Goal: Task Accomplishment & Management: Manage account settings

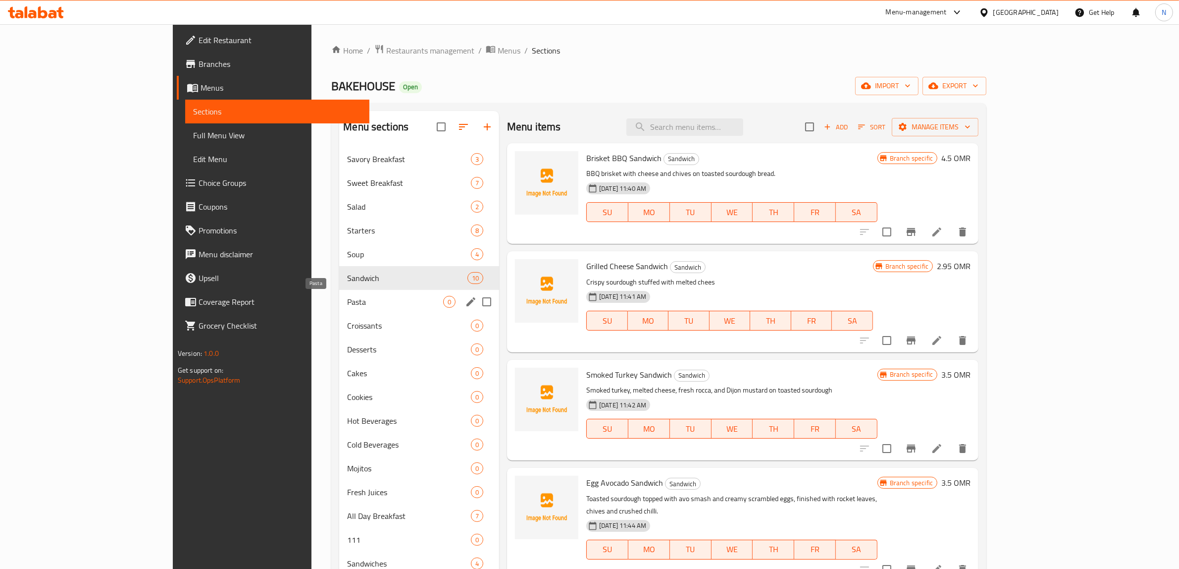
click at [347, 296] on span "Pasta" at bounding box center [395, 302] width 96 height 12
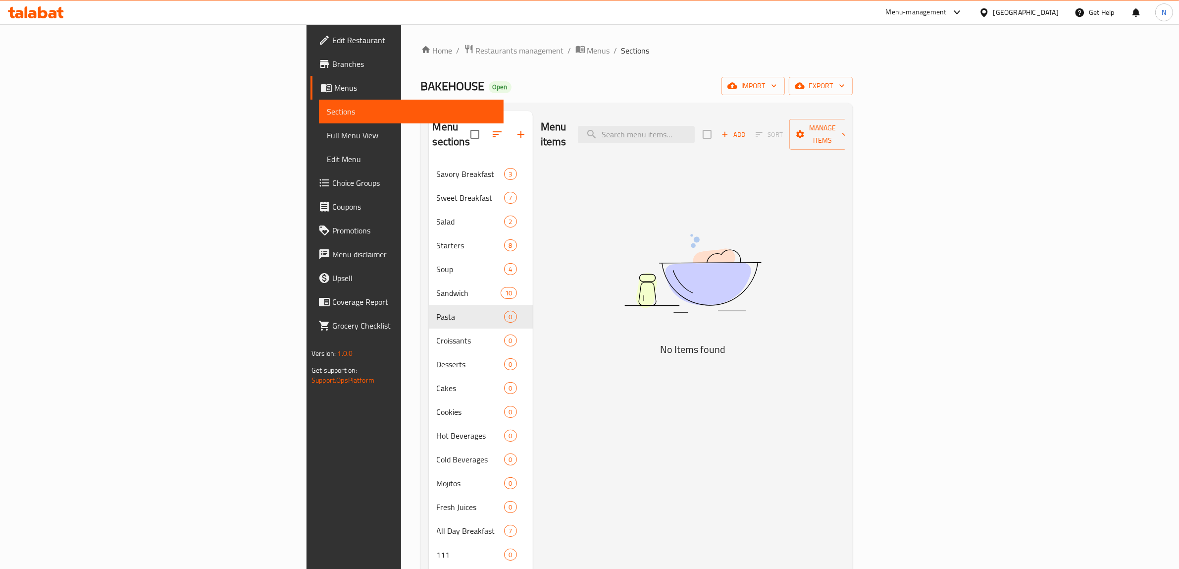
click at [747, 129] on span "Add" at bounding box center [733, 134] width 27 height 11
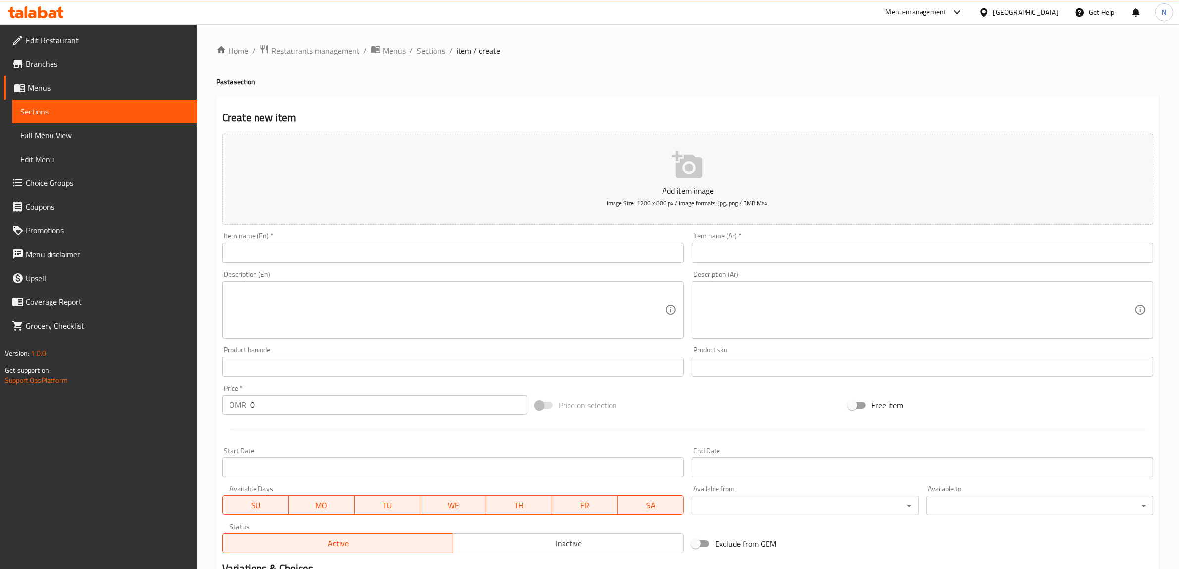
click at [449, 246] on input "text" at bounding box center [453, 253] width 462 height 20
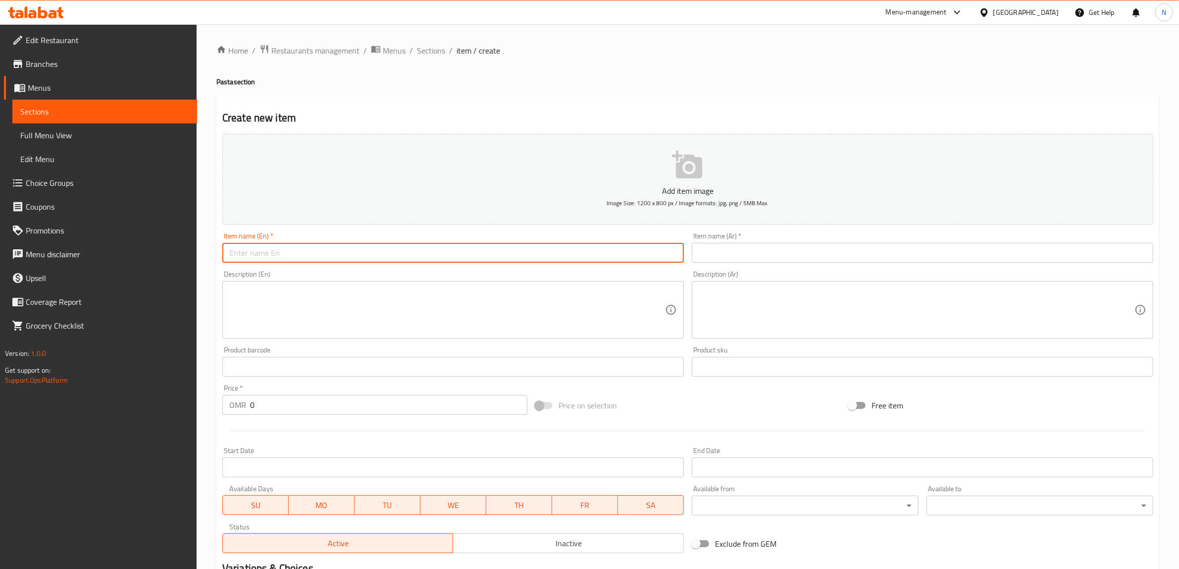
paste input "Alferdo Pasta"
type input "Alferdo Pasta"
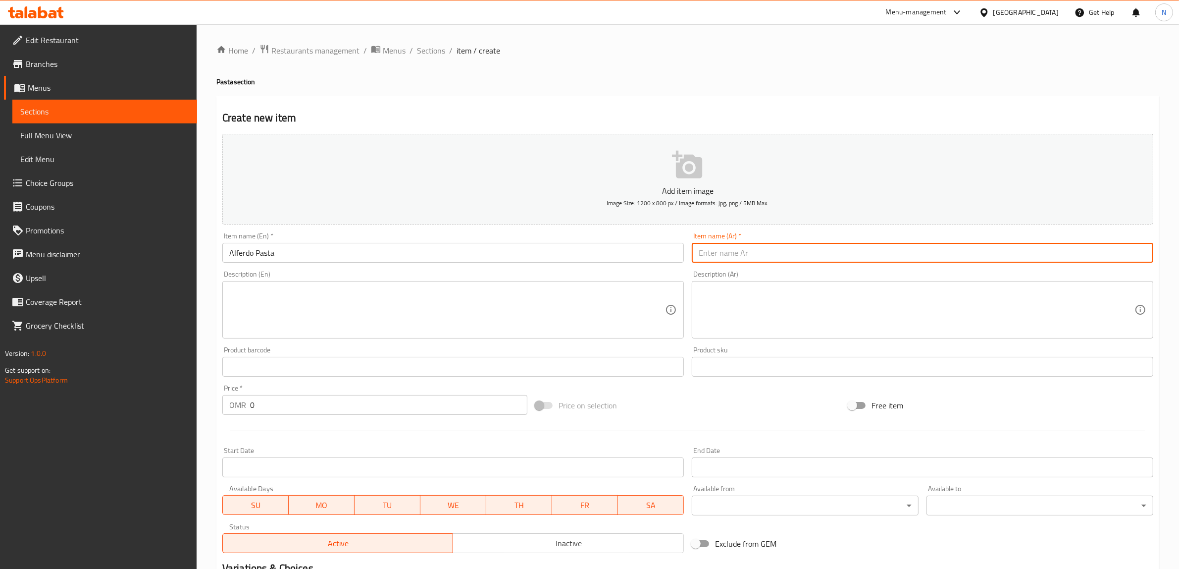
click at [813, 254] on input "text" at bounding box center [923, 253] width 462 height 20
paste input "باستا الفريدو"
type input "باستا الفريدو"
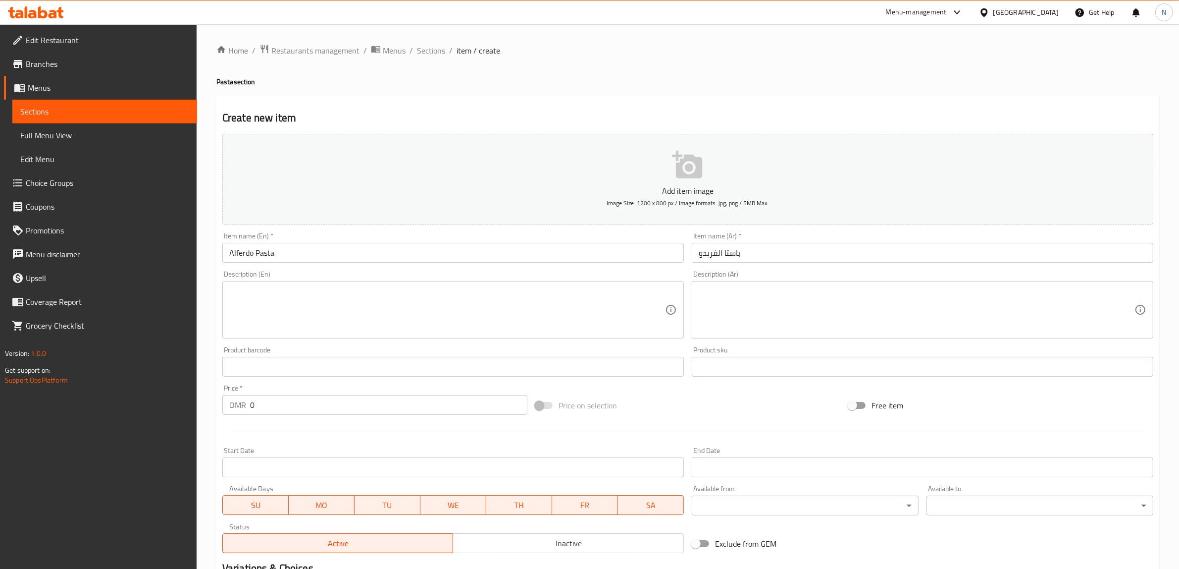
click at [489, 286] on textarea at bounding box center [447, 309] width 436 height 47
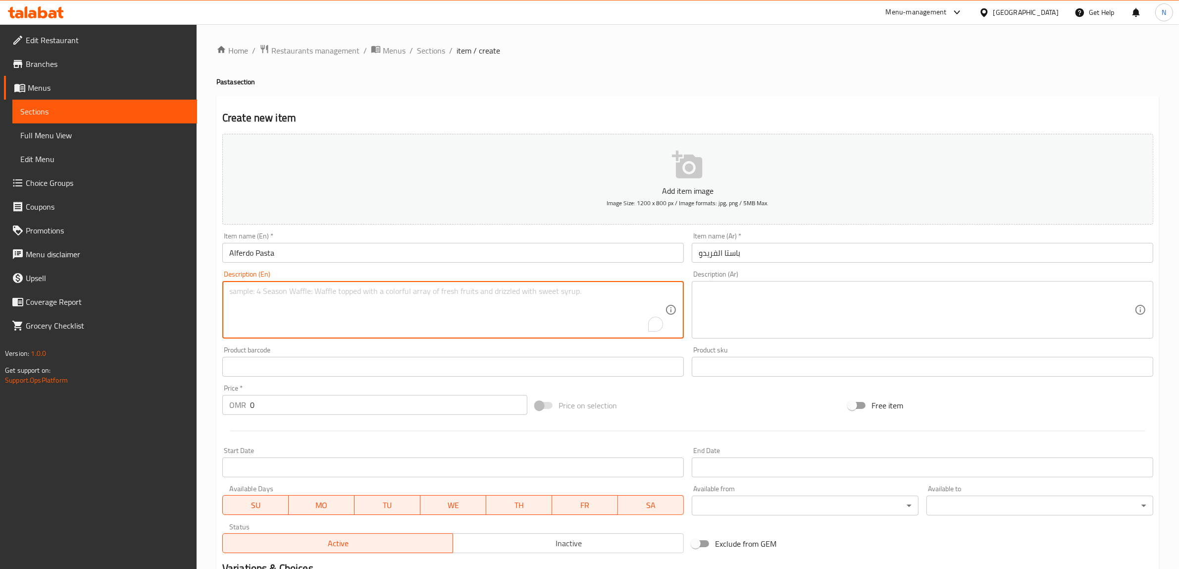
paste textarea "Fettucine pasta in a rich parmesan cream sauce with a touch of garlic, fresh ba…"
type textarea "Fettucine pasta in a rich parmesan cream sauce with a touch of garlic, fresh ba…"
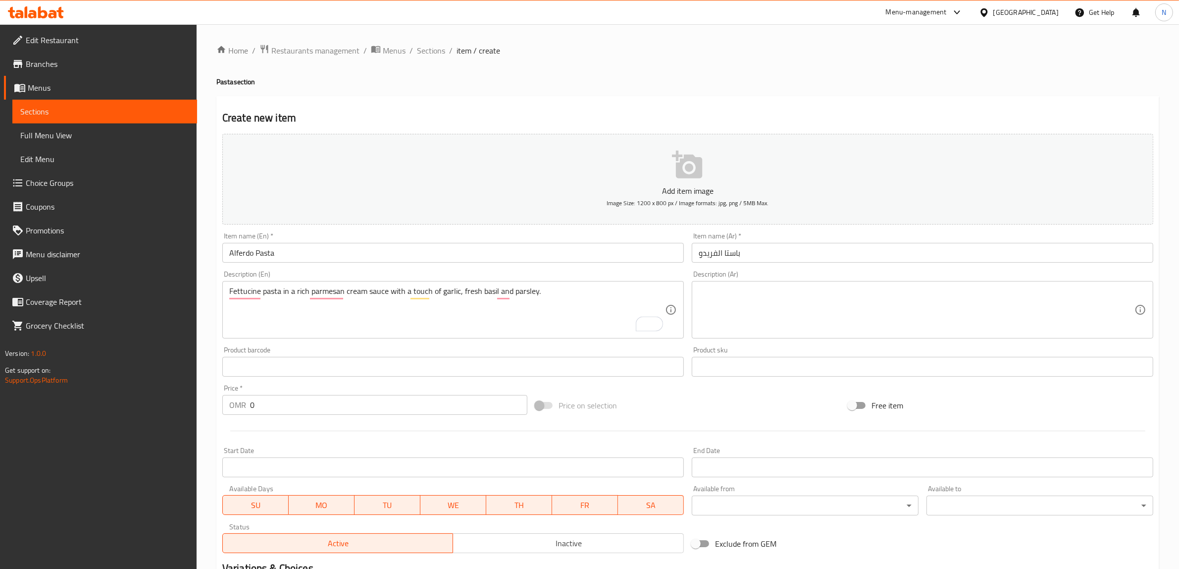
click at [967, 298] on textarea at bounding box center [917, 309] width 436 height 47
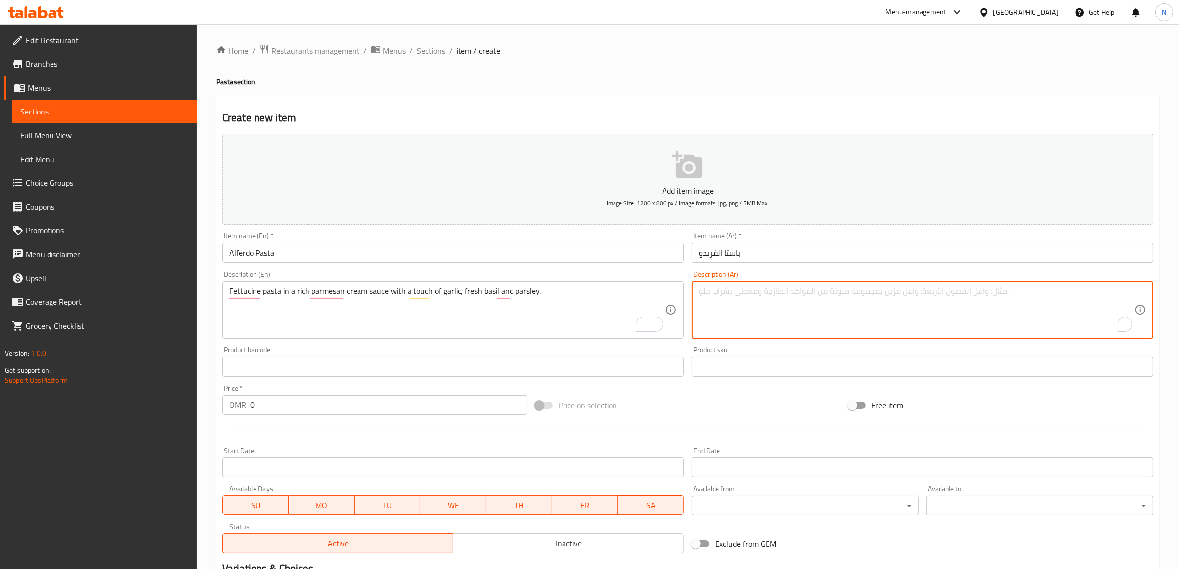
paste textarea "فيتوتشيني بصلصة كريمية غنية بالبارميزان، مع لمسة ثوم وريحان وبقدونس طازج."
type textarea "فيتوتشيني بصلصة كريمية غنية بالبارميزان، مع لمسة ثوم وريحان وبقدونس طازج."
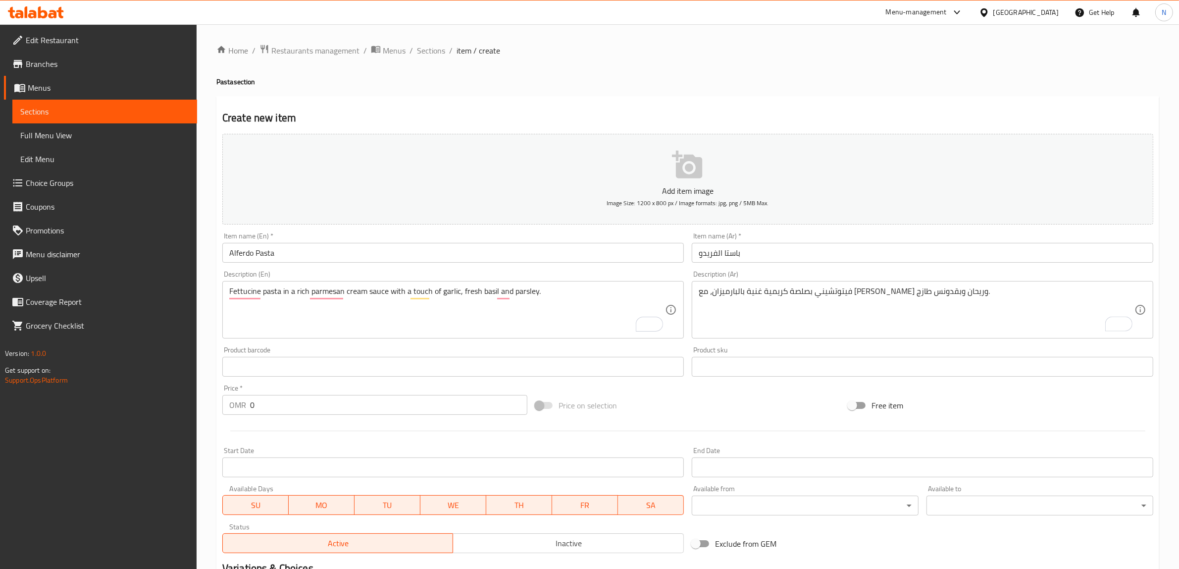
click at [390, 399] on input "0" at bounding box center [388, 405] width 277 height 20
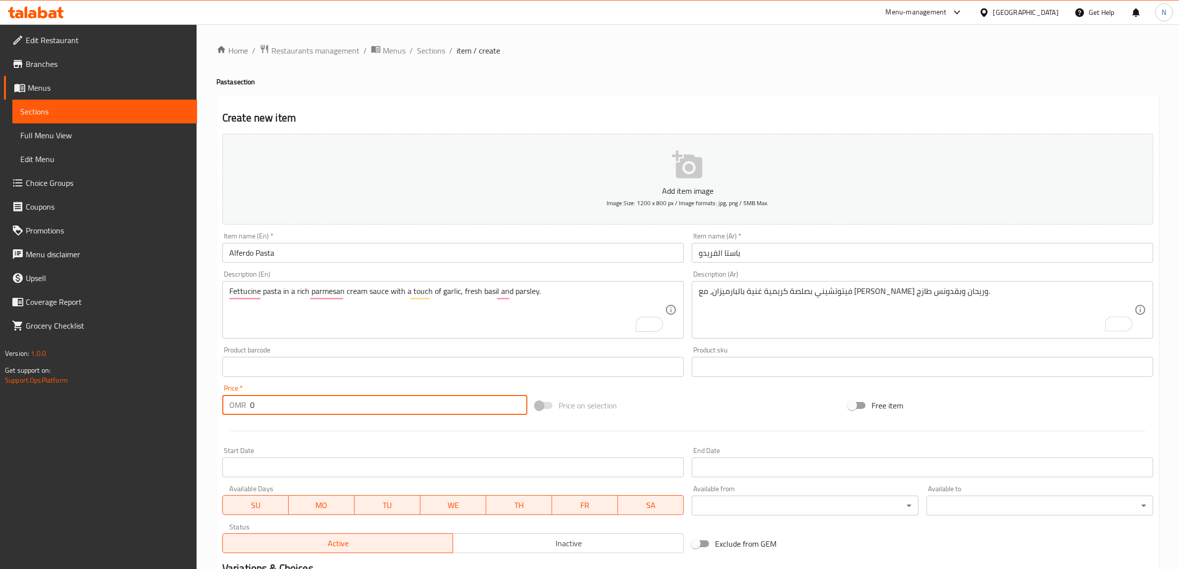
click at [390, 399] on input "0" at bounding box center [388, 405] width 277 height 20
paste input "5.60"
type input "5.600"
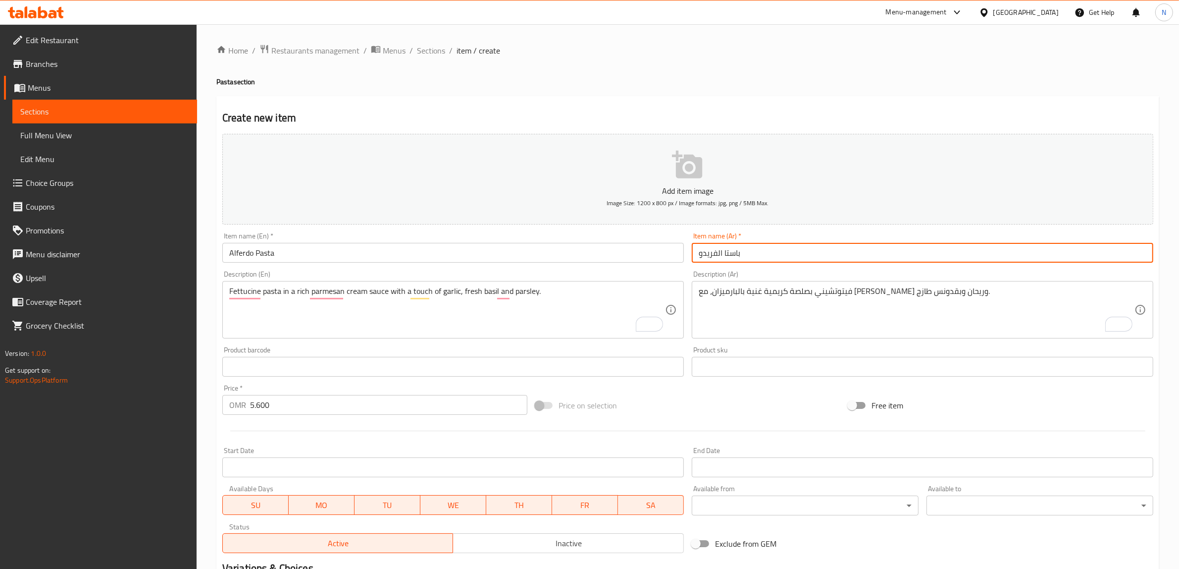
click at [725, 256] on input "باستا الفريدو" at bounding box center [923, 253] width 462 height 20
click at [726, 256] on input "باستا الفريدو" at bounding box center [923, 253] width 462 height 20
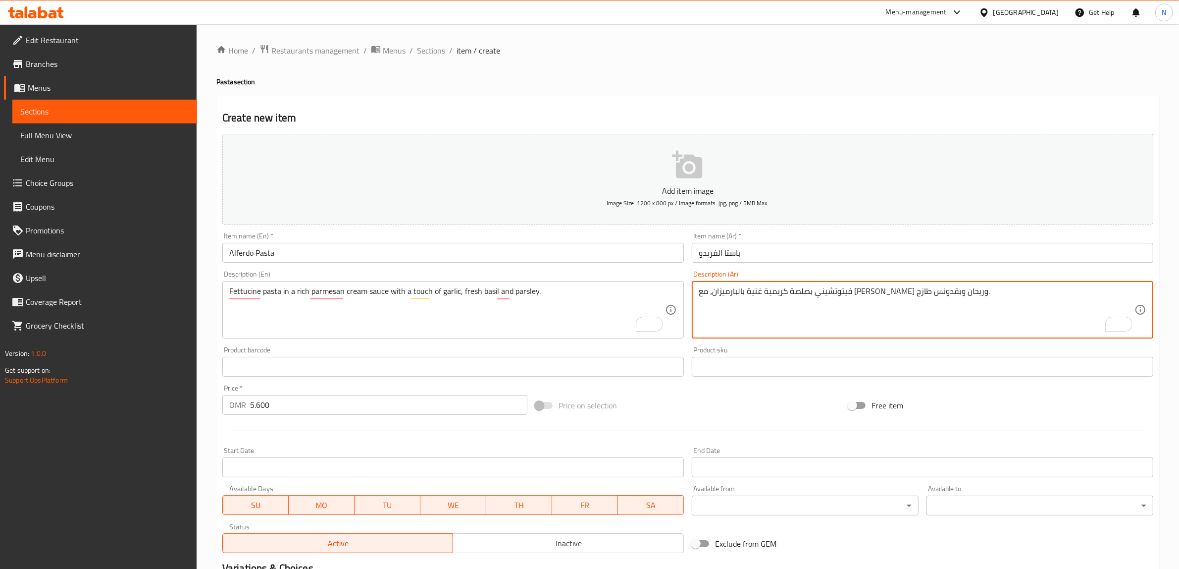
paste textarea "باستا"
type textarea "باستا فيتوتشيني بصلصة كريمية غنية بالبارميزان، مع لمسة ثوم وريحان وبقدونس طازج."
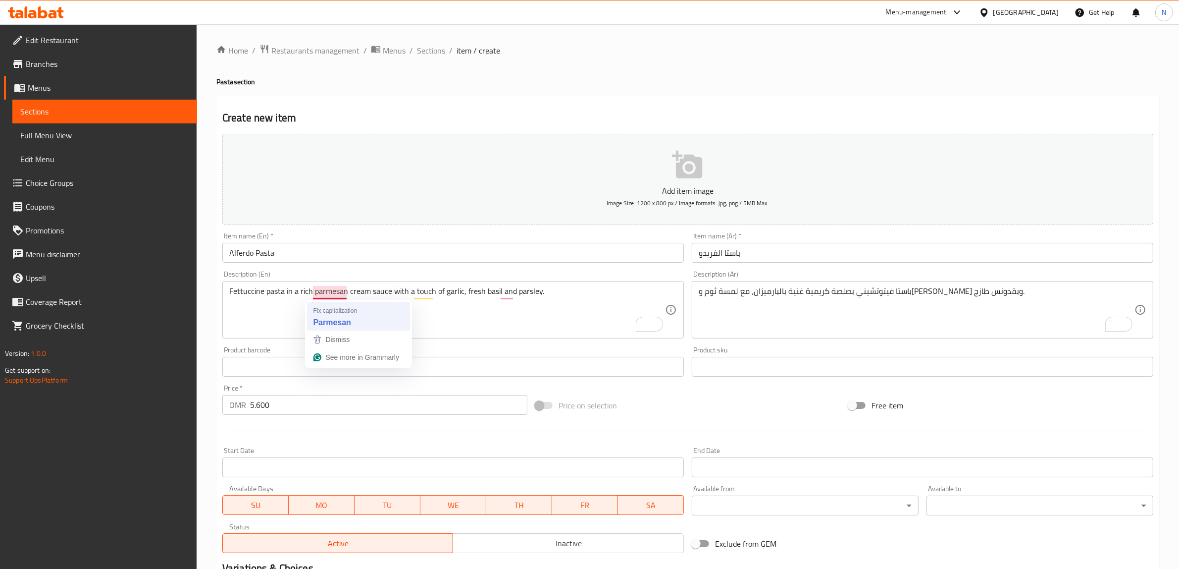
type textarea "Fettuccine pasta in a rich Parmesan cream sauce with a touch of garlic, fresh b…"
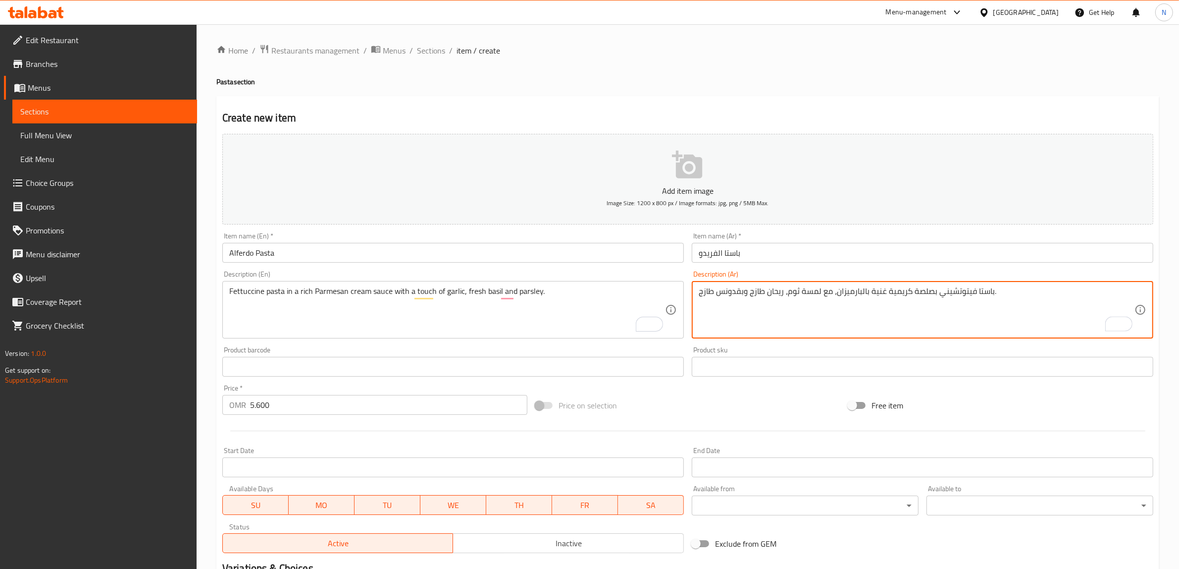
click at [705, 292] on textarea "باستا فيتوتشيني بصلصة كريمية غنية بالبارميزان، مع لمسة ثوم، ريحان طازج وبقدونس …" at bounding box center [917, 309] width 436 height 47
type textarea "باستا فيتوتشيني بصلصة كريمية غنية بالبارميزان، مع لمسة ثوم، ريحان طازج وبقدونس."
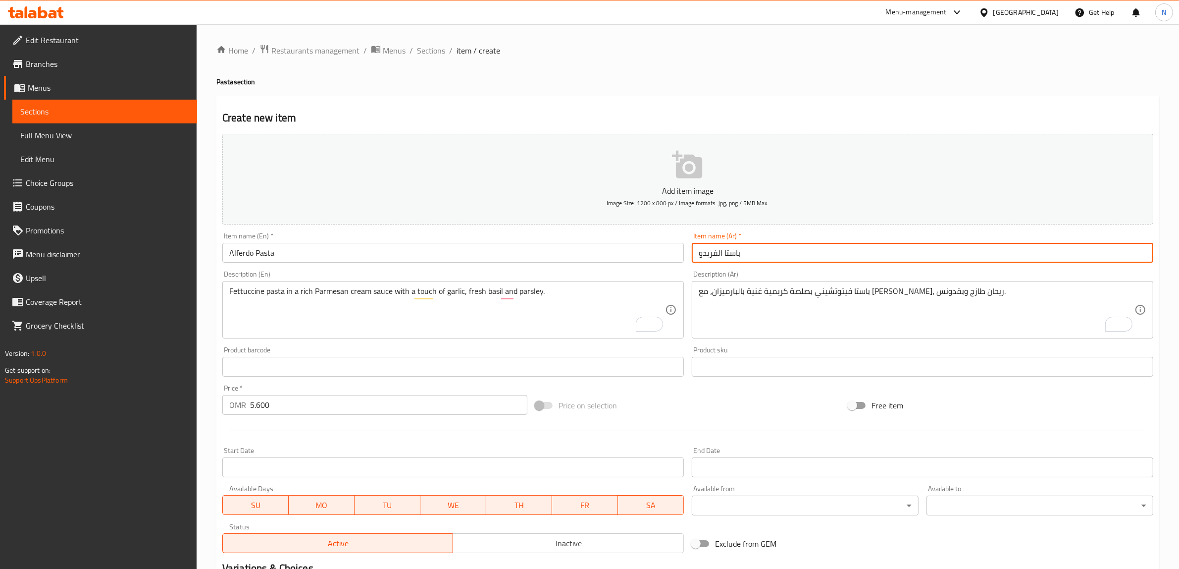
click at [724, 249] on input "باستا الفريدو" at bounding box center [923, 253] width 462 height 20
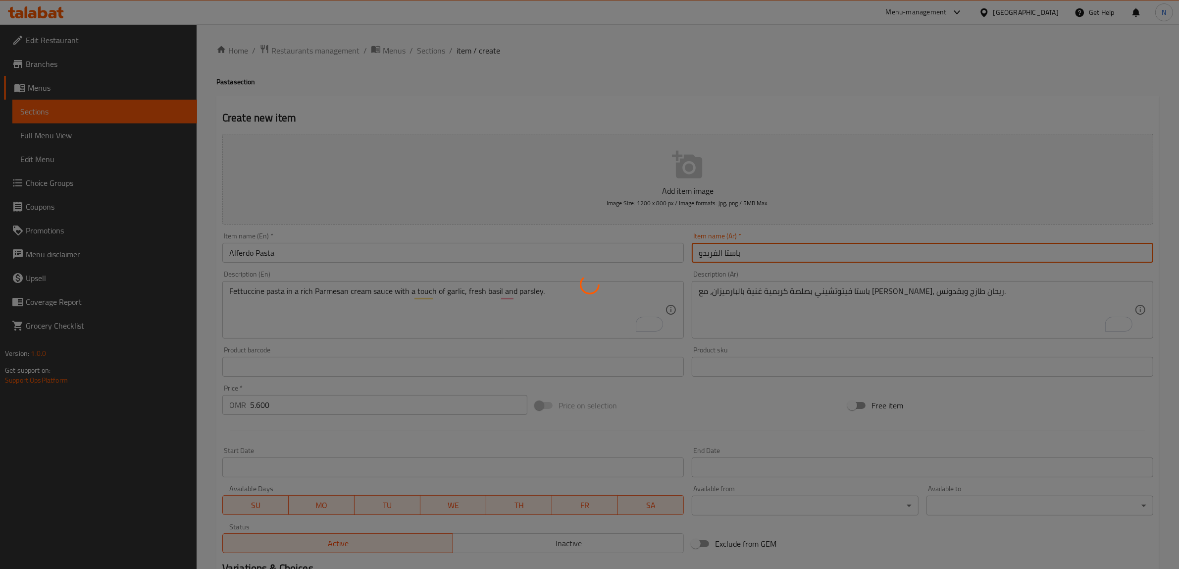
type input "0"
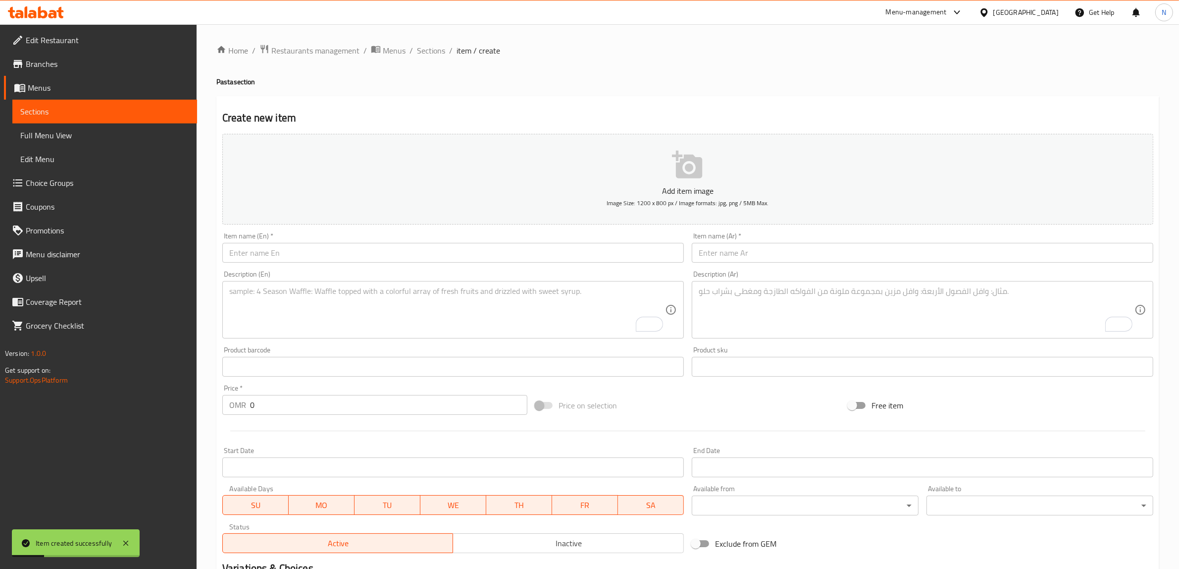
click at [419, 266] on div "Description (En) Description (En)" at bounding box center [453, 304] width 470 height 76
click at [425, 257] on input "text" at bounding box center [453, 253] width 462 height 20
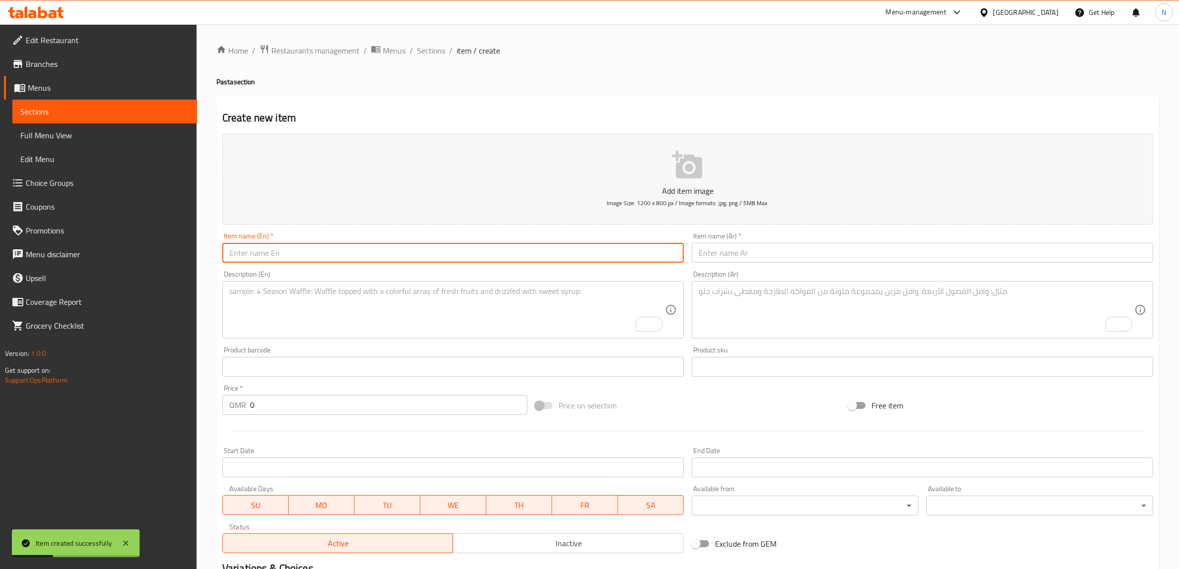
paste input "Creamy Basil Pasta"
type input "Creamy Basil Pasta"
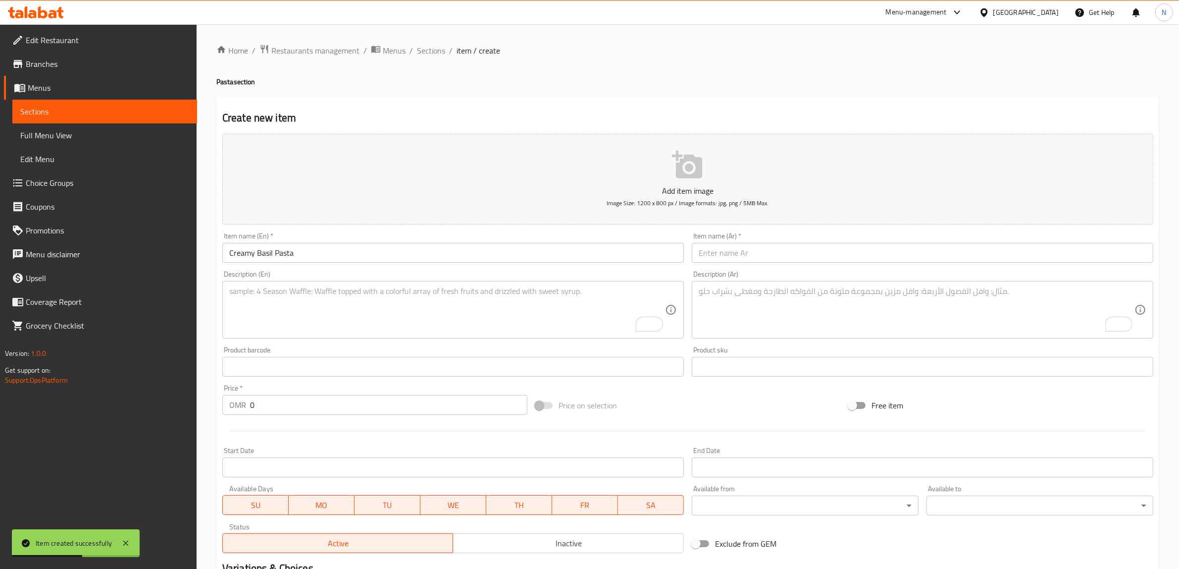
drag, startPoint x: 883, startPoint y: 251, endPoint x: 892, endPoint y: 251, distance: 8.9
click at [883, 251] on input "text" at bounding box center [923, 253] width 462 height 20
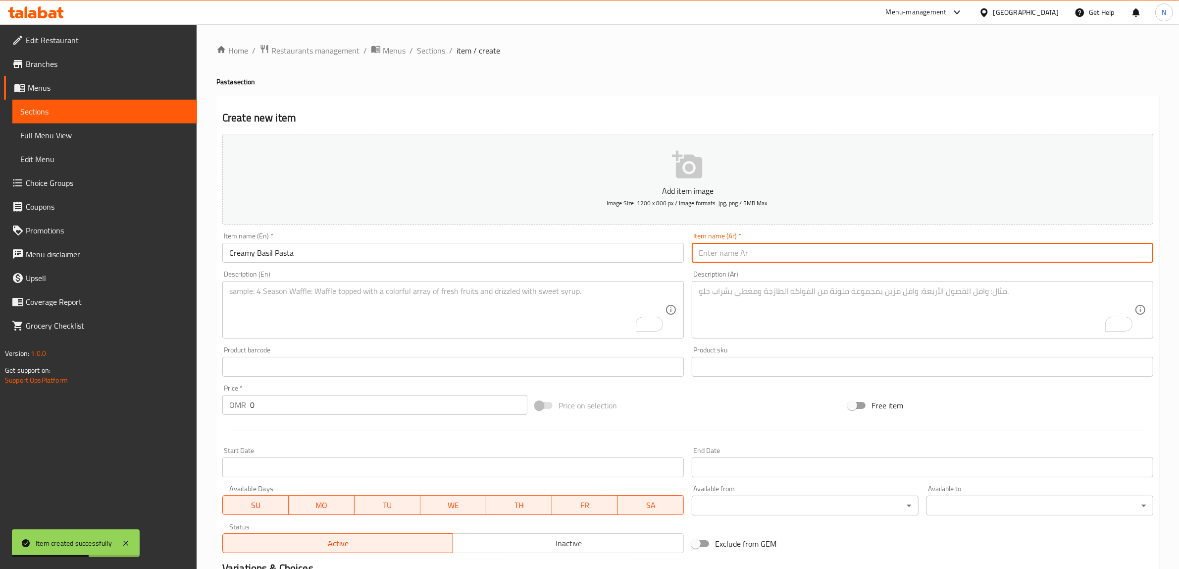
paste input "باستا كريمي بالريحان"
type input "باستا كريمي بالريحان"
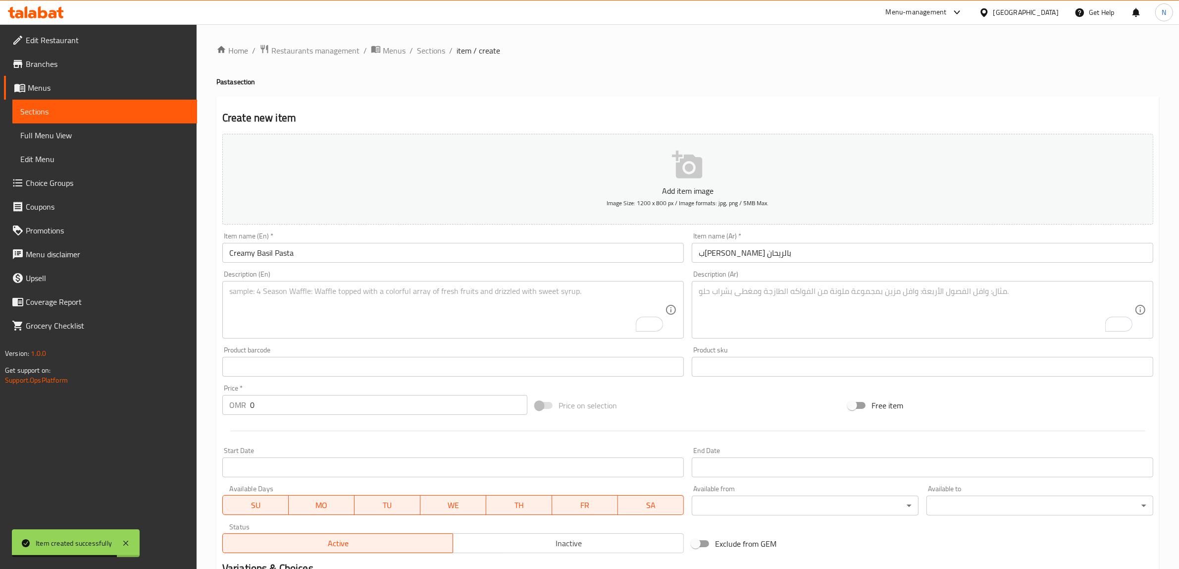
drag, startPoint x: 322, startPoint y: 319, endPoint x: 332, endPoint y: 322, distance: 9.7
click at [322, 319] on textarea "To enrich screen reader interactions, please activate Accessibility in Grammarl…" at bounding box center [447, 309] width 436 height 47
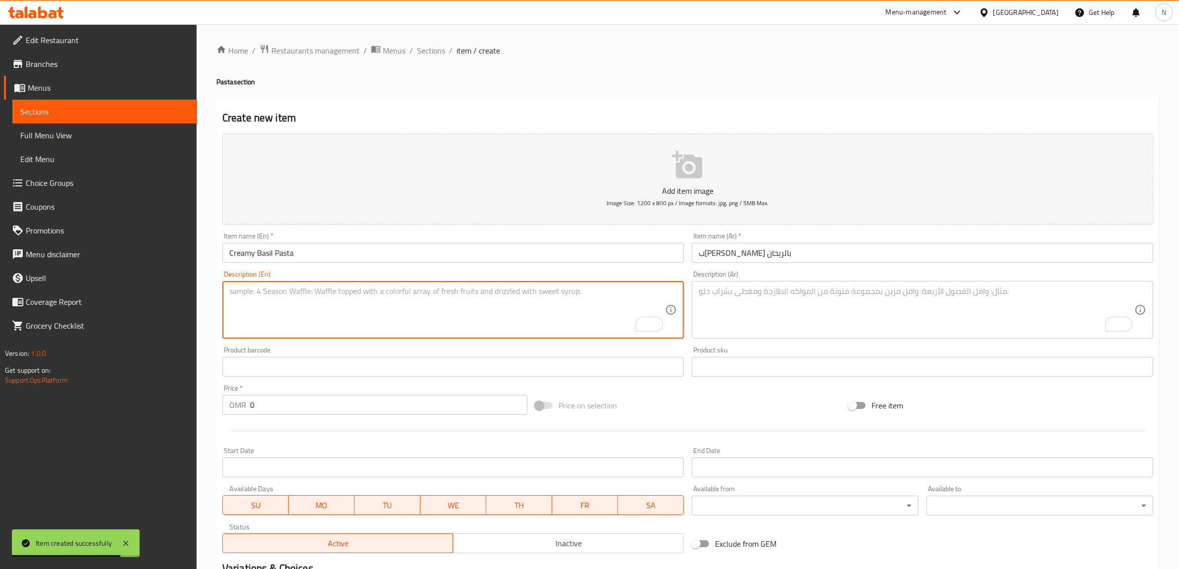
paste textarea "Rigatoni pasta tossed in a smooth basil pesto sauce, finished with aged parmesa…"
type textarea "Rigatoni pasta tossed in a smooth basil pesto sauce, finished with aged parmesa…"
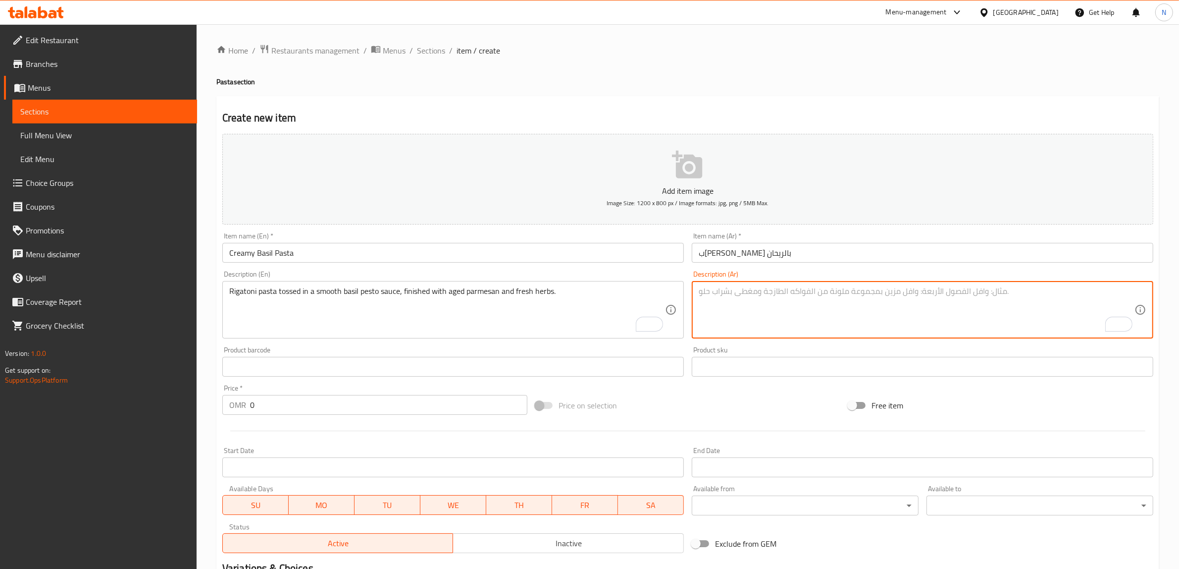
click at [870, 316] on textarea "To enrich screen reader interactions, please activate Accessibility in Grammarl…" at bounding box center [917, 309] width 436 height 47
paste textarea "ريغاتوني بصلصة بيستو ناعمة، مزيّن ببارميزان وأعشاب طازجة."
type textarea "ريغاتوني بصلصة بيستو ناعمة، مزيّن ببارميزان وأعشاب طازجة."
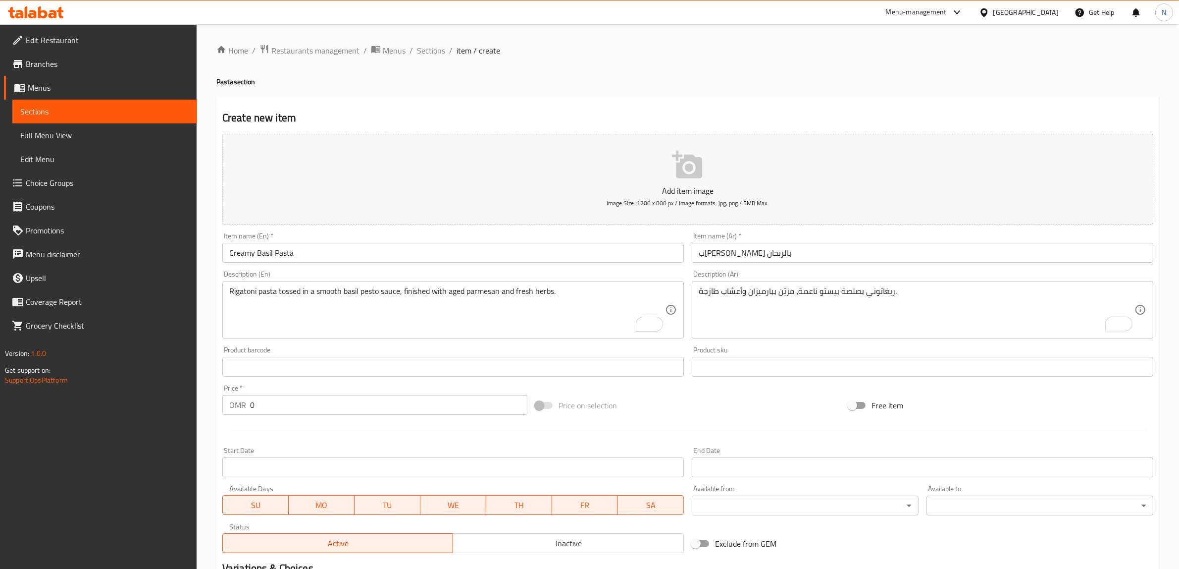
click at [328, 410] on input "0" at bounding box center [388, 405] width 277 height 20
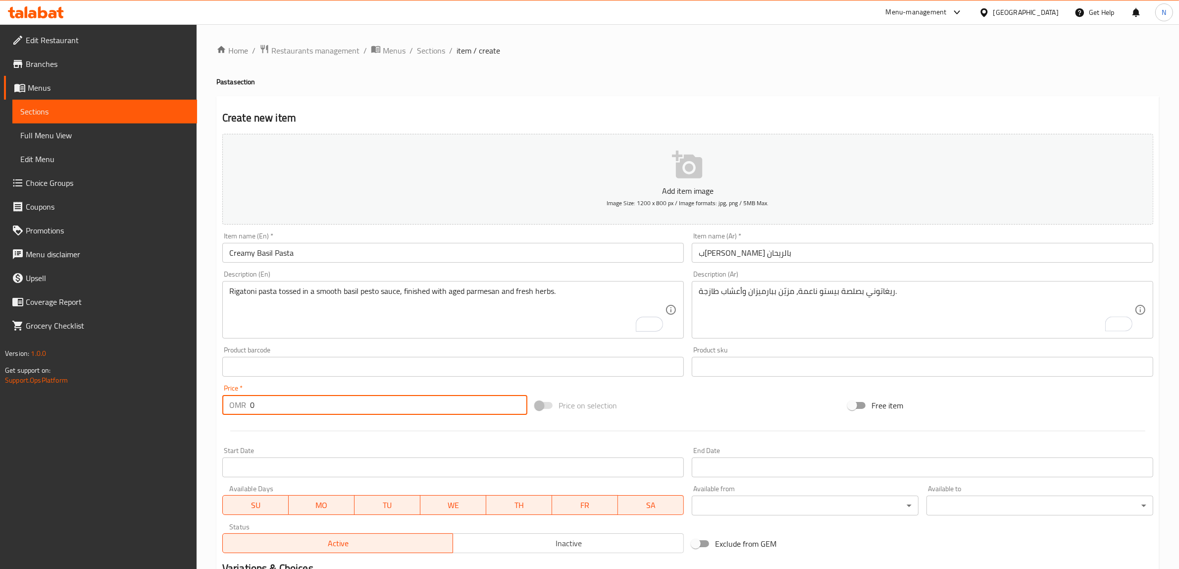
click at [328, 410] on input "0" at bounding box center [388, 405] width 277 height 20
paste input "5.90"
type input "5.900"
click at [756, 257] on input "باستا كريمي بالريحان" at bounding box center [923, 253] width 462 height 20
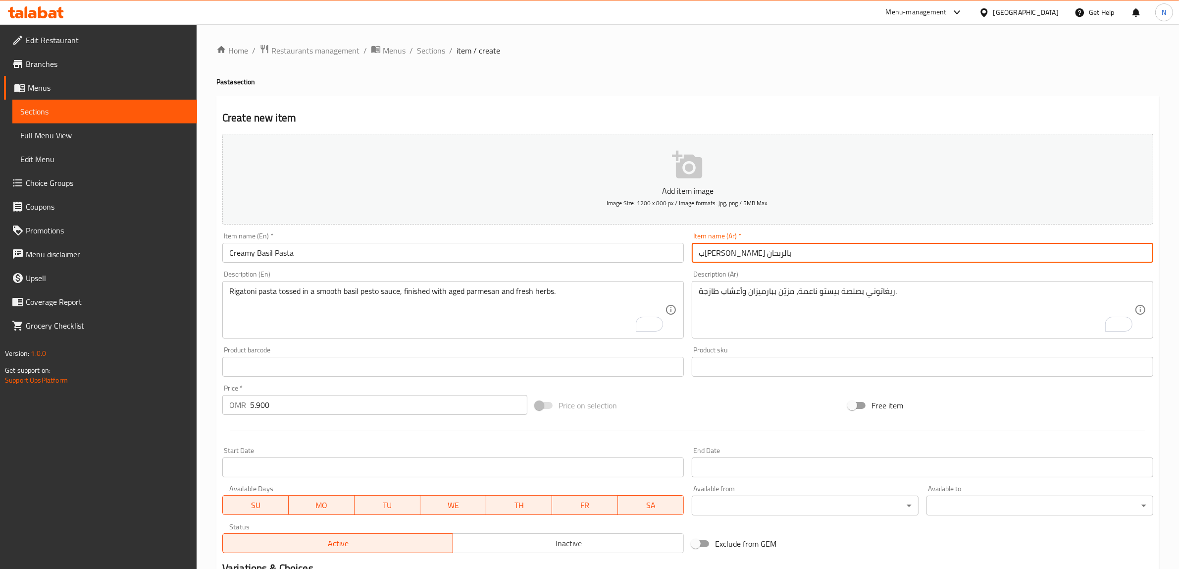
click at [756, 257] on input "باستا كريمي بالريحان" at bounding box center [923, 253] width 462 height 20
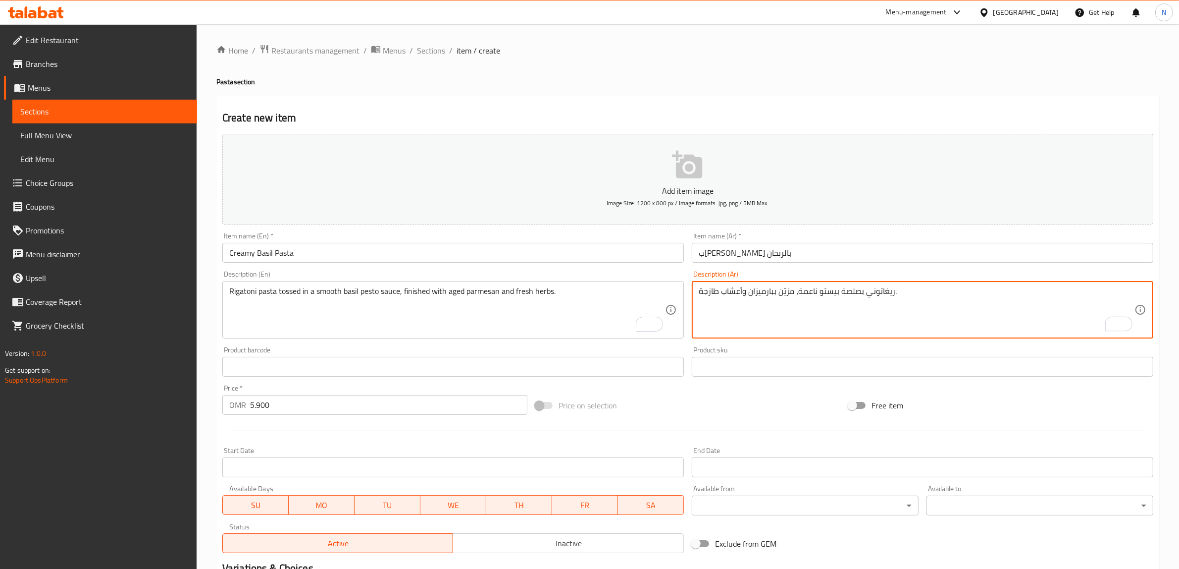
paste textarea "باستا"
click at [864, 295] on textarea "باستا ريغاتوني بصلصة بيستو ناعمة، مزيّن ببارميزان وأعشاب طازجة." at bounding box center [917, 309] width 436 height 47
click at [816, 295] on textarea "باستا ريغاتوني توسد بصلصة بيستو ناعمة، مزيّن ببارميزان وأعشاب طازجة." at bounding box center [917, 309] width 436 height 47
click at [750, 294] on textarea "باستا ريغاتوني توسد بصلصة بيستو ريحان ناعمة، مزيّن ببارميزان وأعشاب طازجة." at bounding box center [917, 309] width 436 height 47
type textarea "باستا ريغاتوني توسد بصلصة بيستو ريحان ناعمة، مزيّن ببارميزان قديمة وأعشاب طازجة."
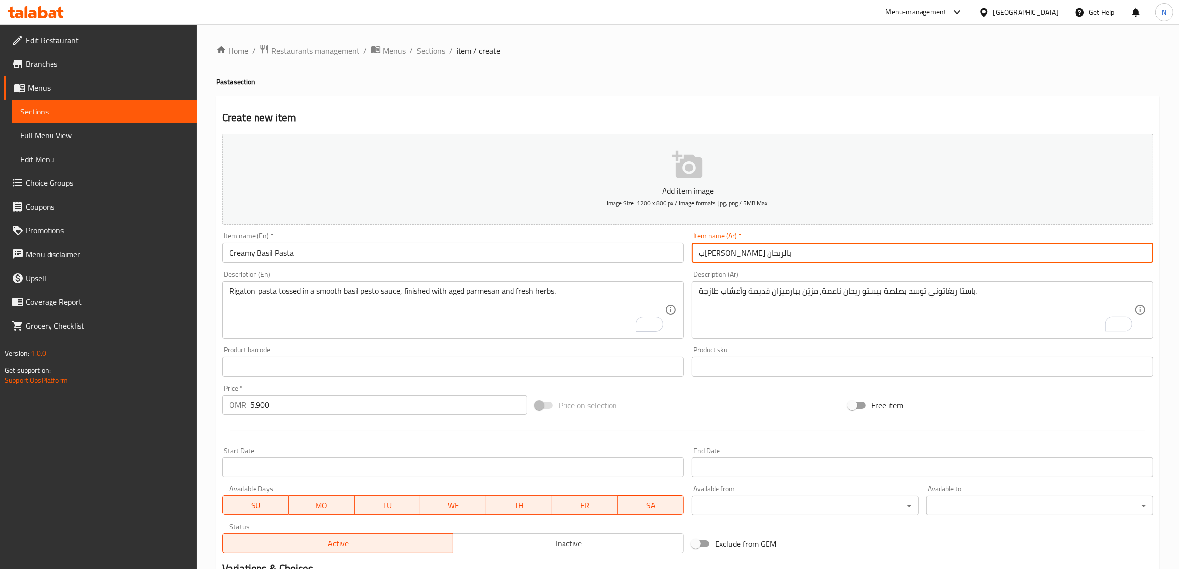
click at [795, 247] on input "باستا كريمي بالريحان" at bounding box center [923, 253] width 462 height 20
click at [526, 256] on input "Creamy Basil Pasta" at bounding box center [453, 253] width 462 height 20
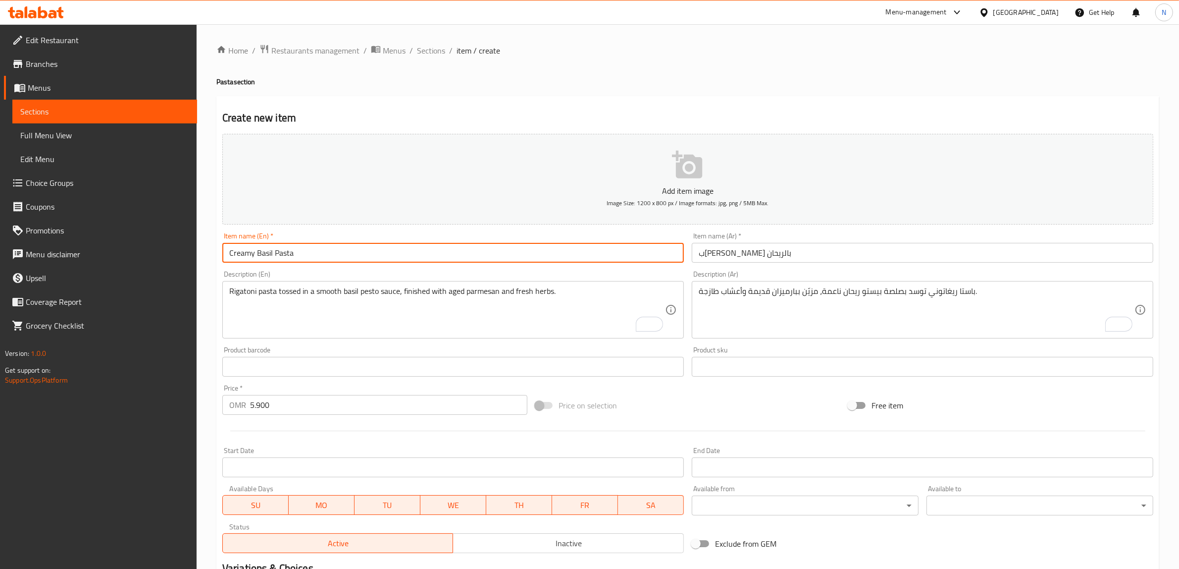
click at [526, 256] on input "Creamy Basil Pasta" at bounding box center [453, 253] width 462 height 20
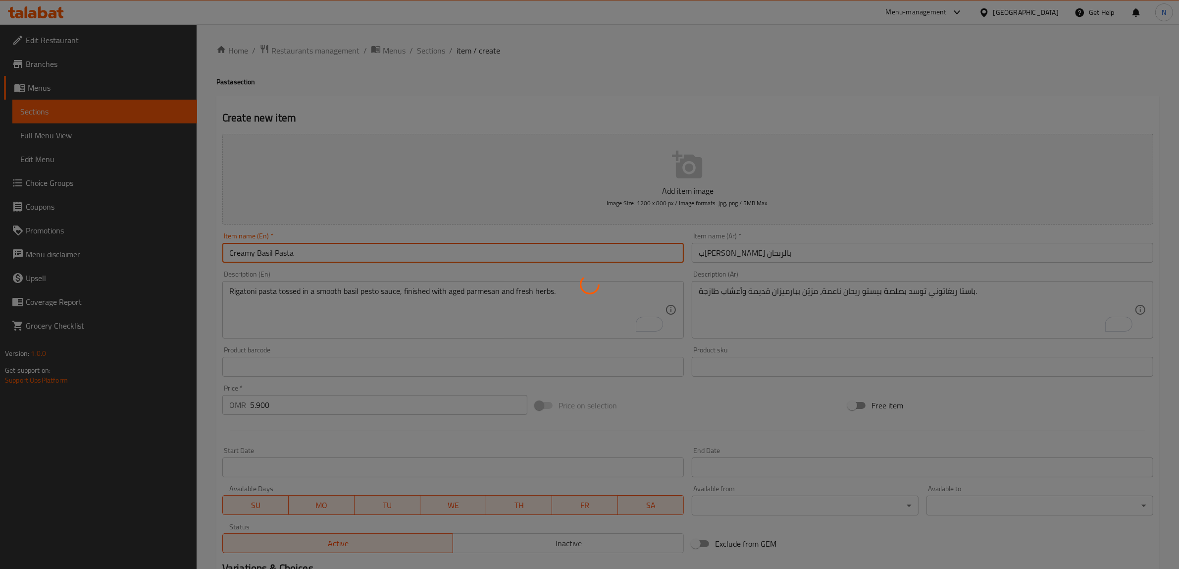
type input "0"
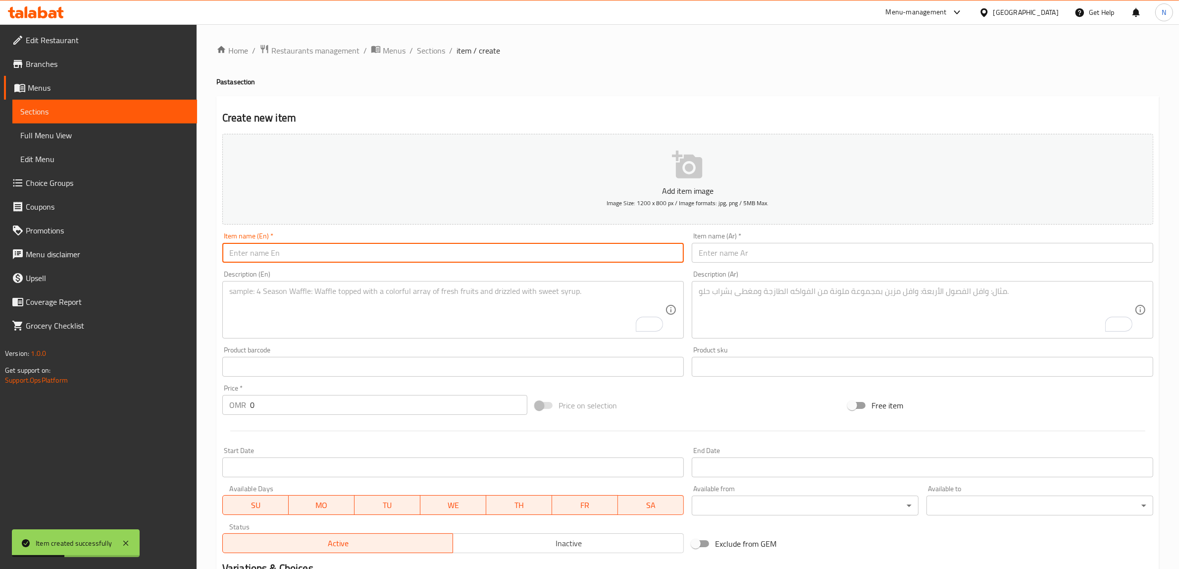
paste input "Truffle Pasta"
type input "Truffle Pasta"
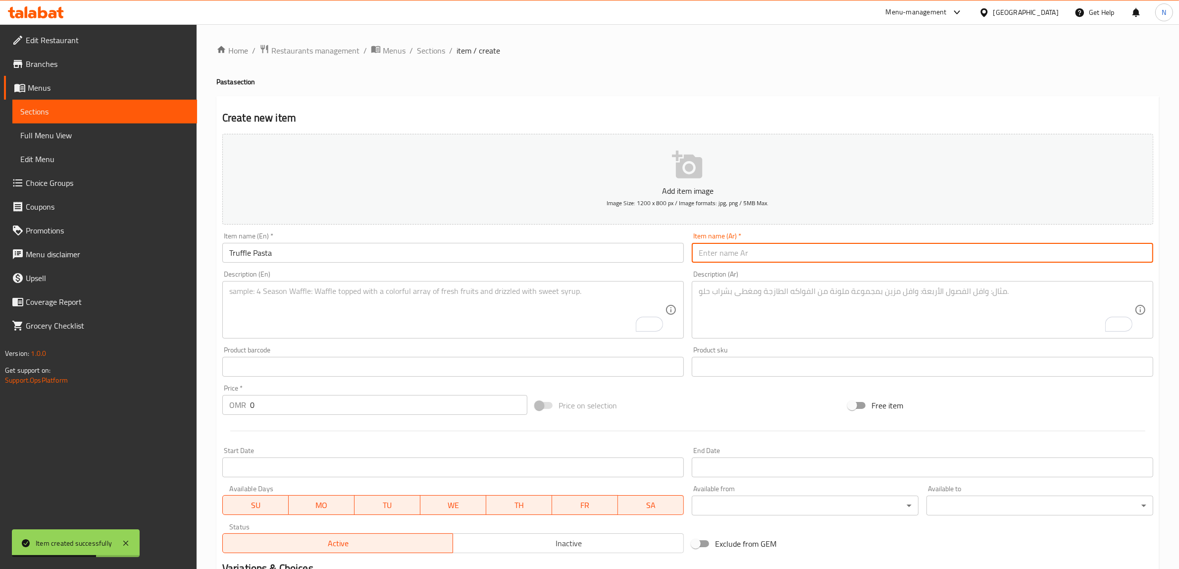
click at [806, 252] on input "text" at bounding box center [923, 253] width 462 height 20
paste input "باستا بالترافل"
type input "باستا بالترافل"
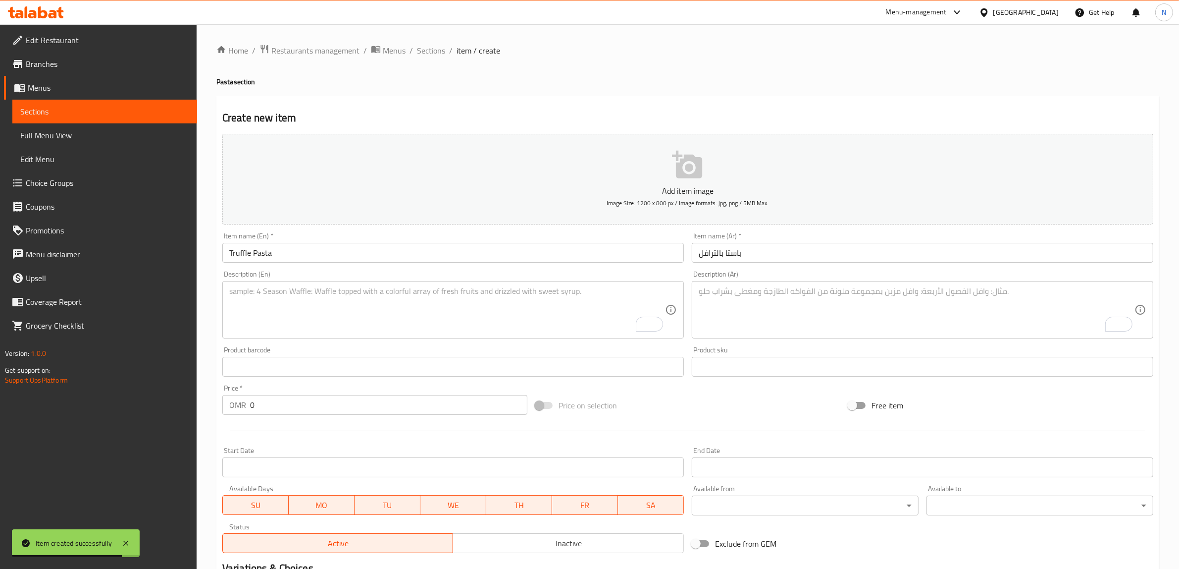
click at [439, 313] on textarea "To enrich screen reader interactions, please activate Accessibility in Grammarl…" at bounding box center [447, 309] width 436 height 47
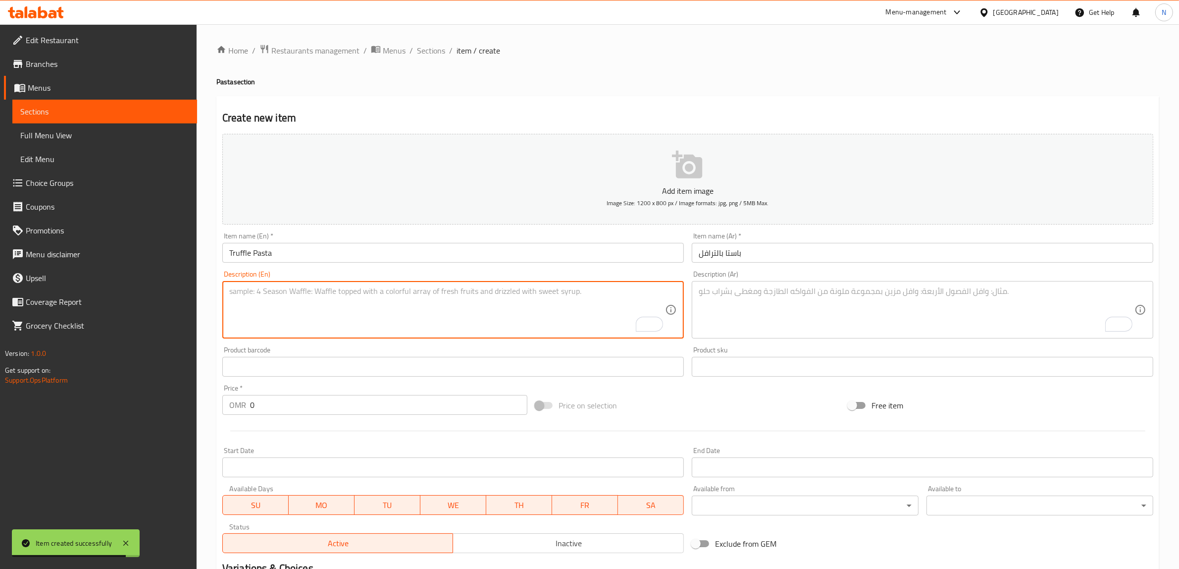
paste textarea "Rigatoni pasta in a rich truffle cream sauce, finished with aged parmesan, fres…"
type textarea "Rigatoni pasta in a rich truffle cream sauce, finished with aged parmesan, fres…"
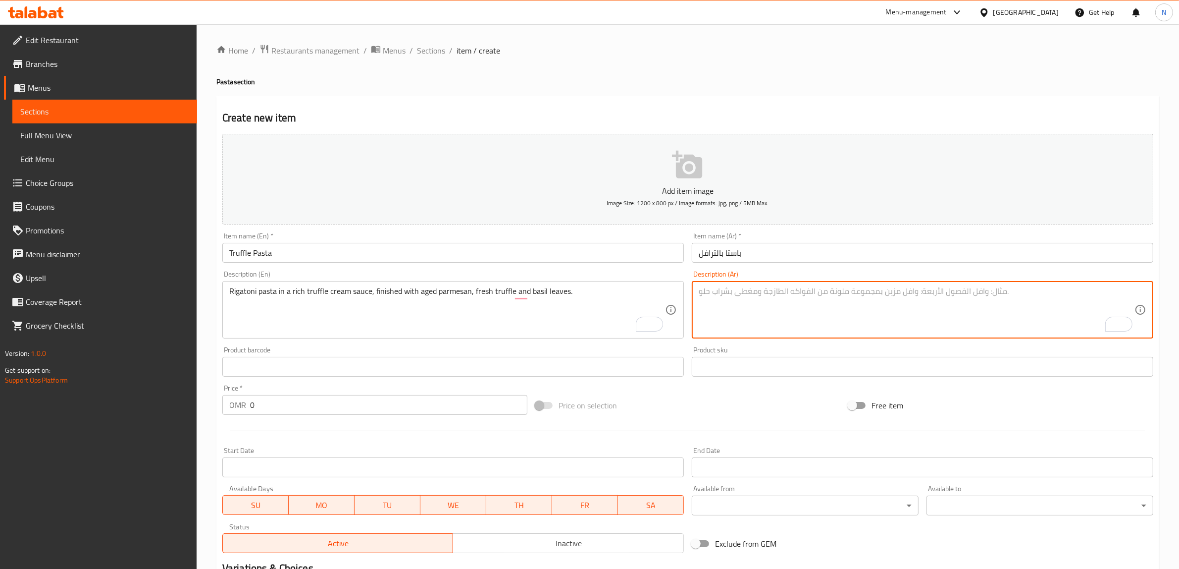
click at [808, 299] on textarea "To enrich screen reader interactions, please activate Accessibility in Grammarl…" at bounding box center [917, 309] width 436 height 47
paste textarea "ريغاتوني بصلصة ترفل كريمية، مع بارميزان، ترفل طازج وريحان."
type textarea "ريغاتوني بصلصة ترفل كريمية، مع بارميزان، ترفل طازج وريحان."
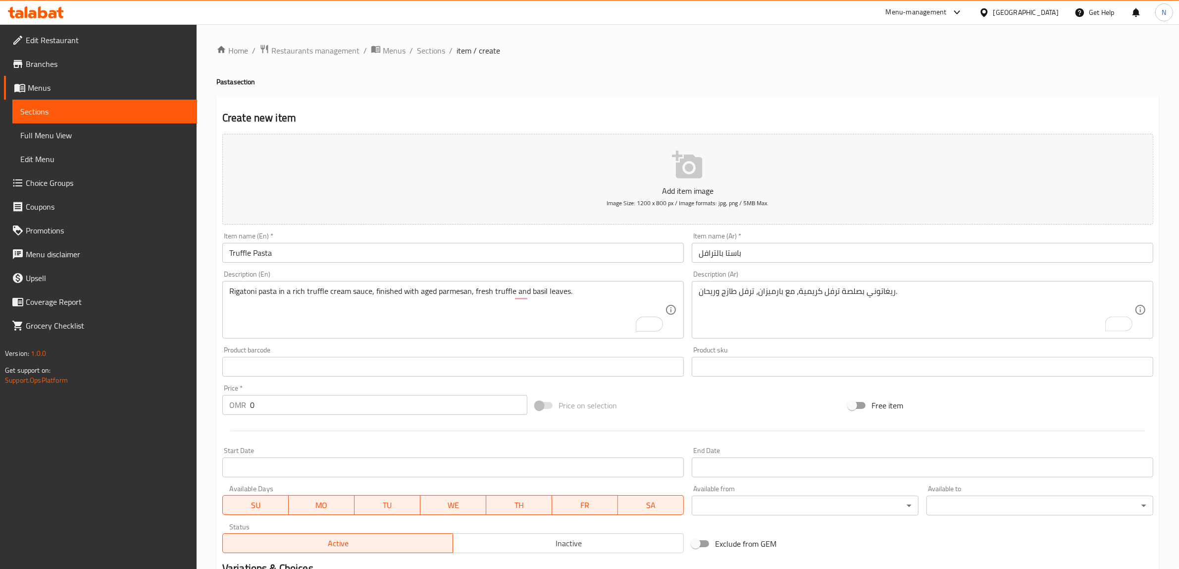
click at [304, 404] on input "0" at bounding box center [388, 405] width 277 height 20
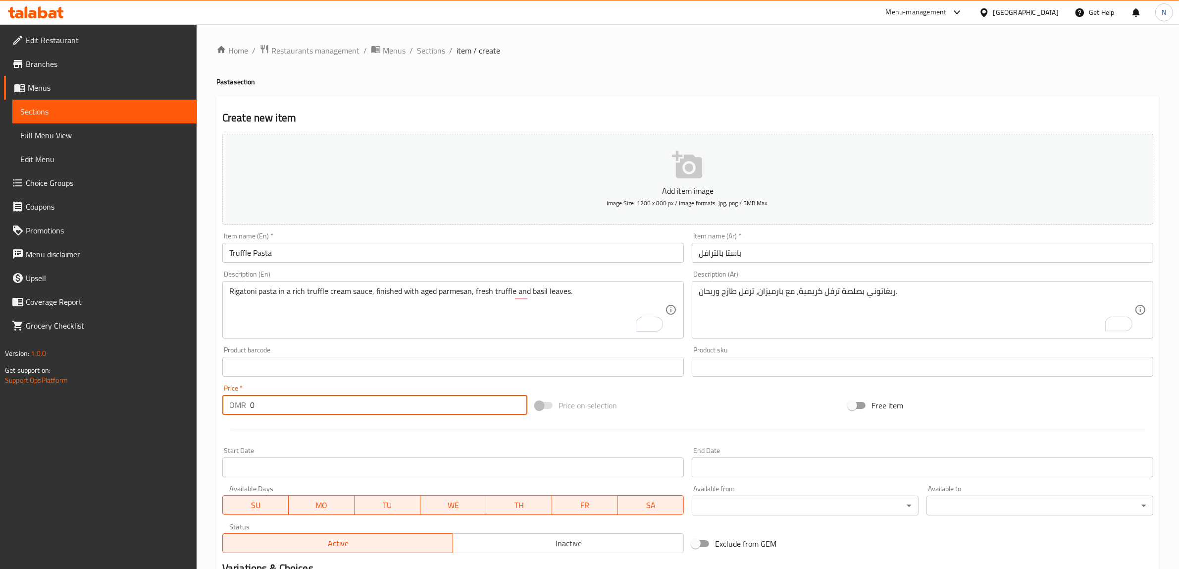
click at [304, 404] on input "0" at bounding box center [388, 405] width 277 height 20
paste input "6.50"
type input "6.500"
click at [735, 254] on input "باستا بالترافل" at bounding box center [923, 253] width 462 height 20
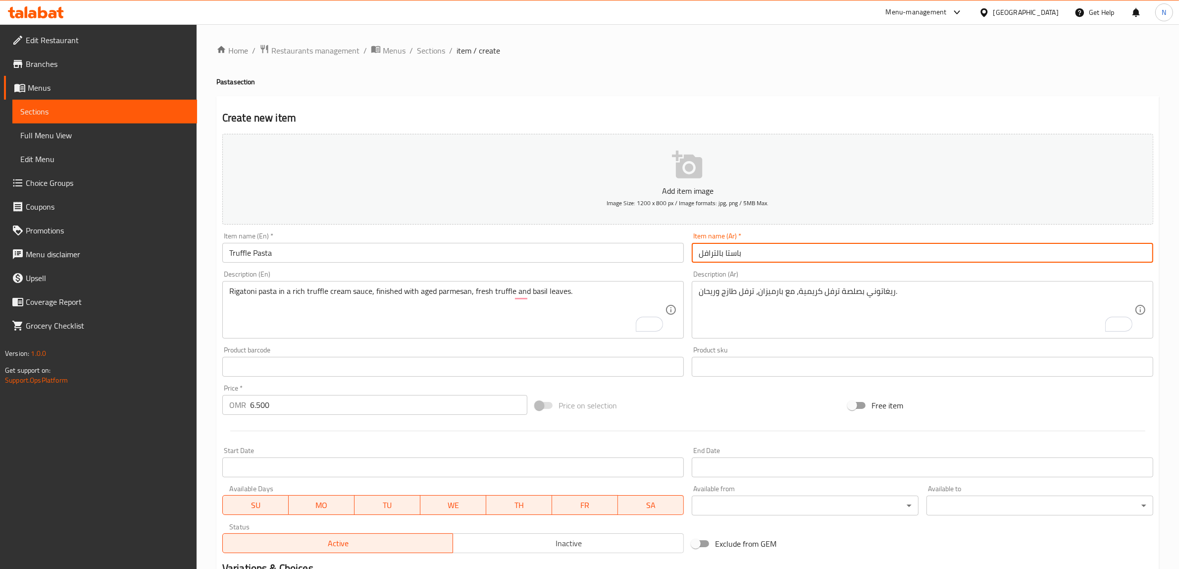
click at [735, 254] on input "باستا بالترافل" at bounding box center [923, 253] width 462 height 20
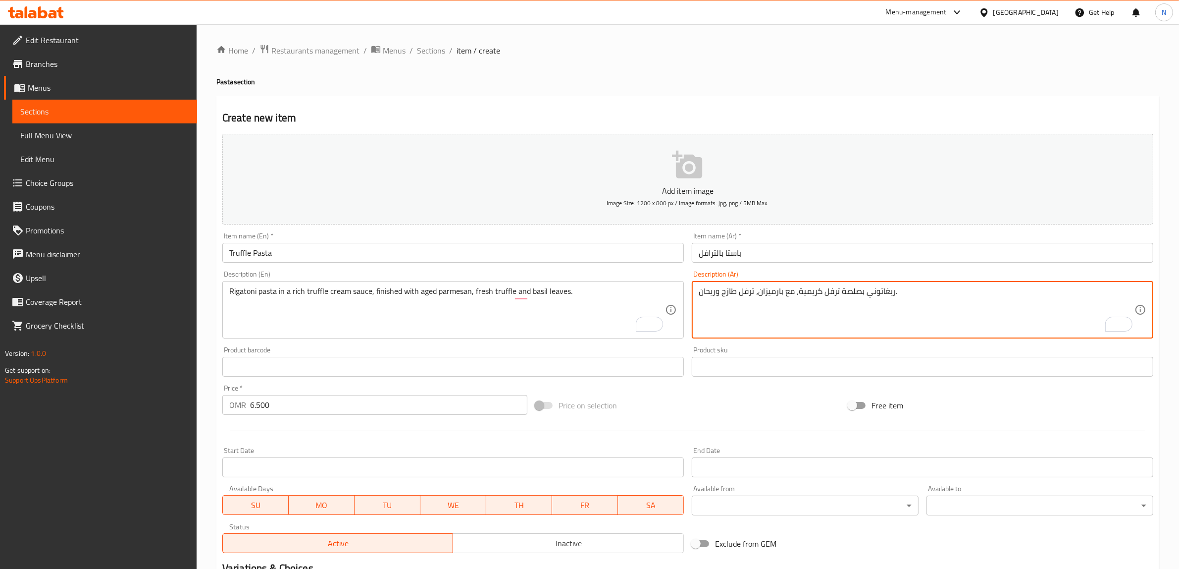
paste textarea "باستا"
click at [758, 296] on textarea "باستا ريغاتوني بصلصة ترفل كريمية، مع بارميزان، ترفل طازج وريحان." at bounding box center [917, 309] width 436 height 47
click at [707, 290] on textarea "باستا ريغاتوني بصلصة ترفل كريمية، مع بارميزان قديمة، ترفل طازج وريحان." at bounding box center [917, 309] width 436 height 47
type textarea "باستا ريغاتوني بصلصة ترفل كريمية، مع بارميزان قديمة، ترفل طازج وأوراق ريحان."
click at [782, 253] on input "باستا بالترافل" at bounding box center [923, 253] width 462 height 20
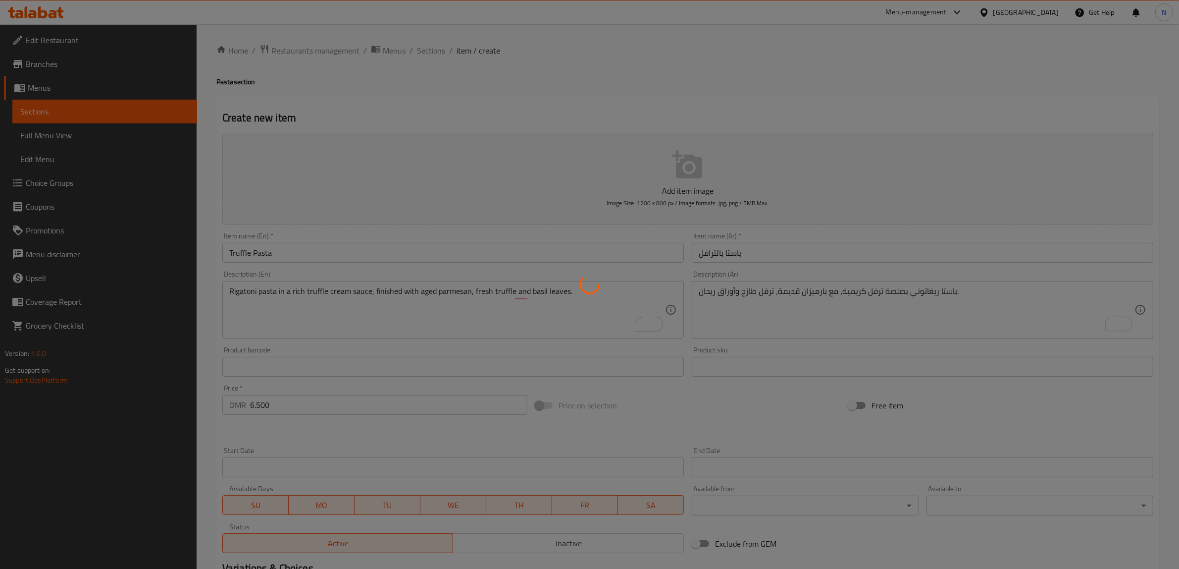
type input "0"
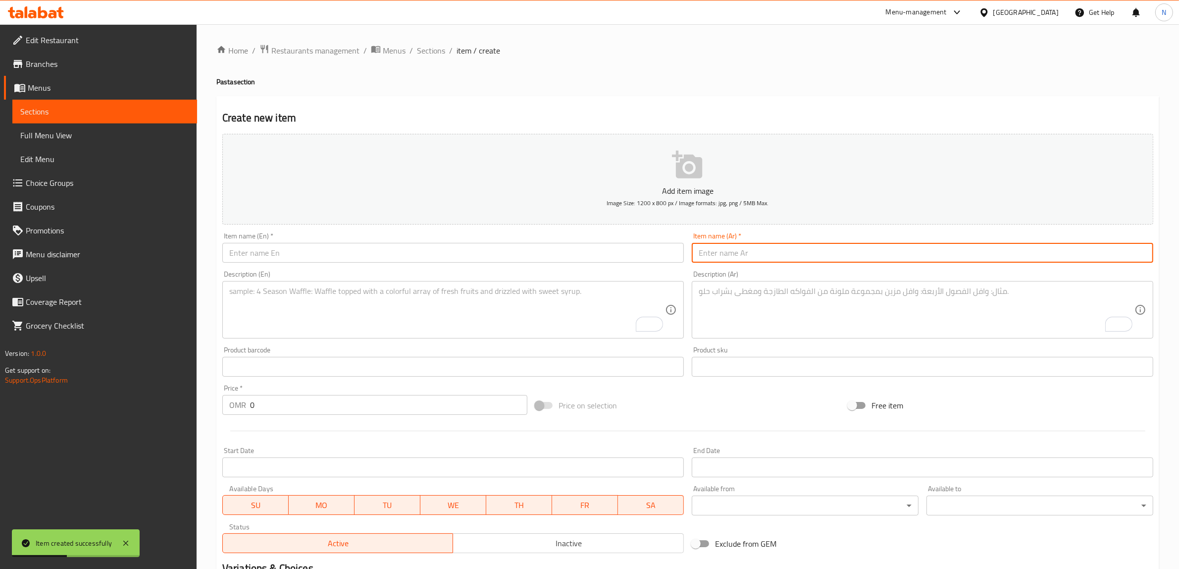
click at [420, 248] on input "text" at bounding box center [453, 253] width 462 height 20
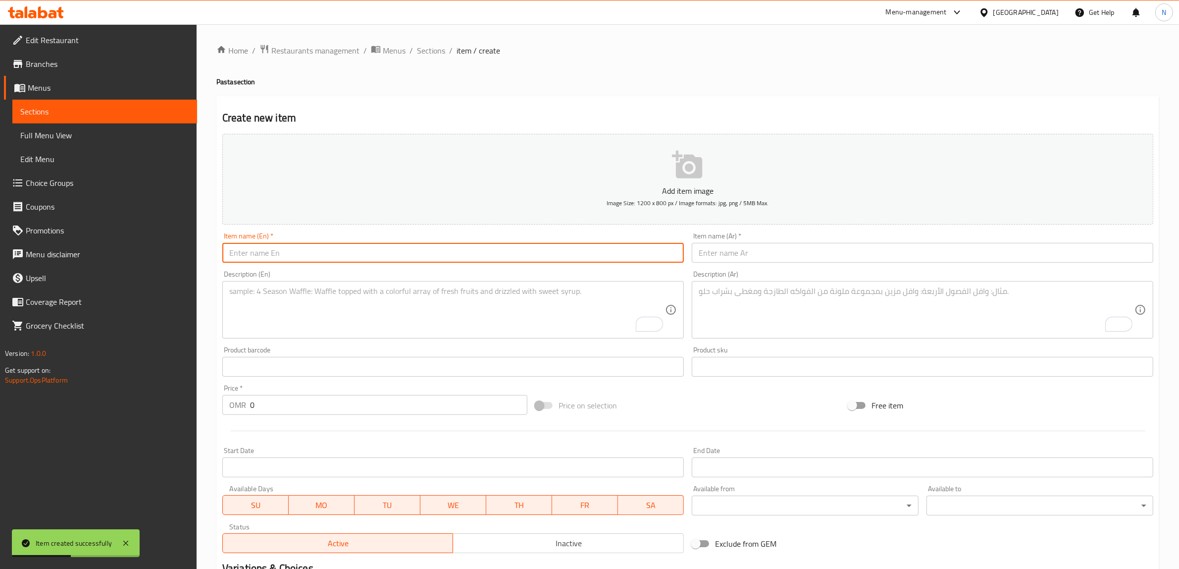
paste input "Spicy Mushroom Pasta"
type input "Spicy Mushroom Pasta"
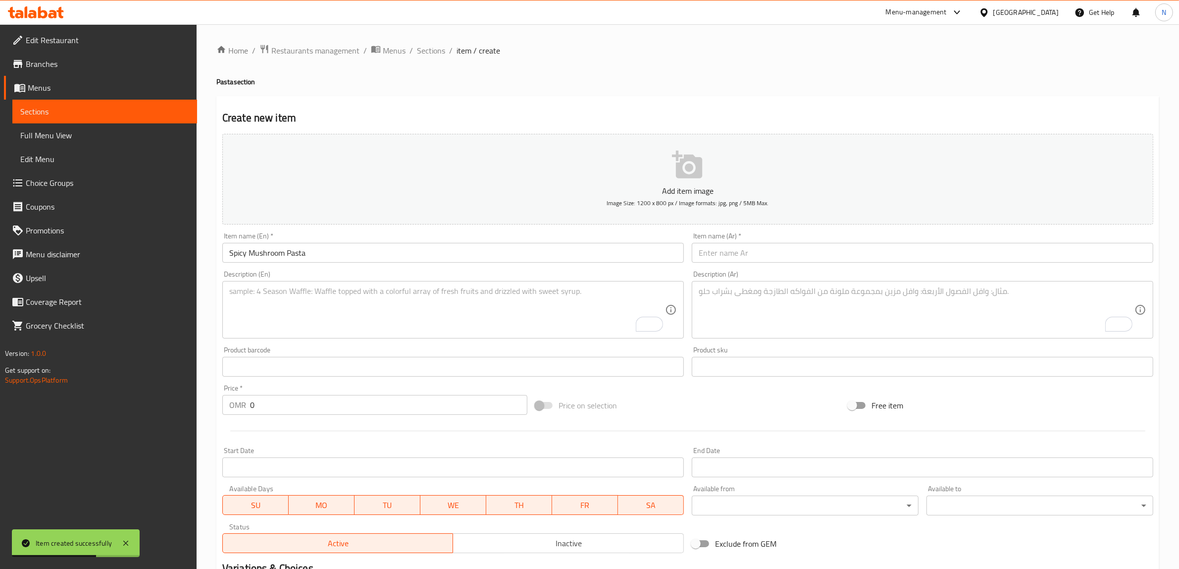
drag, startPoint x: 823, startPoint y: 256, endPoint x: 907, endPoint y: 242, distance: 85.8
click at [823, 256] on input "text" at bounding box center [923, 253] width 462 height 20
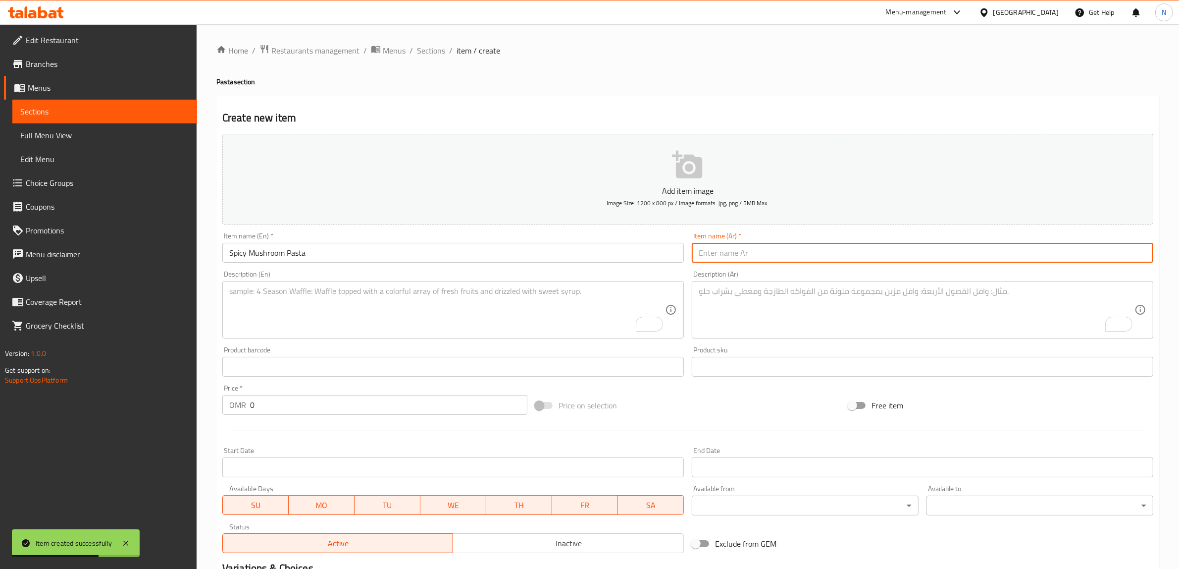
paste input "باستا بالفطر الحار"
type input "باستا بالفطر الحار"
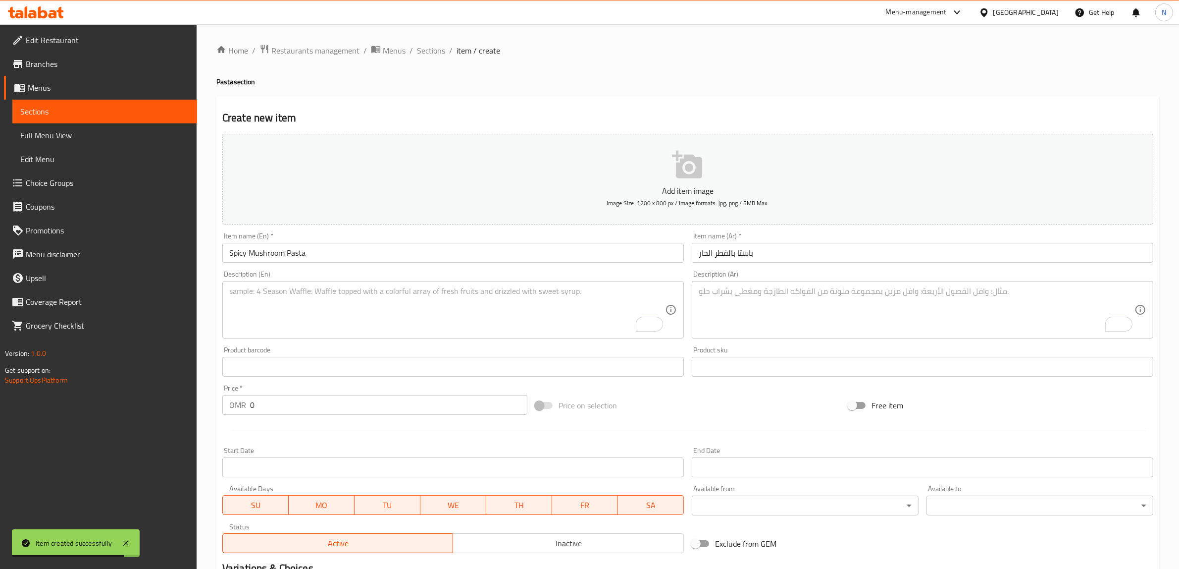
drag, startPoint x: 548, startPoint y: 306, endPoint x: 627, endPoint y: 300, distance: 79.0
click at [548, 306] on textarea "To enrich screen reader interactions, please activate Accessibility in Grammarl…" at bounding box center [447, 309] width 436 height 47
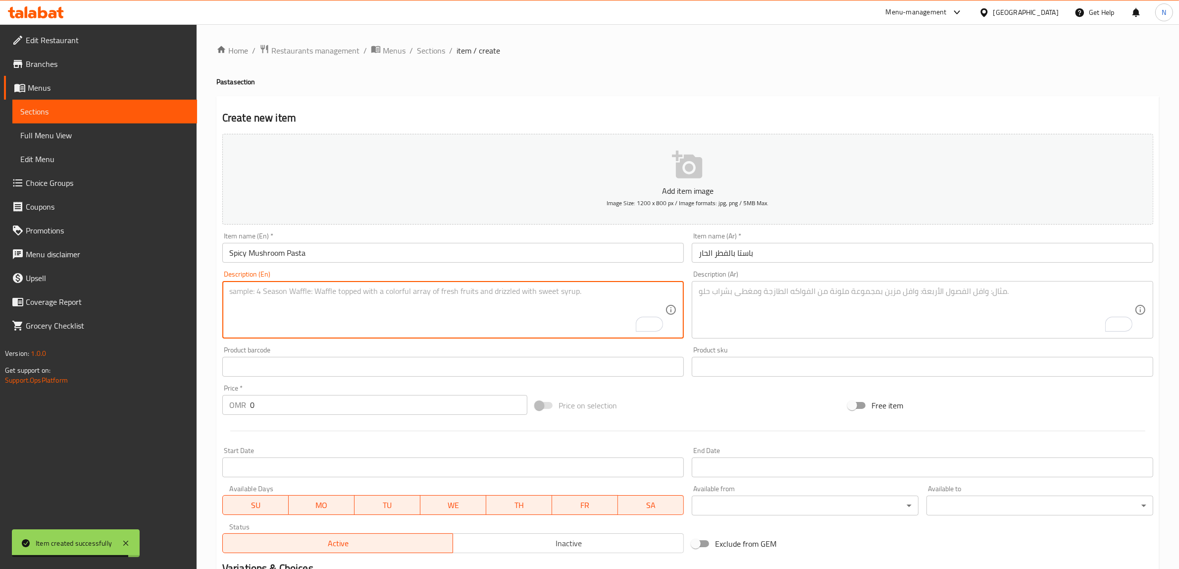
paste textarea "Rigatoni pasta tossed in a creamy spicy sauce with sautéed fresh mushrooms and …"
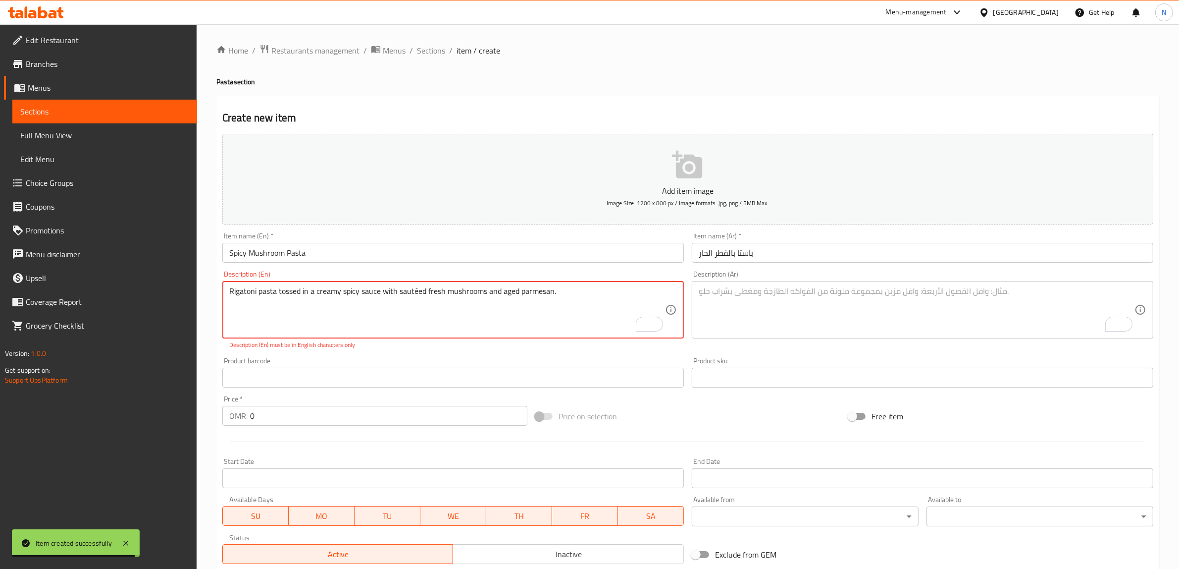
type textarea "Rigatoni pasta tossed in a creamy spicy sauce with sautéed fresh mushrooms and …"
drag, startPoint x: 961, startPoint y: 297, endPoint x: 986, endPoint y: 283, distance: 28.6
click at [961, 297] on textarea "To enrich screen reader interactions, please activate Accessibility in Grammarl…" at bounding box center [917, 309] width 436 height 47
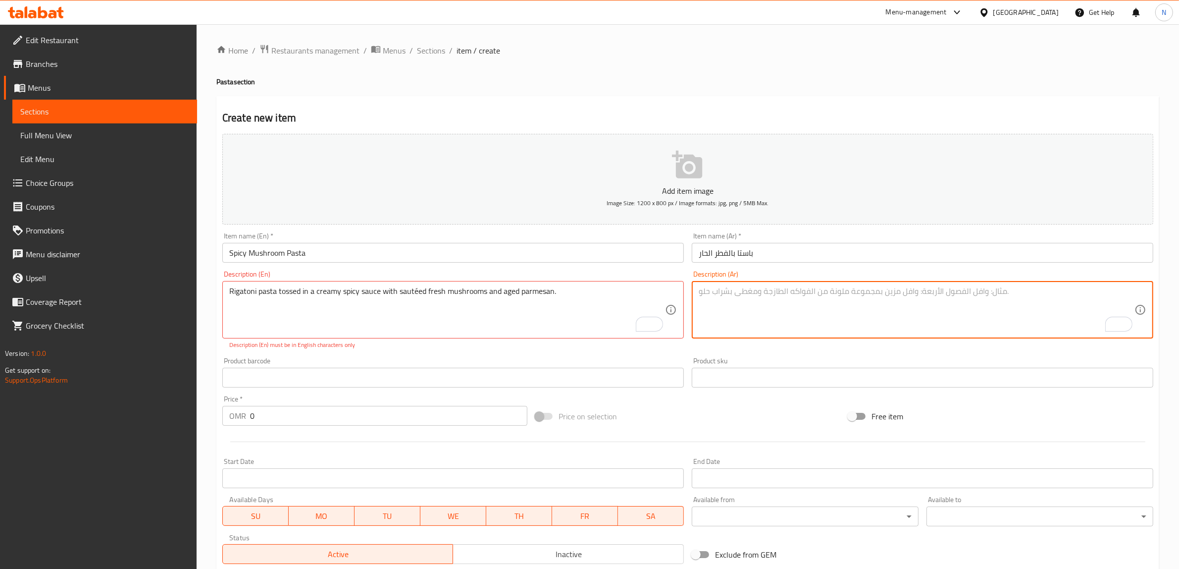
paste textarea "ريغاتوني بصلصة كريمية حارة، مع فطر طازج وبارميزان."
type textarea "ريغاتوني بصلصة كريمية حارة، مع فطر طازج وبارميزان."
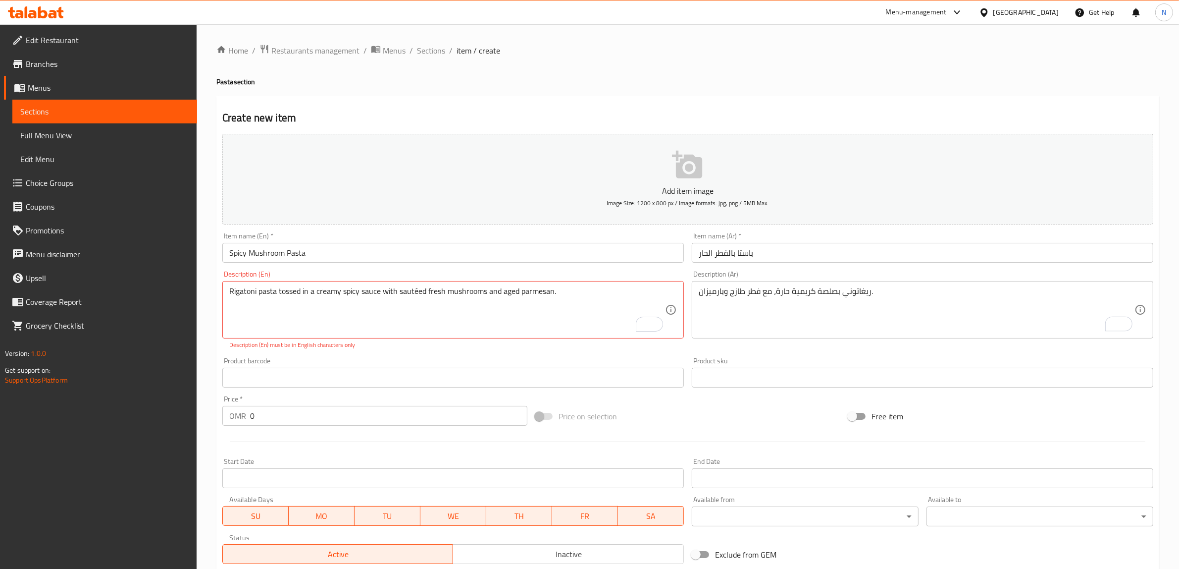
click at [390, 409] on input "0" at bounding box center [388, 416] width 277 height 20
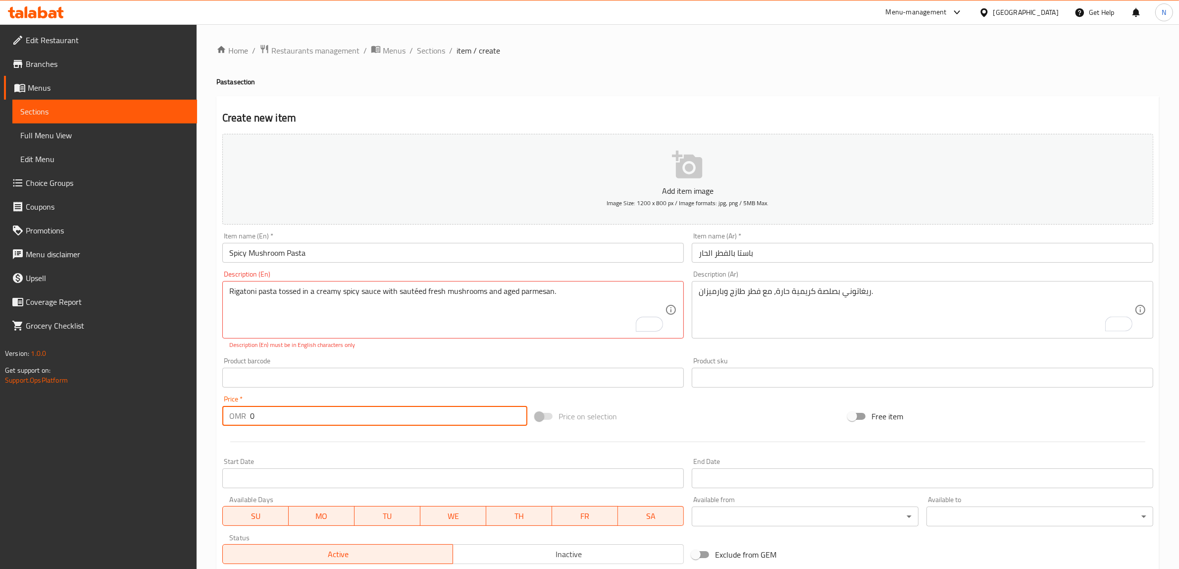
click at [390, 409] on input "0" at bounding box center [388, 416] width 277 height 20
paste input "5.50"
type input "5.500"
click at [744, 256] on input "باستا بالفطر الحار" at bounding box center [923, 253] width 462 height 20
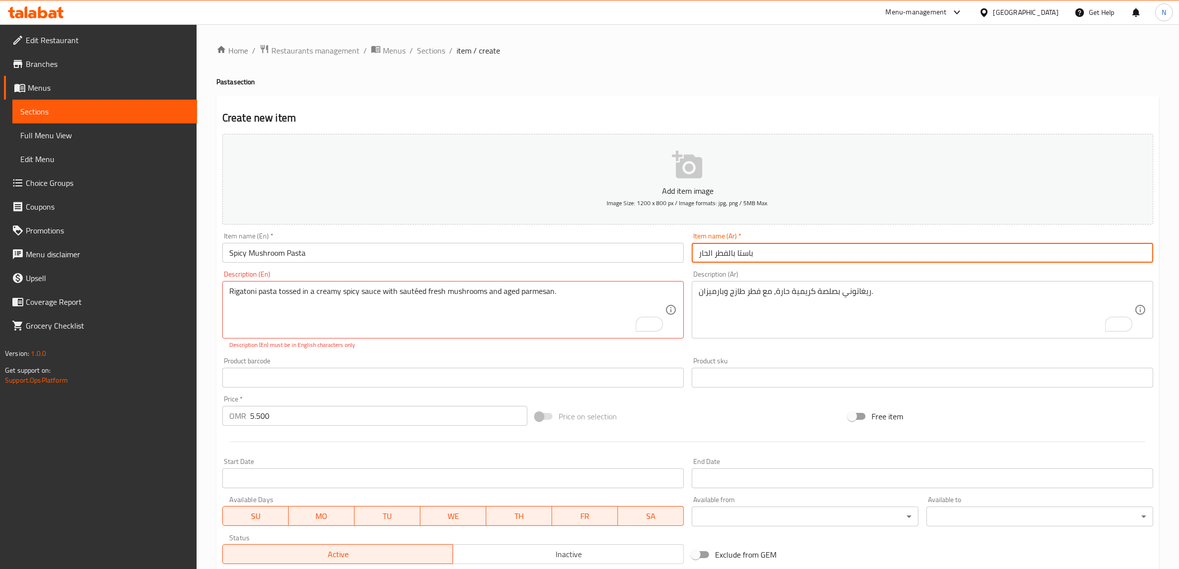
click at [744, 256] on input "باستا بالفطر الحار" at bounding box center [923, 253] width 462 height 20
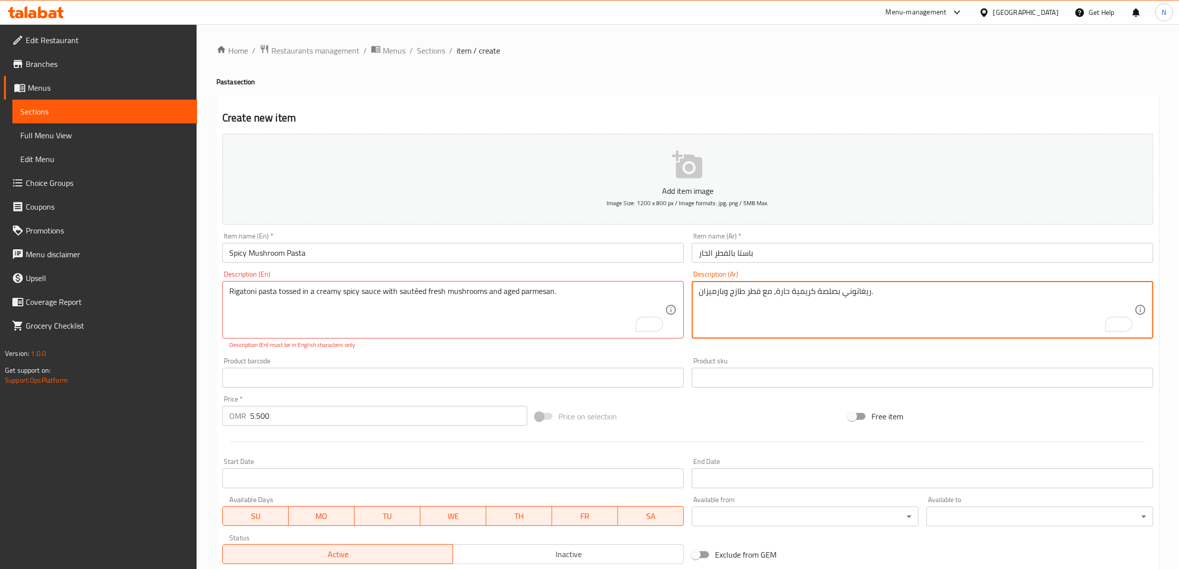
paste textarea "باستا"
click at [840, 296] on textarea "باستا ريغاتوني بصلصة كريمية حارة، مع فطر طازج وبارميزان." at bounding box center [917, 309] width 436 height 47
click at [743, 295] on textarea "باستا ريغاتوني توسد بصلصة كريمية حارة، مع فطر طازج وبارميزان." at bounding box center [917, 309] width 436 height 47
type textarea "باستا ريغاتوني توسد بصلصة كريمية حارة، مع فطر سوتيه طازج وبارميزان."
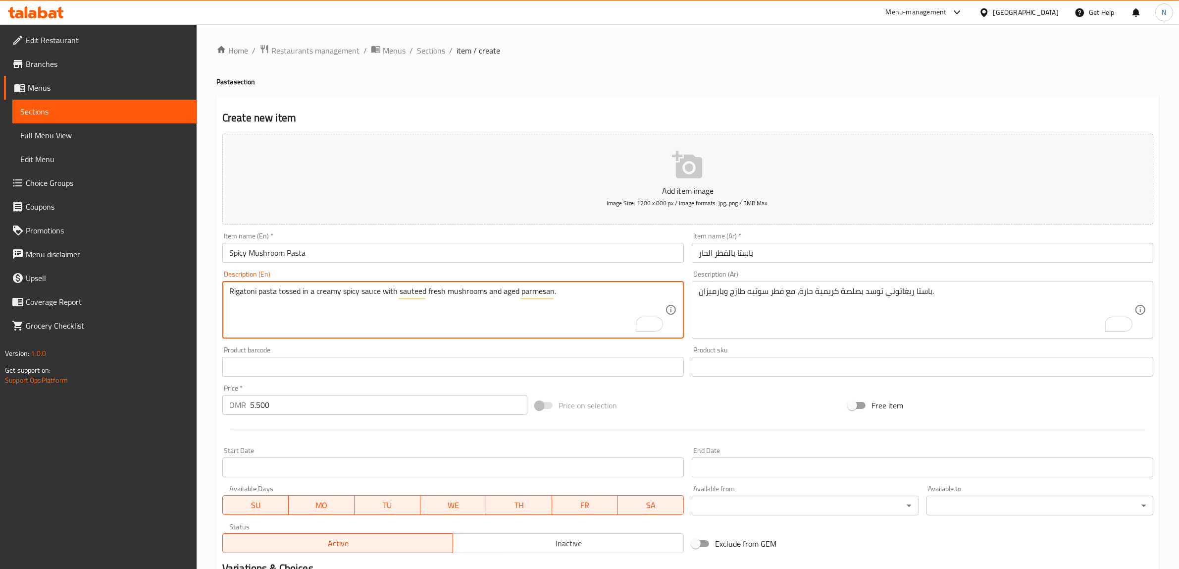
type textarea "Rigatoni pasta tossed in a creamy spicy sauce with sauteed fresh mushrooms and …"
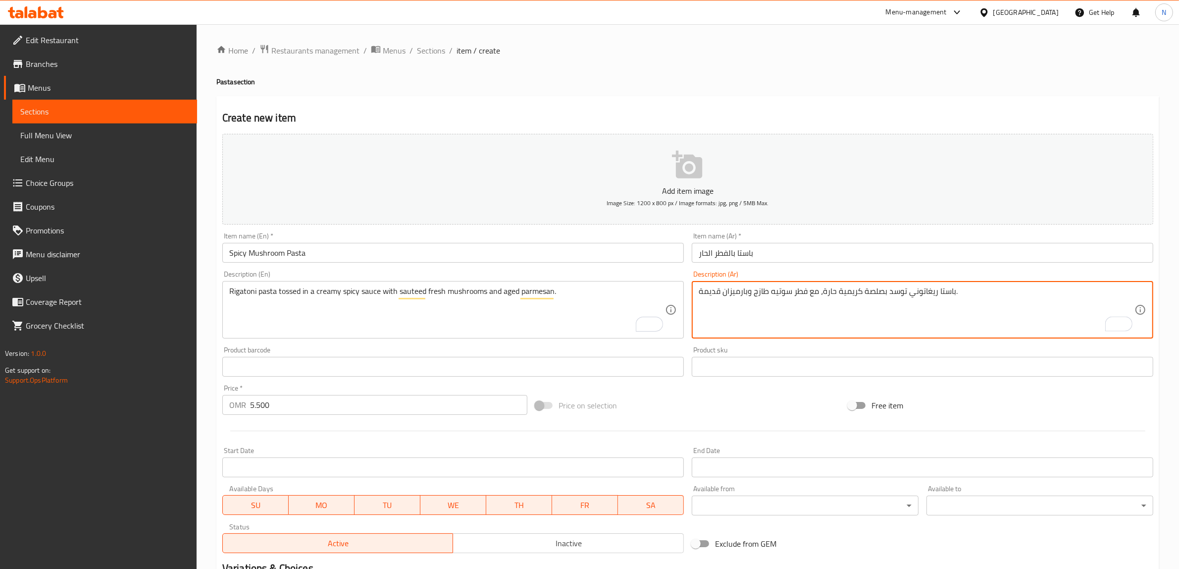
type textarea "باستا ريغاتوني توسد بصلصة كريمية حارة، مع فطر سوتيه طازج وبارميزان قديمة."
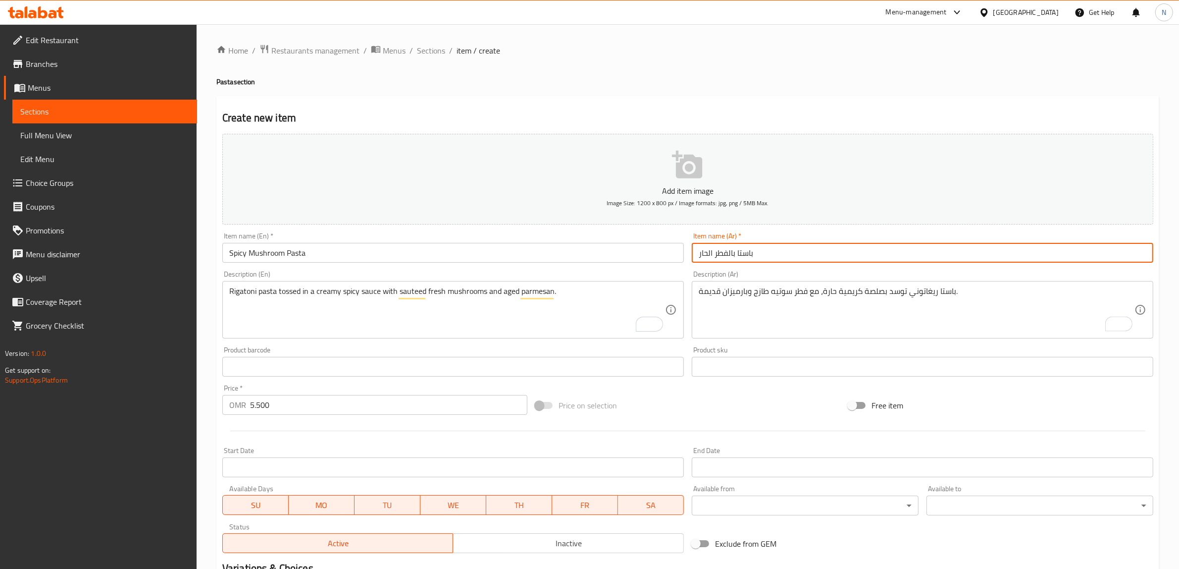
click at [779, 253] on input "باستا بالفطر الحار" at bounding box center [923, 253] width 462 height 20
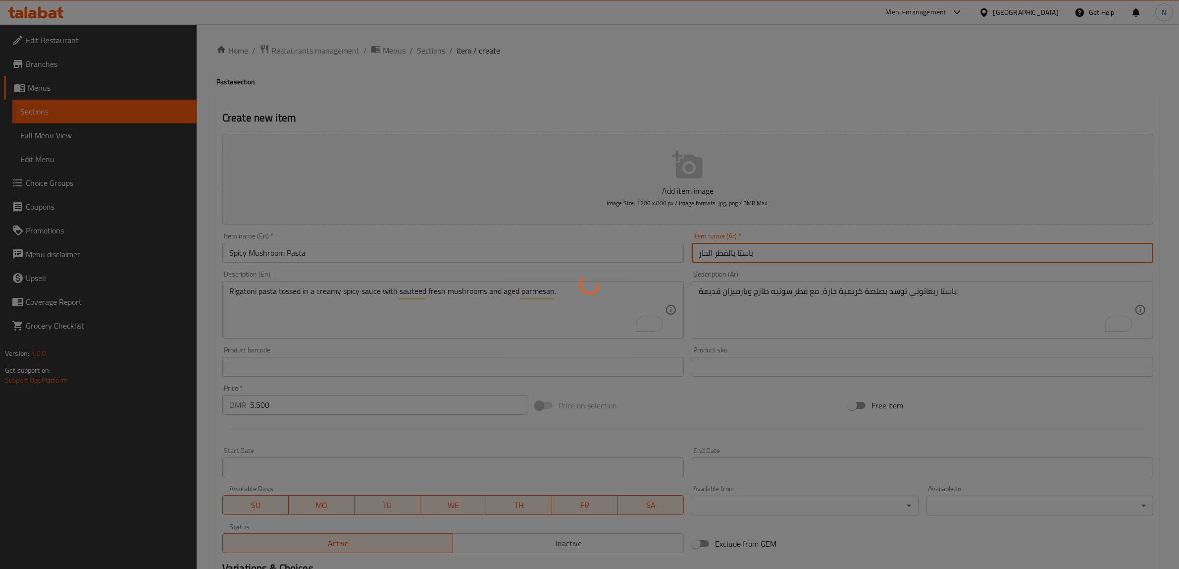
type input "0"
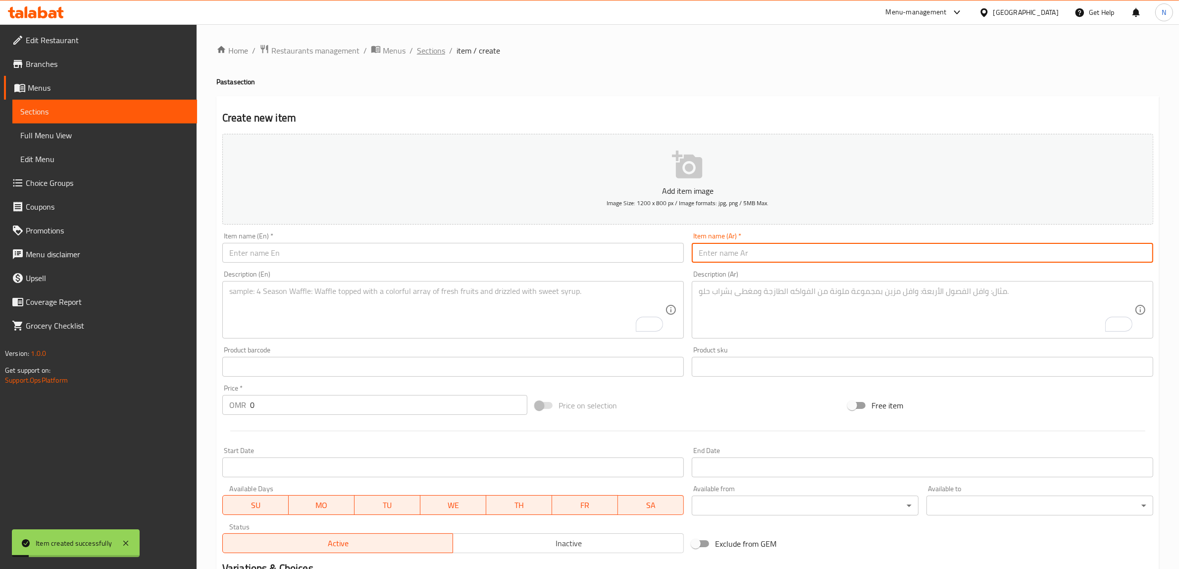
click at [422, 50] on span "Sections" at bounding box center [431, 51] width 28 height 12
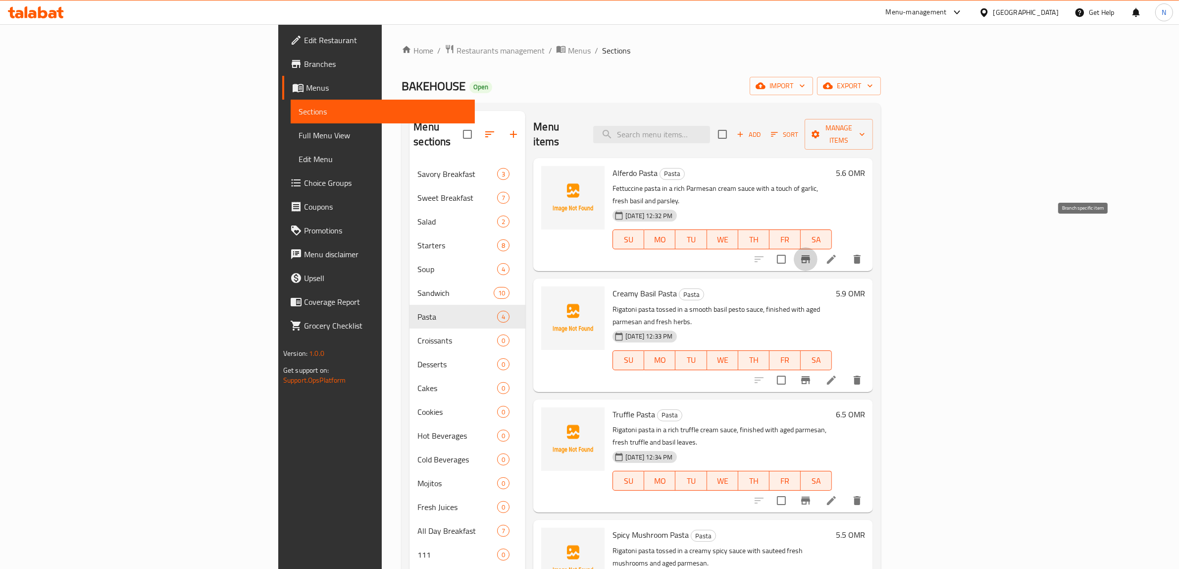
click at [818, 247] on button "Branch-specific-item" at bounding box center [806, 259] width 24 height 24
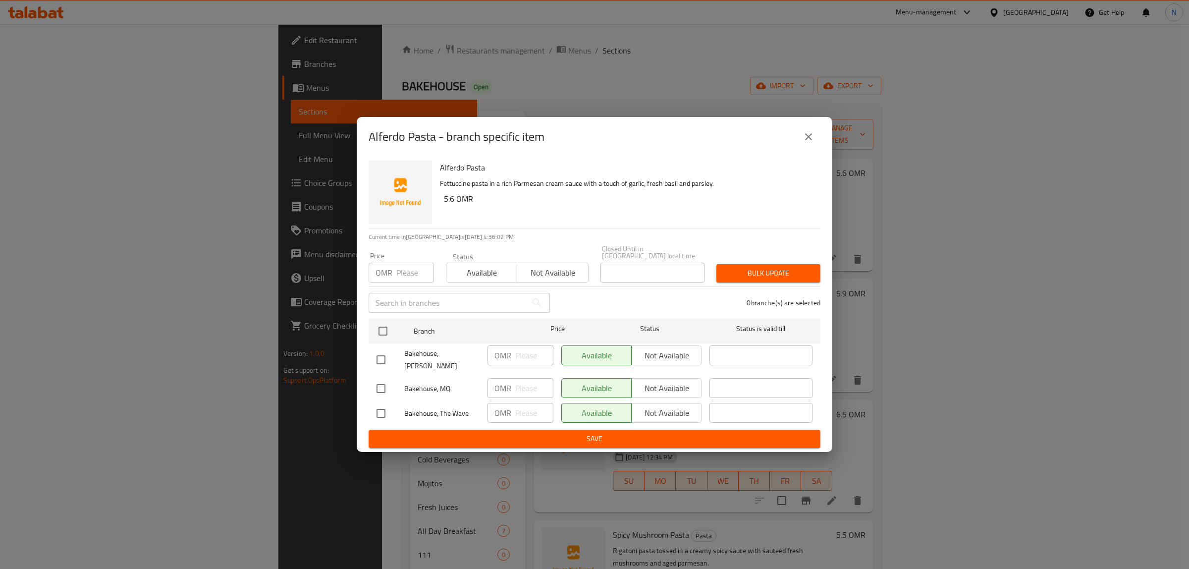
click at [381, 363] on input "checkbox" at bounding box center [380, 359] width 21 height 21
checkbox input "true"
click at [379, 403] on input "checkbox" at bounding box center [380, 413] width 21 height 21
checkbox input "true"
click at [683, 348] on span "Not available" at bounding box center [666, 355] width 62 height 14
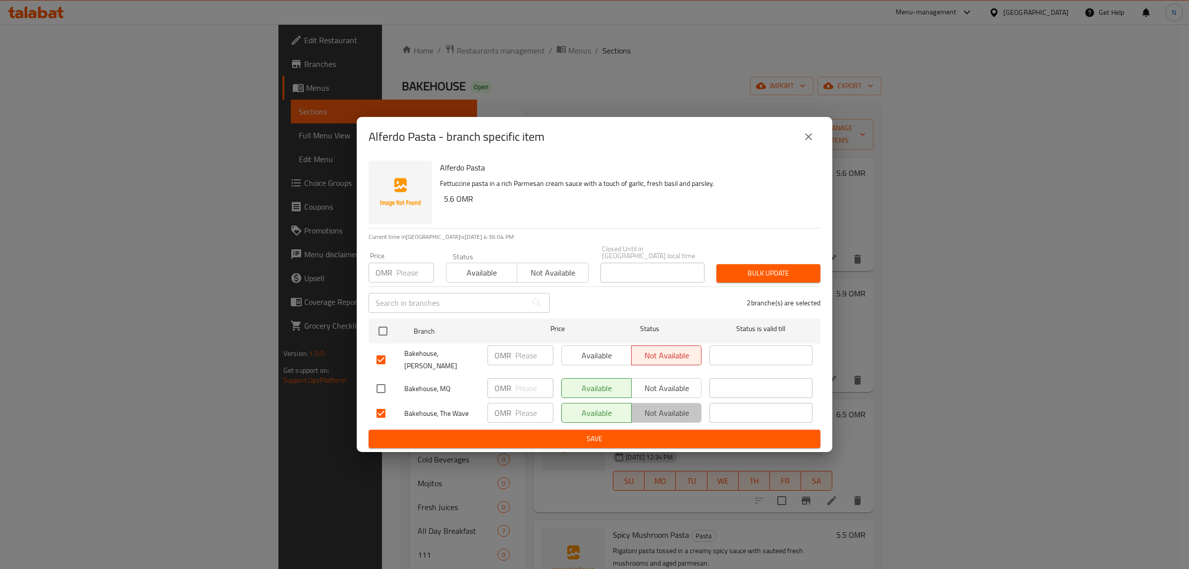
click at [670, 407] on span "Not available" at bounding box center [666, 413] width 62 height 14
click at [665, 432] on span "Save" at bounding box center [594, 438] width 436 height 12
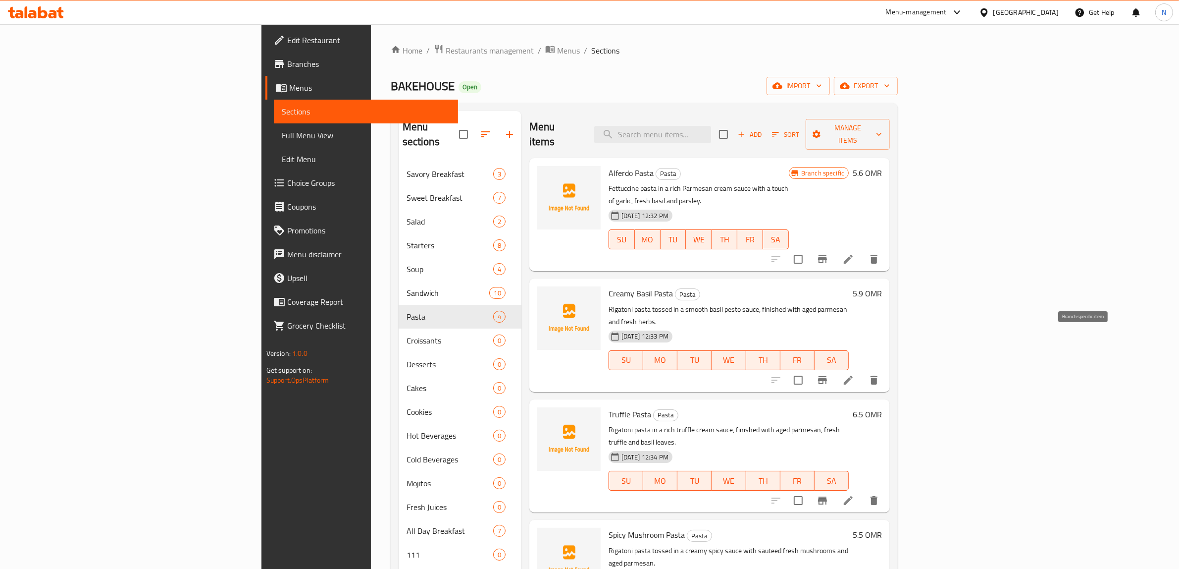
click at [829, 374] on icon "Branch-specific-item" at bounding box center [823, 380] width 12 height 12
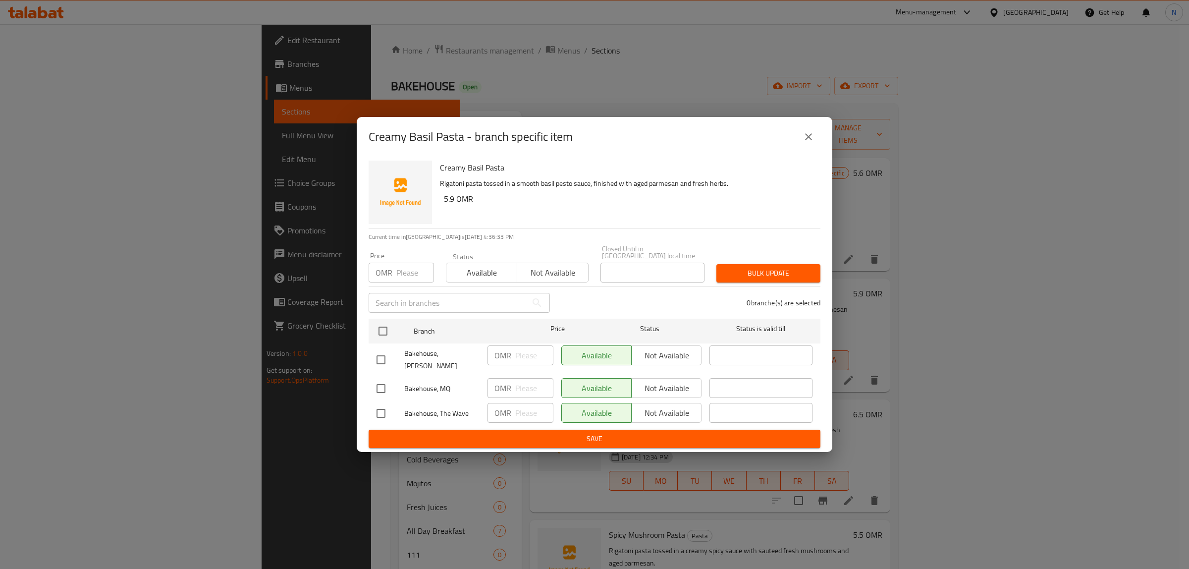
click at [379, 356] on input "checkbox" at bounding box center [380, 359] width 21 height 21
checkbox input "true"
click at [382, 403] on input "checkbox" at bounding box center [380, 413] width 21 height 21
checkbox input "true"
click at [667, 355] on span "Not available" at bounding box center [666, 355] width 62 height 14
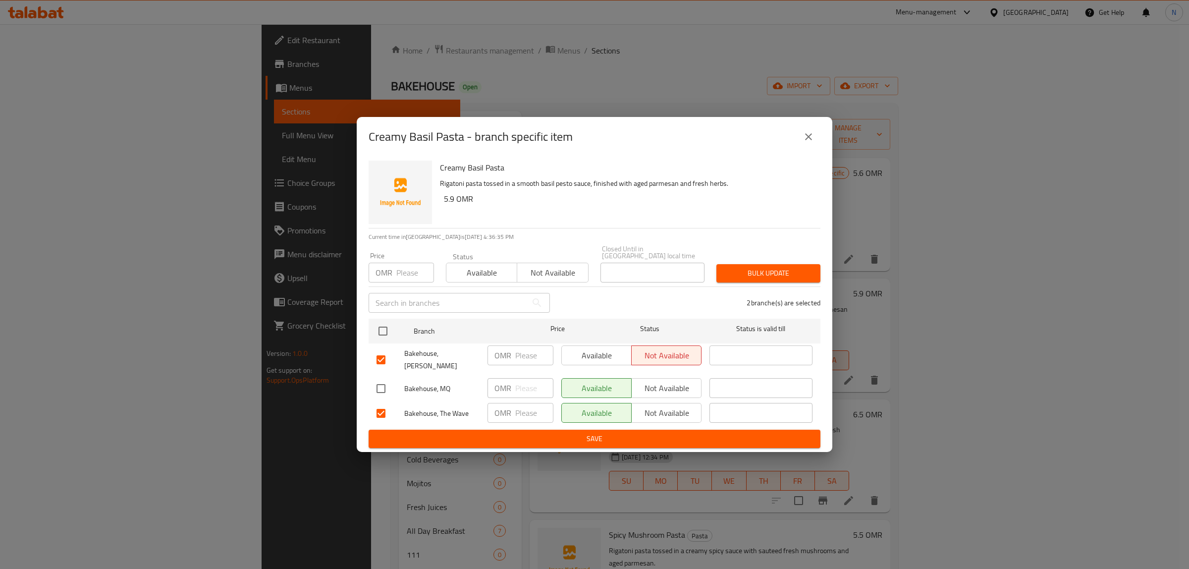
click at [679, 406] on span "Not available" at bounding box center [666, 413] width 62 height 14
click at [632, 432] on span "Save" at bounding box center [594, 438] width 436 height 12
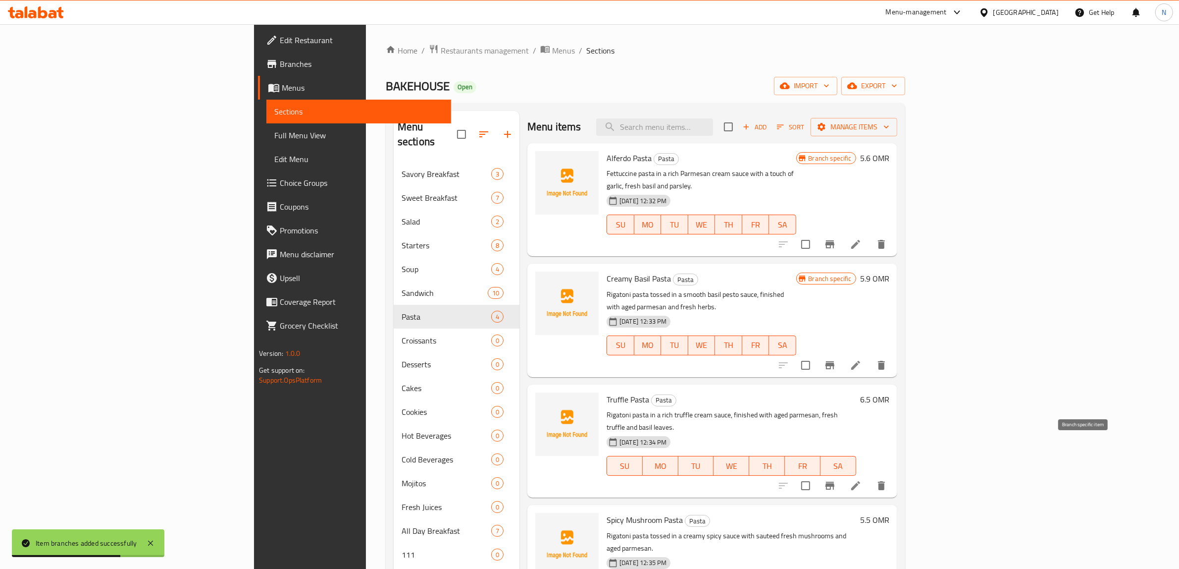
click at [836, 479] on icon "Branch-specific-item" at bounding box center [830, 485] width 12 height 12
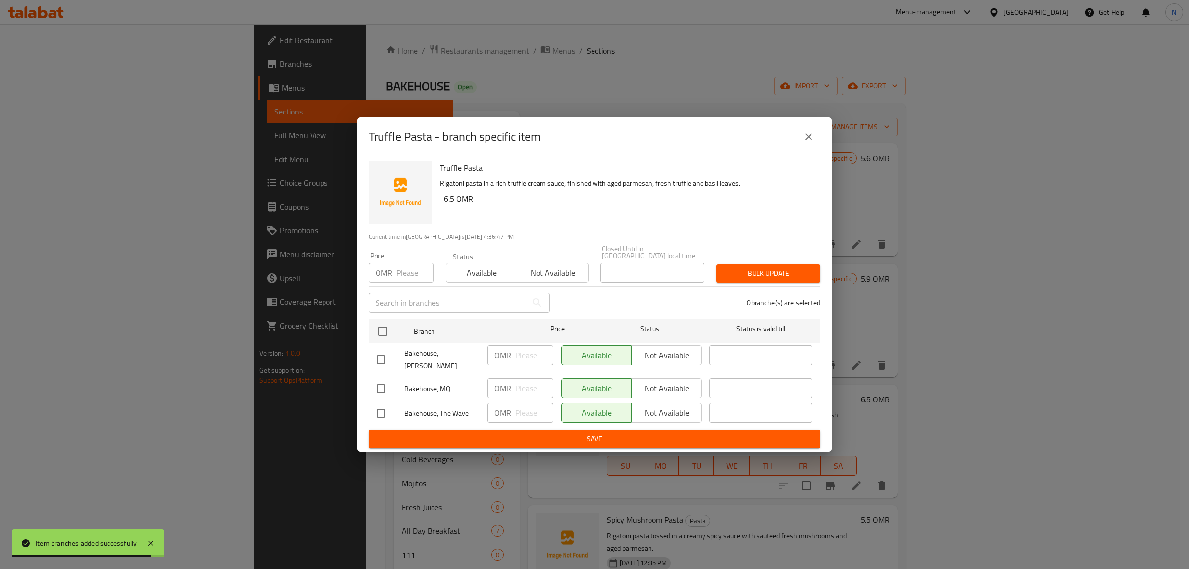
click at [380, 352] on input "checkbox" at bounding box center [380, 359] width 21 height 21
checkbox input "true"
click at [386, 405] on input "checkbox" at bounding box center [380, 413] width 21 height 21
checkbox input "true"
click at [658, 357] on span "Not available" at bounding box center [666, 355] width 62 height 14
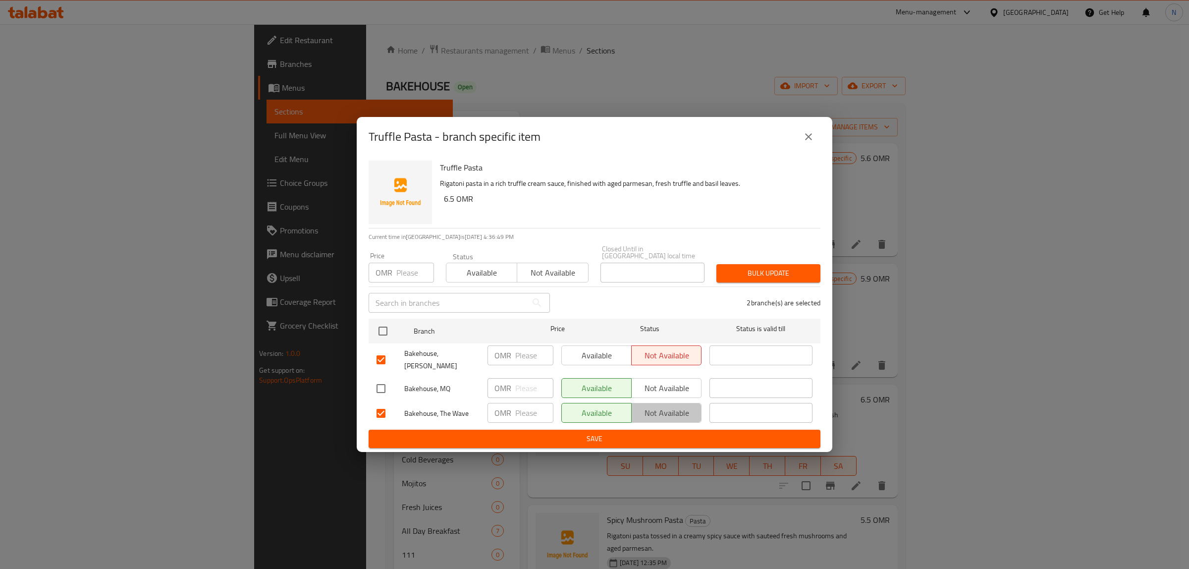
click at [650, 410] on span "Not available" at bounding box center [666, 413] width 62 height 14
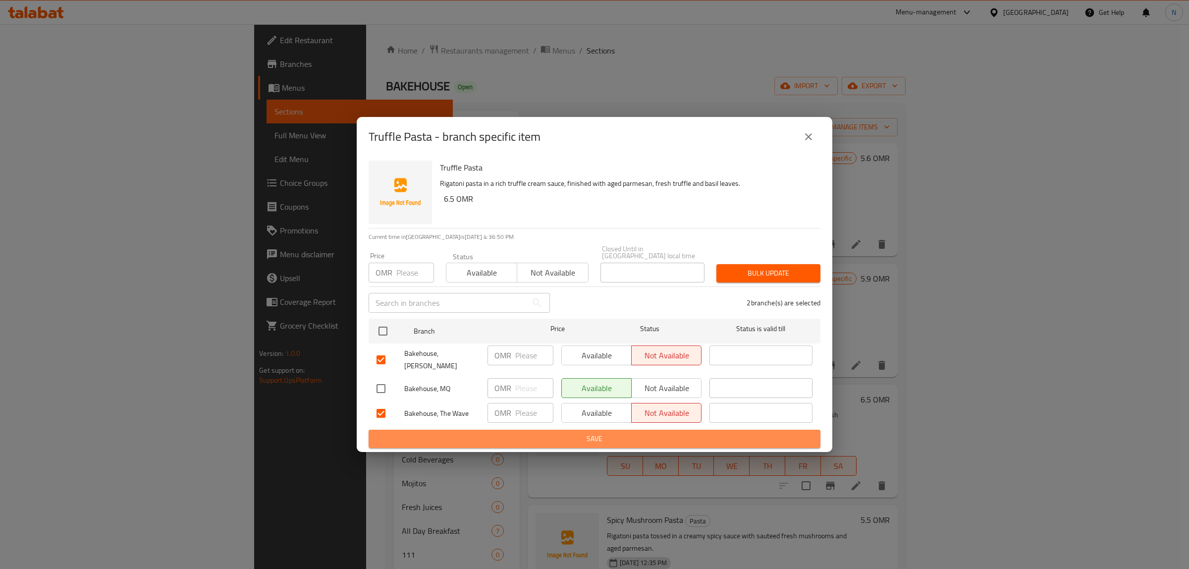
click at [652, 432] on span "Save" at bounding box center [594, 438] width 436 height 12
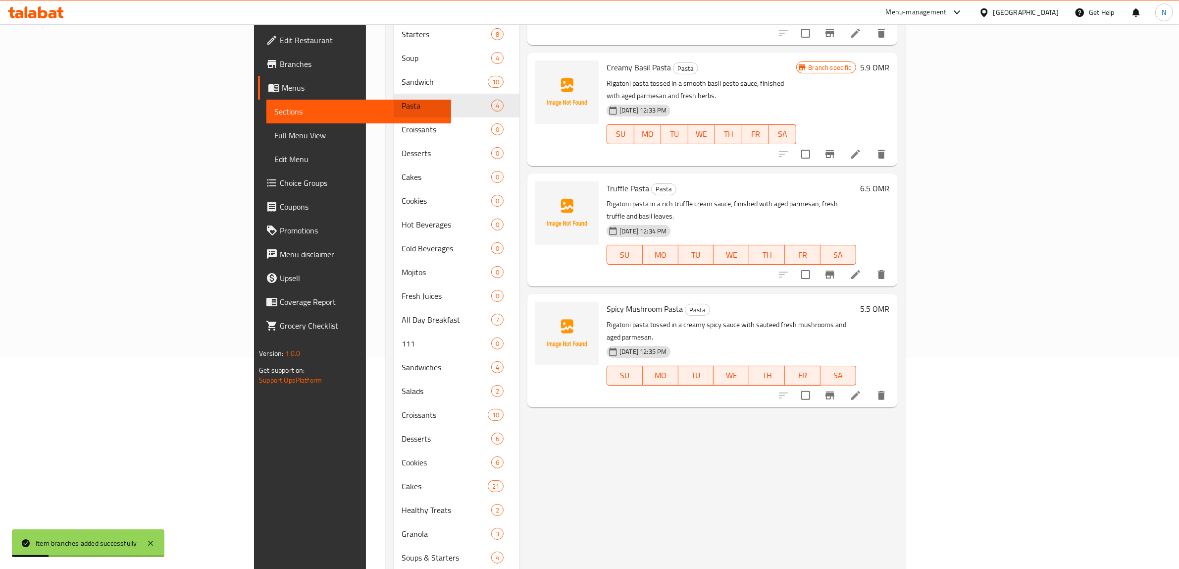
scroll to position [248, 0]
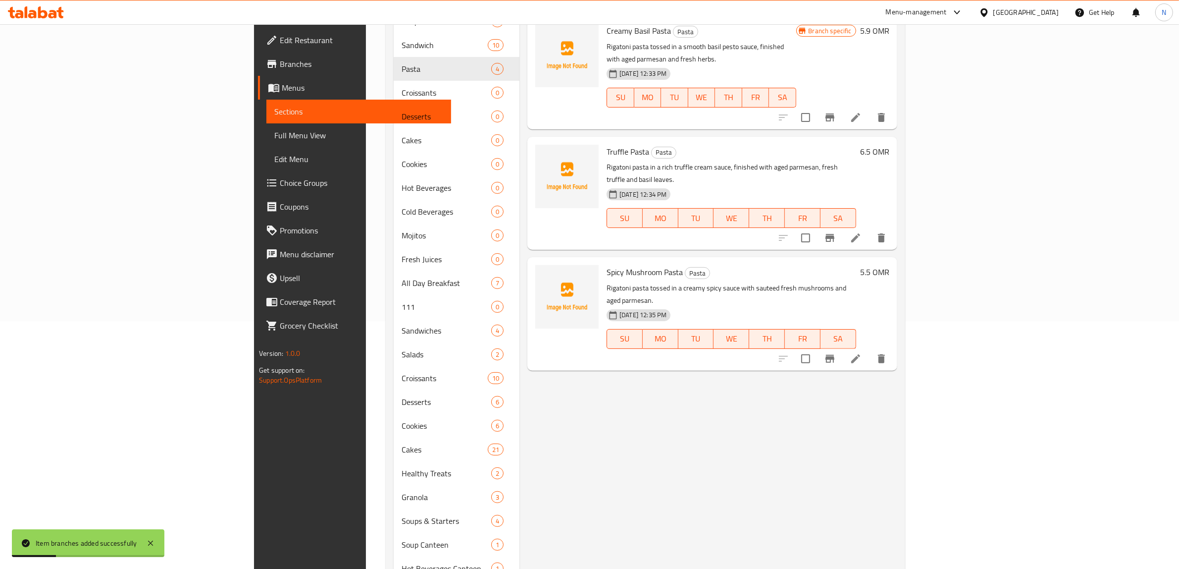
click at [842, 347] on button "Branch-specific-item" at bounding box center [830, 359] width 24 height 24
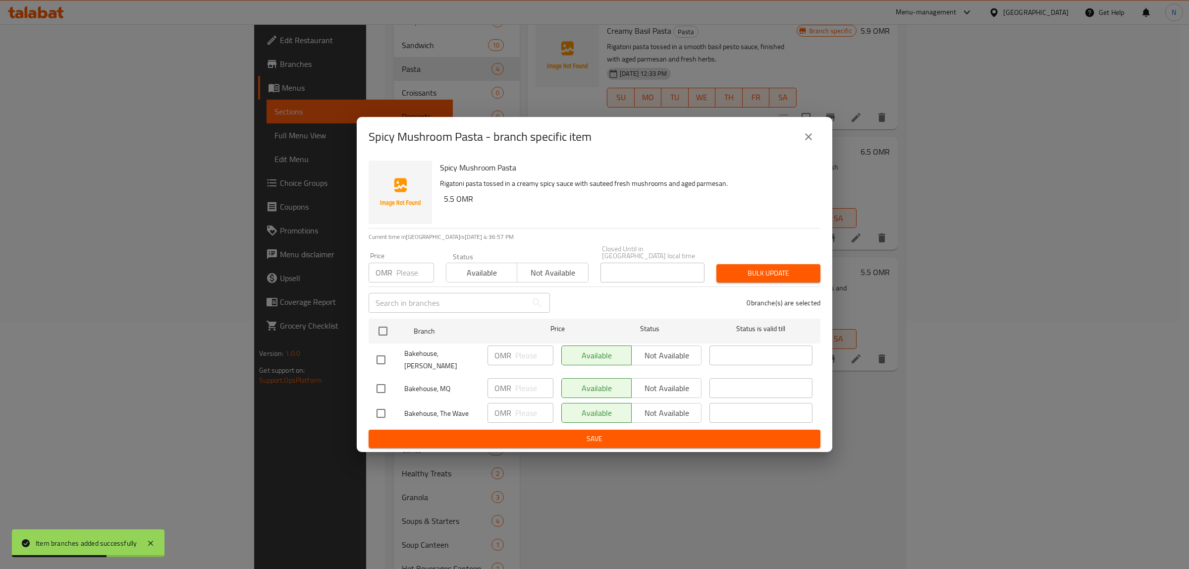
click at [377, 353] on input "checkbox" at bounding box center [380, 359] width 21 height 21
checkbox input "true"
click at [379, 403] on input "checkbox" at bounding box center [380, 413] width 21 height 21
checkbox input "true"
click at [654, 362] on span "Not available" at bounding box center [666, 355] width 62 height 14
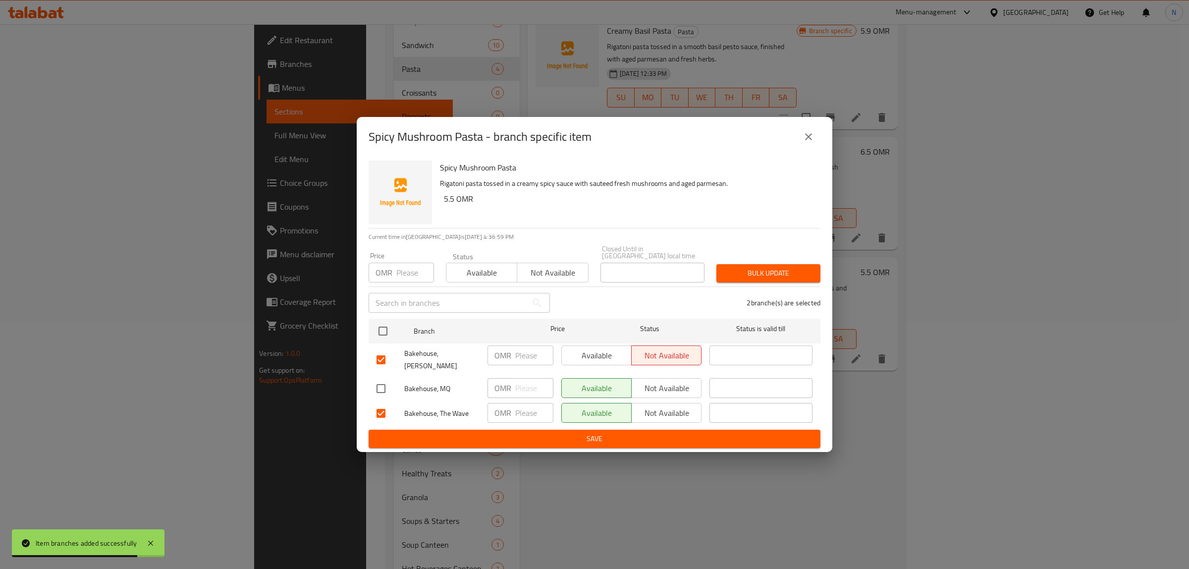
click at [663, 414] on button "Not available" at bounding box center [666, 413] width 70 height 20
click at [655, 432] on span "Save" at bounding box center [594, 438] width 436 height 12
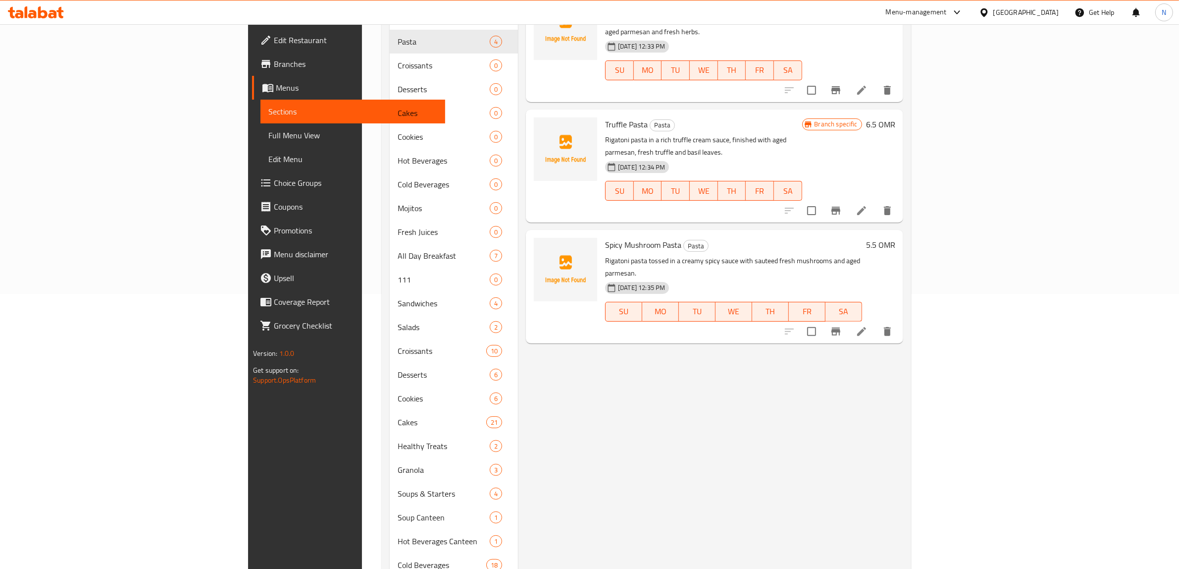
scroll to position [310, 0]
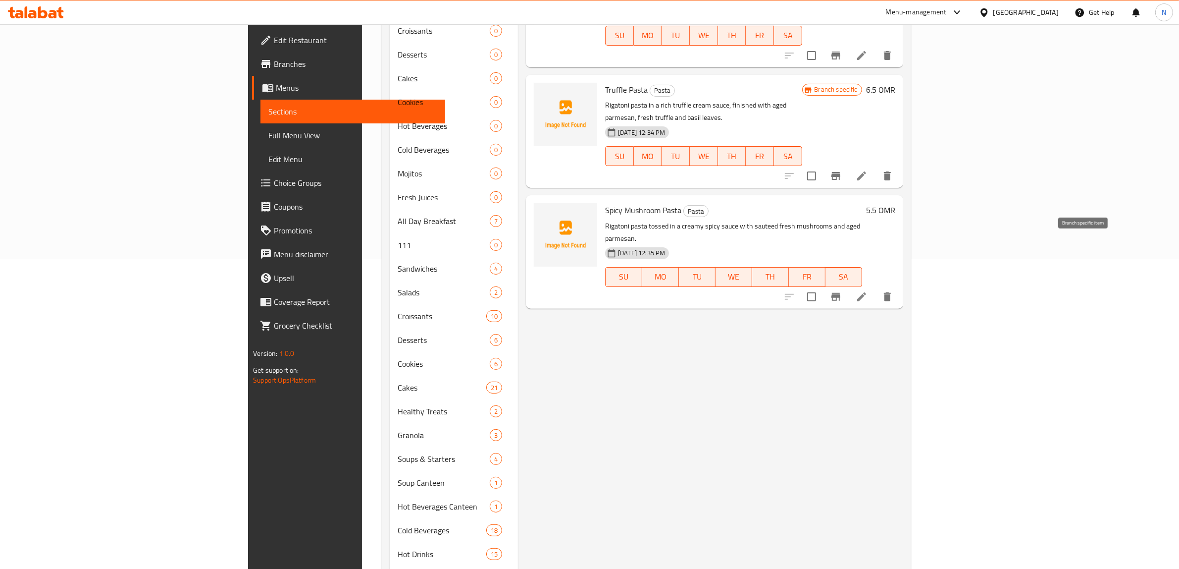
click at [841, 293] on icon "Branch-specific-item" at bounding box center [836, 297] width 9 height 8
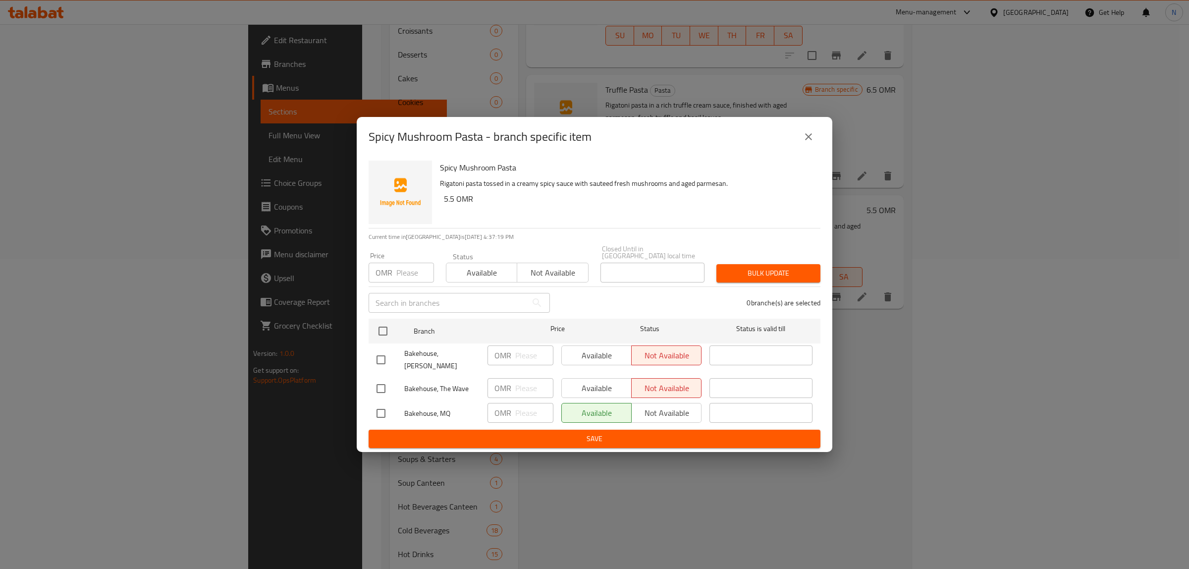
click at [805, 140] on icon "close" at bounding box center [808, 136] width 7 height 7
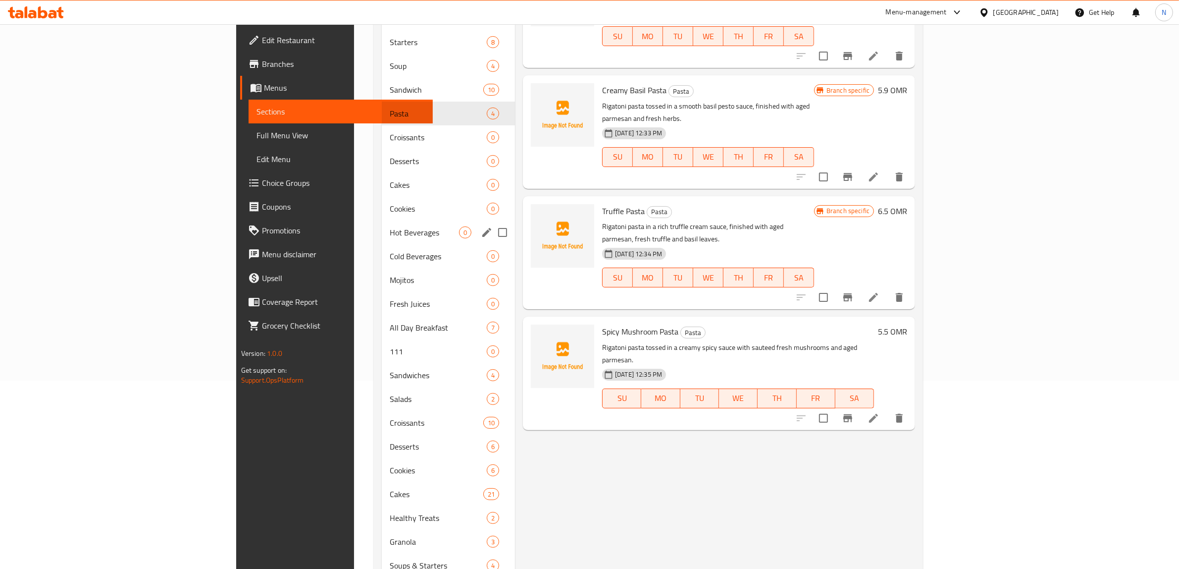
scroll to position [186, 0]
click at [390, 139] on span "Croissants" at bounding box center [424, 140] width 69 height 12
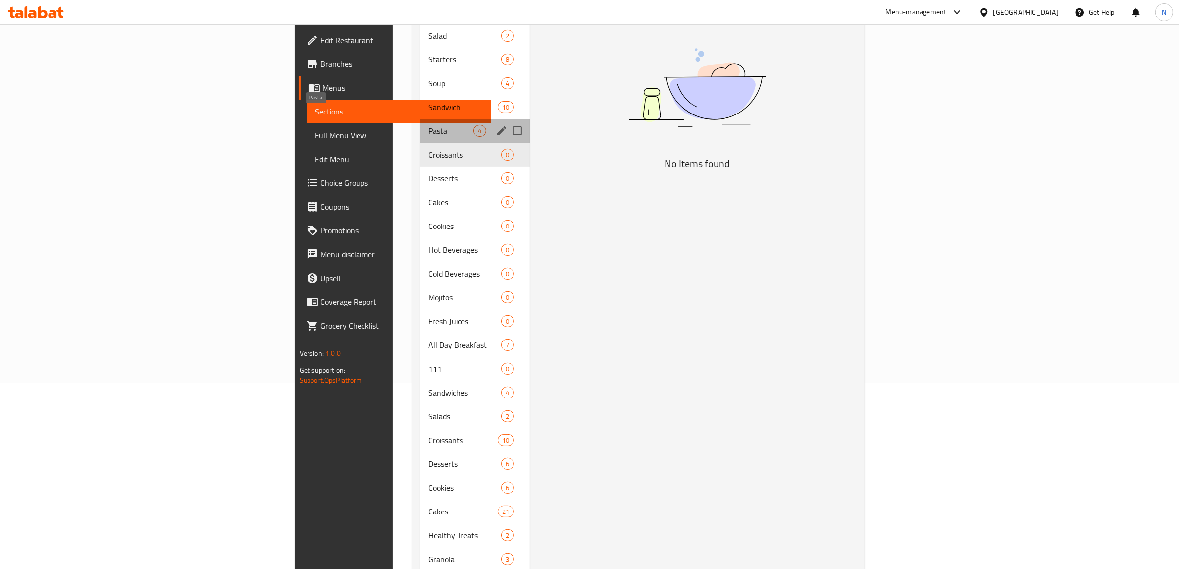
click at [428, 125] on span "Pasta" at bounding box center [450, 131] width 45 height 12
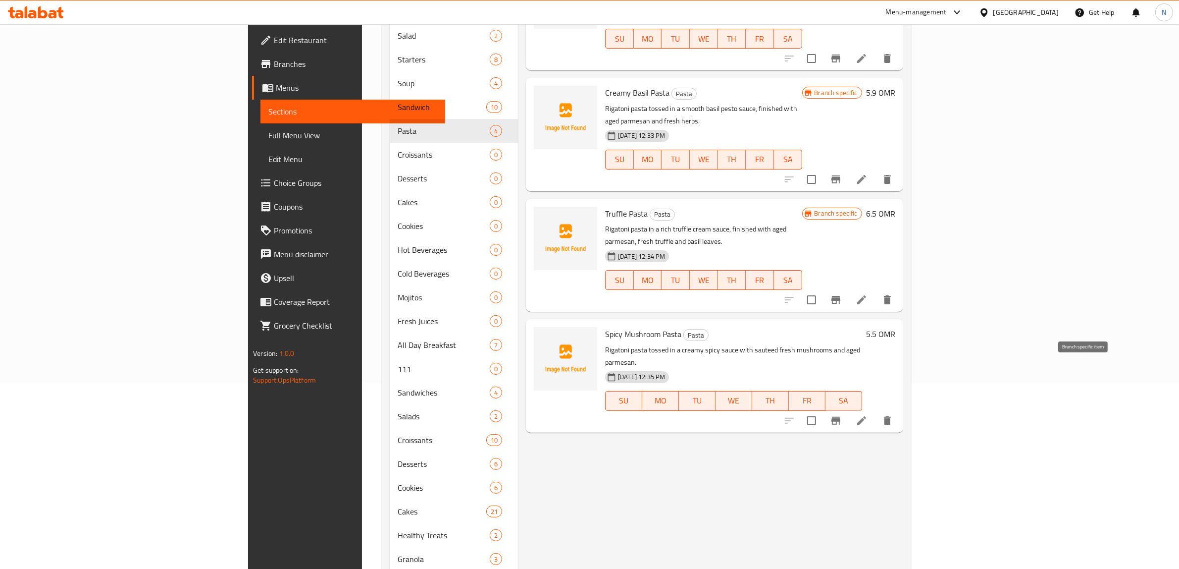
click at [842, 415] on icon "Branch-specific-item" at bounding box center [836, 421] width 12 height 12
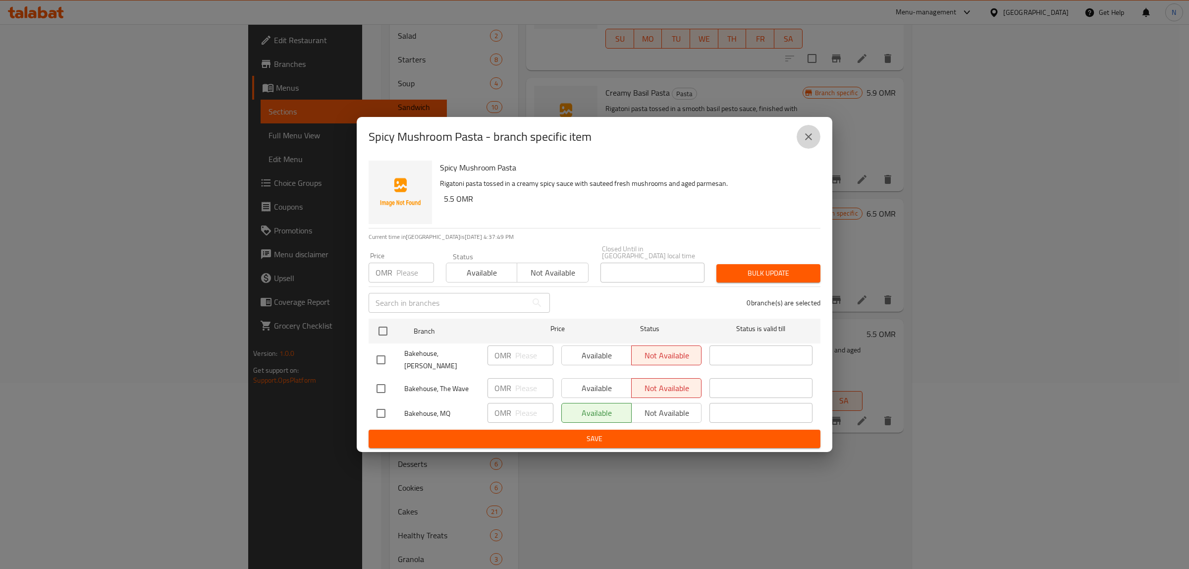
click at [809, 149] on button "close" at bounding box center [808, 137] width 24 height 24
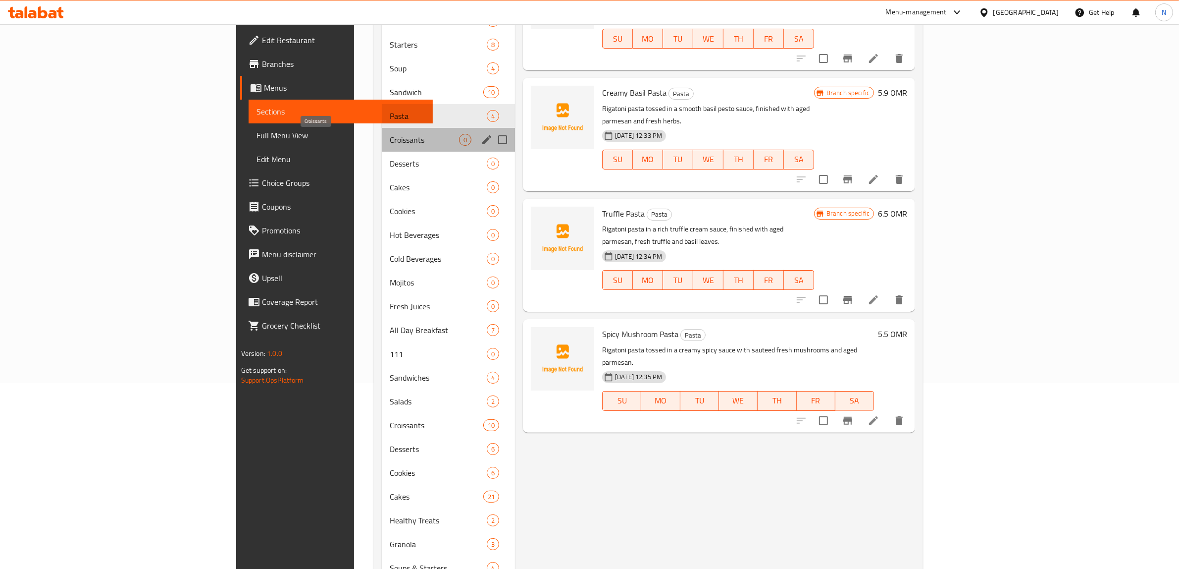
click at [390, 135] on span "Croissants" at bounding box center [424, 140] width 69 height 12
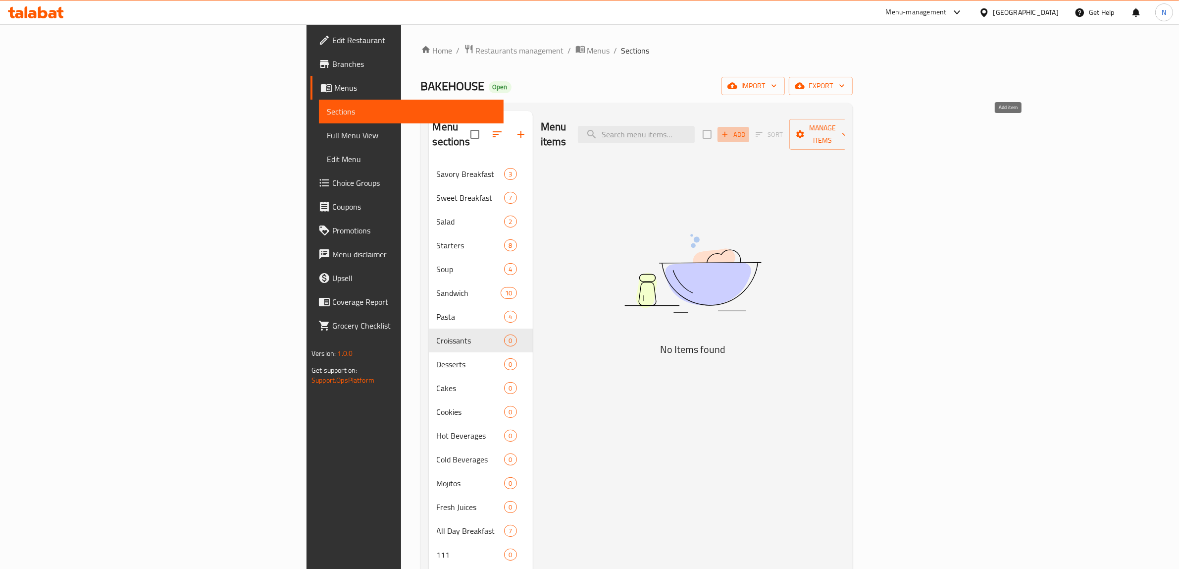
click at [749, 127] on button "Add" at bounding box center [734, 134] width 32 height 15
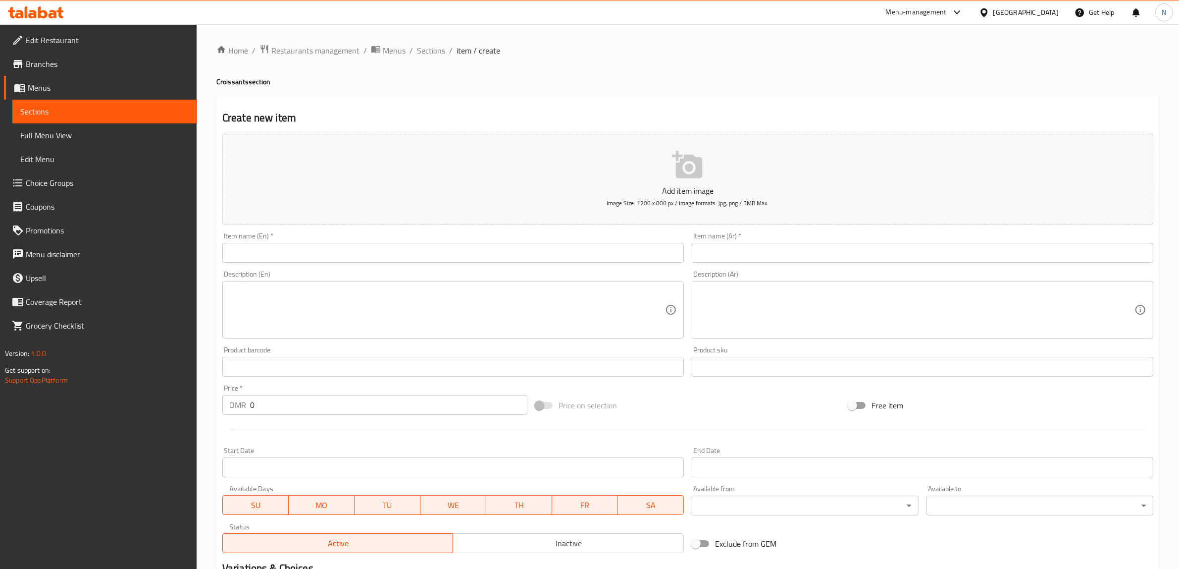
click at [588, 297] on textarea at bounding box center [447, 309] width 436 height 47
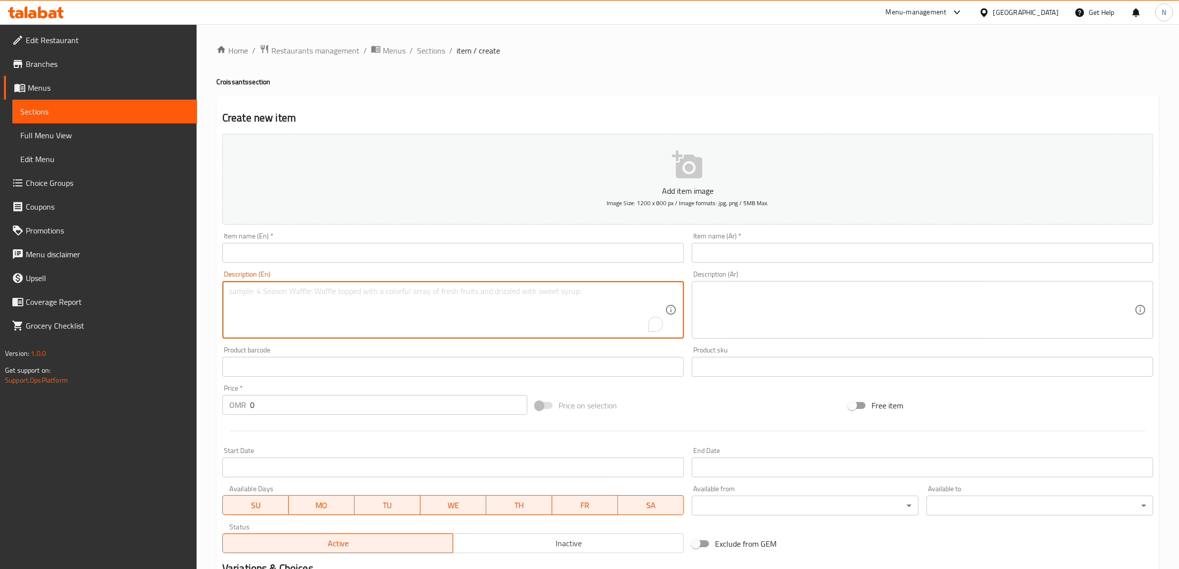
paste textarea "Fresh garlic butter danish filled with melted cheese, topped with herbs, chilli…"
type textarea "Fresh garlic butter danish filled with melted cheese, topped with herbs, chilli…"
drag, startPoint x: 568, startPoint y: 293, endPoint x: 206, endPoint y: 290, distance: 362.1
click at [206, 290] on div "Home / Restaurants management / Menus / Sections / item / create Croissants sec…" at bounding box center [688, 362] width 983 height 676
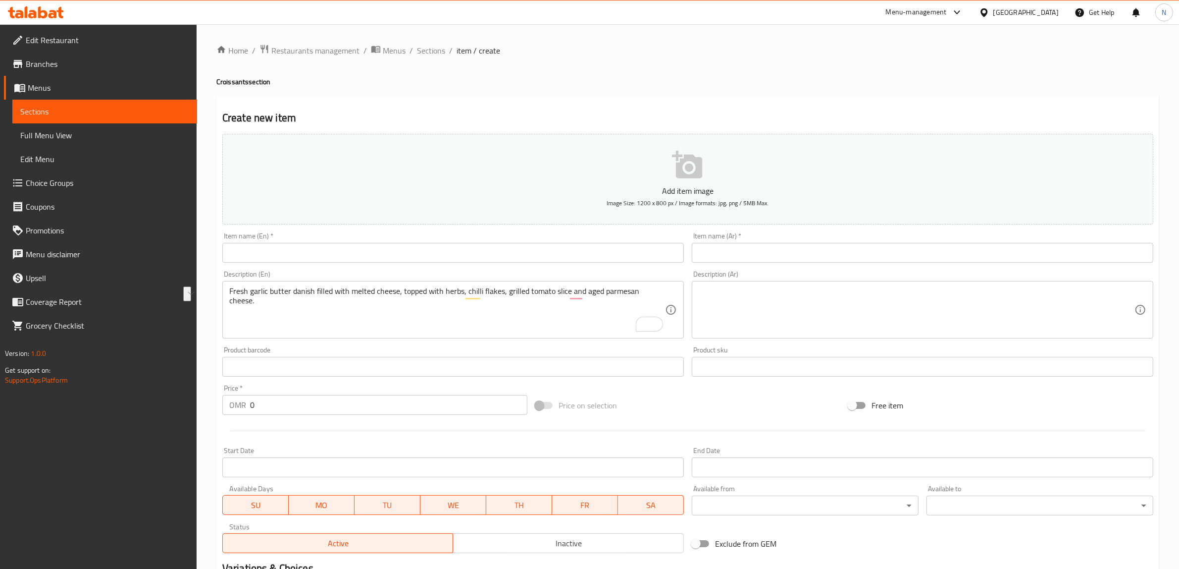
click at [996, 323] on textarea at bounding box center [917, 309] width 436 height 47
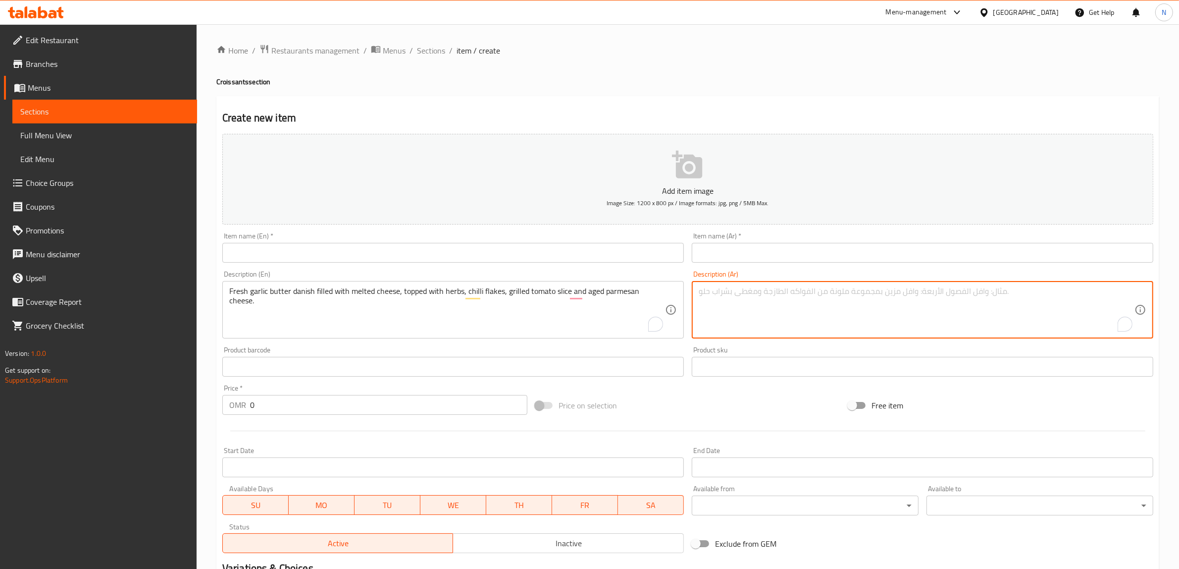
paste textarea "دانيش بزبدة الثوم الطازجة، محشي جبن سايح، وعليه أعشاب، فلفل مجروش، شريحة طماطم …"
type textarea "دانيش بزبدة الثوم الطازجة، محشي جبن سايح، وعليه أعشاب، فلفل مجروش، شريحة طماطم …"
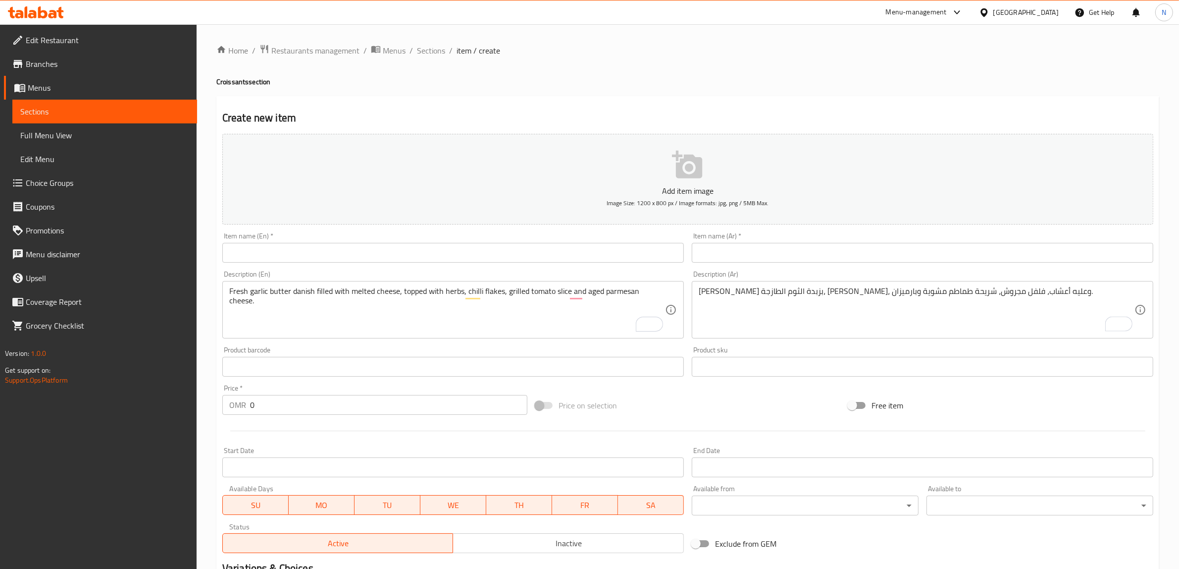
click at [940, 258] on input "text" at bounding box center [923, 253] width 462 height 20
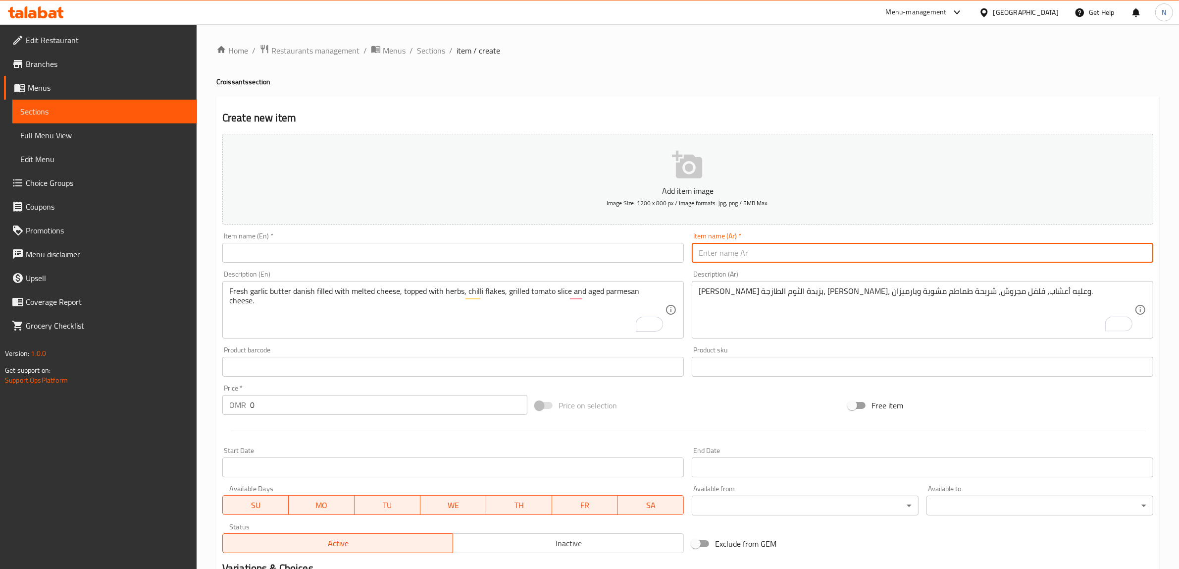
paste input "كرواسون جبن و ثوم"
type input "كرواسون جبن و ثوم"
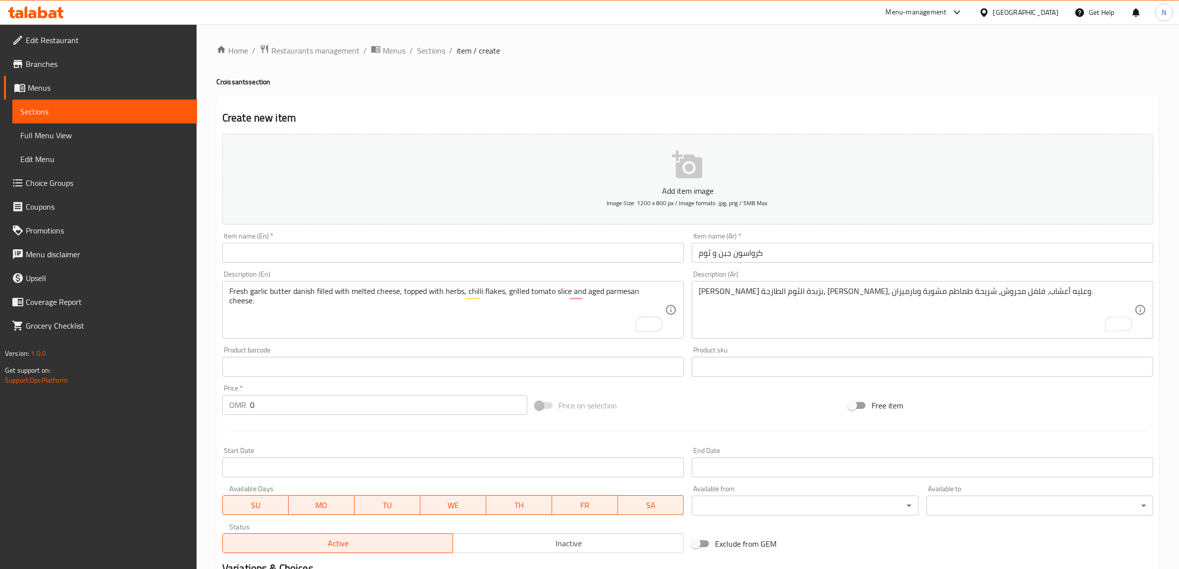
click at [427, 407] on input "0" at bounding box center [388, 405] width 277 height 20
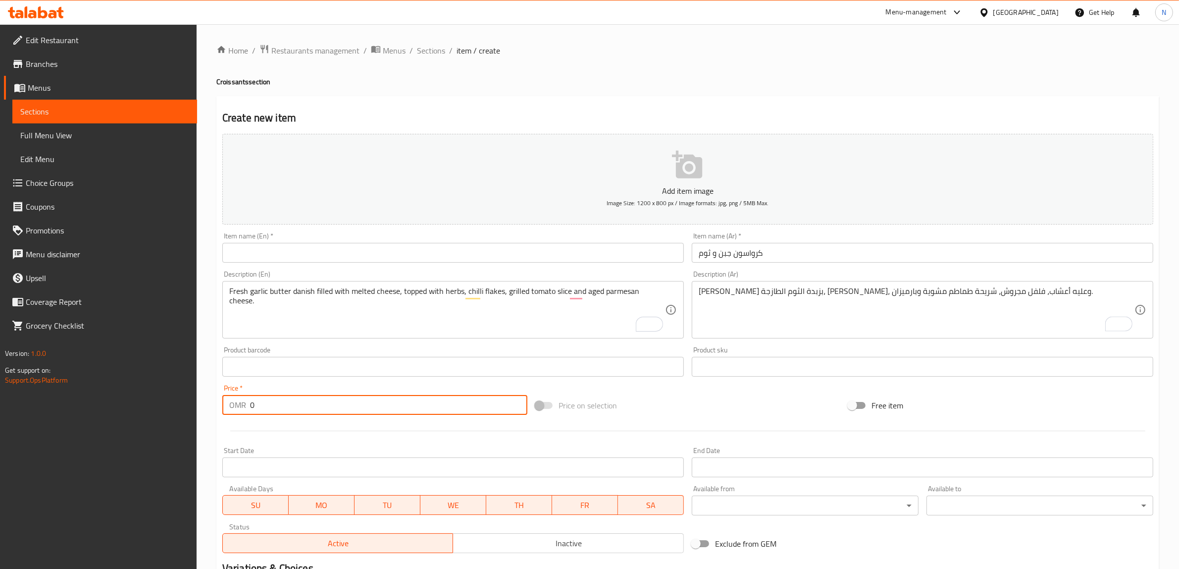
click at [427, 407] on input "0" at bounding box center [388, 405] width 277 height 20
paste input "2.10"
type input "2.100"
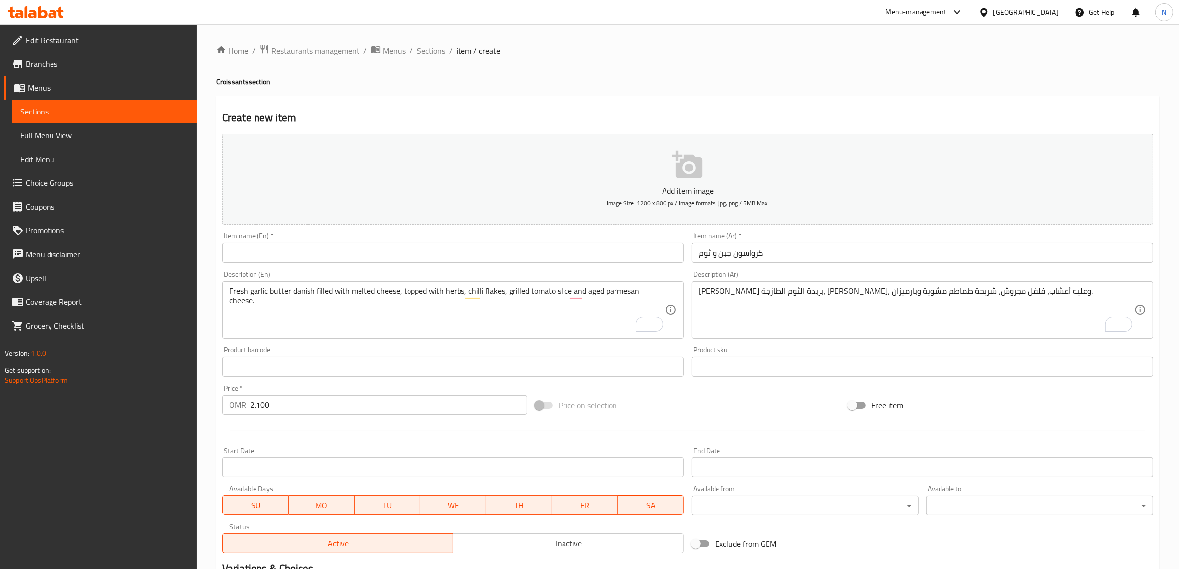
click at [625, 256] on input "text" at bounding box center [453, 253] width 462 height 20
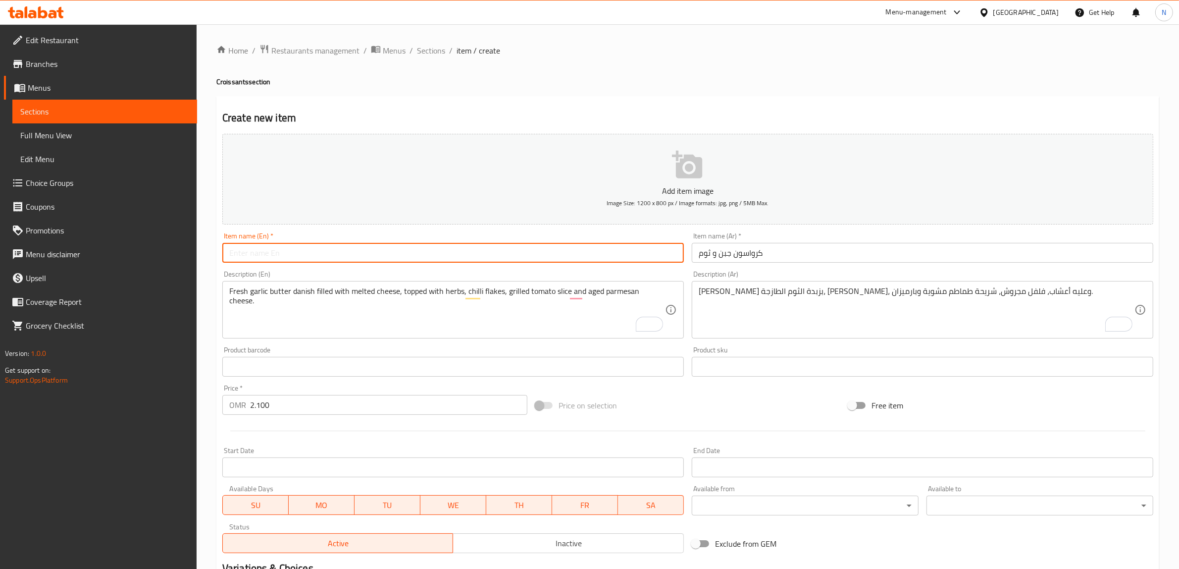
paste input "Garlic Cheese Croissant"
type input "Garlic Cheese Croissant"
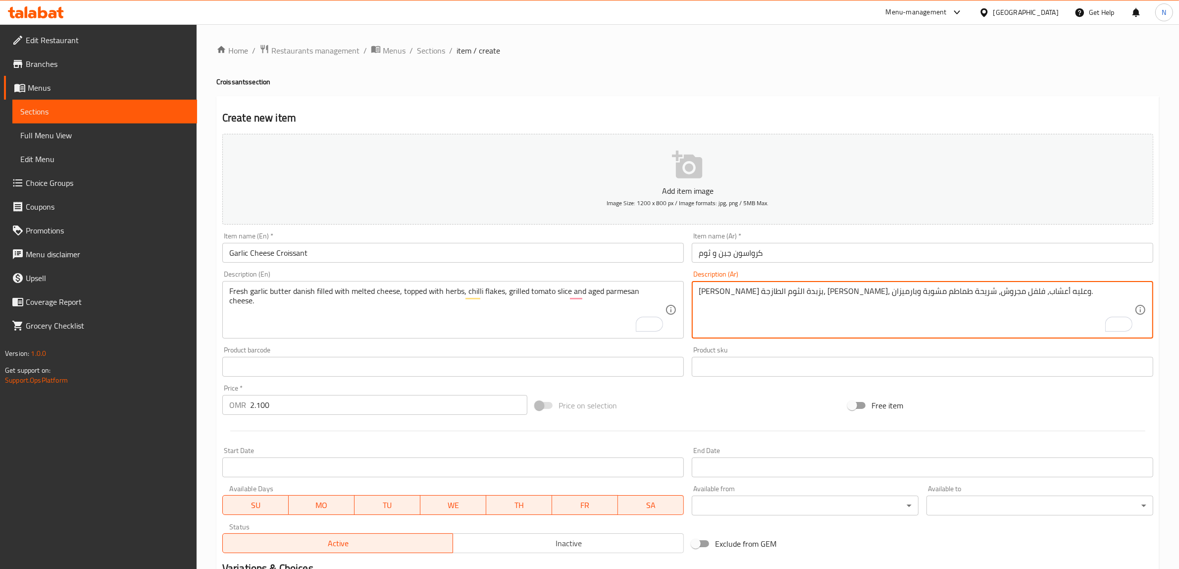
click at [829, 290] on textarea "دانيش بزبدة الثوم الطازجة، محشي جبن سايح، وعليه أعشاب، فلفل مجروش، شريحة طماطم …" at bounding box center [917, 309] width 436 height 47
click at [1086, 296] on textarea "دانيش بزبدة الثوم الطازجة، محشي جبن سايح، وعليه أعشاب، رقائق فلفل حار، شريحة طم…" at bounding box center [917, 309] width 436 height 47
click at [1086, 287] on textarea "دانيش بزبدة الثوم الطازجة، محشي جبن سايح، وعليه أعشاب، رقائق فلفل حار، شريحة طم…" at bounding box center [917, 309] width 436 height 47
click at [739, 288] on textarea "دانيش بزبدة الثوم الطازجة، محشي جبن سايح، وعليه أعشاب، رقائق فلفل حار، شريحة طم…" at bounding box center [917, 309] width 436 height 47
type textarea "دانيش بزبدة الثوم الطازجة، محشي جبن سايح، وعليه أعشاب، رقائق فلفل حار، شريحة طم…"
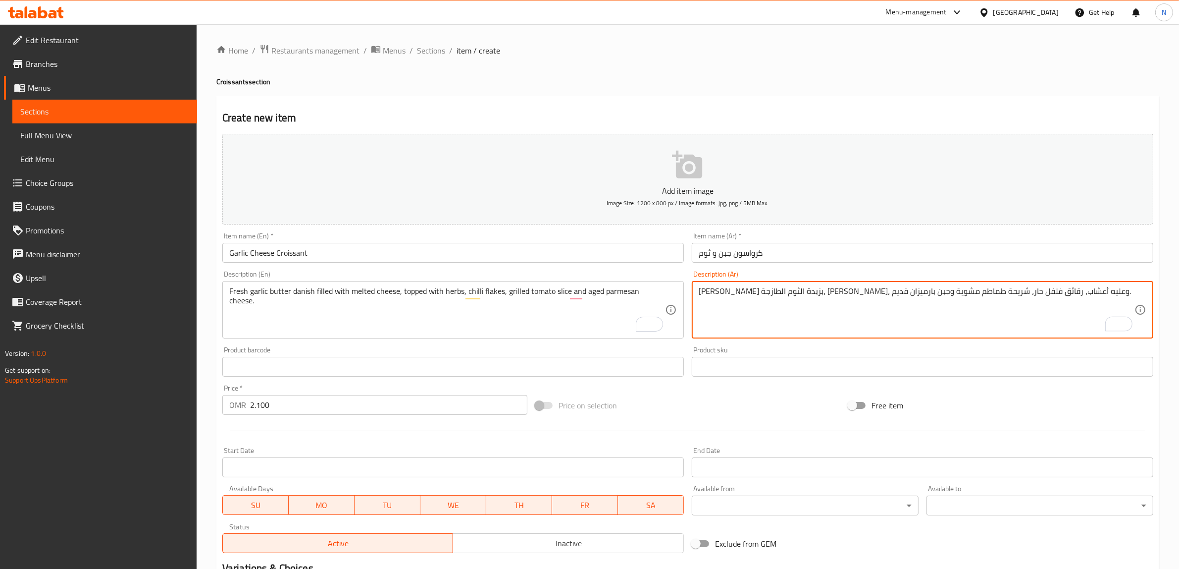
click at [780, 251] on input "كرواسون جبن و ثوم" at bounding box center [923, 253] width 462 height 20
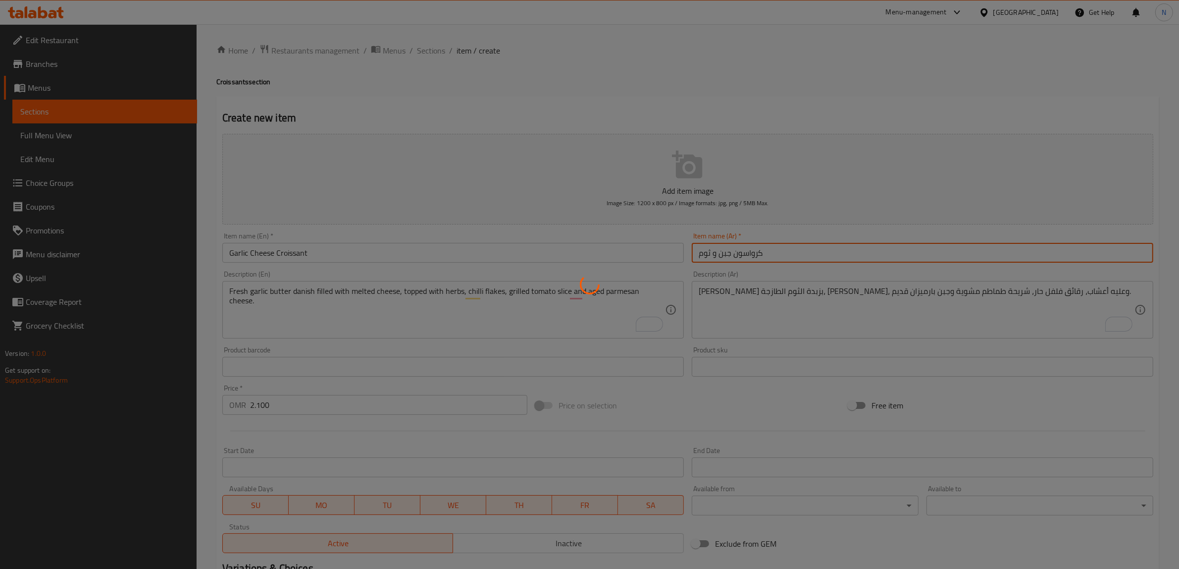
type input "0"
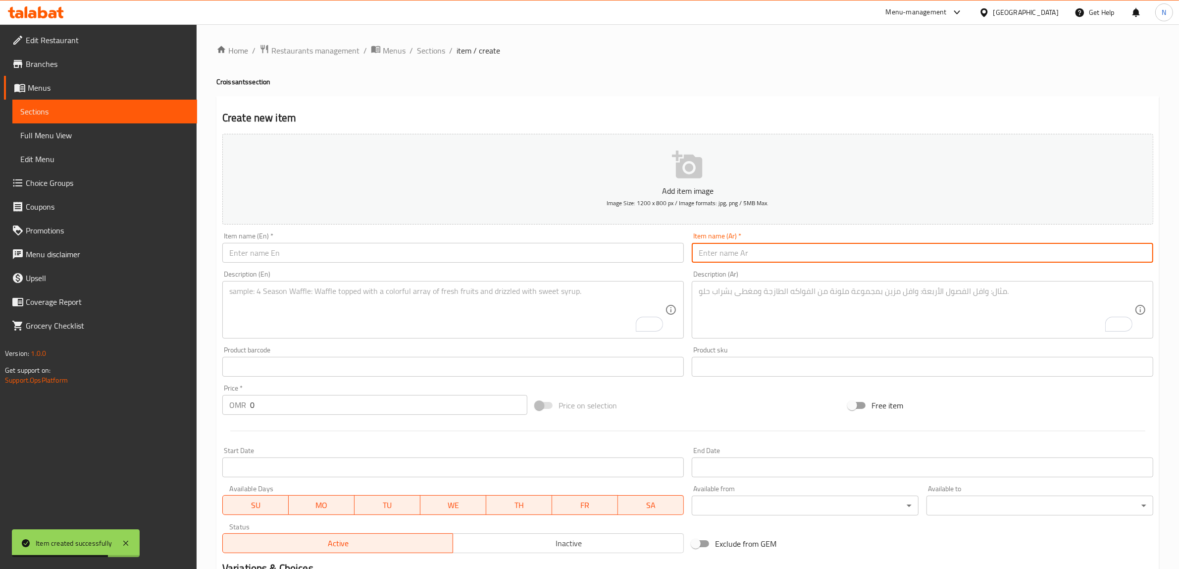
click at [437, 251] on input "text" at bounding box center [453, 253] width 462 height 20
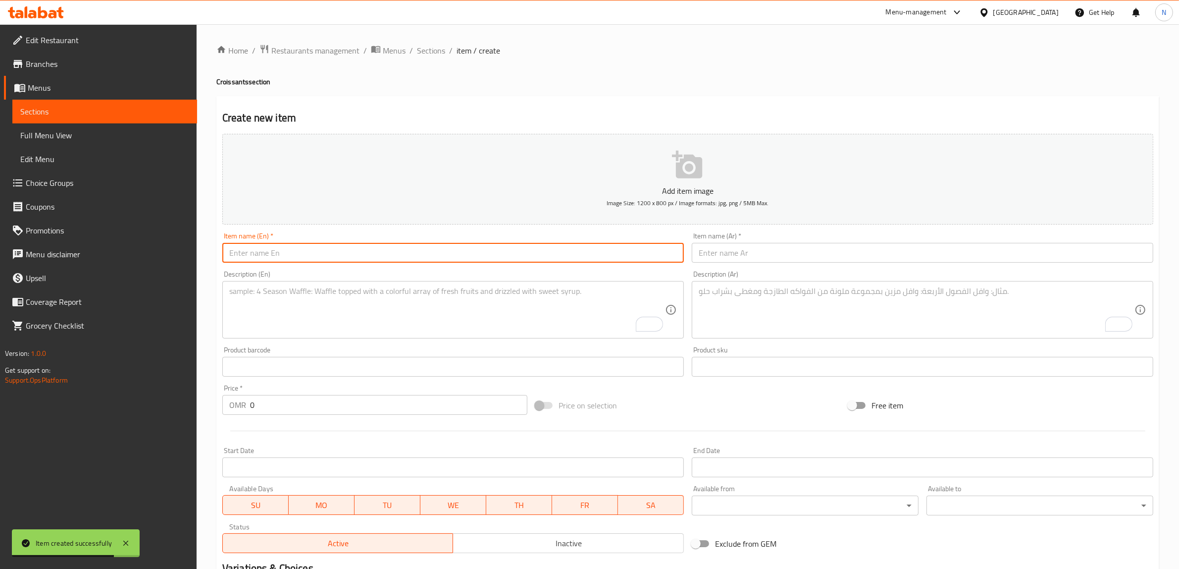
paste input "Cheese Croissant"
type input "Cheese Croissant"
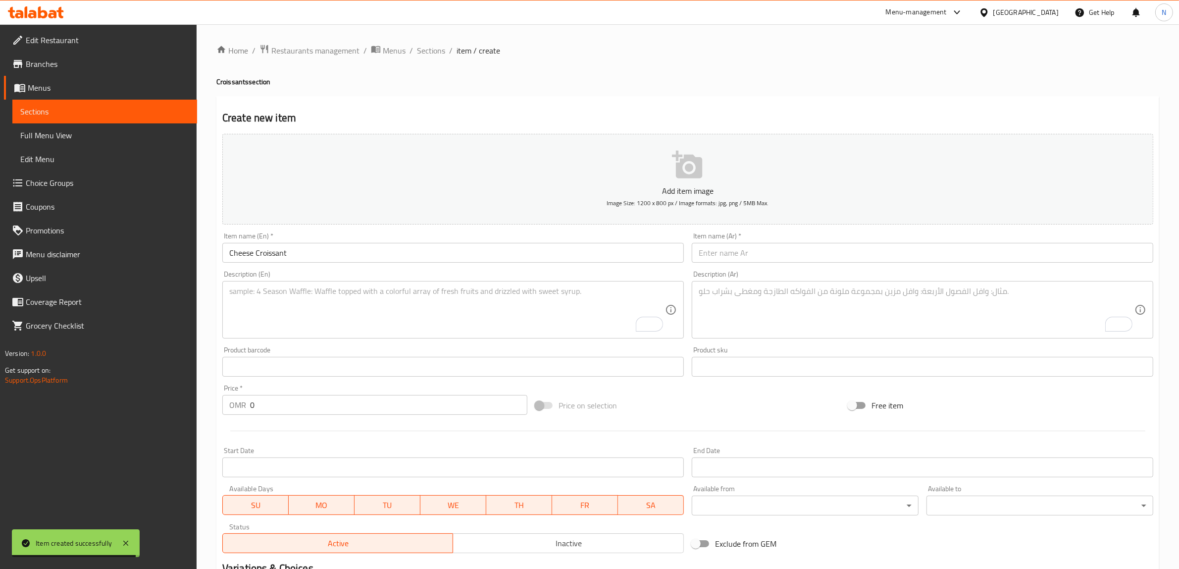
click at [885, 245] on input "text" at bounding box center [923, 253] width 462 height 20
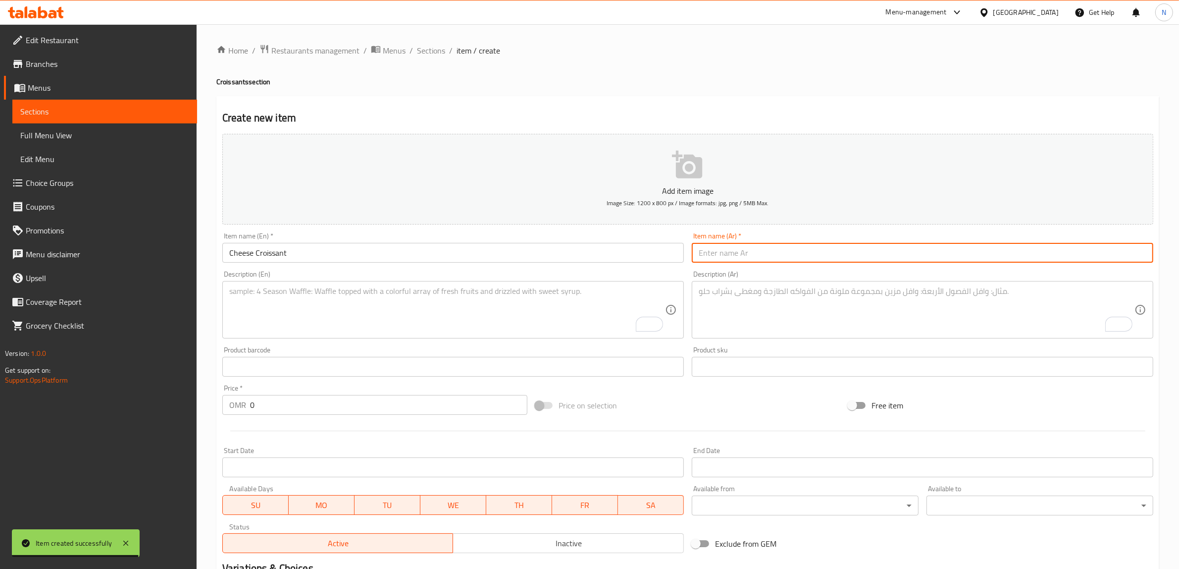
paste input "كرواسون الجبن"
type input "كرواسون الجبن"
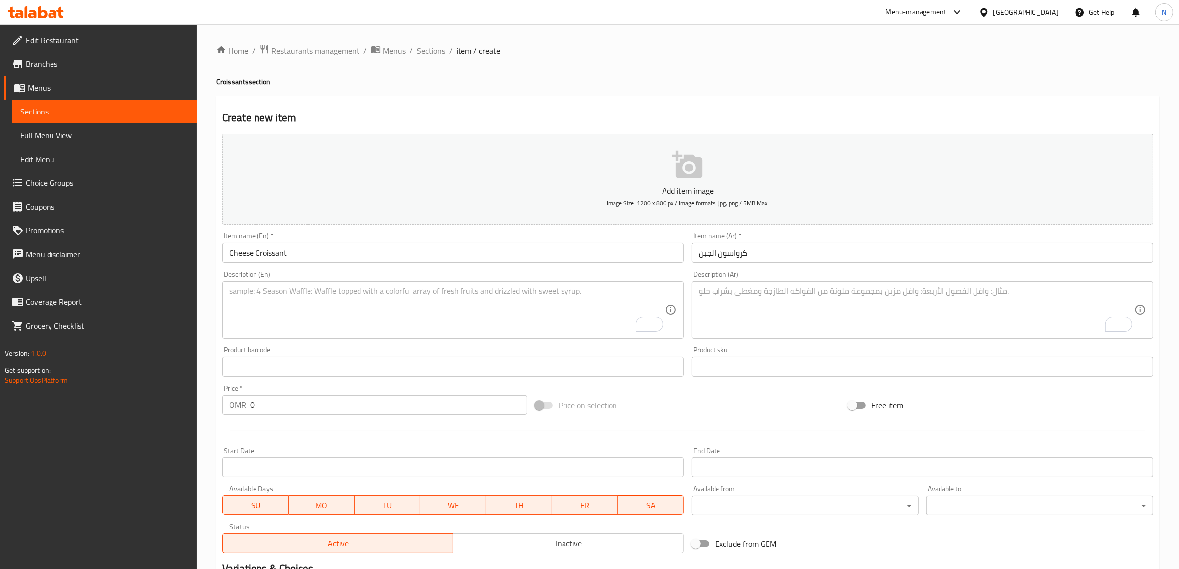
click at [558, 297] on textarea "To enrich screen reader interactions, please activate Accessibility in Grammarl…" at bounding box center [447, 309] width 436 height 47
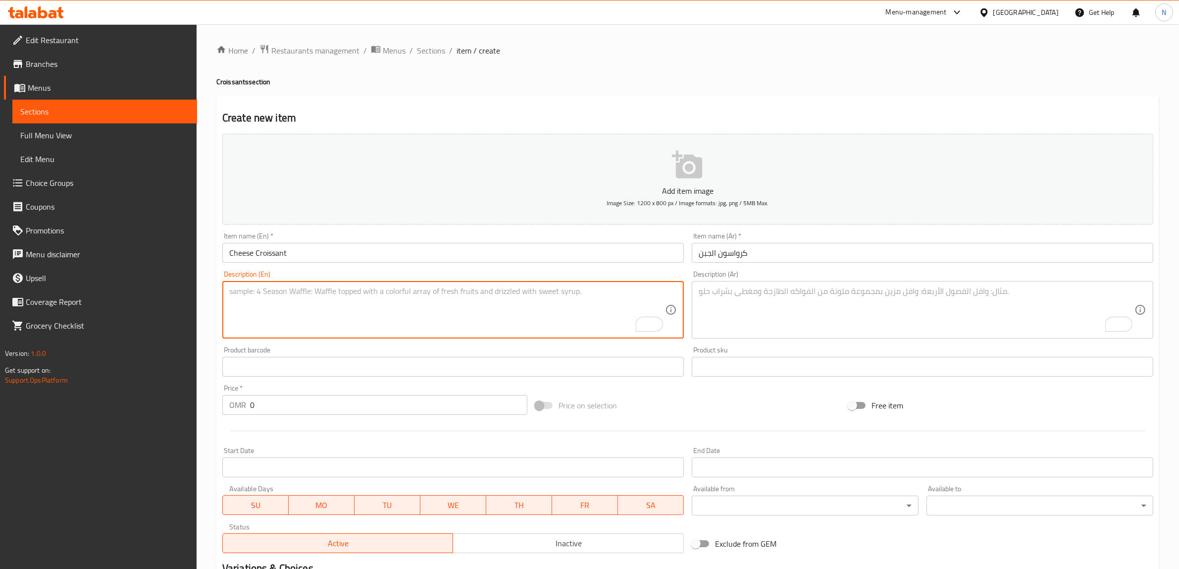
paste textarea "Buttery croissant filled and topped with melted cheese."
type textarea "Buttery croissant filled and topped with melted cheese."
click at [854, 318] on textarea "To enrich screen reader interactions, please activate Accessibility in Grammarl…" at bounding box center [917, 309] width 436 height 47
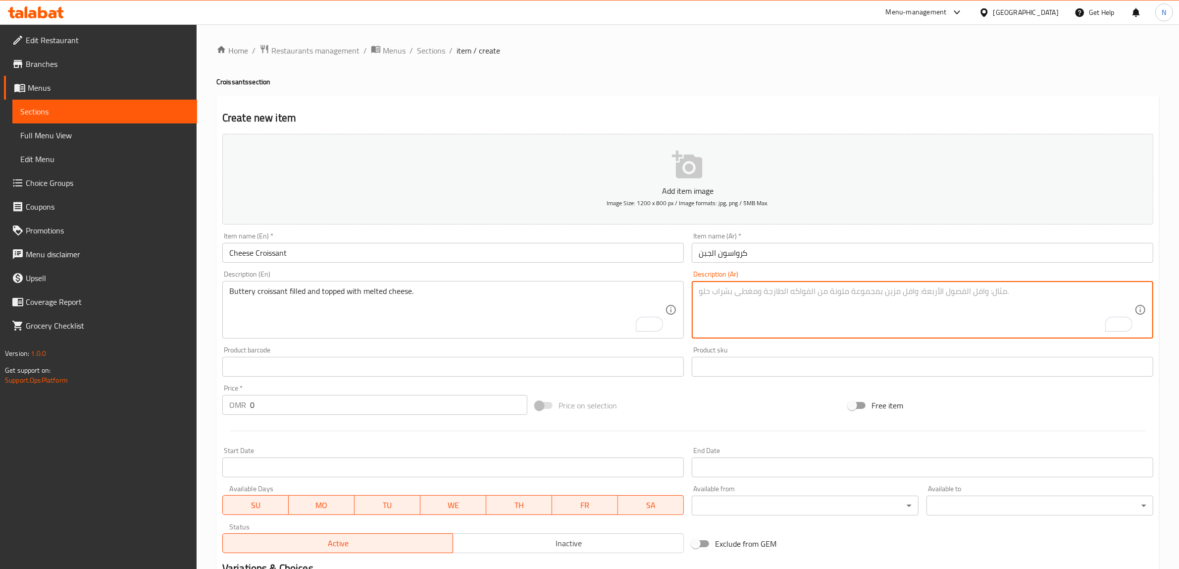
paste textarea "كرواسون محشي ومغطى بجبن سايح."
type textarea "كرواسون محشي ومغطى بجبن سايح."
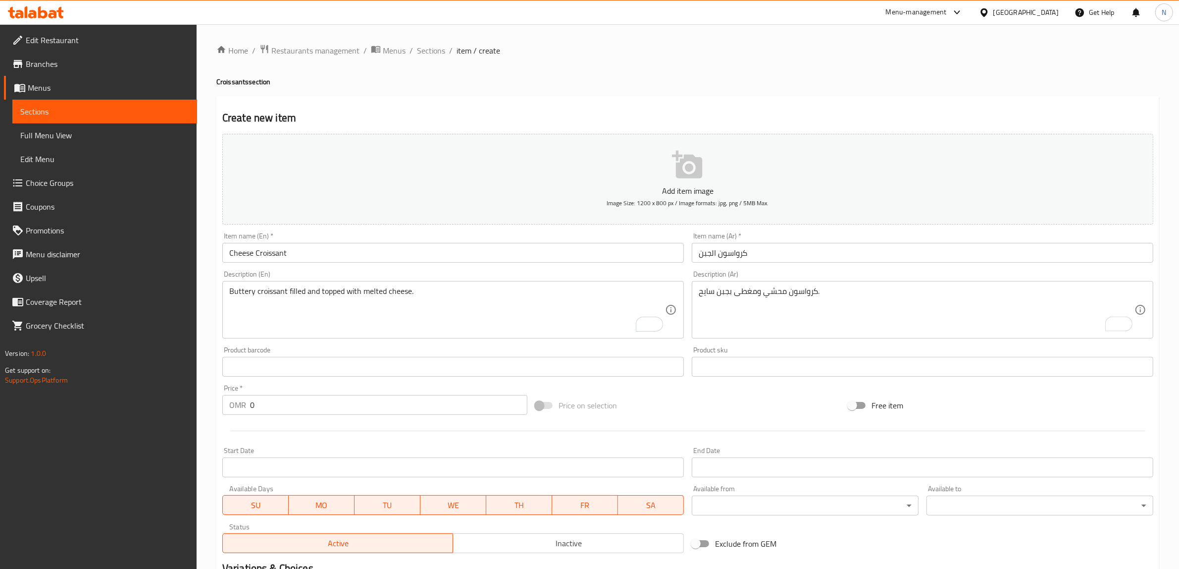
click at [331, 412] on input "0" at bounding box center [388, 405] width 277 height 20
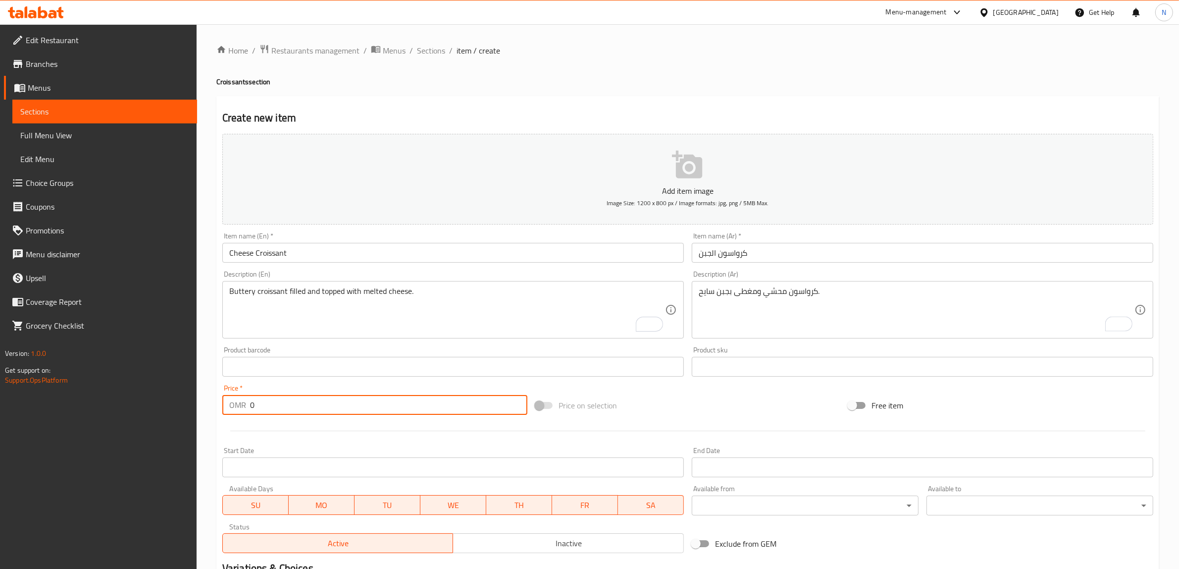
click at [331, 412] on input "0" at bounding box center [388, 405] width 277 height 20
paste input "2.15"
type input "2.150"
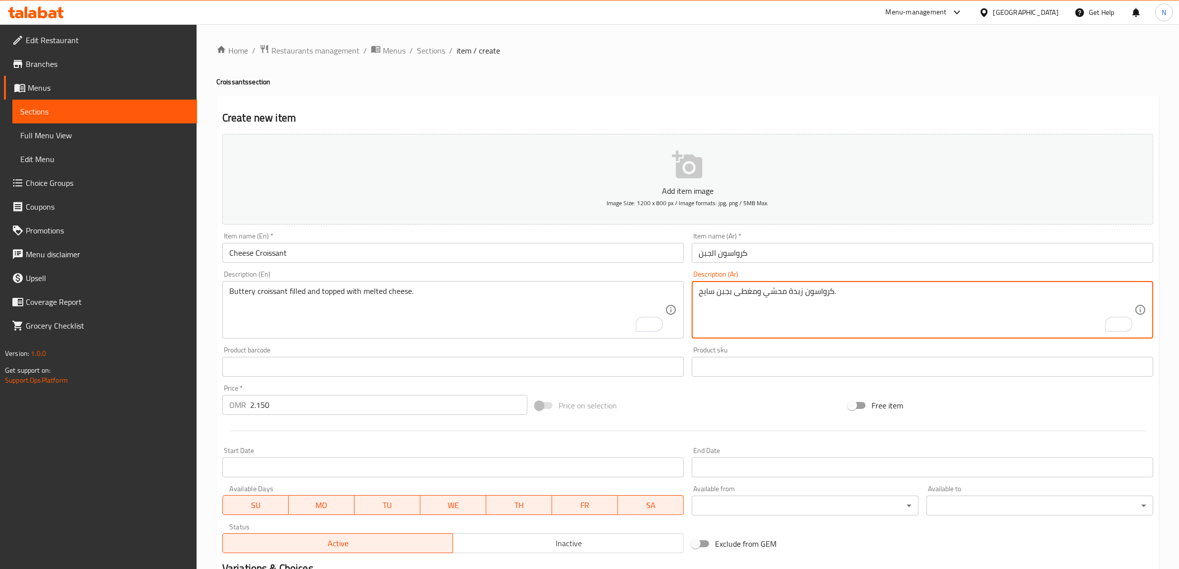
type textarea "كرواسون زبدة محشي ومغطى بجبن سايح."
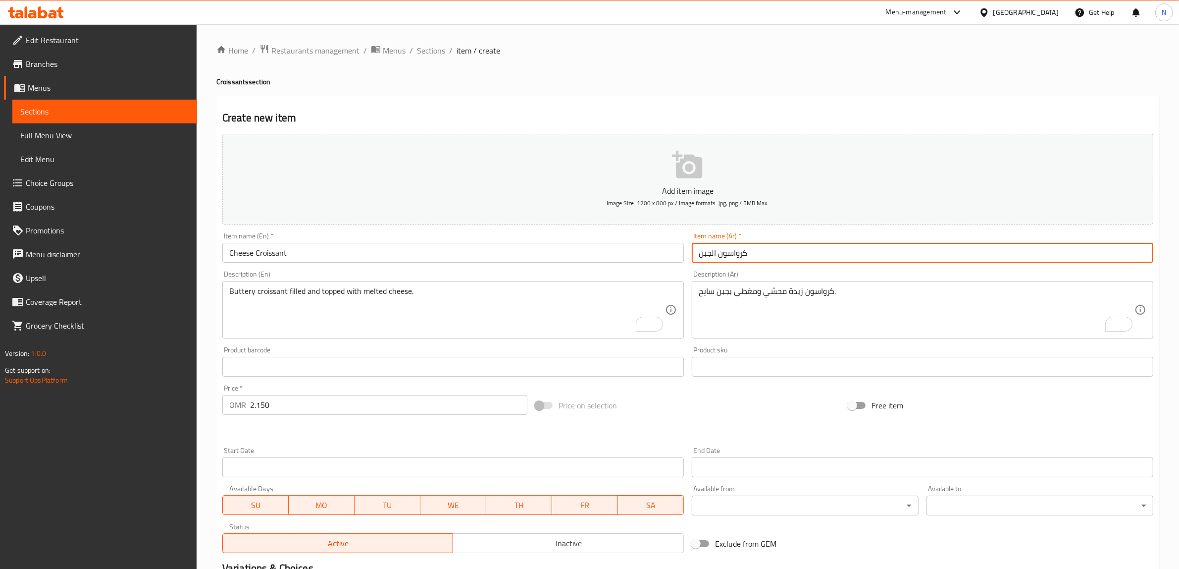
click at [775, 259] on input "كرواسون الجبن" at bounding box center [923, 253] width 462 height 20
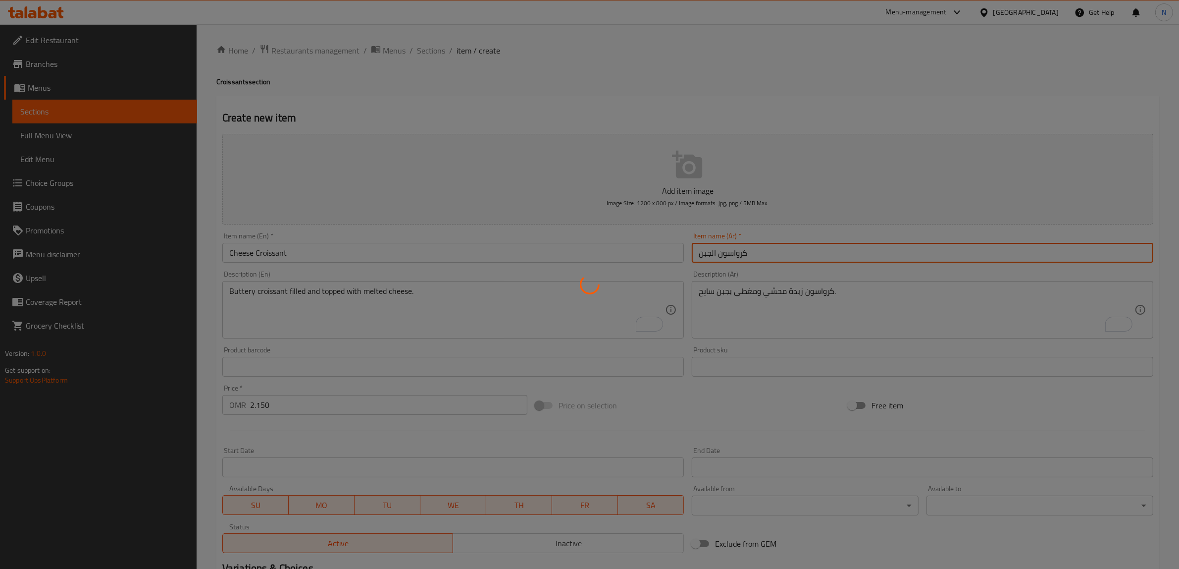
type input "0"
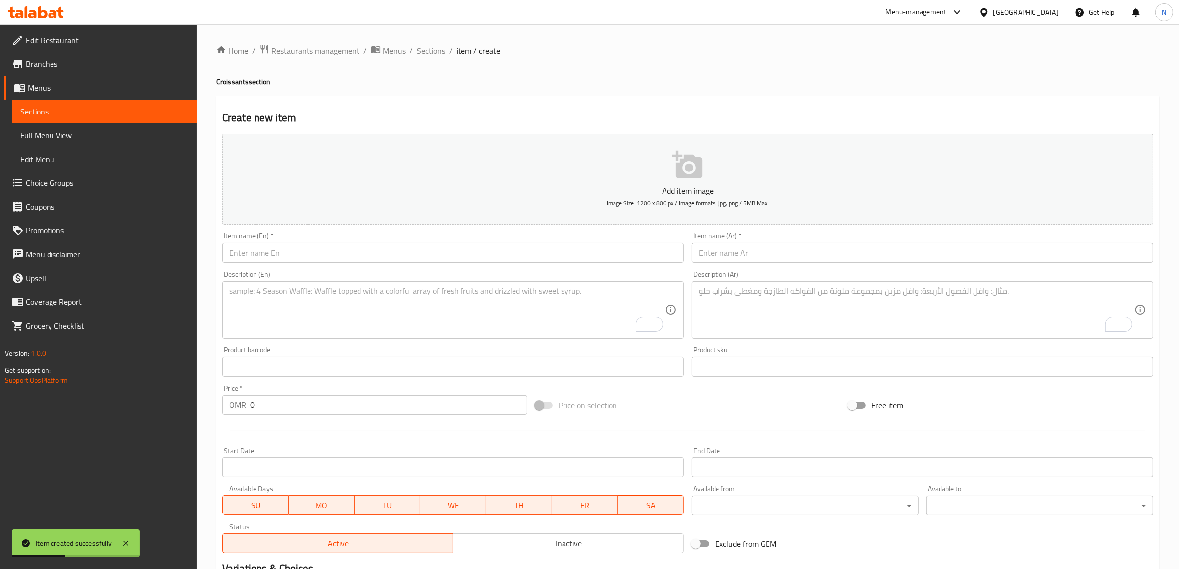
click at [618, 248] on input "text" at bounding box center [453, 253] width 462 height 20
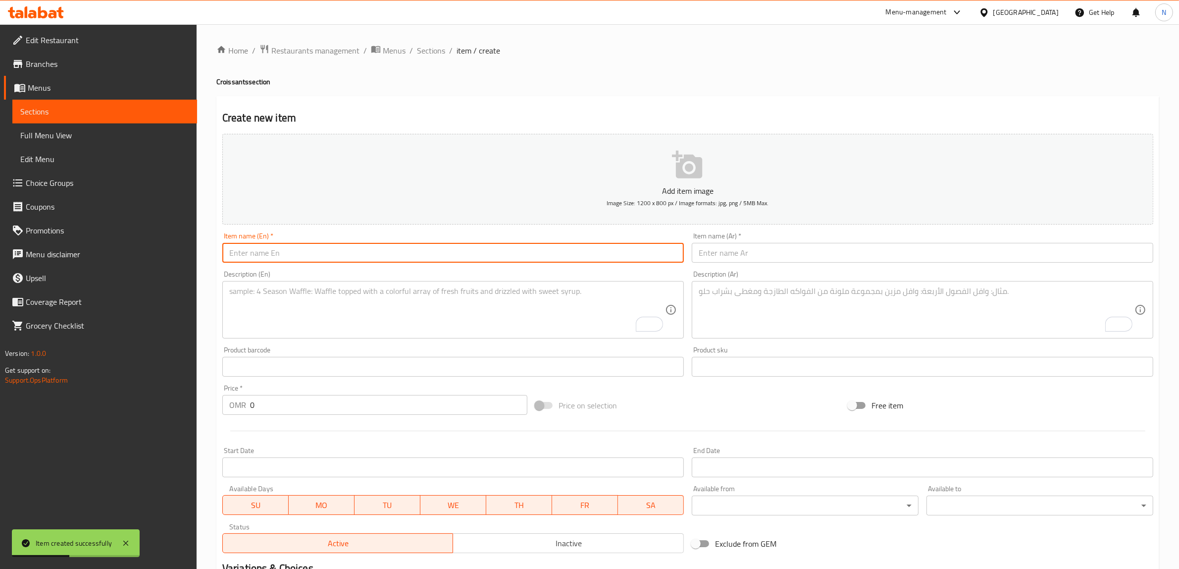
paste input "Zatar Croissant"
type input "Zatar Croissant"
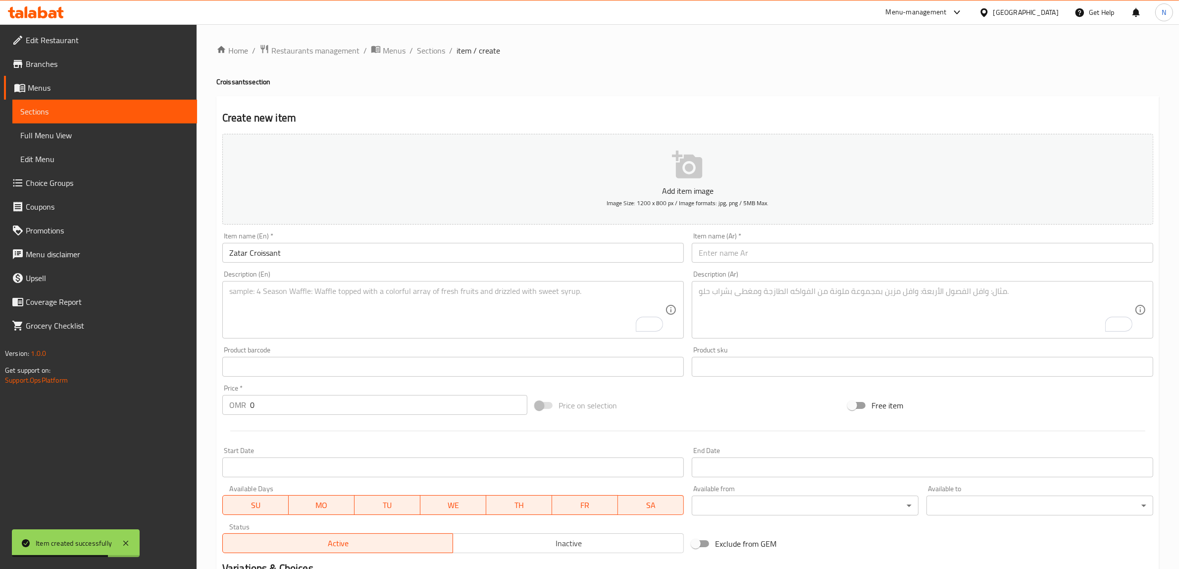
click at [927, 250] on input "text" at bounding box center [923, 253] width 462 height 20
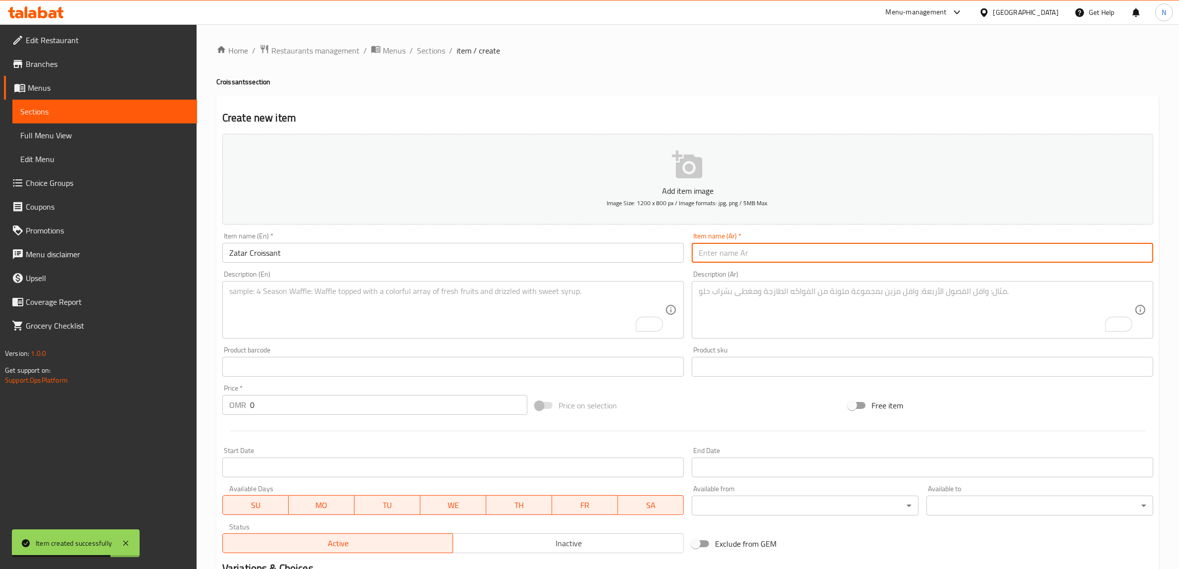
paste input "كرواسون الزعتر"
type input "كرواسون الزعتر"
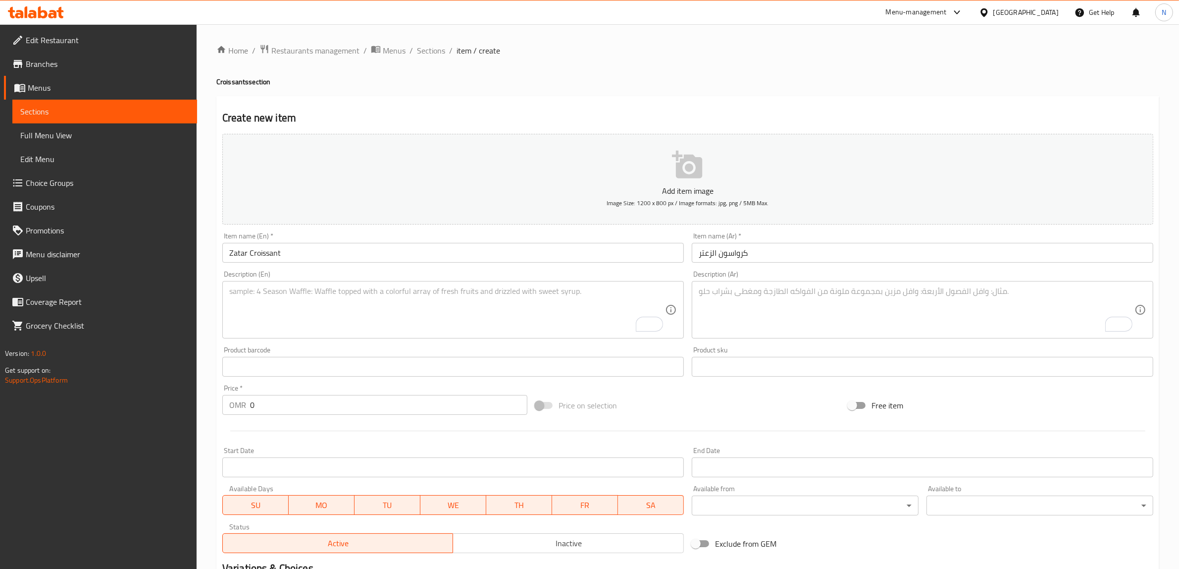
click at [582, 299] on textarea "To enrich screen reader interactions, please activate Accessibility in Grammarl…" at bounding box center [447, 309] width 436 height 47
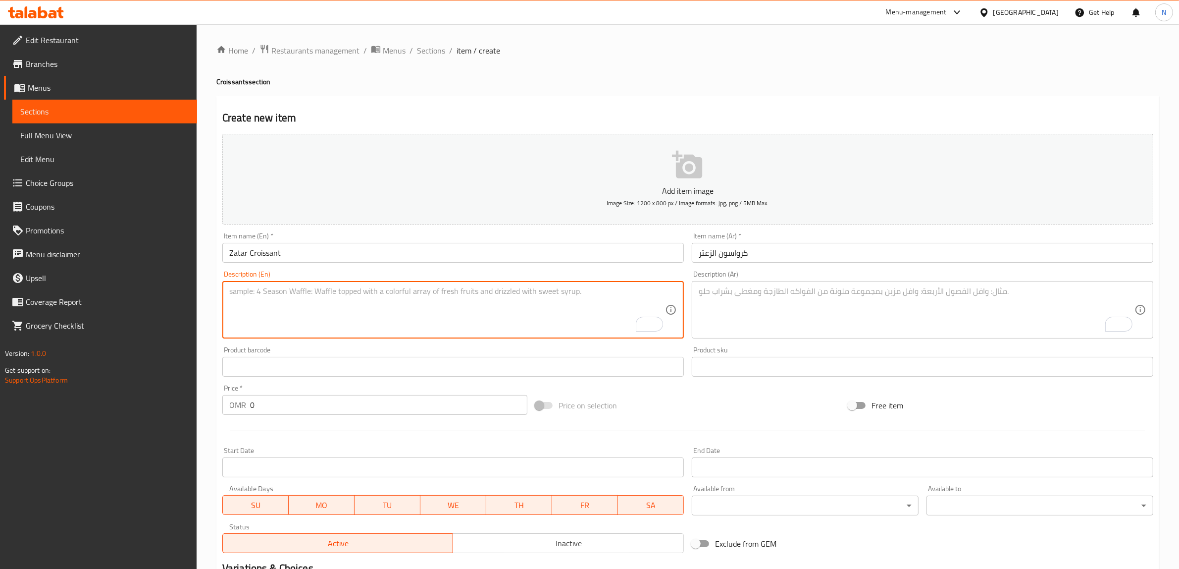
paste textarea "Buttery croissant filled and topped with olive oil and our zaatar mix."
type textarea "Buttery croissant filled and topped with olive oil and our zaatar mix."
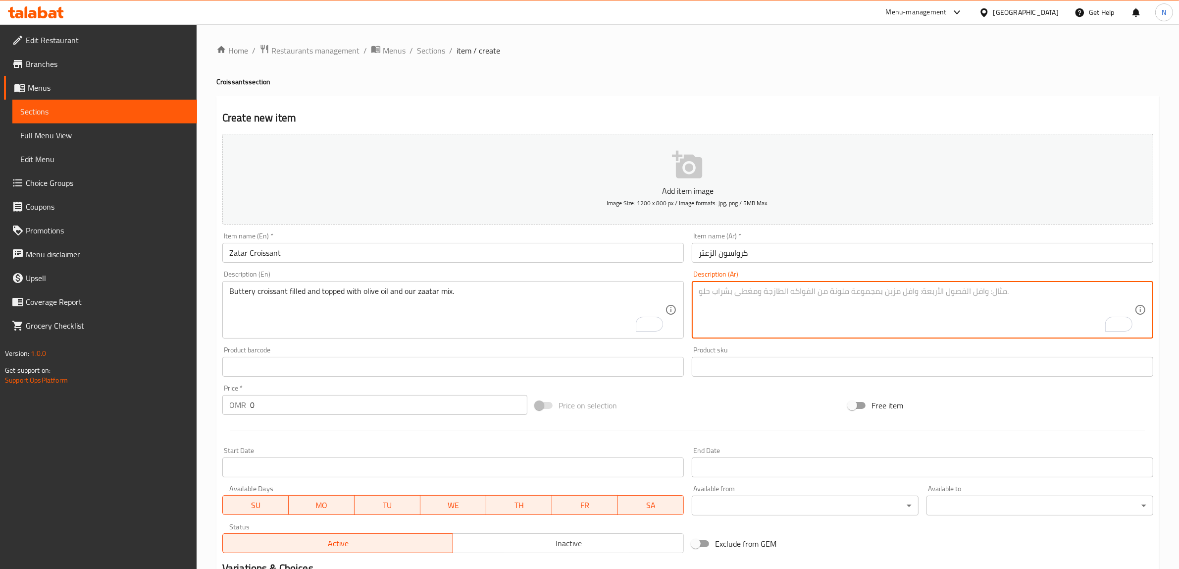
click at [932, 290] on textarea "To enrich screen reader interactions, please activate Accessibility in Grammarl…" at bounding box center [917, 309] width 436 height 47
paste textarea "كرواسون محشي ومغطى بزيت زيتون وخلطة الزعتر الخاصة."
type textarea "كرواسون محشي ومغطى بزيت زيتون وخلطة الزعتر الخاصة."
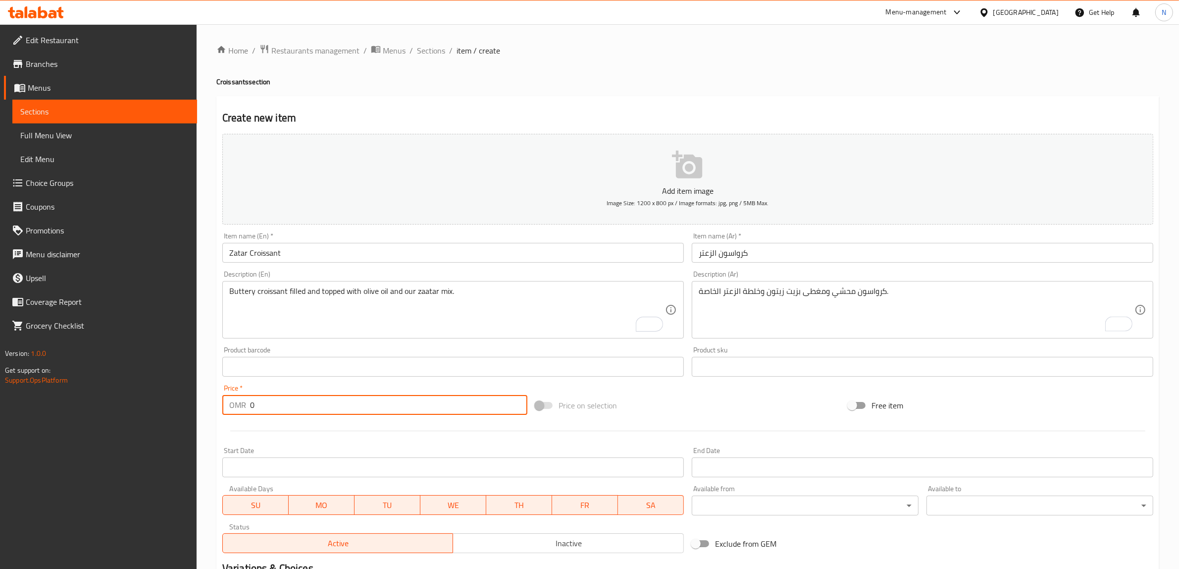
click at [417, 399] on input "0" at bounding box center [388, 405] width 277 height 20
paste input "2.00"
type input "2.000"
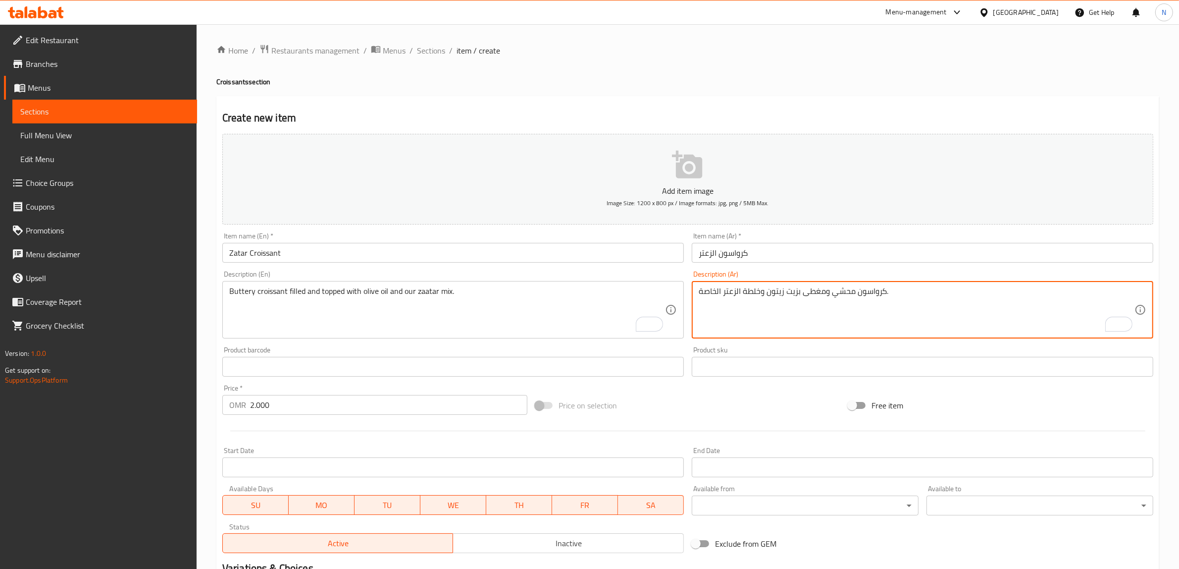
click at [855, 297] on textarea "كرواسون محشي ومغطى بزيت زيتون وخلطة الزعتر الخاصة." at bounding box center [917, 309] width 436 height 47
click at [863, 296] on textarea "كرواسون ظبدة محشي ومغطى بزيت زيتون وخلطة الزعتر الخاصة." at bounding box center [917, 309] width 436 height 47
click at [867, 296] on textarea "كرواسون ظبدة محشي ومغطى بزيت زيتون وخلطة الزعتر الخاصة." at bounding box center [917, 309] width 436 height 47
click at [873, 295] on textarea "كرواسون ظبدة محشي ومغطى بزيت زيتون وخلطة الزعتر الخاصة." at bounding box center [917, 309] width 436 height 47
type textarea "كرواسون زبدة محشي ومغطى بزيت زيتون وخلطة الزعتر الخاصة."
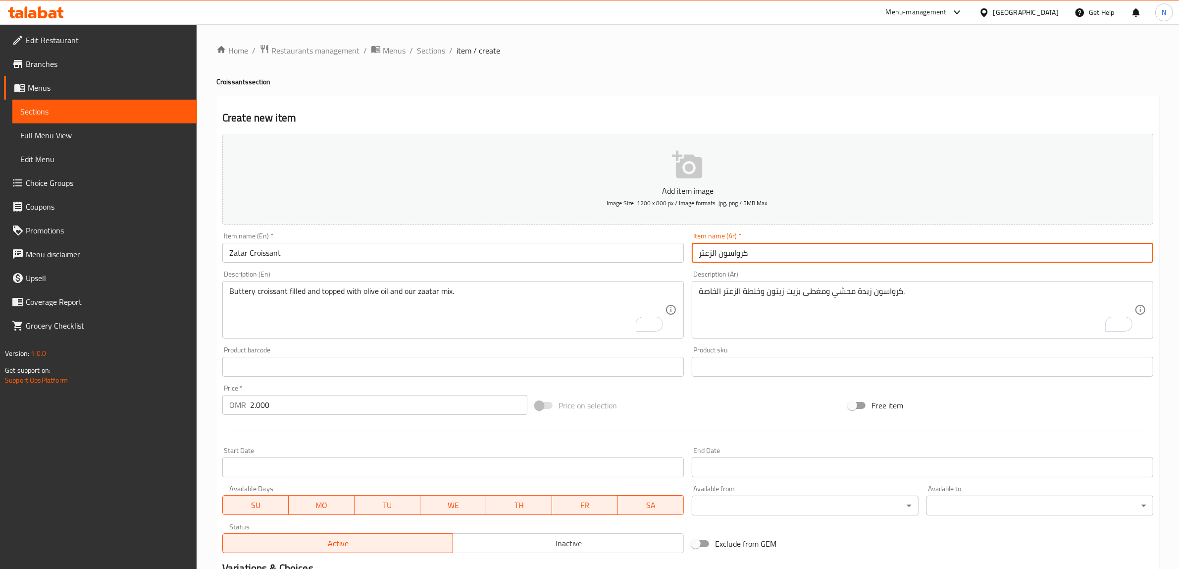
click at [772, 256] on input "كرواسون الزعتر" at bounding box center [923, 253] width 462 height 20
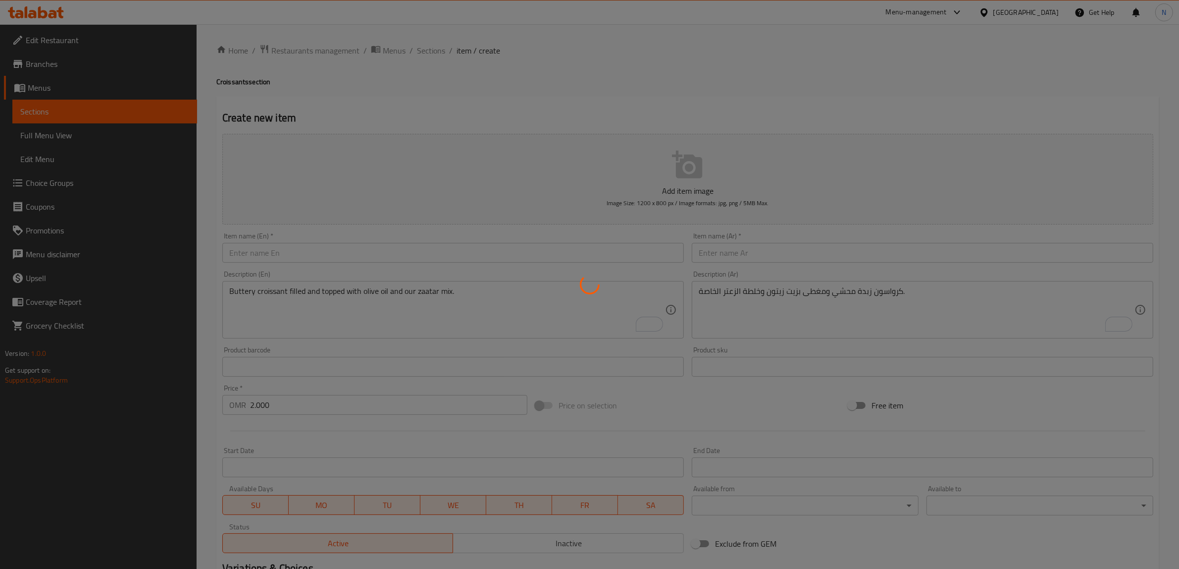
type input "0"
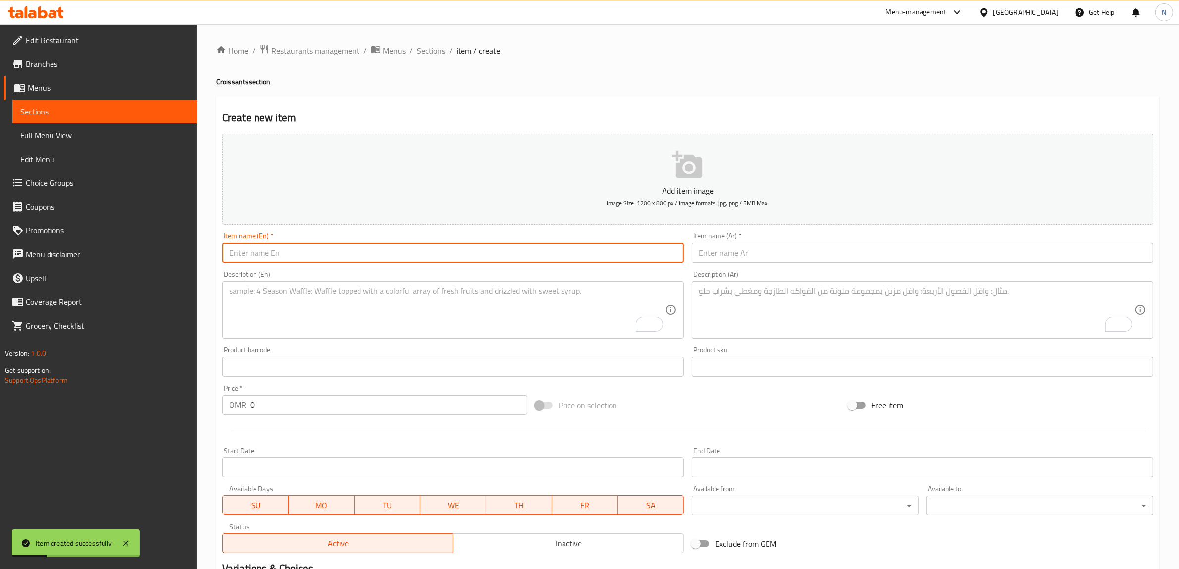
click at [509, 262] on input "text" at bounding box center [453, 253] width 462 height 20
paste input "Maple Pecan Croissant"
type input "Maple Pecan Croissant"
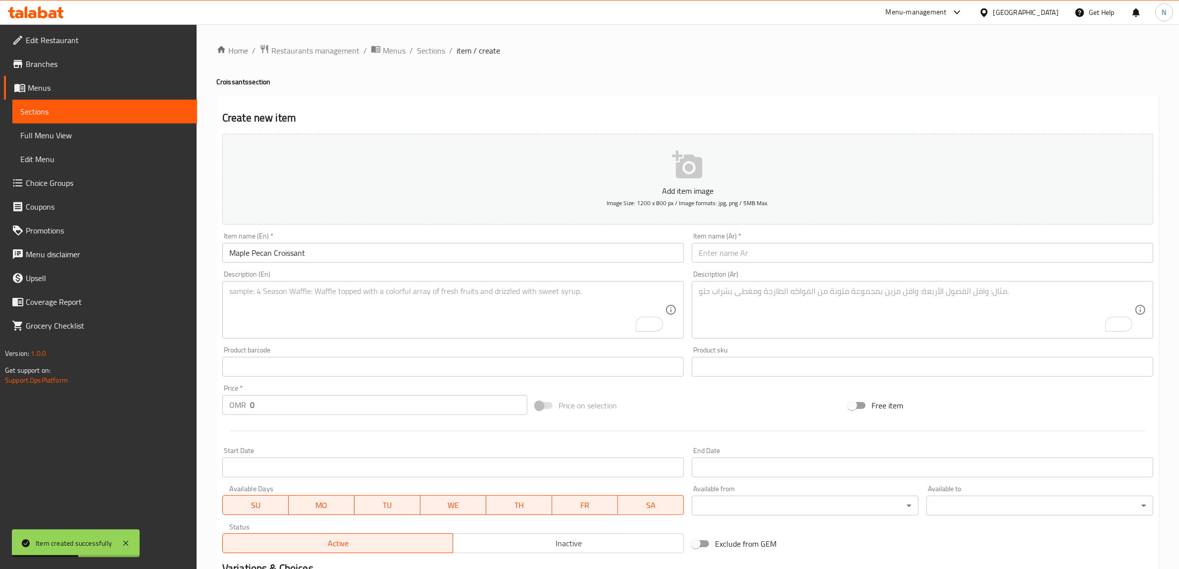
click at [880, 249] on input "text" at bounding box center [923, 253] width 462 height 20
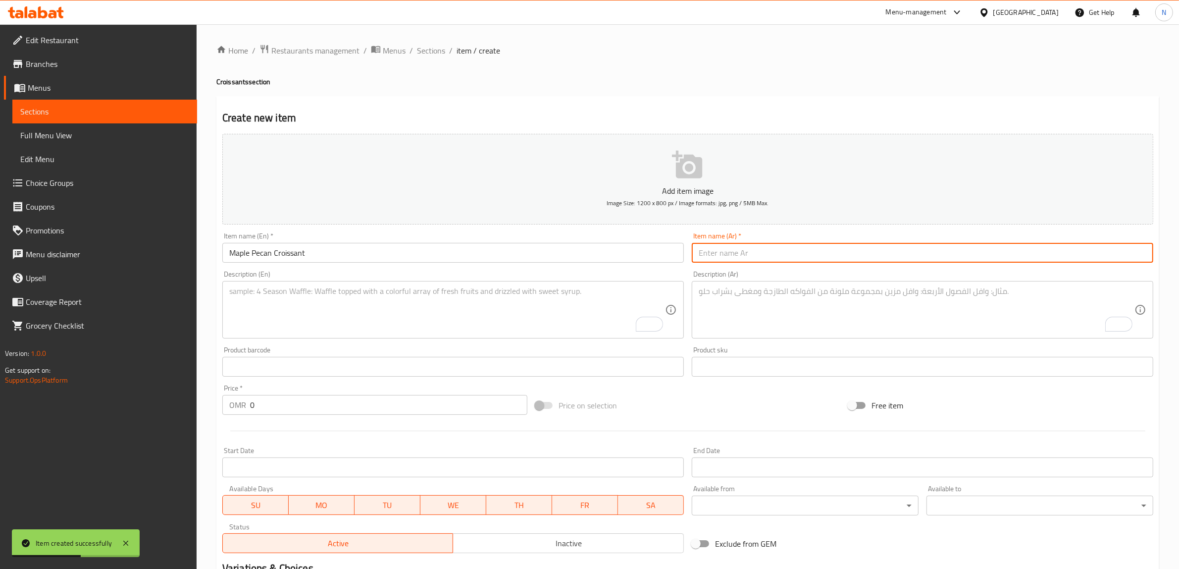
paste input "كرواسون مابل بيكان"
type input "كرواسون مابل بيكان"
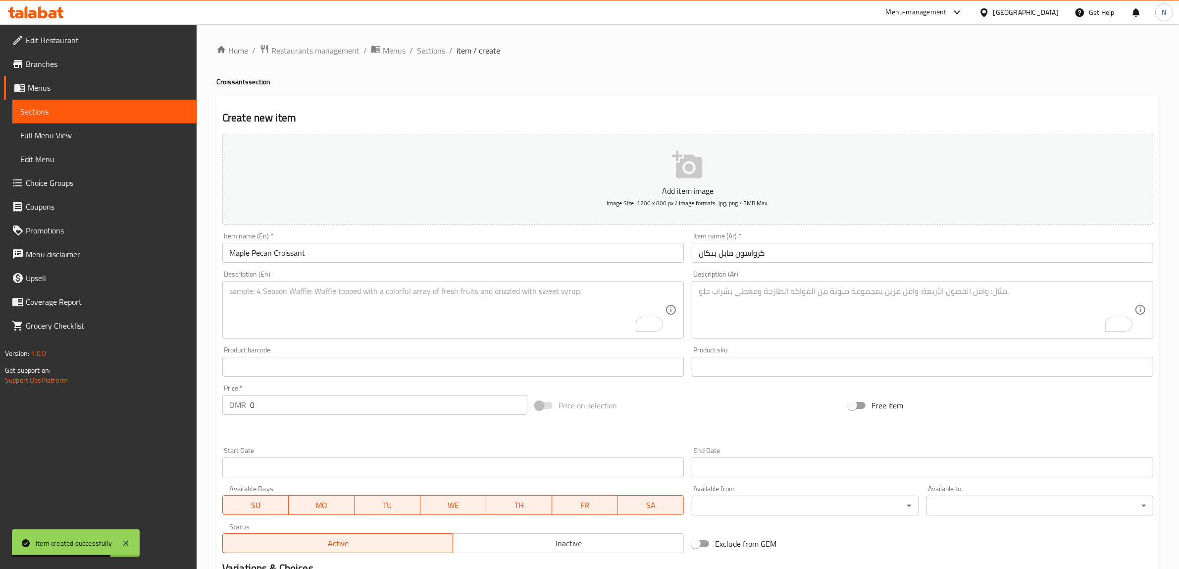
click at [571, 297] on textarea "To enrich screen reader interactions, please activate Accessibility in Grammarl…" at bounding box center [447, 309] width 436 height 47
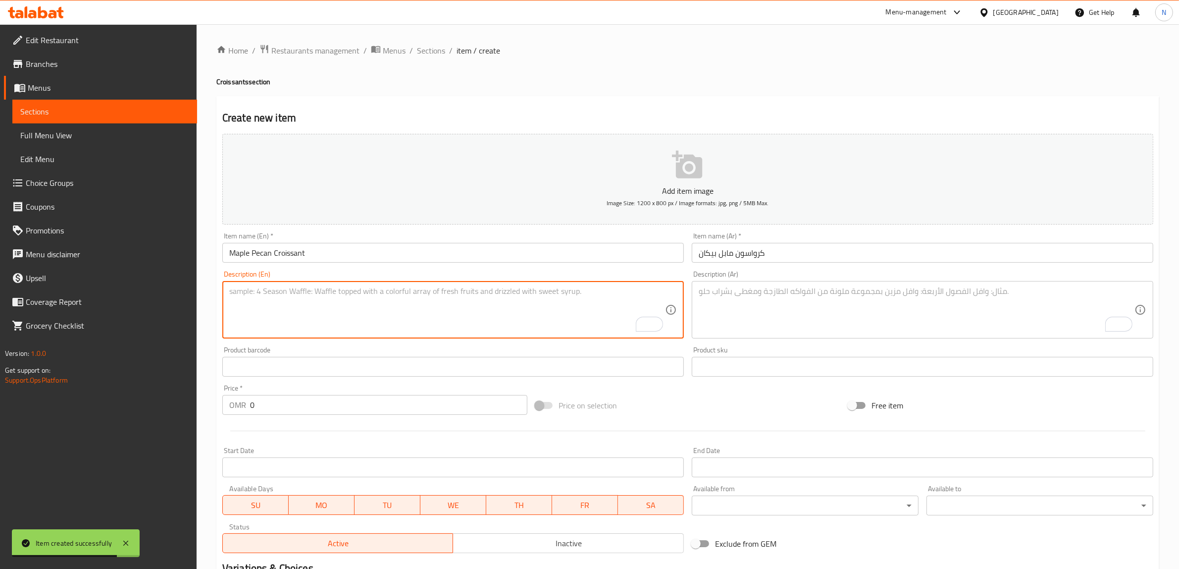
paste textarea "Double baked buttery croissant filled with a pure homemade maple pecan frangipa…"
type textarea "Double baked buttery croissant filled with a pure homemade maple pecan frangipa…"
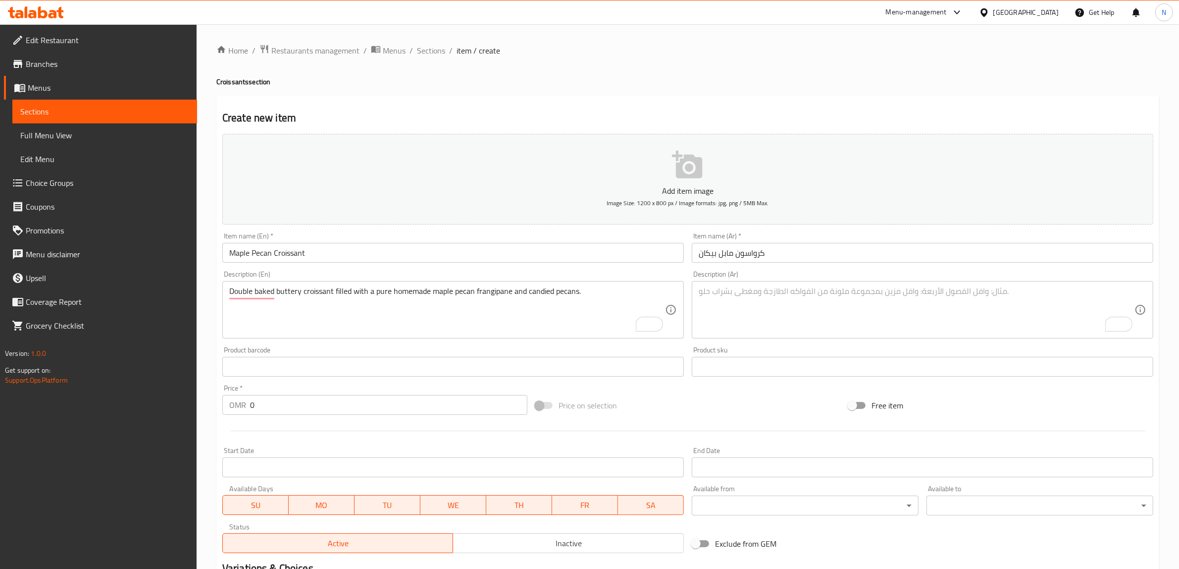
drag, startPoint x: 867, startPoint y: 293, endPoint x: 892, endPoint y: 287, distance: 26.0
click at [867, 293] on textarea "To enrich screen reader interactions, please activate Accessibility in Grammarl…" at bounding box center [917, 309] width 436 height 47
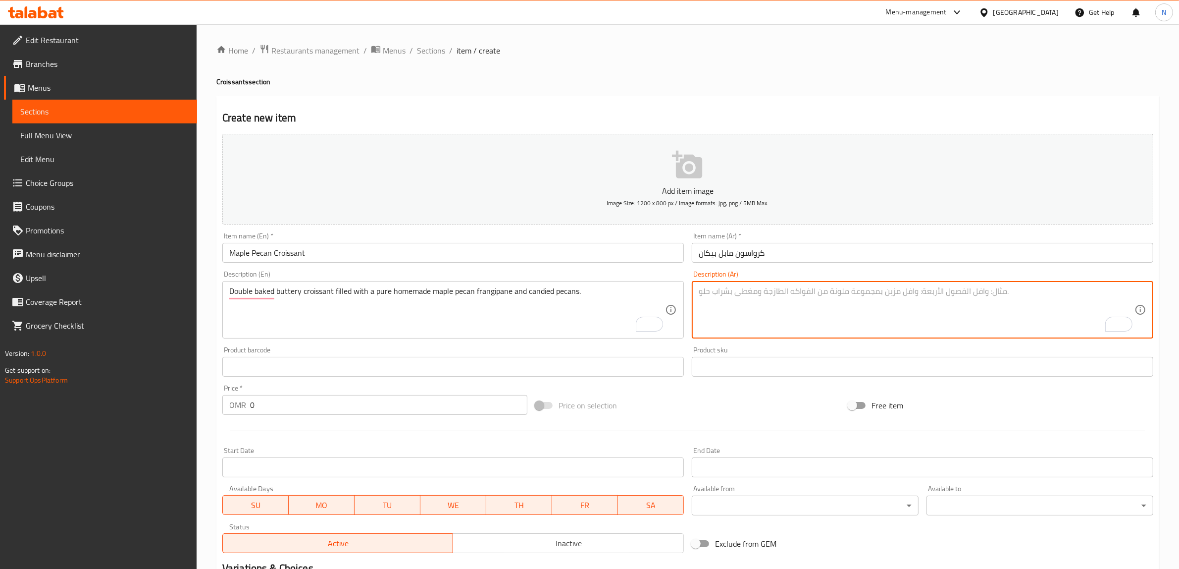
paste textarea "كرواسون مخبوز مرتين، محشي بكريمة ميبل وبيكان مكرمل."
type textarea "كرواسون مخبوز مرتين، محشي بكريمة ميبل وبيكان مكرمل."
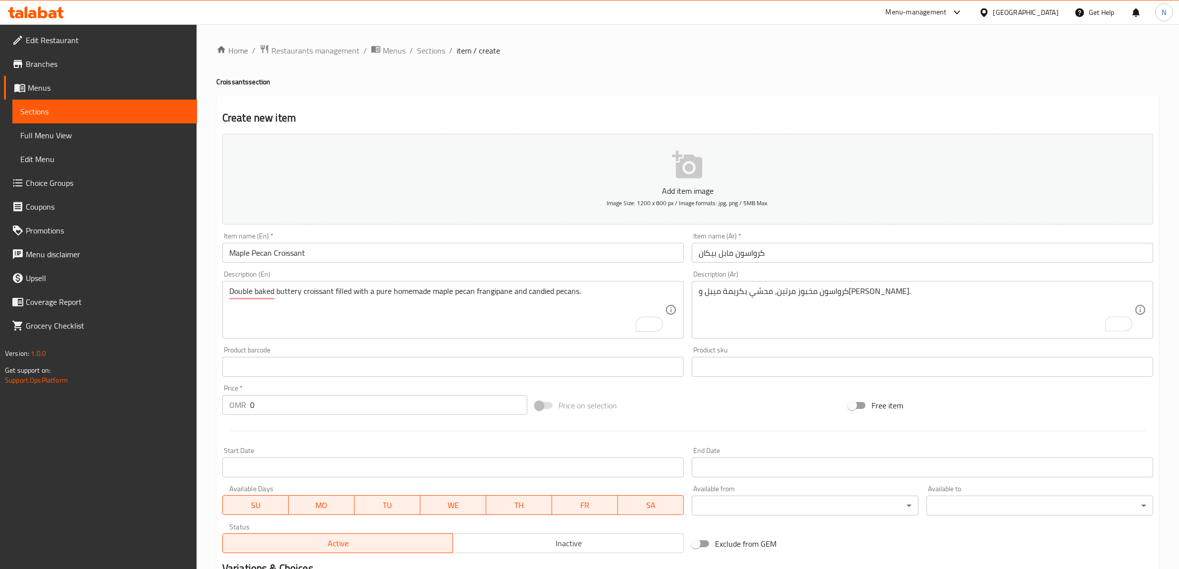
click at [446, 407] on input "0" at bounding box center [388, 405] width 277 height 20
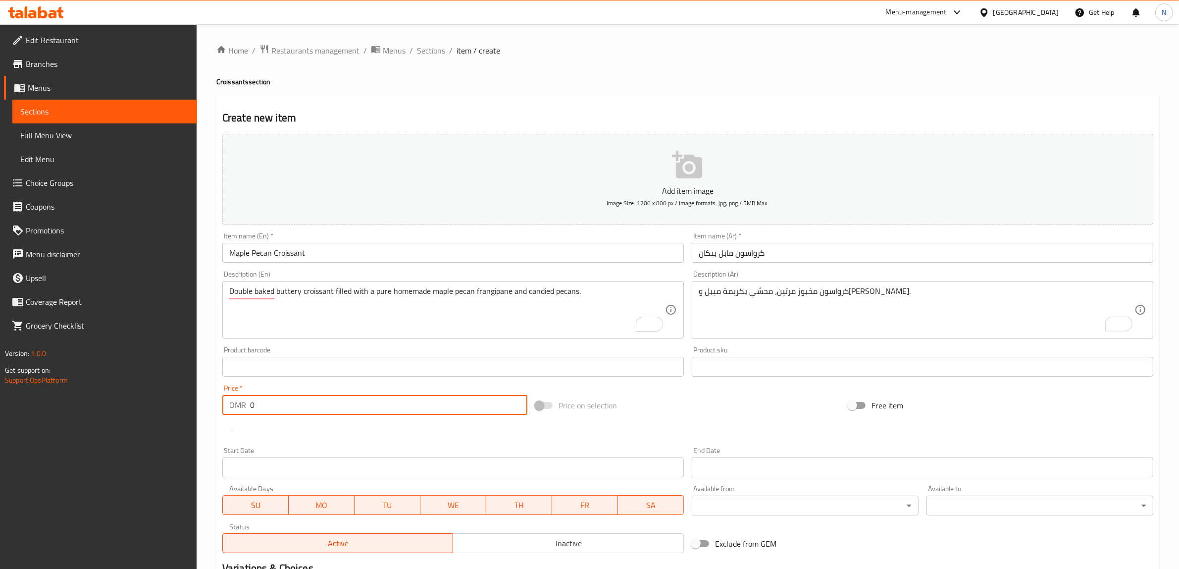
click at [446, 407] on input "0" at bounding box center [388, 405] width 277 height 20
paste input "2.70"
type input "2.700"
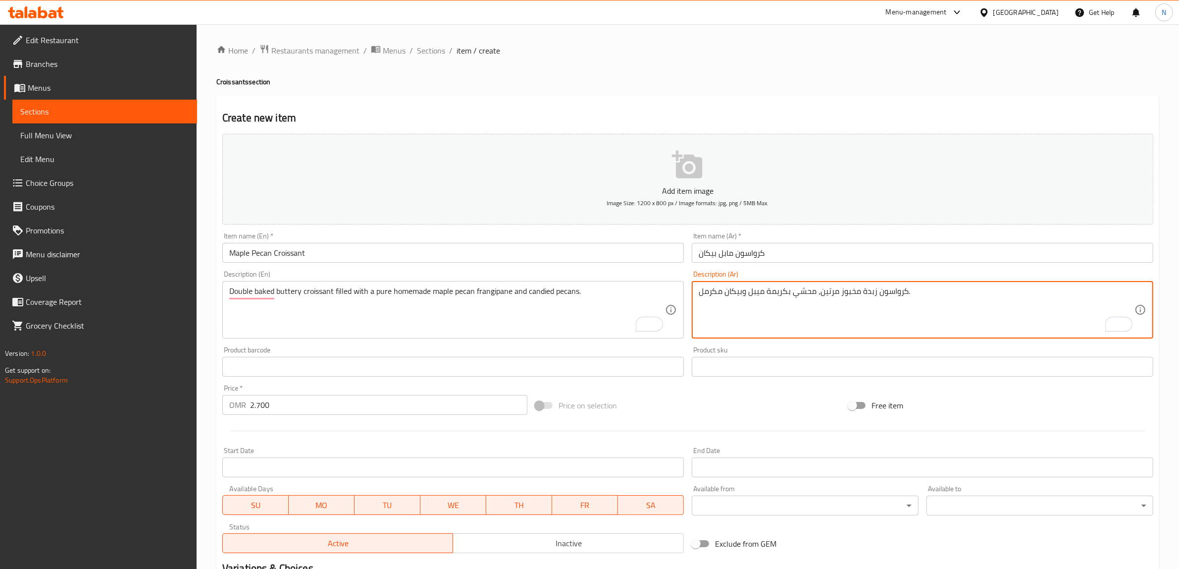
click at [837, 300] on textarea "كرواسون زبدة مخبوز مرتين، محشي بكريمة ميبل وبيكان مكرمل." at bounding box center [917, 309] width 436 height 47
click at [831, 295] on textarea "كرواسون زبدة مخبوز مرتين، محشي بكريمة ميبل وبيكان مكرمل." at bounding box center [917, 309] width 436 height 47
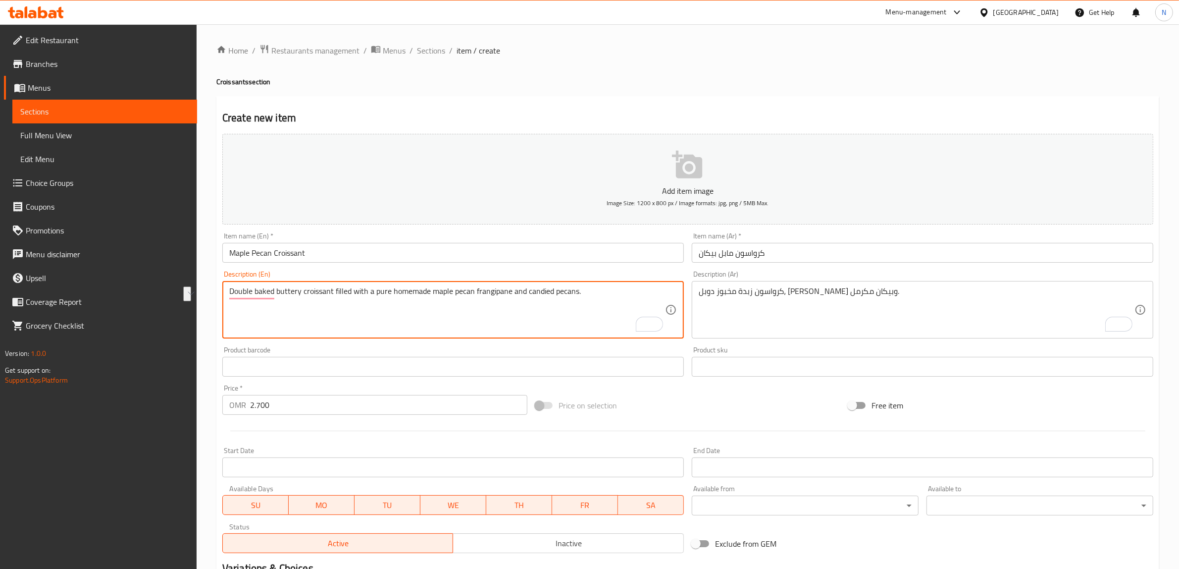
drag, startPoint x: 334, startPoint y: 291, endPoint x: 556, endPoint y: 306, distance: 221.9
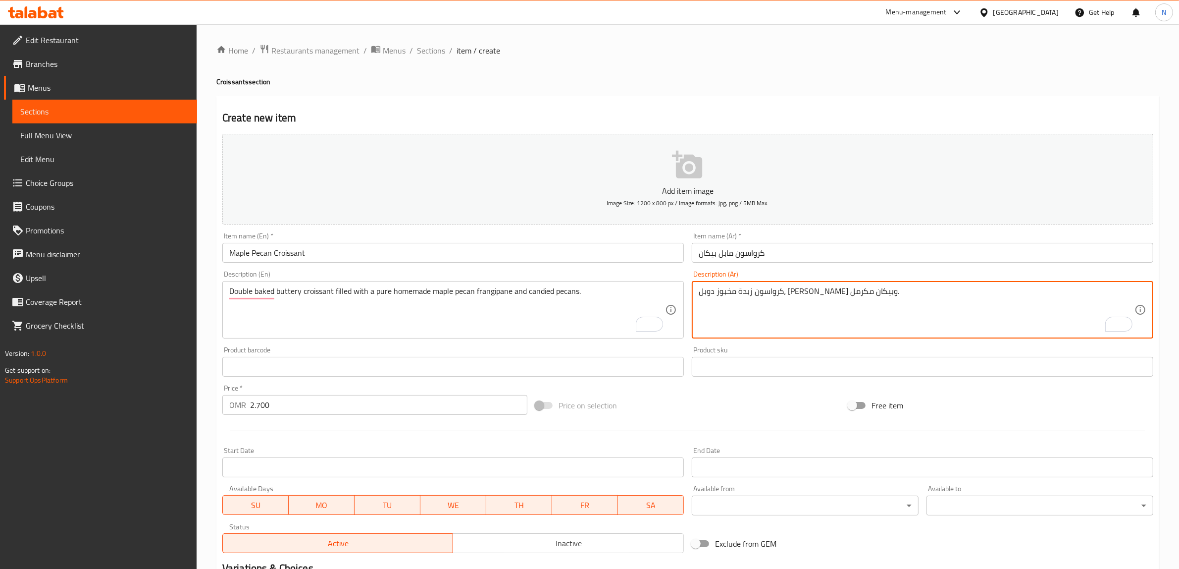
click at [780, 296] on textarea "كرواسون زبدة مخبوز دوبل، محشي بكريمة ميبل وبيكان مكرمل." at bounding box center [917, 309] width 436 height 47
paste textarea "رانجيباني"
click at [801, 293] on textarea "كرواسون زبدة مخبوز دوبل، محشي لفرانجيباني ميبل وبيكان مكرمل." at bounding box center [917, 309] width 436 height 47
drag, startPoint x: 762, startPoint y: 293, endPoint x: 820, endPoint y: 303, distance: 58.9
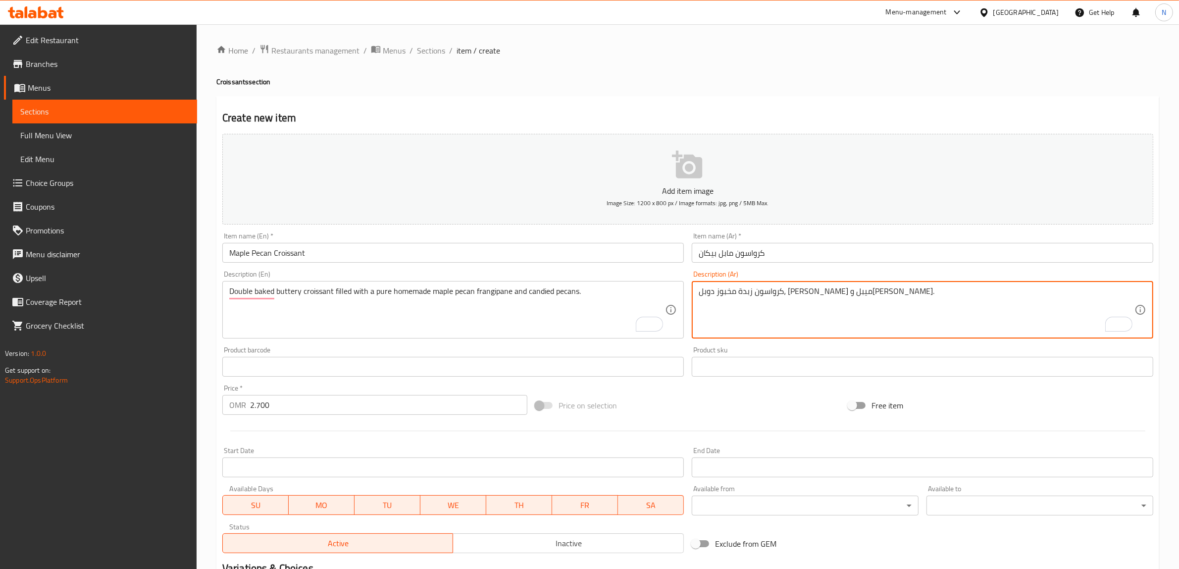
click at [765, 293] on textarea "كرواسون زبدة مخبوز دوبل، محشي بفرانجيباني ميبل وبيكان مكرمل." at bounding box center [917, 309] width 436 height 47
click at [724, 291] on textarea "كرواسون زبدة مخبوز دوبل، محشي بفرانجيباني بيوريه ميبل وبيكان مكرمل." at bounding box center [917, 309] width 436 height 47
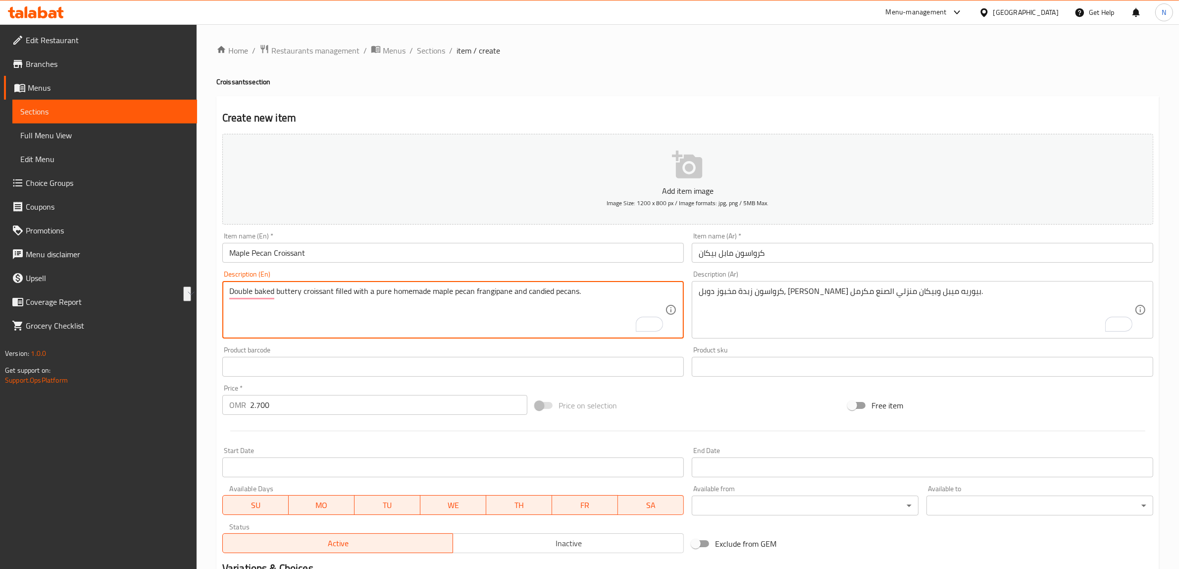
drag, startPoint x: 528, startPoint y: 292, endPoint x: 581, endPoint y: 290, distance: 53.5
click at [710, 290] on textarea "كرواسون زبدة مخبوز دوبل، محشي بفرانجيباني بيوريه ميبل وبيكان منزلي الصنع مكرمل." at bounding box center [917, 309] width 436 height 47
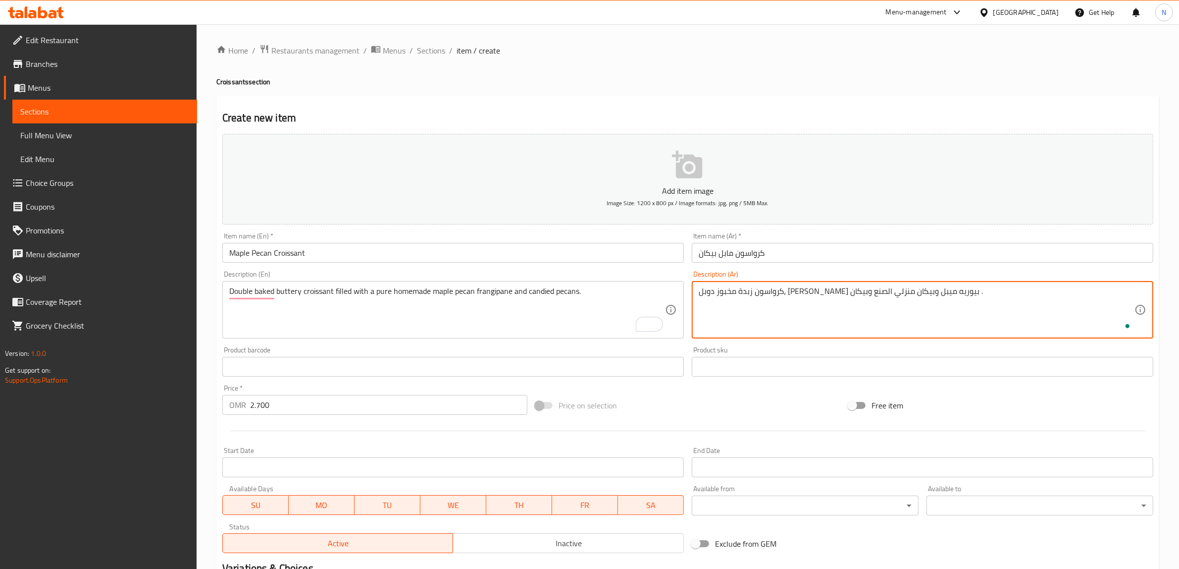
paste textarea "المسكر"
click at [718, 293] on textarea "كرواسون زبدة مخبوز دوبل، محشي بفرانجيباني بيوريه ميبل وبيكان منزلي الصنع وبيكان…" at bounding box center [917, 309] width 436 height 47
click at [719, 298] on textarea "كرواسون زبدة مخبوز دوبل، محشي بفرانجيباني بيوريه ميبل وبيكان منزلي الصنع وبيكان…" at bounding box center [917, 309] width 436 height 47
click at [719, 297] on textarea "كرواسون زبدة مخبوز دوبل، محشي بفرانجيباني بيوريه ميبل وبيكان منزلي الصنع وبيكان…" at bounding box center [917, 309] width 436 height 47
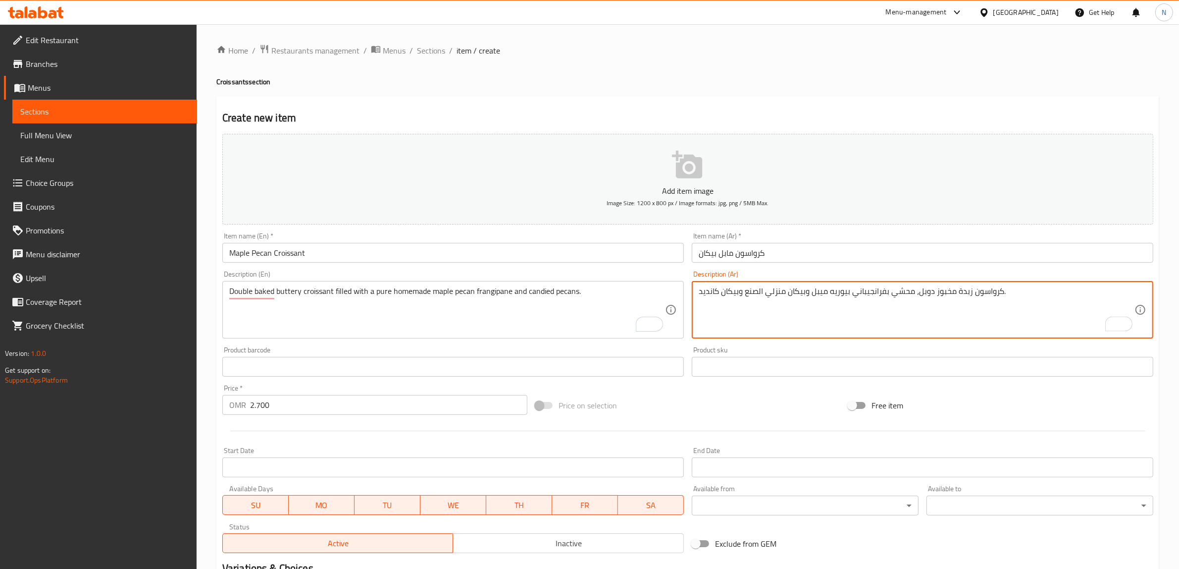
type textarea "كرواسون زبدة مخبوز دوبل، محشي بفرانجيباني بيوريه ميبل وبيكان منزلي الصنع وبيكان…"
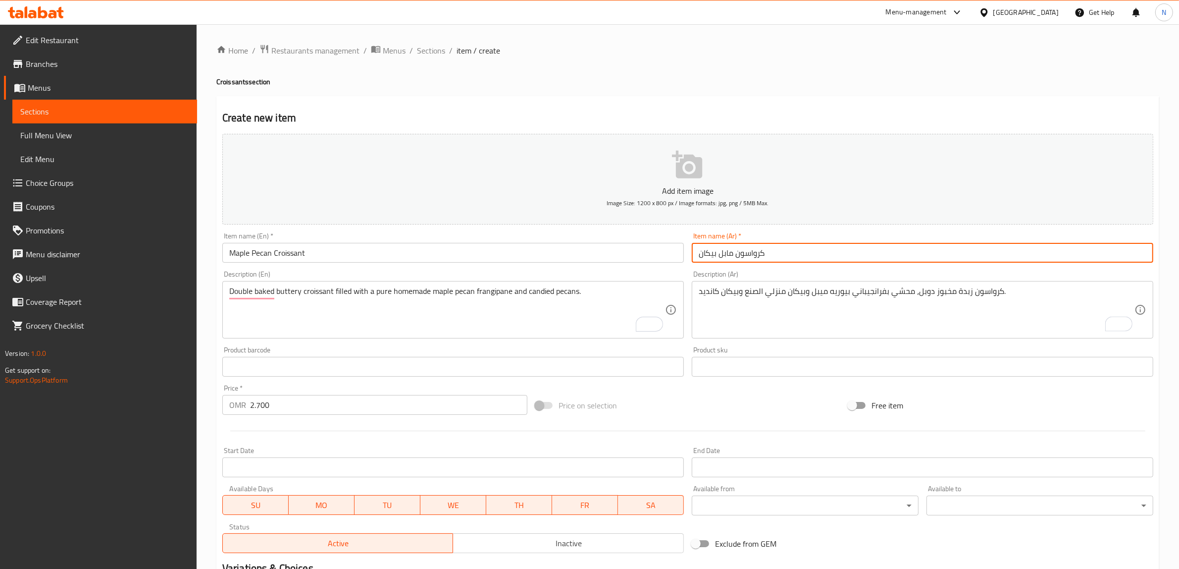
click at [773, 251] on input "كرواسون مابل بيكان" at bounding box center [923, 253] width 462 height 20
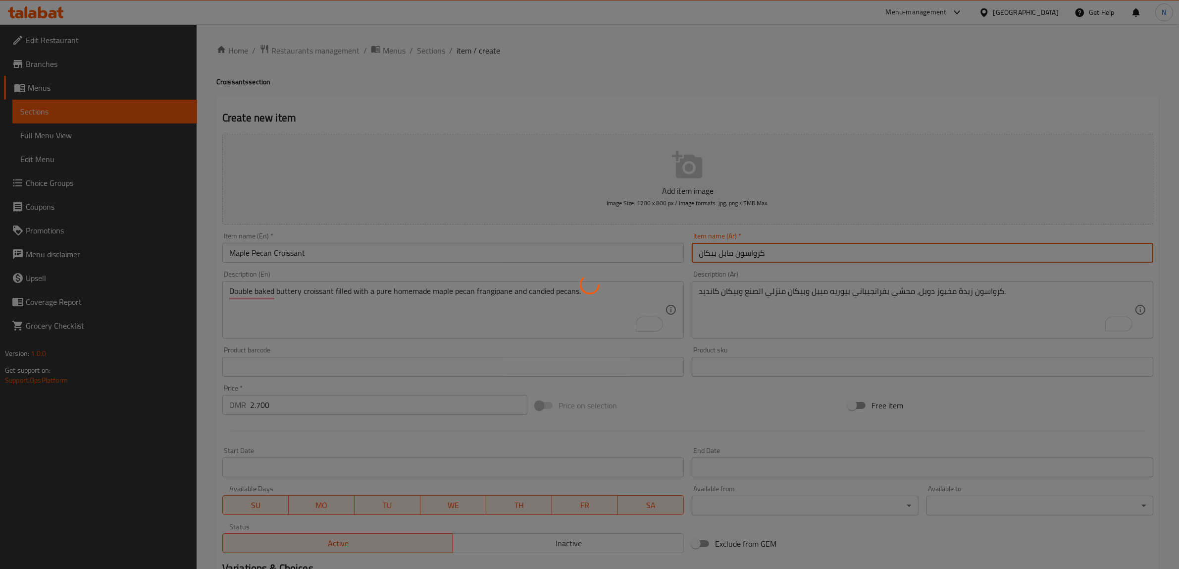
type input "0"
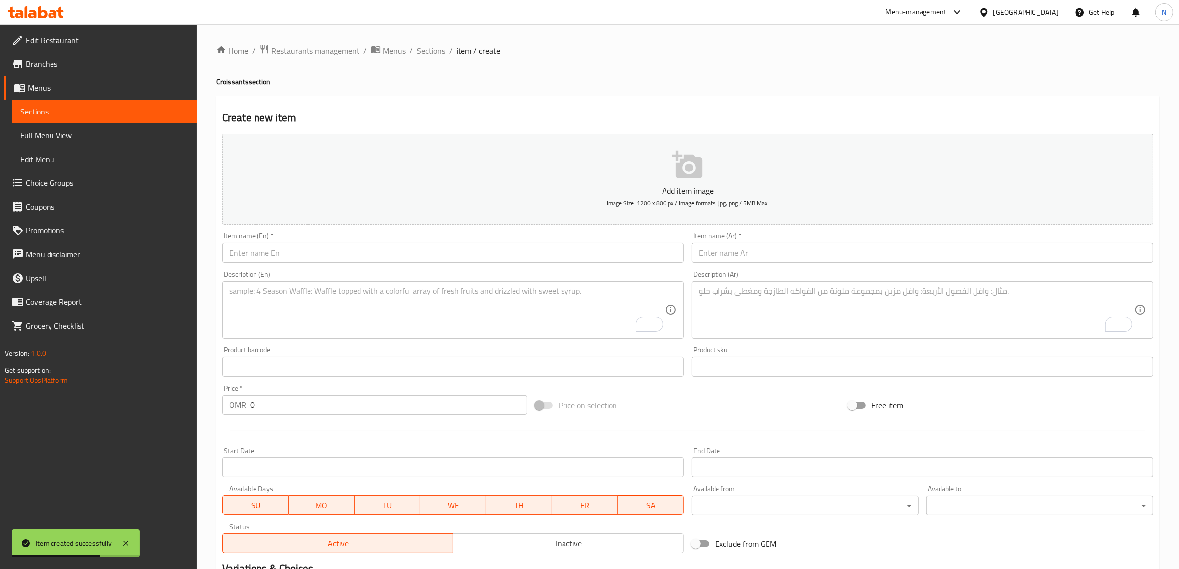
click at [553, 267] on div "Description (En) Description (En)" at bounding box center [453, 304] width 470 height 76
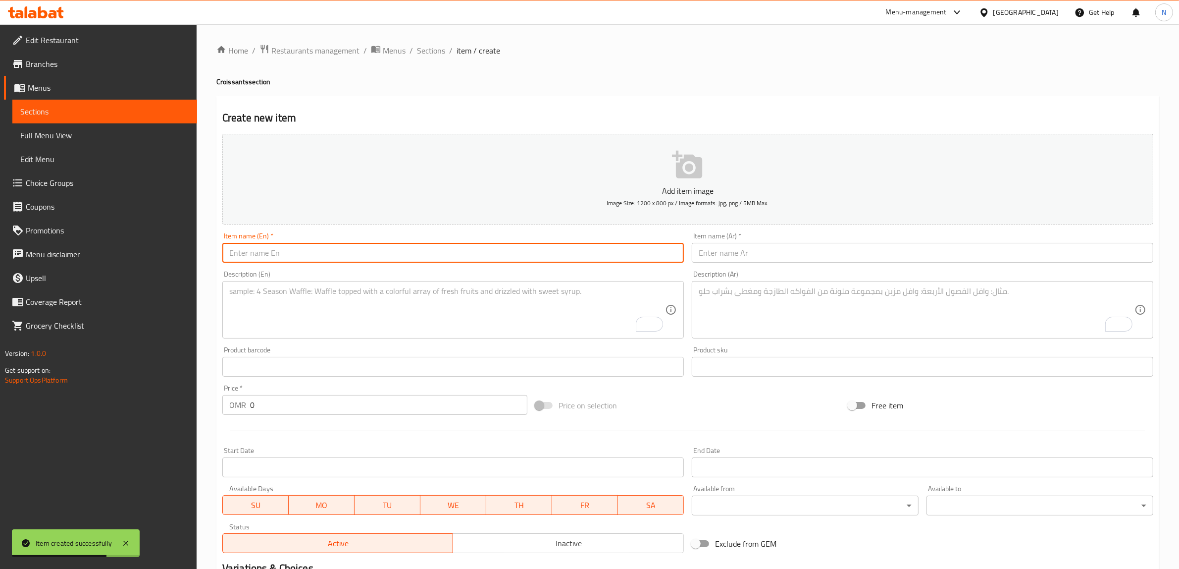
drag, startPoint x: 555, startPoint y: 258, endPoint x: 565, endPoint y: 258, distance: 10.4
click at [555, 258] on input "text" at bounding box center [453, 253] width 462 height 20
paste input "Pain Au Chocolate"
type input "Pain Au Chocolate"
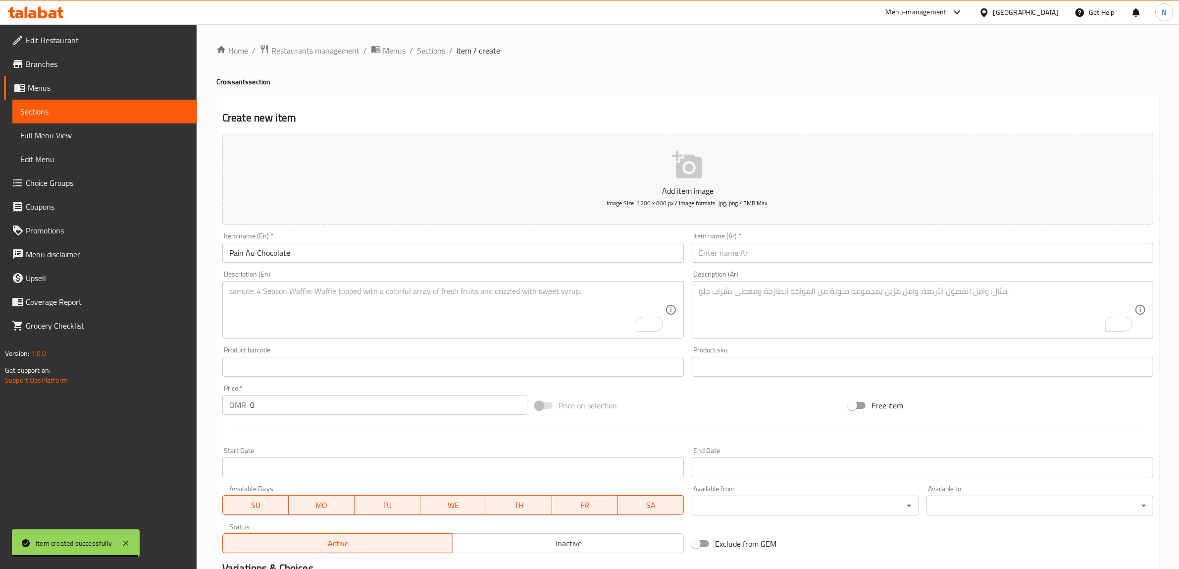
click at [914, 256] on input "text" at bounding box center [923, 253] width 462 height 20
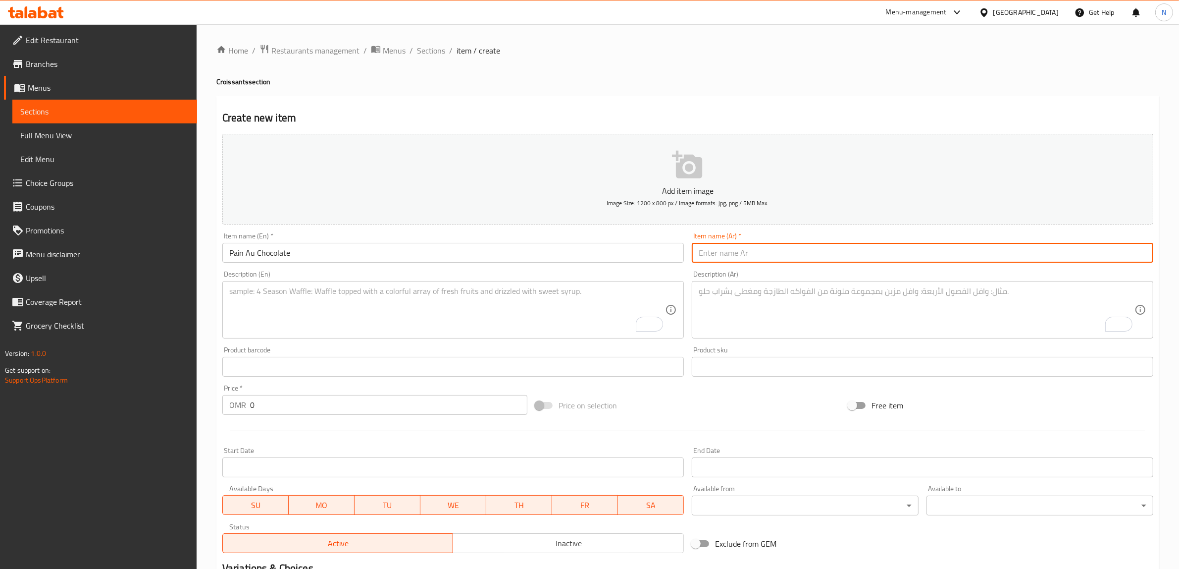
paste input "كرواسون شوكولاتة"
type input "كرواسون شوكولاتة"
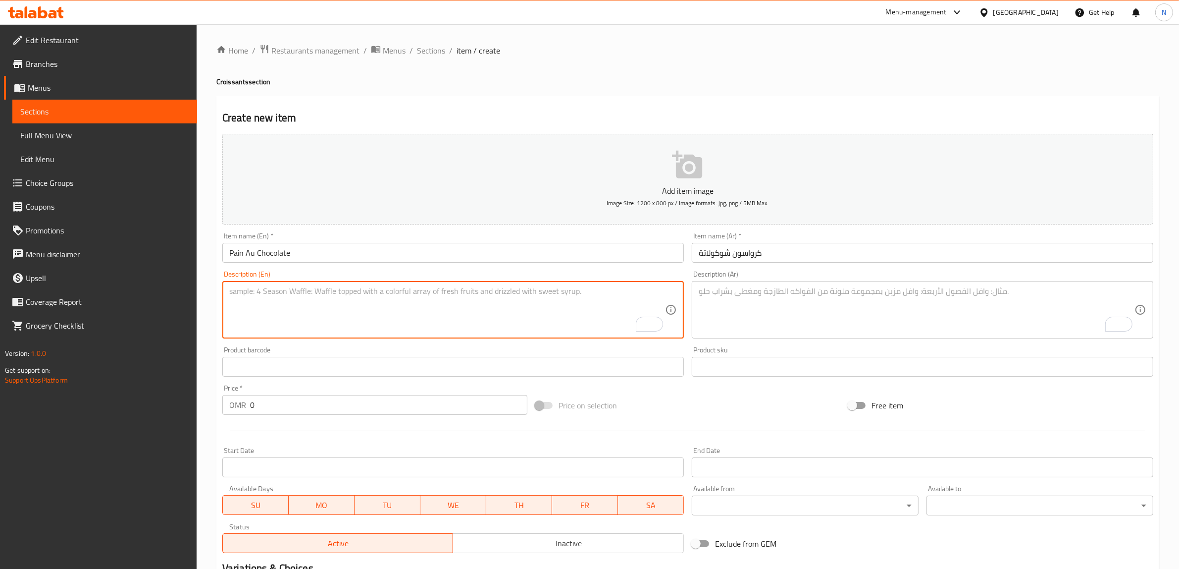
click at [625, 293] on textarea "To enrich screen reader interactions, please activate Accessibility in Grammarl…" at bounding box center [447, 309] width 436 height 47
paste textarea "Buttery croissant filled with premium chocolate sticks."
type textarea "Buttery croissant filled with premium chocolate sticks."
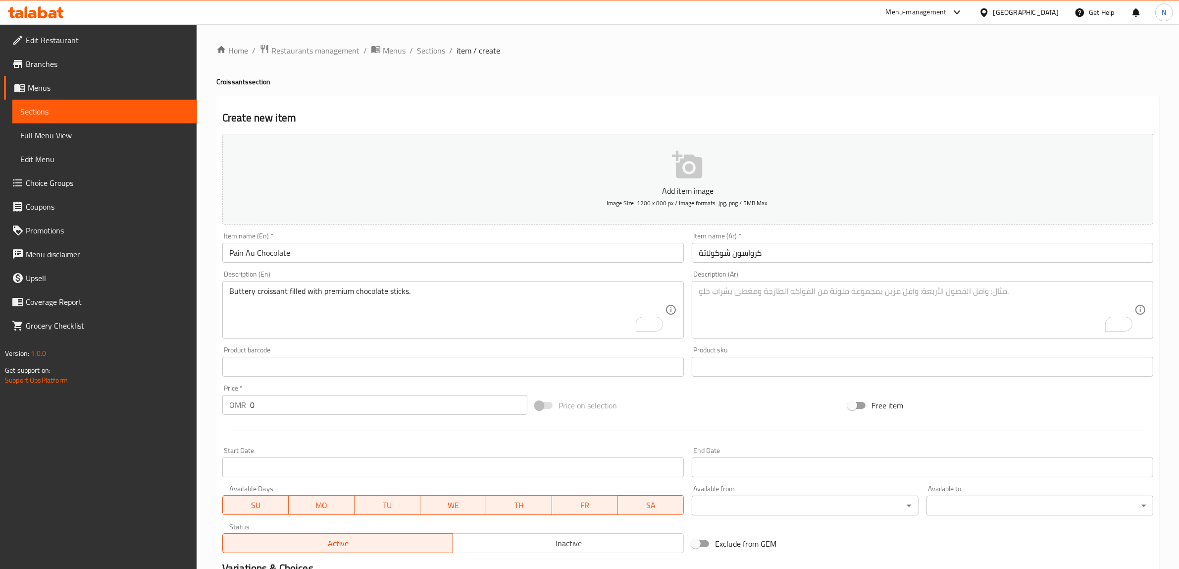
drag, startPoint x: 937, startPoint y: 316, endPoint x: 961, endPoint y: 314, distance: 24.9
click at [937, 316] on textarea "To enrich screen reader interactions, please activate Accessibility in Grammarl…" at bounding box center [917, 309] width 436 height 47
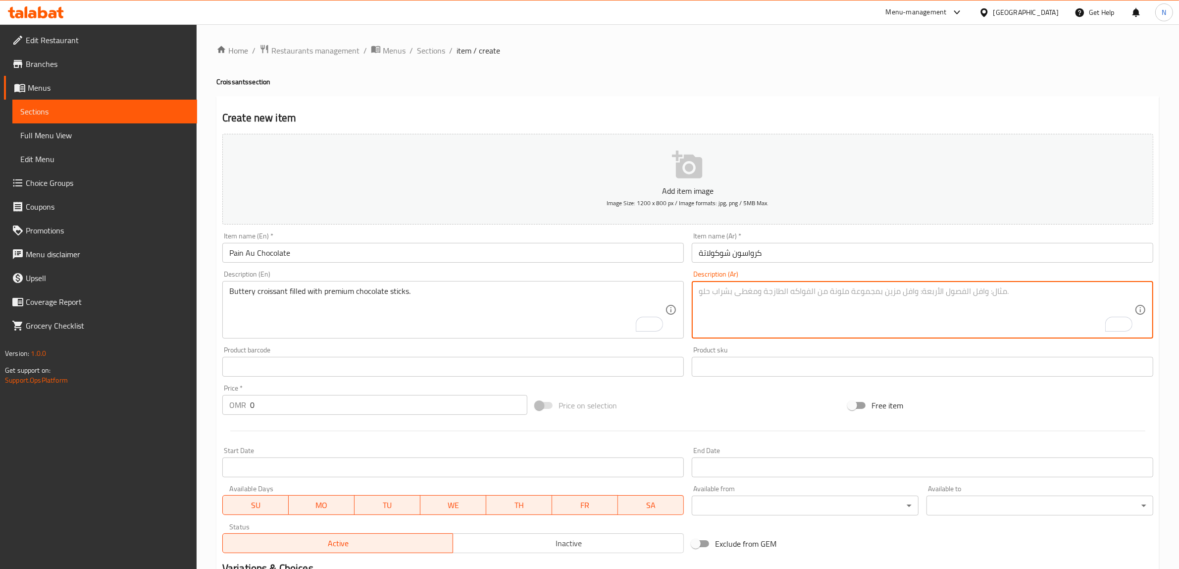
paste textarea "كرواسون محشي بأصابع شوكولاتة فاخرة."
type textarea "كرواسون محشي بأصابع شوكولاتة فاخرة."
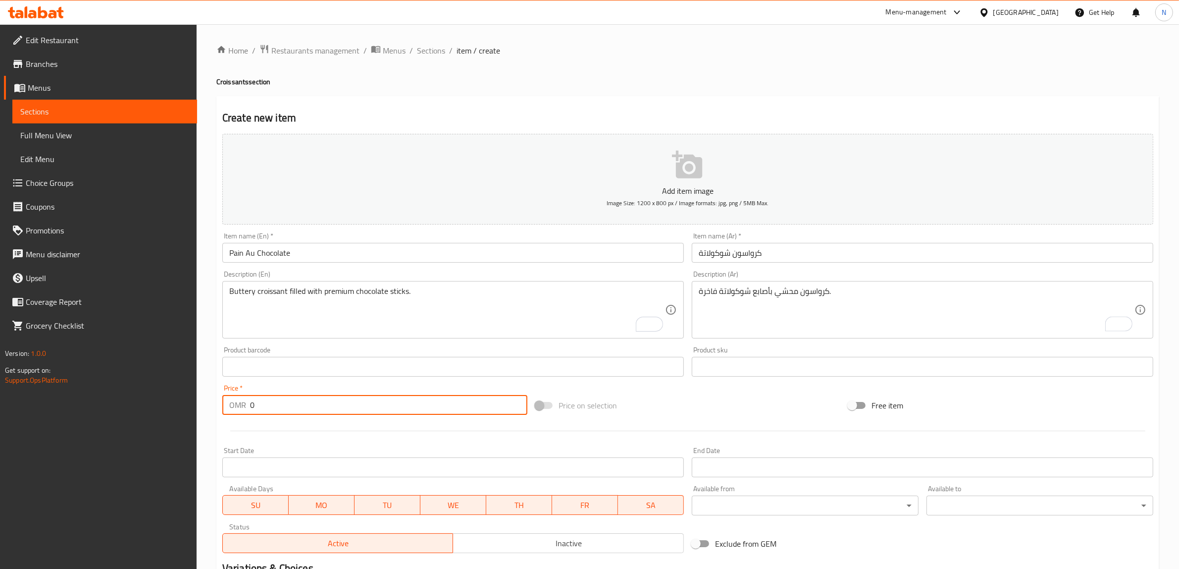
click at [266, 399] on input "0" at bounding box center [388, 405] width 277 height 20
paste input "2.20"
type input "2.200"
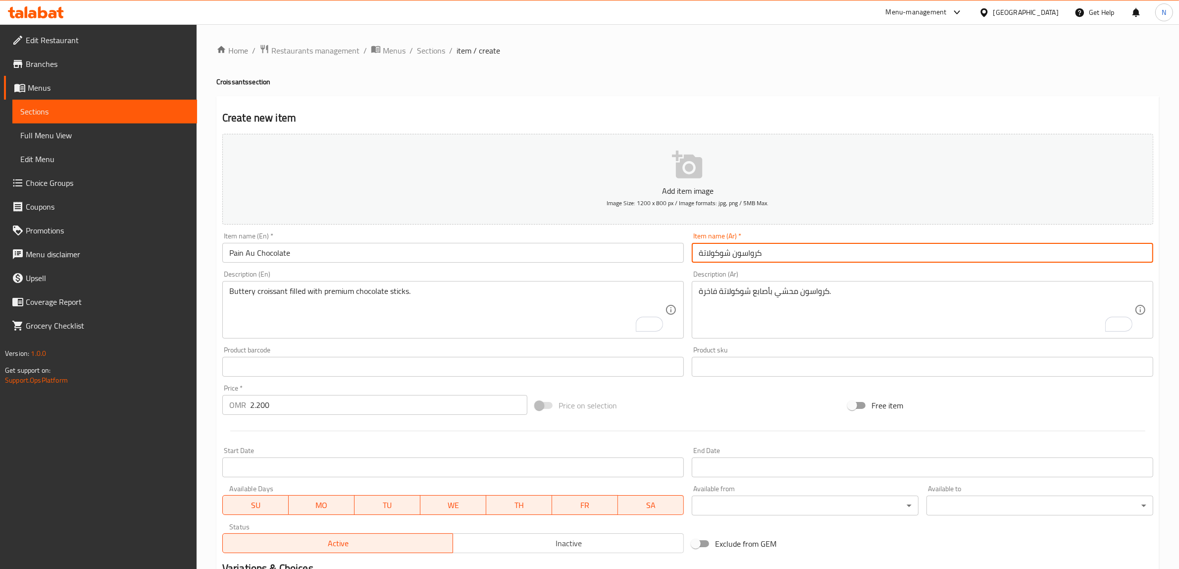
click at [749, 258] on input "كرواسون شوكولاتة" at bounding box center [923, 253] width 462 height 20
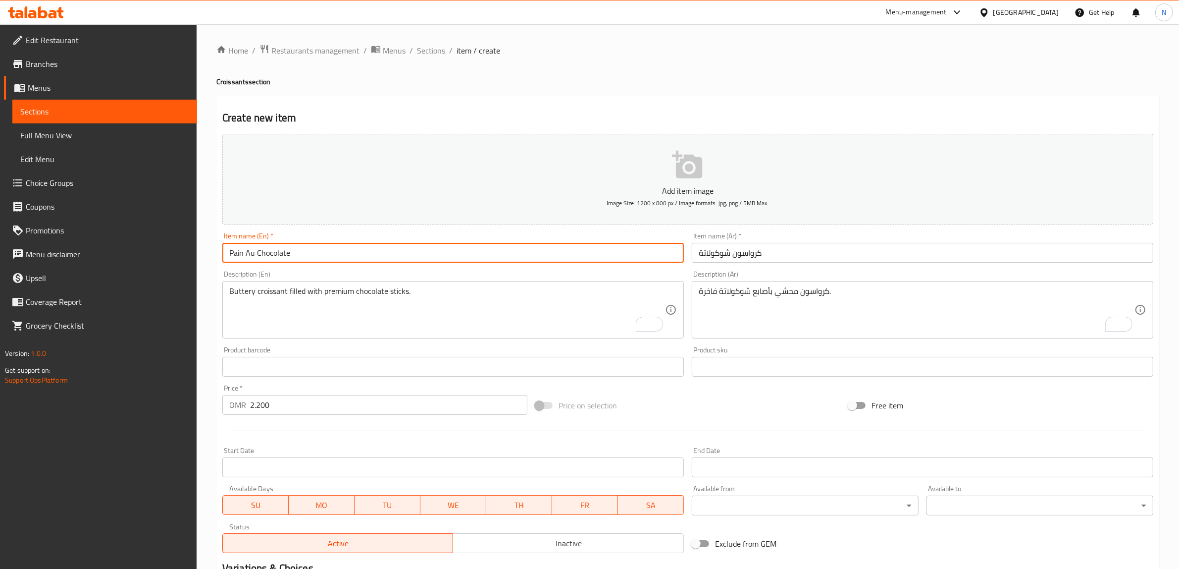
drag, startPoint x: 254, startPoint y: 256, endPoint x: 214, endPoint y: 256, distance: 39.1
click at [214, 256] on div "Home / Restaurants management / Menus / Sections / item / create Croissants sec…" at bounding box center [688, 362] width 983 height 676
click at [745, 254] on input "كرواسون شوكولاتة" at bounding box center [923, 253] width 462 height 20
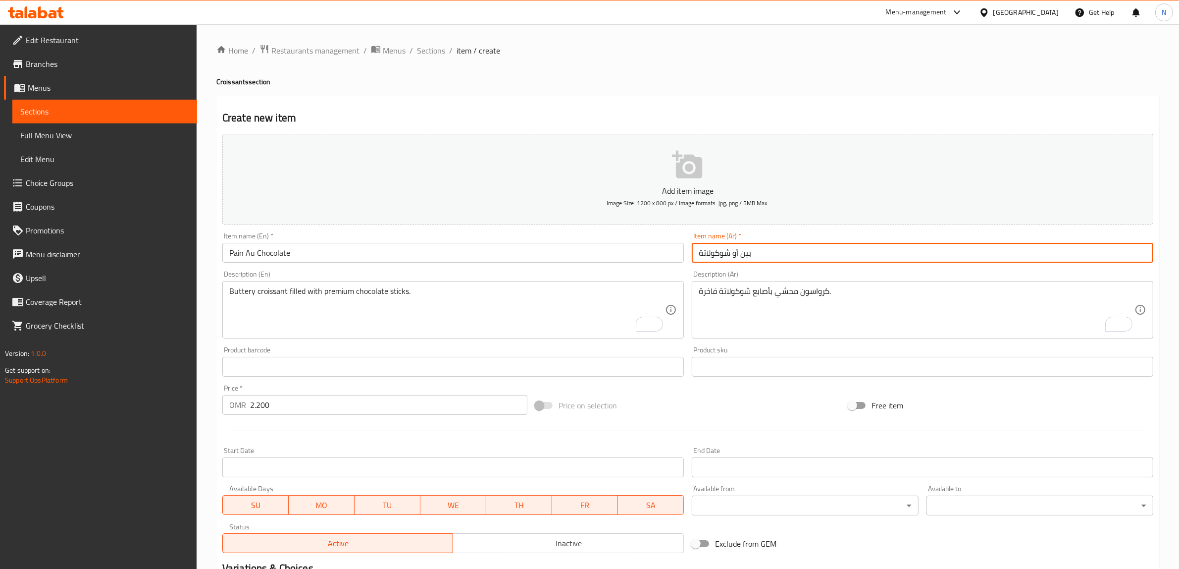
click at [735, 255] on input "بين أو شوكولاتة" at bounding box center [923, 253] width 462 height 20
click at [715, 254] on input "بين أٌو شوكولاتة" at bounding box center [923, 253] width 462 height 20
type input "بين أٌو تشوكليت"
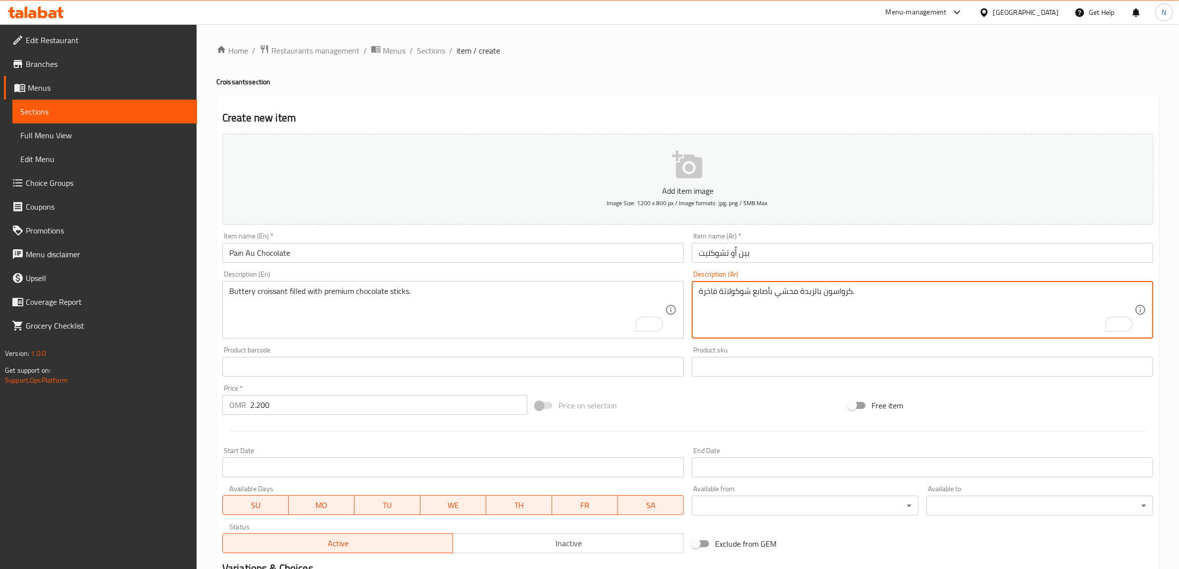
type textarea "كرواسون بالزبدة محشي بأصابع شوكولاتة فاخرة."
click at [800, 249] on input "بين أٌو تشوكليت" at bounding box center [923, 253] width 462 height 20
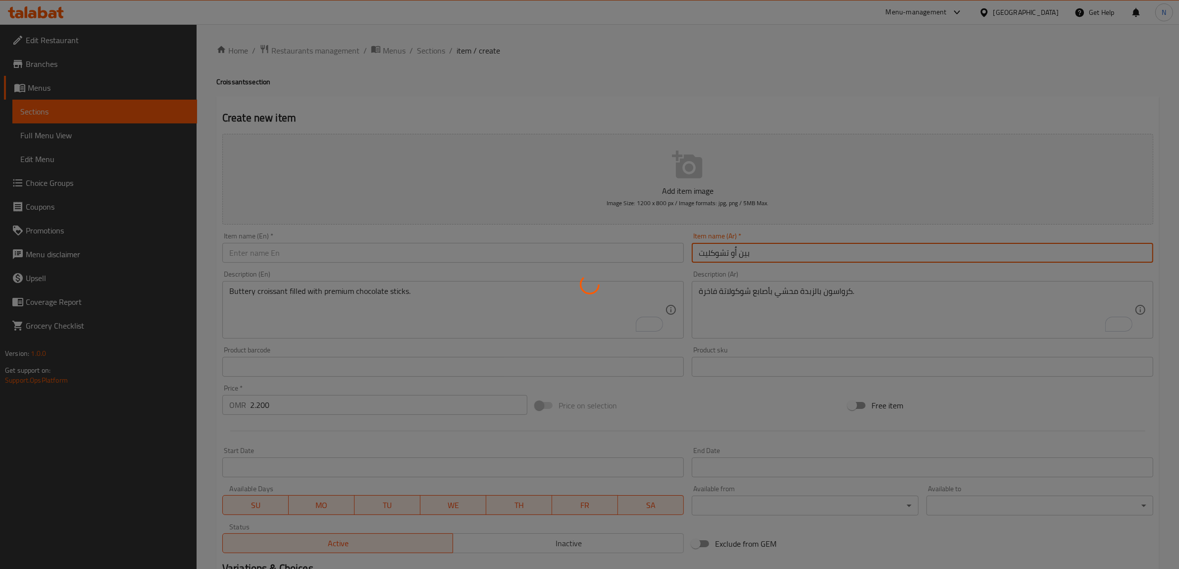
type input "0"
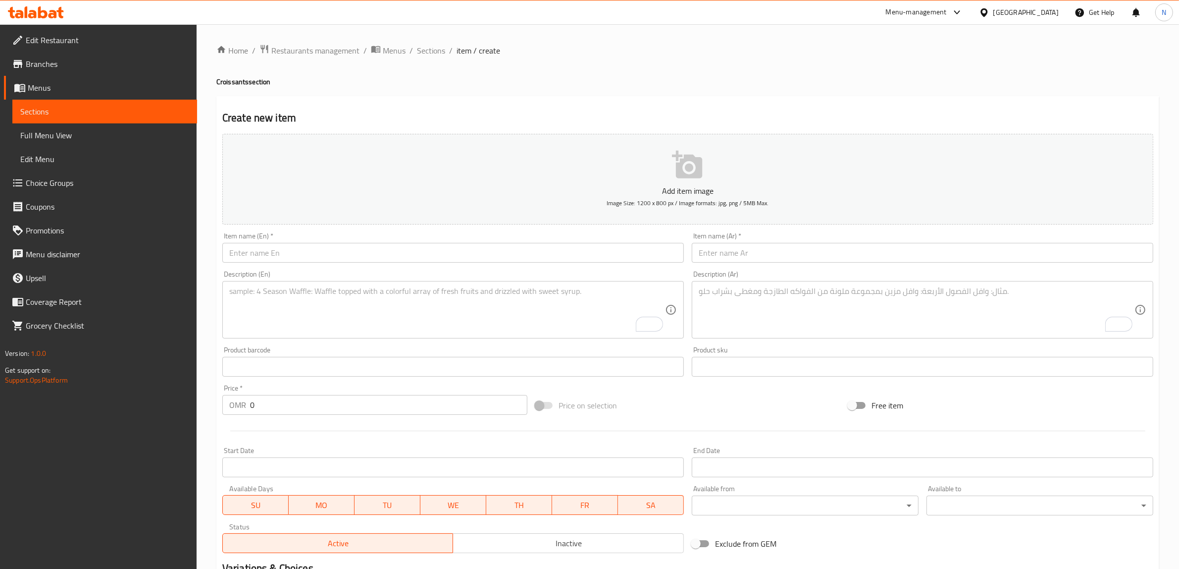
click at [595, 253] on input "text" at bounding box center [453, 253] width 462 height 20
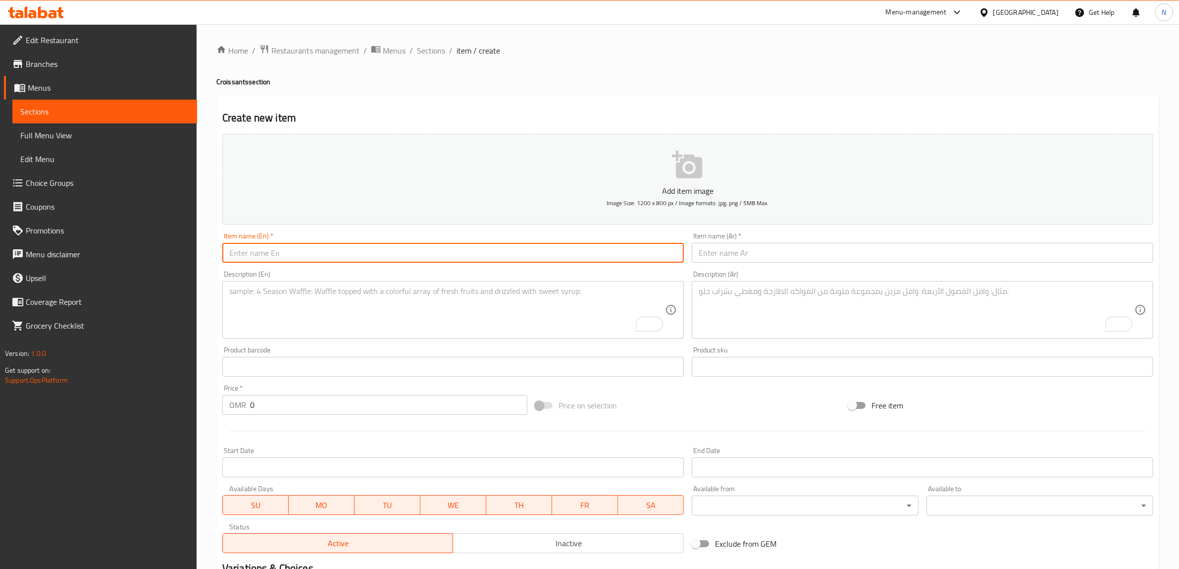
paste input "Almond Croissant"
type input "Almond Croissant"
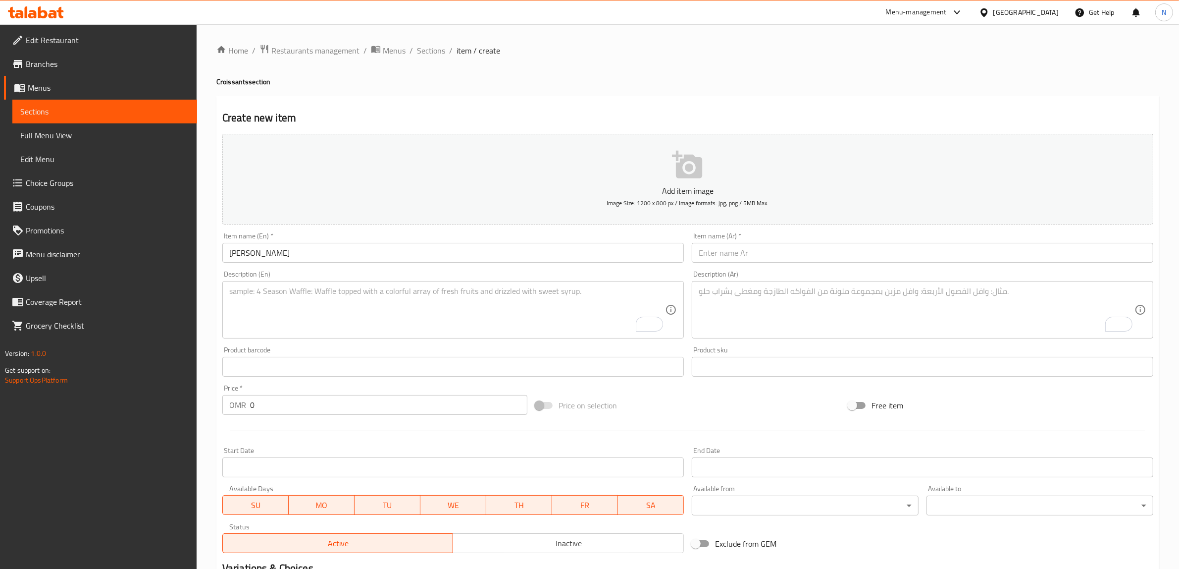
drag, startPoint x: 974, startPoint y: 254, endPoint x: 983, endPoint y: 254, distance: 8.9
click at [974, 254] on input "text" at bounding box center [923, 253] width 462 height 20
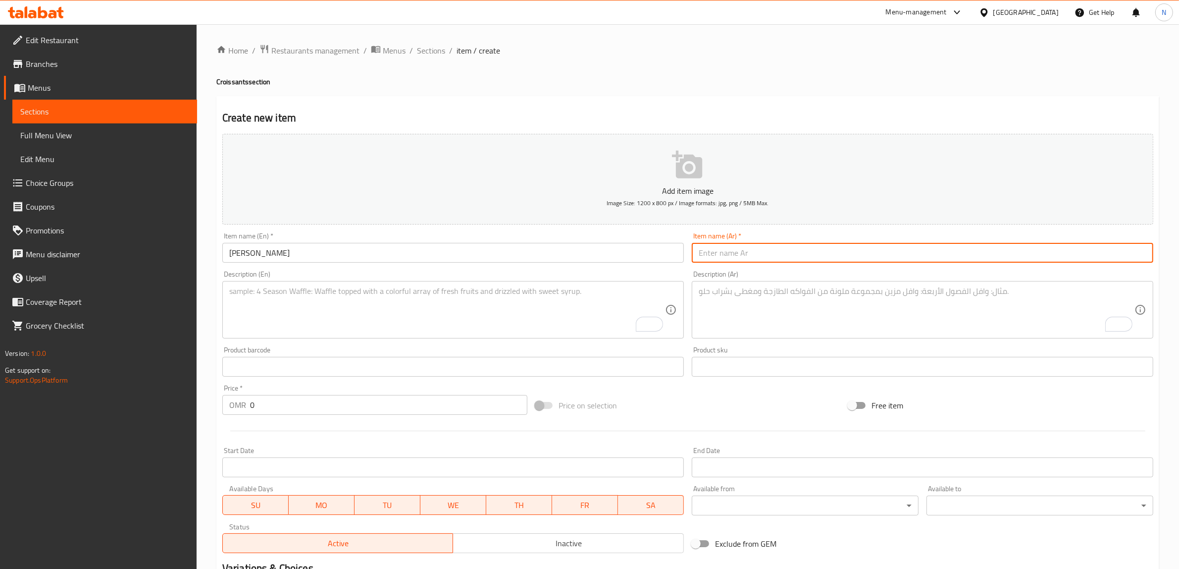
paste input "كرواسون اللوز"
type input "كرواسون اللوز"
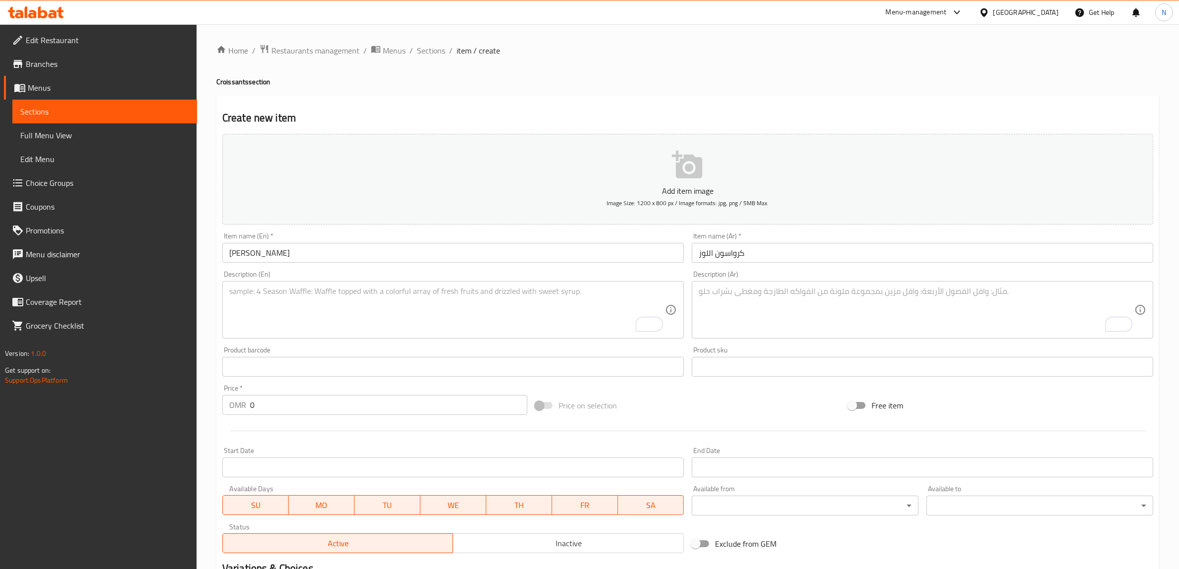
drag, startPoint x: 586, startPoint y: 328, endPoint x: 616, endPoint y: 323, distance: 30.2
click at [586, 328] on textarea "To enrich screen reader interactions, please activate Accessibility in Grammarl…" at bounding box center [447, 309] width 436 height 47
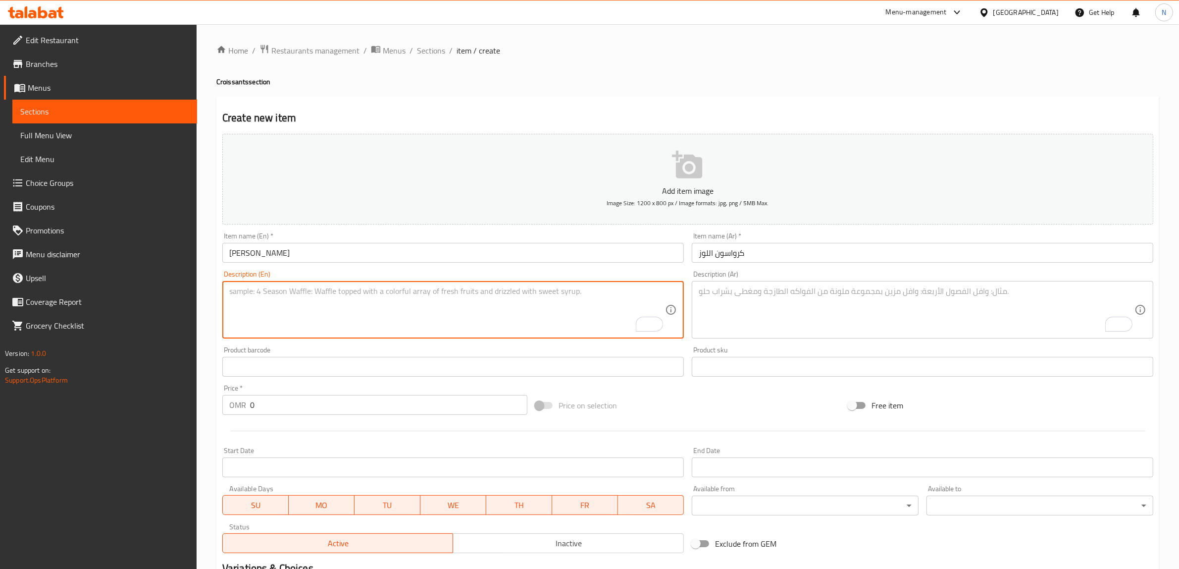
paste textarea "Double baked buttery croissant filled with our homemade almond frangipane and t…"
type textarea "Double baked buttery croissant filled with our homemade almond frangipane and t…"
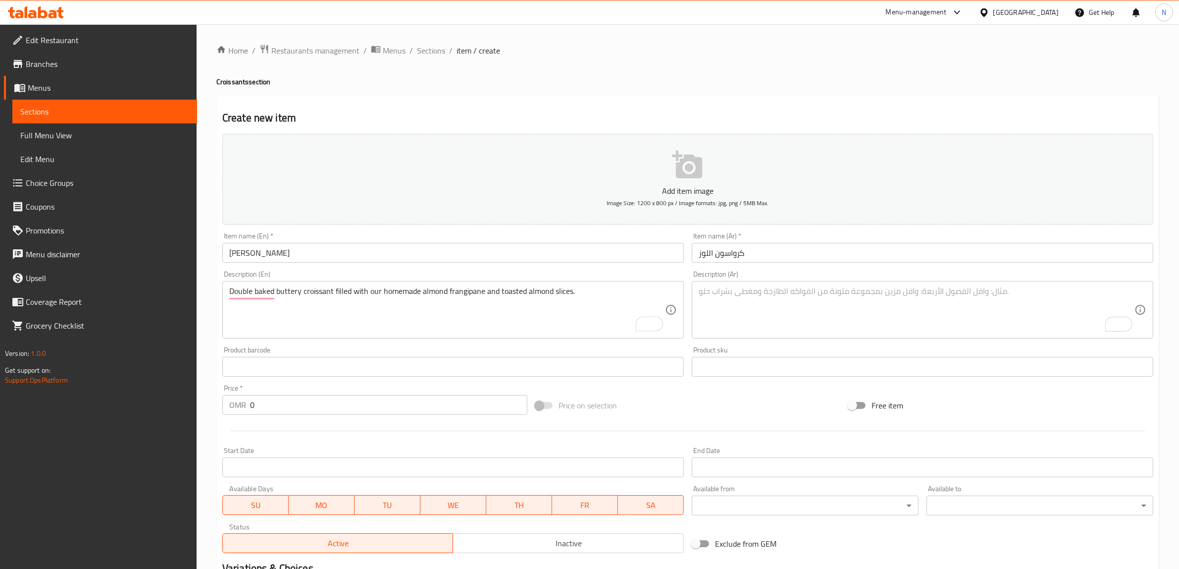
click at [906, 317] on textarea "To enrich screen reader interactions, please activate Accessibility in Grammarl…" at bounding box center [917, 309] width 436 height 47
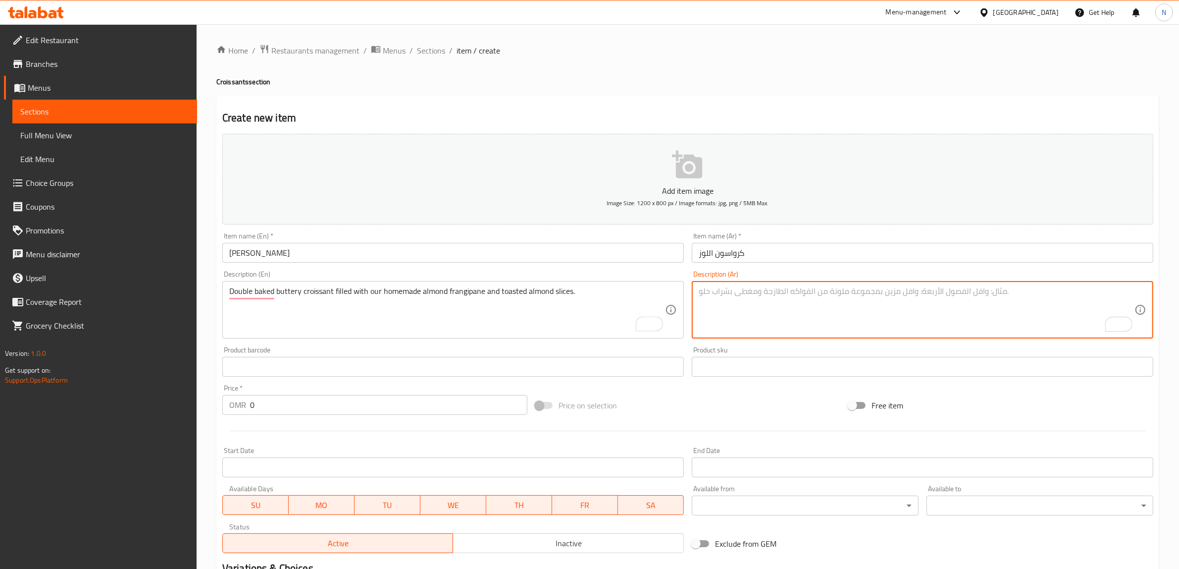
paste textarea "كرواسون مخبوز مرتين، محشي بكريمة لوز بيتي ومغطى بشرائح لوز محمّصة."
click at [880, 292] on textarea "كرواسون مخبوز مرتين، محشي بكريمة لوز بيتي ومغطى بشرائح لوز محمّصة." at bounding box center [917, 309] width 436 height 47
click at [907, 287] on textarea "كرواسون مخبوز دوبل، محشي بكريمة لوز بيتي ومغطى بشرائح لوز محمّصة." at bounding box center [917, 309] width 436 height 47
click at [840, 297] on textarea "كرواسون بالزبدة مخبوز دوبل، محشي بكريمة لوز بيتي ومغطى بشرائح لوز محمّصة." at bounding box center [917, 309] width 436 height 47
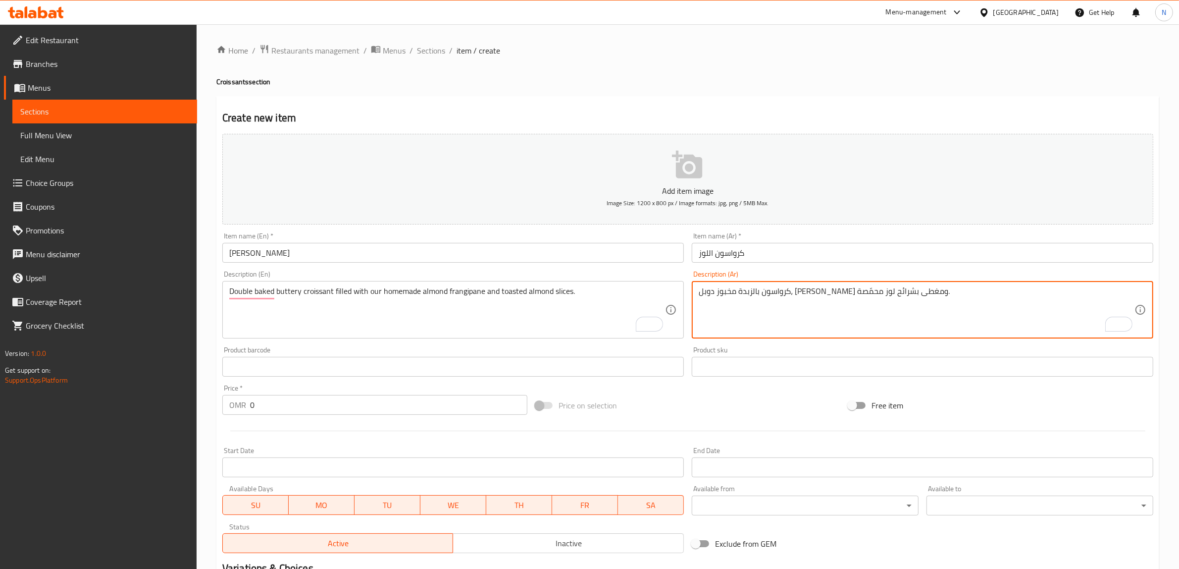
click at [840, 297] on textarea "كرواسون بالزبدة مخبوز دوبل، محشي بكريمة لوز بيتي ومغطى بشرائح لوز محمّصة." at bounding box center [917, 309] width 436 height 47
paste textarea "رانجيباني"
type textarea "كرواسون بالزبدة مخبوز دوبل، محشي بفرانجيباني لوز بيتي ومغطى بشرائح لوز محمّصة."
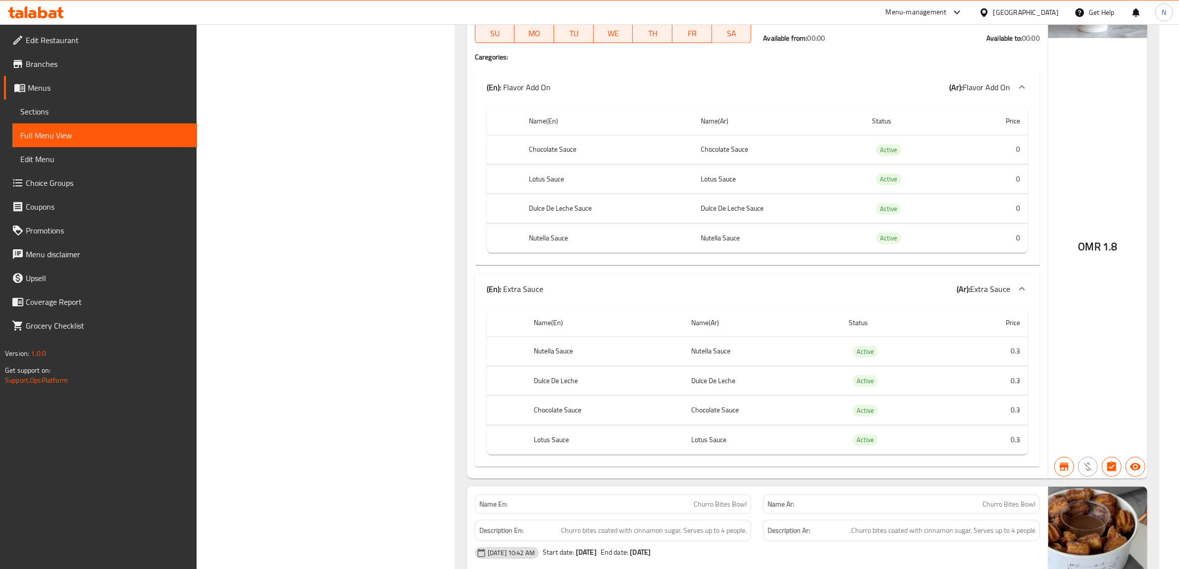
scroll to position [6289, 0]
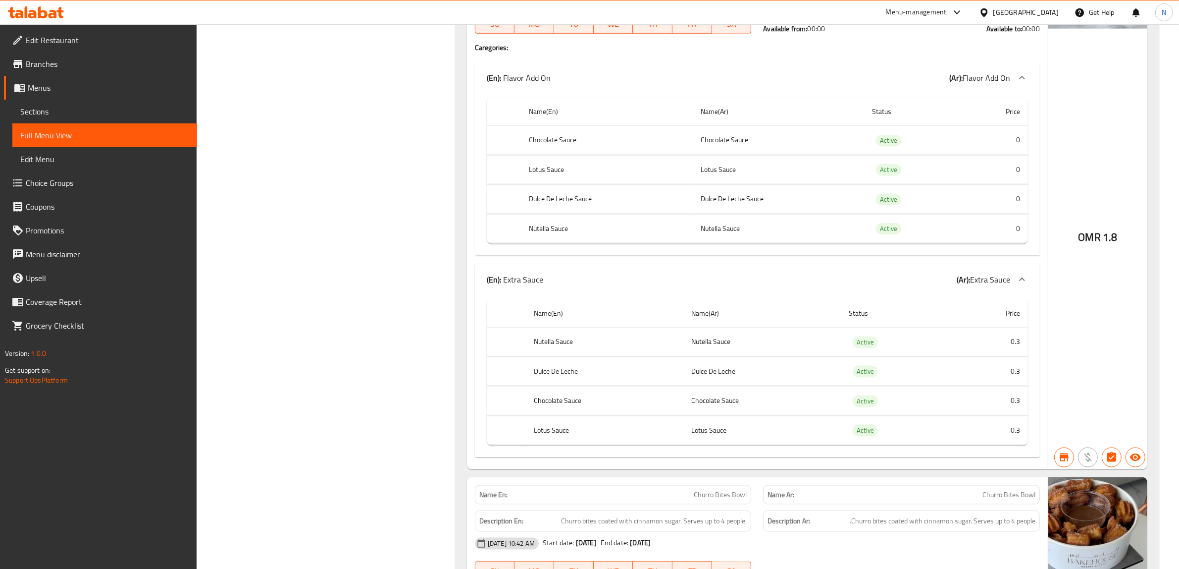
click at [545, 184] on th "Lotus Sauce" at bounding box center [607, 169] width 171 height 29
copy th "Lotus Sauce"
click at [558, 214] on th "Dulce De Leche Sauce" at bounding box center [607, 199] width 171 height 29
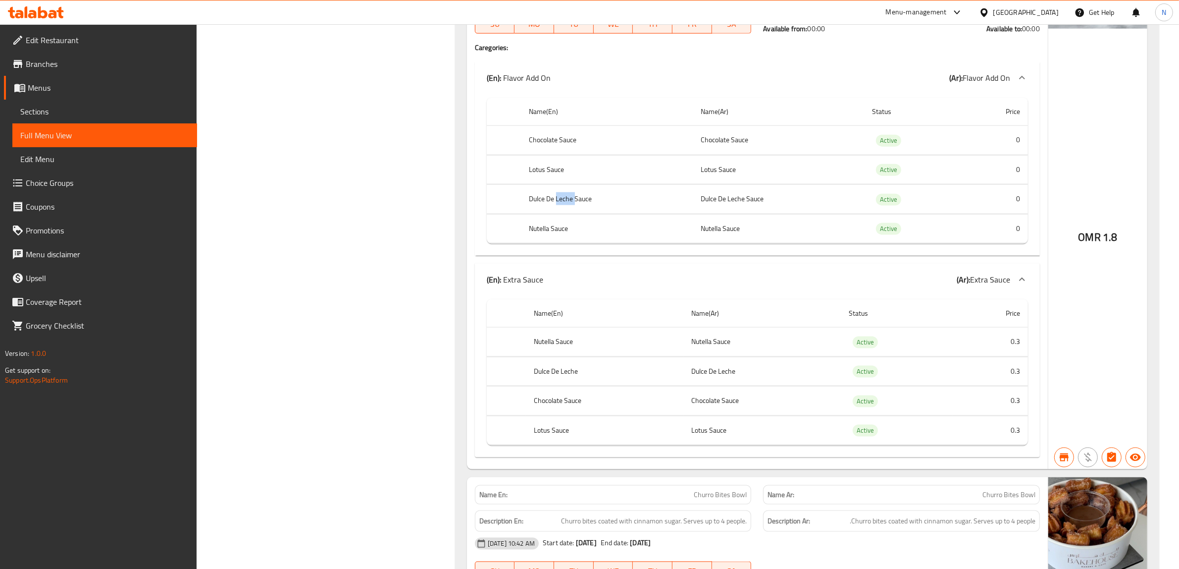
click at [558, 214] on th "Dulce De Leche Sauce" at bounding box center [607, 199] width 171 height 29
copy th "Dulce De Leche Sauce"
click at [553, 243] on th "Nutella Sauce" at bounding box center [607, 228] width 171 height 29
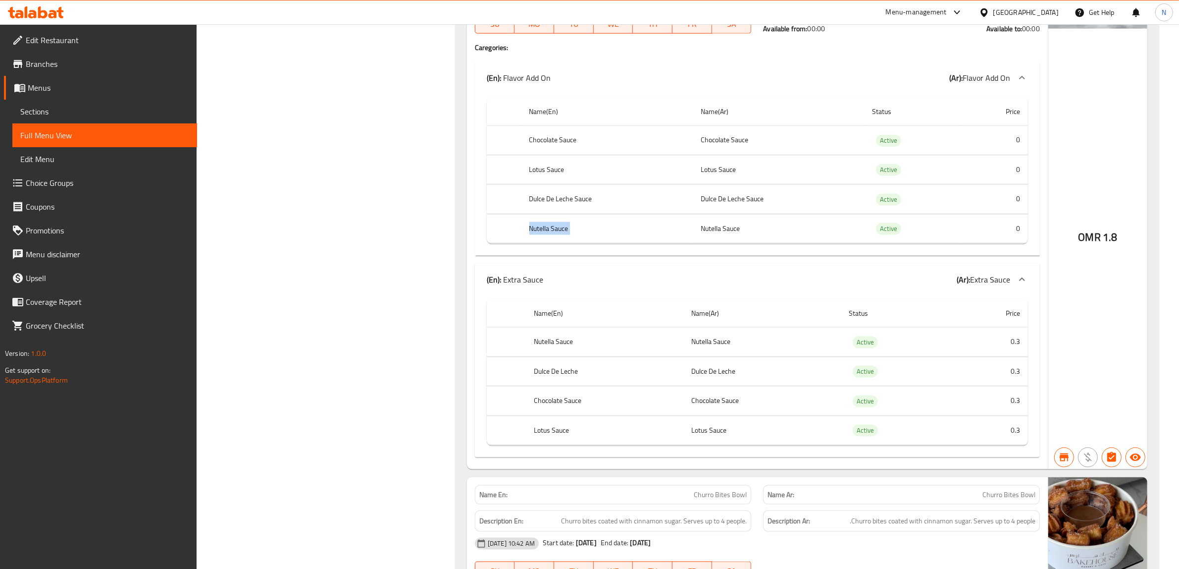
click at [553, 243] on th "Nutella Sauce" at bounding box center [607, 228] width 171 height 29
copy th "Nutella Sauce"
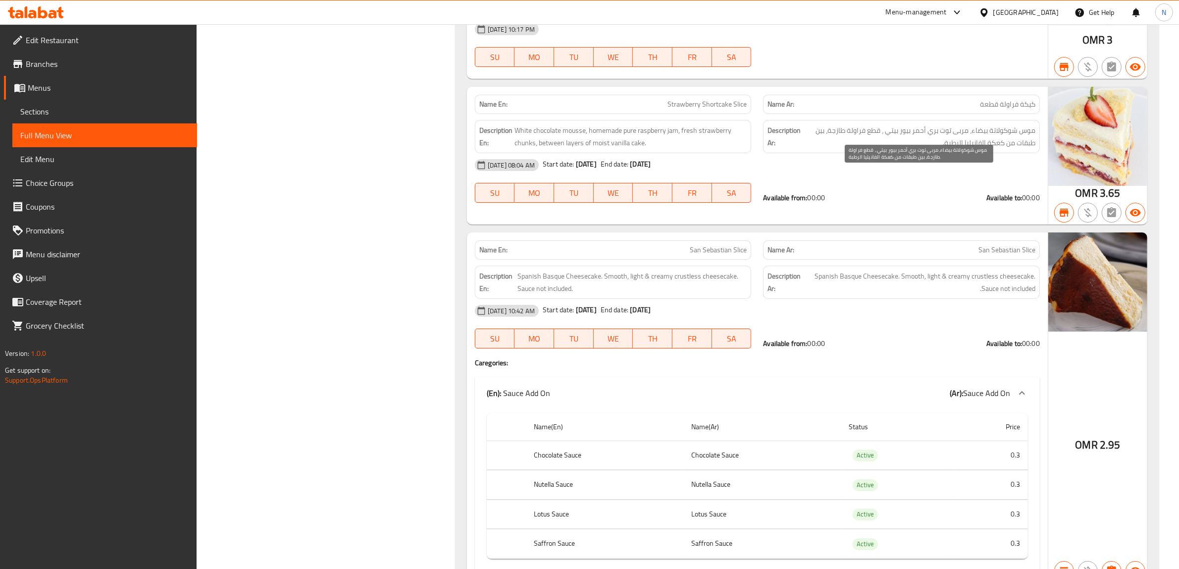
scroll to position [9201, 0]
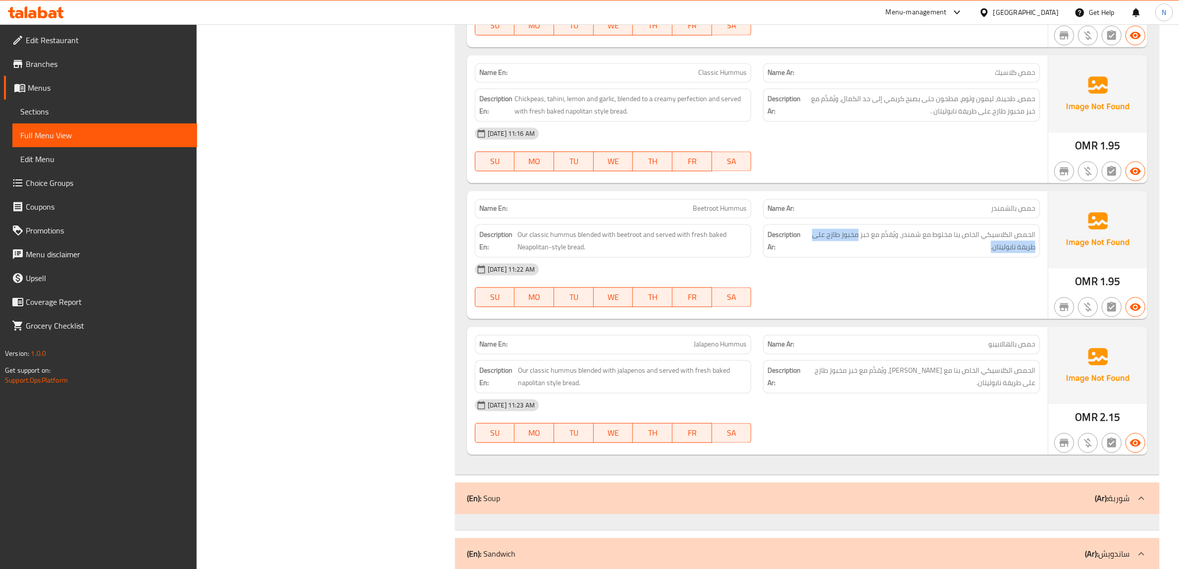
scroll to position [2353, 0]
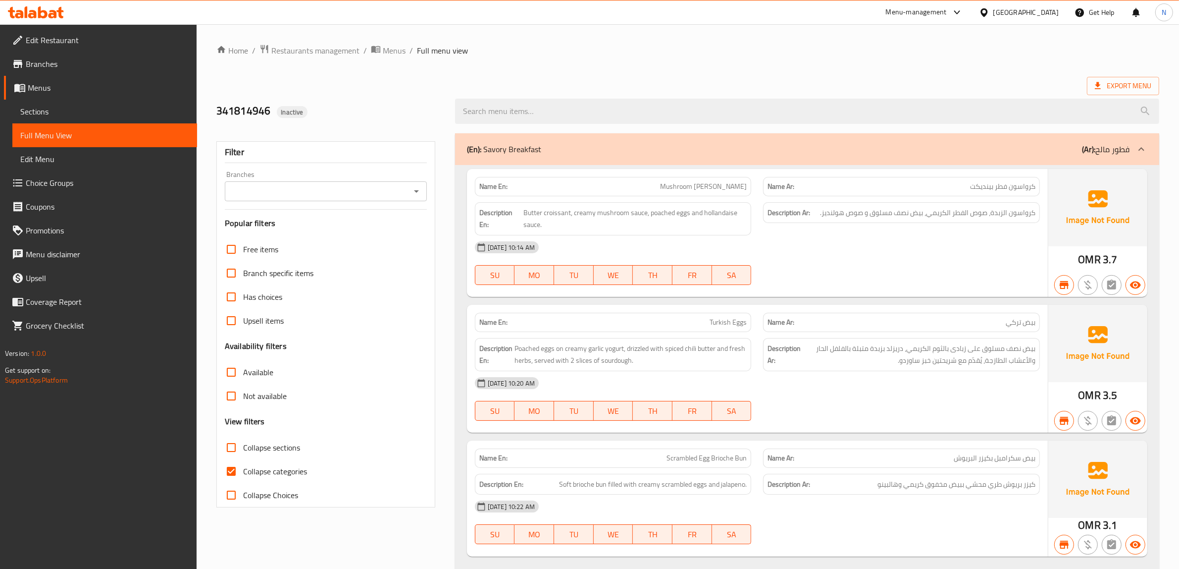
click at [1138, 150] on icon at bounding box center [1142, 149] width 12 height 12
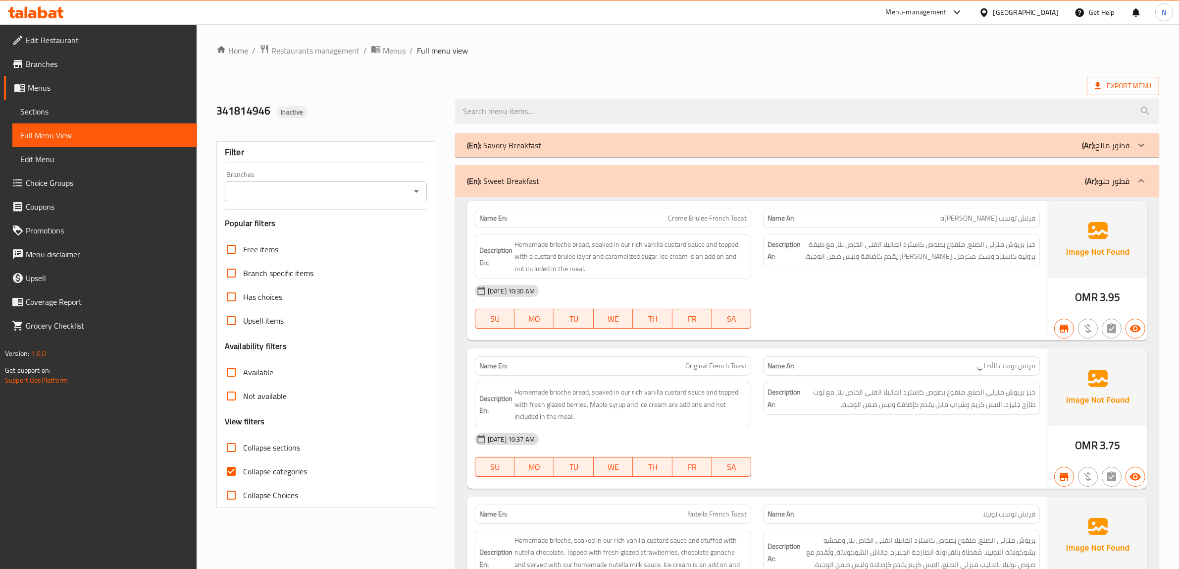
click at [1133, 183] on div at bounding box center [1142, 181] width 24 height 24
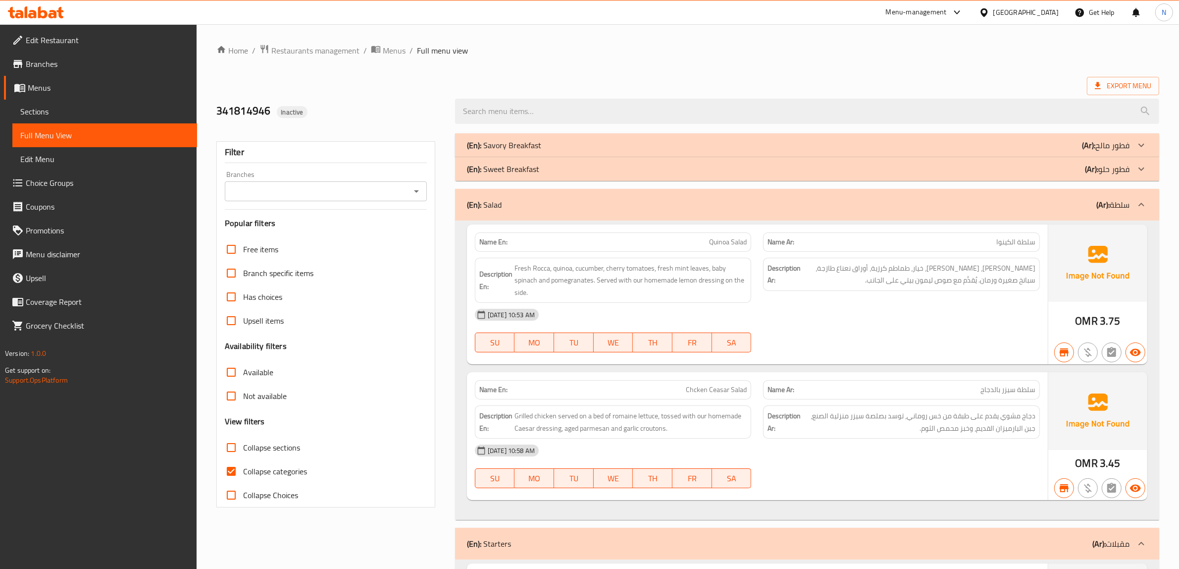
click at [1139, 213] on div at bounding box center [1142, 205] width 24 height 24
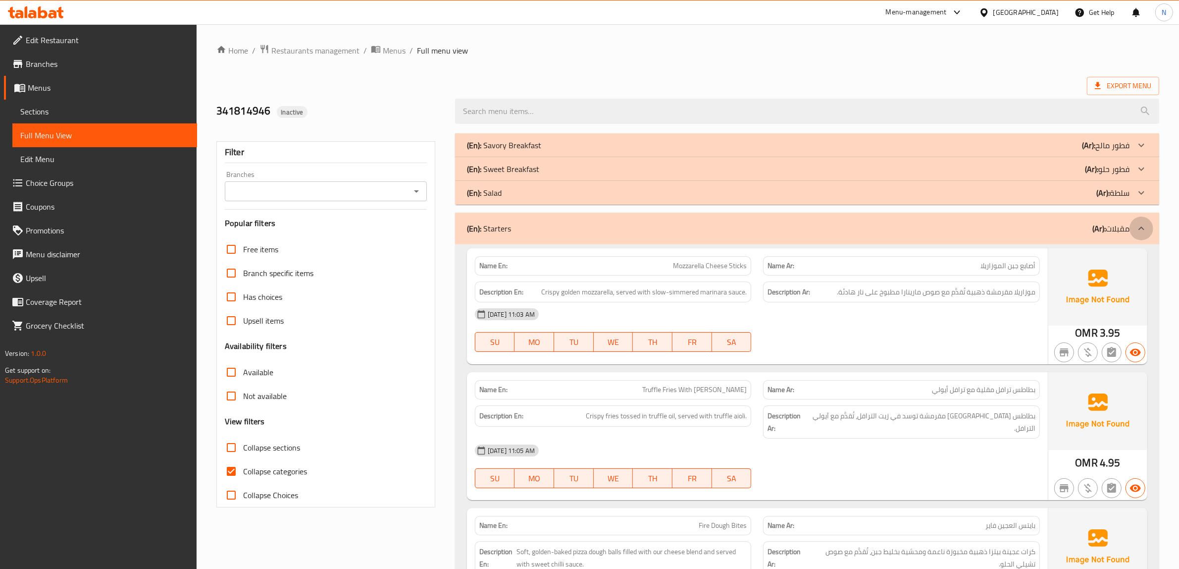
click at [1142, 227] on icon at bounding box center [1142, 227] width 6 height 3
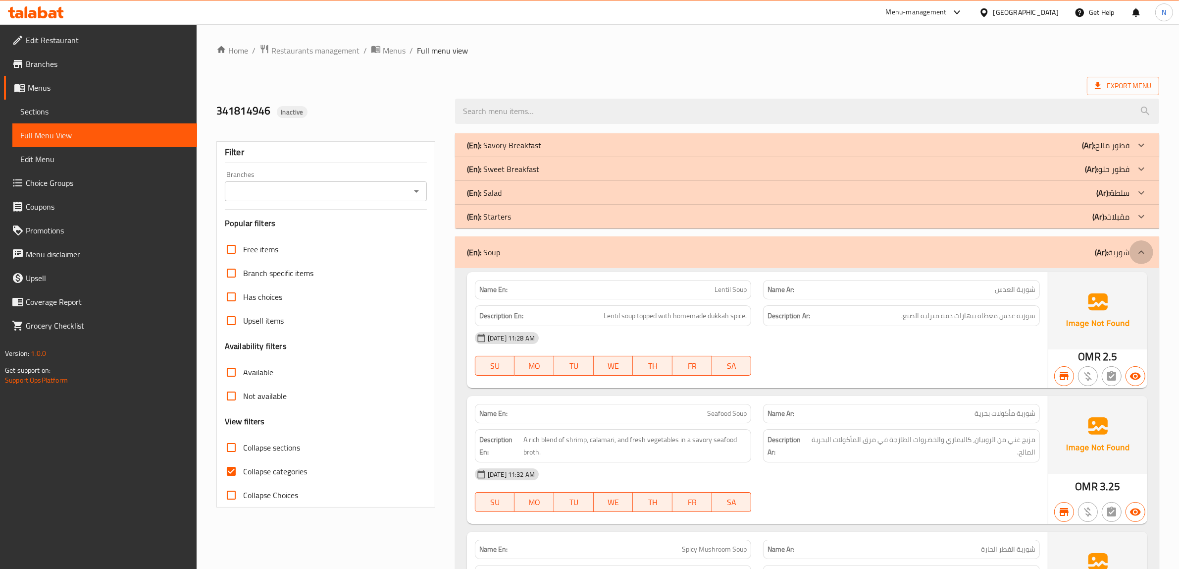
click at [1142, 248] on icon at bounding box center [1142, 252] width 12 height 12
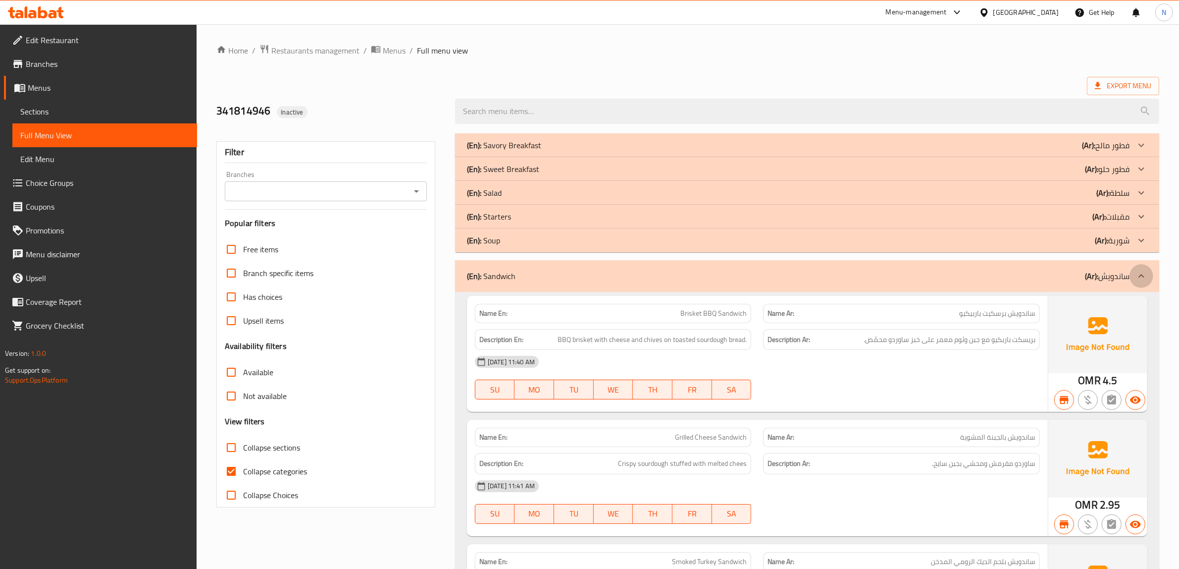
click at [1136, 276] on icon at bounding box center [1142, 276] width 12 height 12
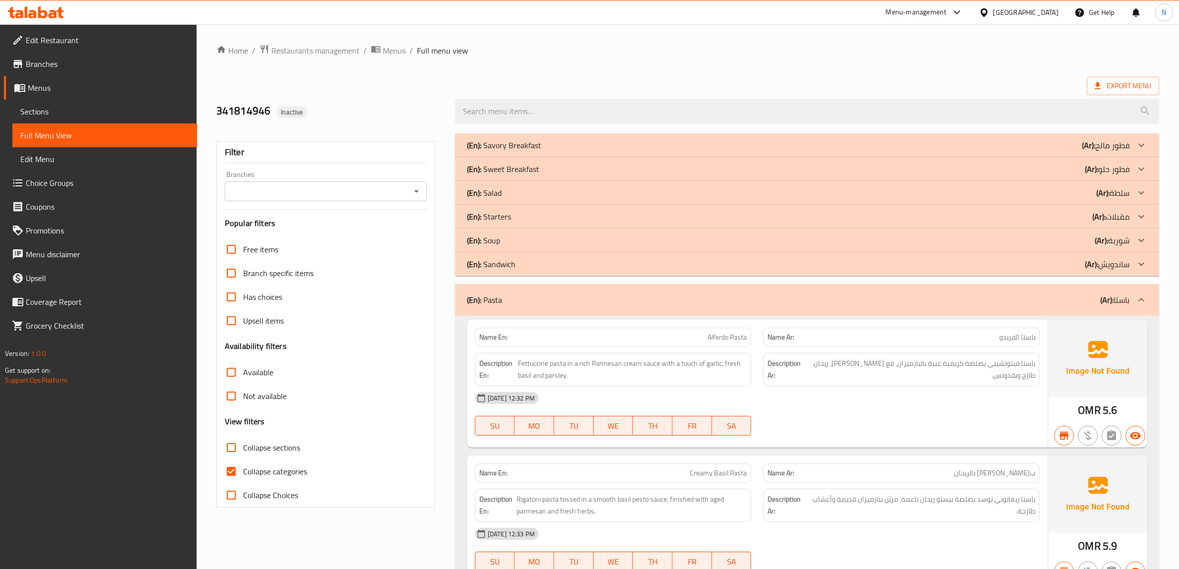
click at [1141, 302] on icon at bounding box center [1142, 300] width 12 height 12
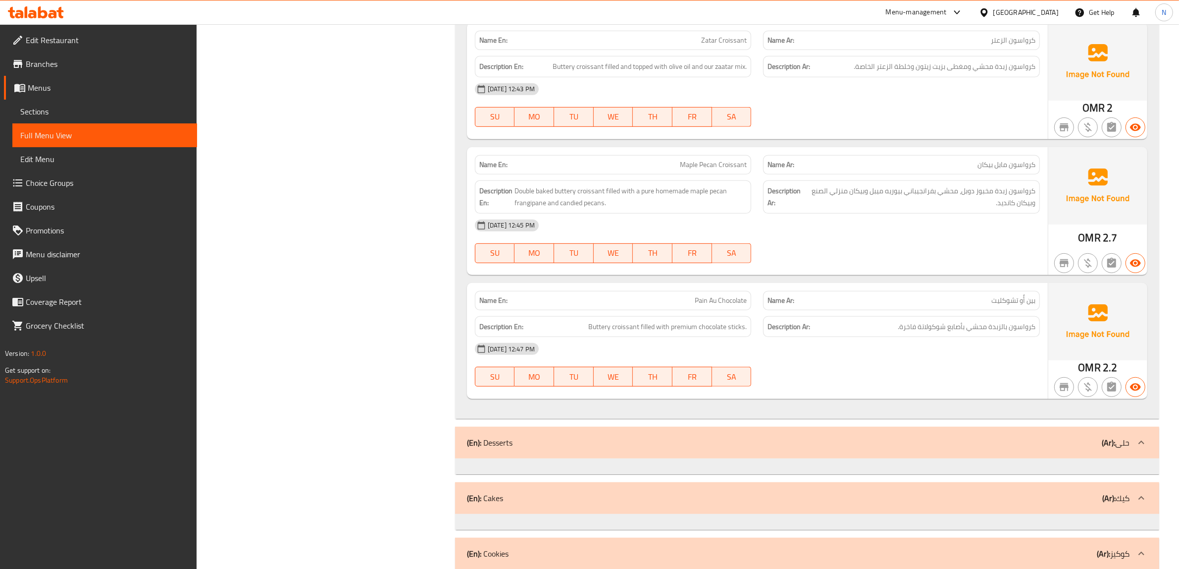
scroll to position [557, 0]
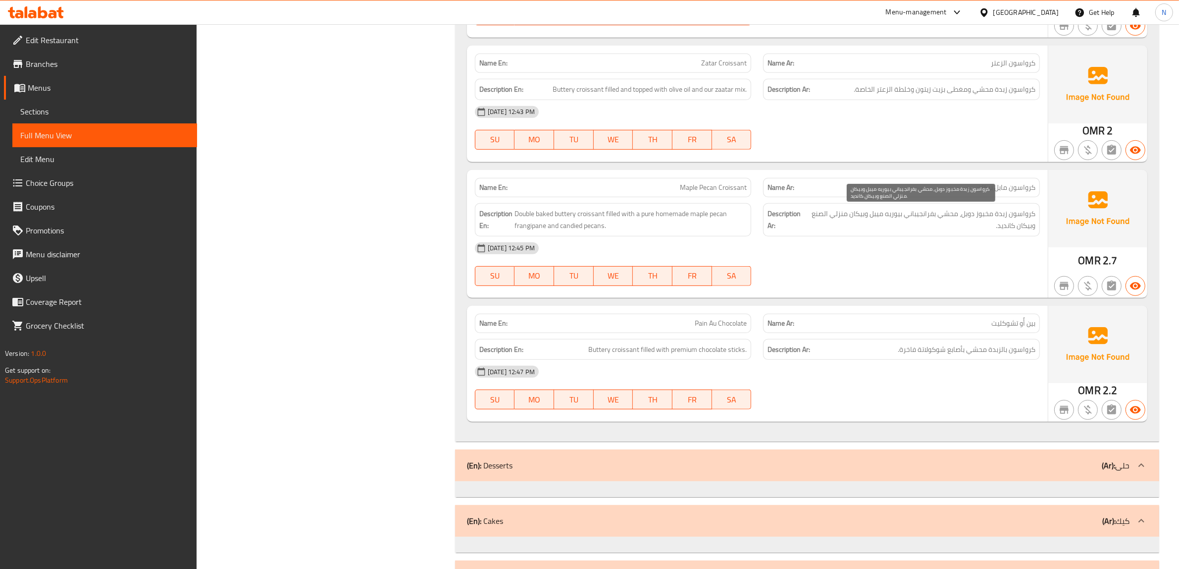
click at [927, 218] on span "كرواسون زبدة مخبوز دوبل، محشي بفرانجيباني بيوريه ميبل وبيكان منزلي الصنع وبيكان…" at bounding box center [921, 220] width 229 height 24
copy span "بفرانجيباني"
click at [70, 182] on span "Choice Groups" at bounding box center [107, 183] width 163 height 12
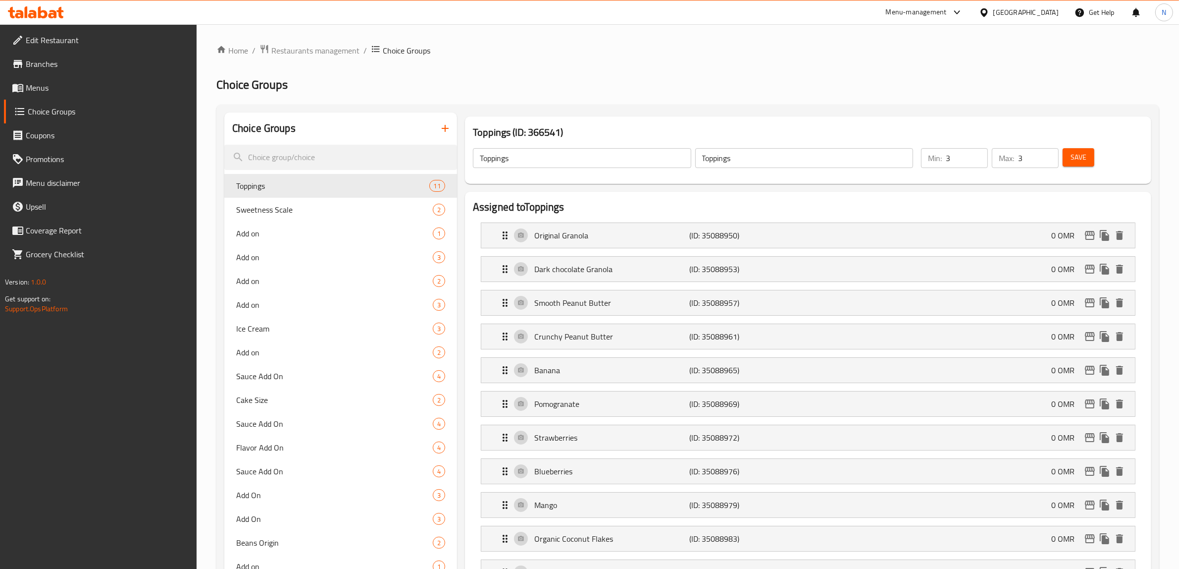
click at [448, 131] on icon "button" at bounding box center [445, 128] width 12 height 12
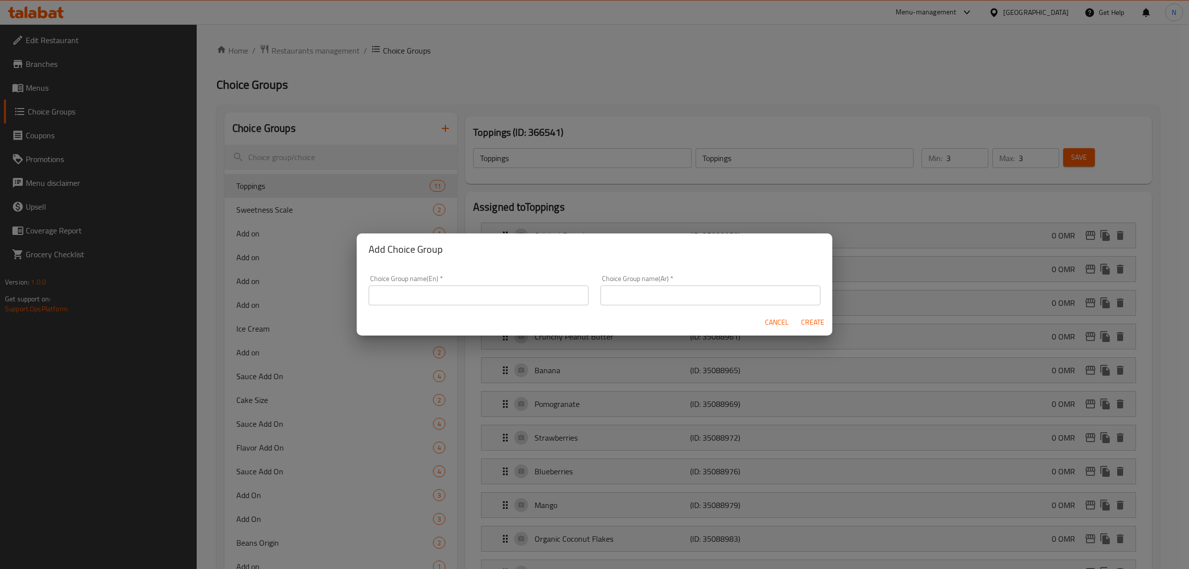
click at [477, 289] on input "text" at bounding box center [479, 295] width 220 height 20
type input "Your Choice Of Sauce:"
click at [594, 295] on div "Choice Group name(Ar)   * Choice Group name(Ar) *" at bounding box center [710, 290] width 232 height 42
click at [616, 293] on input "text" at bounding box center [710, 295] width 220 height 20
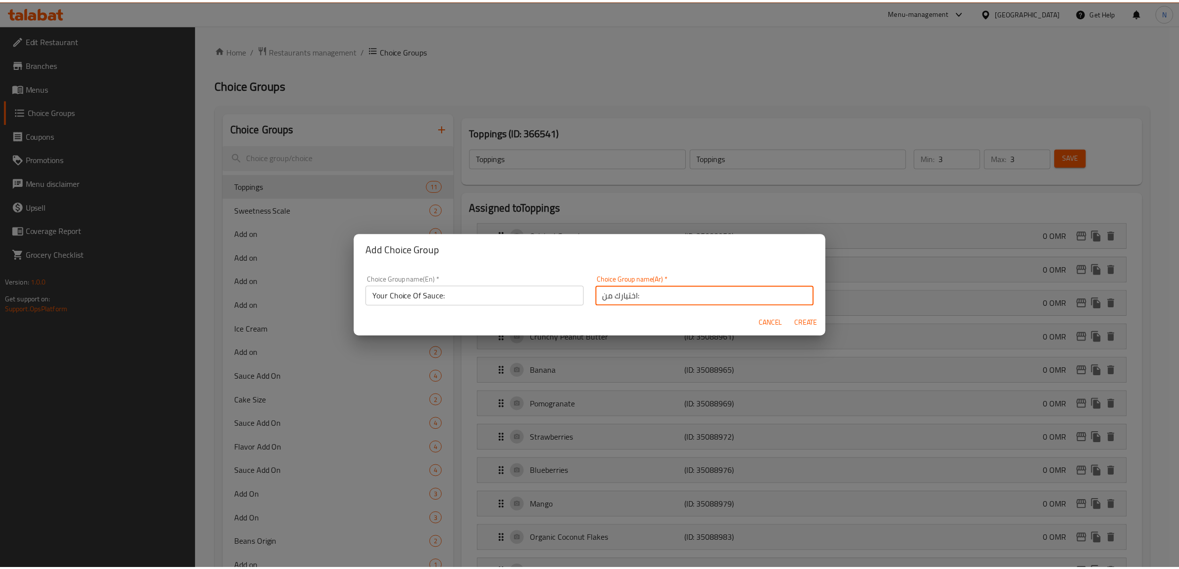
scroll to position [2, 0]
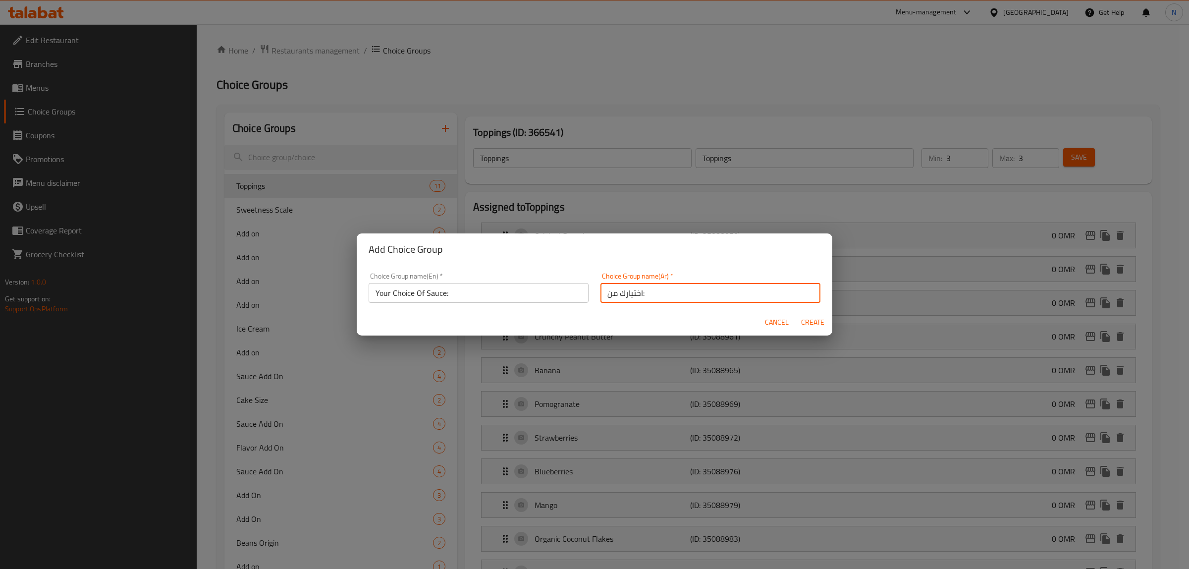
click at [676, 296] on input "اختيارك من:" at bounding box center [710, 293] width 220 height 20
type input "اختيارك من الصوص:"
click at [821, 325] on span "Create" at bounding box center [812, 322] width 24 height 12
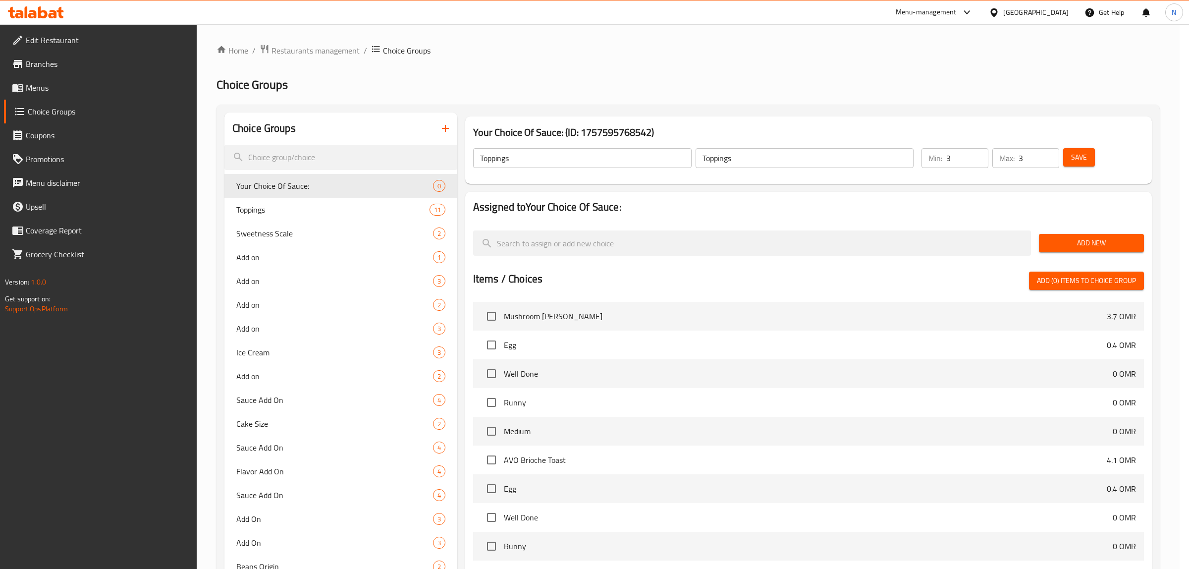
type input "Your Choice Of Sauce:"
type input "اختيارك من الصوص:"
type input "0"
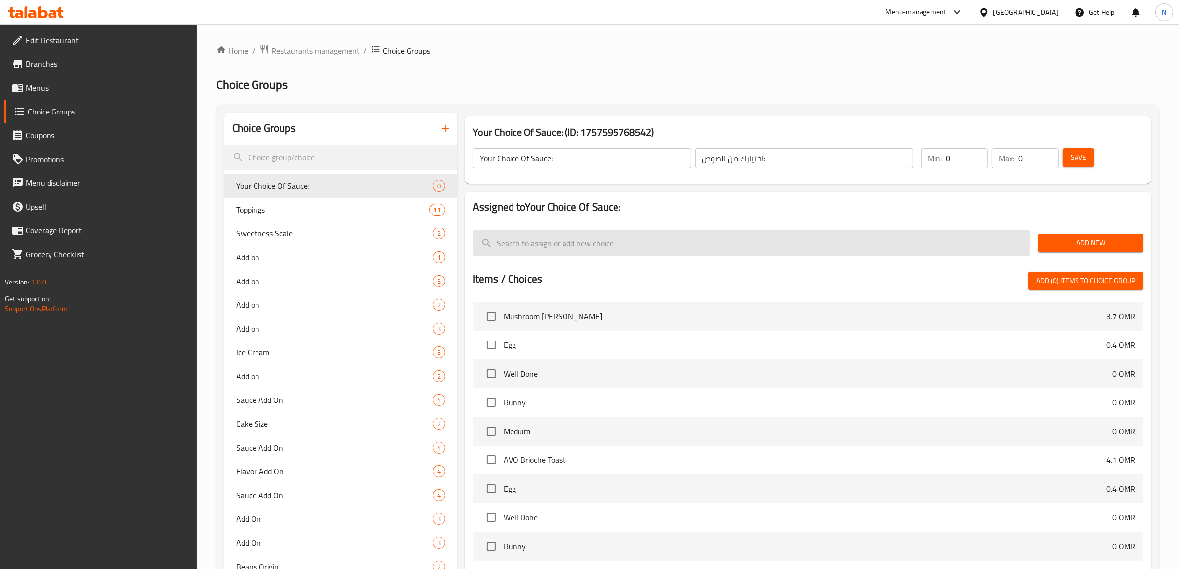
click at [561, 248] on input "search" at bounding box center [752, 242] width 558 height 25
paste input "Lotus Sauce"
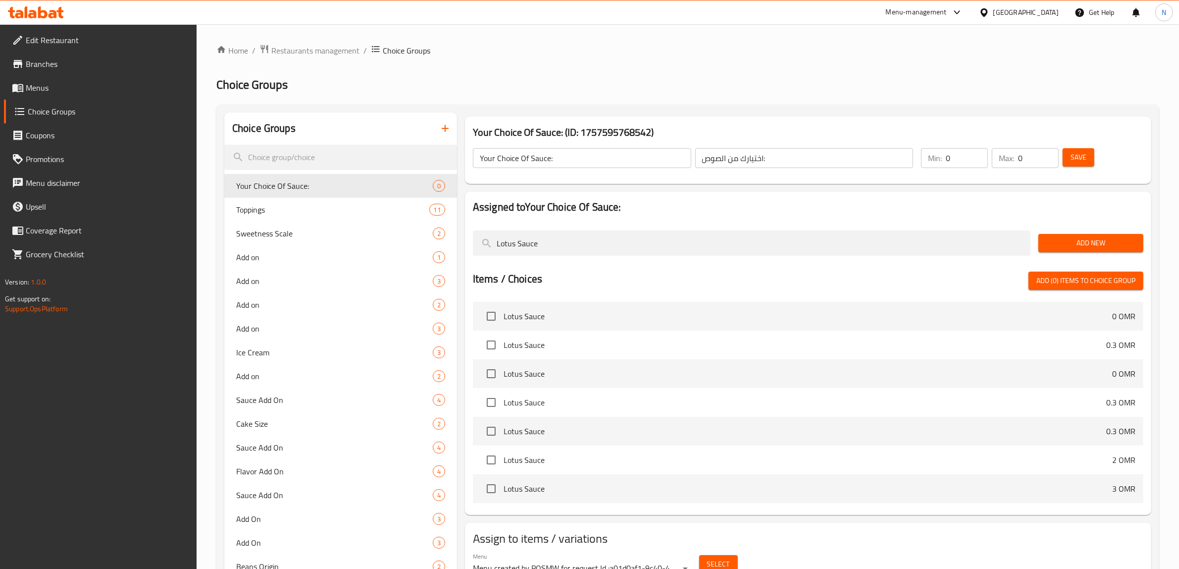
type input "Lotus Sauce"
click at [1076, 249] on span "Add New" at bounding box center [1091, 243] width 89 height 12
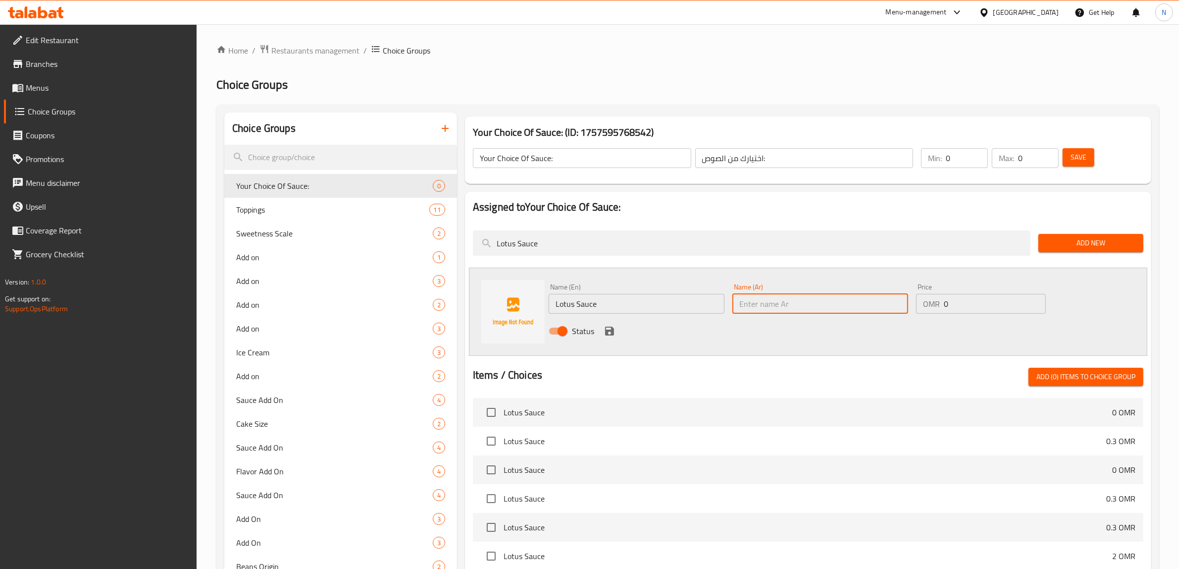
click at [800, 313] on input "text" at bounding box center [821, 304] width 176 height 20
type input "صوص لوتس"
click at [610, 332] on icon "save" at bounding box center [610, 331] width 12 height 12
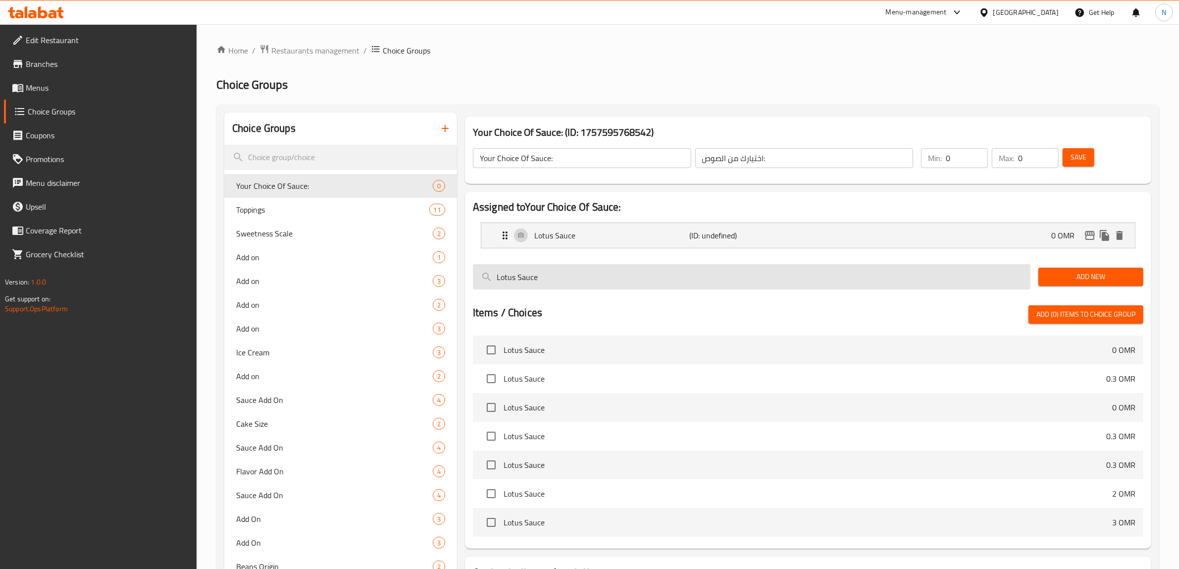
click at [551, 283] on input "Lotus Sauce" at bounding box center [752, 276] width 558 height 25
paste input "Dulce De Leche Sauce"
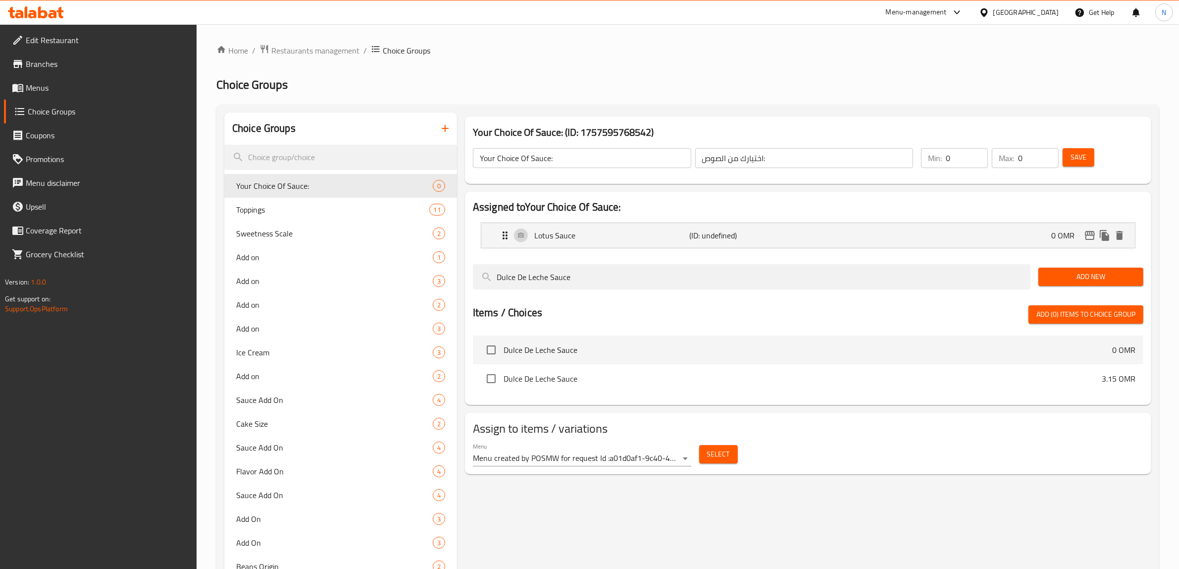
type input "Dulce De Leche Sauce"
click at [1073, 281] on span "Add New" at bounding box center [1091, 276] width 89 height 12
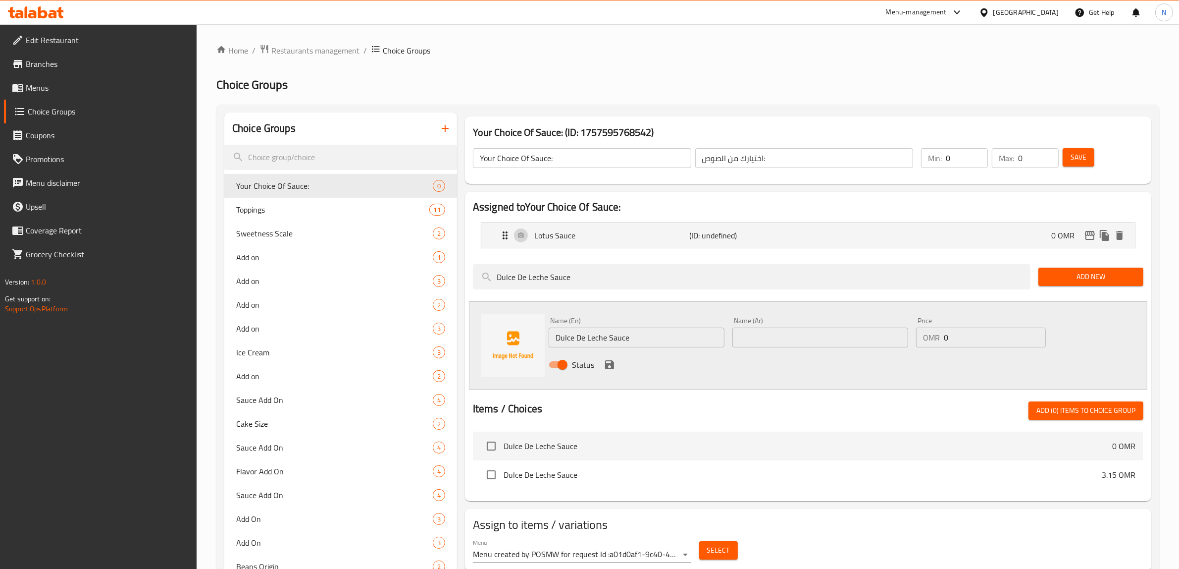
click at [816, 332] on input "text" at bounding box center [821, 337] width 176 height 20
type input "صوص [PERSON_NAME]"
click at [612, 363] on icon "save" at bounding box center [609, 364] width 9 height 9
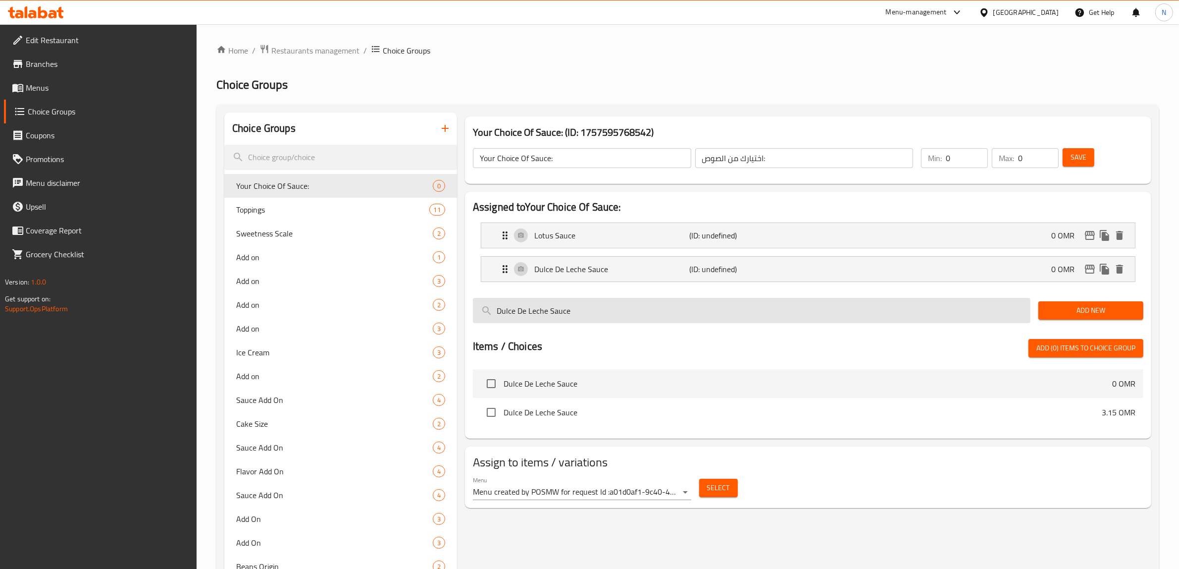
click at [606, 314] on input "Dulce De Leche Sauce" at bounding box center [752, 310] width 558 height 25
paste input "Nutella Sauce"
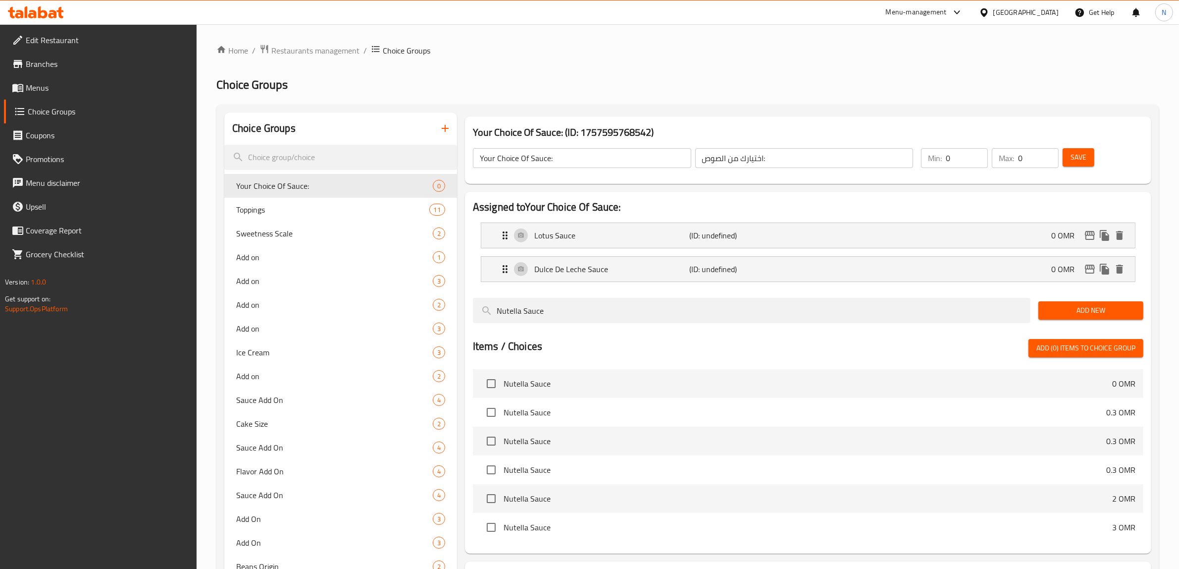
type input "Nutella Sauce"
click at [1060, 315] on span "Add New" at bounding box center [1091, 310] width 89 height 12
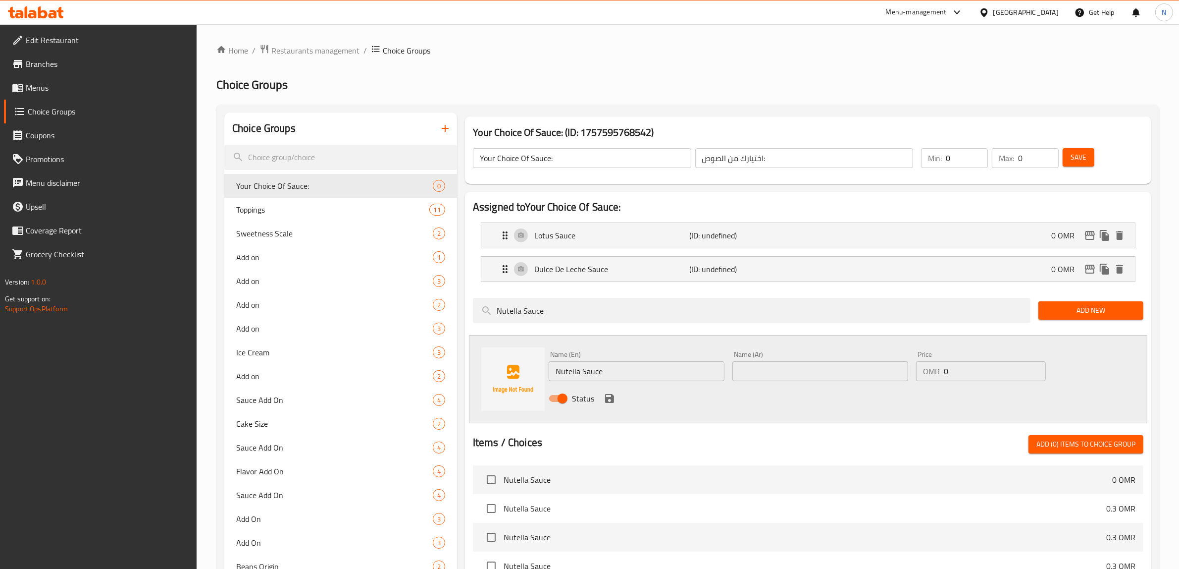
click at [862, 375] on input "text" at bounding box center [821, 371] width 176 height 20
type input "صوص نوتيلا"
click at [605, 399] on icon "save" at bounding box center [609, 398] width 9 height 9
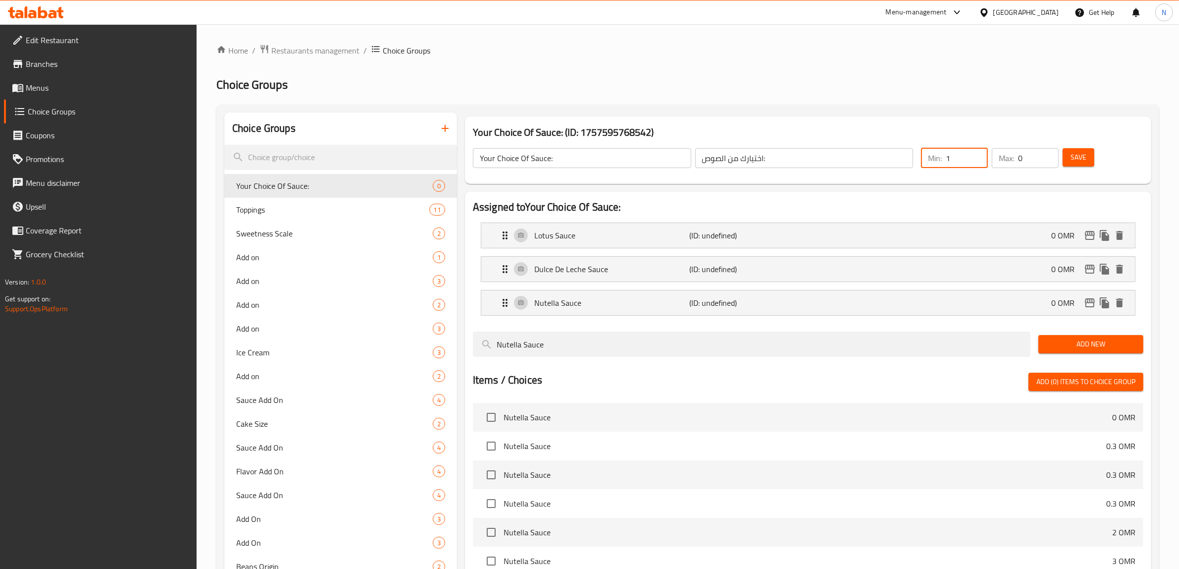
type input "1"
click at [979, 155] on input "1" at bounding box center [967, 158] width 42 height 20
type input "1"
click at [1049, 155] on input "1" at bounding box center [1038, 158] width 41 height 20
click at [1090, 157] on button "Save" at bounding box center [1079, 157] width 32 height 18
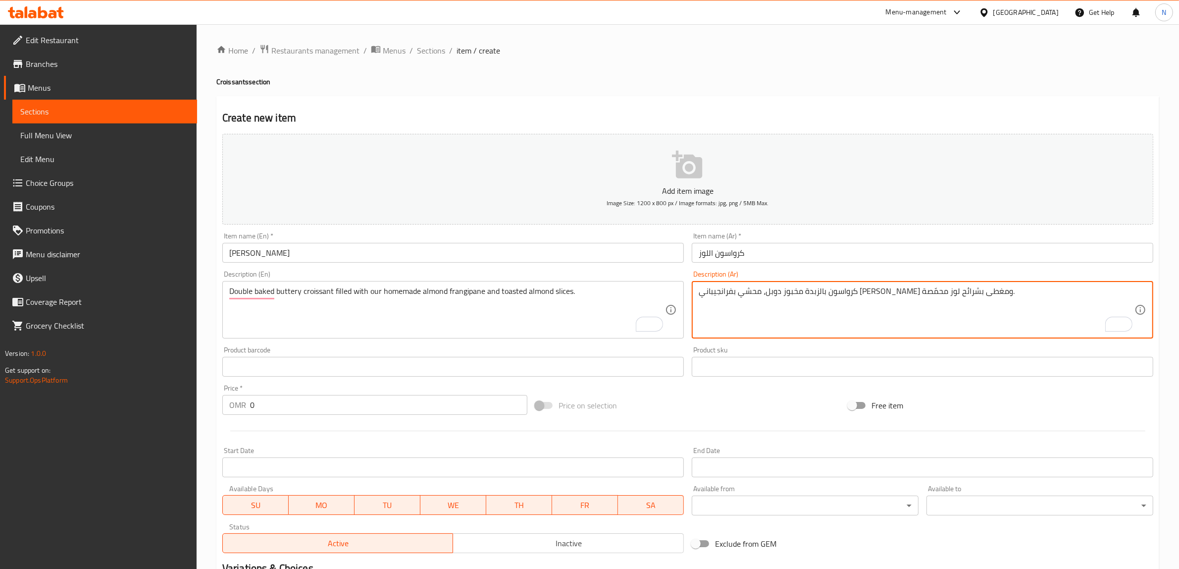
click at [791, 295] on textarea "كرواسون بالزبدة مخبوز دوبل، محشي بفرانجيباني [PERSON_NAME] ومغطى بشرائح لوز محم…" at bounding box center [917, 309] width 436 height 47
click at [771, 296] on textarea "كرواسون بالزبدة مخبوز دوبل، محشي بفرانجيباني لوز بيتي خاص بنا ومغطى بشرائح لوز …" at bounding box center [917, 309] width 436 height 47
click at [704, 291] on textarea "كرواسون بالزبدة مخبوز دوبل، محشي بفرانجيباني لوز بيتي خاص بنا وشرائح لوز محمّصة." at bounding box center [917, 309] width 436 height 47
type textarea "كرواسون بالزبدة مخبوز دوبل، محشي بفرانجيباني لوز بيتي خاص بنا وشرائح لوز محمّصة."
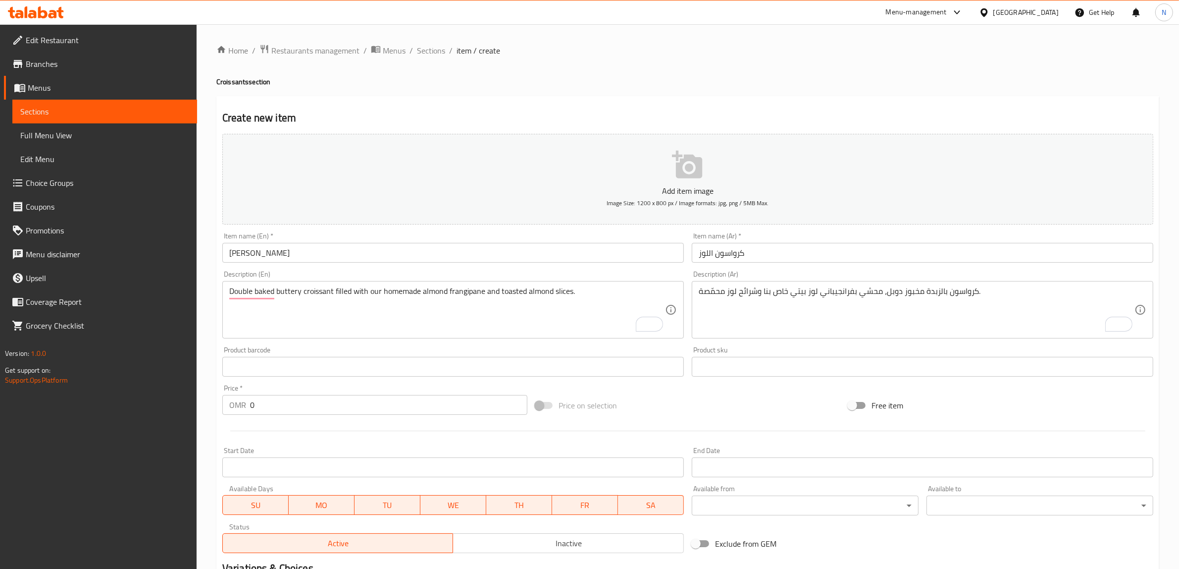
click at [347, 414] on input "0" at bounding box center [388, 405] width 277 height 20
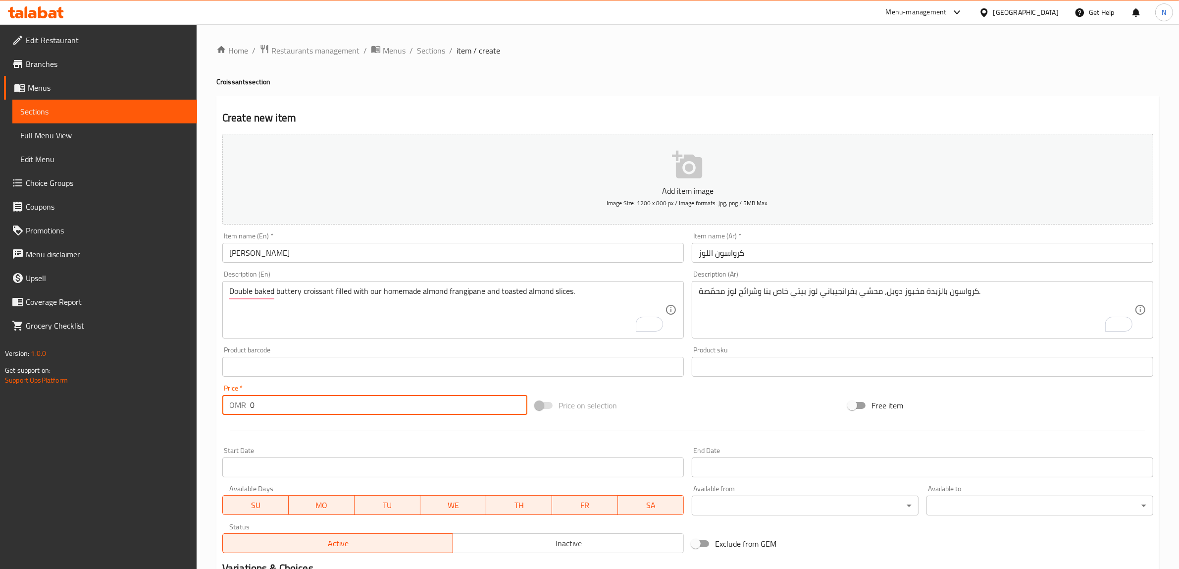
click at [347, 413] on input "0" at bounding box center [388, 405] width 277 height 20
paste input "2.70"
type input "2.700"
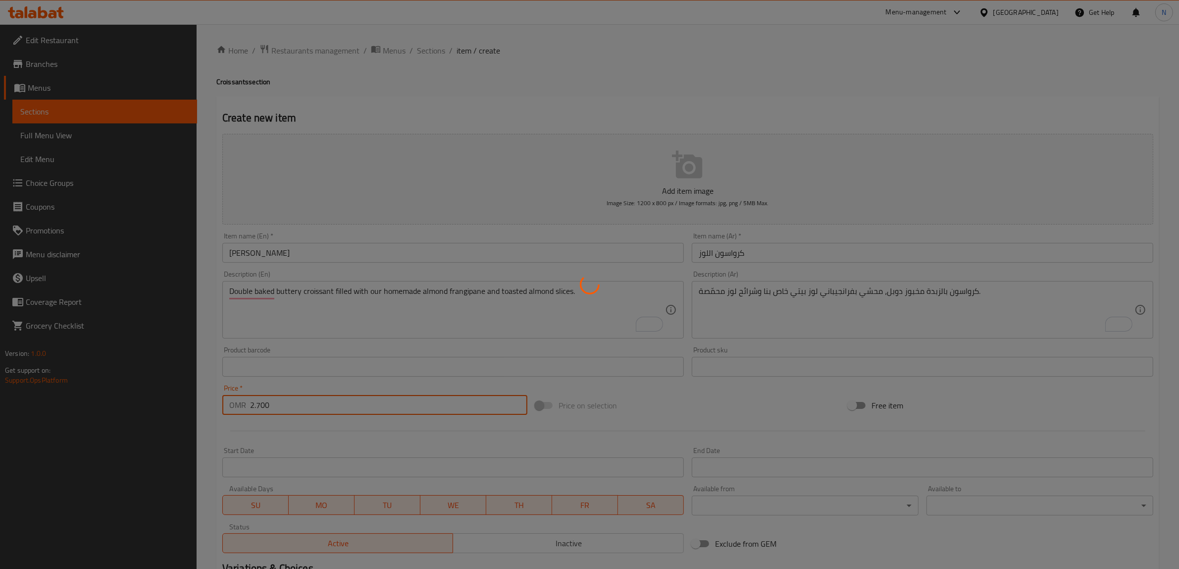
type input "0"
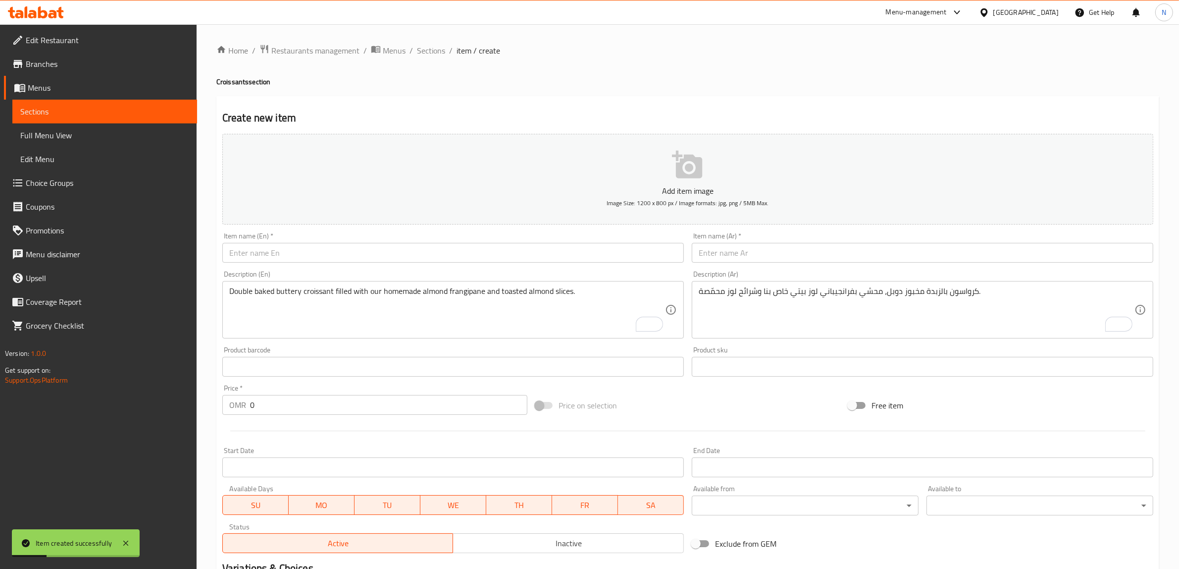
click at [449, 253] on input "text" at bounding box center [453, 253] width 462 height 20
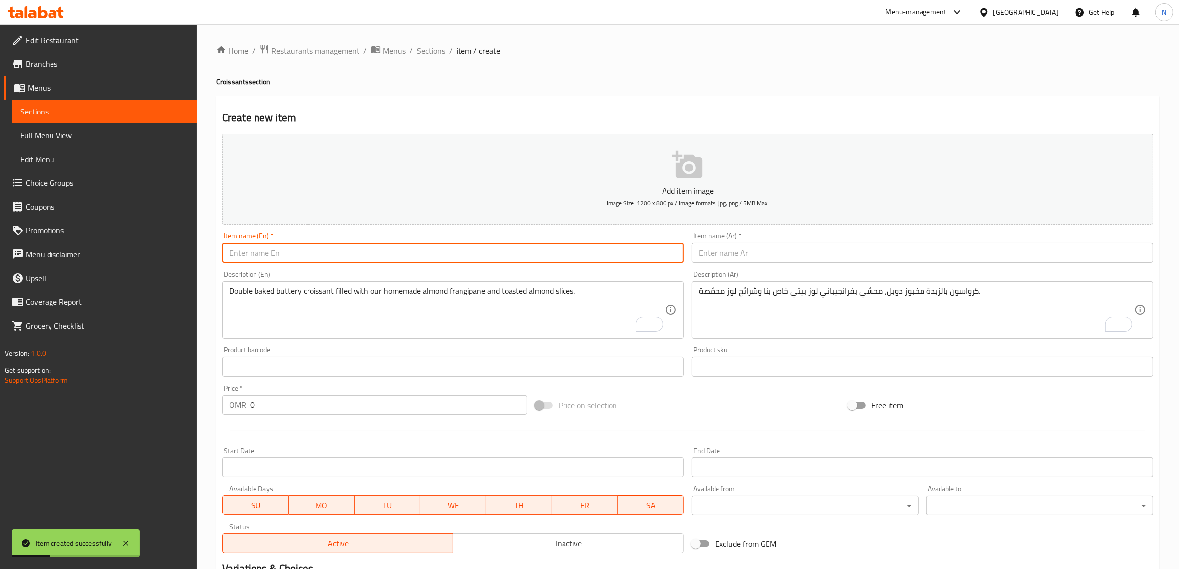
paste input "Pistachio Croissant"
type input "Pistachio Croissant"
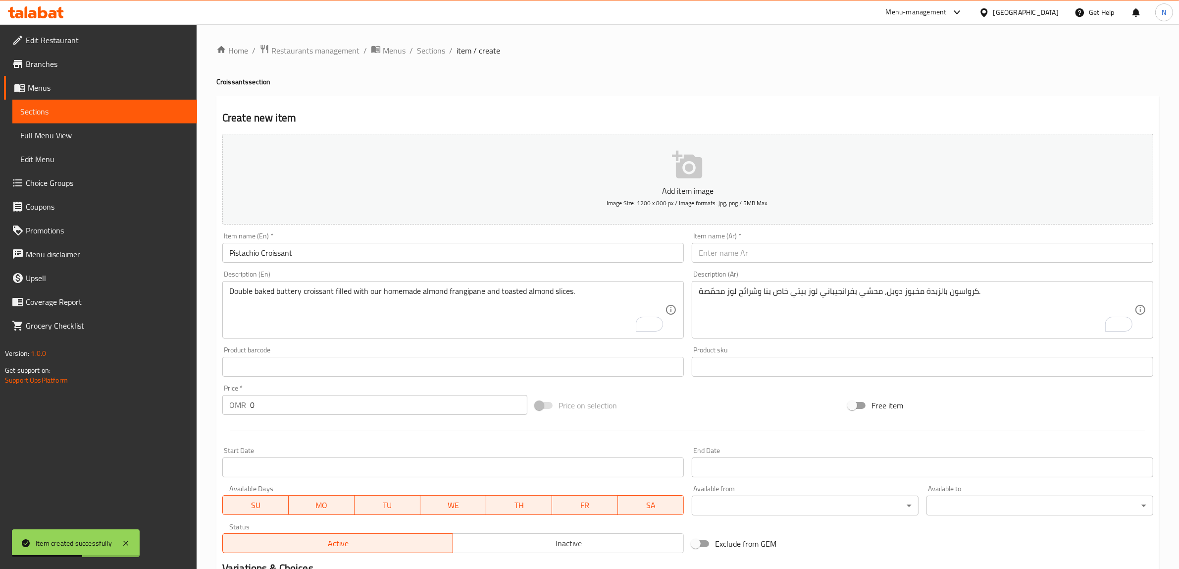
drag, startPoint x: 937, startPoint y: 249, endPoint x: 944, endPoint y: 249, distance: 6.9
click at [937, 249] on input "text" at bounding box center [923, 253] width 462 height 20
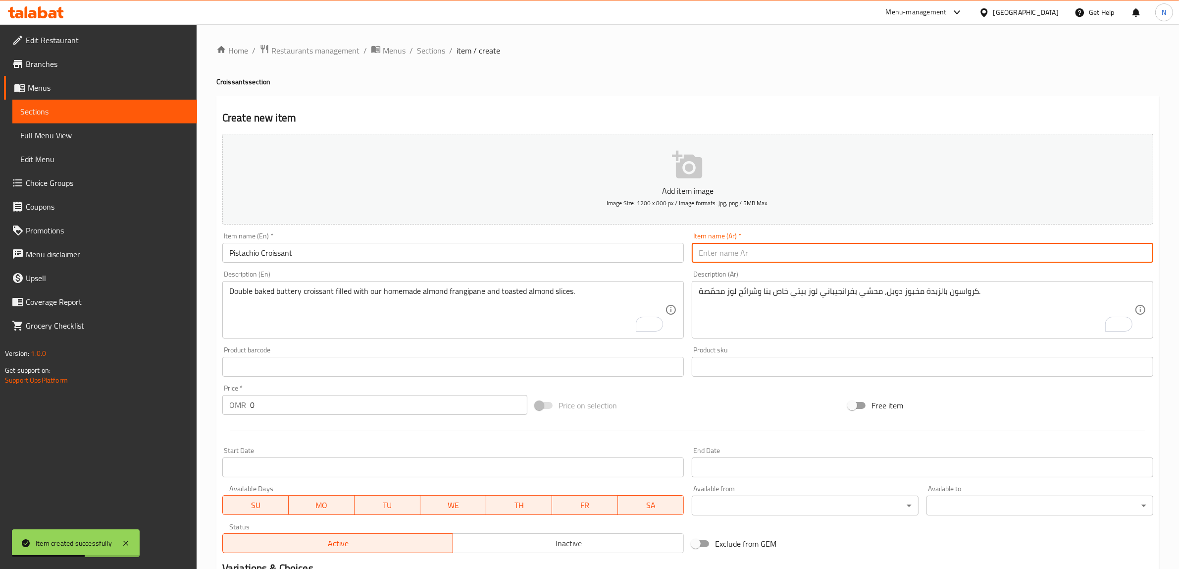
paste input "كرواسون الفستق"
type input "كرواسون الفستق"
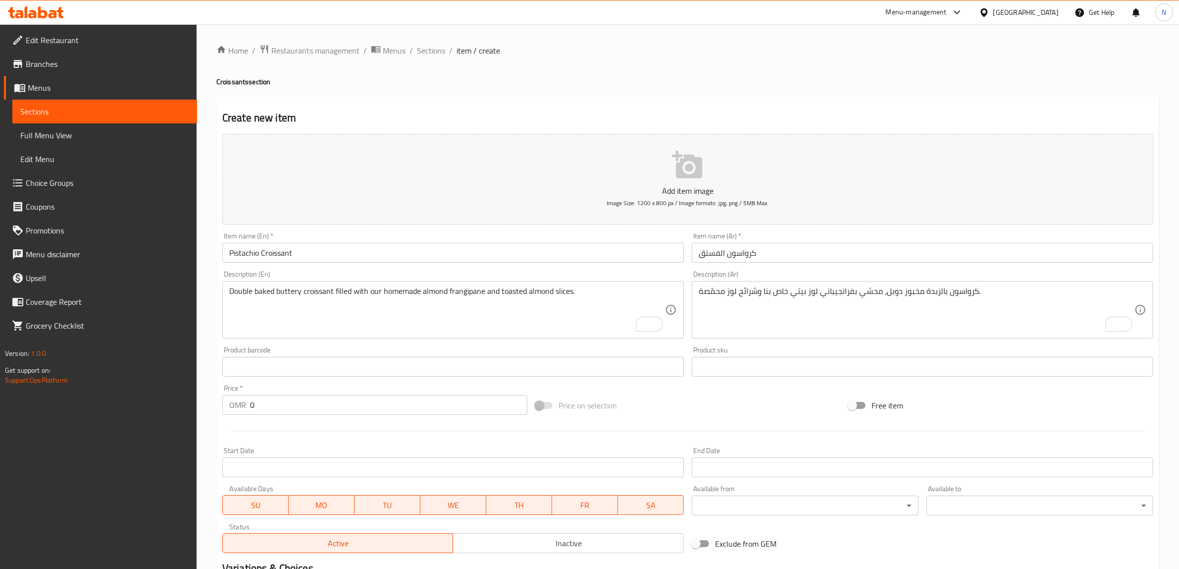
click at [460, 317] on textarea "Double baked buttery croissant filled with our homemade almond frangipane and t…" at bounding box center [447, 309] width 436 height 47
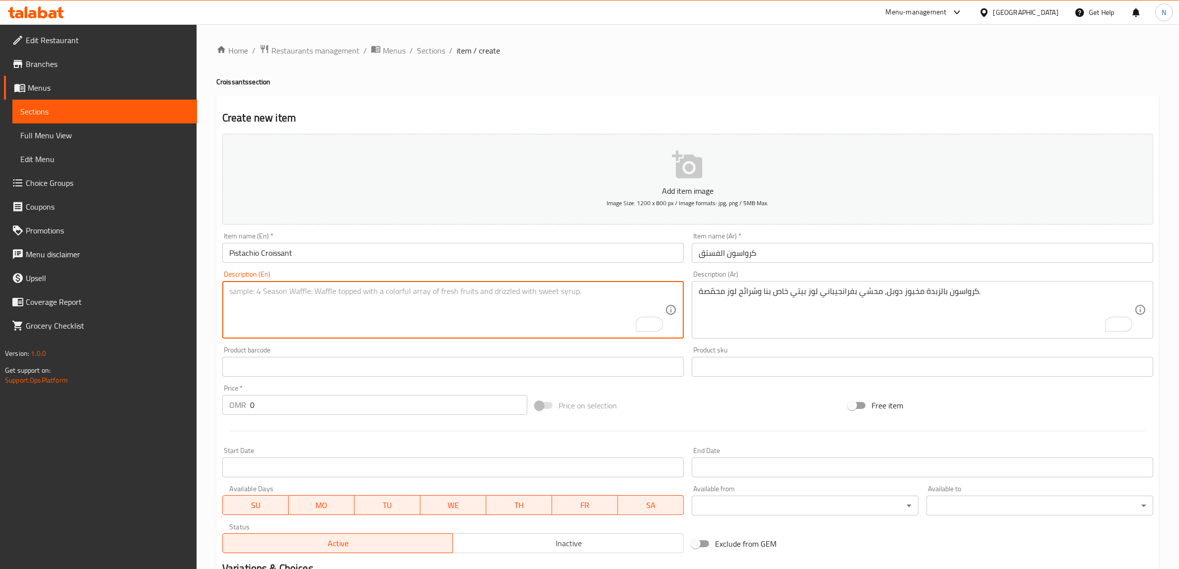
paste textarea "Double baked buttery croissant filled with our homemade pistachio frangipane an…"
type textarea "Double baked buttery croissant filled with our homemade pistachio frangipane an…"
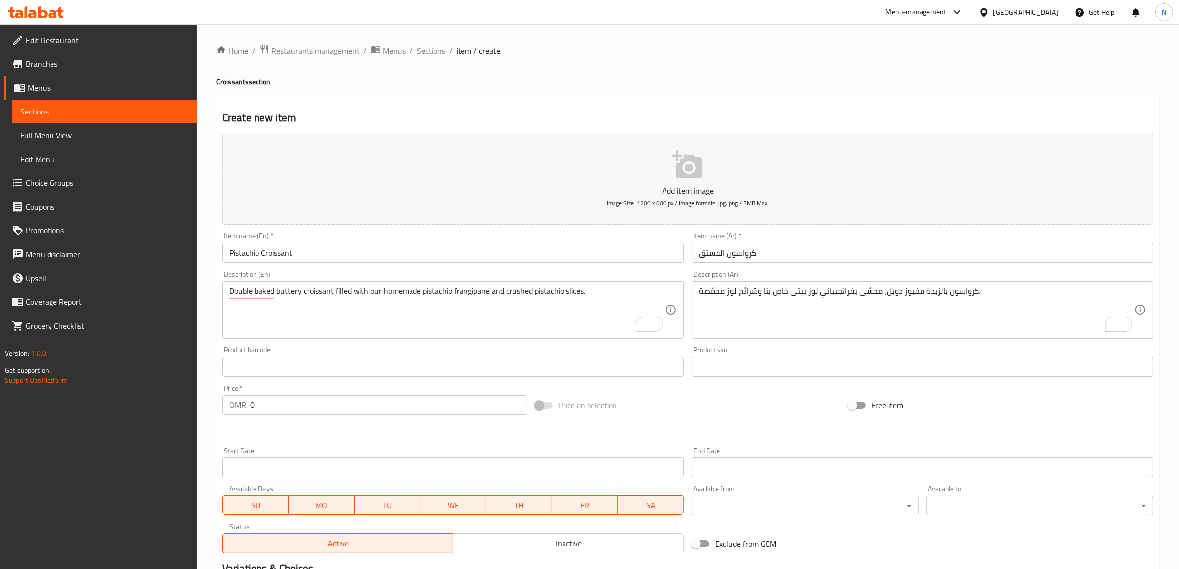
click at [864, 306] on textarea "كرواسون بالزبدة مخبوز دوبل، محشي بفرانجيباني لوز بيتي خاص بنا وشرائح لوز محمّصة." at bounding box center [917, 309] width 436 height 47
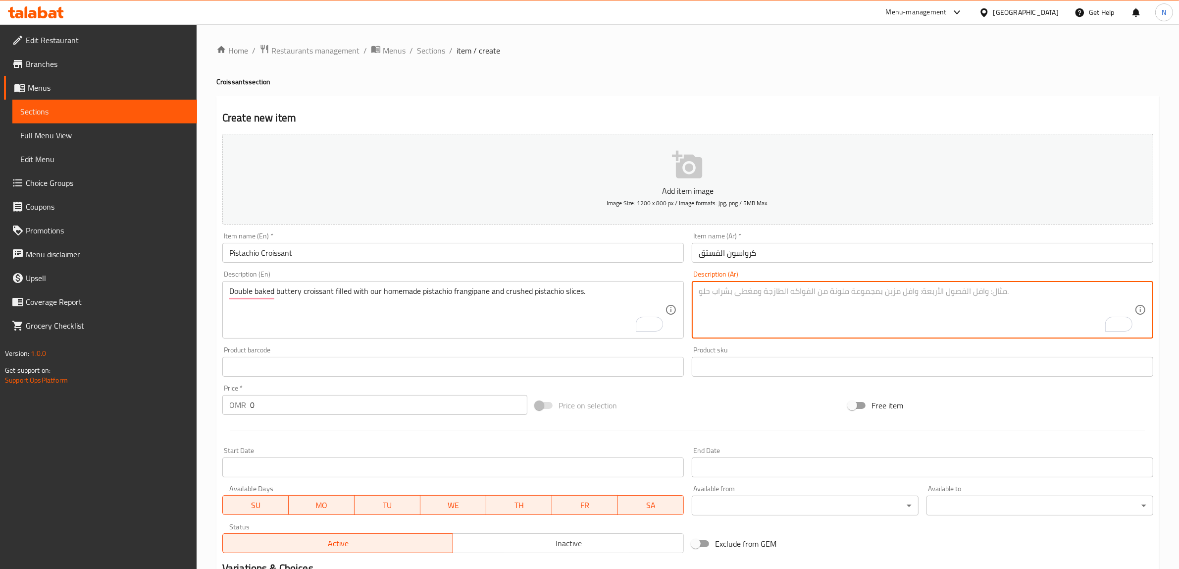
paste textarea "كرواسون مخبوز مرتين، محشي بكريمة فستق بيتي ومغطى بفستق."
type textarea "كرواسون مخبوز مرتين، محشي بكريمة فستق بيتي ومغطى بفستق."
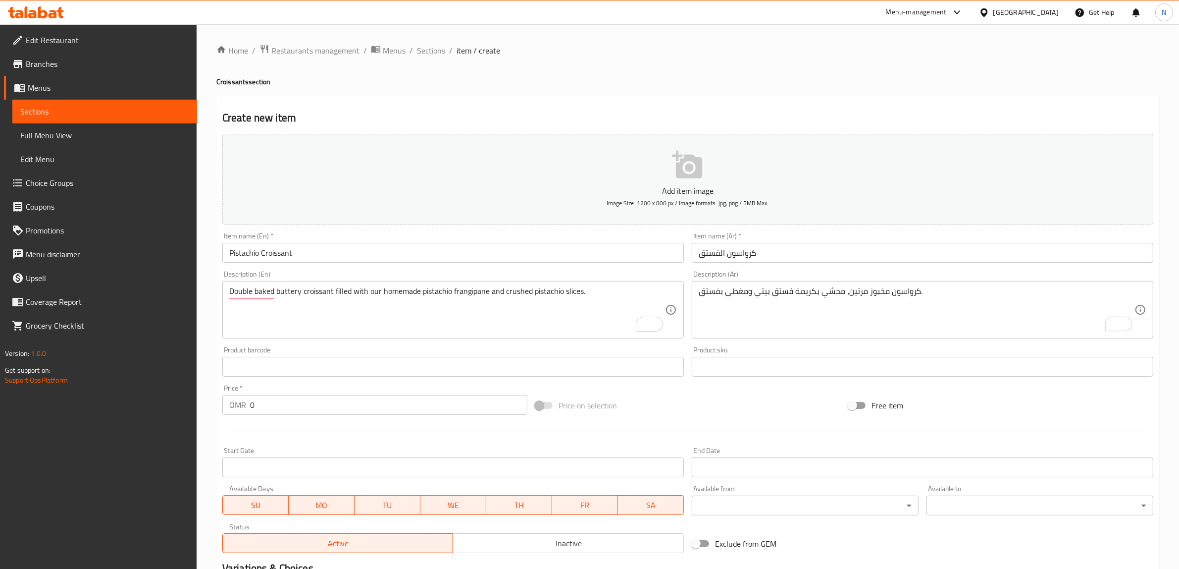
click at [430, 410] on input "0" at bounding box center [388, 405] width 277 height 20
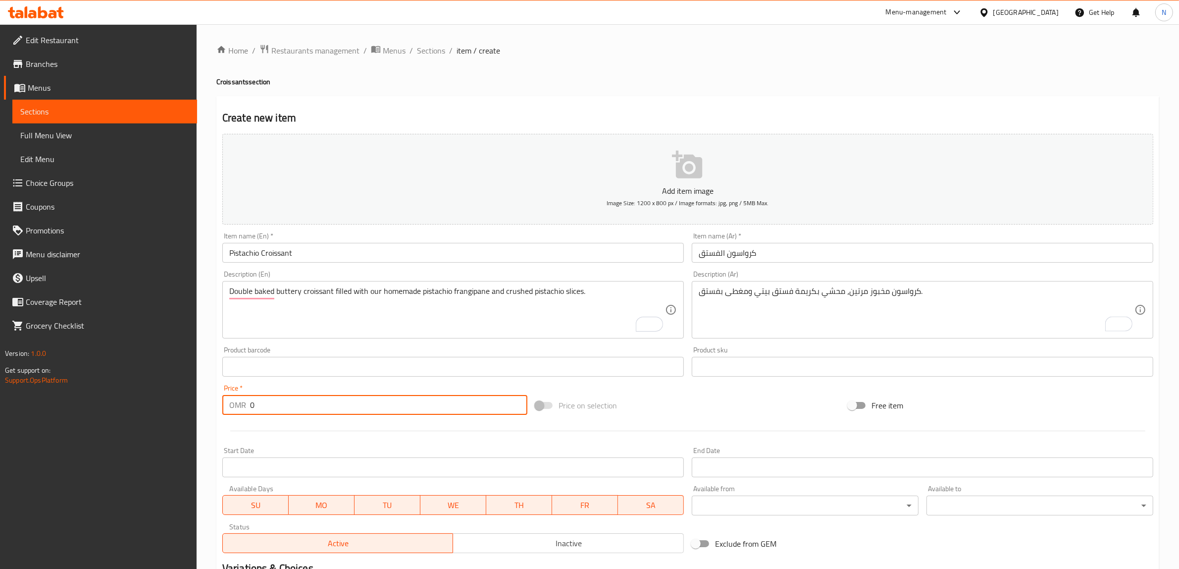
click at [430, 410] on input "0" at bounding box center [388, 405] width 277 height 20
paste input "2.70"
type input "2.700"
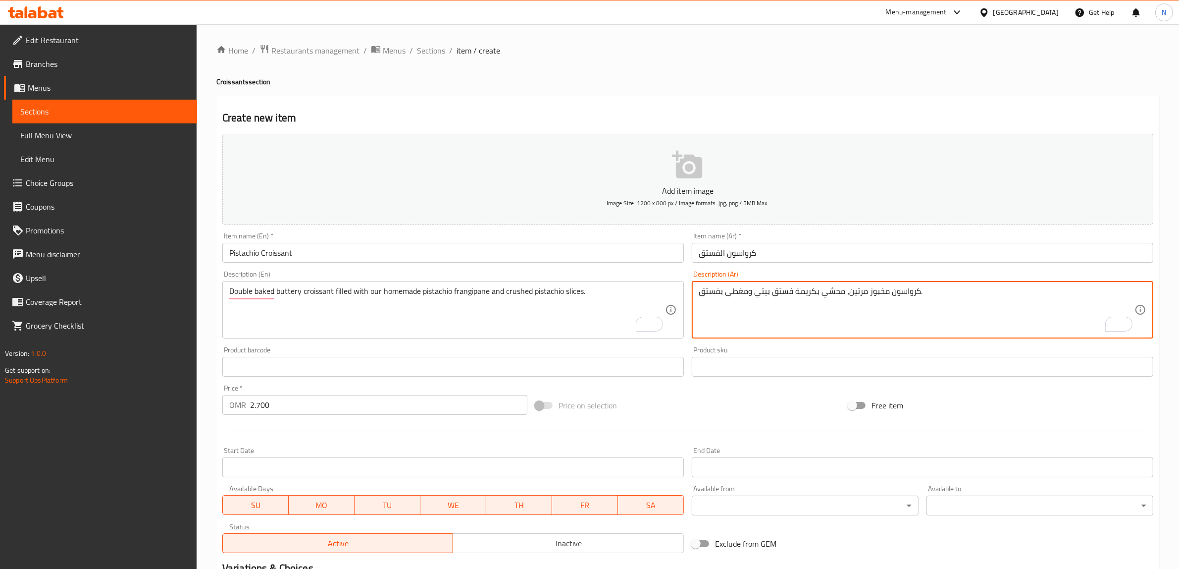
click at [856, 295] on textarea "كرواسون مخبوز مرتين، محشي بكريمة فستق بيتي ومغطى بفستق." at bounding box center [917, 309] width 436 height 47
click at [807, 295] on textarea "كرواسون مخبوز دوبل، محشي بكريمة فستق بيتي ومغطى بفستق." at bounding box center [917, 309] width 436 height 47
paste textarea "رانجيباني"
click at [753, 298] on textarea "كرواسون مخبوز دوبل، محشي بفرانجيباني فستق بيتي ومغطى بفستق." at bounding box center [917, 309] width 436 height 47
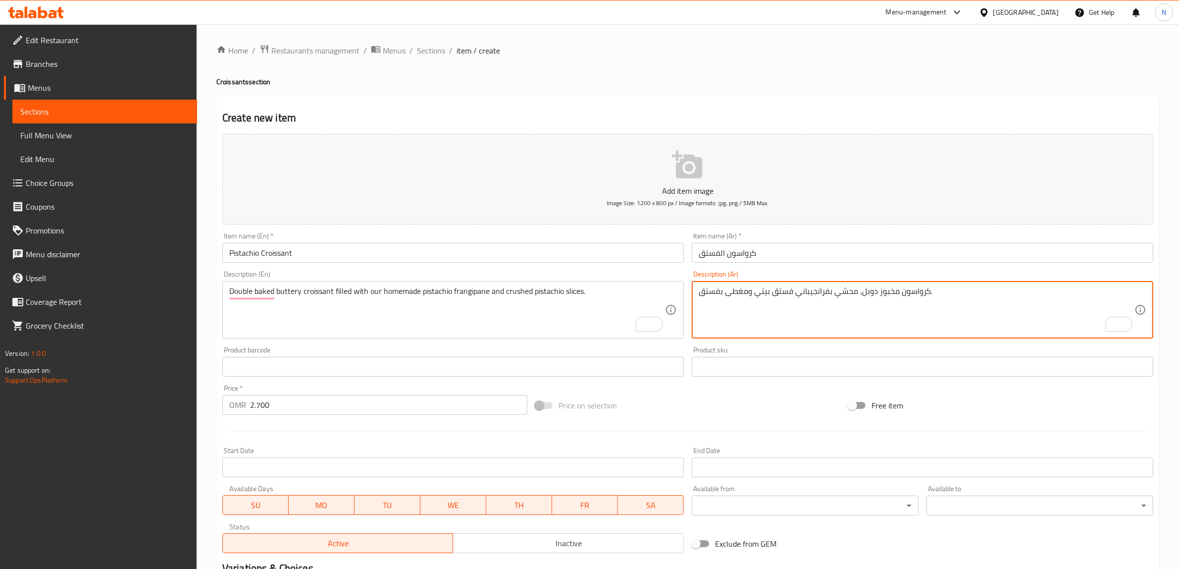
click at [749, 294] on textarea "كرواسون مخبوز دوبل، محشي بفرانجيباني فستق بيتي ومغطى بفستق." at bounding box center [917, 309] width 436 height 47
click at [745, 296] on textarea "كرواسون مخبوز دوبل، محشي بفرانجيباني فستق بيتي خاص بنا ومغطى بفستق." at bounding box center [917, 309] width 436 height 47
type textarea "كرواسون مخبوز دوبل، محشي بفرانجيباني فستق بيتي خاص بنا وشرائح فستق مجروش."
click at [749, 245] on input "كرواسون الفستق" at bounding box center [923, 253] width 462 height 20
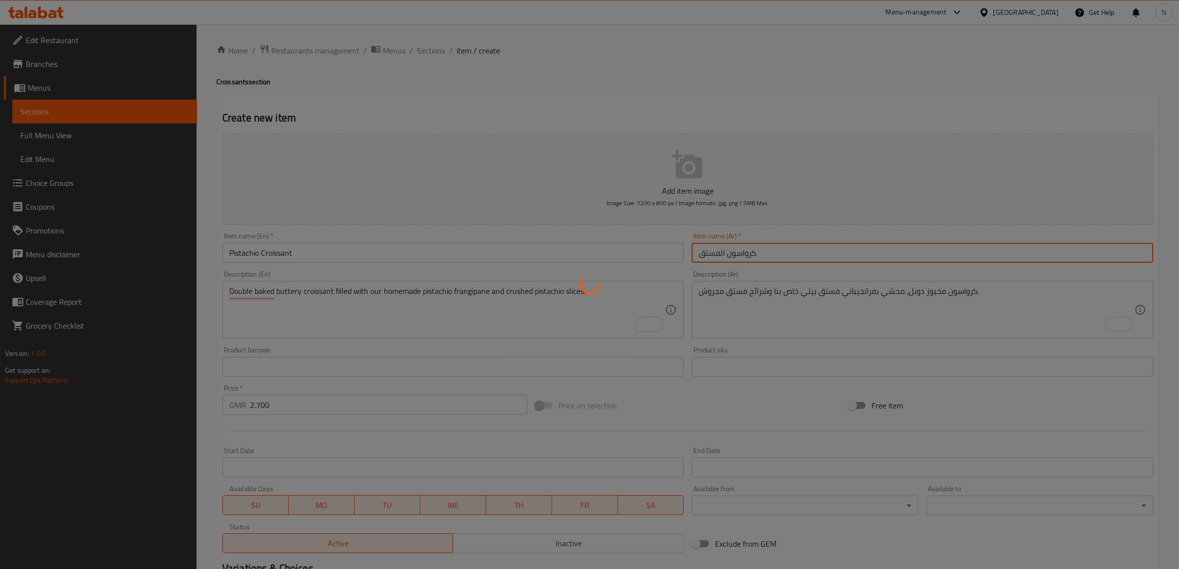
type input "0"
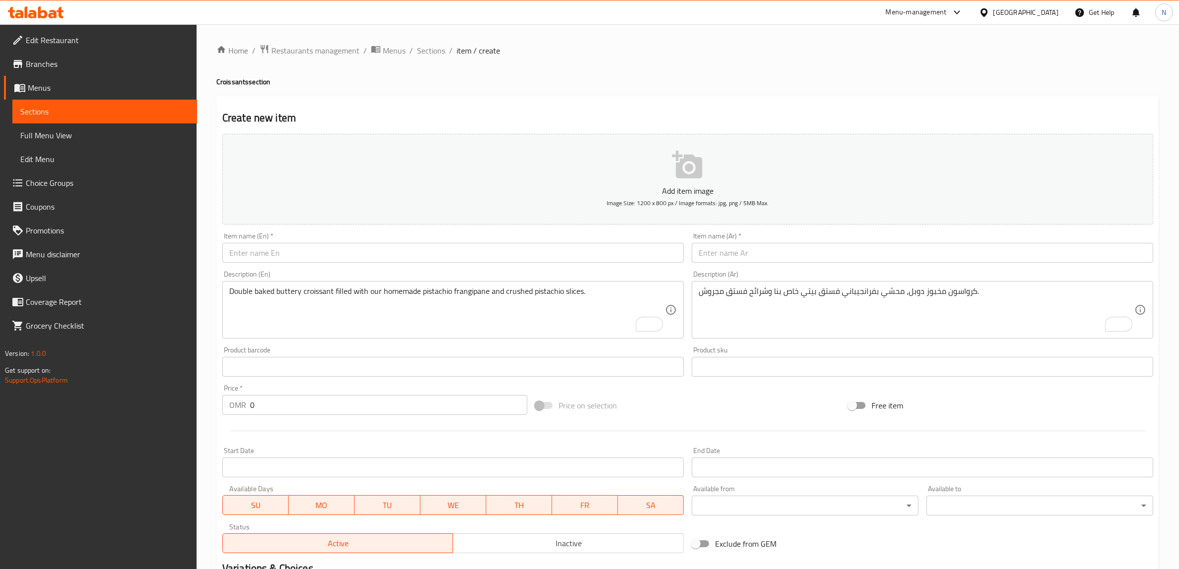
click at [498, 248] on input "text" at bounding box center [453, 253] width 462 height 20
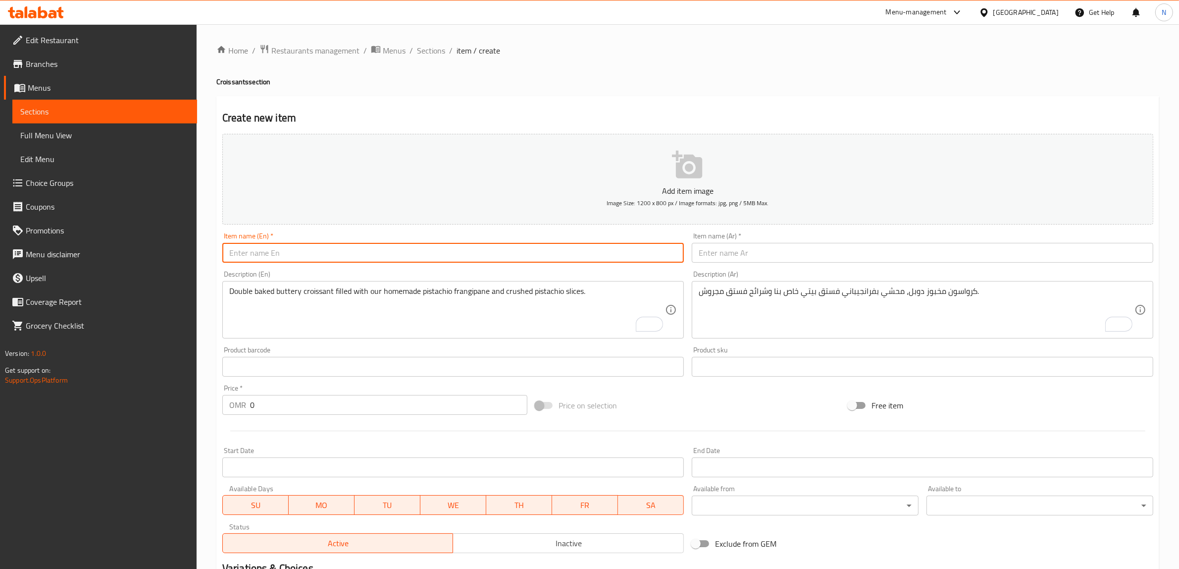
paste input "Plain Butter Croissant"
type input "Plain Butter Croissant"
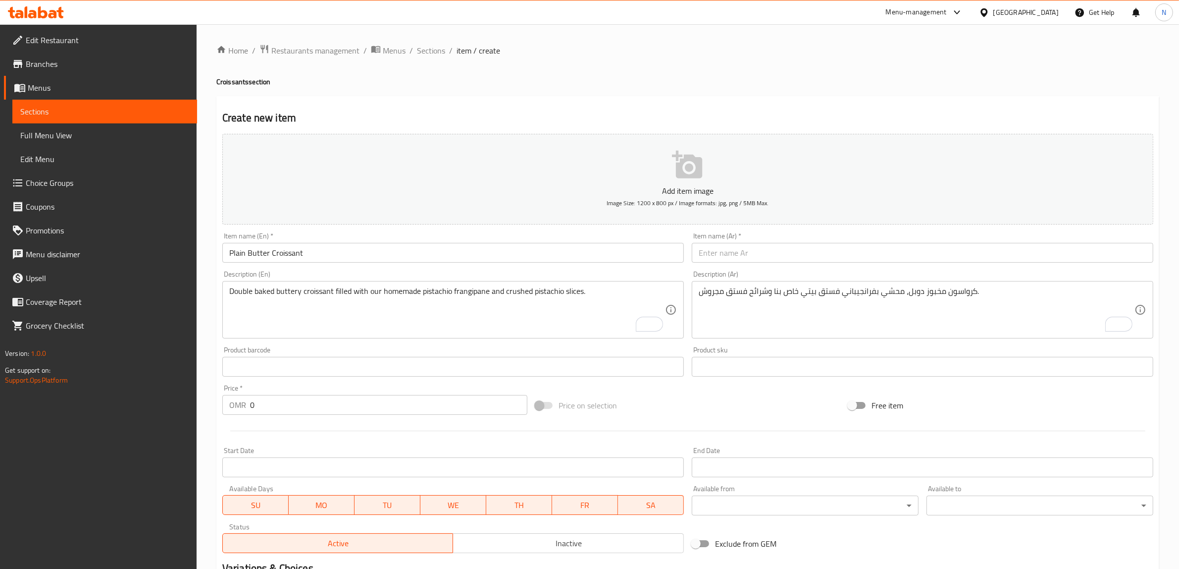
drag, startPoint x: 853, startPoint y: 255, endPoint x: 932, endPoint y: 248, distance: 79.1
click at [853, 255] on input "text" at bounding box center [923, 253] width 462 height 20
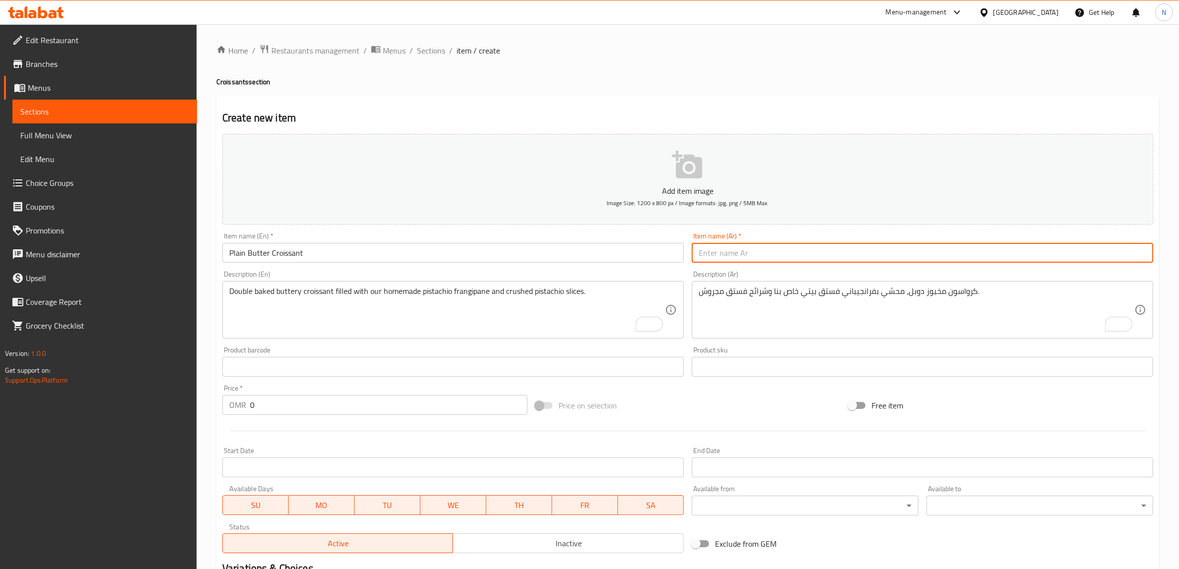
paste input "كرواسون زبدة سادة"
type input "كرواسون زبدة سادة"
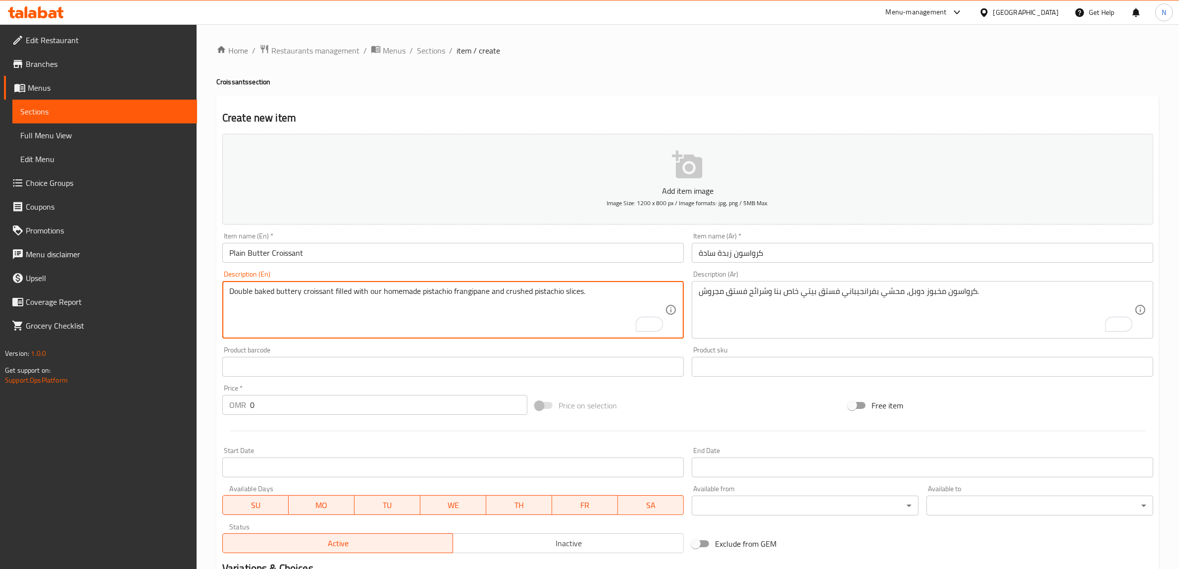
click at [533, 299] on textarea "Double baked buttery croissant filled with our homemade pistachio frangipane an…" at bounding box center [447, 309] width 436 height 47
paste textarea "100% butter croissant"
type textarea "100% butter croissant"
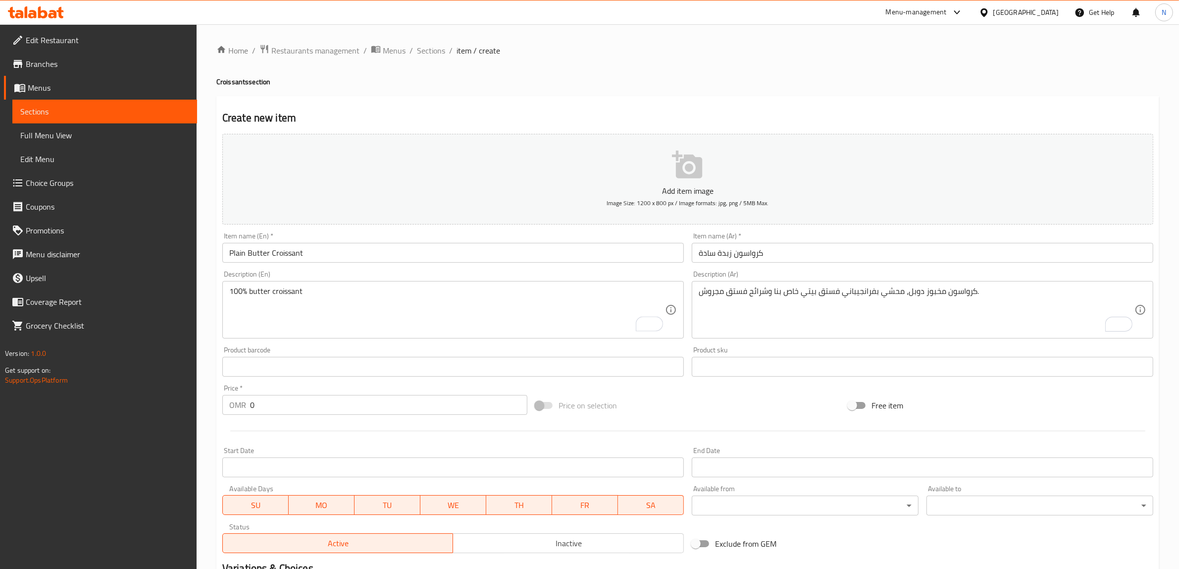
drag, startPoint x: 937, startPoint y: 303, endPoint x: 971, endPoint y: 293, distance: 36.1
click at [937, 303] on textarea "كرواسون مخبوز دوبل، محشي بفرانجيباني فستق بيتي خاص بنا وشرائح فستق مجروش." at bounding box center [917, 309] width 436 height 47
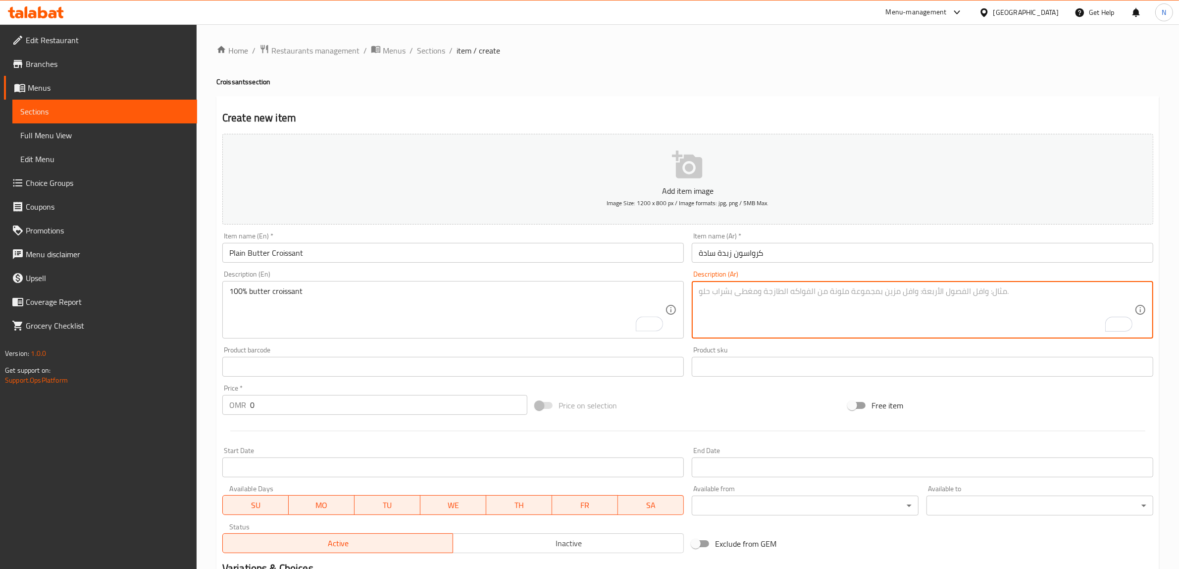
paste textarea "كرواسون زبدة سادة."
type textarea "كرواسون زبدة سادة."
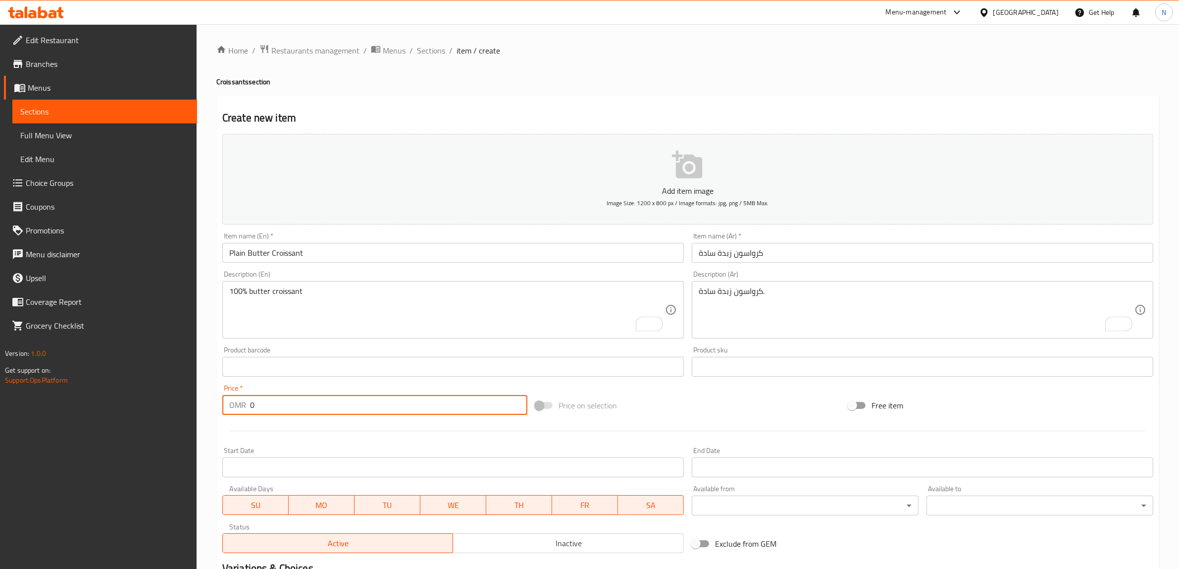
click at [431, 400] on input "0" at bounding box center [388, 405] width 277 height 20
paste input "1.32"
type input "1.320"
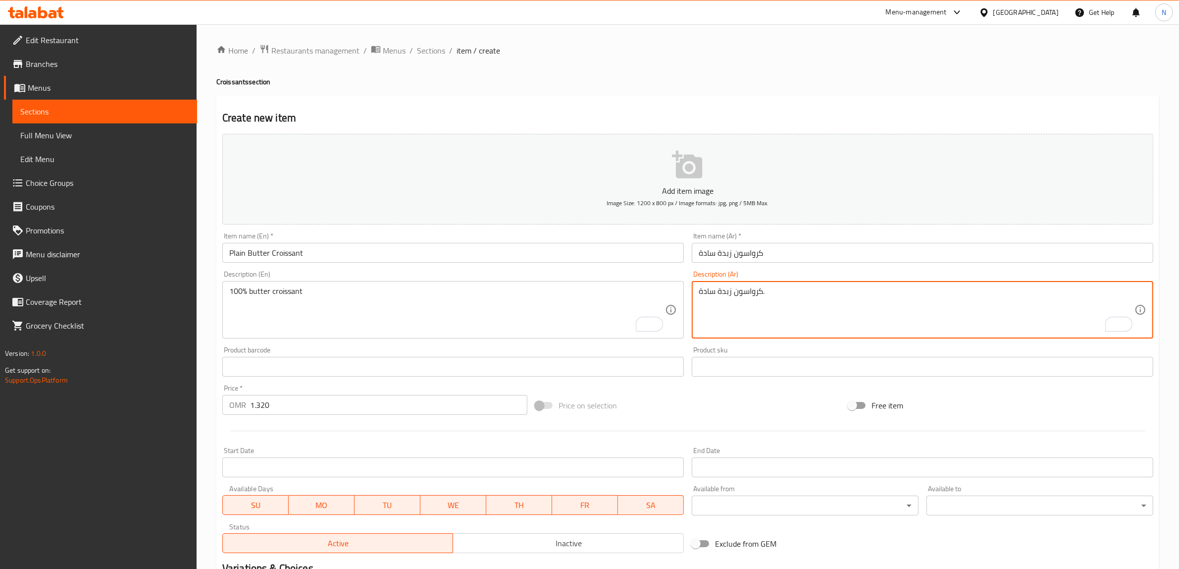
click at [702, 291] on textarea "كرواسون زبدة سادة." at bounding box center [917, 309] width 436 height 47
type textarea "100% كرواسون زبدة."
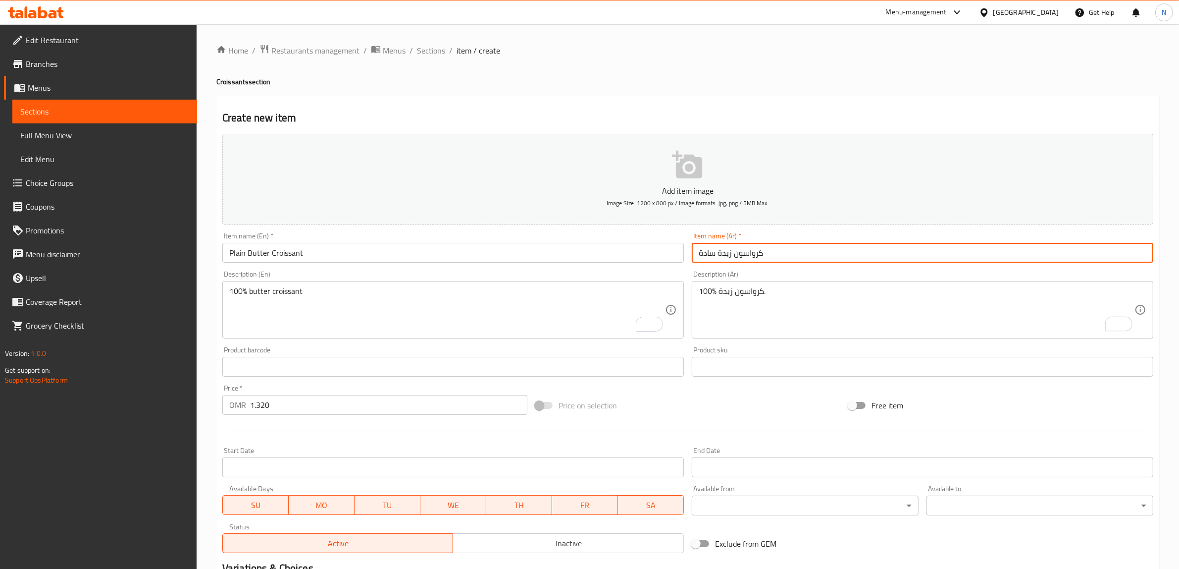
click at [747, 254] on input "كرواسون زبدة سادة" at bounding box center [923, 253] width 462 height 20
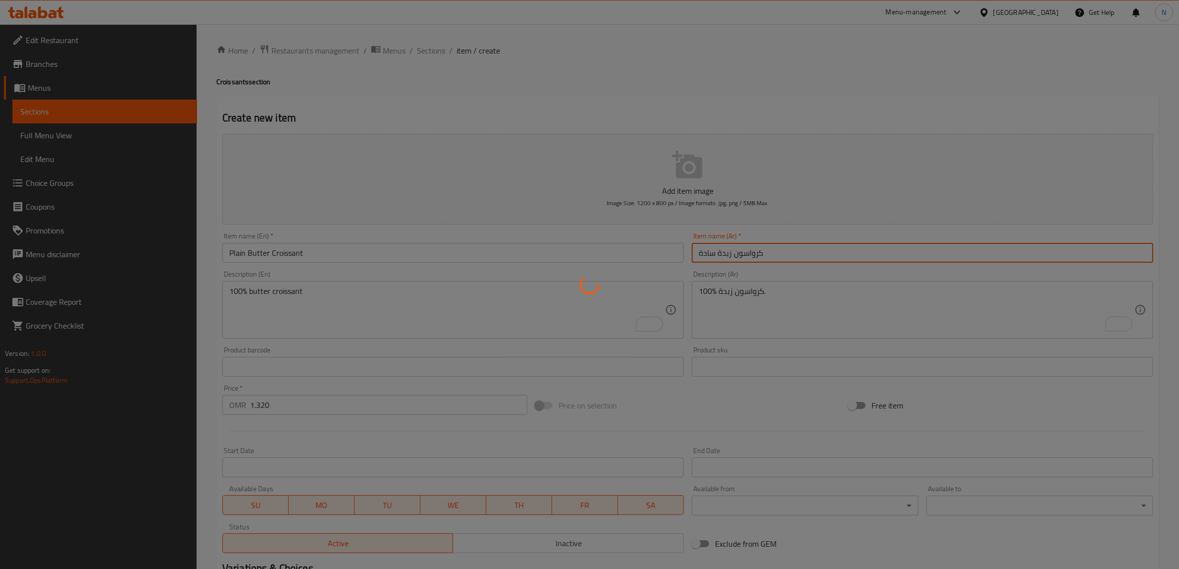
type input "0"
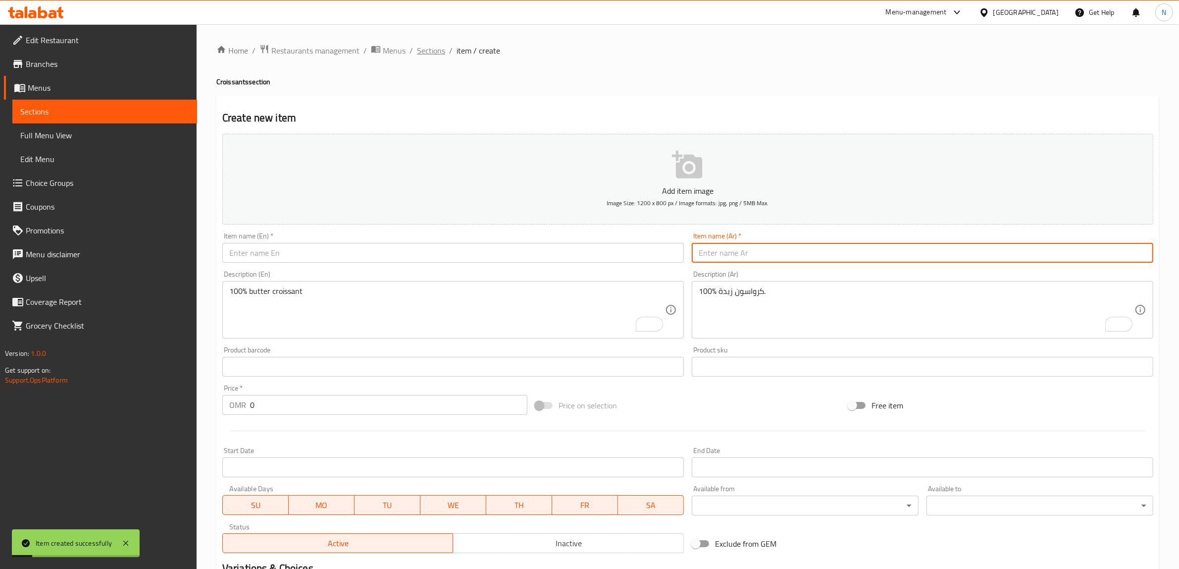
click at [431, 48] on span "Sections" at bounding box center [431, 51] width 28 height 12
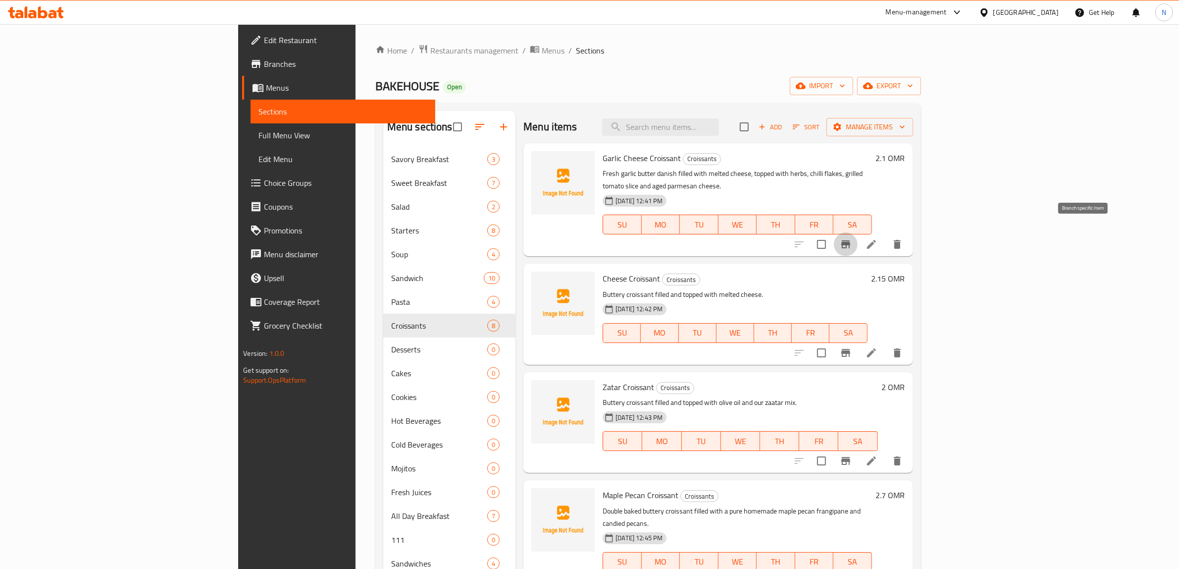
click at [852, 238] on icon "Branch-specific-item" at bounding box center [846, 244] width 12 height 12
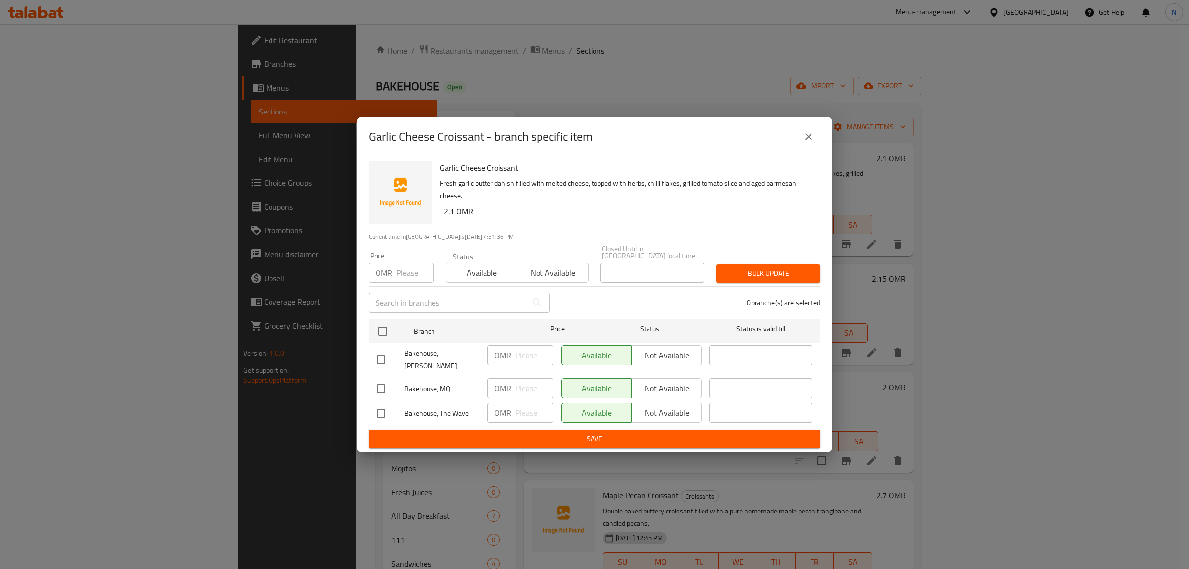
click at [379, 353] on input "checkbox" at bounding box center [380, 359] width 21 height 21
checkbox input "true"
click at [379, 405] on input "checkbox" at bounding box center [380, 413] width 21 height 21
checkbox input "true"
click at [657, 362] on span "Not available" at bounding box center [666, 355] width 62 height 14
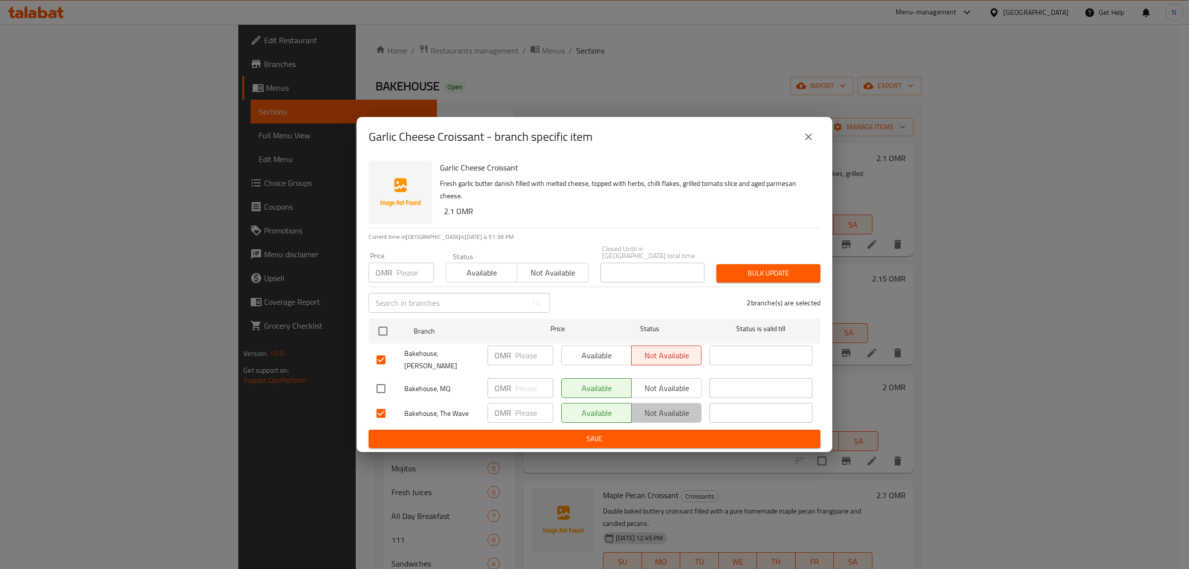
click at [667, 413] on button "Not available" at bounding box center [666, 413] width 70 height 20
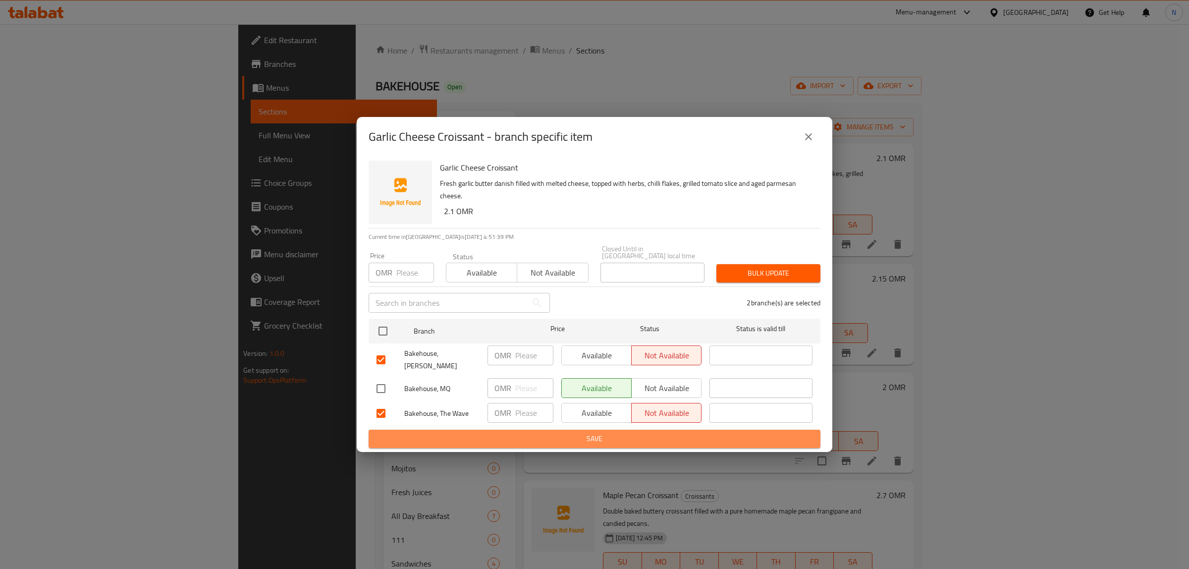
click at [660, 432] on span "Save" at bounding box center [594, 438] width 436 height 12
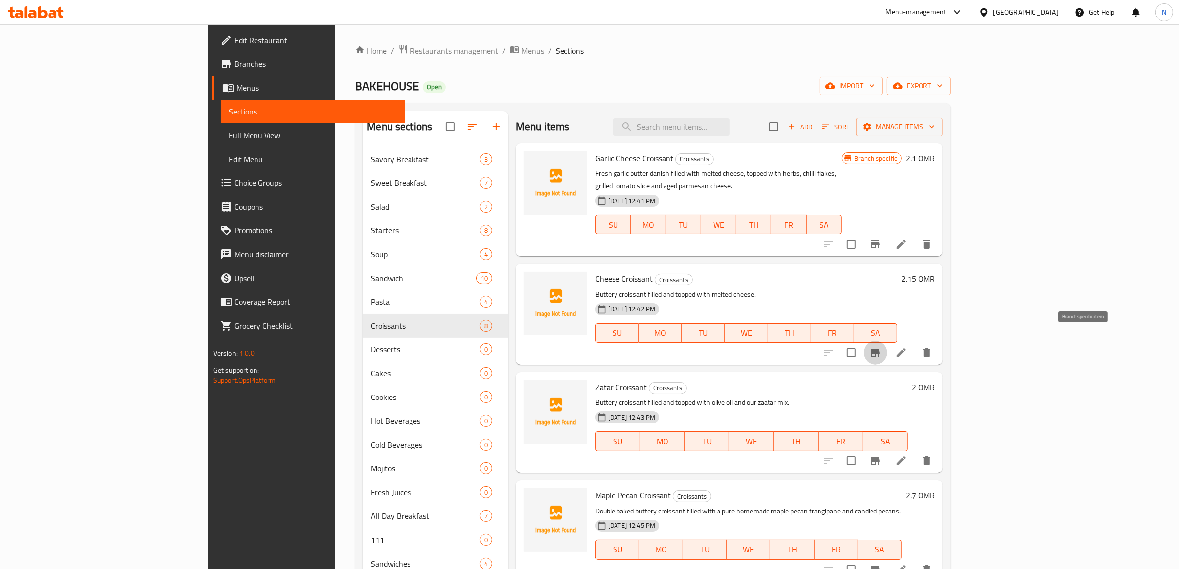
click at [880, 349] on icon "Branch-specific-item" at bounding box center [875, 353] width 9 height 8
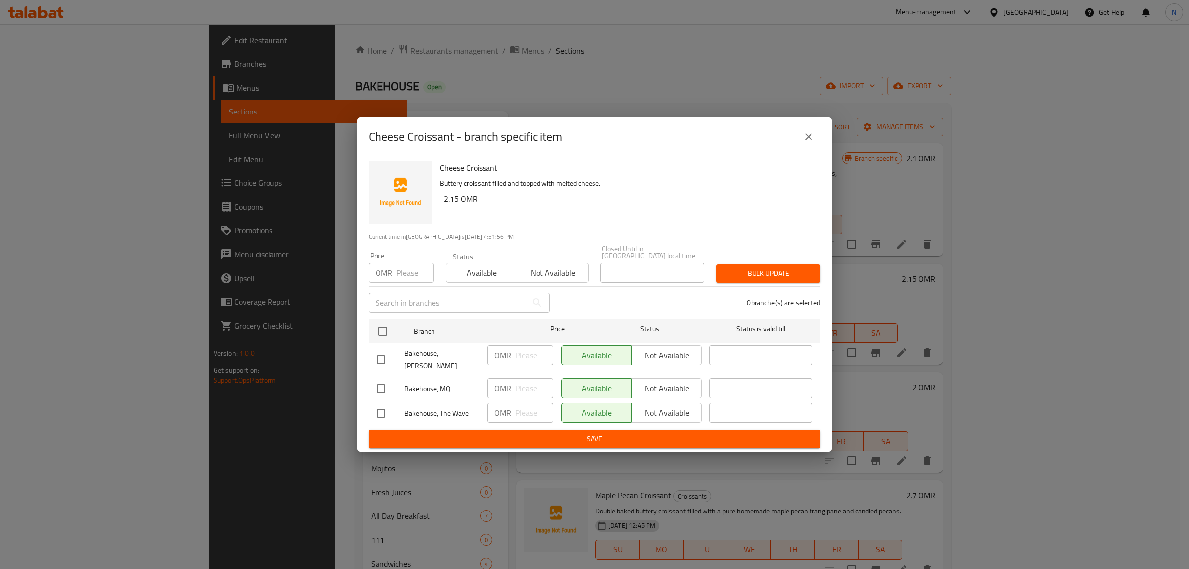
click at [379, 357] on input "checkbox" at bounding box center [380, 359] width 21 height 21
checkbox input "true"
click at [373, 407] on input "checkbox" at bounding box center [380, 413] width 21 height 21
checkbox input "true"
click at [689, 358] on span "Not available" at bounding box center [666, 355] width 62 height 14
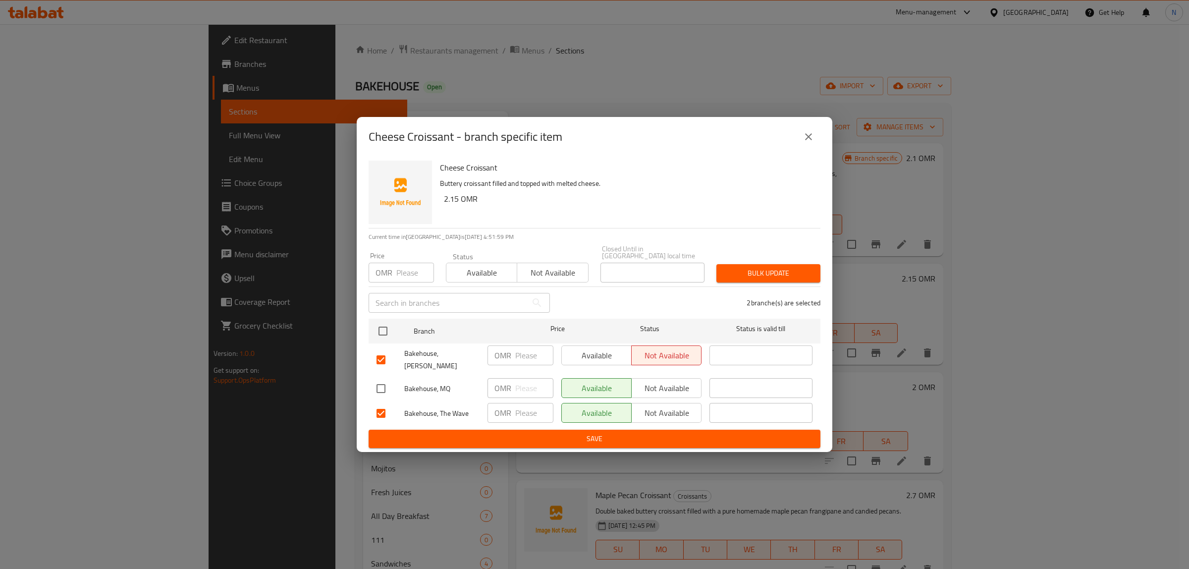
click at [688, 414] on button "Not available" at bounding box center [666, 413] width 70 height 20
click at [665, 432] on span "Save" at bounding box center [594, 438] width 436 height 12
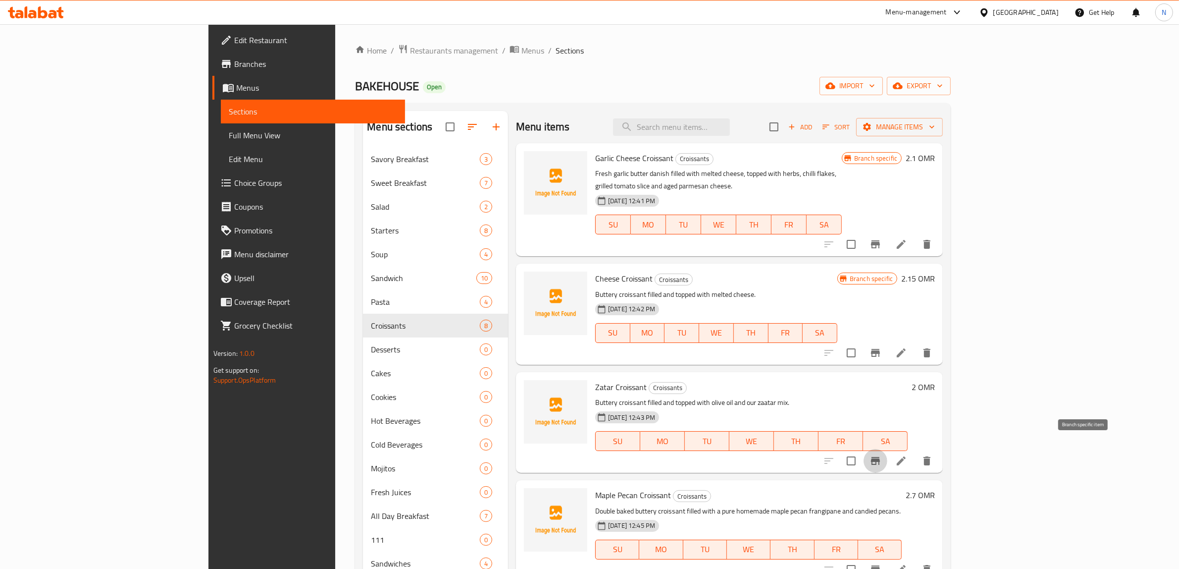
click at [888, 449] on button "Branch-specific-item" at bounding box center [876, 461] width 24 height 24
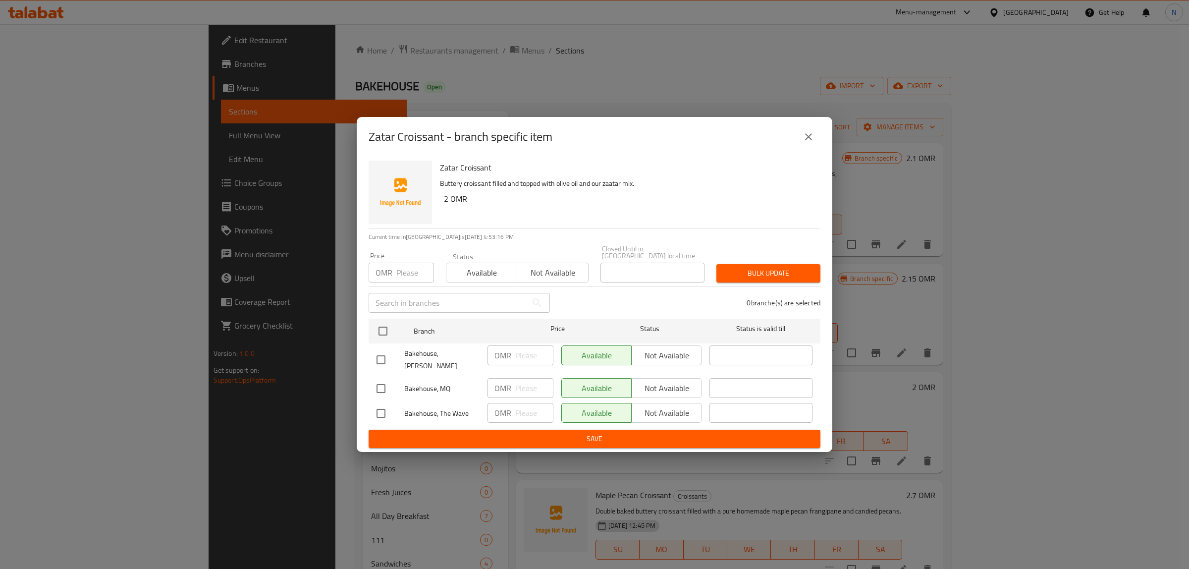
click at [374, 354] on input "checkbox" at bounding box center [380, 359] width 21 height 21
checkbox input "true"
click at [381, 408] on input "checkbox" at bounding box center [380, 413] width 21 height 21
checkbox input "true"
click at [649, 351] on span "Not available" at bounding box center [666, 355] width 62 height 14
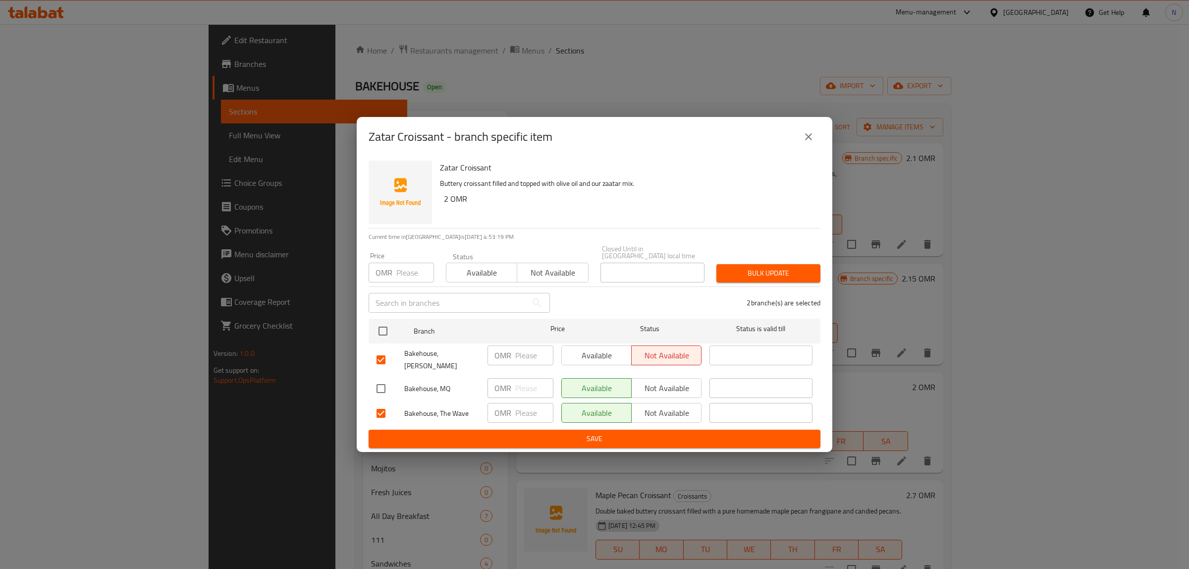
click at [662, 415] on button "Not available" at bounding box center [666, 413] width 70 height 20
click at [656, 432] on span "Save" at bounding box center [594, 438] width 436 height 12
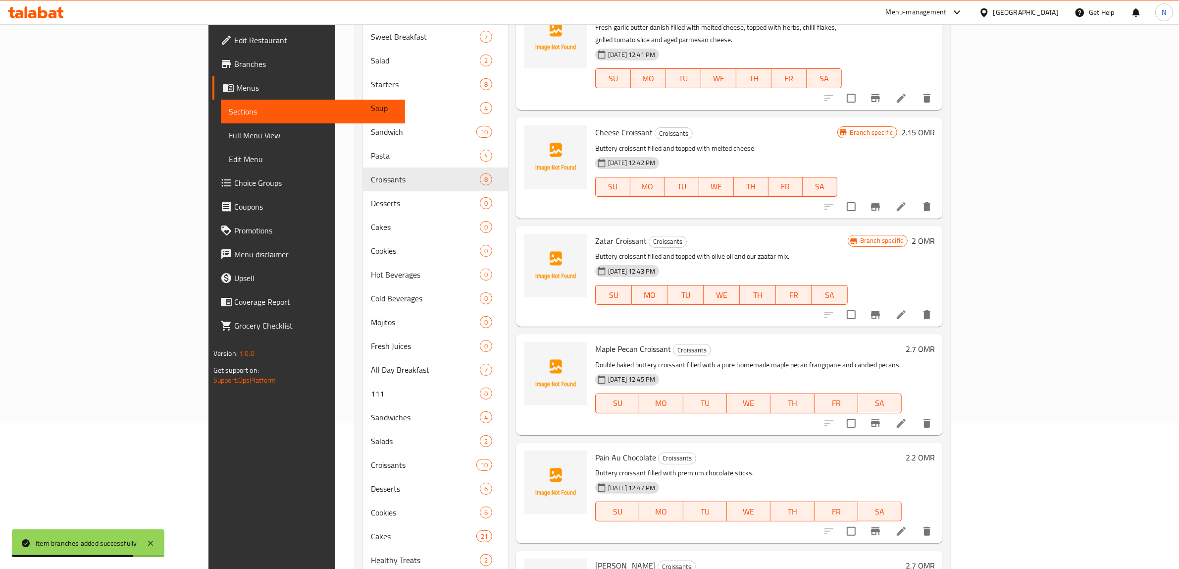
scroll to position [186, 0]
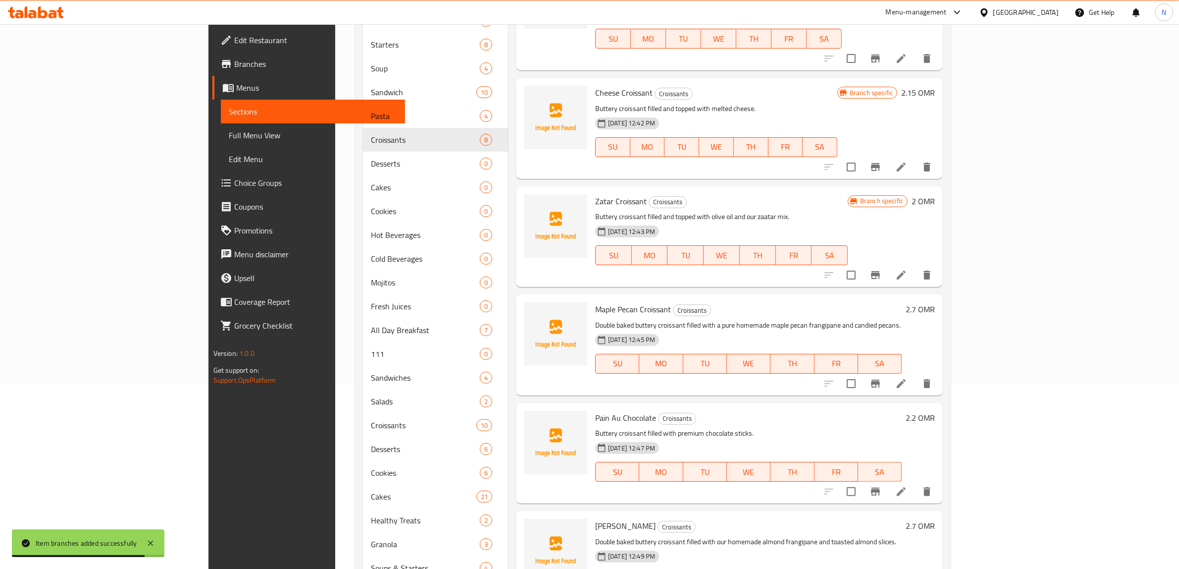
click at [888, 377] on button "Branch-specific-item" at bounding box center [876, 383] width 24 height 24
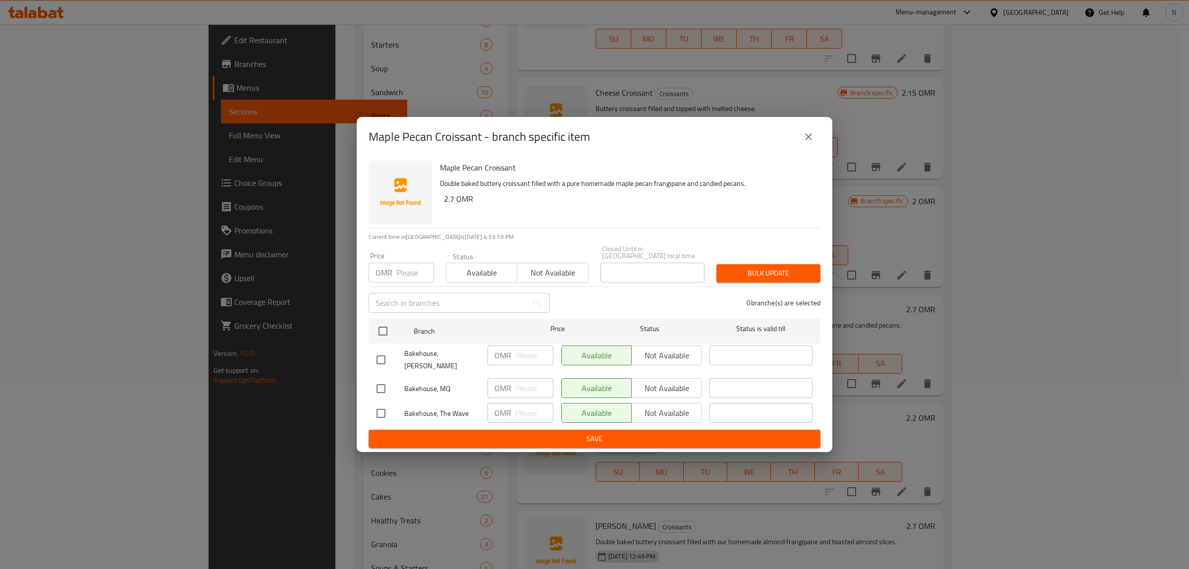
click at [379, 356] on input "checkbox" at bounding box center [380, 359] width 21 height 21
checkbox input "true"
click at [378, 403] on input "checkbox" at bounding box center [380, 413] width 21 height 21
checkbox input "true"
click at [656, 359] on span "Not available" at bounding box center [666, 355] width 62 height 14
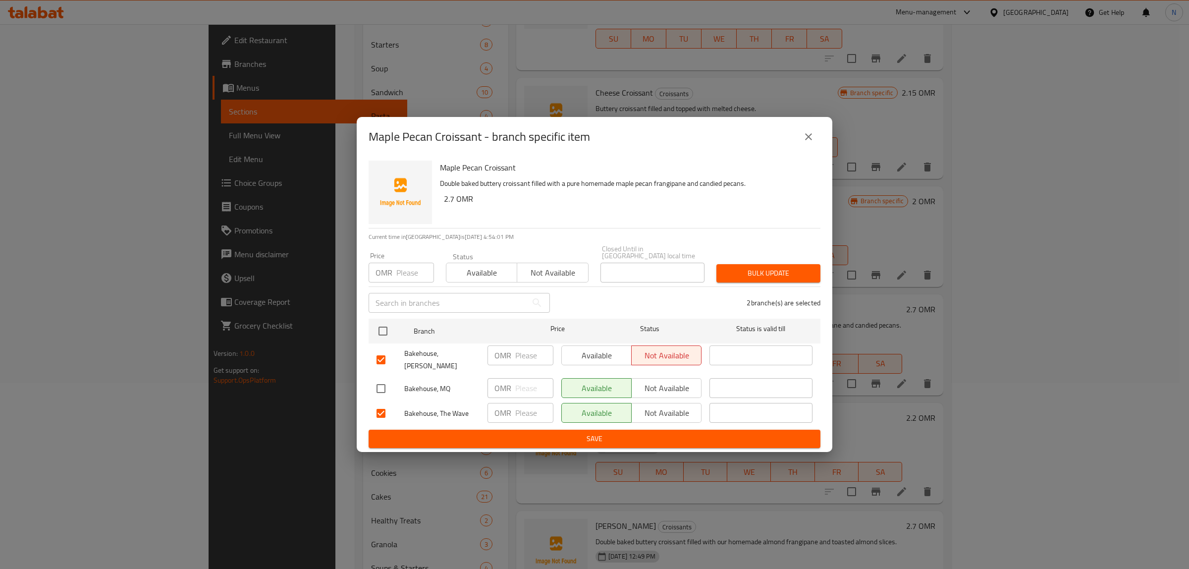
click at [661, 409] on span "Not available" at bounding box center [666, 413] width 62 height 14
click at [656, 432] on span "Save" at bounding box center [594, 438] width 436 height 12
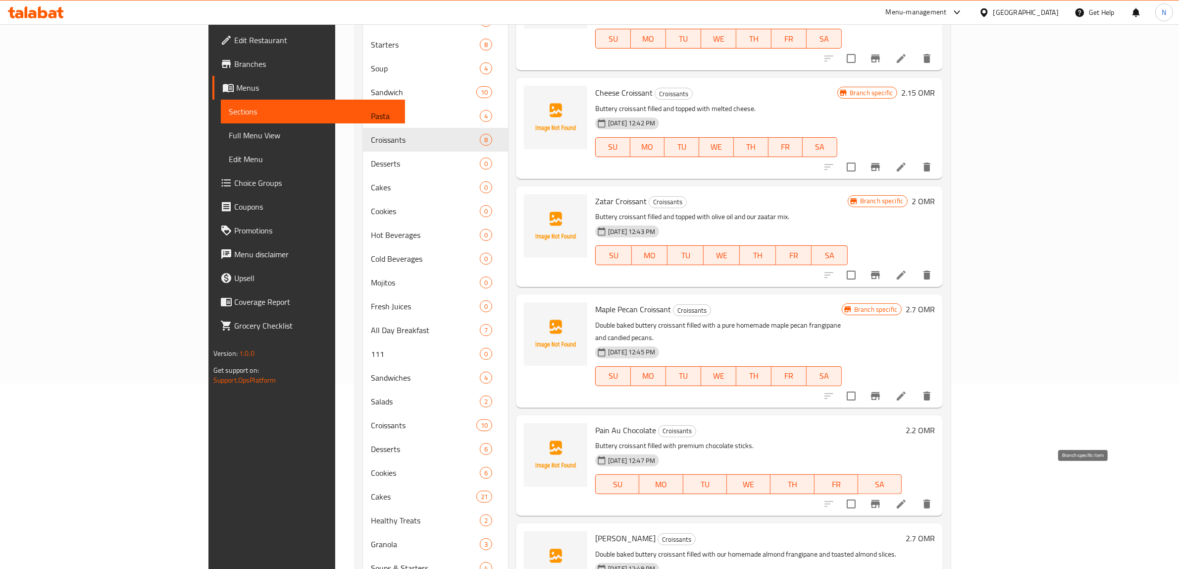
click at [882, 498] on icon "Branch-specific-item" at bounding box center [876, 504] width 12 height 12
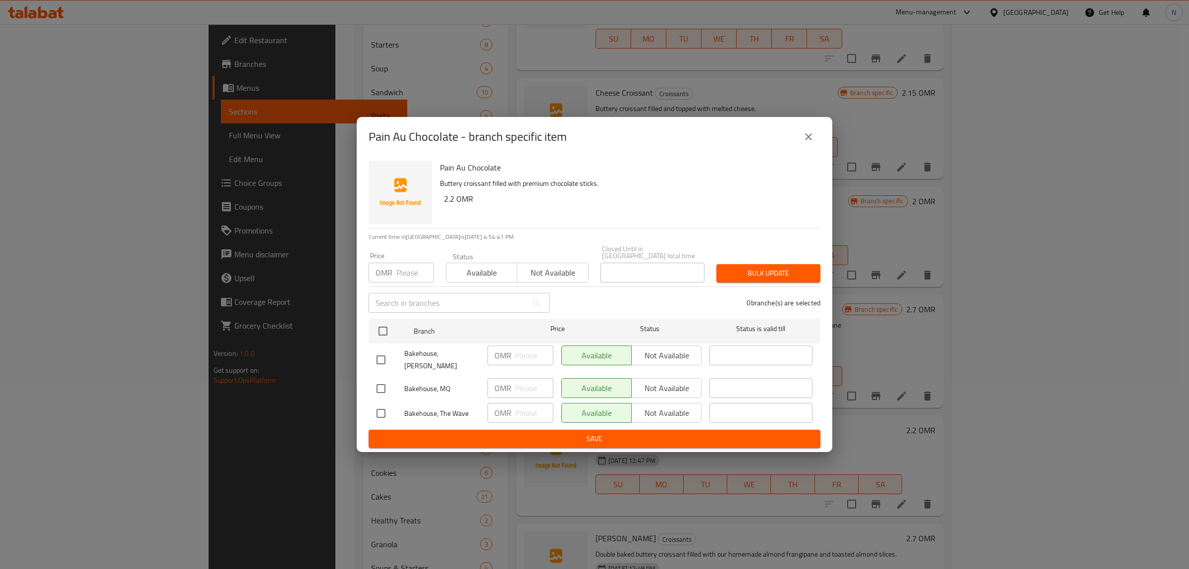
drag, startPoint x: 380, startPoint y: 360, endPoint x: 390, endPoint y: 379, distance: 22.4
click at [380, 360] on input "checkbox" at bounding box center [380, 359] width 21 height 21
checkbox input "true"
click at [384, 403] on input "checkbox" at bounding box center [380, 413] width 21 height 21
checkbox input "true"
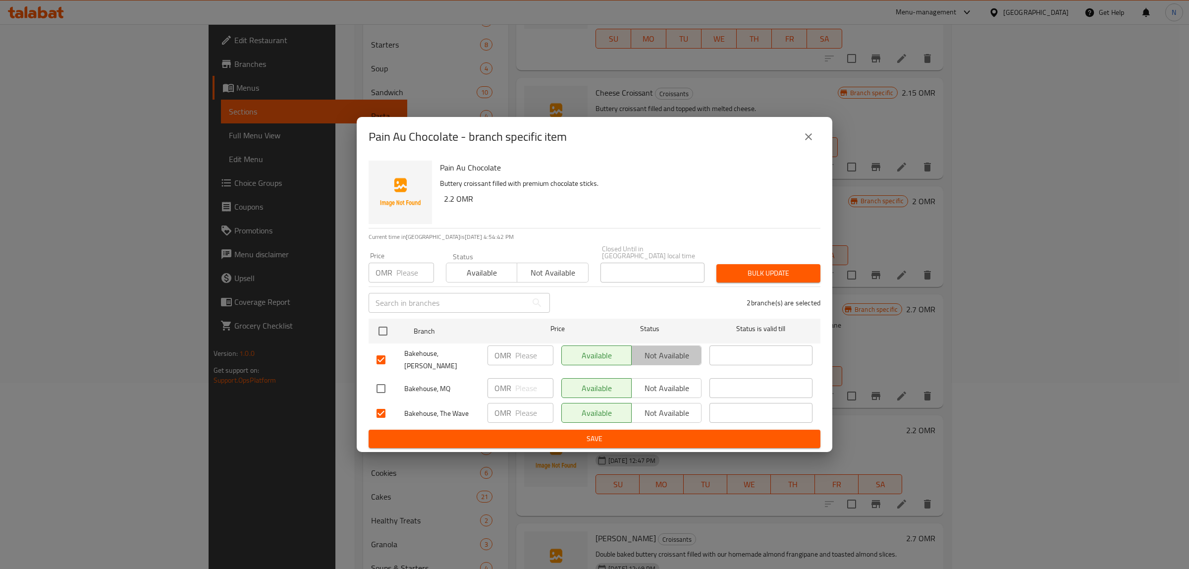
drag, startPoint x: 679, startPoint y: 347, endPoint x: 679, endPoint y: 355, distance: 7.4
click at [679, 348] on button "Not available" at bounding box center [666, 355] width 70 height 20
click at [670, 410] on span "Not available" at bounding box center [666, 413] width 62 height 14
click at [667, 429] on button "Save" at bounding box center [595, 438] width 452 height 18
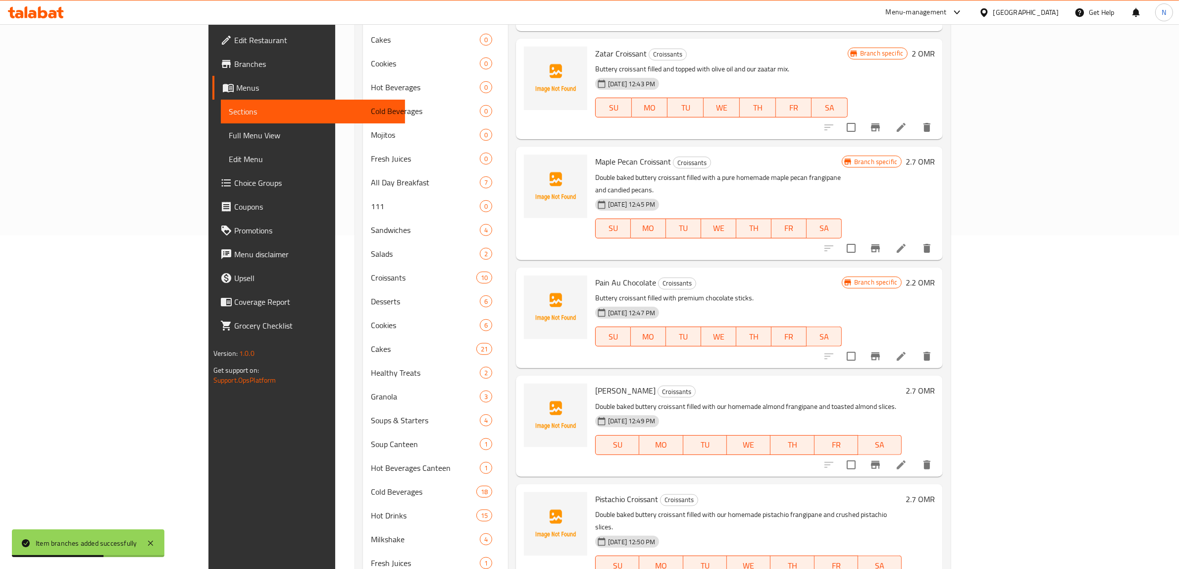
scroll to position [433, 0]
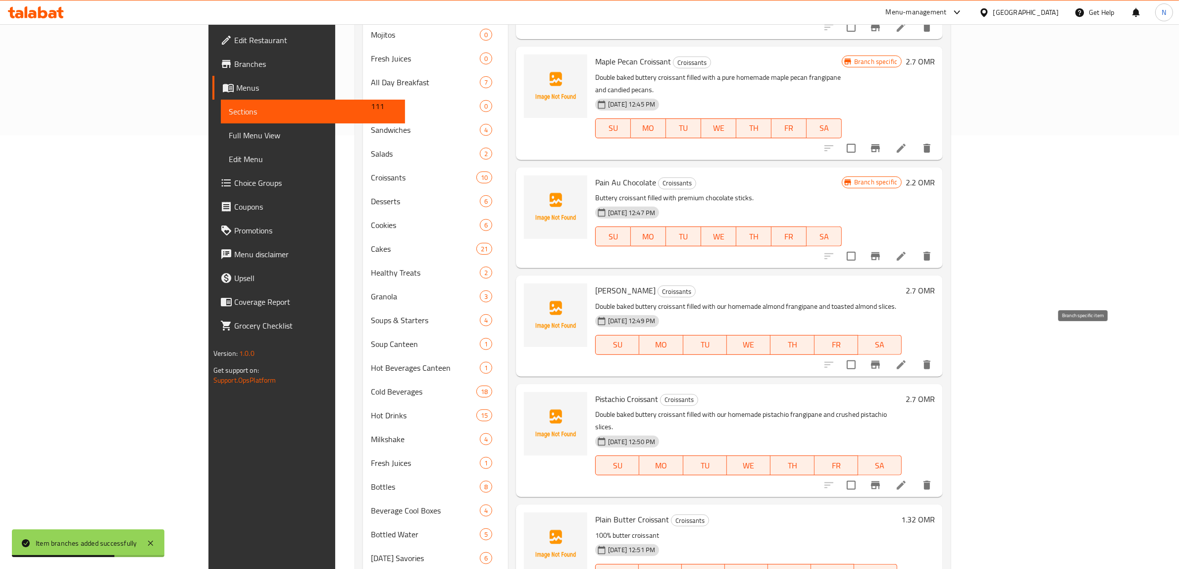
click at [888, 353] on button "Branch-specific-item" at bounding box center [876, 365] width 24 height 24
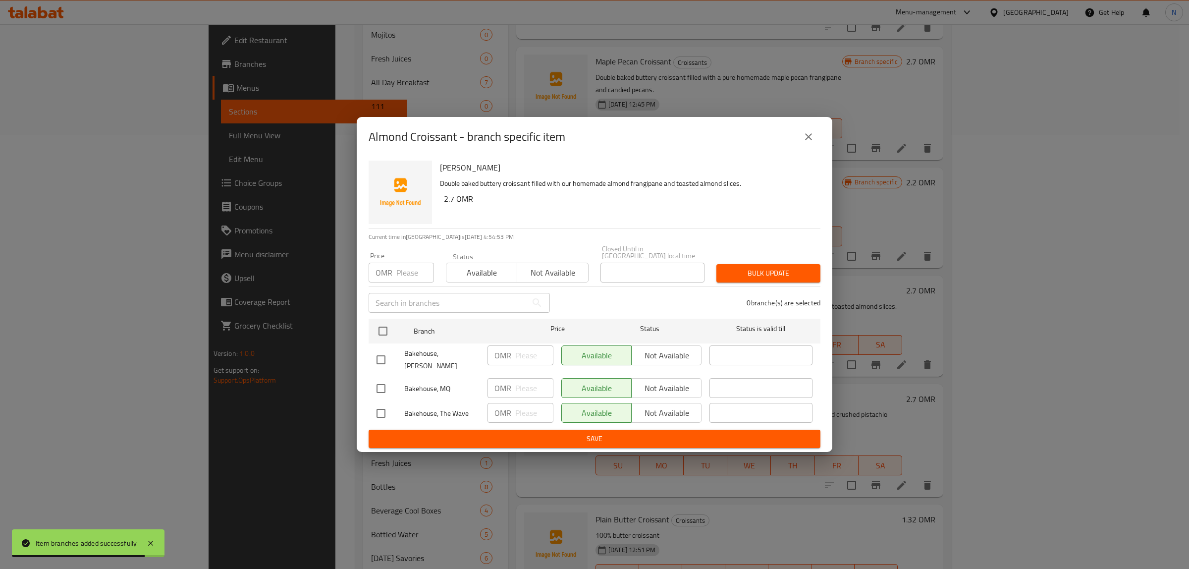
click at [385, 353] on input "checkbox" at bounding box center [380, 359] width 21 height 21
checkbox input "true"
click at [378, 408] on input "checkbox" at bounding box center [380, 413] width 21 height 21
checkbox input "true"
click at [669, 362] on span "Not available" at bounding box center [666, 355] width 62 height 14
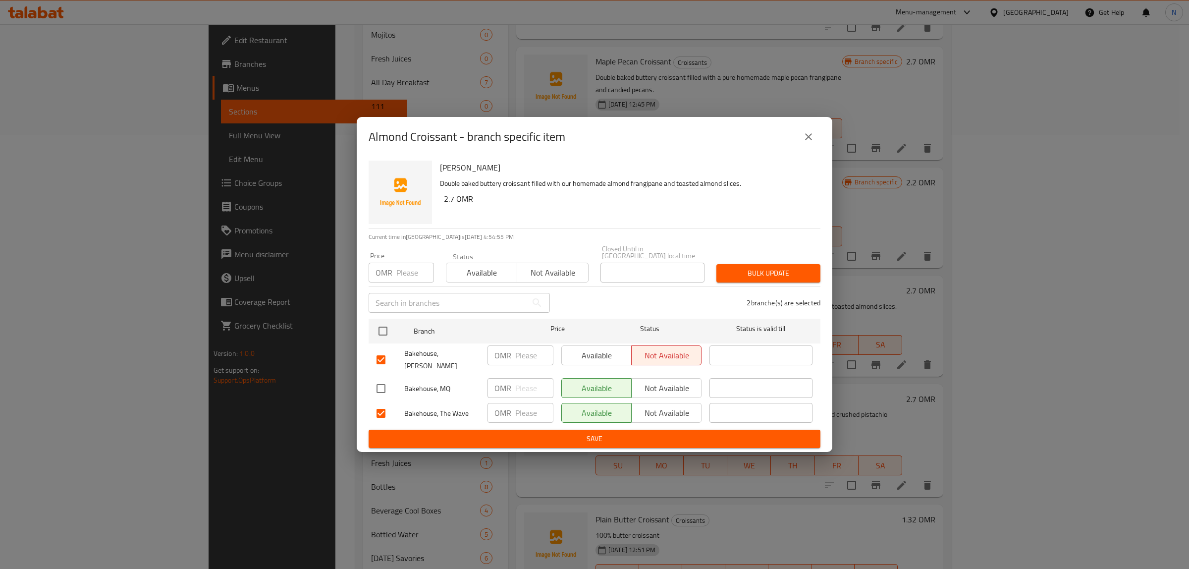
click at [652, 406] on span "Not available" at bounding box center [666, 413] width 62 height 14
click at [644, 436] on span "Save" at bounding box center [594, 438] width 436 height 12
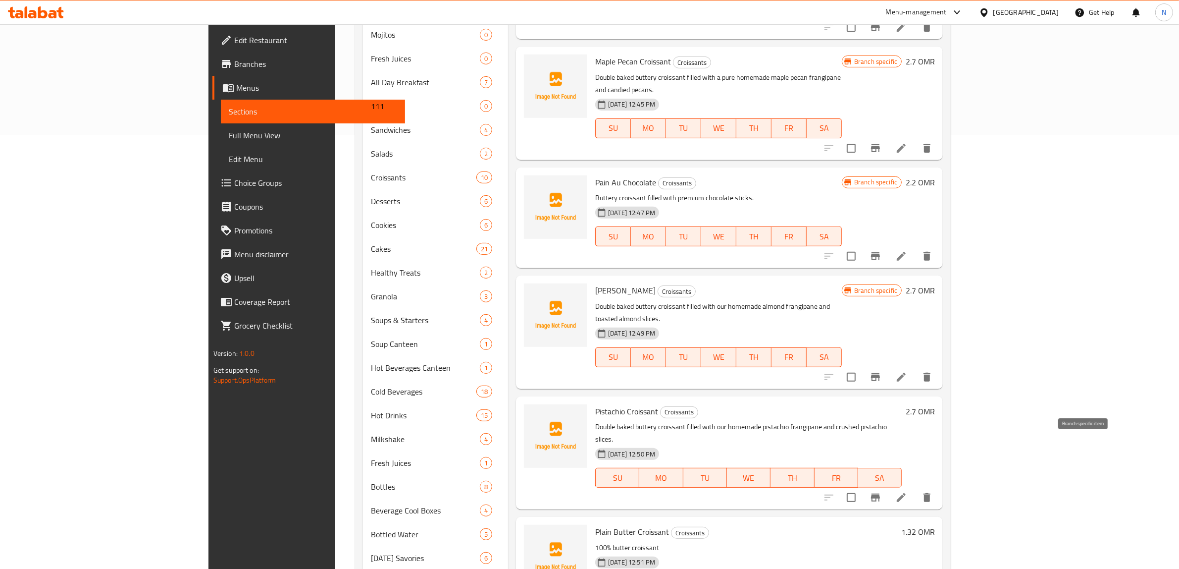
click at [882, 491] on icon "Branch-specific-item" at bounding box center [876, 497] width 12 height 12
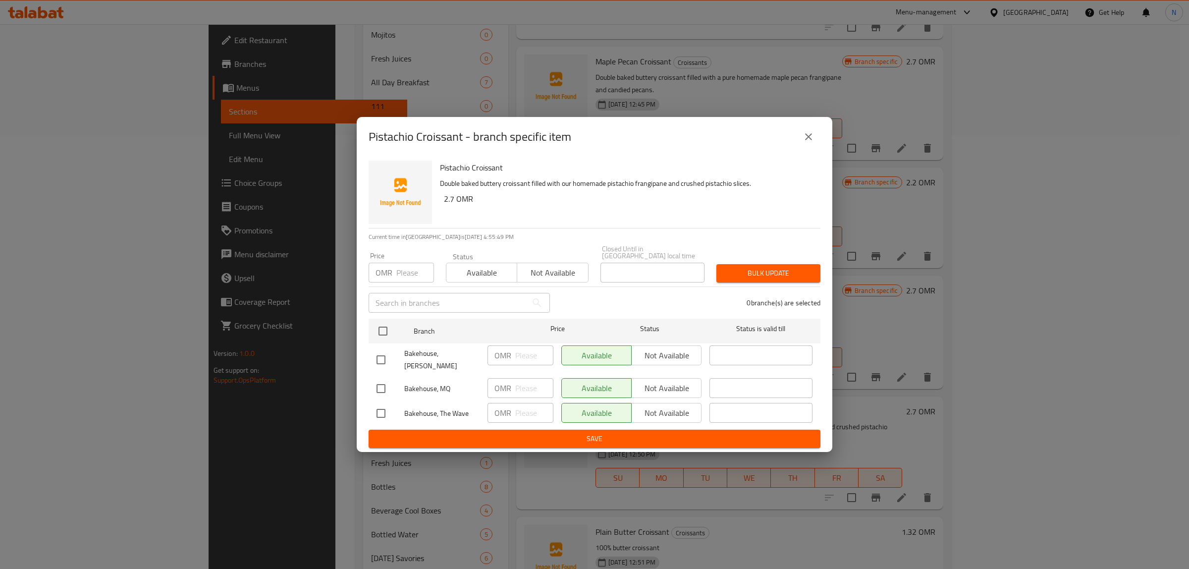
click at [382, 358] on input "checkbox" at bounding box center [380, 359] width 21 height 21
checkbox input "true"
click at [384, 408] on input "checkbox" at bounding box center [380, 413] width 21 height 21
checkbox input "true"
drag, startPoint x: 663, startPoint y: 360, endPoint x: 667, endPoint y: 375, distance: 16.5
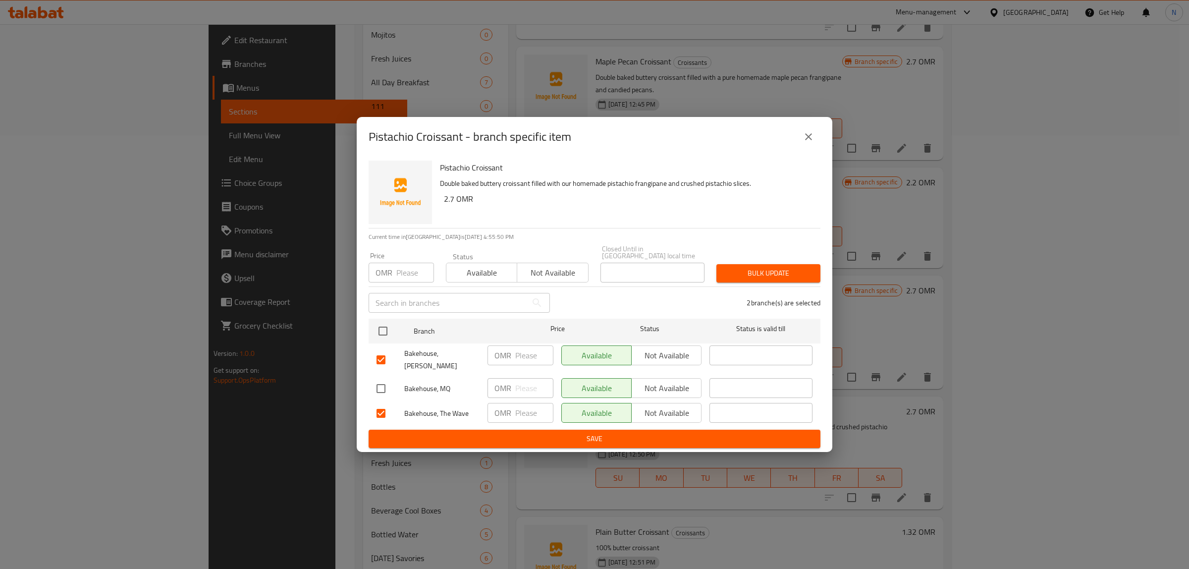
click at [664, 360] on span "Not available" at bounding box center [666, 355] width 62 height 14
click at [666, 406] on span "Not available" at bounding box center [666, 413] width 62 height 14
click at [664, 432] on span "Save" at bounding box center [594, 438] width 436 height 12
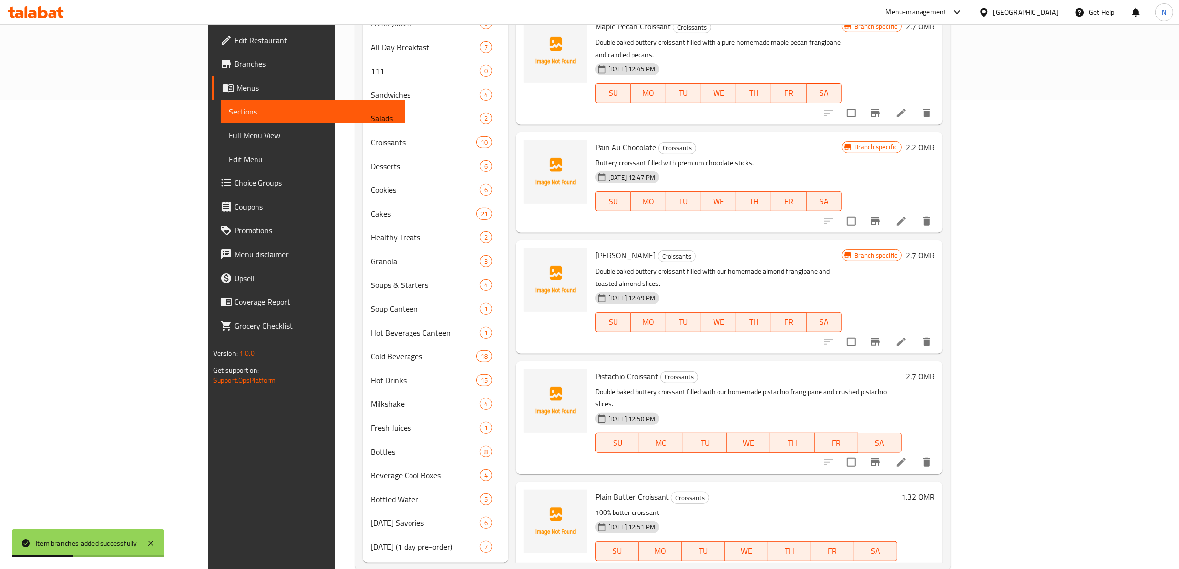
scroll to position [488, 0]
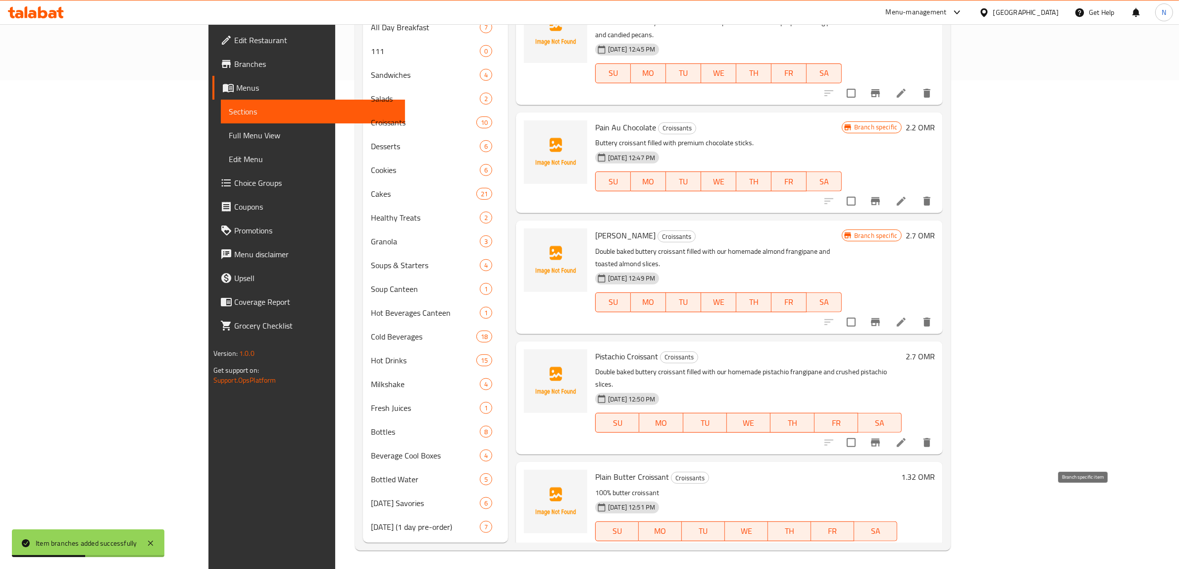
click at [882, 545] on icon "Branch-specific-item" at bounding box center [876, 551] width 12 height 12
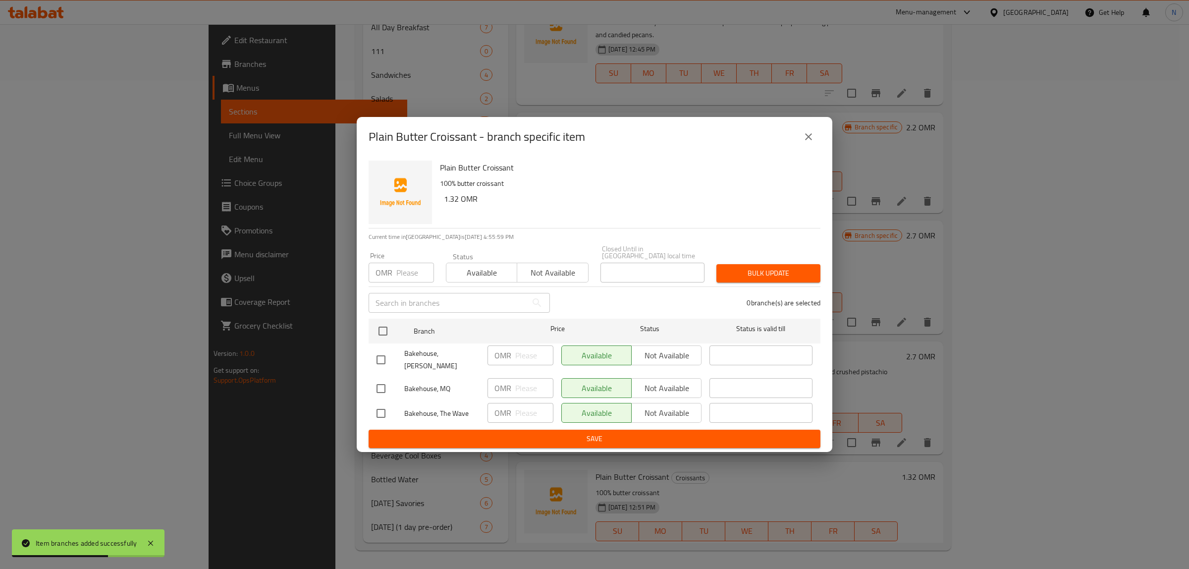
drag, startPoint x: 388, startPoint y: 353, endPoint x: 394, endPoint y: 357, distance: 7.4
click at [388, 353] on input "checkbox" at bounding box center [380, 359] width 21 height 21
checkbox input "true"
drag, startPoint x: 382, startPoint y: 404, endPoint x: 475, endPoint y: 416, distance: 93.4
click at [382, 404] on input "checkbox" at bounding box center [380, 413] width 21 height 21
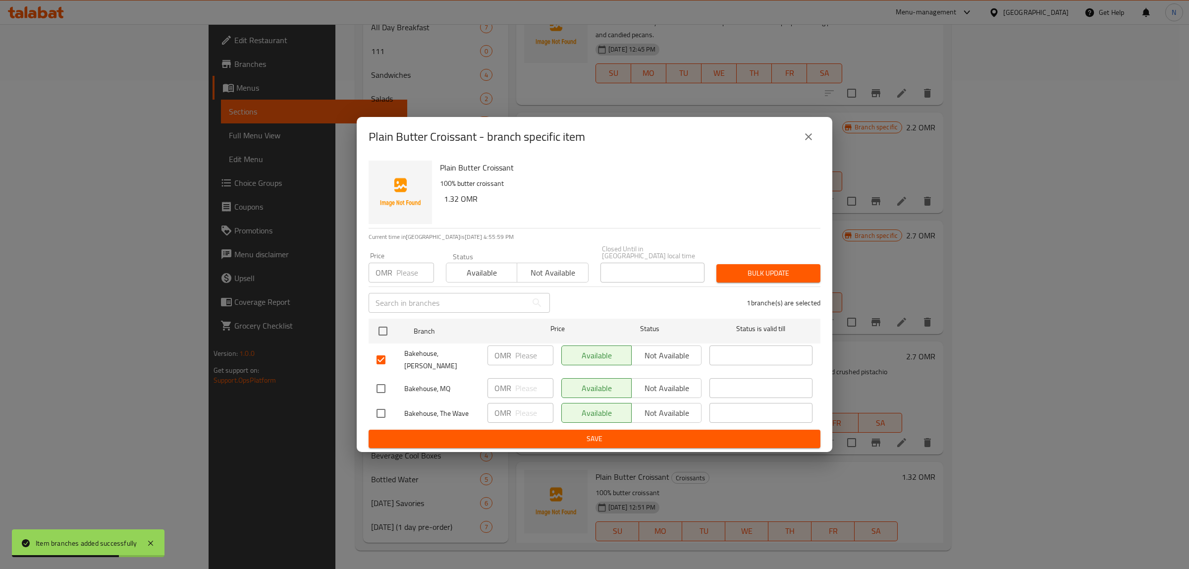
checkbox input "true"
click at [660, 358] on span "Not available" at bounding box center [666, 355] width 62 height 14
click at [664, 409] on span "Not available" at bounding box center [666, 413] width 62 height 14
click at [653, 429] on button "Save" at bounding box center [595, 438] width 452 height 18
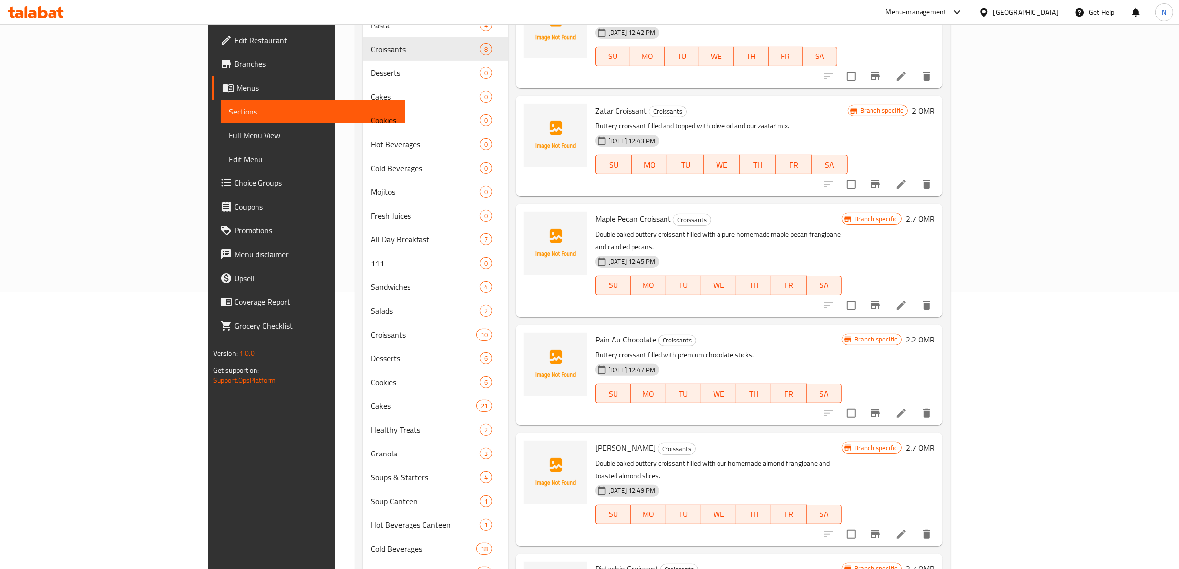
scroll to position [241, 0]
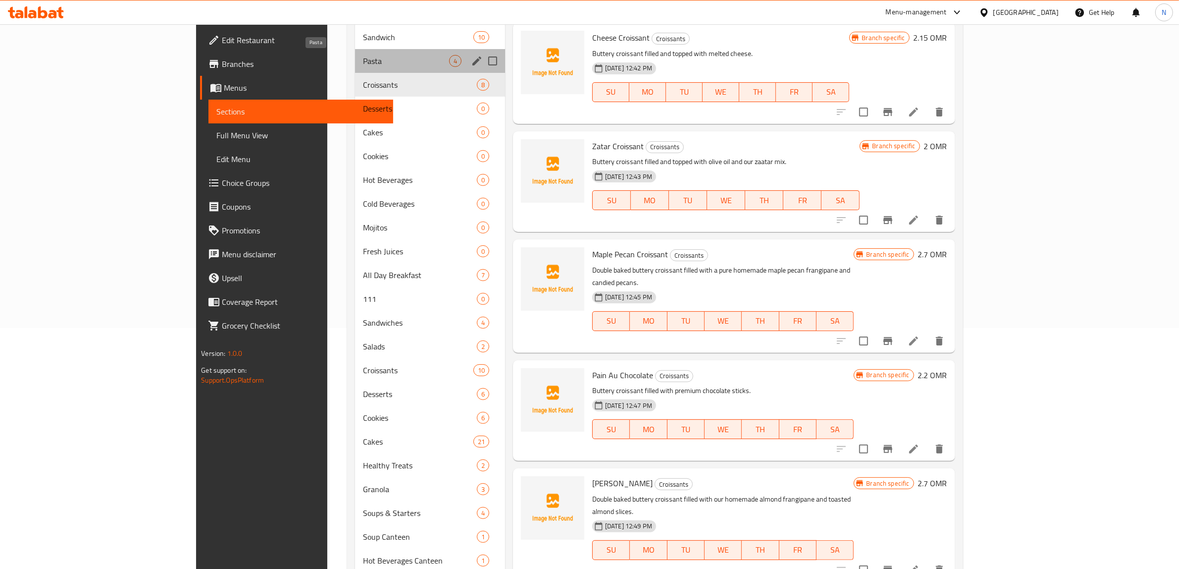
click at [363, 64] on span "Pasta" at bounding box center [406, 61] width 86 height 12
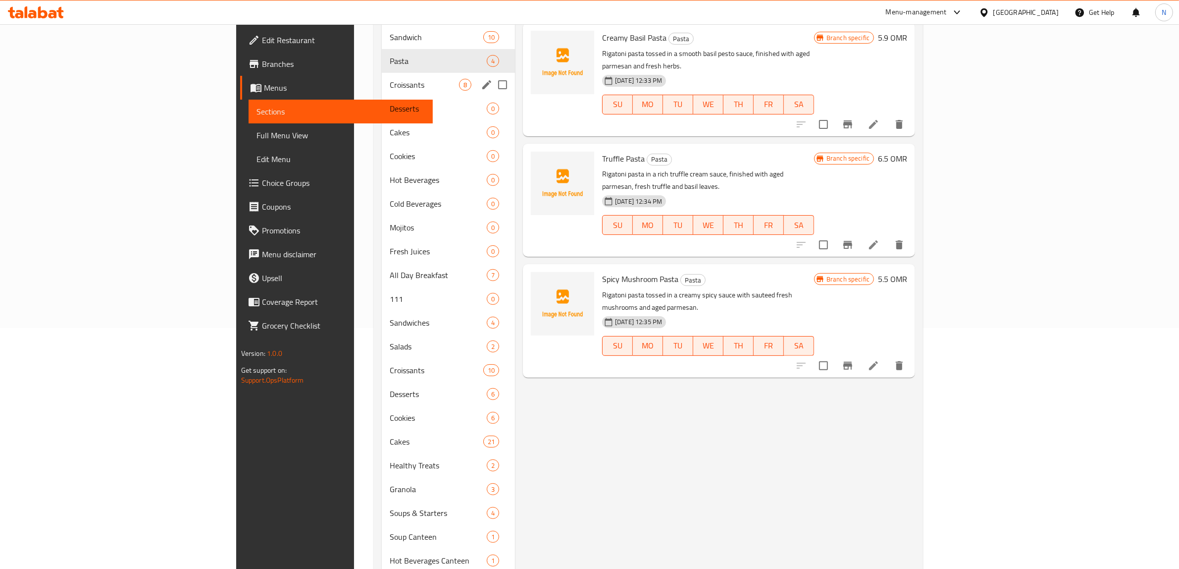
click at [390, 85] on span "Croissants" at bounding box center [424, 85] width 69 height 12
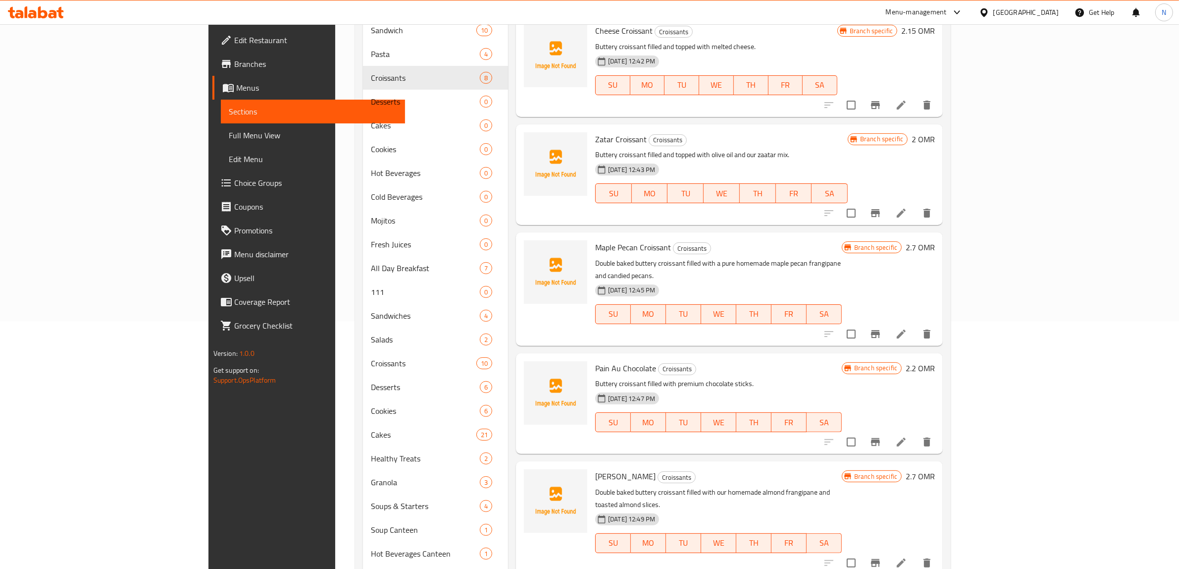
scroll to position [488, 0]
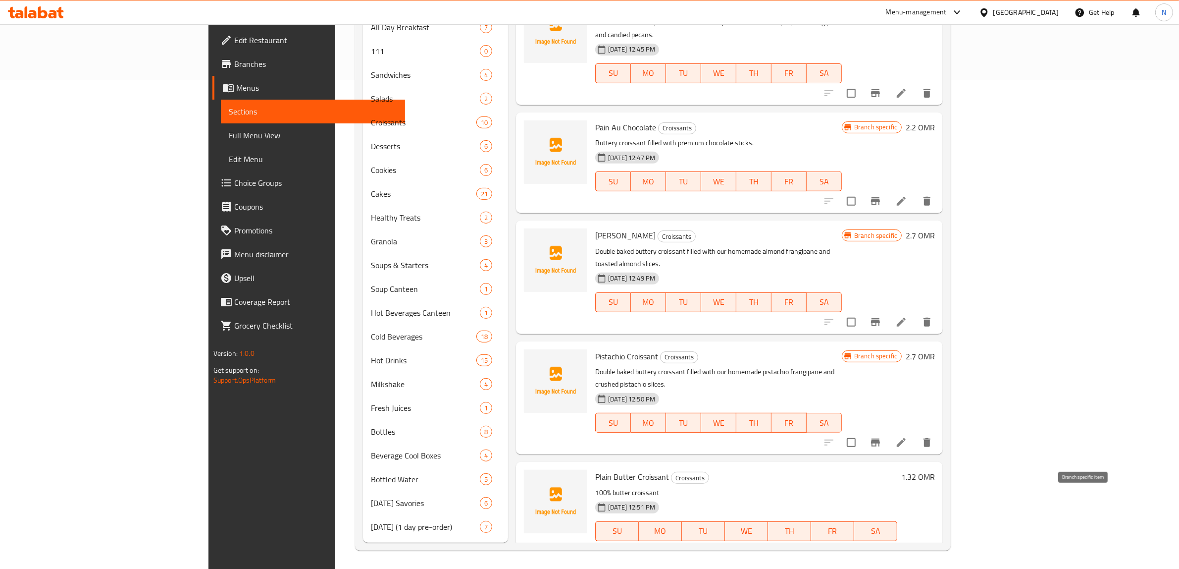
click at [888, 539] on button "Branch-specific-item" at bounding box center [876, 551] width 24 height 24
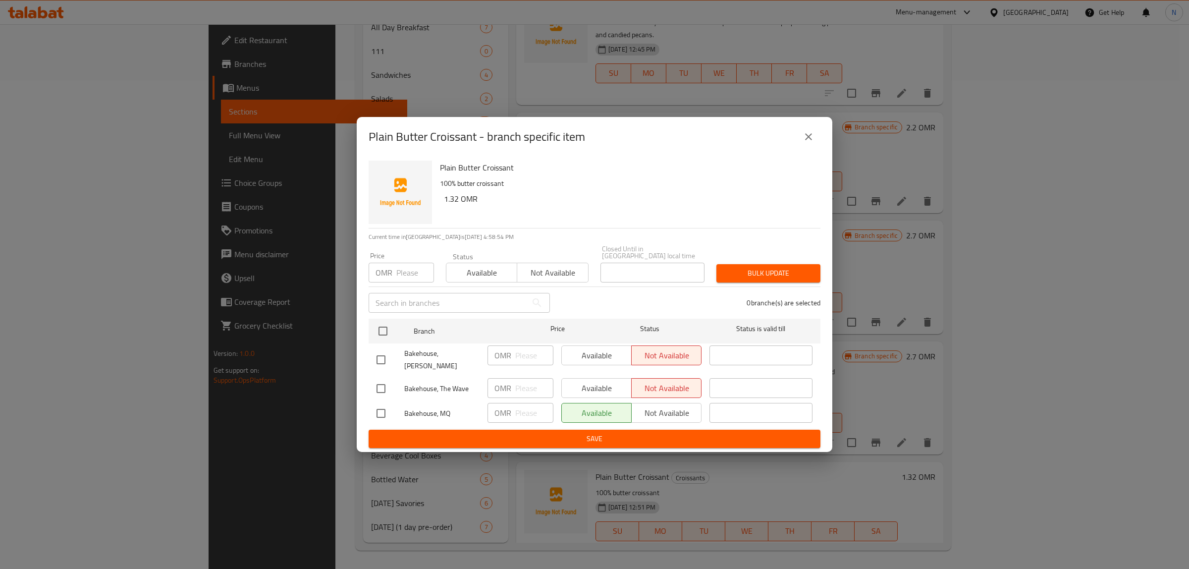
click at [810, 140] on icon "close" at bounding box center [808, 137] width 12 height 12
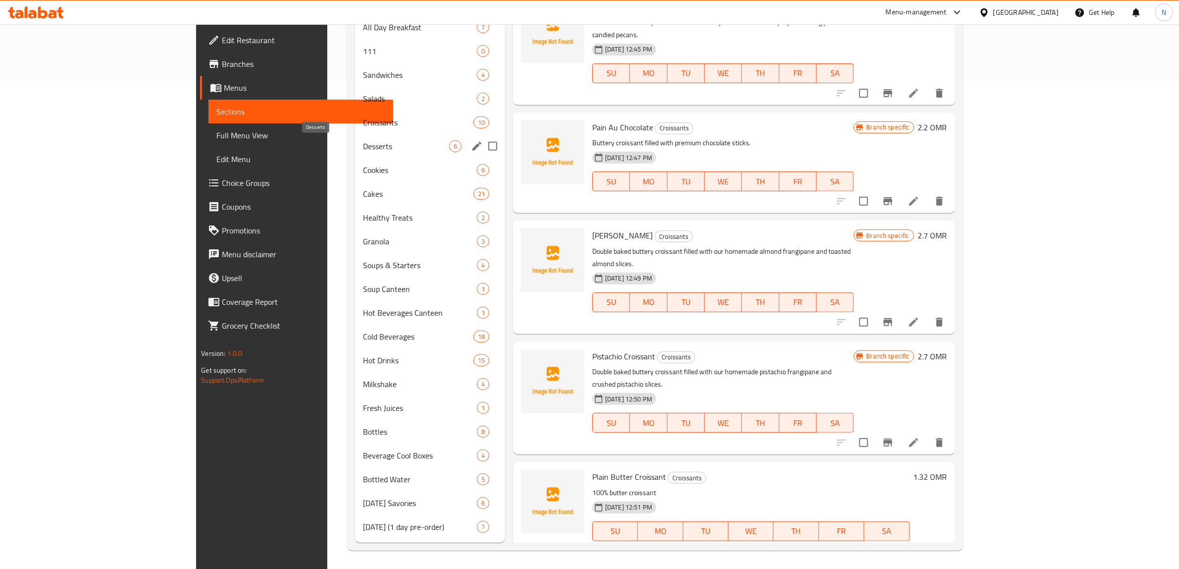
click at [363, 140] on span "Desserts" at bounding box center [406, 146] width 86 height 12
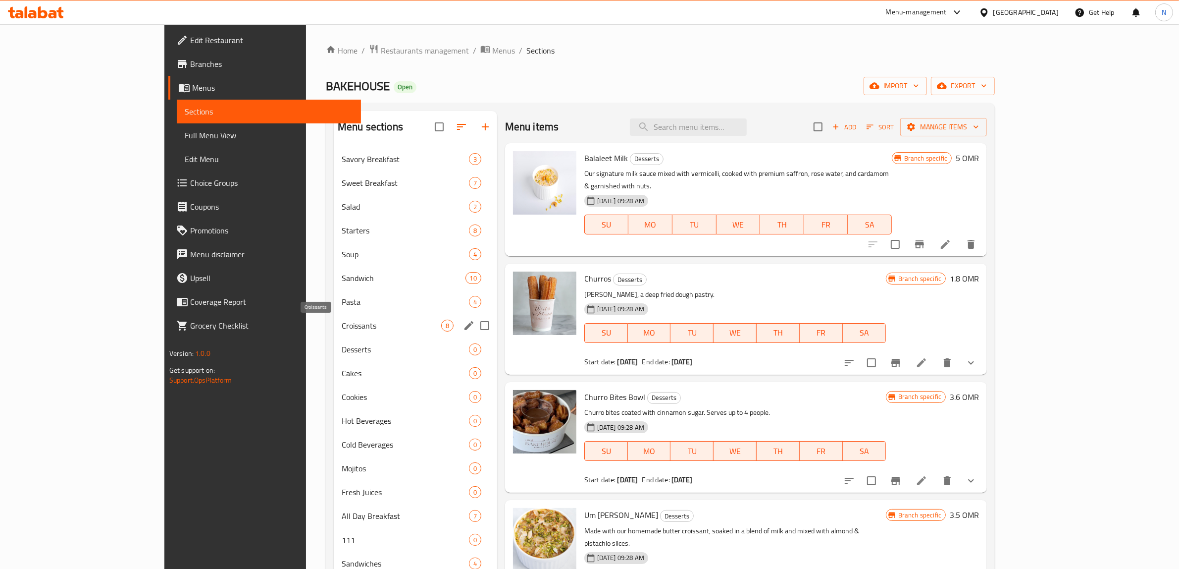
click at [342, 323] on span "Croissants" at bounding box center [392, 325] width 100 height 12
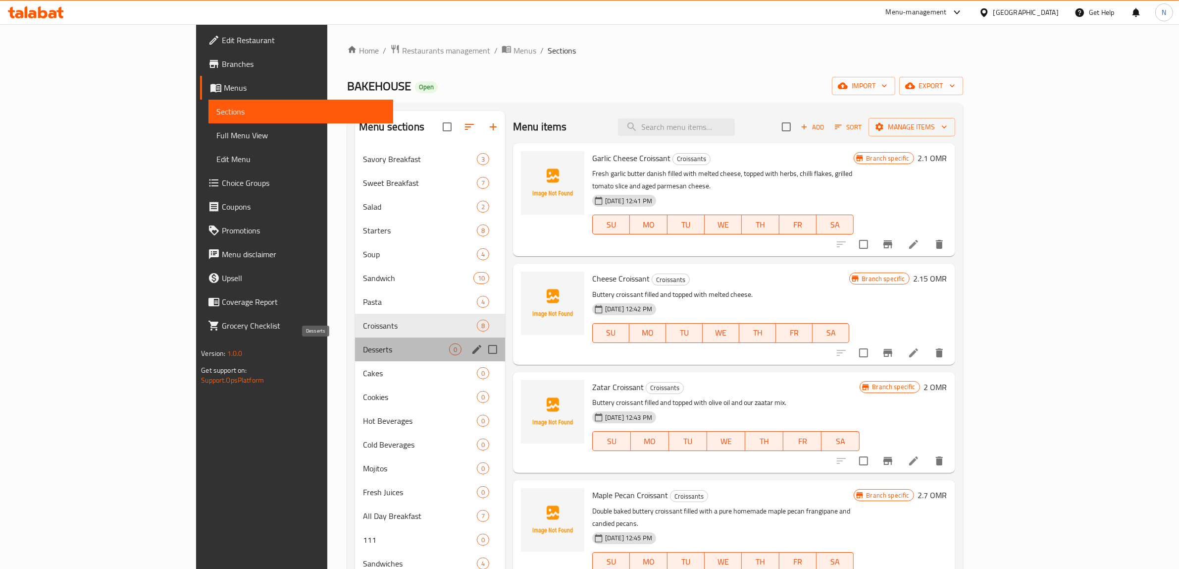
click at [363, 345] on span "Desserts" at bounding box center [406, 349] width 86 height 12
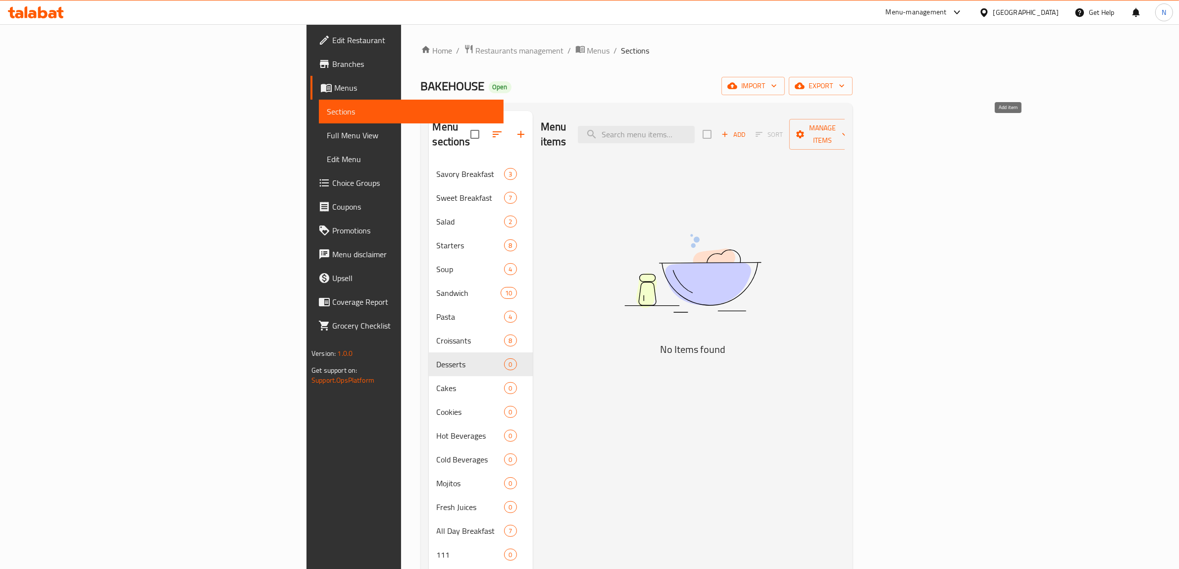
click at [747, 129] on span "Add" at bounding box center [733, 134] width 27 height 11
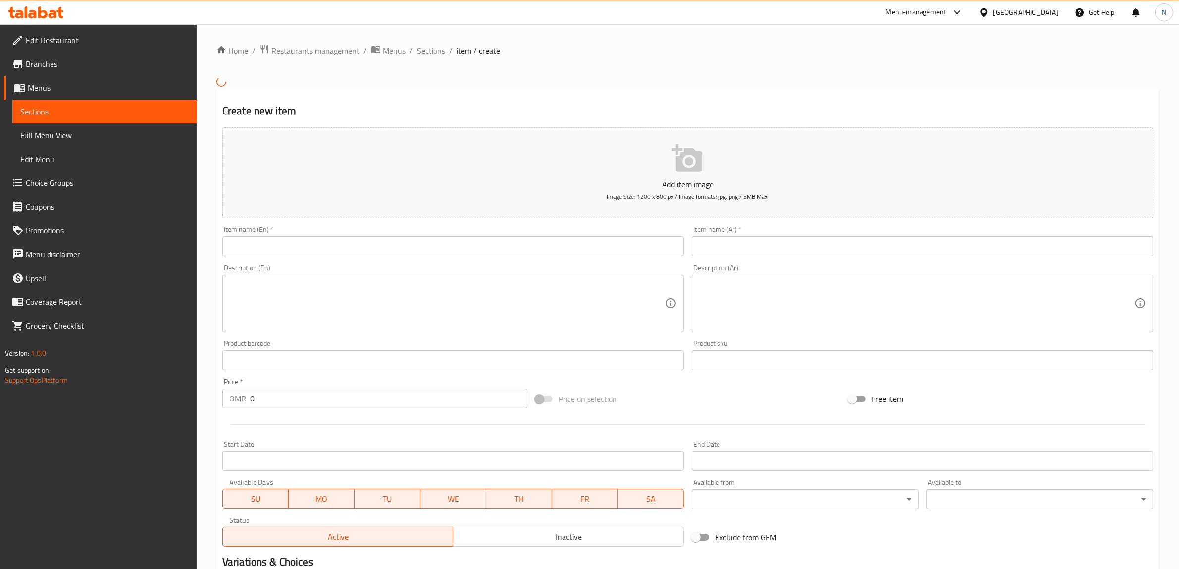
click at [576, 250] on input "text" at bounding box center [453, 246] width 462 height 20
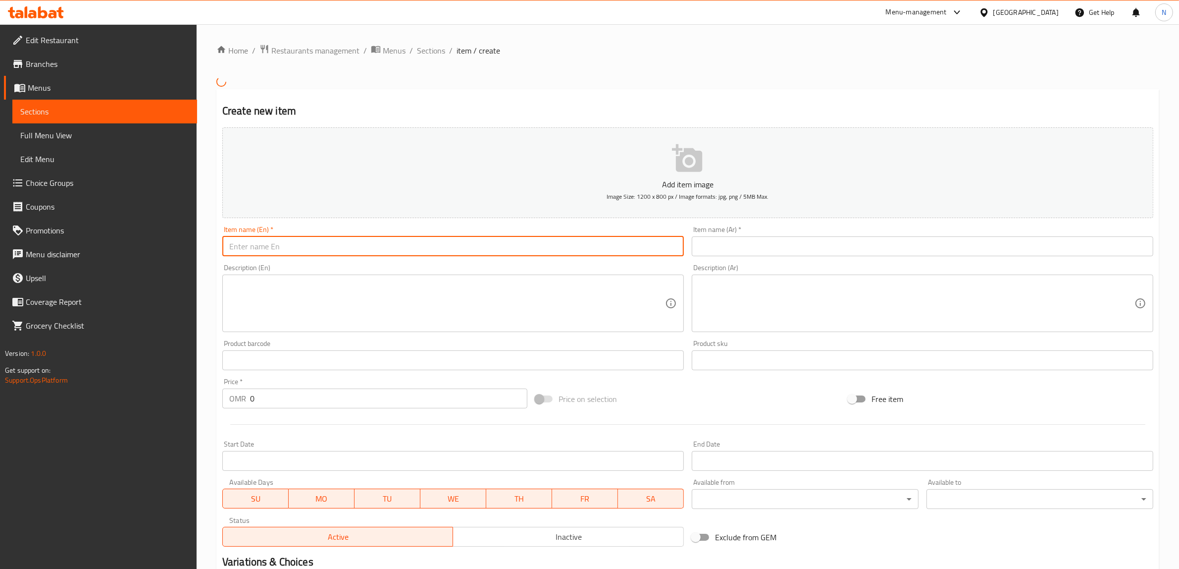
paste input "Churros"
type input "Churros"
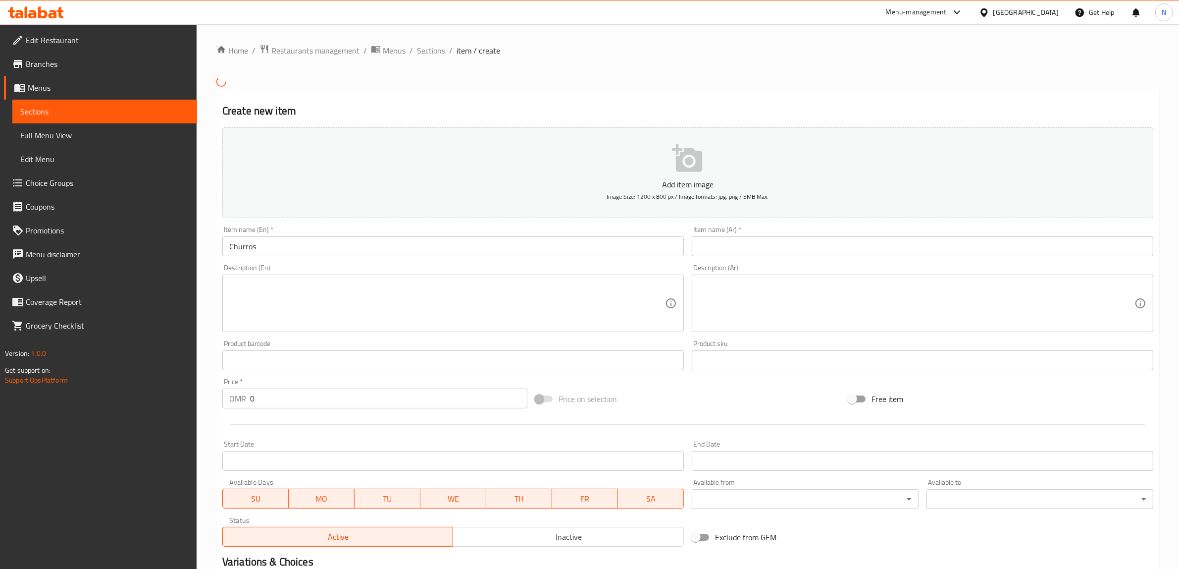
click at [892, 247] on input "text" at bounding box center [923, 246] width 462 height 20
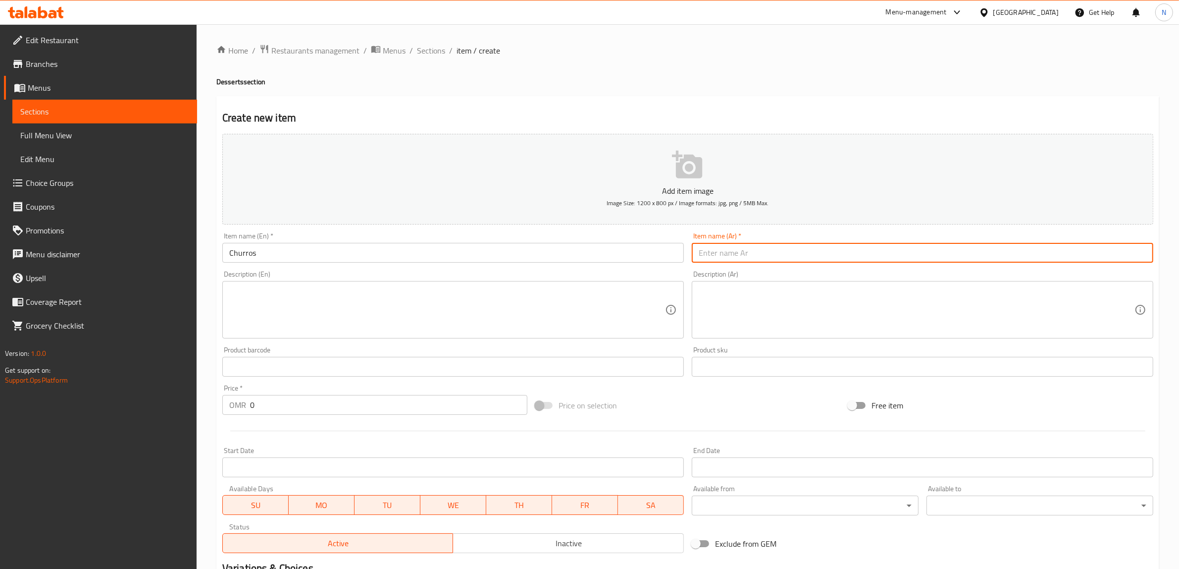
paste input "تشوروز"
type input "تشوروز"
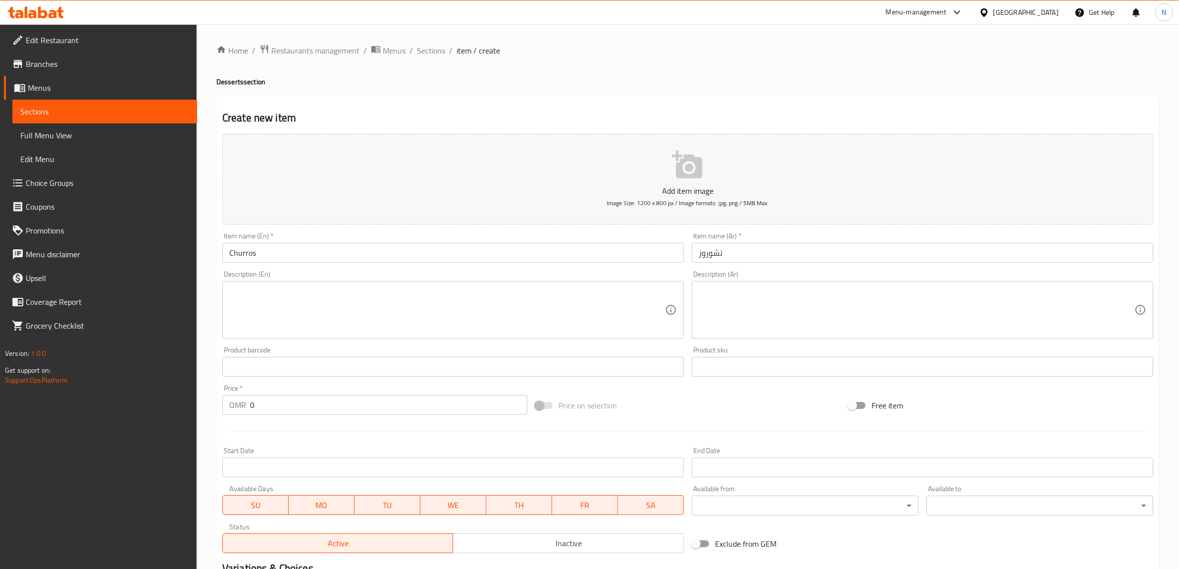
click at [558, 308] on textarea at bounding box center [447, 309] width 436 height 47
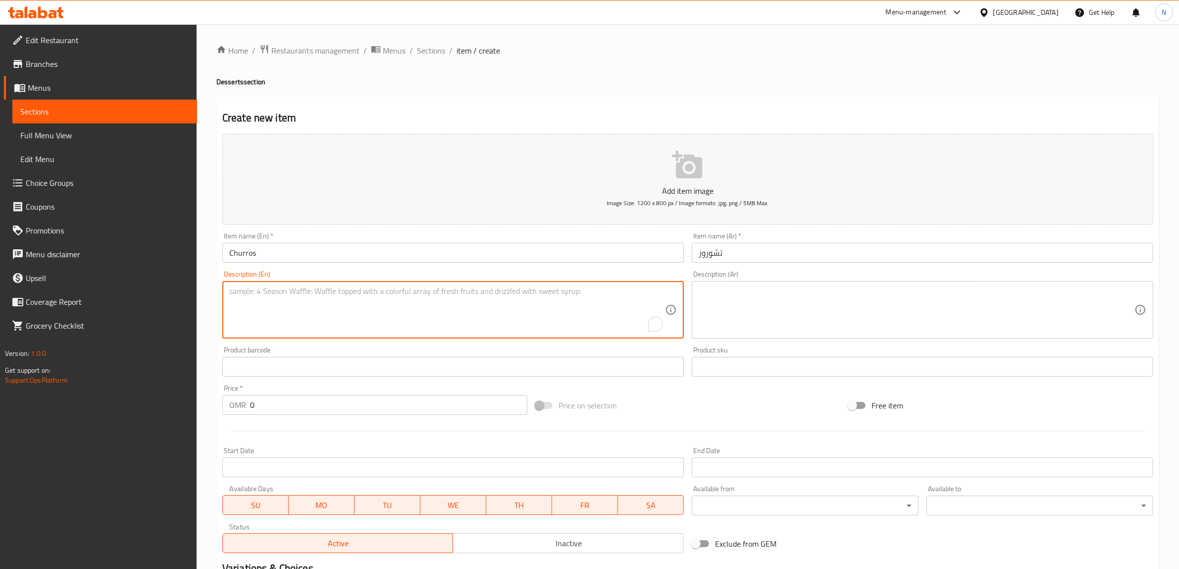
paste textarea "Crispy golden churros dusted with cinnamon sugar. Served with your choice of sa…"
type textarea "Crispy golden churros dusted with cinnamon sugar. Served with your choice of sa…"
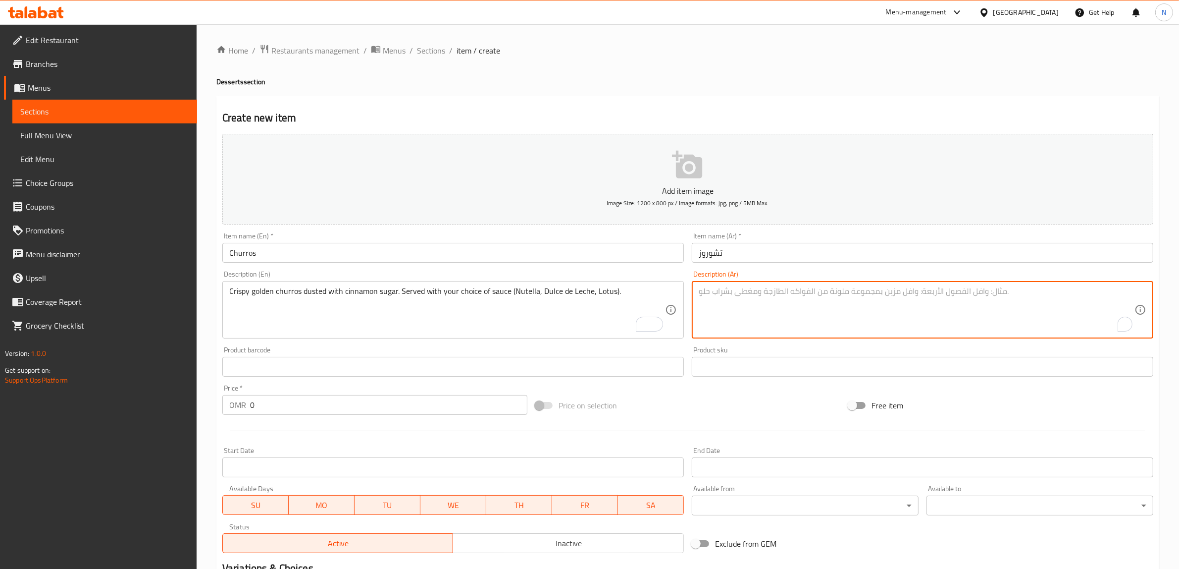
click at [914, 317] on textarea "To enrich screen reader interactions, please activate Accessibility in Grammarl…" at bounding box center [917, 309] width 436 height 47
paste textarea "تشوروز مقرمش، مرشوش بسكر وقرفة. يُقدَّم مع صوص من اختيارك: نوتيلا، دولسي، أو لو…"
click at [944, 290] on textarea "تشوروز مقرمش، مرشوش بسكر وقرفة. يُقدَّم مع صوص من اختيارك: نوتيلا، دولسي، أو لو…" at bounding box center [917, 309] width 436 height 47
click at [732, 298] on textarea "تشوروز مقرمش ذهبي، مرشوش بسكر وقرفة. يُقدَّم مع صوص من اختيارك: نوتيلا، دولسي، …" at bounding box center [917, 309] width 436 height 47
click at [732, 296] on textarea "تشوروز مقرمش ذهبي، مرشوش بسكر وقرفة. يُقدَّم مع صوص من اختيارك: نوتيلا، دولسي، …" at bounding box center [917, 309] width 436 height 47
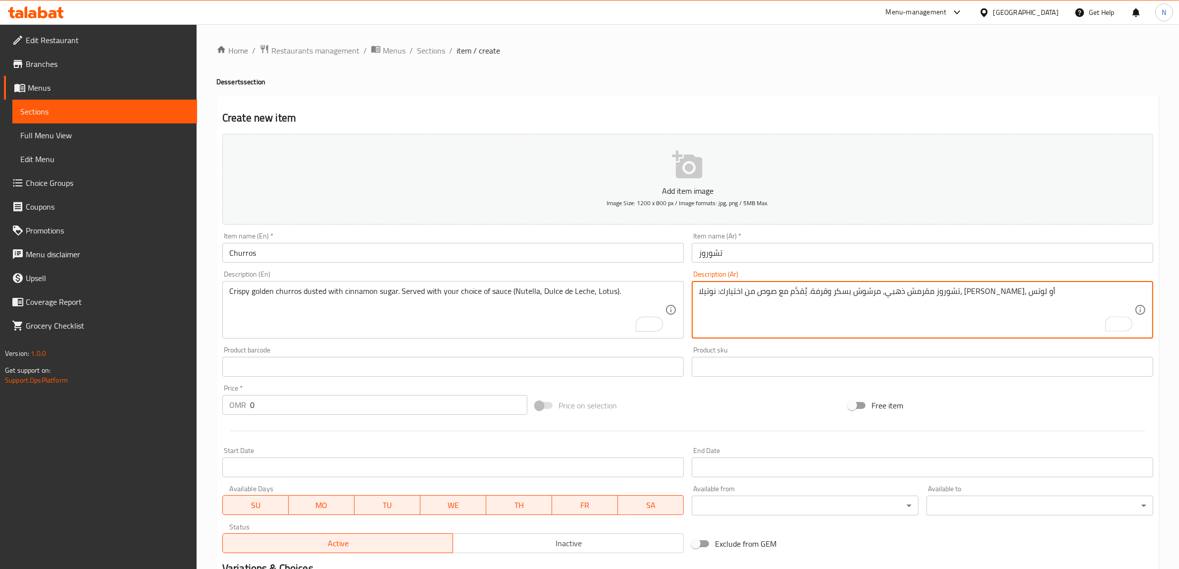
type textarea "تشوروز مقرمش ذهبي، مرشوش بسكر وقرفة. يُقدَّم مع صوص من اختيارك: نوتيلا، [PERSON…"
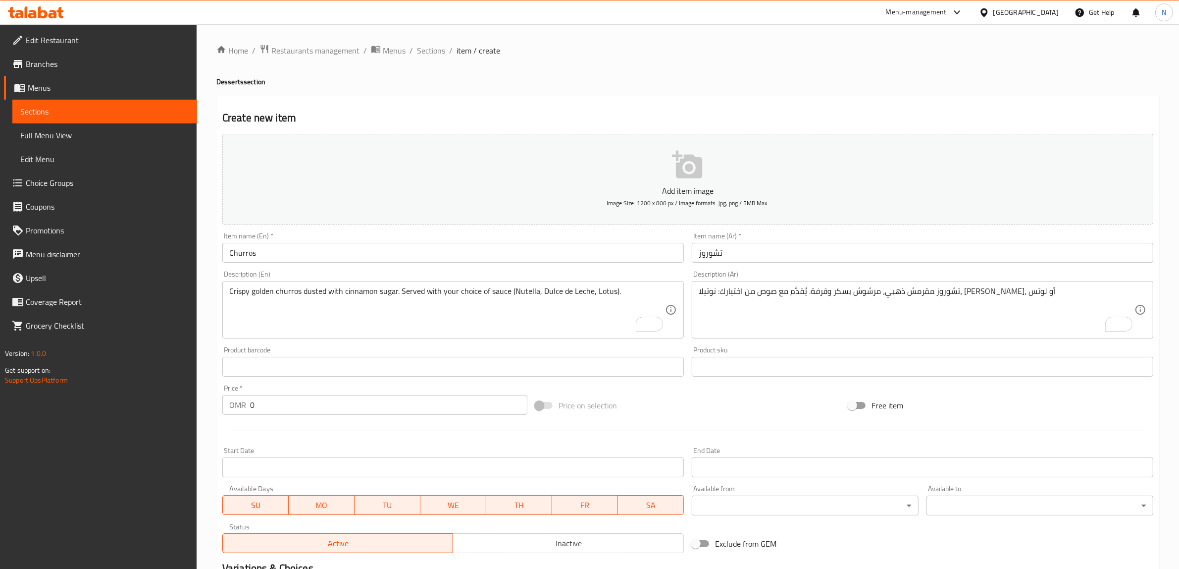
click at [328, 405] on input "0" at bounding box center [388, 405] width 277 height 20
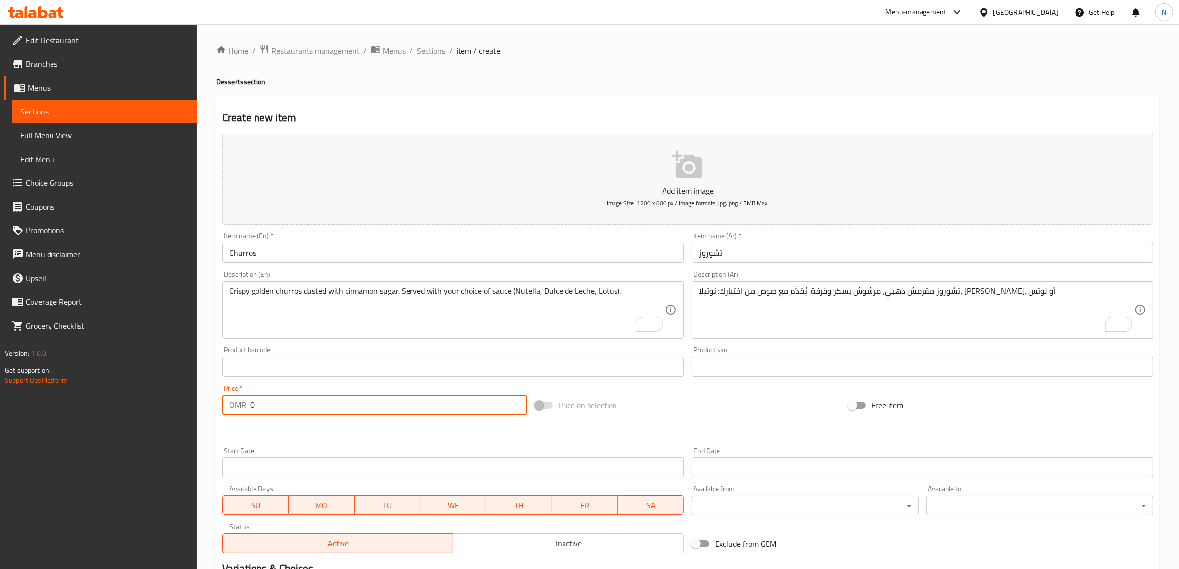
click at [328, 405] on input "0" at bounding box center [388, 405] width 277 height 20
paste input "1.80"
type input "1.800"
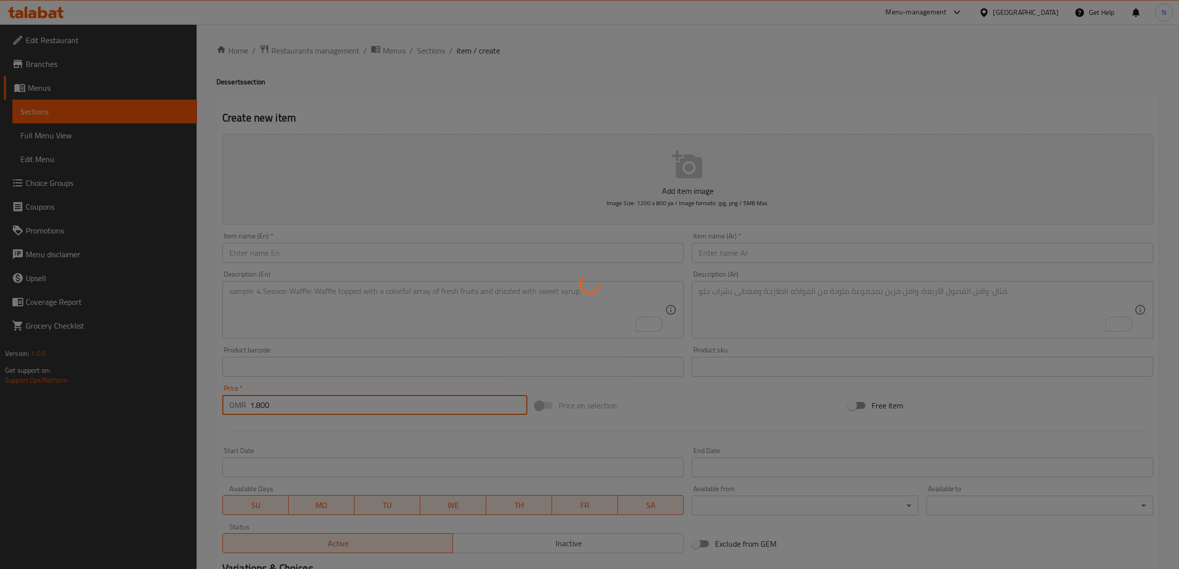
type input "0"
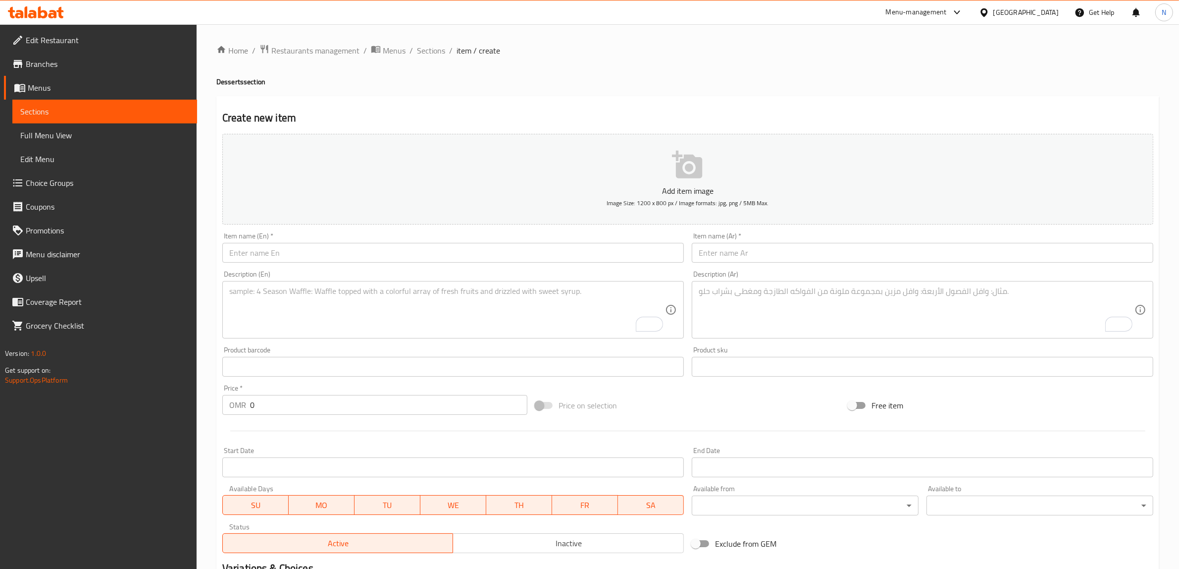
click at [455, 244] on input "text" at bounding box center [453, 253] width 462 height 20
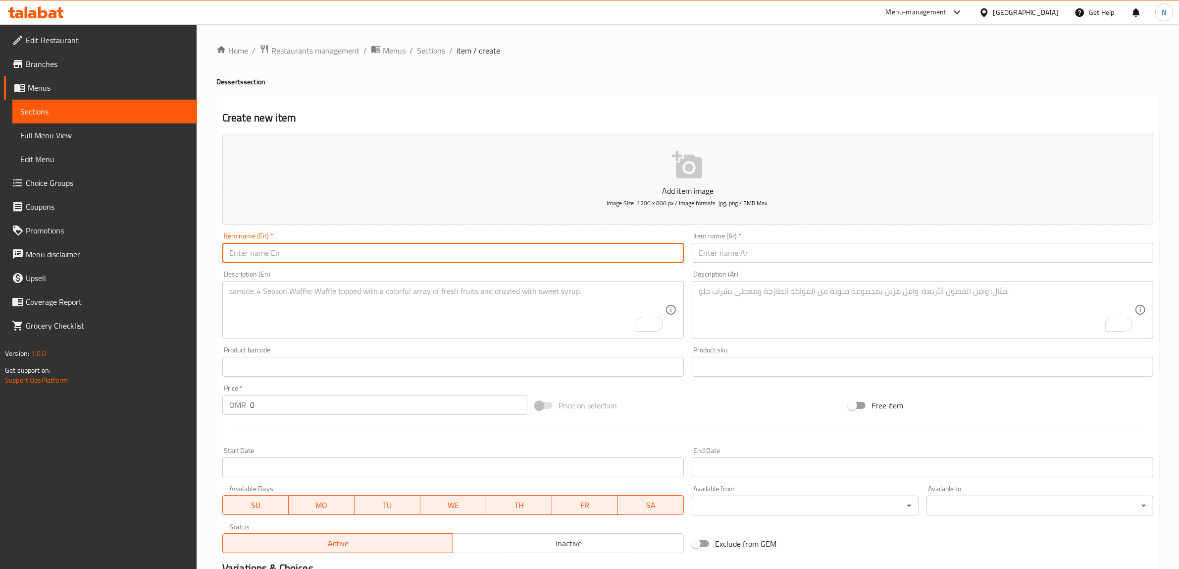
paste input "Churros Bites"
type input "Churros Bites"
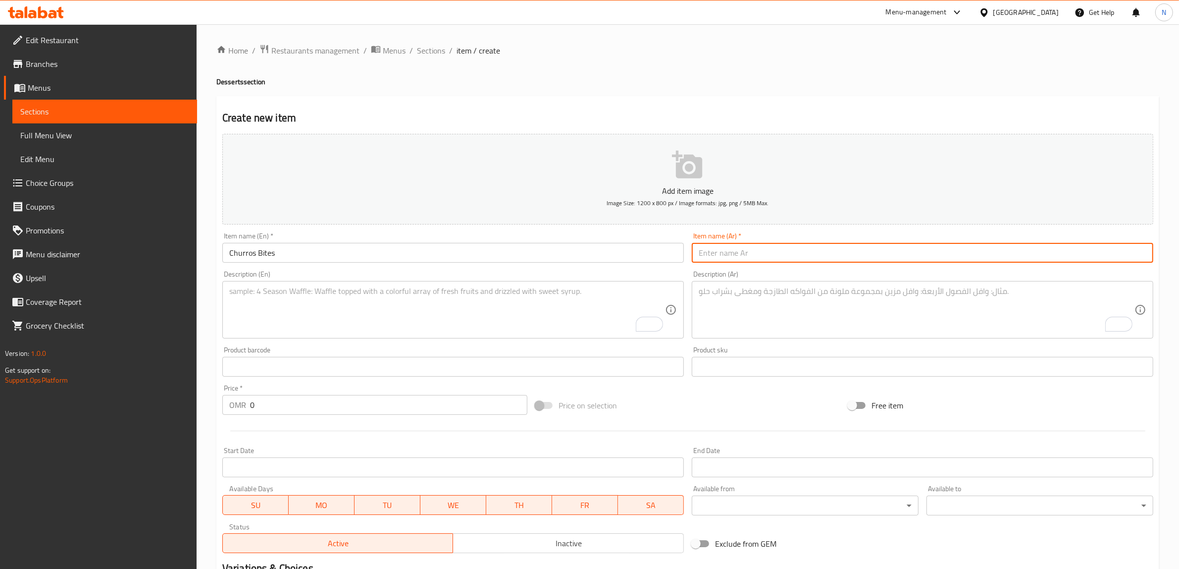
click at [762, 247] on input "text" at bounding box center [923, 253] width 462 height 20
paste input "أصابع تشوروز"
type input "أصابع تشوروز"
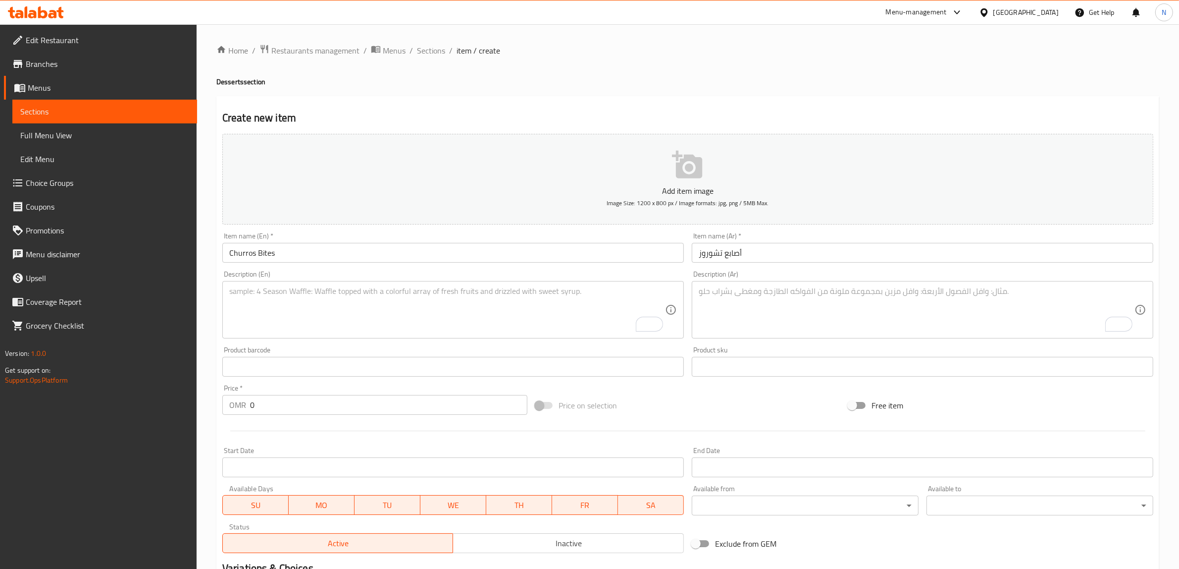
click at [514, 317] on textarea "To enrich screen reader interactions, please activate Accessibility in Grammarl…" at bounding box center [447, 309] width 436 height 47
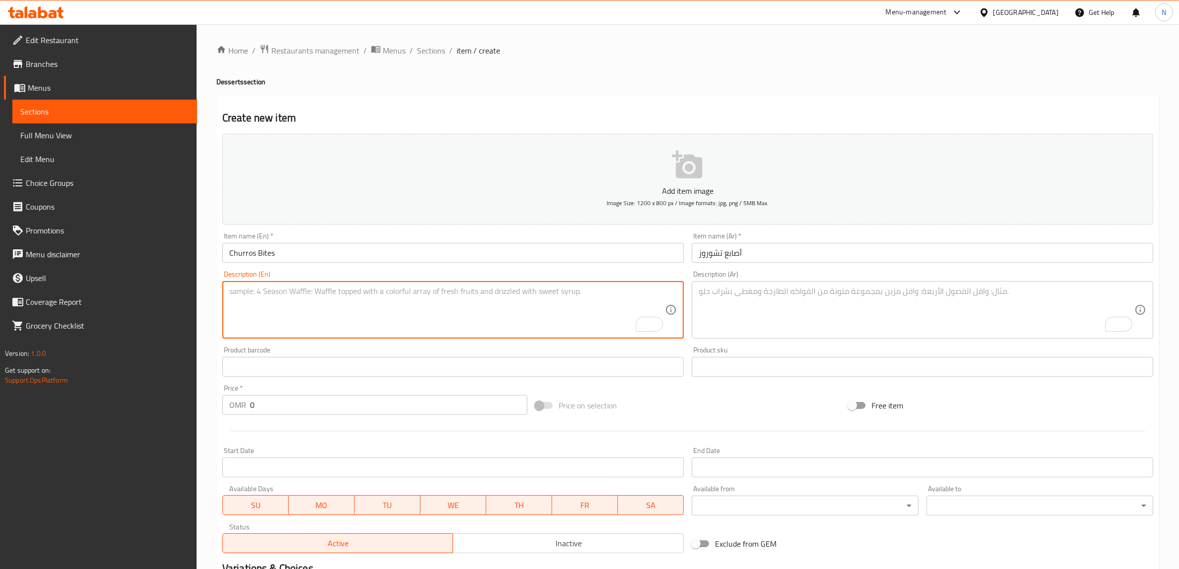
paste textarea "Bite-sized churros dusted with cinnamon sugar. Served with your choice of sauce…"
type textarea "Bite-sized churros dusted with cinnamon sugar. Served with your choice of sauce…"
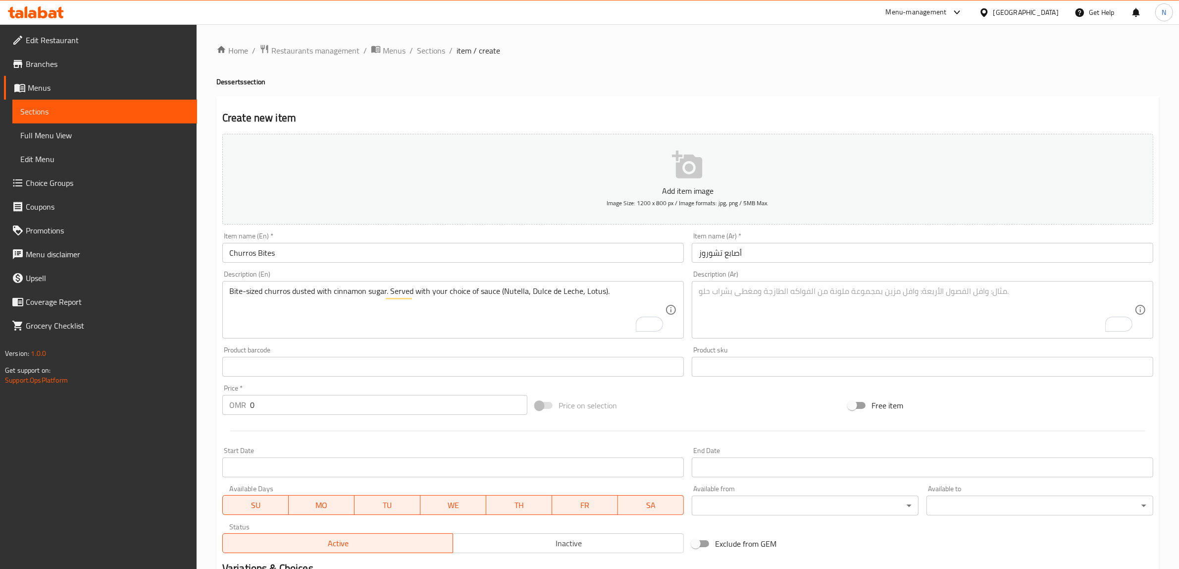
click at [948, 328] on textarea "To enrich screen reader interactions, please activate Accessibility in Grammarl…" at bounding box center [917, 309] width 436 height 47
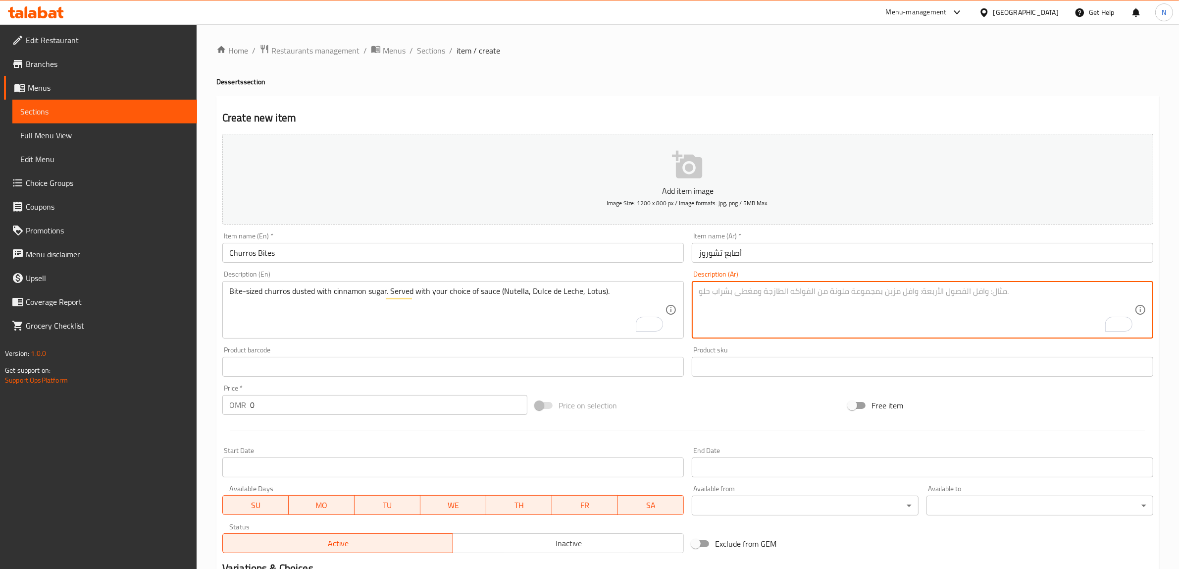
paste textarea "تشوروز صغير الحجم، مرشوش بسكر وقرفة. يُقدَّم مع صوص من اختيارك: نوتيلا، دولسي، …"
type textarea "تشوروز صغير الحجم، مرشوش بسكر وقرفة. يُقدَّم مع صوص من اختيارك: نوتيلا، دولسي، …"
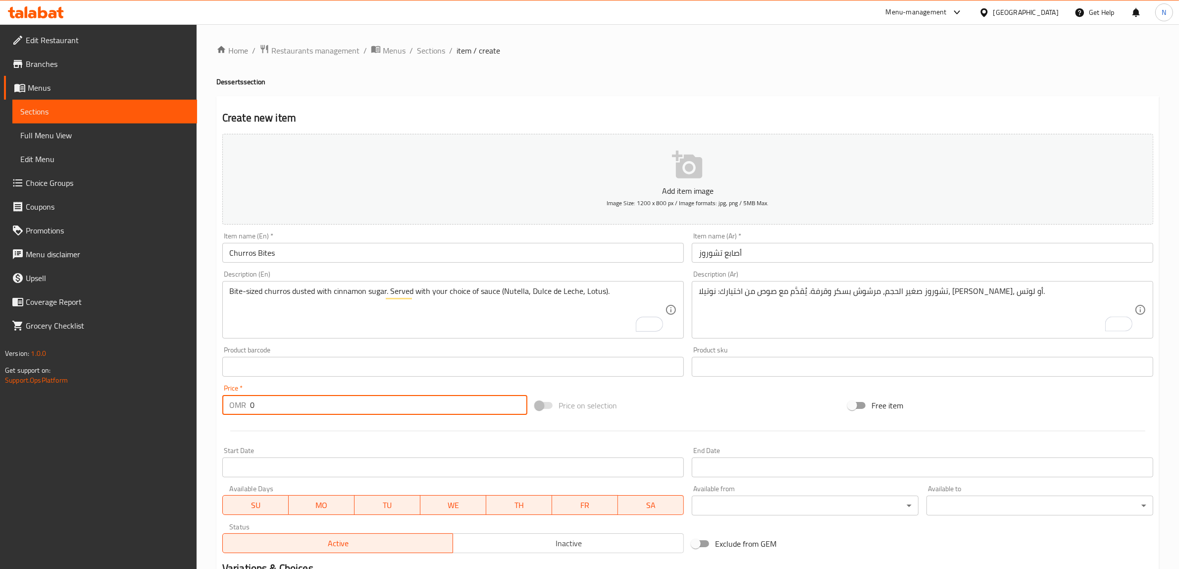
click at [419, 405] on input "0" at bounding box center [388, 405] width 277 height 20
paste input "3.60"
type input "3.600"
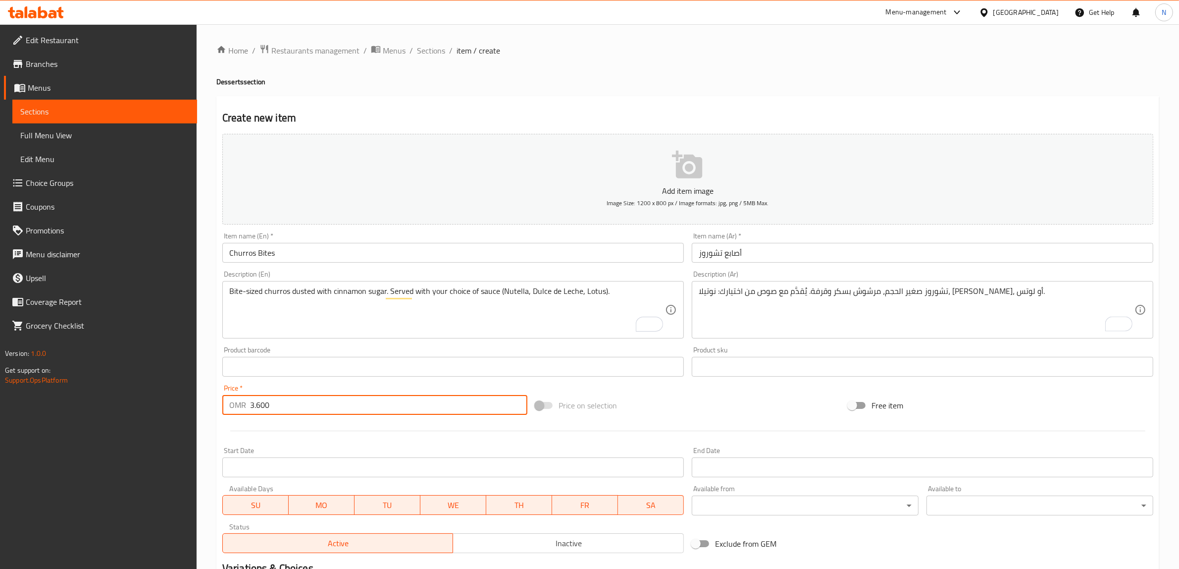
click at [739, 251] on input "أصابع تشوروز" at bounding box center [923, 253] width 462 height 20
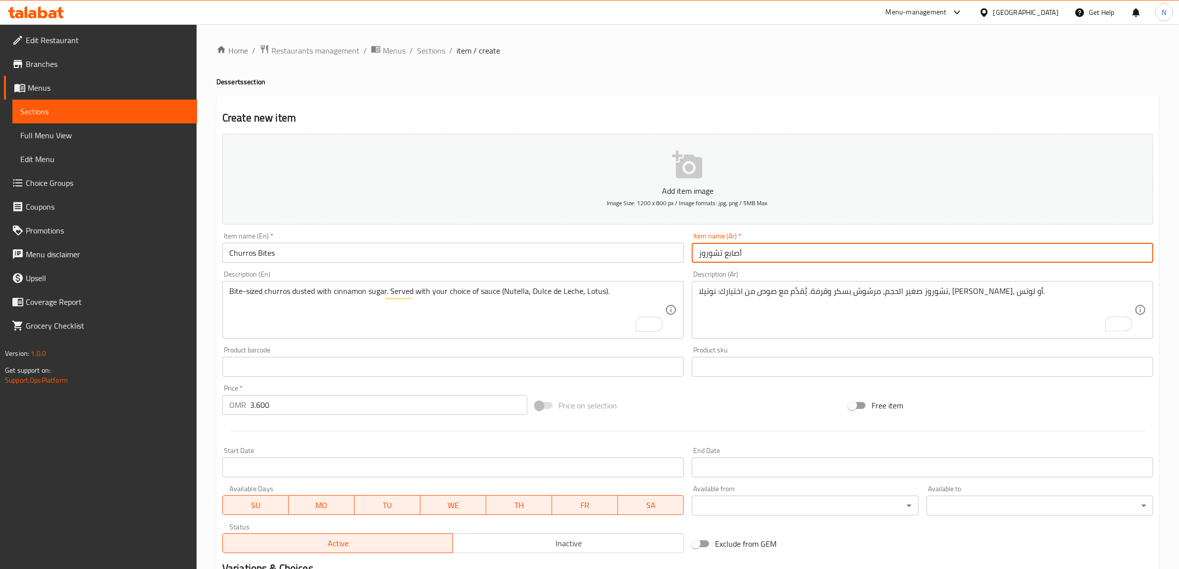
click at [739, 251] on input "أصابع تشوروز" at bounding box center [923, 253] width 462 height 20
type input "بايتس تشوروز"
click at [969, 294] on textarea "تشوروز صغير الحجم، مرشوش بسكر وقرفة. يُقدَّم مع صوص من اختيارك: نوتيلا، دولسي، …" at bounding box center [917, 309] width 436 height 47
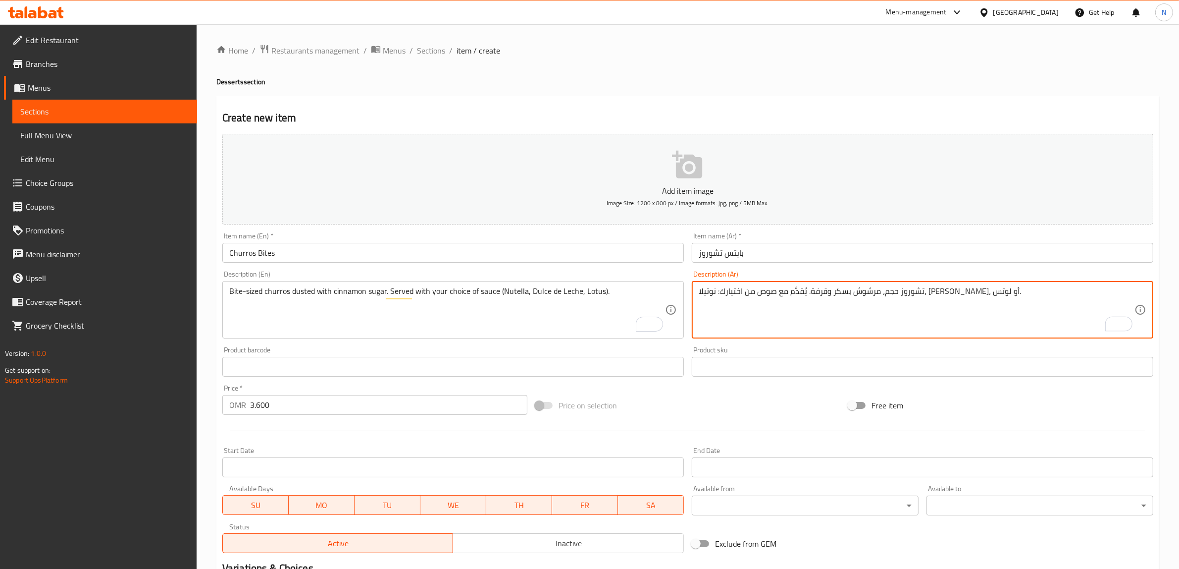
click at [731, 255] on input "بايتس تشوروز" at bounding box center [923, 253] width 462 height 20
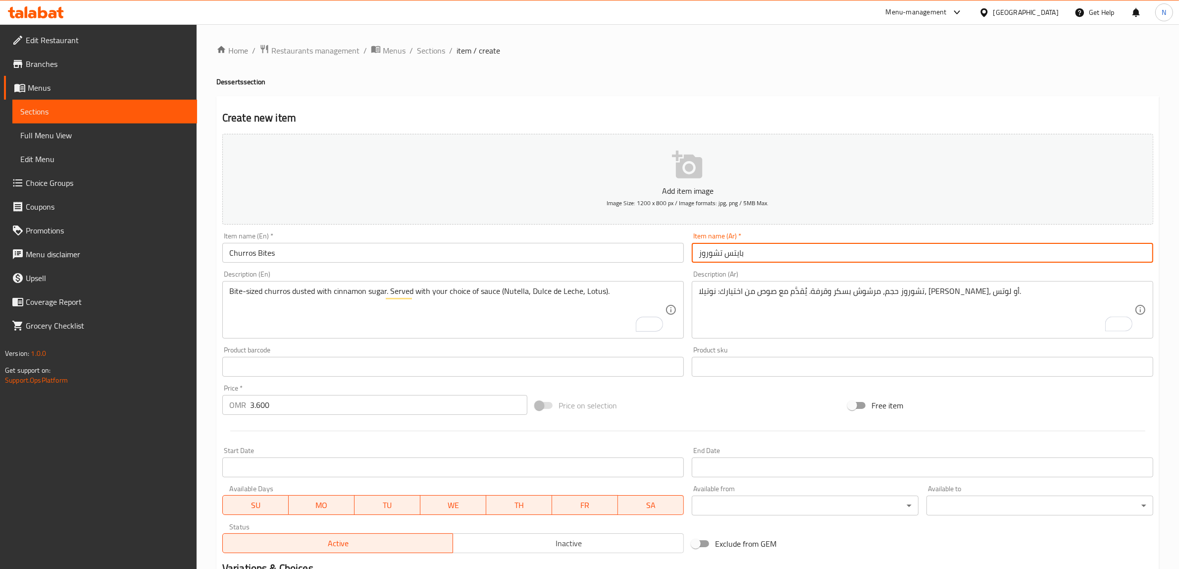
click at [731, 255] on input "بايتس تشوروز" at bounding box center [923, 253] width 462 height 20
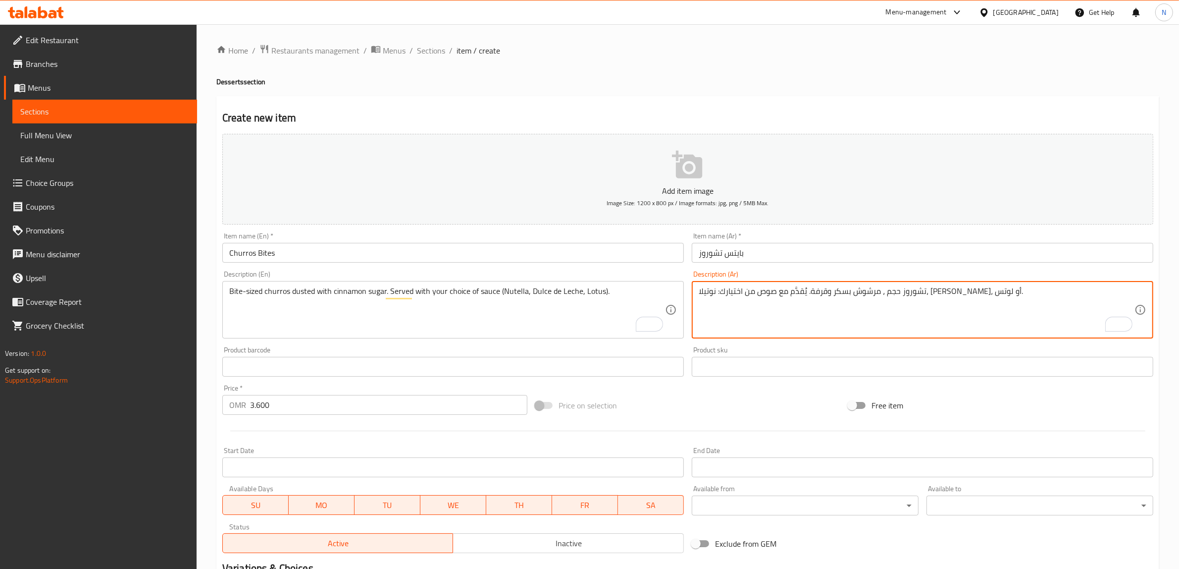
paste textarea "ايتس"
click at [729, 293] on textarea "تشوروز حجم بايتس، مرشوش بسكر وقرفة. يُقدَّم مع صوص من اختيارك: نوتيلا، دولسي، أ…" at bounding box center [917, 309] width 436 height 47
type textarea "تشوروز حجم بايتس، مرشوش بسكر وقرفة. يُقدَّم مع صوص من اختيارك: نوتيلا، دولسي دي…"
click at [802, 256] on input "بايتس تشوروز" at bounding box center [923, 253] width 462 height 20
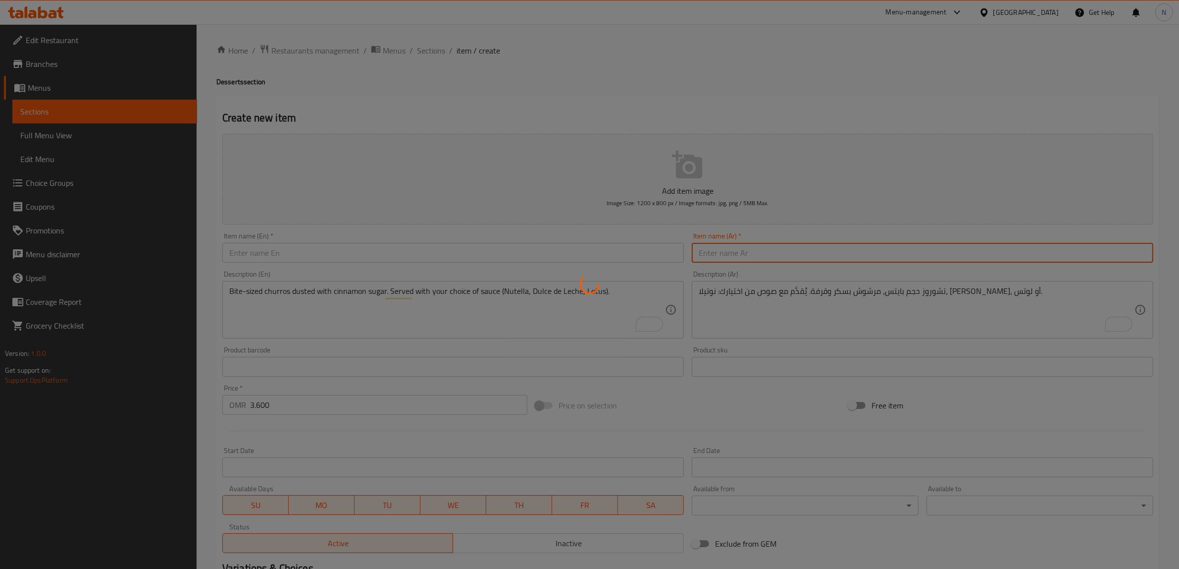
type input "0"
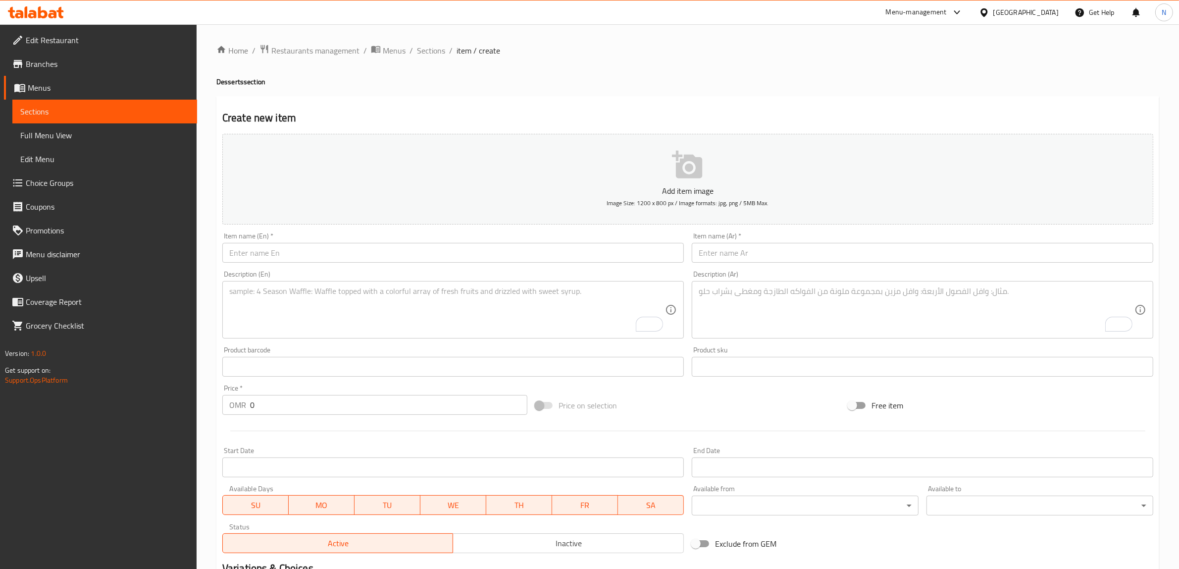
click at [449, 252] on input "text" at bounding box center [453, 253] width 462 height 20
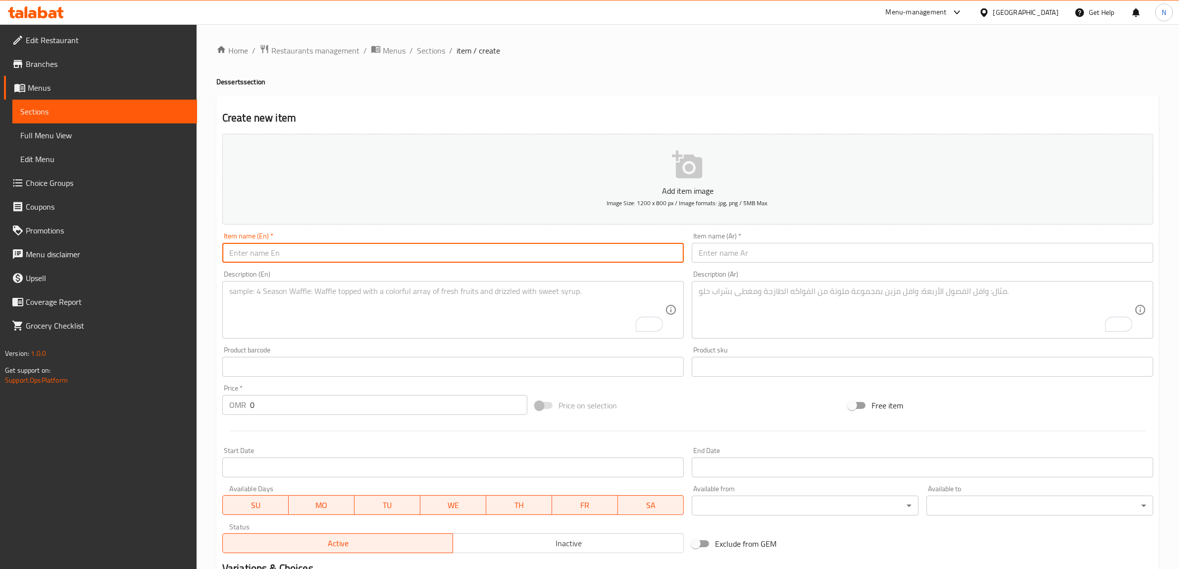
paste input "Um ali"
type input "Um Ali"
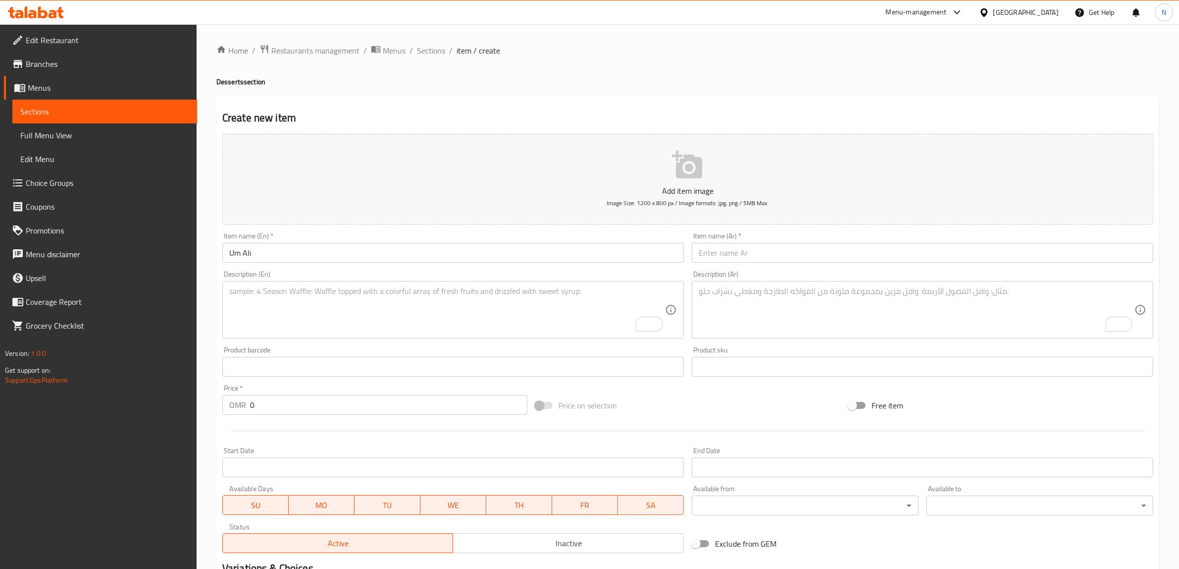
drag, startPoint x: 870, startPoint y: 258, endPoint x: 877, endPoint y: 256, distance: 7.6
click at [870, 258] on input "text" at bounding box center [923, 253] width 462 height 20
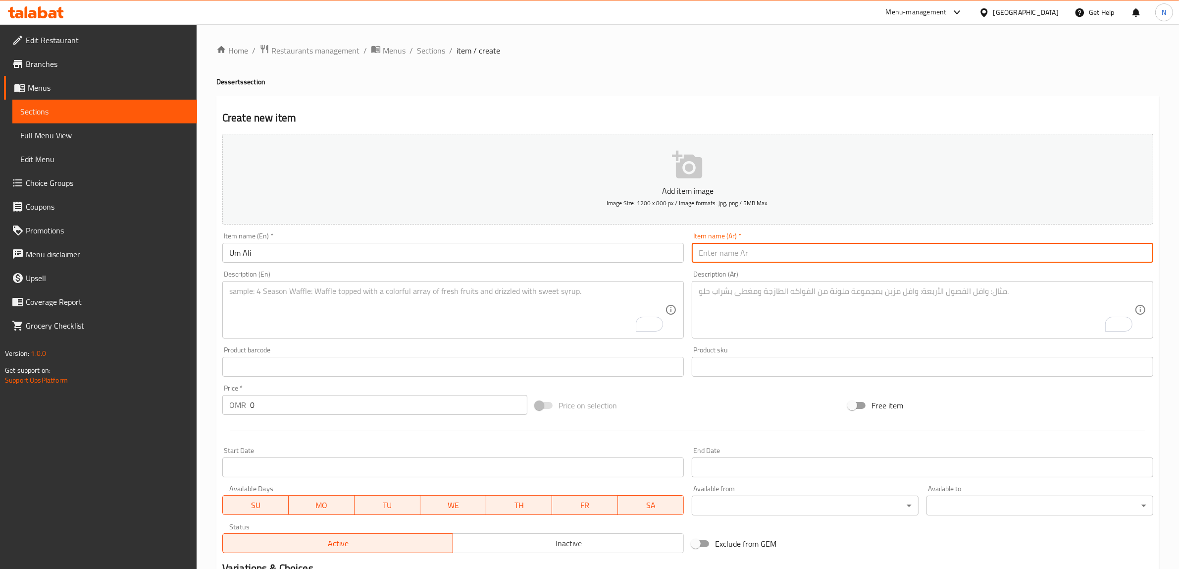
paste input "ام علي"
type input "ام علي"
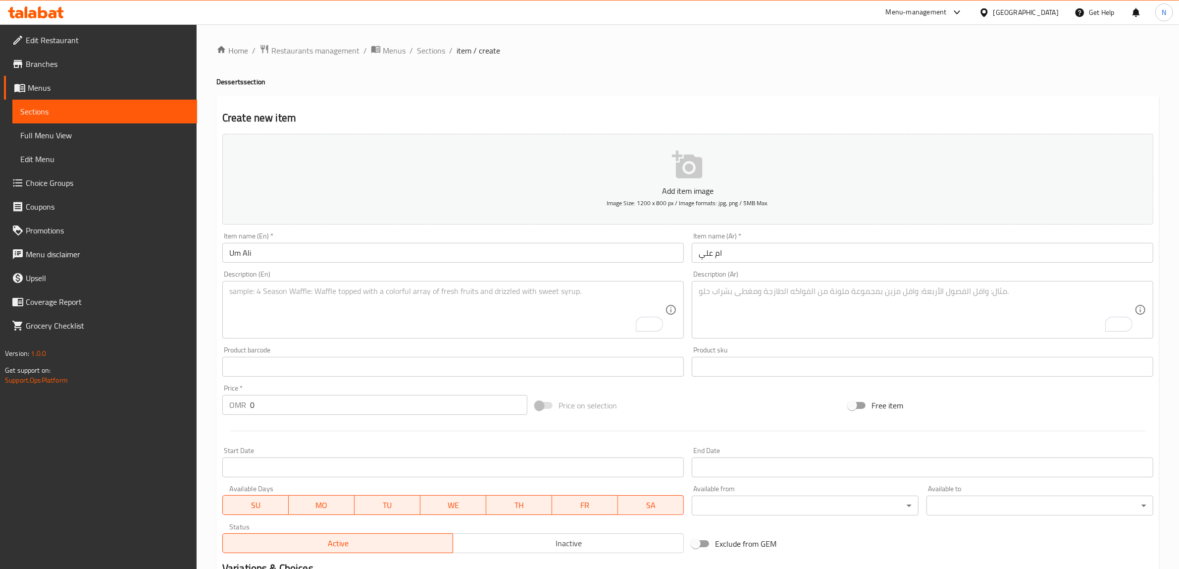
click at [543, 293] on textarea "To enrich screen reader interactions, please activate Accessibility in Grammarl…" at bounding box center [447, 309] width 436 height 47
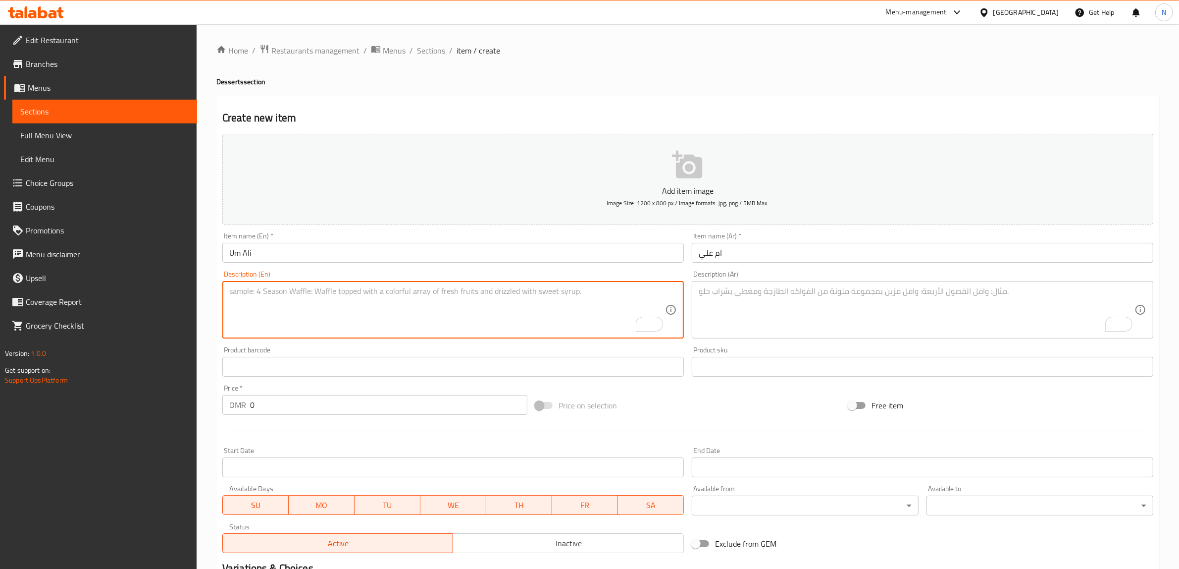
paste textarea "Warm croissant pudding soaked in our signature milk blend and mixed with almond…"
type textarea "Warm croissant pudding soaked in our signature milk blend and mixed with almond…"
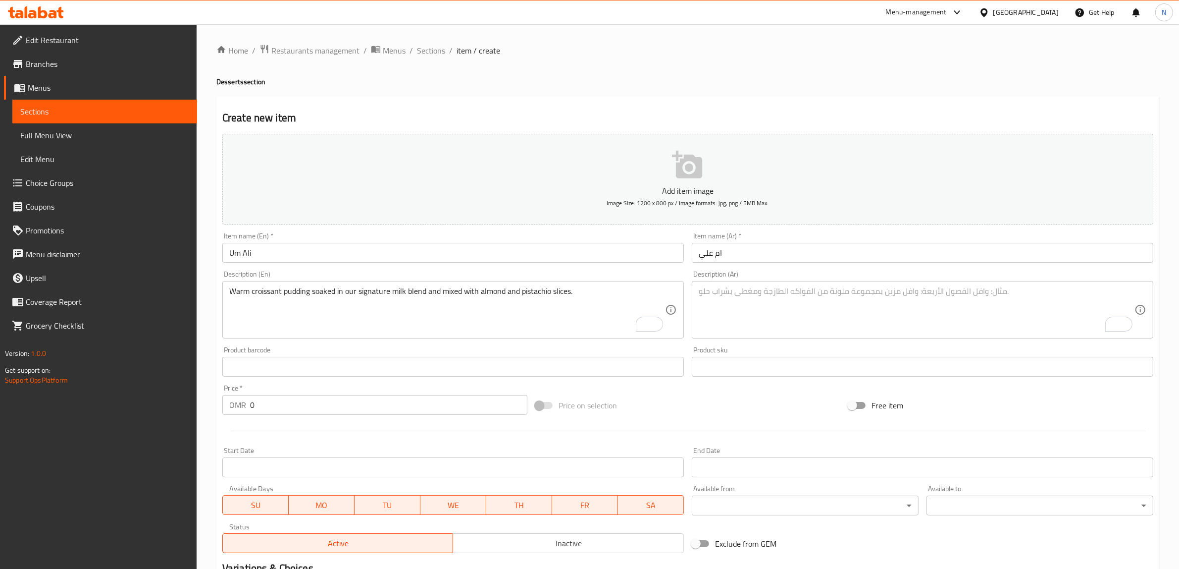
click at [1001, 296] on textarea "To enrich screen reader interactions, please activate Accessibility in Grammarl…" at bounding box center [917, 309] width 436 height 47
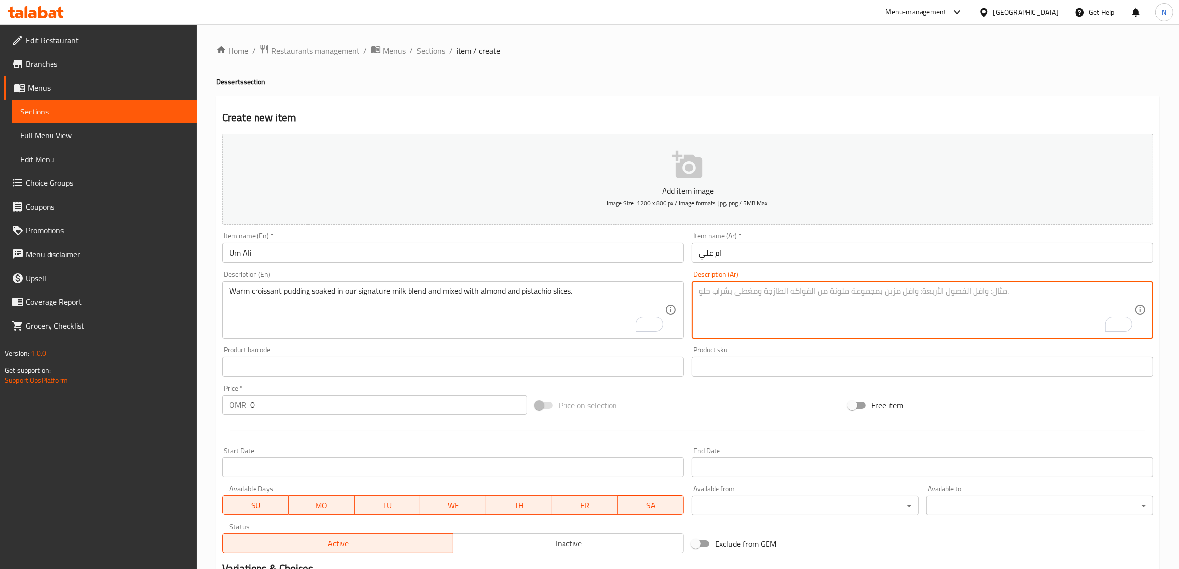
paste textarea "بودنغ كرواسون دافئ، منقوع في خلطة الحليب الخاصة ومخلوط بشرائح لوز وفستق."
type textarea "بودنغ كرواسون دافئ، منقوع في خلطة الحليب الخاصة ومخلوط بشرائح لوز وفستق."
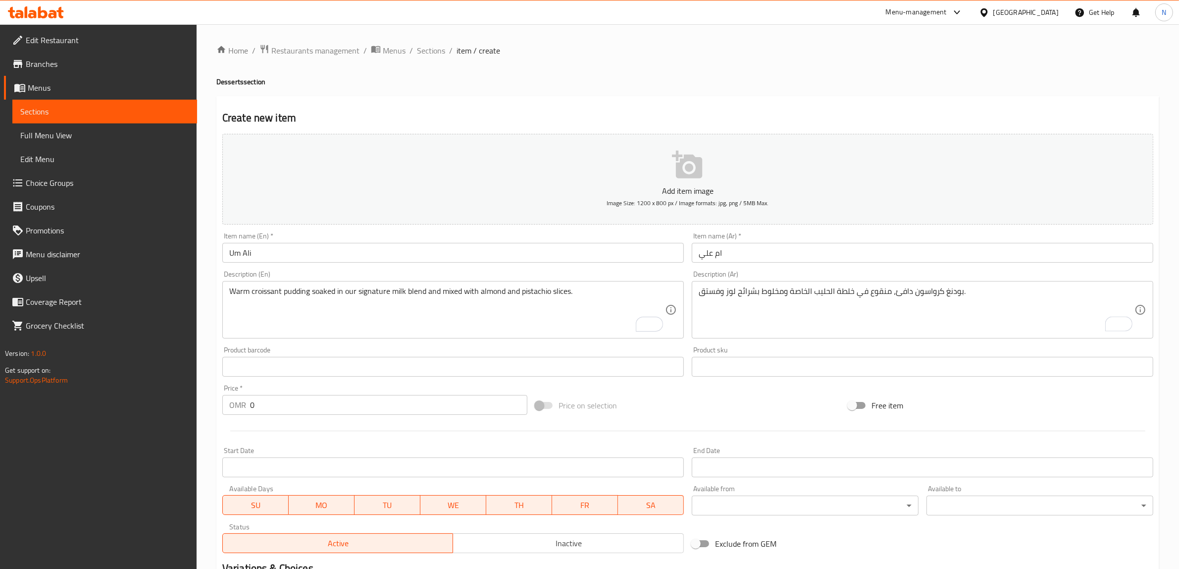
click at [323, 412] on input "0" at bounding box center [388, 405] width 277 height 20
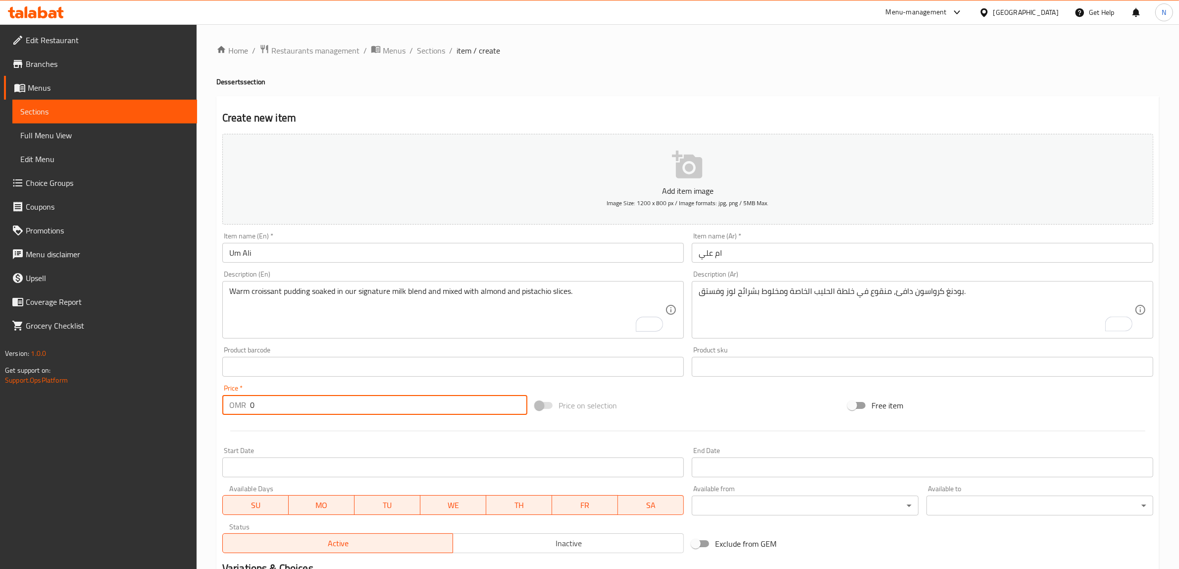
click at [323, 412] on input "0" at bounding box center [388, 405] width 277 height 20
paste input "3.50"
type input "3.500"
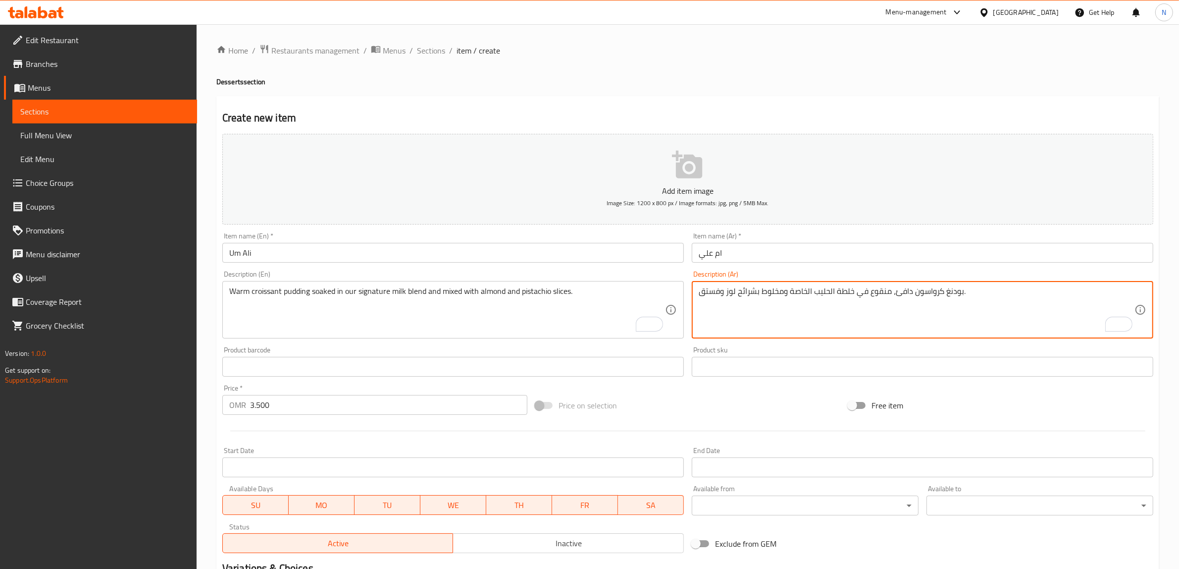
click at [808, 296] on textarea "بودنغ كرواسون دافئ، منقوع في خلطة الحليب الخاصة ومخلوط بشرائح لوز وفستق." at bounding box center [917, 309] width 436 height 47
click at [811, 287] on textarea "بودنغ كرواسون دافئ، منقوع في خلطة الحليب الخاصة ومخلوط بشرائح لوز وفستق." at bounding box center [917, 309] width 436 height 47
click at [790, 294] on textarea "بودنغ كرواسون دافئ، منقوع في خلطة الحليب سيجنتشر الخاصة ومخلوط بشرائح لوز وفستق." at bounding box center [917, 309] width 436 height 47
type textarea "بودنغ كرواسون دافئ، منقوع في خلطة الحليب سيجنتشر الخاصة بنا ومخلوط بشرائح لوز و…"
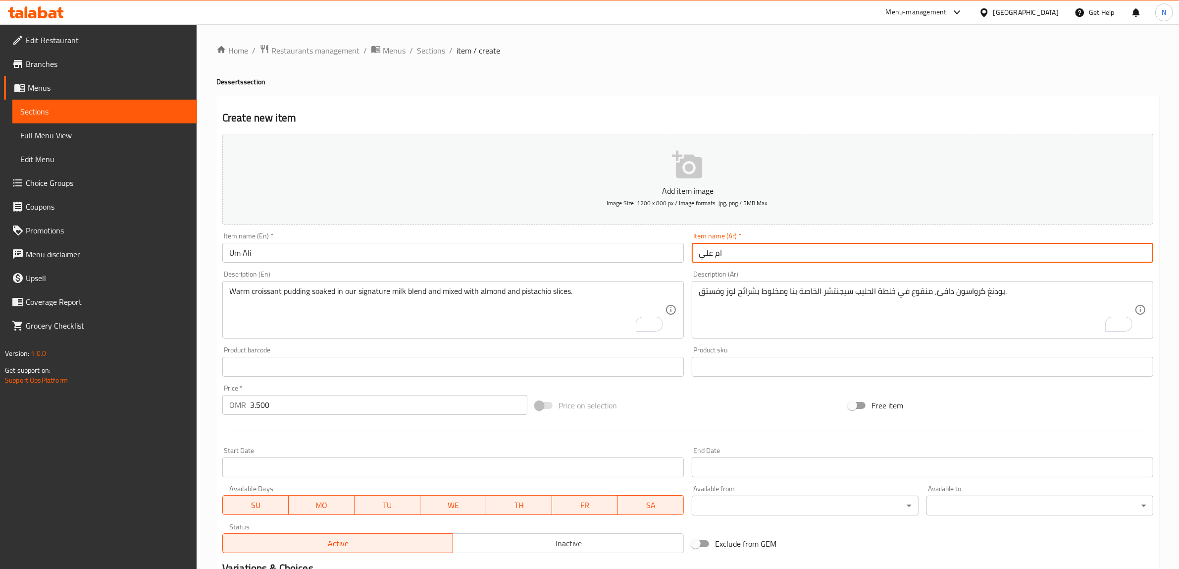
click at [821, 251] on input "ام علي" at bounding box center [923, 253] width 462 height 20
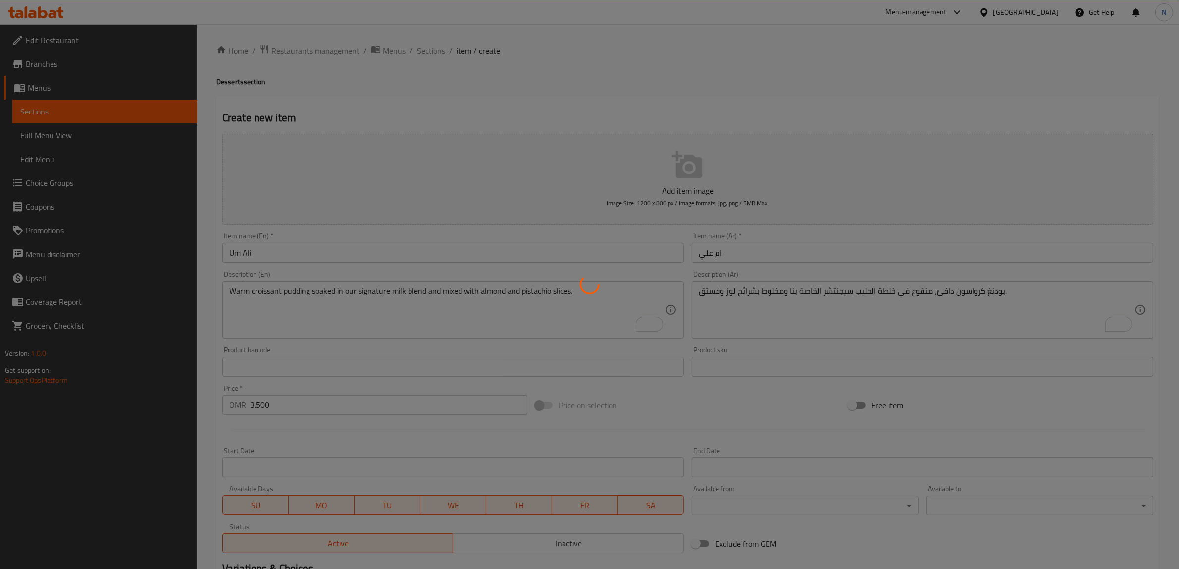
type input "0"
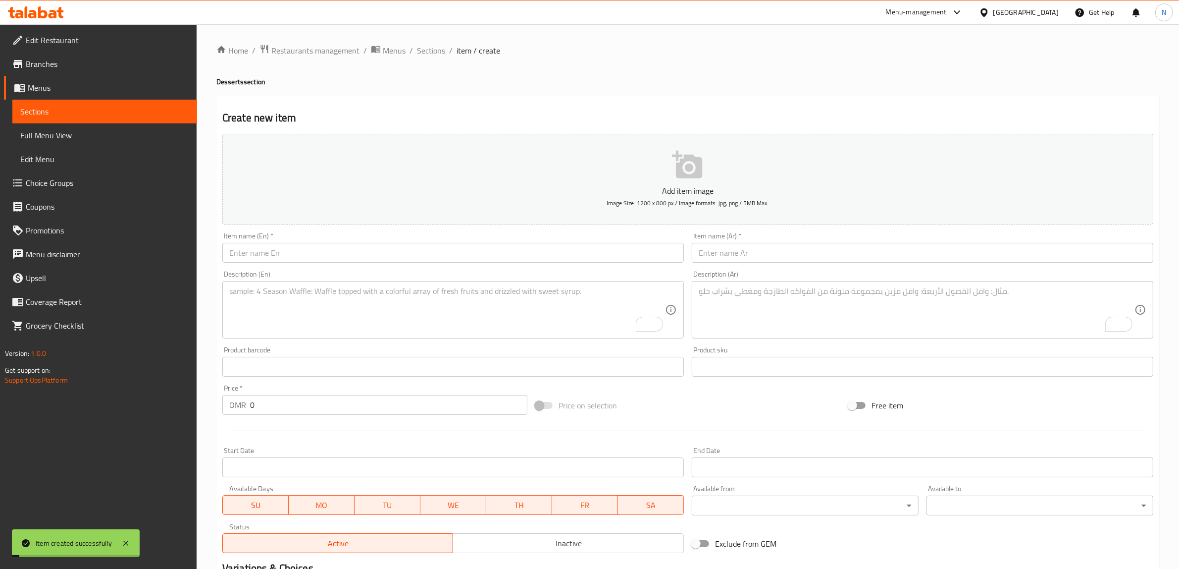
click at [441, 251] on input "text" at bounding box center [453, 253] width 462 height 20
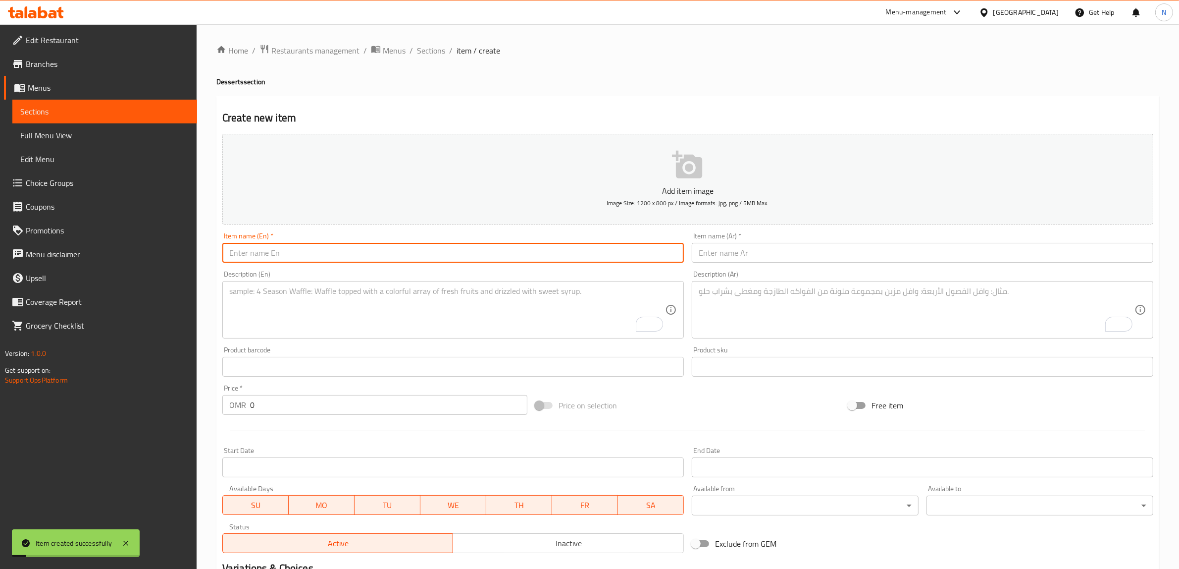
paste input "Balaleet Milk"
type input "Balaleet Milk"
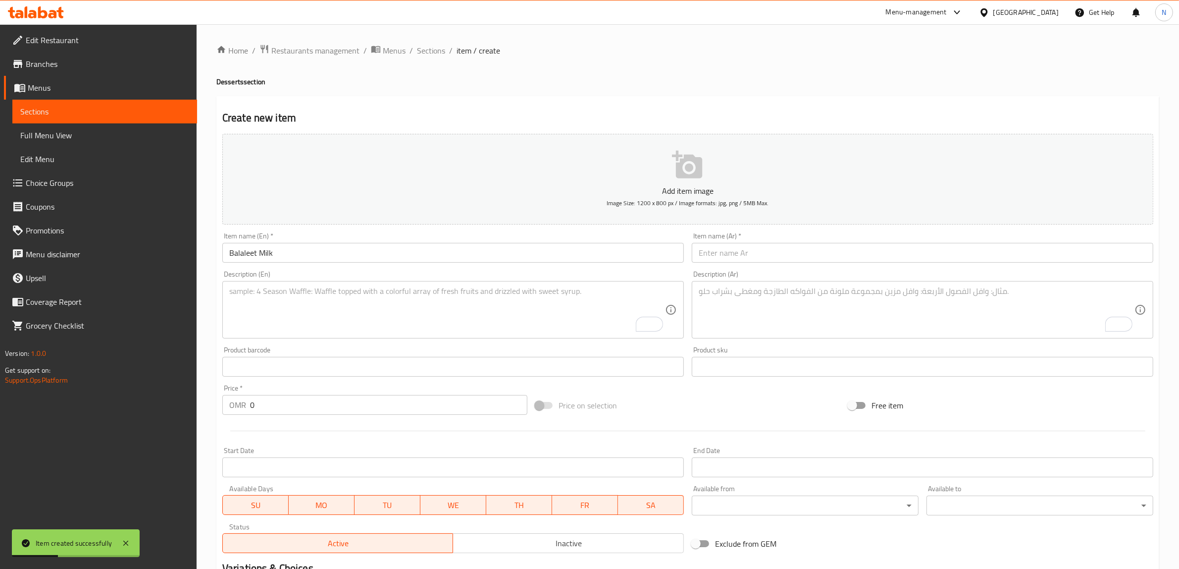
click at [864, 259] on input "text" at bounding box center [923, 253] width 462 height 20
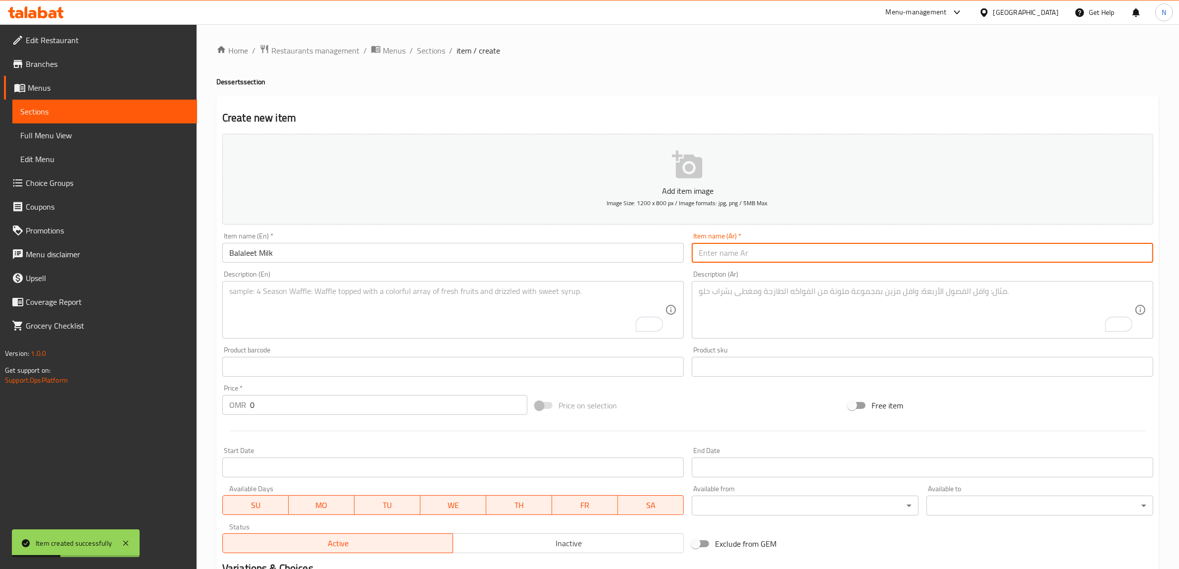
paste input "حليب بلاليط"
type input "حليب بلاليط"
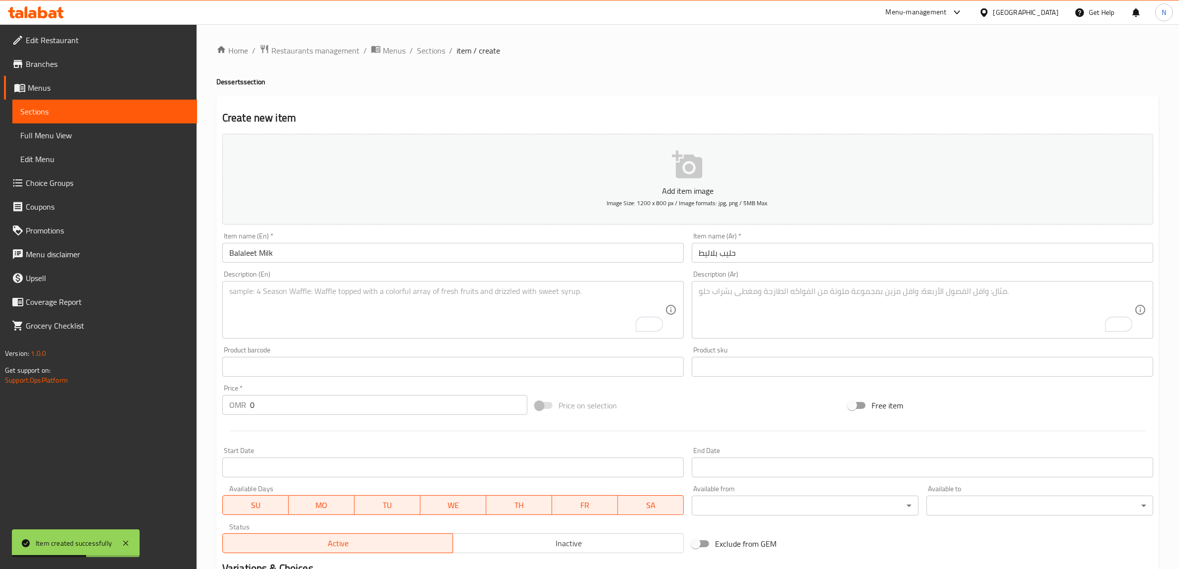
click at [579, 311] on textarea "To enrich screen reader interactions, please activate Accessibility in Grammarl…" at bounding box center [447, 309] width 436 height 47
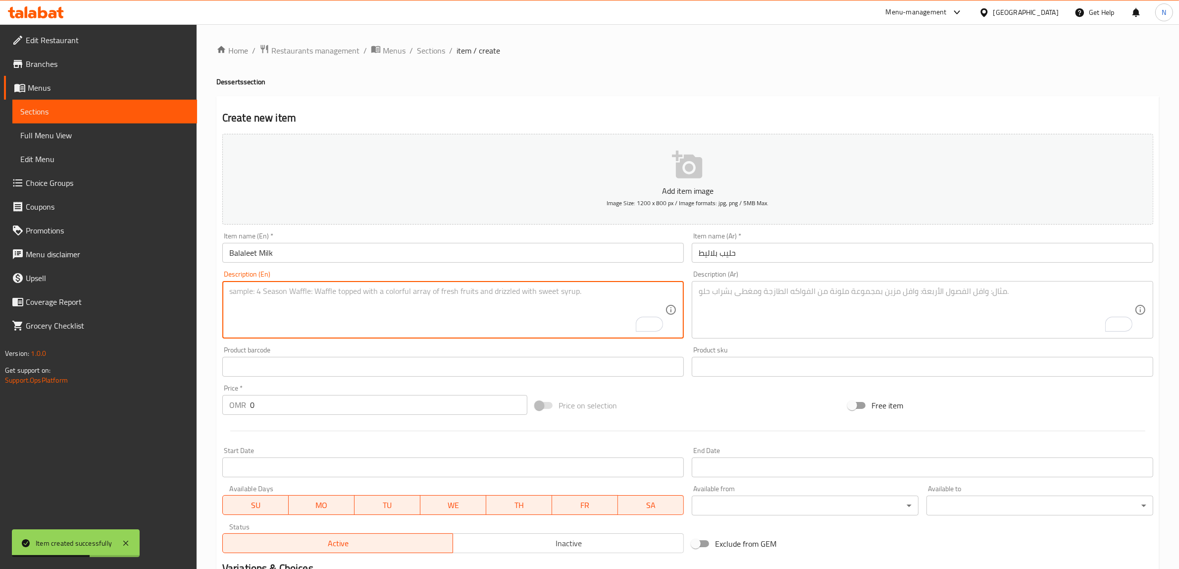
paste textarea "Signature milk blend with vermicelli, infused with saffron, rose water, and car…"
type textarea "Signature milk blend with vermicelli, infused with saffron, rose water, and car…"
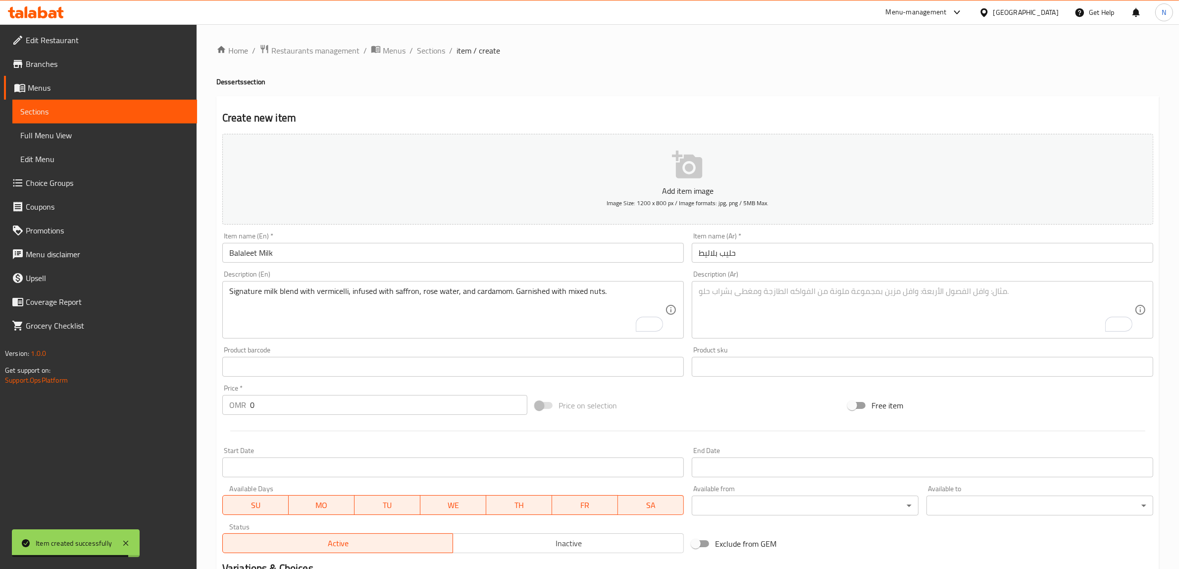
click at [850, 283] on div "Description (Ar)" at bounding box center [923, 309] width 462 height 57
paste textarea "لطة الحليب الخاصة مع شعيرية، منكهة بالزعفران، ماء ورد وهيل، ومزينة بمكسرات مشكل…"
drag, startPoint x: 984, startPoint y: 291, endPoint x: 999, endPoint y: 295, distance: 15.3
click at [984, 291] on textarea "لطة الحليب الخاصة مع شعيرية، منكهة بالزعفران، ماء ورد وهيل، ومزينة بمكسرات مشكل…" at bounding box center [917, 309] width 436 height 47
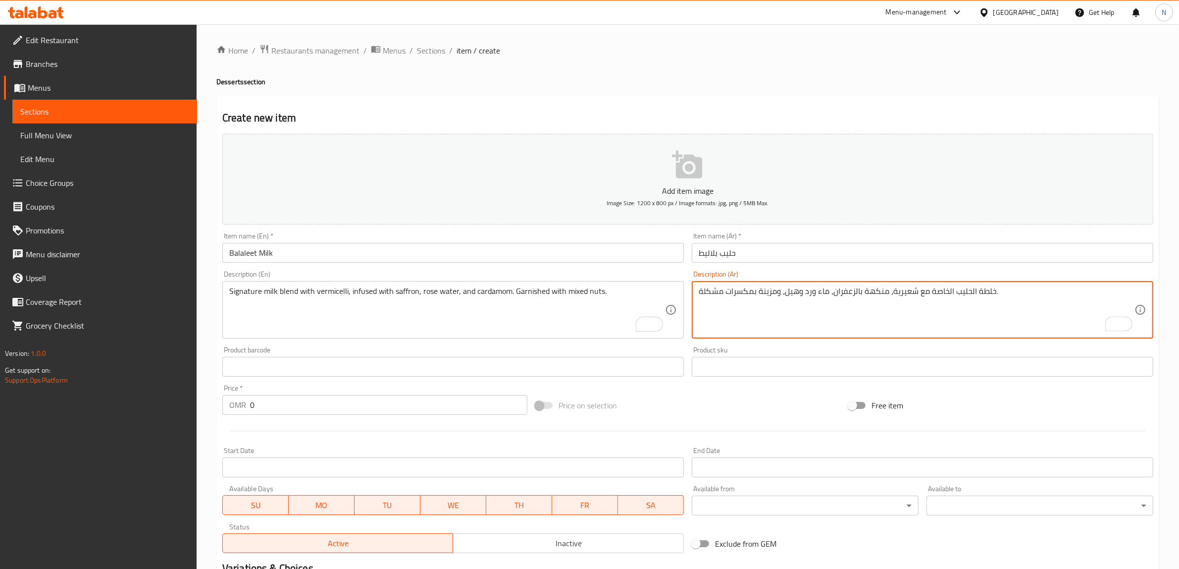
click at [940, 293] on textarea "خلطة الحليب الخاصة مع شعيرية، منكهة بالزعفران، ماء ورد وهيل، ومزينة بمكسرات مشك…" at bounding box center [917, 309] width 436 height 47
click at [883, 297] on textarea "خلطة الحليب سيجنتشر مع شعيرية، منكهة بالزعفران، ماء ورد وهيل، ومزينة بمكسرات مش…" at bounding box center [917, 309] width 436 height 47
click at [875, 293] on textarea "خلطة الحليب سيجنتشر مع شعيرية، مبيئة بالزعفران، ماء ورد وهيل، ومزينة بمكسرات مش…" at bounding box center [917, 309] width 436 height 47
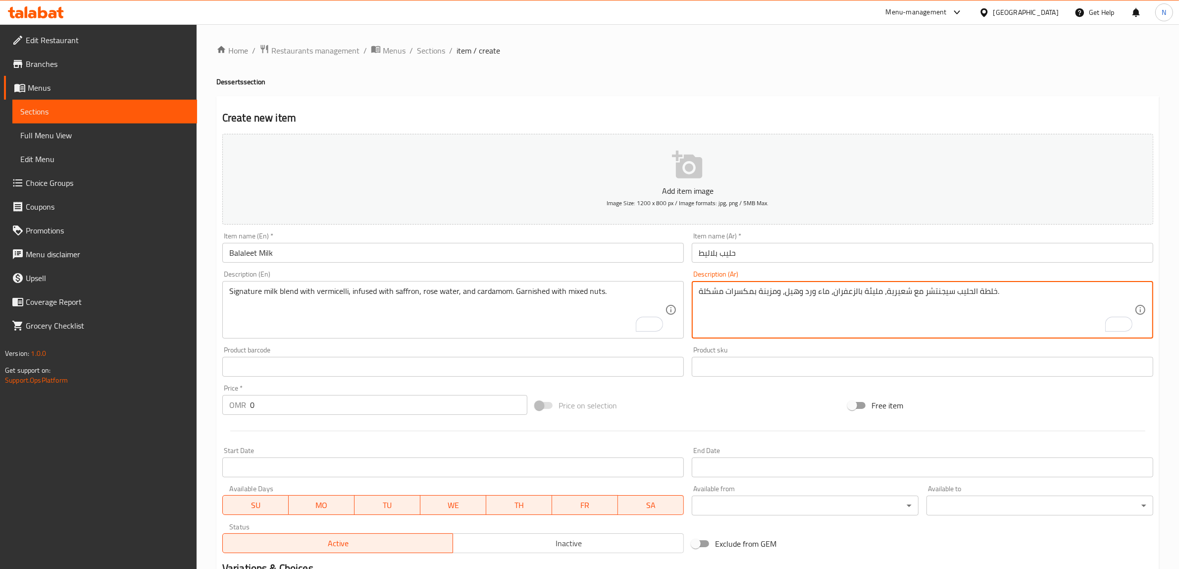
type textarea "خلطة الحليب سيجنتشر مع شعيرية، مليئة بالزعفران، ماء ورد وهيل، ومزينة بمكسرات مش…"
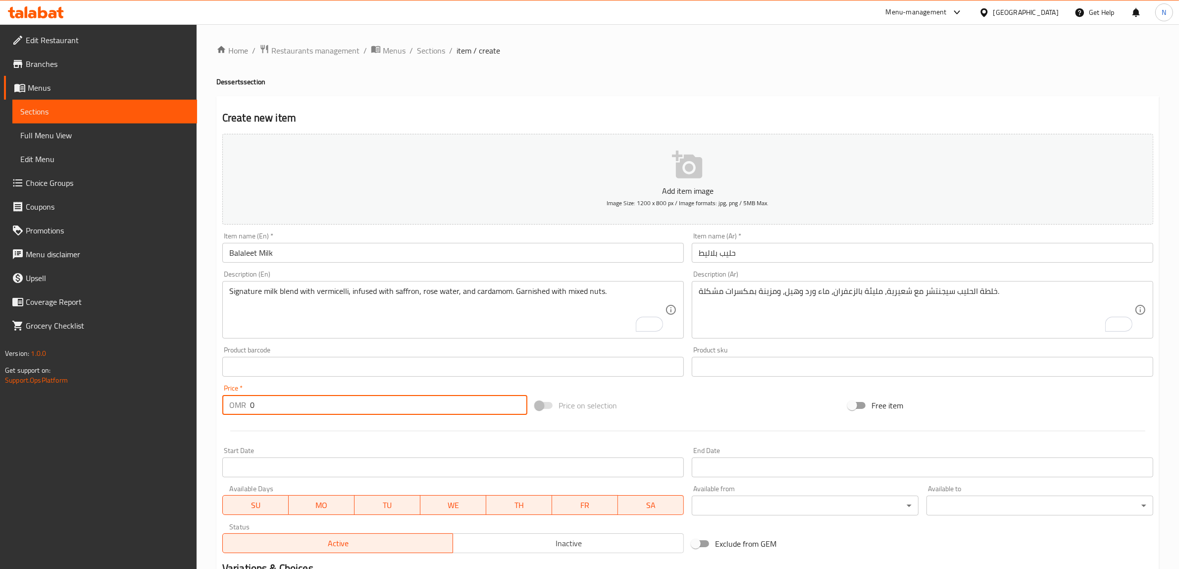
click at [352, 407] on input "0" at bounding box center [388, 405] width 277 height 20
paste input "3.50"
type input "3.500"
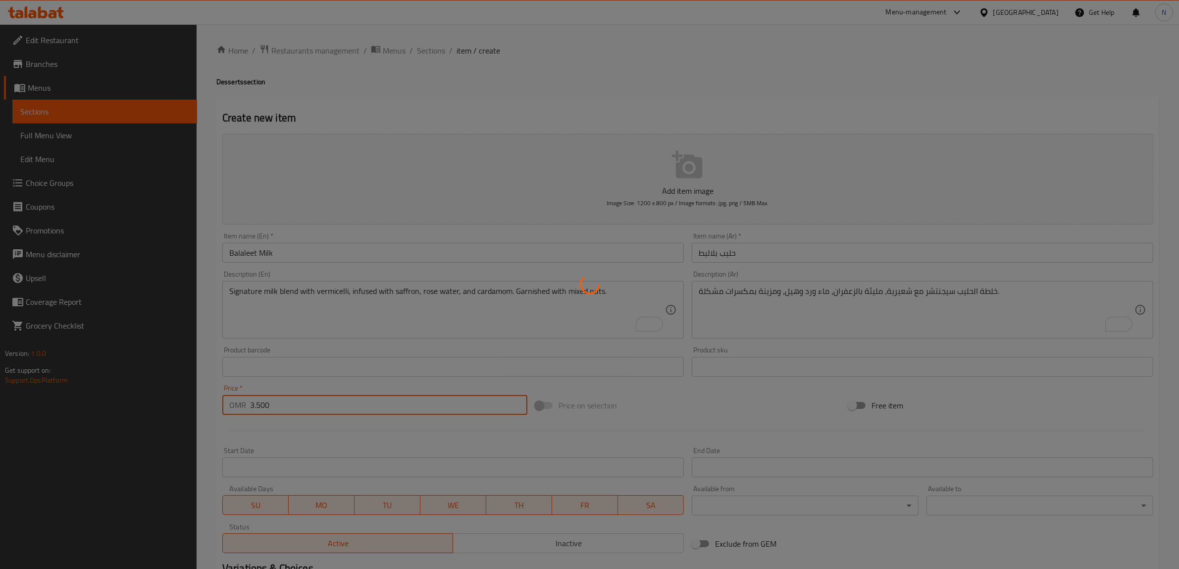
type input "0"
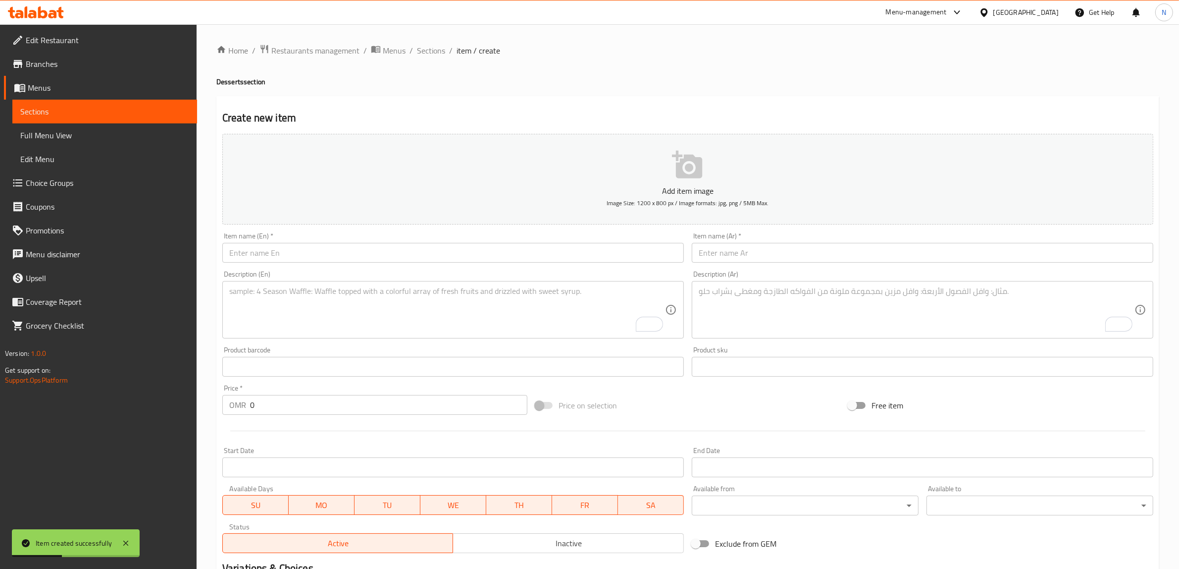
click at [562, 253] on input "text" at bounding box center [453, 253] width 462 height 20
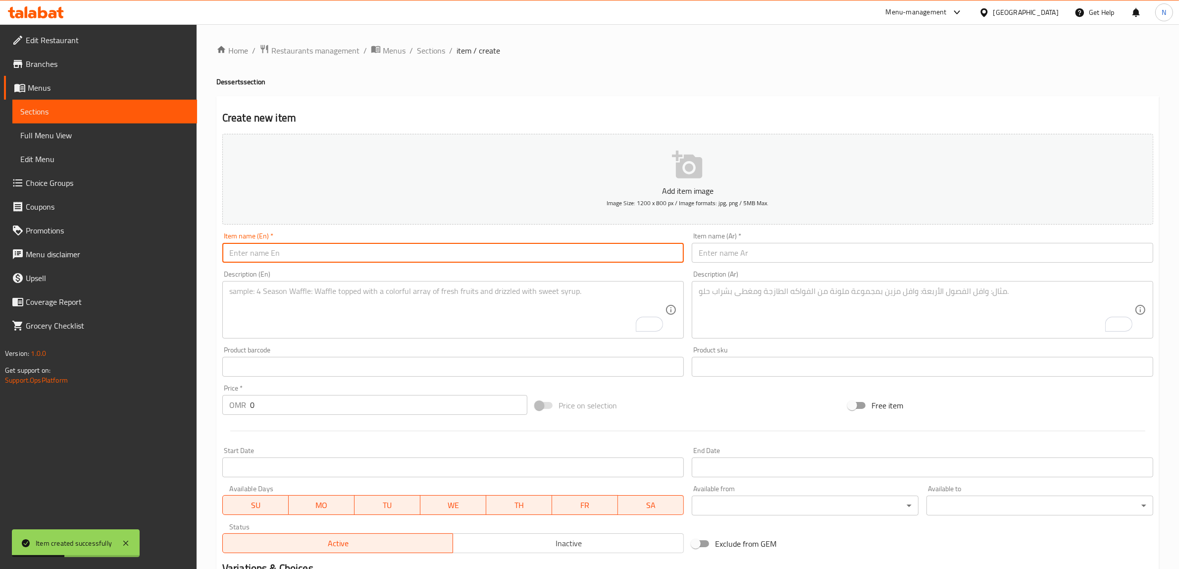
paste input "Cheese Chocolate Bites"
type input "Cheese Chocolate Bites"
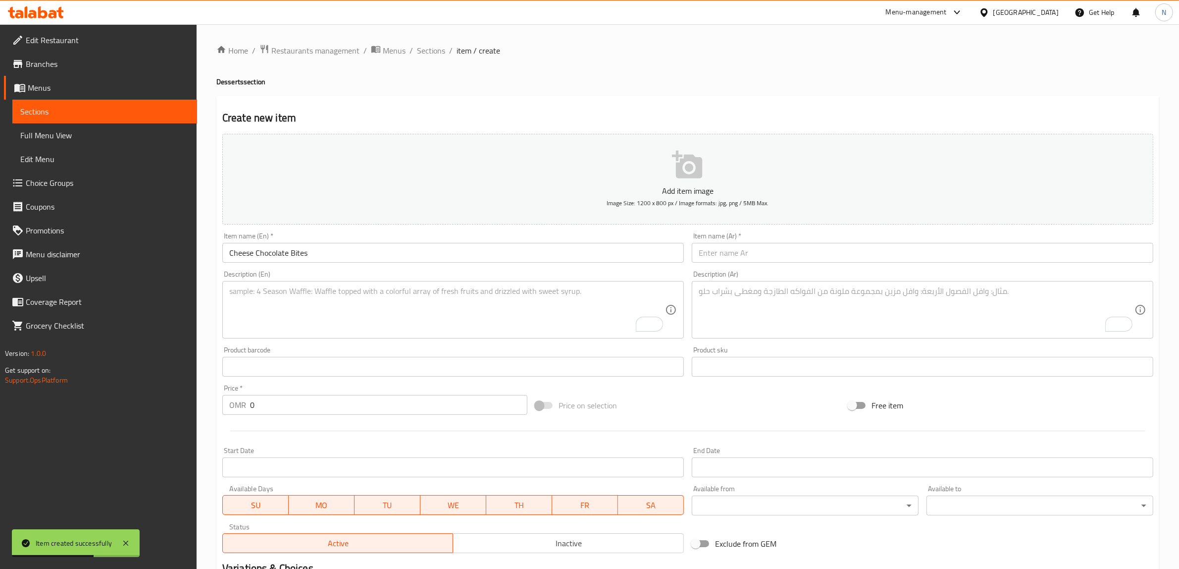
drag, startPoint x: 885, startPoint y: 256, endPoint x: 893, endPoint y: 256, distance: 7.9
click at [885, 256] on input "text" at bounding box center [923, 253] width 462 height 20
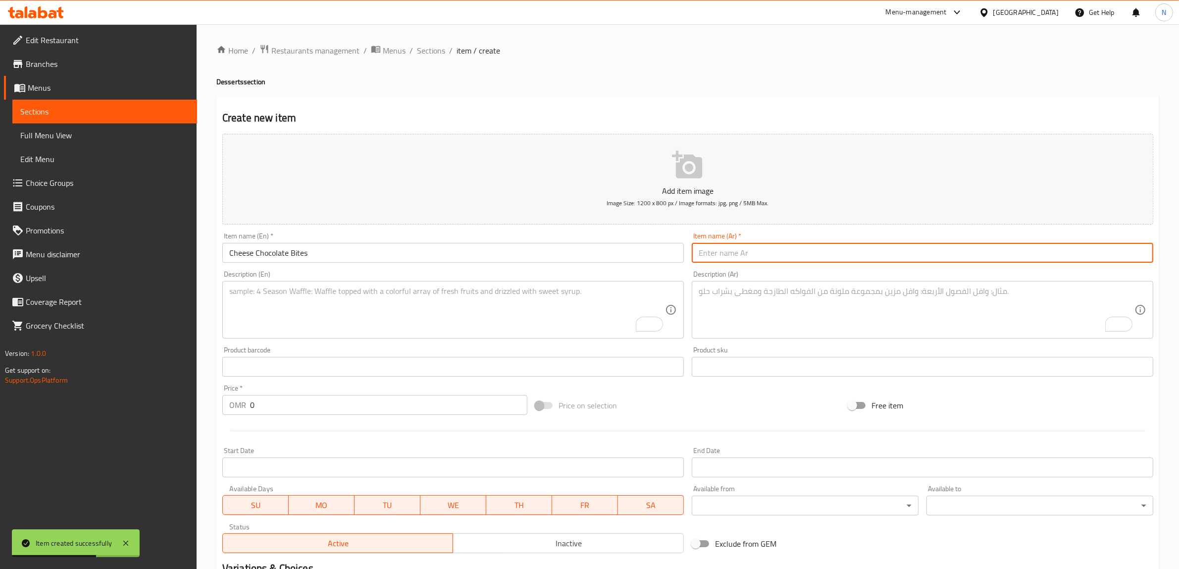
paste input "لقمات الجبن والشوكولاتة"
type input "لقمات الجبن والشوكولاتة"
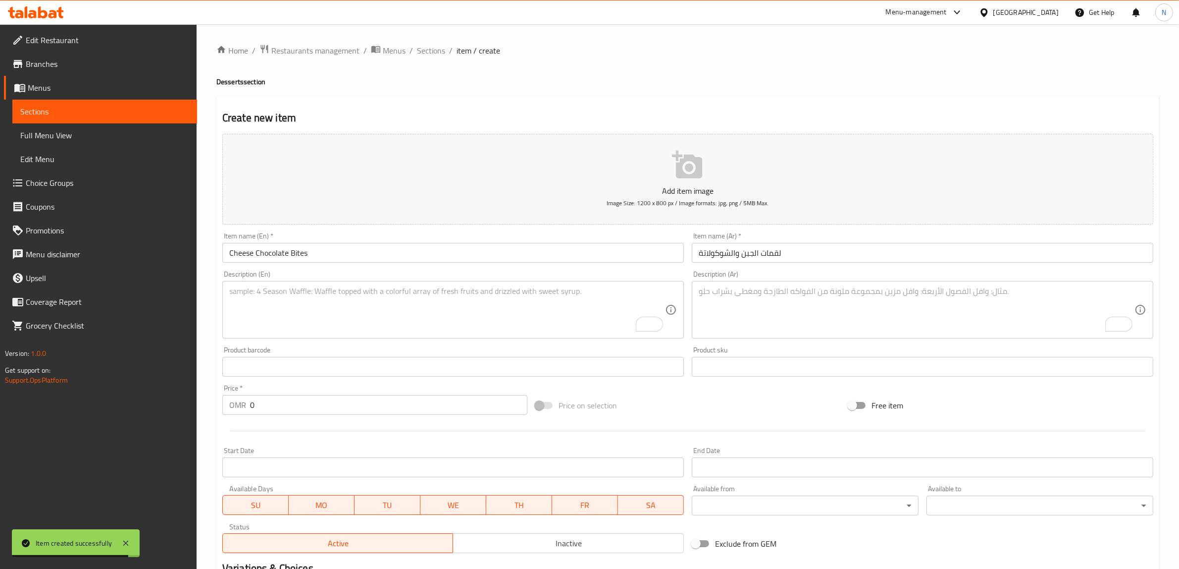
click at [520, 327] on textarea "To enrich screen reader interactions, please activate Accessibility in Grammarl…" at bounding box center [447, 309] width 436 height 47
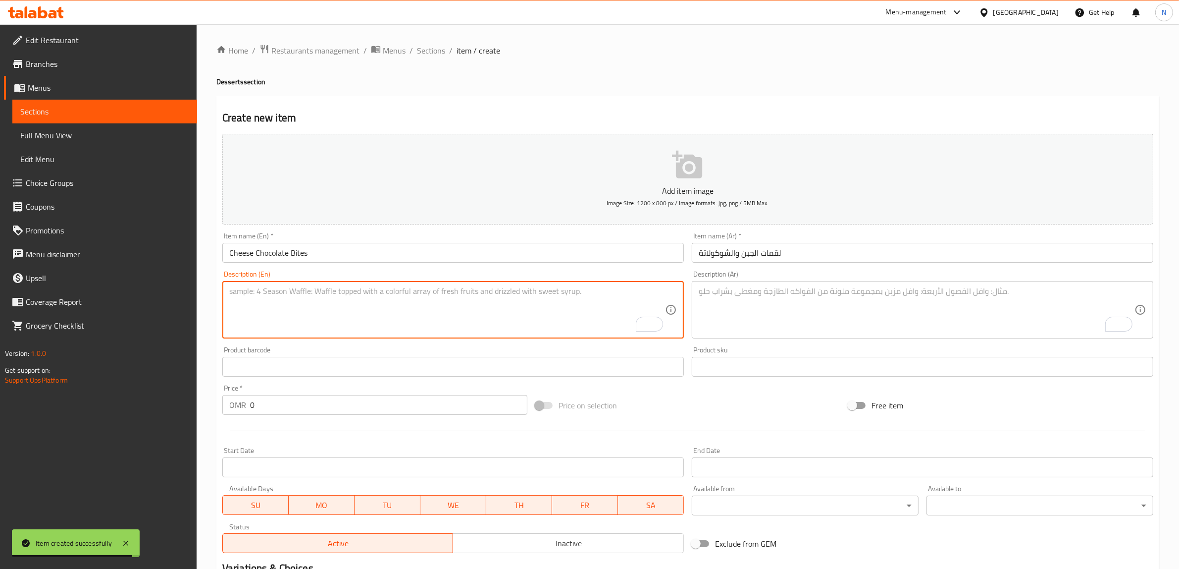
paste textarea "Soft, golden-baked pizza dough balls filled with our cheese blend and milk choc…"
type textarea "Soft, golden-baked pizza dough balls filled with our cheese blend and milk choc…"
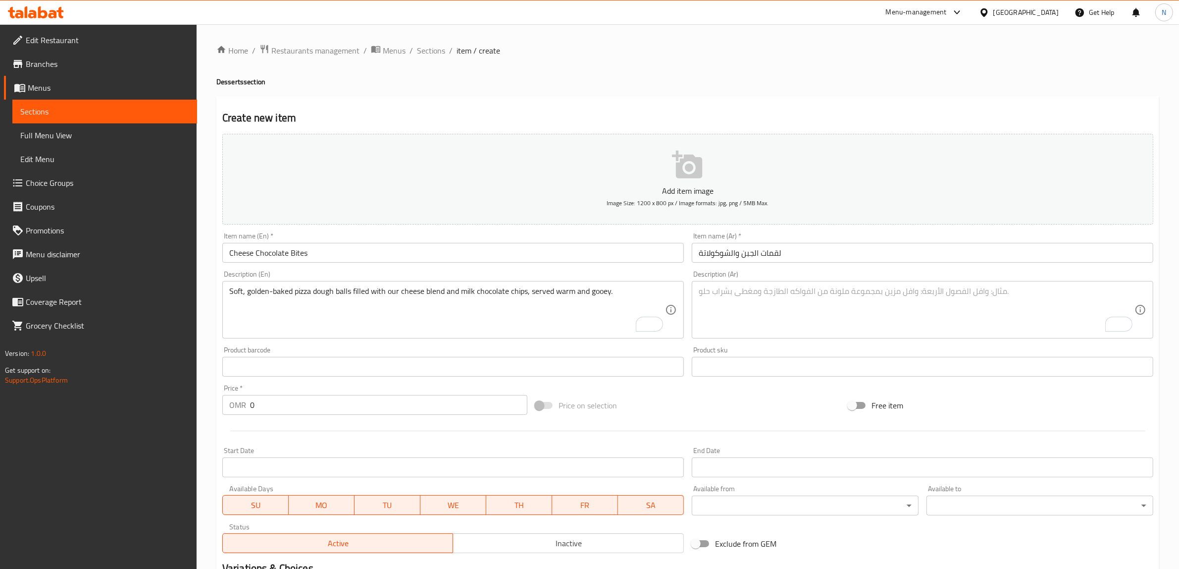
drag, startPoint x: 1006, startPoint y: 314, endPoint x: 1013, endPoint y: 313, distance: 7.5
click at [1006, 314] on textarea "To enrich screen reader interactions, please activate Accessibility in Grammarl…" at bounding box center [917, 309] width 436 height 47
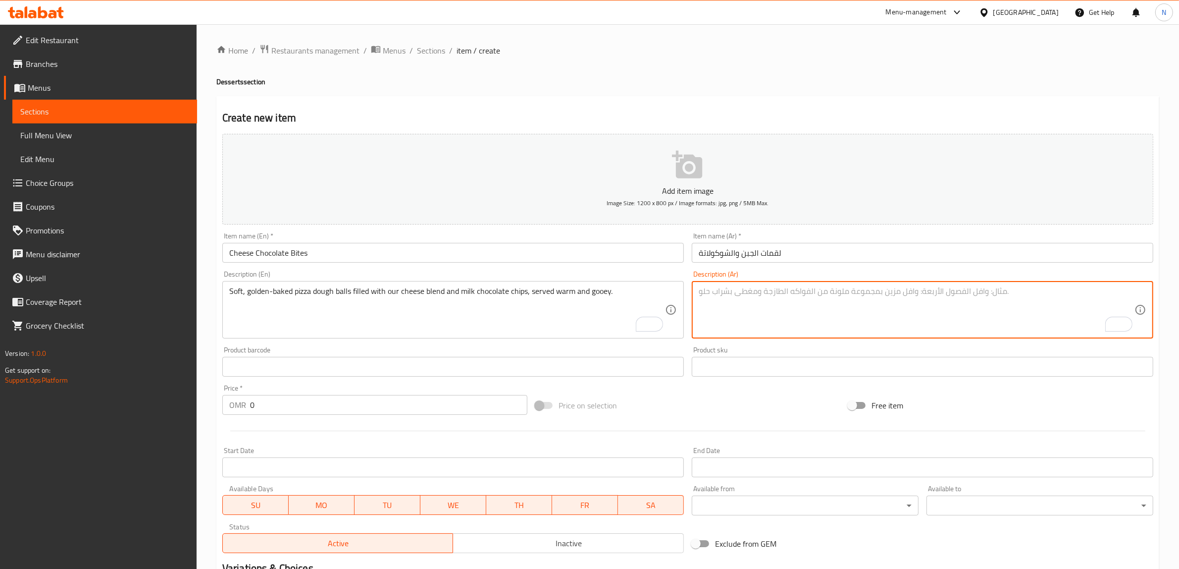
paste textarea "كرات عجينة بيتزا مخبوزة ومحشية بخليط جبن ورقائق شوكولاتة بالحليب، تُقدَّم دافئة…"
type textarea "كرات عجينة بيتزا مخبوزة ومحشية بخليط جبن ورقائق شوكولاتة بالحليب، تُقدَّم دافئة…"
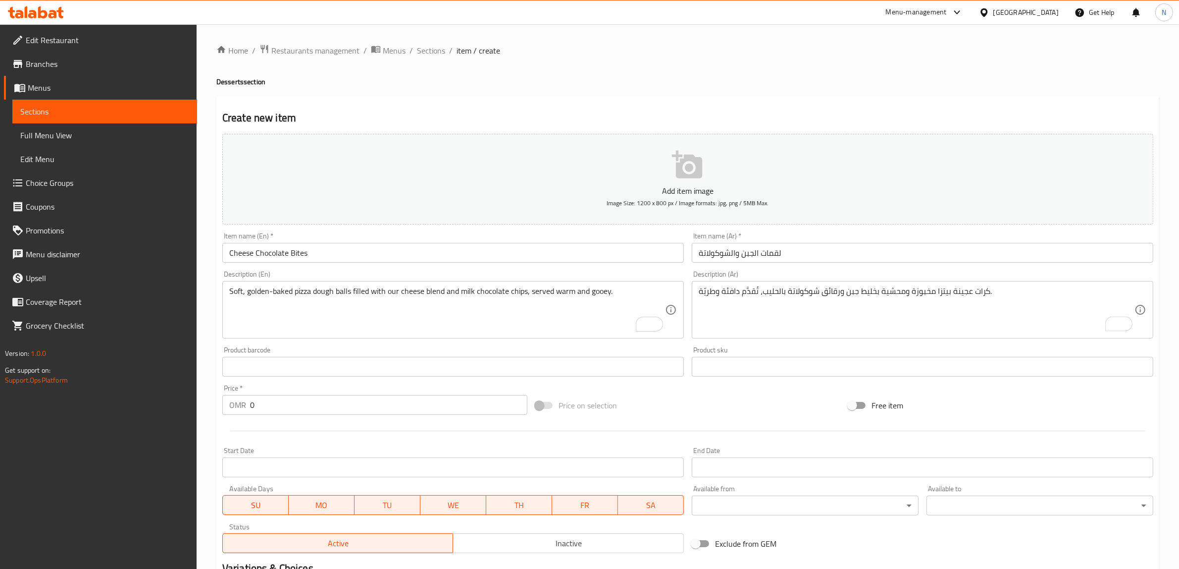
click at [392, 402] on input "0" at bounding box center [388, 405] width 277 height 20
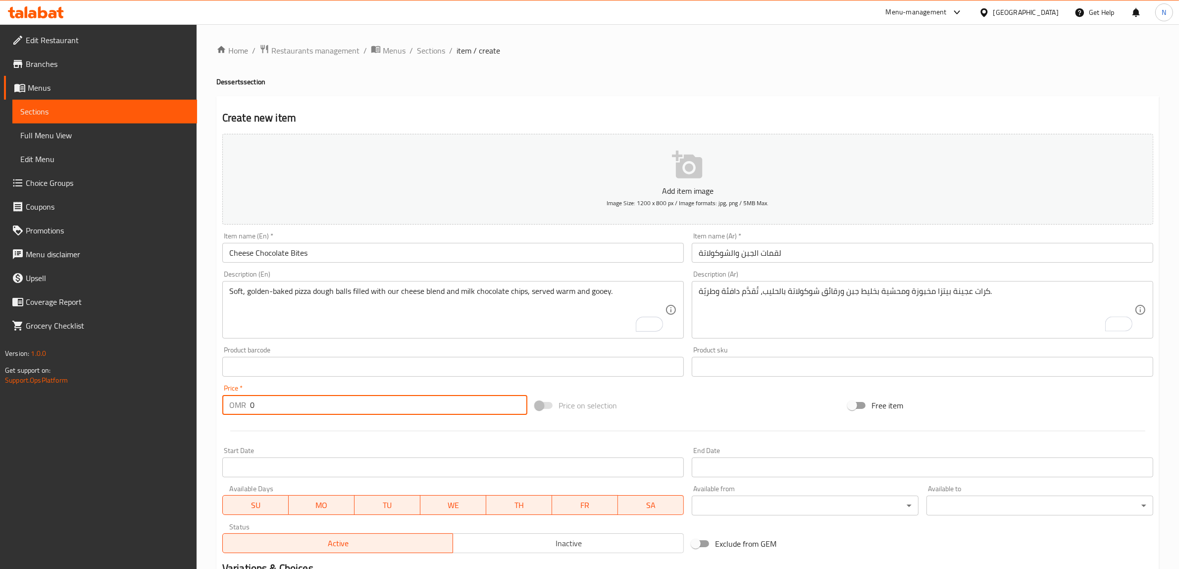
click at [392, 402] on input "0" at bounding box center [388, 405] width 277 height 20
paste input "3.50"
type input "3.500"
click at [772, 251] on input "لقمات الجبن والشوكولاتة" at bounding box center [923, 253] width 462 height 20
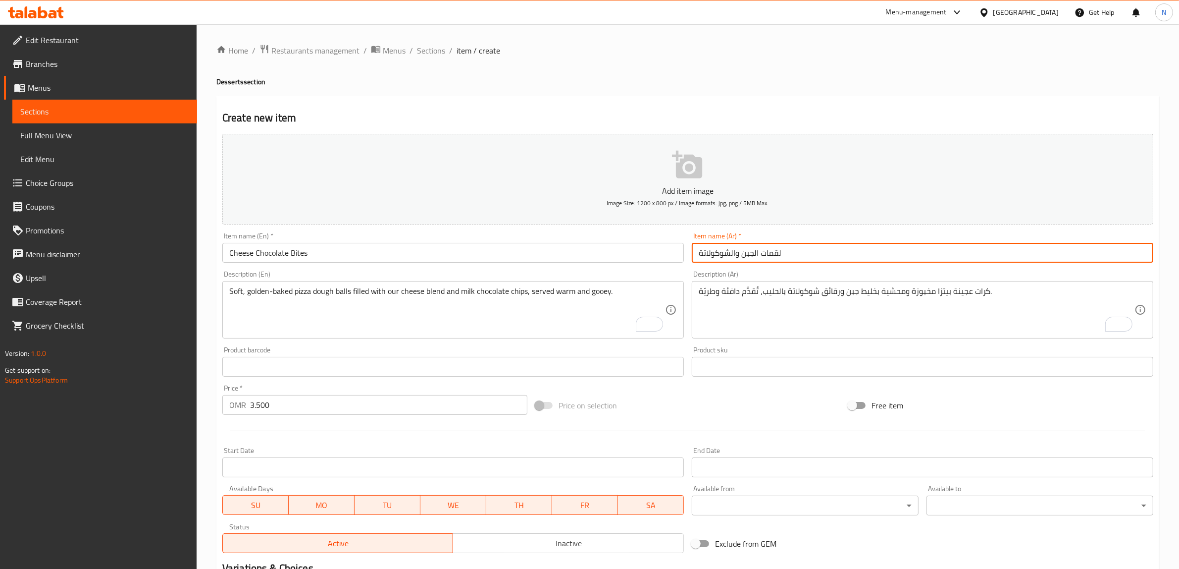
click at [772, 251] on input "لقمات الجبن والشوكولاتة" at bounding box center [923, 253] width 462 height 20
type input "بايتس الجبن والشوكولاتة"
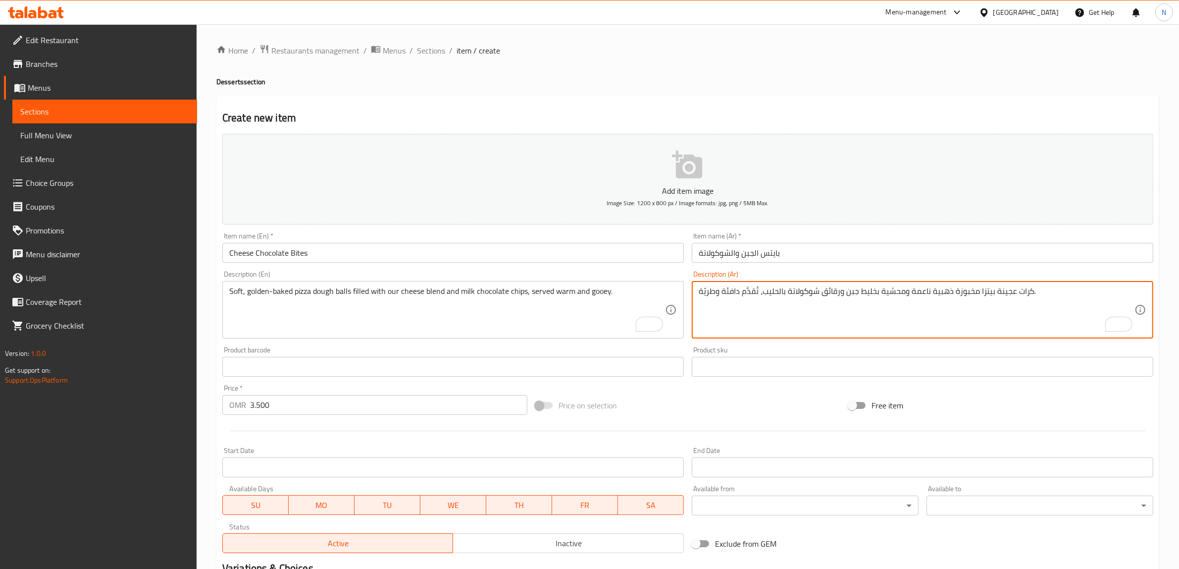
click at [714, 294] on textarea "كرات عجينة بيتزا مخبوزة ذهبية ناعمة ومحشية بخليط جبن ورقائق شوكولاتة بالحليب، ت…" at bounding box center [917, 309] width 436 height 47
type textarea "كرات عجينة بيتزا مخبوزة ذهبية ناعمة ومحشية بخليط جبن ورقائق شوكولاتة بالحليب، ت…"
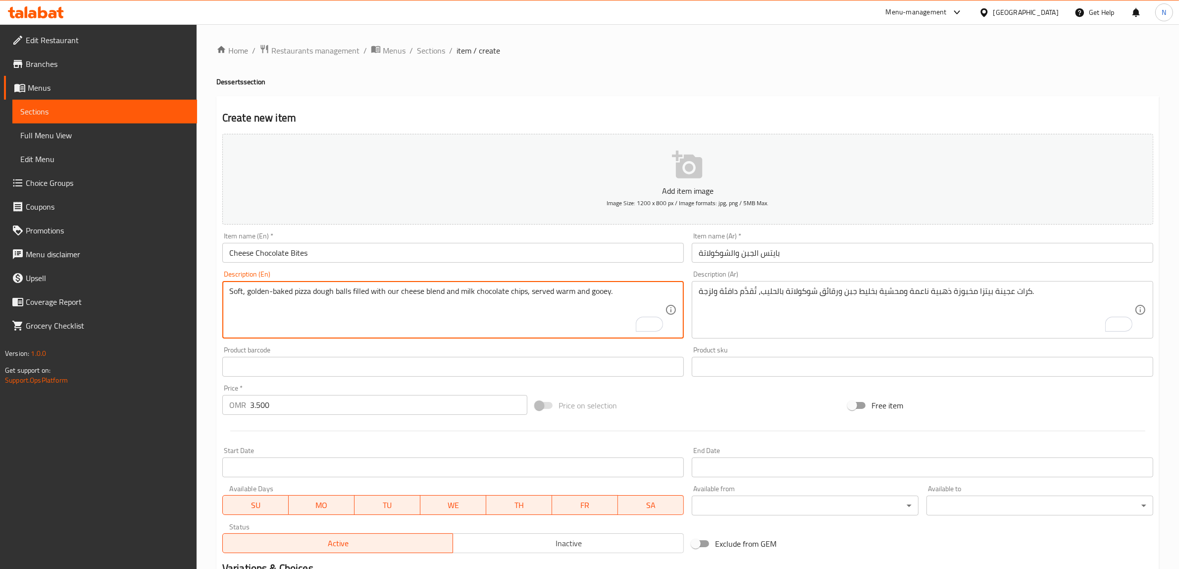
click at [598, 296] on textarea "Soft, golden-baked pizza dough balls filled with our cheese blend and milk choc…" at bounding box center [447, 309] width 436 height 47
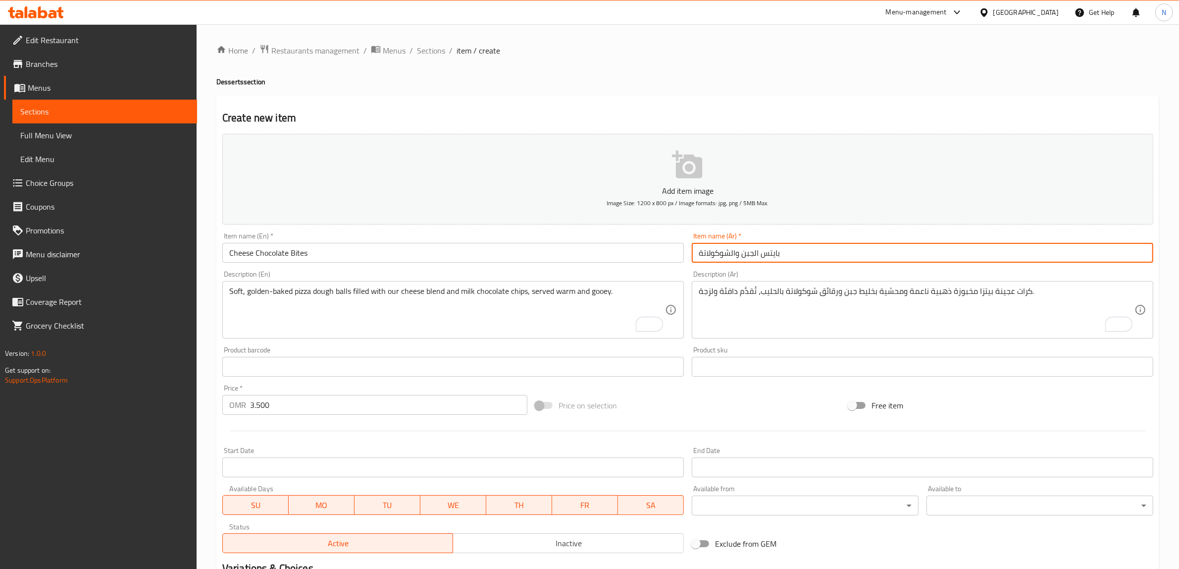
click at [867, 249] on input "بايتس الجبن والشوكولاتة" at bounding box center [923, 253] width 462 height 20
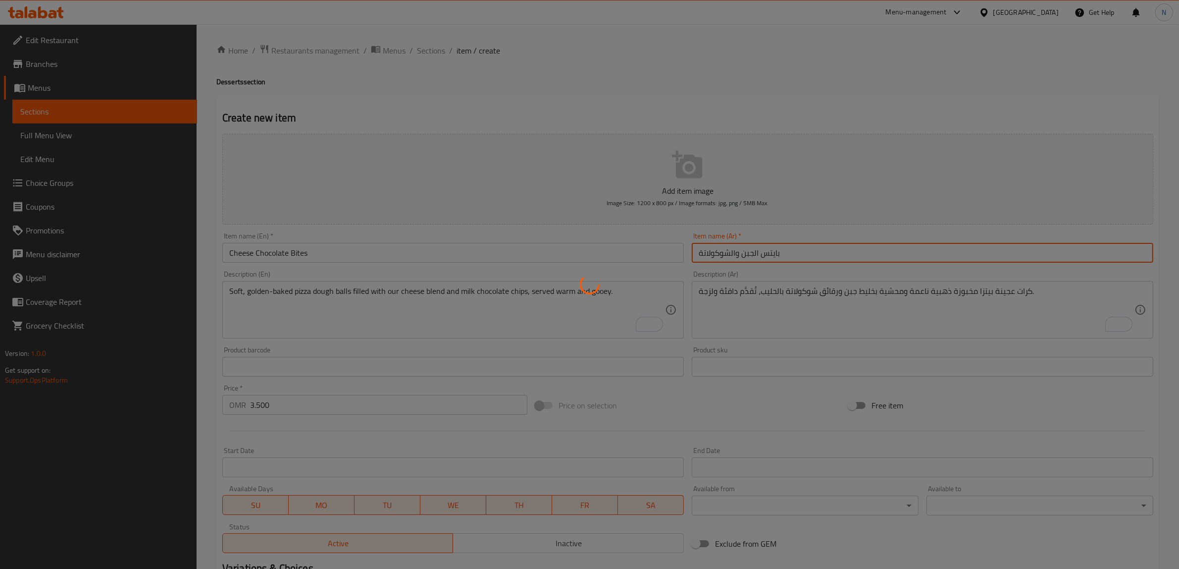
type input "0"
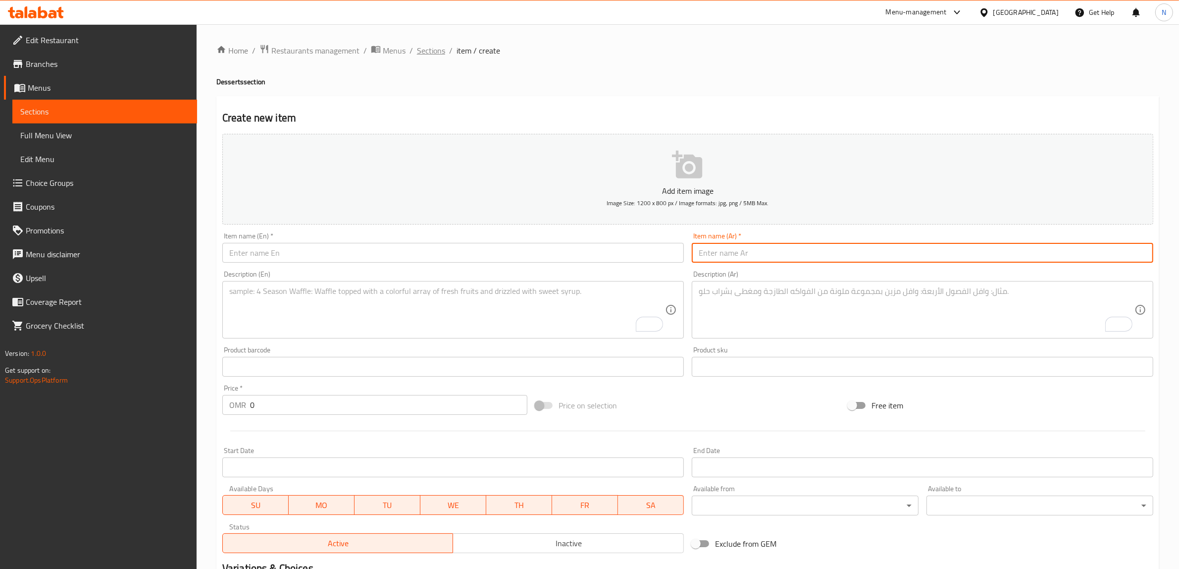
click at [424, 46] on span "Sections" at bounding box center [431, 51] width 28 height 12
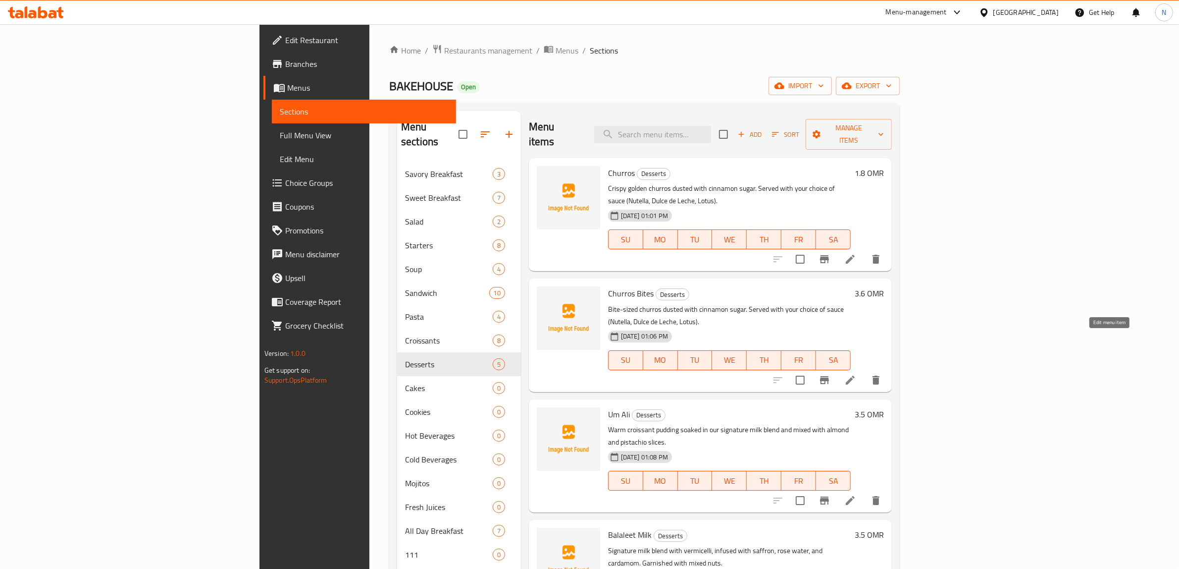
click at [856, 374] on icon at bounding box center [851, 380] width 12 height 12
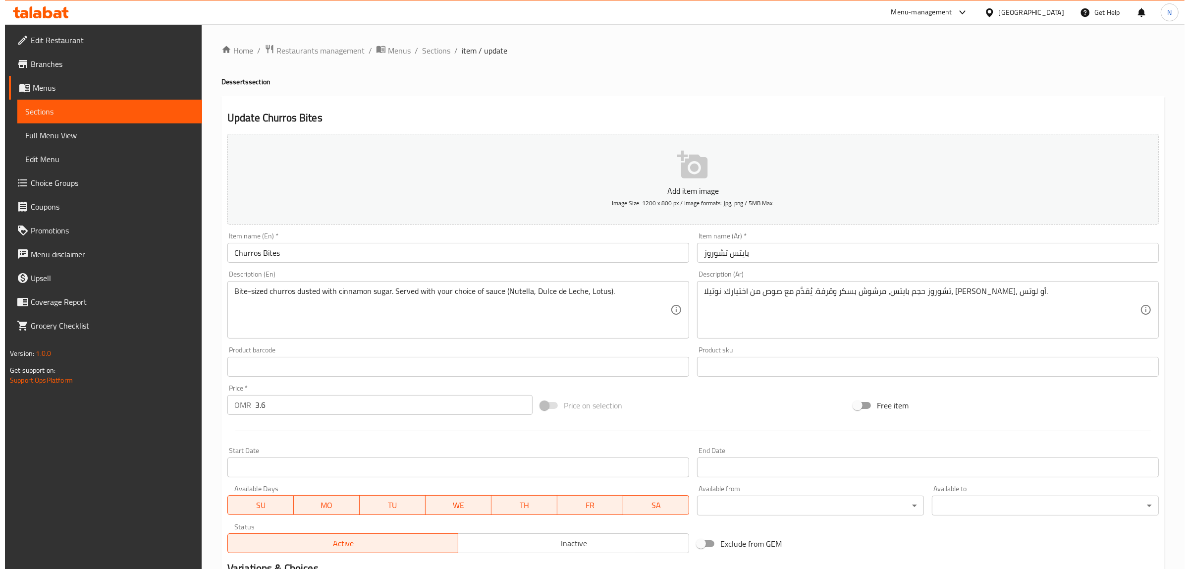
scroll to position [129, 0]
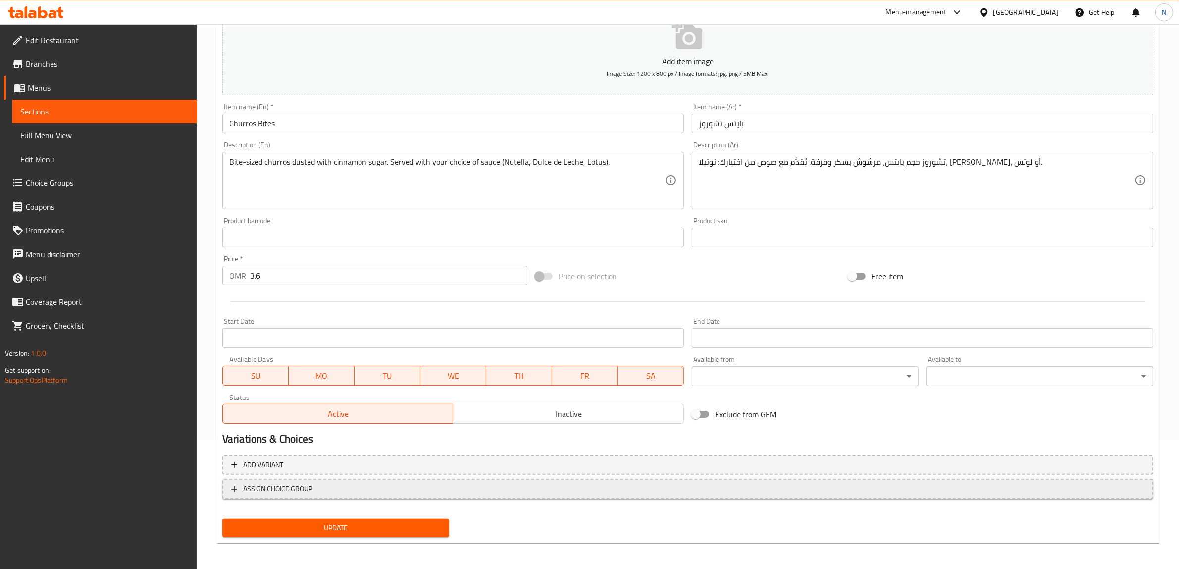
click at [407, 493] on span "ASSIGN CHOICE GROUP" at bounding box center [687, 488] width 913 height 12
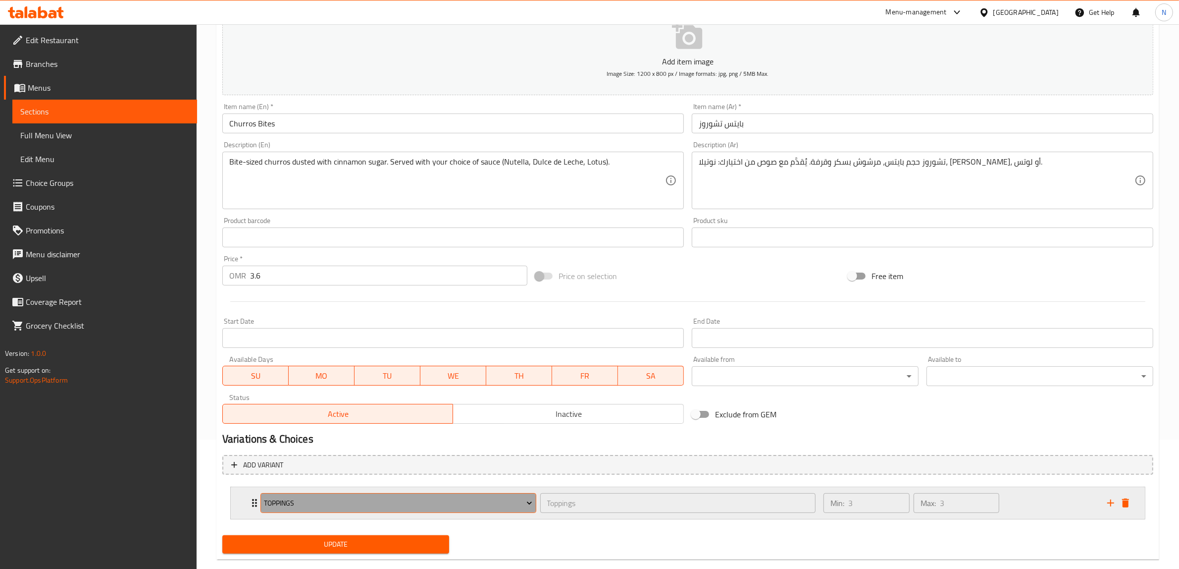
click at [404, 497] on span "Toppings" at bounding box center [398, 503] width 268 height 12
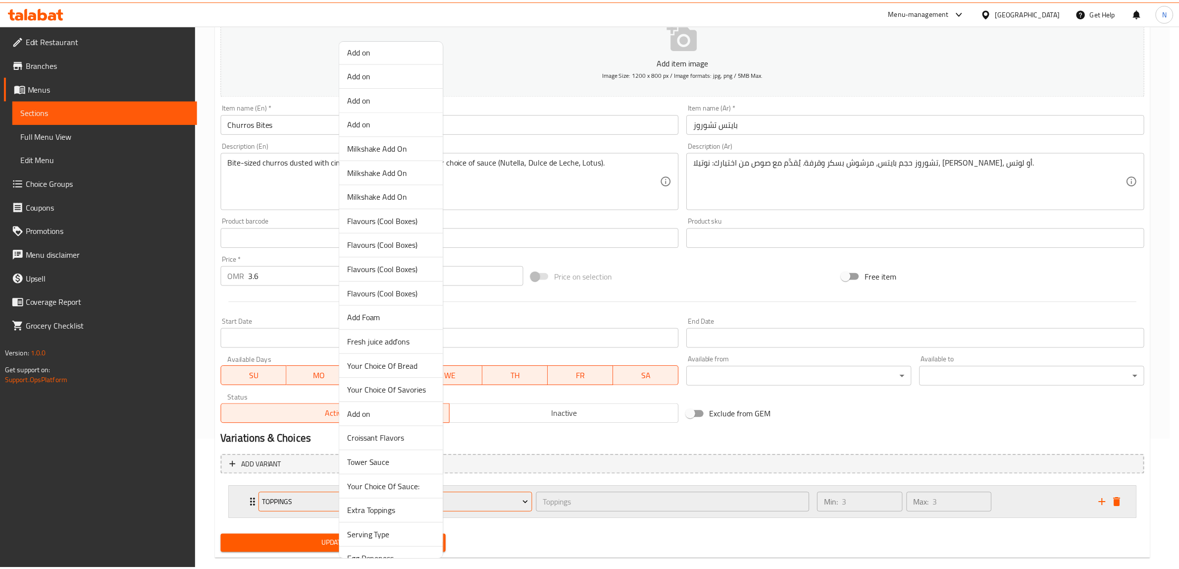
scroll to position [557, 0]
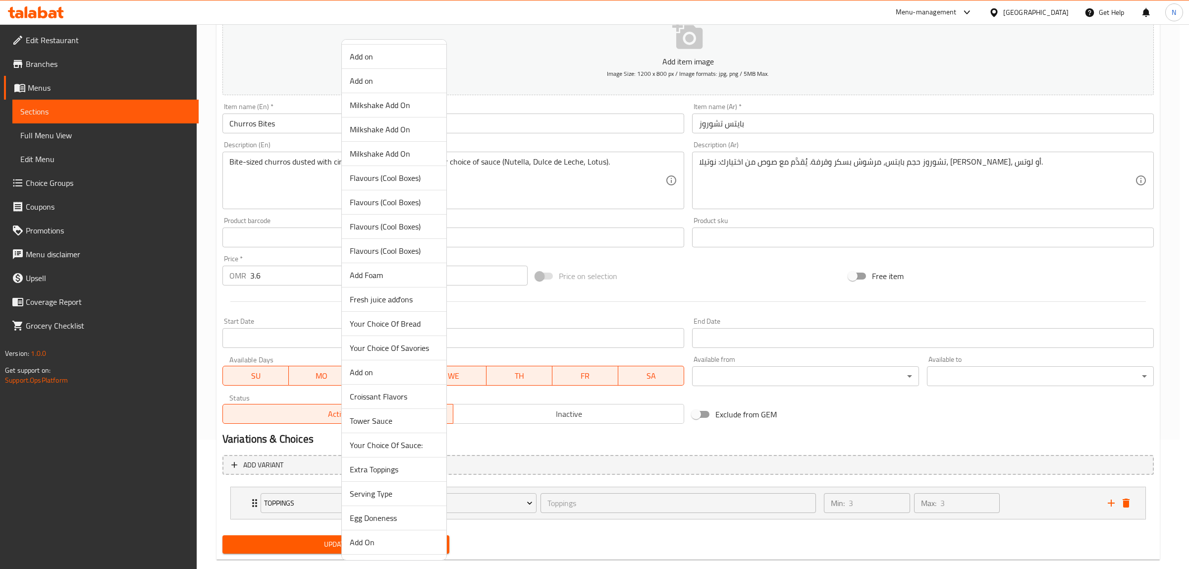
click at [412, 449] on span "Your Choice Of Sauce:" at bounding box center [394, 445] width 89 height 12
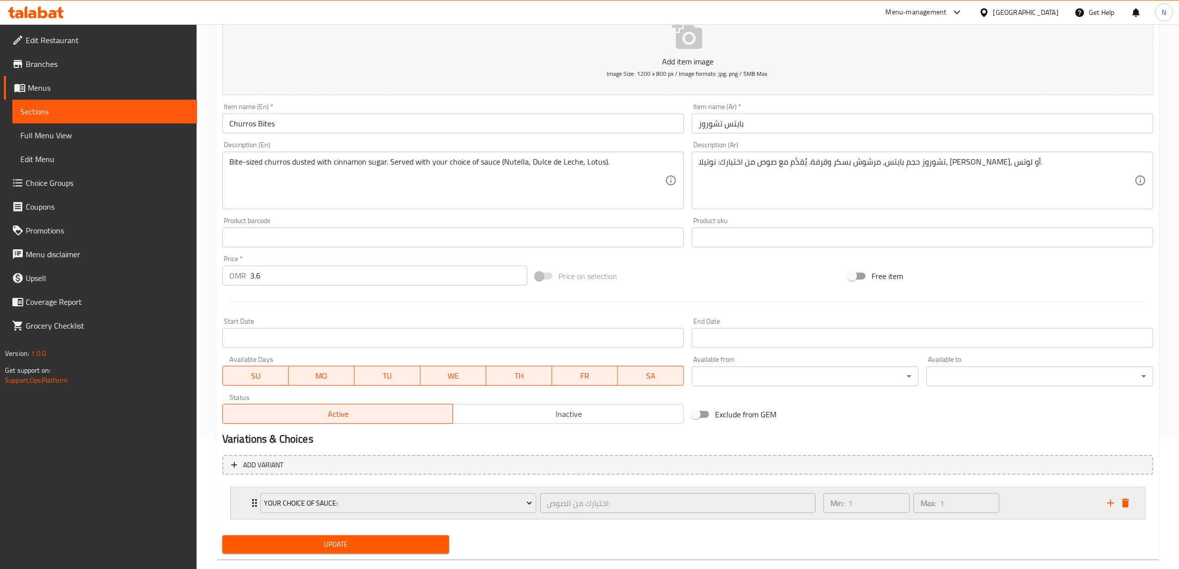
click at [1019, 499] on div "Min: 1 ​ Max: 1 ​" at bounding box center [960, 503] width 284 height 32
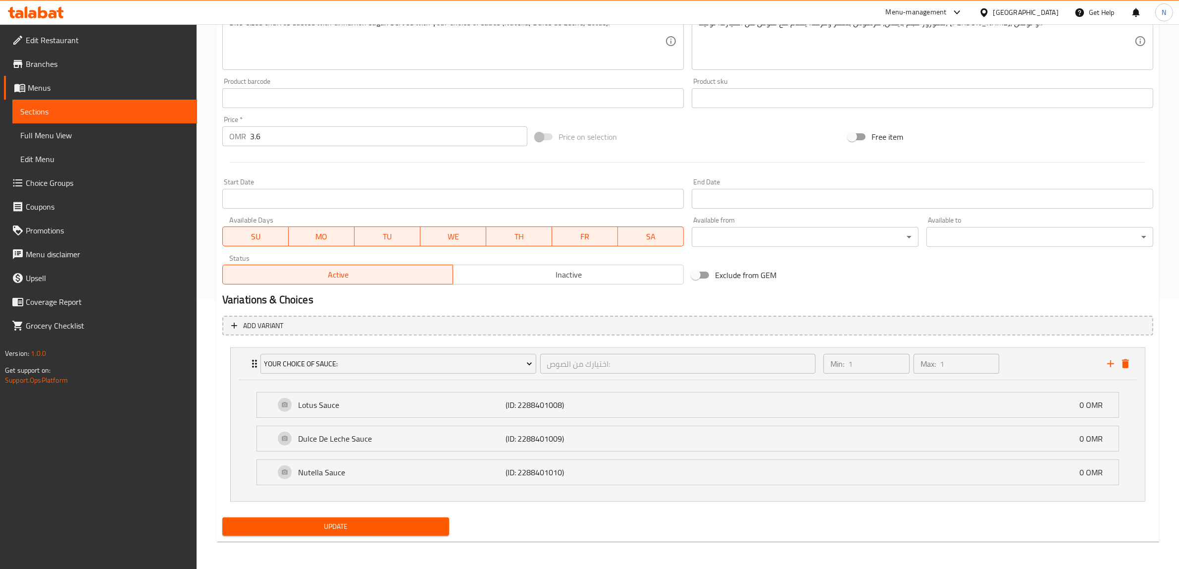
scroll to position [269, 0]
click at [370, 523] on span "Update" at bounding box center [335, 526] width 211 height 12
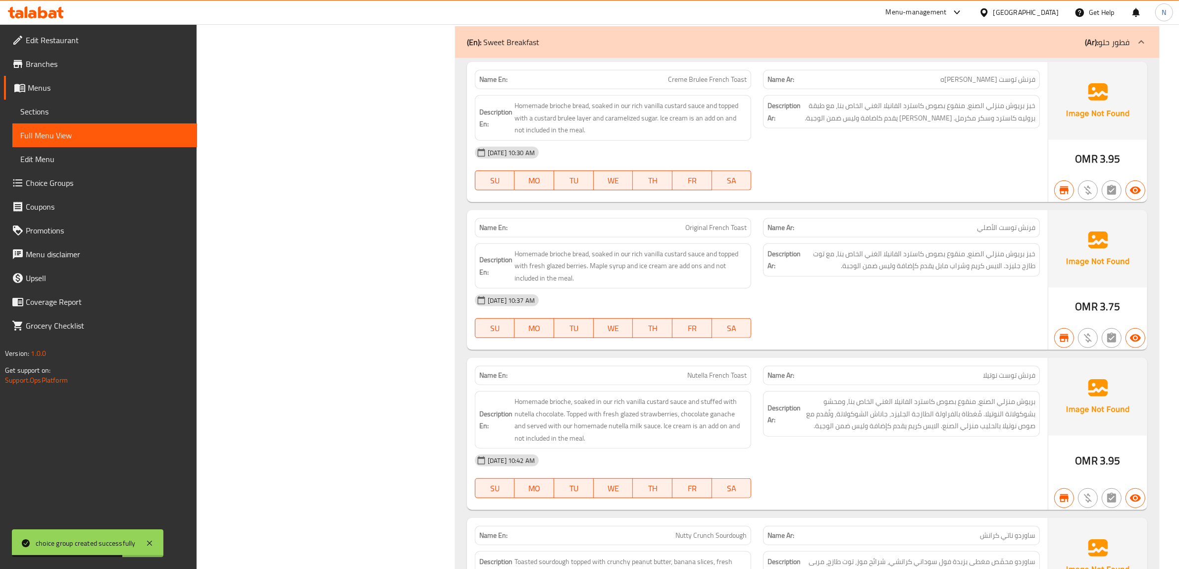
scroll to position [557, 0]
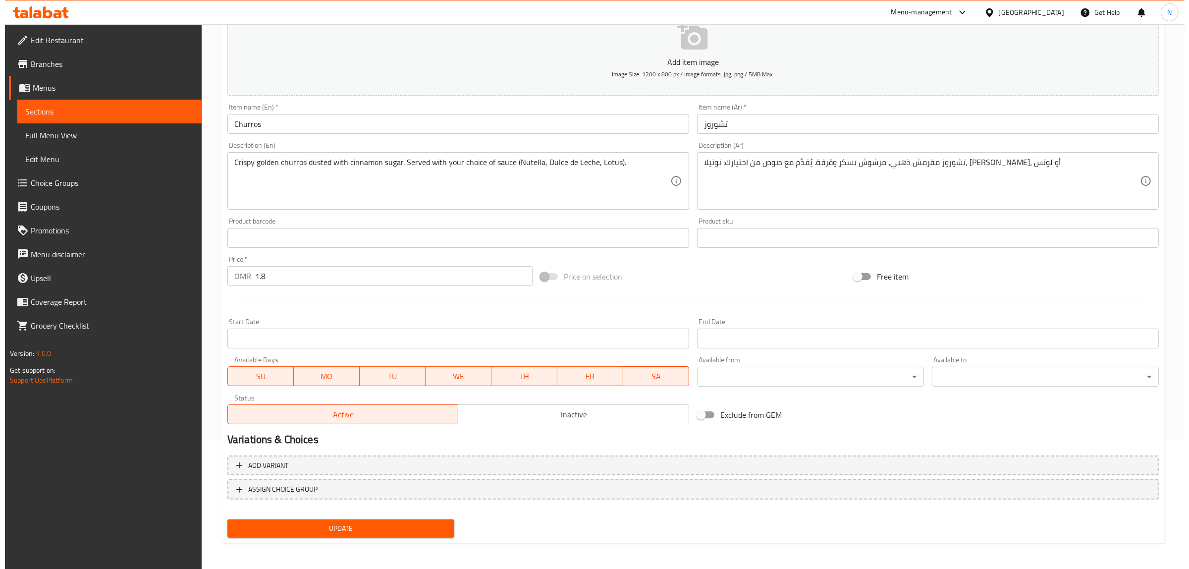
scroll to position [129, 0]
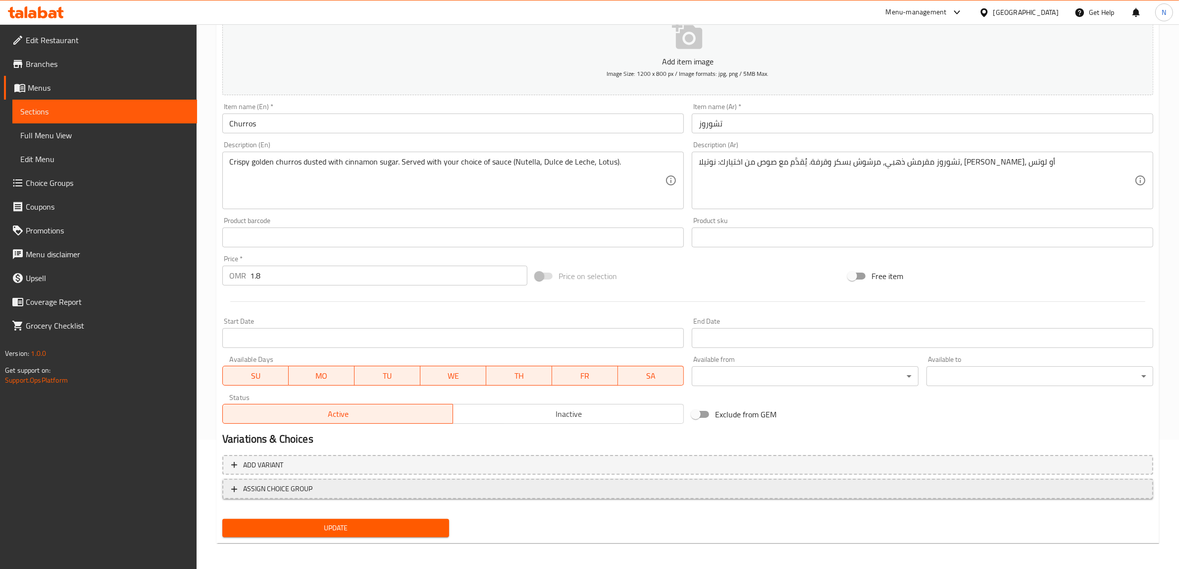
click at [374, 494] on button "ASSIGN CHOICE GROUP" at bounding box center [687, 488] width 931 height 20
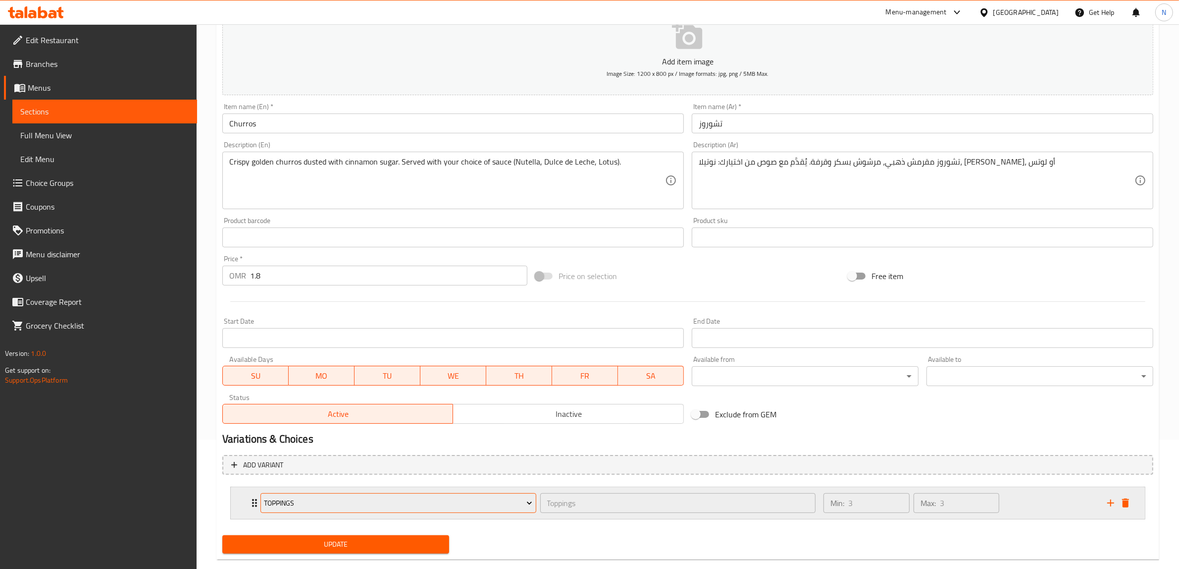
click at [358, 503] on span "Toppings" at bounding box center [398, 503] width 268 height 12
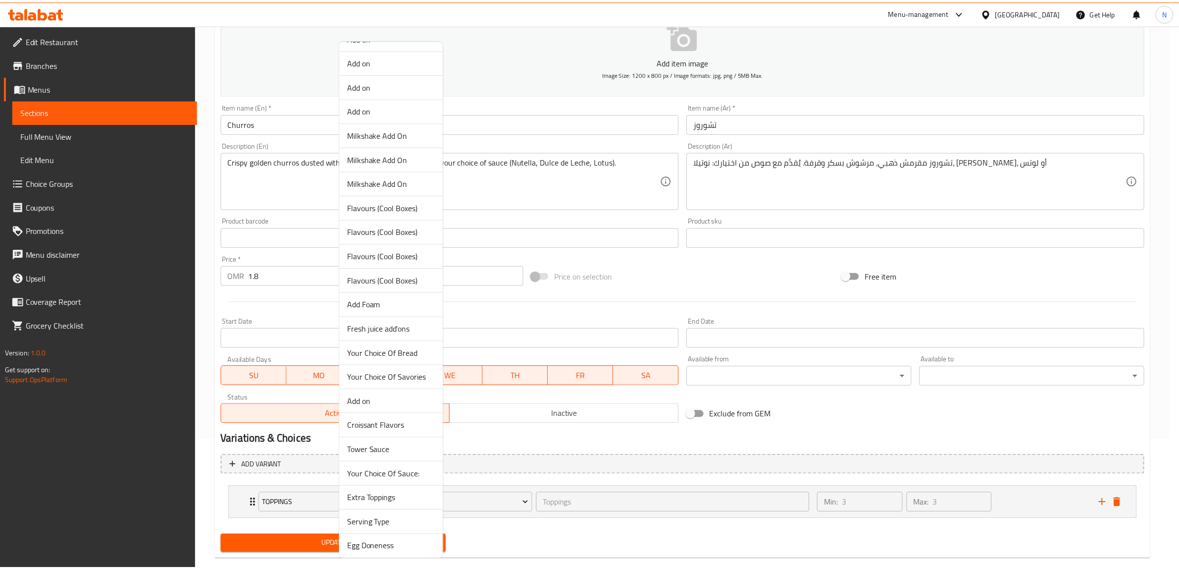
scroll to position [557, 0]
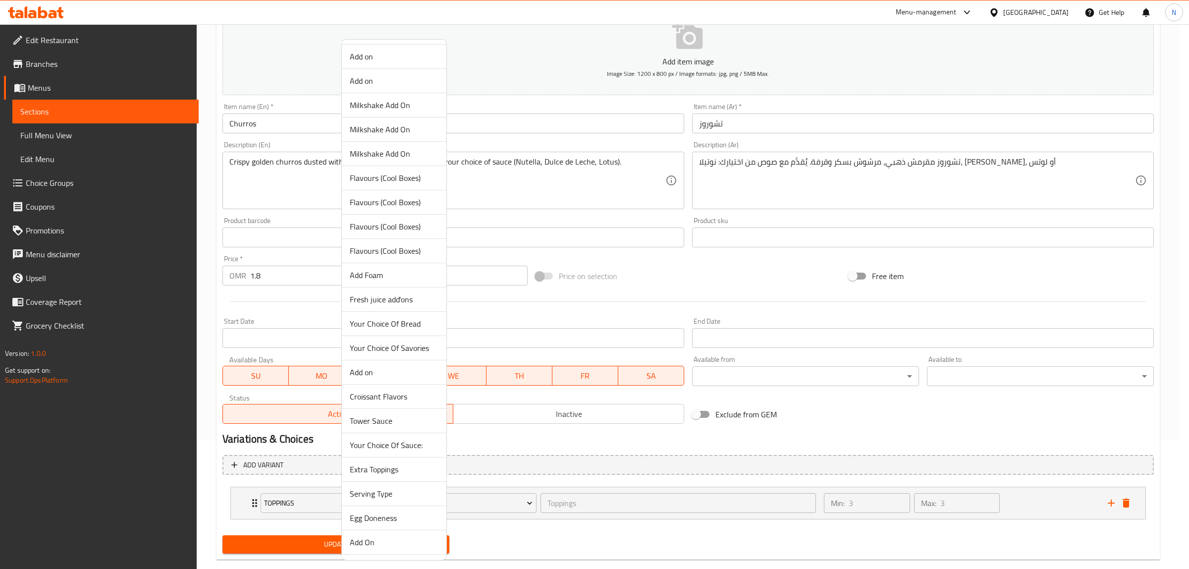
click at [419, 448] on span "Your Choice Of Sauce:" at bounding box center [394, 445] width 89 height 12
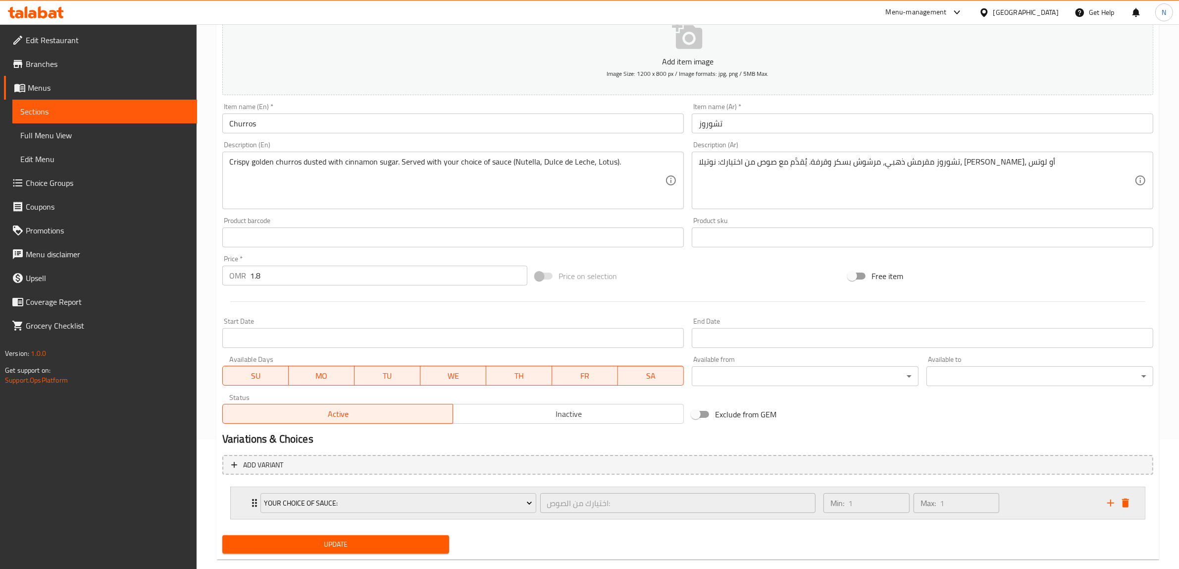
click at [1036, 499] on div "Min: 1 ​ Max: 1 ​" at bounding box center [960, 503] width 284 height 32
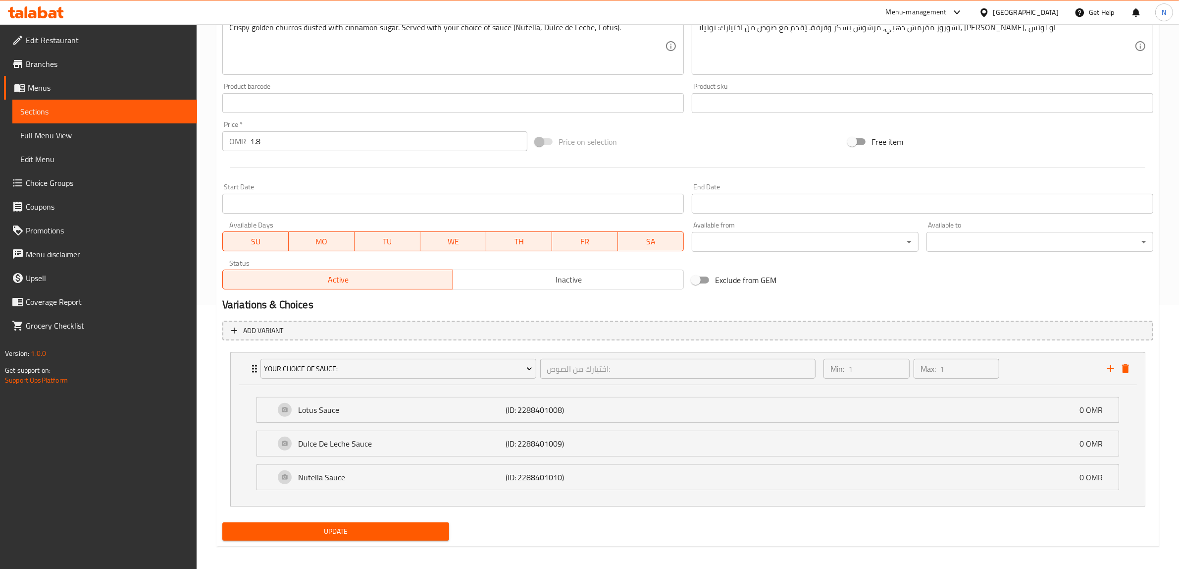
scroll to position [269, 0]
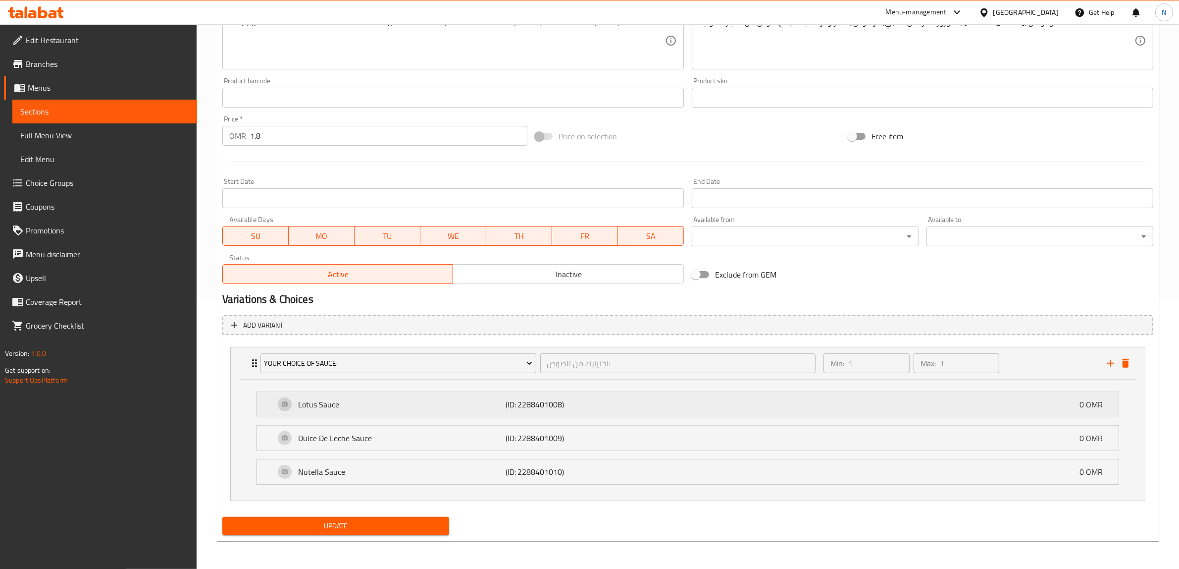
click at [518, 399] on p "(ID: 2288401008)" at bounding box center [575, 404] width 138 height 12
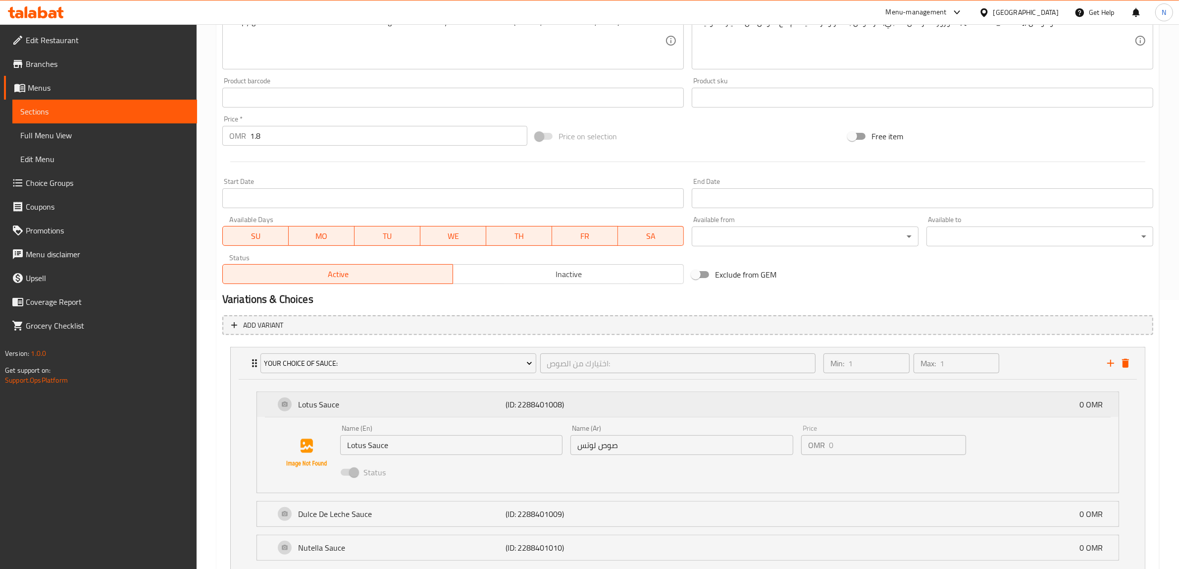
click at [518, 399] on p "(ID: 2288401008)" at bounding box center [575, 404] width 138 height 12
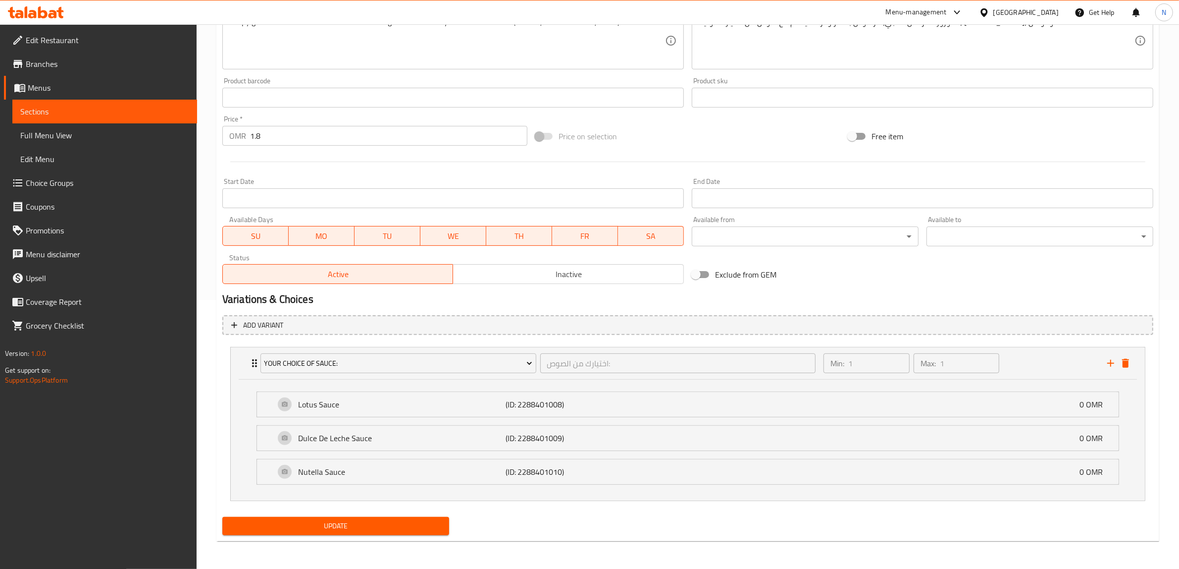
click at [367, 523] on span "Update" at bounding box center [335, 526] width 211 height 12
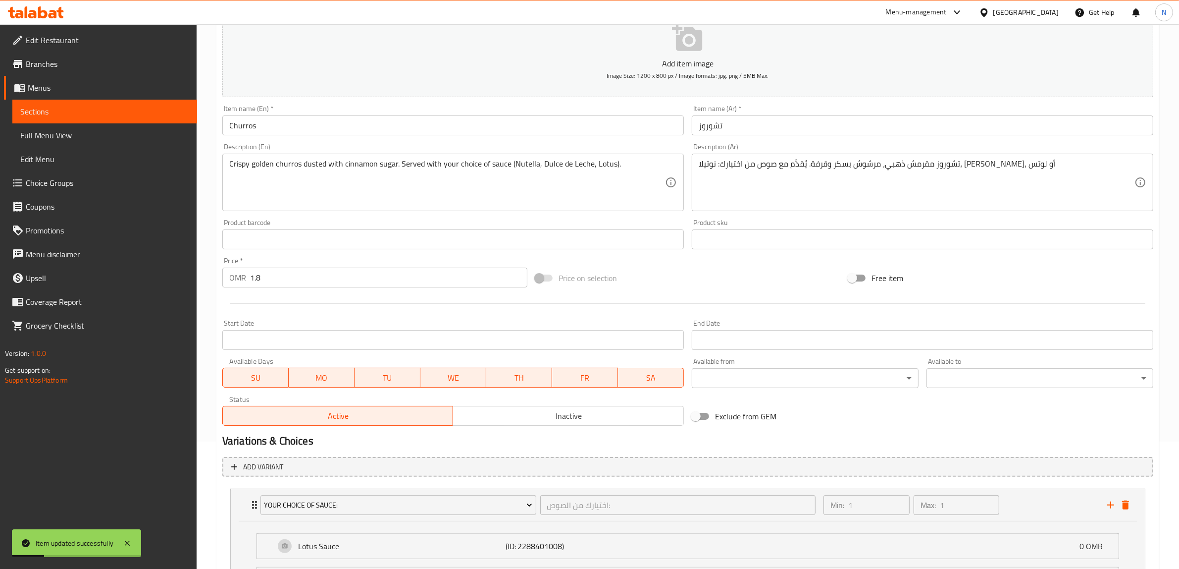
scroll to position [0, 0]
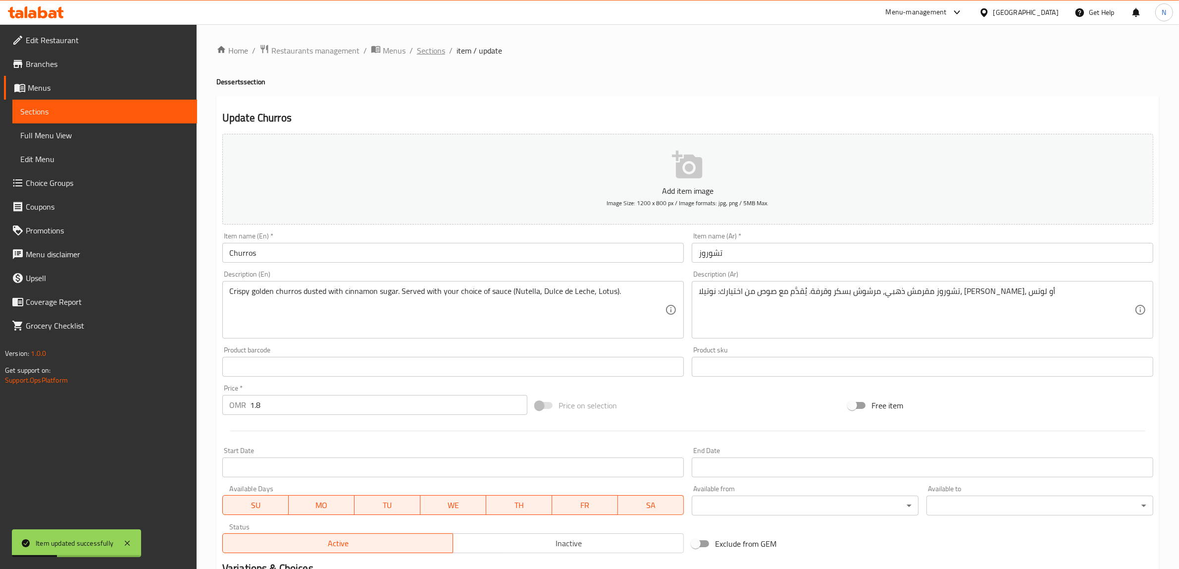
click at [431, 51] on span "Sections" at bounding box center [431, 51] width 28 height 12
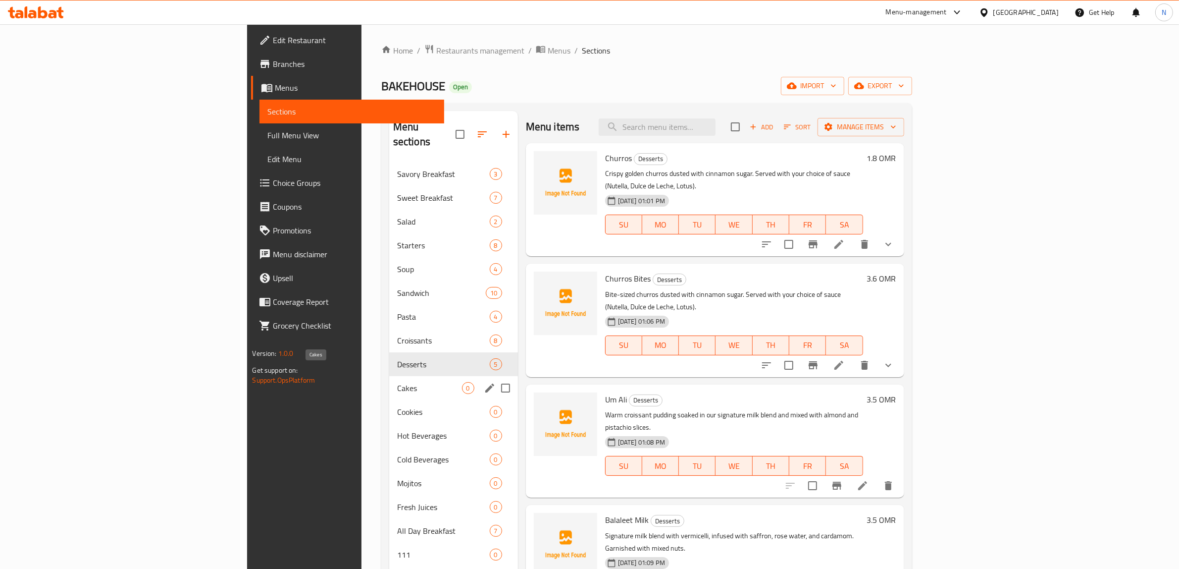
click at [397, 382] on span "Cakes" at bounding box center [429, 388] width 65 height 12
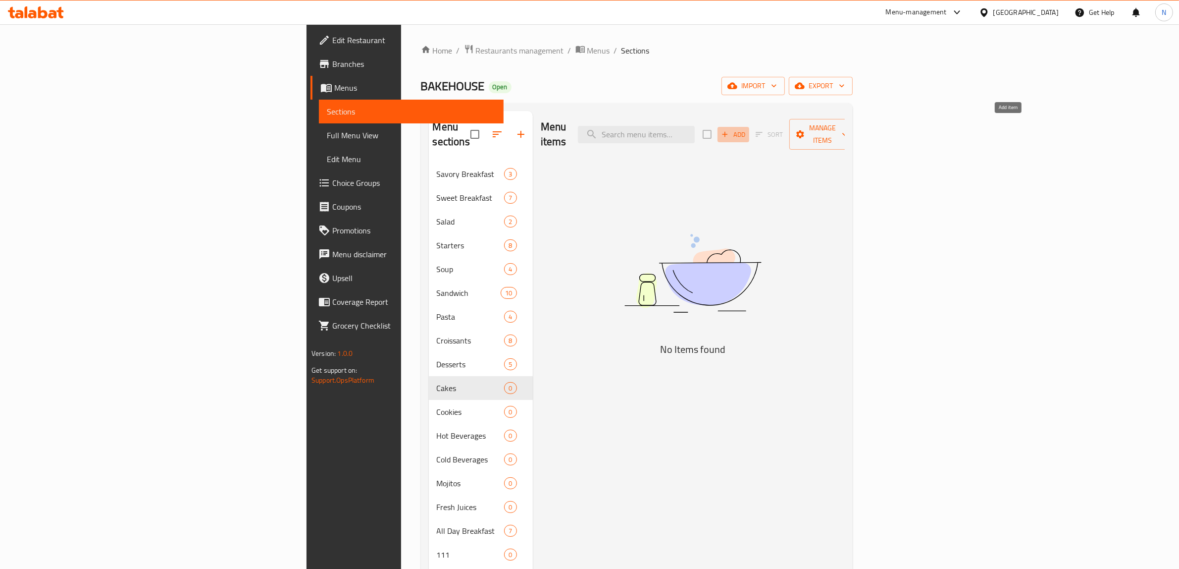
click at [728, 132] on icon "button" at bounding box center [725, 134] width 5 height 5
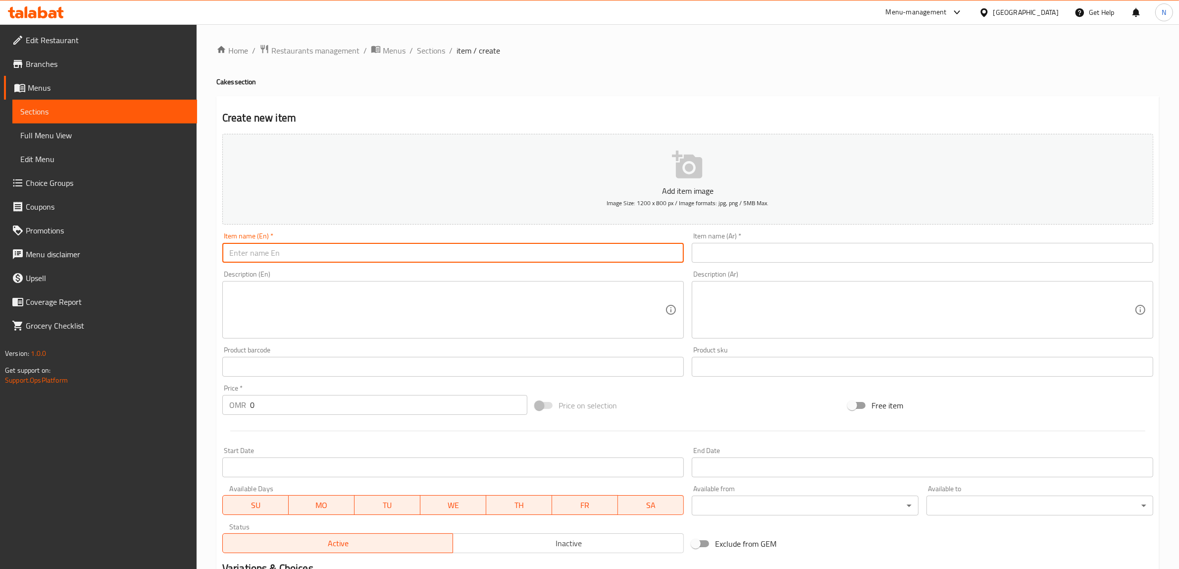
click at [388, 259] on input "text" at bounding box center [453, 253] width 462 height 20
paste input "San Sebastian Slice"
type input "San Sebastian Slice"
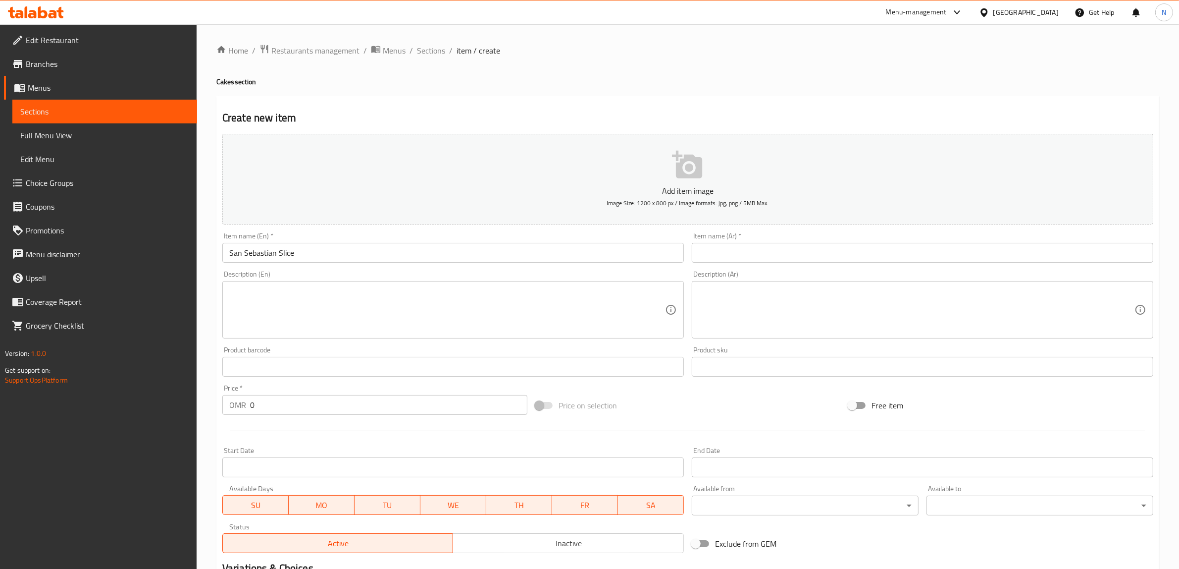
click at [803, 253] on input "text" at bounding box center [923, 253] width 462 height 20
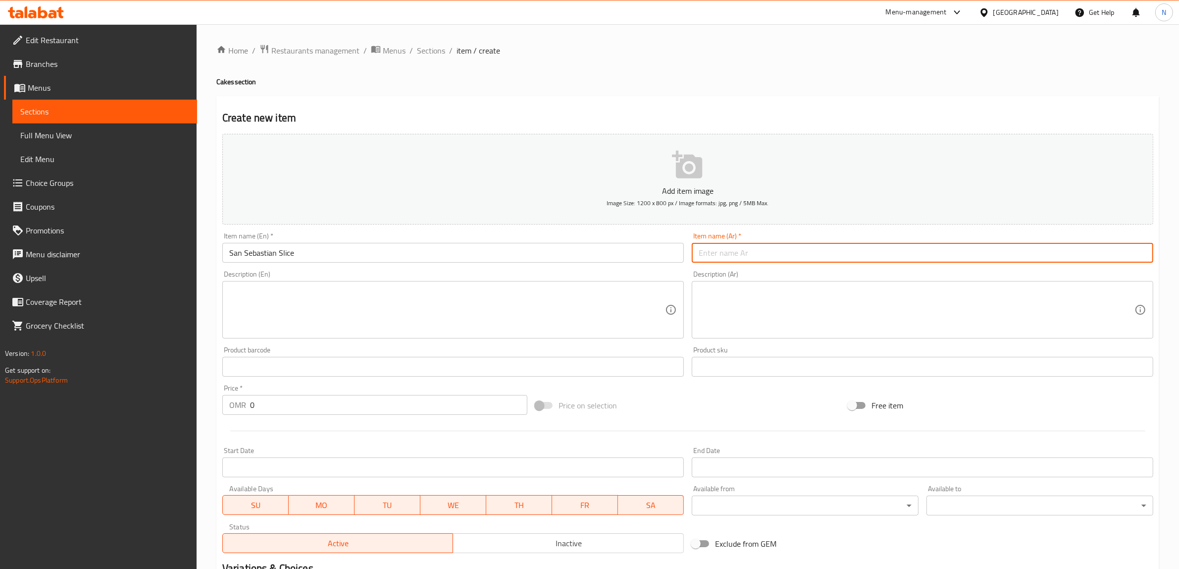
paste input "سان ساباستيان"
type input "سان ساباستيان"
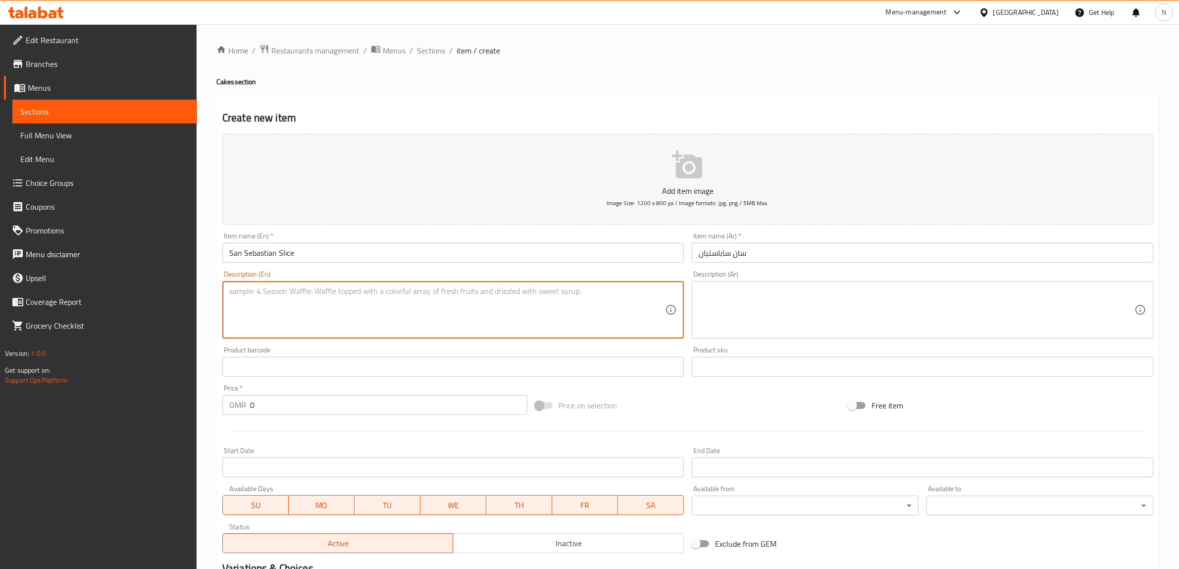
click at [522, 313] on textarea at bounding box center [447, 309] width 436 height 47
paste textarea "Creamy, crustless cheesecake with a caramelized top and soft center. Sauce come…"
type textarea "Creamy, crustless cheesecake with a caramelized top and soft center. Sauce come…"
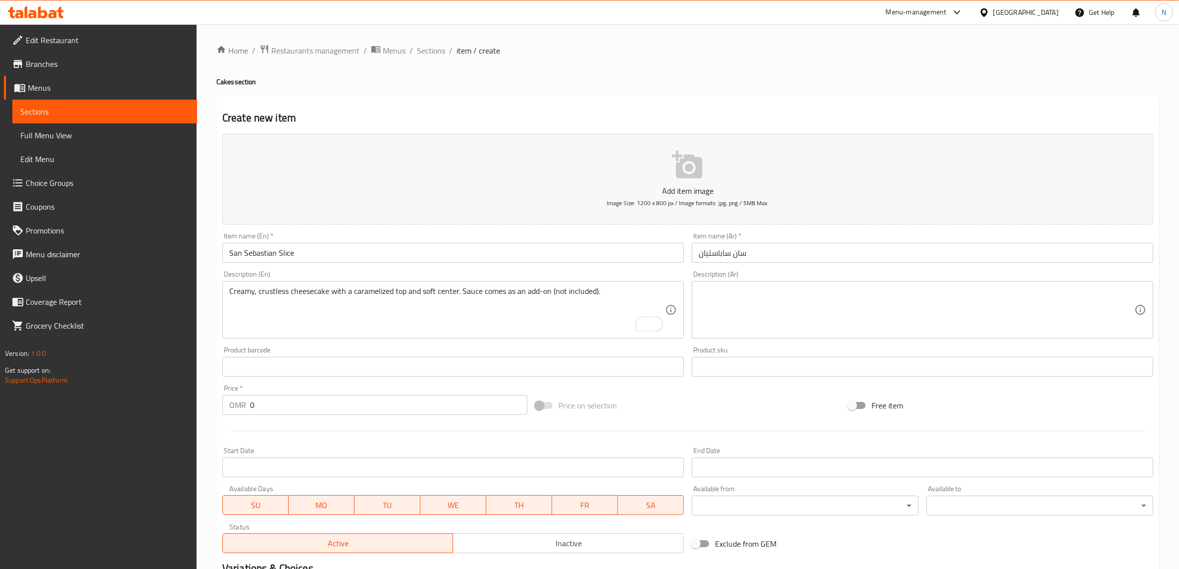
click at [935, 296] on textarea at bounding box center [917, 309] width 436 height 47
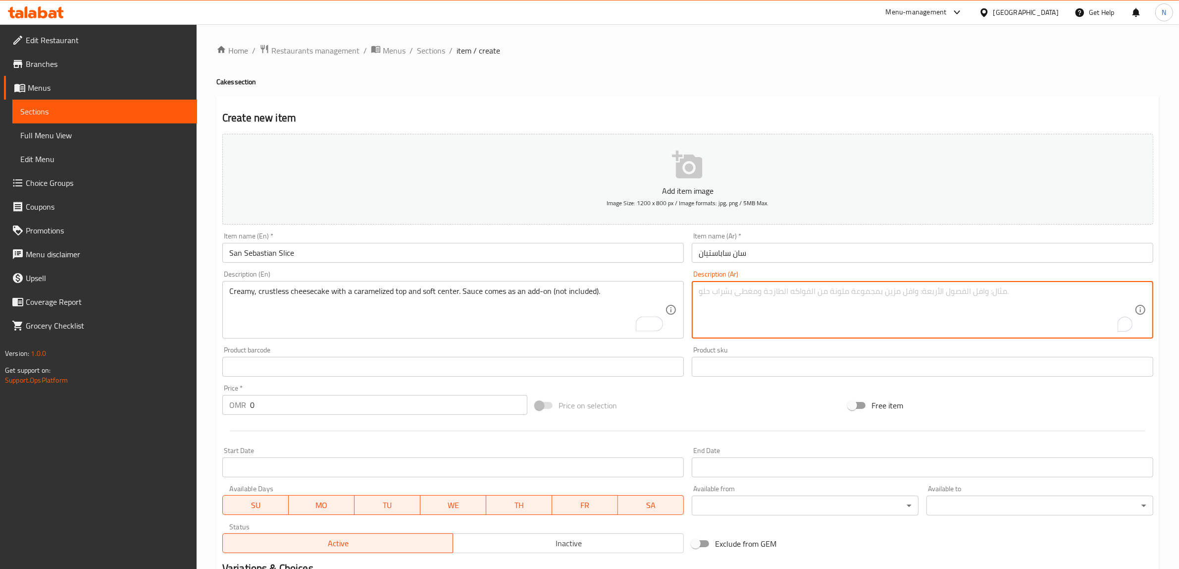
paste textarea "تشيزكيك [PERSON_NAME]. الصوص يُضاف حسب الطلب."
type textarea "تشيزكيك [PERSON_NAME]. الصوص يُضاف حسب الطلب."
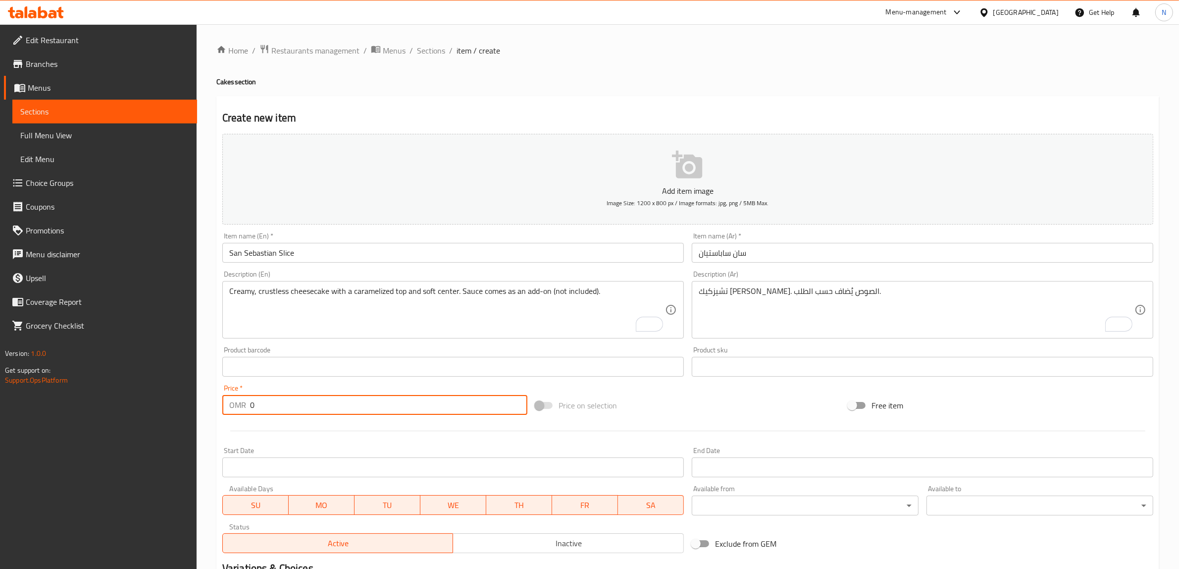
click at [326, 405] on input "0" at bounding box center [388, 405] width 277 height 20
paste input "2.95"
type input "2.950"
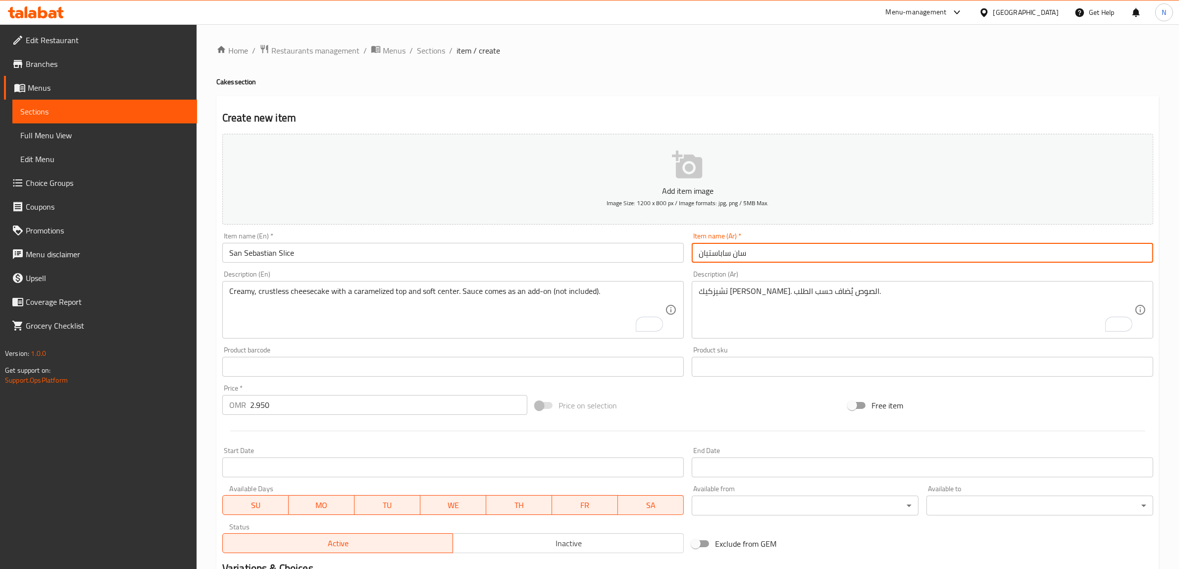
click at [771, 252] on input "سان ساباستيان" at bounding box center [923, 253] width 462 height 20
type input "شريحة سان ساباستيان"
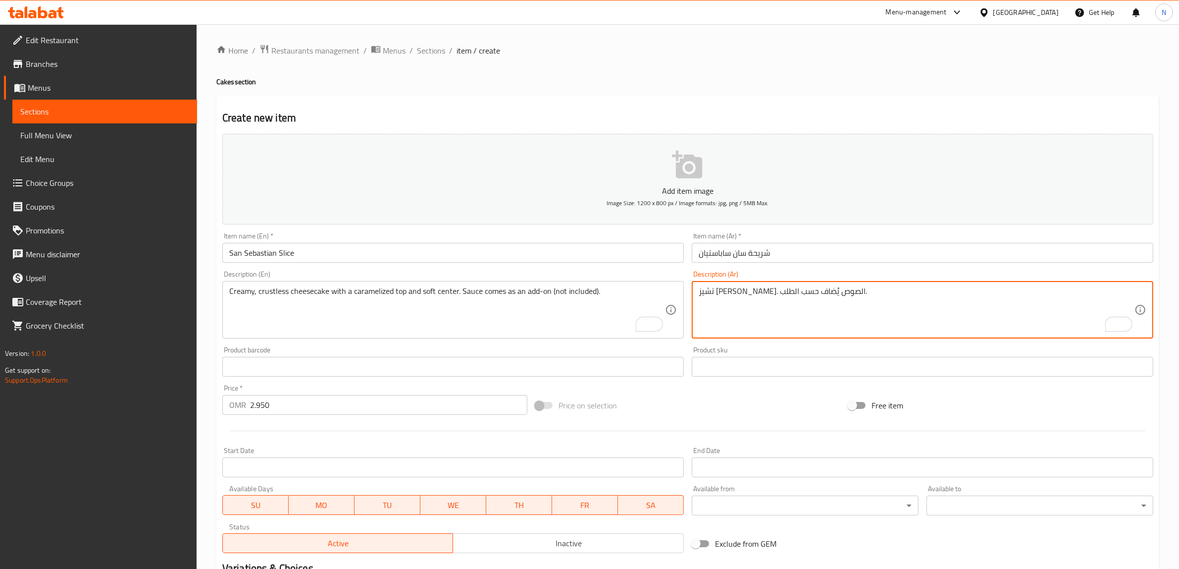
click at [800, 296] on textarea "تشيز [PERSON_NAME]. الصوص يُضاف حسب الطلب." at bounding box center [917, 309] width 436 height 47
click at [838, 294] on textarea "تشيز [PERSON_NAME] بدون قشرة ومكرمل بالأعلى. الصوص يُضاف حسب الطلب." at bounding box center [917, 309] width 436 height 47
click at [789, 298] on textarea "تشيز [PERSON_NAME] بدون قشرة، مكرمل بالأعلى. الصوص يُضاف حسب الطلب." at bounding box center [917, 309] width 436 height 47
click at [754, 293] on textarea "تشيز [PERSON_NAME] بدون قشرة، مكرمل بالأعلى وبمركز ناعم. الصوص يُضاف حسب الطلب." at bounding box center [917, 309] width 436 height 47
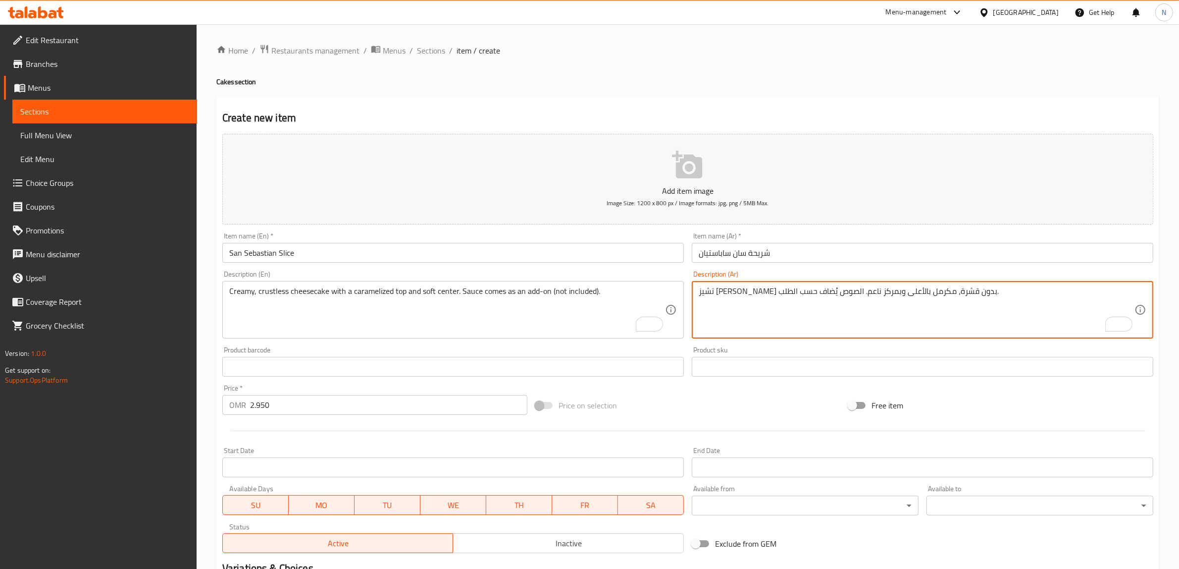
click at [754, 293] on textarea "تشيز [PERSON_NAME] بدون قشرة، مكرمل بالأعلى وبمركز ناعم. الصوص يُضاف حسب الطلب." at bounding box center [917, 309] width 436 height 47
type textarea "تشيز كيك كريمي بدون قشرة، مكرمل بالأعلى وبمركز ناعم. الصوص إضافة غير متضمن."
click at [303, 254] on input "San Sebastian Slice" at bounding box center [453, 253] width 462 height 20
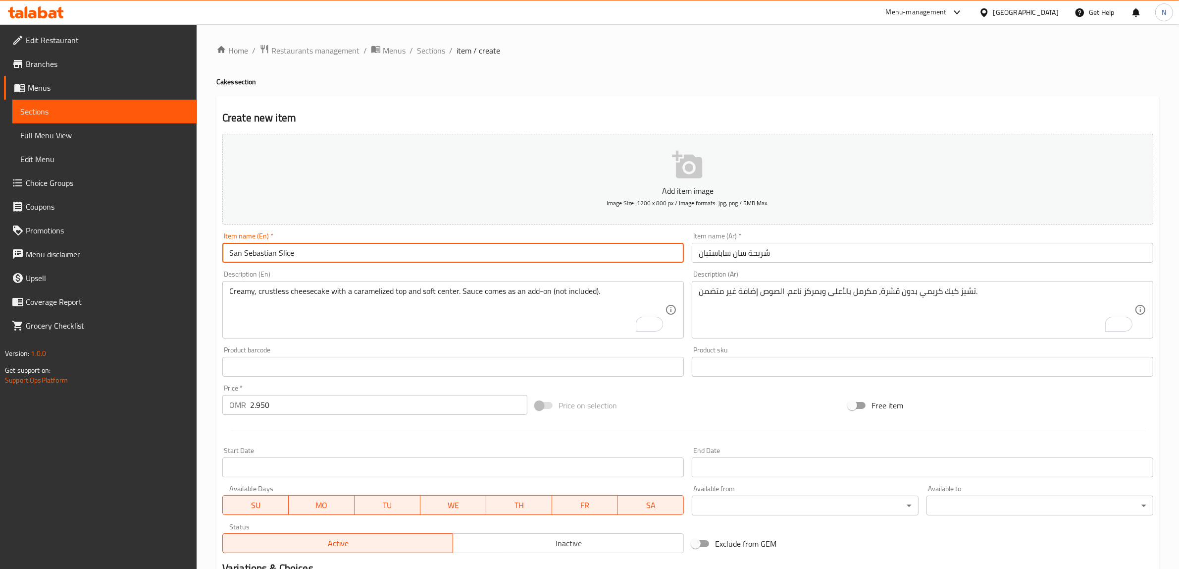
click at [303, 254] on input "San Sebastian Slice" at bounding box center [453, 253] width 462 height 20
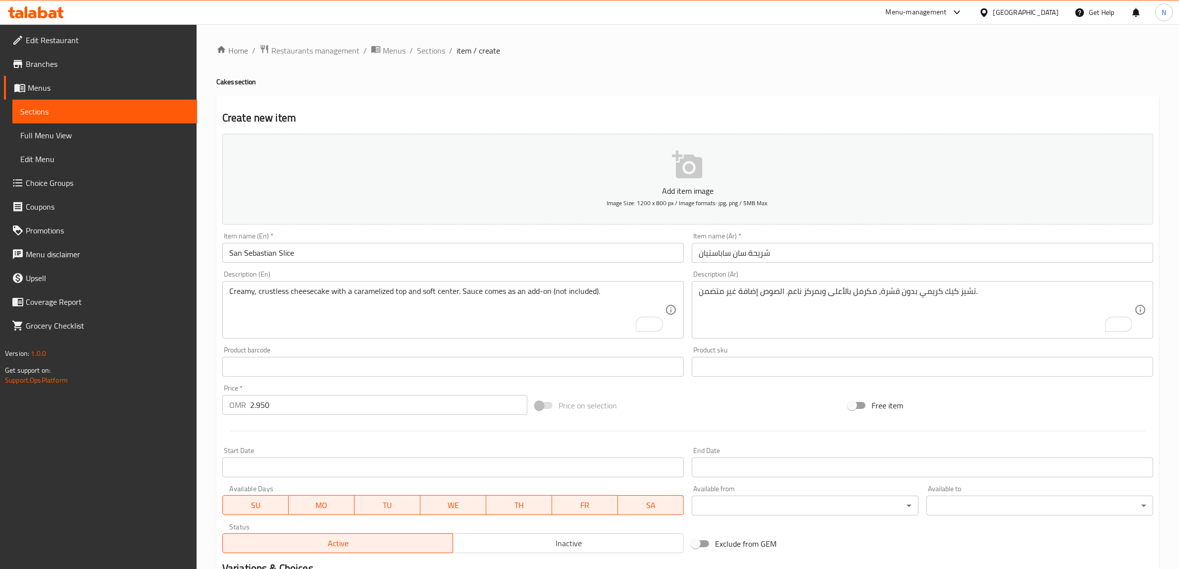
click at [783, 251] on input "شريحة سان ساباستيان" at bounding box center [923, 253] width 462 height 20
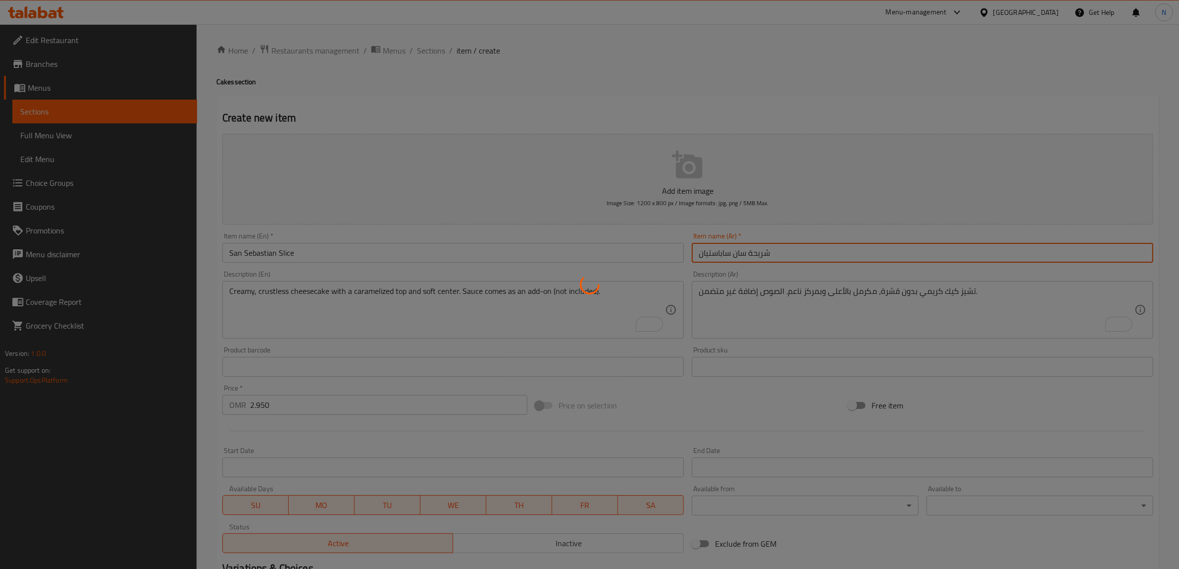
type input "0"
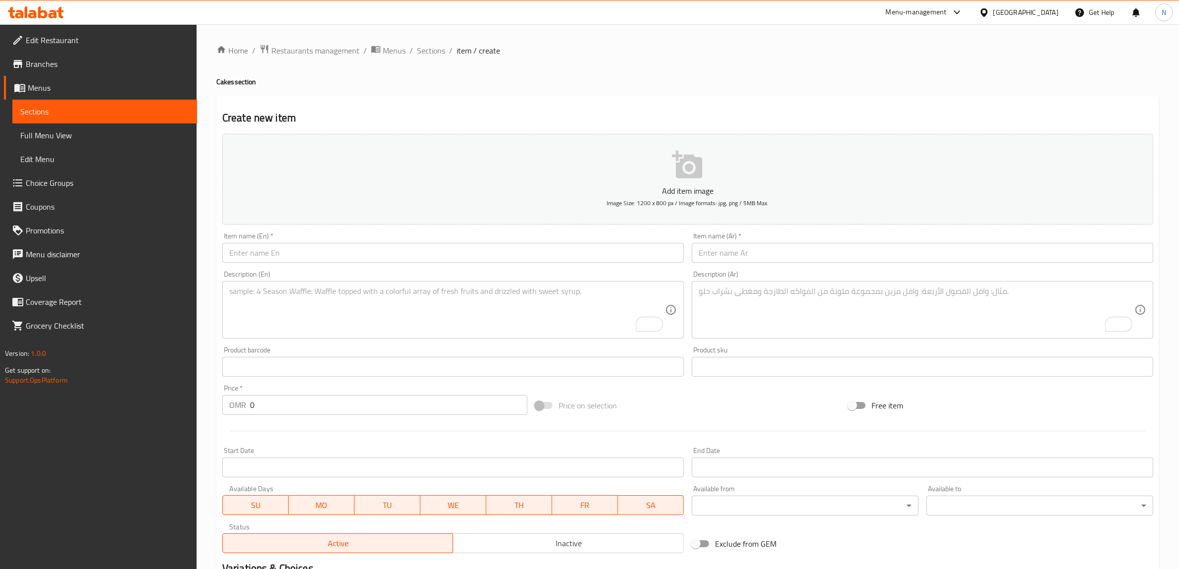
click at [528, 246] on input "text" at bounding box center [453, 253] width 462 height 20
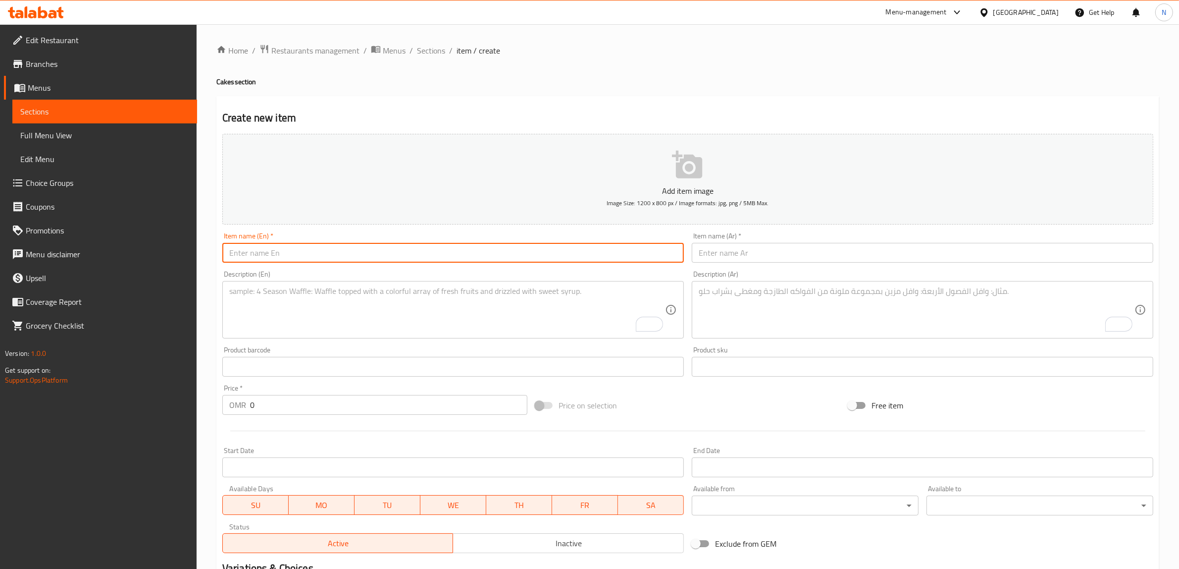
paste input "Ferrero Cake Slice"
type input "Ferrero Cake Slice"
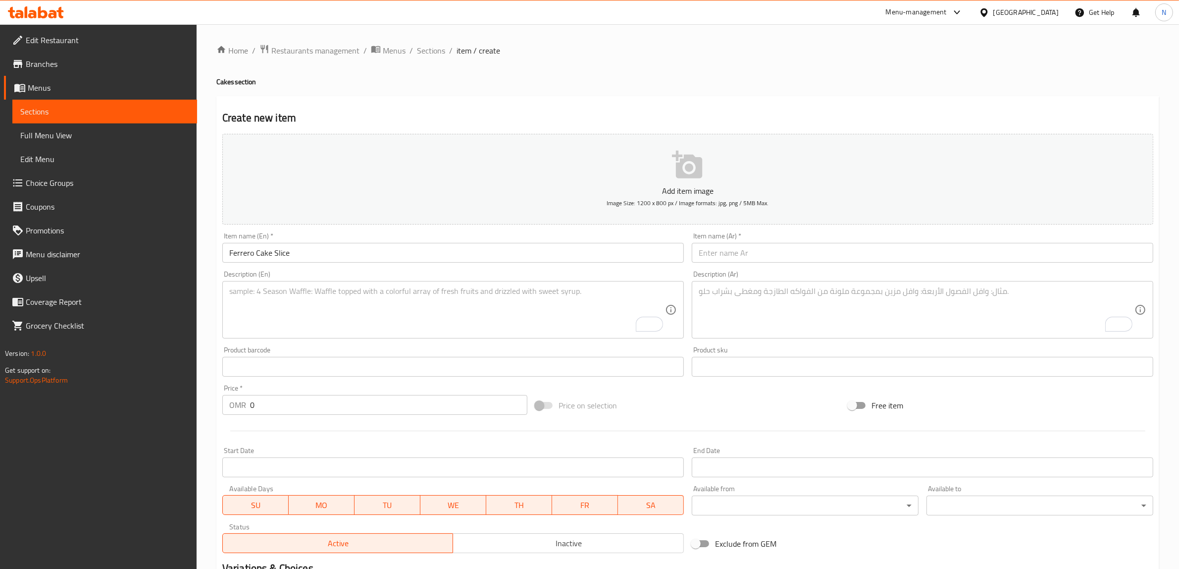
click at [925, 256] on input "text" at bounding box center [923, 253] width 462 height 20
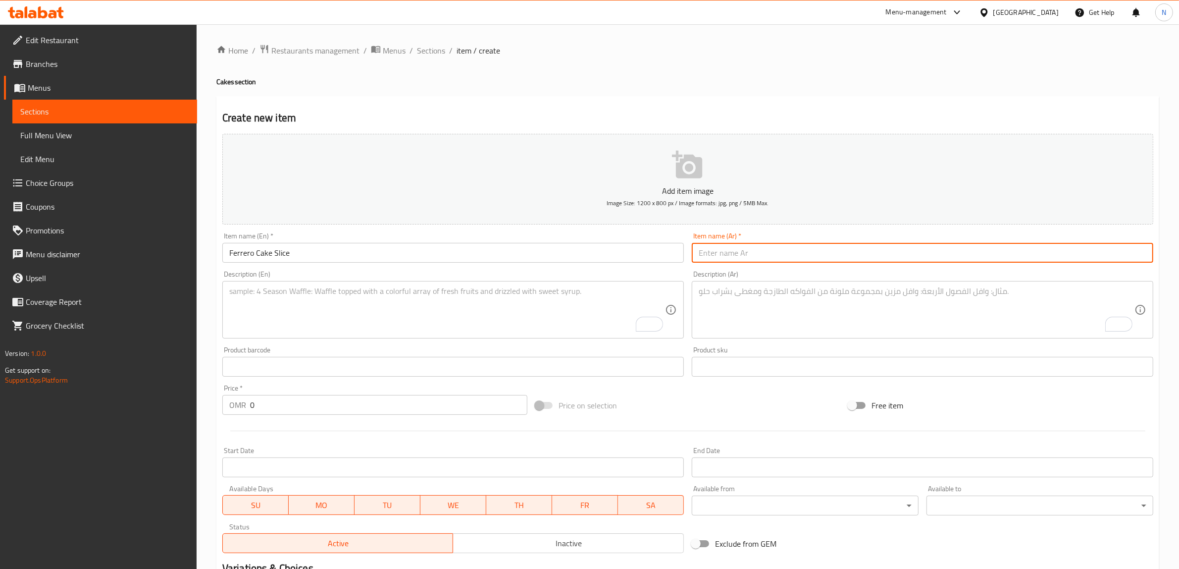
paste input "كيكة الفريرو"
type input "كيكة الفريرو"
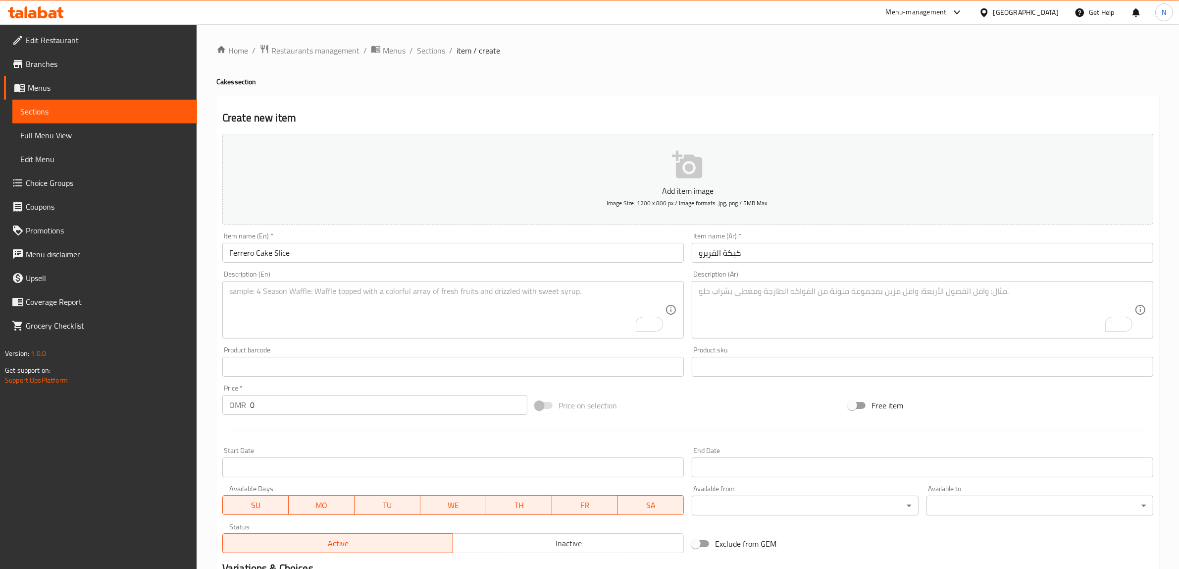
click at [540, 300] on textarea "To enrich screen reader interactions, please activate Accessibility in Grammarl…" at bounding box center [447, 309] width 436 height 47
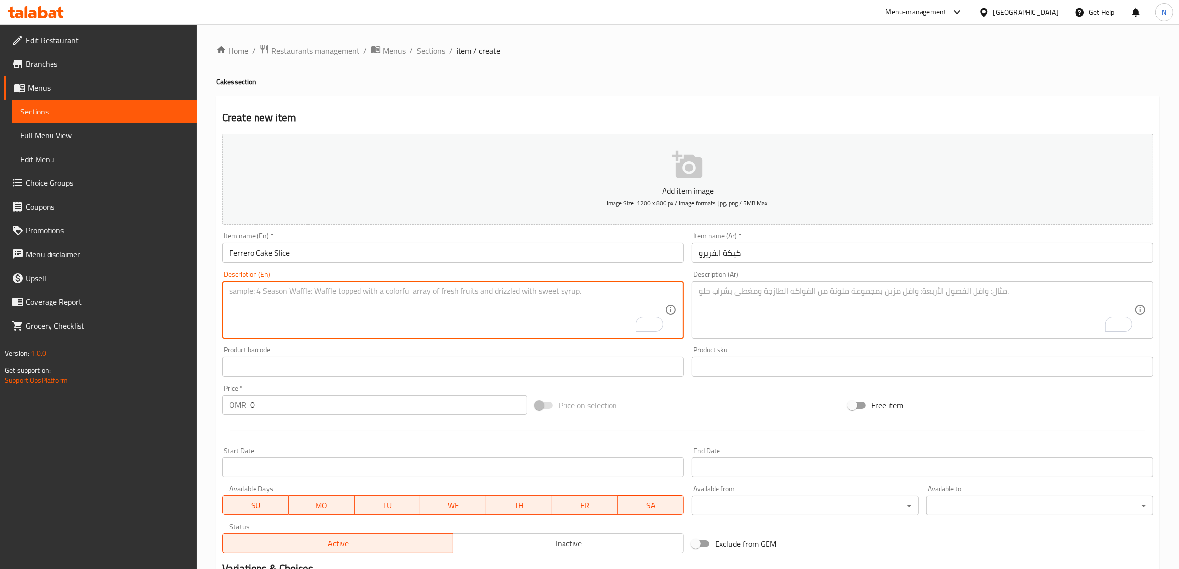
paste textarea "Layers of chocolate sponge filled with Ferrero spread, crushed [PERSON_NAME], a…"
type textarea "Layers of chocolate sponge filled with Ferrero spread, crushed [PERSON_NAME], a…"
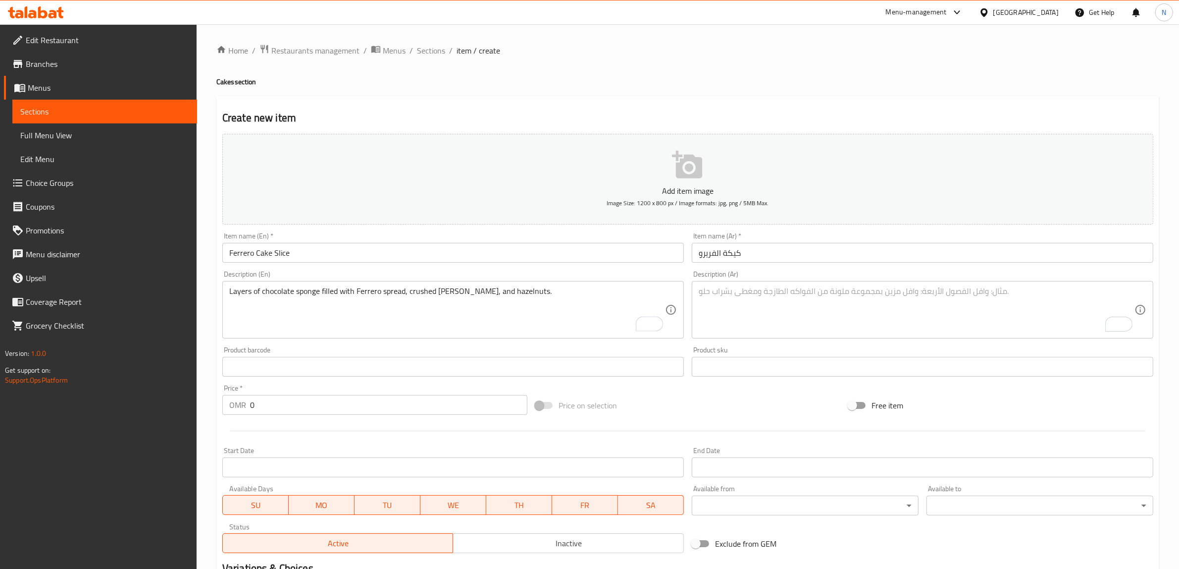
click at [927, 325] on textarea "To enrich screen reader interactions, please activate Accessibility in Grammarl…" at bounding box center [917, 309] width 436 height 47
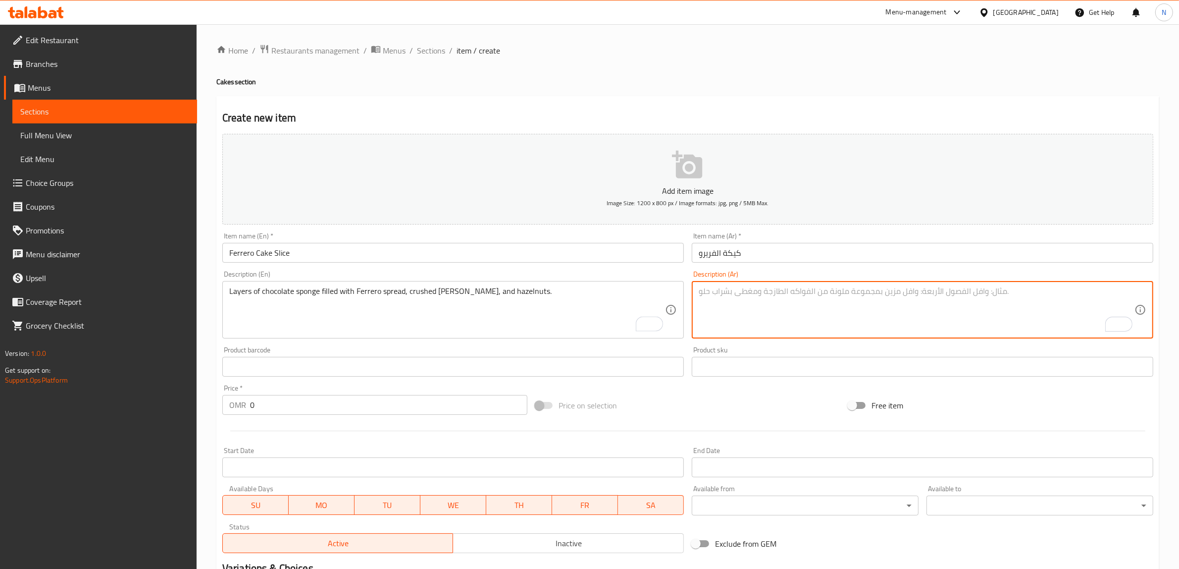
paste textarea "طبقات كيك شوكولاتة محشية بفيريرو، مكسرات بندق وقطع فيريرو."
type textarea "طبقات كيك شوكولاتة محشية بفيريرو، مكسرات بندق وقطع فيريرو."
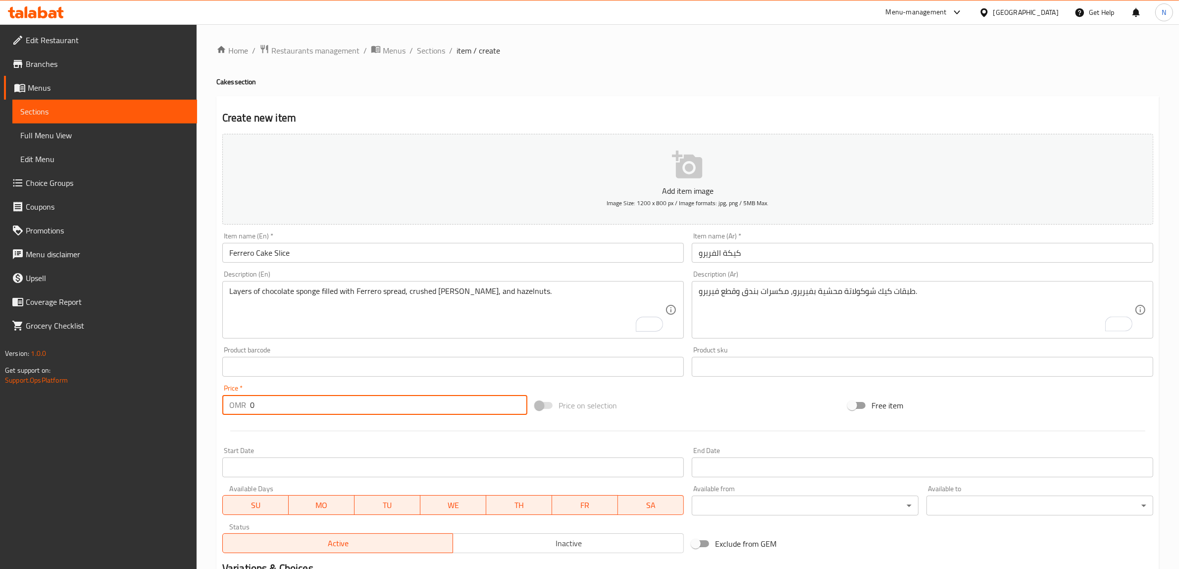
click at [427, 407] on input "0" at bounding box center [388, 405] width 277 height 20
click at [429, 405] on input "0" at bounding box center [388, 405] width 277 height 20
paste input "3.950"
click at [429, 405] on input "03.950" at bounding box center [388, 405] width 277 height 20
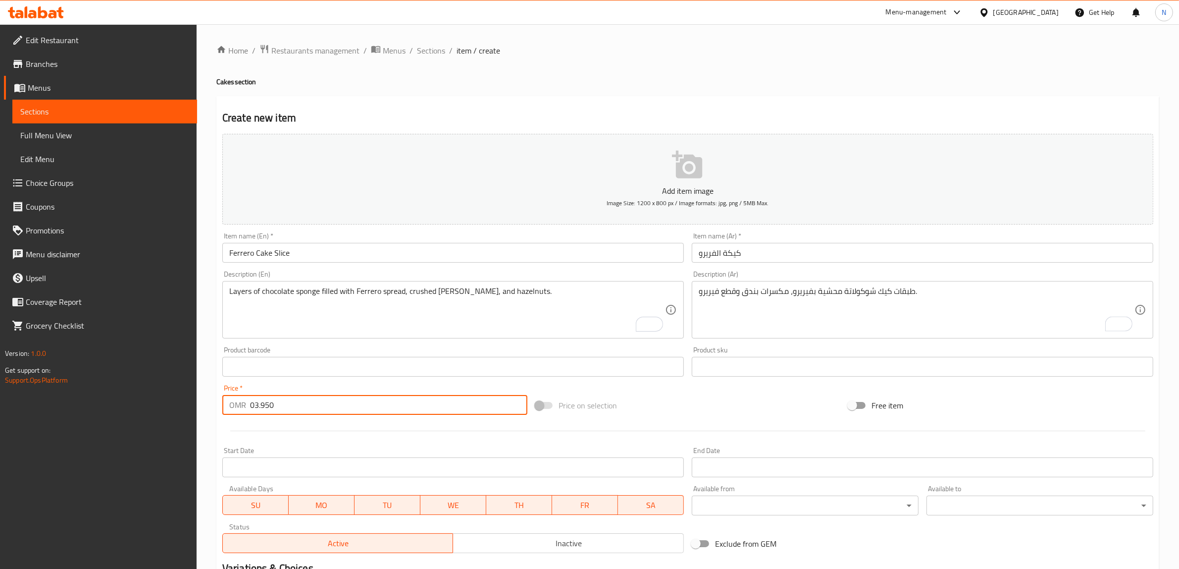
click at [429, 405] on input "03.950" at bounding box center [388, 405] width 277 height 20
paste input "number"
type input "3.950"
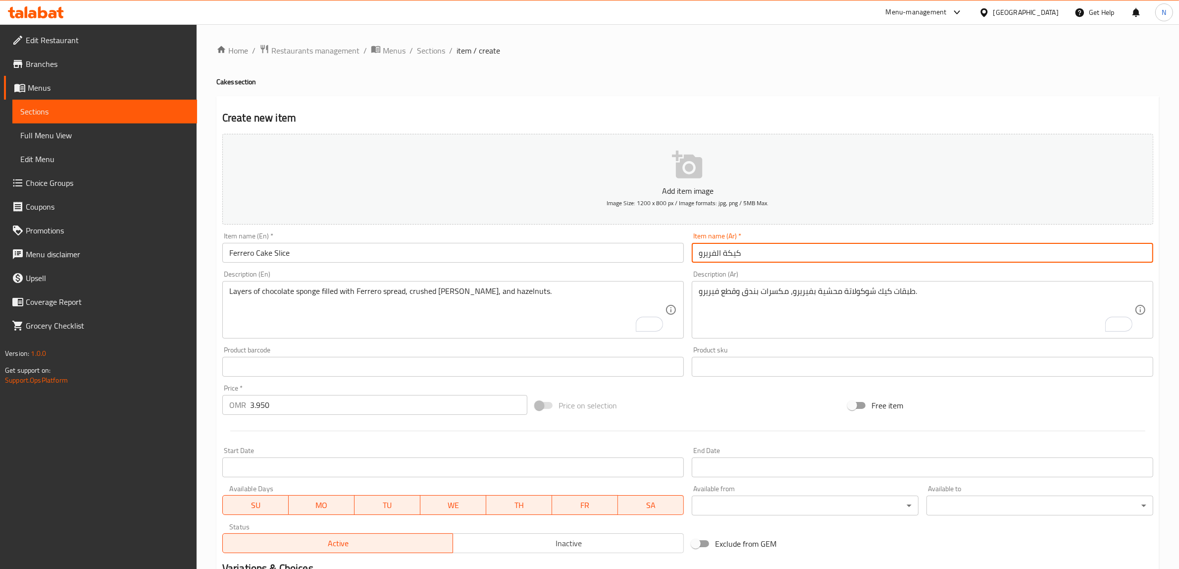
click at [793, 259] on input "كيكة الفريرو" at bounding box center [923, 253] width 462 height 20
click at [721, 256] on input "شريحة كيكة الفريرو" at bounding box center [923, 253] width 462 height 20
type input "شريحة [PERSON_NAME]"
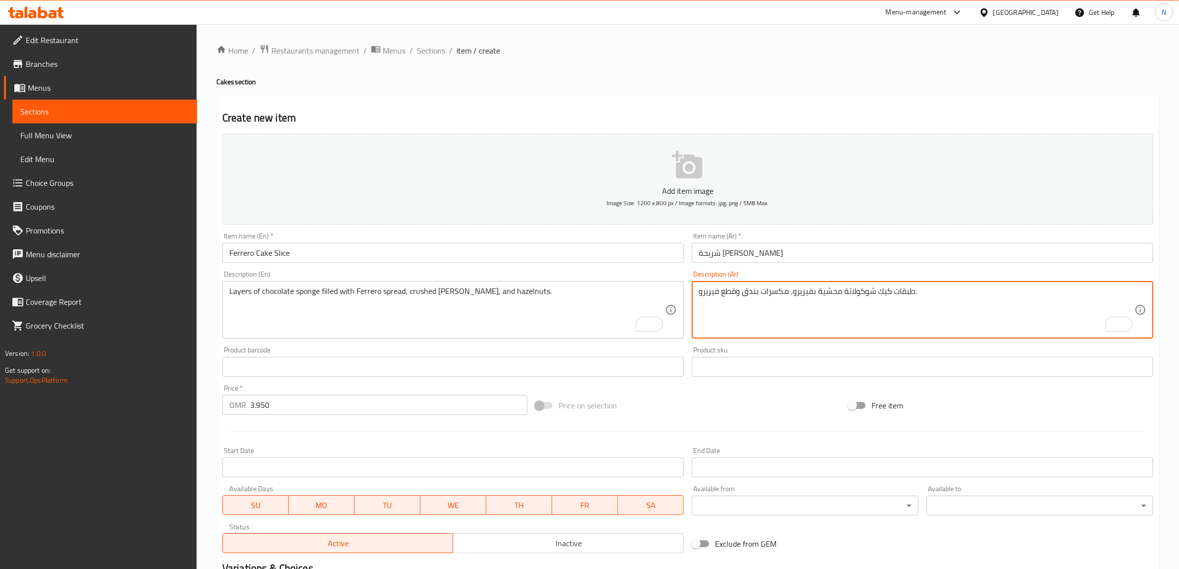
click at [843, 293] on textarea "طبقات كيك شوكولاتة محشية بفيريرو، مكسرات بندق وقطع فيريرو." at bounding box center [917, 309] width 436 height 47
click at [815, 296] on textarea "طبقات كيك شوكولاتة اسفنحية محشية بفيريرو، مكسرات بندق وقطع فيريرو." at bounding box center [917, 309] width 436 height 47
click at [732, 288] on textarea "طبقات كيك شوكولاتة اسفنحية محشية بسبريد فيريرو، مكسرات بندق وقطع فيريرو." at bounding box center [917, 309] width 436 height 47
click at [782, 295] on textarea "طبقات كيك شوكولاتة اسفنحية محشية بسبريد فيريرو، مكسرات بندق فيريرو مجروش." at bounding box center [917, 309] width 436 height 47
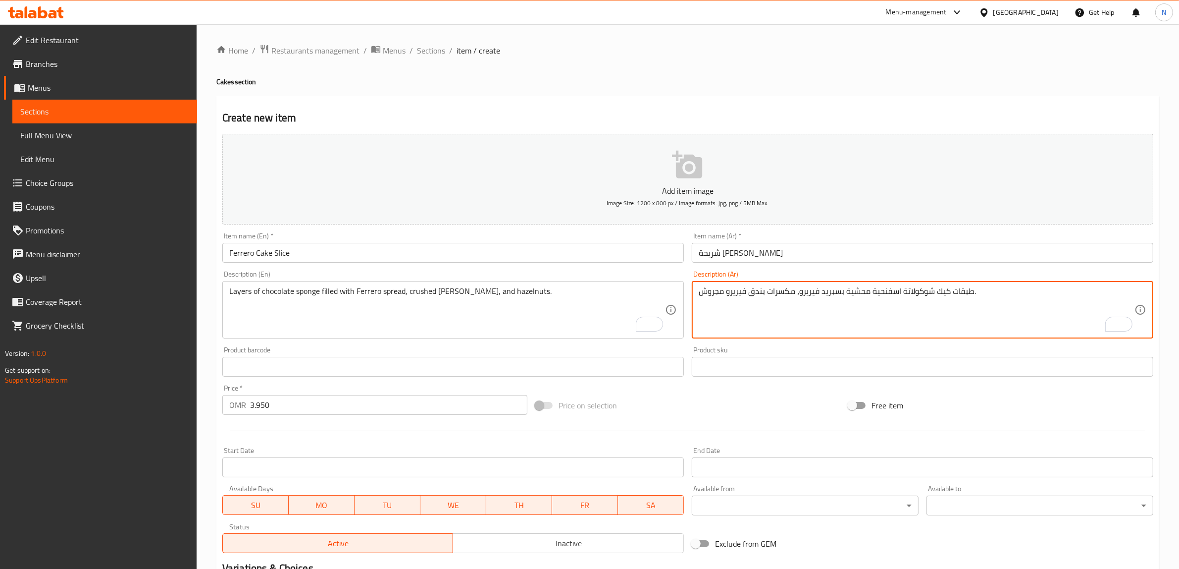
click at [782, 295] on textarea "طبقات كيك شوكولاتة اسفنحية محشية بسبريد فيريرو، مكسرات بندق فيريرو مجروش." at bounding box center [917, 309] width 436 height 47
click at [749, 296] on textarea "طبقات كيك شوكولاتة اسفنحية محشية بسبريد فيريرو، بندق فيريرو مجروش." at bounding box center [917, 309] width 436 height 47
type textarea "طبقات كيك شوكولاتة اسفنحية محشية بسبريد فيريرو، بندق وفيريرو مجروش."
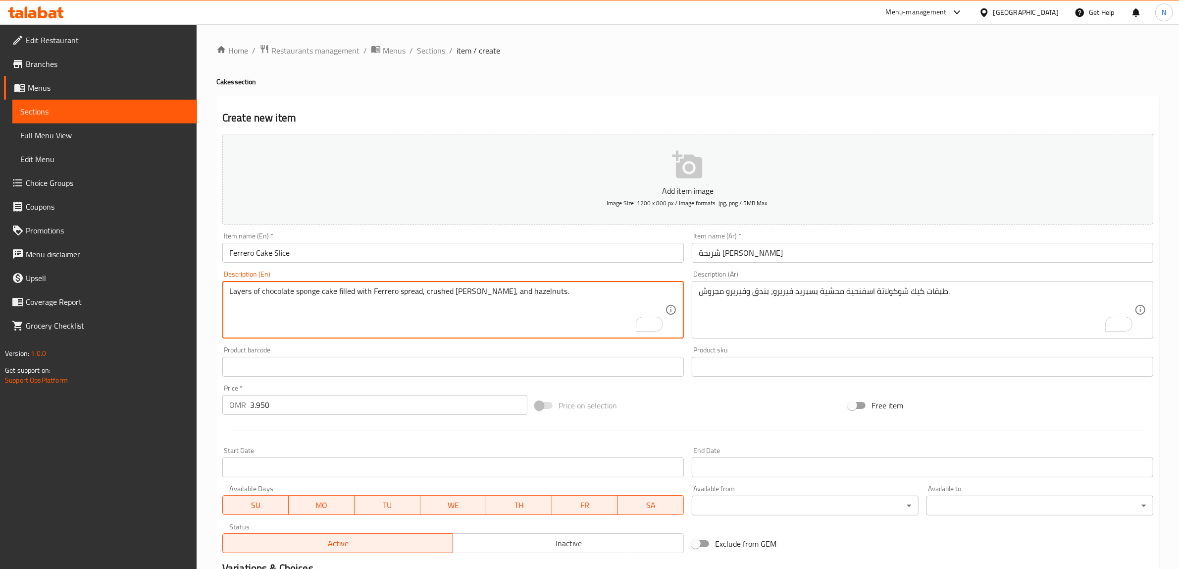
type textarea "Layers of chocolate sponge cake filled with Ferrero spread, crushed [PERSON_NAM…"
click at [446, 257] on input "Ferrero Cake Slice" at bounding box center [453, 253] width 462 height 20
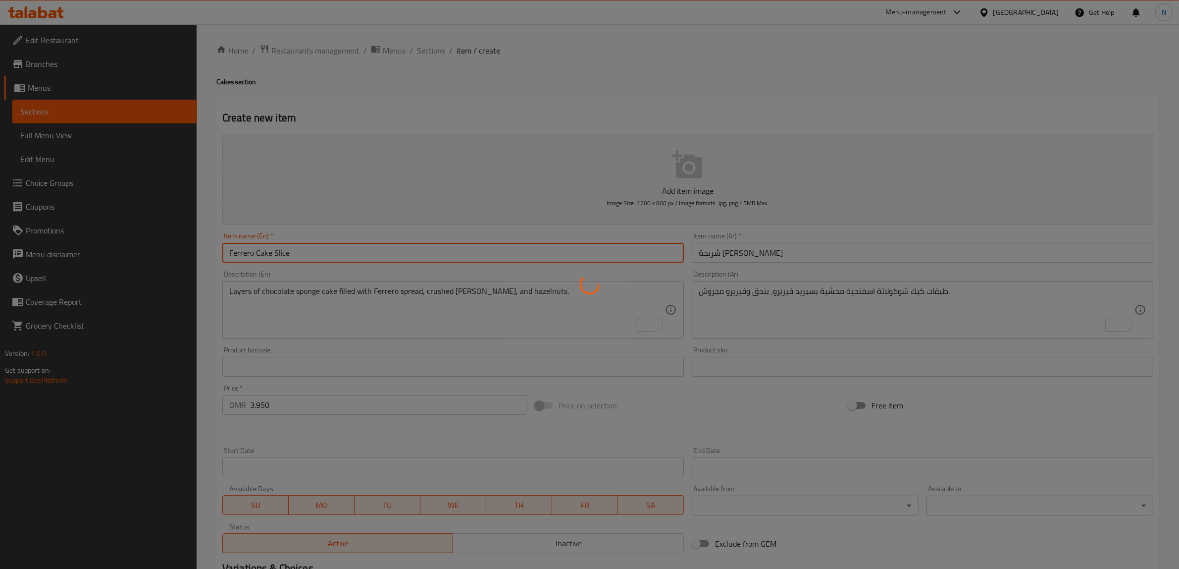
type input "0"
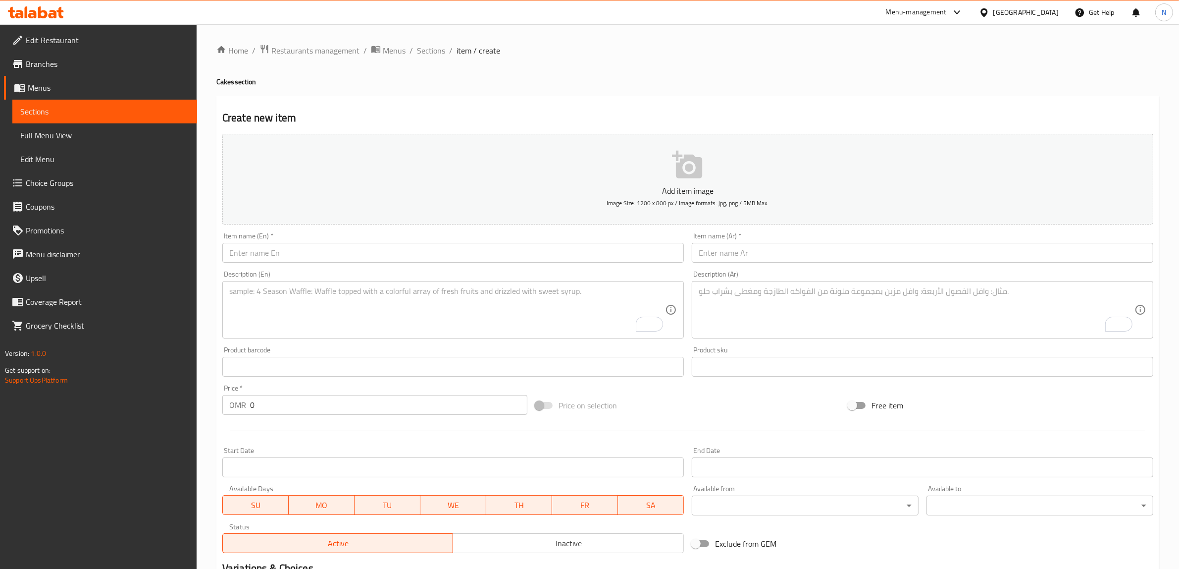
click at [389, 257] on input "text" at bounding box center [453, 253] width 462 height 20
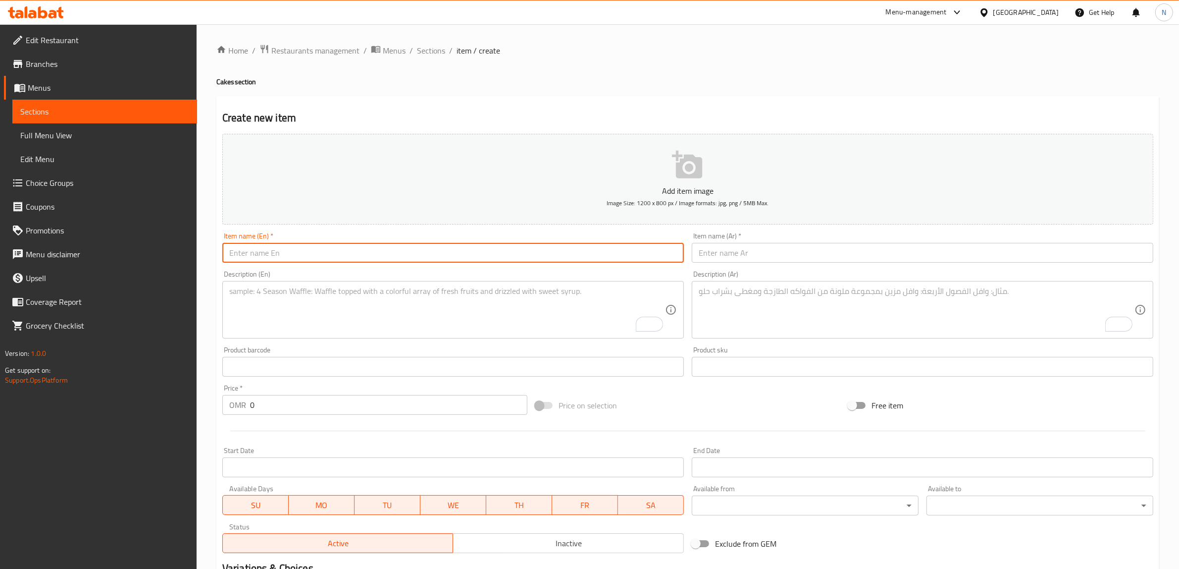
paste input "Sticky Date Pudding Slice"
type input "Sticky Date Pudding Slice"
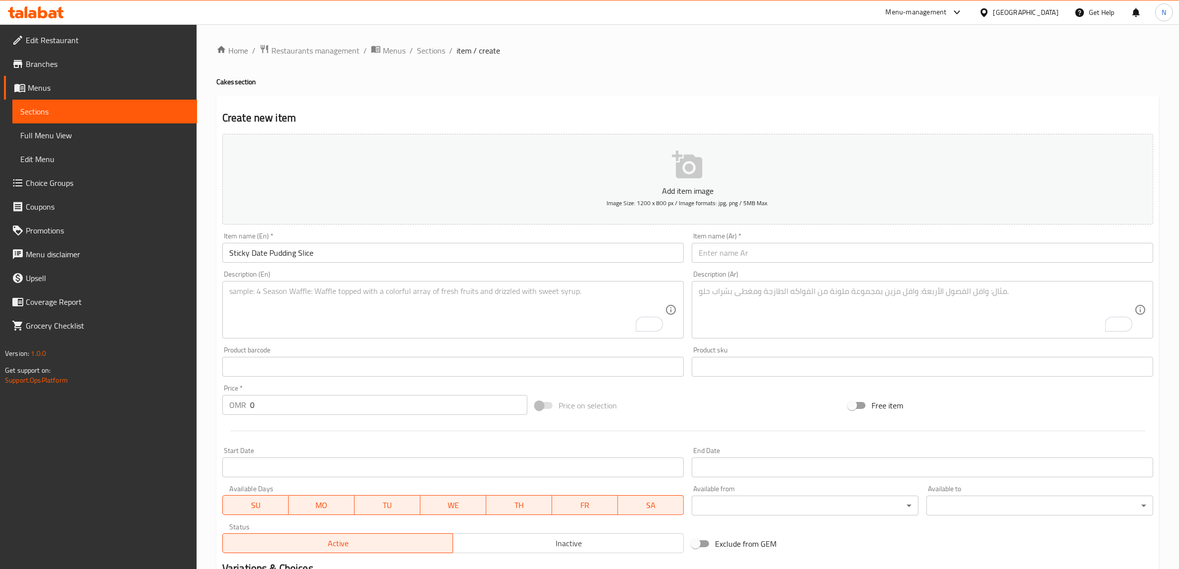
click at [925, 248] on input "text" at bounding box center [923, 253] width 462 height 20
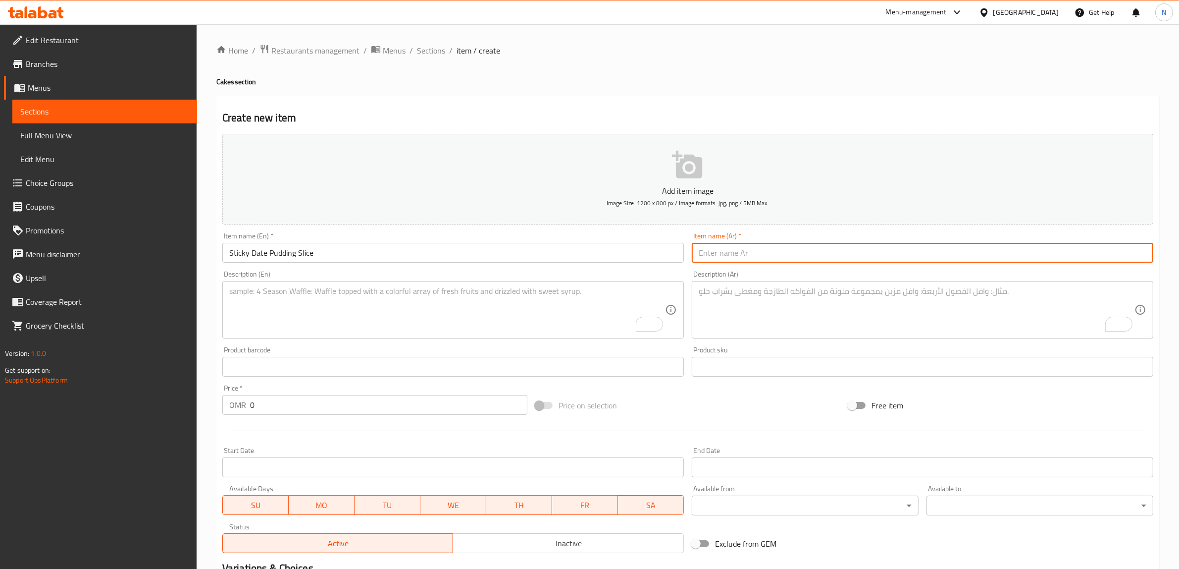
paste input "كيكة التمر بالتوفي"
type input "كيكة التمر بالتوفي"
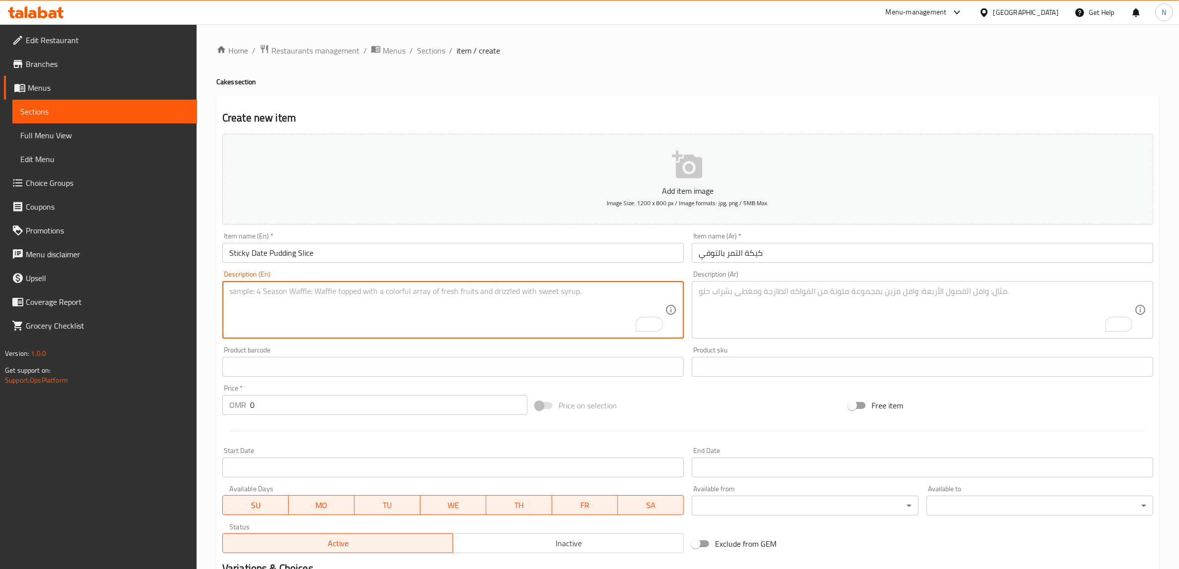
click at [530, 313] on textarea "To enrich screen reader interactions, please activate Accessibility in Grammarl…" at bounding box center [447, 309] width 436 height 47
paste textarea "Warm date cake made with local dates, topped with crushed pecans and hot sticky…"
type textarea "Warm date cake made with local dates, topped with crushed pecans and hot sticky…"
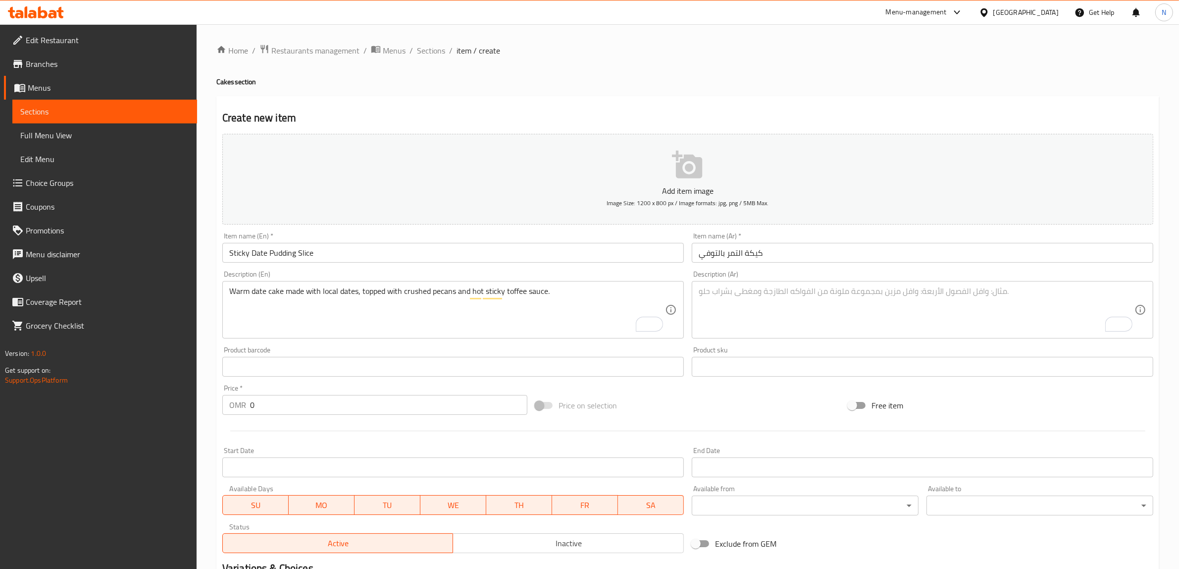
drag, startPoint x: 934, startPoint y: 313, endPoint x: 1106, endPoint y: 266, distance: 178.1
click at [934, 313] on textarea "To enrich screen reader interactions, please activate Accessibility in Grammarl…" at bounding box center [917, 309] width 436 height 47
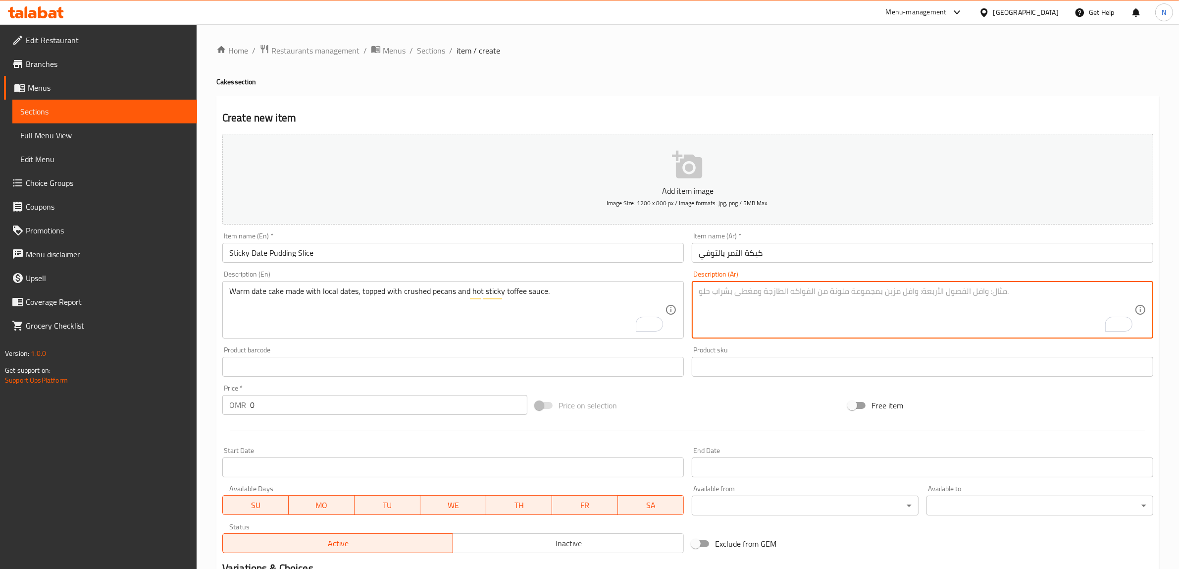
paste textarea "كيك تمر دافئ مصنوع من تمر محلي، عليه قطع بيكان وصوص توفي حار."
type textarea "كيك تمر دافئ مصنوع من تمر محلي، عليه قطع بيكان وصوص توفي حار."
click at [382, 409] on input "0" at bounding box center [388, 405] width 277 height 20
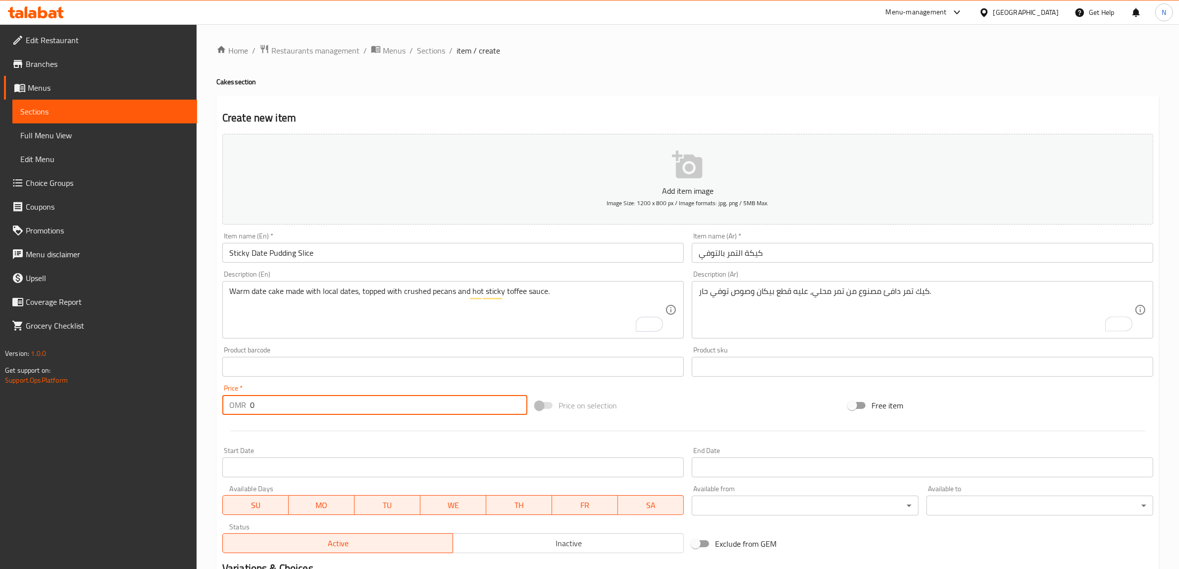
click at [382, 409] on input "0" at bounding box center [388, 405] width 277 height 20
paste input "3.56"
type input "3.560"
click at [449, 258] on input "Sticky Date Pudding Slice" at bounding box center [453, 253] width 462 height 20
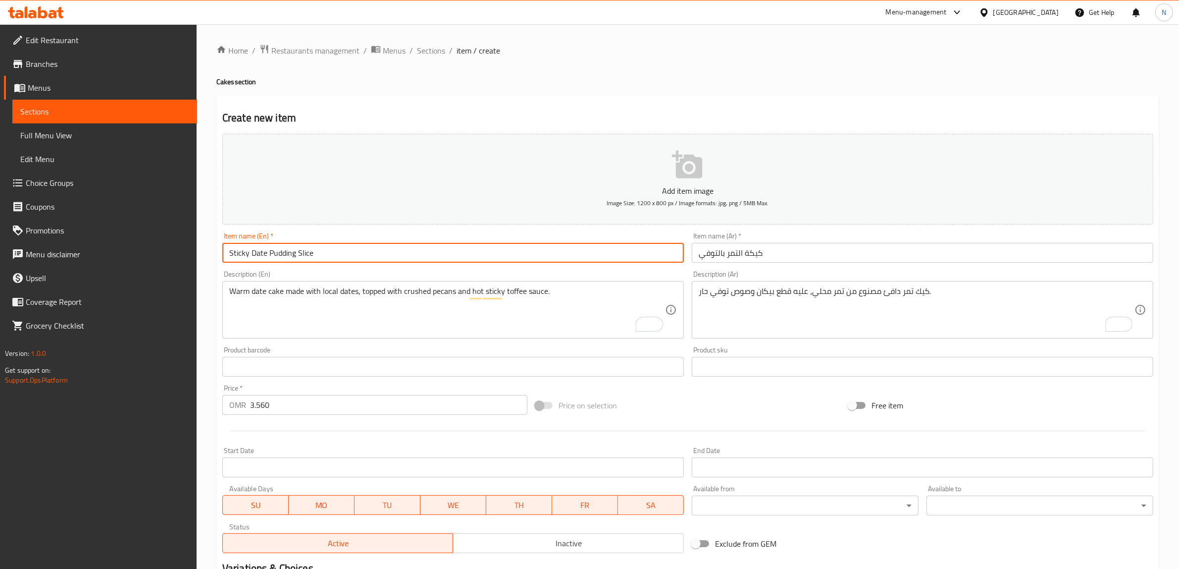
click at [449, 258] on input "Sticky Date Pudding Slice" at bounding box center [453, 253] width 462 height 20
click at [813, 248] on input "كيكة التمر بالتوفي" at bounding box center [923, 253] width 462 height 20
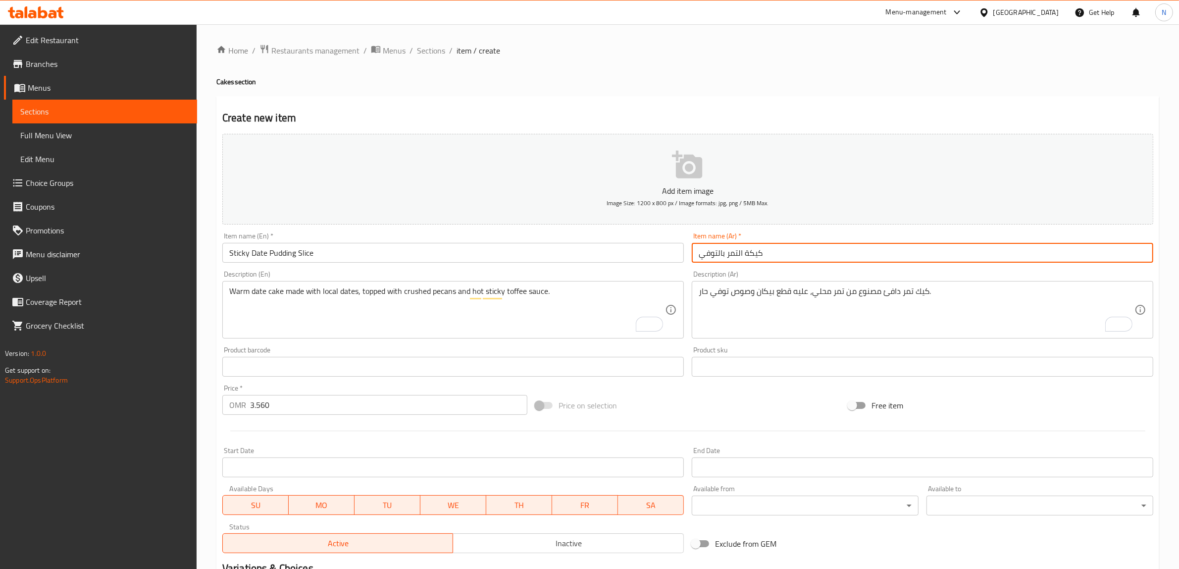
click at [813, 248] on input "كيكة التمر بالتوفي" at bounding box center [923, 253] width 462 height 20
paste input "شريحة بودنغ التمر اللزج"
click at [739, 259] on input "شريحة بودنغ التمر اللزج" at bounding box center [923, 253] width 462 height 20
type input "شريحة بودنج التمر اللزج"
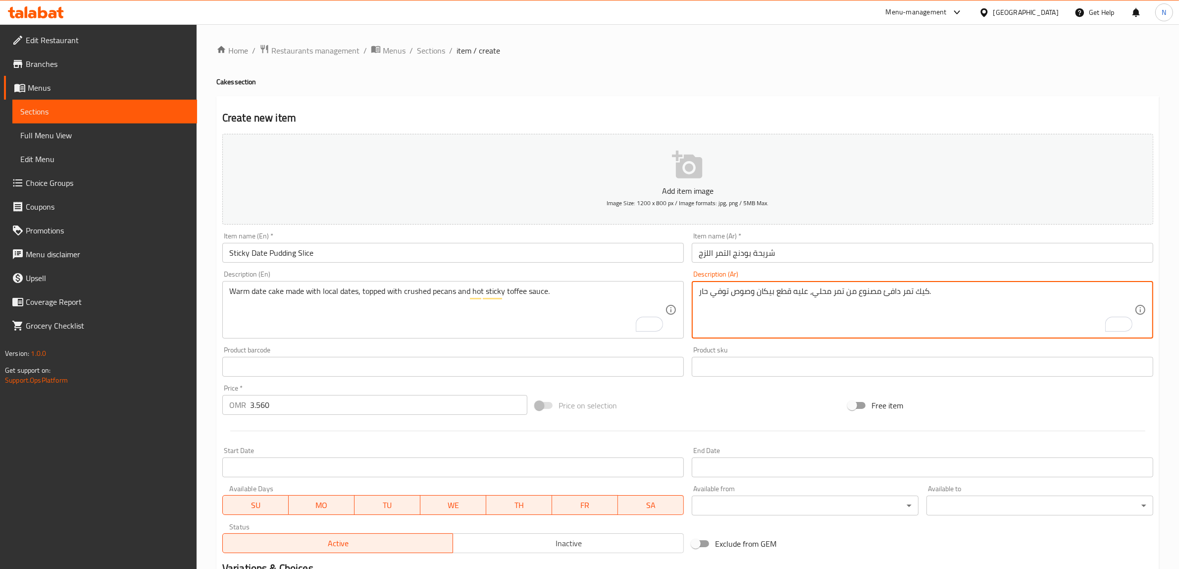
click at [784, 291] on textarea "كيك تمر دافئ مصنوع من تمر محلي، عليه قطع بيكان وصوص توفي حار." at bounding box center [917, 309] width 436 height 47
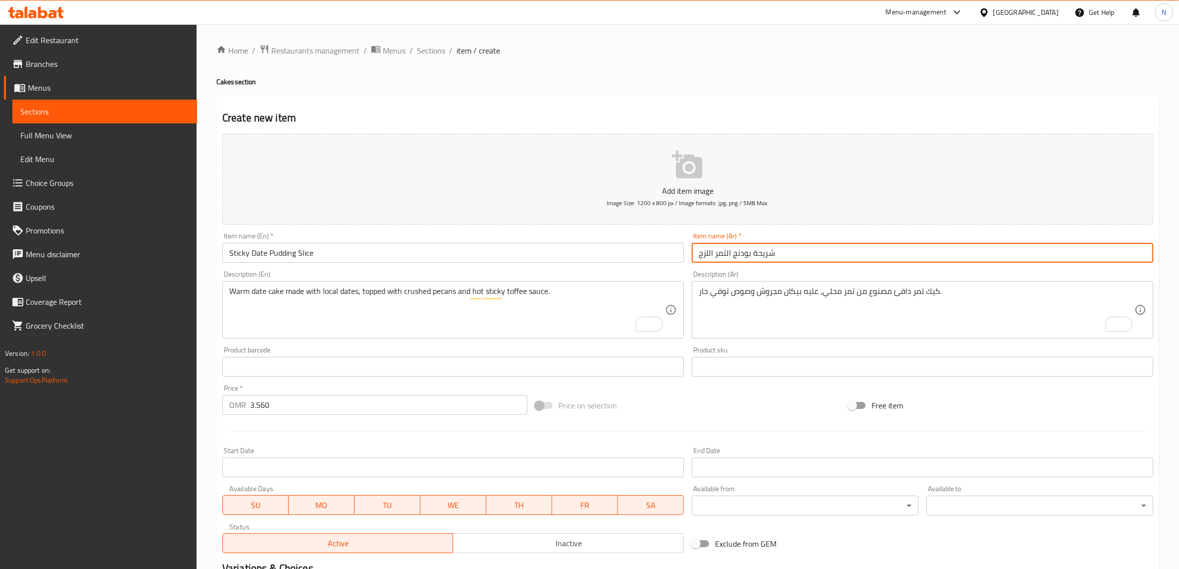
drag, startPoint x: 709, startPoint y: 254, endPoint x: 696, endPoint y: 255, distance: 13.4
click at [696, 255] on input "شريحة بودنج التمر اللزج" at bounding box center [923, 253] width 462 height 20
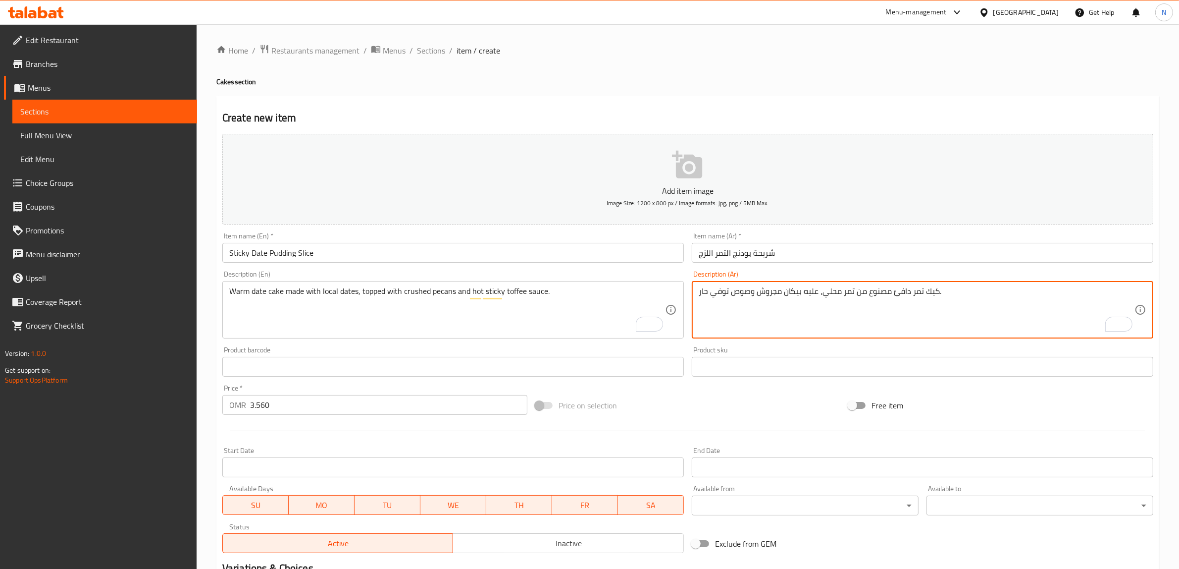
drag, startPoint x: 937, startPoint y: 292, endPoint x: 993, endPoint y: 315, distance: 60.4
paste textarea "لزج"
type textarea "كيك تمر دافئ مصنوع من تمر محلي، عليه بيكان مجروش وصوص توفي حار لزج."
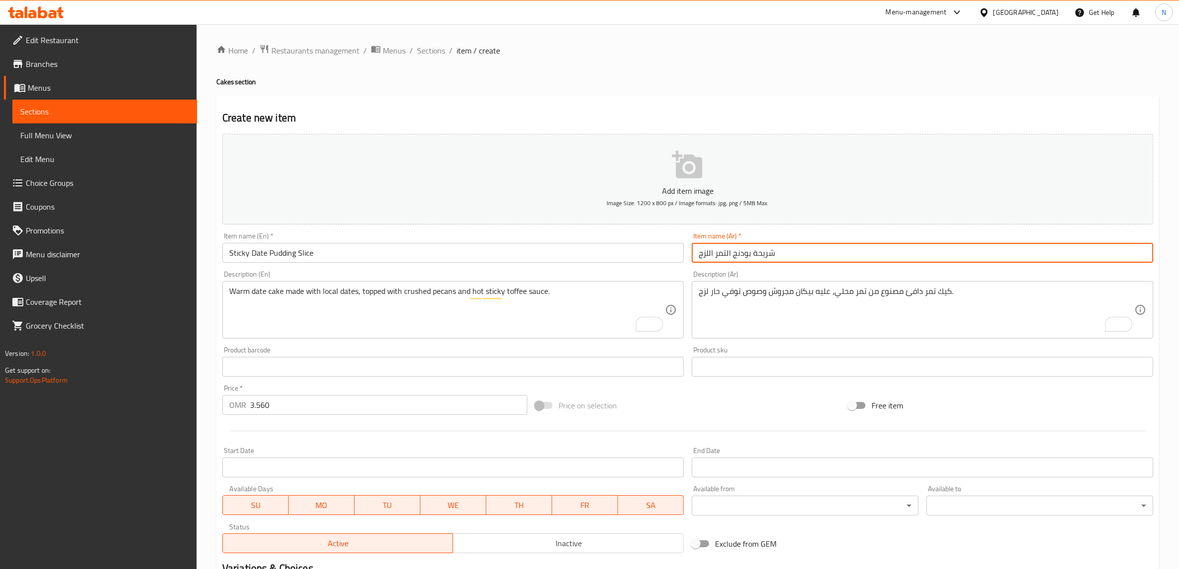
click at [841, 261] on input "شريحة بودنج التمر اللزج" at bounding box center [923, 253] width 462 height 20
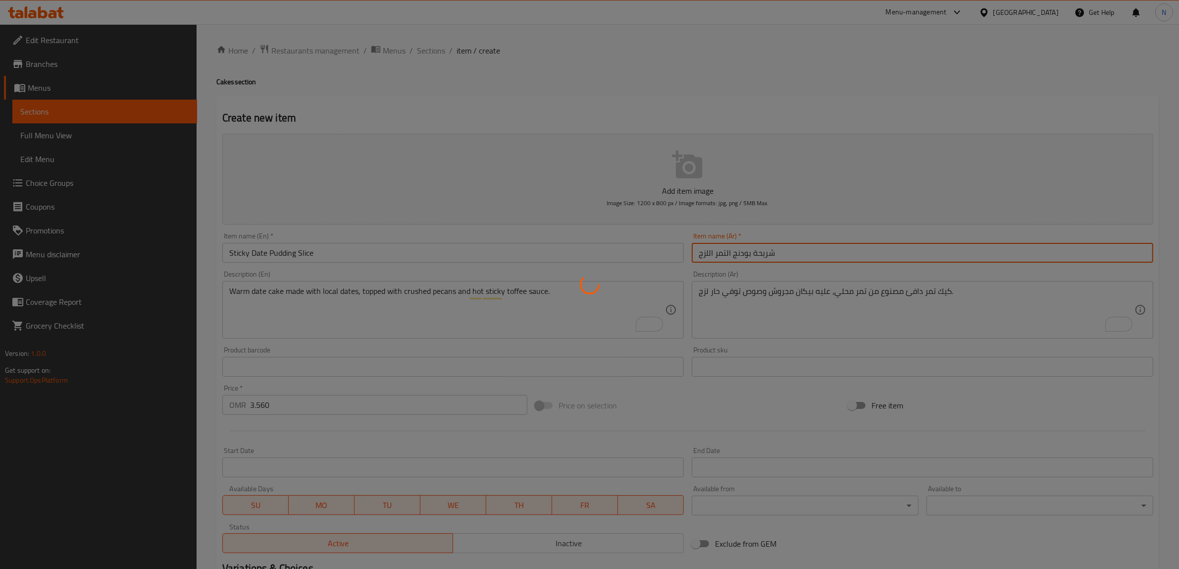
type input "0"
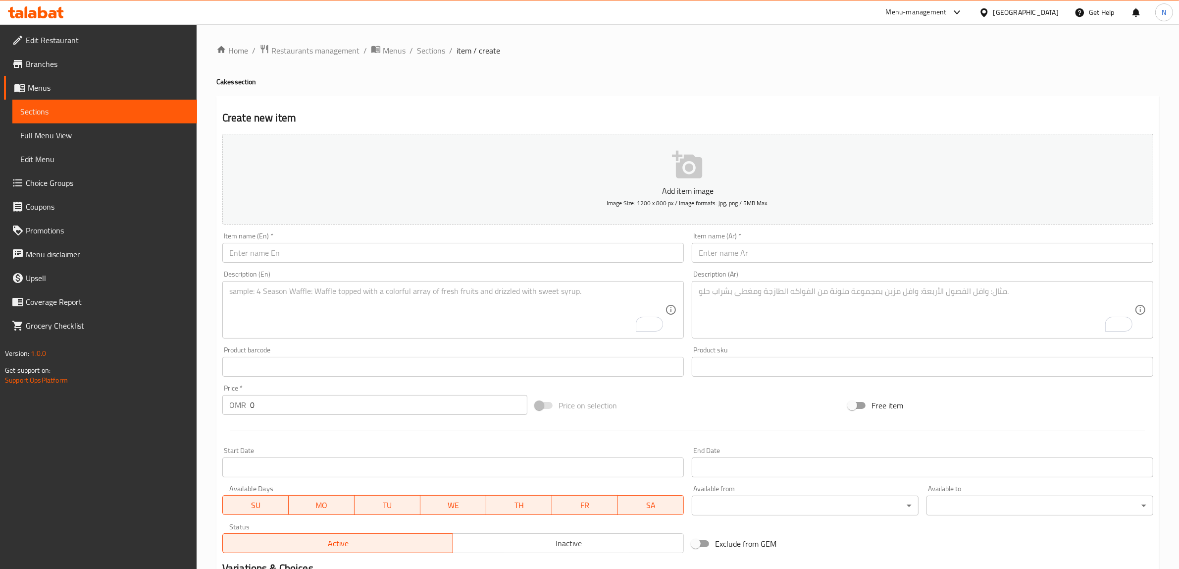
click at [346, 251] on input "text" at bounding box center [453, 253] width 462 height 20
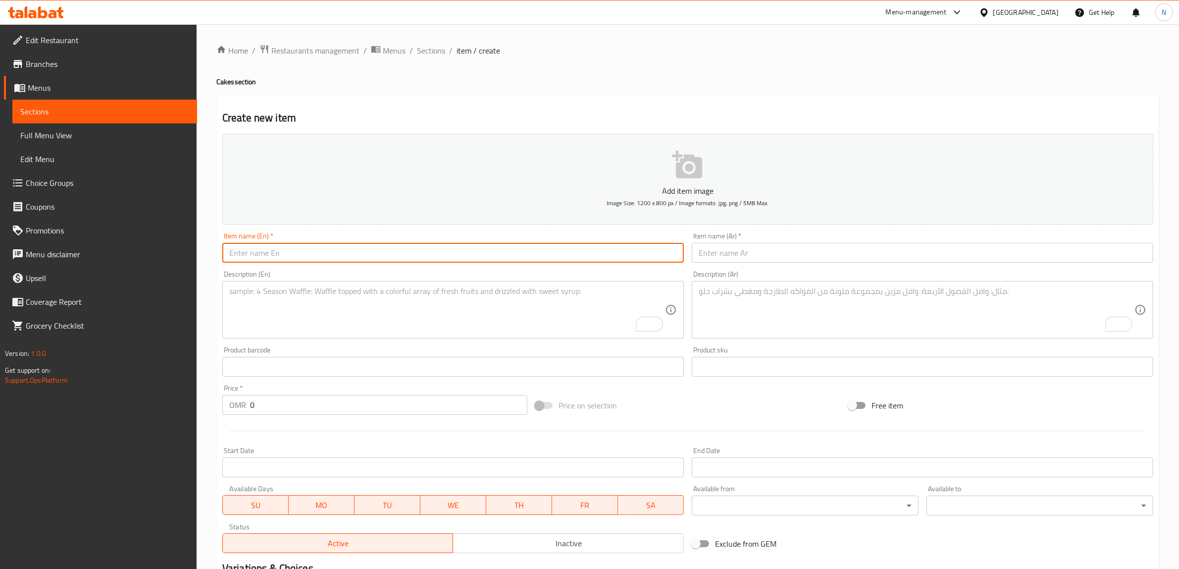
paste input "Carrot Cake Slice"
type input "Carrot Cake Slice"
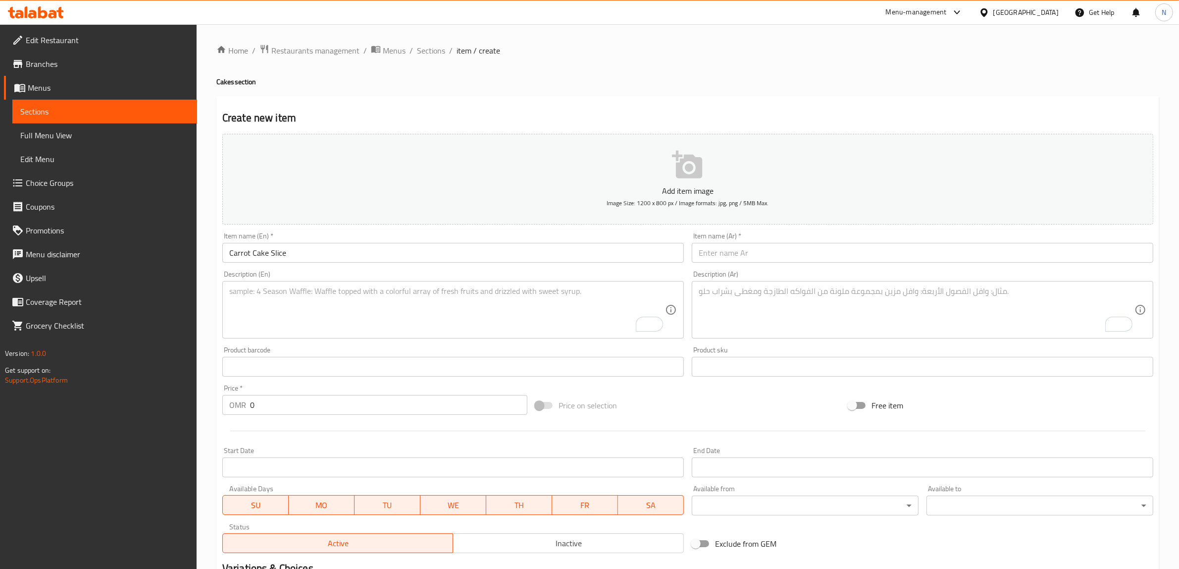
drag, startPoint x: 862, startPoint y: 258, endPoint x: 880, endPoint y: 258, distance: 17.3
click at [862, 258] on input "text" at bounding box center [923, 253] width 462 height 20
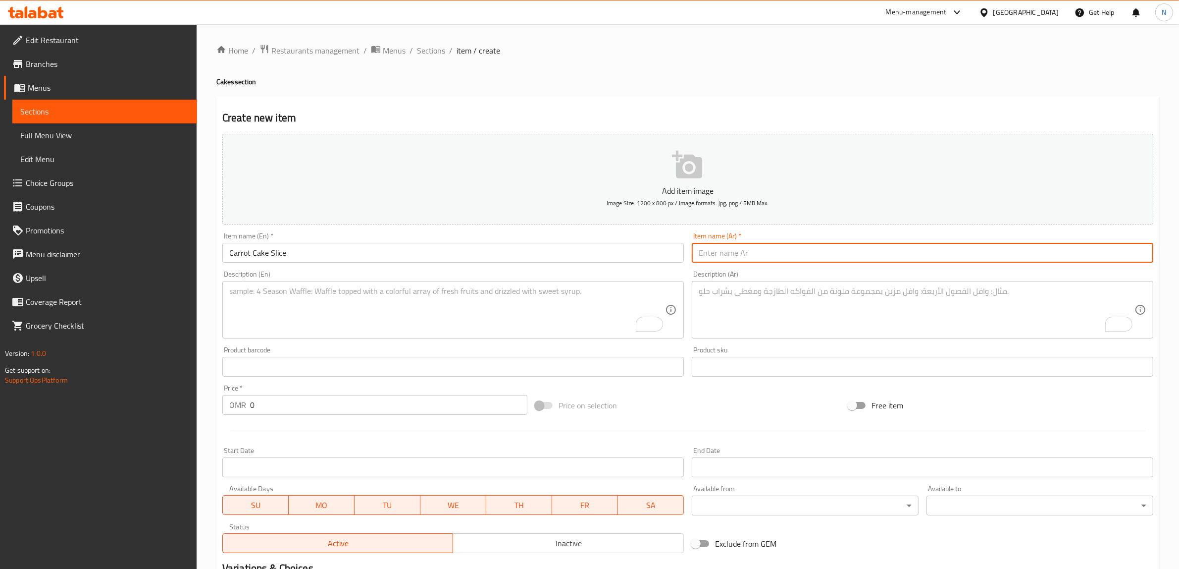
paste input "كيكة الجزر"
type input "كيكة الجزر"
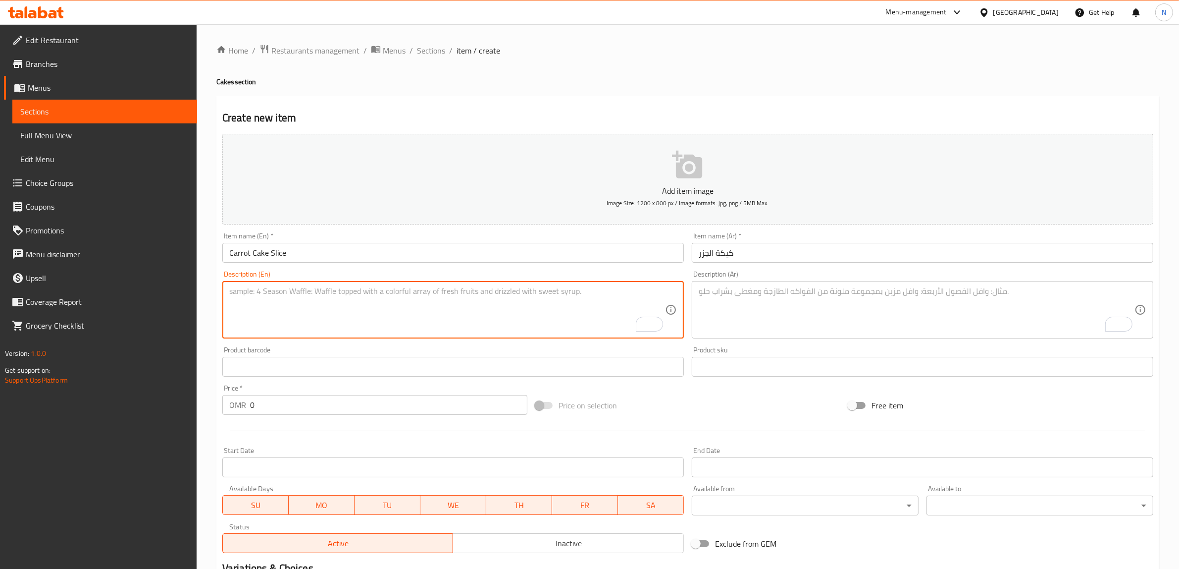
click at [424, 296] on textarea "To enrich screen reader interactions, please activate Accessibility in Grammarl…" at bounding box center [447, 309] width 436 height 47
paste textarea "Moist carrot cake layered with orange cream cheese frosting and chopped walnuts."
type textarea "Moist carrot cake layered with orange cream cheese frosting and chopped walnuts."
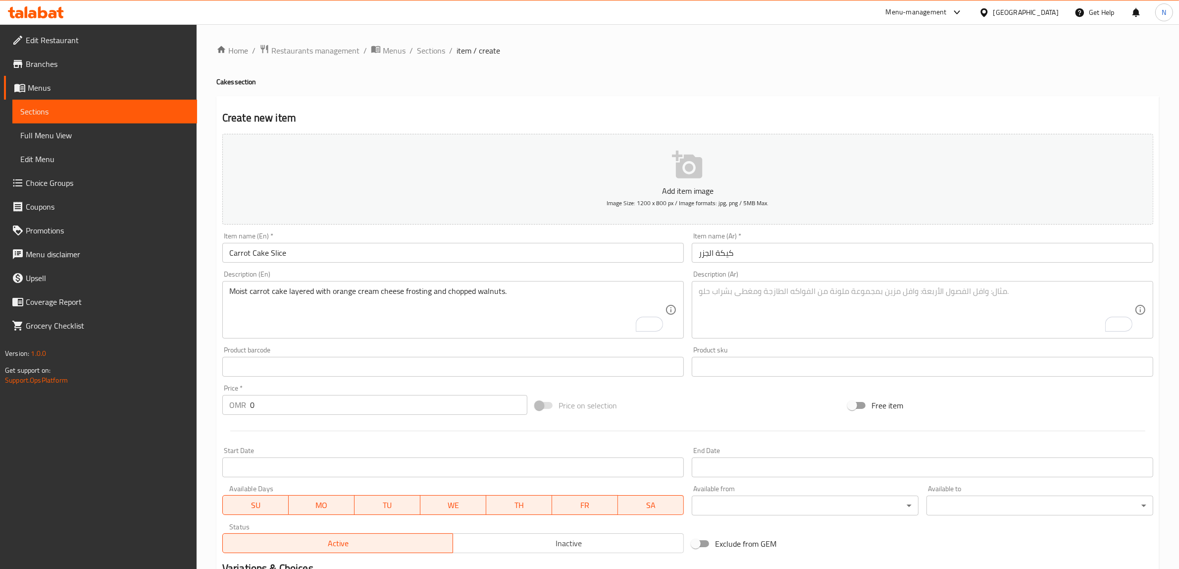
click at [867, 284] on div "Description (Ar)" at bounding box center [923, 309] width 462 height 57
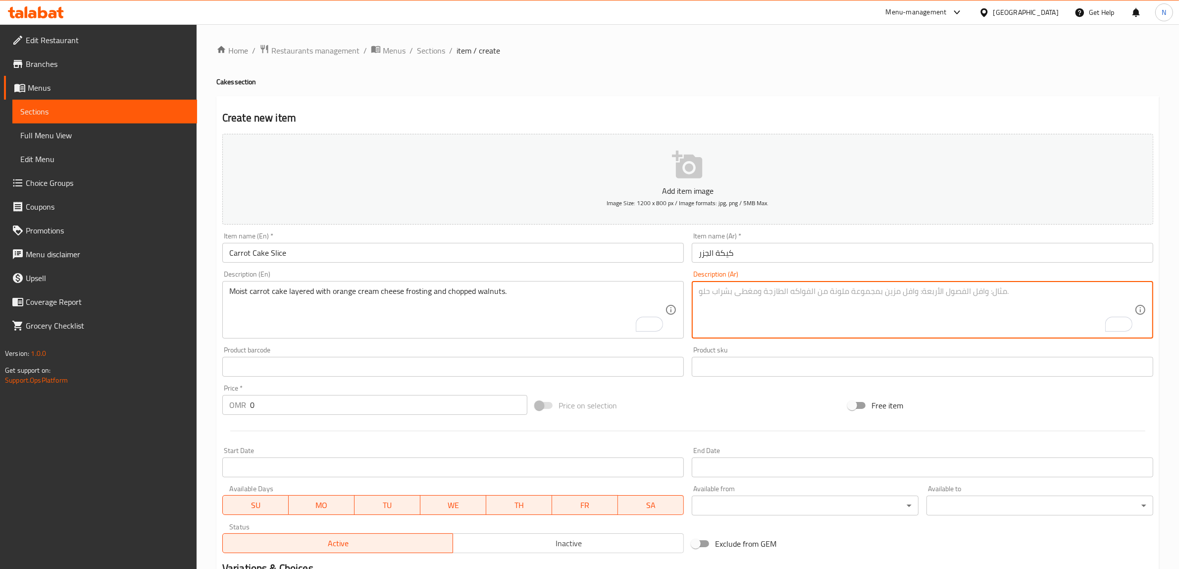
paste textarea "كيك جزر طري بطبقات كريمة البرتقال وجبنة، ومزين بقطع بجوز"
type textarea "كيك جزر طري بطبقات كريمة البرتقال وجبنة، ومزين بقطع بجوز"
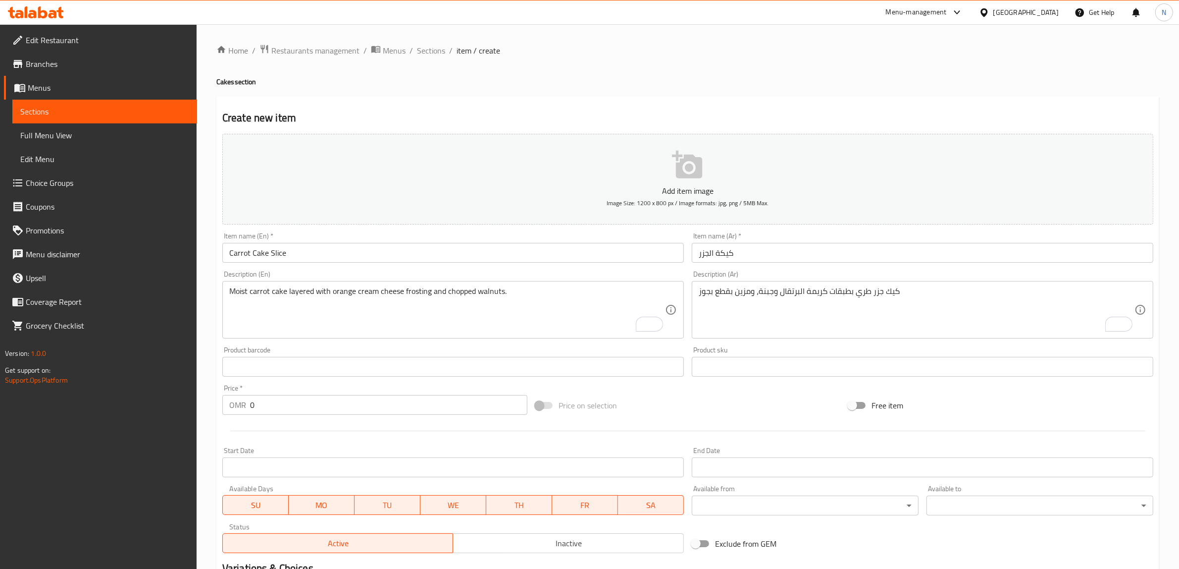
click at [274, 406] on input "0" at bounding box center [388, 405] width 277 height 20
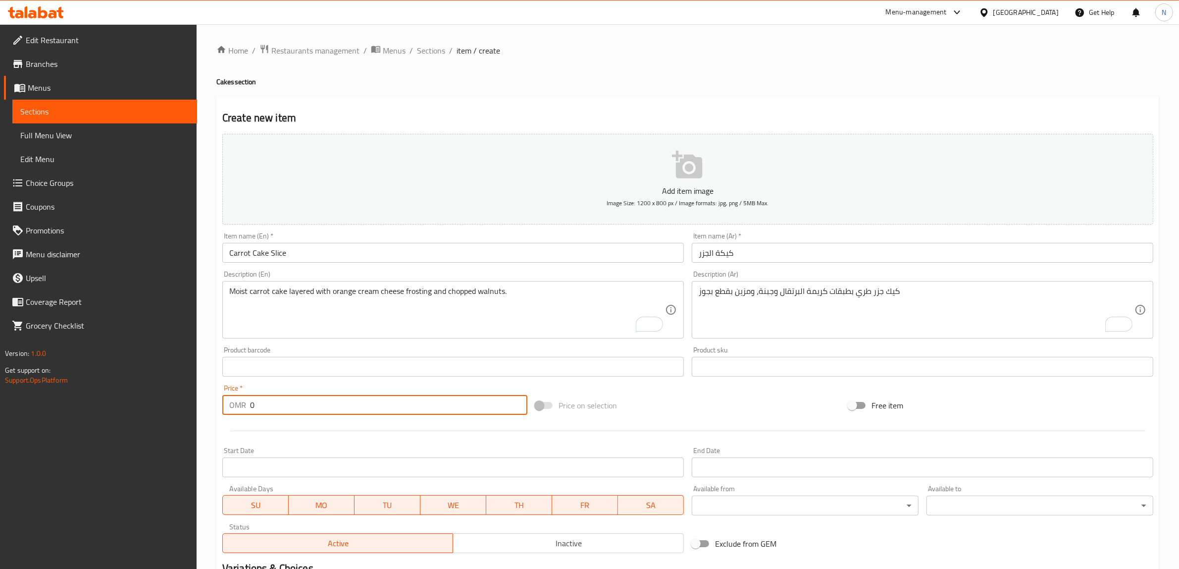
click at [274, 406] on input "0" at bounding box center [388, 405] width 277 height 20
paste input "2.75"
type input "2.750"
click at [763, 254] on input "كيكة الجزر" at bounding box center [923, 253] width 462 height 20
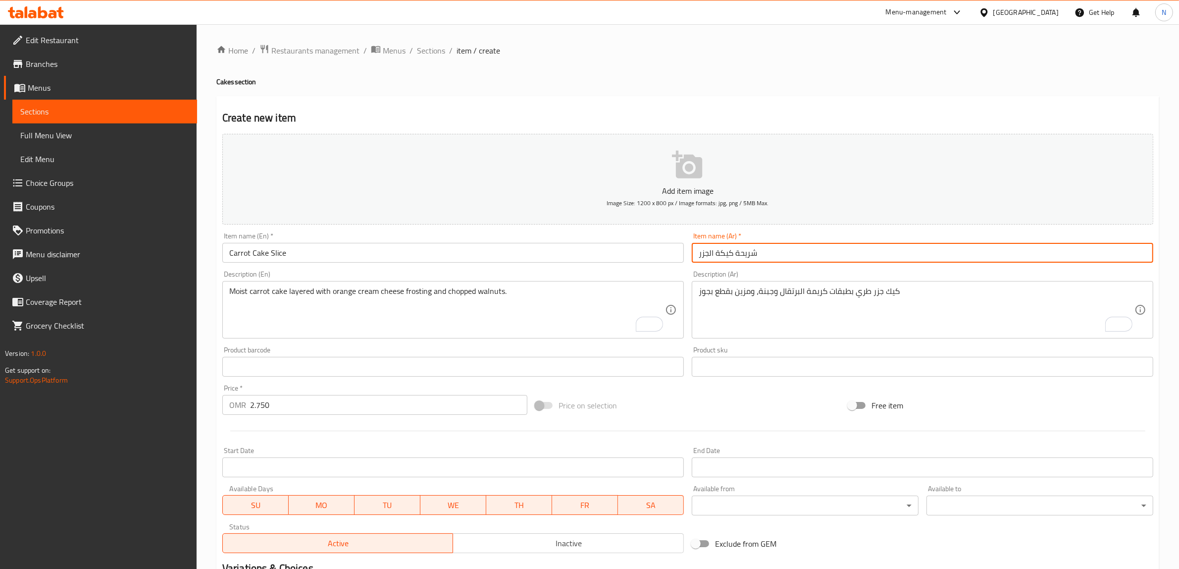
type input "شريحة كيكة الجزر"
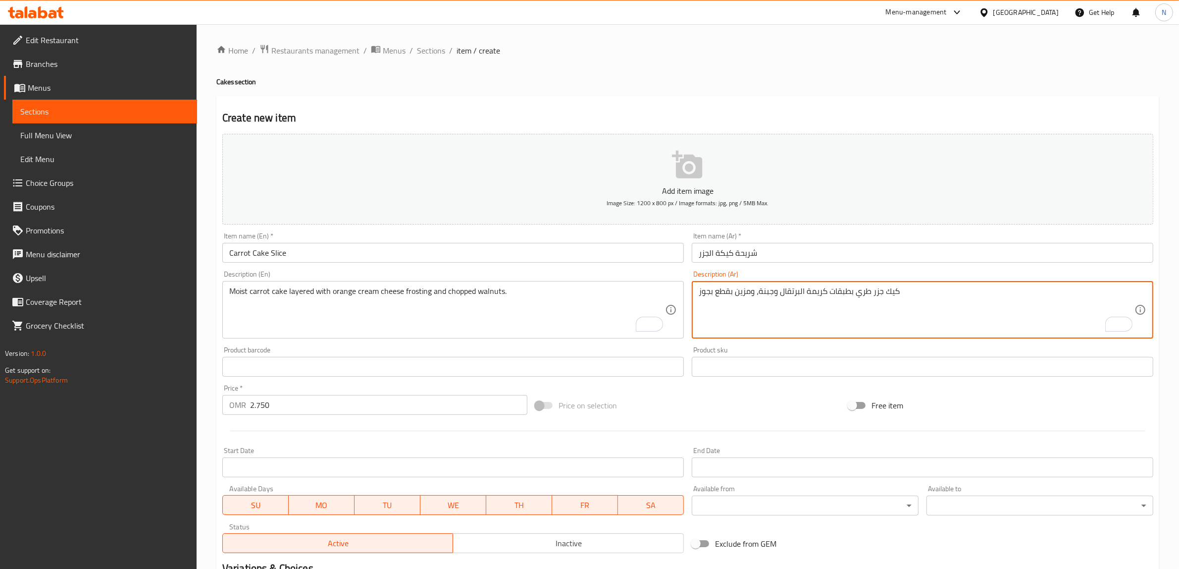
click at [865, 294] on textarea "كيك جزر طري بطبقات كريمة البرتقال وجبنة، ومزين بقطع بجوز" at bounding box center [917, 309] width 436 height 47
drag, startPoint x: 773, startPoint y: 291, endPoint x: 759, endPoint y: 295, distance: 13.9
click at [759, 295] on textarea "كيك جزر رطب بطبقات كريمة البرتقال وجبنة، ومزين بقطع بجوز" at bounding box center [917, 309] width 436 height 47
click at [811, 295] on textarea "كيك جزر رطب بطبقات كريمة البرتقال و، ومزين بقطع بجوز" at bounding box center [917, 309] width 436 height 47
paste textarea "جبنة"
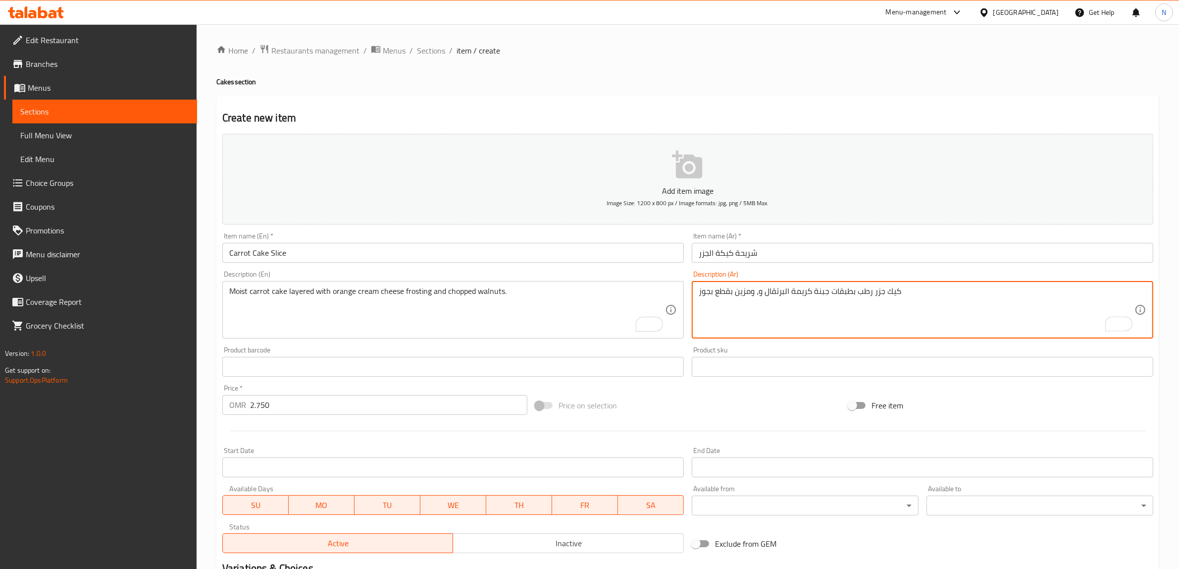
click at [801, 295] on textarea "كيك جزر رطب بطبقات جبنة كريمة البرتقال و، ومزين بقطع بجوز" at bounding box center [917, 309] width 436 height 47
click at [763, 293] on textarea "كيك جزر رطب بطبقات جبنة البرتقال و، ومزين بقطع بجوز" at bounding box center [917, 309] width 436 height 47
paste textarea "كريمة"
click at [833, 294] on textarea "كيك جزر رطب بطبقات جبنة البرتقال الكريمية، ومزين بقطع بجوز" at bounding box center [917, 309] width 436 height 47
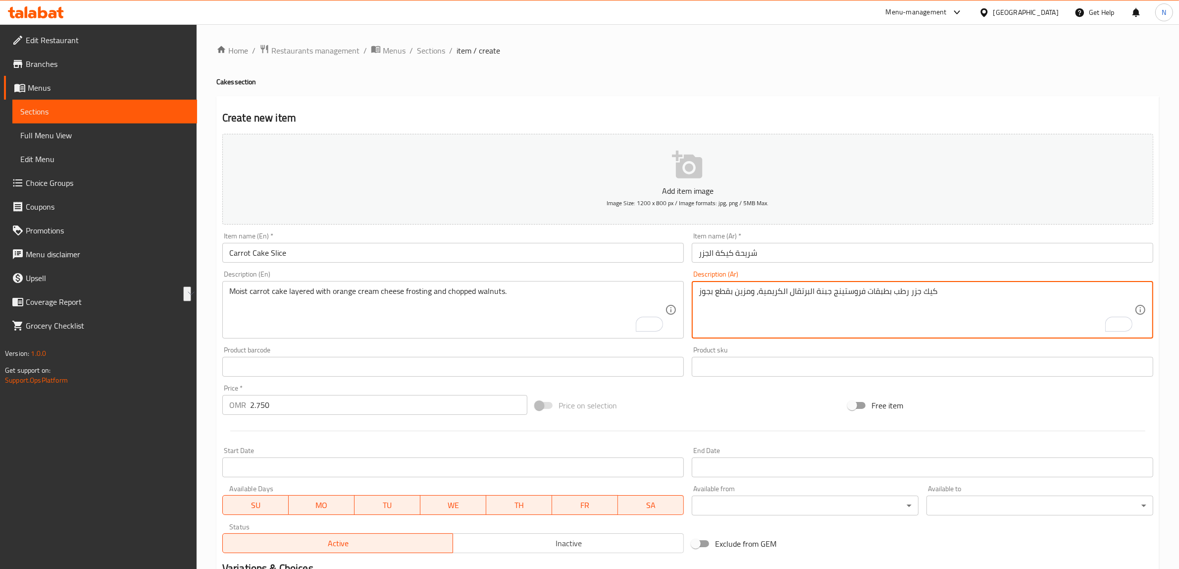
drag, startPoint x: 751, startPoint y: 295, endPoint x: 711, endPoint y: 295, distance: 39.6
click at [711, 295] on textarea "كيك جزر رطب بطبقات فروستينج جبنة البرتقال الكريمية، ومزين بقطع بجوز" at bounding box center [917, 309] width 436 height 47
type textarea "كيك جزر رطب بطبقات فروستينج جبنة البرتقال الكريمية، وجوز مقطع."
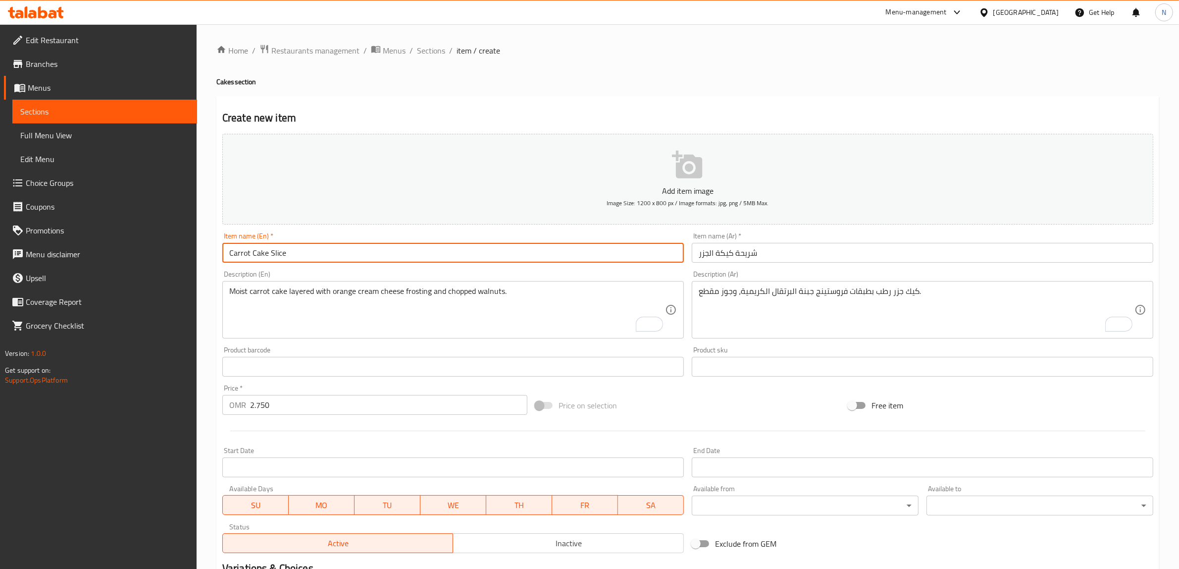
click at [570, 255] on input "Carrot Cake Slice" at bounding box center [453, 253] width 462 height 20
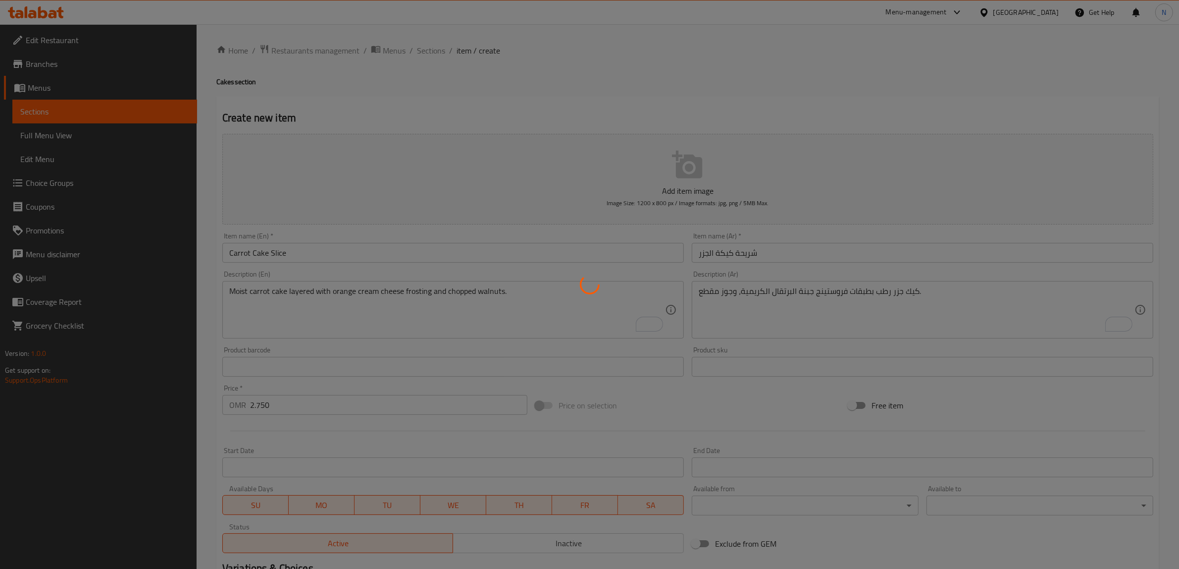
type input "0"
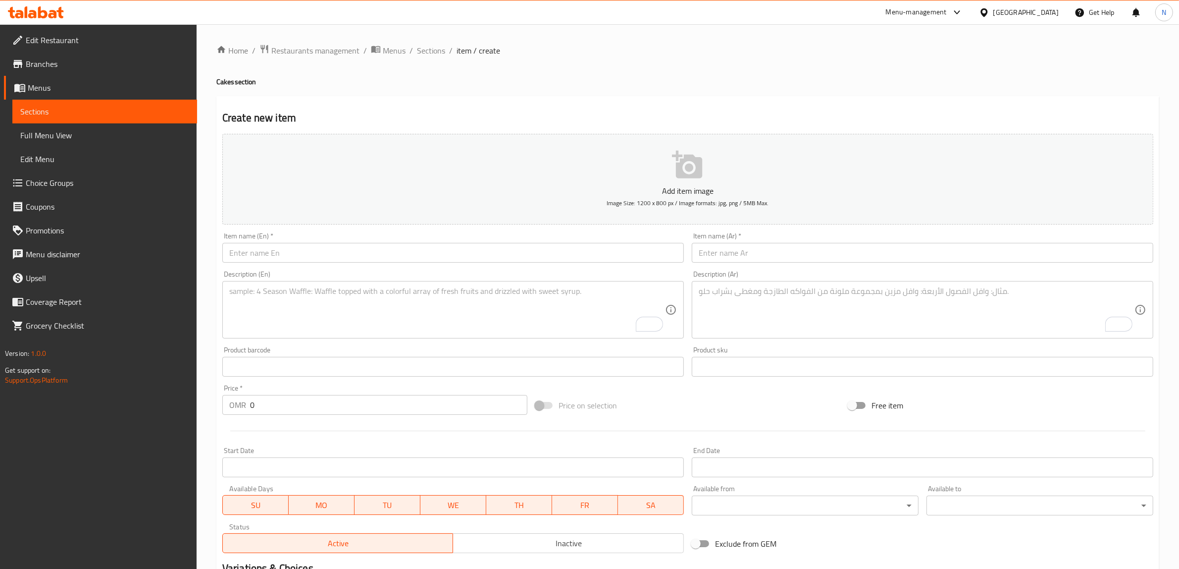
click at [482, 248] on input "text" at bounding box center [453, 253] width 462 height 20
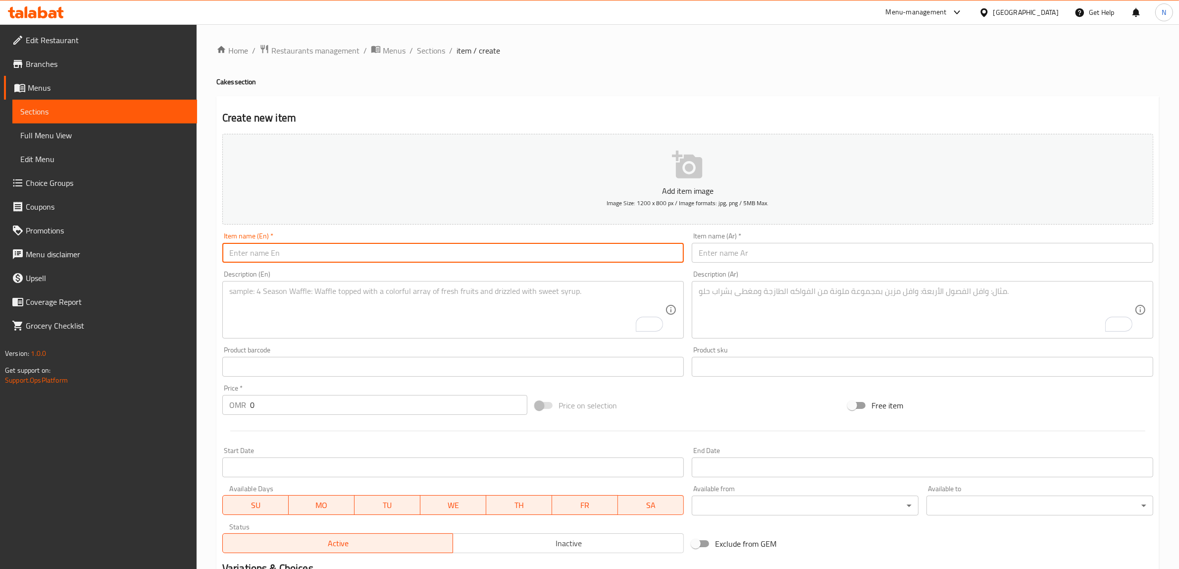
paste input "Tiramisu Slice"
type input "Tiramisu Slice"
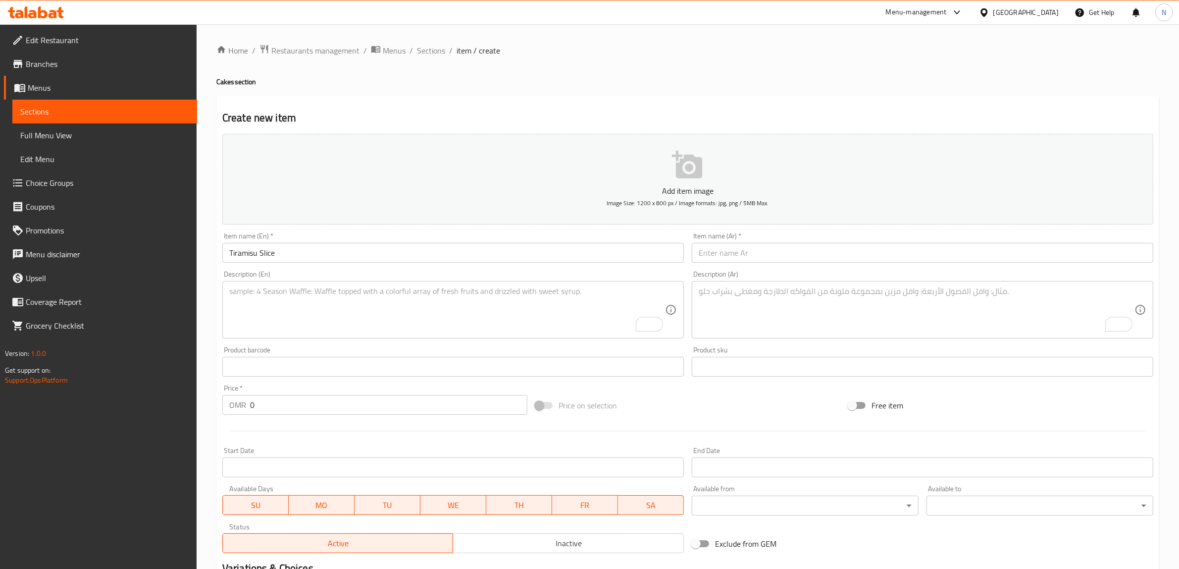
click at [811, 248] on input "text" at bounding box center [923, 253] width 462 height 20
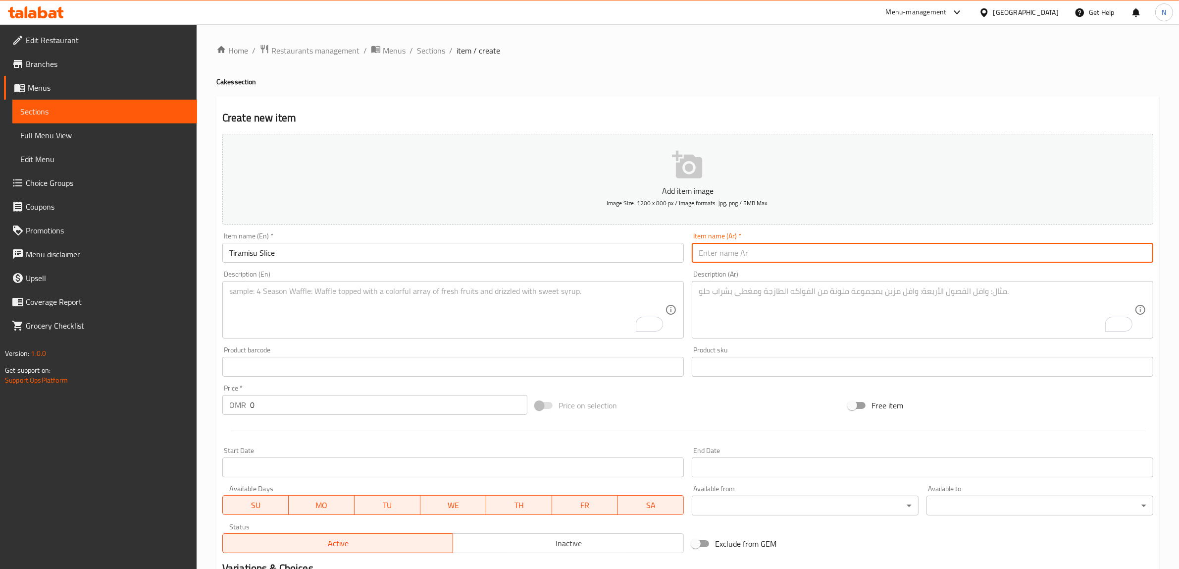
paste input "تيراميسو"
type input "شريحة تيراميسو"
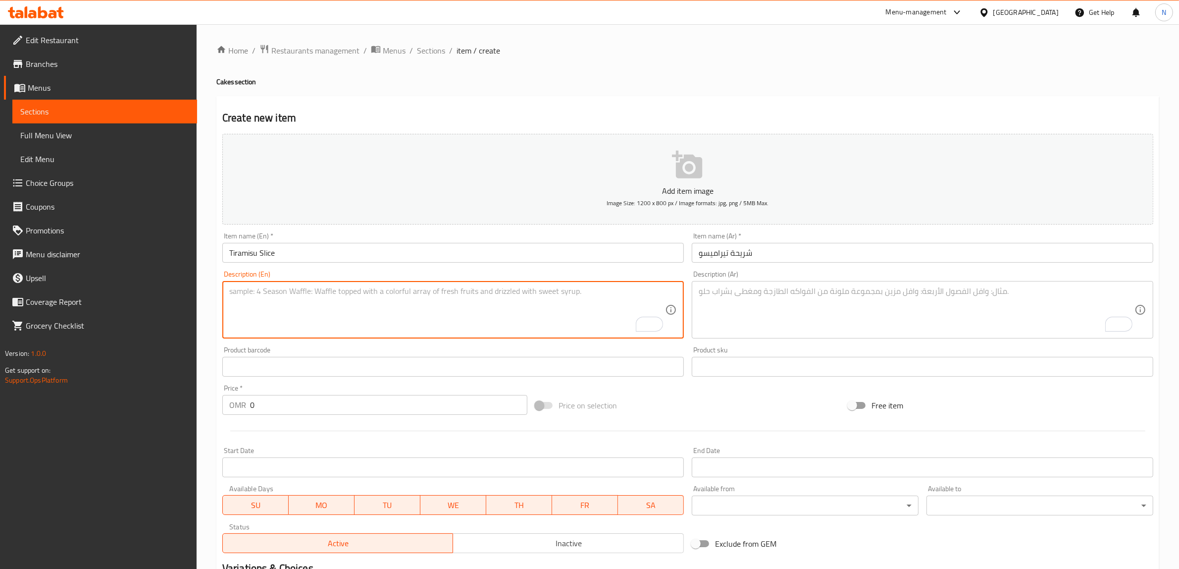
click at [467, 323] on textarea "To enrich screen reader interactions, please activate Accessibility in Grammarl…" at bounding box center [447, 309] width 436 height 47
paste textarea "Espresso-soaked ladyfingers using our signature coffee blend, layered with crea…"
type textarea "Espresso-soaked ladyfingers using our signature coffee blend, layered with crea…"
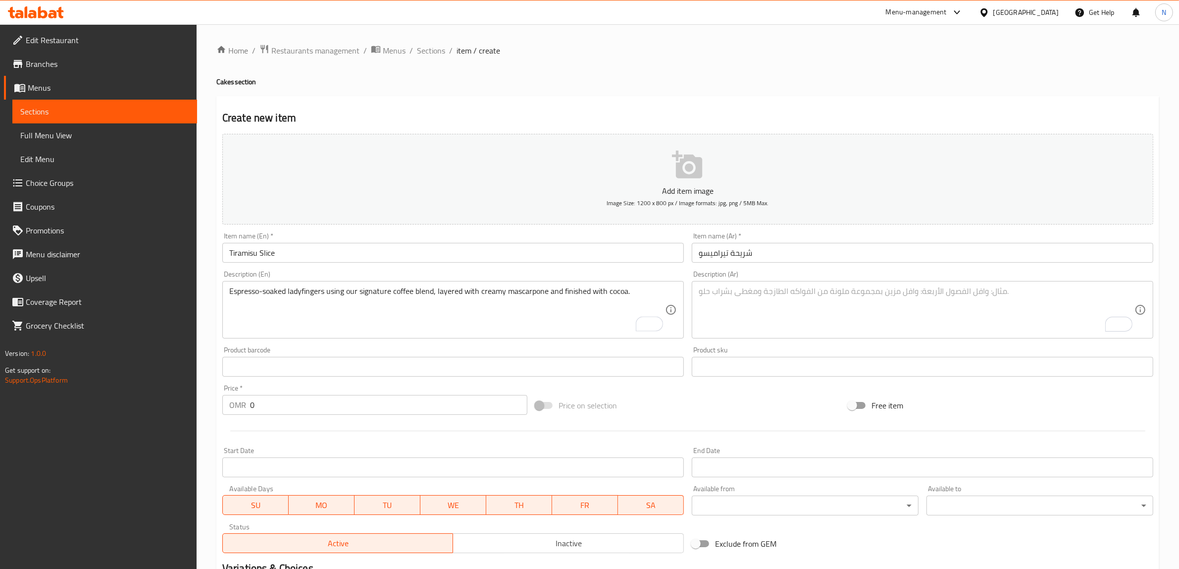
click at [875, 295] on textarea "To enrich screen reader interactions, please activate Accessibility in Grammarl…" at bounding box center [917, 309] width 436 height 47
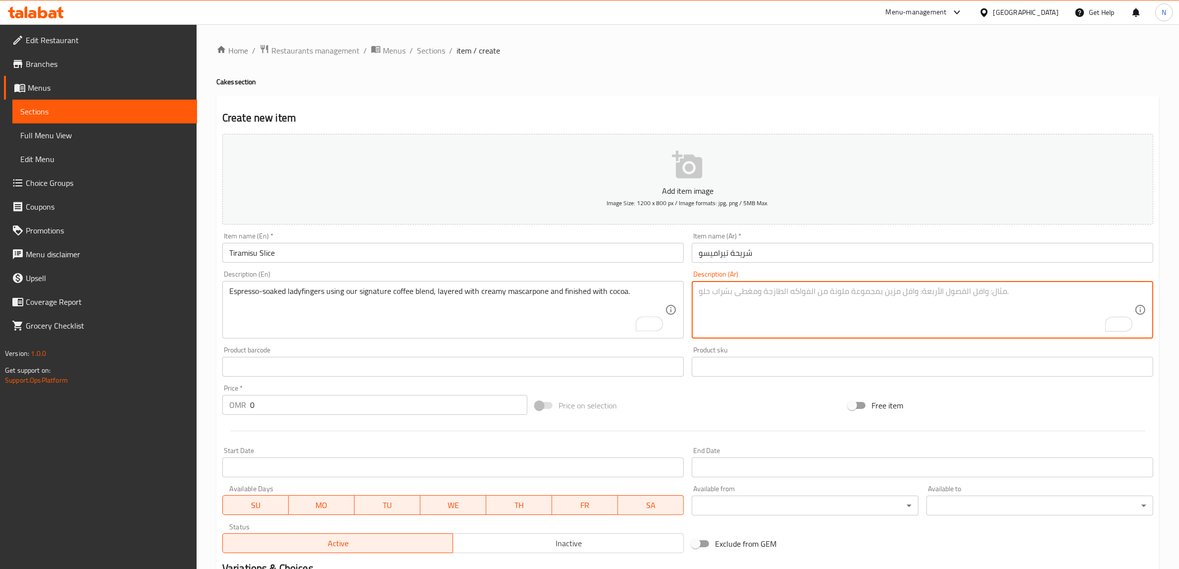
paste textarea "سكويت منقوع بقهوة خاصة، بطبقات مسكربون كريمي، ومغطى بودرة كاكاو."
type textarea "سكويت منقوع بقهوة خاصة، بطبقات مسكربون كريمي، ومغطى بودرة كاكاو."
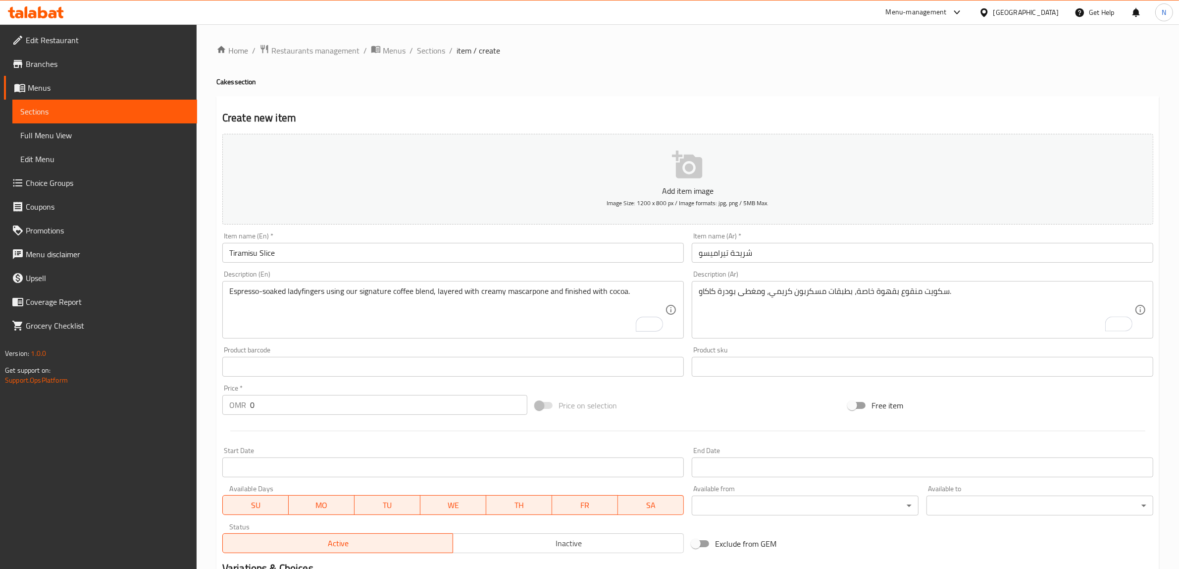
click at [300, 399] on input "0" at bounding box center [388, 405] width 277 height 20
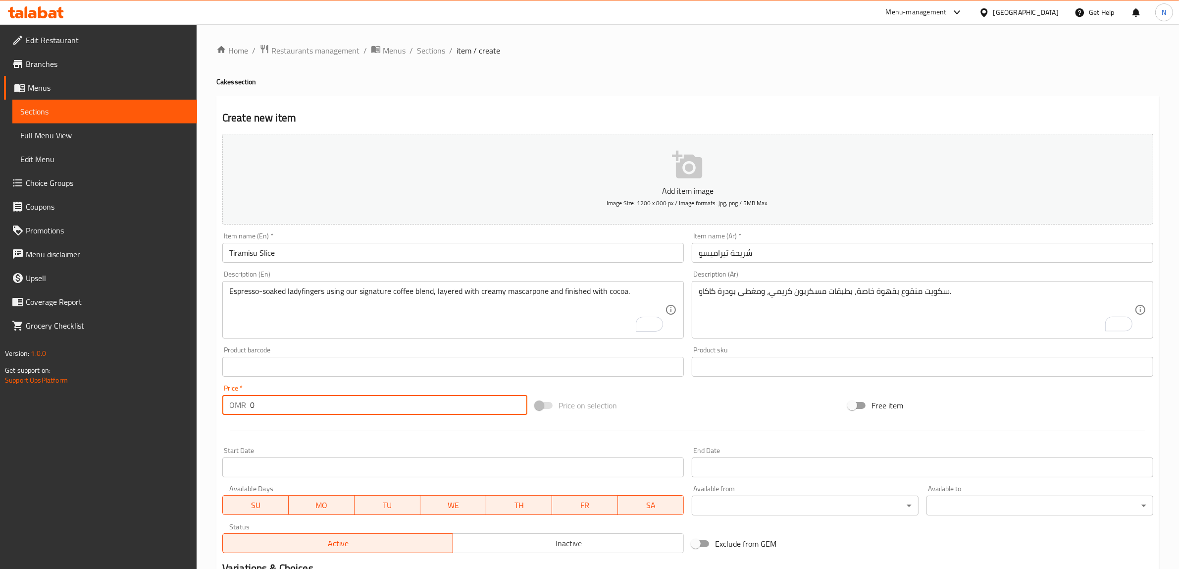
click at [300, 399] on input "0" at bounding box center [388, 405] width 277 height 20
paste input "3.50"
type input "3.500"
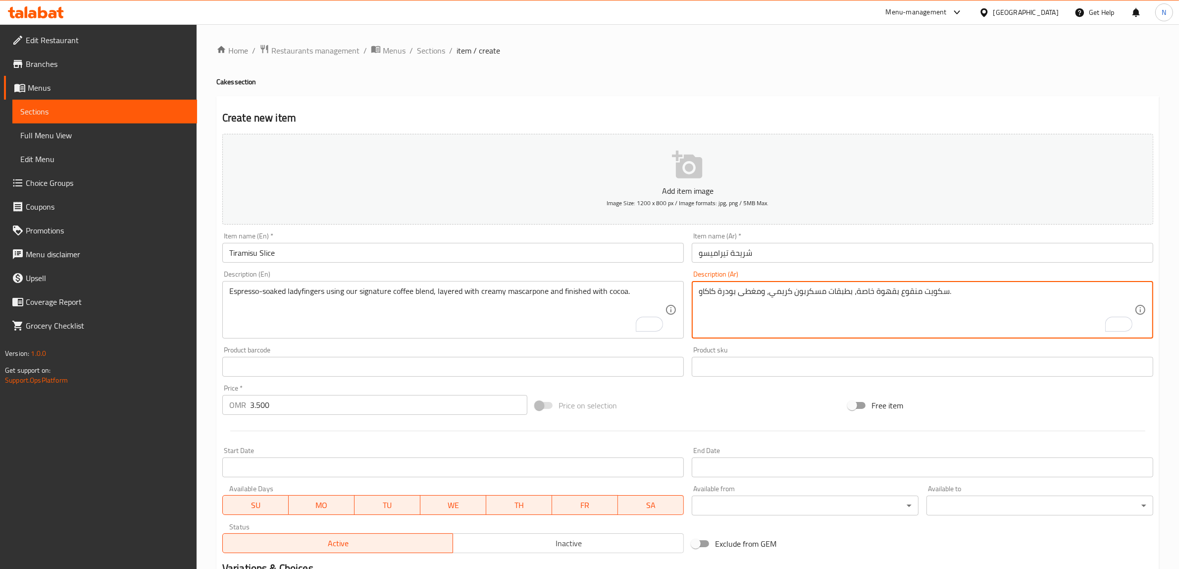
click at [936, 288] on textarea "سكويت منقوع بقهوة خاصة، بطبقات مسكربون كريمي، ومغطى بودرة كاكاو." at bounding box center [917, 309] width 436 height 47
click at [892, 294] on textarea "[PERSON_NAME] منقوع بقهوة خاصة، بطبقات مسكربون كريمي، ومغطى بودرة كاكاو." at bounding box center [917, 309] width 436 height 47
click at [864, 294] on textarea "[PERSON_NAME] منقوع بالاسبريسو خاصة، بطبقات مسكربون كريمي، ومغطى بودرة كاكاو." at bounding box center [917, 309] width 436 height 47
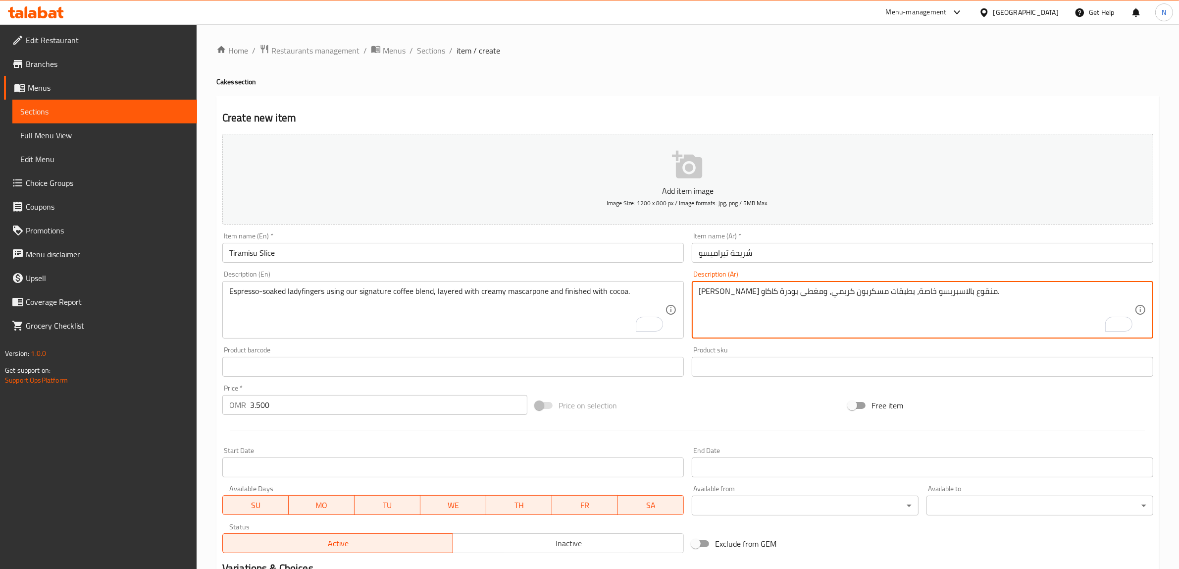
click at [864, 294] on textarea "[PERSON_NAME] منقوع بالاسبريسو خاصة، بطبقات مسكربون كريمي، ومغطى بودرة كاكاو." at bounding box center [917, 309] width 436 height 47
click at [735, 296] on textarea "[PERSON_NAME] منقوع بالاسبريسو باستخدام مزيج القهوة سيجنتشر الخاص بنا، بطبقات م…" at bounding box center [917, 309] width 436 height 47
type textarea "[PERSON_NAME] منقوع بالاسبريسو باستخدام مزيج القهوة سيجنتشر الخاص بنا، بطبقات م…"
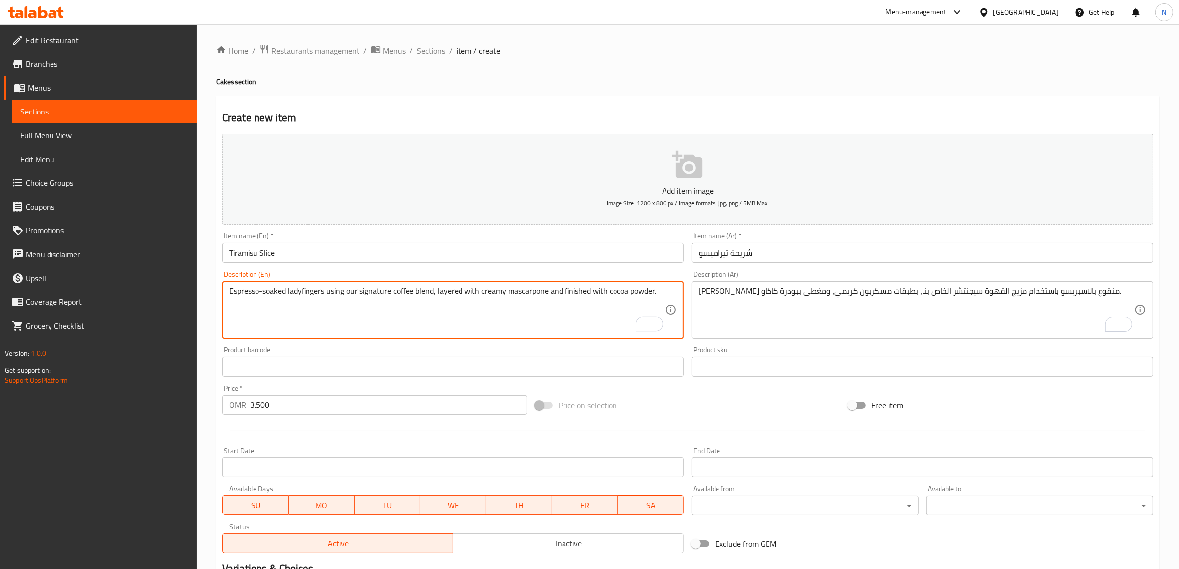
type textarea "Espresso-soaked ladyfingers using our signature coffee blend, layered with crea…"
click at [772, 256] on input "شريحة تيراميسو" at bounding box center [923, 253] width 462 height 20
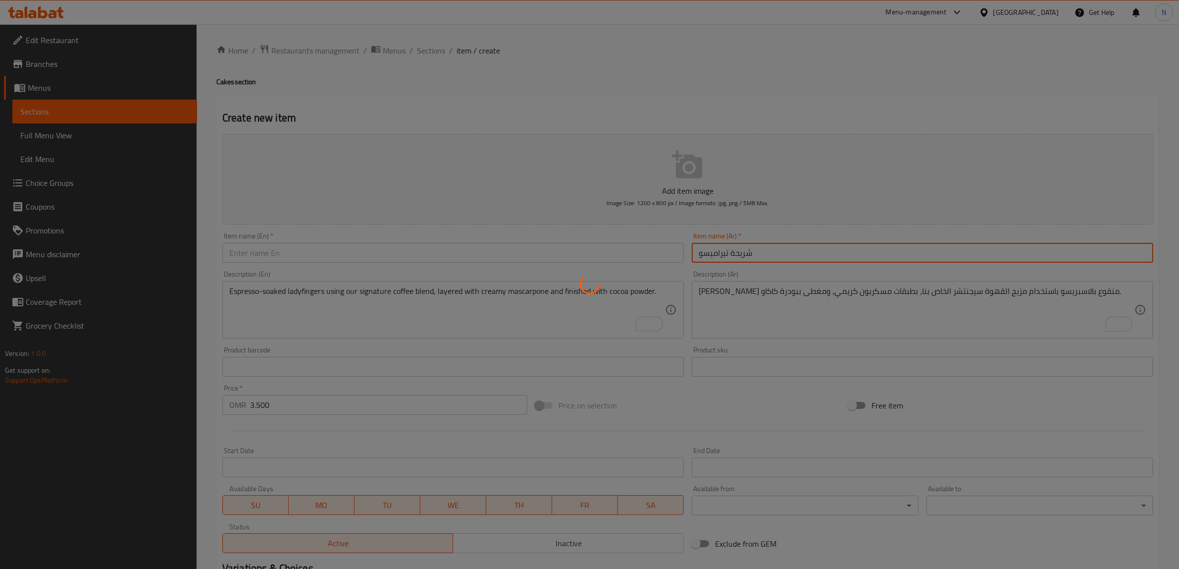
type input "0"
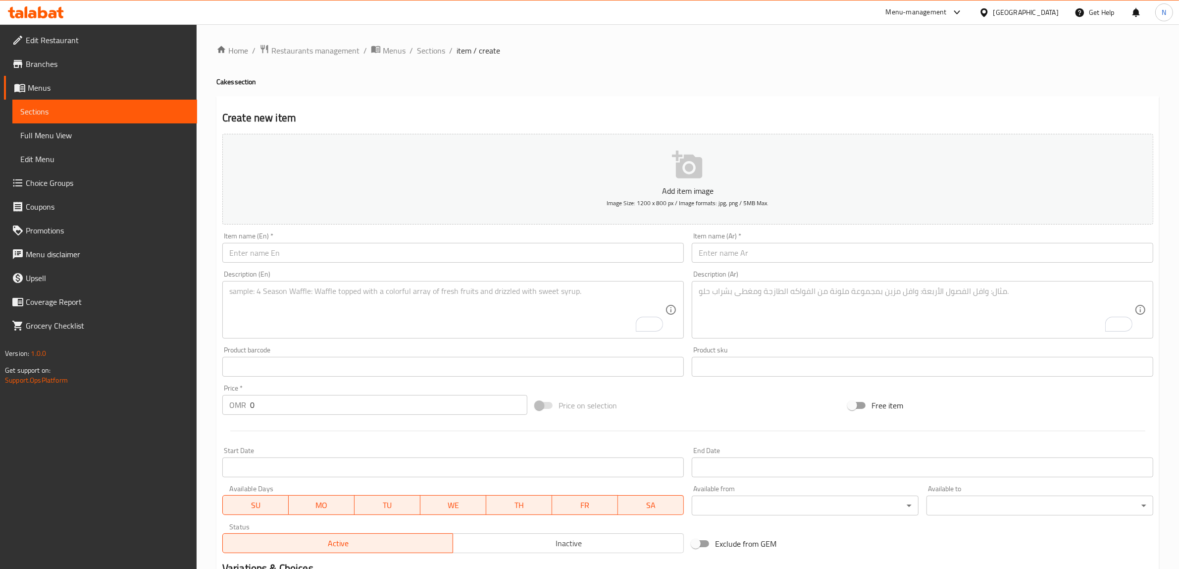
drag, startPoint x: 637, startPoint y: 256, endPoint x: 692, endPoint y: 244, distance: 56.7
click at [637, 256] on input "text" at bounding box center [453, 253] width 462 height 20
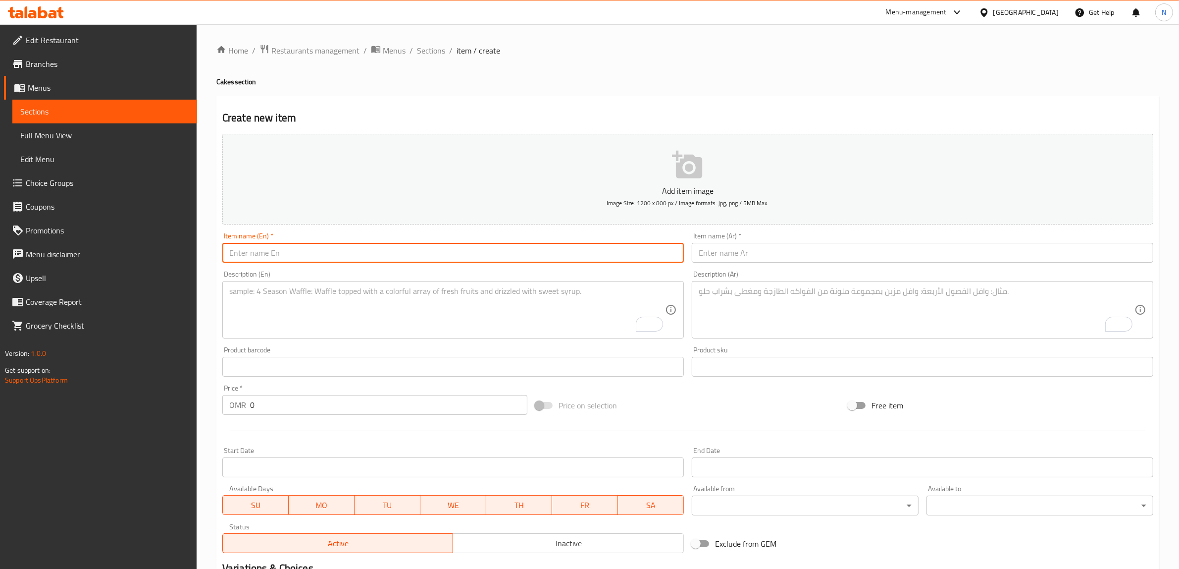
paste input "Mango Tres Leches Slice"
type input "Mango Tres Leches Slice"
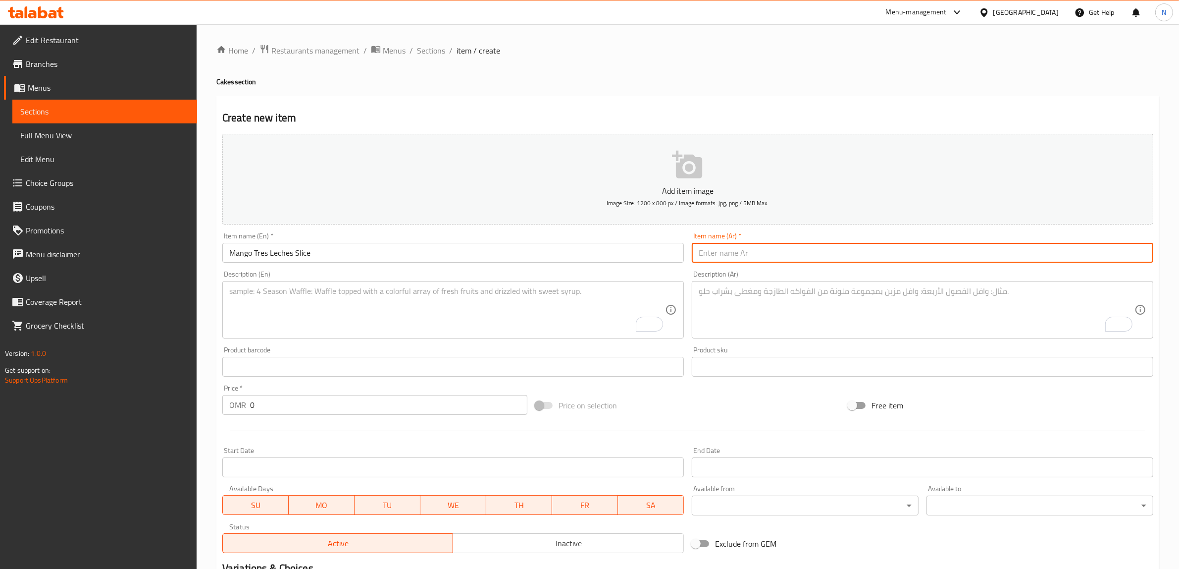
click at [920, 243] on input "text" at bounding box center [923, 253] width 462 height 20
paste input "كيكة الحليب بالمانجو"
type input "كيكة الحليب بالمانجو"
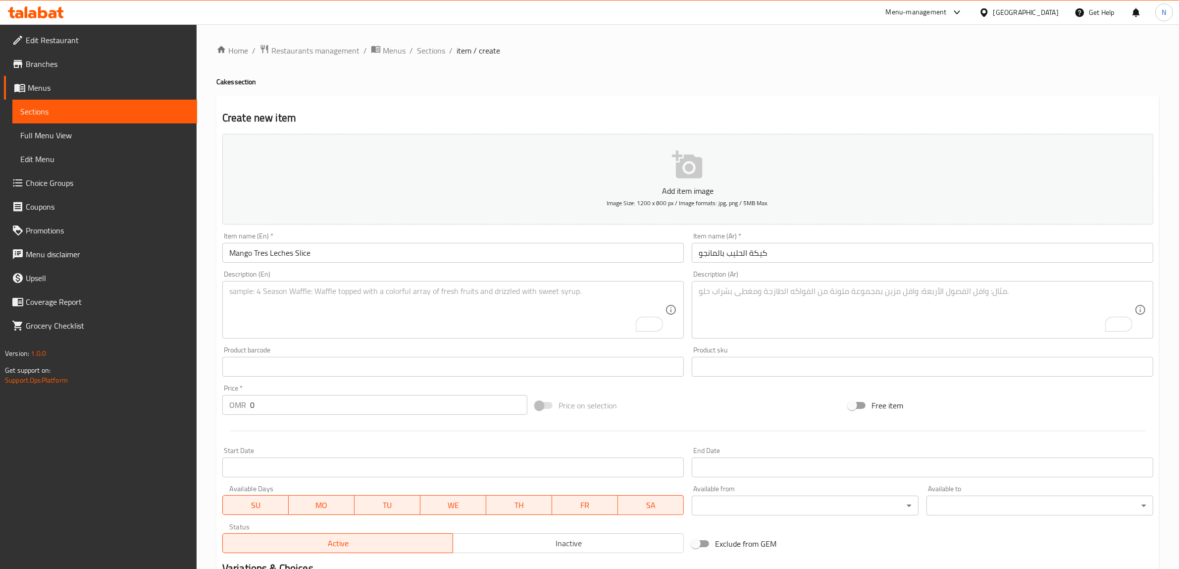
drag, startPoint x: 570, startPoint y: 305, endPoint x: 587, endPoint y: 303, distance: 17.4
click at [570, 305] on textarea "To enrich screen reader interactions, please activate Accessibility in Grammarl…" at bounding box center [447, 309] width 436 height 47
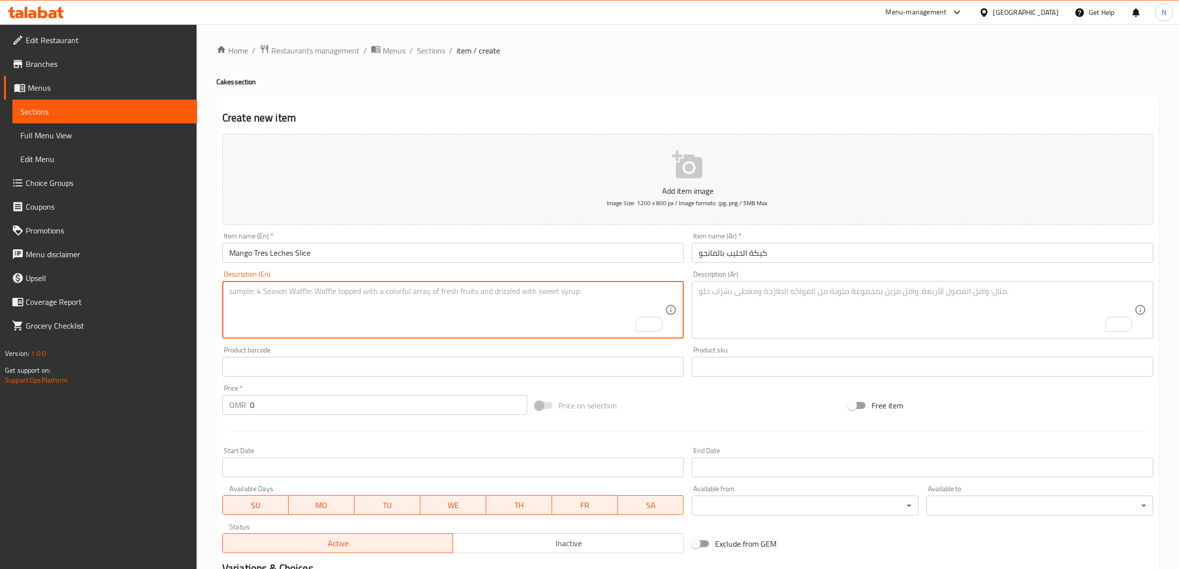
paste textarea "Vanilla sponge cake, soaked in our homemade mango milk and topped with a layer …"
type textarea "Vanilla sponge cake, soaked in our homemade mango milk and topped with a layer …"
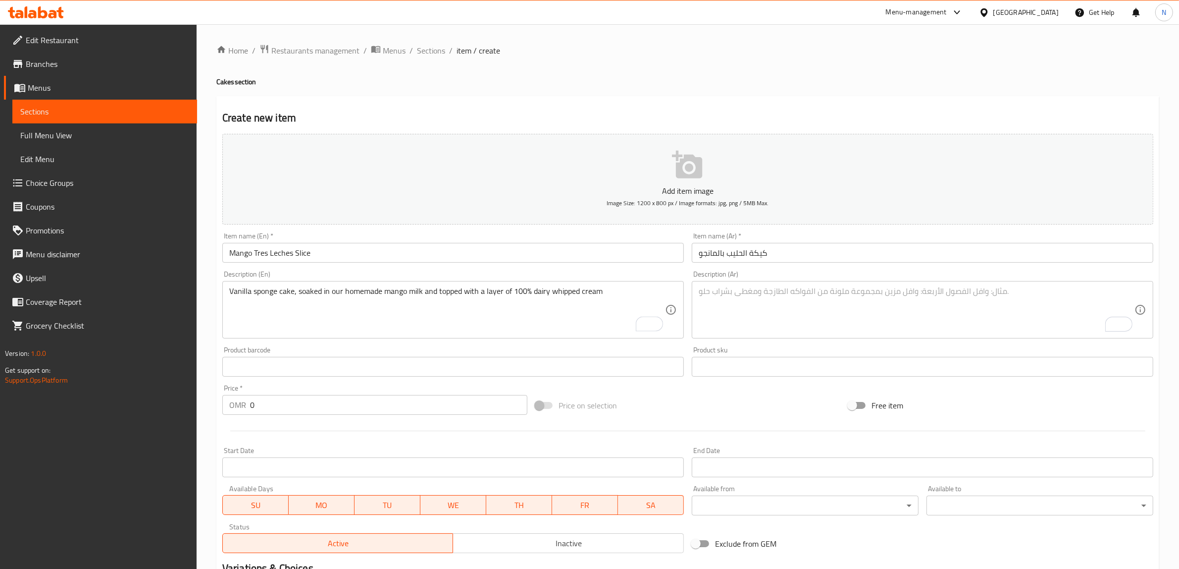
click at [847, 335] on div "Description (Ar)" at bounding box center [923, 309] width 462 height 57
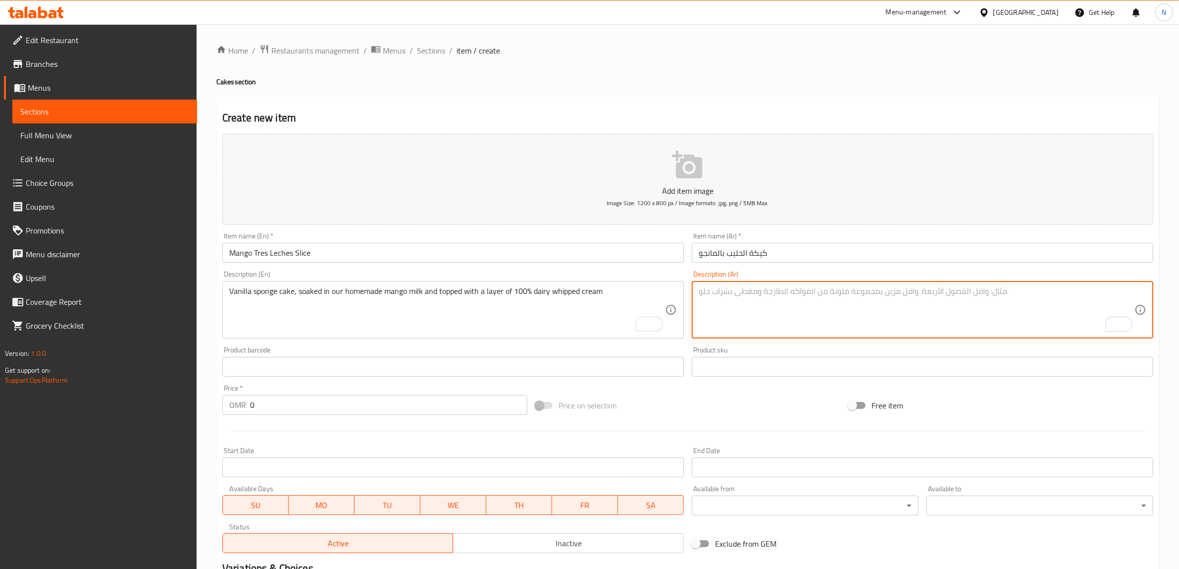
paste textarea "[PERSON_NAME]، منقوع بحليب [PERSON_NAME]، وعليه كريمة خفيفة"
type textarea "[PERSON_NAME]، منقوع بحليب [PERSON_NAME]، وعليه كريمة خفيفة"
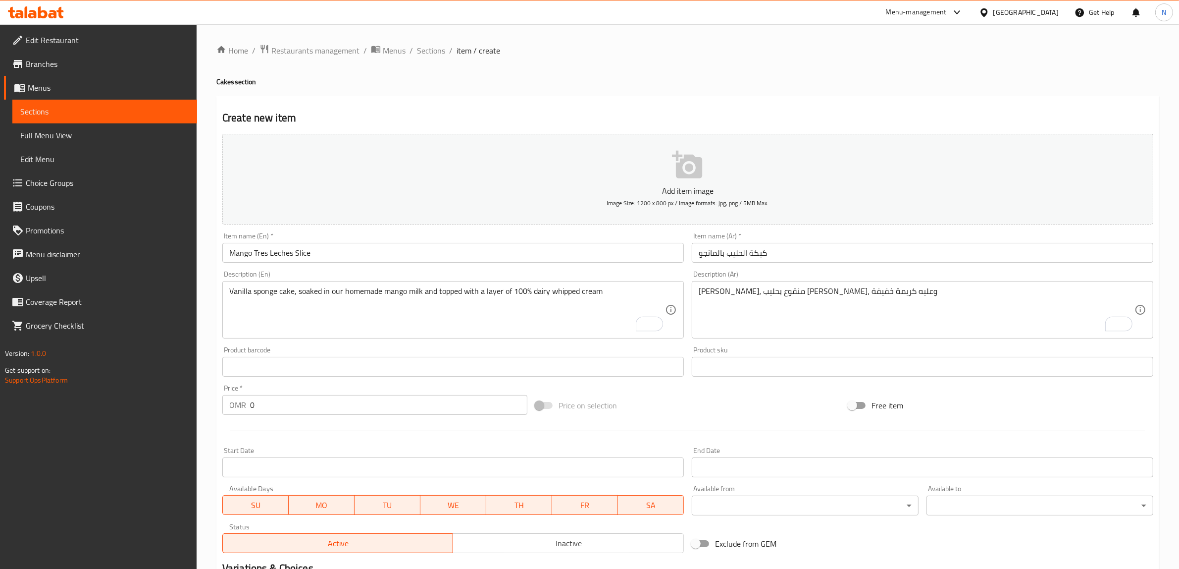
click at [305, 404] on input "0" at bounding box center [388, 405] width 277 height 20
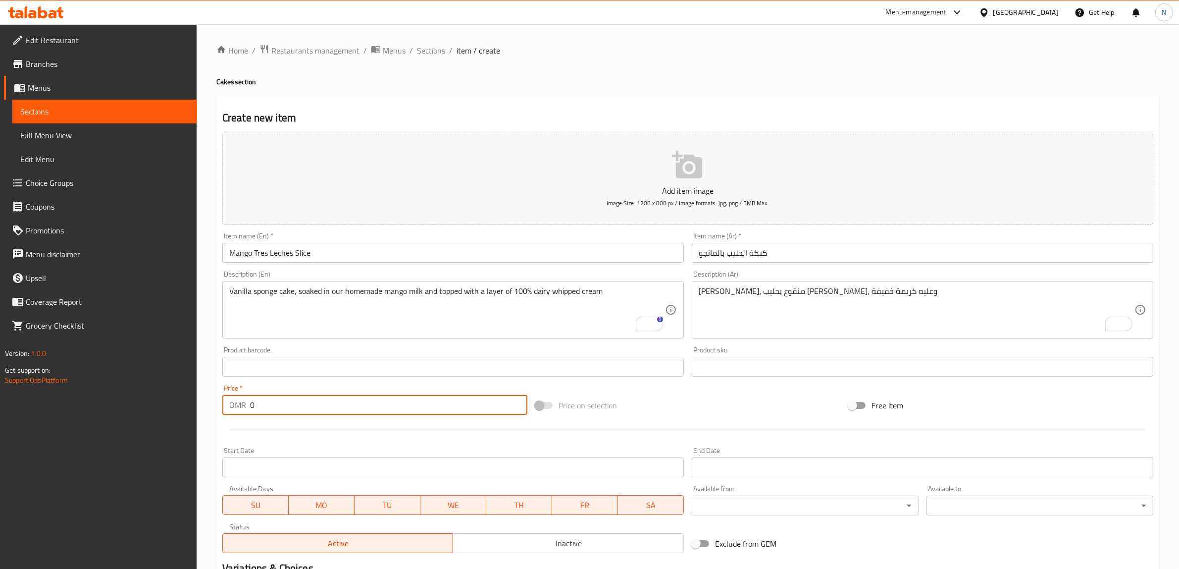
click at [305, 404] on input "0" at bounding box center [388, 405] width 277 height 20
paste input "3.50"
type input "3.500"
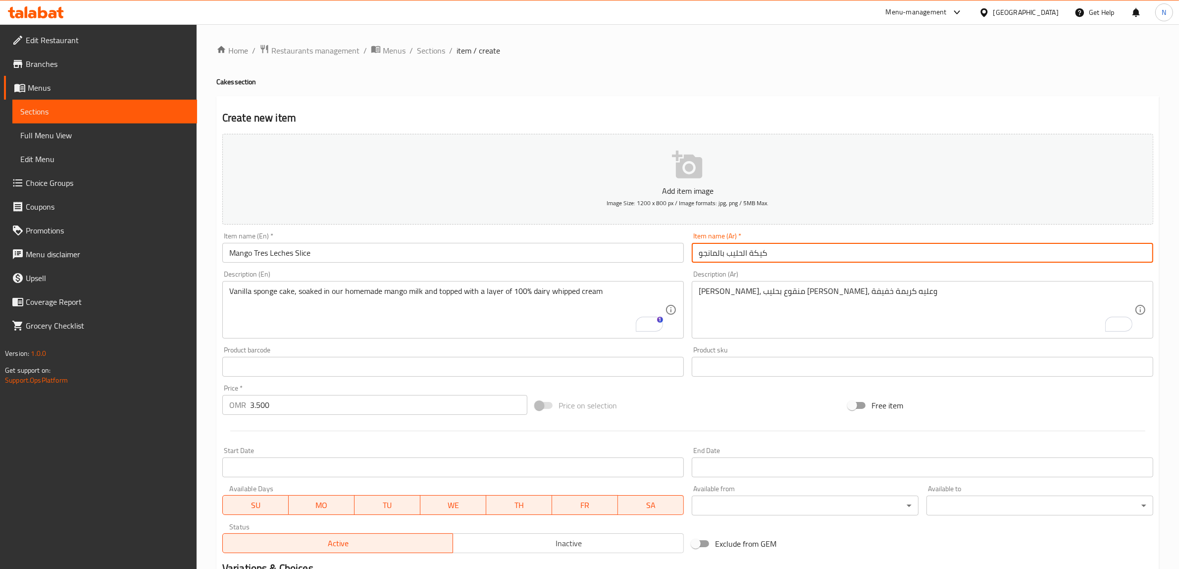
click at [790, 255] on input "كيكة الحليب بالمانجو" at bounding box center [923, 253] width 462 height 20
click at [761, 253] on input "شريحة كيكة الحليب بالمانجو" at bounding box center [923, 253] width 462 height 20
click at [736, 255] on input "شريحة الحليب بالمانجو" at bounding box center [923, 253] width 462 height 20
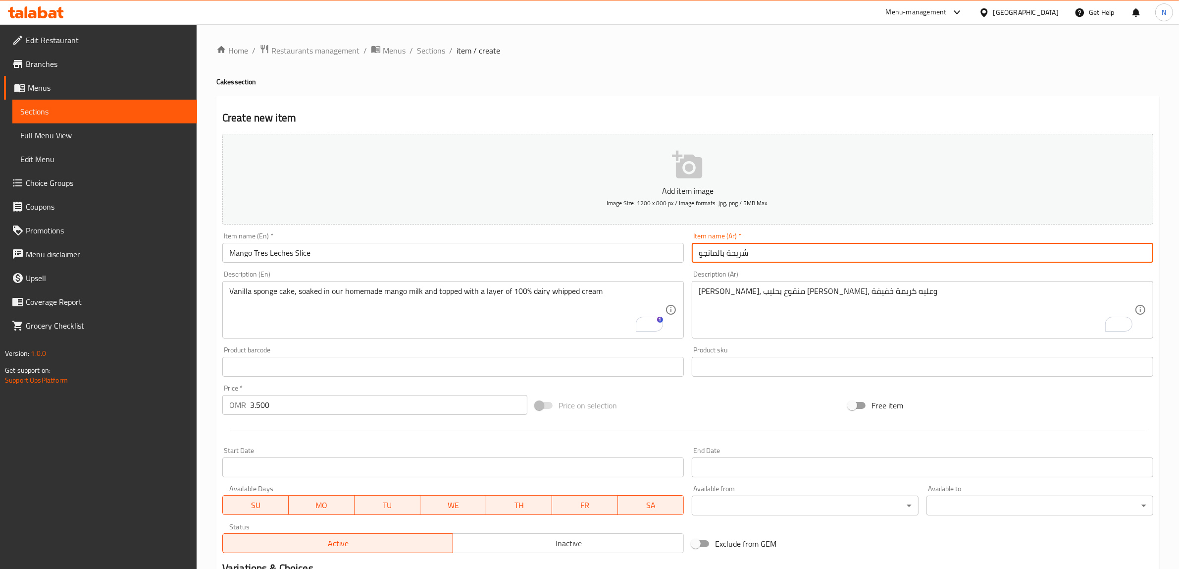
click at [788, 258] on input "شريحة بالمانجو" at bounding box center [923, 253] width 462 height 20
type input "شريحة بال[PERSON_NAME]"
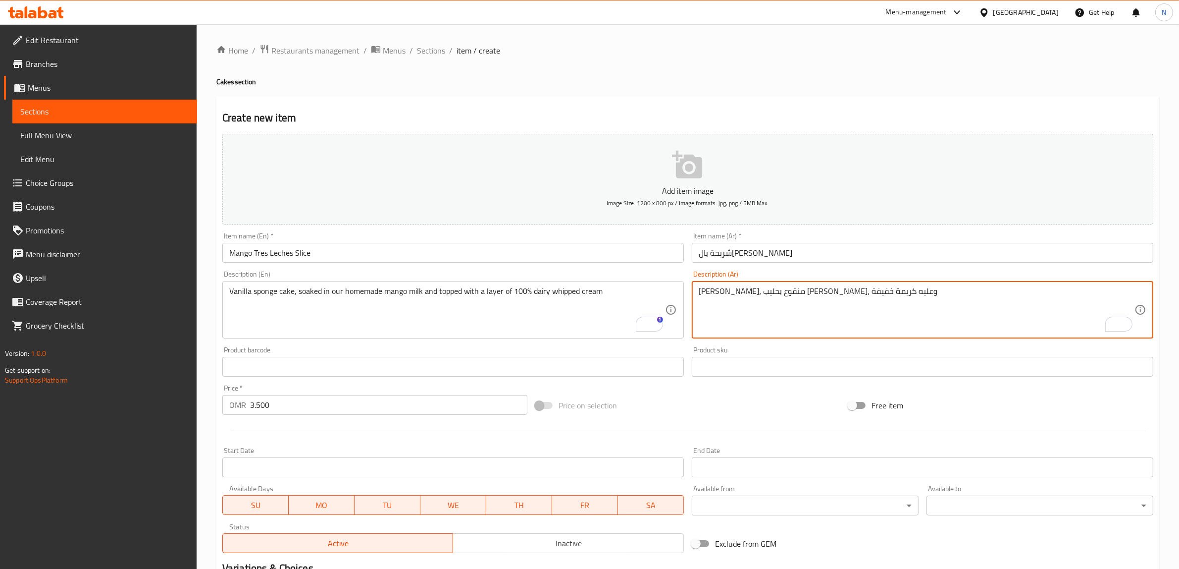
click at [863, 293] on textarea "[PERSON_NAME]، منقوع بحليب [PERSON_NAME]، وعليه كريمة خفيفة" at bounding box center [917, 309] width 436 height 47
click at [829, 296] on textarea "[PERSON_NAME]، منقوع بحليب [PERSON_NAME]، وعليه كريمة خفيفة" at bounding box center [917, 309] width 436 height 47
click at [768, 295] on textarea "كيك فانيلا اسفنجية، منقوعة بحليب مانجو بيتي، وعليه كريمة خفيفة" at bounding box center [917, 309] width 436 height 47
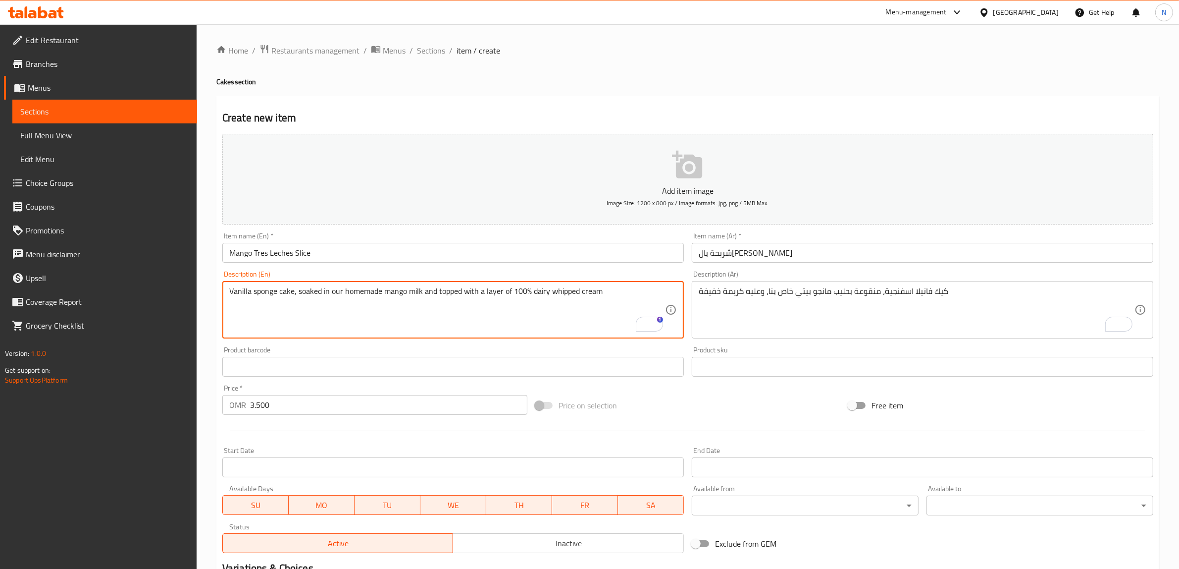
click at [427, 291] on textarea "Vanilla sponge cake, soaked in our homemade mango milk and topped with a layer …" at bounding box center [447, 309] width 436 height 47
drag, startPoint x: 425, startPoint y: 293, endPoint x: 634, endPoint y: 300, distance: 209.2
click at [634, 300] on textarea "Vanilla sponge cake, soaked in our homemade mango milk and topped with a layer …" at bounding box center [447, 309] width 436 height 47
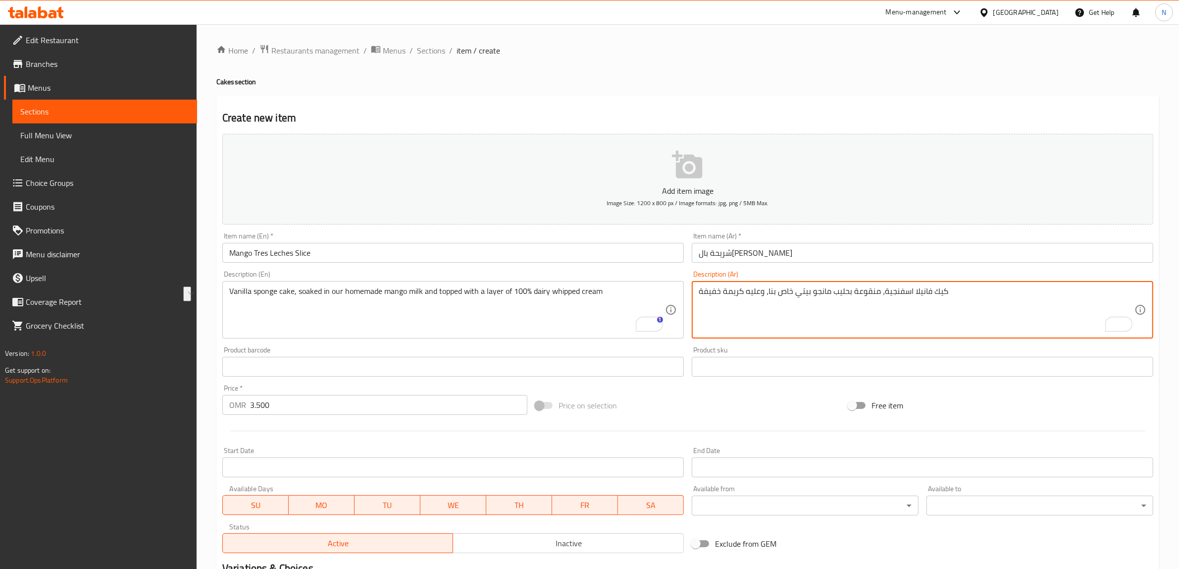
click at [738, 292] on textarea "كيك فانيلا اسفنجية، منقوعة بحليب مانجو بيتي خاص بنا، وعليه كريمة خفيفة" at bounding box center [917, 309] width 436 height 47
click at [719, 292] on textarea "كيك فانيلا اسفنجية، منقوعة بحليب مانجو بيتي خاص بنا، وعليه خفيفة" at bounding box center [917, 309] width 436 height 47
paste textarea "بقة من الكريمة المخفوقة المصنوعة من منتجات الألبان بنسبة 100%"
type textarea "كيك فانيلا اسفنجية، منقوعة بحليب مانجو بيتي خاص بنا، وعليه طبقة من الكريمة المخ…"
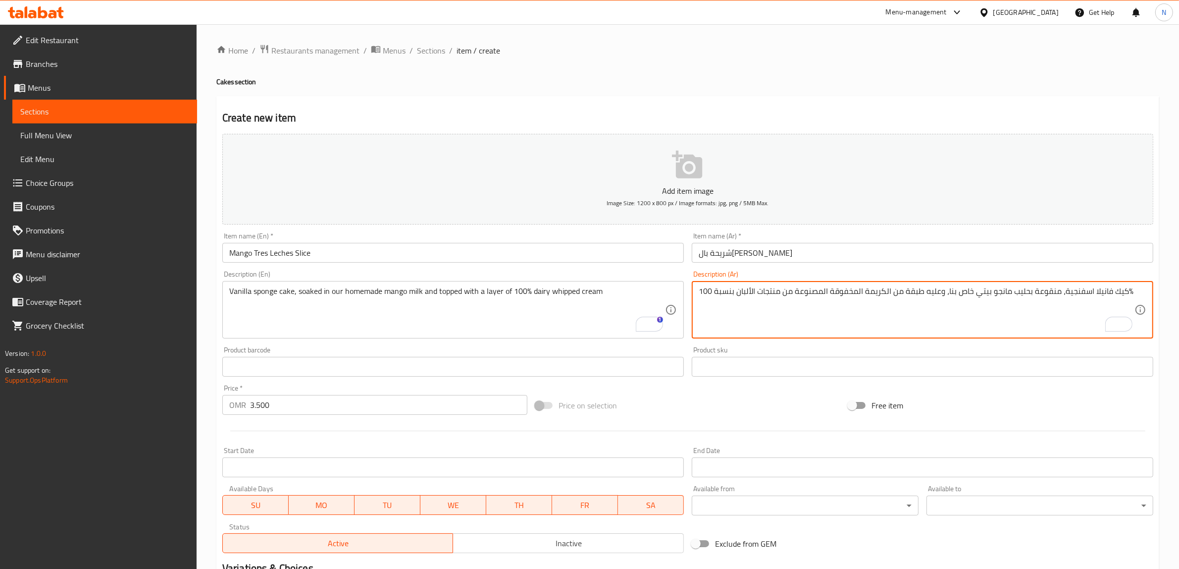
click at [838, 257] on input "شريحة بال[PERSON_NAME]" at bounding box center [923, 253] width 462 height 20
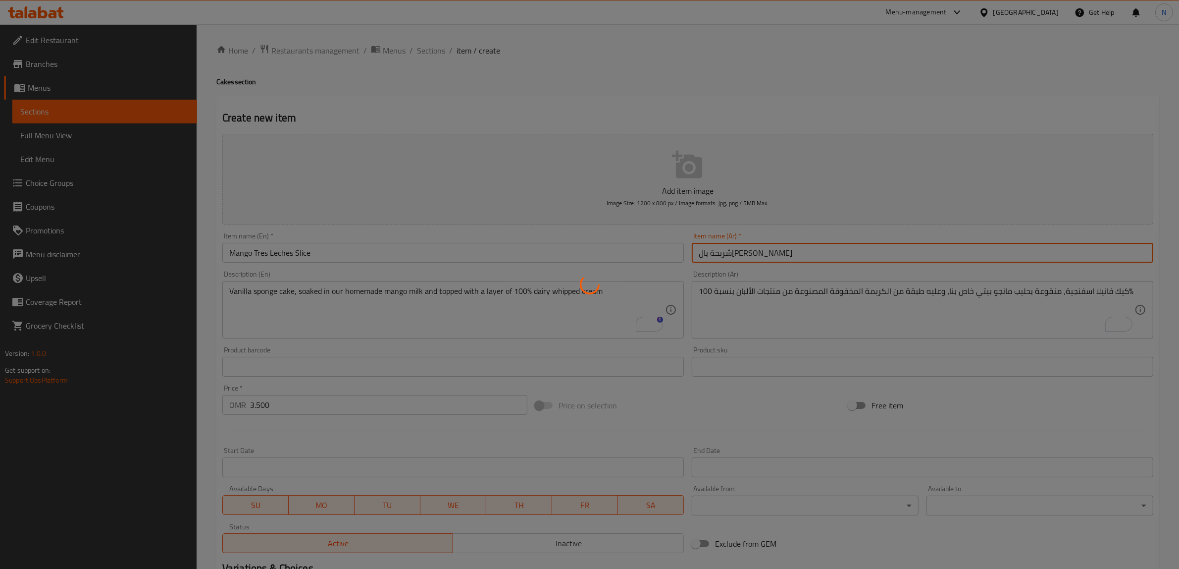
type input "0"
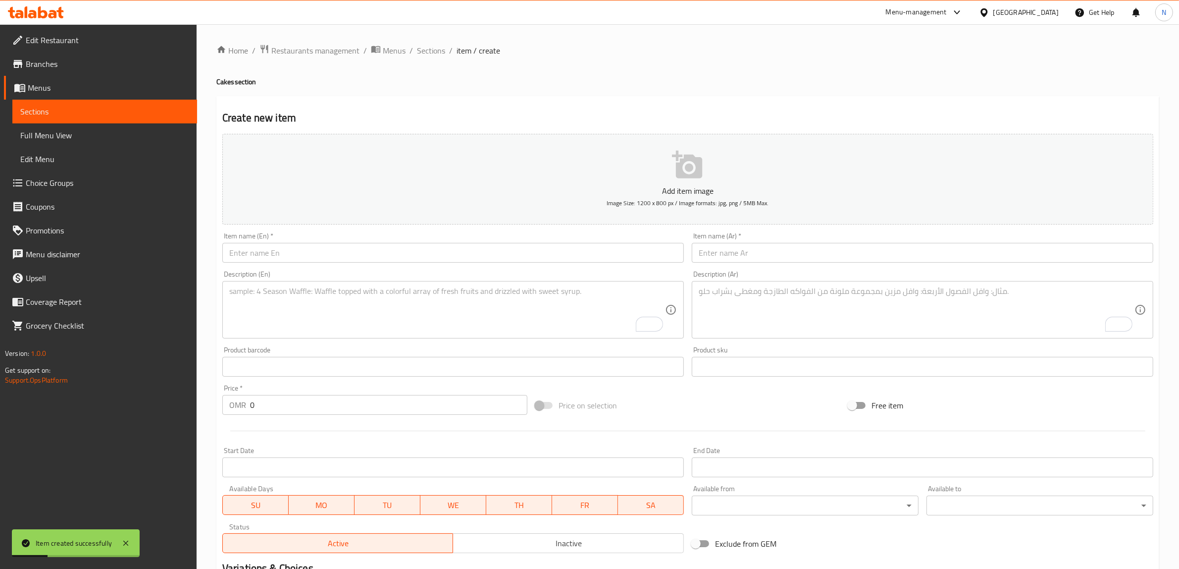
click at [508, 249] on input "text" at bounding box center [453, 253] width 462 height 20
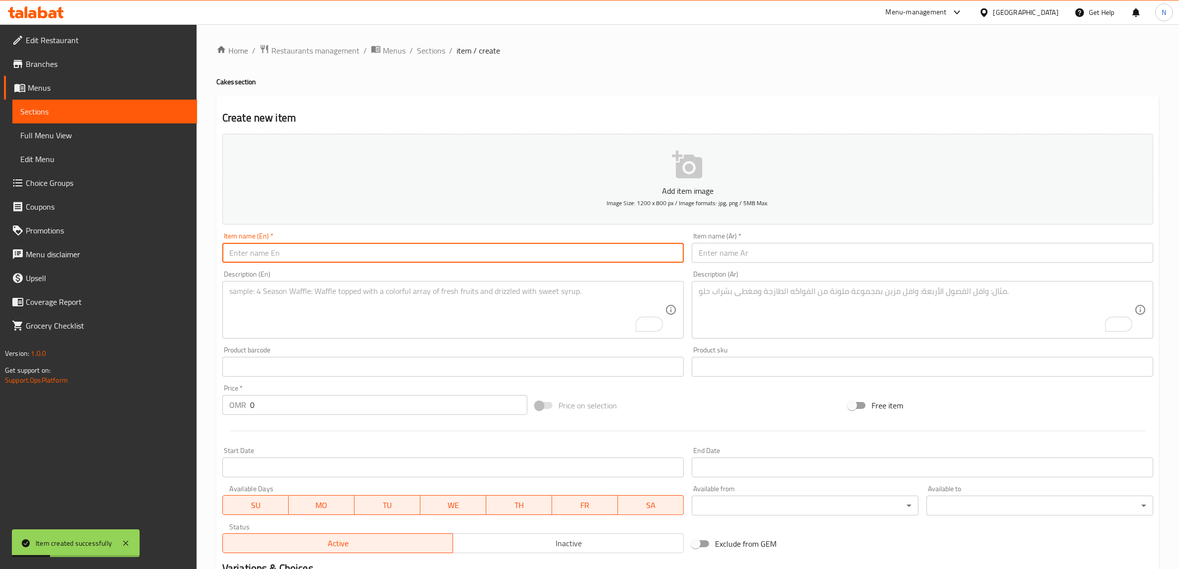
paste input "Banana Coconut Bread Slice"
type input "Banana Coconut Bread Slice"
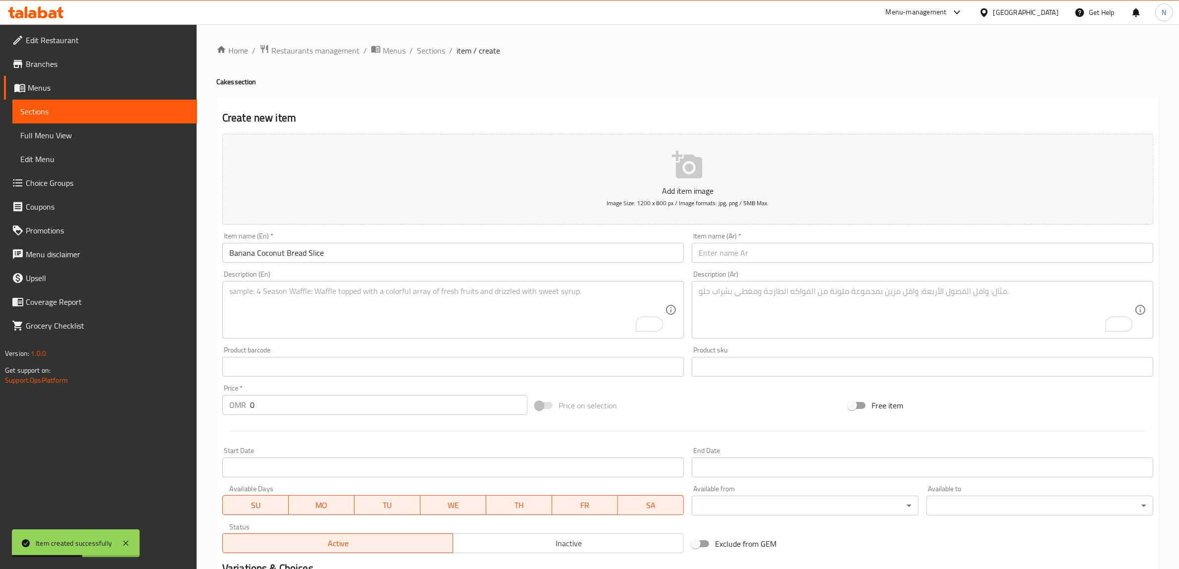
click at [894, 247] on input "text" at bounding box center [923, 253] width 462 height 20
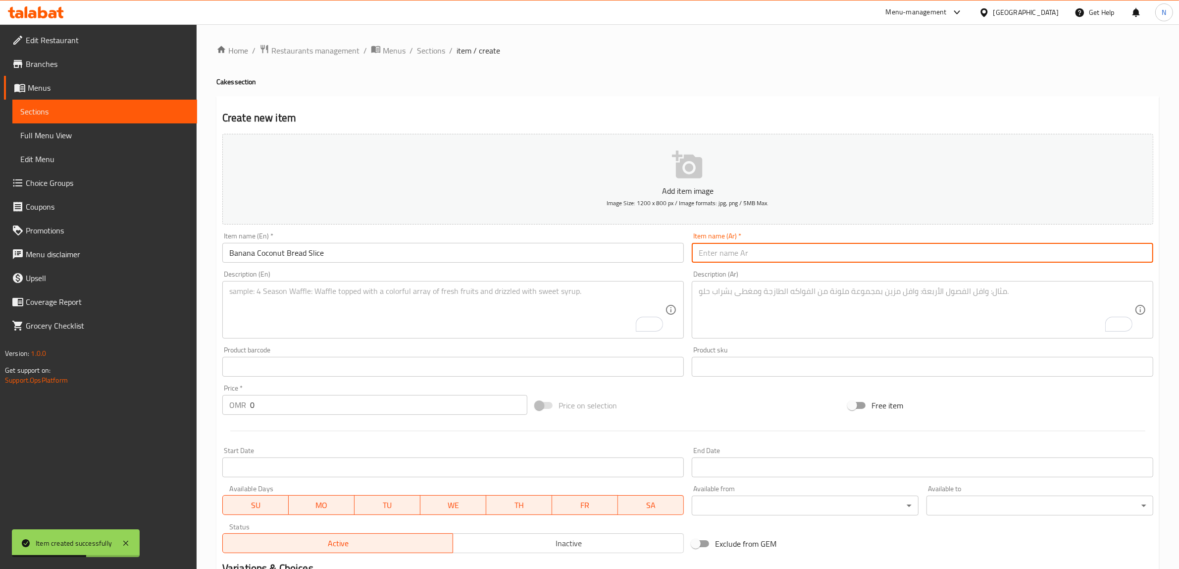
paste input "كيك الموز و جوز الهند"
type input "كيك الموز و جوز الهند"
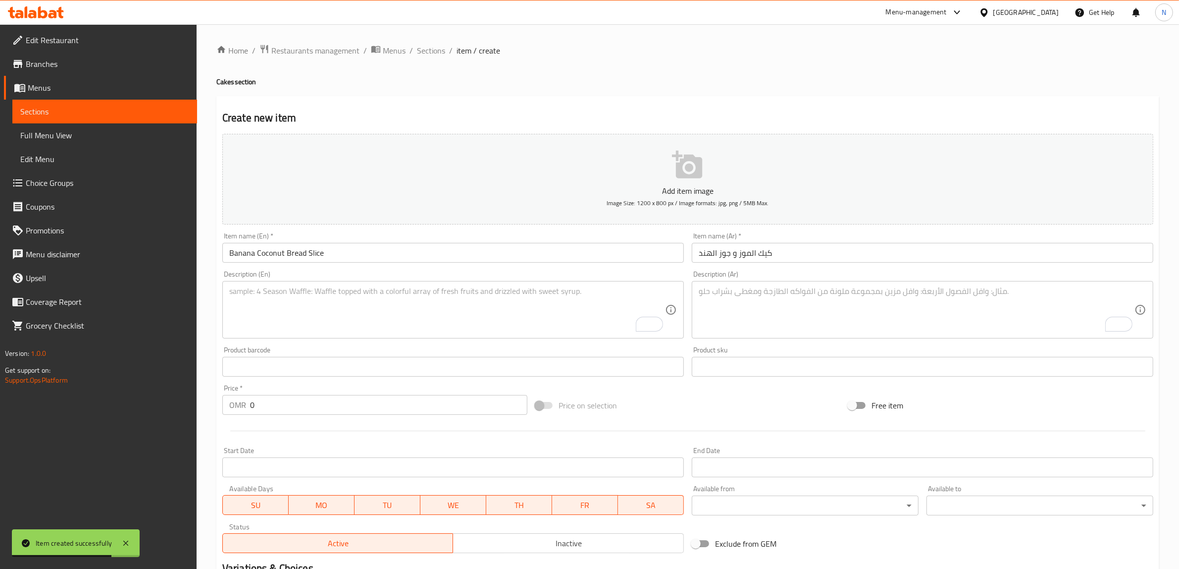
drag, startPoint x: 622, startPoint y: 303, endPoint x: 654, endPoint y: 301, distance: 32.3
click at [622, 303] on textarea "To enrich screen reader interactions, please activate Accessibility in Grammarl…" at bounding box center [447, 309] width 436 height 47
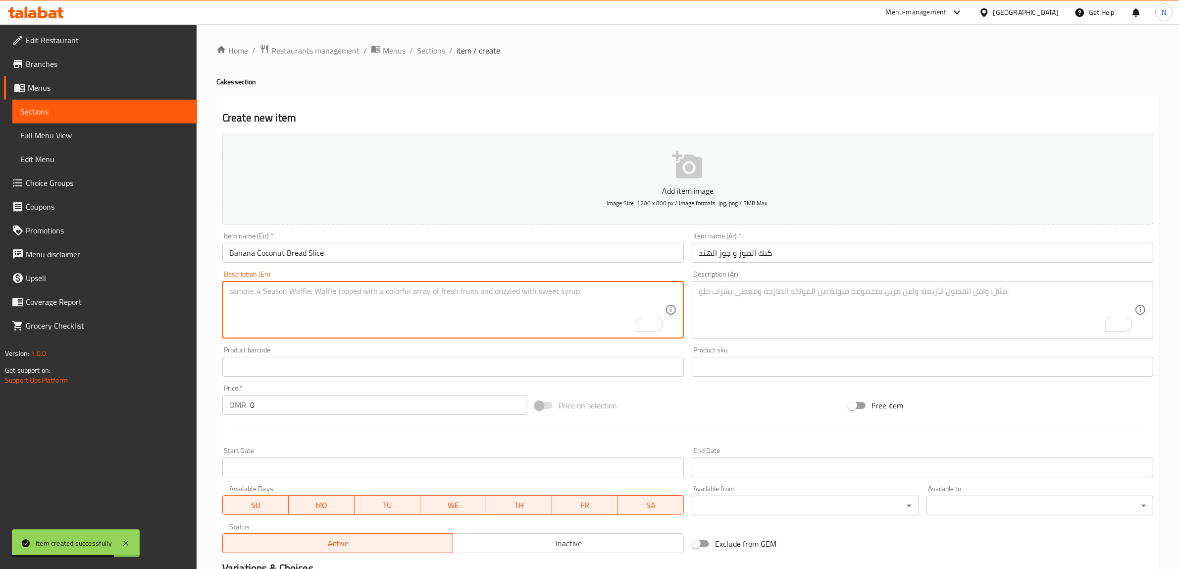
paste textarea "Moist banana loaf baked with shredded coconut"
type textarea "Moist banana loaf baked with shredded coconut"
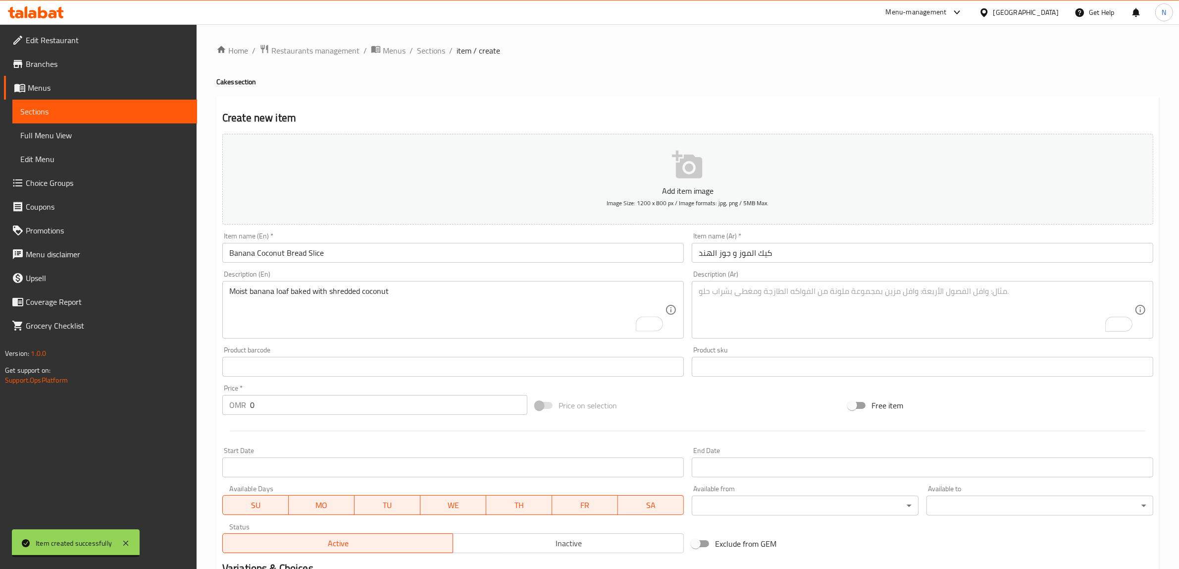
click at [983, 297] on textarea "To enrich screen reader interactions, please activate Accessibility in Grammarl…" at bounding box center [917, 309] width 436 height 47
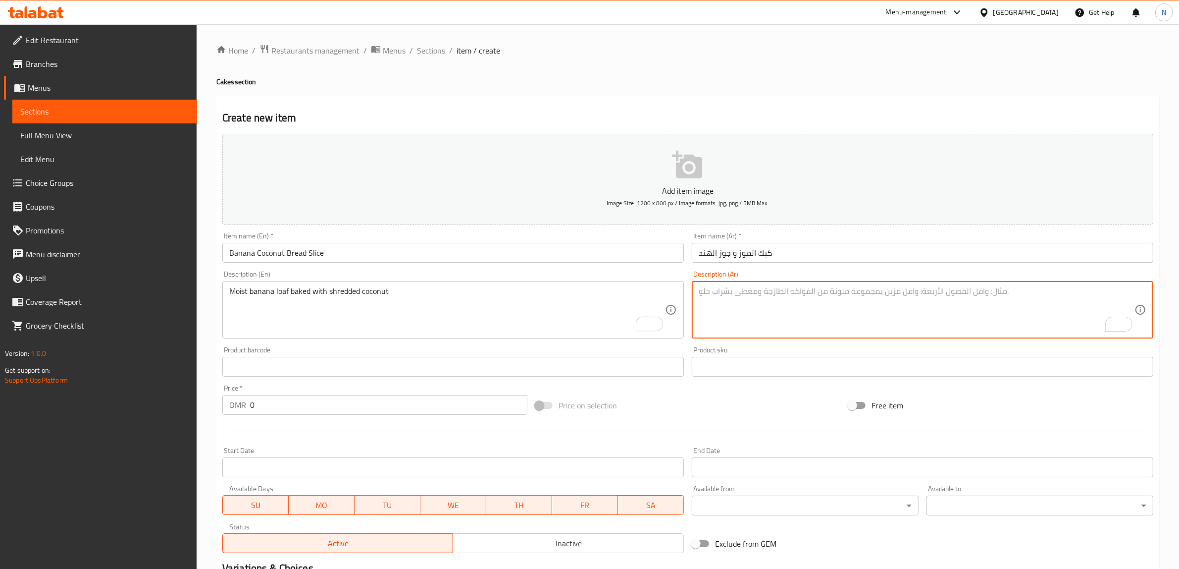
paste textarea "كيك موز طري مخبوز مع جوز هند مبشور."
type textarea "كيك موز طري مخبوز مع جوز هند مبشور."
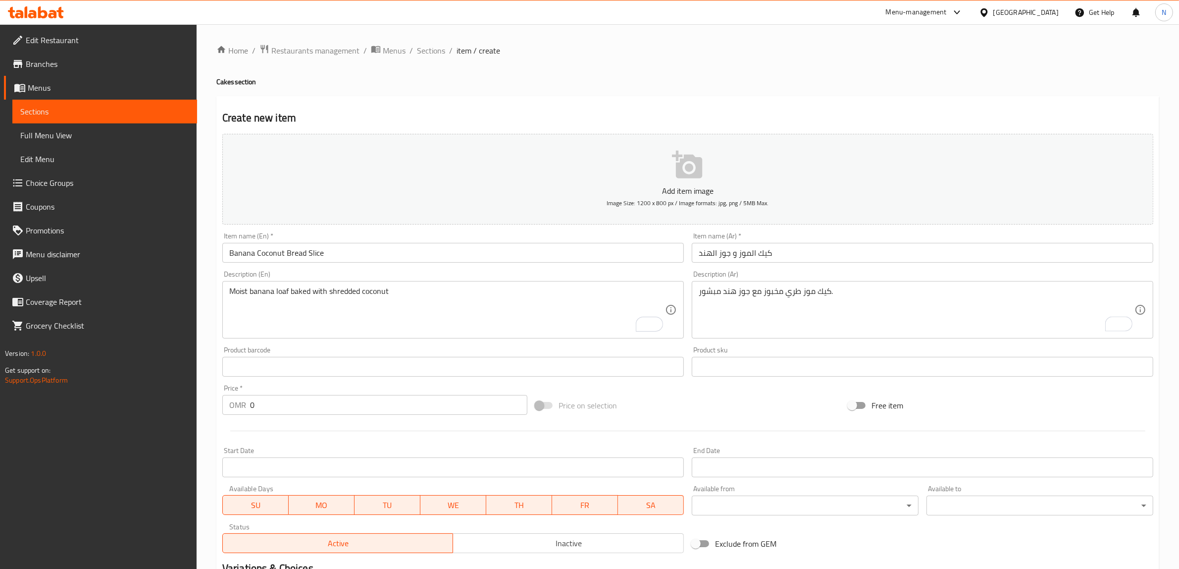
click at [434, 404] on input "0" at bounding box center [388, 405] width 277 height 20
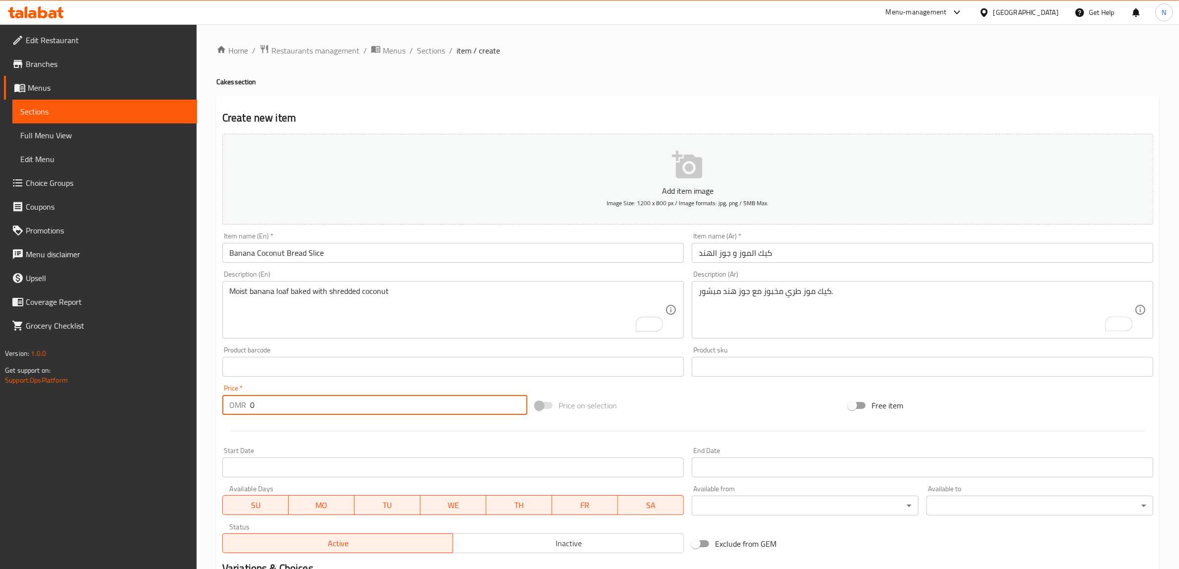
click at [434, 404] on input "0" at bounding box center [388, 405] width 277 height 20
paste input "1.60"
type input "1.600"
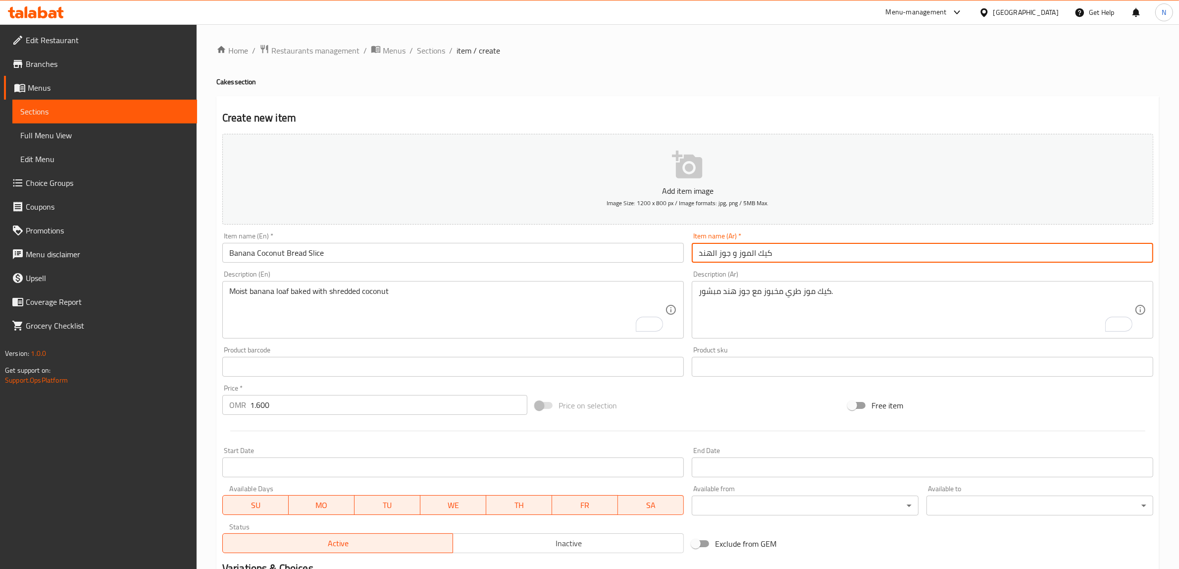
click at [789, 253] on input "كيك الموز و جوز الهند" at bounding box center [923, 253] width 462 height 20
click at [766, 252] on input "شريحة كيك الموز و جوز الهند" at bounding box center [923, 253] width 462 height 20
type input "شريحة خبز الموز و جوز الهند"
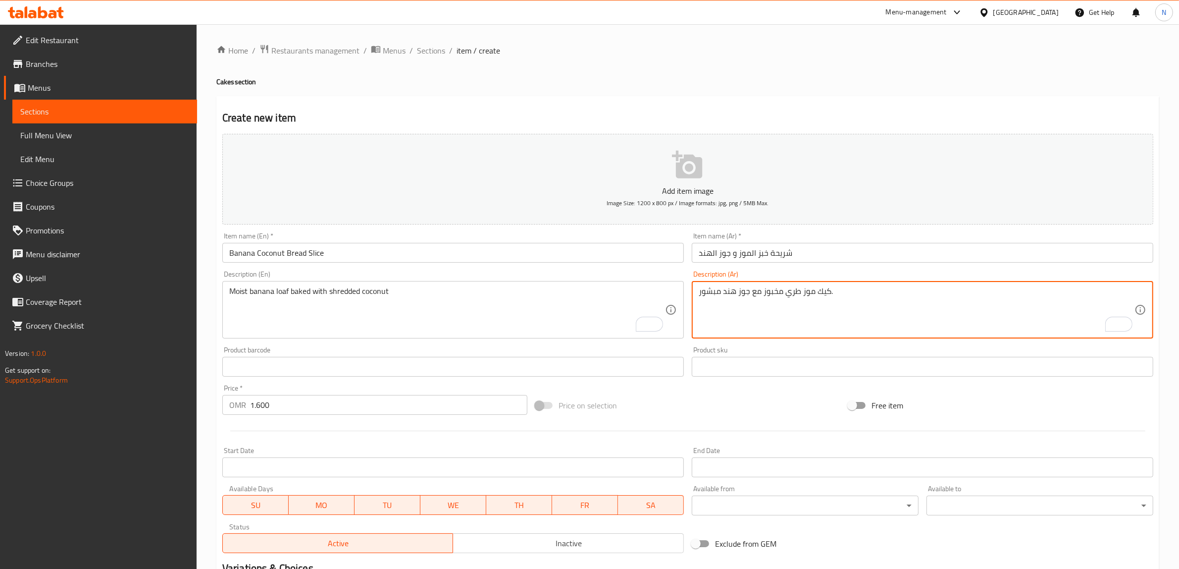
click at [821, 295] on textarea "كيك موز طري مخبوز مع جوز هند مبشور." at bounding box center [917, 309] width 436 height 47
click at [798, 296] on textarea "رغيف موز طري مخبوز مع جوز هند مبشور." at bounding box center [917, 309] width 436 height 47
type textarea "رغيف موز رطب مخبوز مع جوز هند مبشور."
click at [799, 253] on input "شريحة خبز الموز و جوز الهند" at bounding box center [923, 253] width 462 height 20
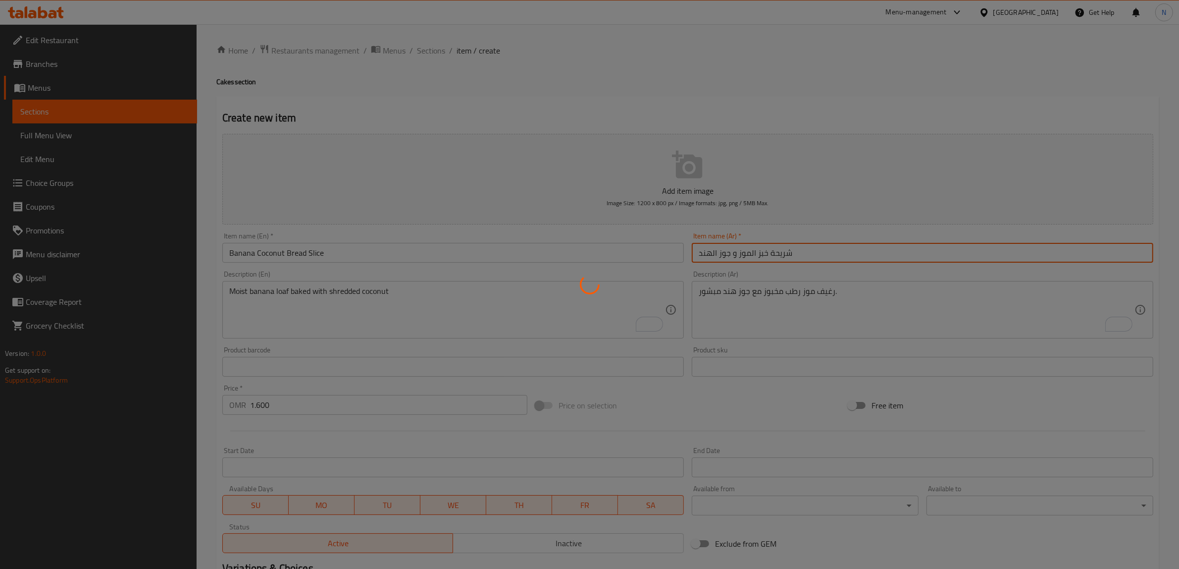
type input "0"
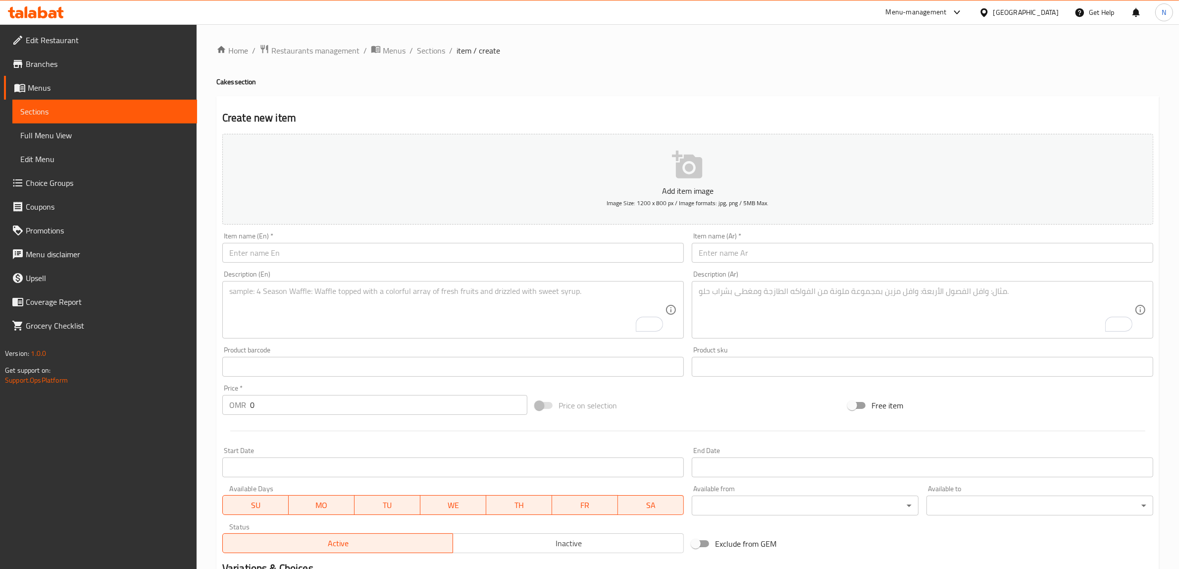
click at [435, 257] on input "text" at bounding box center [453, 253] width 462 height 20
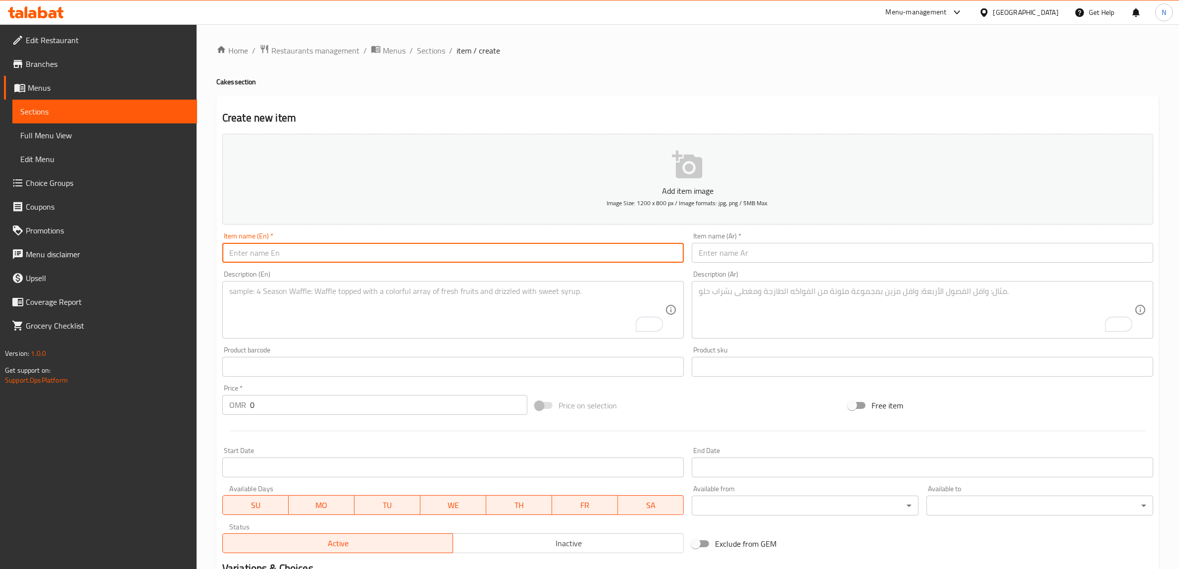
paste input "Original Tres Leches Slice"
type input "Original Tres Leches Slice"
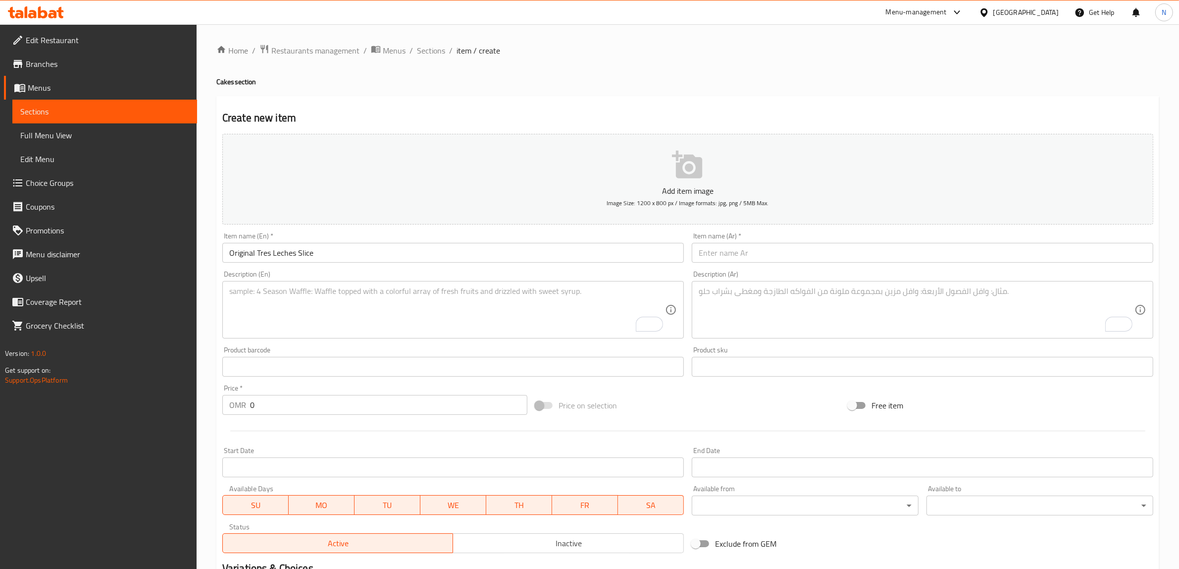
click at [795, 243] on input "text" at bounding box center [923, 253] width 462 height 20
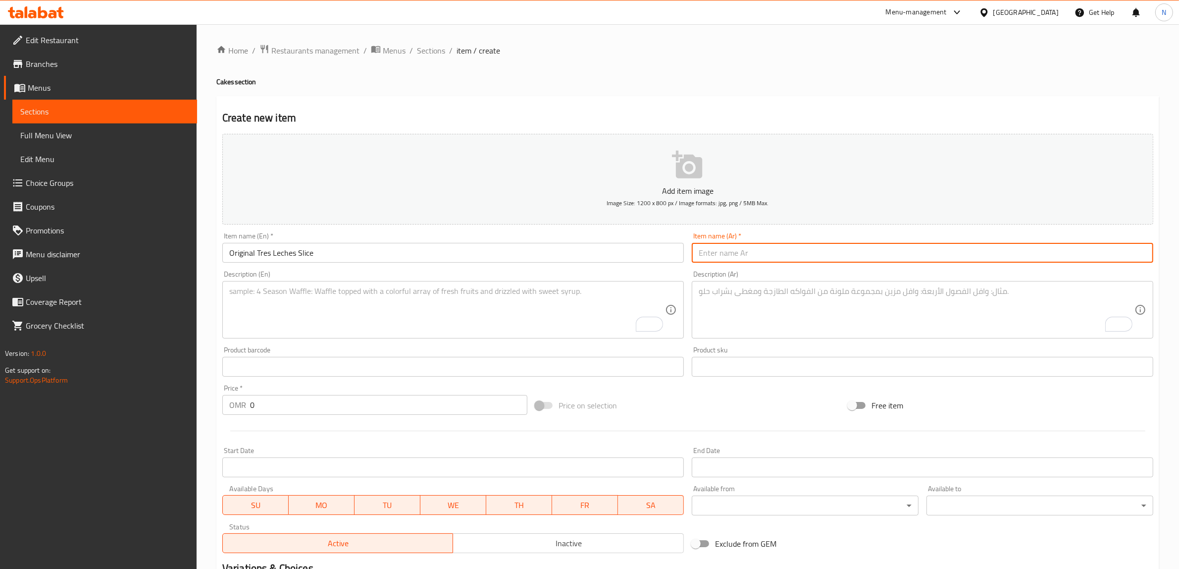
paste input "كيكة الحليب الاصلية"
type input "كيكة الحليب الاصلية"
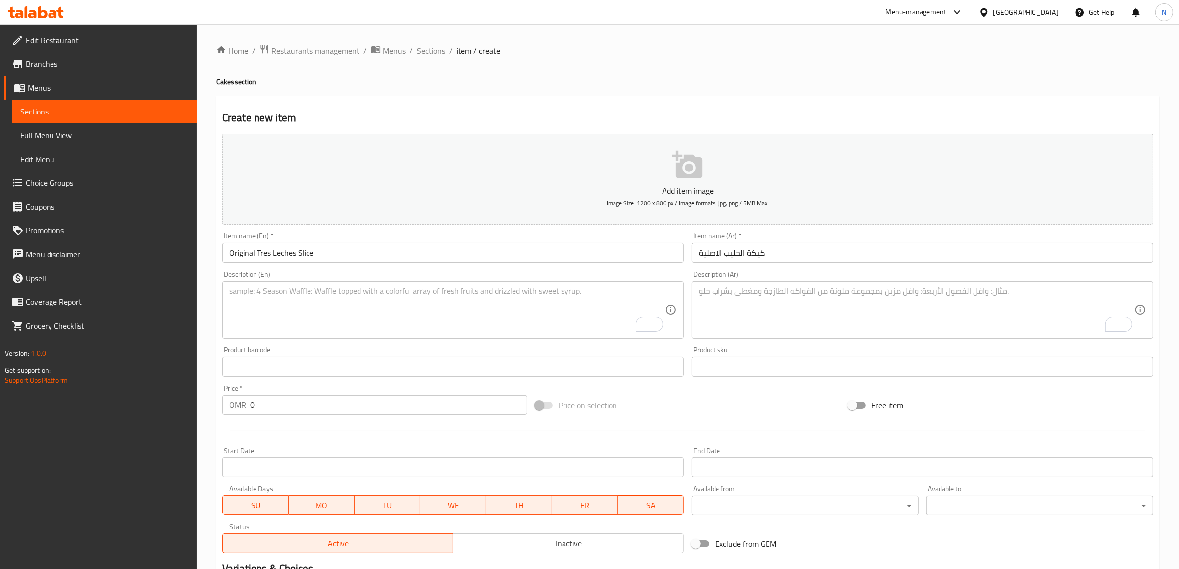
click at [555, 315] on textarea "To enrich screen reader interactions, please activate Accessibility in Grammarl…" at bounding box center [447, 309] width 436 height 47
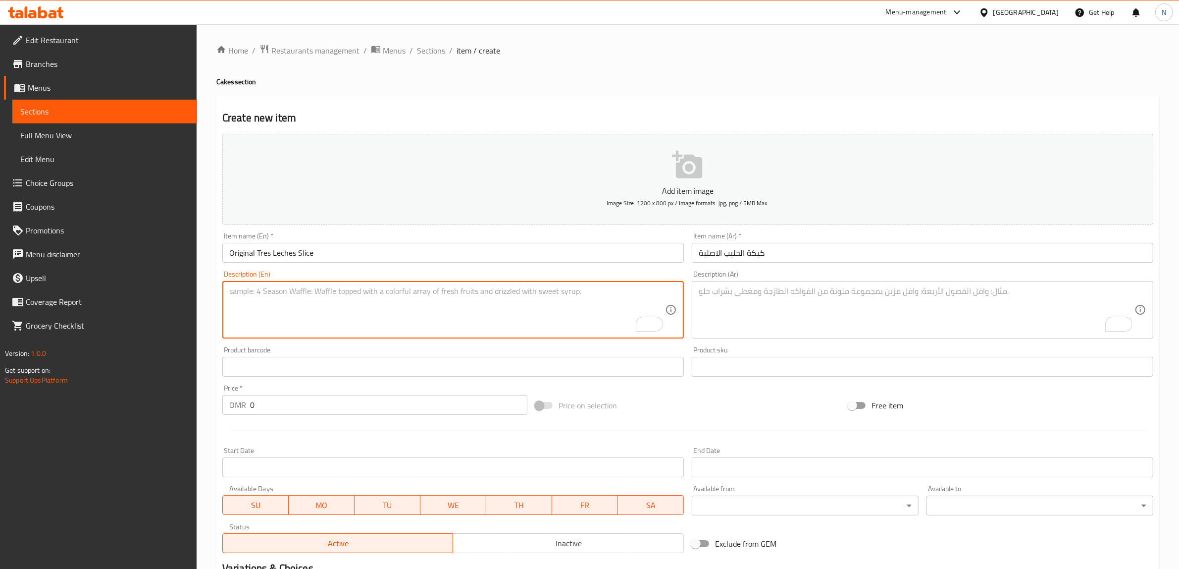
paste textarea "Vanilla sponge cake, soaked in our homemade vanilla milk and topped with a laye…"
type textarea "Vanilla sponge cake, soaked in our homemade vanilla milk and topped with a laye…"
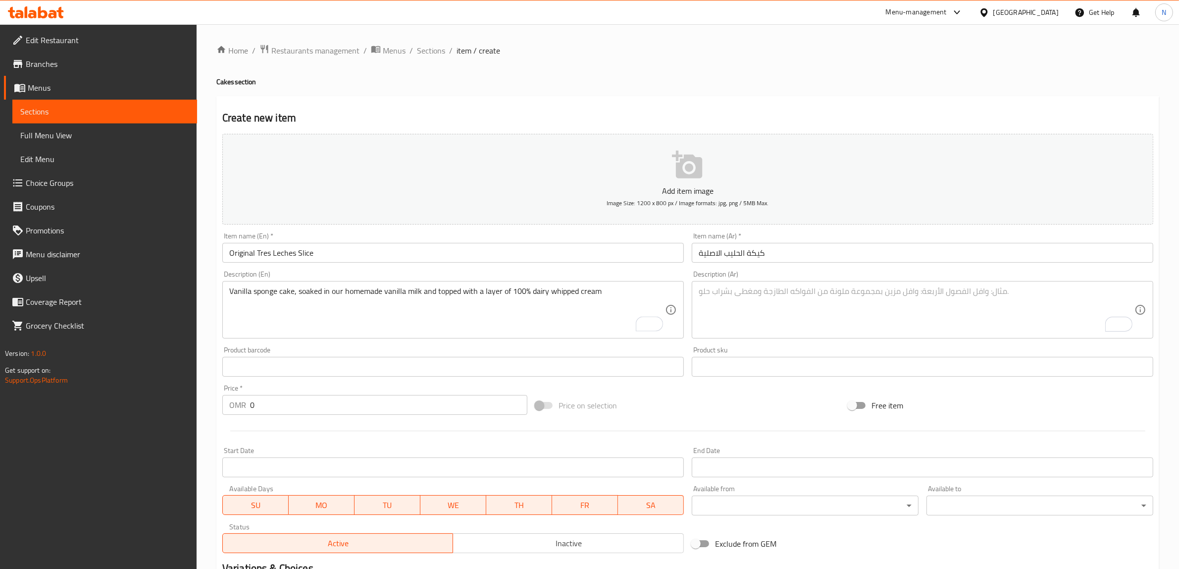
click at [904, 288] on textarea "To enrich screen reader interactions, please activate Accessibility in Grammarl…" at bounding box center [917, 309] width 436 height 47
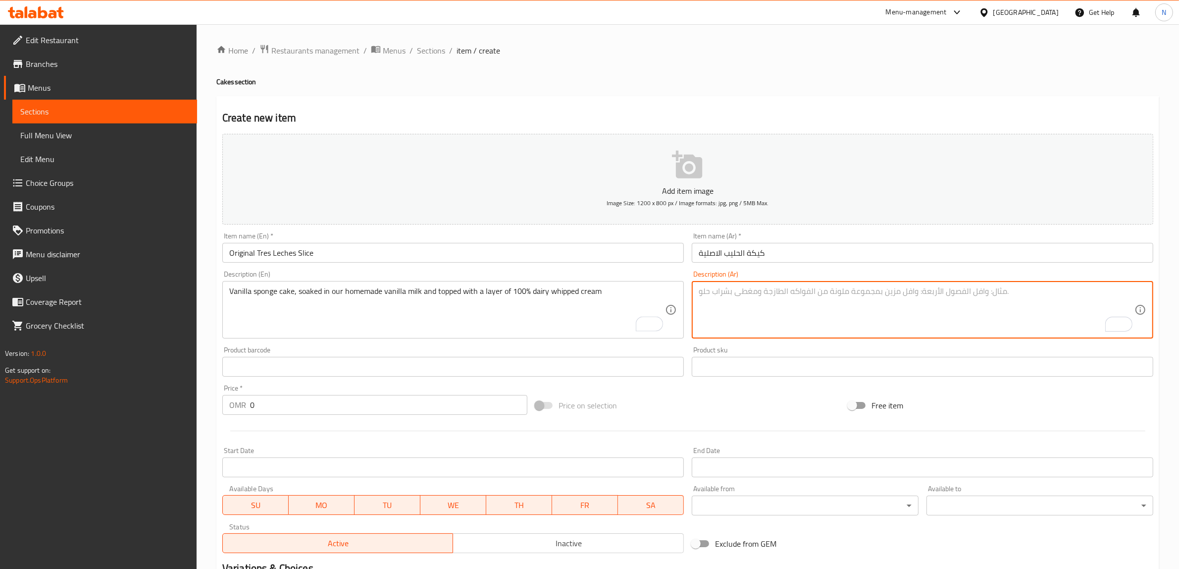
paste textarea "كيك فانيلا طري، منقوع بحليب فانيلا بيتي، وعليه كريمة خفيفة"
type textarea "كيك فانيلا طري، منقوع بحليب فانيلا بيتي، وعليه كريمة خفيفة"
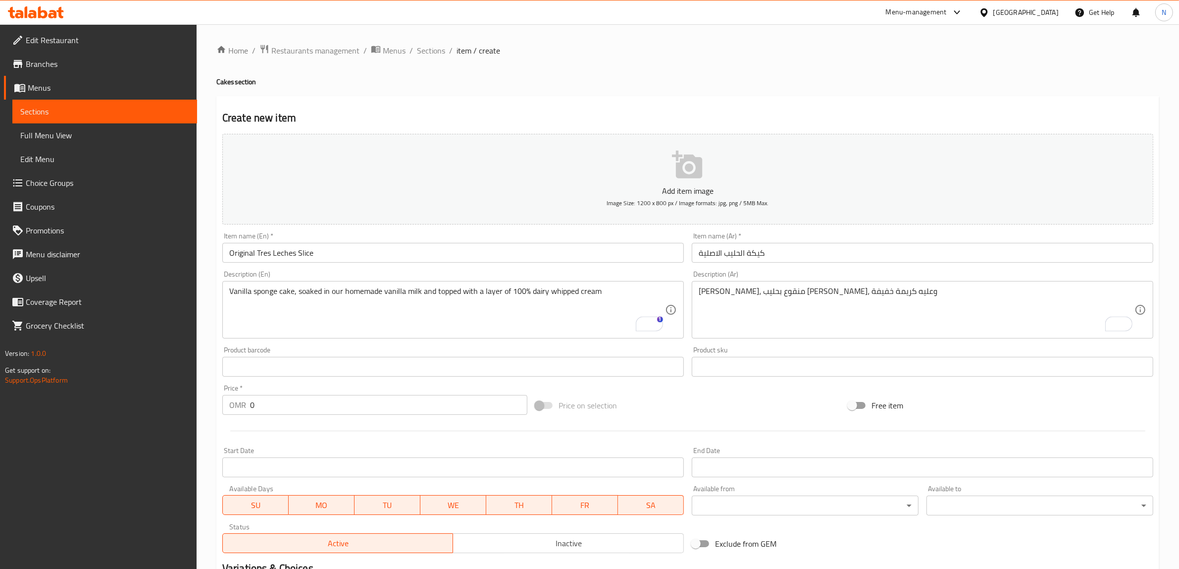
click at [333, 402] on input "0" at bounding box center [388, 405] width 277 height 20
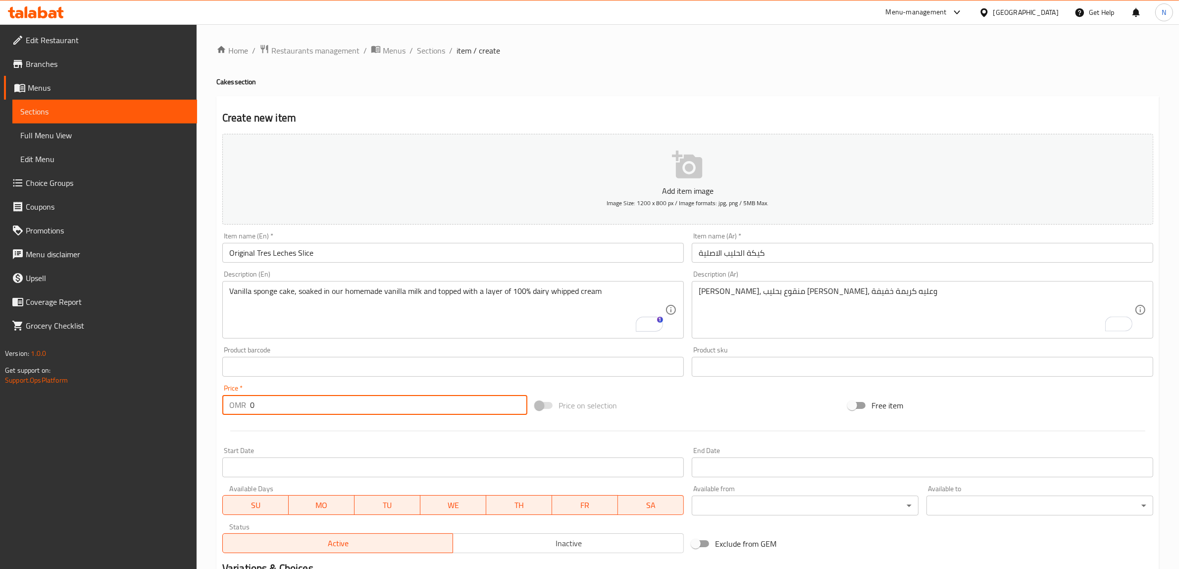
click at [333, 402] on input "0" at bounding box center [388, 405] width 277 height 20
paste input "2.90"
type input "2.900"
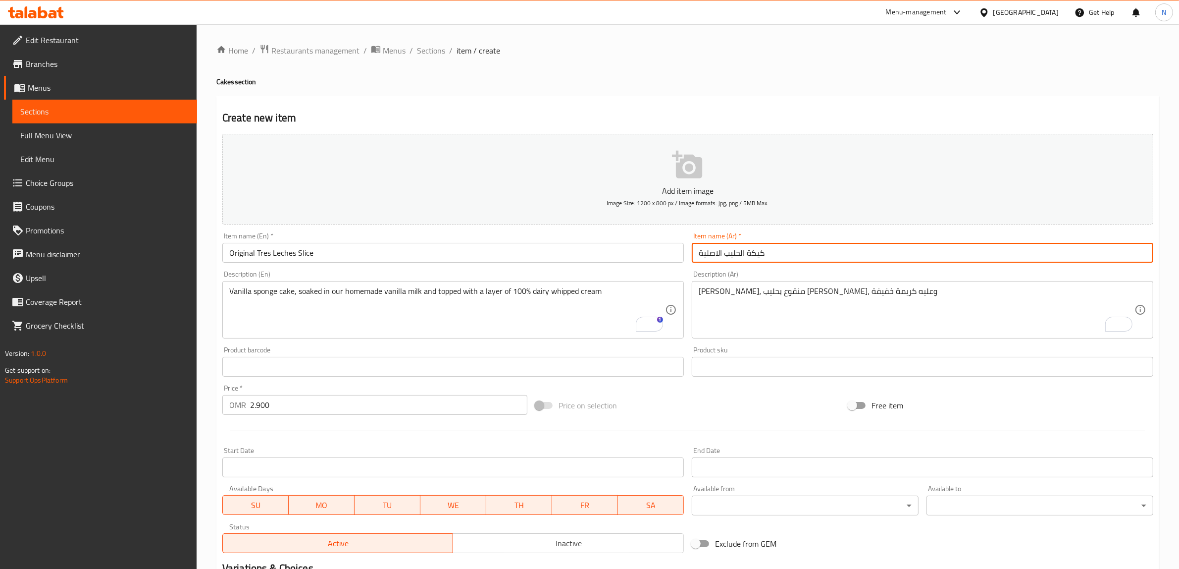
click at [758, 252] on input "كيكة الحليب الاصلية" at bounding box center [923, 253] width 462 height 20
click at [737, 253] on input "شريحة الحليب الاصلية" at bounding box center [923, 253] width 462 height 20
type input "شريحة تري ليتشي الاصلية"
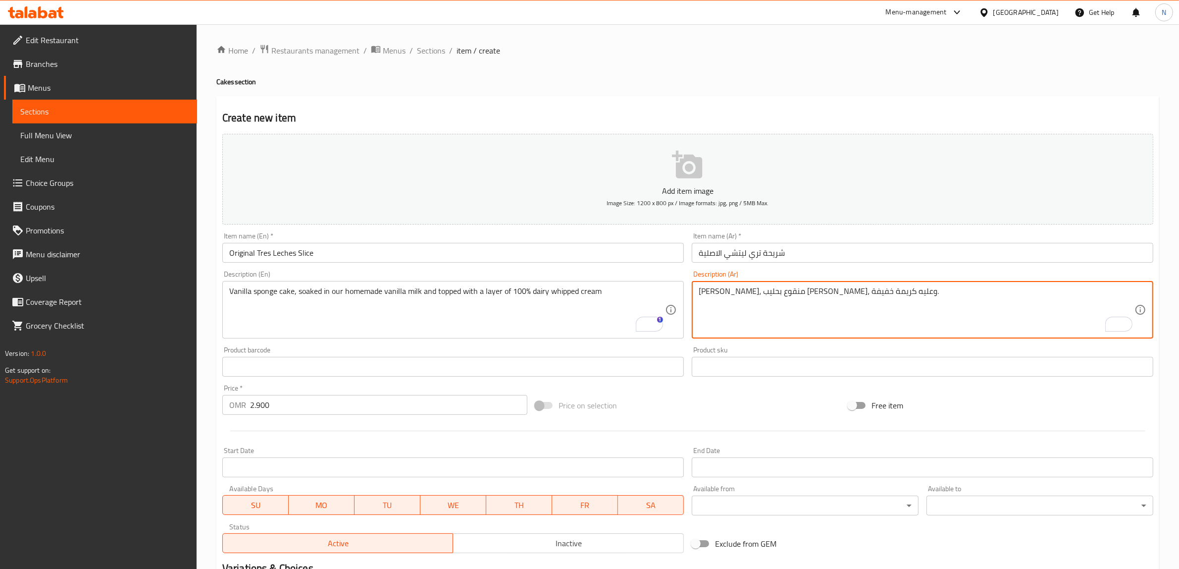
click at [857, 294] on textarea "كيك فانيلا طري، منقوع بحليب فانيلا بيتي، وعليه كريمة خفيفة." at bounding box center [917, 309] width 436 height 47
click at [769, 296] on textarea "كيك فانيلا اسفنجي، منقوع بحليب فانيلا بيتي، وعليه كريمة خفيفة." at bounding box center [917, 309] width 436 height 47
click at [739, 290] on textarea "كيك فانيلا اسفنجي، منقوع بحليب فانيلا بيتي خاص بنا، وعليه كريمة خفيفة." at bounding box center [917, 309] width 436 height 47
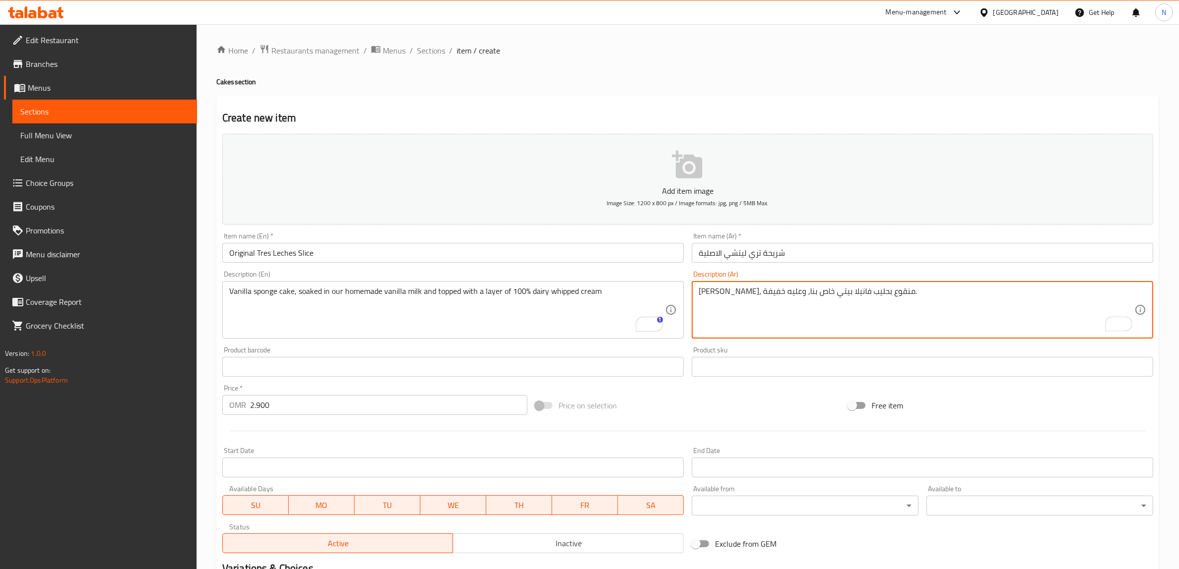
click at [716, 290] on textarea "كيك فانيلا اسفنجي، منقوع بحليب فانيلا بيتي خاص بنا، وعليه خفيفة." at bounding box center [917, 309] width 436 height 47
paste textarea "بقة من الكريمة المخفوقة المصنوعة من منتجات الألبان بنسبة 100%"
type textarea "[PERSON_NAME]، منقوع بحليب فانيلا بيتي خاص بنا، وعليه طبقة من الكريمة المخفوقة …"
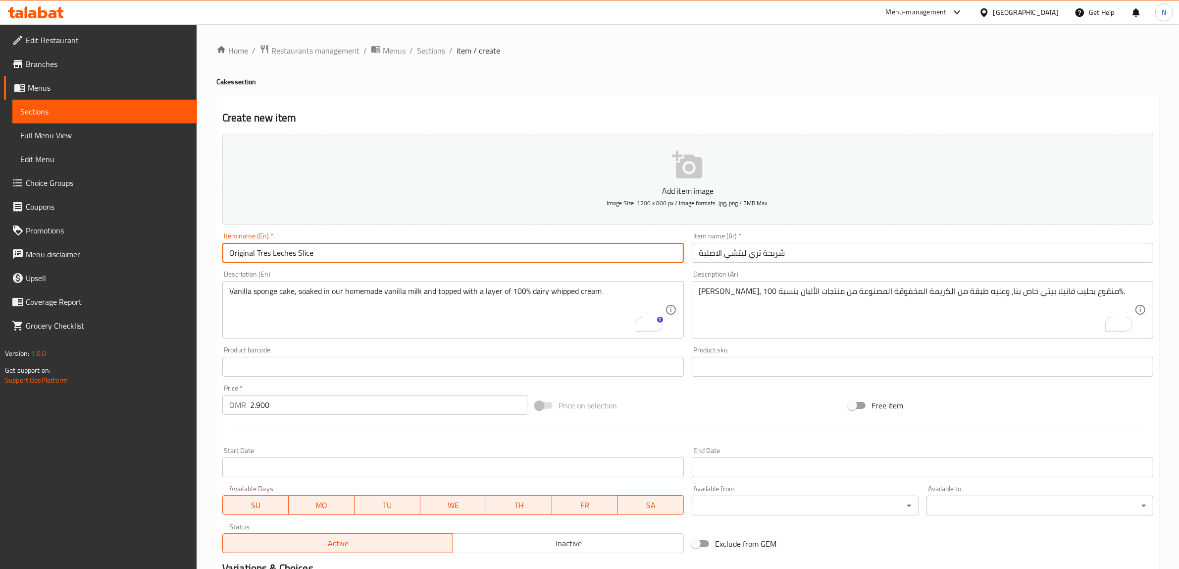
click at [453, 253] on input "Original Tres Leches Slice" at bounding box center [453, 253] width 462 height 20
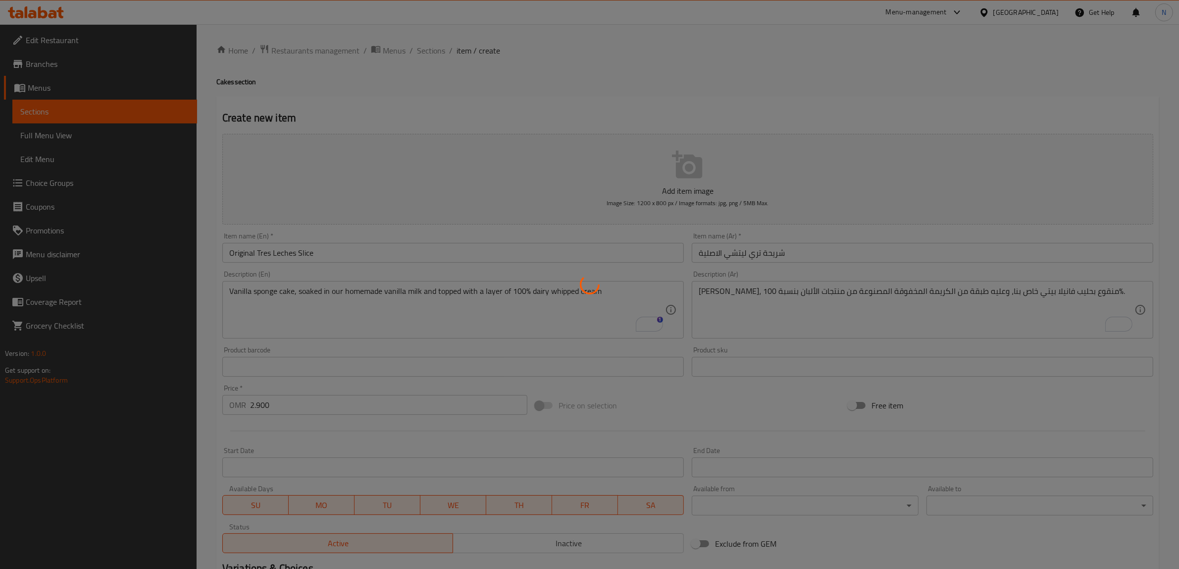
type input "0"
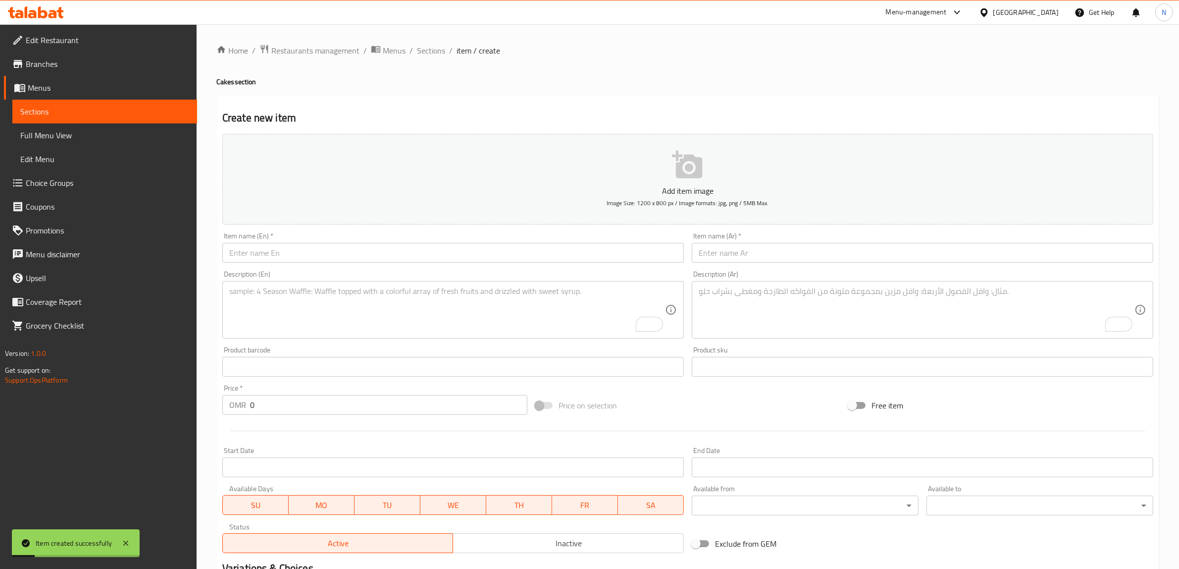
click at [541, 263] on input "text" at bounding box center [453, 253] width 462 height 20
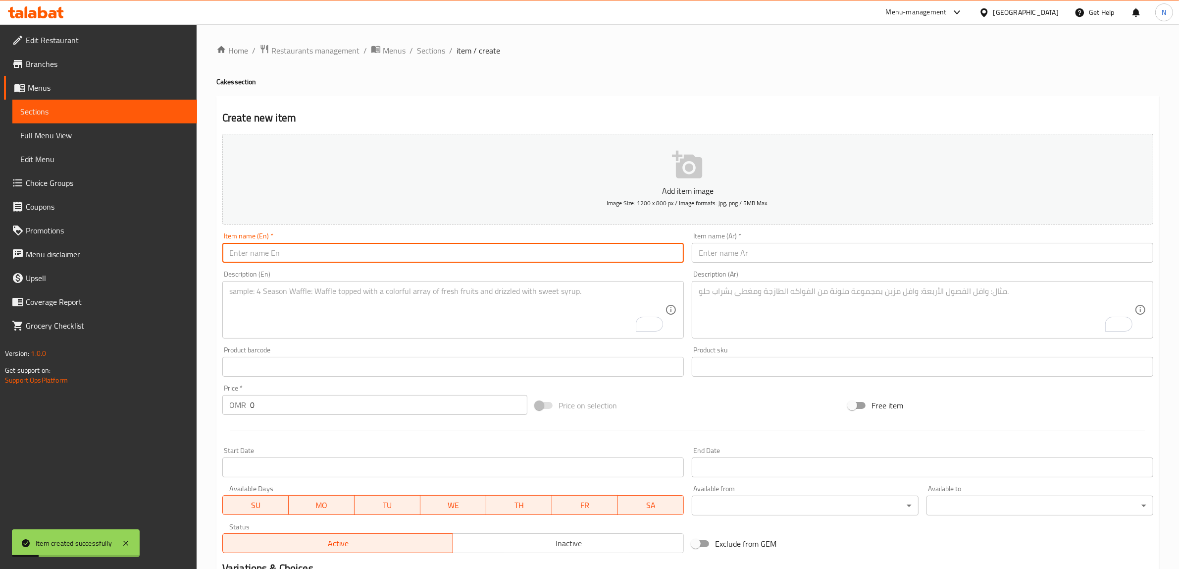
paste input "Saffron Tres Leches Slice"
type input "Saffron Tres Leches Slice"
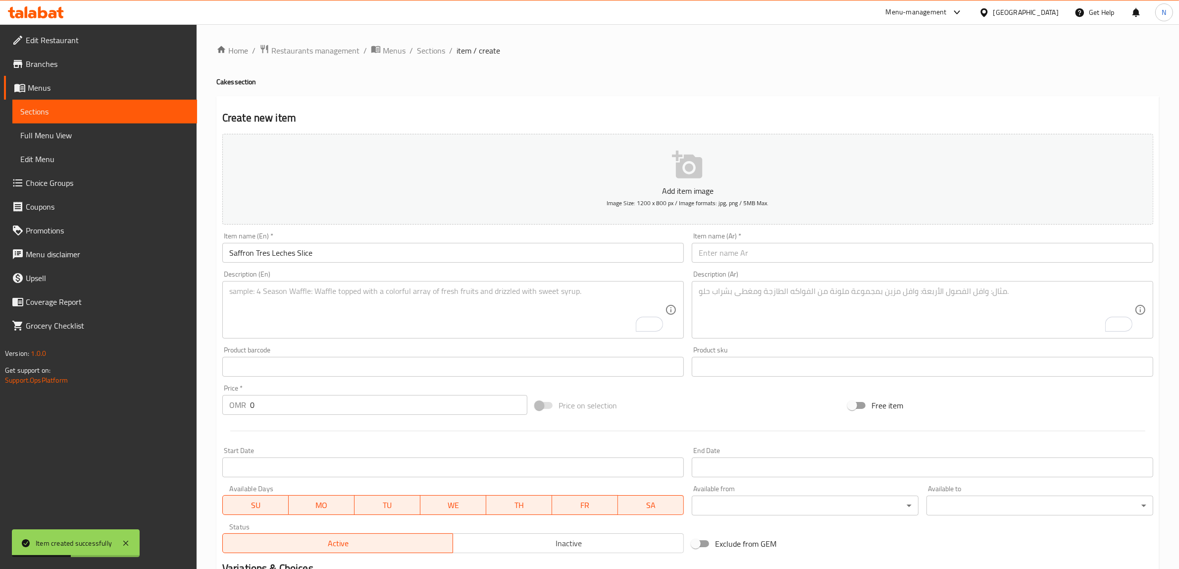
click at [858, 258] on input "text" at bounding box center [923, 253] width 462 height 20
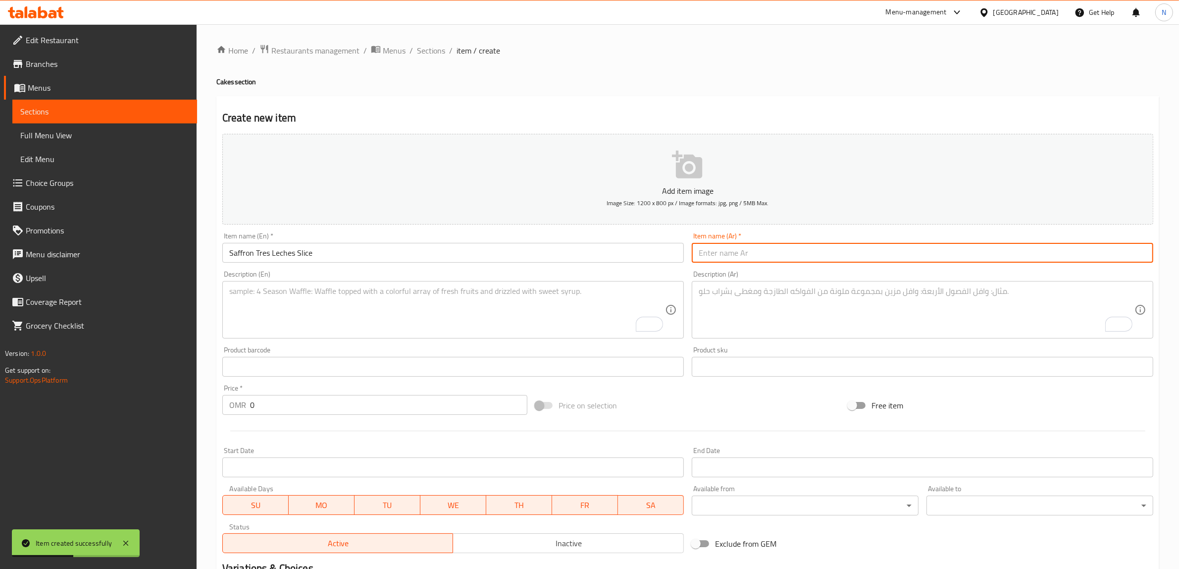
paste input "كيكة الحليب بالزعفران"
type input "كيكة الحليب بالزعفران"
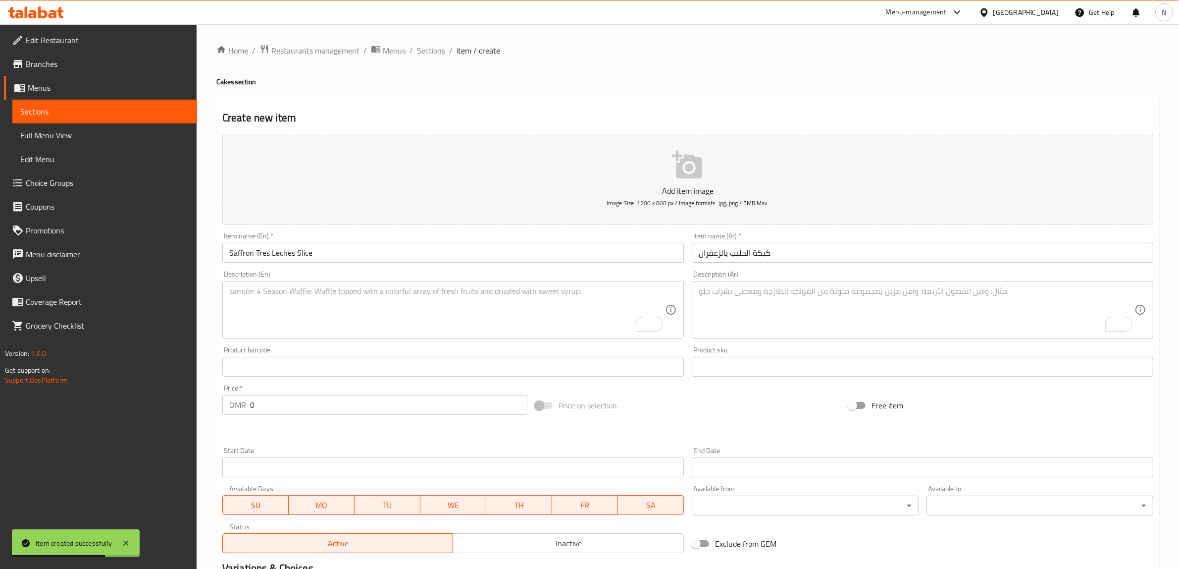
click at [514, 318] on textarea "To enrich screen reader interactions, please activate Accessibility in Grammarl…" at bounding box center [447, 309] width 436 height 47
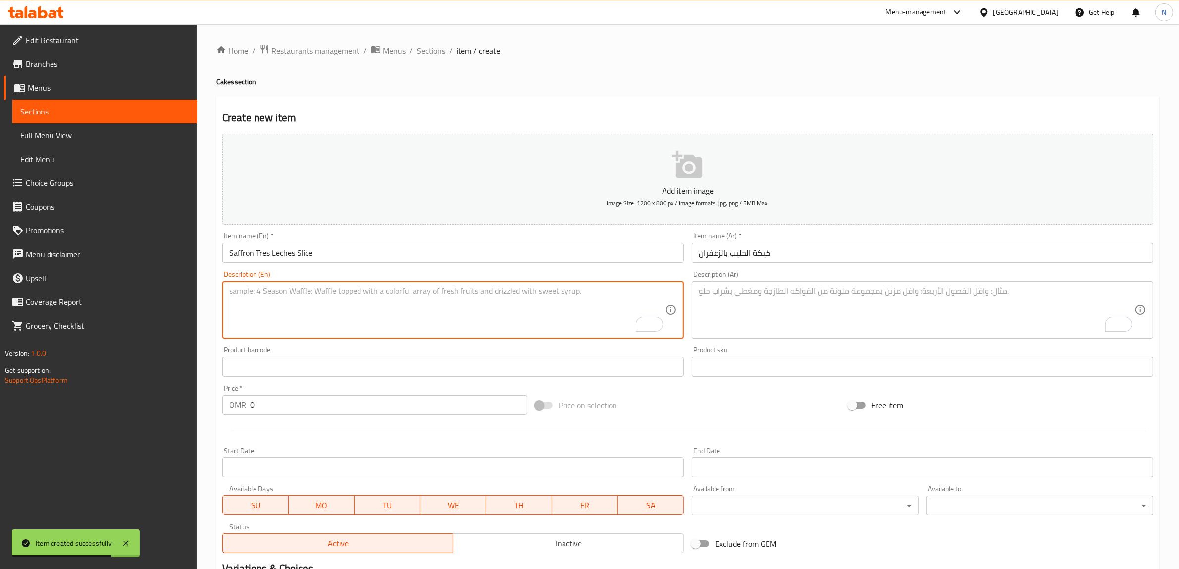
paste textarea "Vanilla sponge cake, soaked in our homemade saffron milk and topped with a laye…"
type textarea "Vanilla sponge cake, soaked in our homemade saffron milk and topped with a laye…"
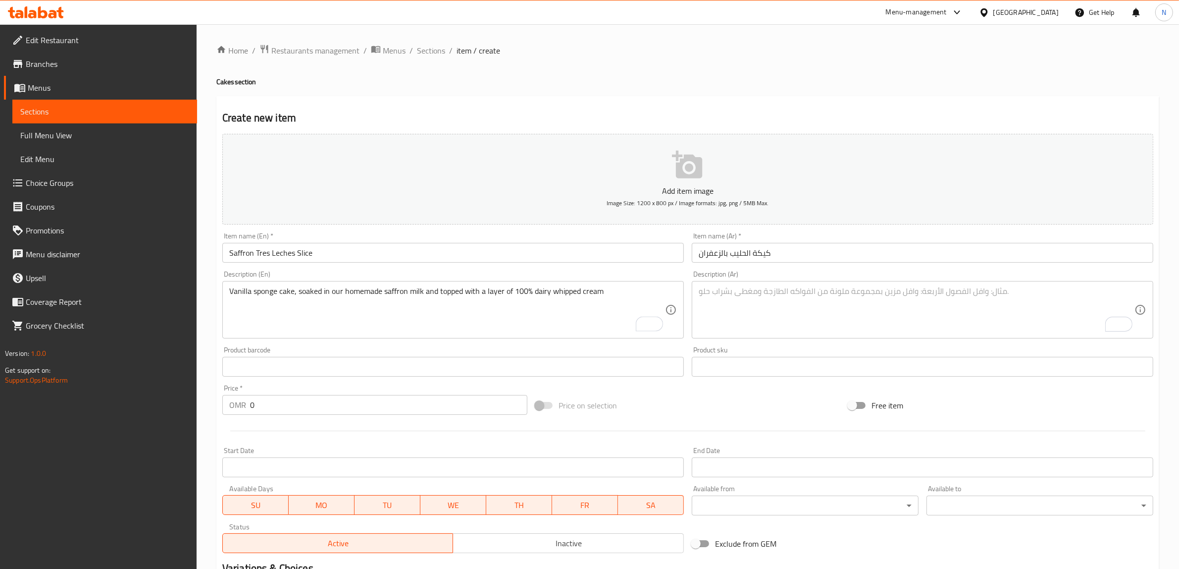
click at [904, 304] on textarea "To enrich screen reader interactions, please activate Accessibility in Grammarl…" at bounding box center [917, 309] width 436 height 47
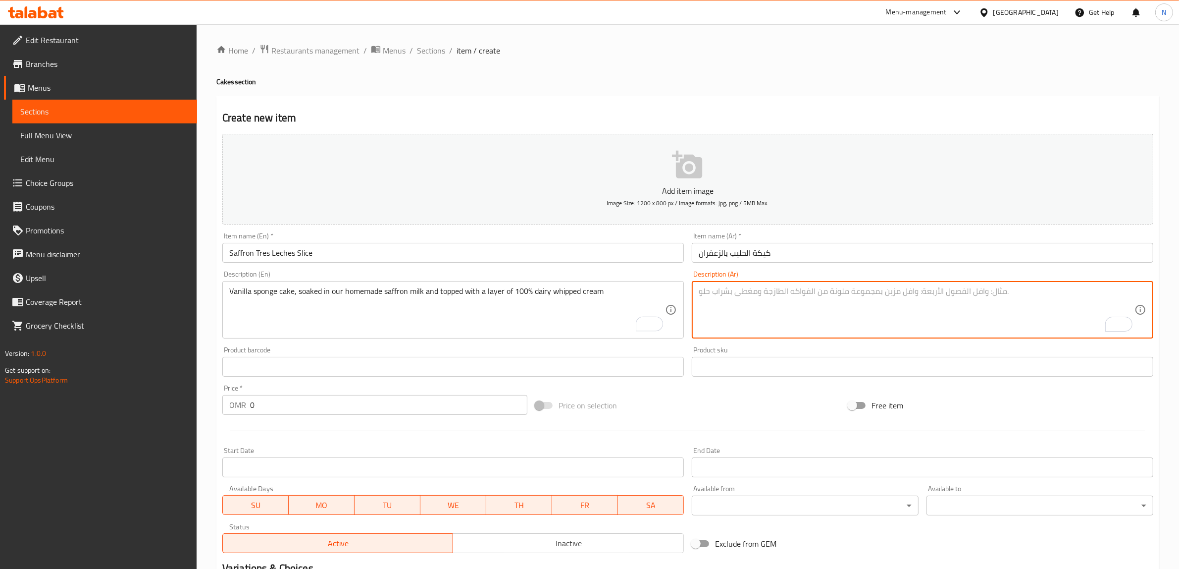
paste textarea "كيك فانيلا طري، منقوع بحليب زعفران بيتي، وعليه كريمة خفيفة"
click at [867, 293] on textarea "كيك فانيلا طري، منقوع بحليب زعفران بيتي، وعليه كريمة خفيفة" at bounding box center [917, 309] width 436 height 47
click at [768, 301] on textarea "كيك فانيلا اسفنجية، منقوع بحليب زعفران بيتي، وعليه كريمة خفيفة" at bounding box center [917, 309] width 436 height 47
click at [738, 294] on textarea "كيك فانيلا اسفنجية، منقوع بحليب زعفران بيتي خاص بنا، وعليه كريمة خفيفة" at bounding box center [917, 309] width 436 height 47
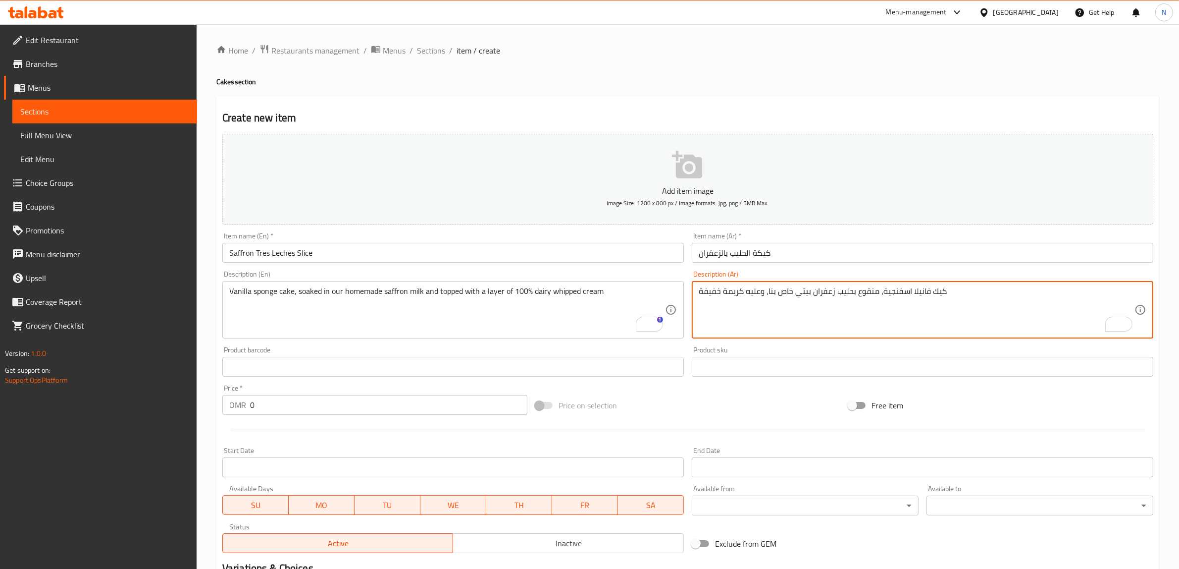
click at [738, 294] on textarea "كيك فانيلا اسفنجية، منقوع بحليب زعفران بيتي خاص بنا، وعليه كريمة خفيفة" at bounding box center [917, 309] width 436 height 47
click at [711, 294] on textarea "كيك فانيلا اسفنجية، منقوع بحليب زعفران بيتي خاص بنا، وعليه خفيفة" at bounding box center [917, 309] width 436 height 47
paste textarea "بقة من الكريمة المخفوقة المصنوعة من منتجات الألبان بنسبة 100%"
type textarea "كيك فانيلا اسفنجية، منقوع بحليب زعفران بيتي خاص بنا، وعليه طبقة من الكريمة المخ…"
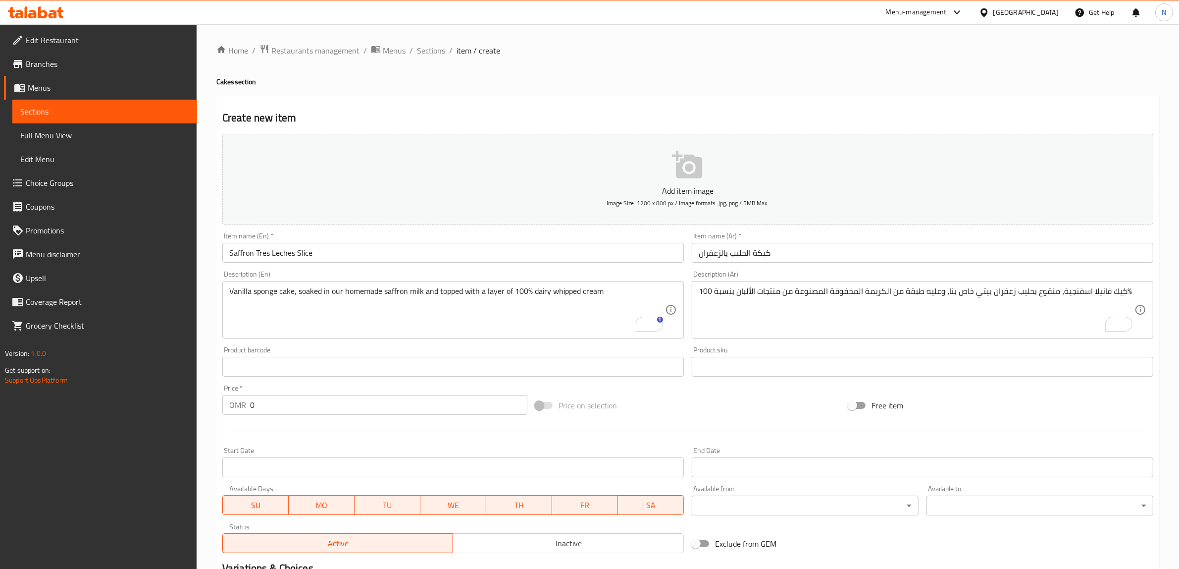
click at [417, 395] on input "0" at bounding box center [388, 405] width 277 height 20
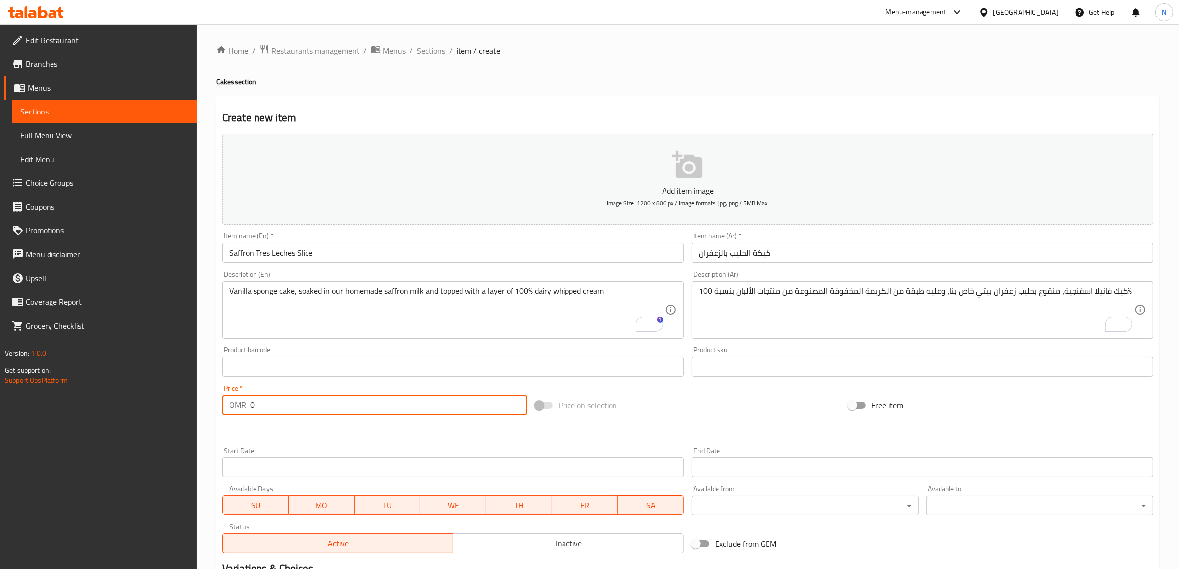
click at [417, 395] on input "0" at bounding box center [388, 405] width 277 height 20
paste input "3.45"
type input "3.450"
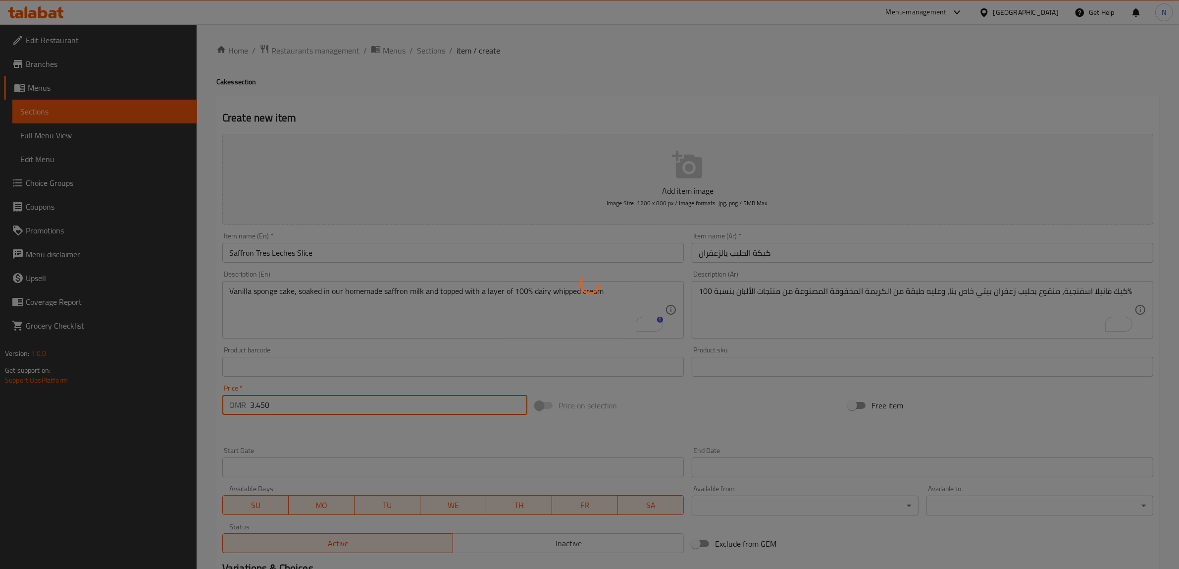
type input "0"
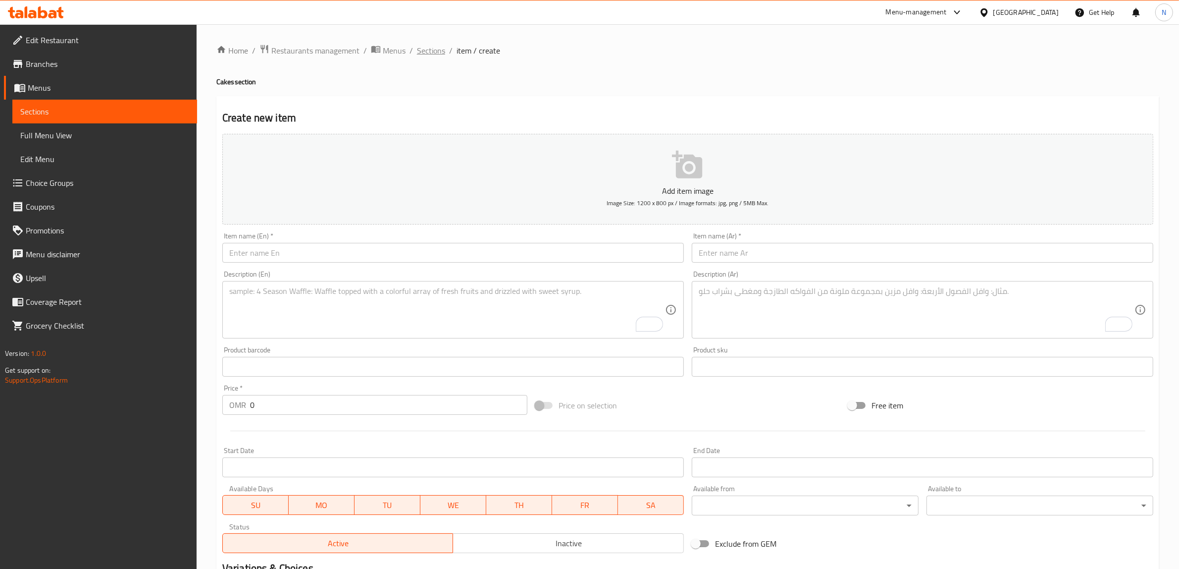
click at [435, 50] on span "Sections" at bounding box center [431, 51] width 28 height 12
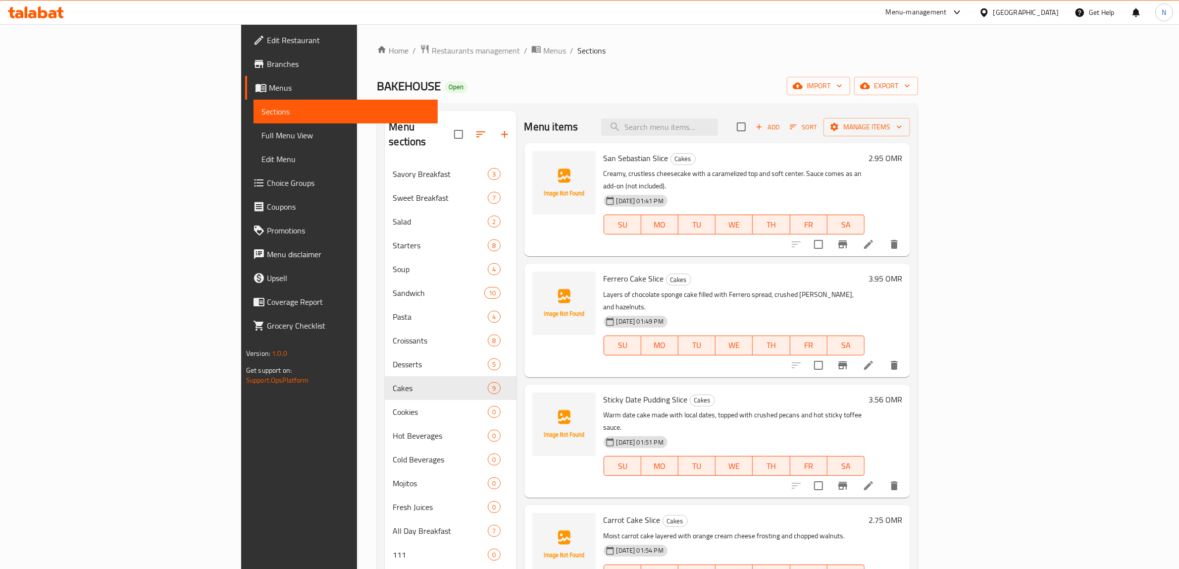
click at [847, 240] on icon "Branch-specific-item" at bounding box center [843, 244] width 9 height 8
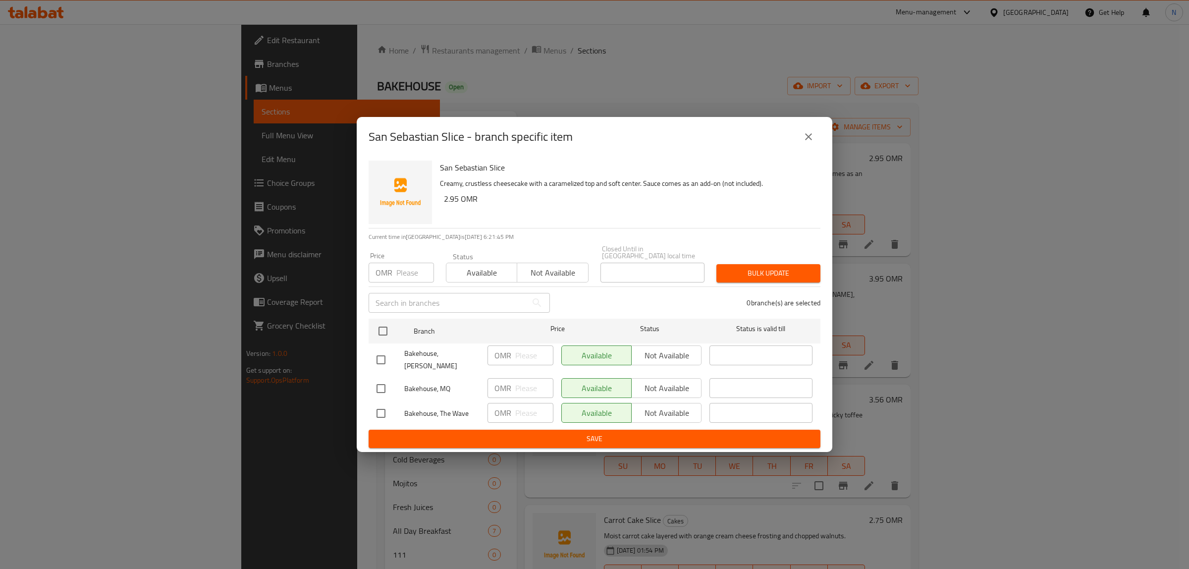
click at [388, 353] on input "checkbox" at bounding box center [380, 359] width 21 height 21
checkbox input "true"
click at [374, 407] on input "checkbox" at bounding box center [380, 413] width 21 height 21
checkbox input "true"
click at [672, 357] on span "Not available" at bounding box center [666, 355] width 62 height 14
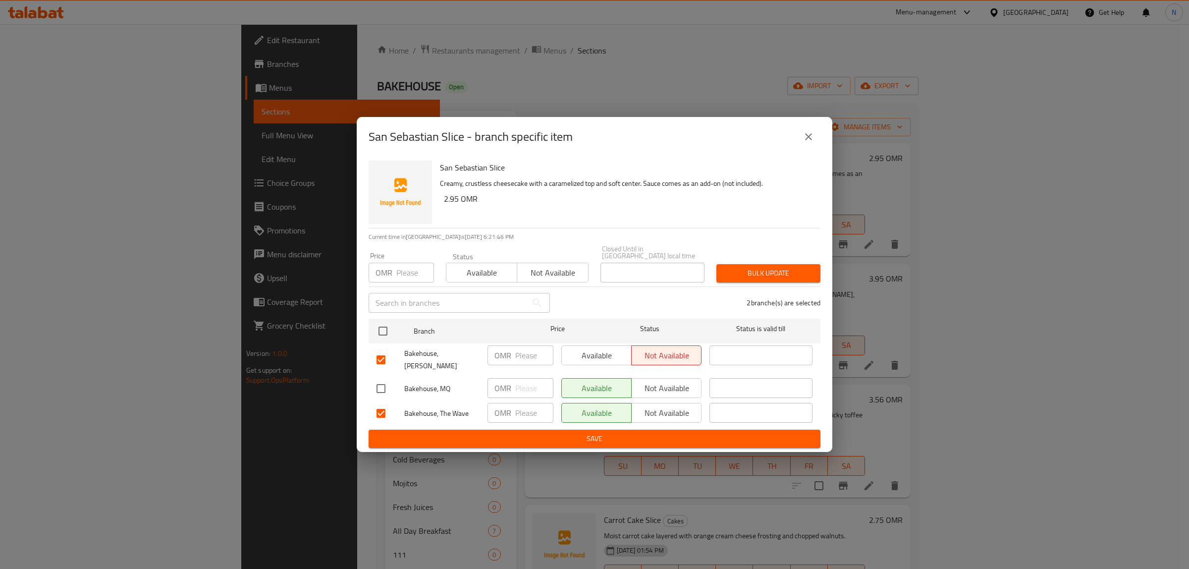
click at [661, 406] on span "Not available" at bounding box center [666, 413] width 62 height 14
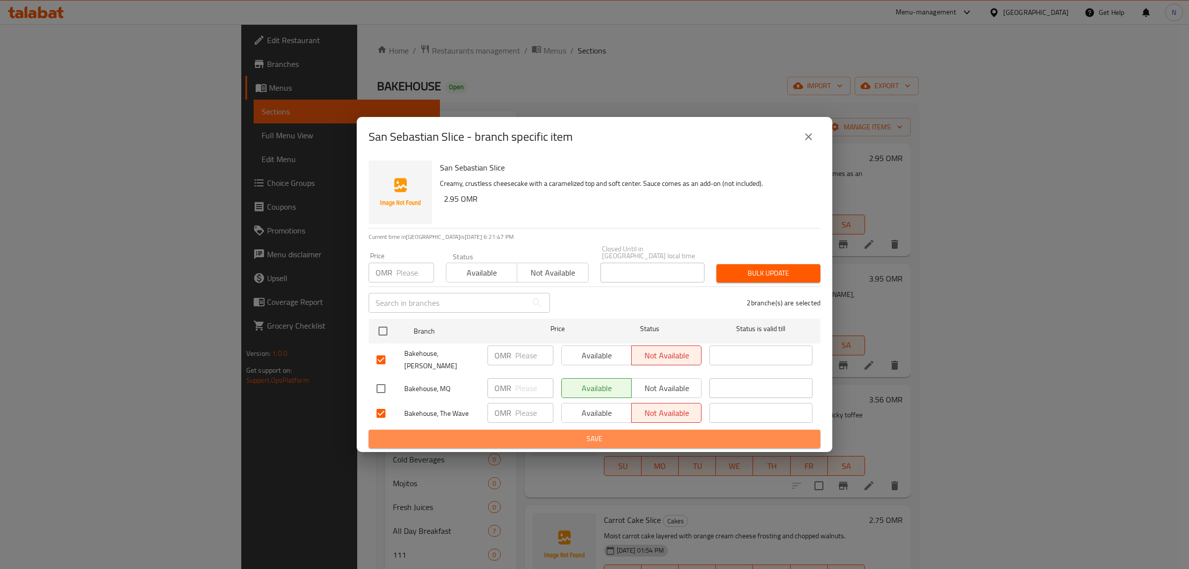
click at [651, 432] on span "Save" at bounding box center [594, 438] width 436 height 12
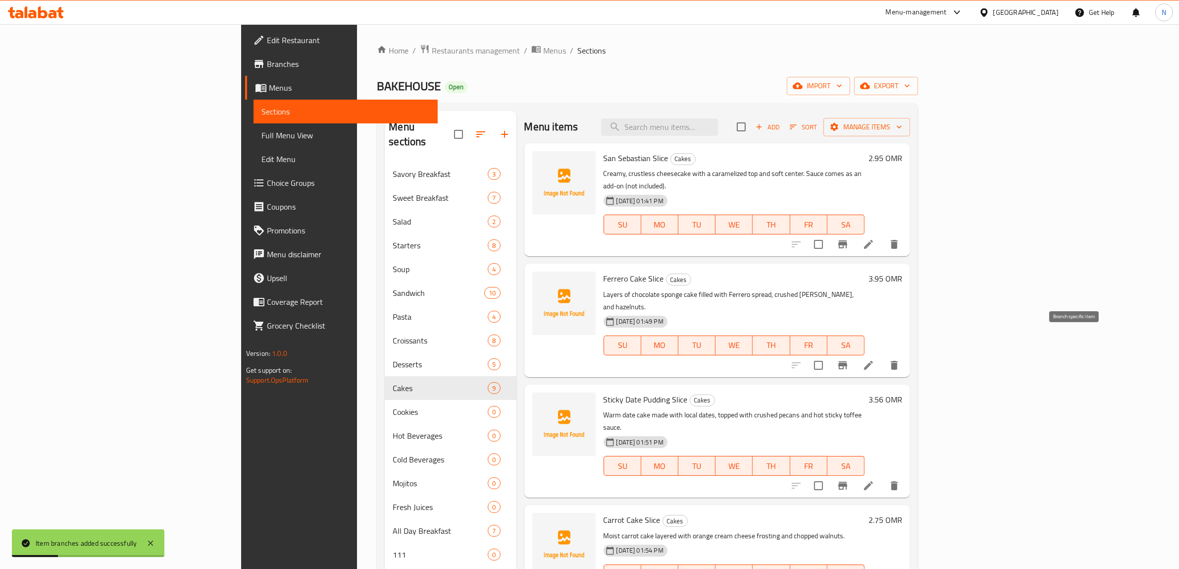
click at [847, 361] on icon "Branch-specific-item" at bounding box center [843, 365] width 9 height 8
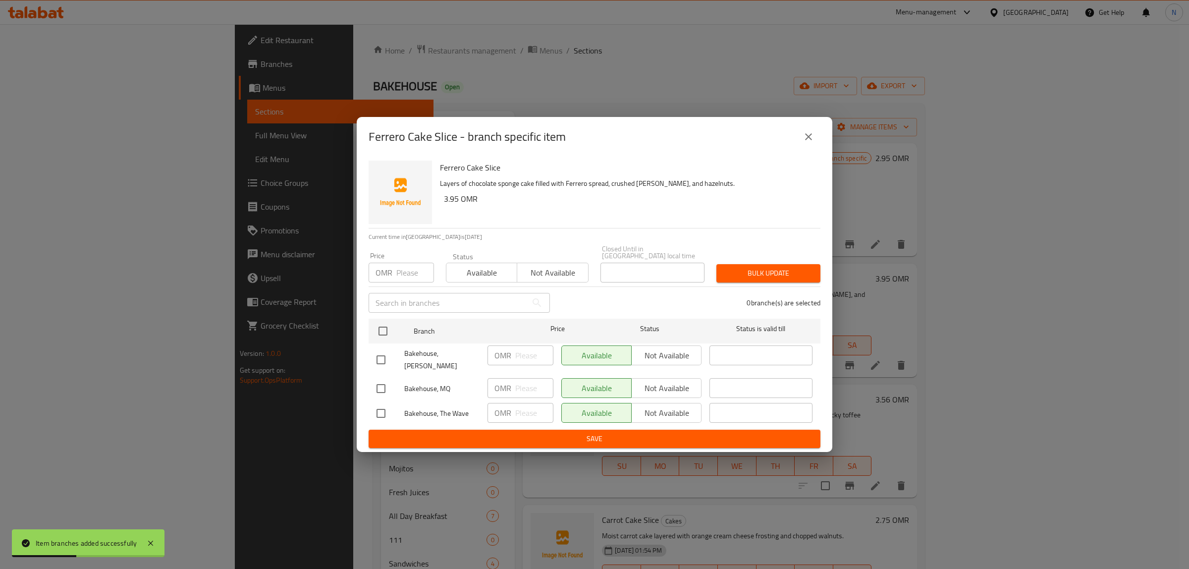
click at [386, 351] on input "checkbox" at bounding box center [380, 359] width 21 height 21
checkbox input "true"
click at [375, 407] on input "checkbox" at bounding box center [380, 413] width 21 height 21
checkbox input "true"
click at [673, 353] on span "Not available" at bounding box center [666, 355] width 62 height 14
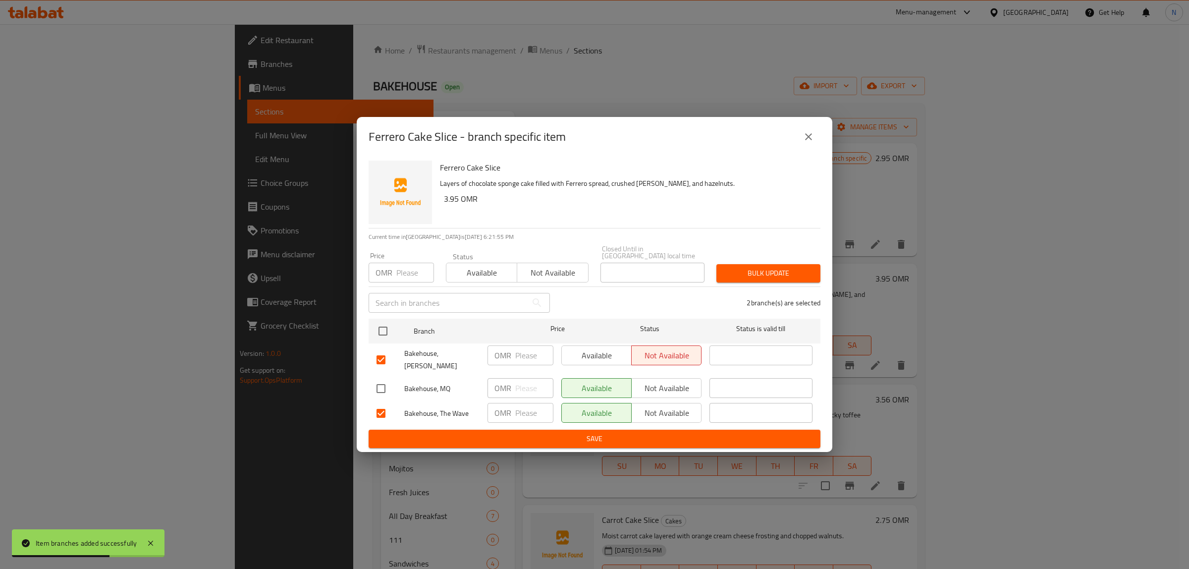
click at [664, 406] on span "Not available" at bounding box center [666, 413] width 62 height 14
click at [642, 432] on span "Save" at bounding box center [594, 438] width 436 height 12
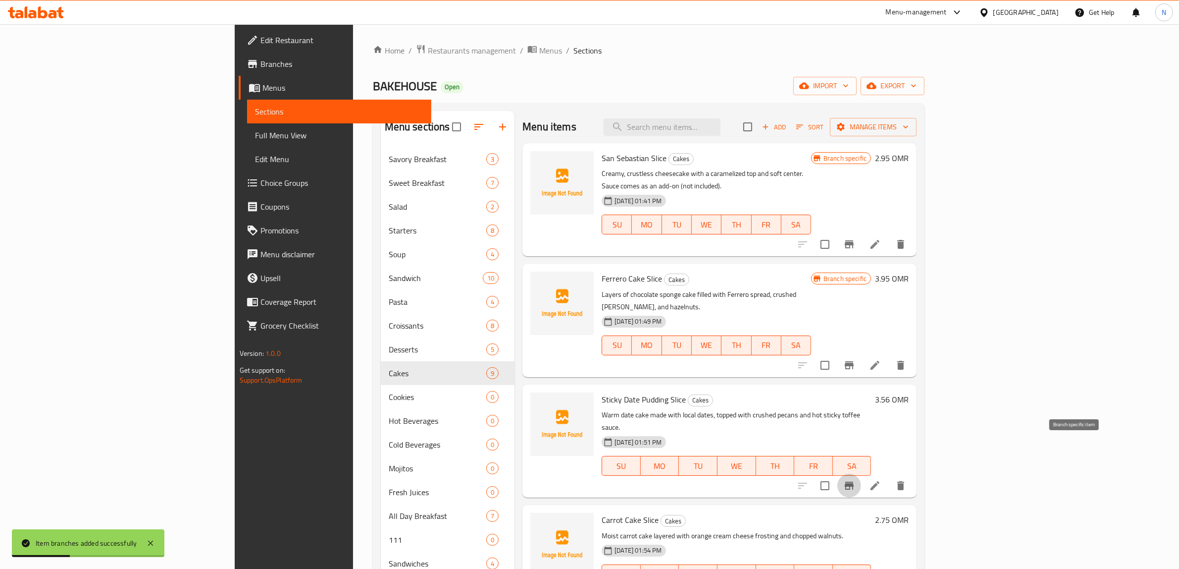
click at [855, 479] on icon "Branch-specific-item" at bounding box center [850, 485] width 12 height 12
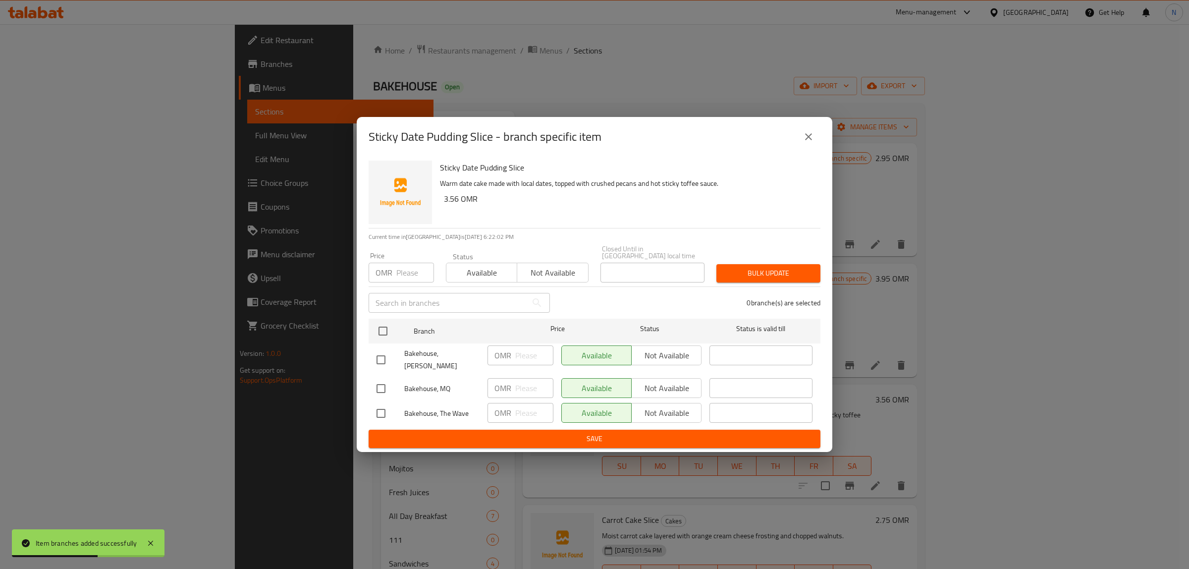
click at [385, 358] on input "checkbox" at bounding box center [380, 359] width 21 height 21
checkbox input "true"
click at [380, 407] on input "checkbox" at bounding box center [380, 413] width 21 height 21
checkbox input "true"
click at [688, 363] on button "Not available" at bounding box center [666, 355] width 70 height 20
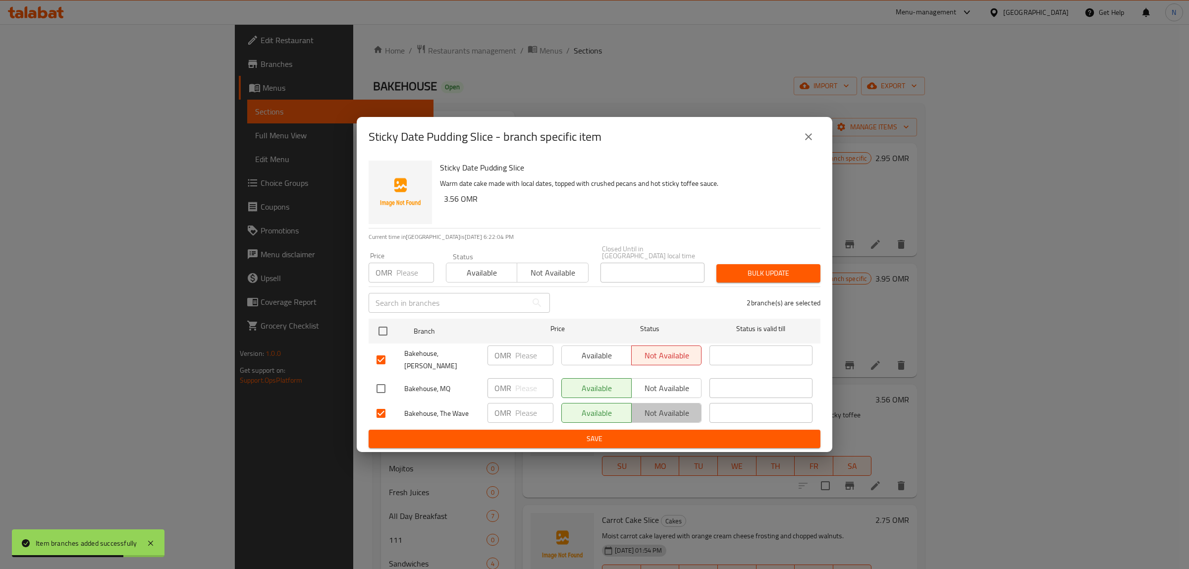
click at [672, 409] on span "Not available" at bounding box center [666, 413] width 62 height 14
click at [667, 432] on span "Save" at bounding box center [594, 438] width 436 height 12
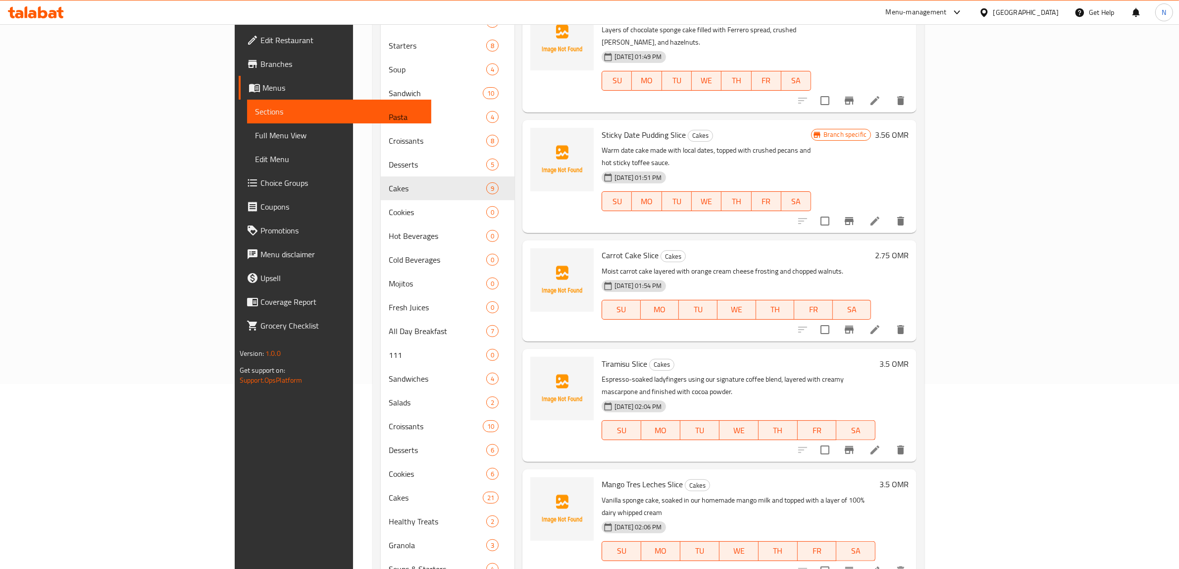
scroll to position [186, 0]
click at [855, 322] on icon "Branch-specific-item" at bounding box center [850, 328] width 12 height 12
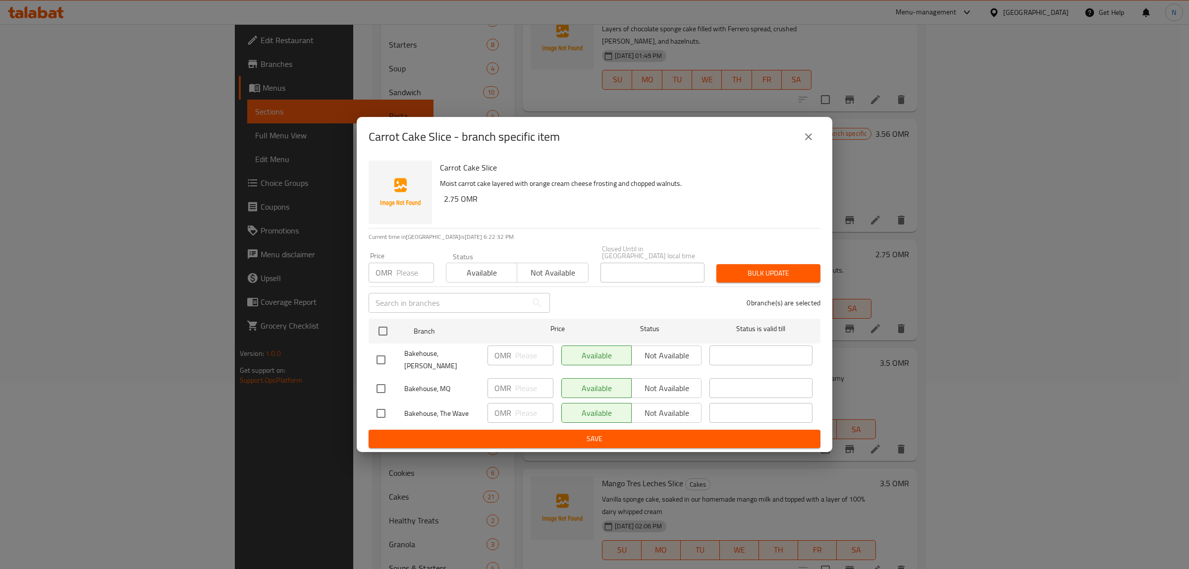
click at [380, 357] on input "checkbox" at bounding box center [380, 359] width 21 height 21
checkbox input "true"
click at [376, 403] on input "checkbox" at bounding box center [380, 413] width 21 height 21
checkbox input "true"
click at [689, 358] on span "Not available" at bounding box center [666, 355] width 62 height 14
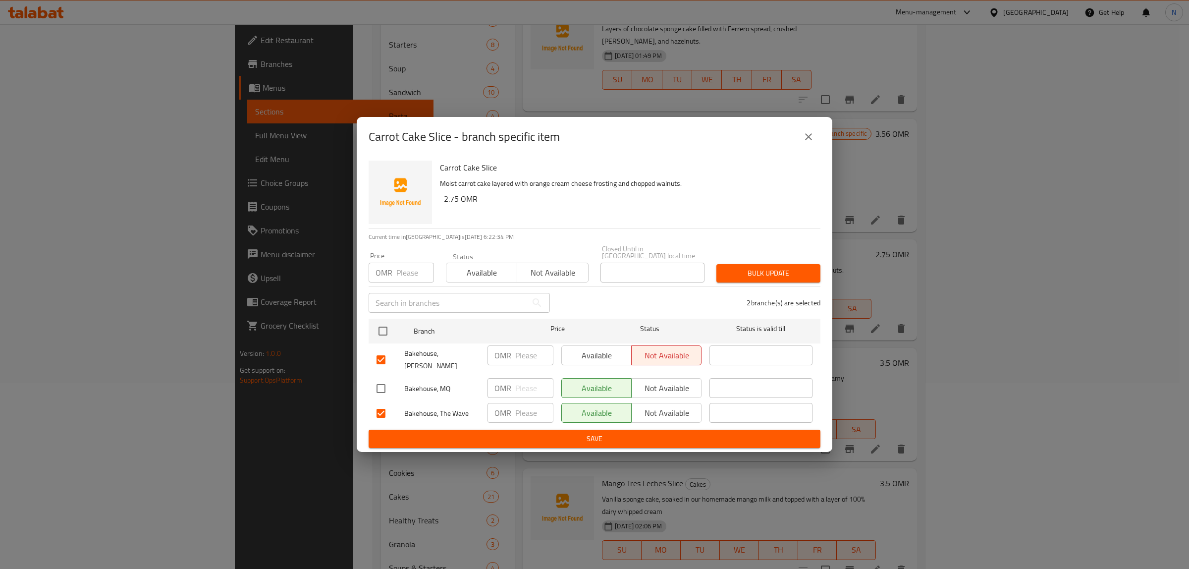
click at [670, 410] on span "Not available" at bounding box center [666, 413] width 62 height 14
click at [635, 432] on span "Save" at bounding box center [594, 438] width 436 height 12
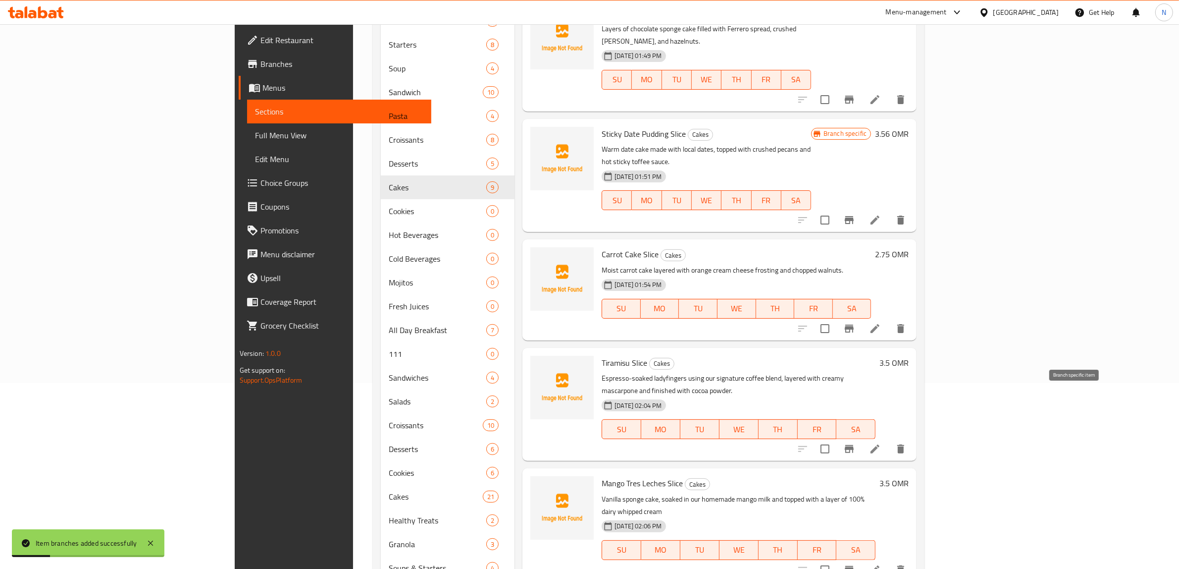
click at [855, 443] on icon "Branch-specific-item" at bounding box center [850, 449] width 12 height 12
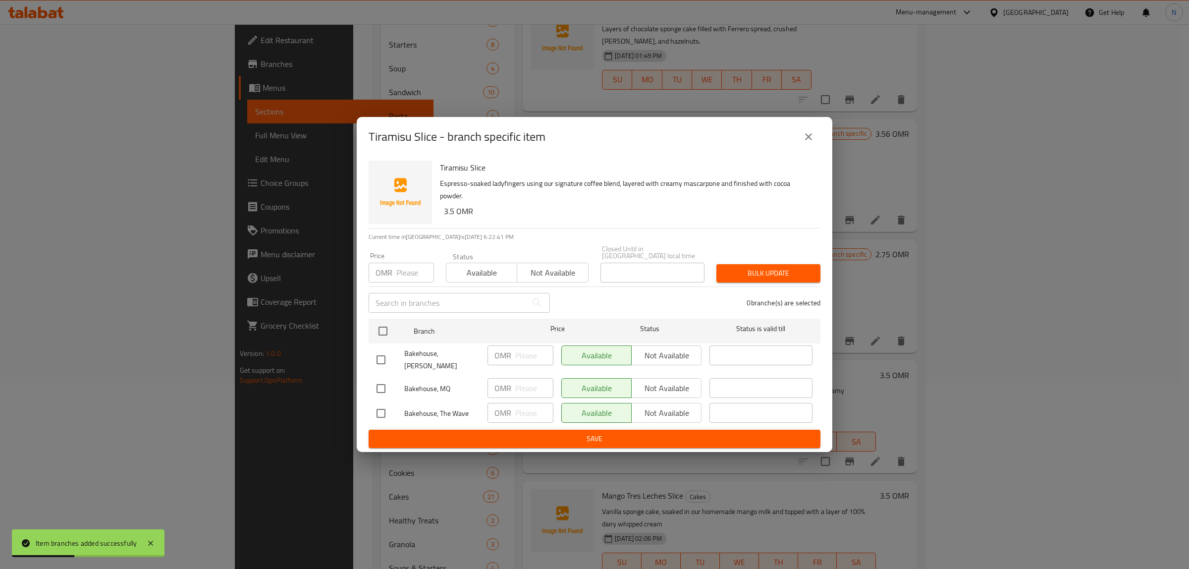
click at [370, 362] on input "checkbox" at bounding box center [380, 359] width 21 height 21
checkbox input "true"
click at [390, 409] on input "checkbox" at bounding box center [380, 413] width 21 height 21
checkbox input "true"
click at [689, 357] on span "Not available" at bounding box center [666, 355] width 62 height 14
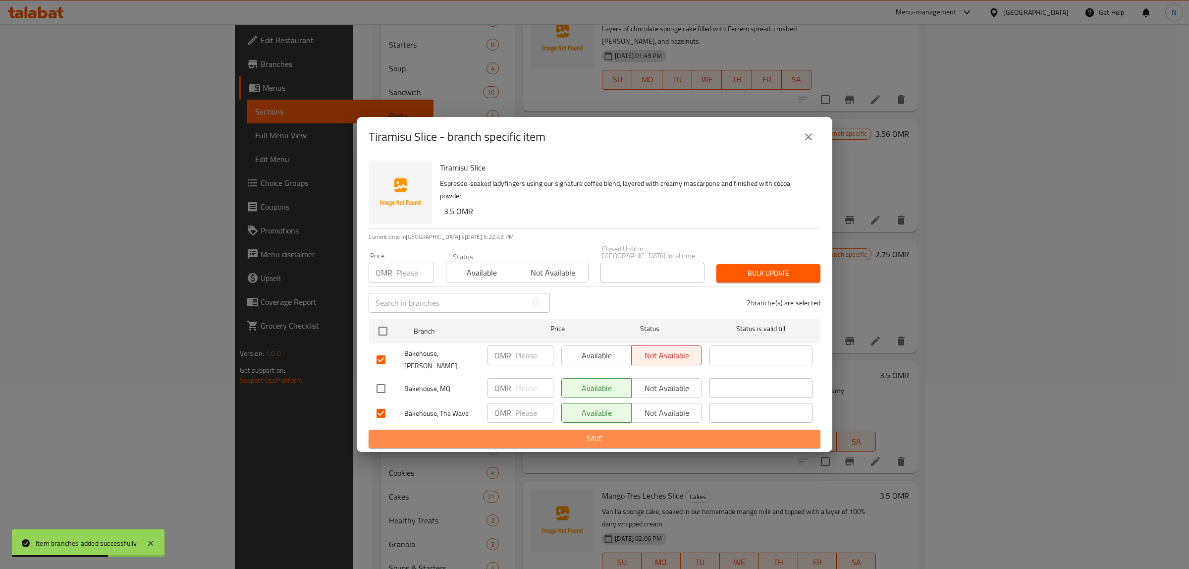
click at [682, 429] on button "Save" at bounding box center [595, 438] width 452 height 18
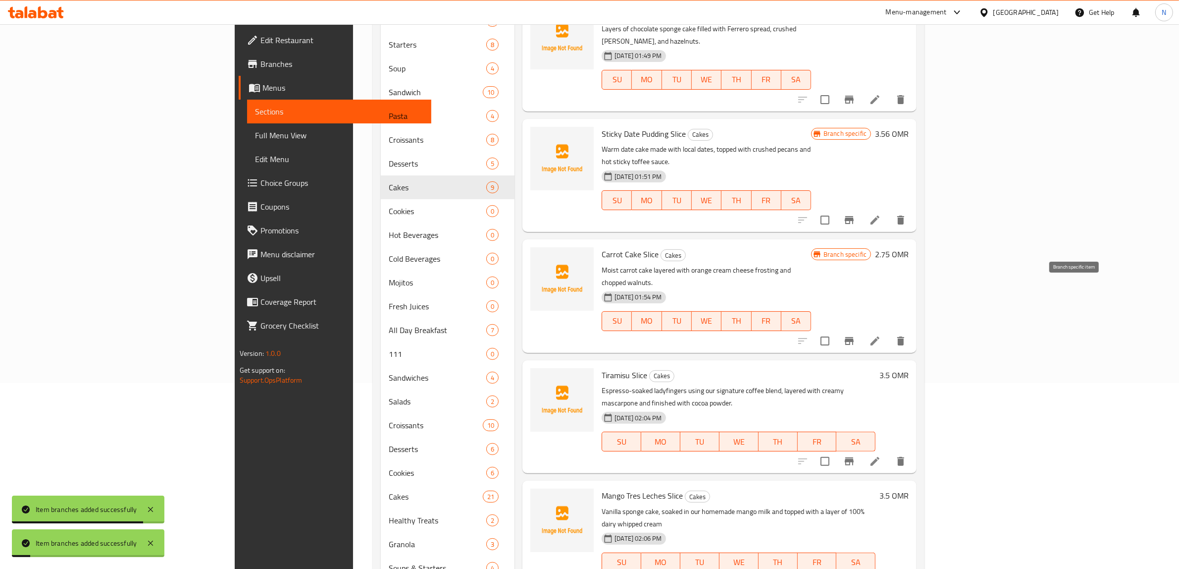
click at [855, 335] on icon "Branch-specific-item" at bounding box center [850, 341] width 12 height 12
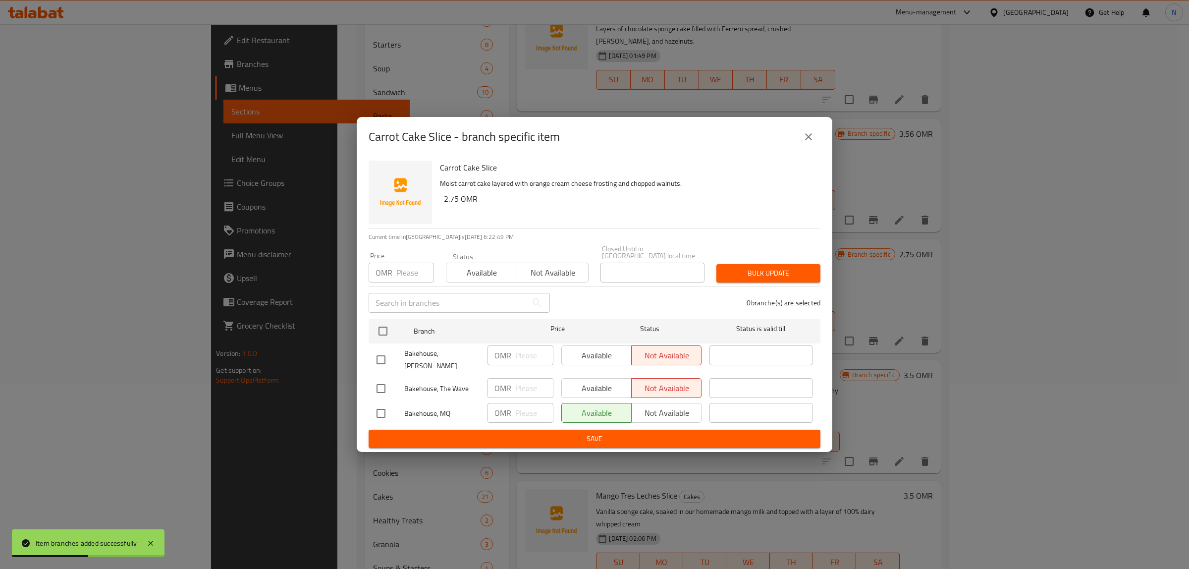
click at [816, 141] on button "close" at bounding box center [808, 137] width 24 height 24
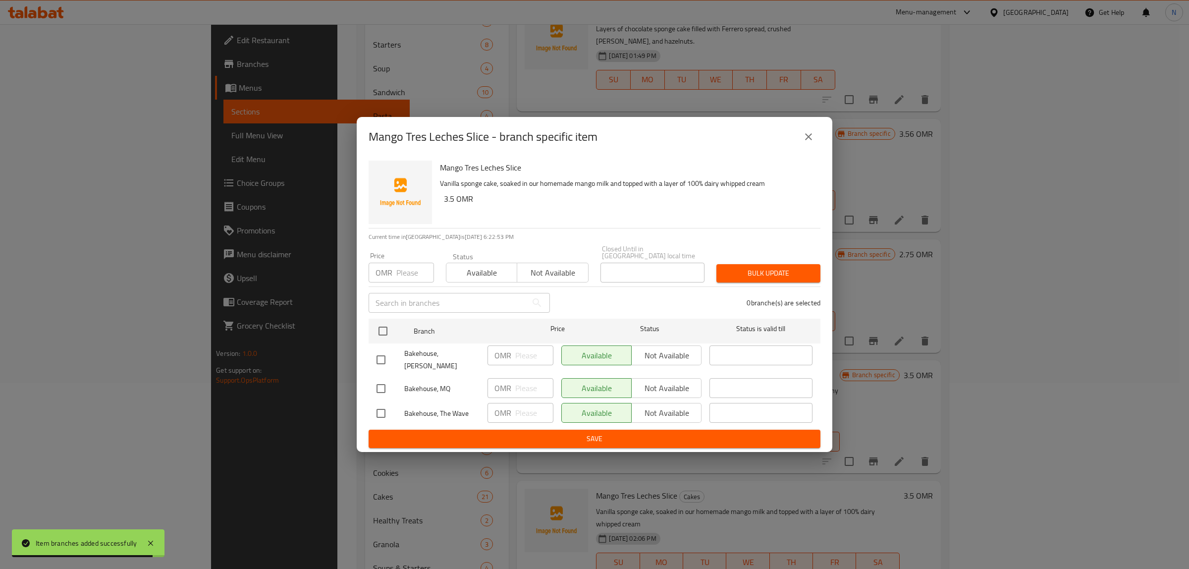
click at [384, 349] on input "checkbox" at bounding box center [380, 359] width 21 height 21
checkbox input "true"
click at [384, 403] on input "checkbox" at bounding box center [380, 413] width 21 height 21
checkbox input "true"
click at [674, 352] on span "Not available" at bounding box center [666, 355] width 62 height 14
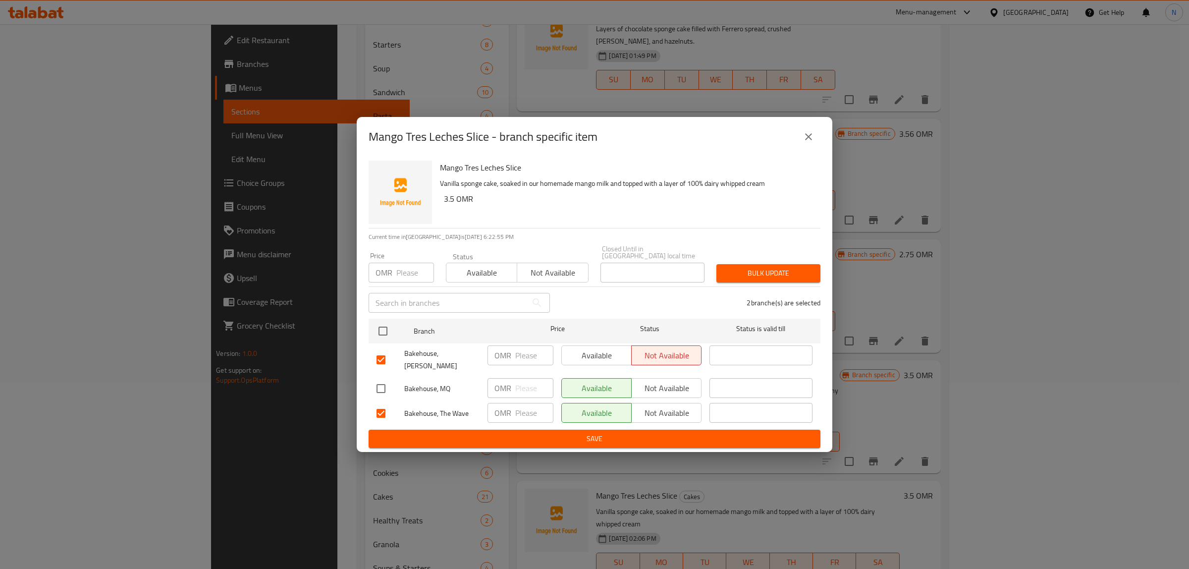
click at [676, 406] on span "Not available" at bounding box center [666, 413] width 62 height 14
click at [664, 432] on span "Save" at bounding box center [594, 438] width 436 height 12
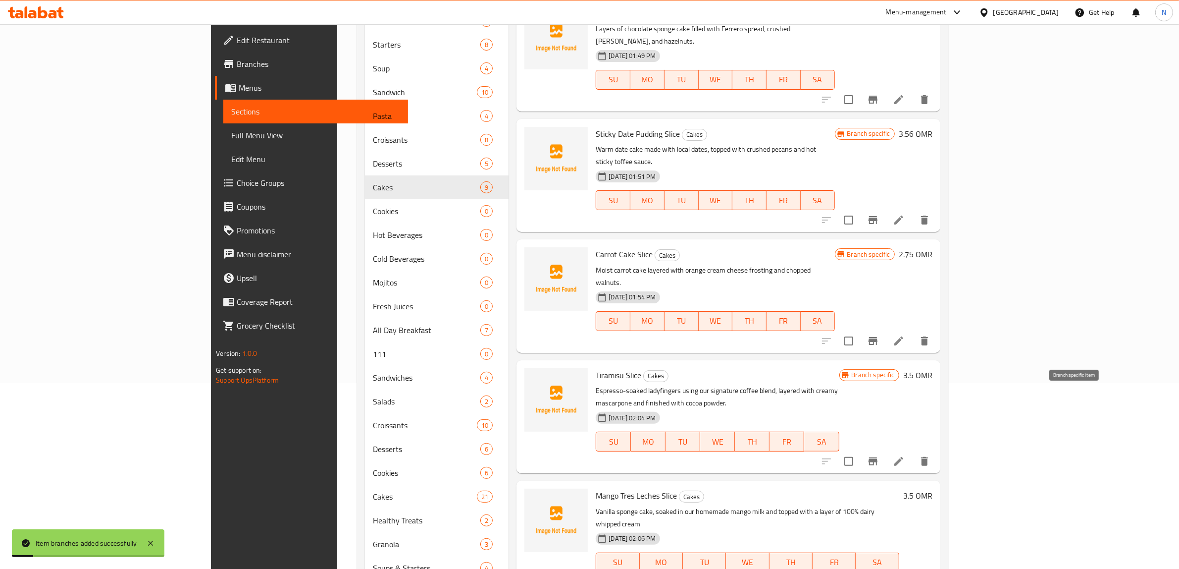
click at [878, 457] on icon "Branch-specific-item" at bounding box center [873, 461] width 9 height 8
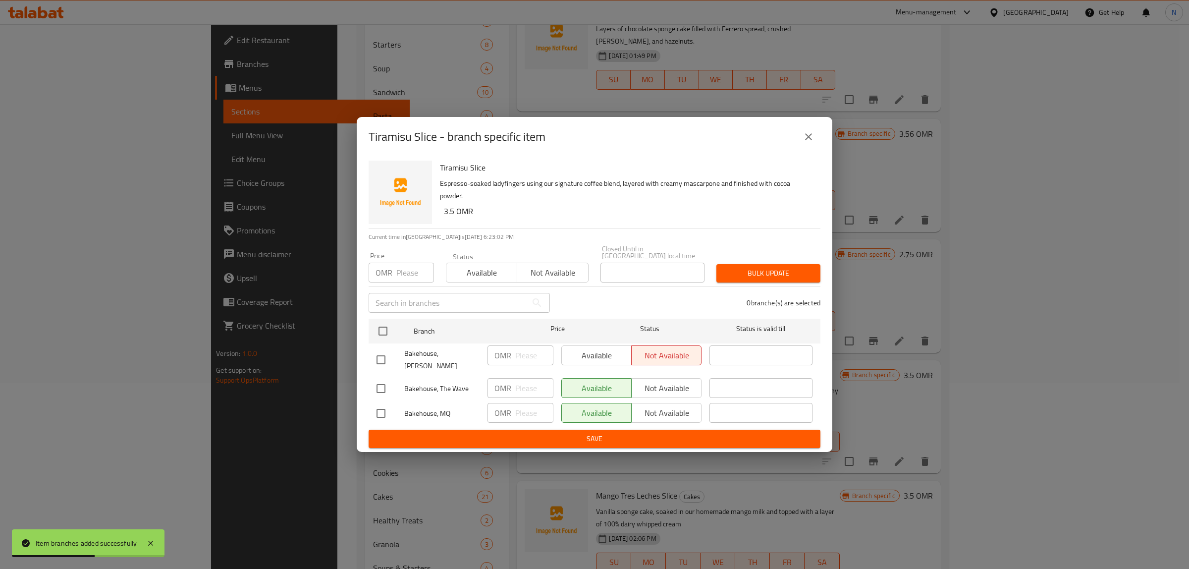
click at [379, 382] on input "checkbox" at bounding box center [380, 388] width 21 height 21
checkbox input "true"
click at [689, 382] on span "Not available" at bounding box center [666, 388] width 62 height 14
click at [630, 432] on span "Save" at bounding box center [594, 438] width 436 height 12
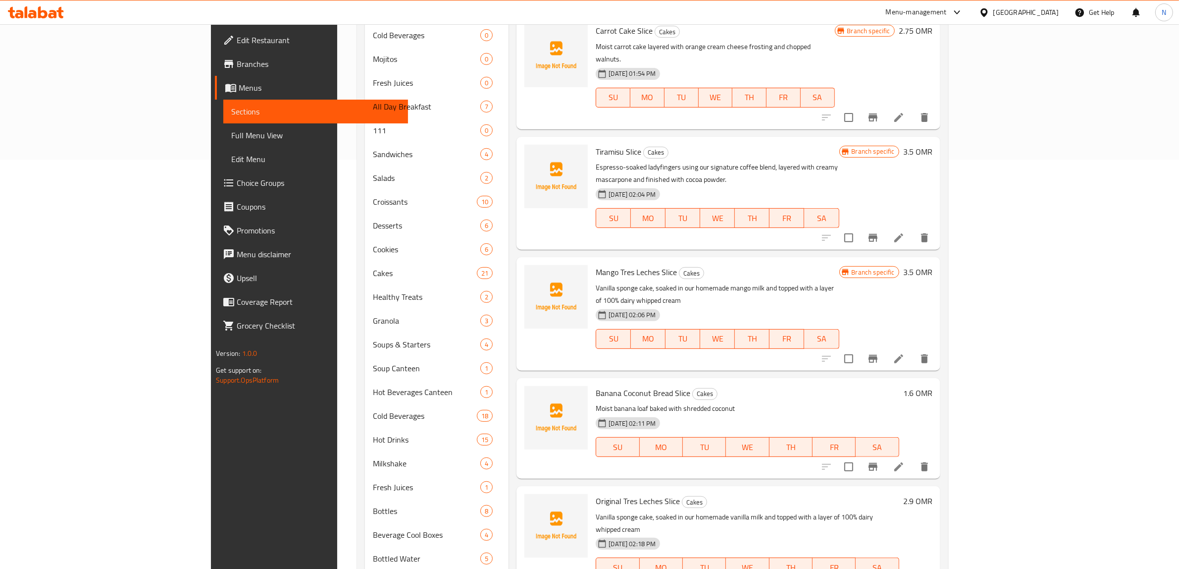
scroll to position [433, 0]
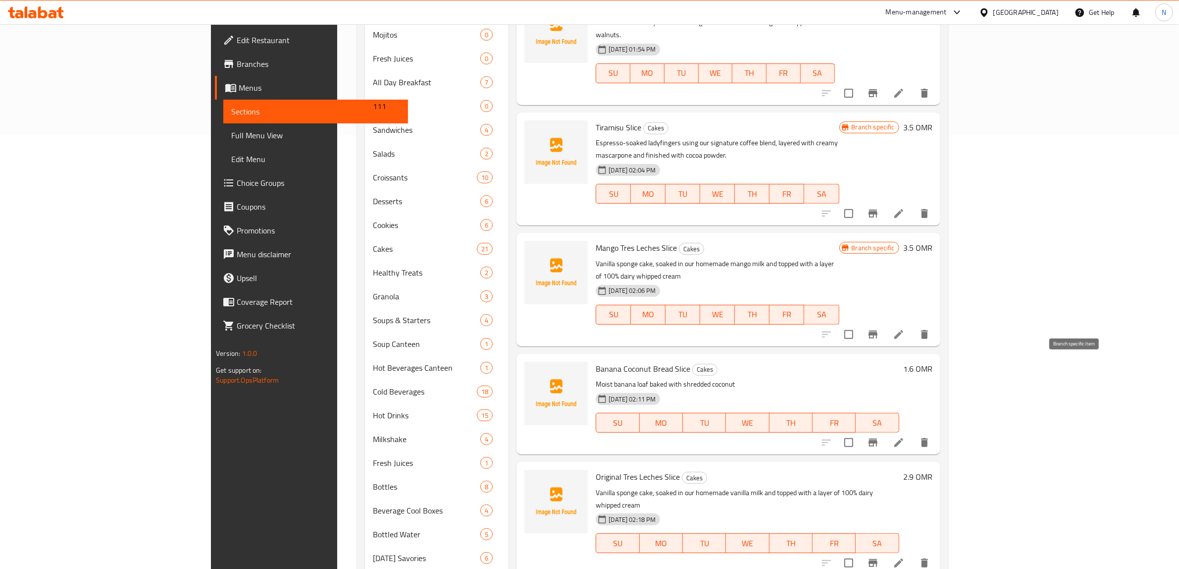
click at [879, 436] on icon "Branch-specific-item" at bounding box center [873, 442] width 12 height 12
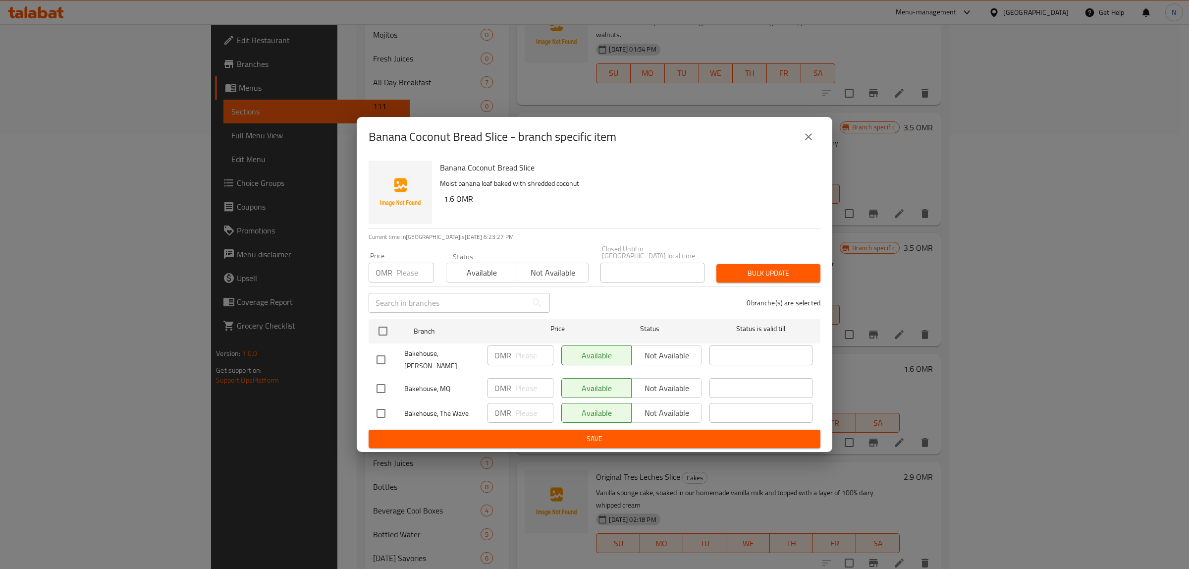
click at [386, 357] on input "checkbox" at bounding box center [380, 359] width 21 height 21
checkbox input "true"
click at [380, 405] on input "checkbox" at bounding box center [380, 413] width 21 height 21
checkbox input "true"
click at [682, 352] on span "Not available" at bounding box center [666, 355] width 62 height 14
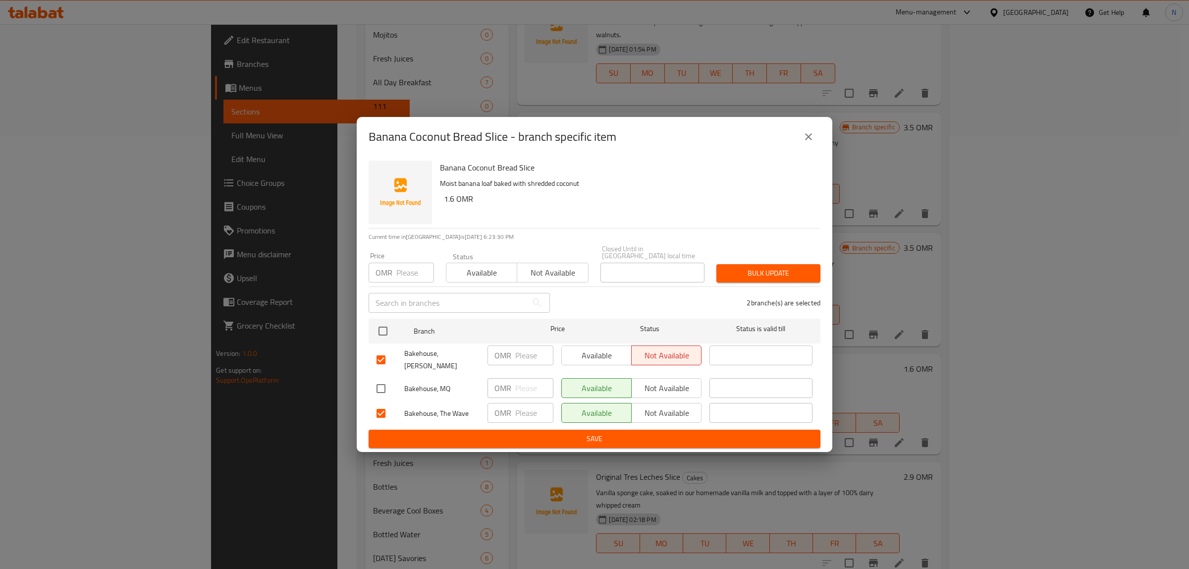
click at [672, 406] on span "Not available" at bounding box center [666, 413] width 62 height 14
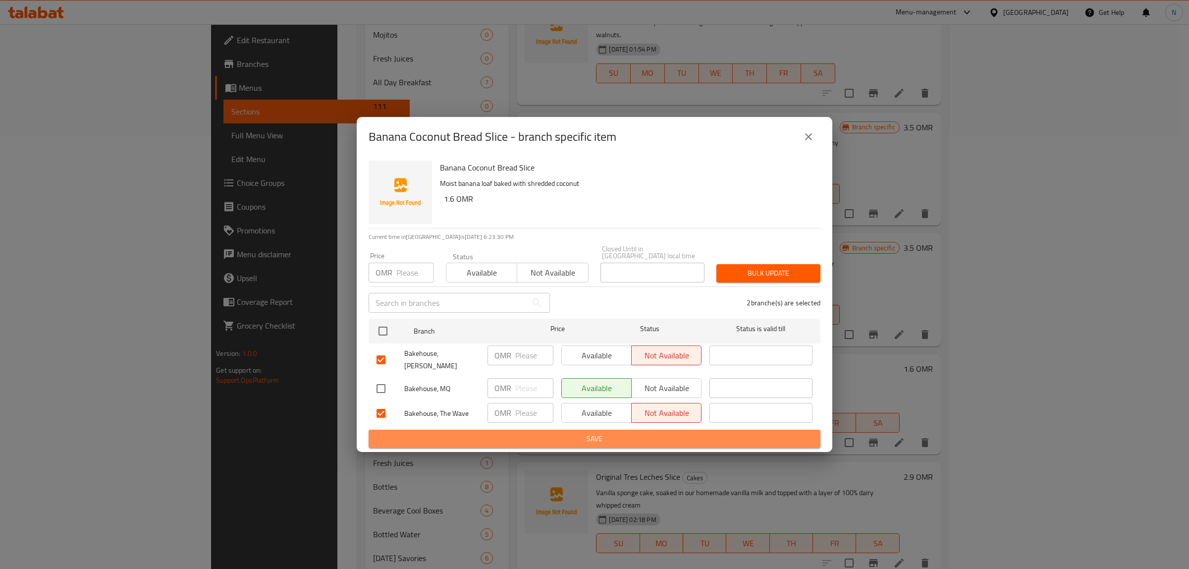
click at [632, 432] on span "Save" at bounding box center [594, 438] width 436 height 12
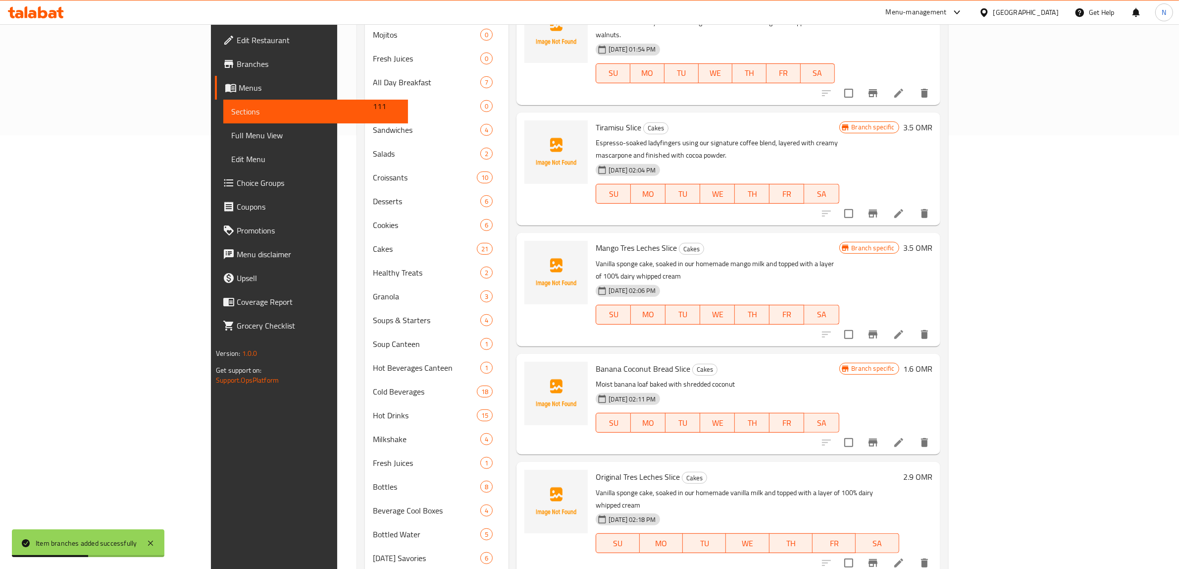
click at [878, 559] on icon "Branch-specific-item" at bounding box center [873, 563] width 9 height 8
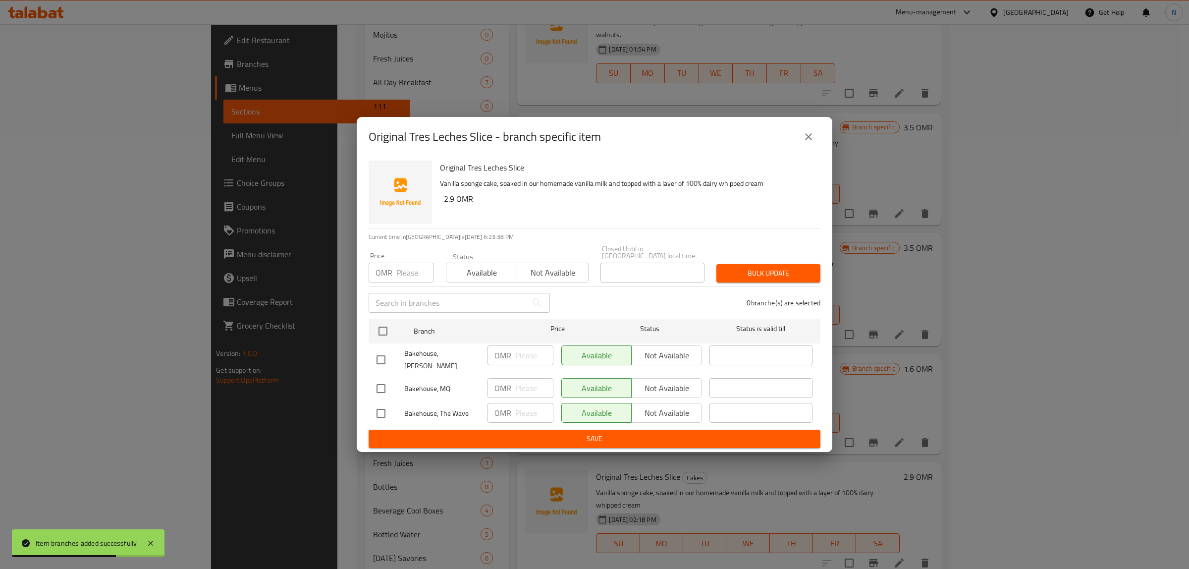
click at [380, 358] on input "checkbox" at bounding box center [380, 359] width 21 height 21
checkbox input "true"
click at [374, 403] on input "checkbox" at bounding box center [380, 413] width 21 height 21
checkbox input "true"
click at [671, 351] on span "Not available" at bounding box center [666, 355] width 62 height 14
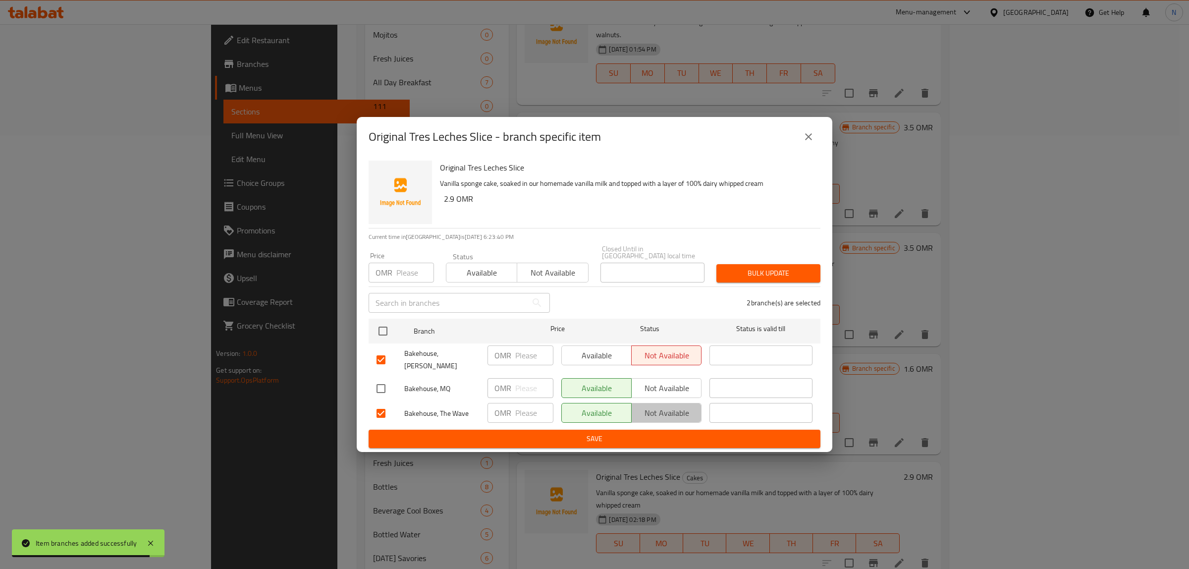
click at [652, 406] on span "Not available" at bounding box center [666, 413] width 62 height 14
click at [640, 429] on button "Save" at bounding box center [595, 438] width 452 height 18
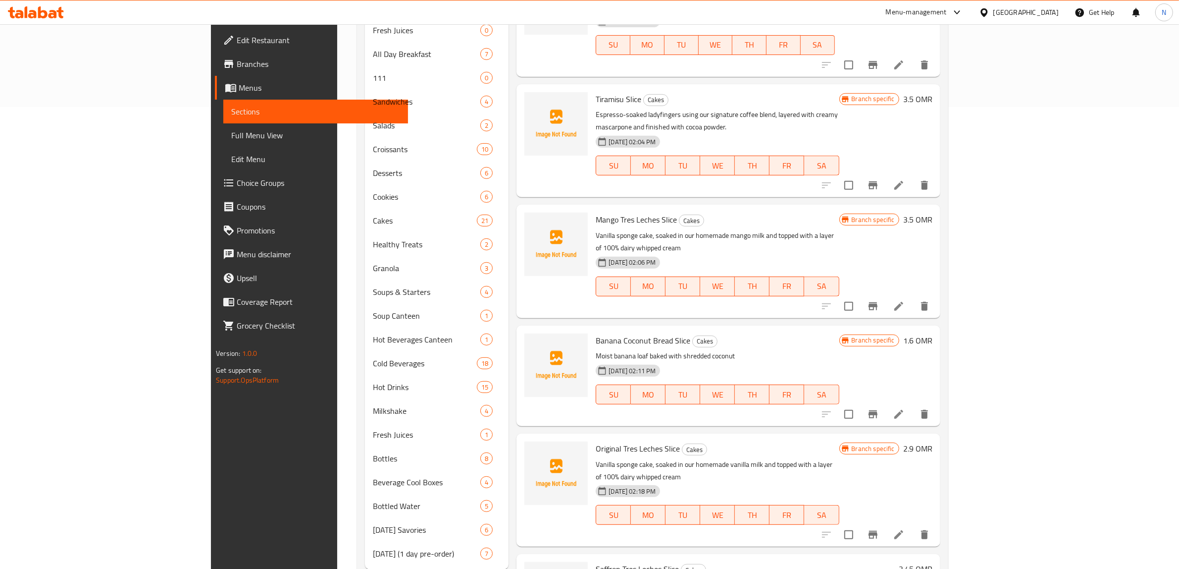
scroll to position [488, 0]
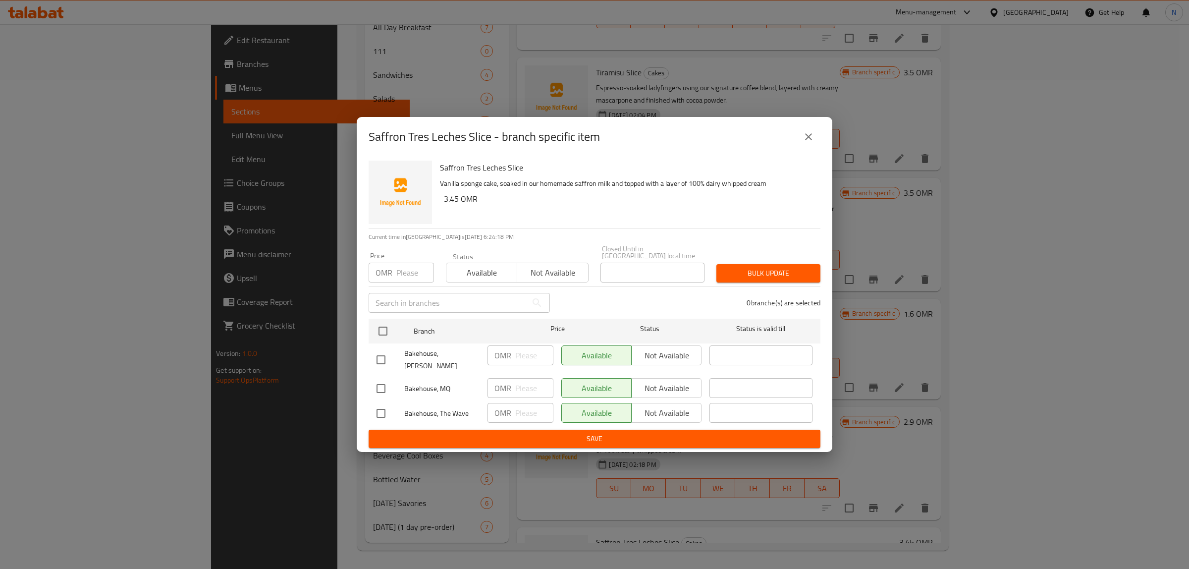
click at [385, 358] on input "checkbox" at bounding box center [380, 359] width 21 height 21
checkbox input "true"
click at [380, 410] on input "checkbox" at bounding box center [380, 413] width 21 height 21
checkbox input "true"
click at [678, 356] on span "Not available" at bounding box center [666, 355] width 62 height 14
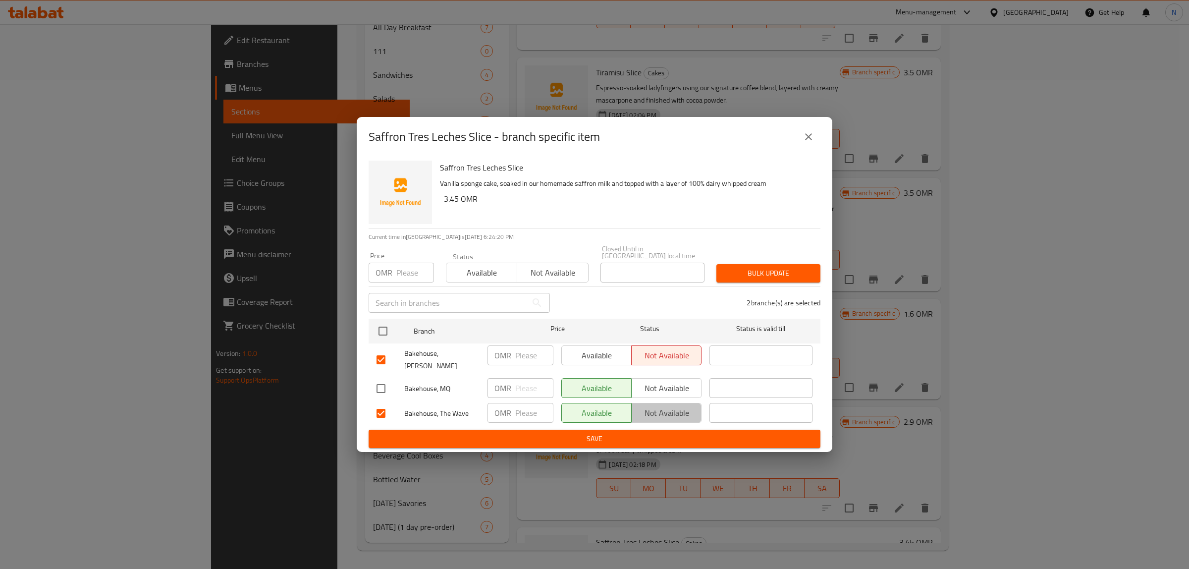
click at [664, 407] on span "Not available" at bounding box center [666, 413] width 62 height 14
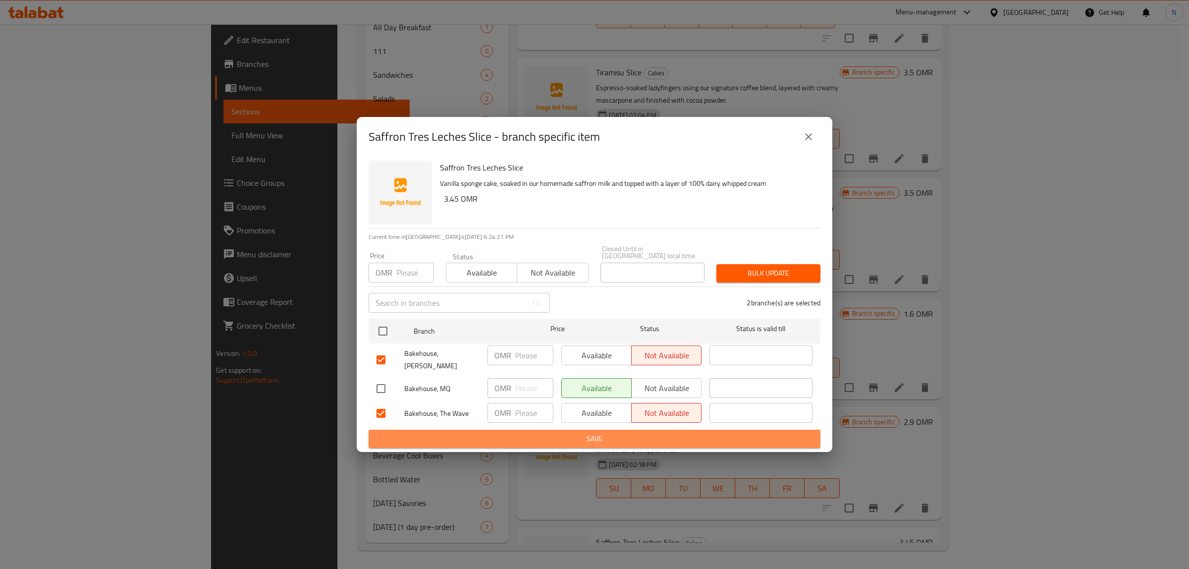
click at [620, 433] on span "Save" at bounding box center [594, 438] width 436 height 12
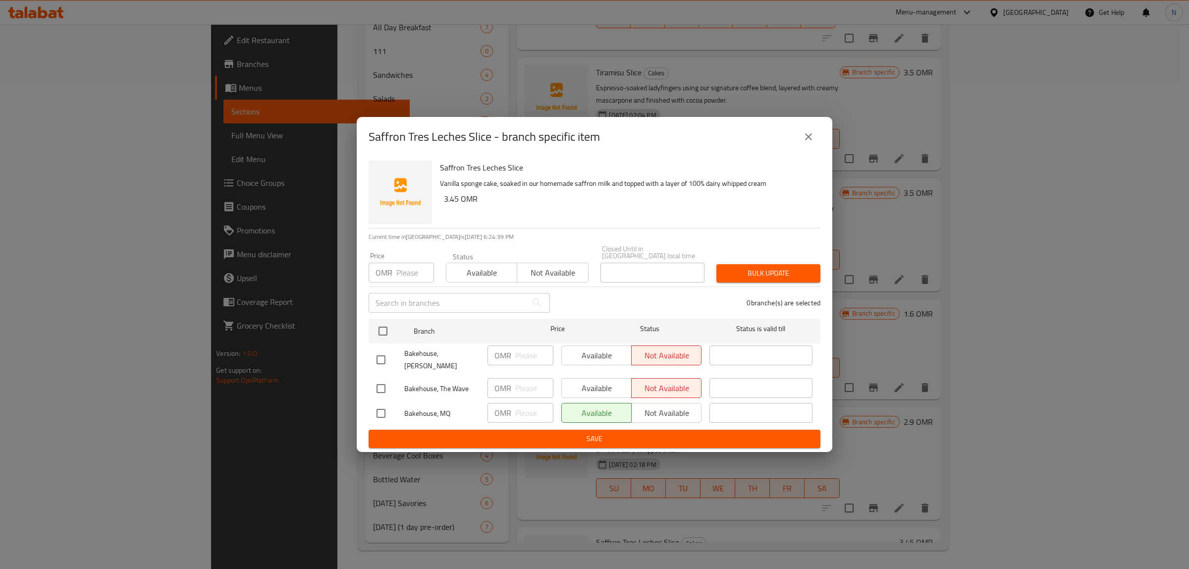
click at [810, 143] on icon "close" at bounding box center [808, 137] width 12 height 12
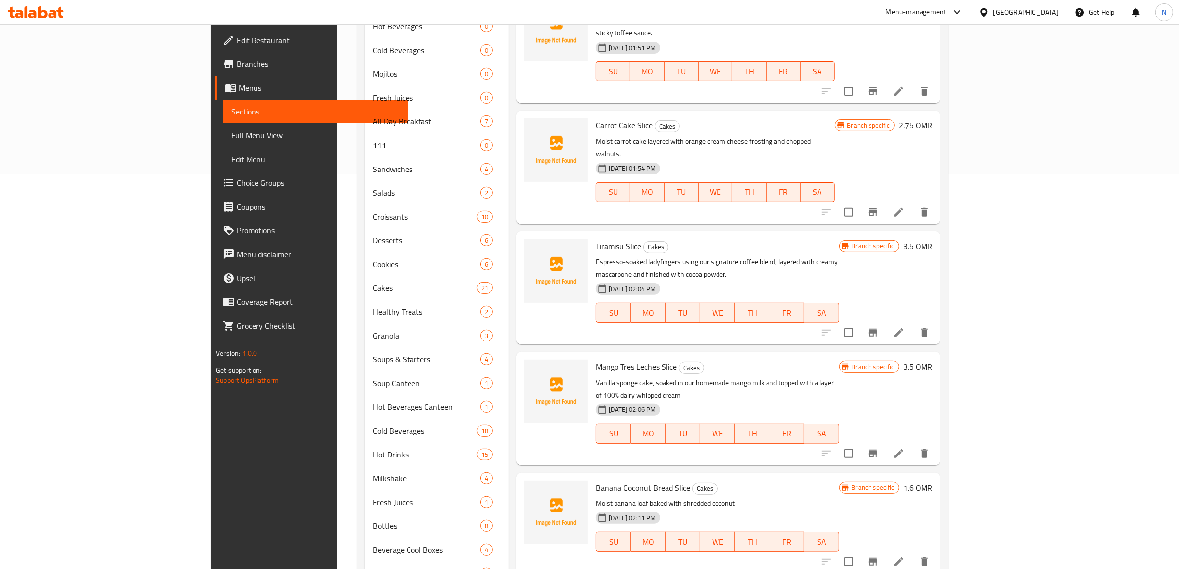
scroll to position [117, 0]
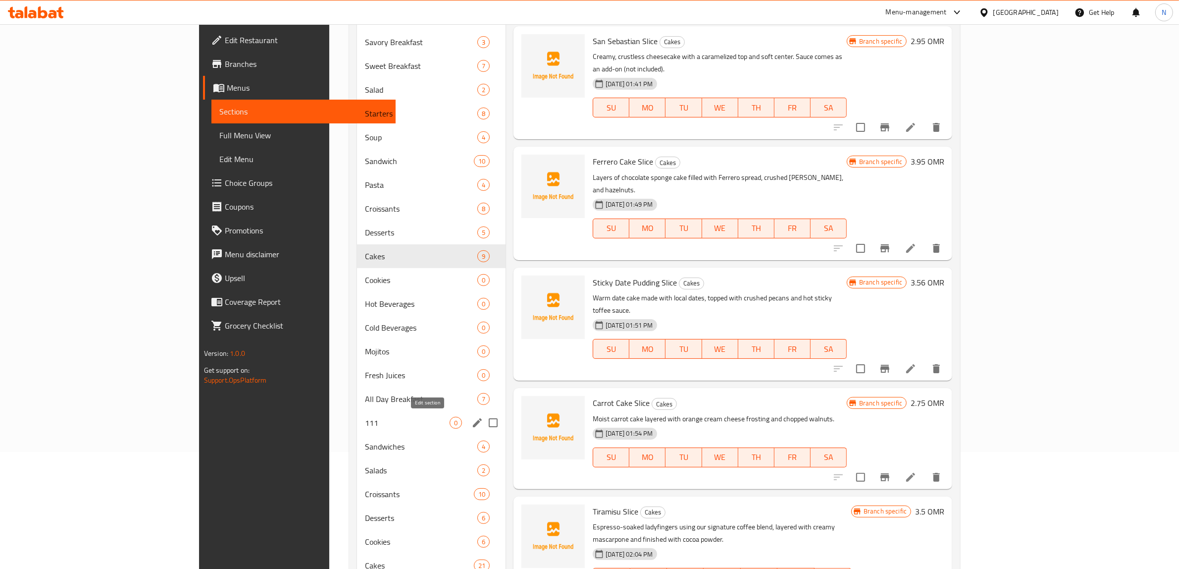
click at [472, 423] on icon "edit" at bounding box center [478, 423] width 12 height 12
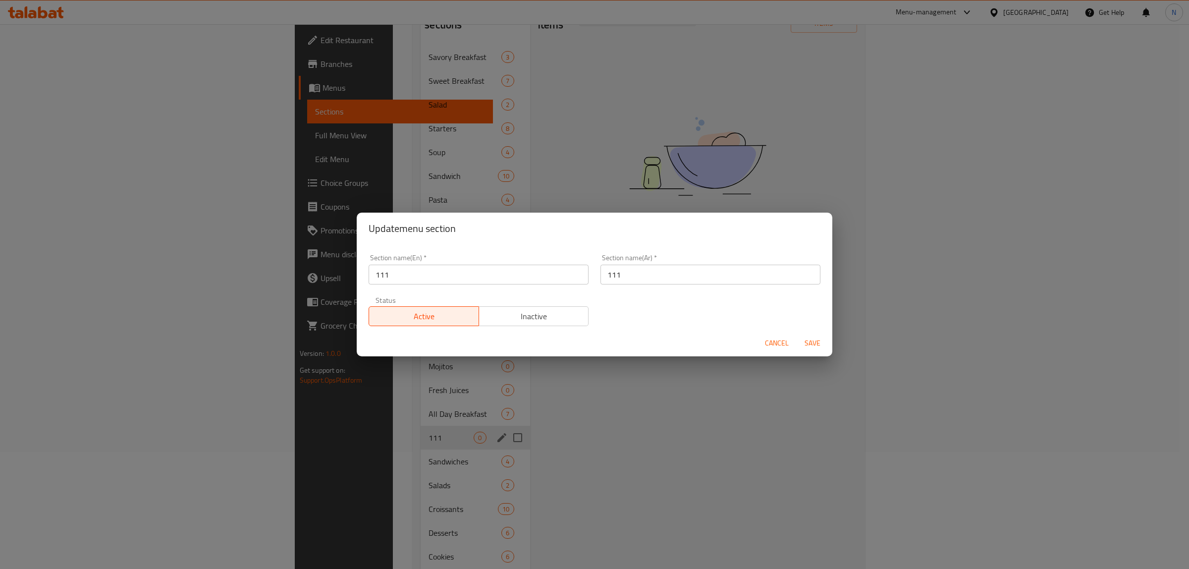
click at [766, 342] on span "Cancel" at bounding box center [777, 343] width 24 height 12
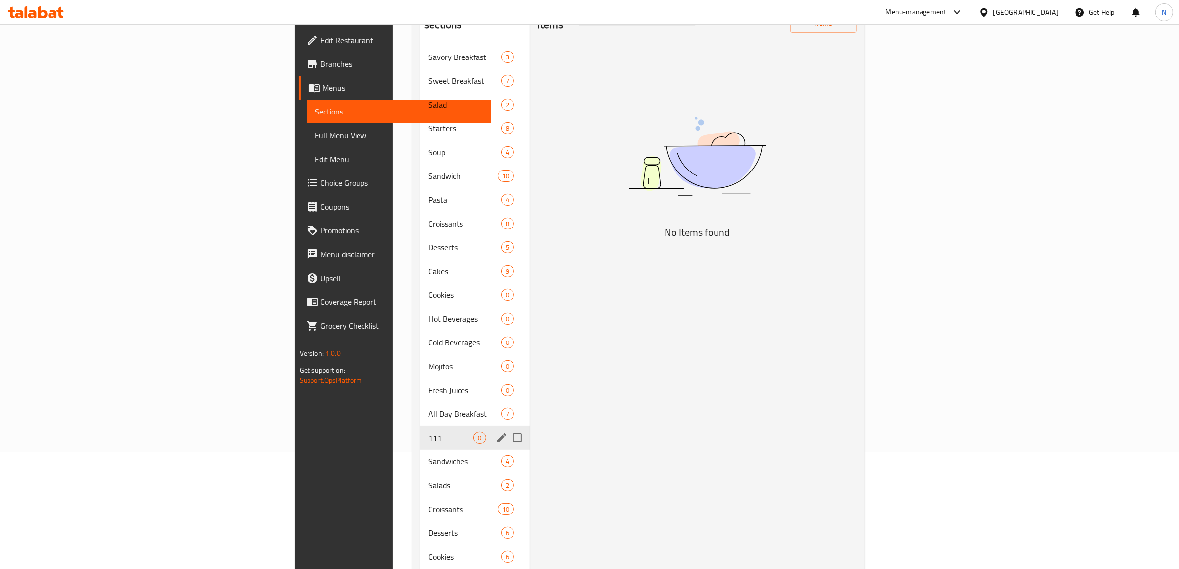
click at [507, 427] on input "Menu sections" at bounding box center [517, 437] width 21 height 21
checkbox input "true"
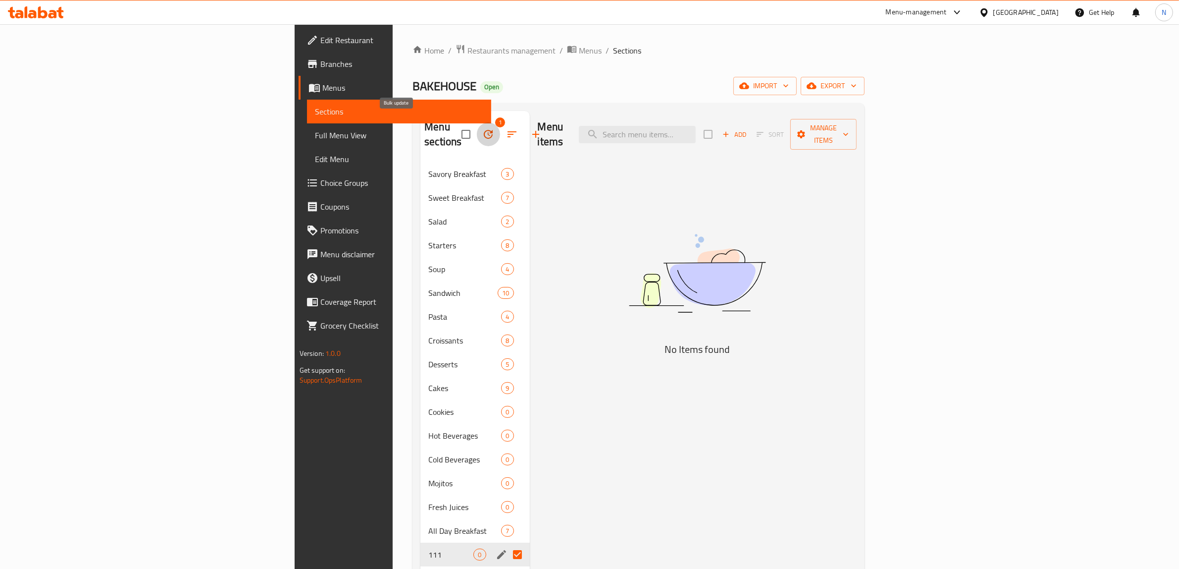
click at [476, 126] on button "button" at bounding box center [488, 134] width 24 height 24
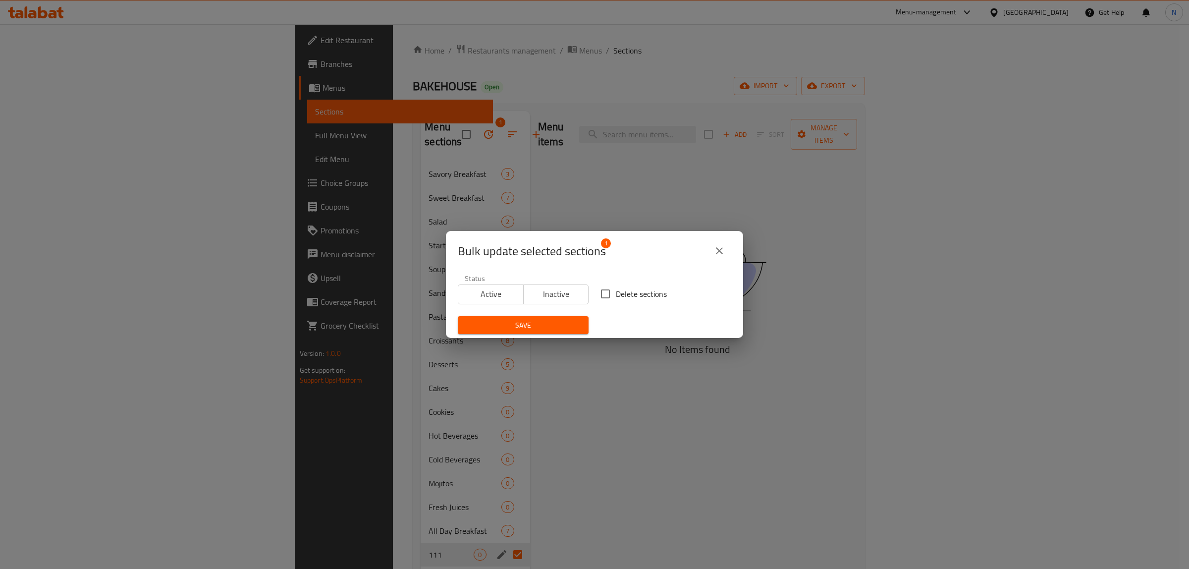
click at [641, 296] on span "Delete sections" at bounding box center [641, 294] width 51 height 12
click at [616, 296] on input "Delete sections" at bounding box center [605, 293] width 21 height 21
checkbox input "true"
click at [555, 326] on span "Save" at bounding box center [523, 325] width 115 height 12
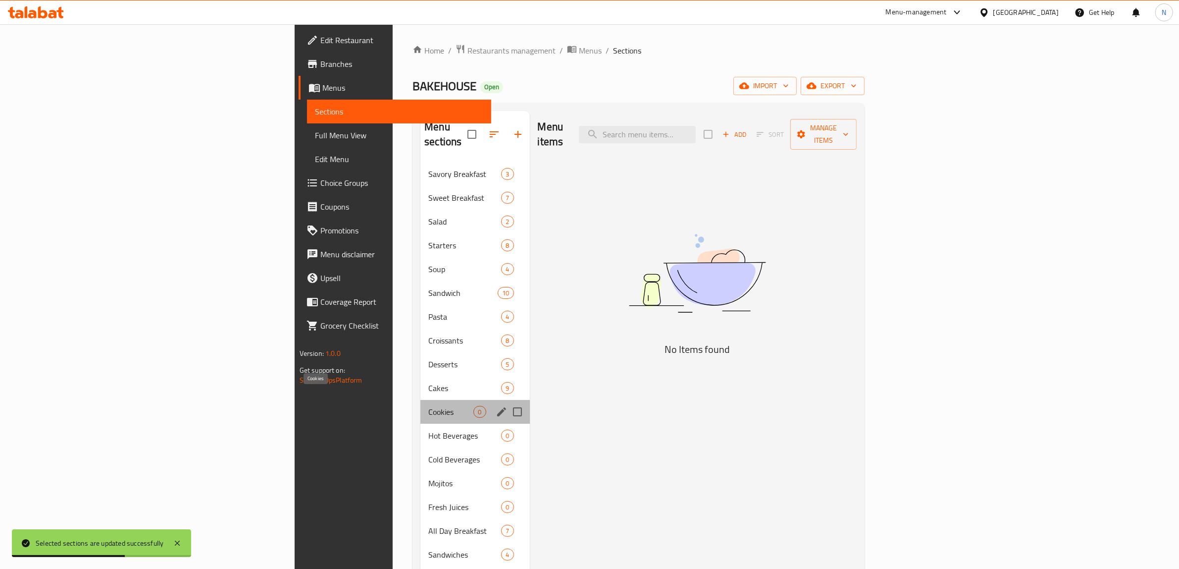
click at [428, 406] on span "Cookies" at bounding box center [450, 412] width 45 height 12
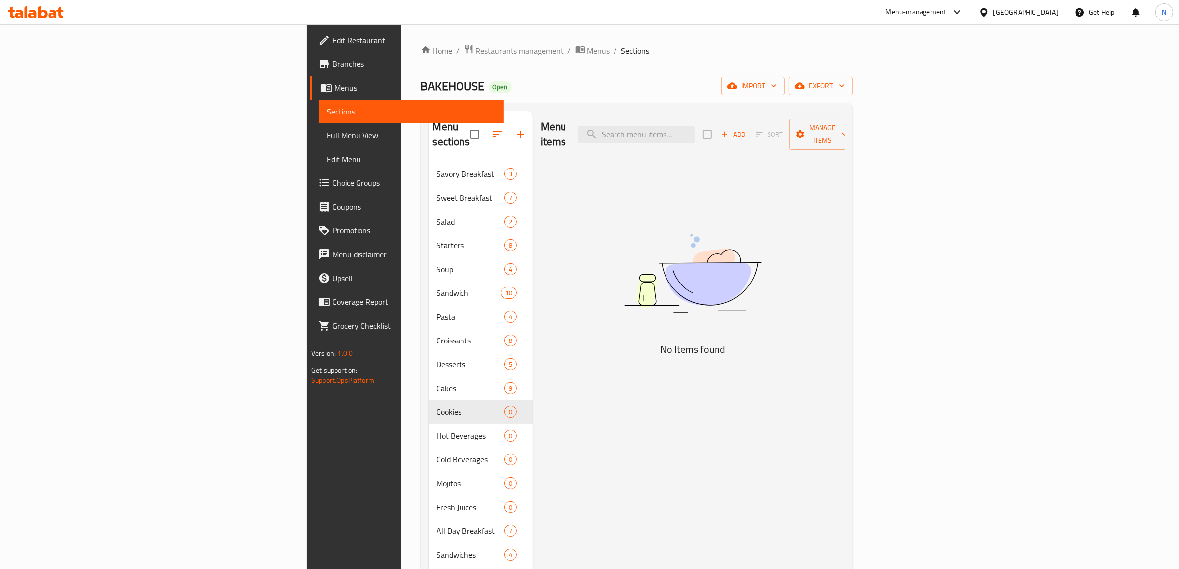
click at [747, 129] on span "Add" at bounding box center [733, 134] width 27 height 11
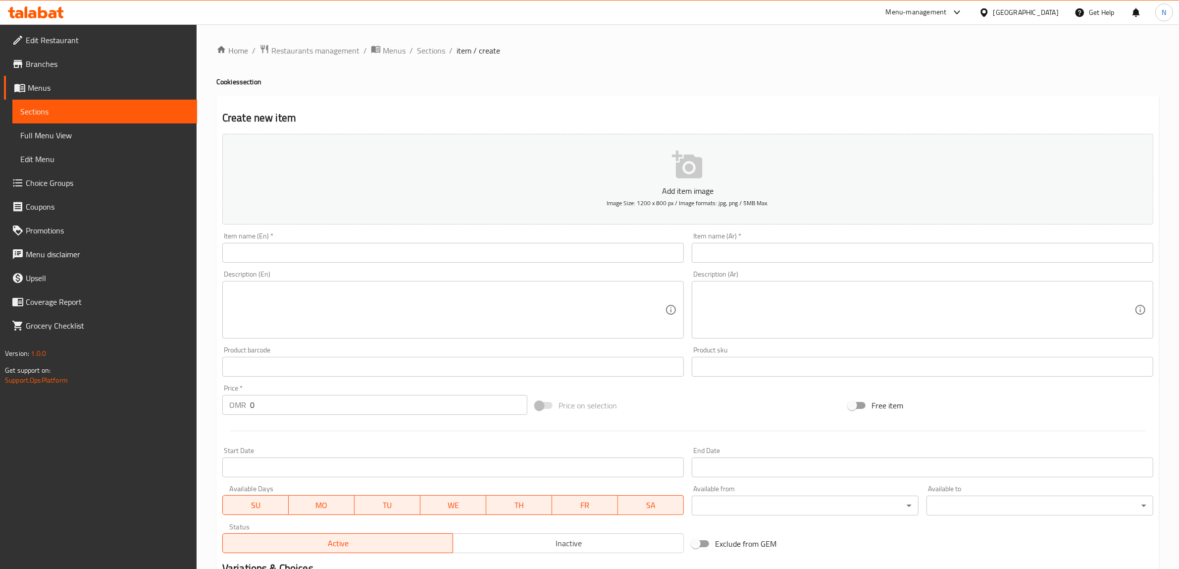
click at [504, 256] on input "text" at bounding box center [453, 253] width 462 height 20
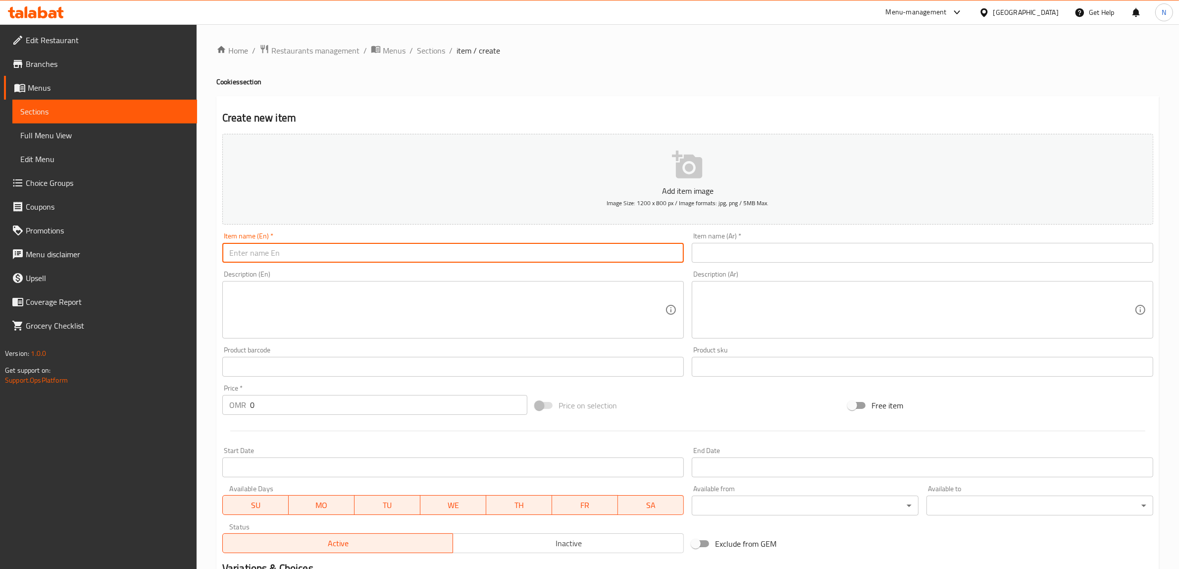
paste input "Matcha White Chocolate Cookie"
type input "Matcha White Chocolate Cookie"
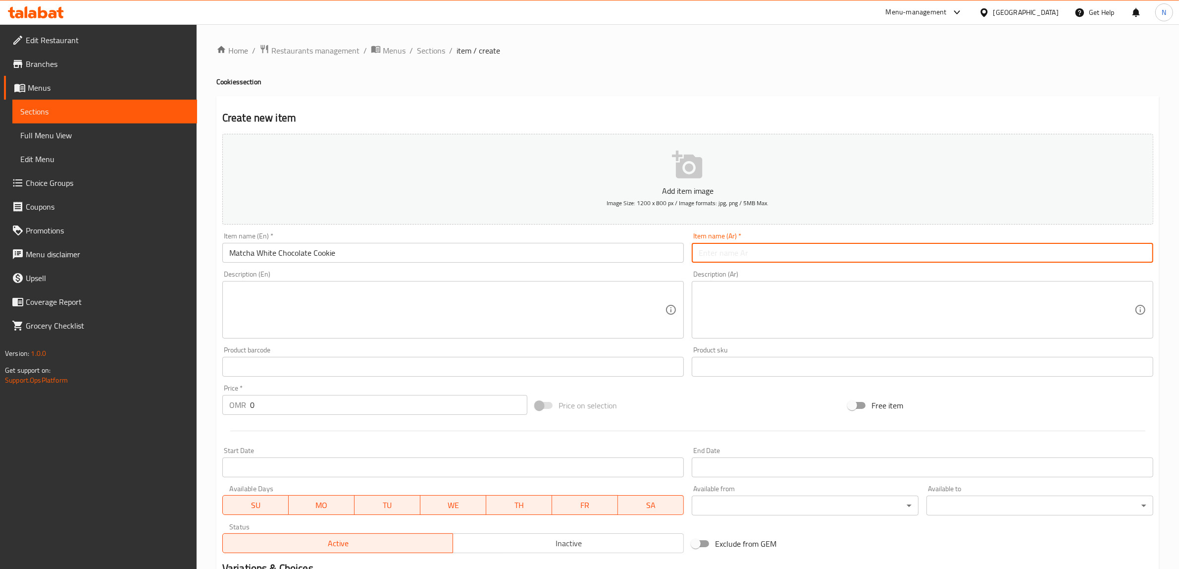
click at [867, 261] on input "text" at bounding box center [923, 253] width 462 height 20
paste input "كوكي الماتشا بالشوكولاتة البيضاء"
type input "كوكي الماتشا بالشوكولاتة البيضاء"
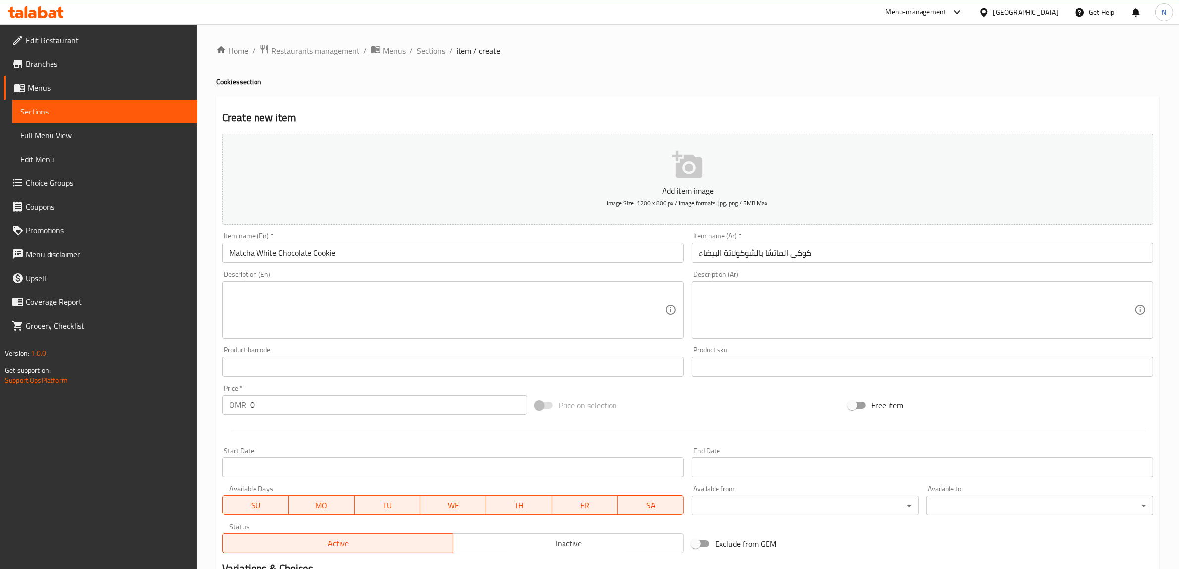
click at [400, 315] on textarea at bounding box center [447, 309] width 436 height 47
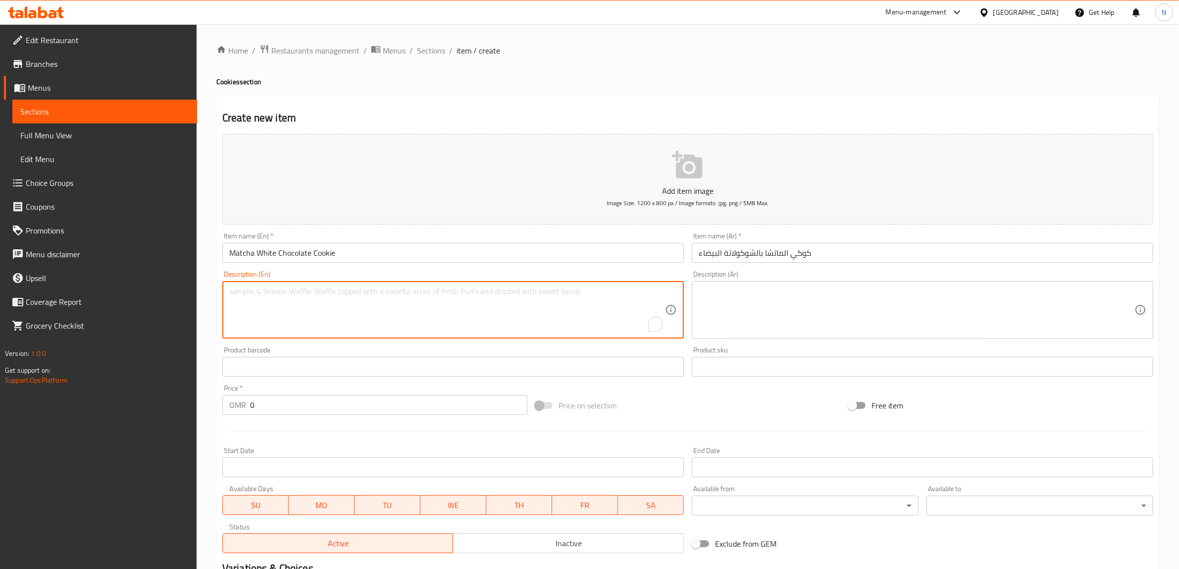
paste textarea "Soft matcha cookies with chunks of creamy white chocolate."
type textarea "Soft matcha cookies with chunks of creamy white chocolate."
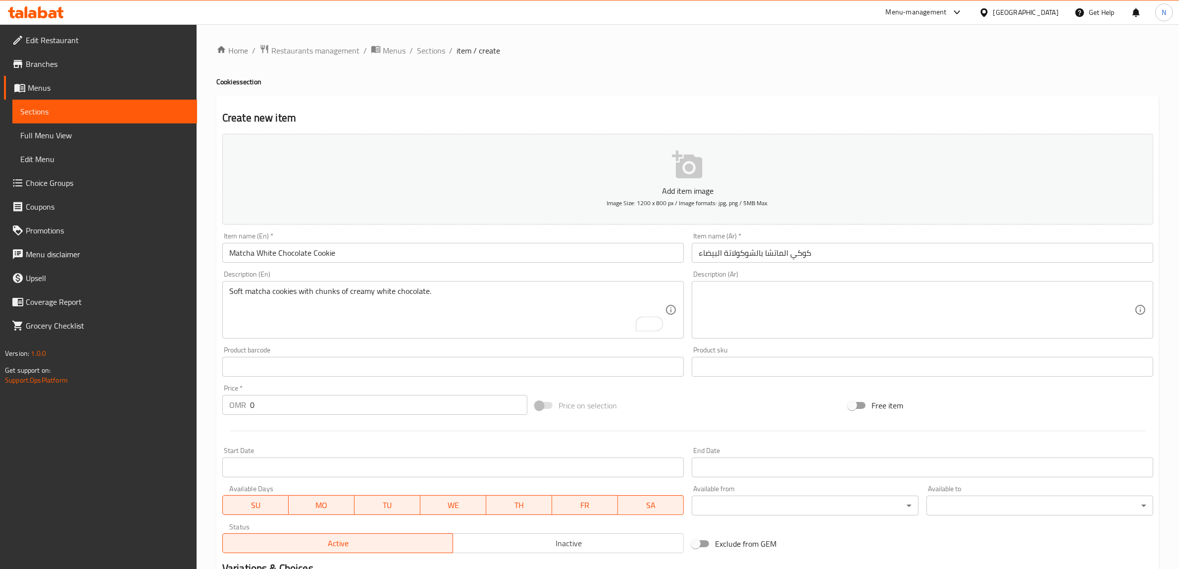
click at [893, 327] on textarea at bounding box center [917, 309] width 436 height 47
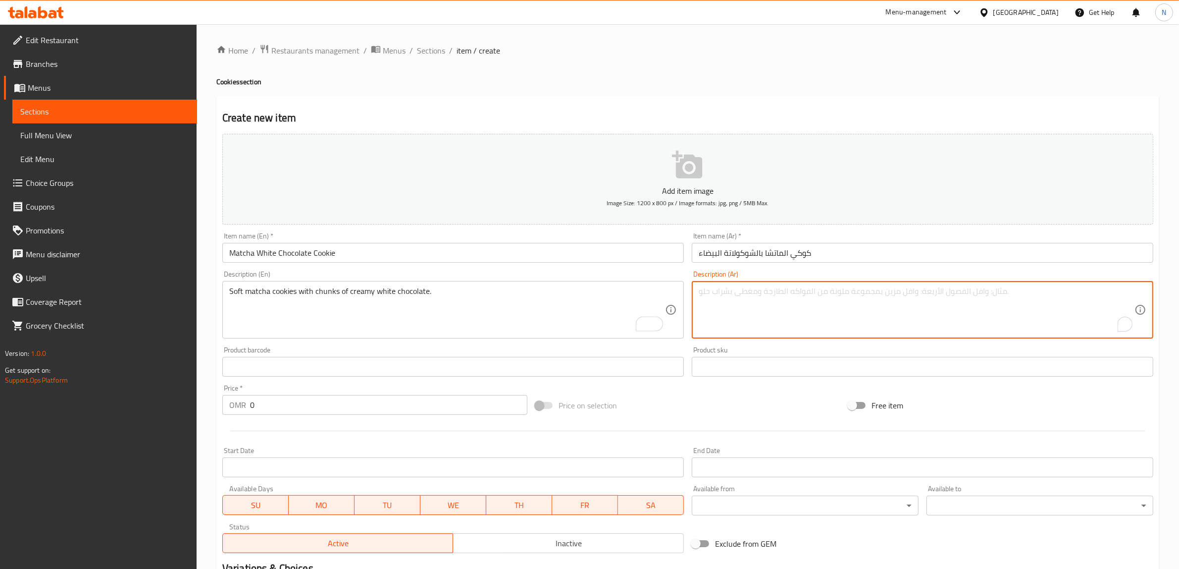
paste textarea "كوكي ماتشا مع قطع شوكولاتة بيضاء كريمية."
type textarea "كوكي ماتشا مع قطع شوكولاتة بيضاء كريمية."
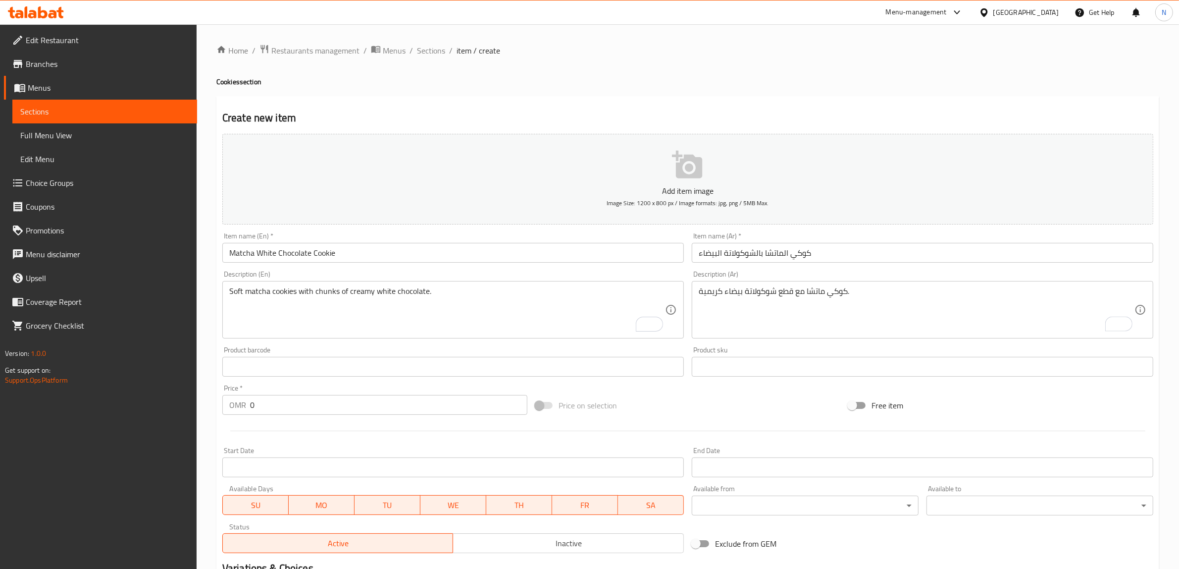
click at [357, 404] on input "0" at bounding box center [388, 405] width 277 height 20
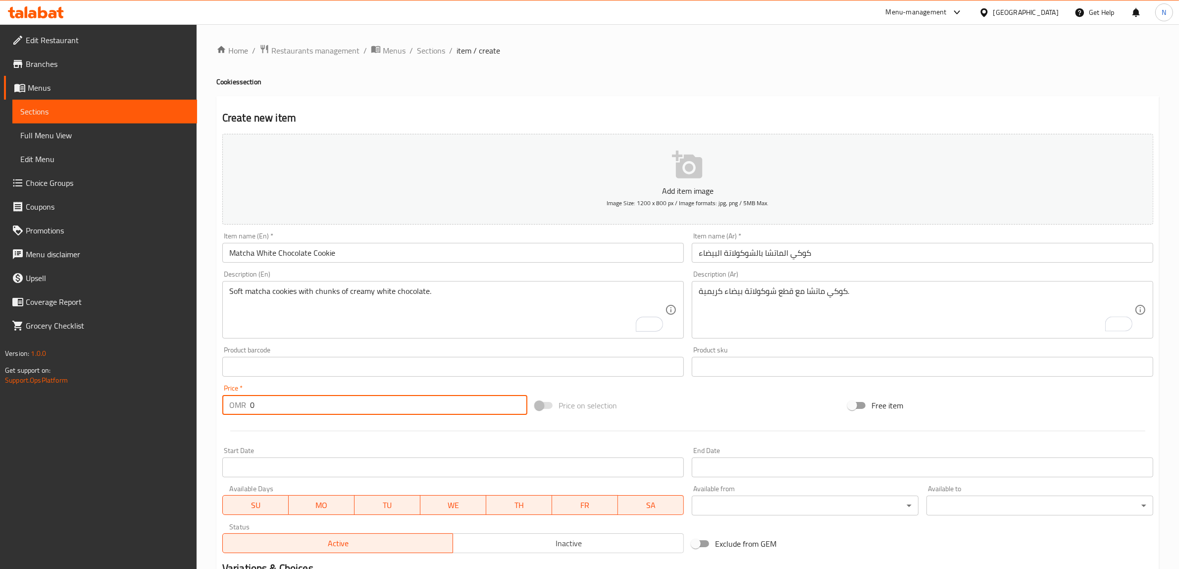
click at [357, 404] on input "0" at bounding box center [388, 405] width 277 height 20
paste input "1.80"
type input "1.800"
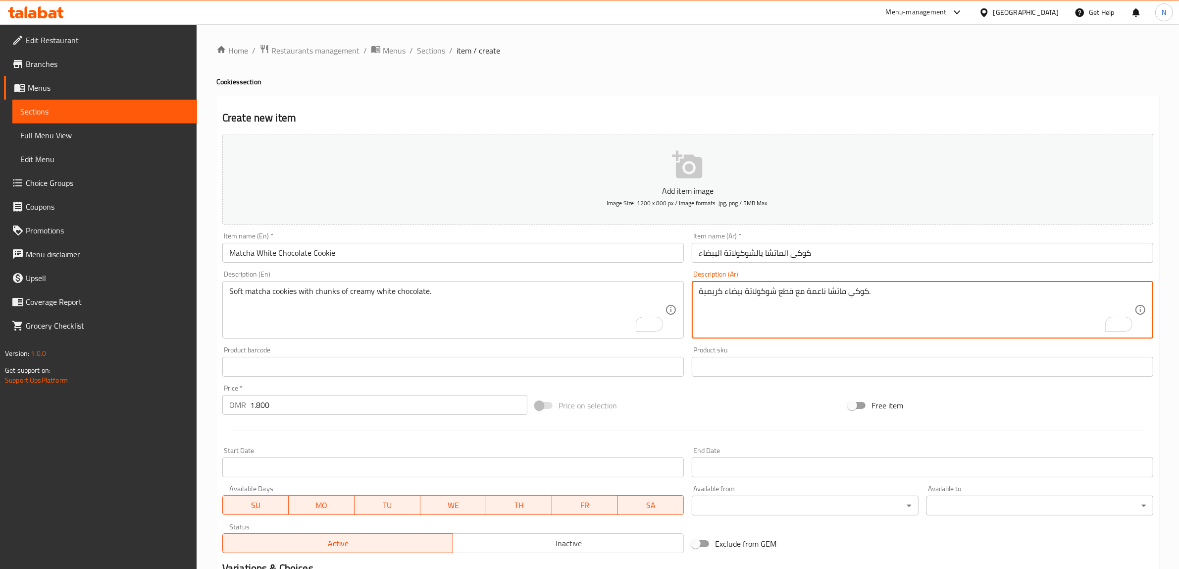
type textarea "كوكي ماتشا ناعمة مع قطع شوكولاتة بيضاء كريمية."
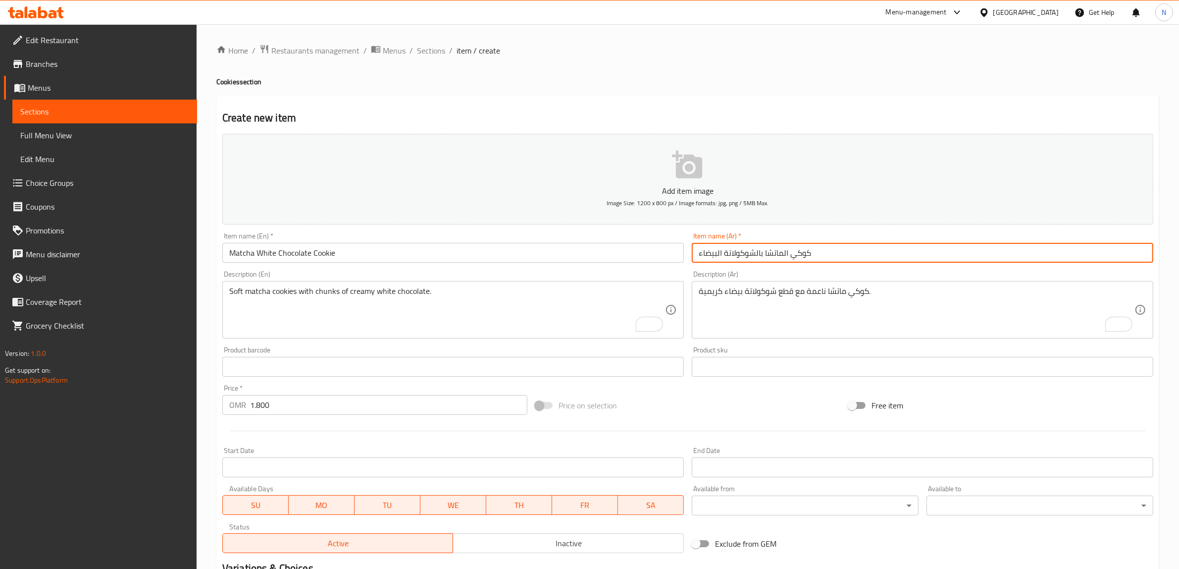
click at [767, 254] on input "كوكي الماتشا بالشوكولاتة البيضاء" at bounding box center [923, 253] width 462 height 20
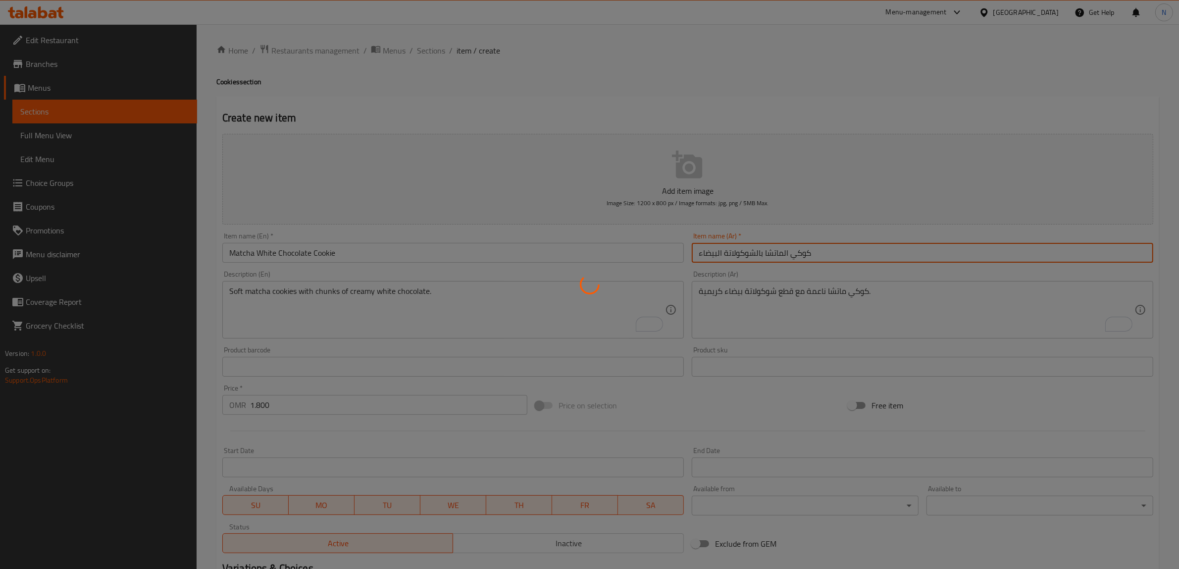
type input "0"
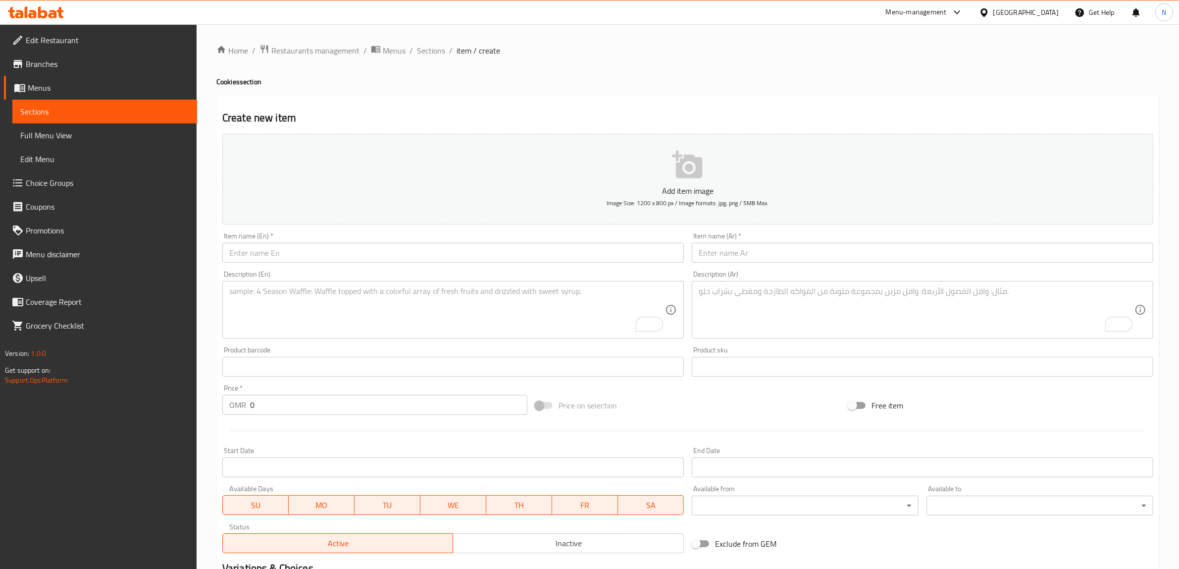
click at [459, 264] on div "Item name (En)   * Item name (En) *" at bounding box center [453, 247] width 470 height 38
click at [460, 258] on input "text" at bounding box center [453, 253] width 462 height 20
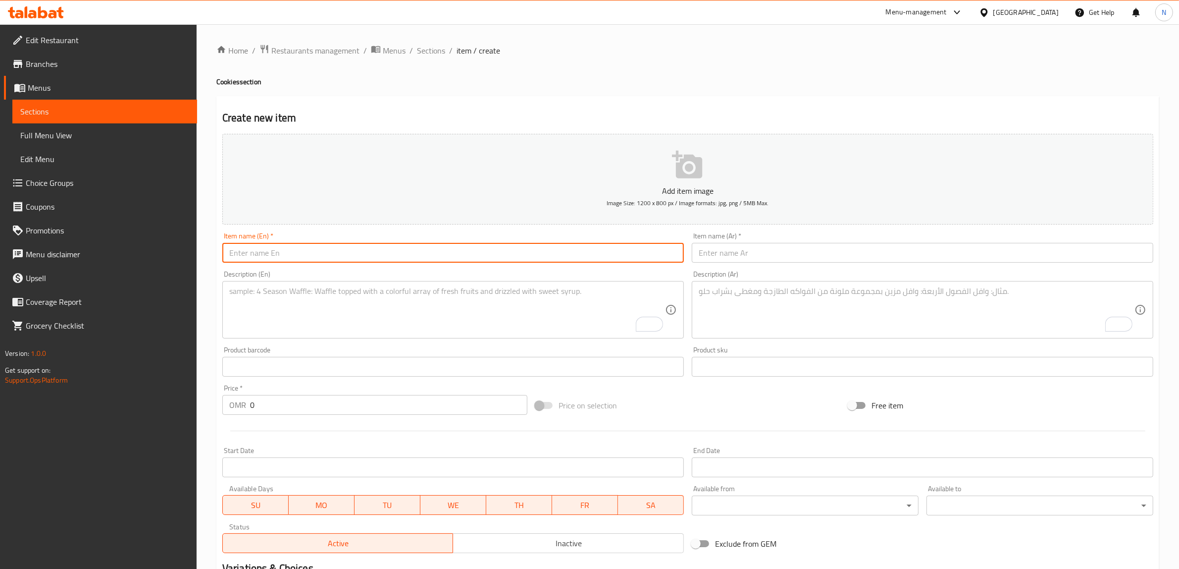
paste input "Mini Matcha While Chocolate Cookies"
type input "Mini Matcha While Chocolate Cookies"
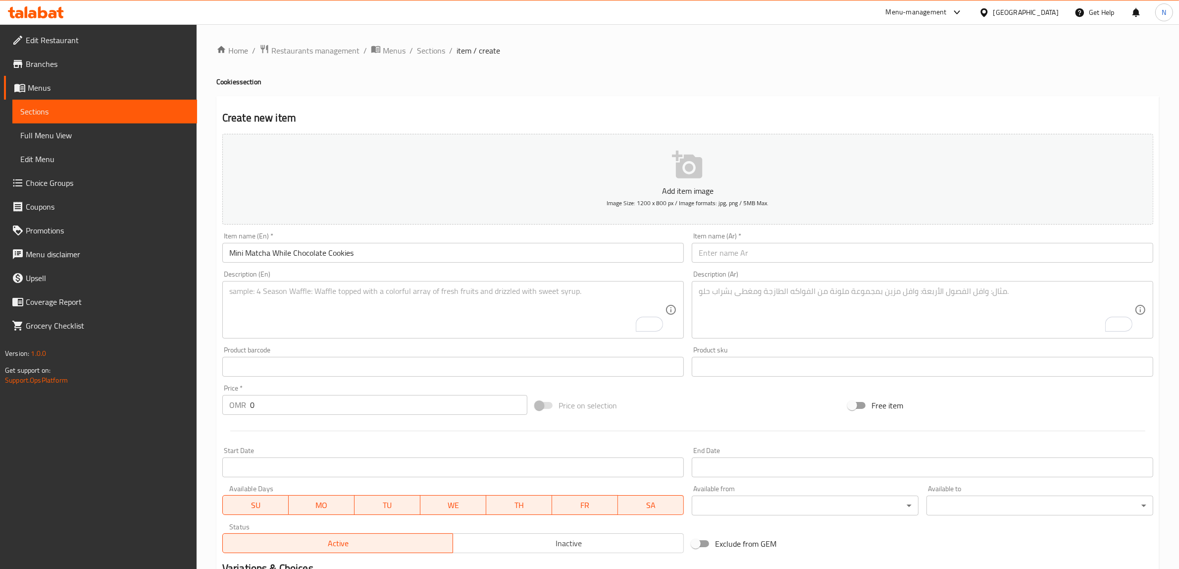
click at [818, 244] on input "text" at bounding box center [923, 253] width 462 height 20
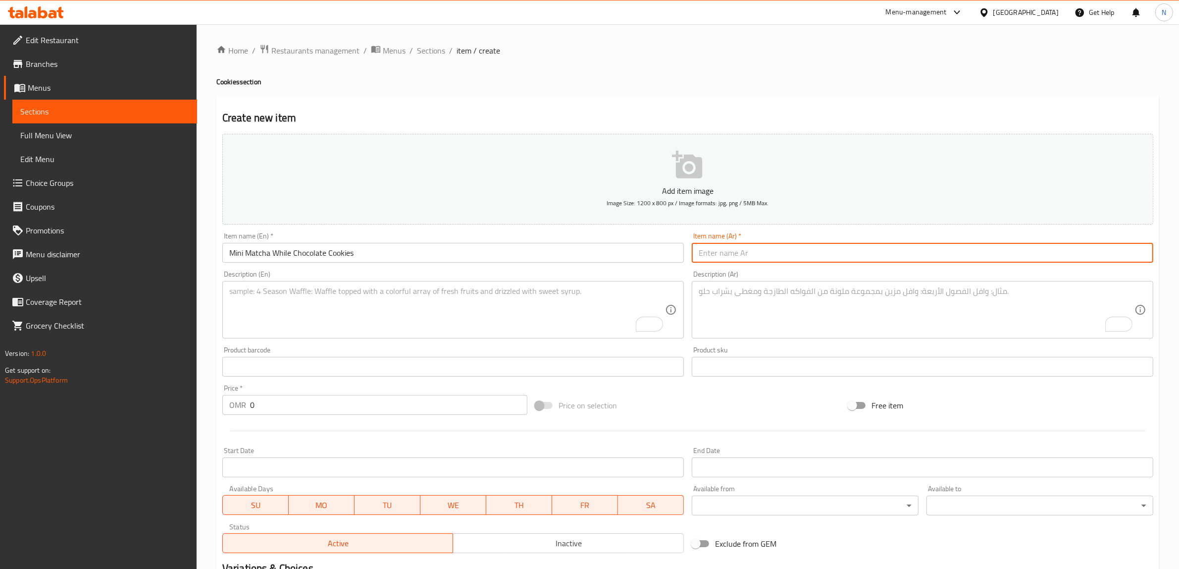
paste input "كوكي الماتشا بالشوكولاتة البيضاء"
type input "كوكي الماتشا بالشوكولاتة البيضاء"
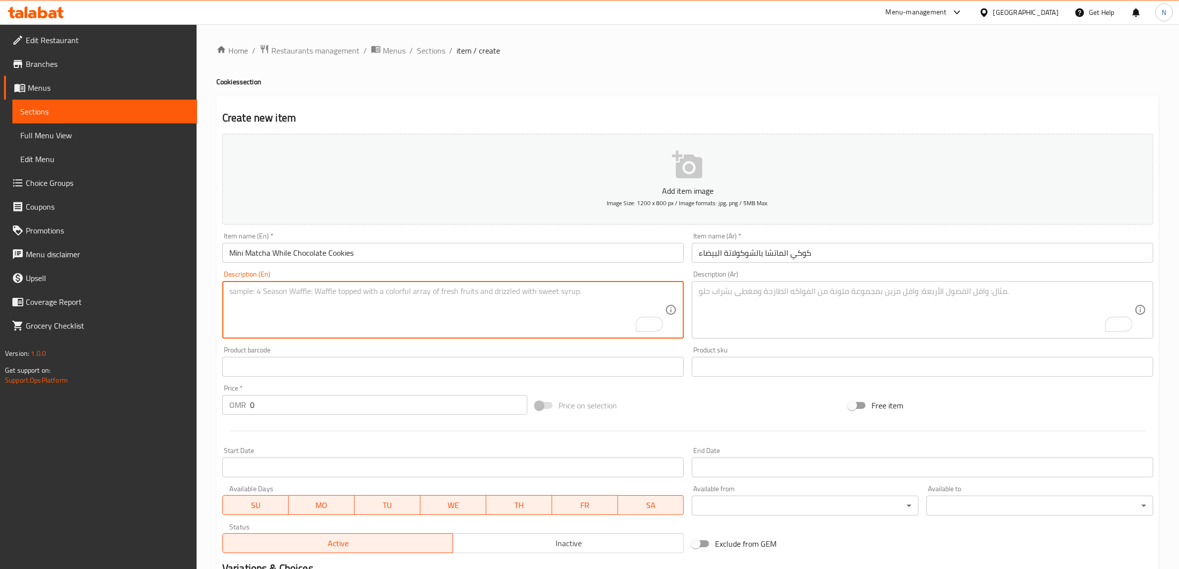
click at [499, 300] on textarea "To enrich screen reader interactions, please activate Accessibility in Grammarl…" at bounding box center [447, 309] width 436 height 47
paste textarea "12 pieces of soft matcha mini cookies with chunks of creamy white chocolate."
type textarea "12 pieces of soft matcha mini cookies with chunks of creamy white chocolate."
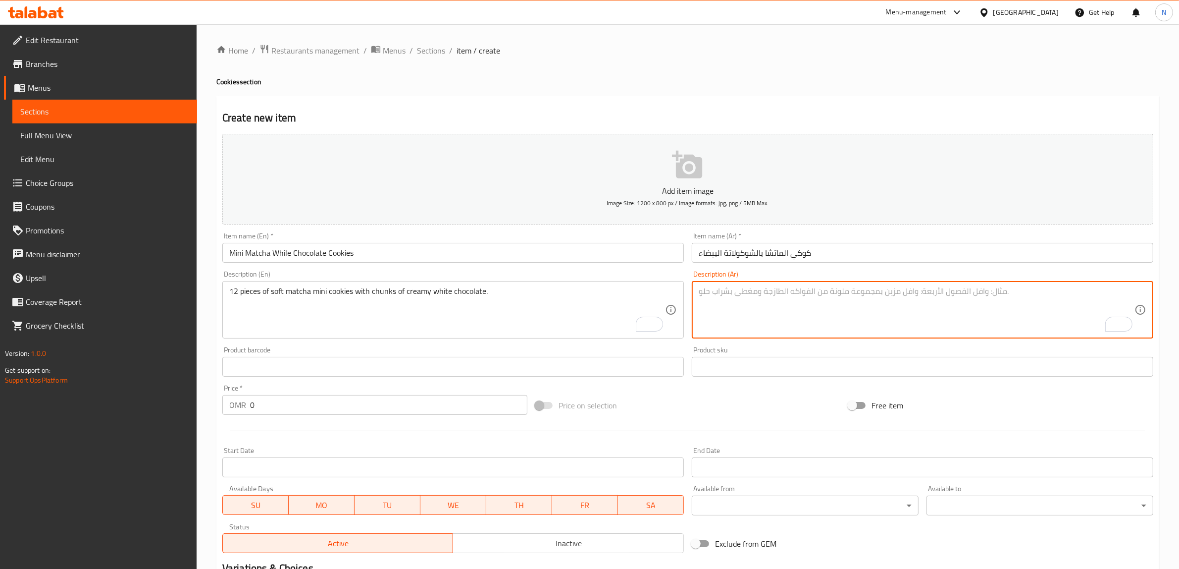
click at [919, 318] on textarea "To enrich screen reader interactions, please activate Accessibility in Grammarl…" at bounding box center [917, 309] width 436 height 47
paste textarea "١٢ قطعة كوكي ماتشا صغيرة مع شوكولاتة بيضاء كريمية"
type textarea "١٢ قطعة كوكي ماتشا صغيرة مع شوكولاتة بيضاء كريمية"
click at [794, 258] on input "كوكي الماتشا بالشوكولاتة البيضاء" at bounding box center [923, 253] width 462 height 20
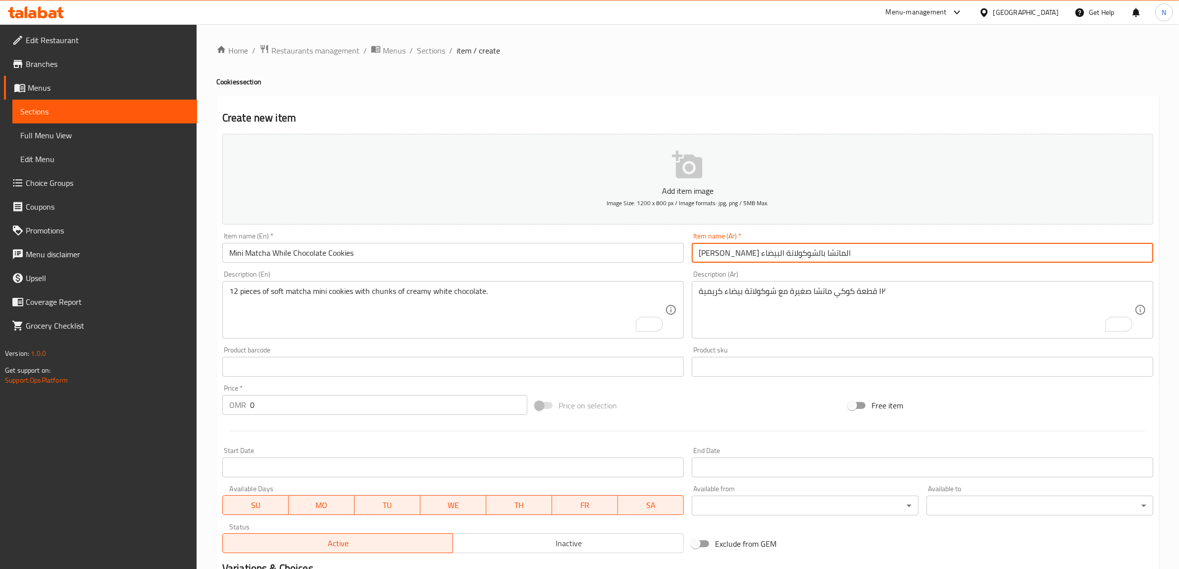
type input "ميني كوكي الماتشا بالشوكولاتة البيضاء"
click at [289, 253] on input "Mini Matcha While Chocolate Cookies" at bounding box center [453, 253] width 462 height 20
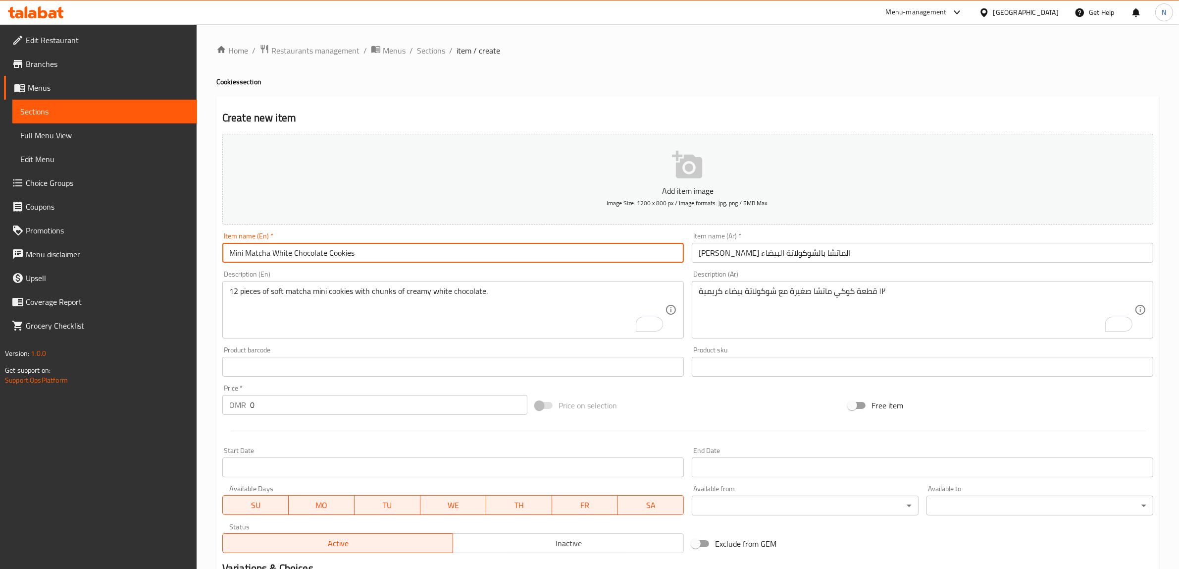
type input "Mini Matcha White Chocolate Cookies"
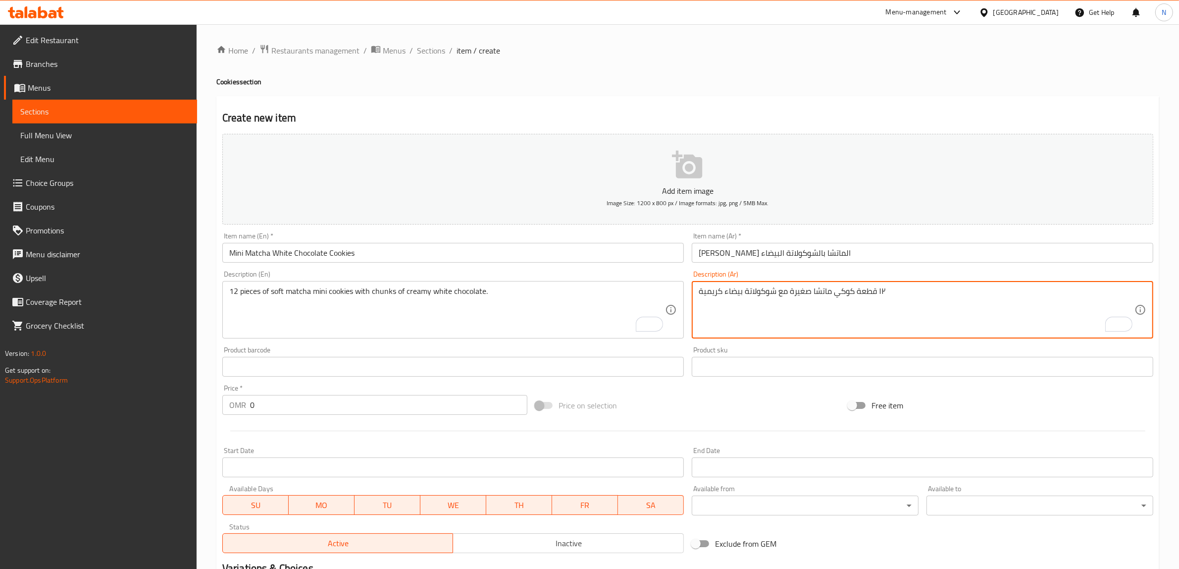
click at [883, 294] on textarea "١٢ قطعة كوكي ماتشا صغيرة مع شوكولاتة بيضاء كريمية" at bounding box center [917, 309] width 436 height 47
click at [802, 297] on textarea "12 قطعة كوكي ماتشا صغيرة مع شوكولاتة بيضاء كريمية" at bounding box center [917, 309] width 436 height 47
click at [824, 257] on input "ميني كوكي الماتشا بالشوكولاتة البيضاء" at bounding box center [923, 253] width 462 height 20
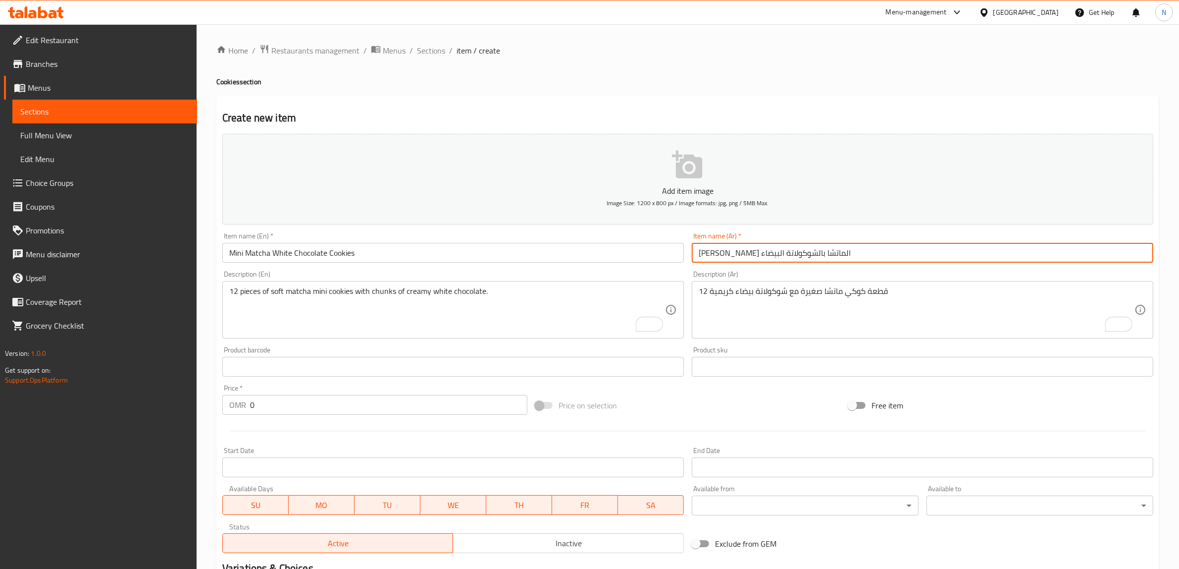
click at [824, 257] on input "ميني كوكي الماتشا بالشوكولاتة البيضاء" at bounding box center [923, 253] width 462 height 20
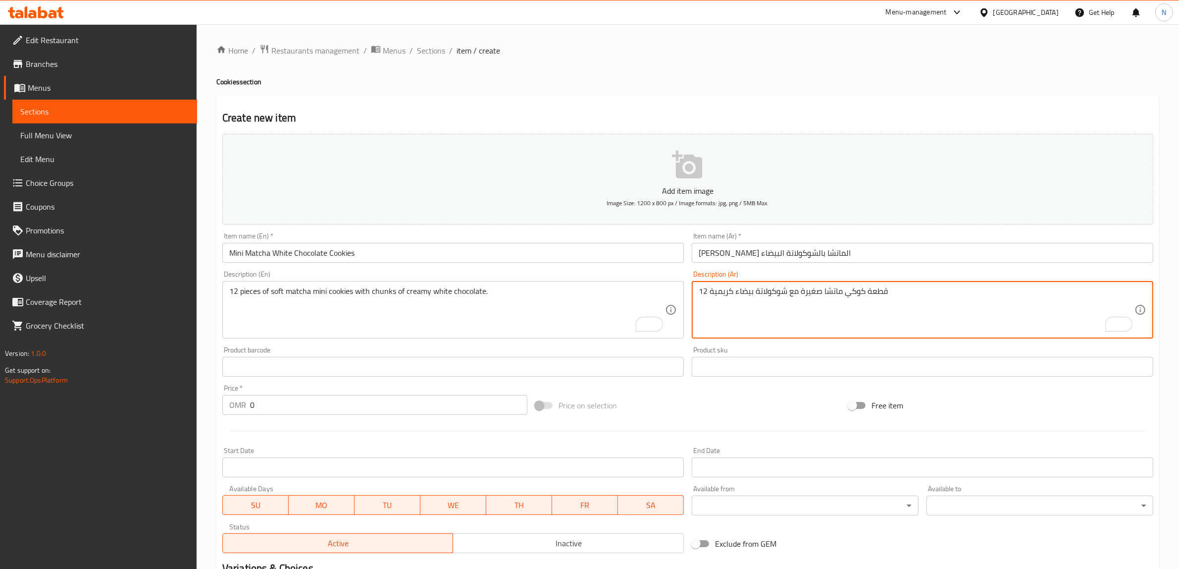
click at [812, 288] on textarea "12 قطعة كوكي ماتشا صغيرة مع شوكولاتة بيضاء كريمية" at bounding box center [917, 309] width 436 height 47
paste textarea "ميني"
click at [788, 292] on textarea "12 قطعة كوكي ماتشا ميني مع شوكولاتة بيضاء كريمية" at bounding box center [917, 309] width 436 height 47
type textarea "12 قطعة كوكي ماتشا ميني مع قطع شوكولاتة بيضاء كريمية"
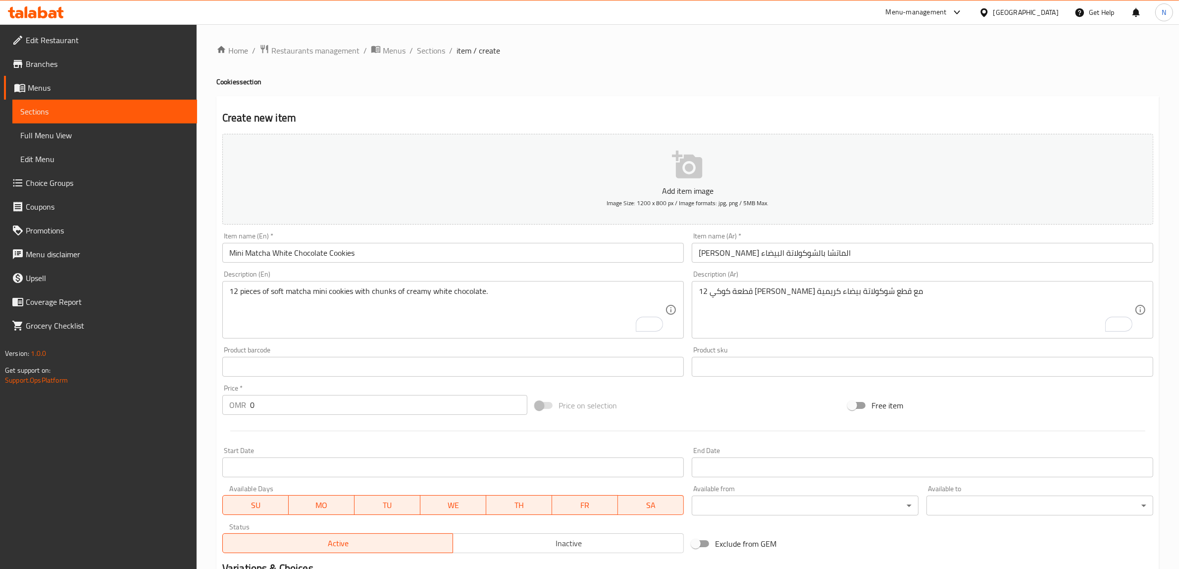
click at [350, 404] on input "0" at bounding box center [388, 405] width 277 height 20
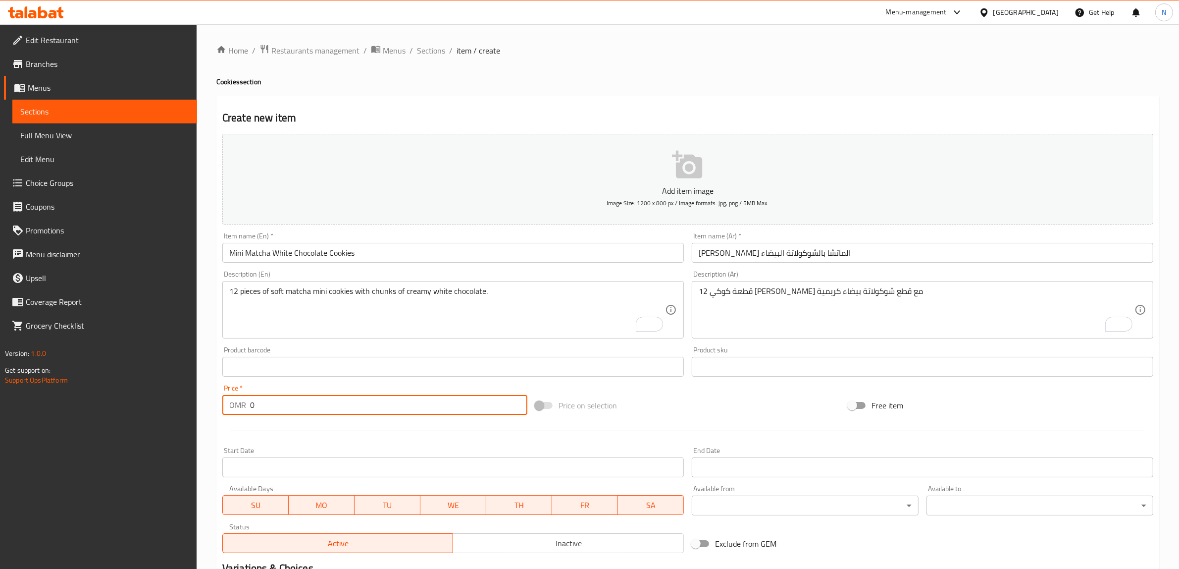
click at [350, 404] on input "0" at bounding box center [388, 405] width 277 height 20
paste input "2.80"
type input "2.800"
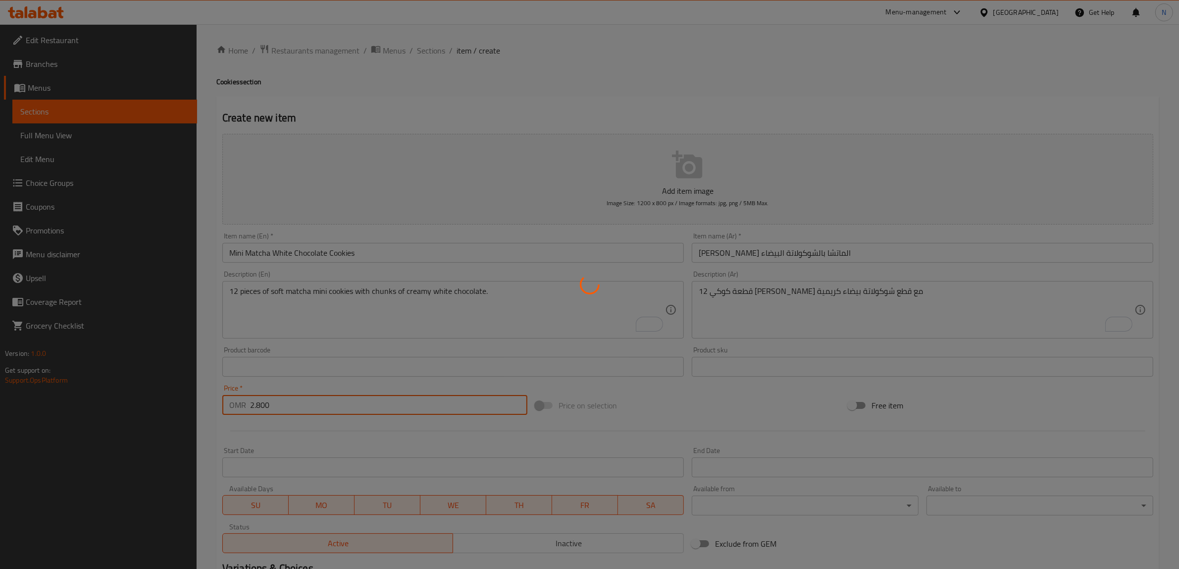
type input "0"
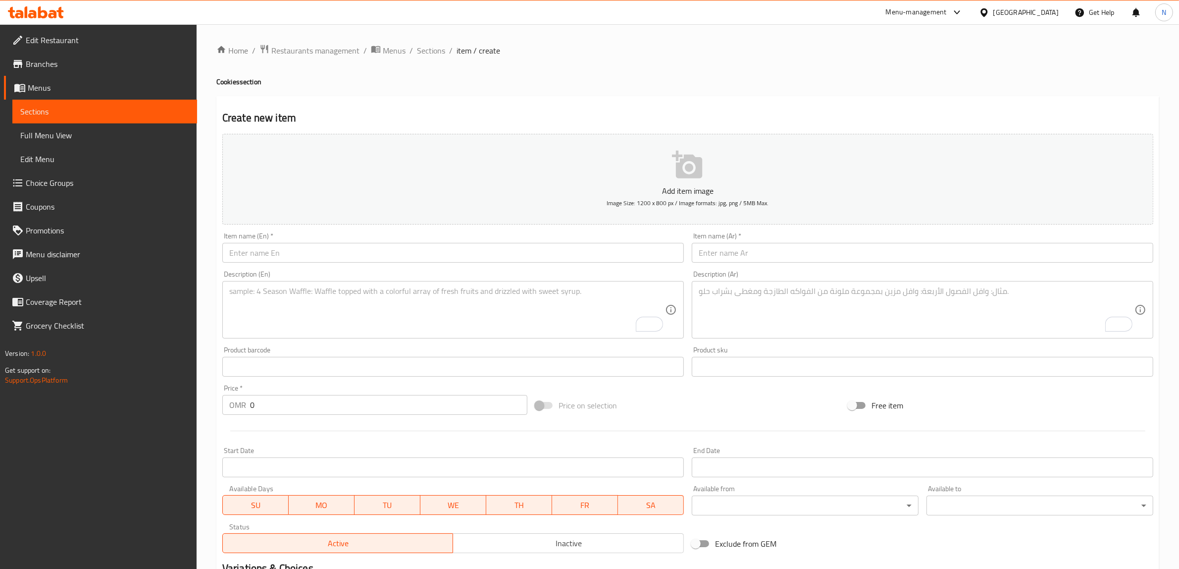
drag, startPoint x: 441, startPoint y: 247, endPoint x: 450, endPoint y: 247, distance: 8.4
click at [441, 247] on input "text" at bounding box center [453, 253] width 462 height 20
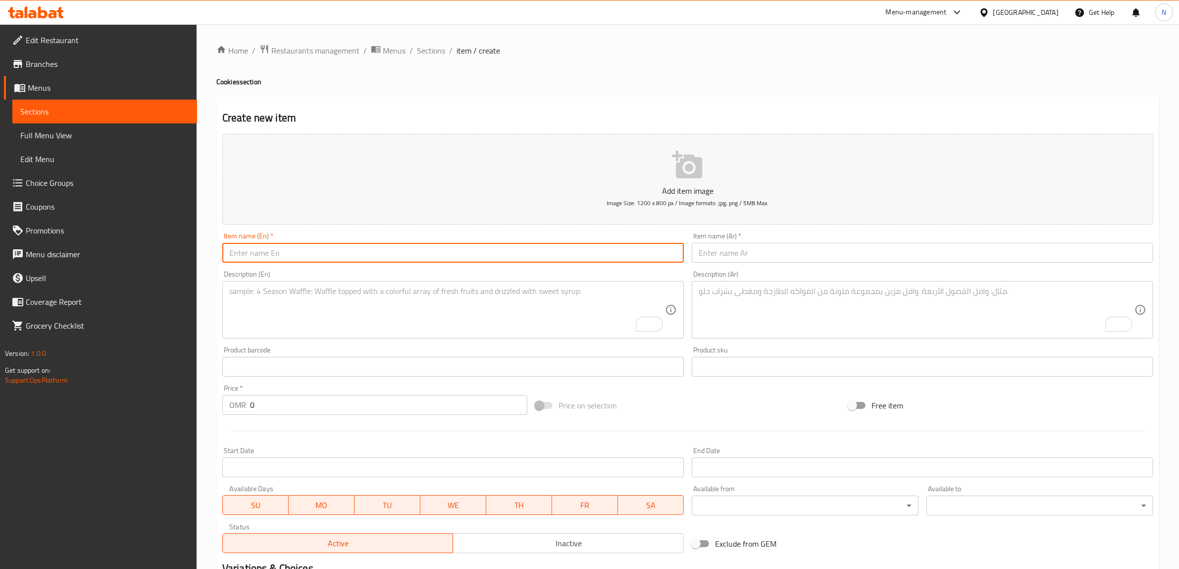
paste input "Omani Halwa Cookie"
type input "Omani Halwa Cookie"
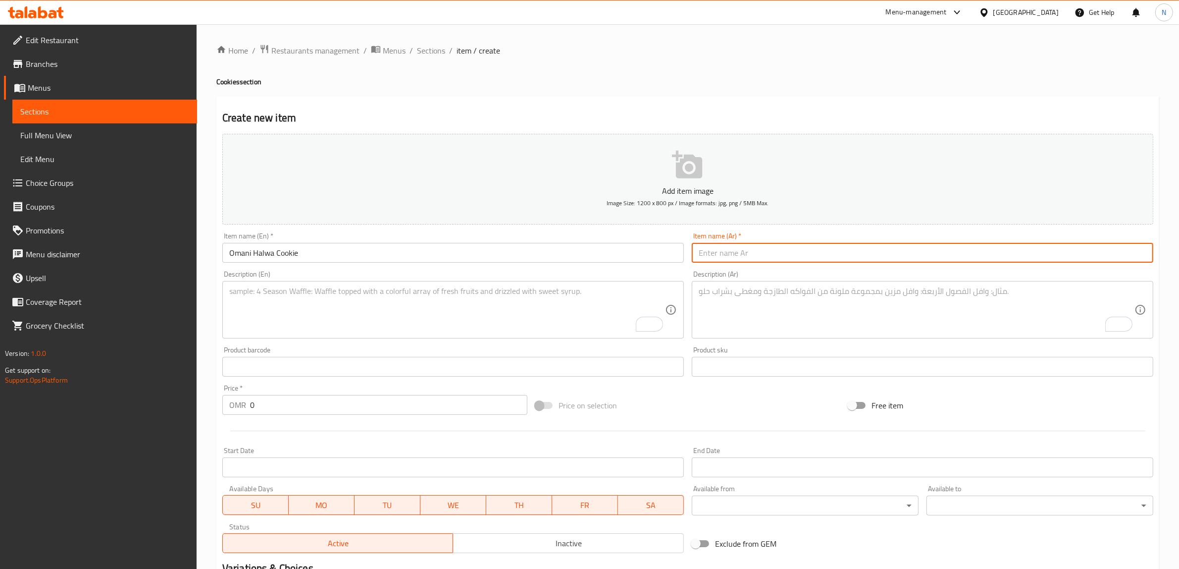
click at [826, 249] on input "text" at bounding box center [923, 253] width 462 height 20
paste input "كوكي الحلوى العمانية"
type input "كوكي الحلوى العمانية"
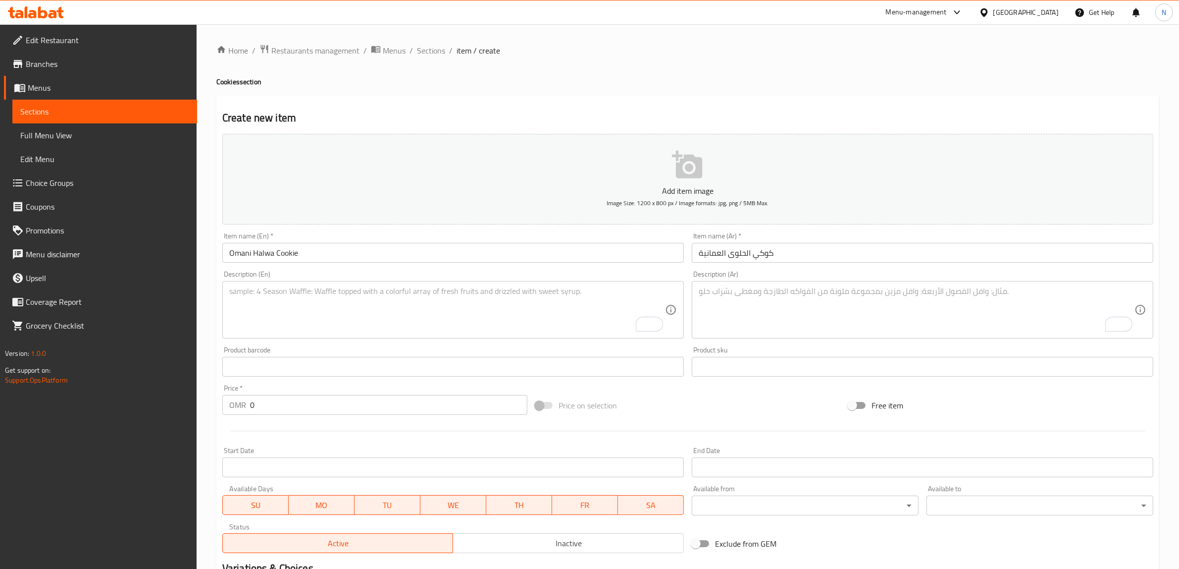
click at [480, 286] on textarea "To enrich screen reader interactions, please activate Accessibility in Grammarl…" at bounding box center [447, 309] width 436 height 47
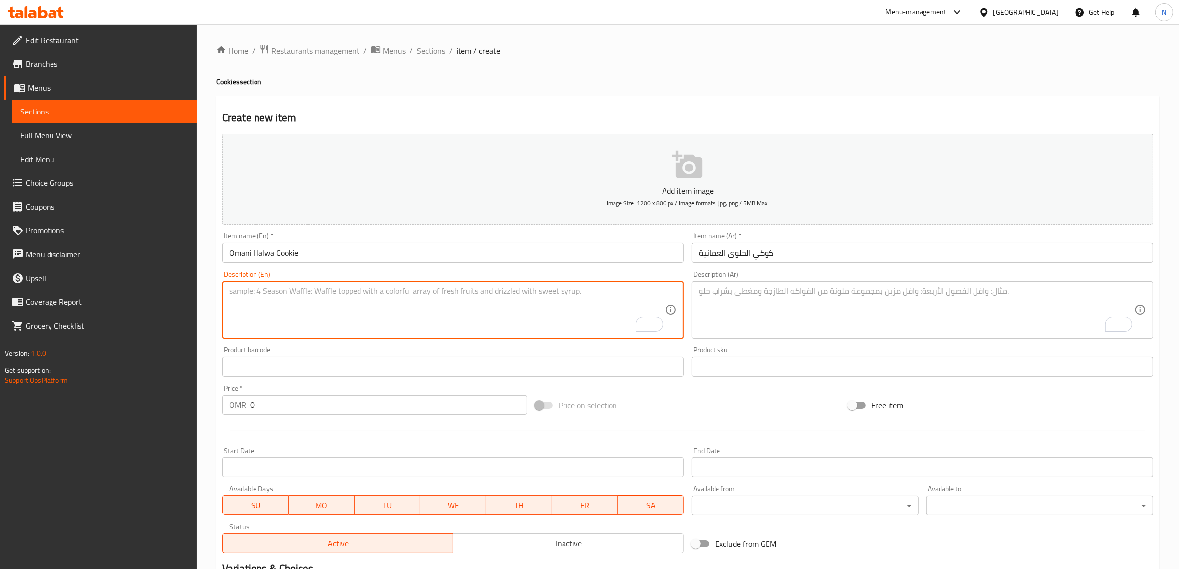
paste textarea "Soft butter cookie made with cardamon, rose water, saffron and mixed nuts."
type textarea "Soft butter cookie made with cardamon, rose water, saffron and mixed nuts."
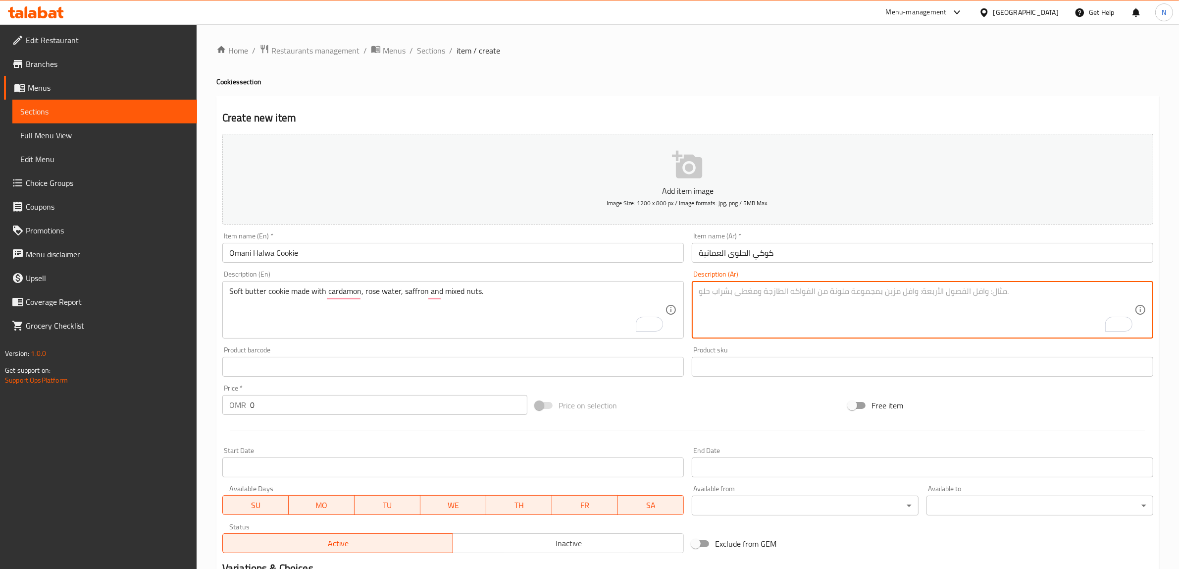
click at [869, 290] on textarea "To enrich screen reader interactions, please activate Accessibility in Grammarl…" at bounding box center [917, 309] width 436 height 47
paste textarea "كوكي بطعم الحلوى العمانية، مصنوع بالهيل، ماء الورد، زعفران ومكسرات مشكلة."
drag, startPoint x: 941, startPoint y: 289, endPoint x: 867, endPoint y: 295, distance: 74.6
click at [867, 295] on textarea "كوكي بطعم الحلوى العمانية، مصنوع بالهيل، ماء الورد، زعفران ومكسرات مشكلة." at bounding box center [917, 309] width 436 height 47
click at [900, 297] on textarea "كوكيزبدة ناعمة، مصنوع بالهيل، ماء الورد، زعفران ومكسرات مشكلة." at bounding box center [917, 309] width 436 height 47
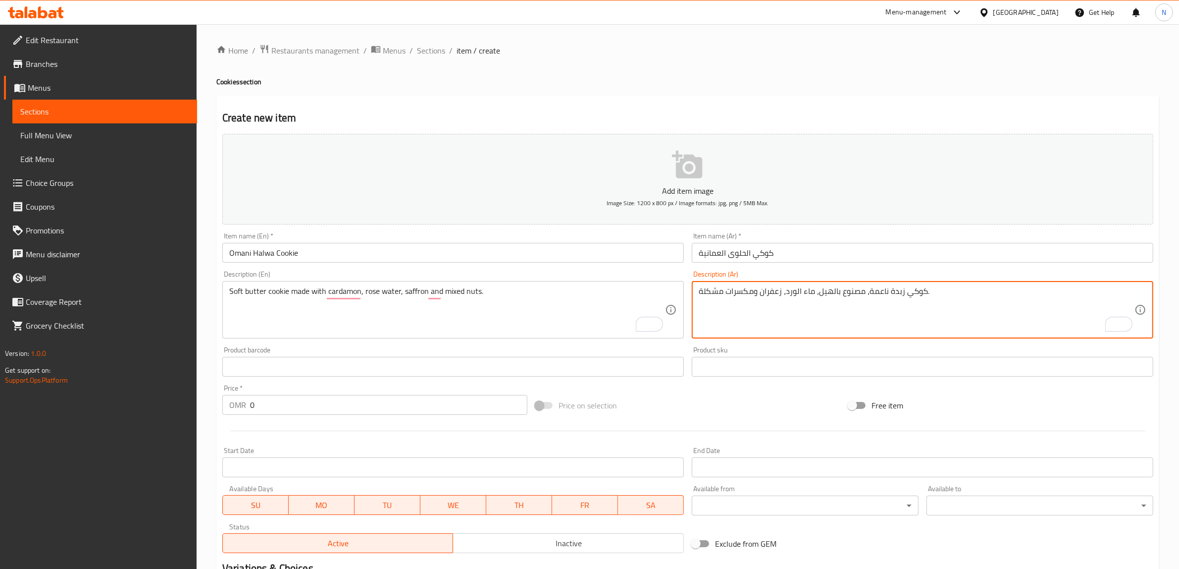
type textarea "كوكي زبدة ناعمة، مصنوع بالهيل، ماء الورد، زعفران ومكسرات مشكلة."
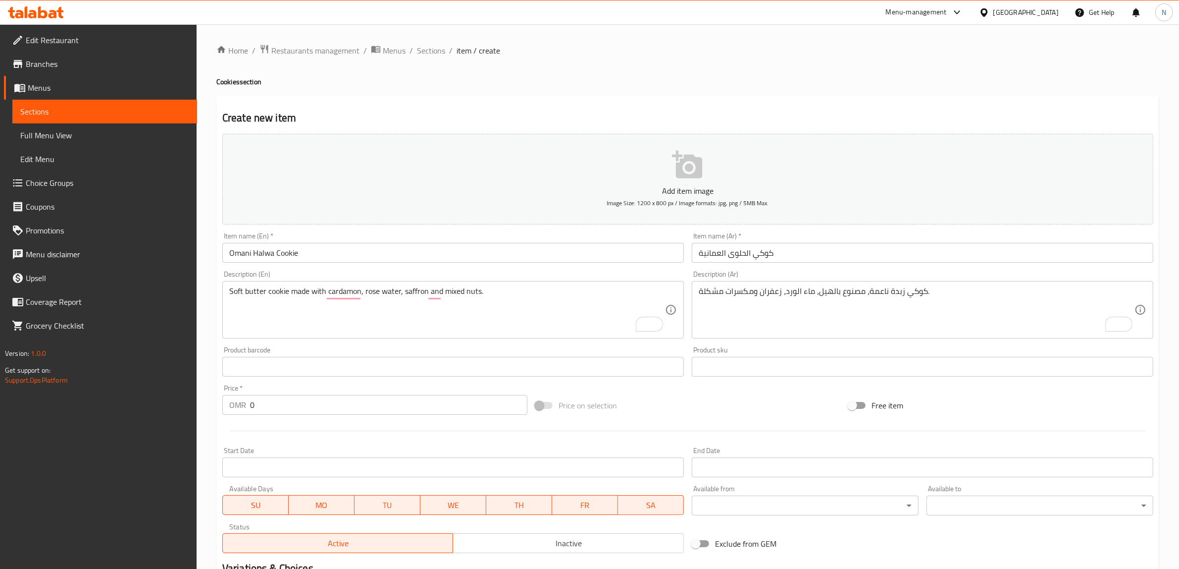
click at [480, 404] on input "0" at bounding box center [388, 405] width 277 height 20
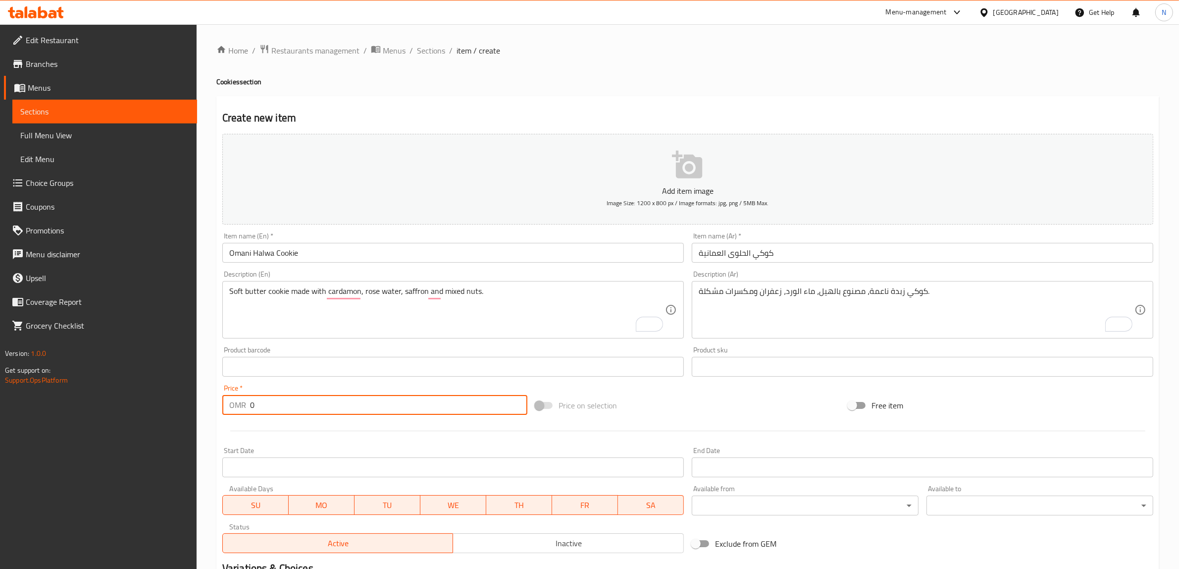
click at [480, 404] on input "0" at bounding box center [388, 405] width 277 height 20
paste input "1.80"
type input "1.800"
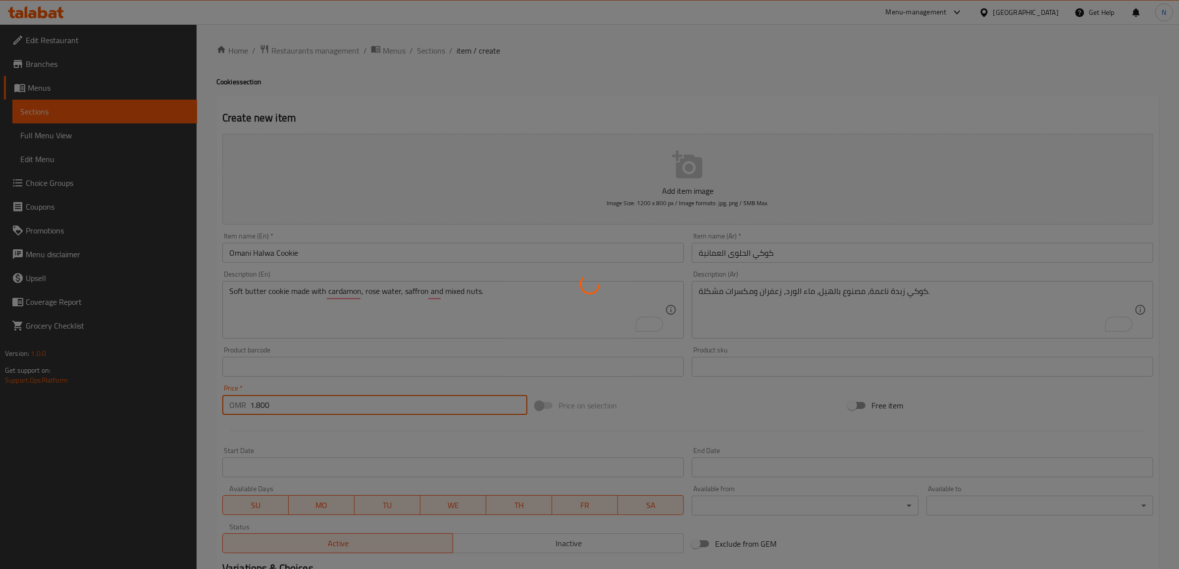
type input "0"
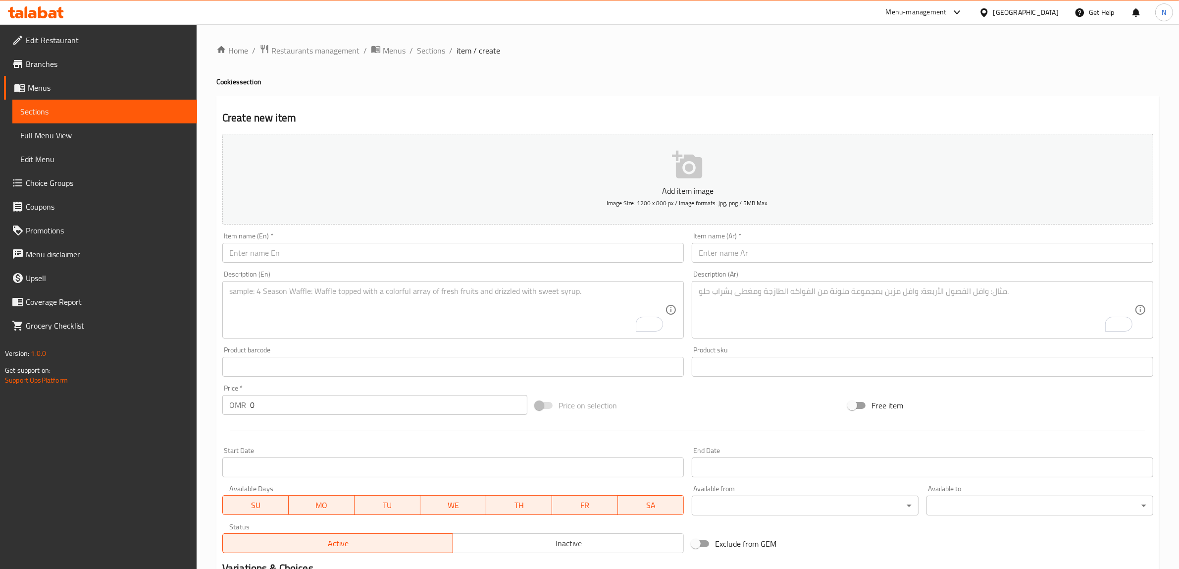
click at [423, 266] on div "Description (En) Description (En)" at bounding box center [453, 304] width 470 height 76
click at [425, 252] on input "text" at bounding box center [453, 253] width 462 height 20
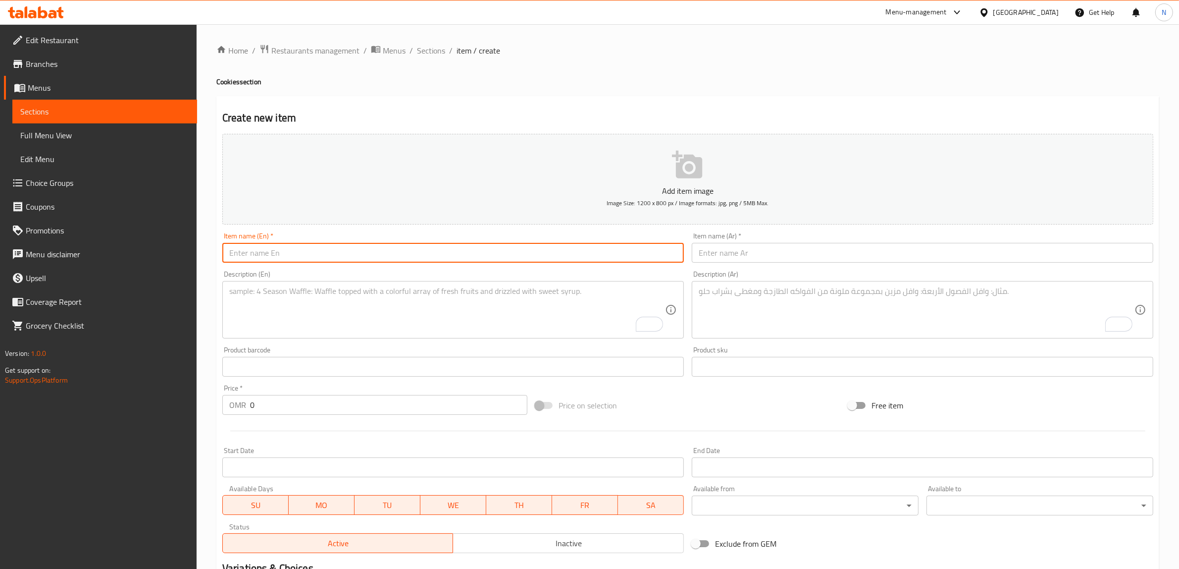
paste input "Mini Omani Halwa Cookies"
type input "Mini Omani Halwa Cookies"
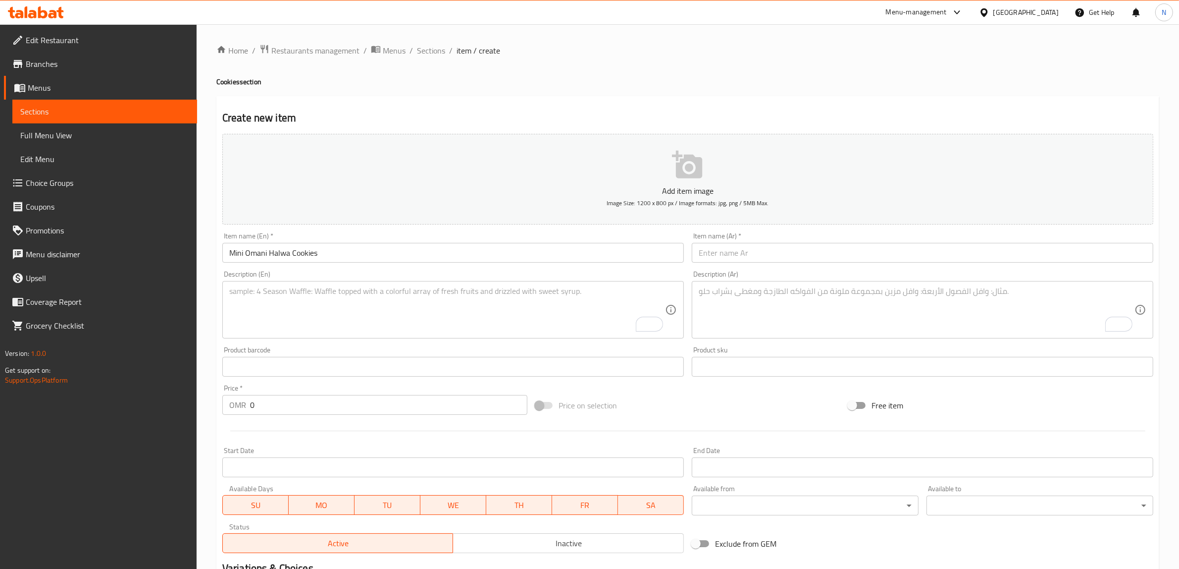
drag, startPoint x: 890, startPoint y: 254, endPoint x: 907, endPoint y: 255, distance: 17.9
click at [890, 254] on input "text" at bounding box center [923, 253] width 462 height 20
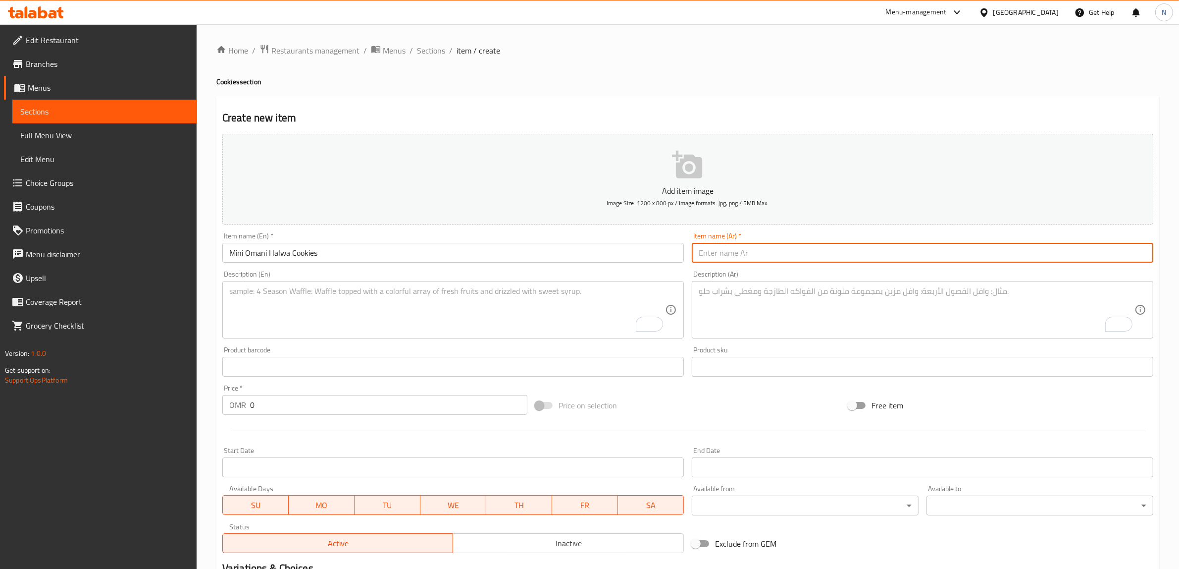
paste input "كوكي الحلوى العمانية"
type input "كوكي الحلوى العمانية"
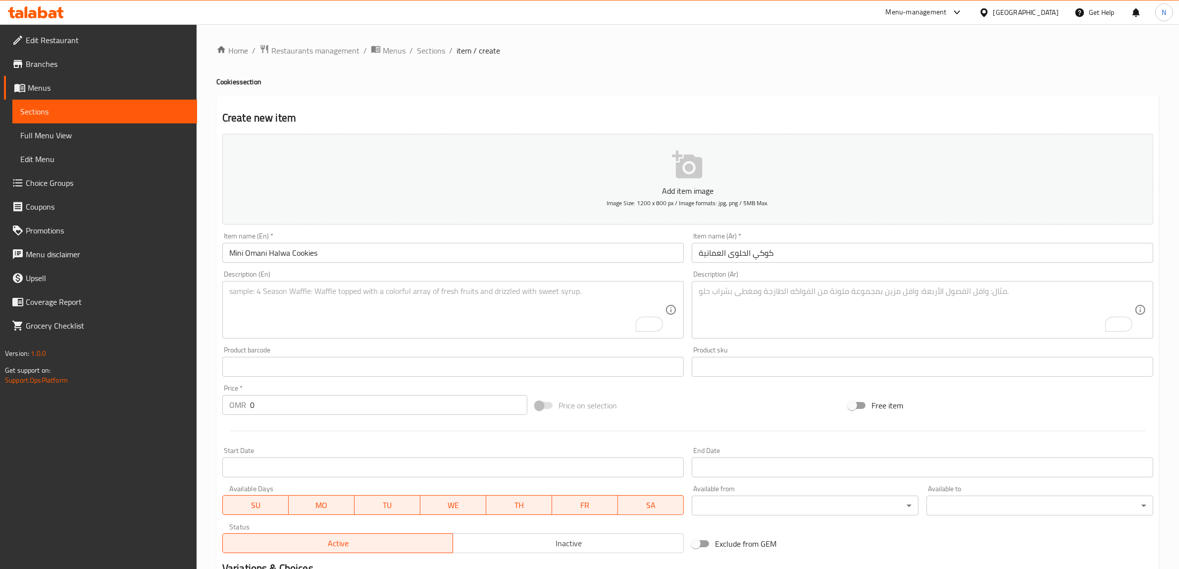
click at [601, 304] on textarea "To enrich screen reader interactions, please activate Accessibility in Grammarl…" at bounding box center [447, 309] width 436 height 47
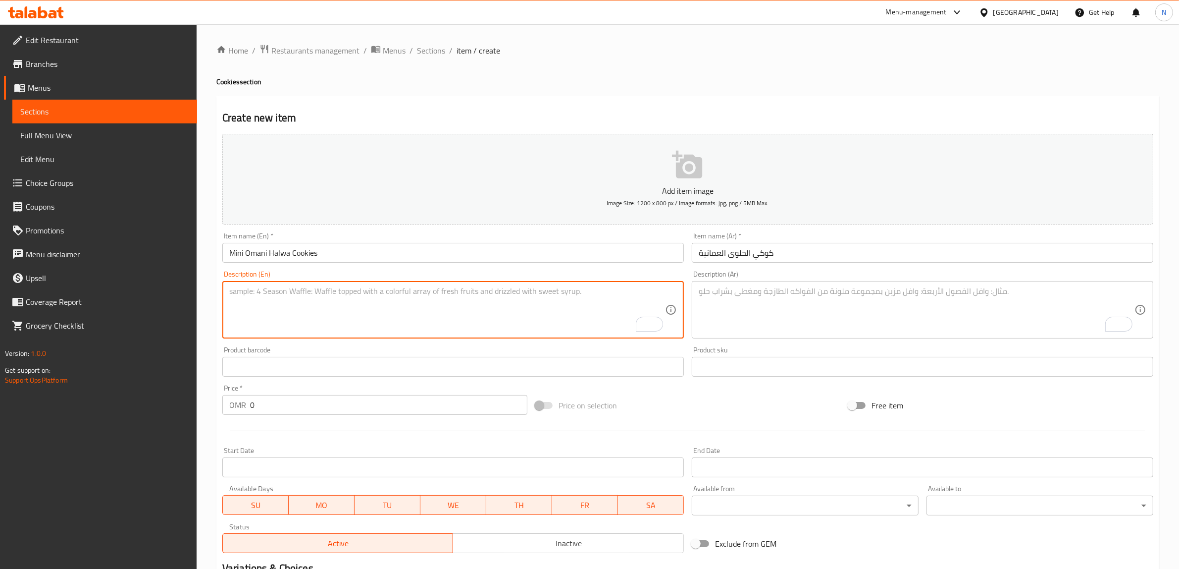
paste textarea "12 pieces of mini soft butter cookies made with cardamon, rose water, saffron a…"
type textarea "12 pieces of mini soft butter cookies made with cardamon, rose water, saffron a…"
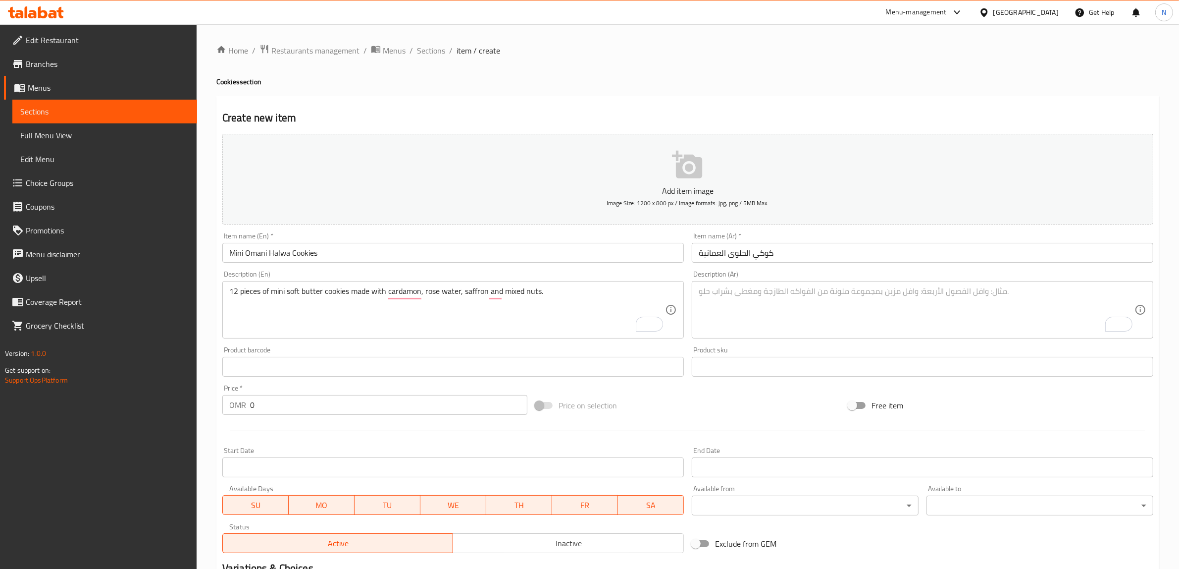
click at [943, 304] on textarea "To enrich screen reader interactions, please activate Accessibility in Grammarl…" at bounding box center [917, 309] width 436 height 47
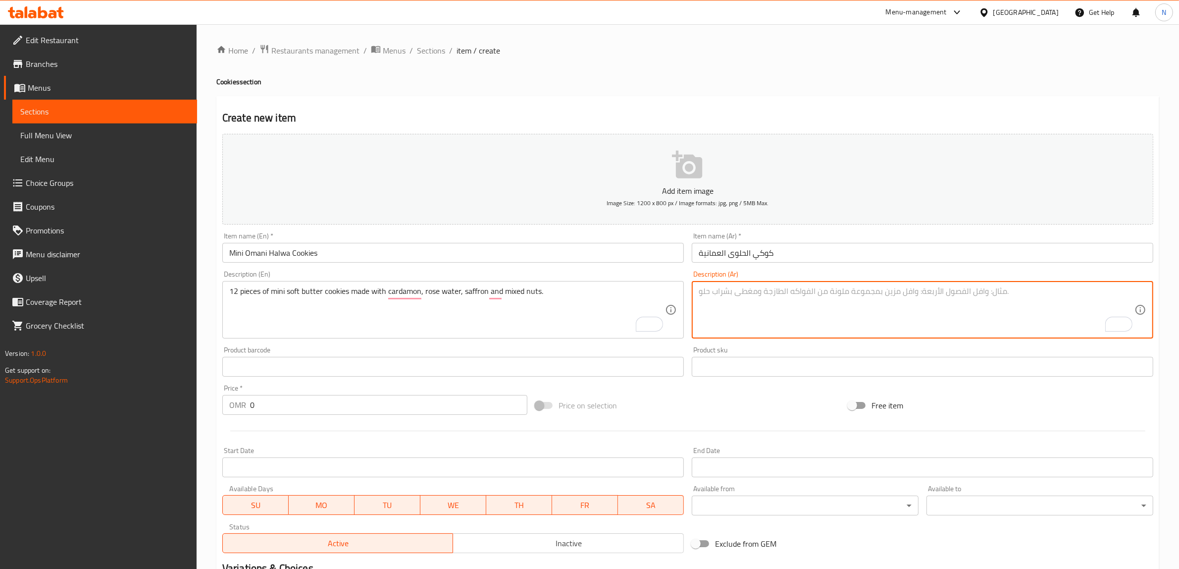
paste textarea "١٢ قطعة كوكي صغيرة بطعم الحلوى العمانية، مصنوع بالهيل، ماء الورد، زعفران ومكسرا…"
type textarea "١٢ قطعة كوكي صغيرة بطعم الحلوى العمانية، مصنوع بالهيل، ماء الورد، زعفران ومكسرا…"
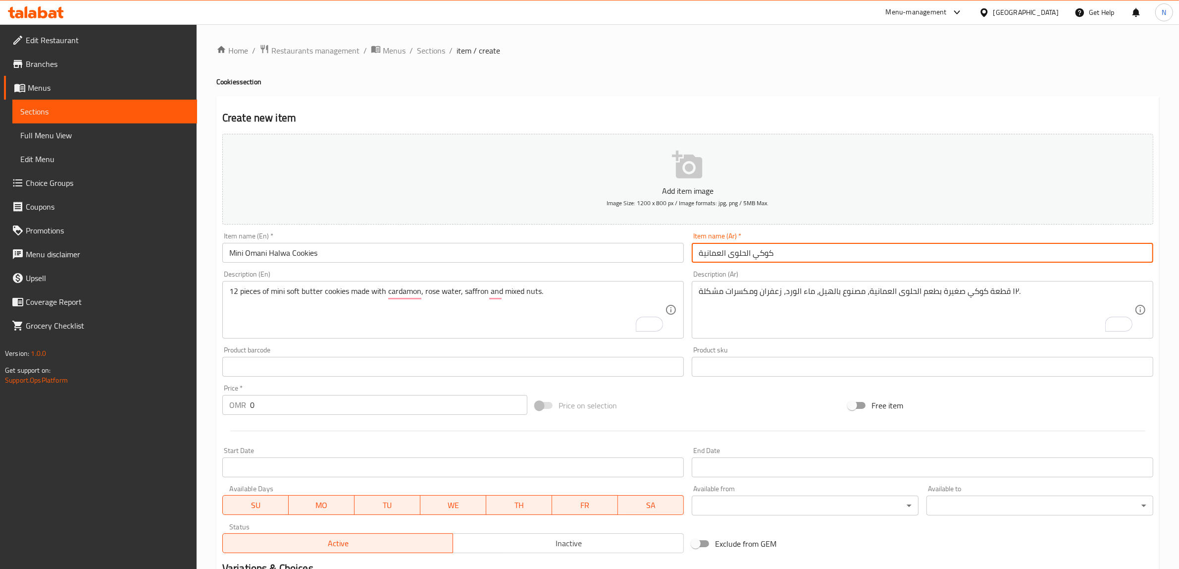
click at [753, 259] on input "كوكي الحلوى العمانية" at bounding box center [923, 253] width 462 height 20
type input "ميني كوكيز الحلوى العمانية"
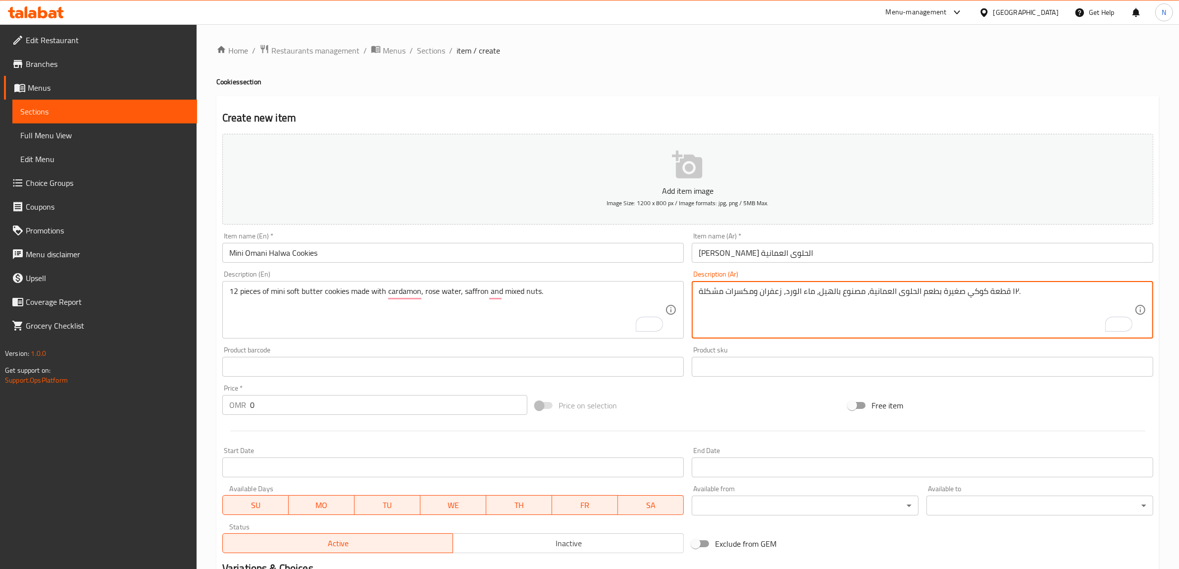
click at [1013, 293] on textarea "١٢ قطعة كوكي صغيرة بطعم الحلوى العمانية، مصنوع بالهيل، ماء الورد، زعفران ومكسرا…" at bounding box center [917, 309] width 436 height 47
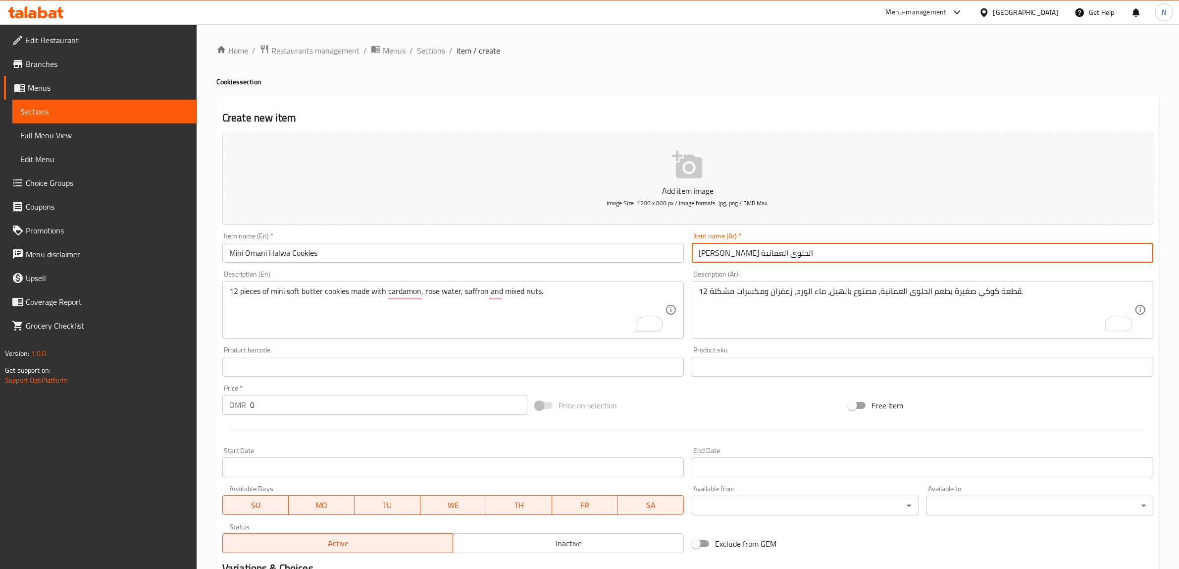
click at [787, 255] on input "ميني كوكيز الحلوى العمانية" at bounding box center [923, 253] width 462 height 20
click at [958, 296] on textarea "12 قطعة كوكي صغيرة بطعم الحلوى العمانية، مصنوع بالهيل، ماء الورد، زعفران ومكسرا…" at bounding box center [917, 309] width 436 height 47
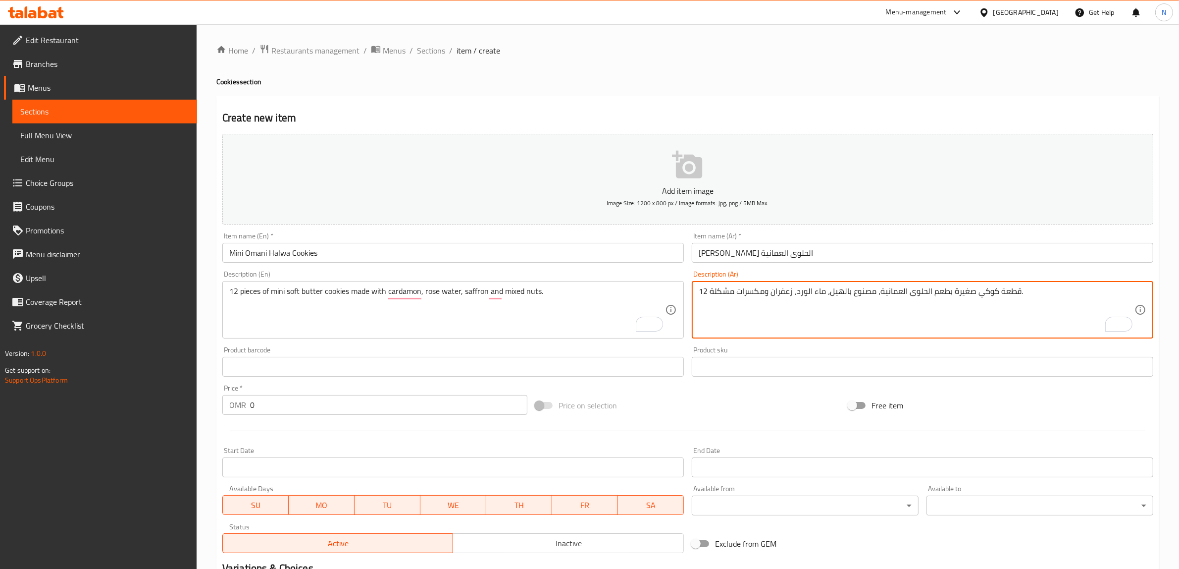
paste textarea "ميني"
click at [974, 290] on textarea "12 قطعة كوكيز بطعم الحلوى العمانية، مصنوع بالهيل، ماء الورد، زعفران ومكسرات مشك…" at bounding box center [917, 309] width 436 height 47
paste textarea "يني"
drag, startPoint x: 951, startPoint y: 292, endPoint x: 881, endPoint y: 295, distance: 70.4
click at [881, 295] on textarea "12 قطعة ميني كوكيز بطعم الحلوى العمانية، مصنوع بالهيل، ماء الورد، زعفران ومكسرا…" at bounding box center [917, 309] width 436 height 47
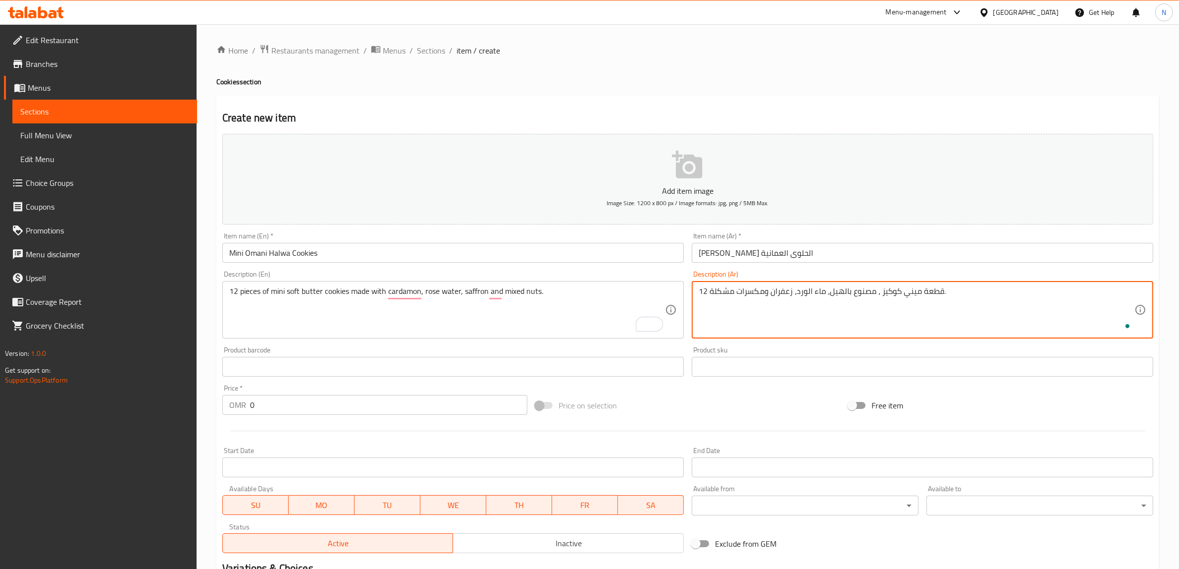
paste textarea "بدة ناعمة"
type textarea "12 قطعة ميني كوكيز زبدة ناعمة، مصنوع بالهيل، ماء الورد، زعفران ومكسرات مشكلة."
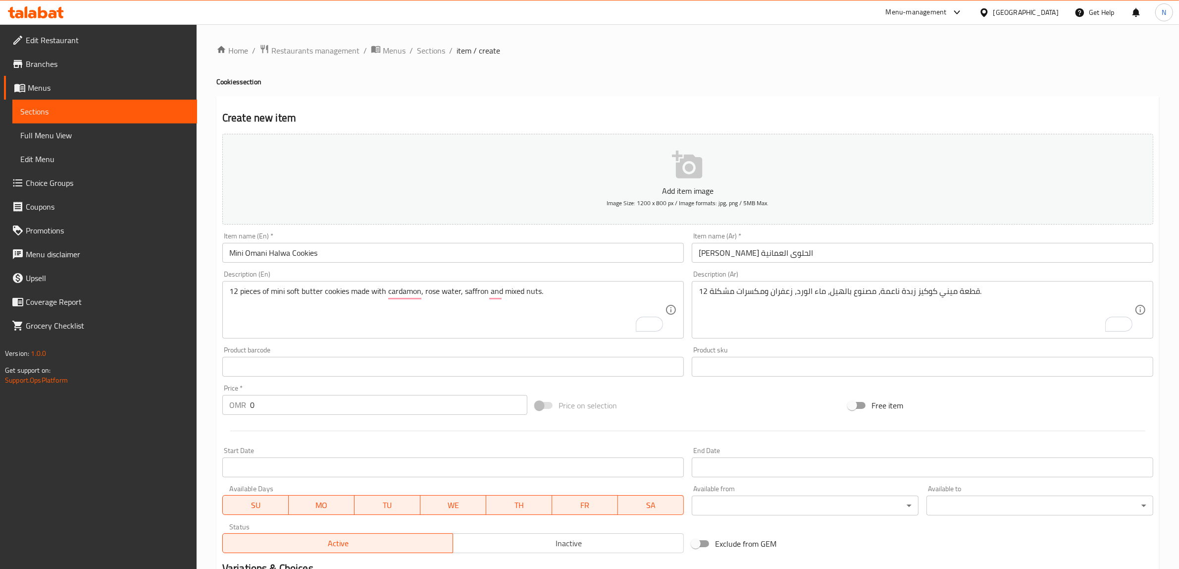
click at [334, 398] on input "0" at bounding box center [388, 405] width 277 height 20
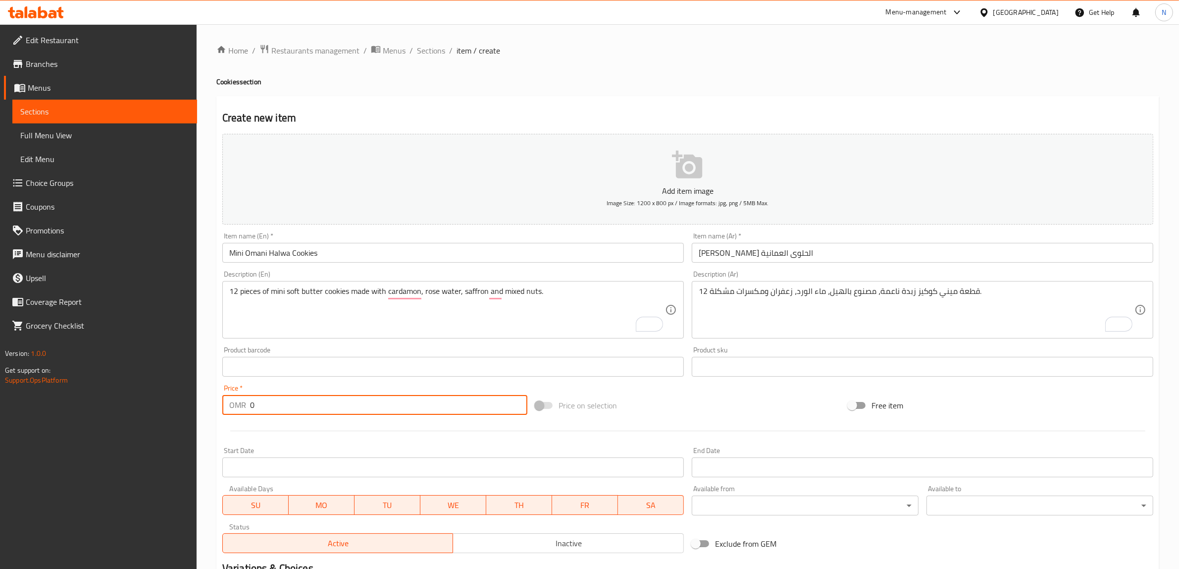
click at [334, 398] on input "0" at bounding box center [388, 405] width 277 height 20
paste input "2.80"
type input "2.800"
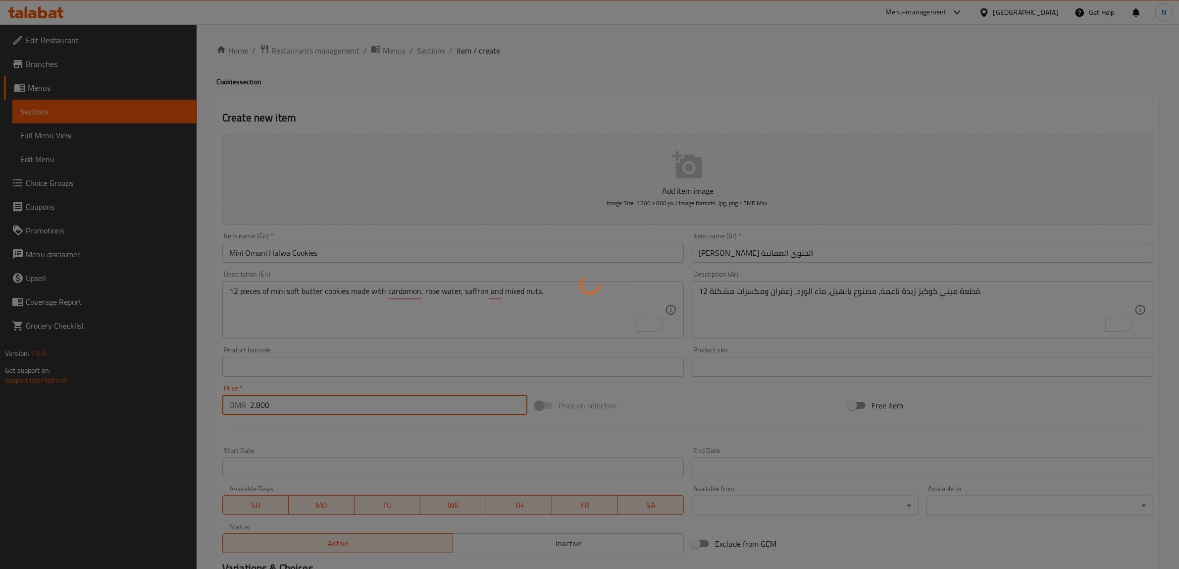
type input "0"
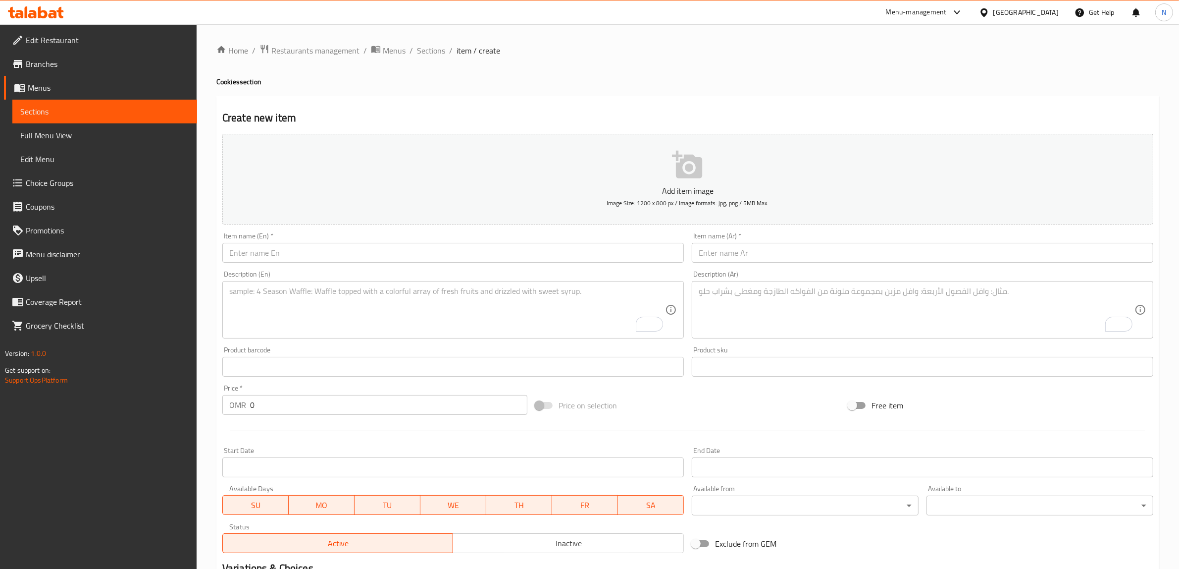
click at [561, 254] on input "text" at bounding box center [453, 253] width 462 height 20
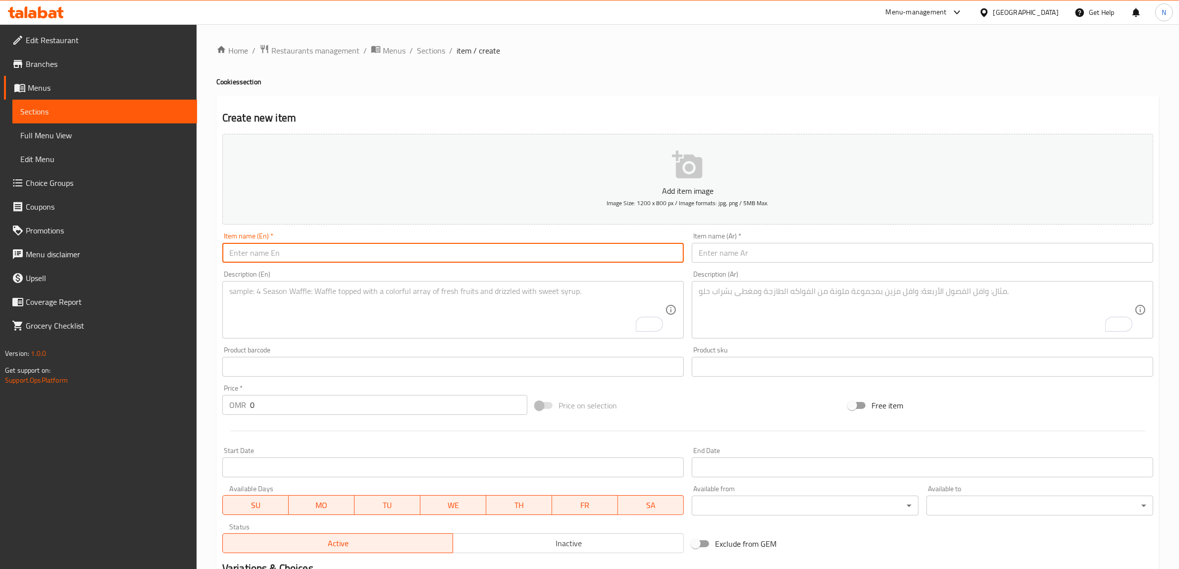
paste input "Milk Chocolate Chunk Cookie"
type input "Milk Chocolate Chunk Cookie"
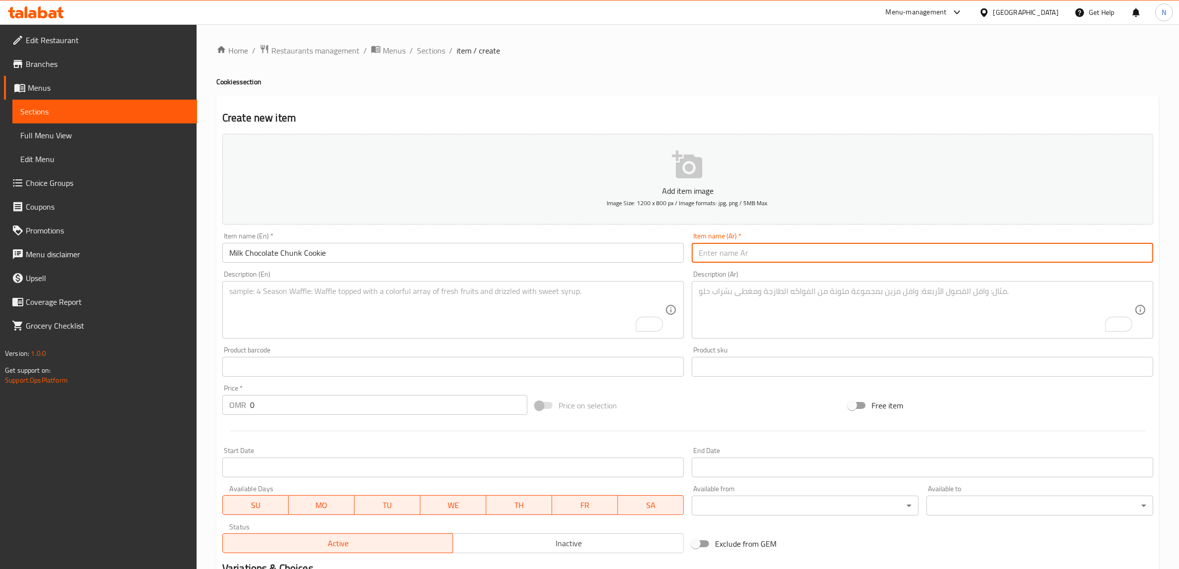
click at [971, 246] on input "text" at bounding box center [923, 253] width 462 height 20
paste input "كوكي بشوكلاتة بالحليب"
type input "كوكي بشوكلاتة بالحليب"
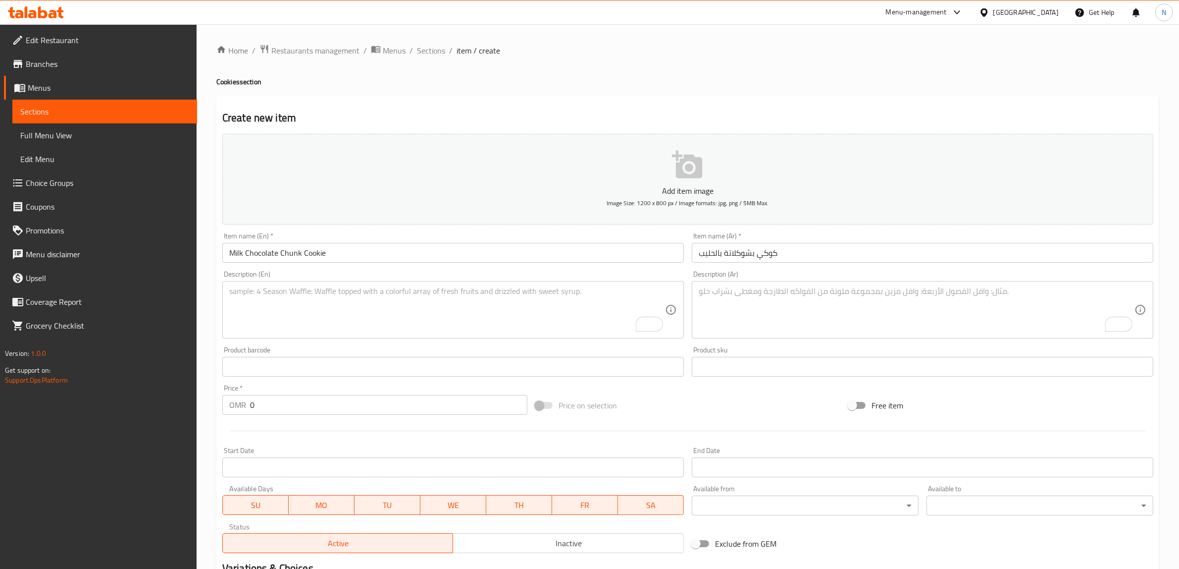
click at [558, 308] on textarea "To enrich screen reader interactions, please activate Accessibility in Grammarl…" at bounding box center [447, 309] width 436 height 47
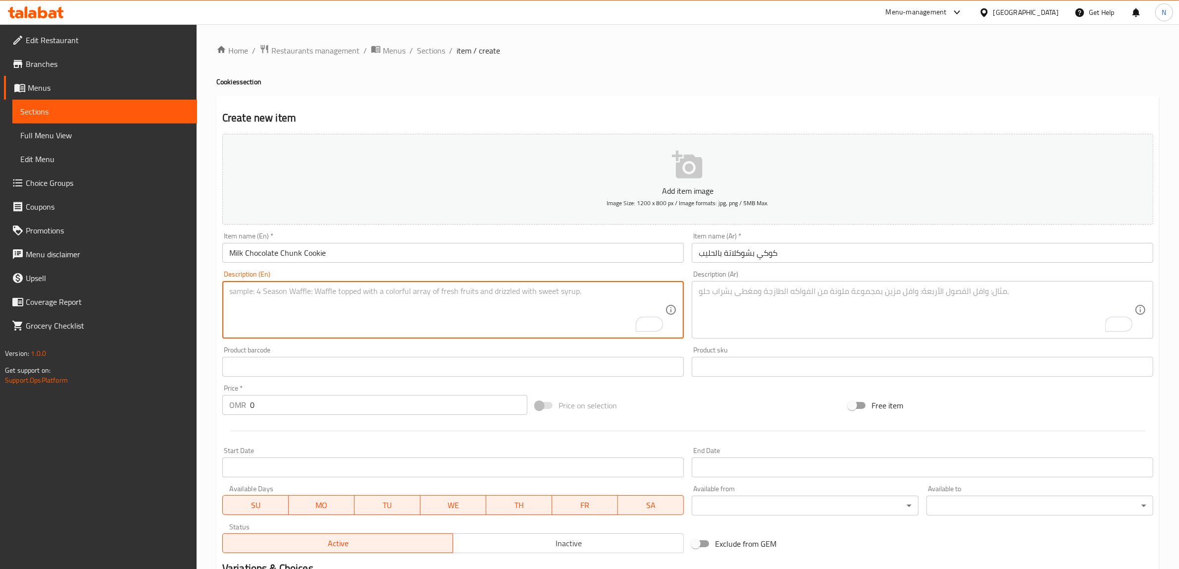
paste textarea "Butter cookie loaded with chunky premium milk chocolate"
type textarea "Butter cookie loaded with chunky premium milk chocolate"
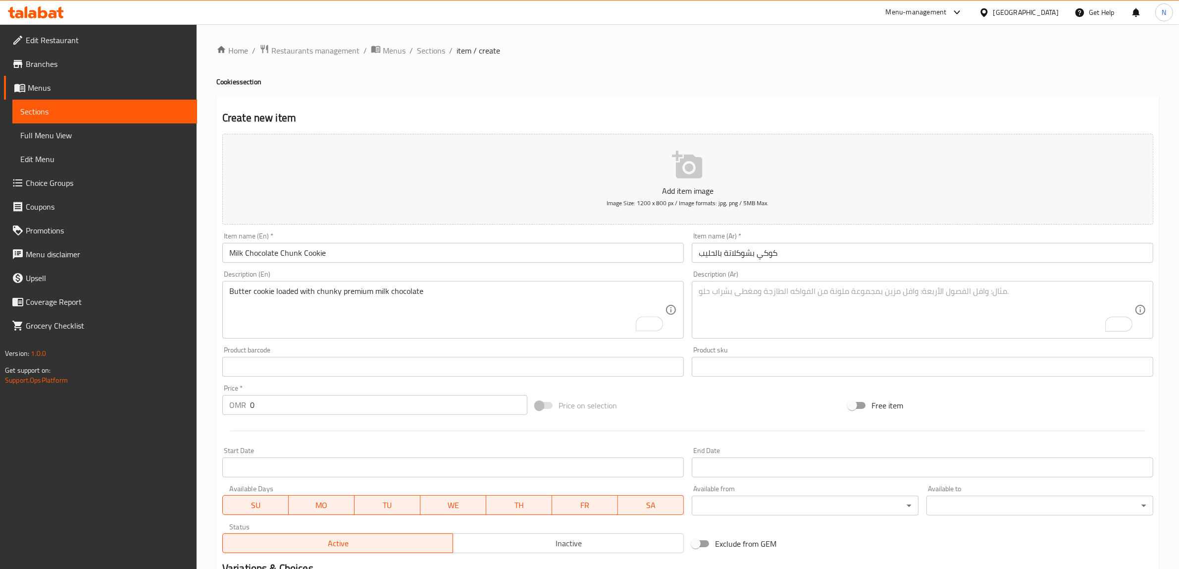
drag, startPoint x: 907, startPoint y: 288, endPoint x: 939, endPoint y: 285, distance: 31.8
click at [907, 288] on textarea "To enrich screen reader interactions, please activate Accessibility in Grammarl…" at bounding box center [917, 309] width 436 height 47
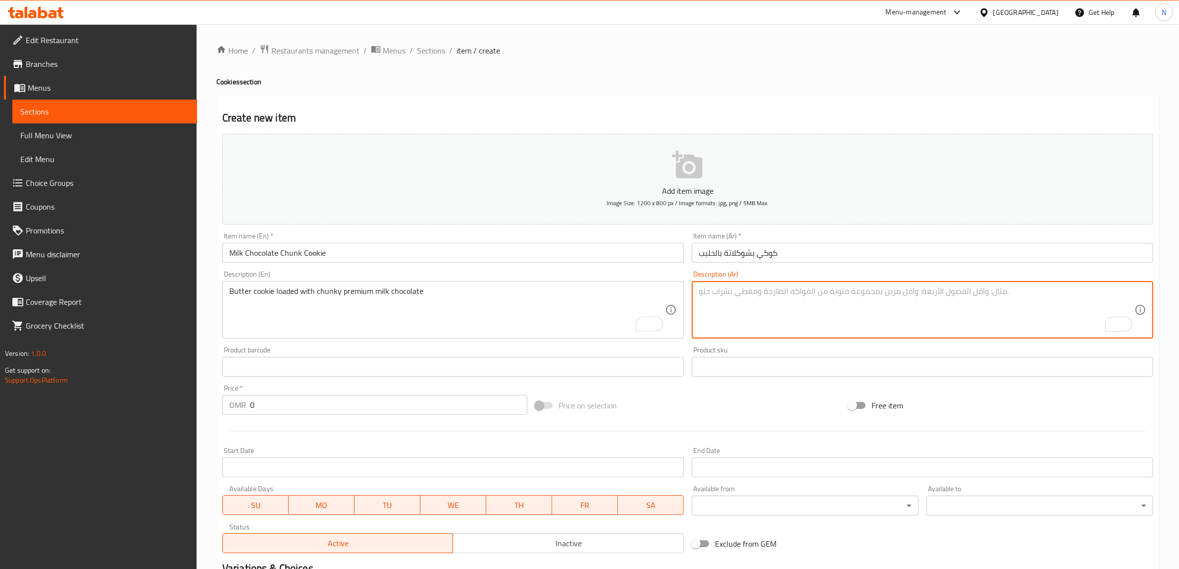
paste textarea "كوكي غنية بقطع شوكولاتة حليب."
type textarea "كوكي غنية بقطع شوكولاتة حليب."
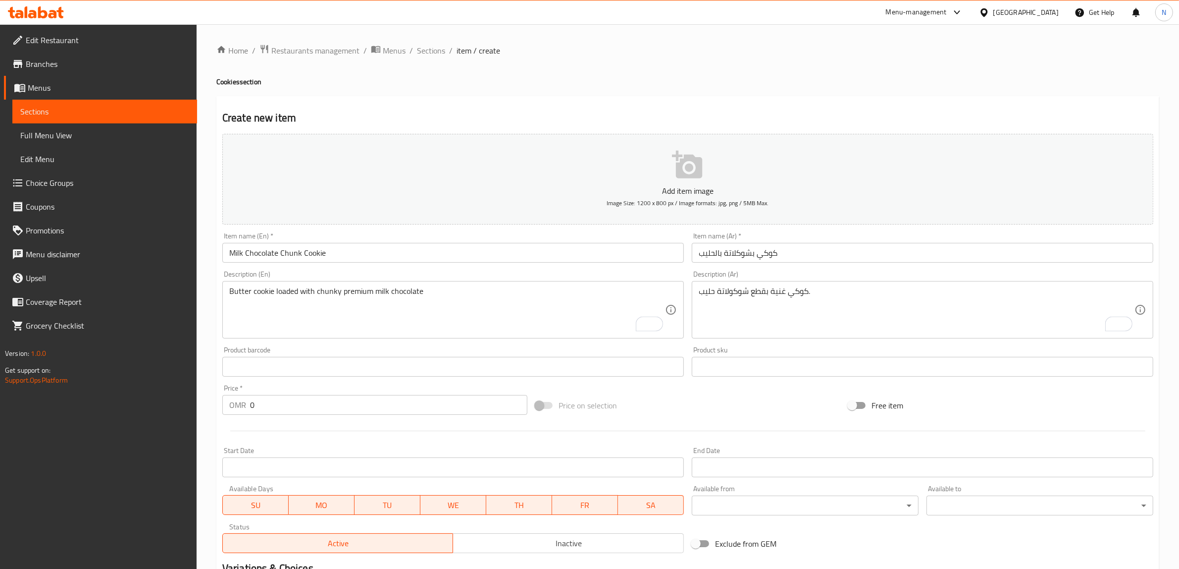
click at [396, 410] on input "0" at bounding box center [388, 405] width 277 height 20
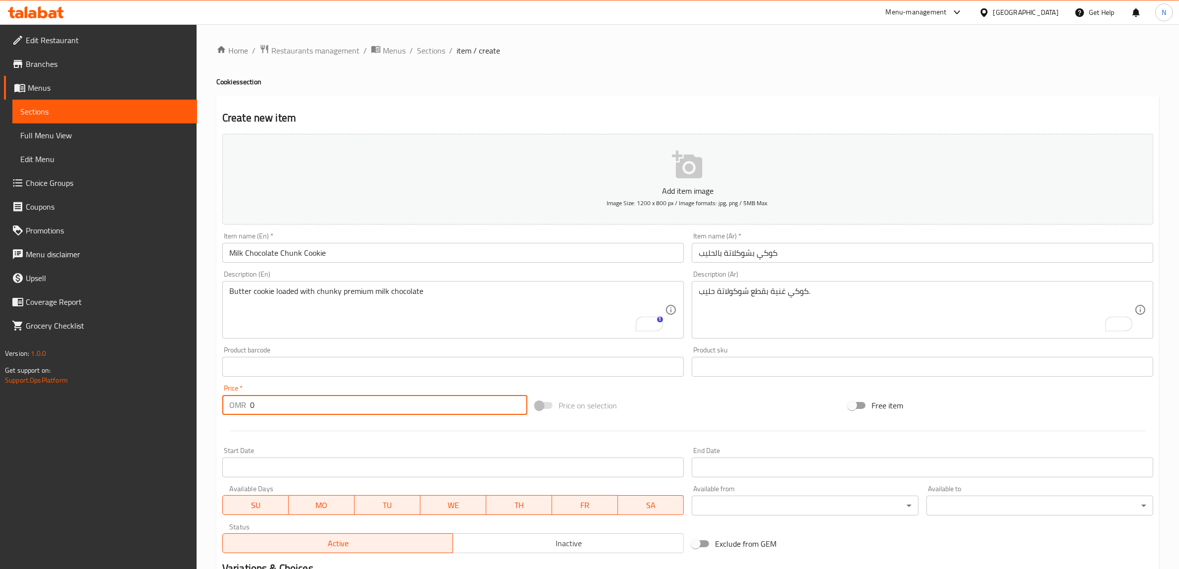
click at [396, 410] on input "0" at bounding box center [388, 405] width 277 height 20
paste input "1.80"
type input "1.800"
click at [791, 252] on input "كوكي بشوكلاتة بالحليب" at bounding box center [923, 253] width 462 height 20
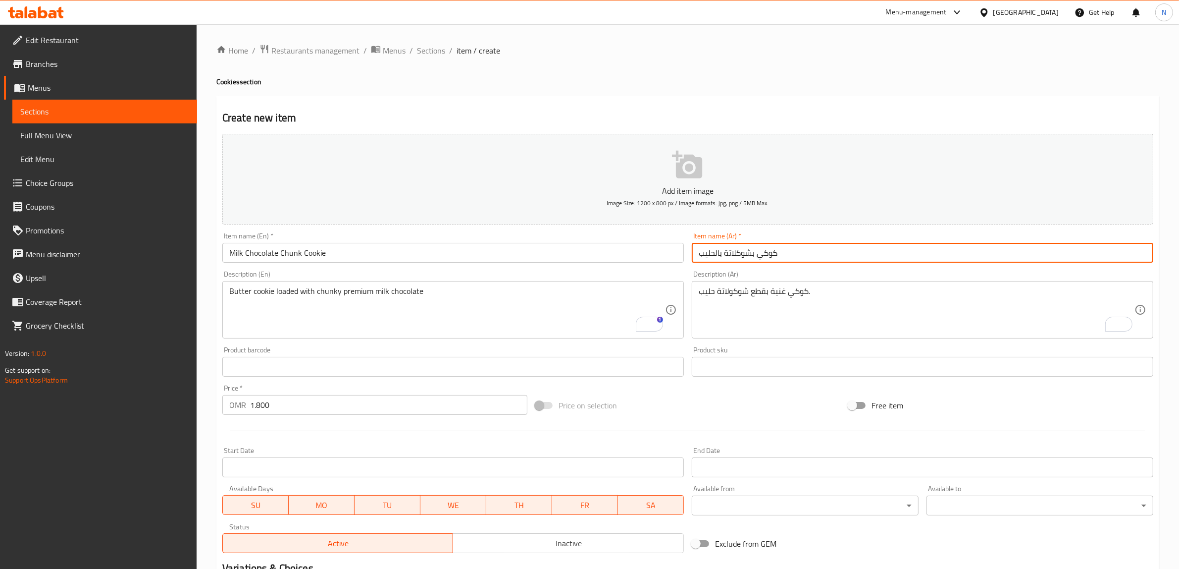
click at [750, 256] on input "كوكي بشوكلاتة بالحليب" at bounding box center [923, 253] width 462 height 20
click at [723, 258] on input "كوكي بقطع شوكلاتة بالحليب" at bounding box center [923, 253] width 462 height 20
type input "كوكي بقطع شوكلاتة الحليب"
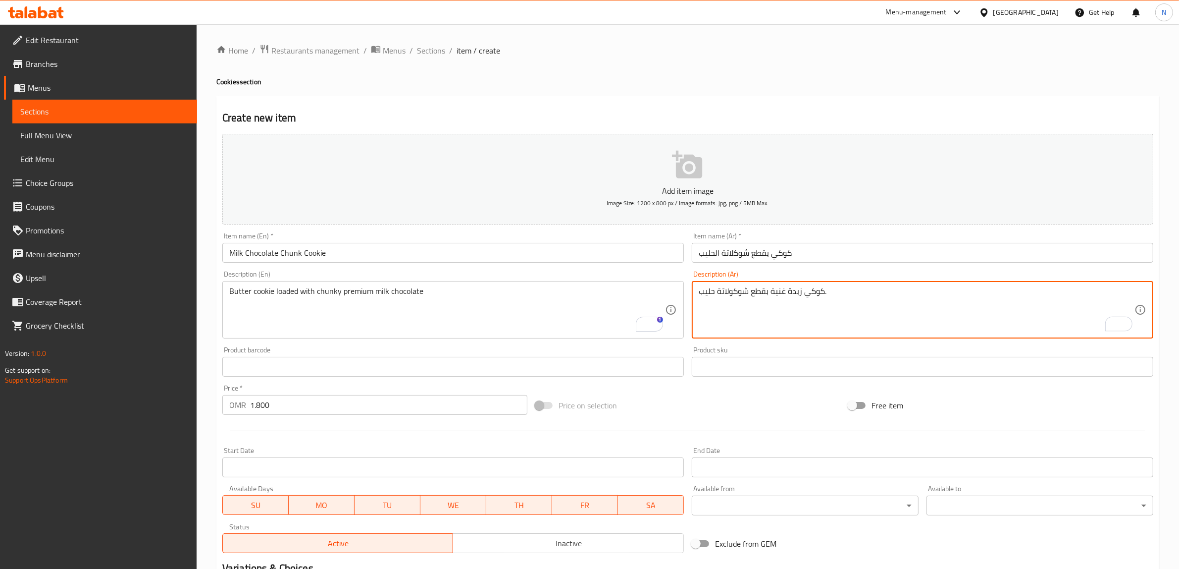
click at [780, 294] on textarea "كوكي زبدة غنية بقطع شوكولاتة حليب." at bounding box center [917, 309] width 436 height 47
click at [852, 295] on textarea "كوكي زبدة لودد بقطع شوكولاتة حليب." at bounding box center [917, 309] width 436 height 47
type textarea "كوكي زبدة لودد بقطع شوكولاتة حليب بريميوم."
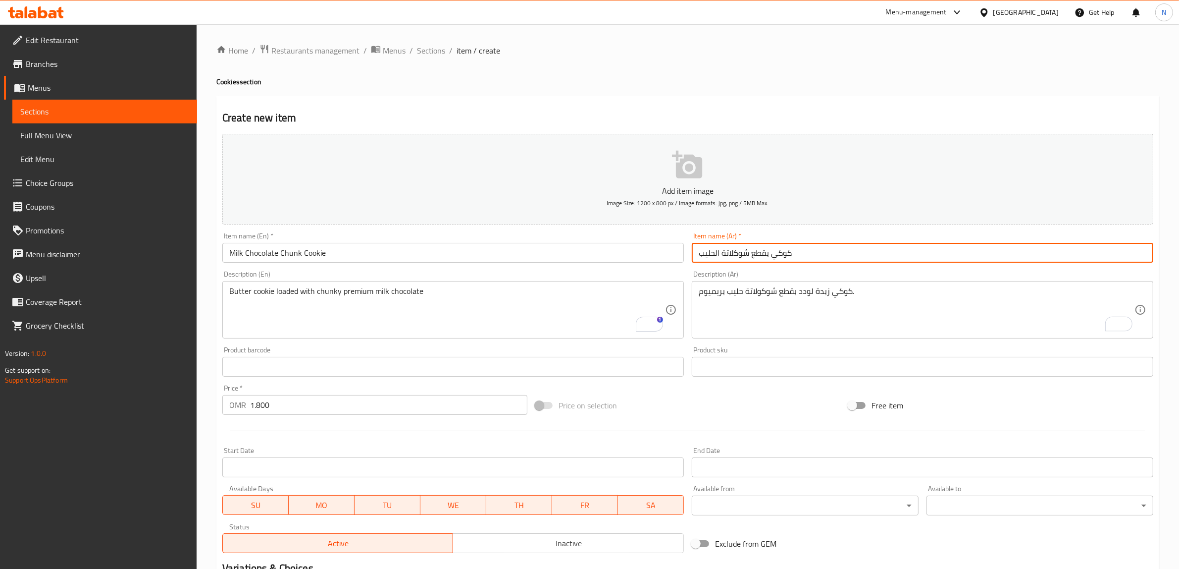
click at [795, 248] on input "كوكي بقطع شوكلاتة الحليب" at bounding box center [923, 253] width 462 height 20
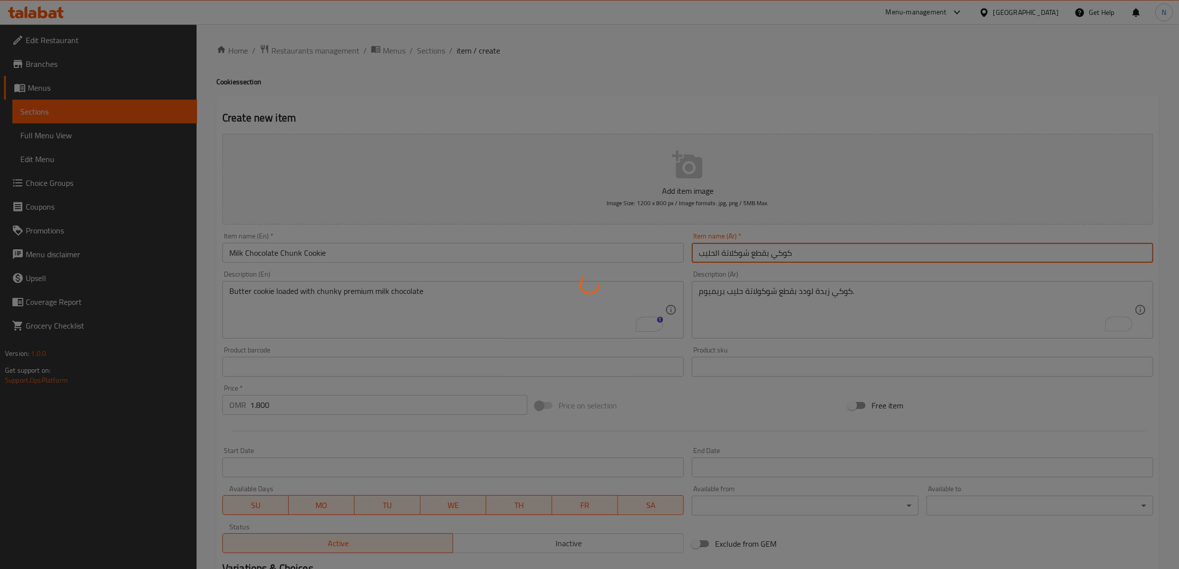
type input "0"
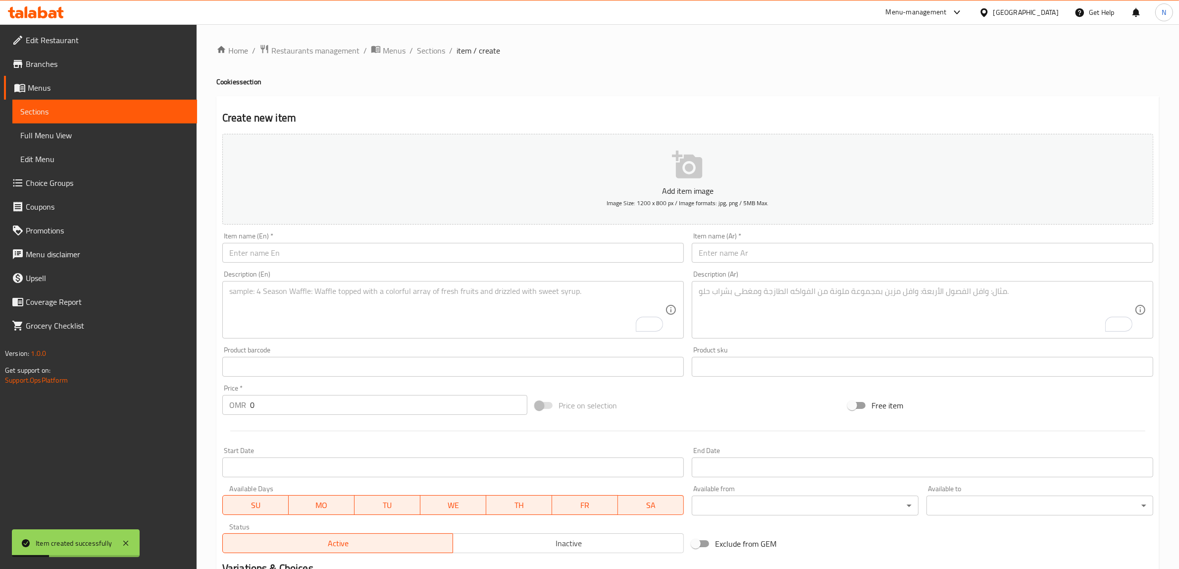
click at [582, 256] on input "text" at bounding box center [453, 253] width 462 height 20
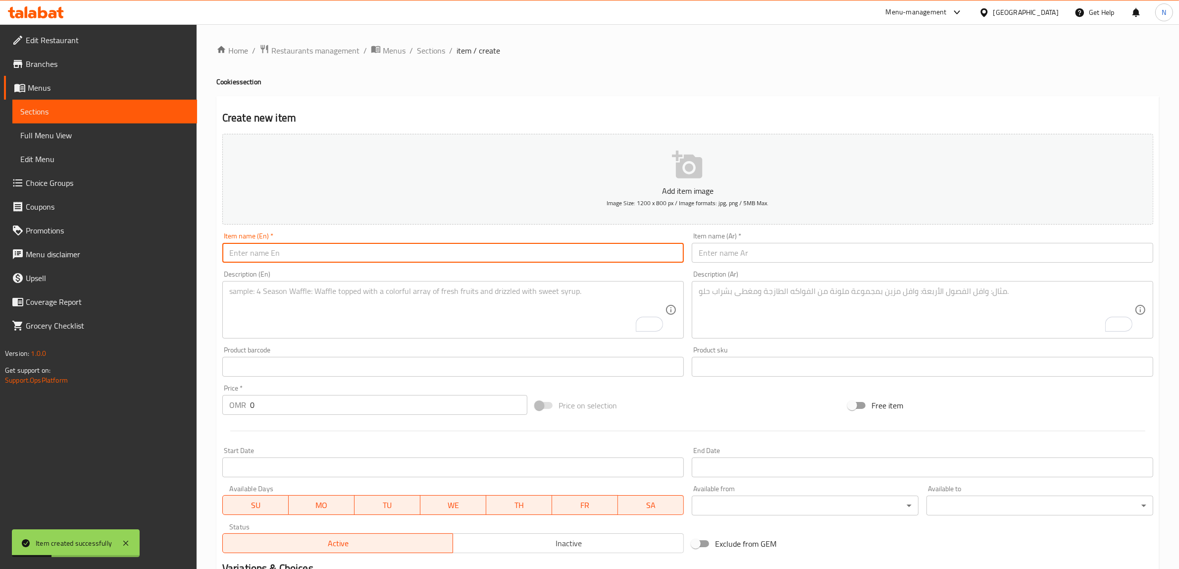
paste input "Mini Milk Chocolate Chunk Cookies"
type input "Mini Milk Chocolate Chunk Cookies"
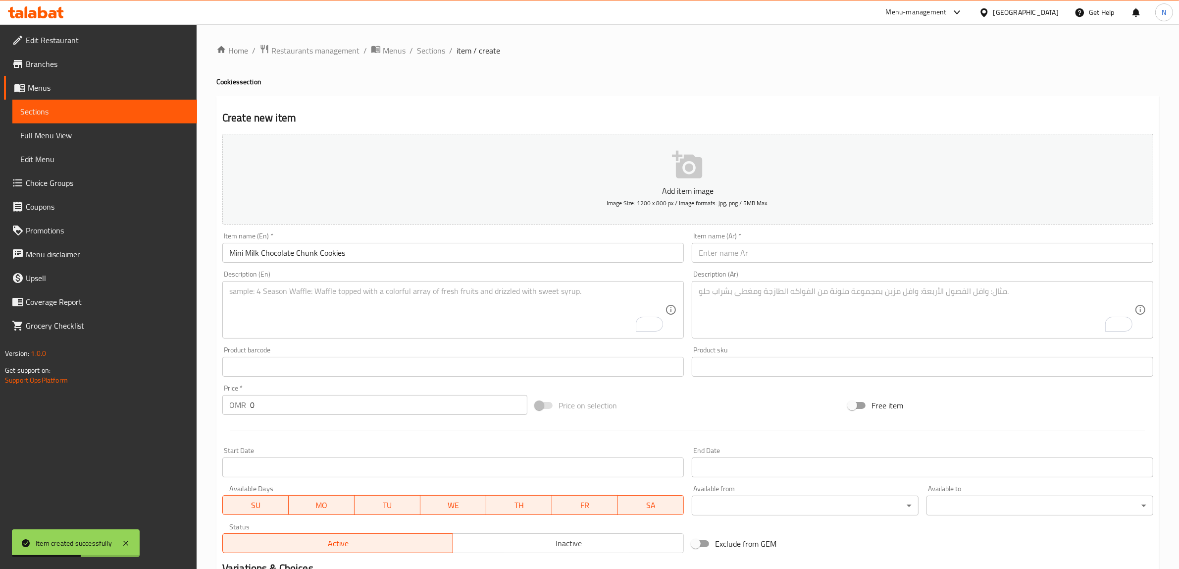
drag, startPoint x: 806, startPoint y: 261, endPoint x: 831, endPoint y: 260, distance: 24.8
click at [806, 261] on input "text" at bounding box center [923, 253] width 462 height 20
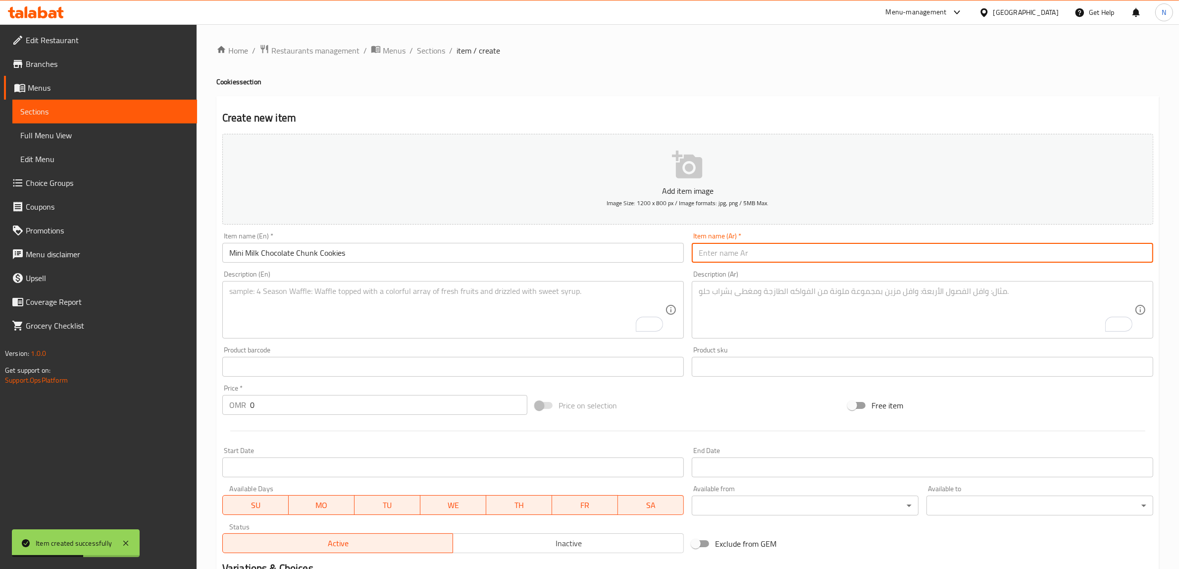
paste input "كوكي بشوكلاتة بالحليب"
type input "كوكي بشوكلاتة بالحليب"
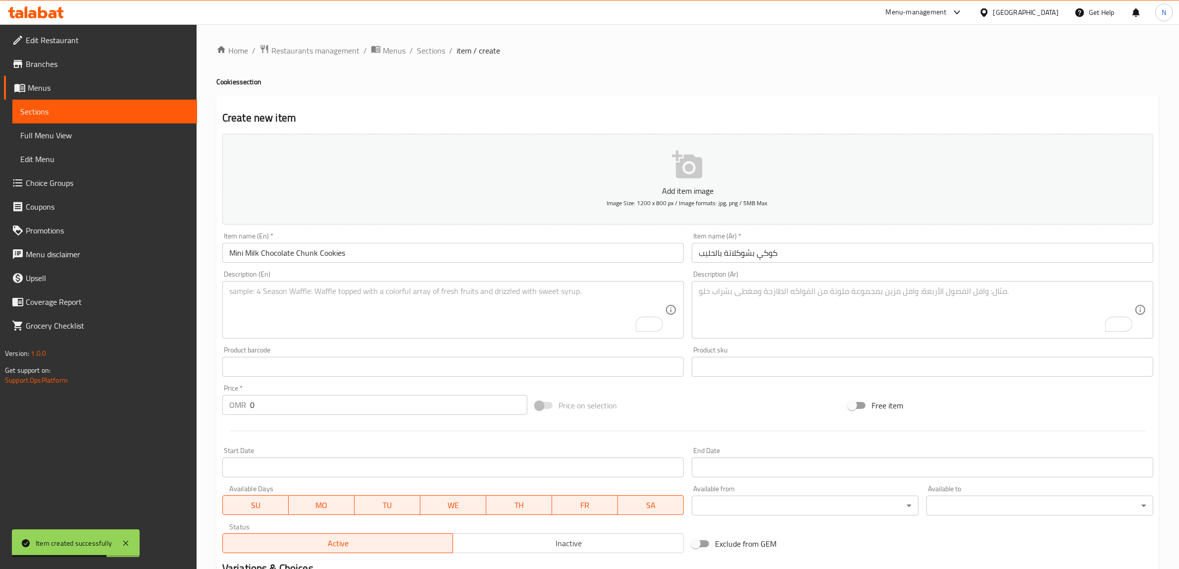
drag, startPoint x: 588, startPoint y: 315, endPoint x: 716, endPoint y: 315, distance: 127.8
click at [588, 315] on textarea "To enrich screen reader interactions, please activate Accessibility in Grammarl…" at bounding box center [447, 309] width 436 height 47
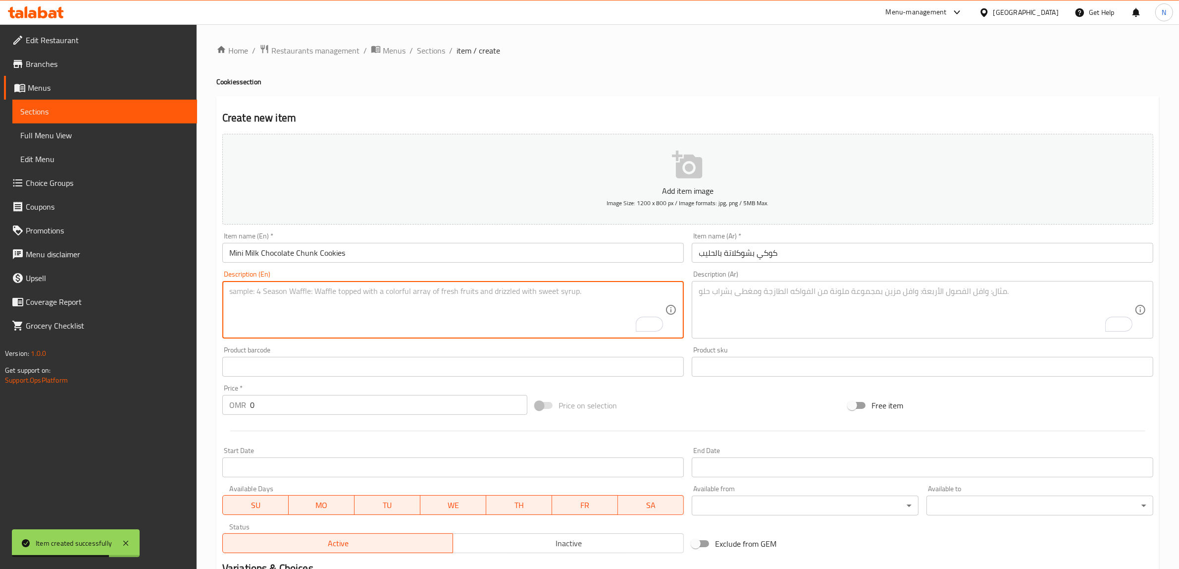
paste textarea "12 pieces of mini butter cookies made with premium milk chocolate chunks."
type textarea "12 pieces of mini butter cookies made with premium milk chocolate chunks."
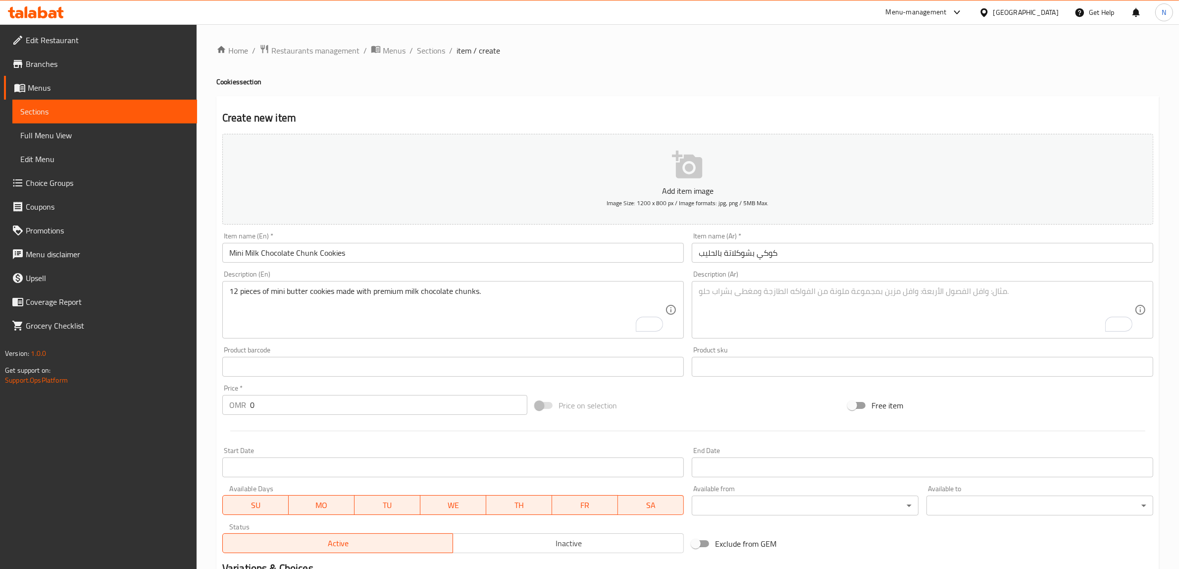
drag, startPoint x: 892, startPoint y: 324, endPoint x: 946, endPoint y: 316, distance: 55.2
click at [892, 324] on textarea "To enrich screen reader interactions, please activate Accessibility in Grammarl…" at bounding box center [917, 309] width 436 height 47
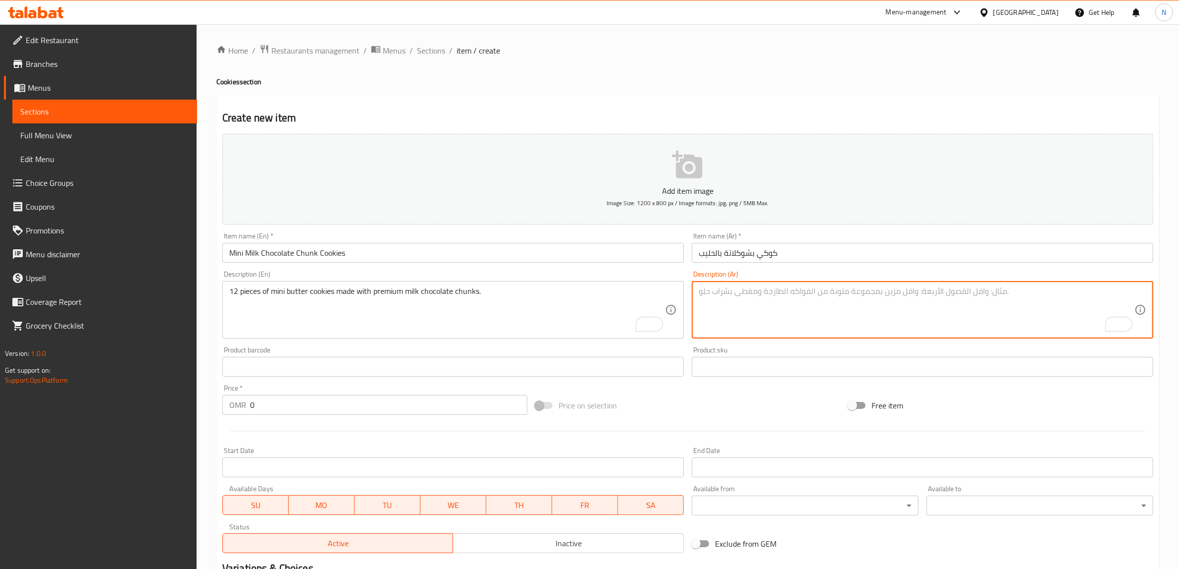
paste textarea "١٢ قطعة كوكي صغيرة محشية بشوكولاتة حليب"
type textarea "١٢ قطعة كوكي صغيرة محشية بشوكولاتة حليب"
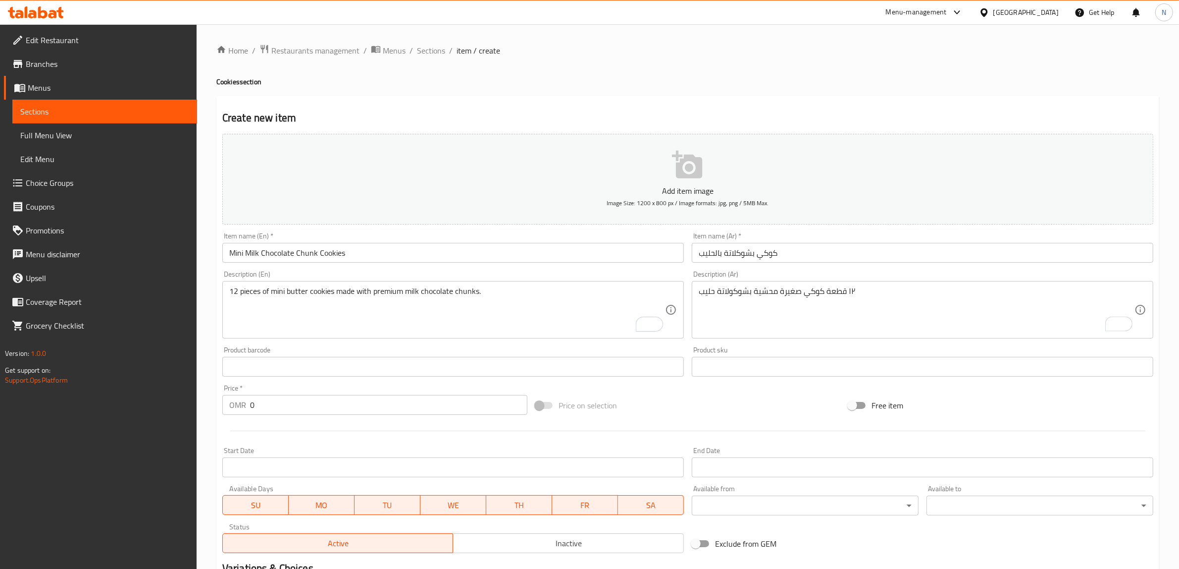
click at [392, 403] on input "0" at bounding box center [388, 405] width 277 height 20
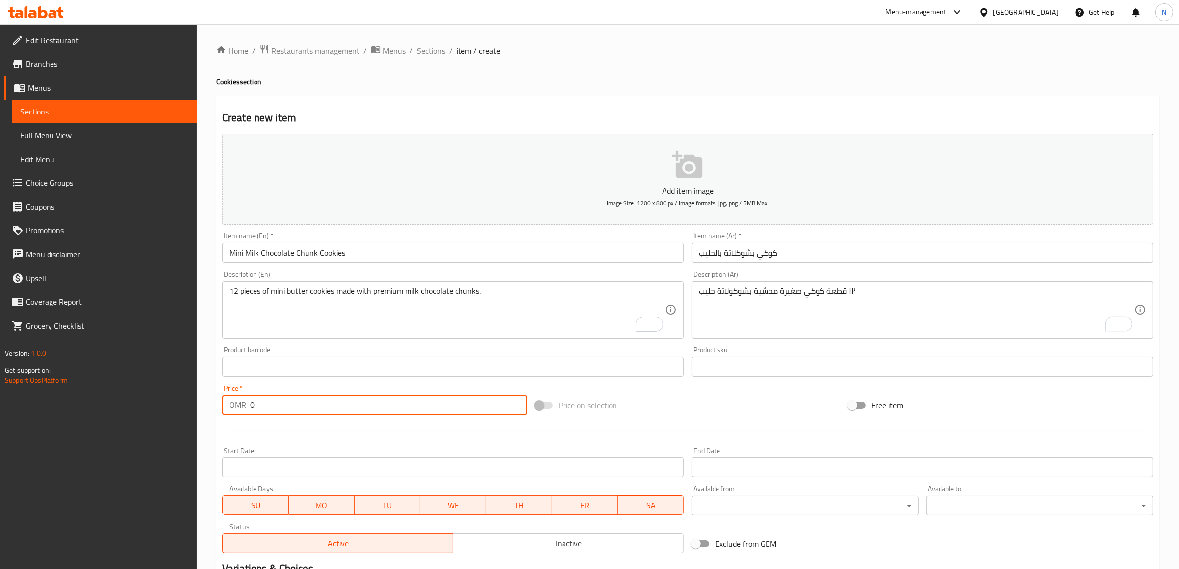
click at [392, 403] on input "0" at bounding box center [388, 405] width 277 height 20
paste input "2.80"
type input "2.800"
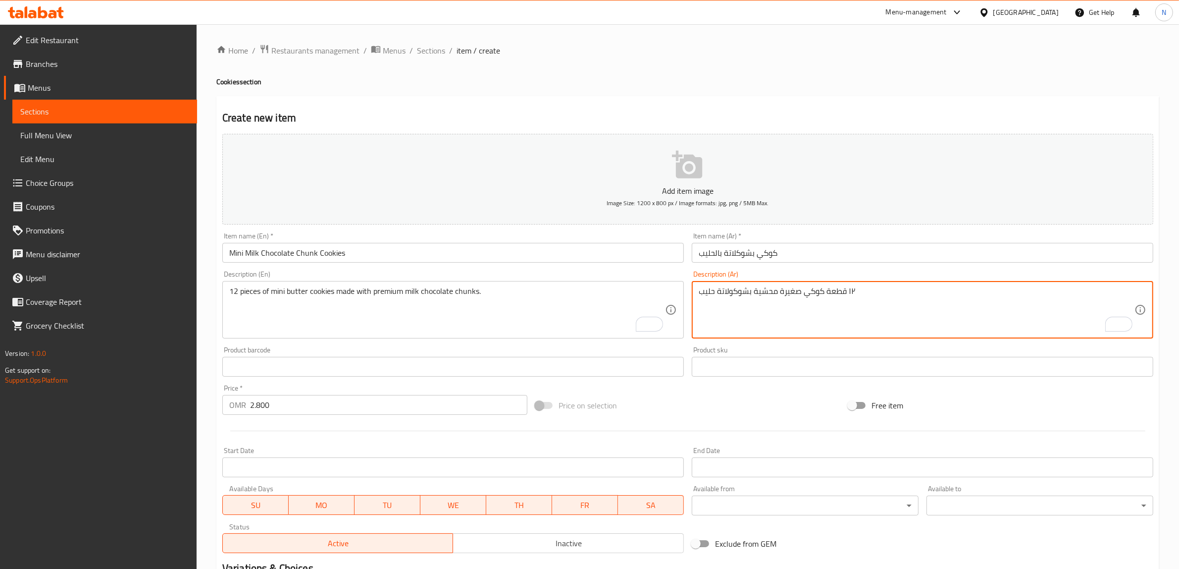
click at [825, 291] on textarea "١٢ قطعة كوكي صغيرة محشية بشوكولاتة حليب" at bounding box center [917, 309] width 436 height 47
paste textarea "وكي زبدة لودد بقطع شوكولاتة حليب بريميوم."
click at [851, 303] on textarea "١٢ قطعة كوكي صغيرة محشية بشوكولاتة حليب" at bounding box center [917, 309] width 436 height 47
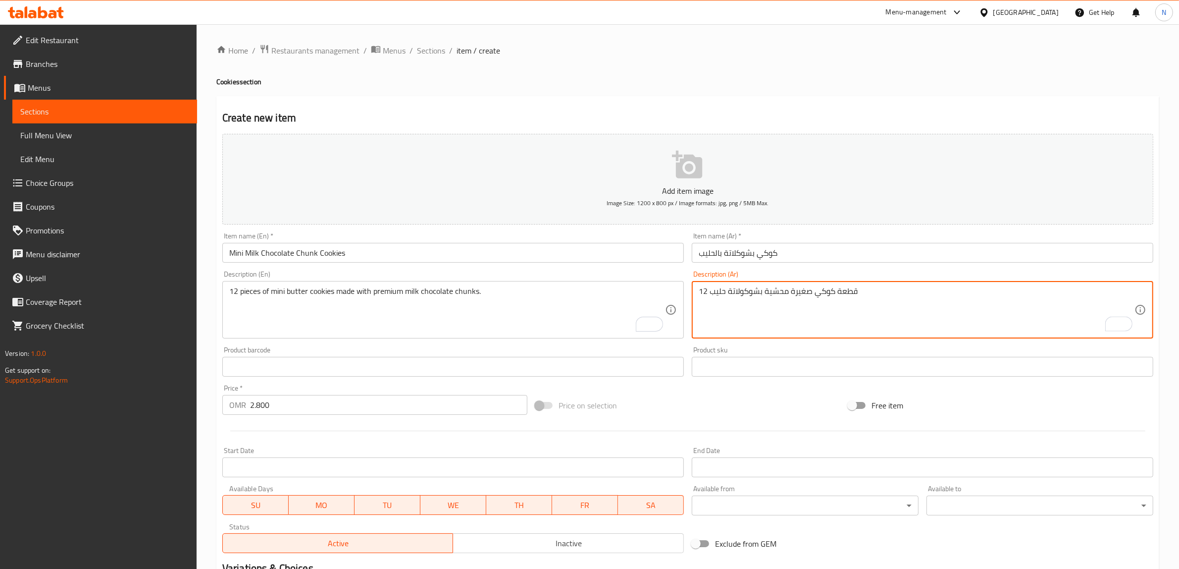
click at [816, 305] on textarea "12 قطعة كوكي صغيرة محشية بشوكولاتة حليب" at bounding box center [917, 309] width 436 height 47
click at [807, 303] on textarea "12 قطعة ميني كوكيز صغيرة محشية بشوكولاتة حليب" at bounding box center [917, 309] width 436 height 47
click at [778, 306] on textarea "12 قطعة ميني كوكيز زبدة محشية بشوكولاتة حليب" at bounding box center [917, 309] width 436 height 47
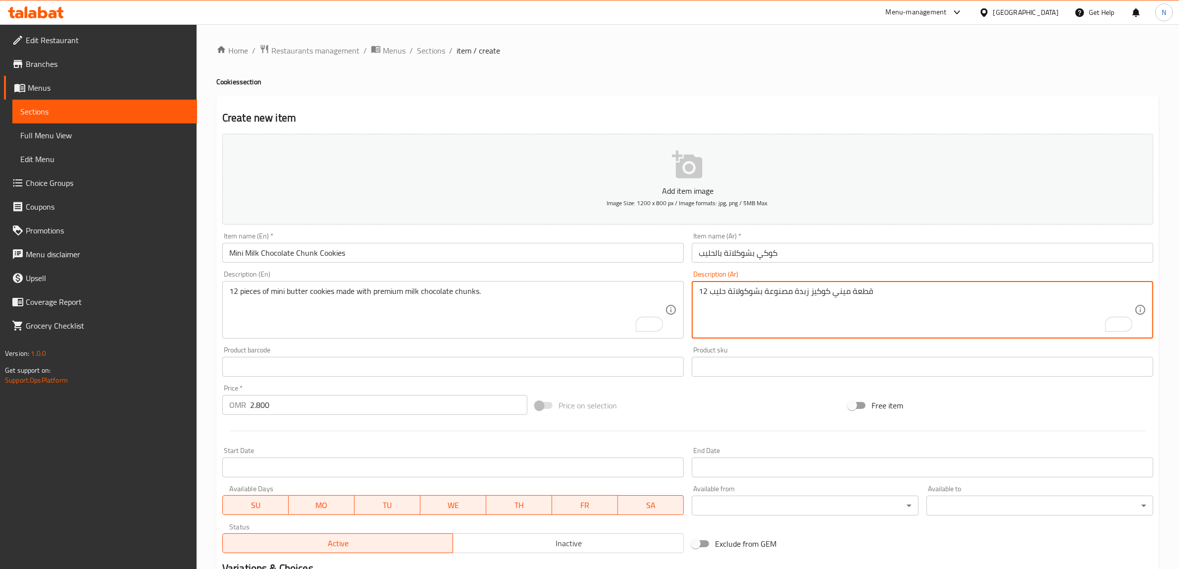
click at [759, 302] on textarea "12 قطعة ميني كوكيز زبدة مصنوعة بشوكولاتة حليب" at bounding box center [917, 309] width 436 height 47
type textarea "12 قطعة ميني كوكيز زبدة مصنوعة بقطع شوكولاتة حليب بريميوم."
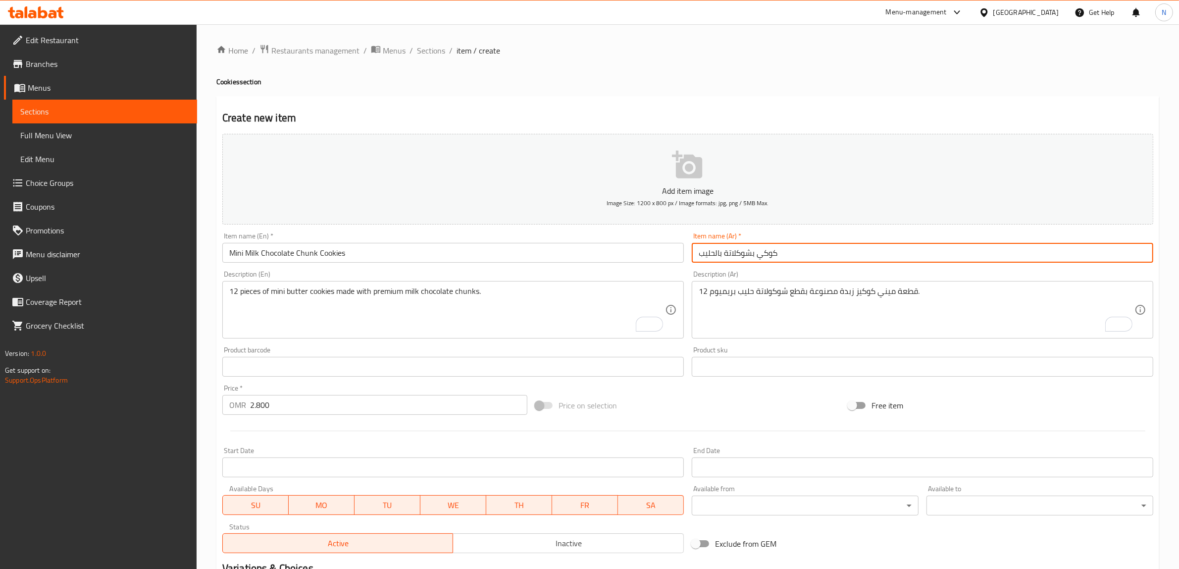
click at [899, 256] on input "كوكي بشوكلاتة بالحليب" at bounding box center [923, 253] width 462 height 20
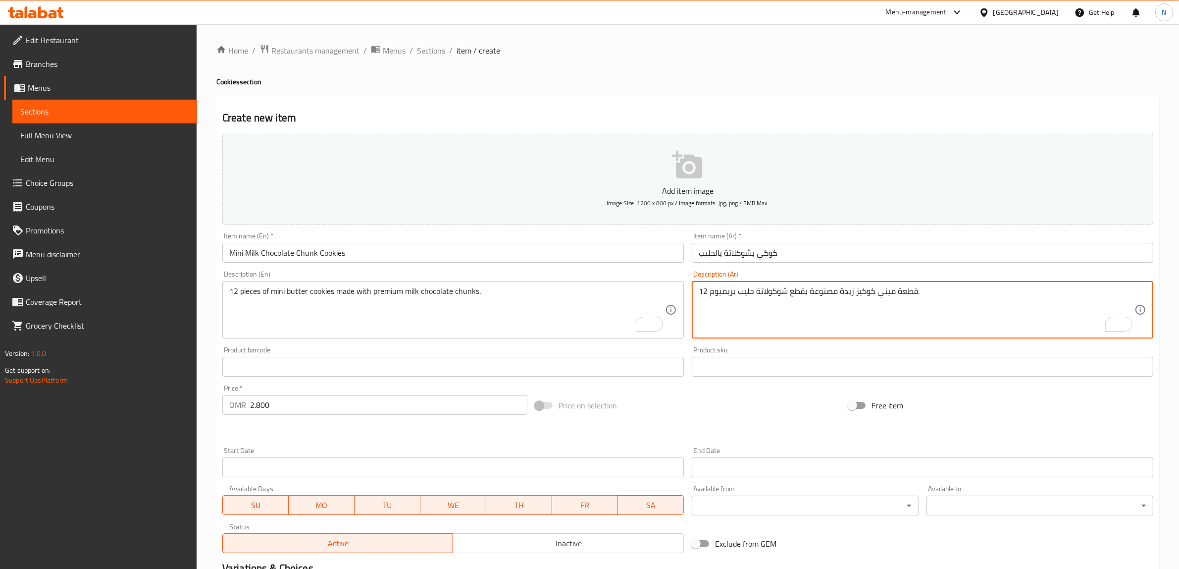
click at [885, 290] on textarea "12 قطعة ميني كوكيز زبدة مصنوعة بقطع شوكولاتة حليب بريميوم." at bounding box center [917, 309] width 436 height 47
click at [830, 256] on input "كوكي بشوكلاتة بالحليب" at bounding box center [923, 253] width 462 height 20
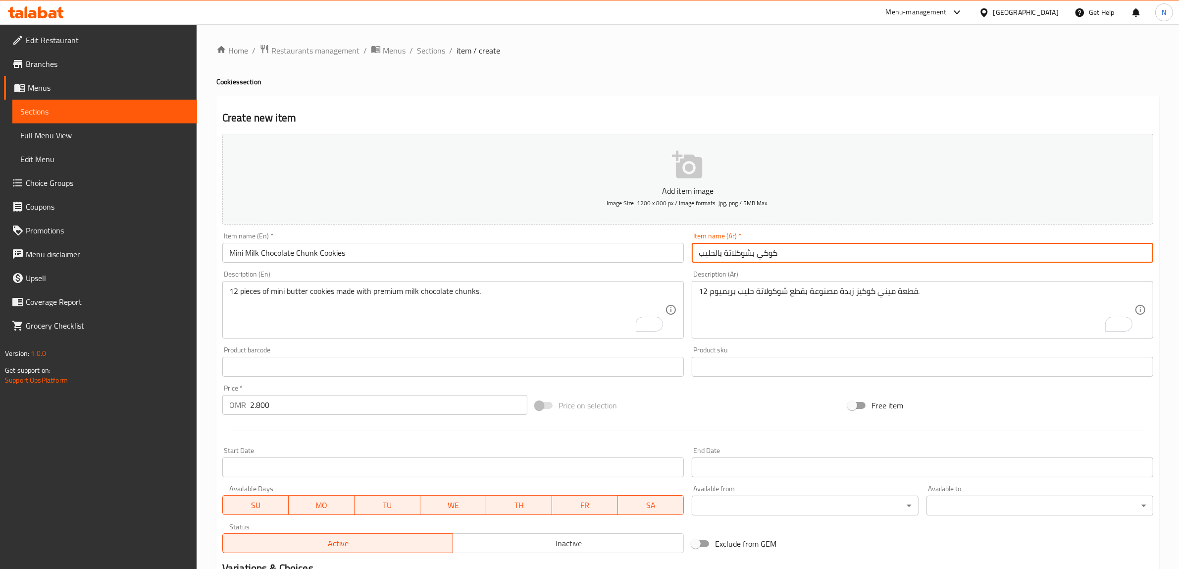
paste input "ميني"
click at [752, 257] on input "ميني كوكيز بشوكلاتة بالحليب" at bounding box center [923, 253] width 462 height 20
type input "ميني كوكيز بقطع شوكلاتة بالحليب"
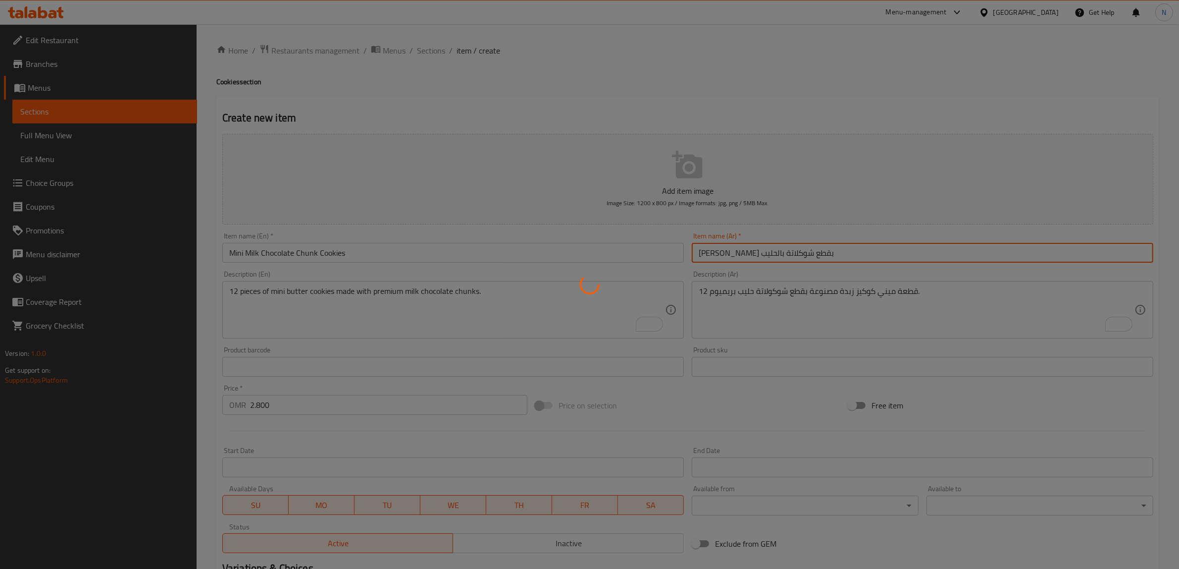
type input "0"
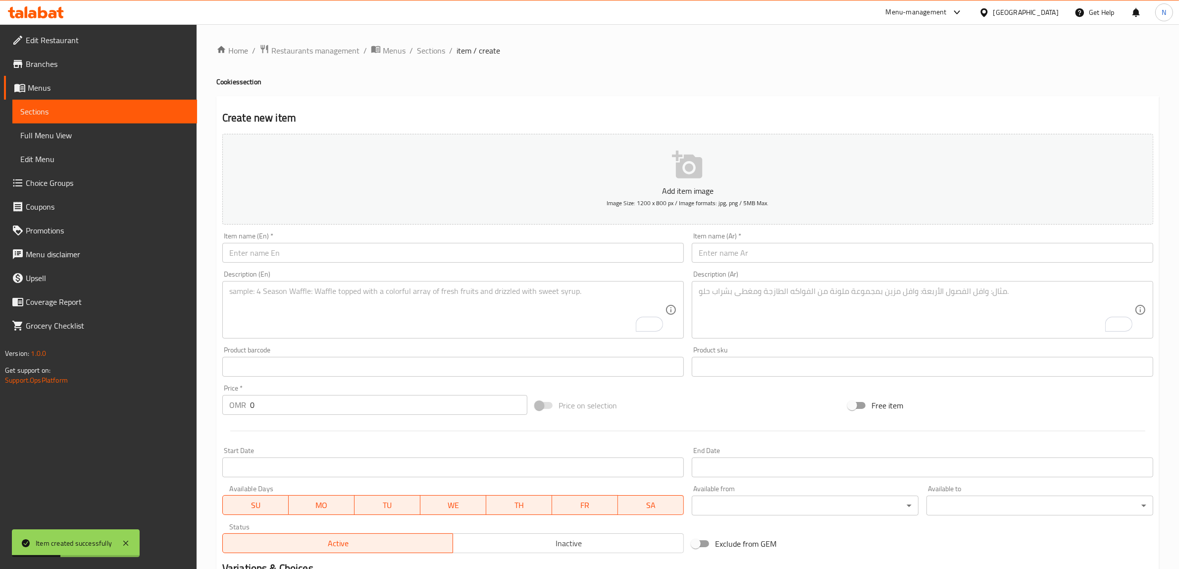
click at [642, 248] on input "text" at bounding box center [453, 253] width 462 height 20
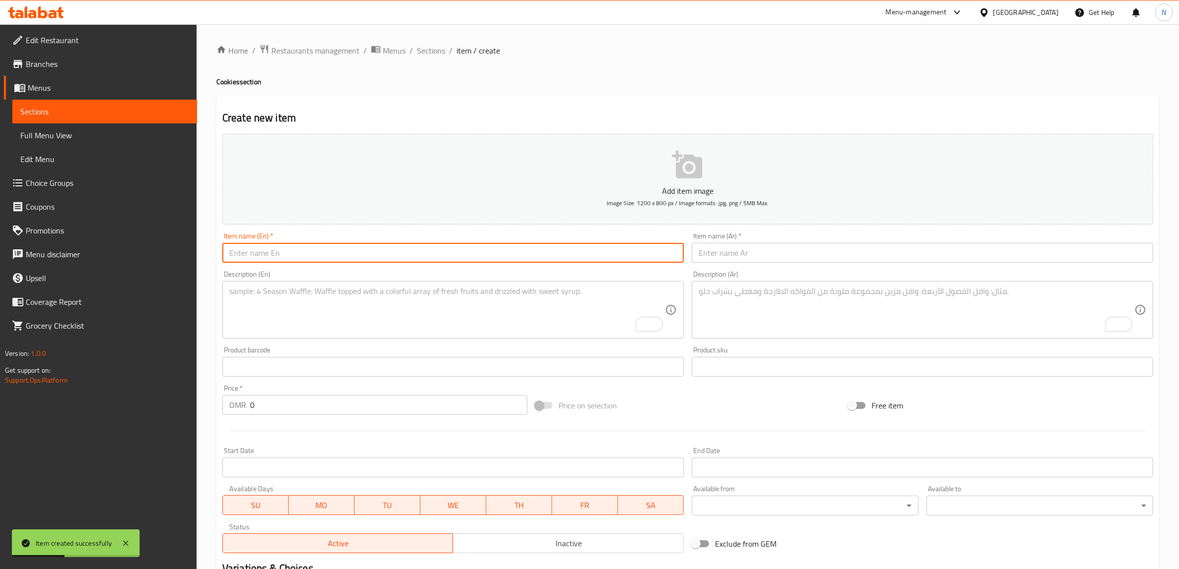
paste input "Original Cookie"
type input "Original Cookie"
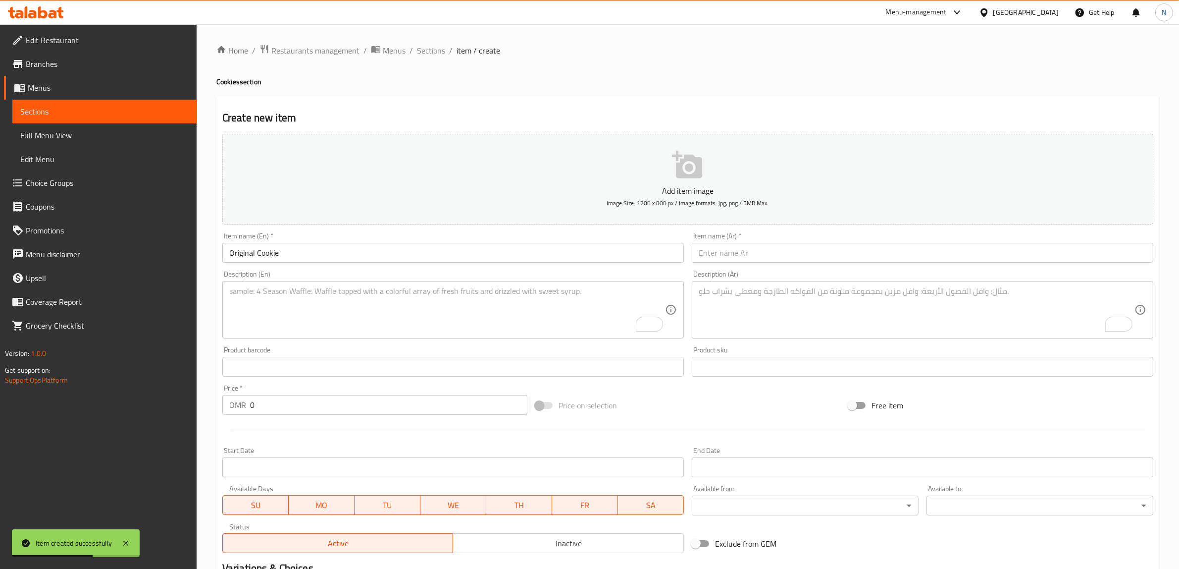
drag, startPoint x: 888, startPoint y: 249, endPoint x: 1071, endPoint y: 242, distance: 183.4
click at [888, 249] on input "text" at bounding box center [923, 253] width 462 height 20
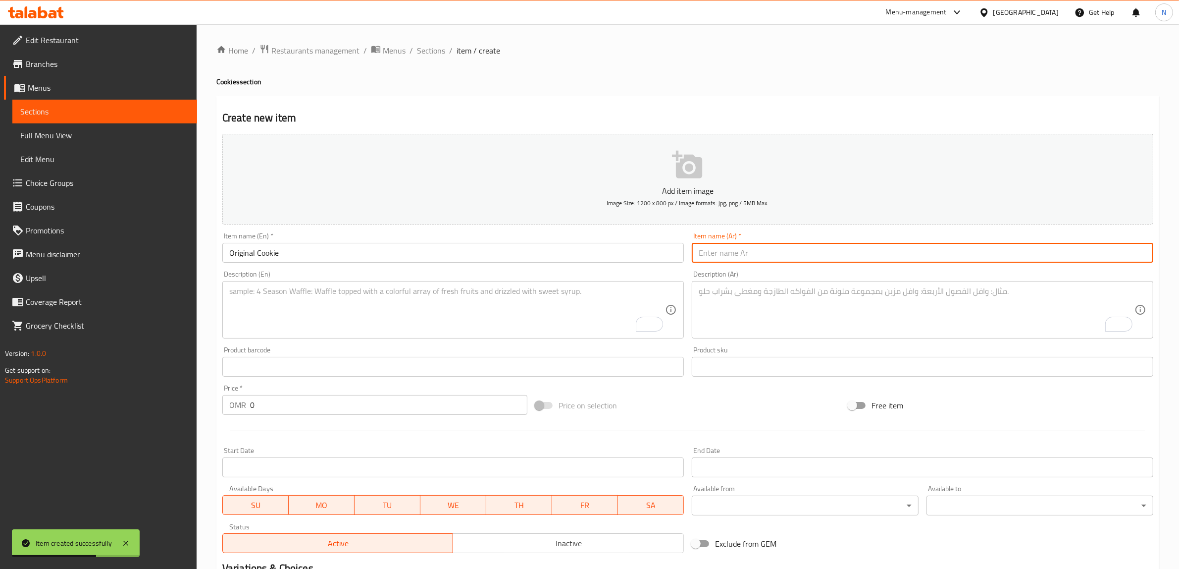
paste input "كوكي الأصلي"
type input "كوكي الأصلي"
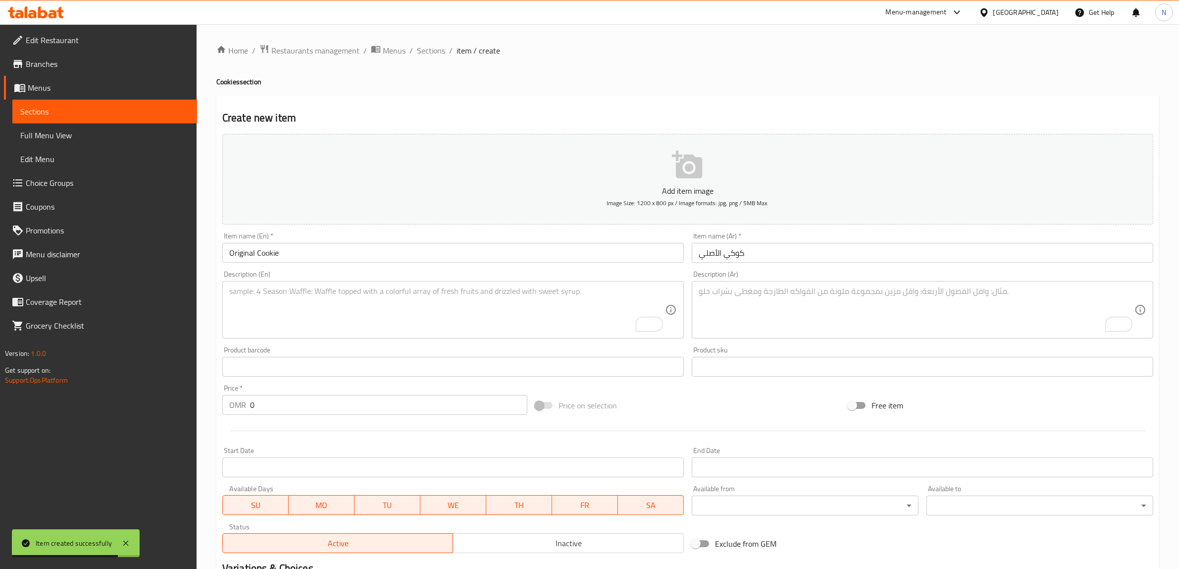
drag, startPoint x: 575, startPoint y: 295, endPoint x: 664, endPoint y: 284, distance: 89.9
click at [575, 295] on textarea "To enrich screen reader interactions, please activate Accessibility in Grammarl…" at bounding box center [447, 309] width 436 height 47
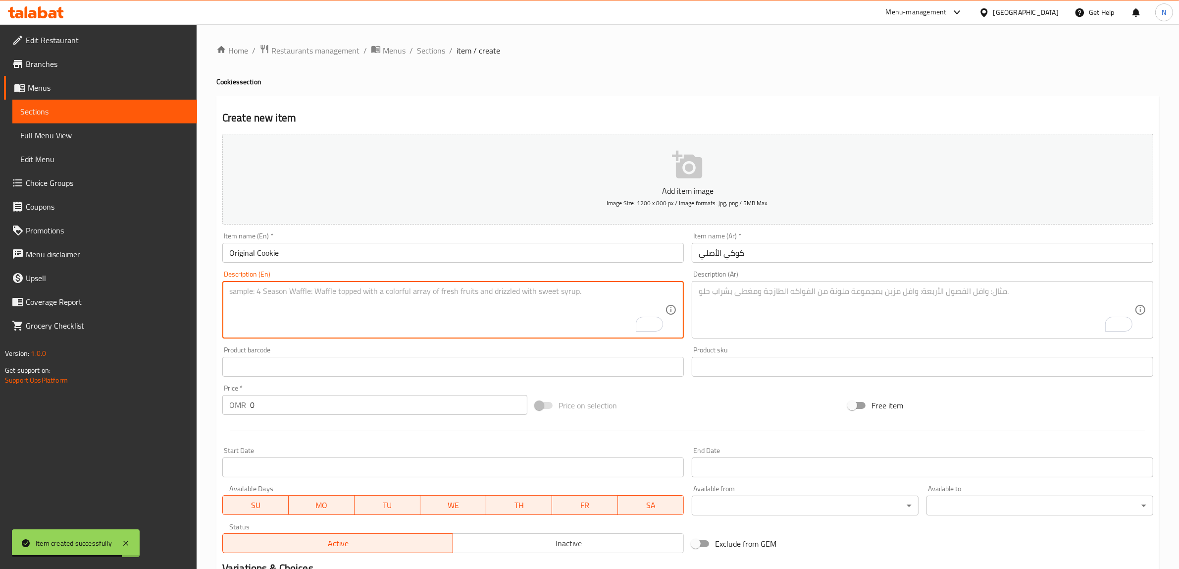
paste textarea "Chocolate chewy crinkle cookie. Dusted with icing sugar."
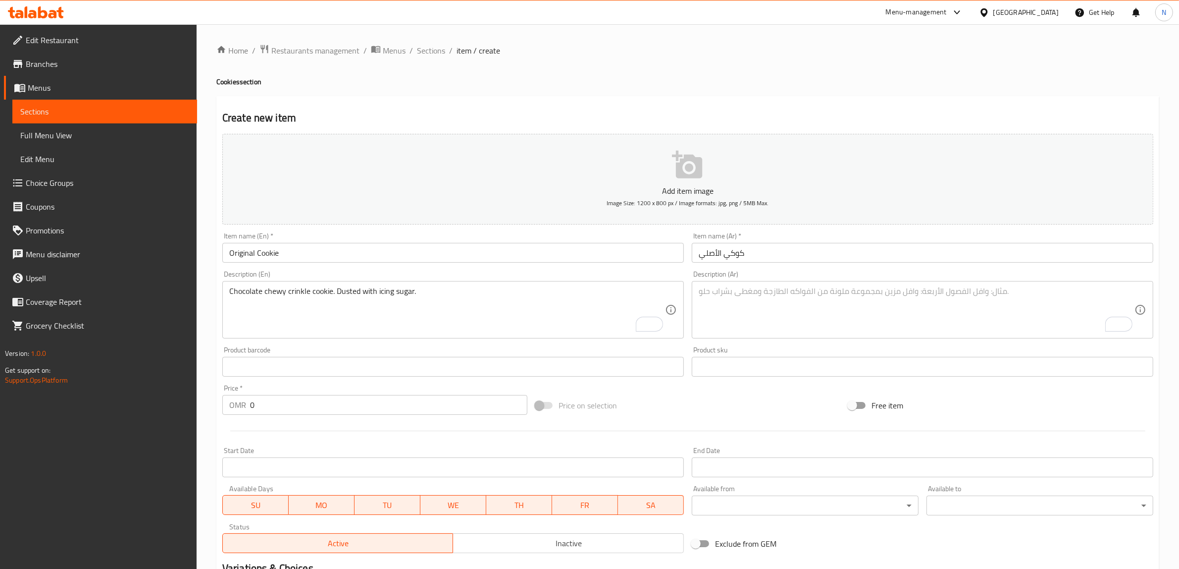
click at [706, 288] on textarea "To enrich screen reader interactions, please activate Accessibility in Grammarl…" at bounding box center [917, 309] width 436 height 47
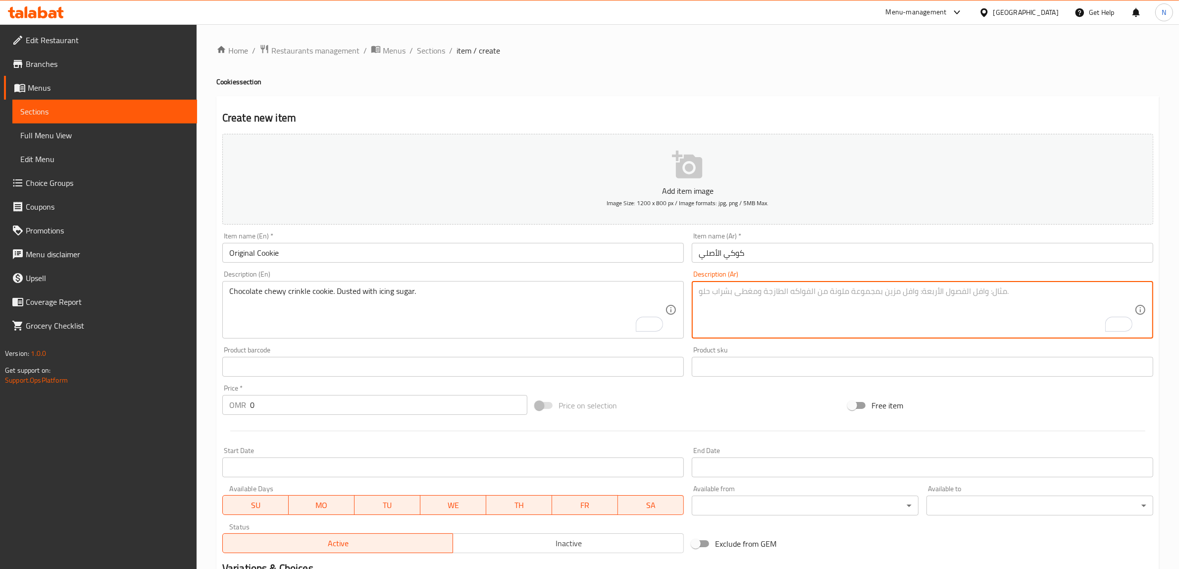
paste textarea "كوكي بالشوكولاتة، مرشوشة بسكر بودرة"
click at [815, 295] on textarea "كوكي بالشوكولاتة، مرشوشة بسكر بودرة" at bounding box center [917, 309] width 436 height 47
click at [774, 293] on textarea "كوكي بالشوكولاتة، مرشوشة بسكر بودرة" at bounding box center [917, 309] width 436 height 47
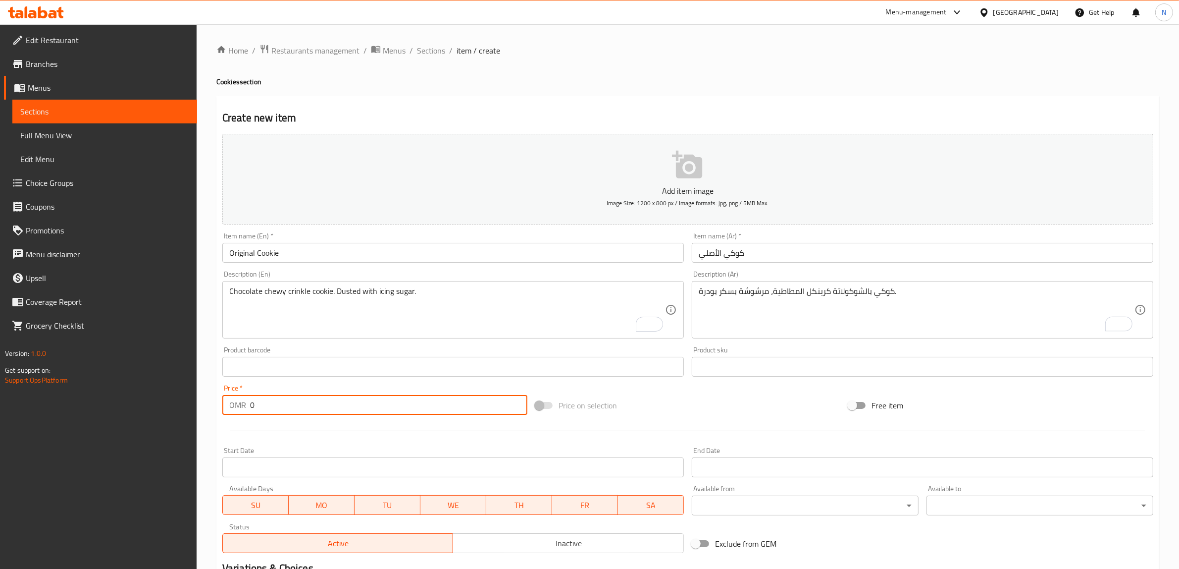
click at [291, 405] on input "0" at bounding box center [388, 405] width 277 height 20
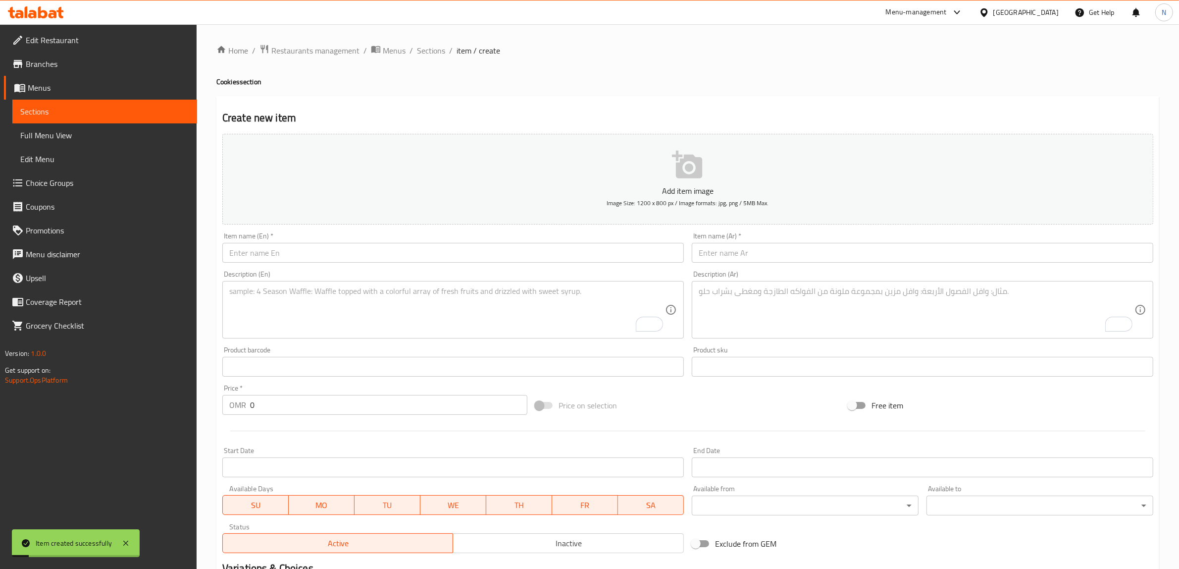
click at [415, 248] on input "text" at bounding box center [453, 253] width 462 height 20
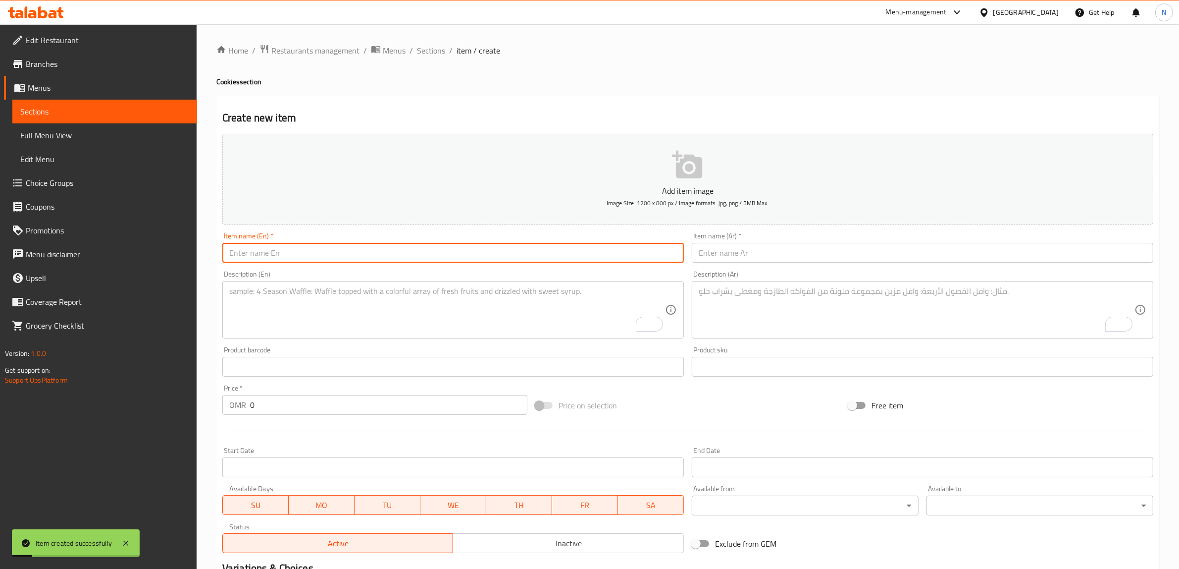
paste input "S'mores Cookie"
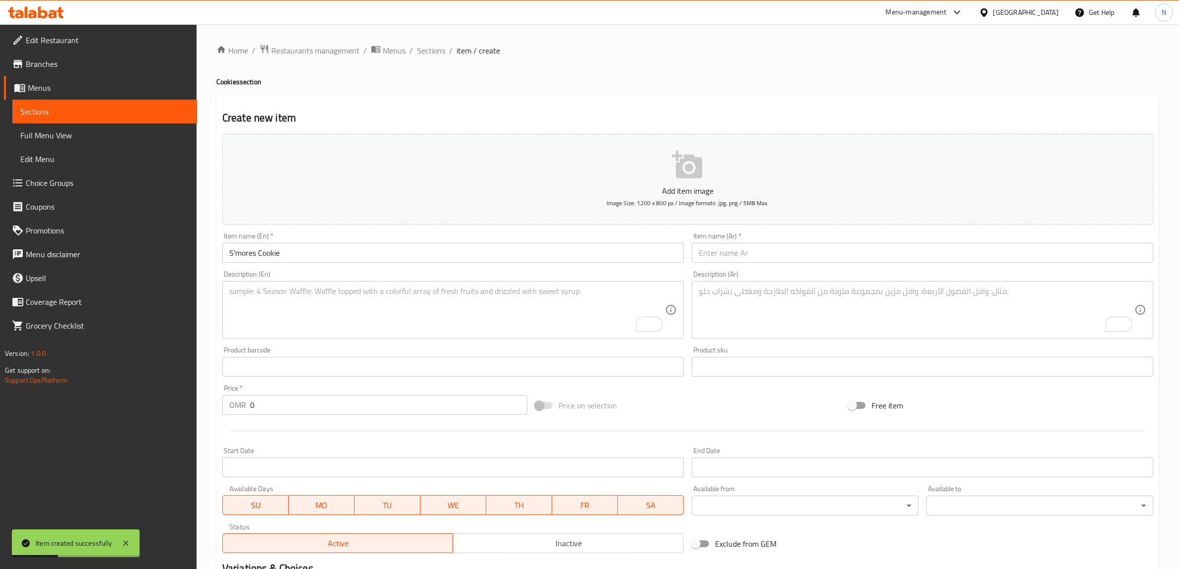
click at [793, 246] on input "text" at bounding box center [923, 253] width 462 height 20
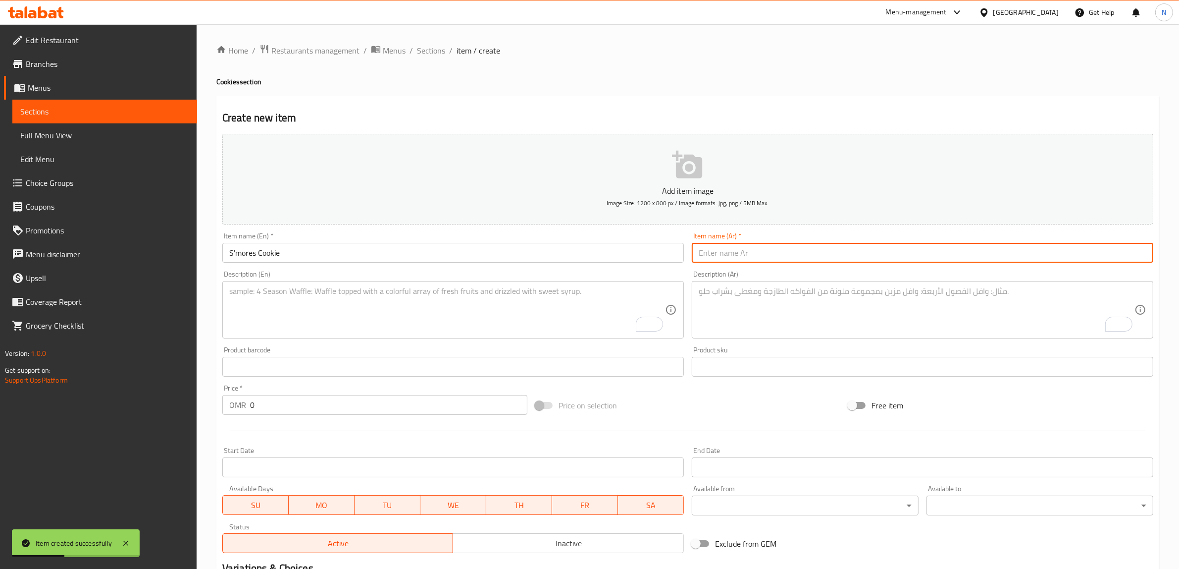
paste input "كوكي سمورز"
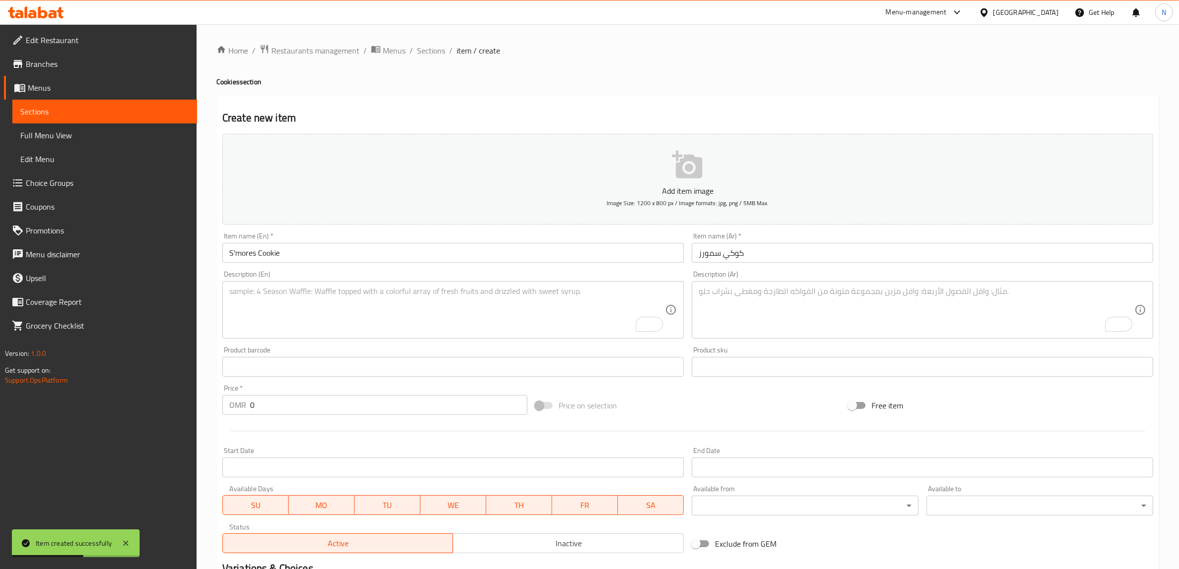
click at [510, 298] on textarea "To enrich screen reader interactions, please activate Accessibility in Grammarl…" at bounding box center [447, 309] width 436 height 47
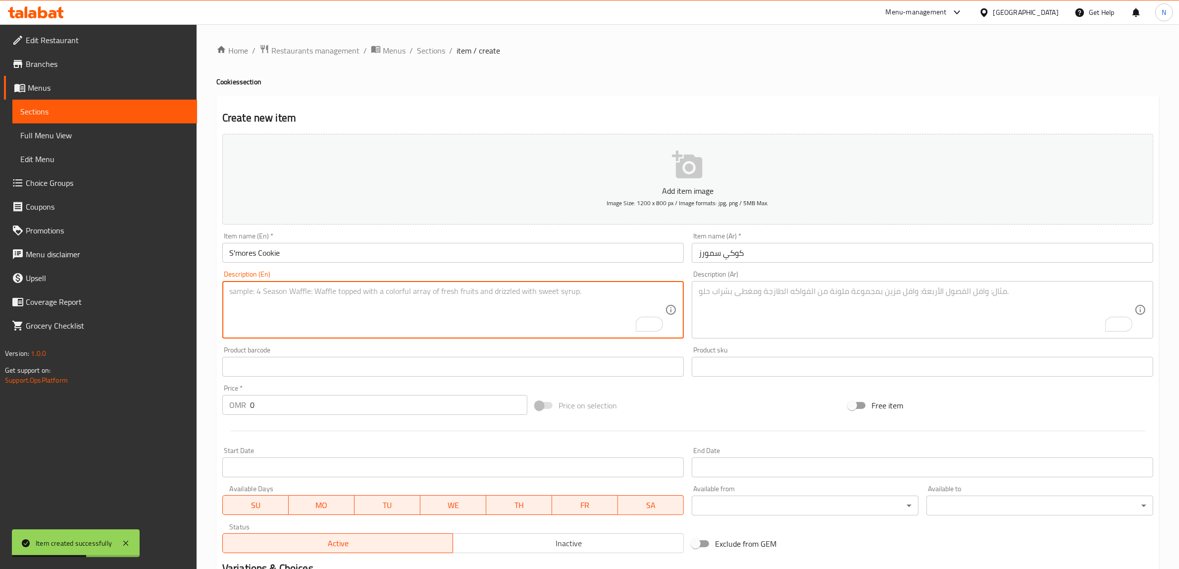
paste textarea "Soft butter cookie topped with toasted marshmallow and valrhona chocolate."
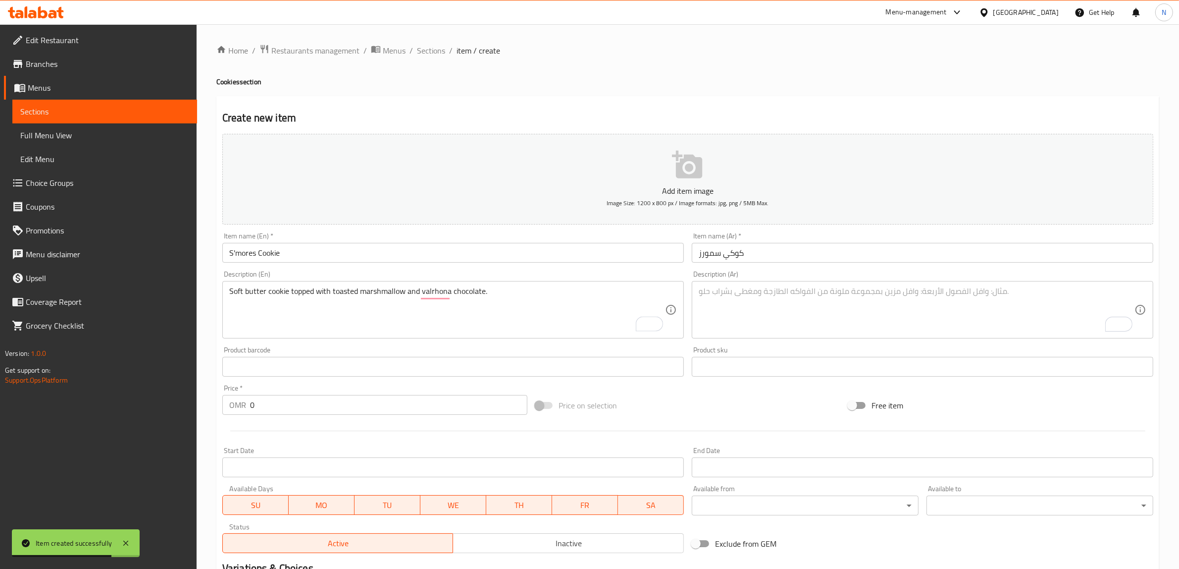
click at [877, 320] on textarea "To enrich screen reader interactions, please activate Accessibility in Grammarl…" at bounding box center [917, 309] width 436 height 47
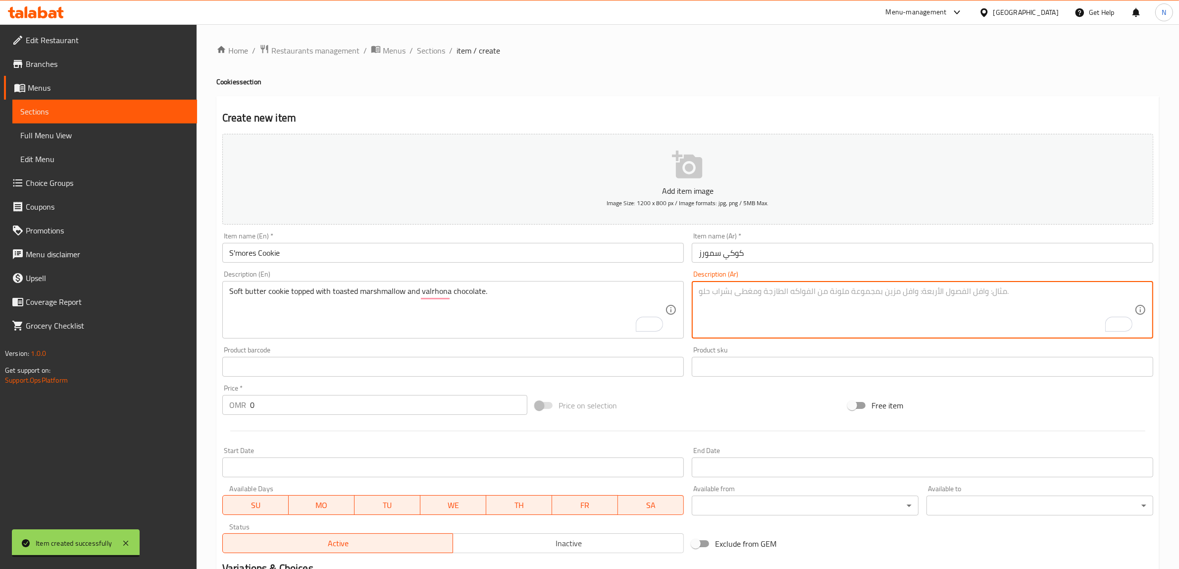
paste textarea "كوكي مع مارشميلو محمّص وشوكولاتة ڤالرهونا"
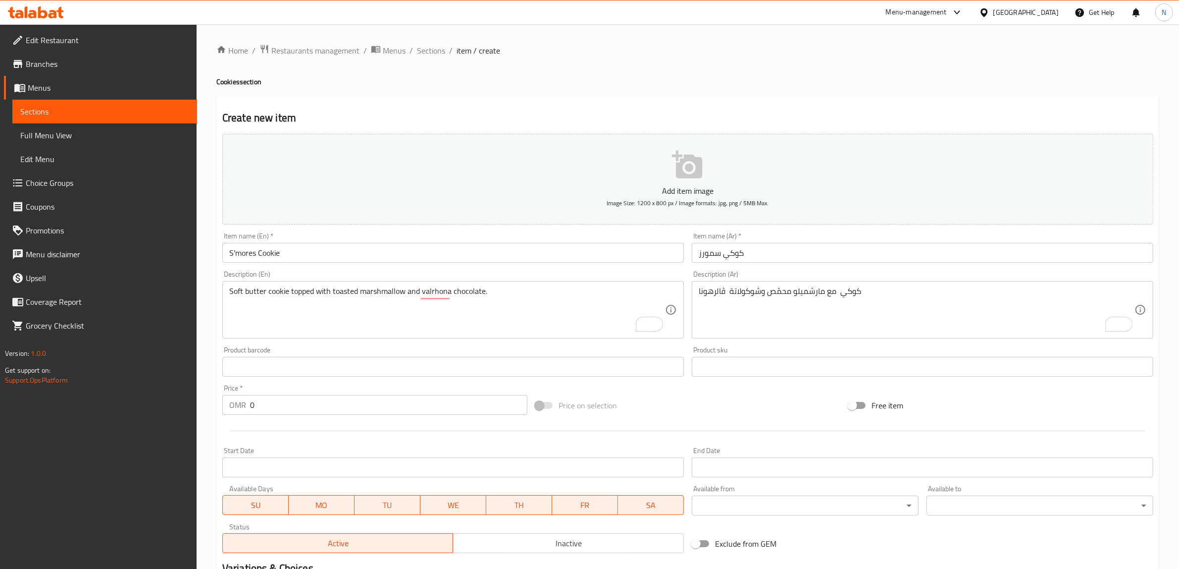
click at [471, 261] on input "S'mores Cookie" at bounding box center [453, 253] width 462 height 20
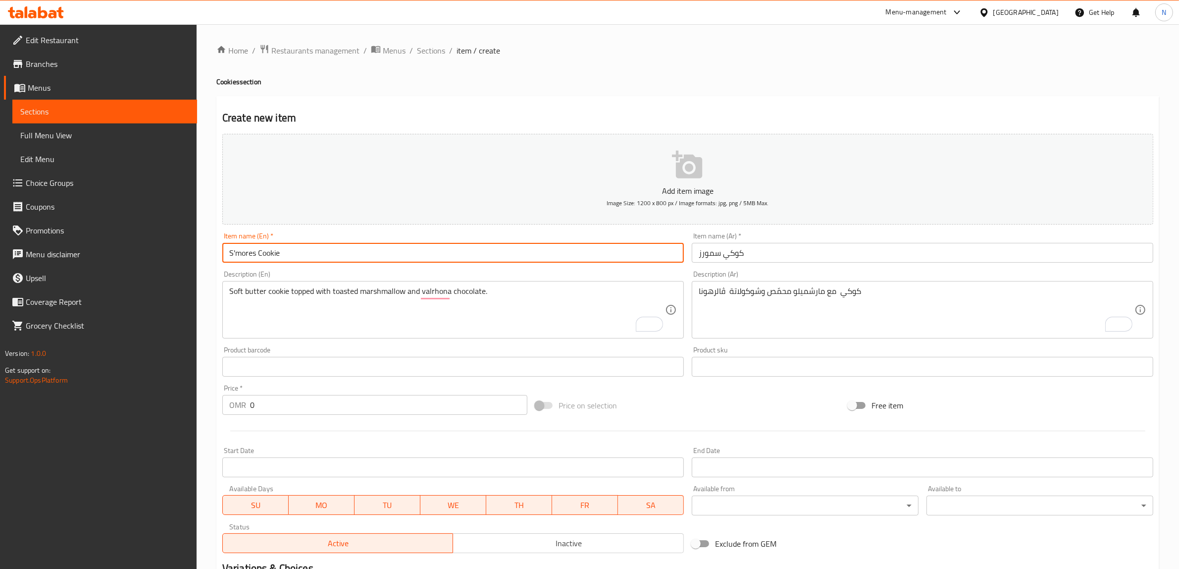
click at [471, 261] on input "S'mores Cookie" at bounding box center [453, 253] width 462 height 20
paste input "Mini Original Cookies"
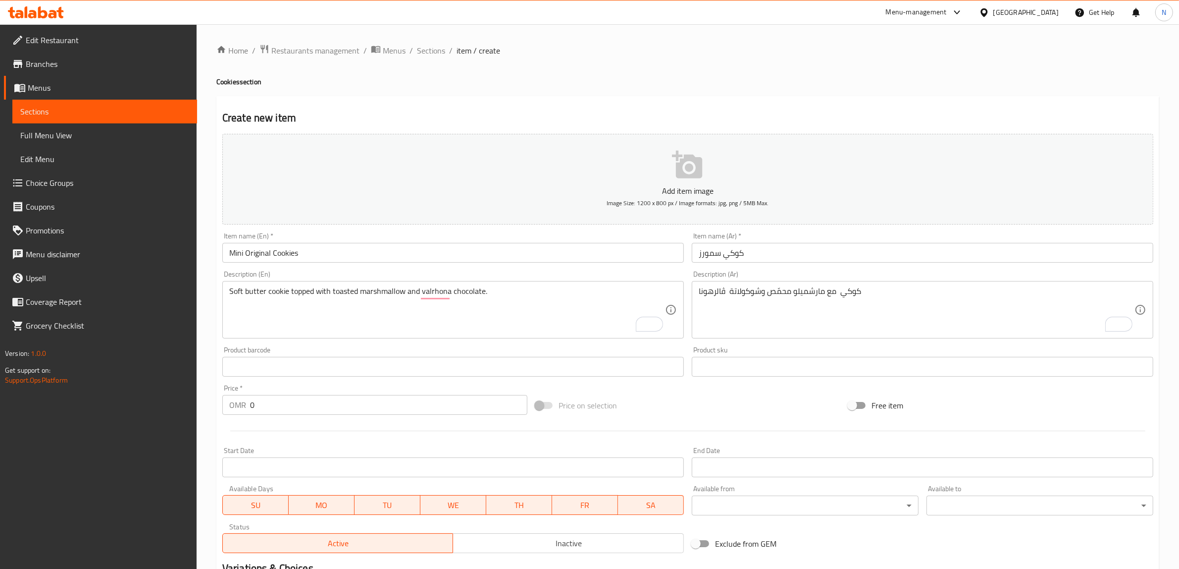
click at [836, 249] on input "كوكي سمورز" at bounding box center [923, 253] width 462 height 20
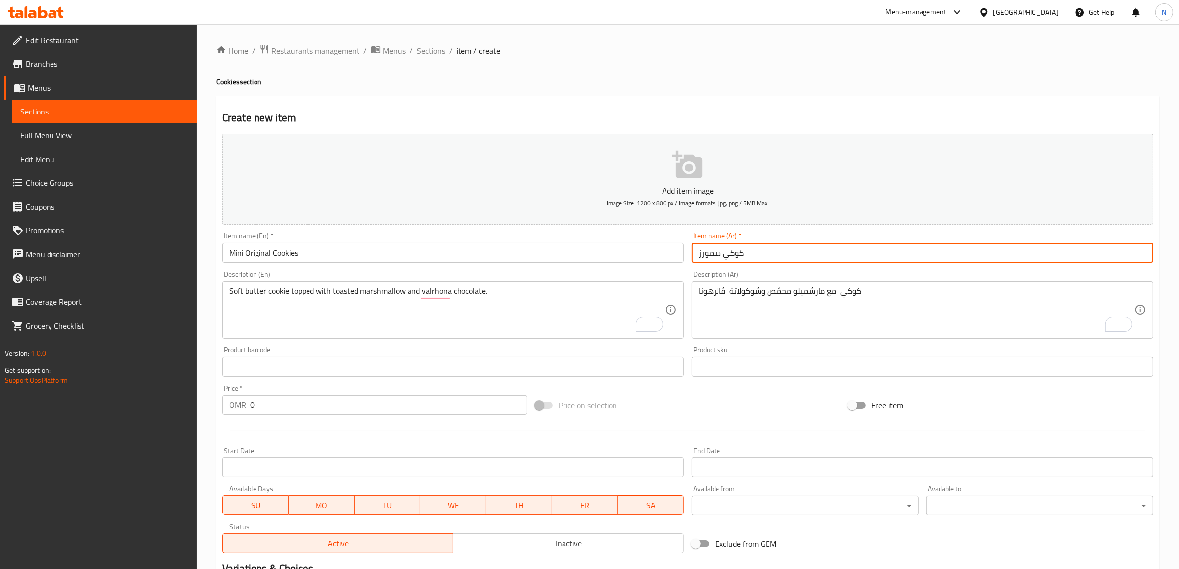
click at [836, 249] on input "كوكي سمورز" at bounding box center [923, 253] width 462 height 20
paste input "لأصلي"
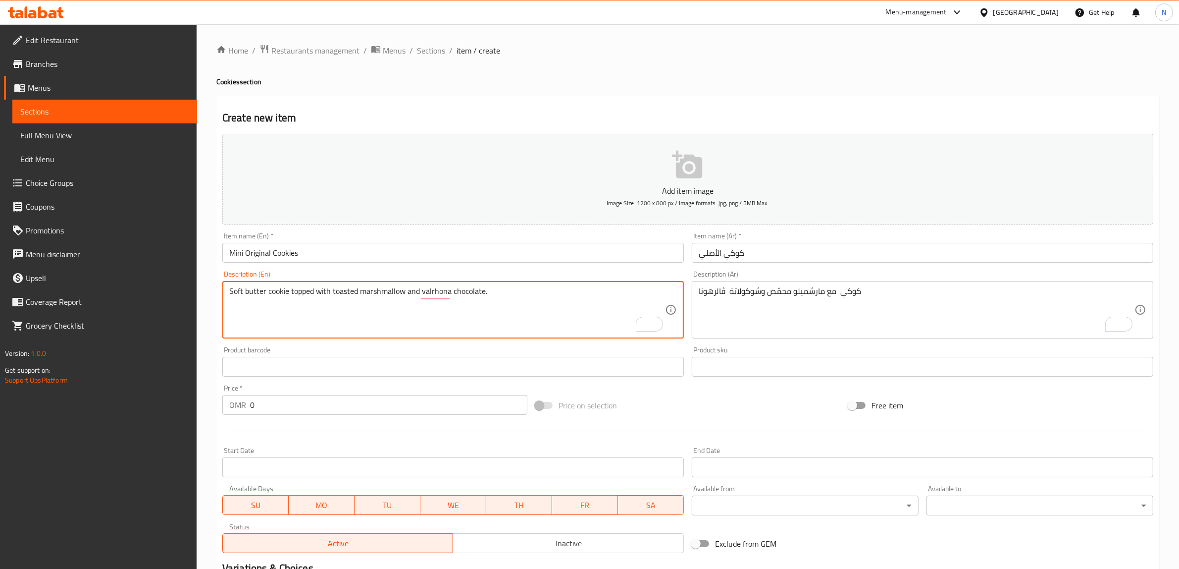
click at [554, 292] on textarea "Soft butter cookie topped with toasted marshmallow and valrhona chocolate." at bounding box center [447, 309] width 436 height 47
paste textarea "20 pieces of chewy crinkle cookies"
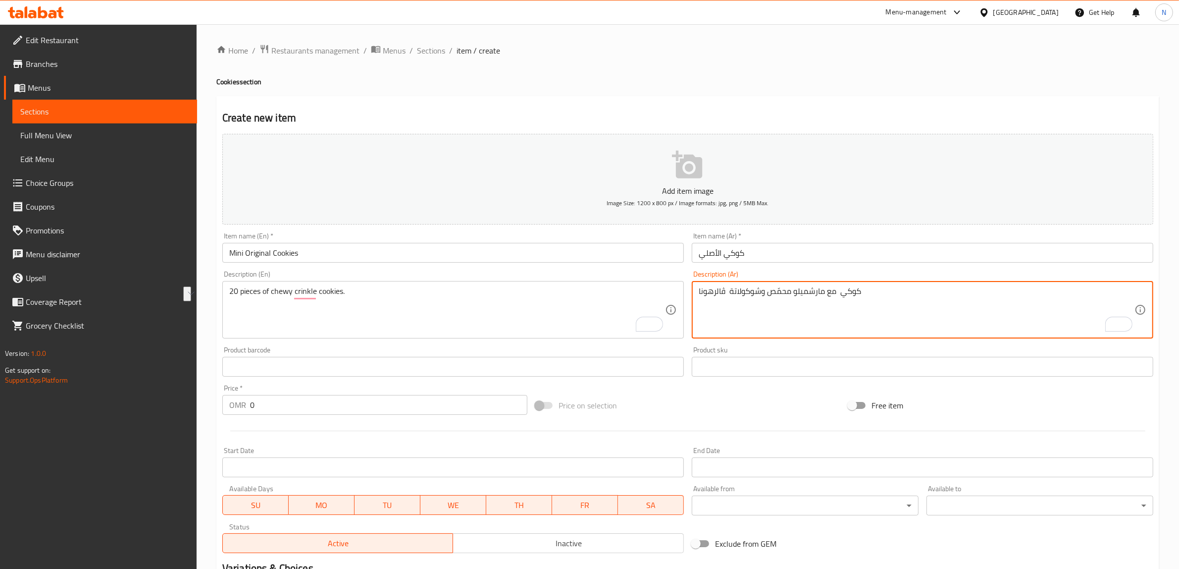
click at [776, 297] on textarea "كوكي مع مارشميلو محمّص وشوكولاتة ڤالرهونا" at bounding box center [917, 309] width 436 height 47
paste
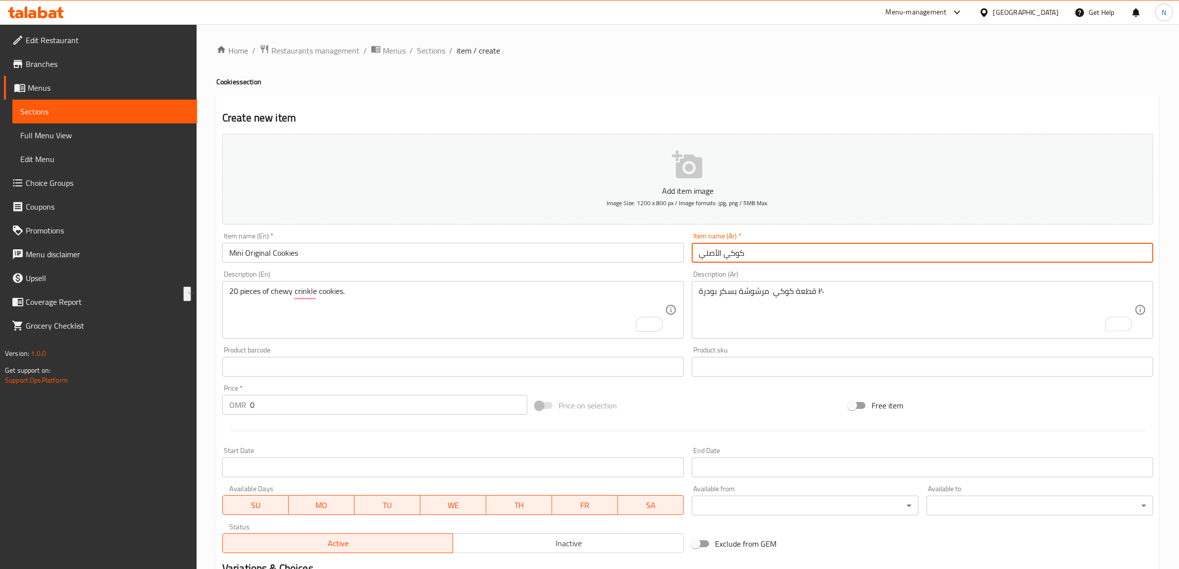
click at [760, 254] on input "كوكي الأصلي" at bounding box center [923, 253] width 462 height 20
click at [821, 292] on textarea "٢٠ قطعة كوكي مرشوشة بسكر بودرة" at bounding box center [917, 309] width 436 height 47
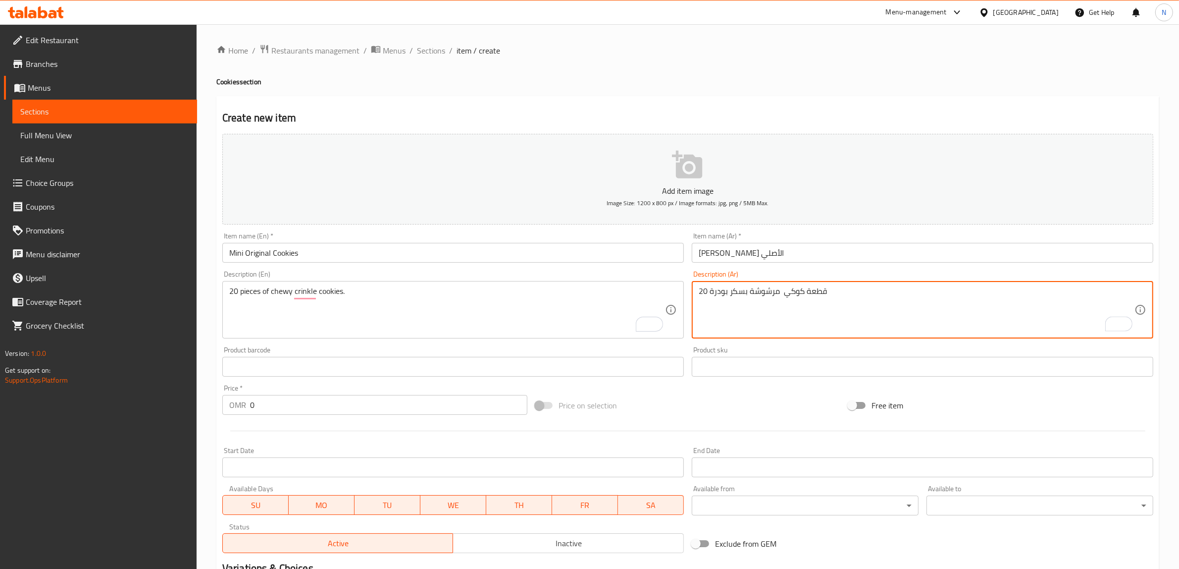
click at [788, 298] on textarea "20 قطعة كوكي مرشوشة بسكر بودرة" at bounding box center [917, 309] width 436 height 47
drag, startPoint x: 780, startPoint y: 295, endPoint x: 793, endPoint y: 295, distance: 13.4
click at [781, 295] on textarea "20 قطعة كوكي مرشوشة بسكر بودرة" at bounding box center [917, 309] width 436 height 47
drag, startPoint x: 779, startPoint y: 293, endPoint x: 711, endPoint y: 298, distance: 68.0
click at [711, 298] on textarea "20 قطعة كوكيز مرشوشة بسكر بودرة" at bounding box center [917, 309] width 436 height 47
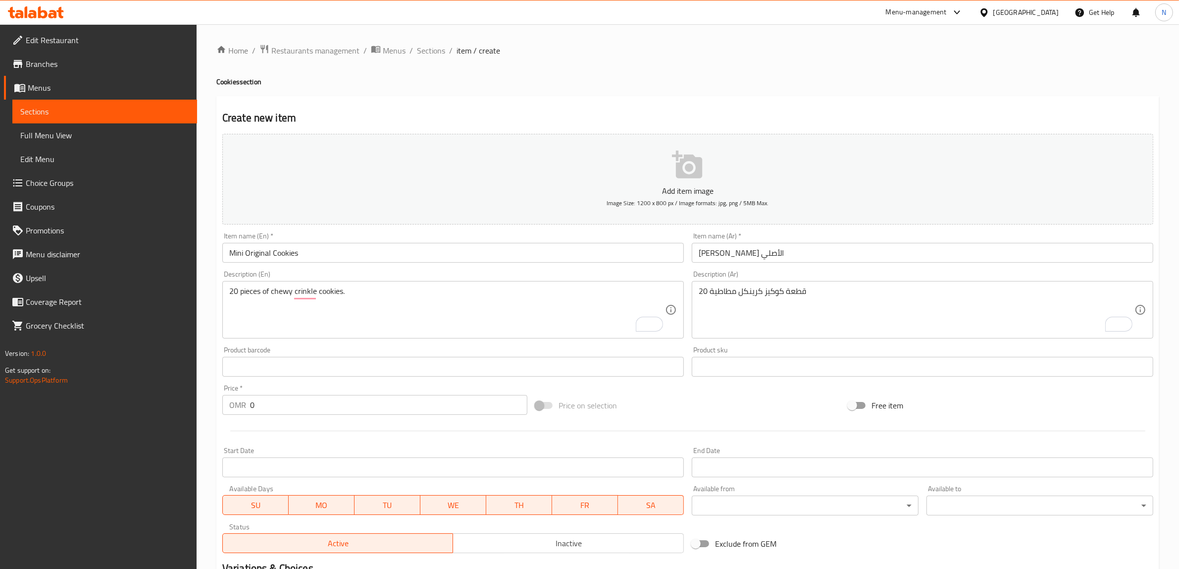
click at [394, 416] on div "Price   * OMR 0 Price *" at bounding box center [374, 399] width 313 height 38
click at [397, 410] on input "0" at bounding box center [388, 405] width 277 height 20
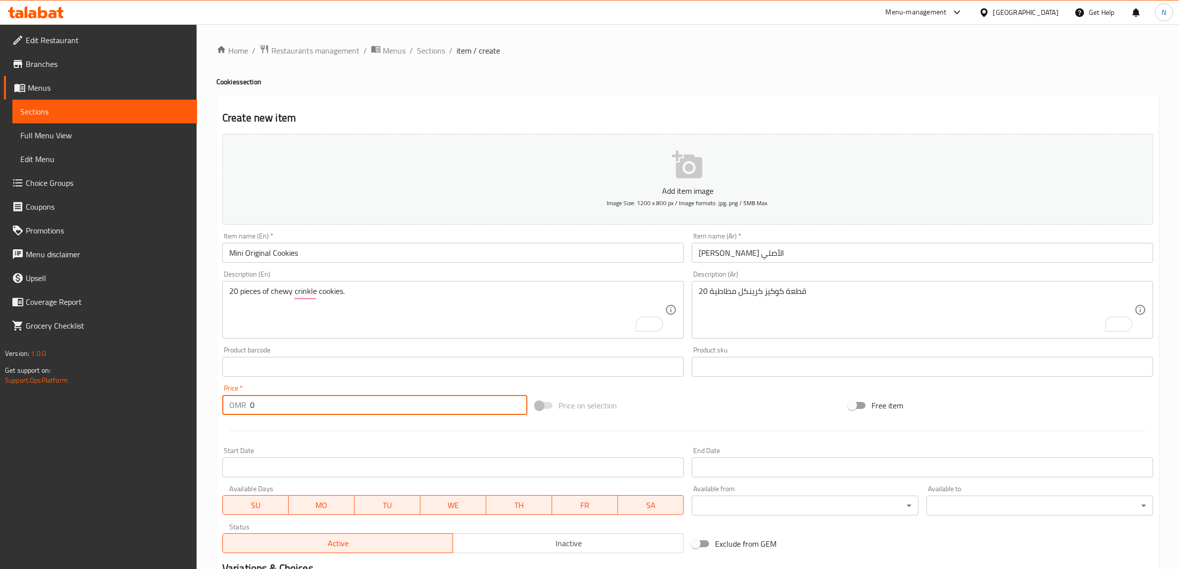
click at [397, 410] on input "0" at bounding box center [388, 405] width 277 height 20
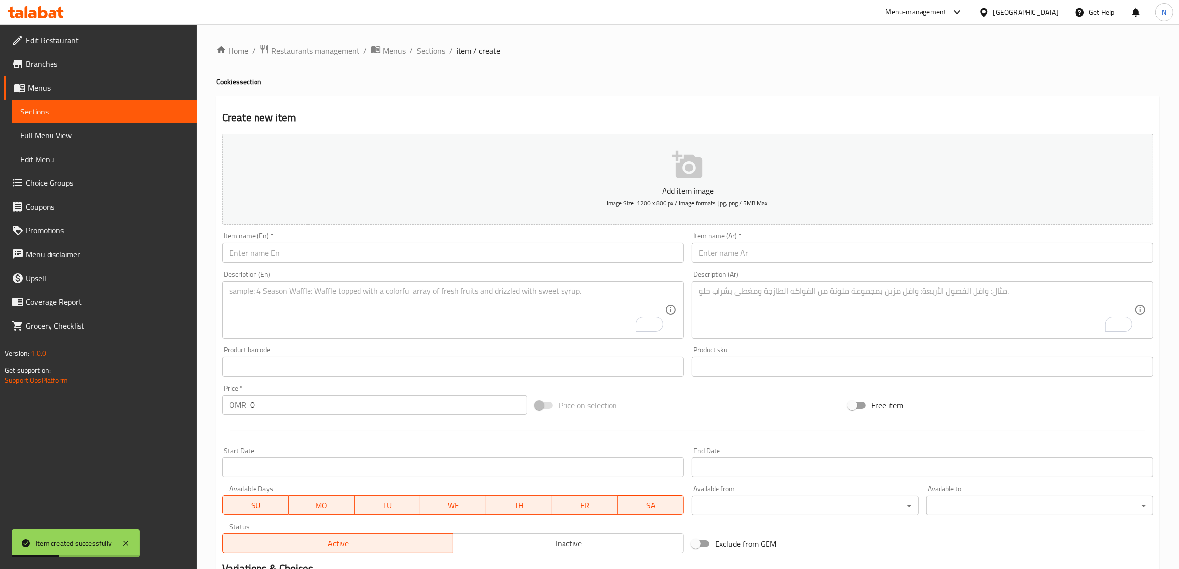
click at [586, 258] on input "text" at bounding box center [453, 253] width 462 height 20
drag, startPoint x: 904, startPoint y: 251, endPoint x: 935, endPoint y: 250, distance: 30.7
click at [904, 251] on input "text" at bounding box center [923, 253] width 462 height 20
click at [582, 290] on textarea "To enrich screen reader interactions, please activate Accessibility in Grammarl…" at bounding box center [447, 309] width 436 height 47
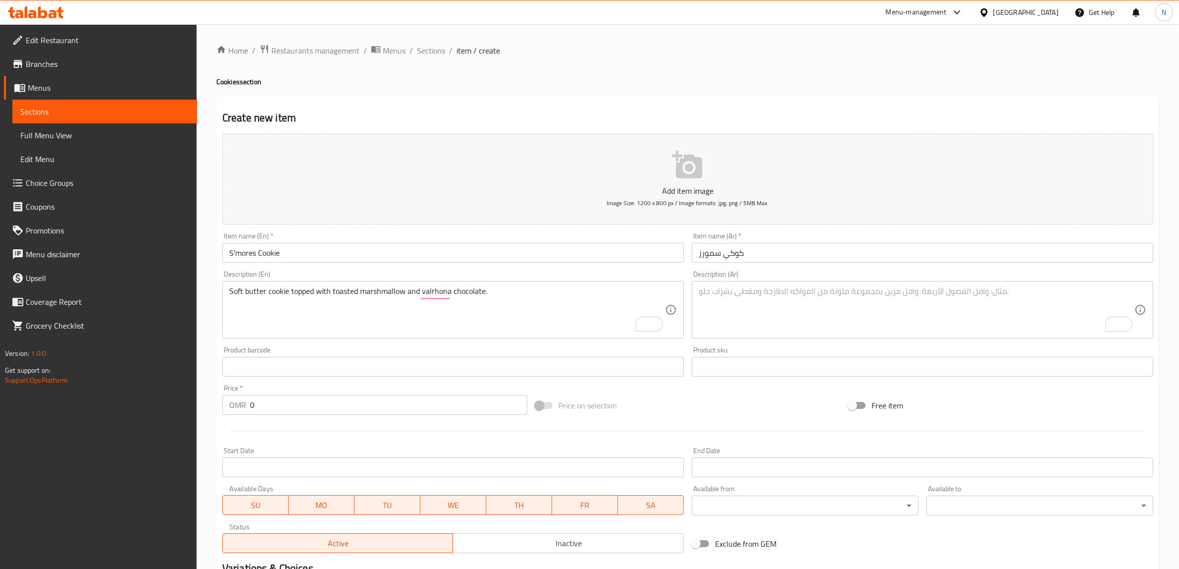
click at [887, 299] on textarea "To enrich screen reader interactions, please activate Accessibility in Grammarl…" at bounding box center [917, 309] width 436 height 47
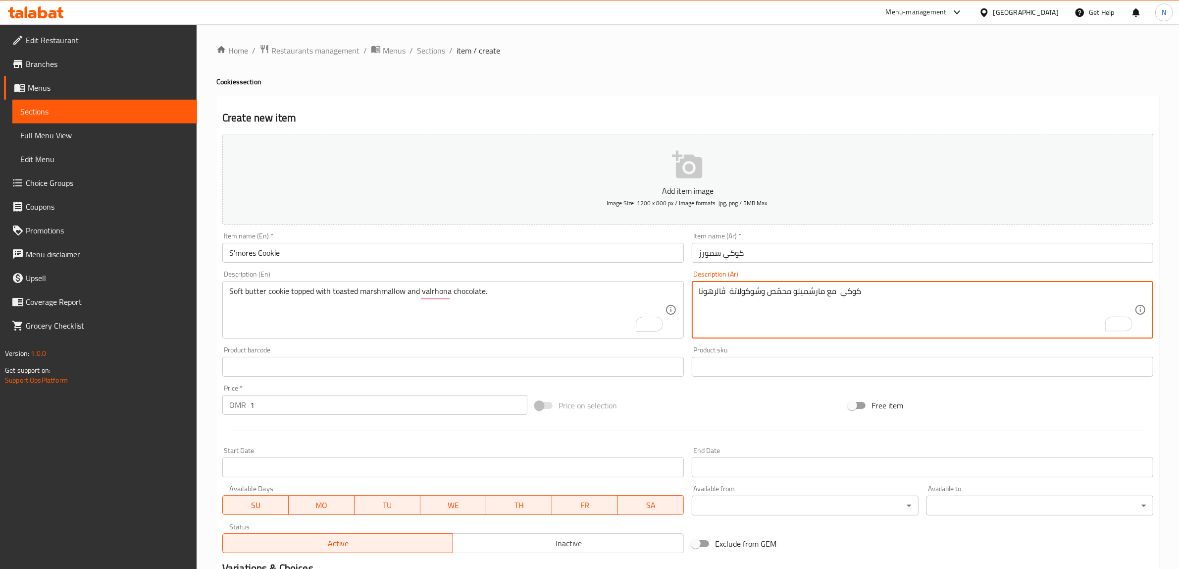
click at [518, 402] on input "1" at bounding box center [388, 405] width 277 height 20
drag, startPoint x: 841, startPoint y: 295, endPoint x: 851, endPoint y: 296, distance: 10.0
click at [830, 295] on textarea "كوكي زبدة ناعمة مع مارشميلو محمّص وشوكولاتة ڤالرهونا" at bounding box center [917, 309] width 436 height 47
click at [779, 258] on input "كوكي سمورز" at bounding box center [923, 253] width 462 height 20
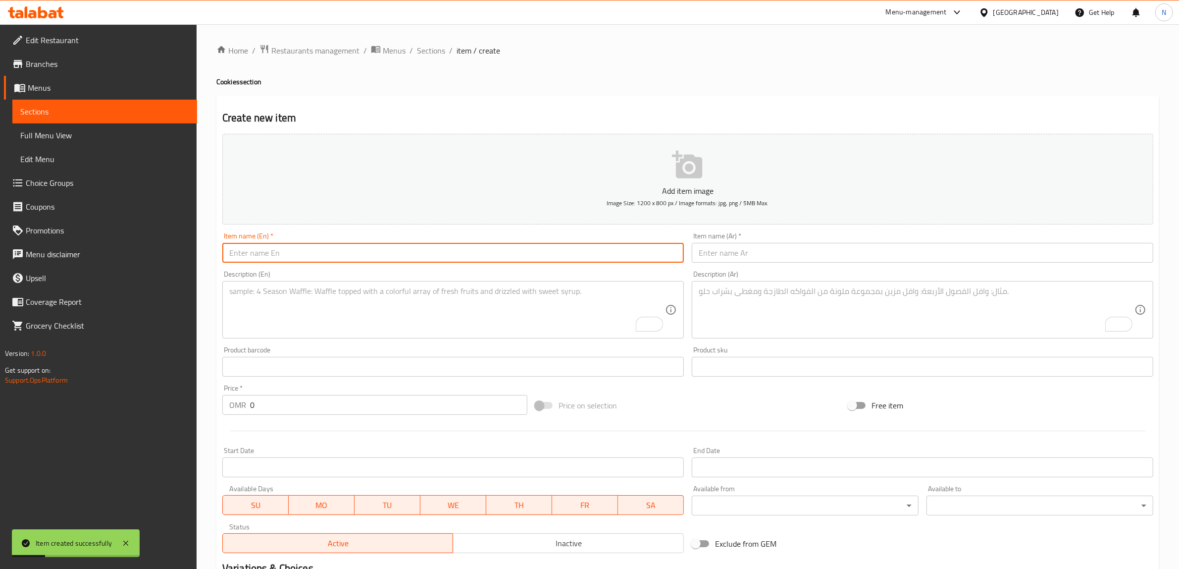
click at [618, 257] on input "text" at bounding box center [453, 253] width 462 height 20
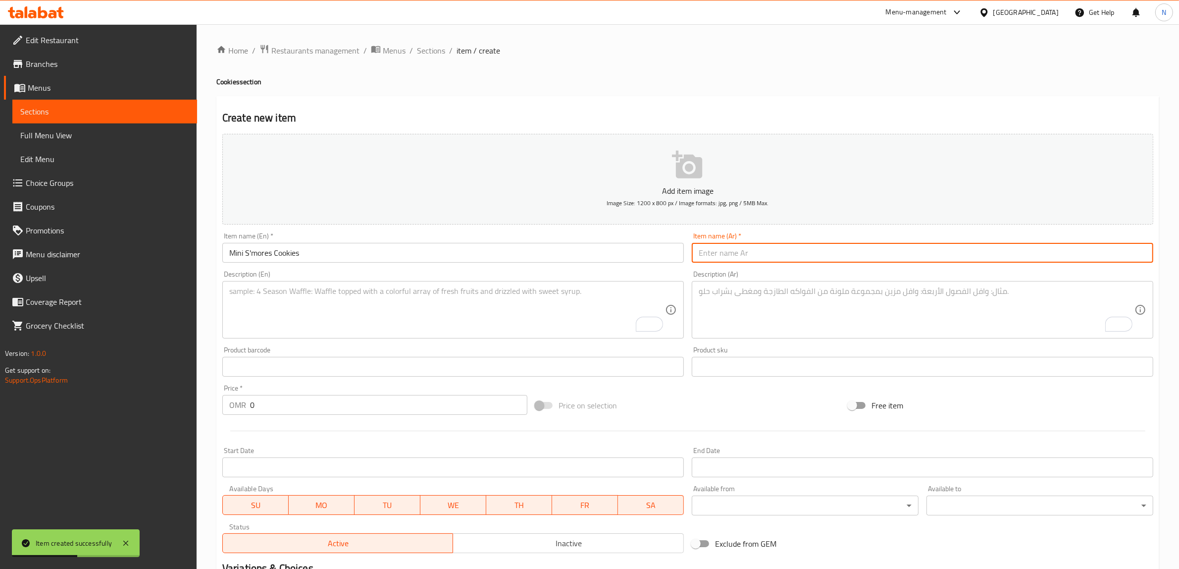
drag, startPoint x: 832, startPoint y: 244, endPoint x: 935, endPoint y: 246, distance: 102.5
click at [832, 244] on input "text" at bounding box center [923, 253] width 462 height 20
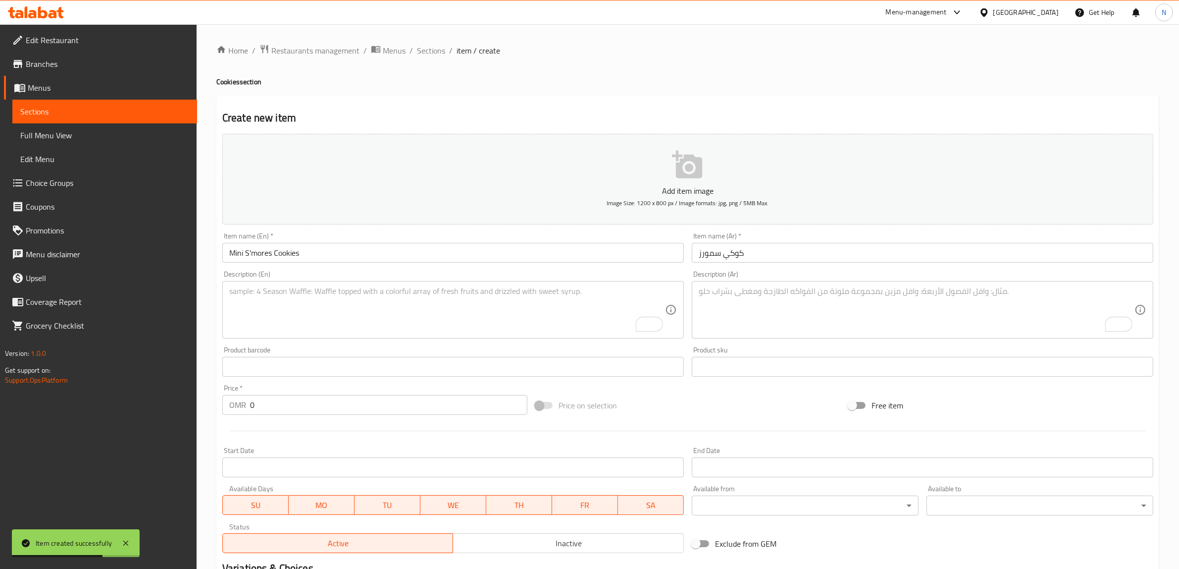
click at [592, 303] on textarea "To enrich screen reader interactions, please activate Accessibility in Grammarl…" at bounding box center [447, 309] width 436 height 47
click at [978, 315] on textarea "To enrich screen reader interactions, please activate Accessibility in Grammarl…" at bounding box center [917, 309] width 436 height 47
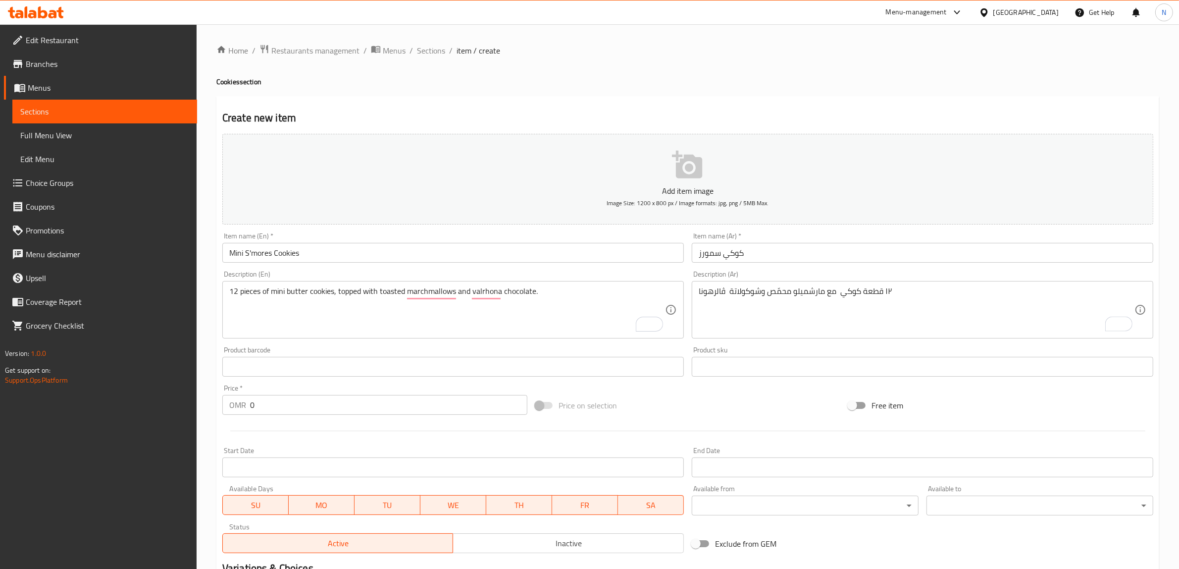
click at [390, 415] on input "0" at bounding box center [388, 405] width 277 height 20
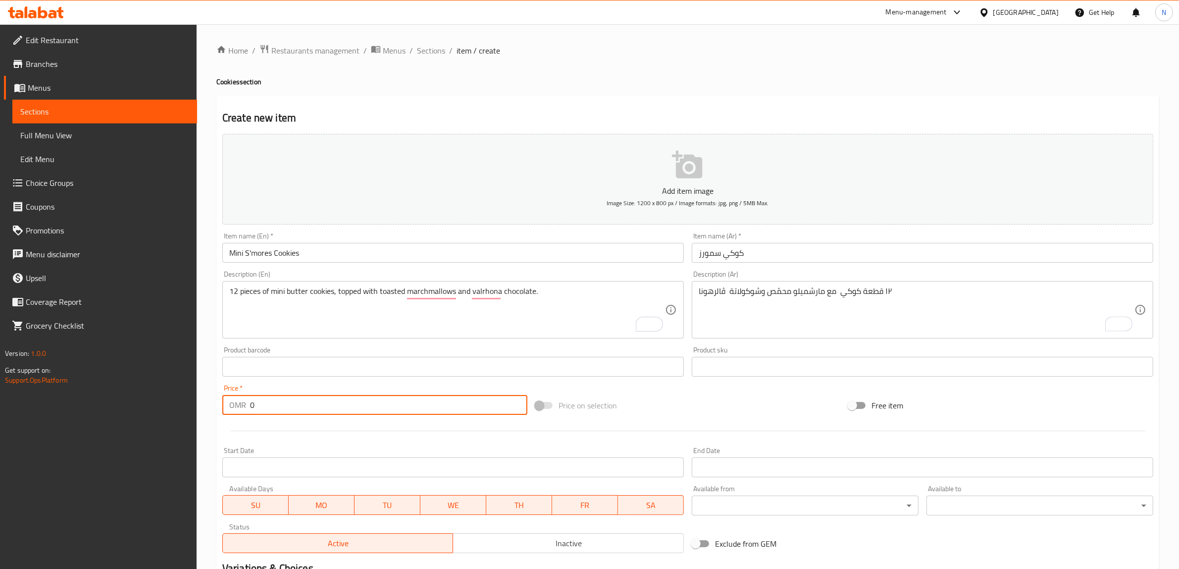
click at [390, 415] on input "0" at bounding box center [388, 405] width 277 height 20
click at [770, 251] on input "كوكي سمورز" at bounding box center [923, 253] width 462 height 20
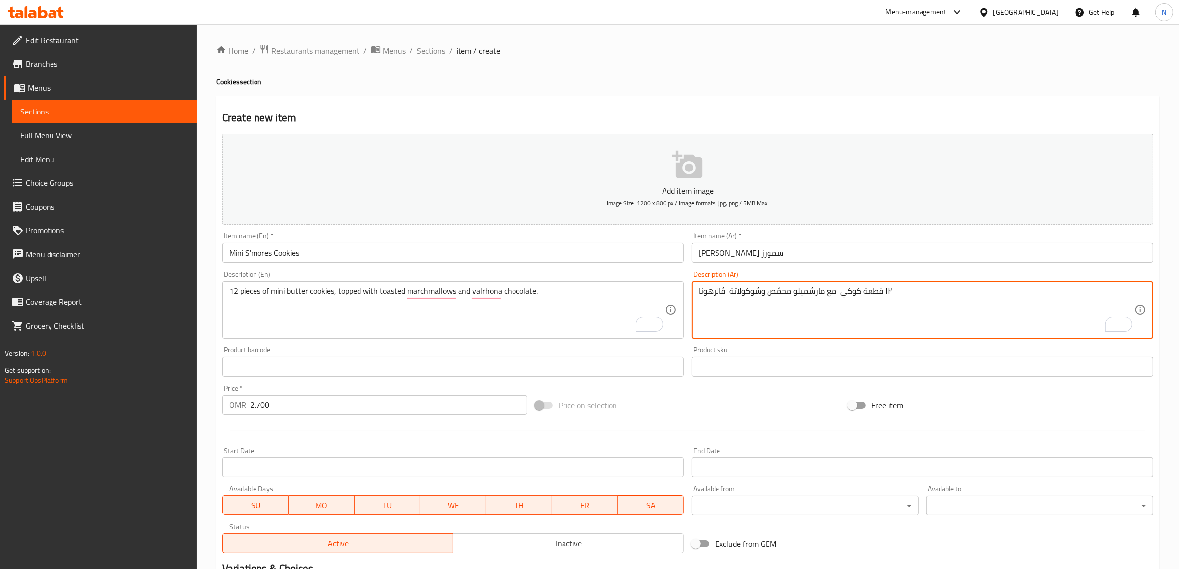
click at [888, 291] on textarea "١٢ قطعة كوكي مع مارشميلو محمّص وشوكولاتة ڤالرهونا" at bounding box center [917, 309] width 436 height 47
click at [756, 261] on input "ميني كوكيز سمورز" at bounding box center [923, 253] width 462 height 20
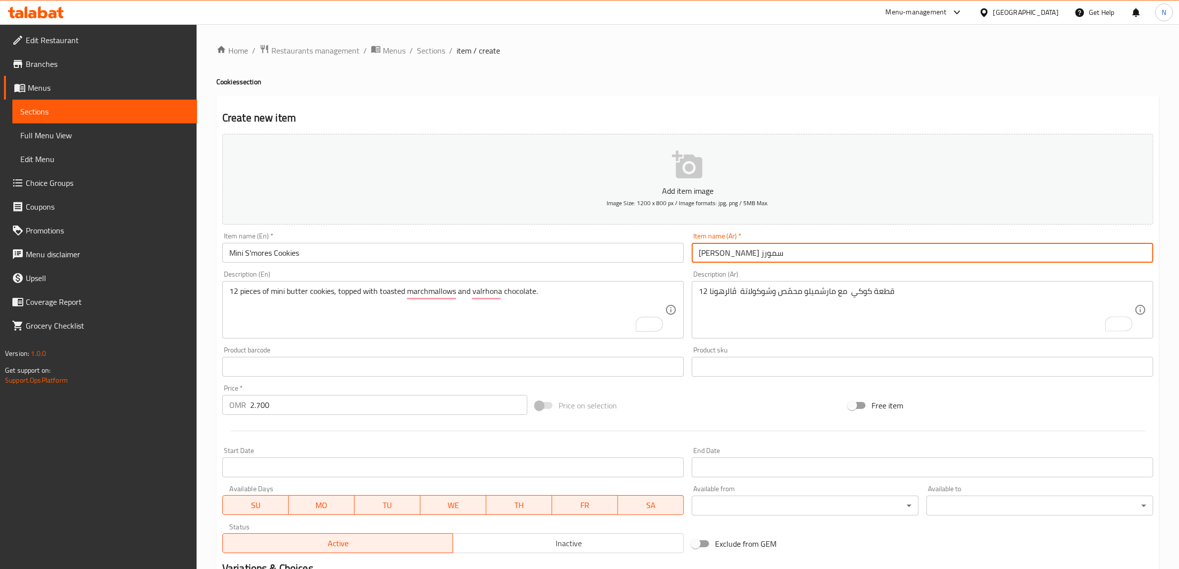
click at [756, 261] on input "ميني كوكيز سمورز" at bounding box center [923, 253] width 462 height 20
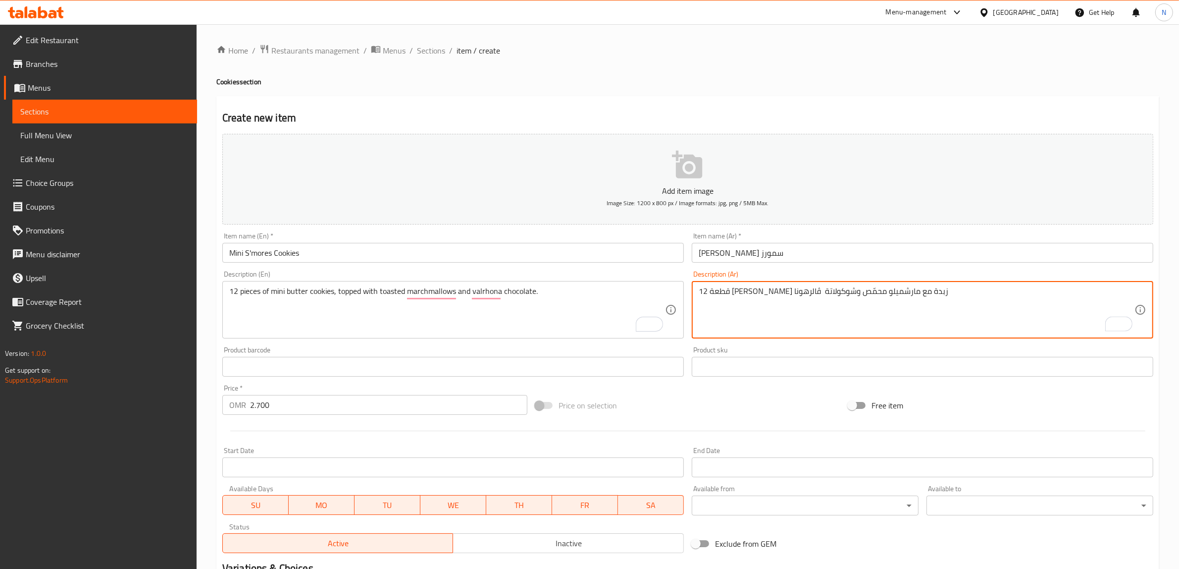
click at [841, 298] on textarea "12 قطعة ميني كوكيز زبدة مع مارشميلو محمّص وشوكولاتة ڤالرهونا" at bounding box center [917, 309] width 436 height 47
click at [845, 290] on textarea "12 قطعة ميني كوكيز زبدة مع مارشميلو محمّص وشوكولاتة ڤالرهونا" at bounding box center [917, 309] width 436 height 47
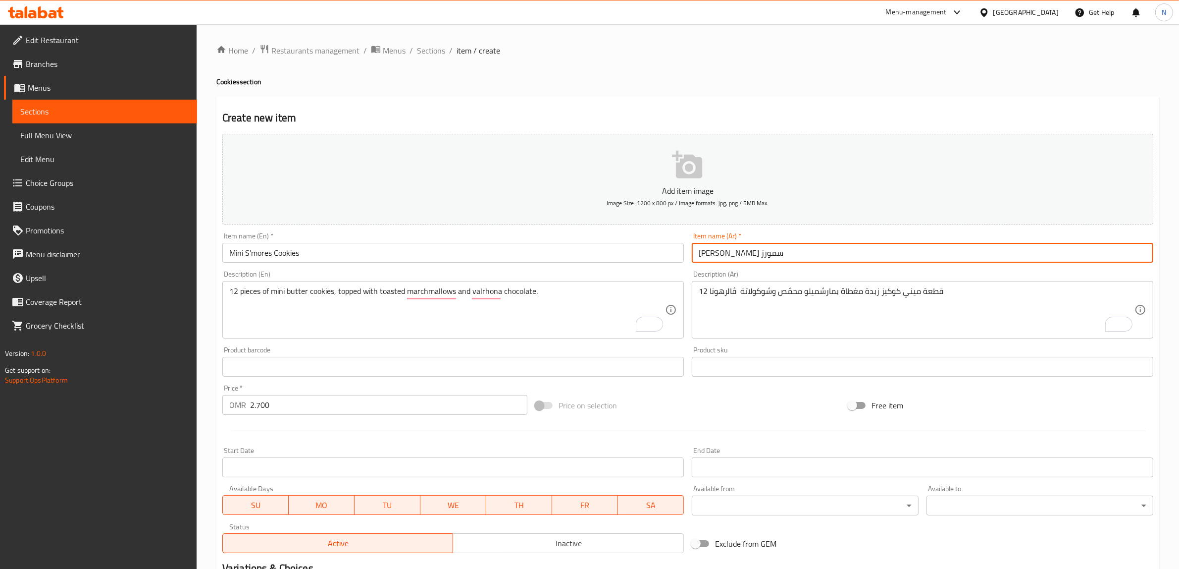
click at [825, 254] on input "ميني كوكيز سمورز" at bounding box center [923, 253] width 462 height 20
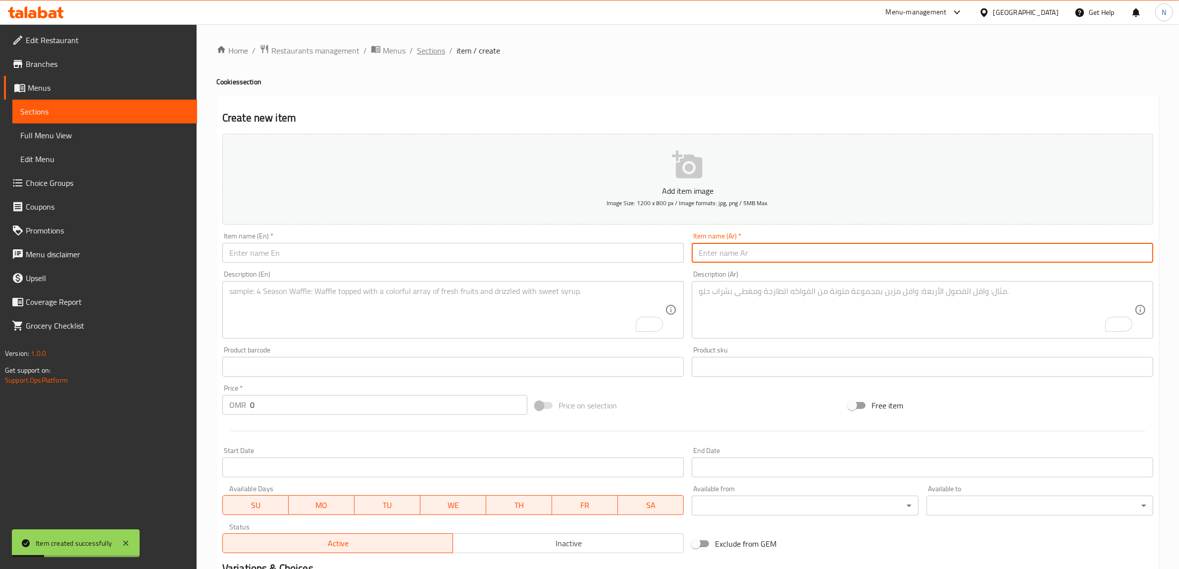
click at [426, 48] on span "Sections" at bounding box center [431, 51] width 28 height 12
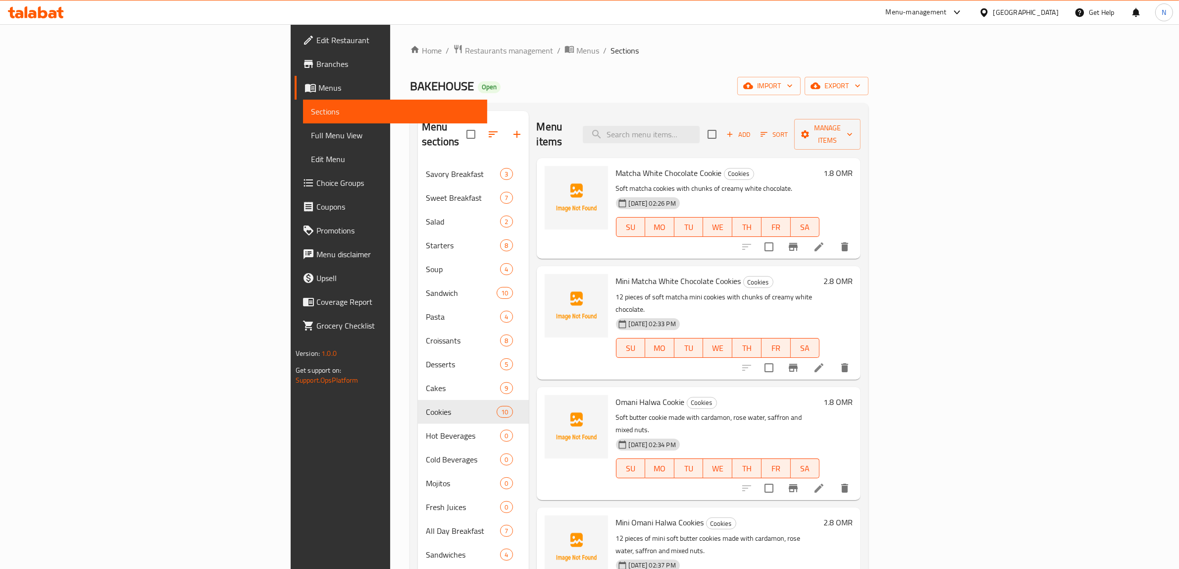
click at [798, 243] on icon "Branch-specific-item" at bounding box center [793, 247] width 9 height 8
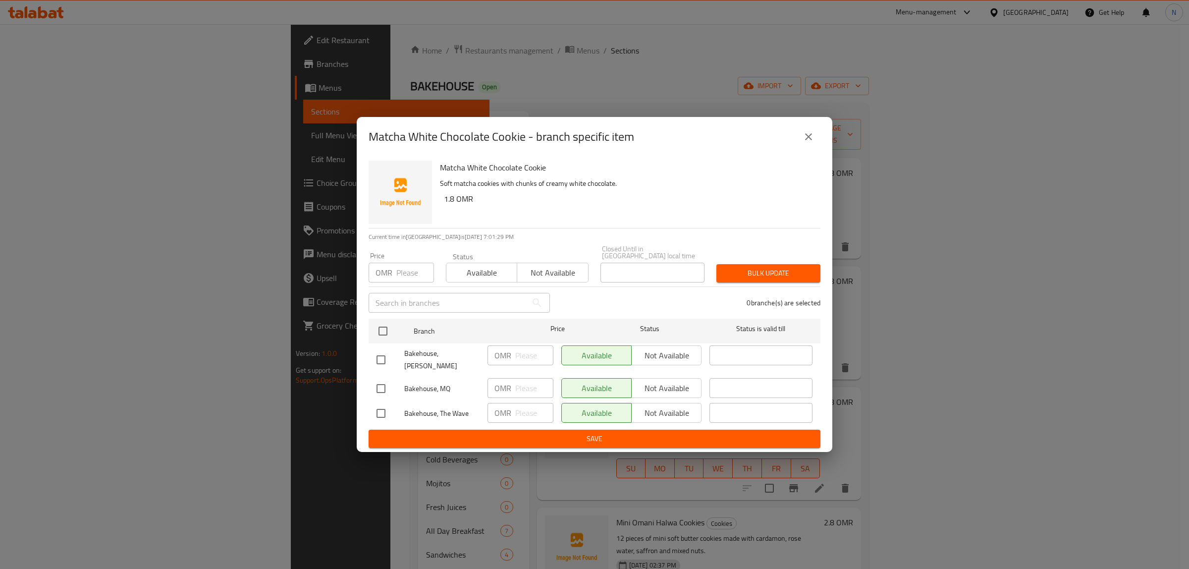
click at [378, 359] on input "checkbox" at bounding box center [380, 359] width 21 height 21
click at [375, 406] on input "checkbox" at bounding box center [380, 413] width 21 height 21
click at [686, 359] on span "Not available" at bounding box center [666, 355] width 62 height 14
click at [669, 408] on span "Not available" at bounding box center [666, 413] width 62 height 14
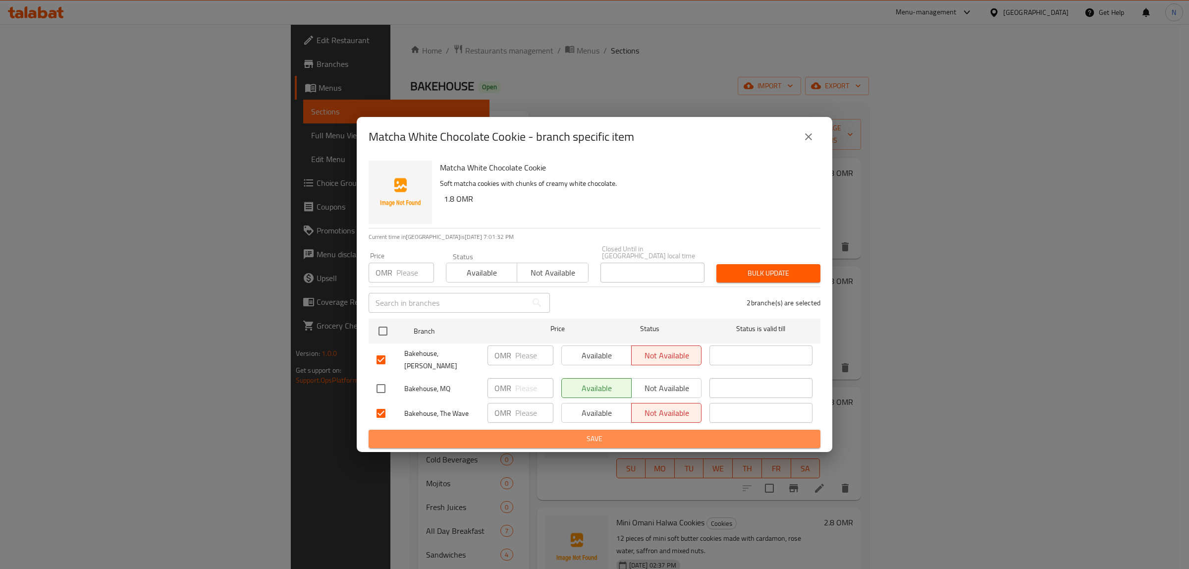
click at [661, 432] on span "Save" at bounding box center [594, 438] width 436 height 12
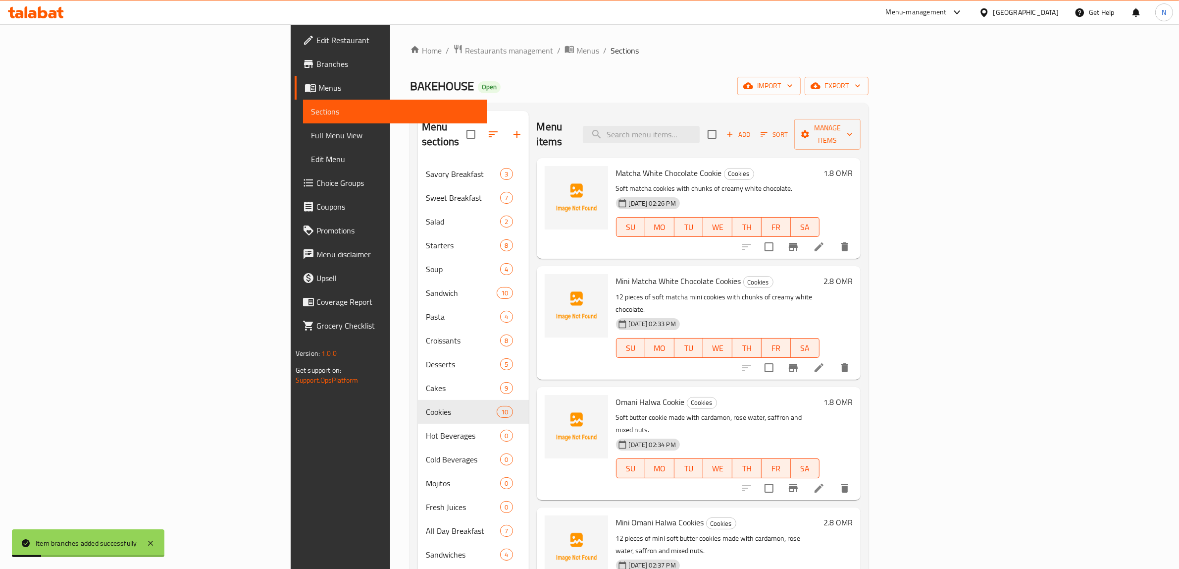
click at [799, 362] on icon "Branch-specific-item" at bounding box center [794, 368] width 12 height 12
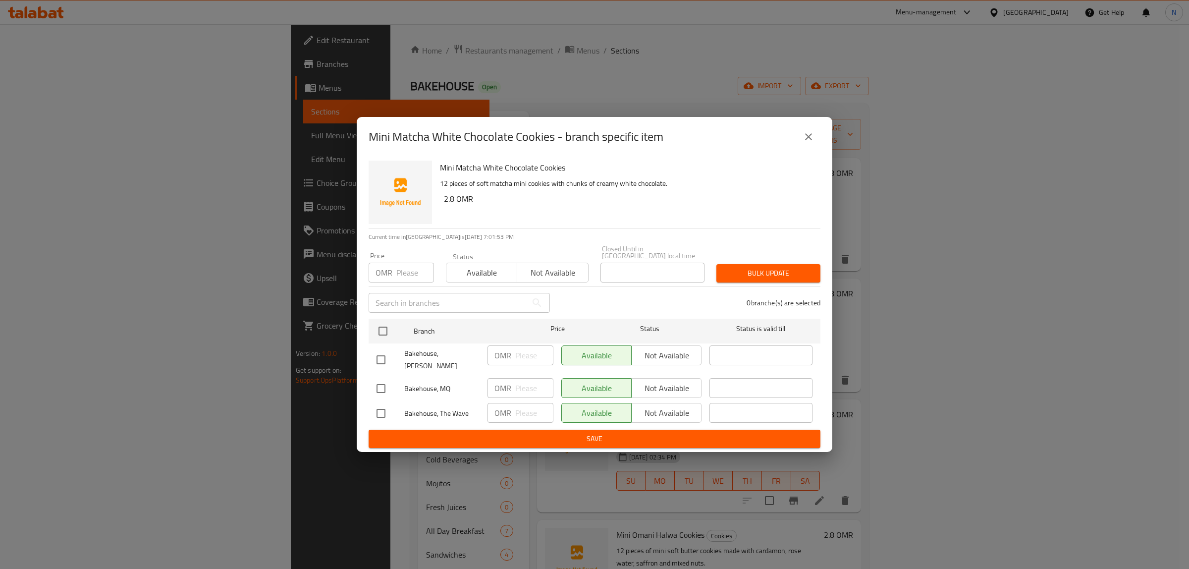
drag, startPoint x: 385, startPoint y: 362, endPoint x: 392, endPoint y: 375, distance: 14.6
click at [385, 362] on input "checkbox" at bounding box center [380, 359] width 21 height 21
drag, startPoint x: 378, startPoint y: 399, endPoint x: 389, endPoint y: 410, distance: 15.4
click at [378, 403] on input "checkbox" at bounding box center [380, 413] width 21 height 21
click at [664, 353] on span "Not available" at bounding box center [666, 355] width 62 height 14
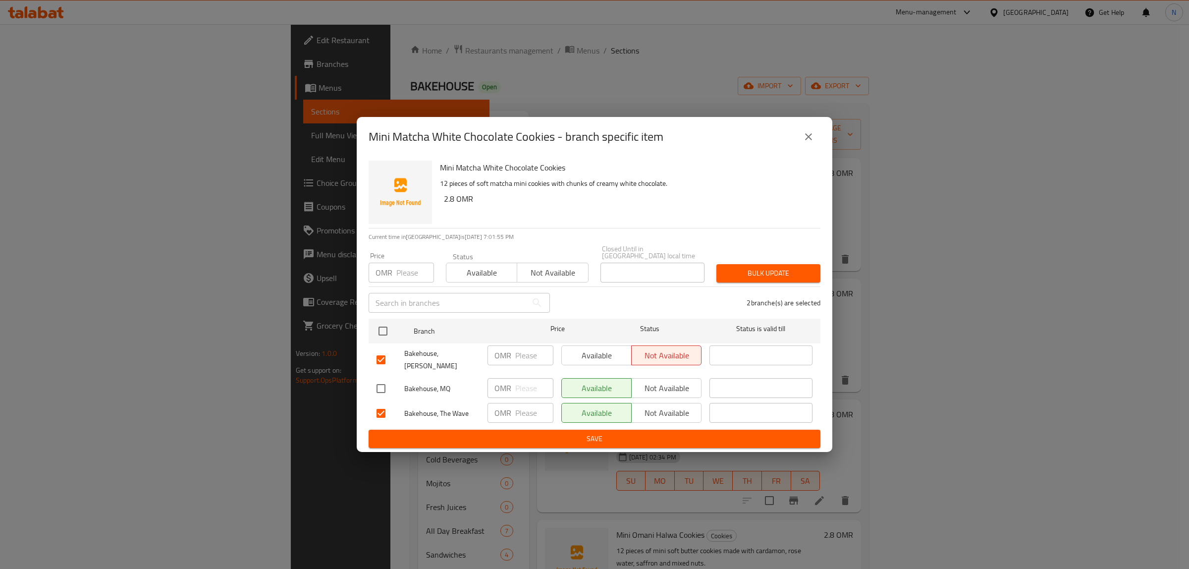
click at [655, 408] on span "Not available" at bounding box center [666, 413] width 62 height 14
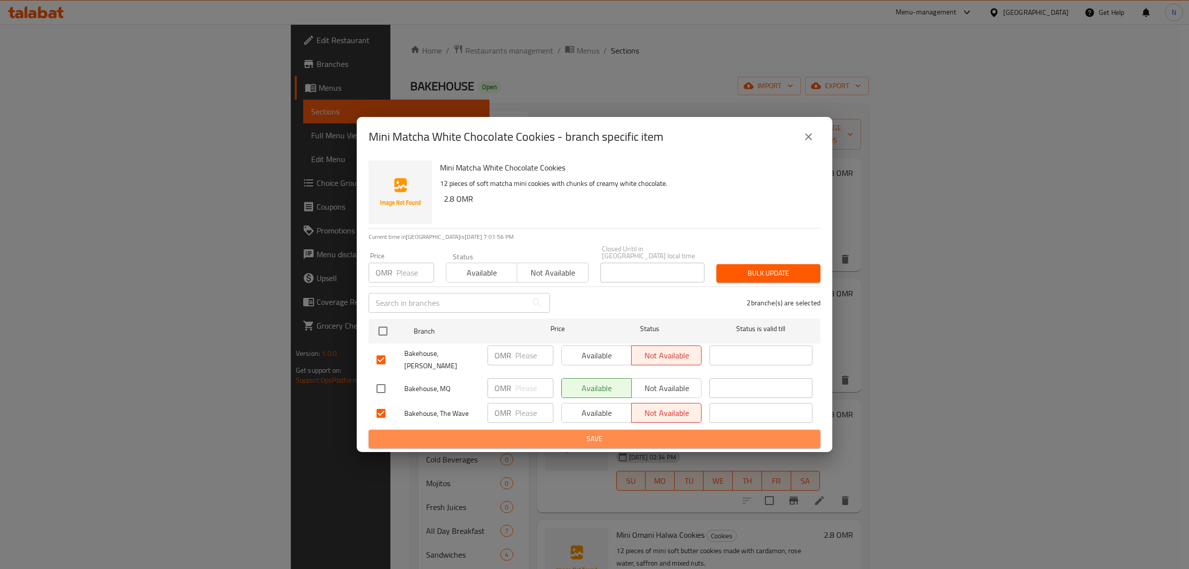
click at [652, 432] on span "Save" at bounding box center [594, 438] width 436 height 12
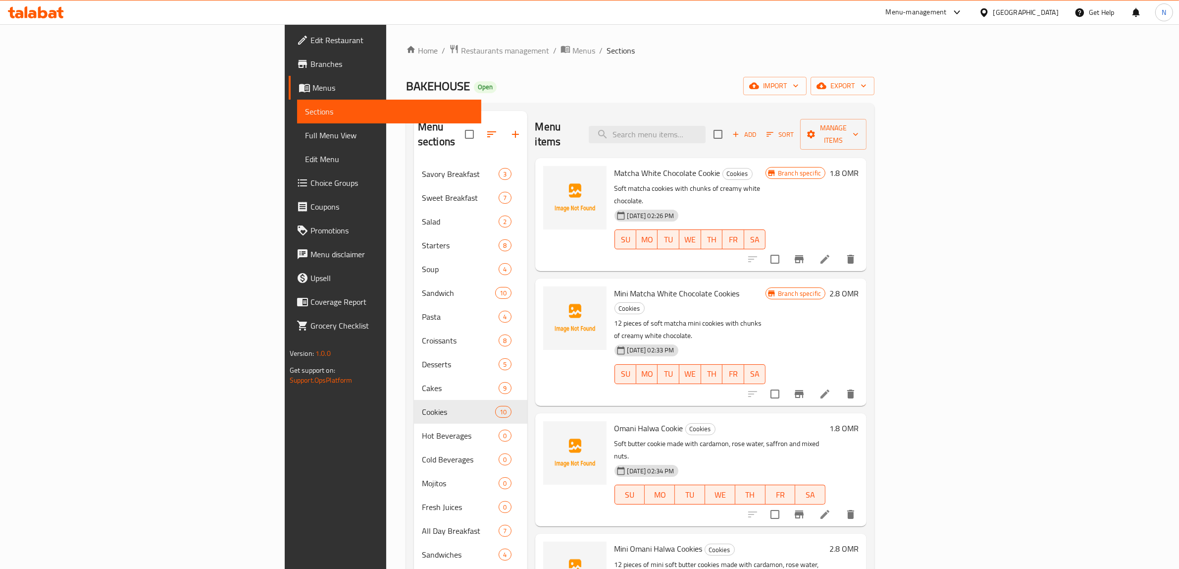
click at [805, 508] on icon "Branch-specific-item" at bounding box center [799, 514] width 12 height 12
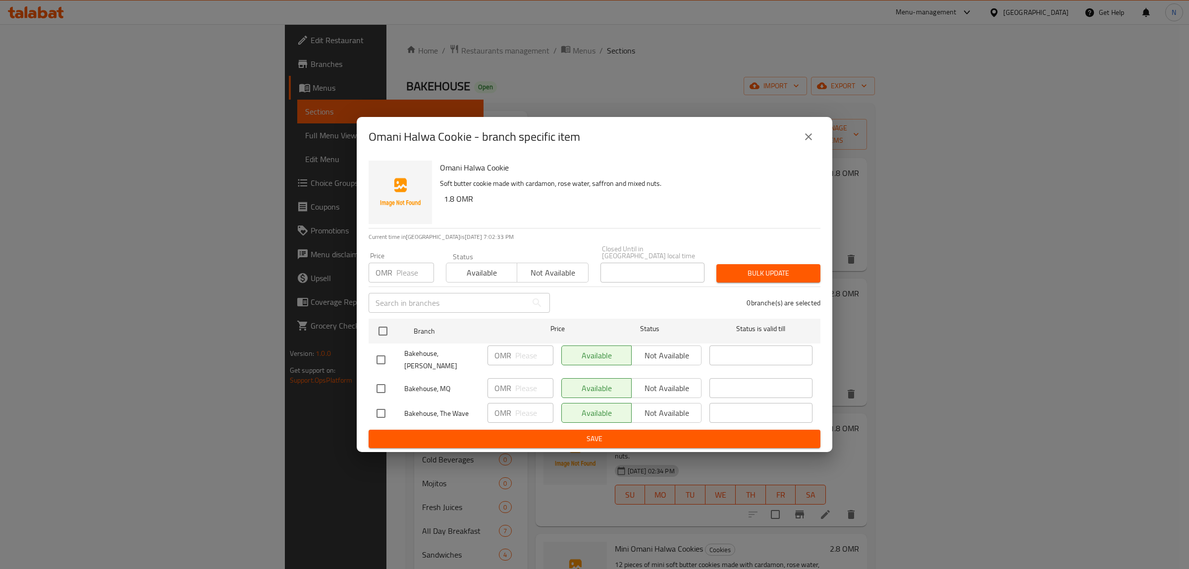
click at [383, 358] on input "checkbox" at bounding box center [380, 359] width 21 height 21
click at [379, 411] on input "checkbox" at bounding box center [380, 413] width 21 height 21
click at [650, 353] on span "Not available" at bounding box center [666, 355] width 62 height 14
click at [657, 411] on span "Not available" at bounding box center [666, 413] width 62 height 14
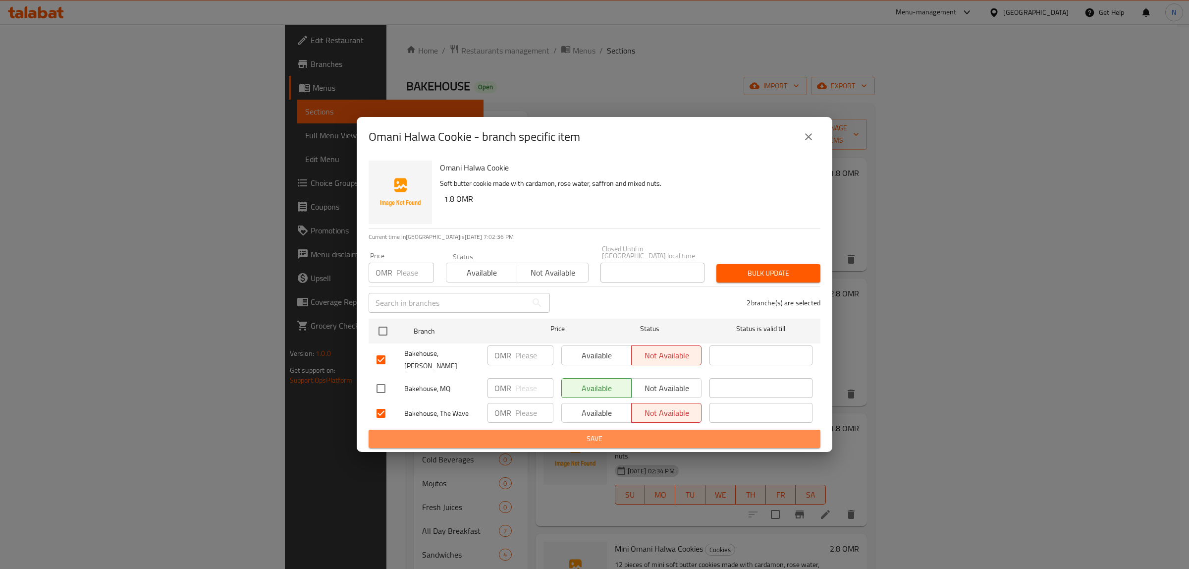
click at [679, 432] on span "Save" at bounding box center [594, 438] width 436 height 12
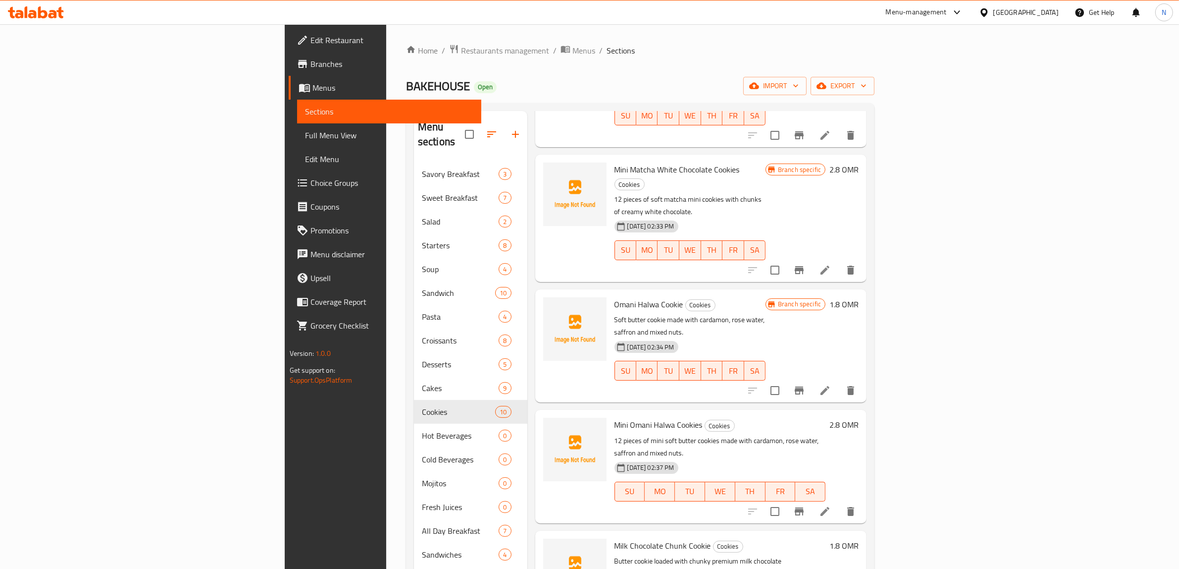
scroll to position [186, 0]
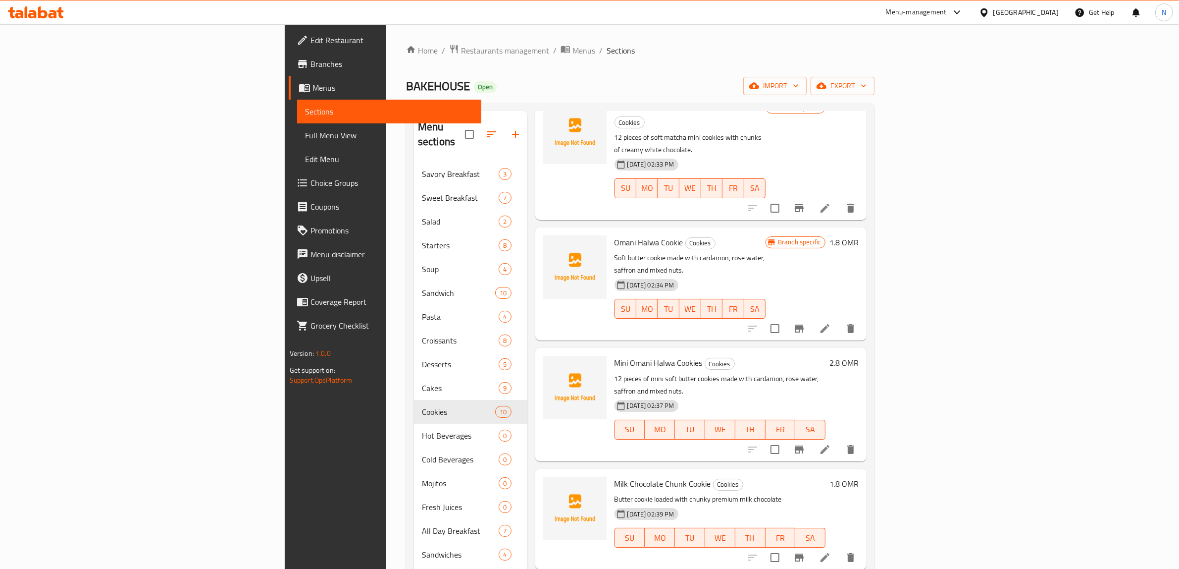
click at [804, 445] on icon "Branch-specific-item" at bounding box center [799, 449] width 9 height 8
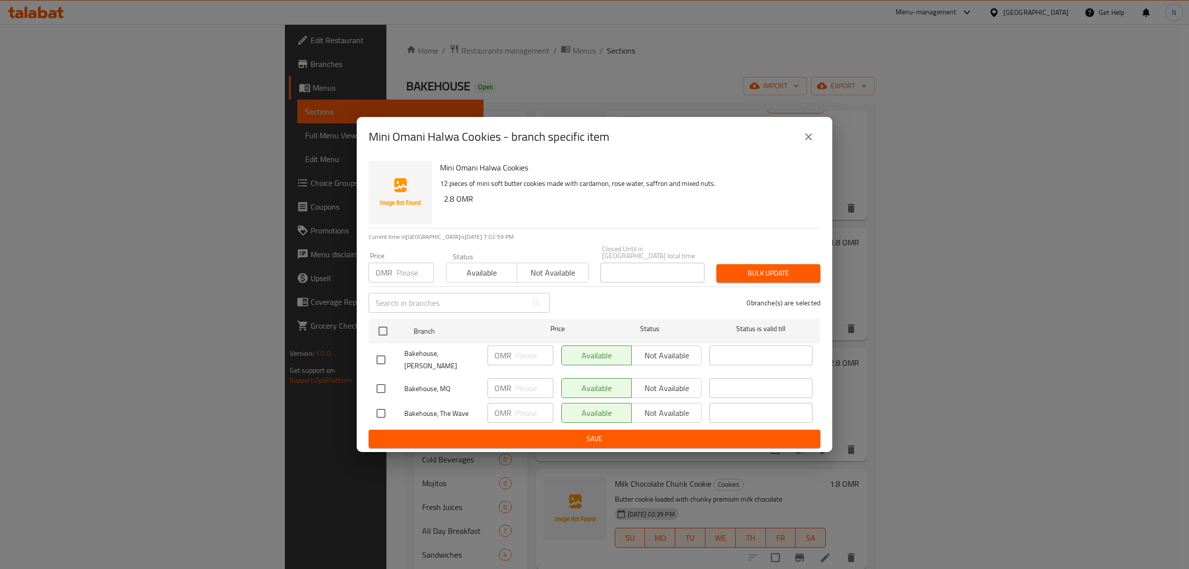
click at [388, 354] on input "checkbox" at bounding box center [380, 359] width 21 height 21
click at [383, 407] on input "checkbox" at bounding box center [380, 413] width 21 height 21
click at [675, 355] on span "Not available" at bounding box center [666, 355] width 62 height 14
click at [674, 406] on span "Not available" at bounding box center [666, 413] width 62 height 14
click at [644, 434] on span "Save" at bounding box center [594, 438] width 436 height 12
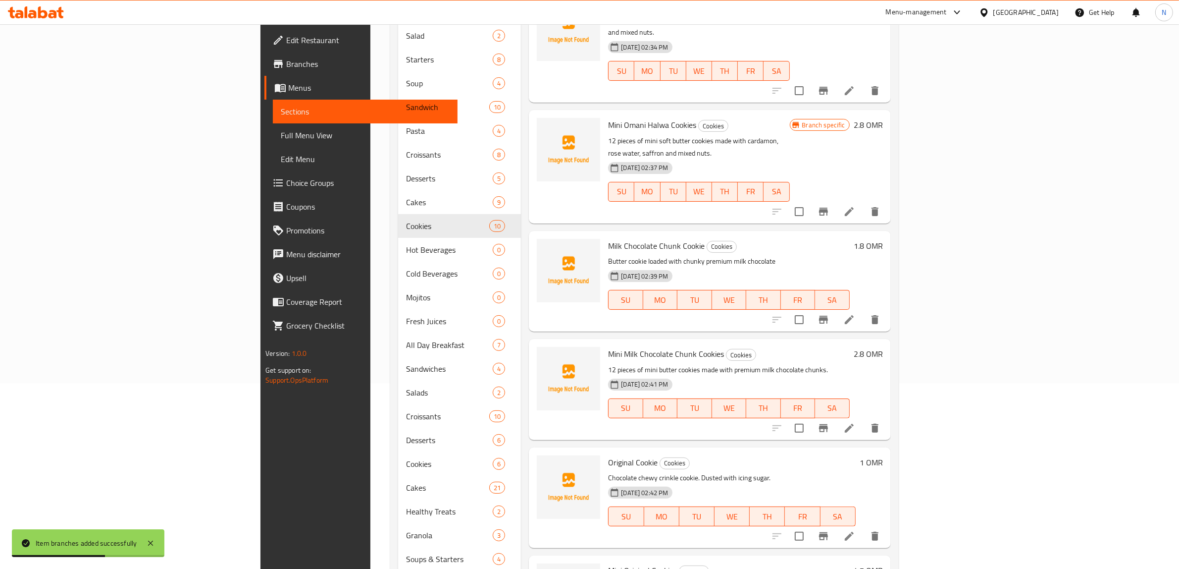
scroll to position [248, 0]
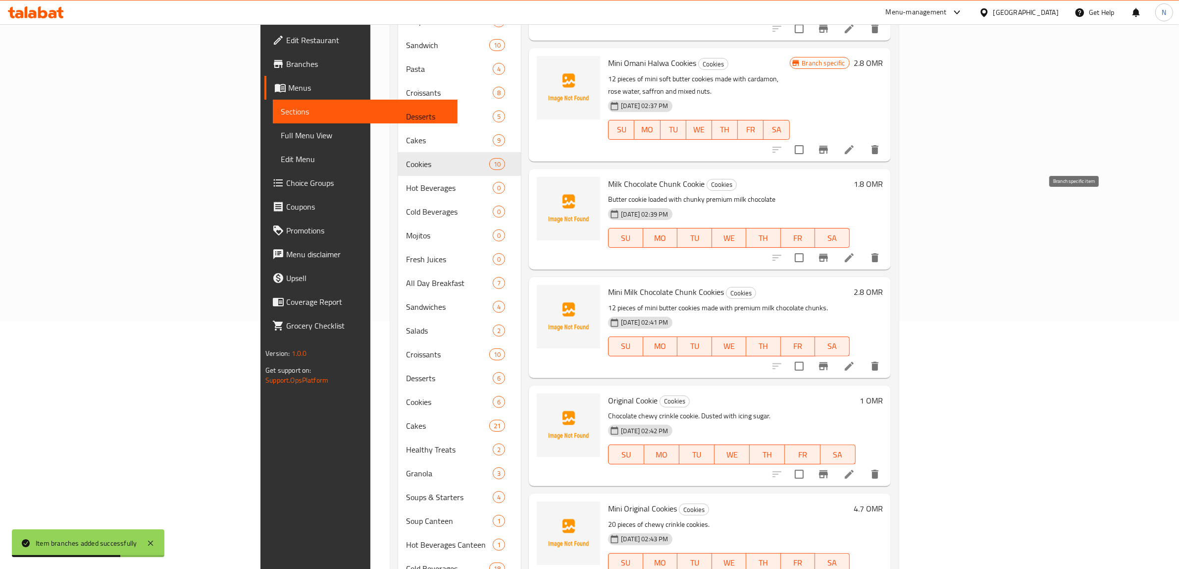
click at [830, 252] on icon "Branch-specific-item" at bounding box center [824, 258] width 12 height 12
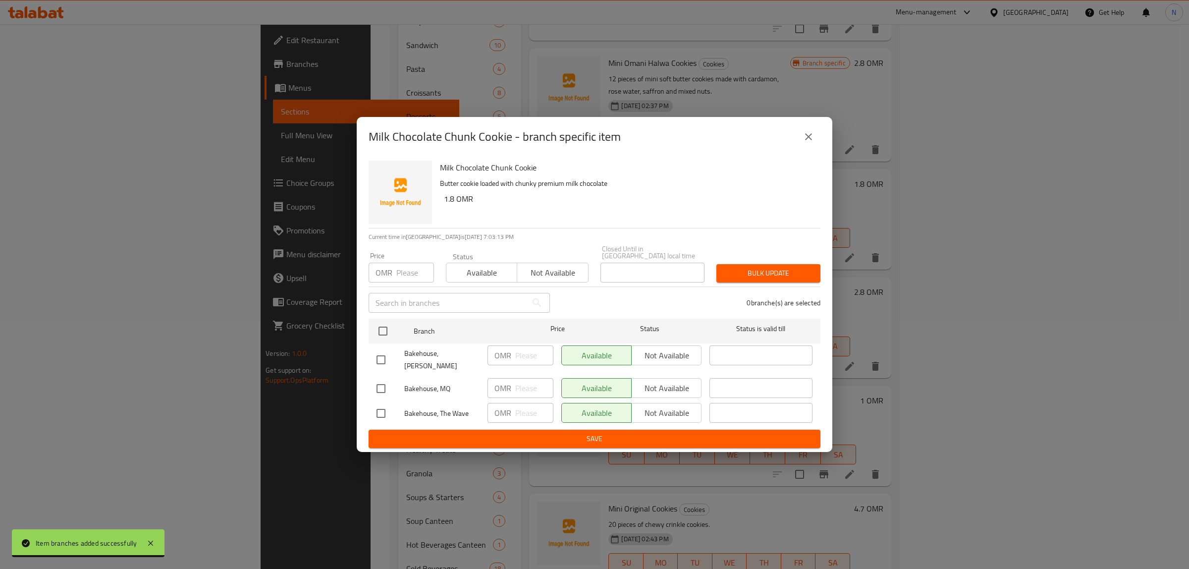
click at [385, 359] on input "checkbox" at bounding box center [380, 359] width 21 height 21
click at [379, 411] on input "checkbox" at bounding box center [380, 413] width 21 height 21
click at [688, 355] on span "Not available" at bounding box center [666, 355] width 62 height 14
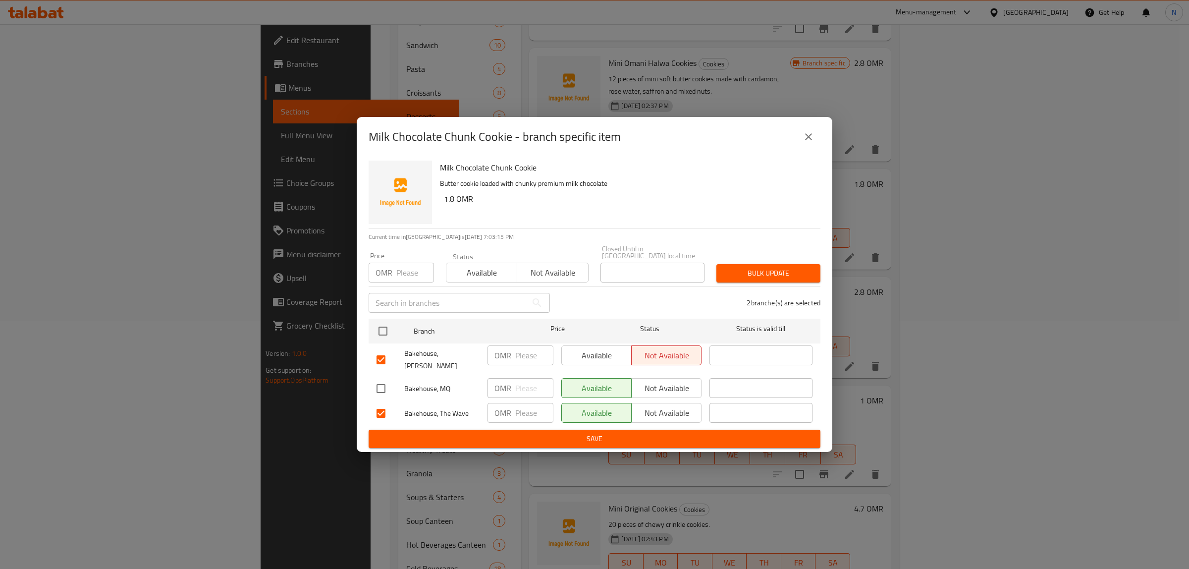
click at [673, 407] on span "Not available" at bounding box center [666, 413] width 62 height 14
click at [662, 432] on span "Save" at bounding box center [594, 438] width 436 height 12
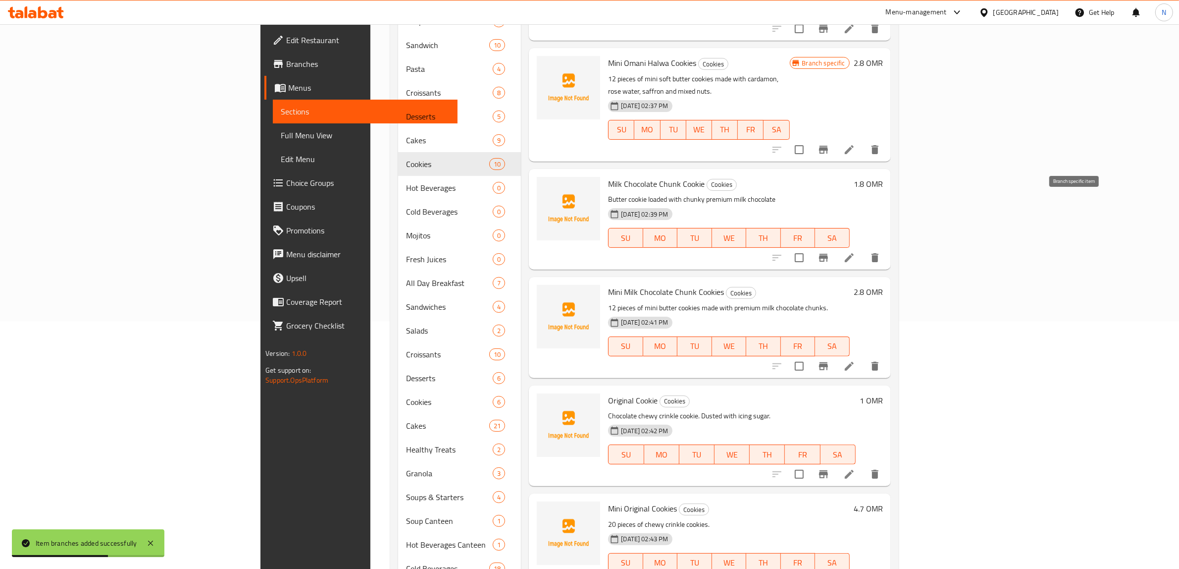
click at [836, 246] on button "Branch-specific-item" at bounding box center [824, 258] width 24 height 24
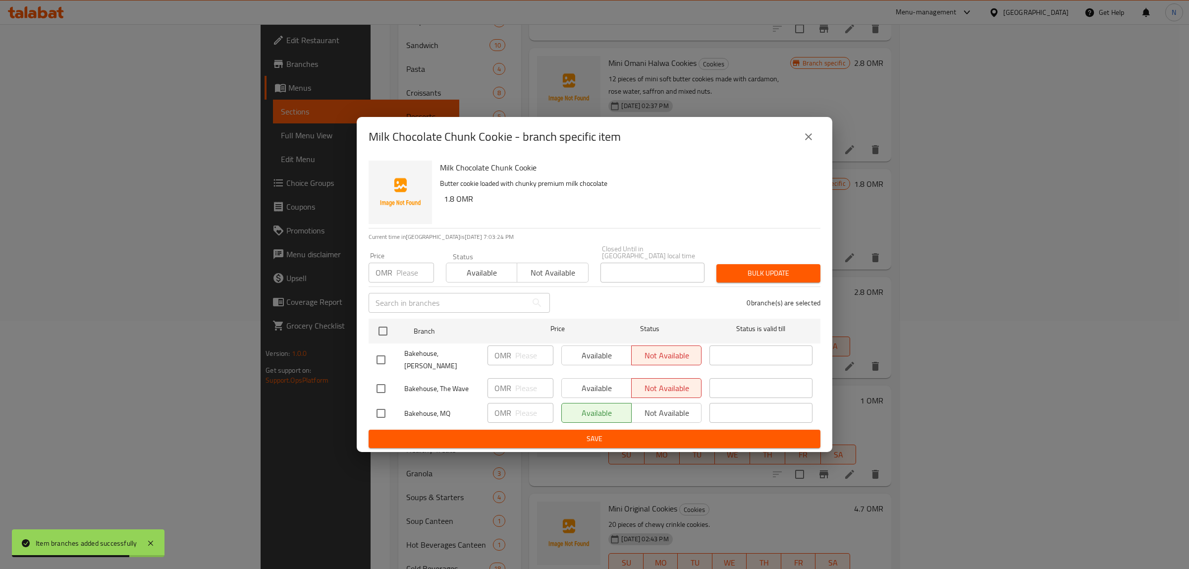
click at [805, 143] on icon "close" at bounding box center [808, 137] width 12 height 12
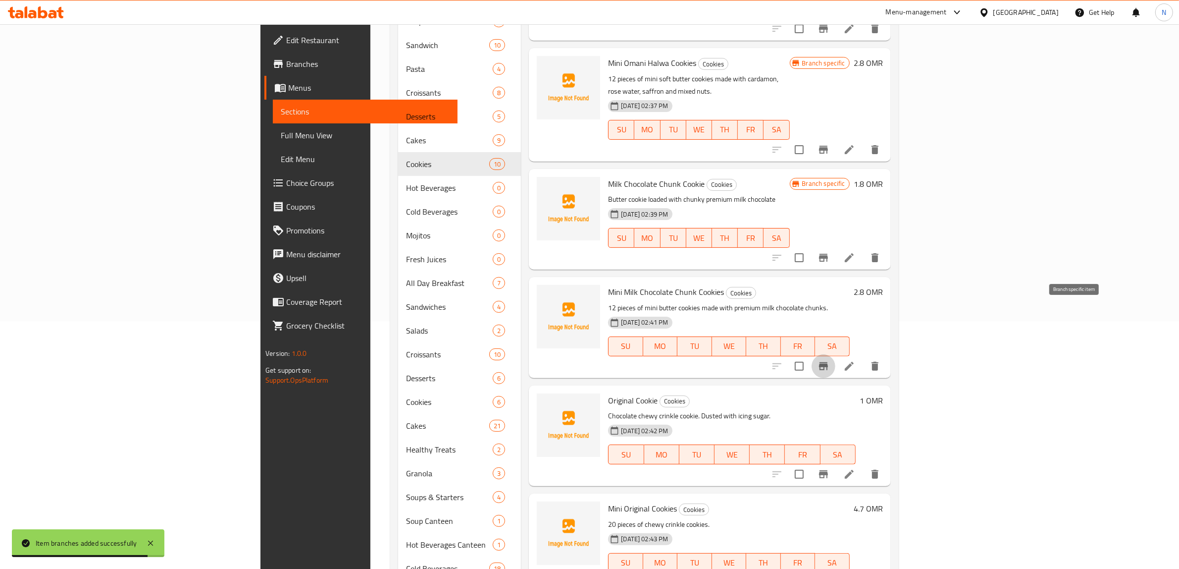
click at [836, 354] on button "Branch-specific-item" at bounding box center [824, 366] width 24 height 24
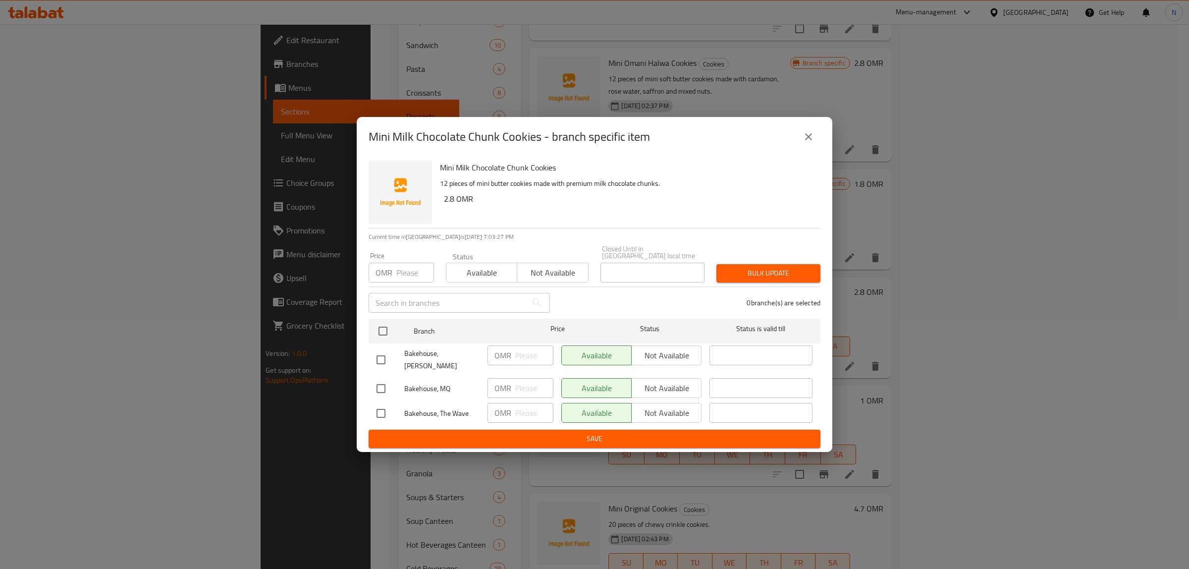
drag, startPoint x: 381, startPoint y: 357, endPoint x: 393, endPoint y: 368, distance: 15.4
click at [382, 357] on input "checkbox" at bounding box center [380, 359] width 21 height 21
drag, startPoint x: 377, startPoint y: 409, endPoint x: 416, endPoint y: 417, distance: 39.9
click at [377, 409] on input "checkbox" at bounding box center [380, 413] width 21 height 21
click at [663, 357] on span "Not available" at bounding box center [666, 355] width 62 height 14
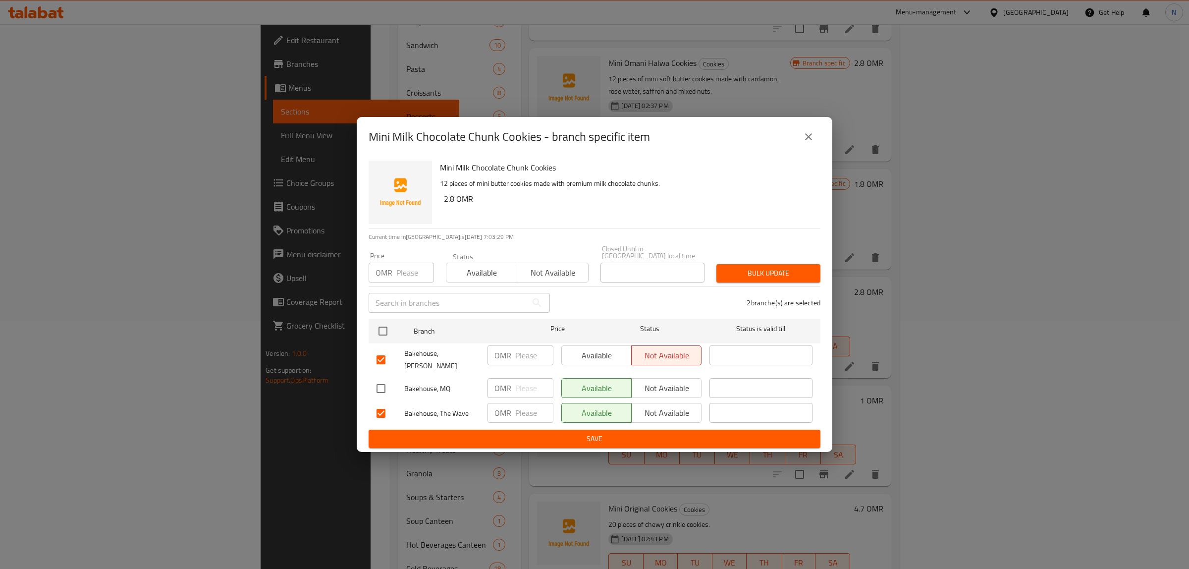
click at [667, 410] on span "Not available" at bounding box center [666, 413] width 62 height 14
click at [665, 432] on span "Save" at bounding box center [594, 438] width 436 height 12
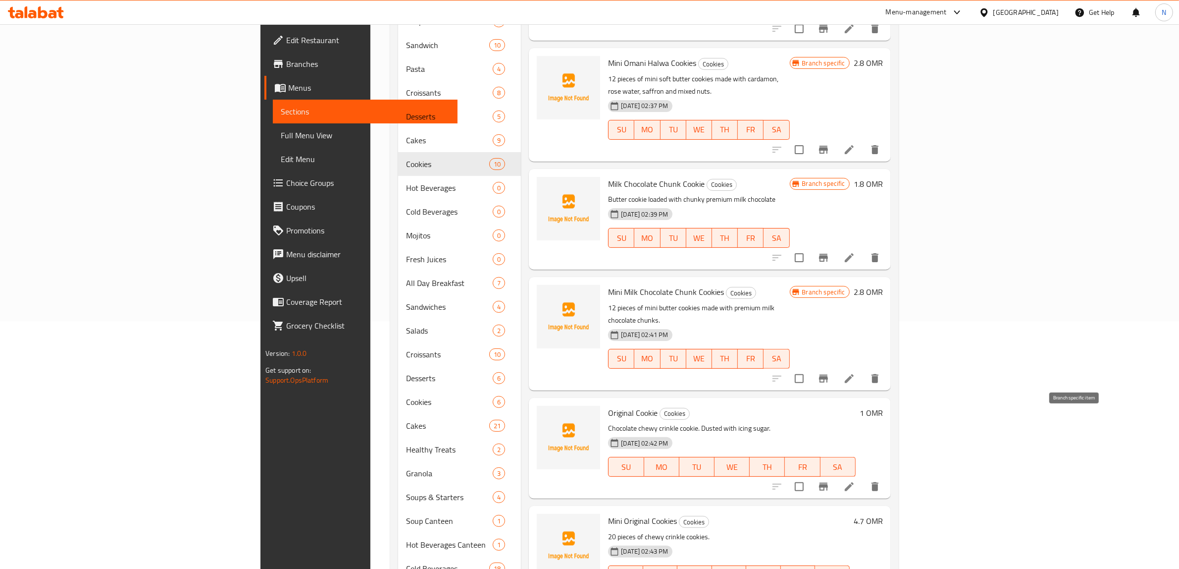
click at [830, 480] on icon "Branch-specific-item" at bounding box center [824, 486] width 12 height 12
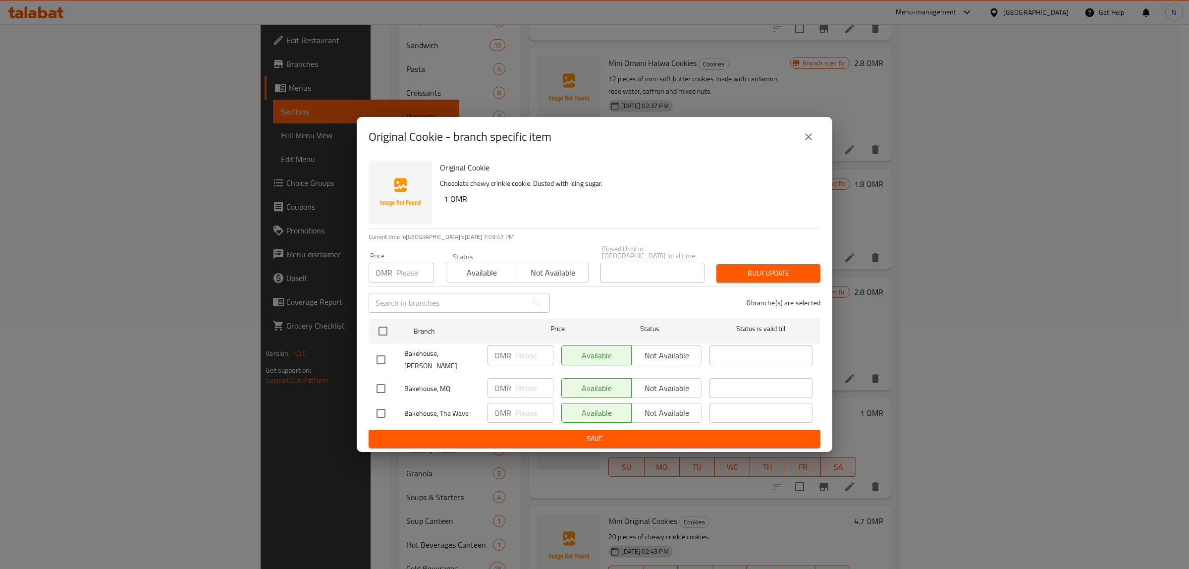
drag, startPoint x: 371, startPoint y: 353, endPoint x: 388, endPoint y: 357, distance: 16.9
click at [373, 354] on input "checkbox" at bounding box center [380, 359] width 21 height 21
click at [377, 405] on input "checkbox" at bounding box center [380, 413] width 21 height 21
click at [694, 361] on span "Not available" at bounding box center [666, 355] width 62 height 14
click at [666, 406] on span "Not available" at bounding box center [666, 413] width 62 height 14
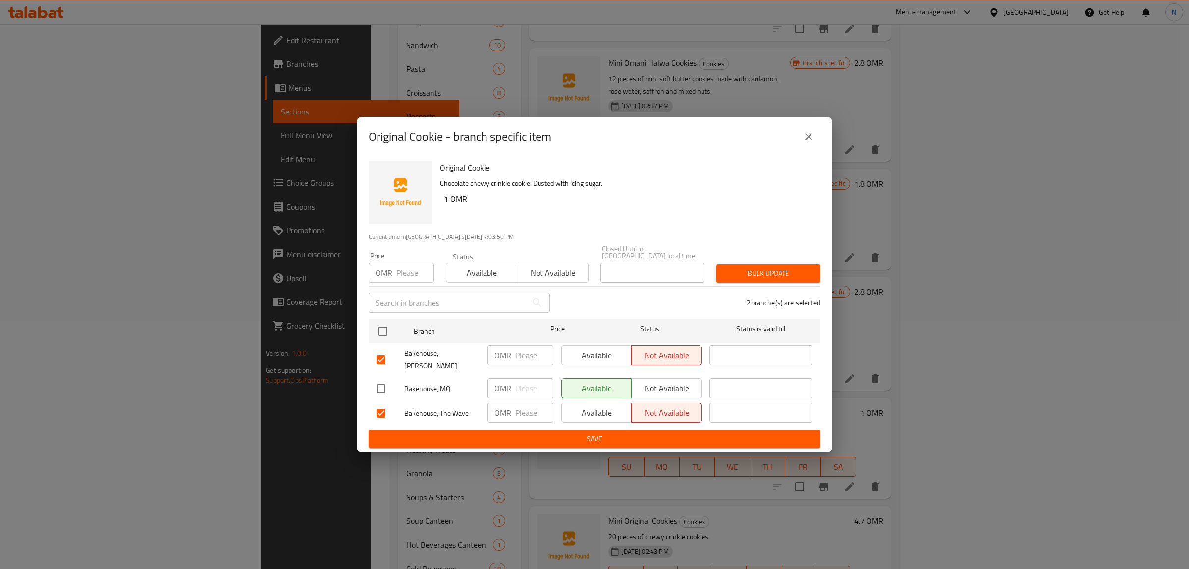
click at [635, 432] on span "Save" at bounding box center [594, 438] width 436 height 12
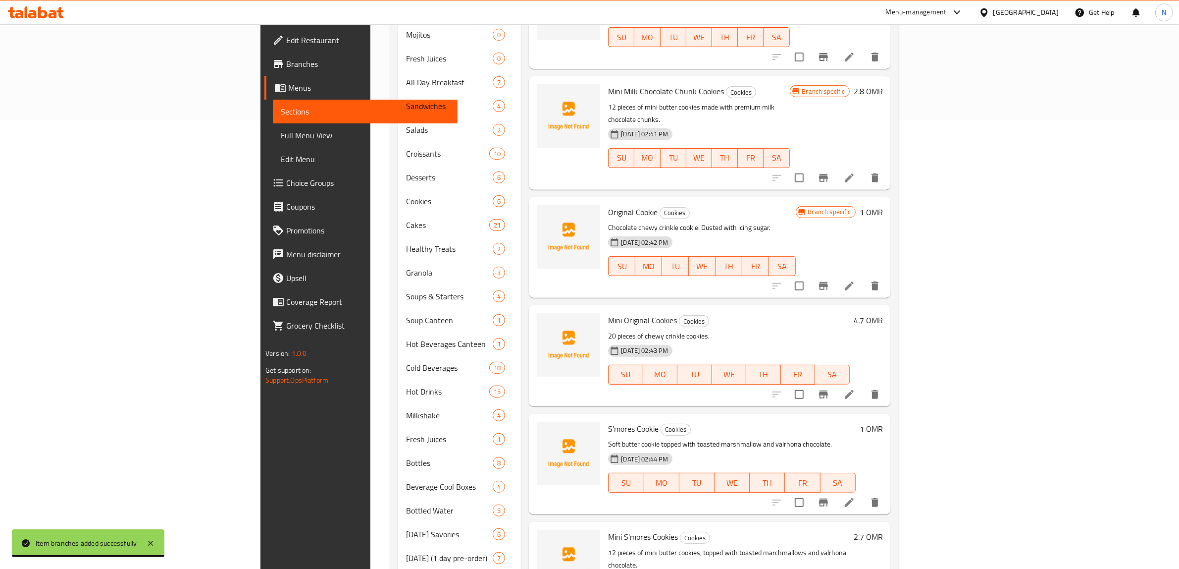
scroll to position [465, 0]
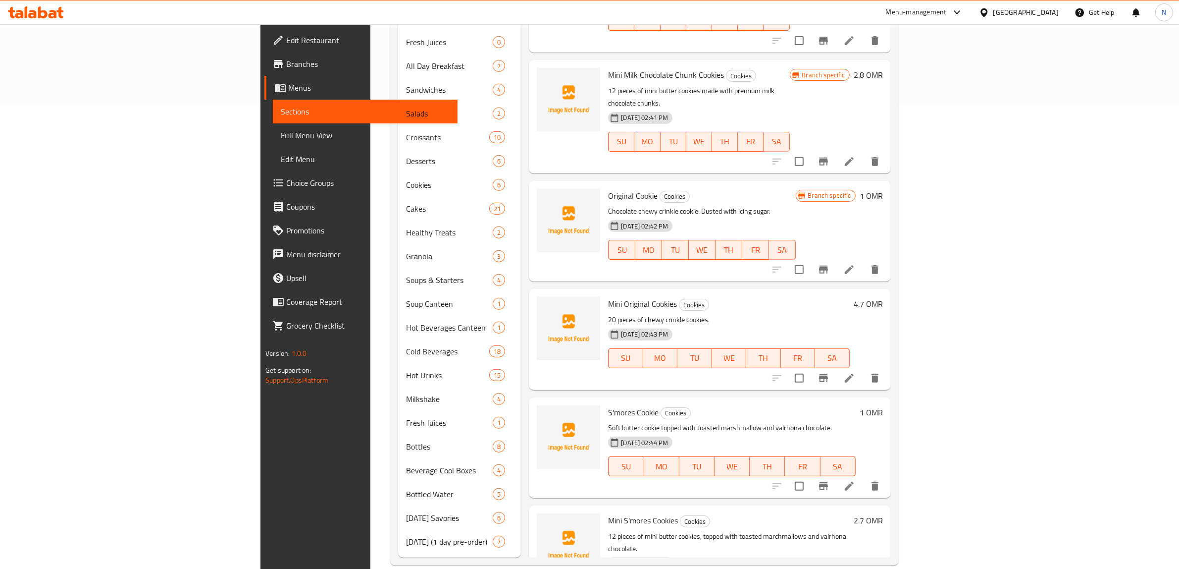
click at [891, 325] on div "Menu items Add Sort Manage items Matcha White Chocolate Cookie Cookies Soft mat…" at bounding box center [706, 101] width 370 height 911
click at [836, 366] on button "Branch-specific-item" at bounding box center [824, 378] width 24 height 24
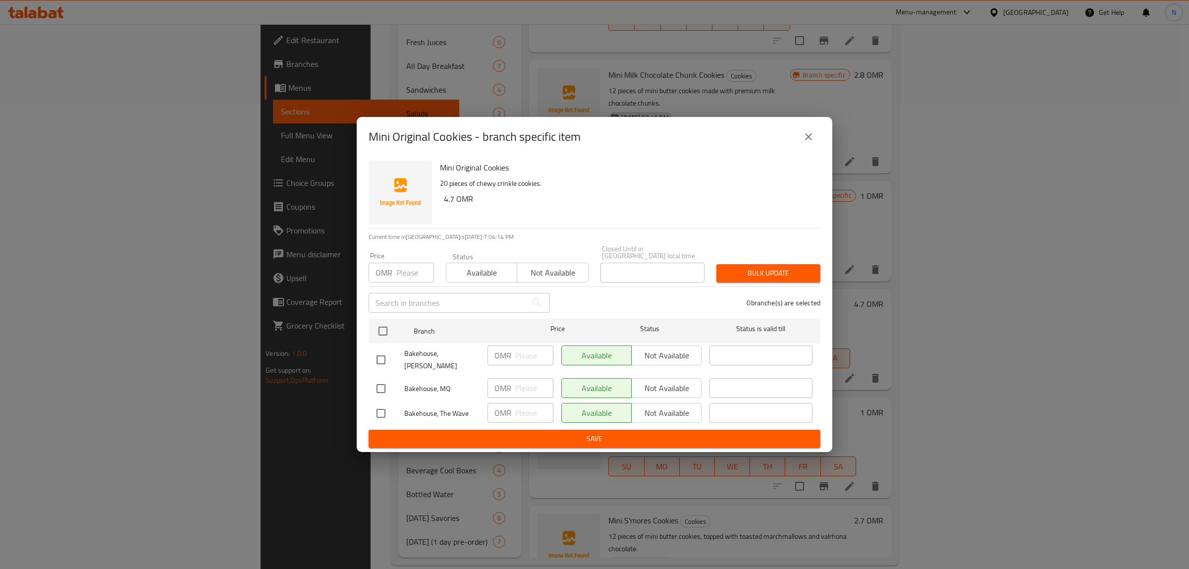
click at [374, 357] on input "checkbox" at bounding box center [380, 359] width 21 height 21
click at [375, 403] on input "checkbox" at bounding box center [380, 413] width 21 height 21
click at [663, 360] on span "Not available" at bounding box center [666, 355] width 62 height 14
click at [671, 407] on span "Not available" at bounding box center [666, 413] width 62 height 14
click at [659, 432] on span "Save" at bounding box center [594, 438] width 436 height 12
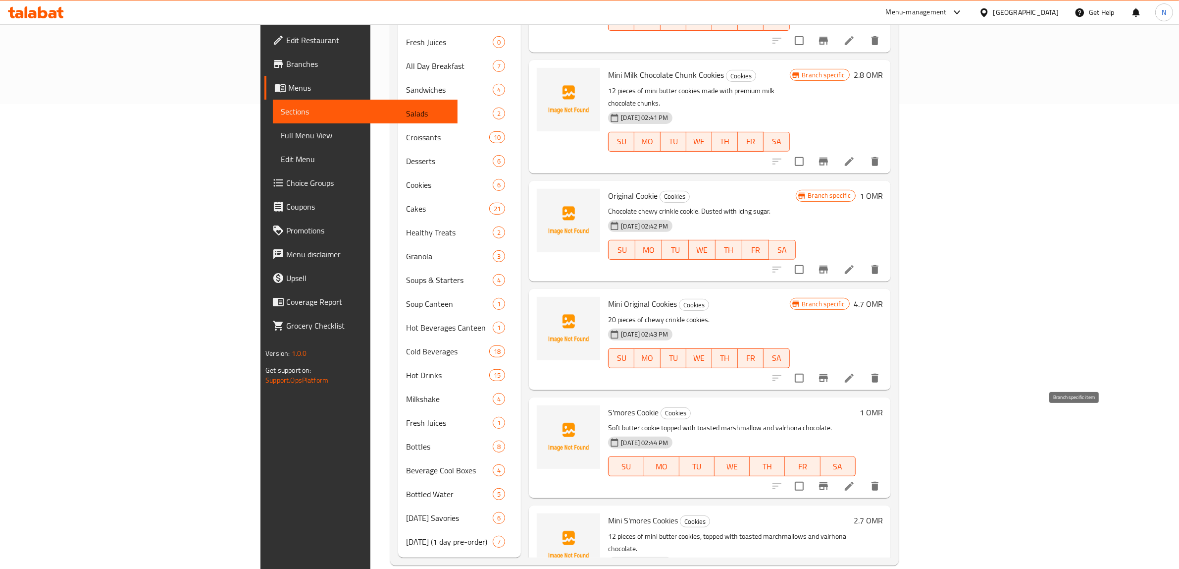
click at [836, 474] on button "Branch-specific-item" at bounding box center [824, 486] width 24 height 24
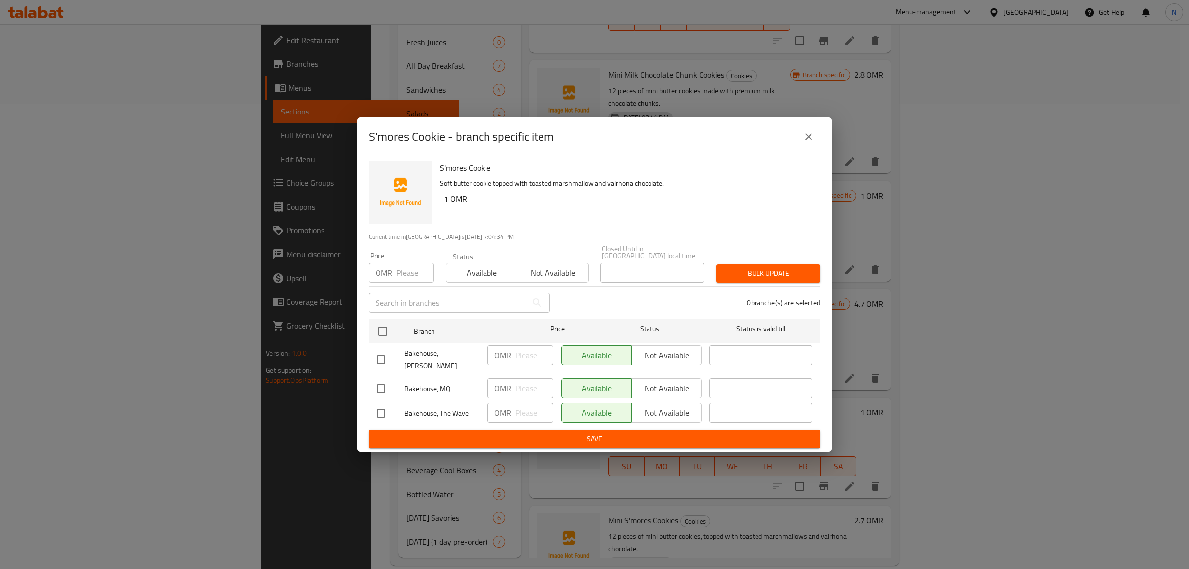
click at [384, 355] on input "checkbox" at bounding box center [380, 359] width 21 height 21
click at [369, 411] on li "Bakehouse, The Wave OMR ​ Available Not available ​" at bounding box center [595, 413] width 452 height 25
click at [376, 407] on input "checkbox" at bounding box center [380, 413] width 21 height 21
click at [670, 359] on span "Not available" at bounding box center [666, 355] width 62 height 14
click at [655, 407] on span "Not available" at bounding box center [666, 413] width 62 height 14
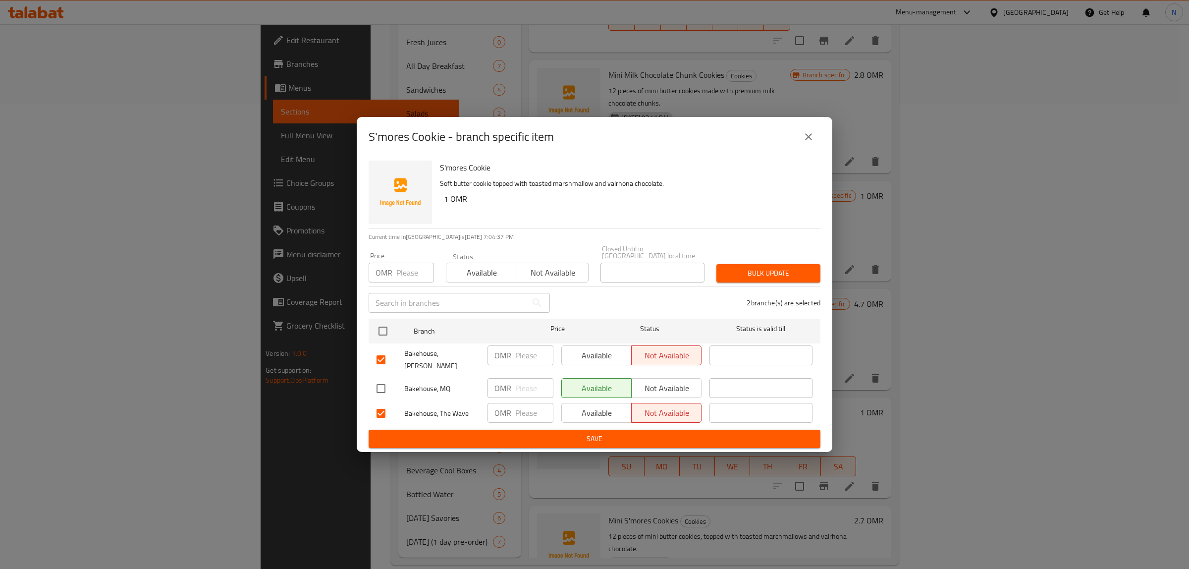
click at [583, 432] on span "Save" at bounding box center [594, 438] width 436 height 12
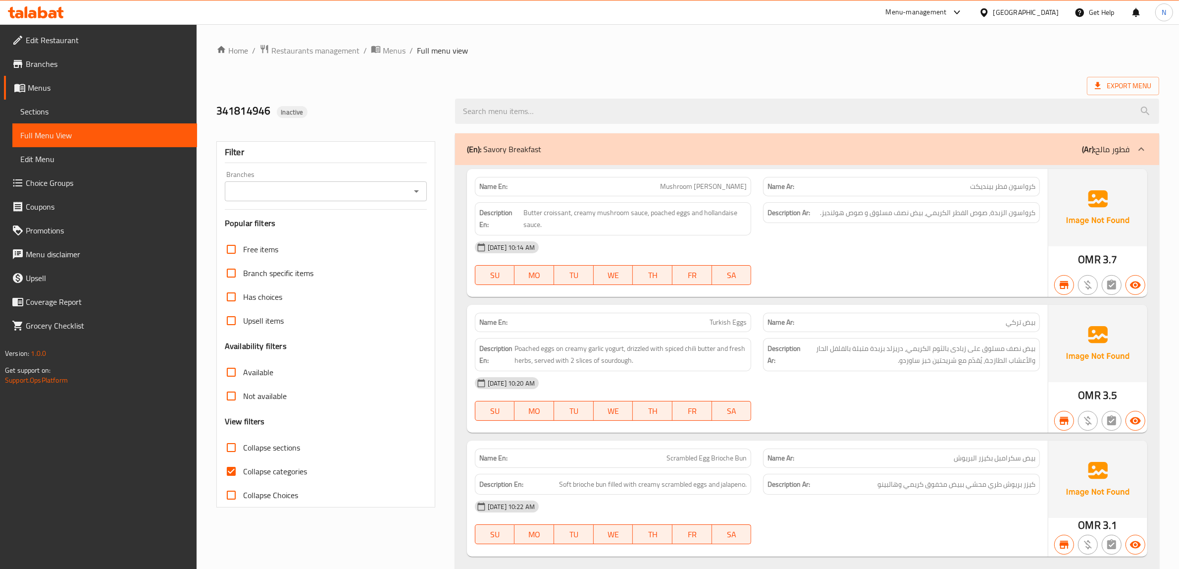
click at [235, 447] on input "Collapse sections" at bounding box center [231, 447] width 24 height 24
checkbox input "true"
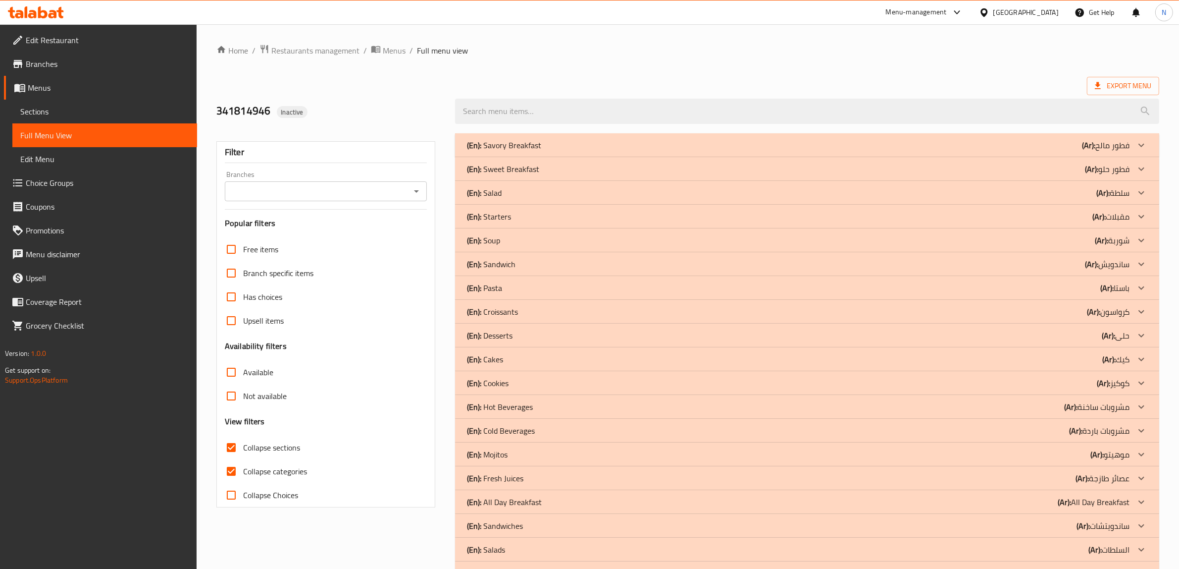
click at [1133, 384] on div at bounding box center [1142, 383] width 24 height 24
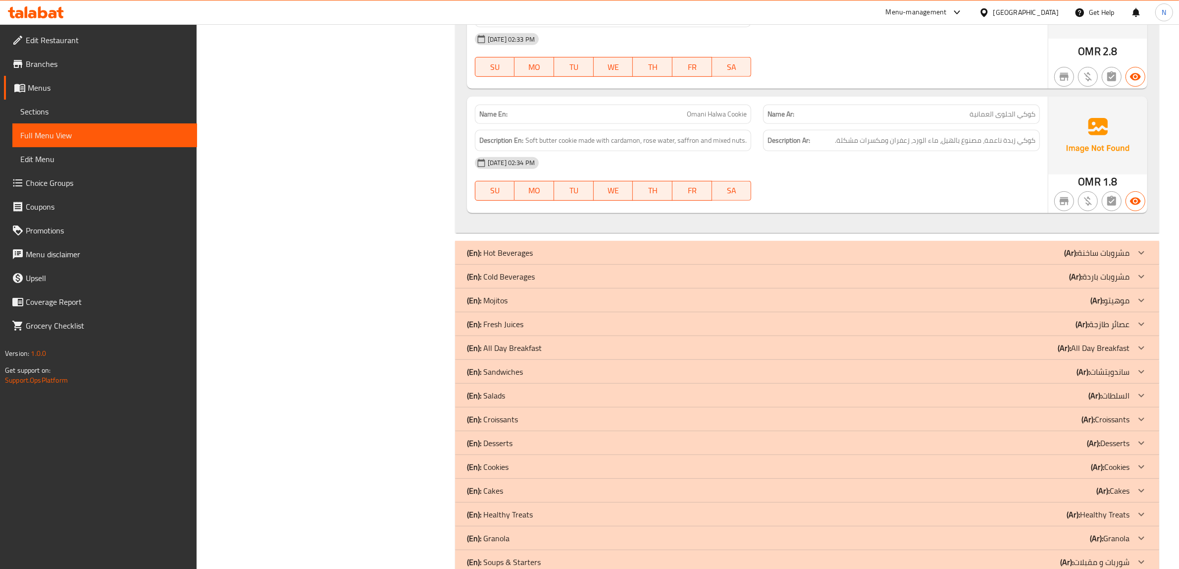
scroll to position [495, 0]
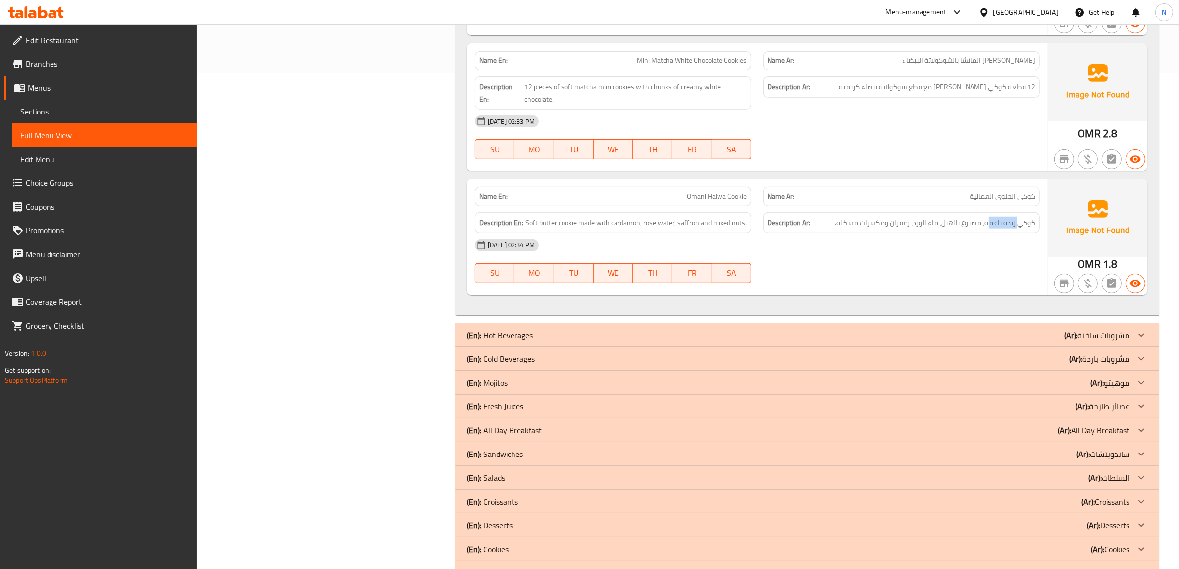
drag, startPoint x: 987, startPoint y: 225, endPoint x: 1019, endPoint y: 232, distance: 32.8
click at [1019, 232] on div "Description Ar: كوكي زبدة ناعمة، مصنوع بالهيل، ماء الورد، زعفران ومكسرات مشكلة." at bounding box center [901, 222] width 277 height 21
click at [1002, 224] on span "كوكي زبدة ناعمة، مصنوع بالهيل، ماء الورد، زعفران ومكسرات مشكلة." at bounding box center [935, 222] width 201 height 12
drag, startPoint x: 986, startPoint y: 224, endPoint x: 1014, endPoint y: 227, distance: 28.8
click at [1014, 227] on span "كوكي زبدة ناعمة، مصنوع بالهيل، ماء الورد، زعفران ومكسرات مشكلة." at bounding box center [935, 222] width 201 height 12
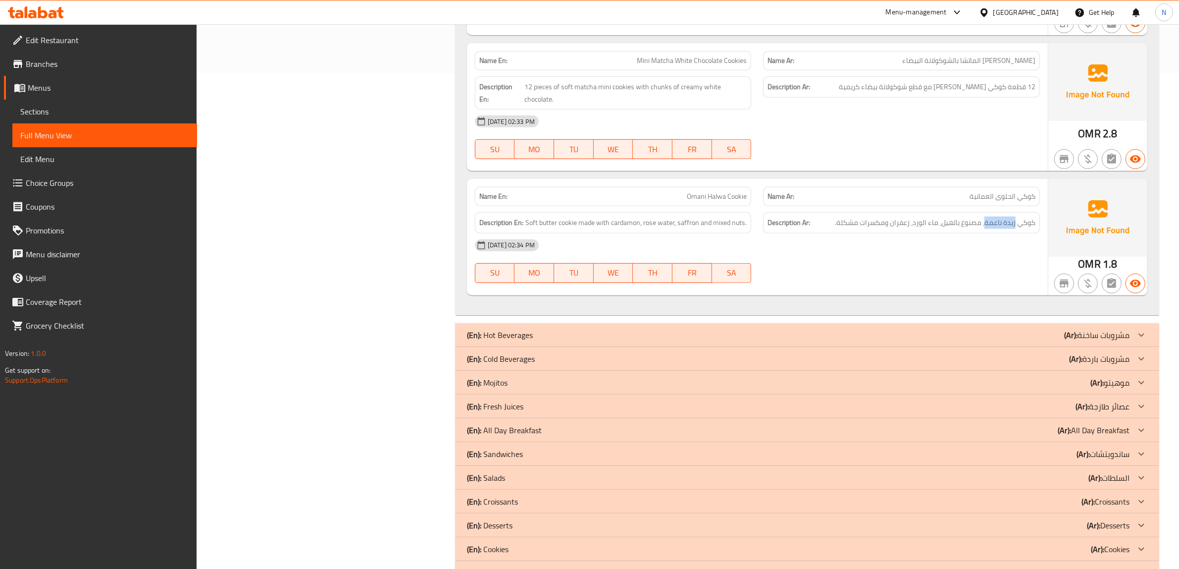
copy span "زبدة ناعمة"
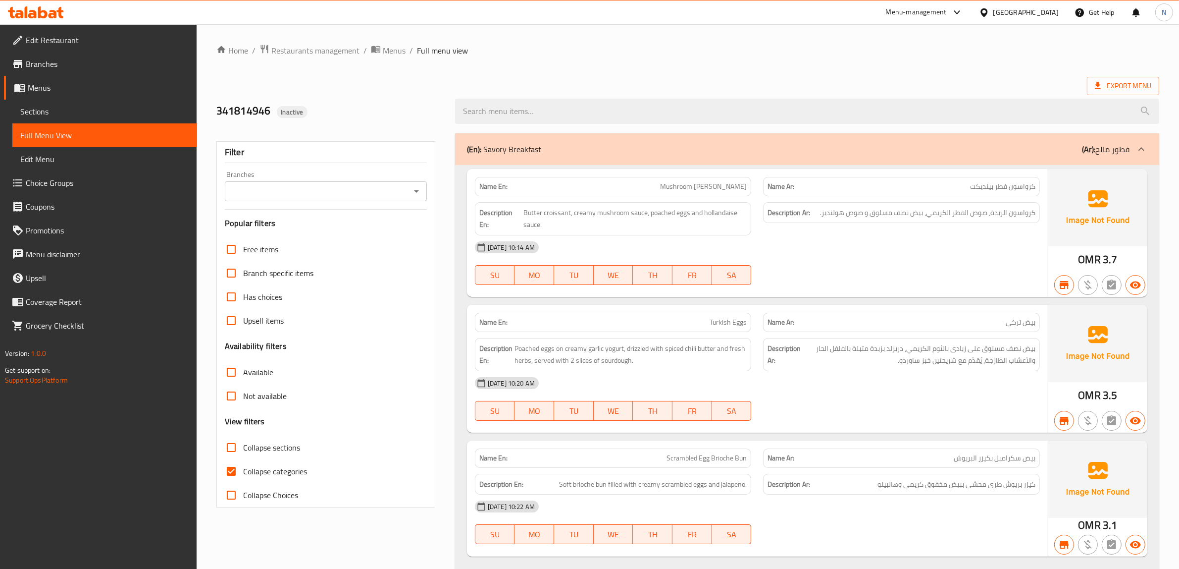
click at [253, 446] on span "Collapse sections" at bounding box center [271, 447] width 57 height 12
click at [243, 446] on input "Collapse sections" at bounding box center [231, 447] width 24 height 24
checkbox input "true"
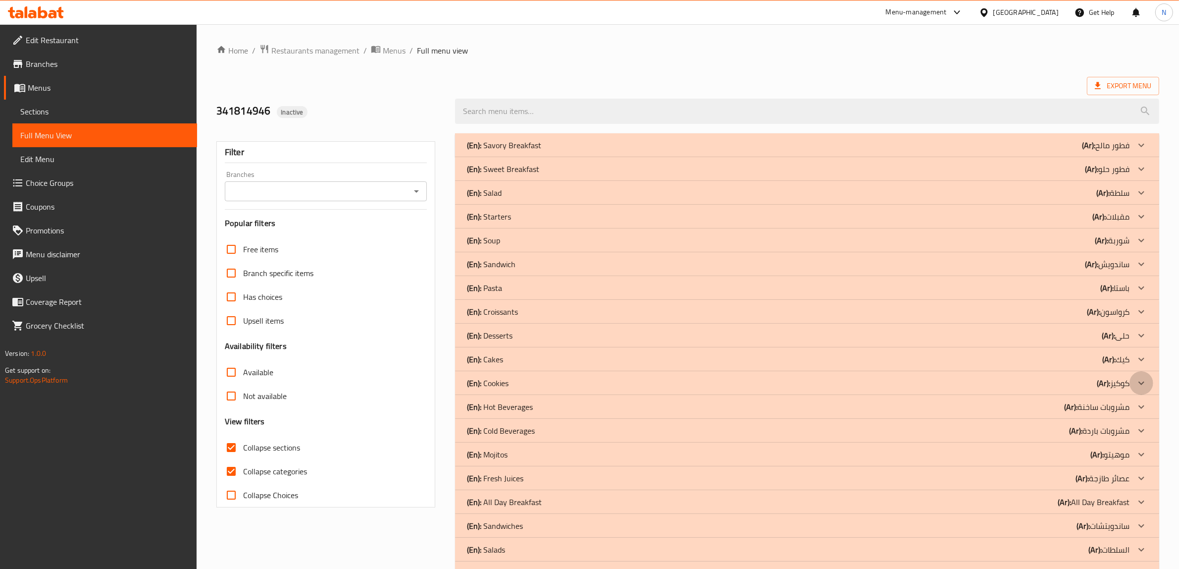
click at [1134, 384] on div at bounding box center [1142, 383] width 24 height 24
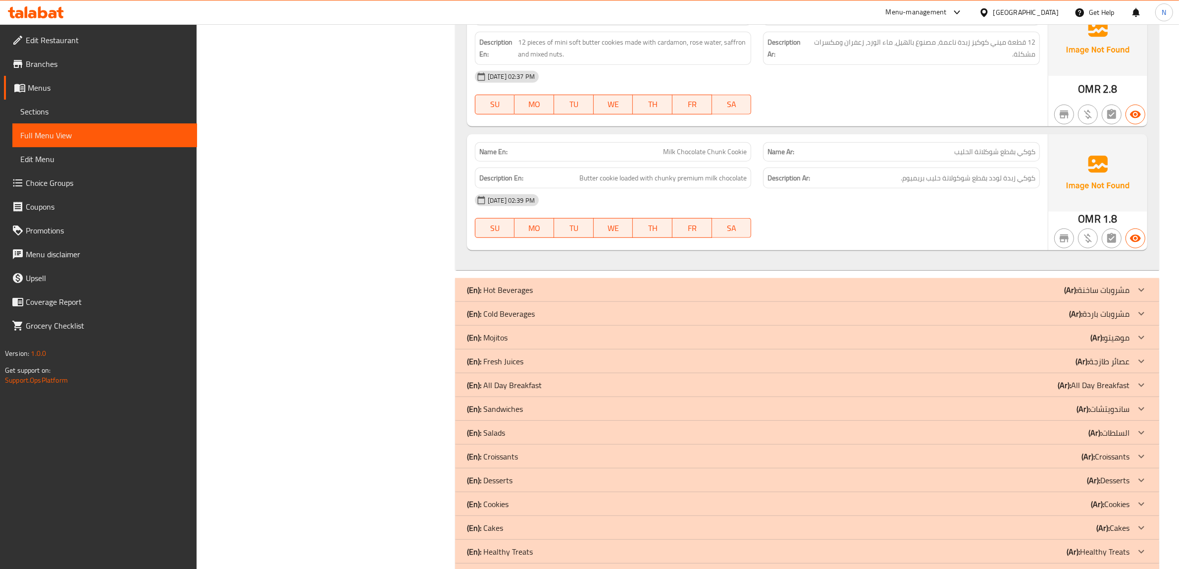
scroll to position [805, 0]
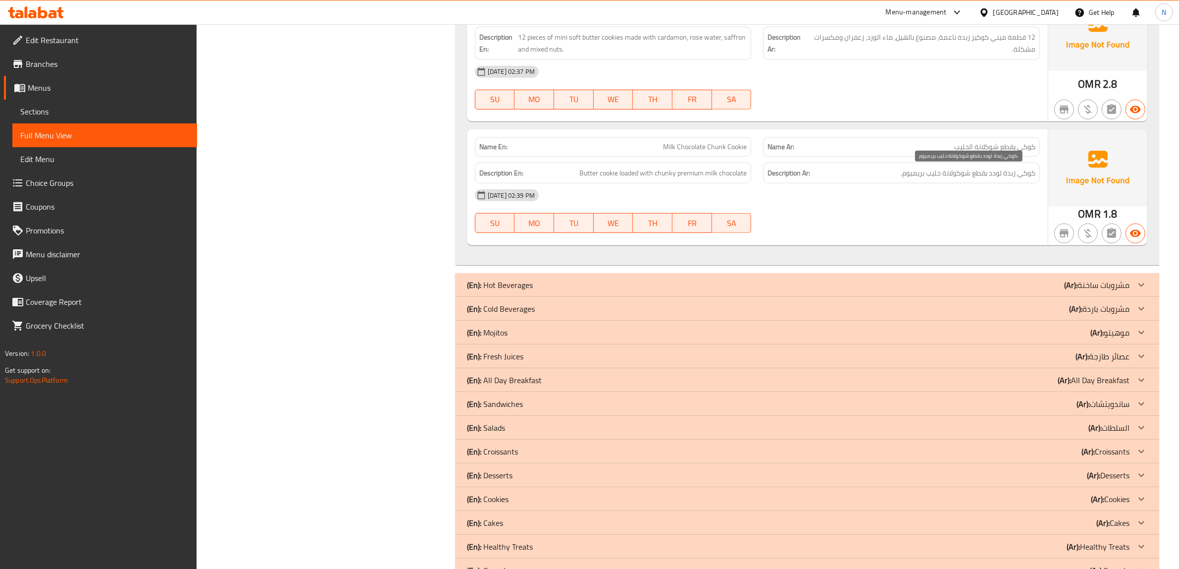
click at [989, 176] on span "كوكي زبدة لودد بقطع شوكولاتة حليب بريميوم." at bounding box center [968, 173] width 135 height 12
copy div "كوكي زبدة لودد بقطع شوكولاتة حليب بريميوم."
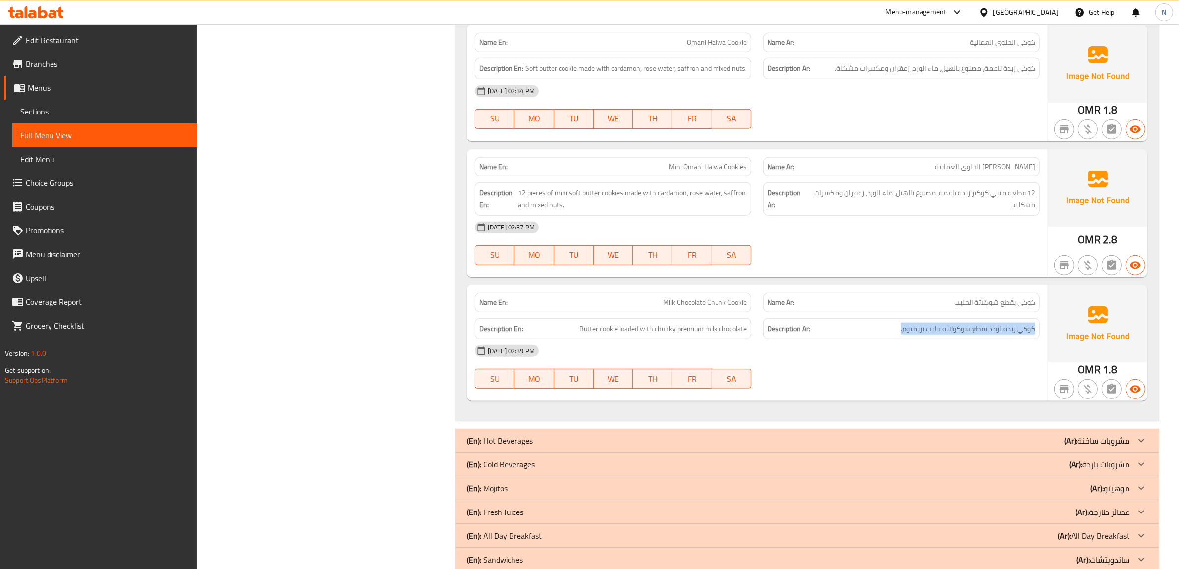
scroll to position [619, 0]
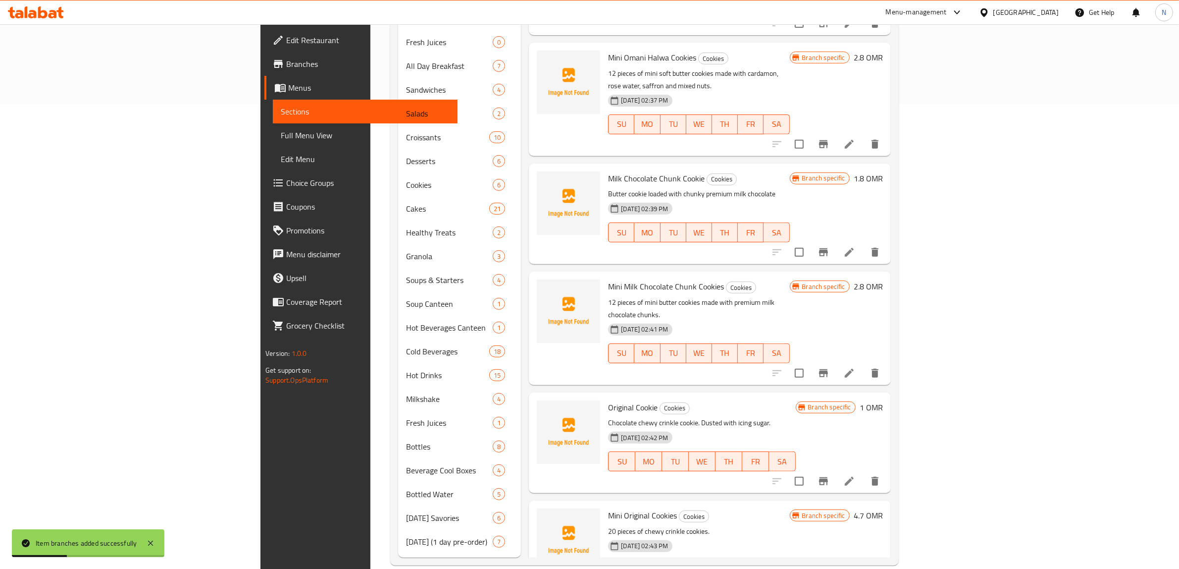
scroll to position [212, 0]
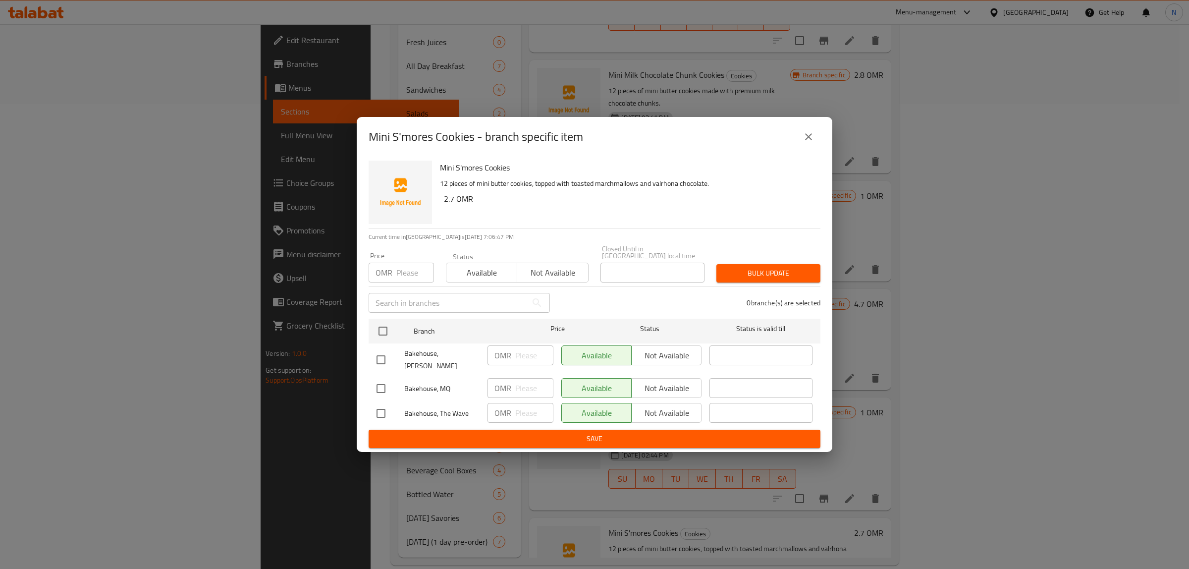
drag, startPoint x: 382, startPoint y: 358, endPoint x: 379, endPoint y: 399, distance: 41.2
click at [383, 363] on input "checkbox" at bounding box center [380, 359] width 21 height 21
checkbox input "true"
click at [377, 407] on input "checkbox" at bounding box center [380, 413] width 21 height 21
checkbox input "true"
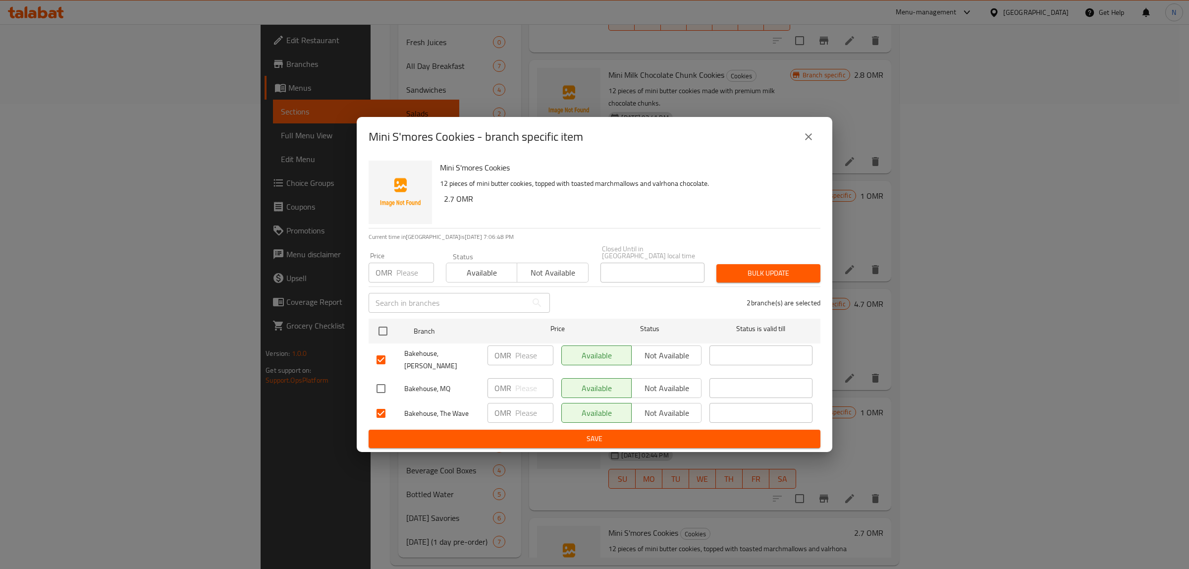
click at [658, 362] on span "Not available" at bounding box center [666, 355] width 62 height 14
click at [662, 406] on span "Not available" at bounding box center [666, 413] width 62 height 14
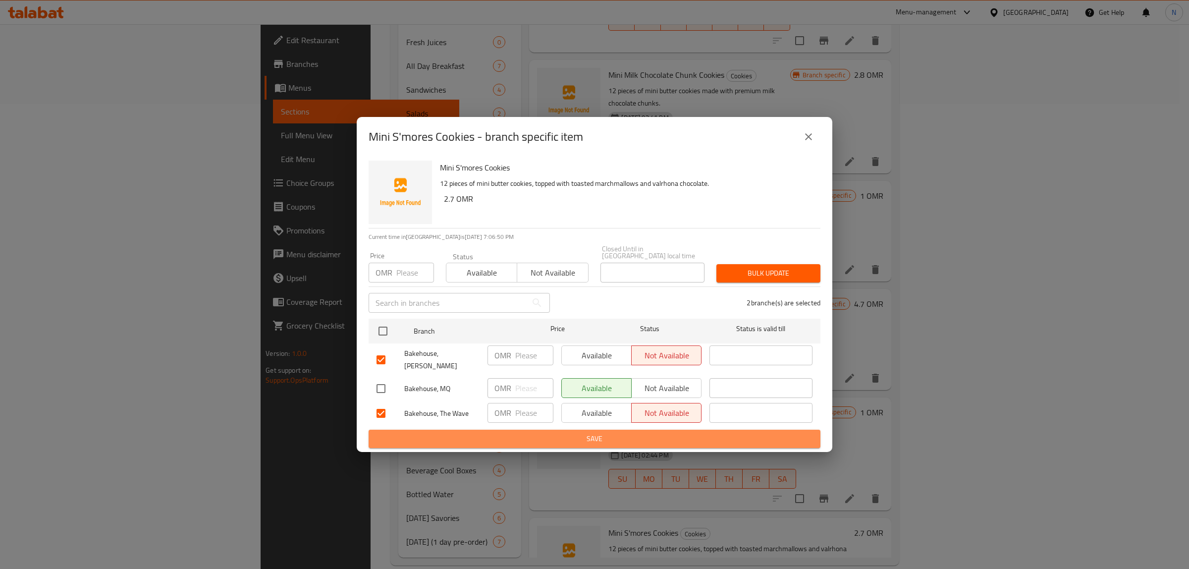
click at [633, 432] on span "Save" at bounding box center [594, 438] width 436 height 12
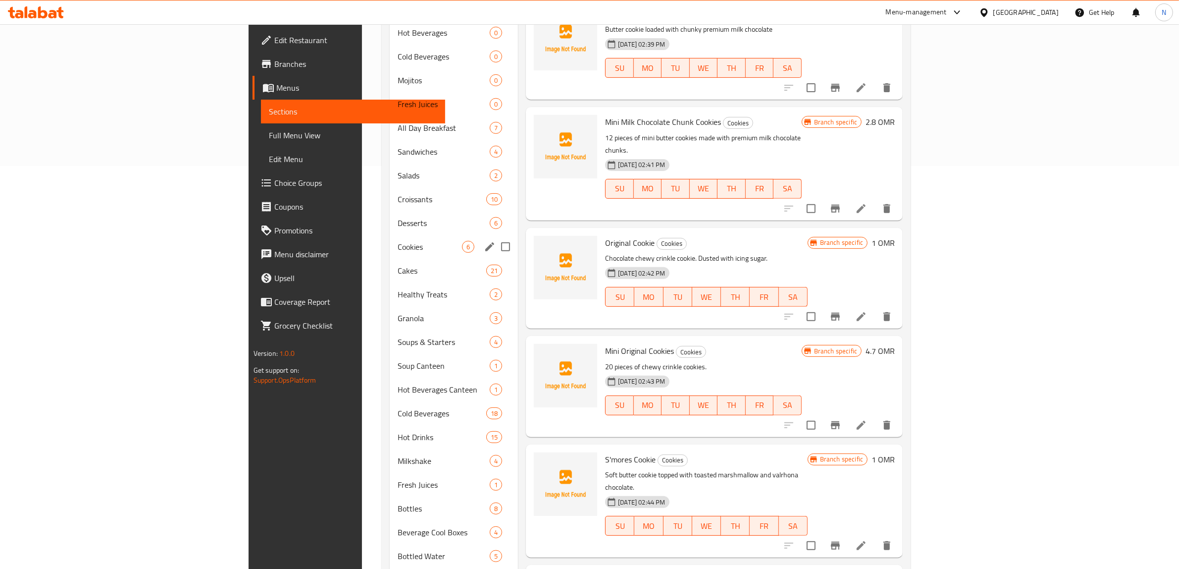
scroll to position [31, 0]
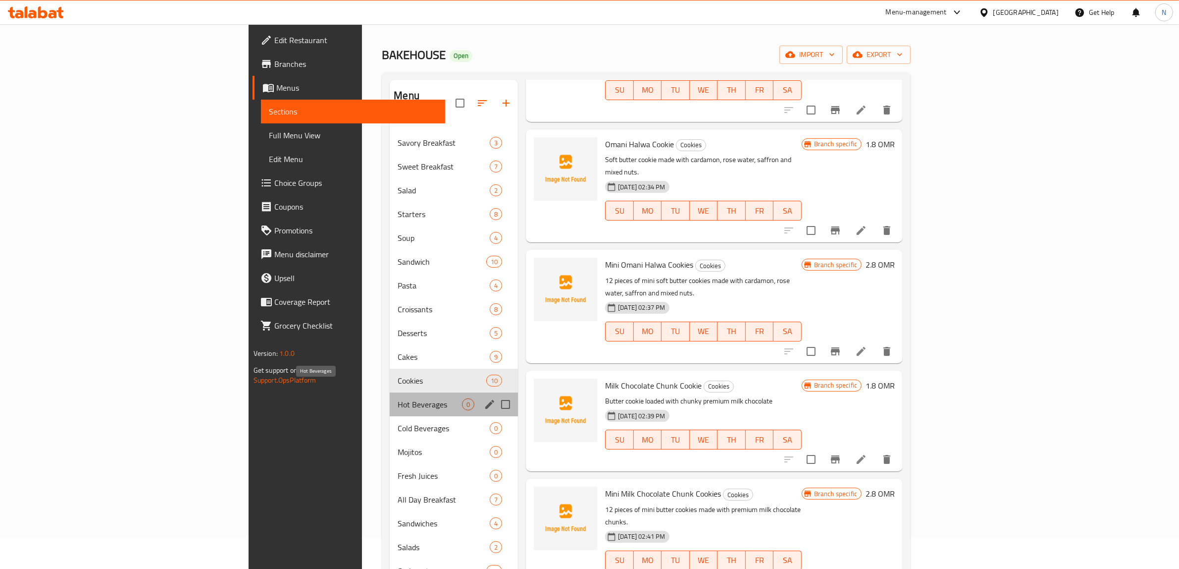
click at [398, 398] on span "Hot Beverages" at bounding box center [430, 404] width 64 height 12
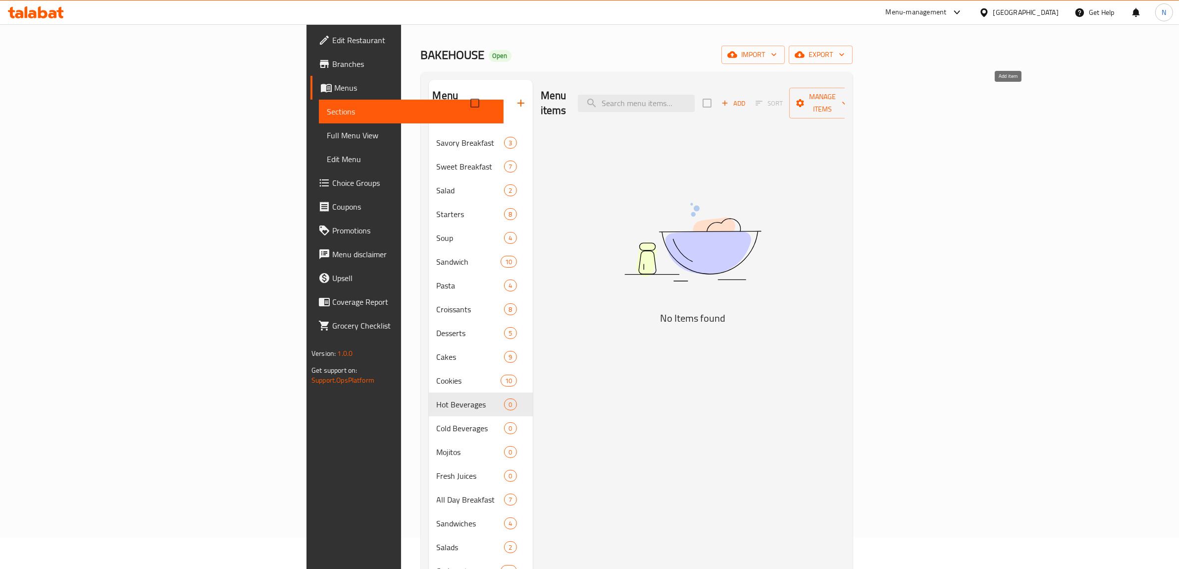
click at [747, 98] on span "Add" at bounding box center [733, 103] width 27 height 11
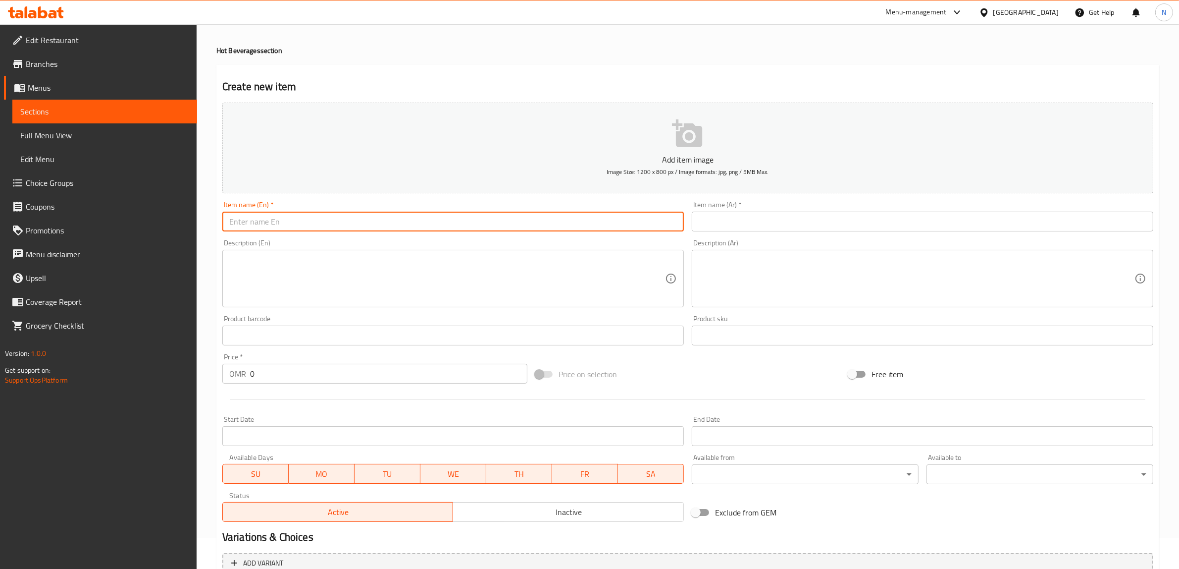
click at [654, 218] on input "text" at bounding box center [453, 222] width 462 height 20
paste input "Espresso"
type input "Espresso"
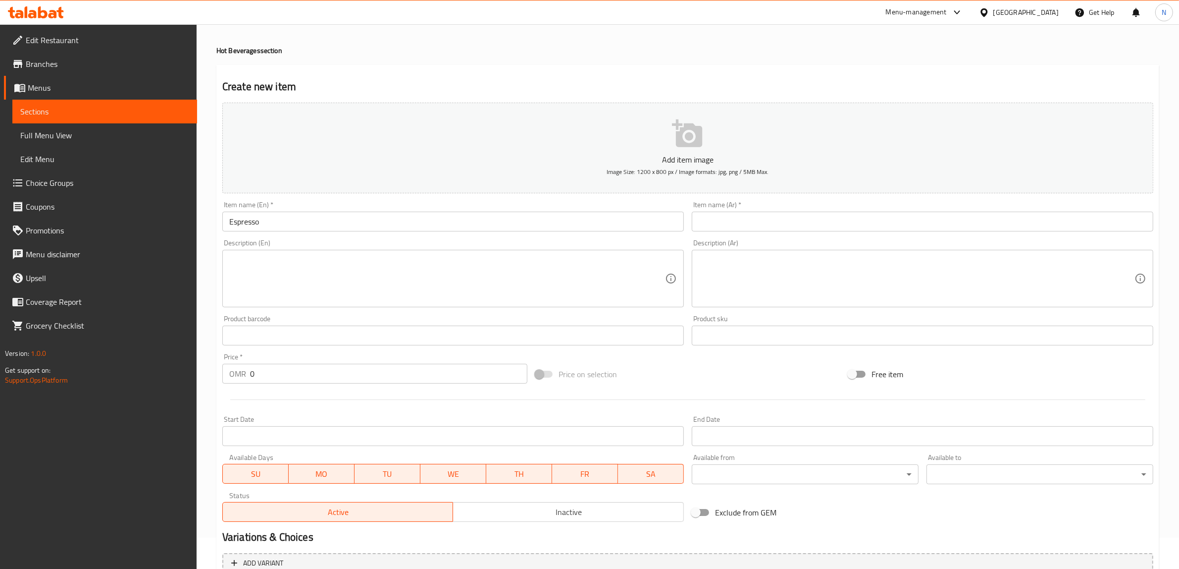
click at [944, 222] on input "text" at bounding box center [923, 222] width 462 height 20
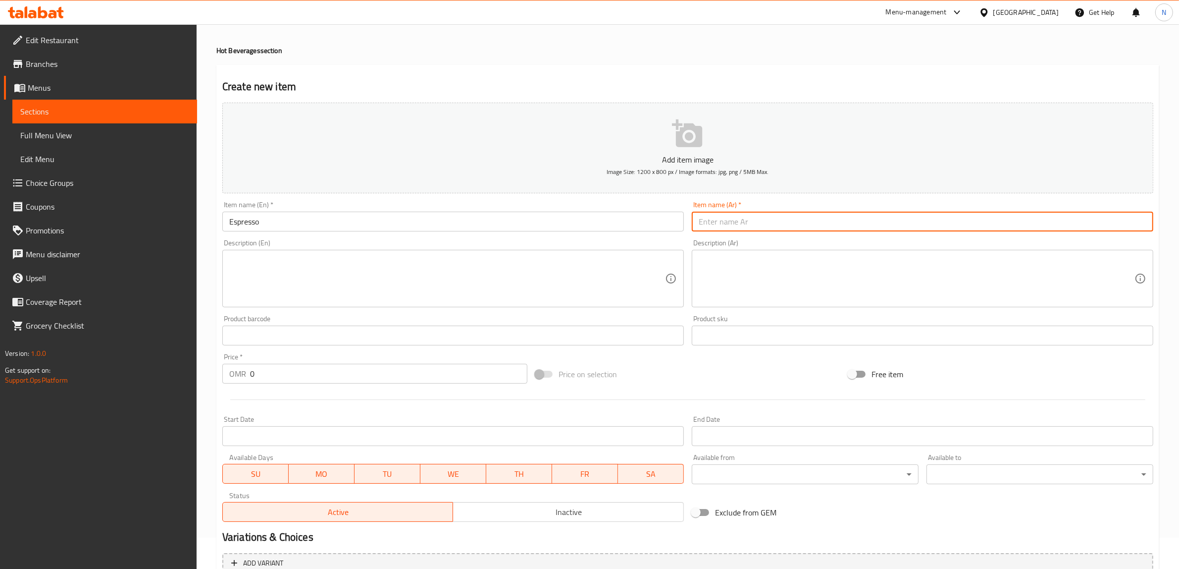
paste input "اسبريسو"
type input "اسبريسو"
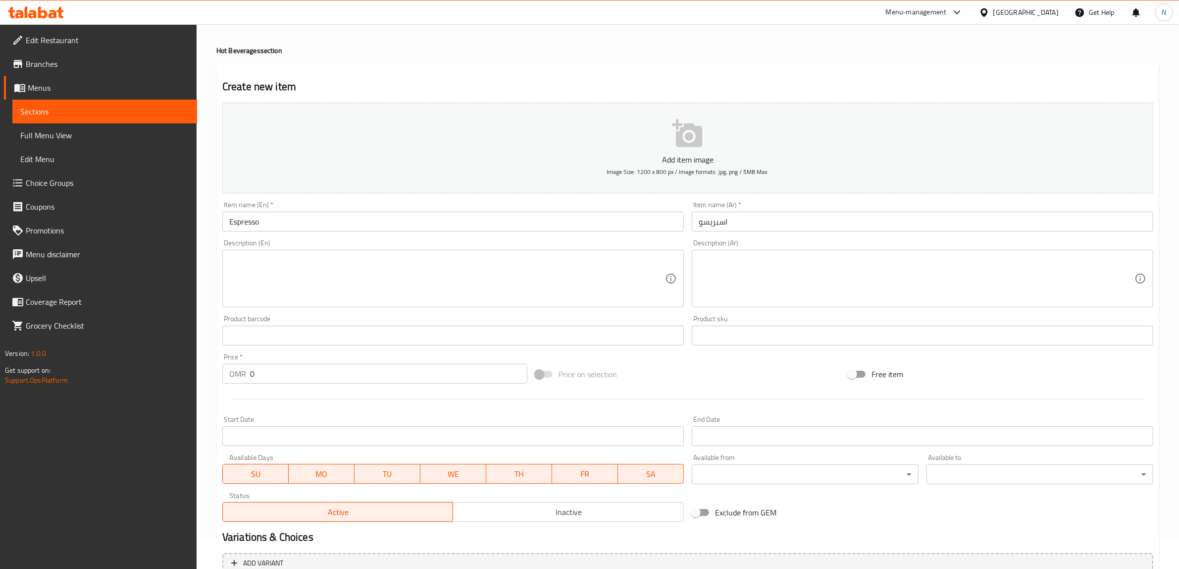
drag, startPoint x: 605, startPoint y: 250, endPoint x: 587, endPoint y: 260, distance: 20.4
click at [605, 250] on div "Description (En)" at bounding box center [453, 278] width 462 height 57
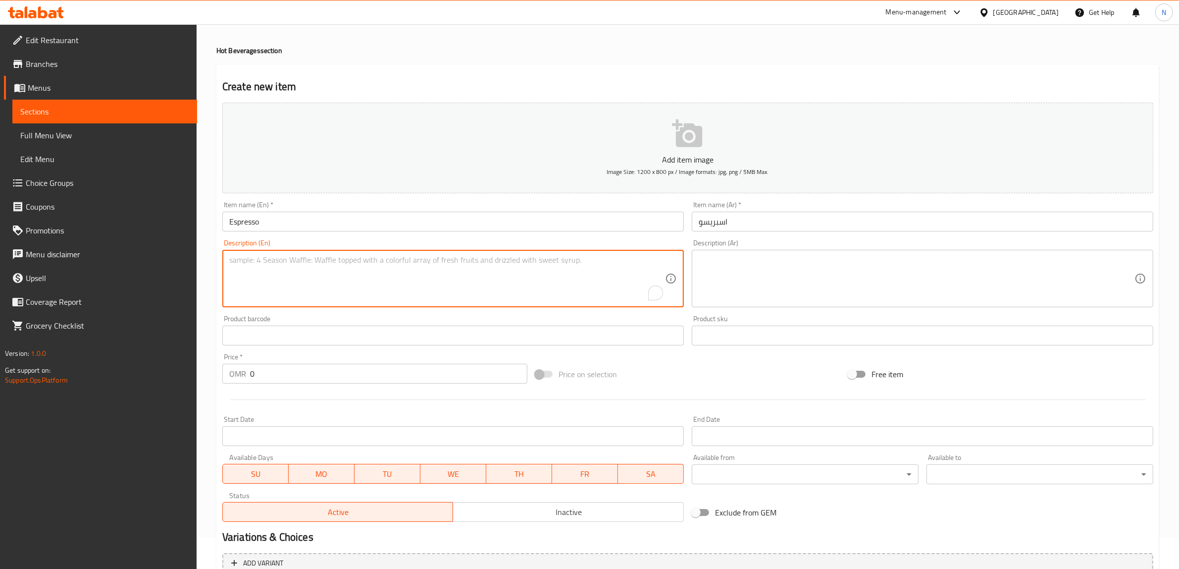
paste textarea "Double espresso shots"
type textarea "Double espresso shots"
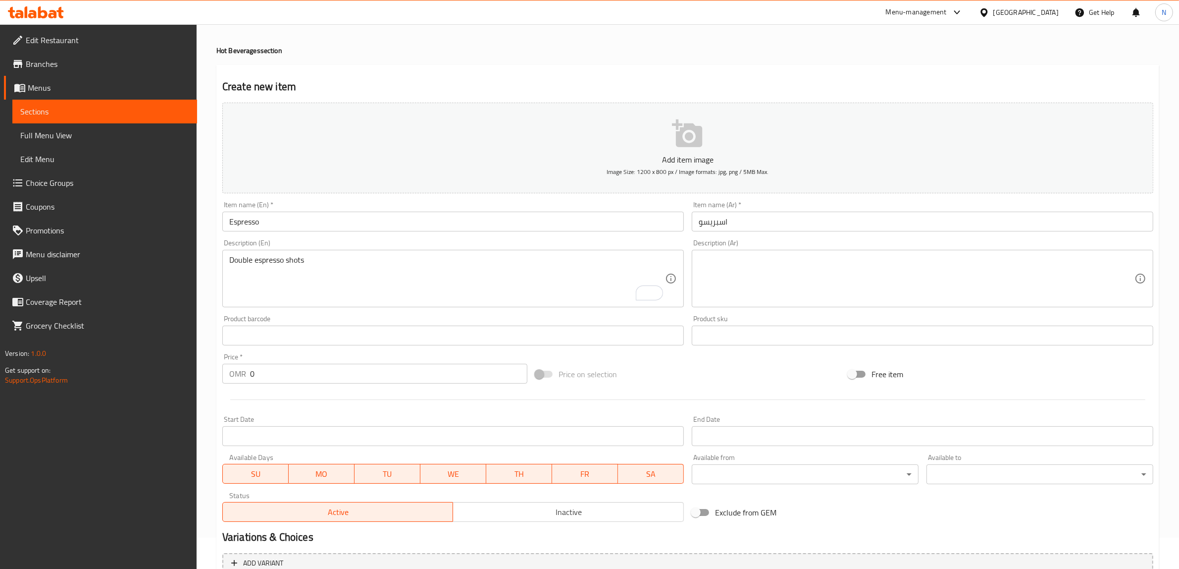
click at [725, 223] on input "اسبريسو" at bounding box center [923, 222] width 462 height 20
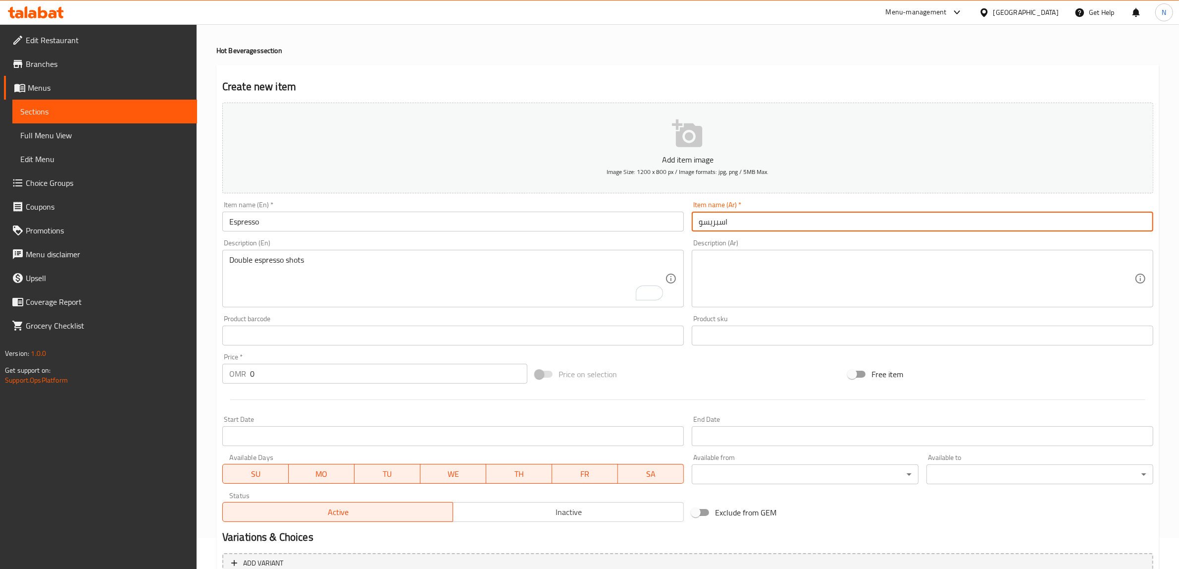
click at [725, 223] on input "اسبريسو" at bounding box center [923, 222] width 462 height 20
click at [724, 264] on textarea at bounding box center [917, 278] width 436 height 47
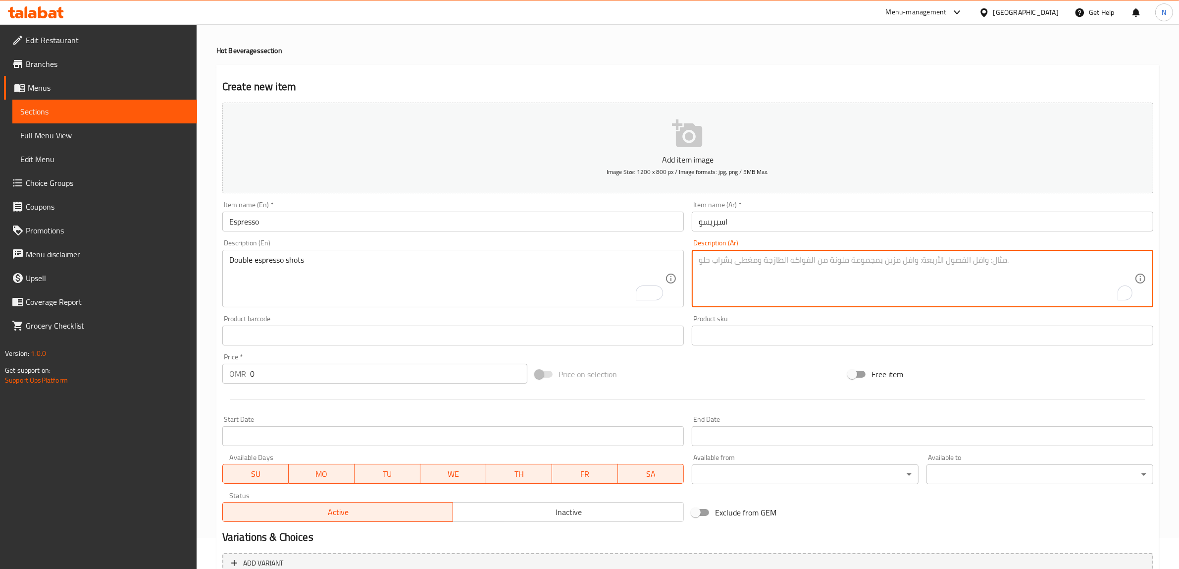
paste textarea "اسبريسو"
type textarea "شوتس اسبريسو دوبل"
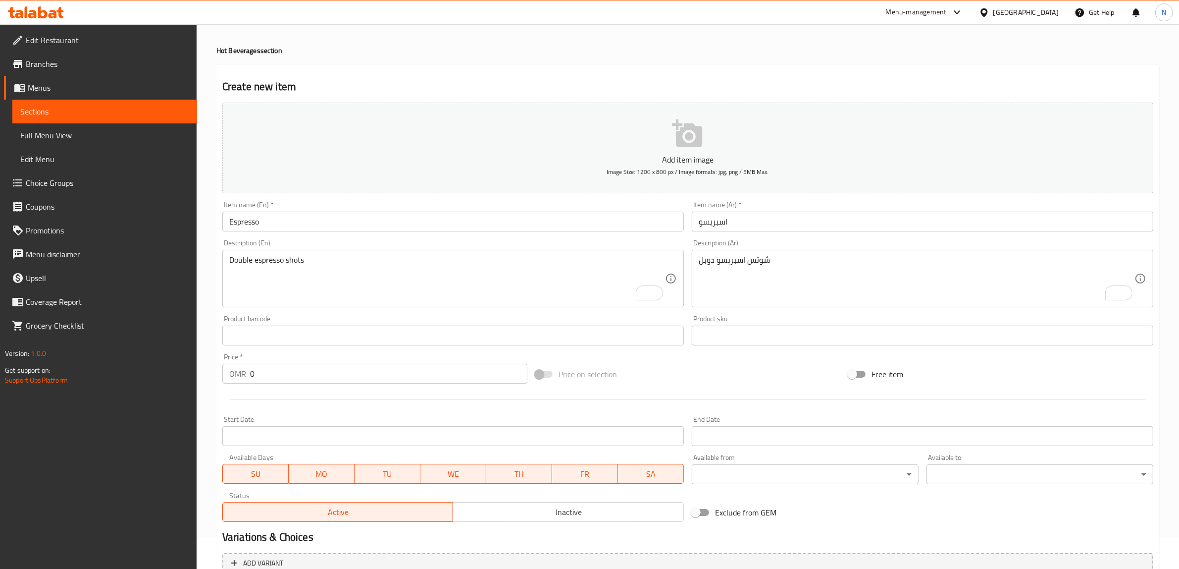
click at [426, 374] on input "0" at bounding box center [388, 374] width 277 height 20
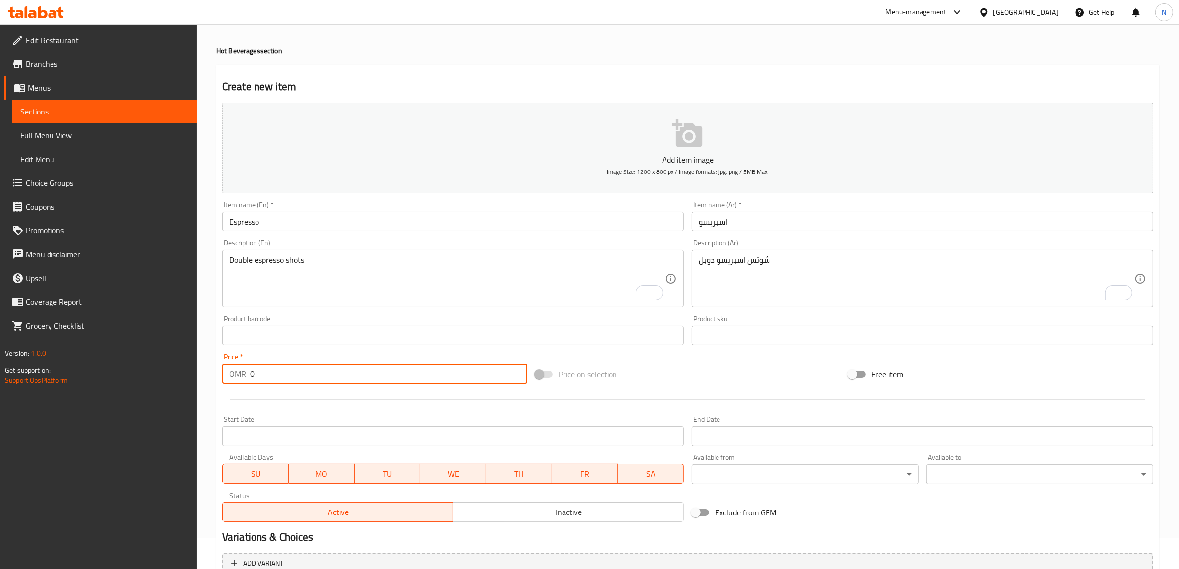
click at [426, 374] on input "0" at bounding box center [388, 374] width 277 height 20
paste input "1.53"
type input "1.53"
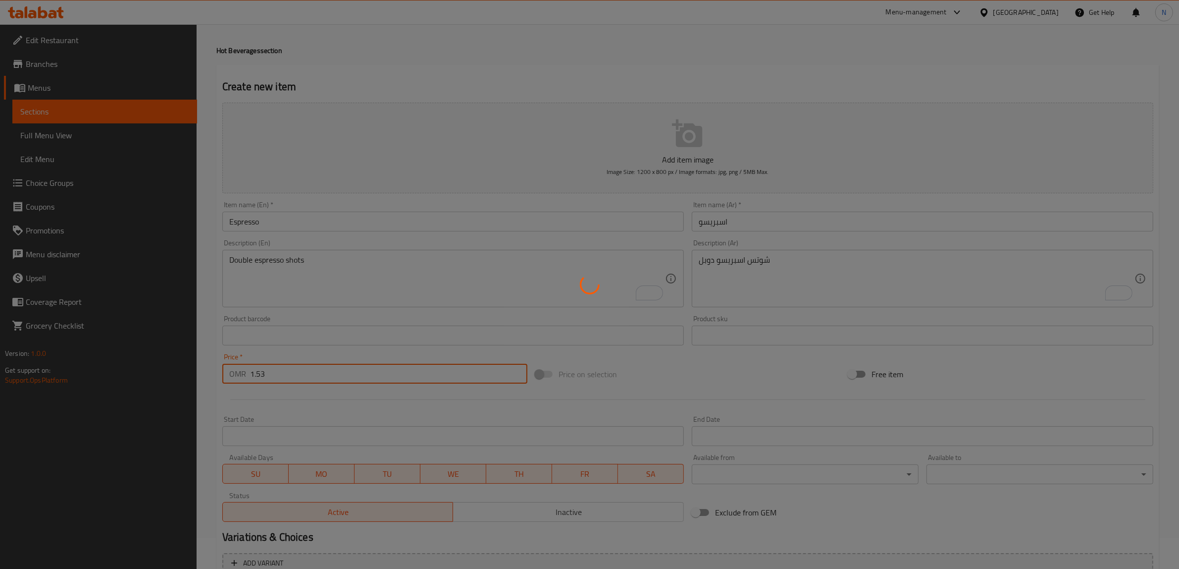
type input "0"
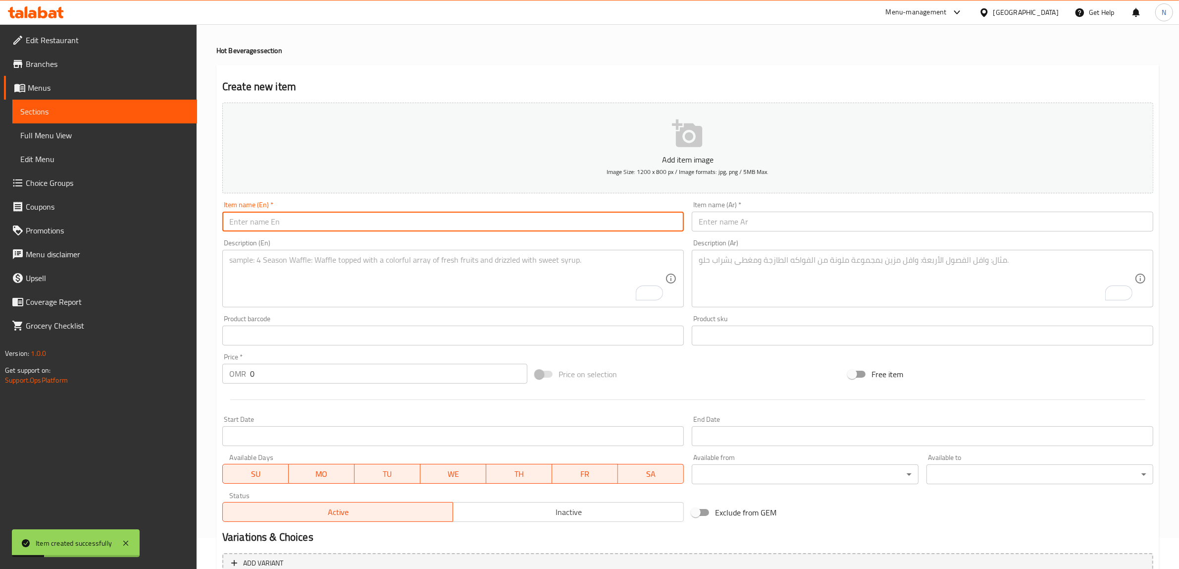
click at [469, 221] on input "text" at bounding box center [453, 222] width 462 height 20
paste input "Americano"
type input "Americano"
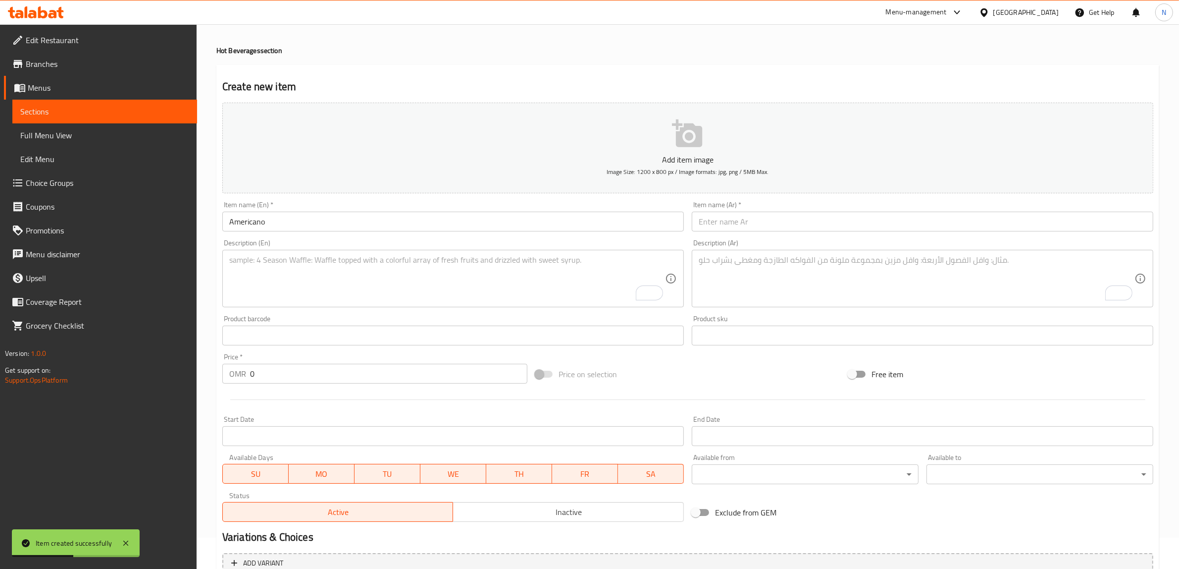
drag, startPoint x: 736, startPoint y: 224, endPoint x: 741, endPoint y: 225, distance: 5.6
click at [736, 224] on input "text" at bounding box center [923, 222] width 462 height 20
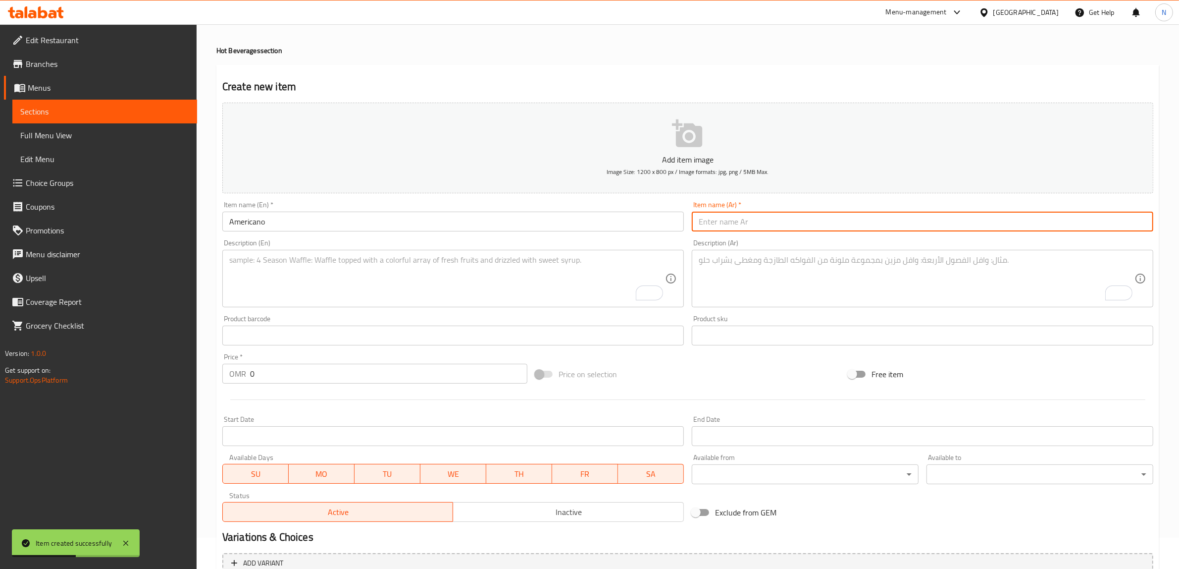
paste input "اميريكانو"
type input "اميريكانو"
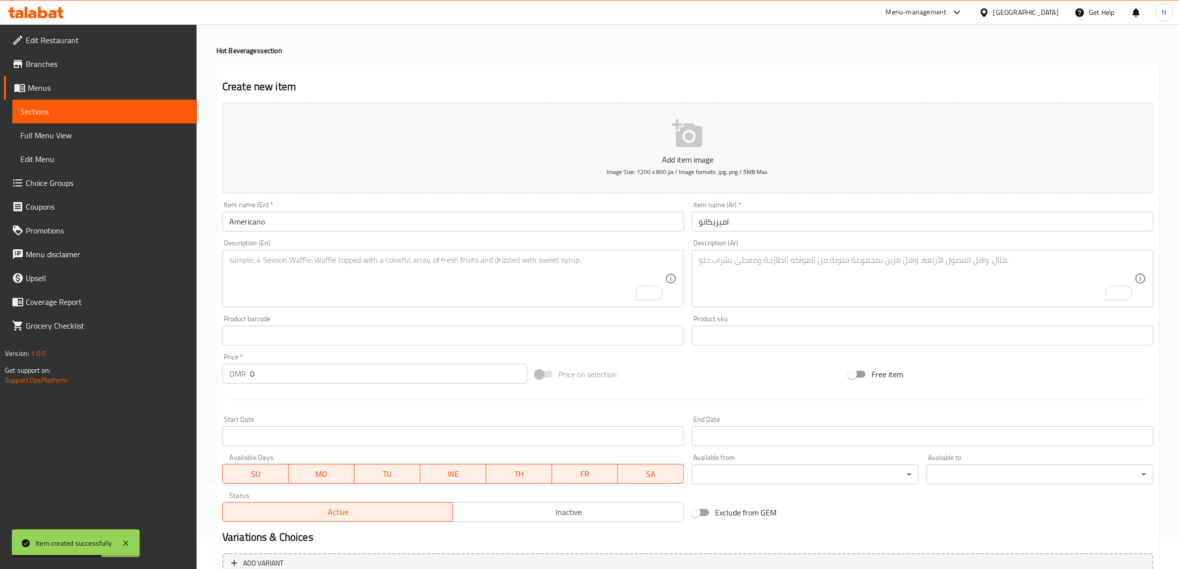
click at [414, 276] on textarea "To enrich screen reader interactions, please activate Accessibility in Grammarl…" at bounding box center [447, 278] width 436 height 47
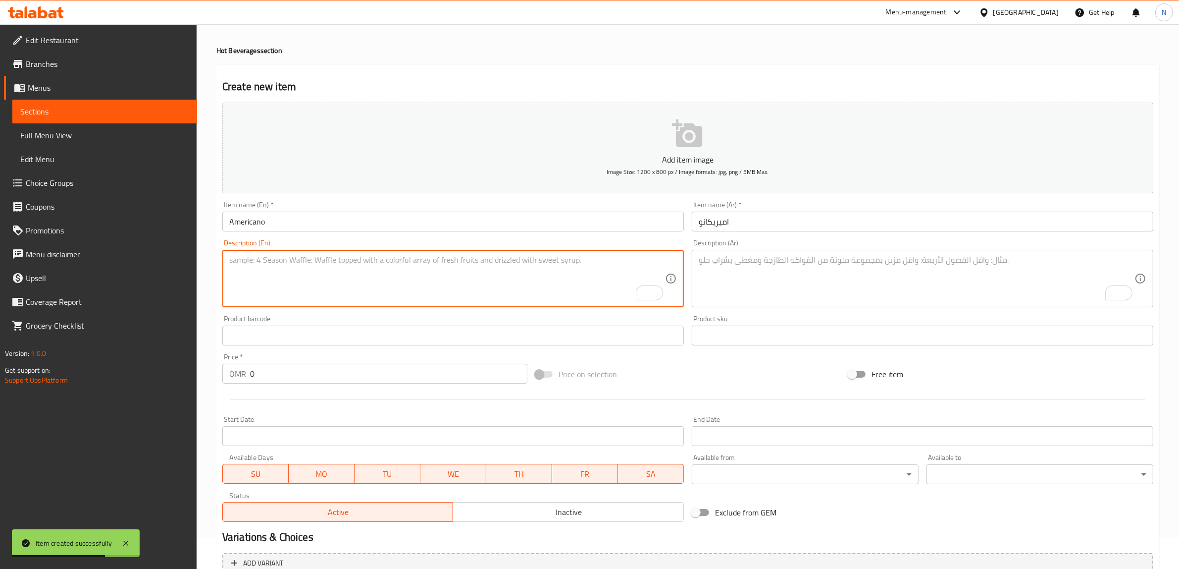
paste textarea "Double espresso shots and hot water"
type textarea "Double espresso shots and hot water"
click at [874, 265] on textarea "To enrich screen reader interactions, please activate Accessibility in Grammarl…" at bounding box center [917, 278] width 436 height 47
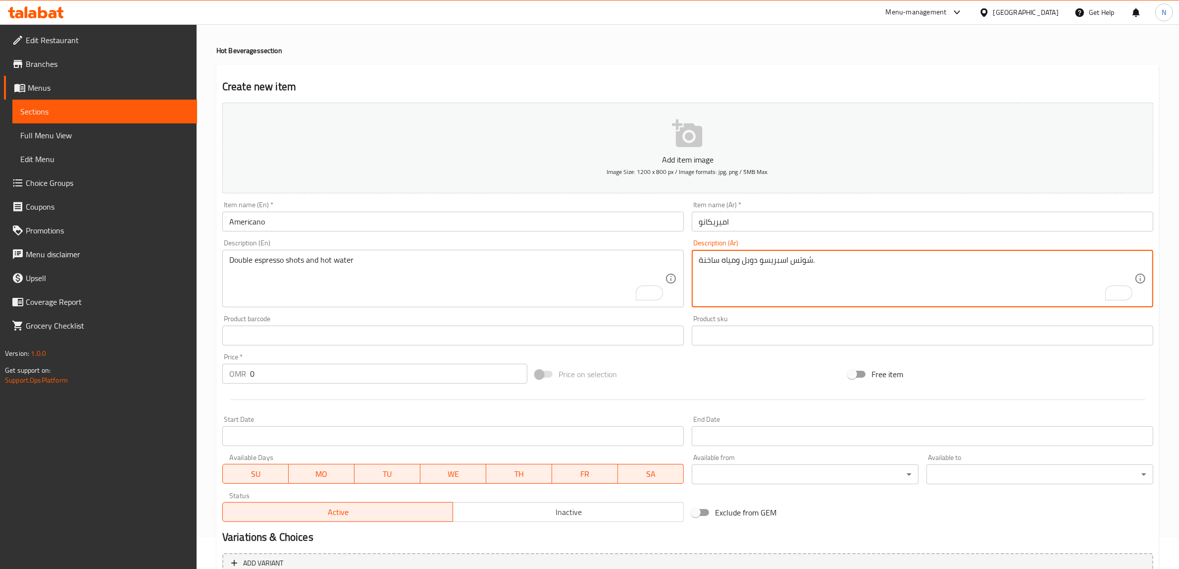
type textarea "شوتس اسبريسو دوبل ومياه ساخنة."
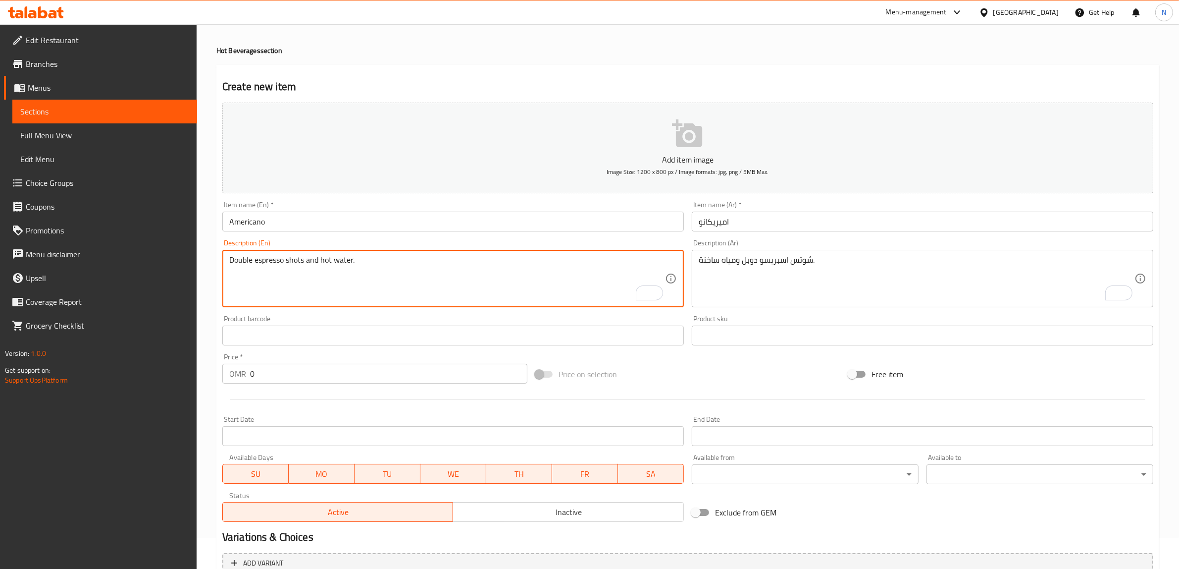
type textarea "Double espresso shots and hot water."
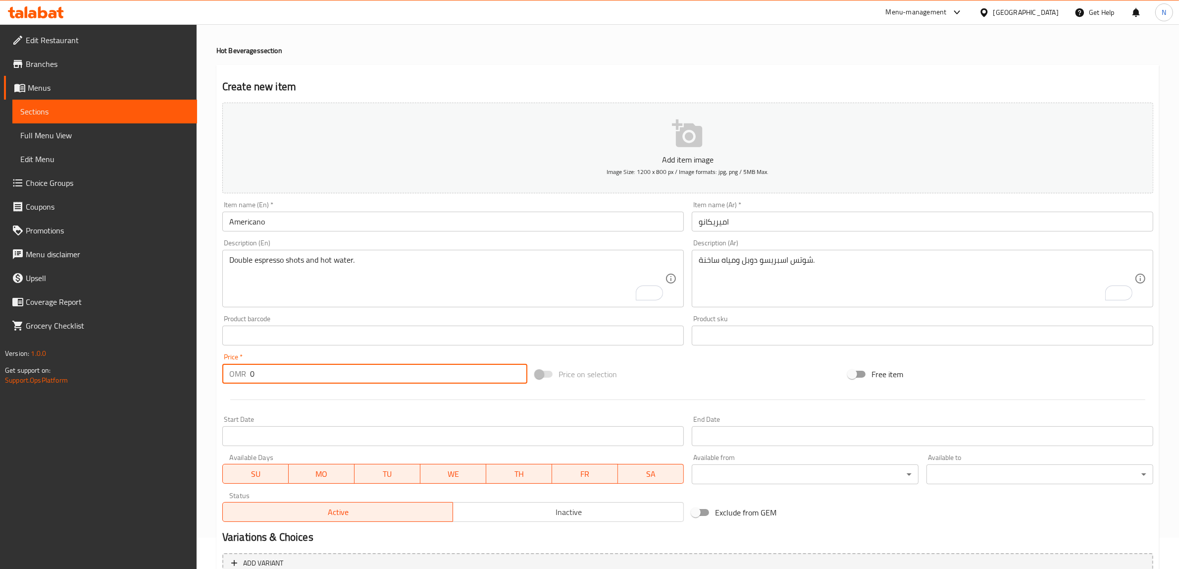
click at [332, 368] on input "0" at bounding box center [388, 374] width 277 height 20
paste input "1.73"
type input "1.73"
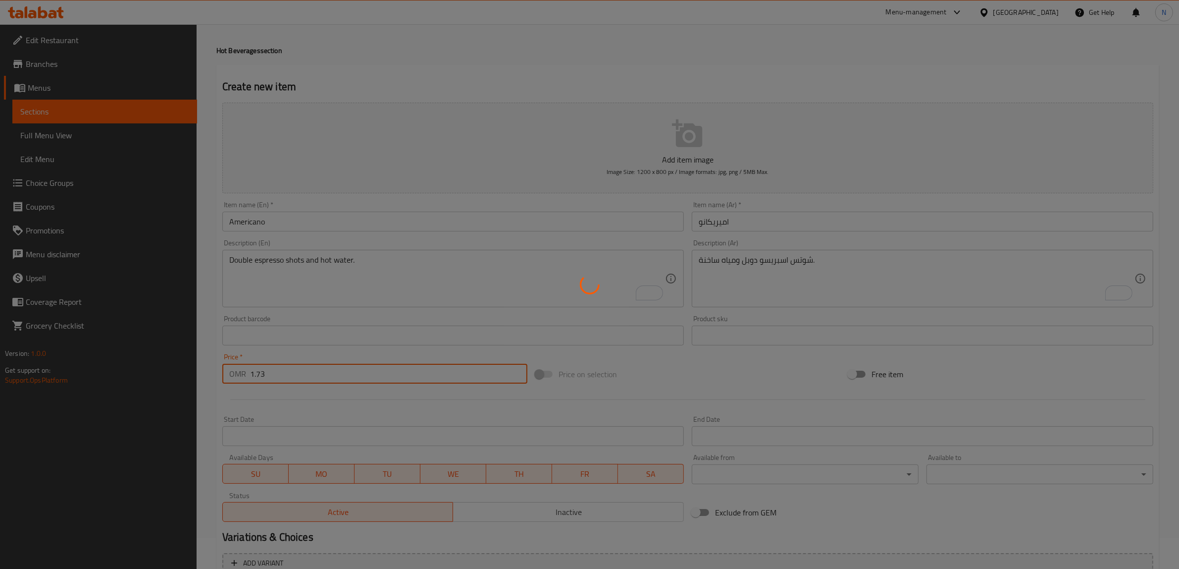
type input "0"
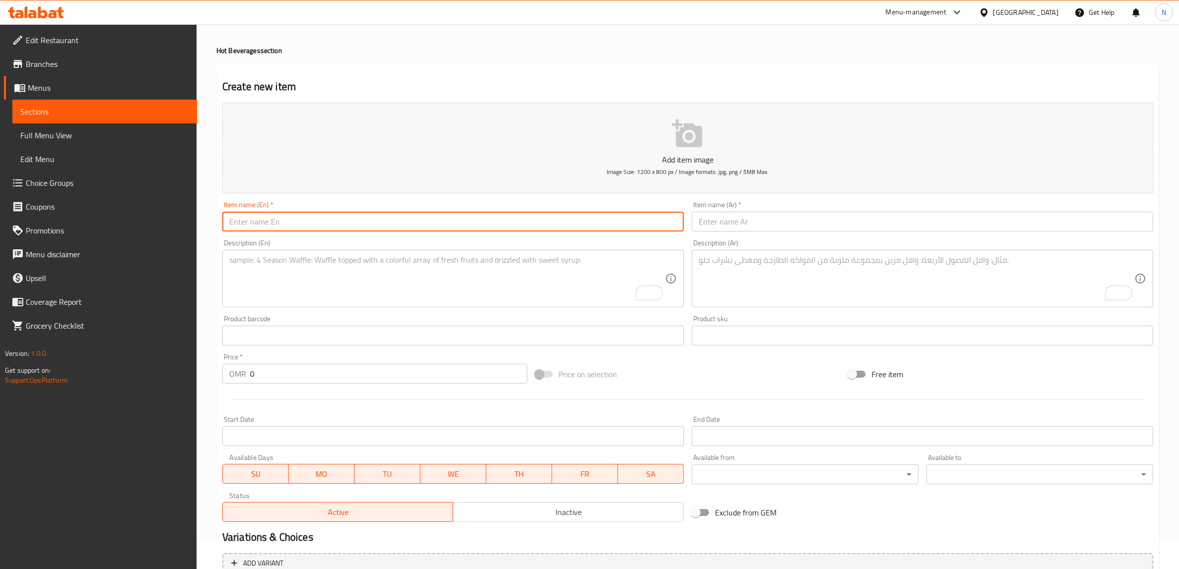
click at [503, 223] on input "text" at bounding box center [453, 222] width 462 height 20
paste input "Hot V60"
type input "Hot V60"
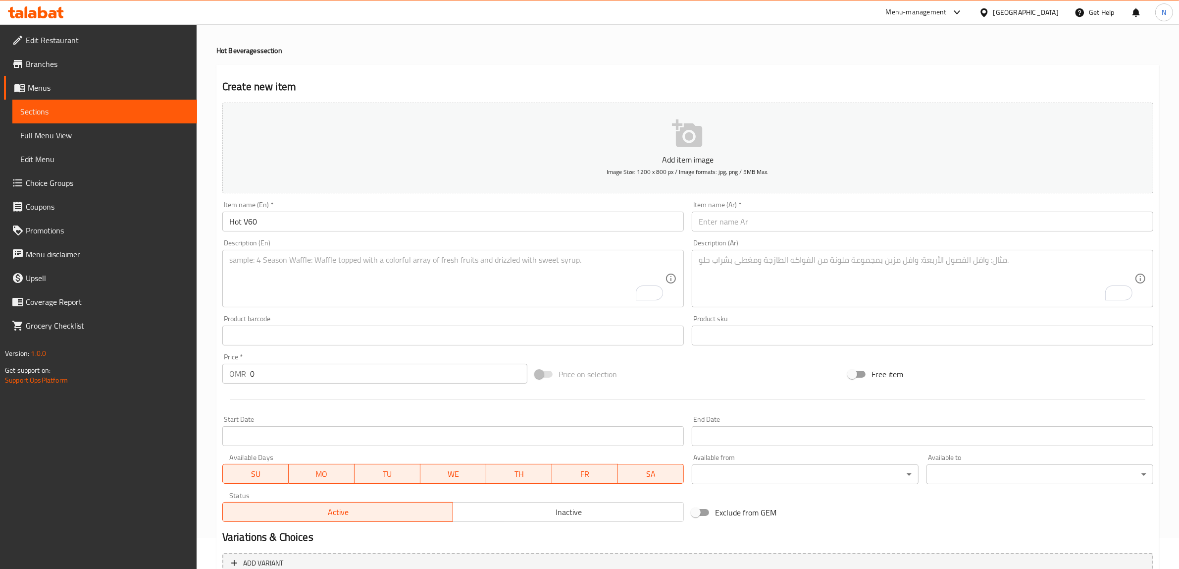
click at [836, 214] on input "text" at bounding box center [923, 222] width 462 height 20
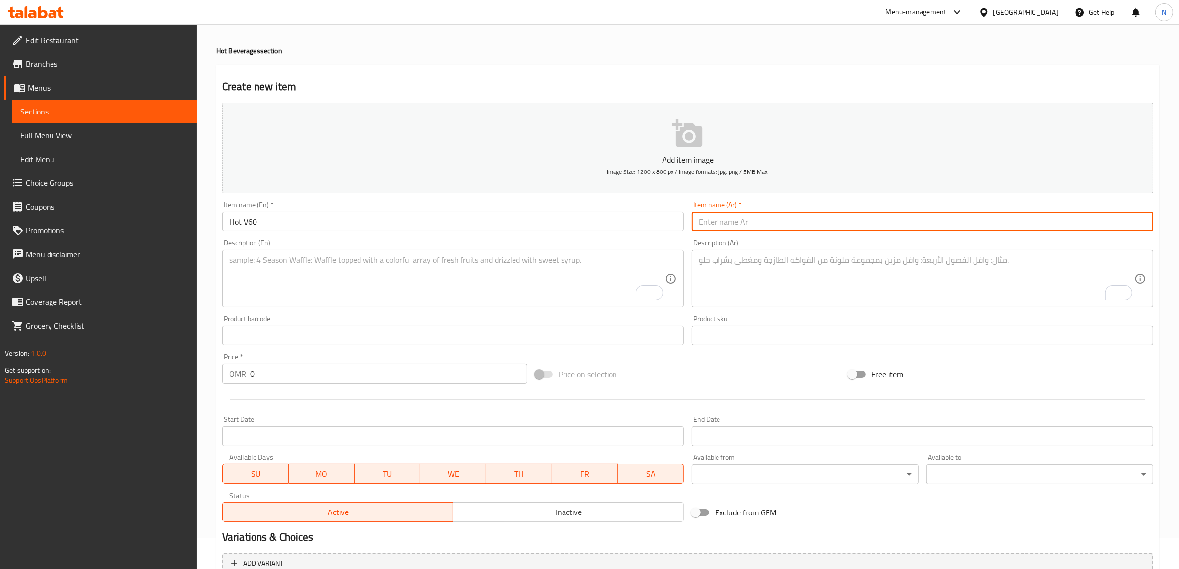
paste input "V60 ساخن (قهوة بالتقطير)"
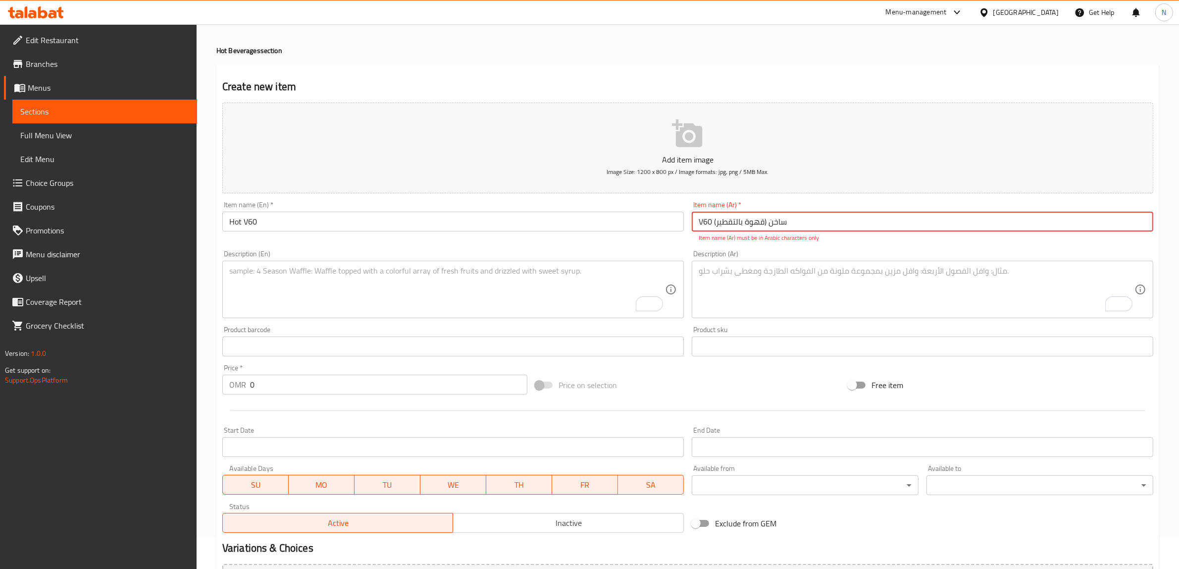
drag, startPoint x: 705, startPoint y: 222, endPoint x: 696, endPoint y: 224, distance: 9.1
click at [696, 224] on input "V60 ساخن (قهوة بالتقطير)" at bounding box center [923, 222] width 462 height 20
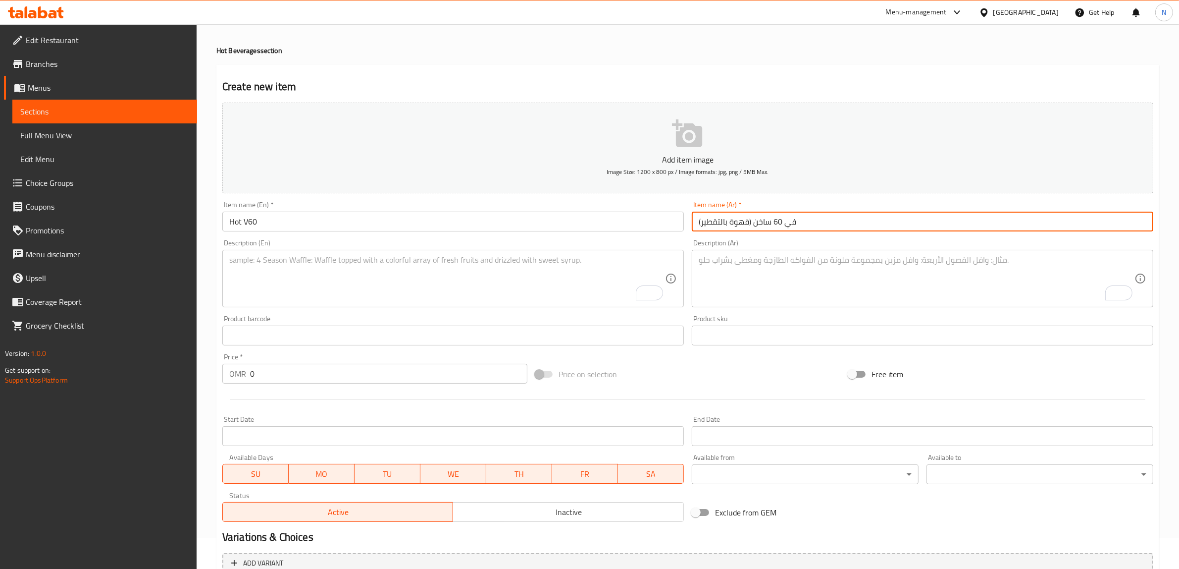
drag, startPoint x: 751, startPoint y: 223, endPoint x: 695, endPoint y: 226, distance: 56.0
click at [695, 226] on input "في 60 ساخن (قهوة بالتقطير)" at bounding box center [923, 222] width 462 height 20
type input "في 60 ساخن (قهوة بالتقطير)"
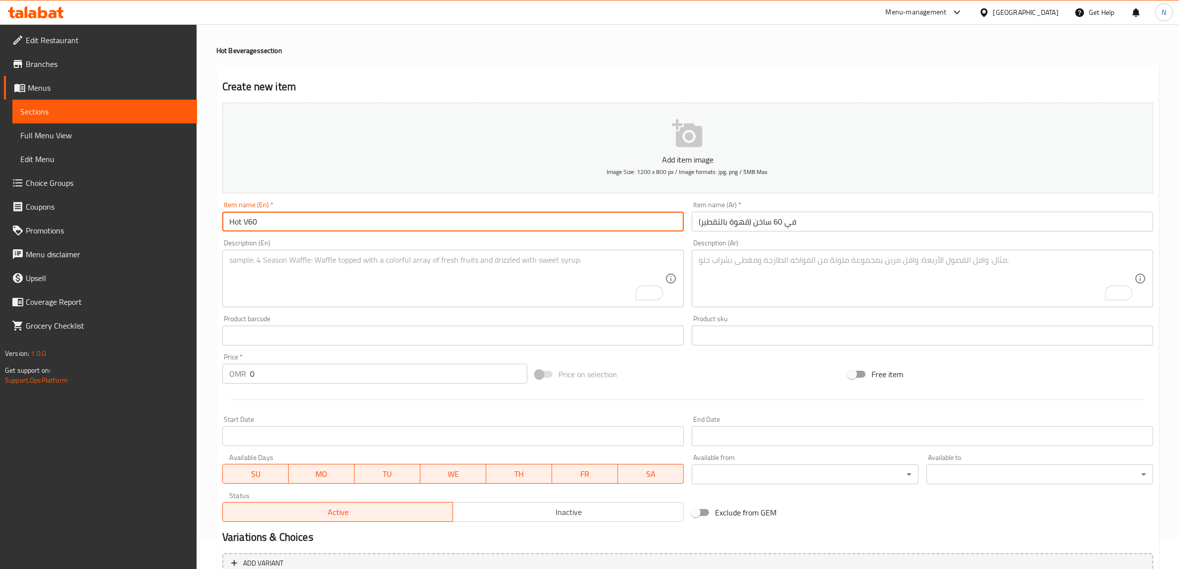
click at [524, 221] on input "Hot V60" at bounding box center [453, 222] width 462 height 20
paste input "(drip coffee)"
click at [264, 224] on input "Hot V60 (drip coffee)" at bounding box center [453, 222] width 462 height 20
type input "Hot V60 (Drip Coffee)"
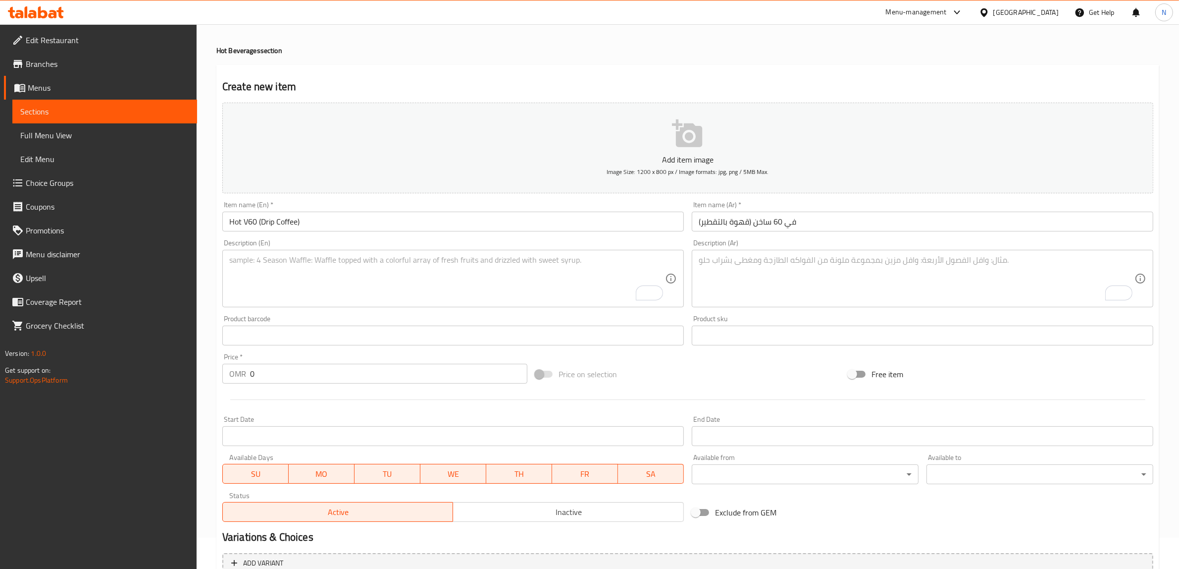
click at [534, 281] on textarea "To enrich screen reader interactions, please activate Accessibility in Grammarl…" at bounding box center [447, 278] width 436 height 47
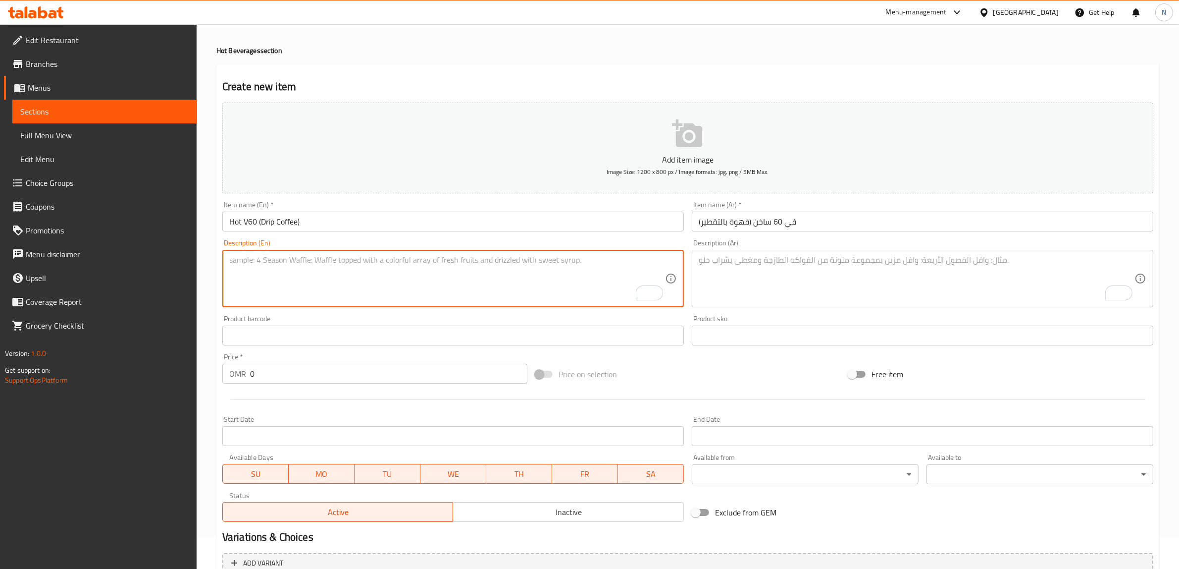
paste textarea "Drip coffee with your choice of specialty coffee beans origin"
type textarea "Drip coffee with your choice of specialty coffee beans origin"
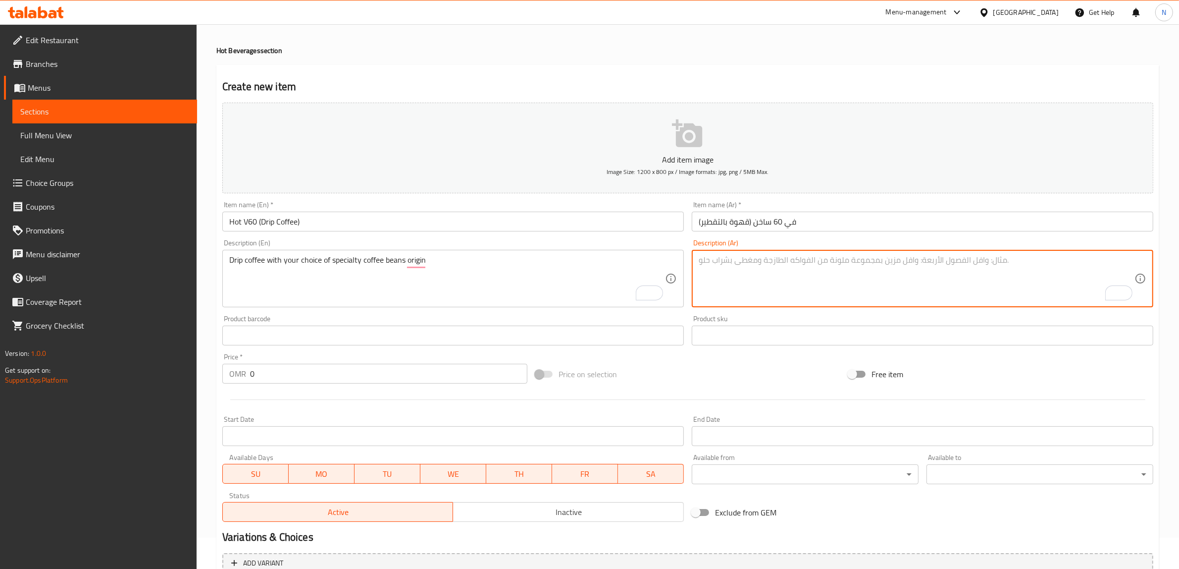
click at [847, 286] on textarea "To enrich screen reader interactions, please activate Accessibility in Grammarl…" at bounding box center [917, 278] width 436 height 47
paste textarea "قهوة بالتنقيط مع اختيارك من أصل حبوب القهوة المتخصصة"
click at [714, 216] on input "في 60 ساخن (قهوة بالتقطير)" at bounding box center [923, 222] width 462 height 20
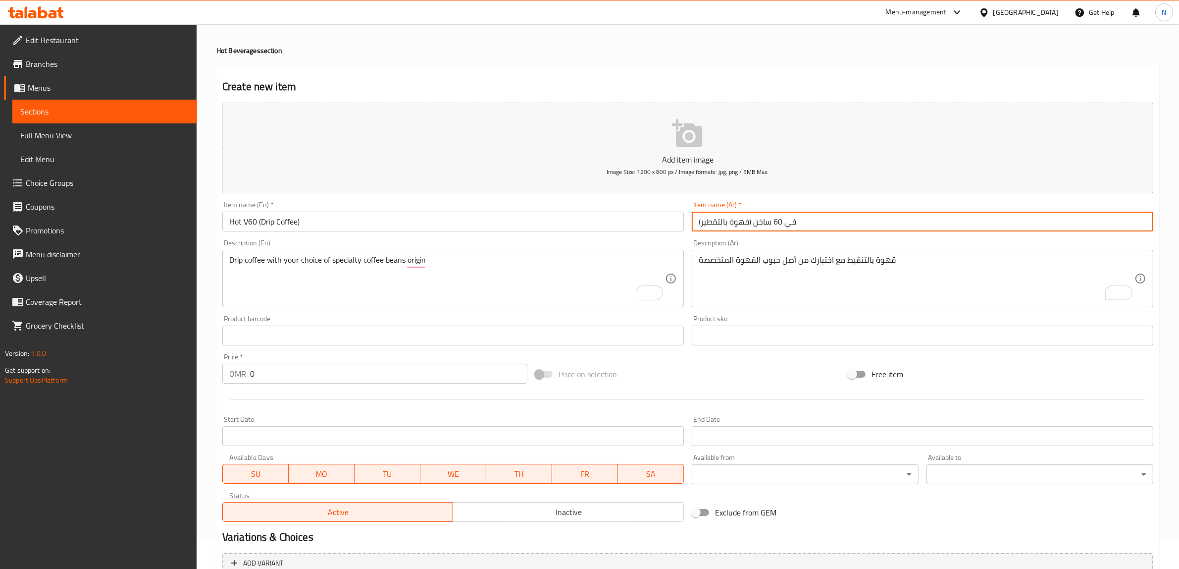
click at [714, 216] on input "في 60 ساخن (قهوة بالتقطير)" at bounding box center [923, 222] width 462 height 20
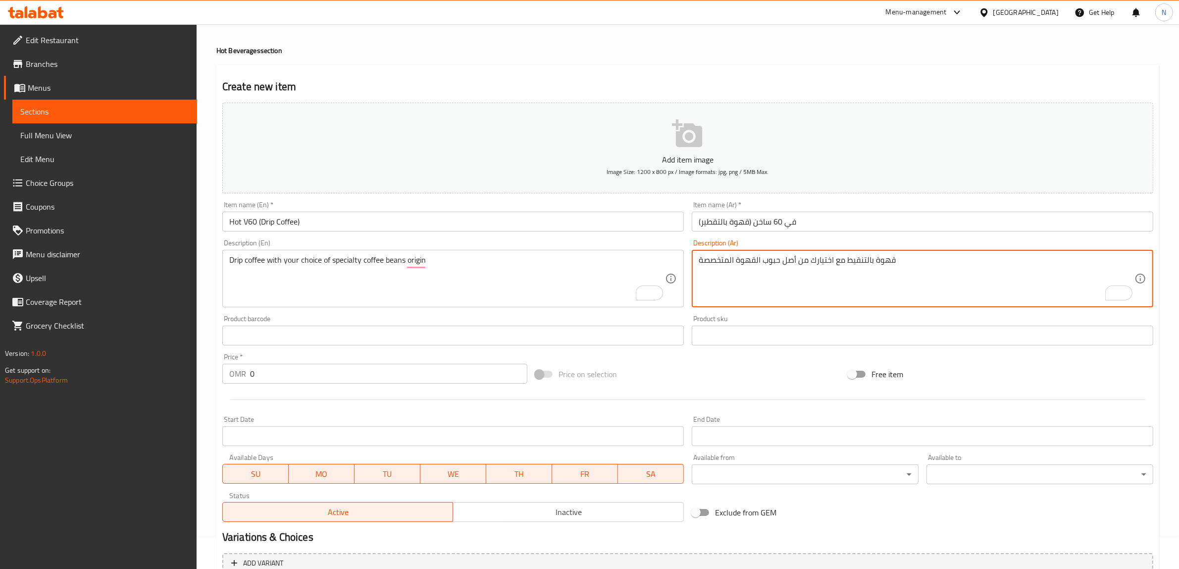
click at [853, 261] on textarea "قهوة بالتنقيط مع اختيارك من أصل حبوب القهوة المتخصصة" at bounding box center [917, 278] width 436 height 47
paste textarea "طير"
type textarea "قهوة بالتقطير مع اختيارك من أصل حبوب القهوة المتخصصة"
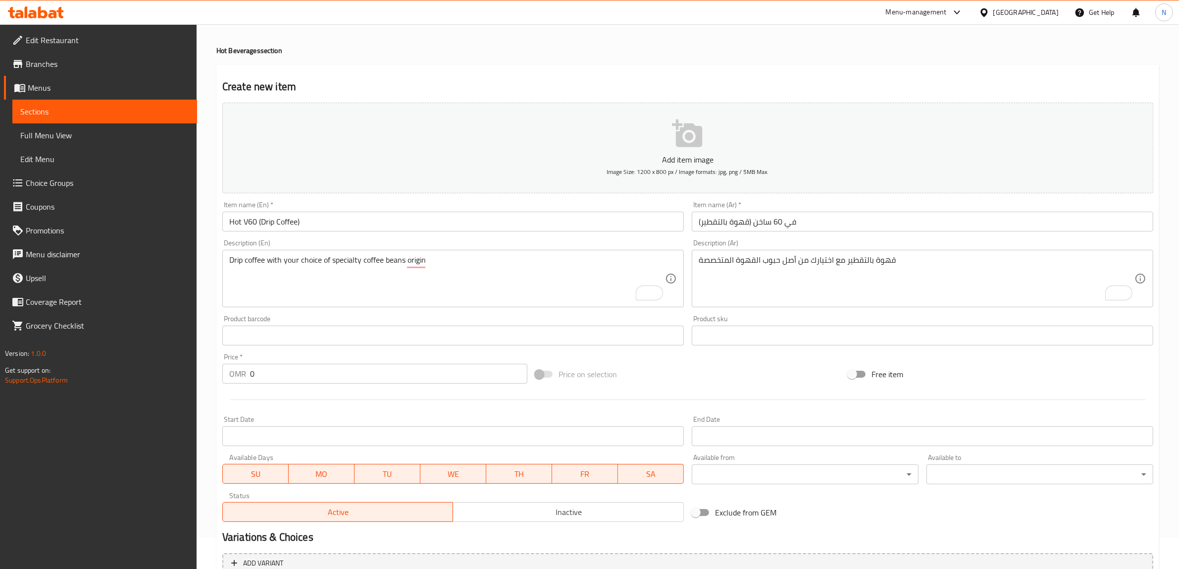
click at [338, 372] on input "0" at bounding box center [388, 374] width 277 height 20
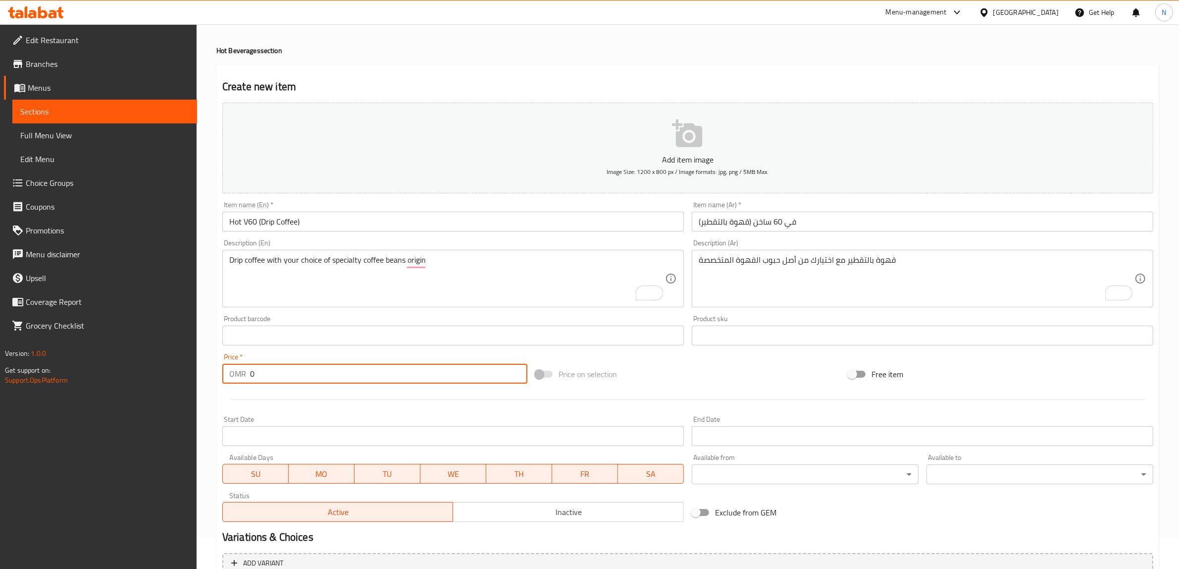
click at [338, 372] on input "0" at bounding box center [388, 374] width 277 height 20
paste input "2.16"
type input "2.16"
click at [289, 223] on input "Hot V60 (Drip Coffee)" at bounding box center [453, 222] width 462 height 20
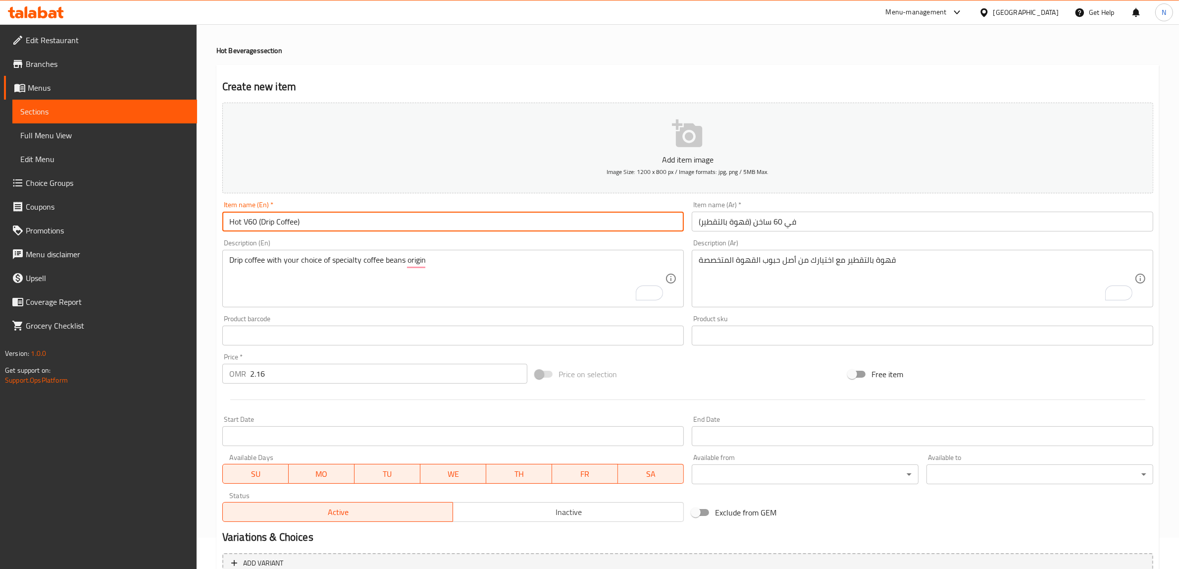
click at [289, 223] on input "Hot V60 (Drip Coffee)" at bounding box center [453, 222] width 462 height 20
click at [426, 226] on input "Hot V60 (Drip Coffee)" at bounding box center [453, 222] width 462 height 20
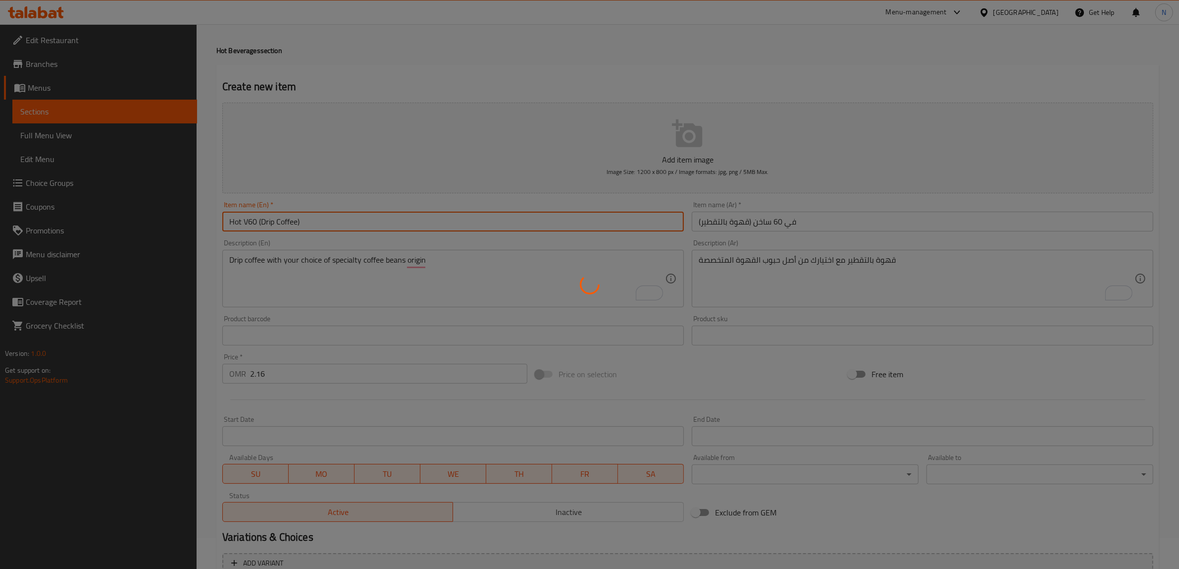
type input "0"
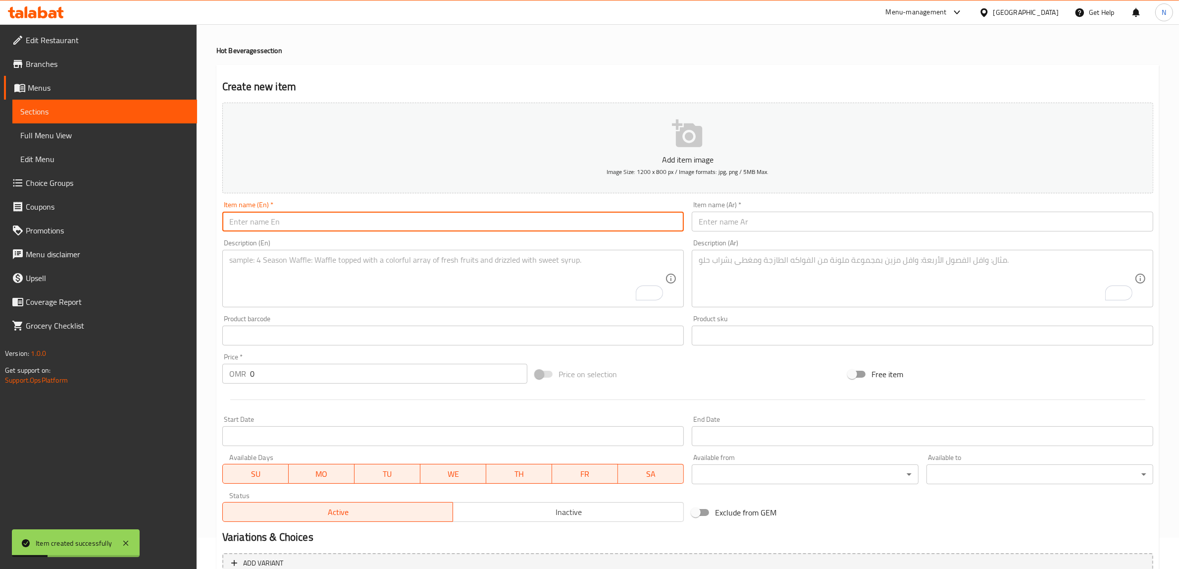
click at [330, 231] on input "text" at bounding box center [453, 222] width 462 height 20
paste input "Cortado"
type input "Cortado"
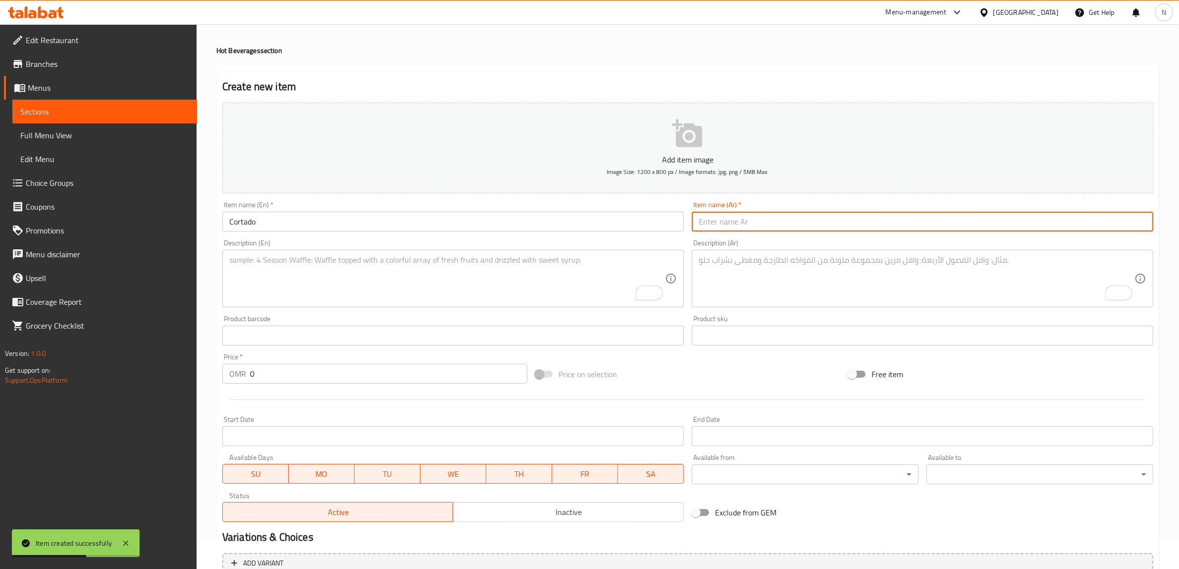
click at [865, 212] on input "text" at bounding box center [923, 222] width 462 height 20
paste input "كورتادو"
type input "كورتادو"
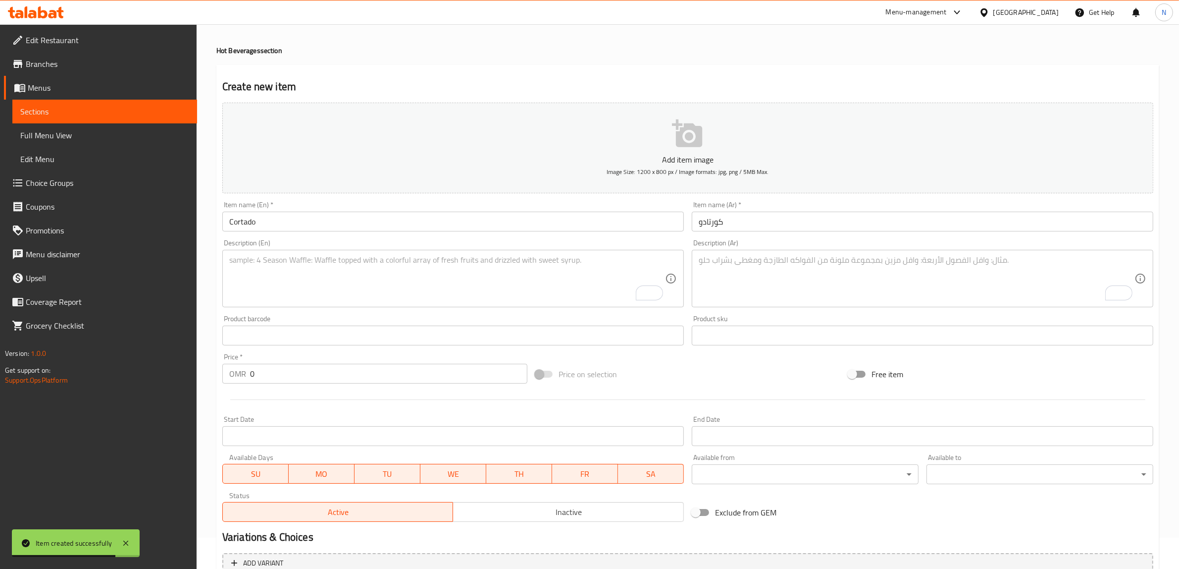
click at [466, 263] on textarea "To enrich screen reader interactions, please activate Accessibility in Grammarl…" at bounding box center [447, 278] width 436 height 47
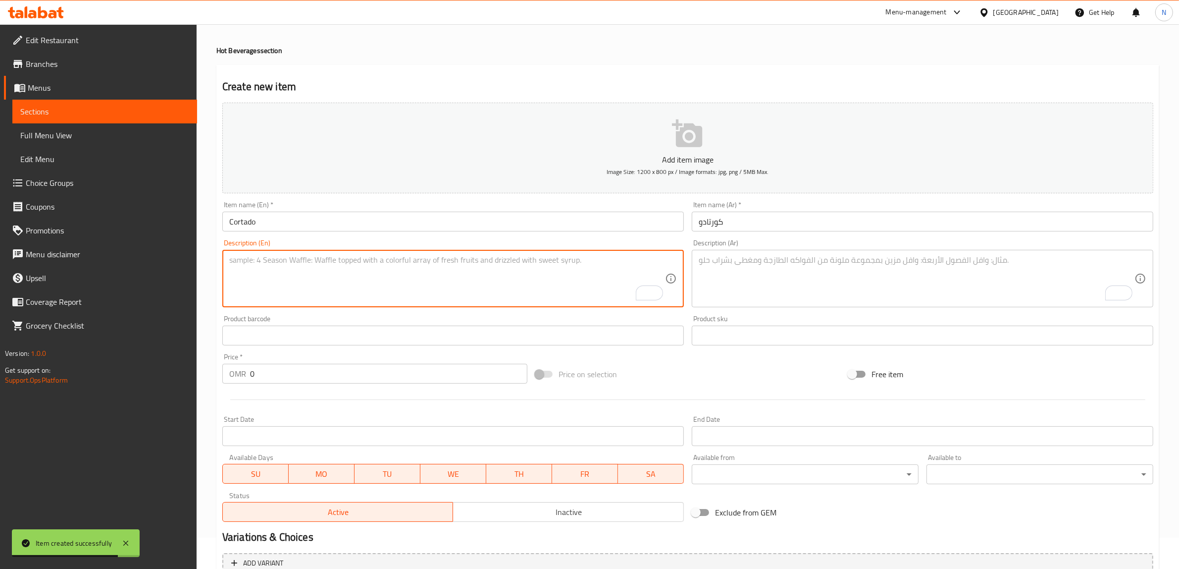
paste textarea "A smooth balance of equal parts espresso and warm milk."
type textarea "A smooth balance of equal parts espresso and warm milk."
click at [860, 273] on textarea "To enrich screen reader interactions, please activate Accessibility in Grammarl…" at bounding box center [917, 278] width 436 height 47
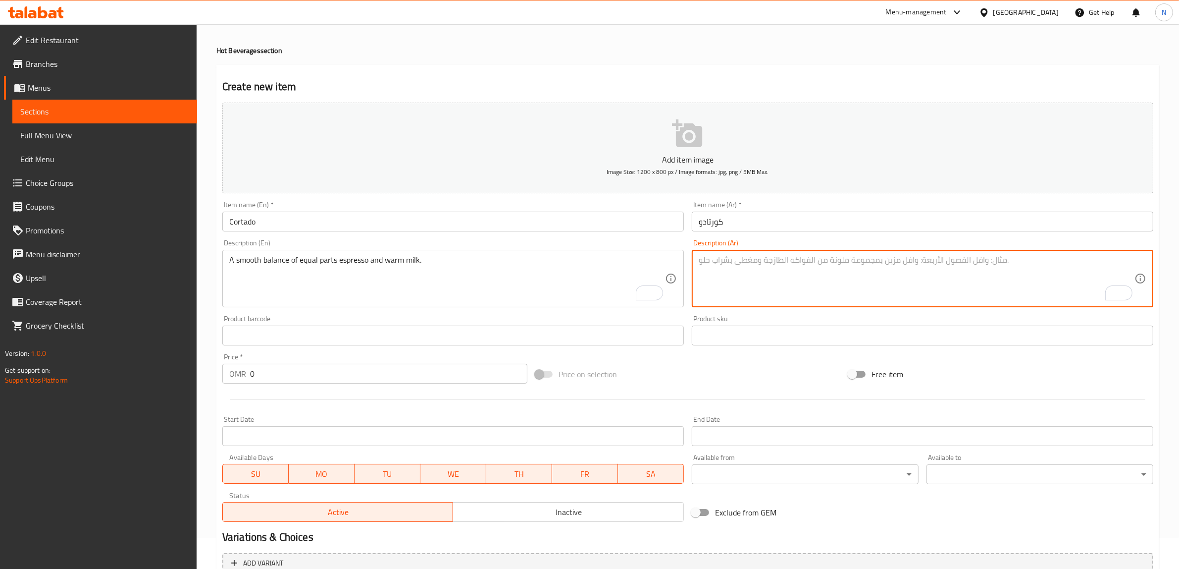
paste textarea "توازن سلس بين أجزاء متساوية من الإسبريسو والحليب الدافئ."
click at [869, 267] on textarea "توازن سلس بين أجزاء متساوية من الإسبريسو والحليب الدافئ." at bounding box center [917, 278] width 436 height 47
type textarea "توازن ناعم بين أجزاء متساوية من الإسبريسو والحليب الدافئ."
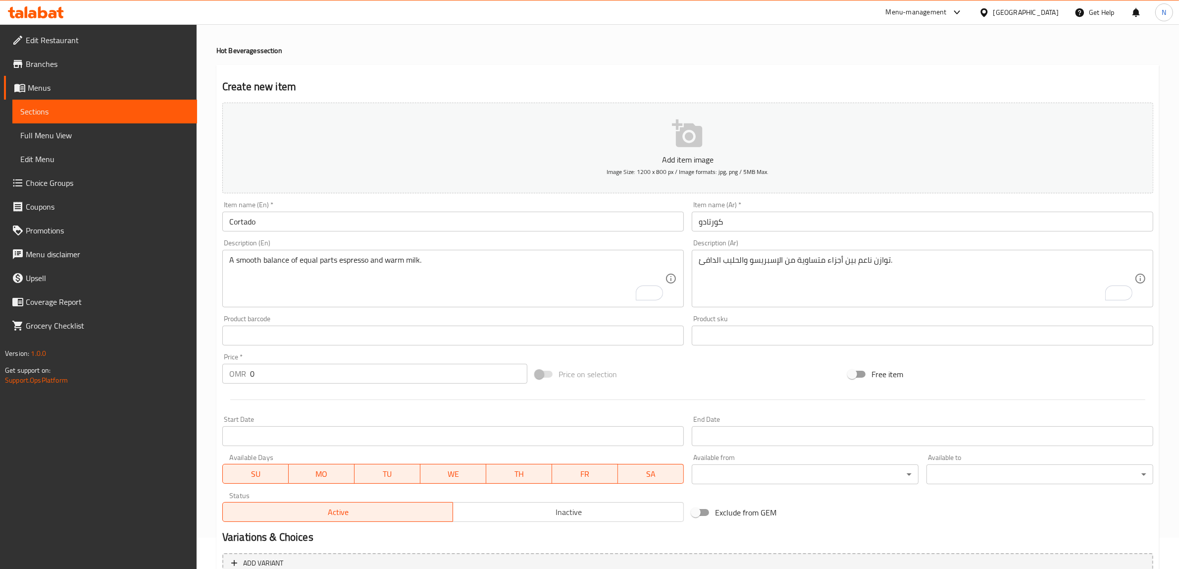
click at [343, 382] on input "0" at bounding box center [388, 374] width 277 height 20
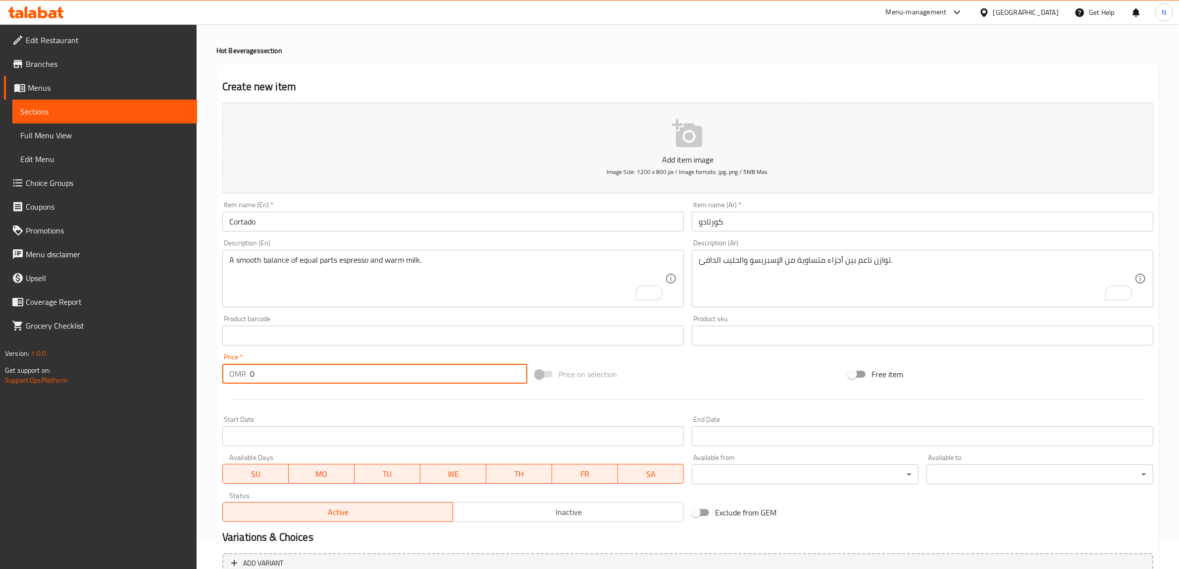
click at [343, 382] on input "0" at bounding box center [388, 374] width 277 height 20
paste input "1.7"
type input "1.7"
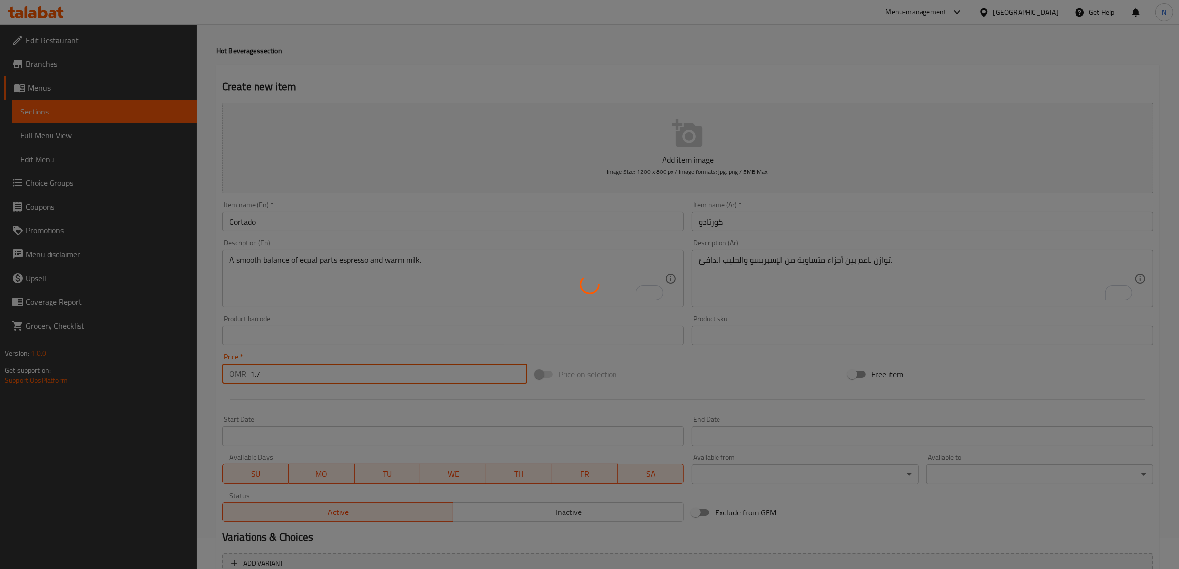
type input "0"
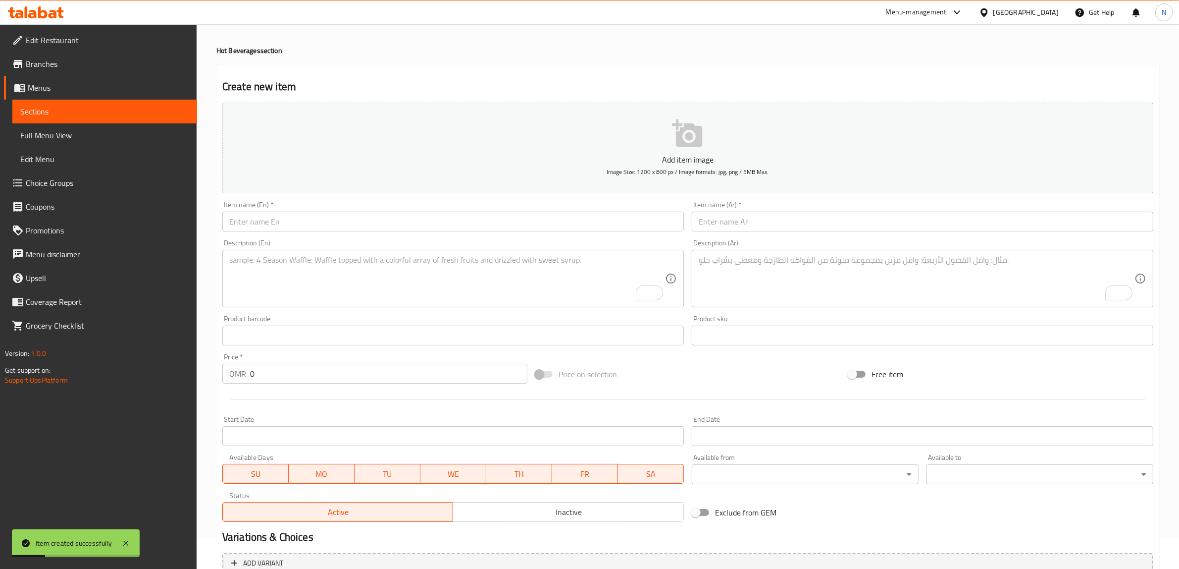
click at [447, 223] on input "text" at bounding box center [453, 222] width 462 height 20
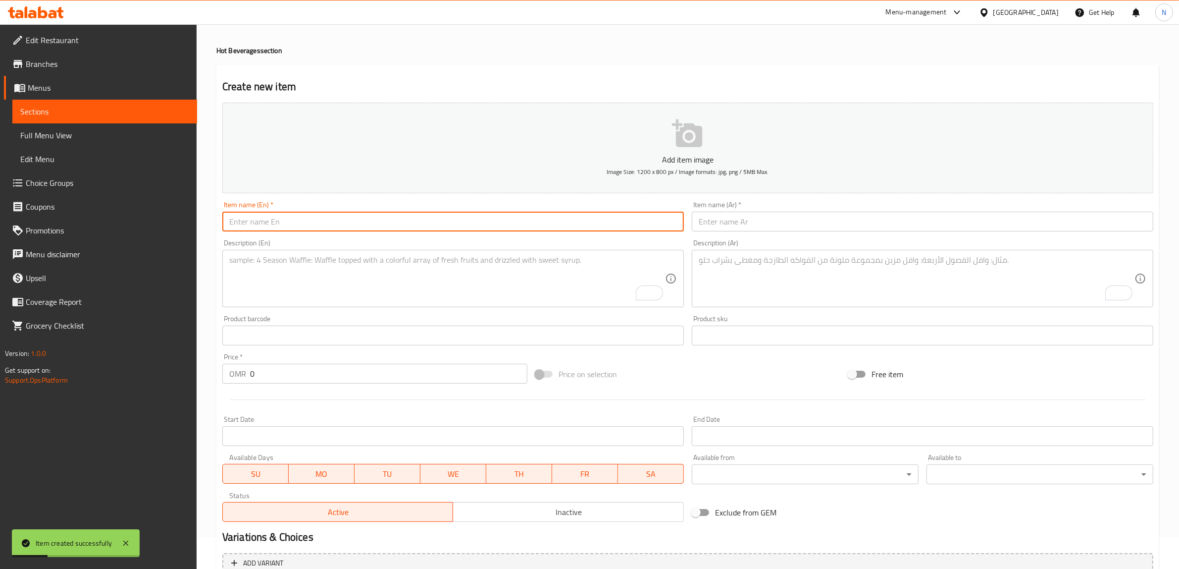
paste input "Hot Café Latte"
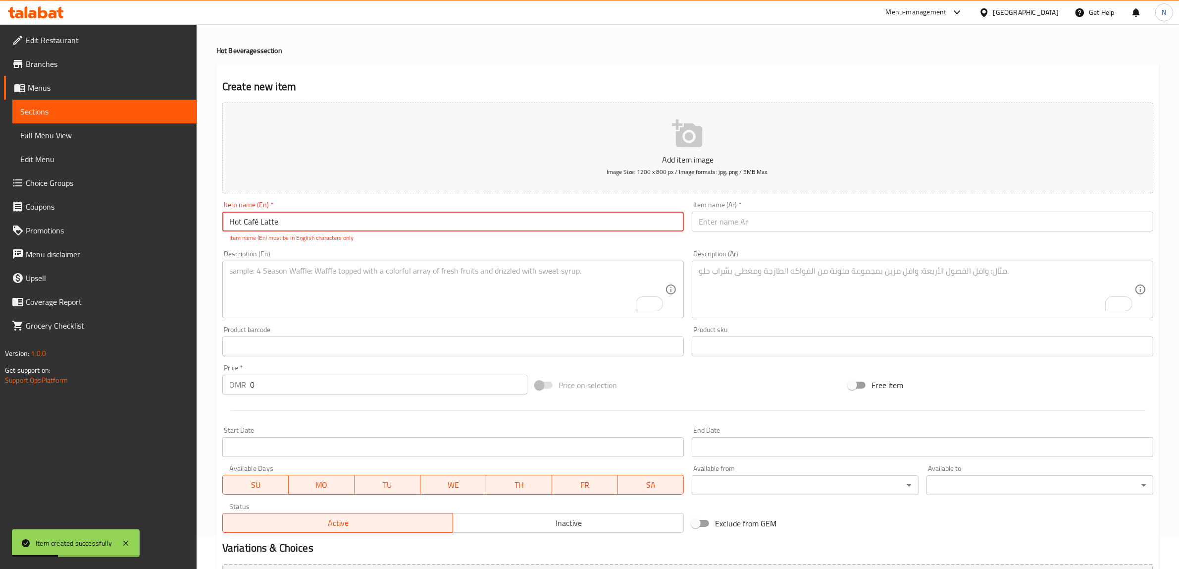
type input "Hot Café Latte"
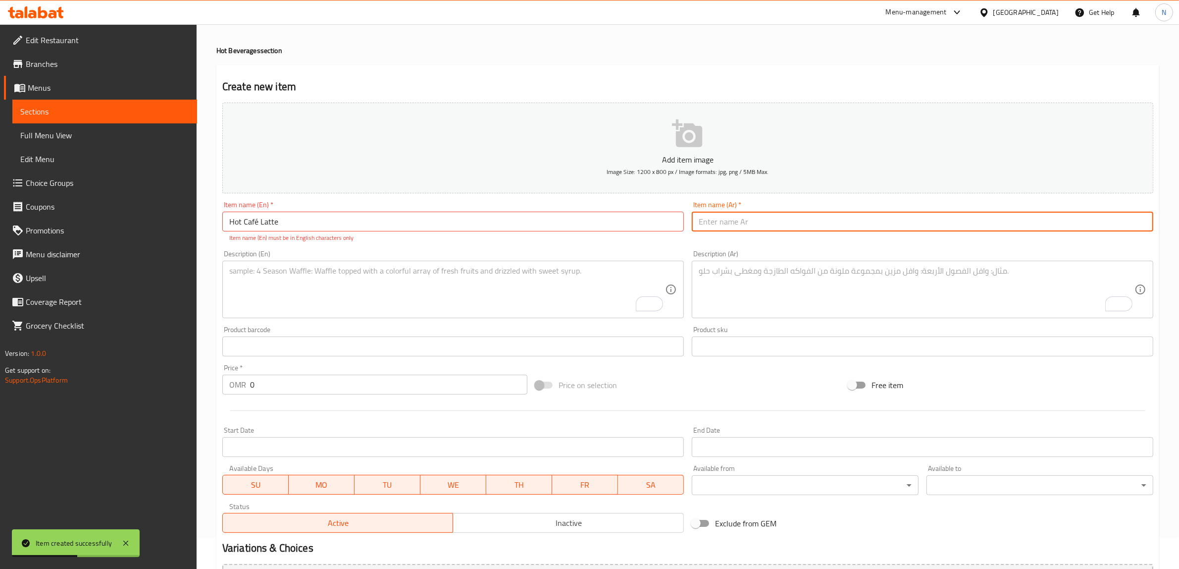
drag, startPoint x: 845, startPoint y: 223, endPoint x: 917, endPoint y: 221, distance: 71.8
click at [845, 223] on input "text" at bounding box center [923, 222] width 462 height 20
paste input "كافي لاتيه ساخن"
type input "كافي لاتيه ساخن"
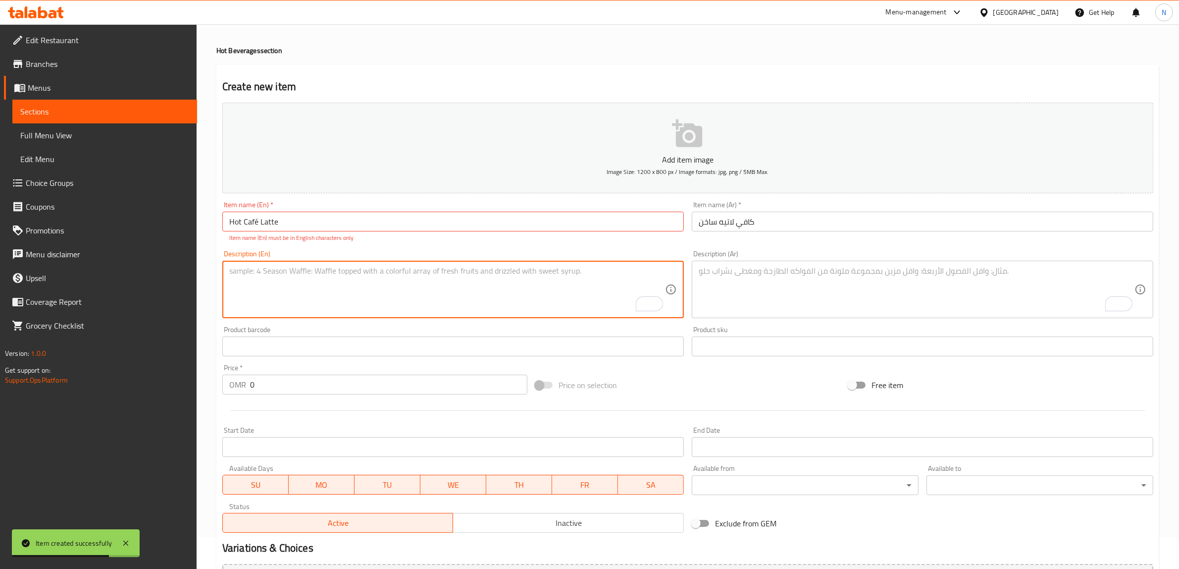
click at [441, 289] on textarea "To enrich screen reader interactions, please activate Accessibility in Grammarl…" at bounding box center [447, 289] width 436 height 47
paste textarea "Double espresso, steamed milk and finished with a light layer of foam."
type textarea "Double espresso, steamed milk and finished with a light layer of foam."
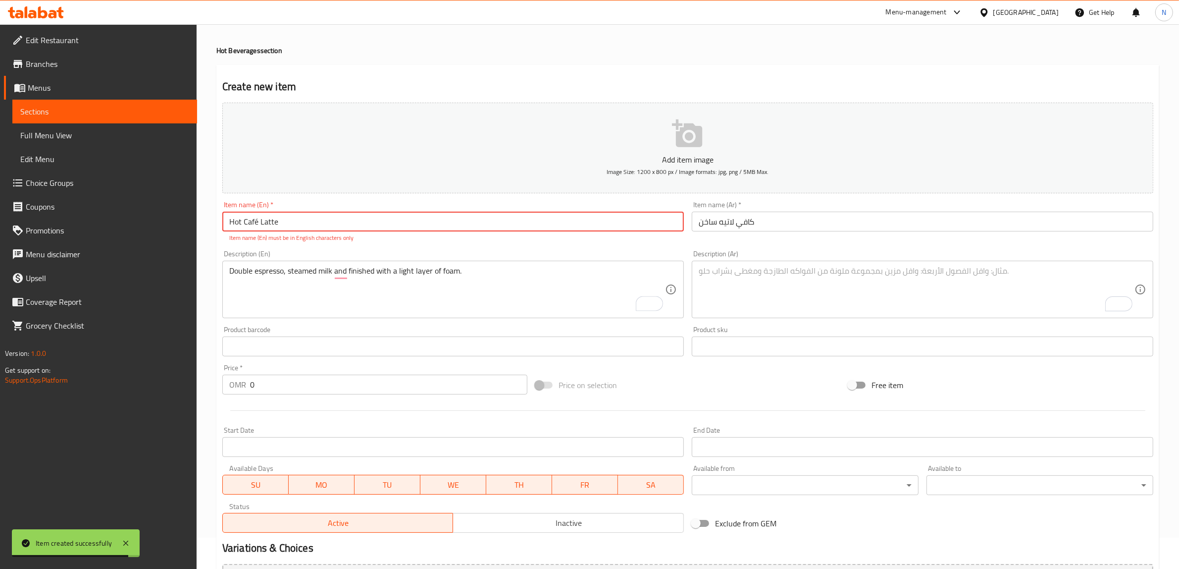
click at [257, 218] on input "Hot Café Latte" at bounding box center [453, 222] width 462 height 20
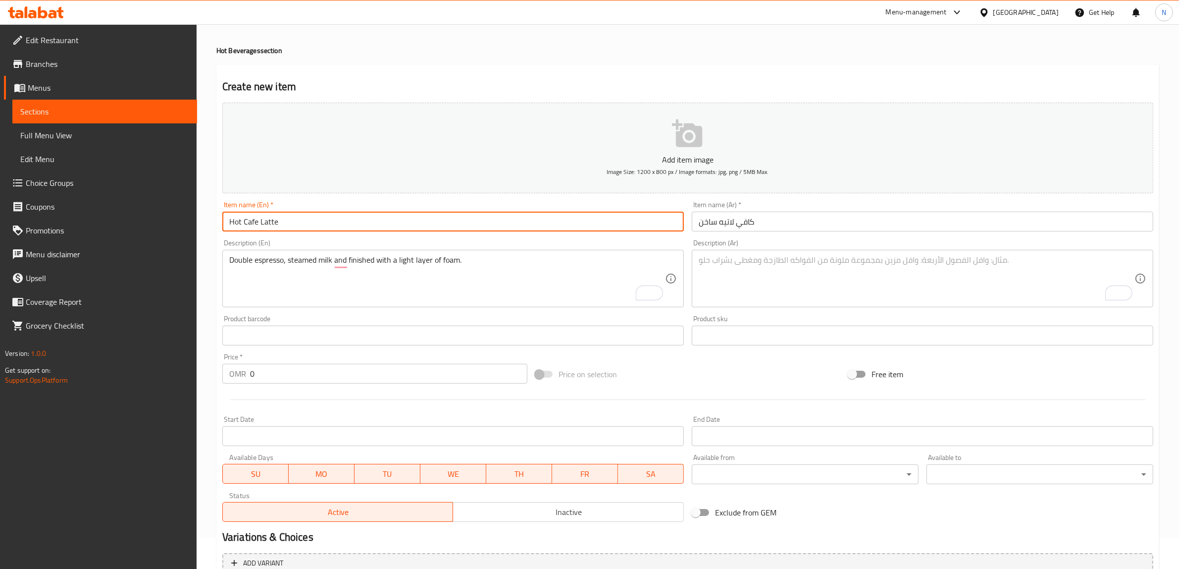
type input "Hot Cafe Latte"
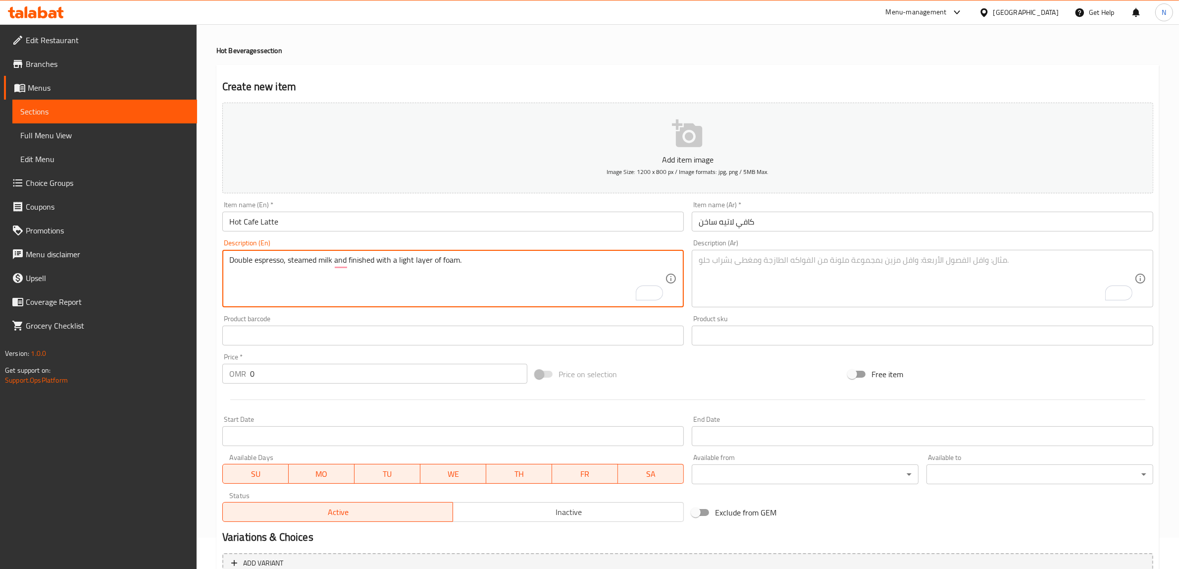
click at [511, 263] on textarea "Double espresso, steamed milk and finished with a light layer of foam." at bounding box center [447, 278] width 436 height 47
click at [748, 281] on textarea "To enrich screen reader interactions, please activate Accessibility in Grammarl…" at bounding box center [917, 278] width 436 height 47
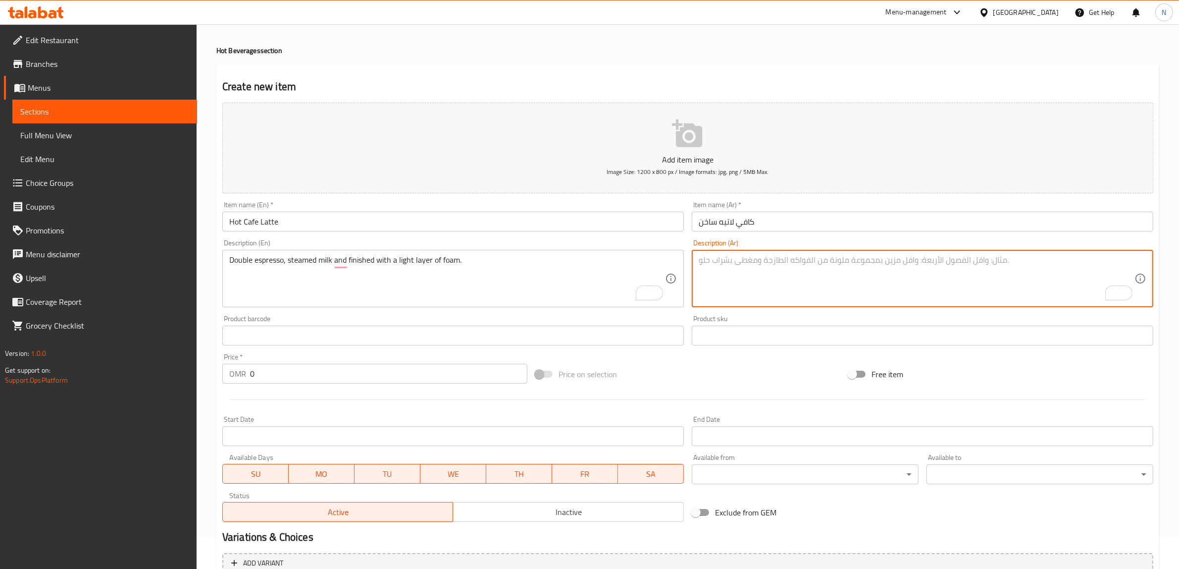
paste textarea "إسبريسو مزدوج، حليب مبخر ومُزين بطبقة خفيفة من الرغوة."
click at [848, 269] on textarea "إسبريسو مزدوج، حليب مبخر ومُزين بطبقة خفيفة من الرغوة." at bounding box center [917, 278] width 436 height 47
type textarea "إسبريسو دوبل، حليب مبخر ومُزين بطبقة خفيفة من الرغوة."
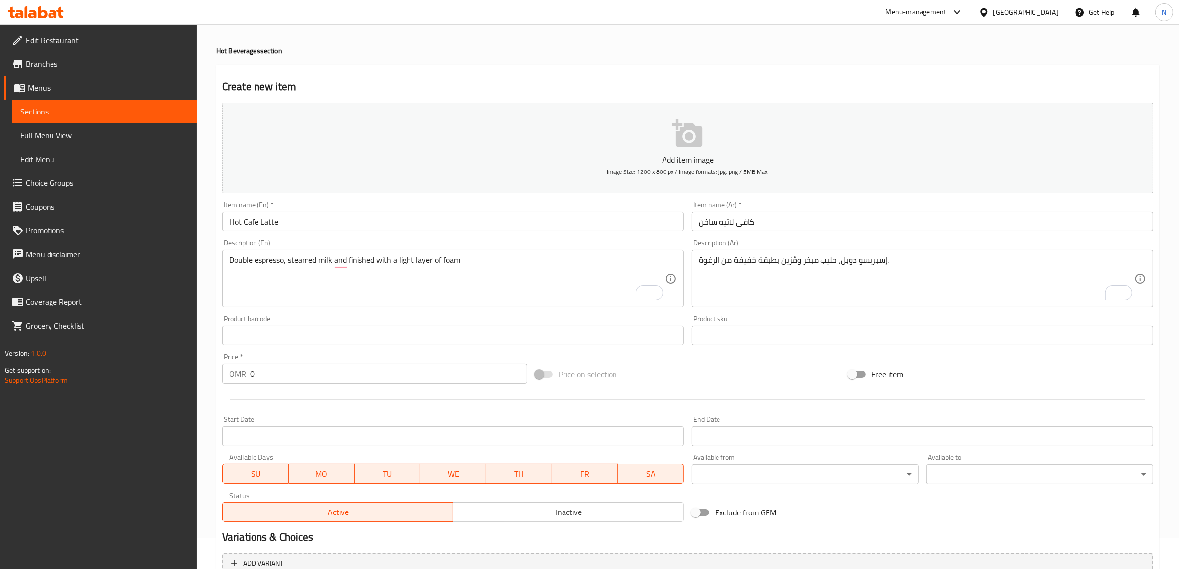
click at [369, 374] on input "0" at bounding box center [388, 374] width 277 height 20
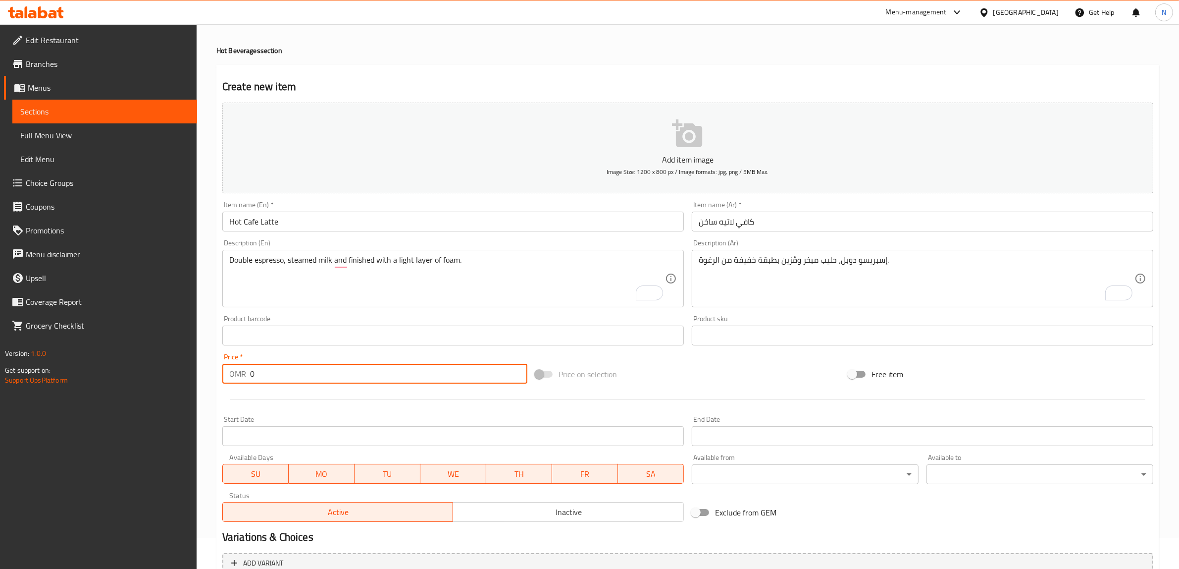
click at [369, 374] on input "0" at bounding box center [388, 374] width 277 height 20
paste input "1.85"
type input "1.85"
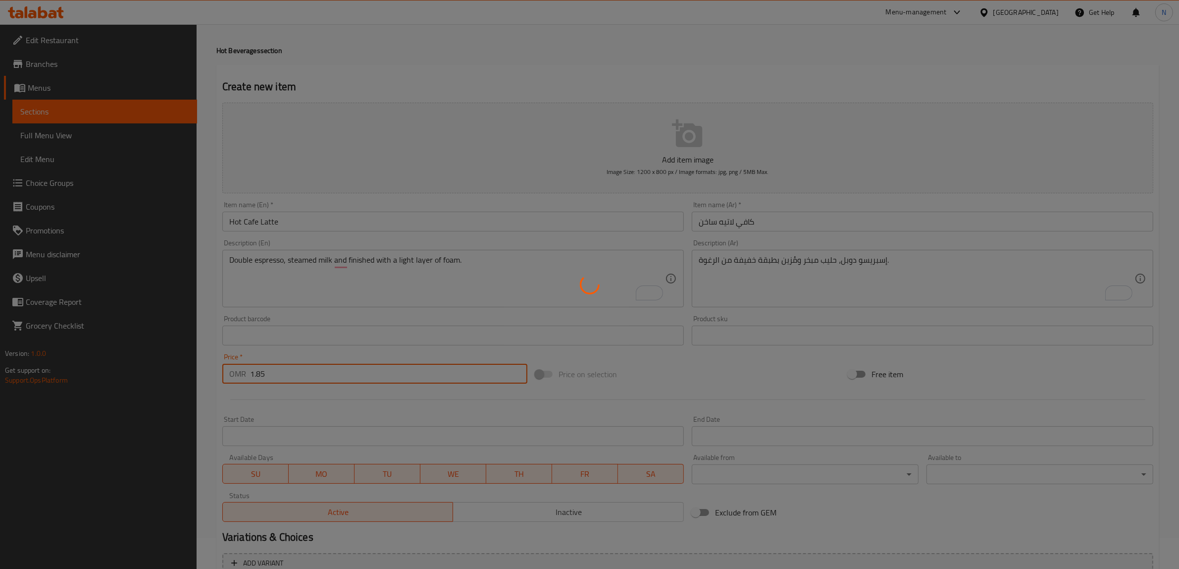
type input "0"
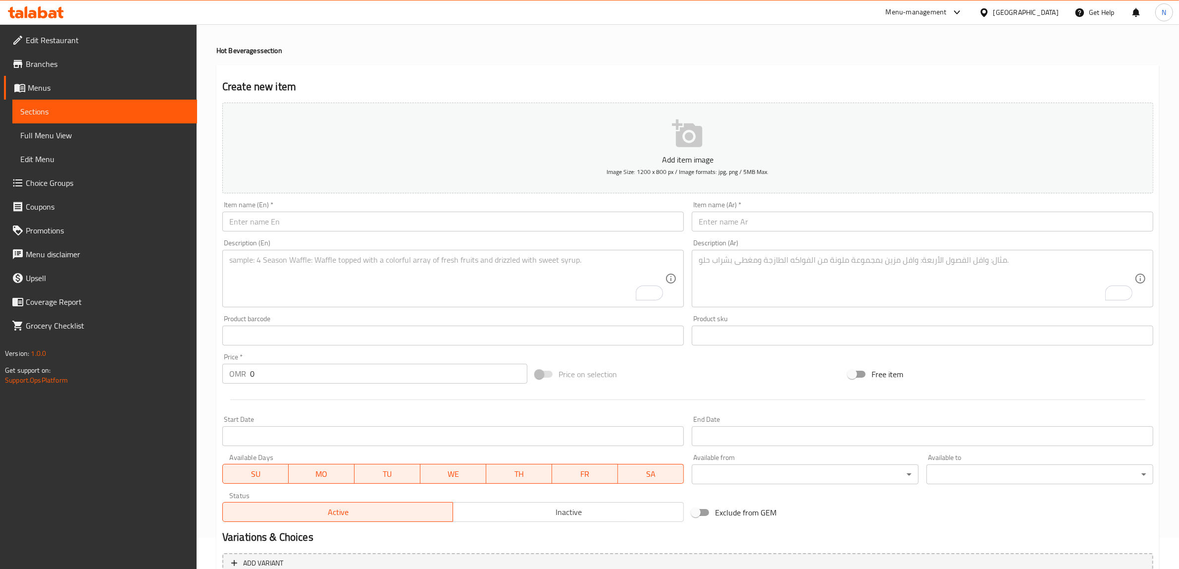
click at [553, 218] on input "text" at bounding box center [453, 222] width 462 height 20
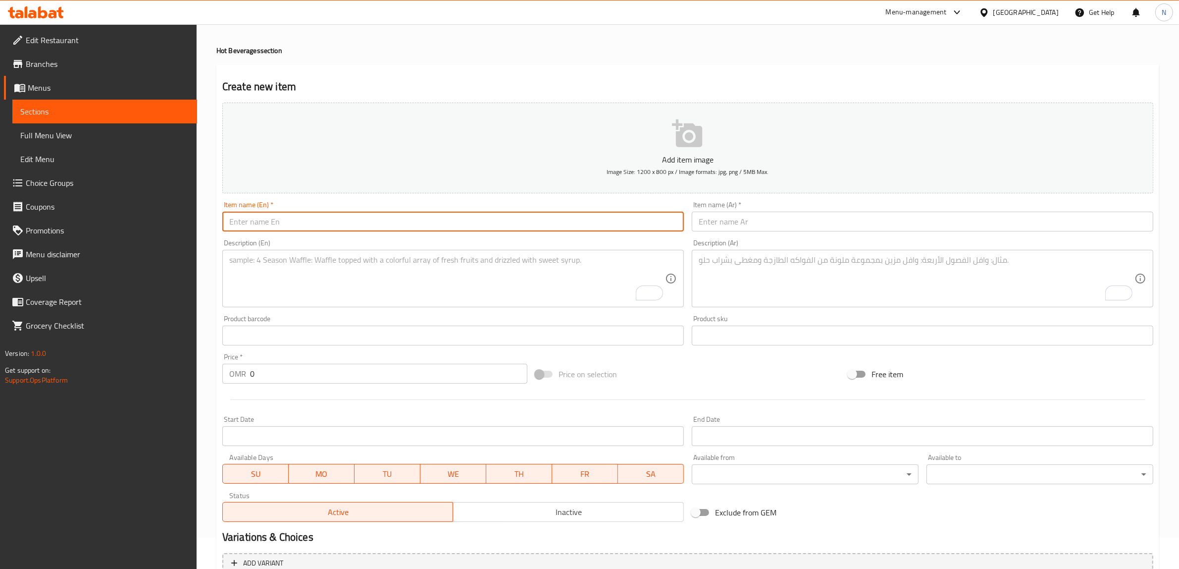
paste input "Flat White"
type input "Flat White"
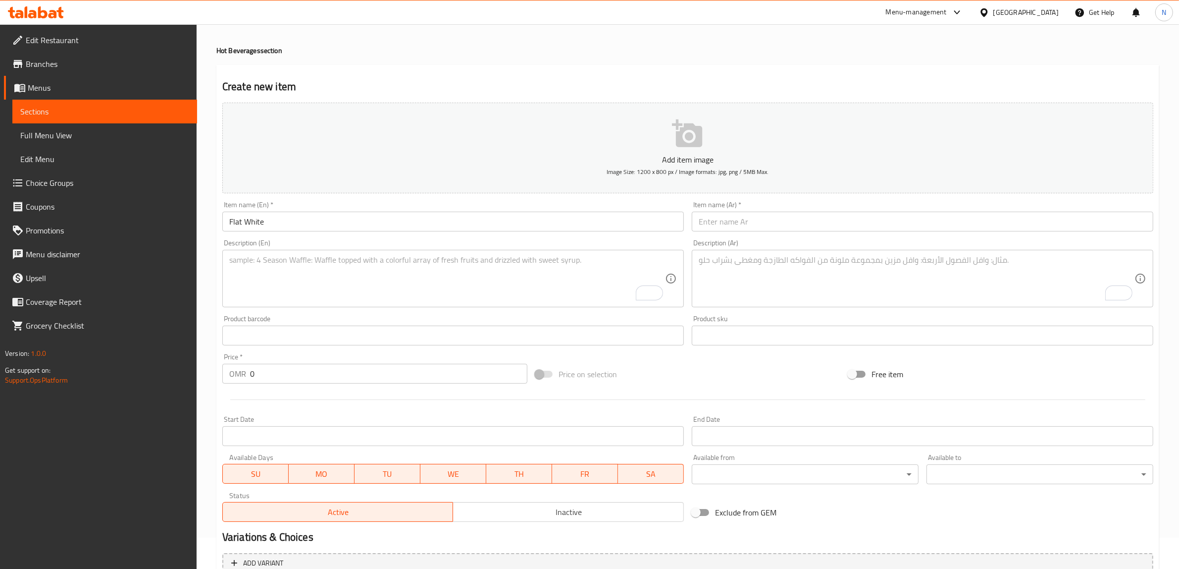
click at [866, 222] on input "text" at bounding box center [923, 222] width 462 height 20
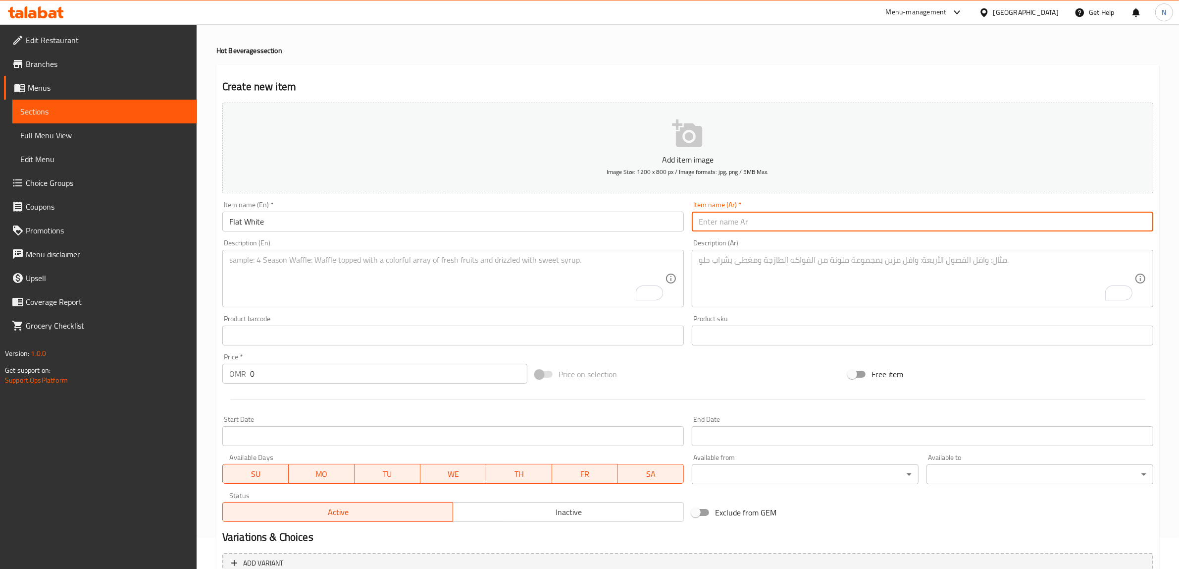
paste input "فلات وايت"
type input "فلات وايت"
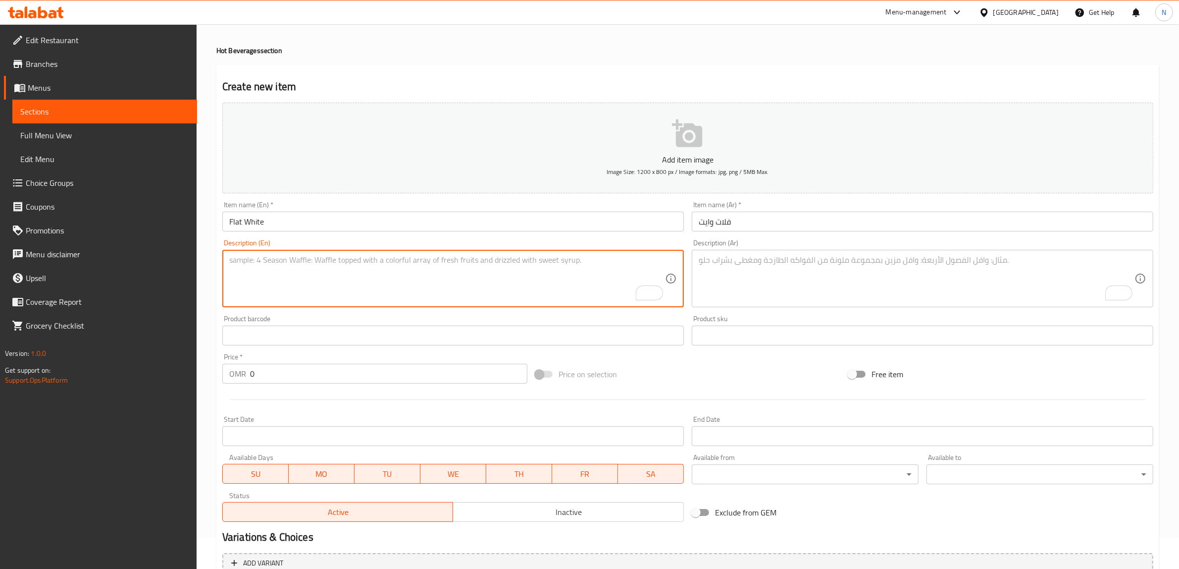
click at [446, 288] on textarea "To enrich screen reader interactions, please activate Accessibility in Grammarl…" at bounding box center [447, 278] width 436 height 47
paste textarea "Double espresso, steamed milk and a thin layer of microfoam."
type textarea "Double espresso, steamed milk and a thin layer of microfoam."
click at [850, 271] on textarea "To enrich screen reader interactions, please activate Accessibility in Grammarl…" at bounding box center [917, 278] width 436 height 47
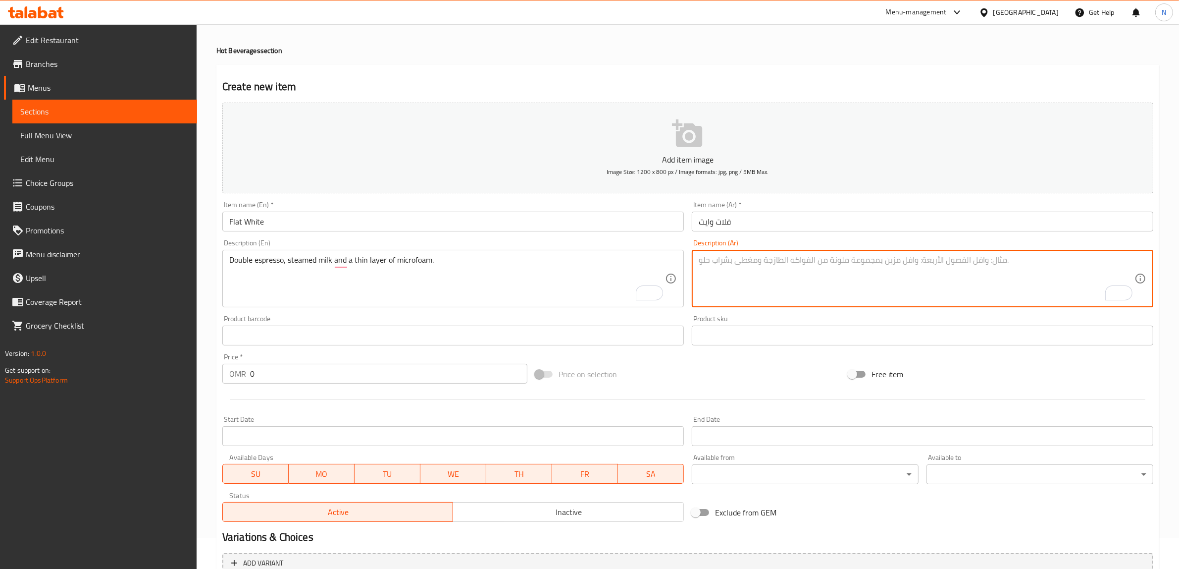
paste textarea "إسبرسو مزدوج، حليب مبخر وطبقة رقيقة من الرغوة الدقيقة."
click at [858, 260] on textarea "إسبرسو مزدوج، حليب مبخر وطبقة رقيقة من الرغوة الدقيقة." at bounding box center [917, 278] width 436 height 47
click at [876, 259] on textarea "إسبرسو دوبل، حليب مبخر وطبقة رقيقة من الرغوة الدقيقة." at bounding box center [917, 278] width 436 height 47
drag, startPoint x: 742, startPoint y: 261, endPoint x: 699, endPoint y: 263, distance: 42.6
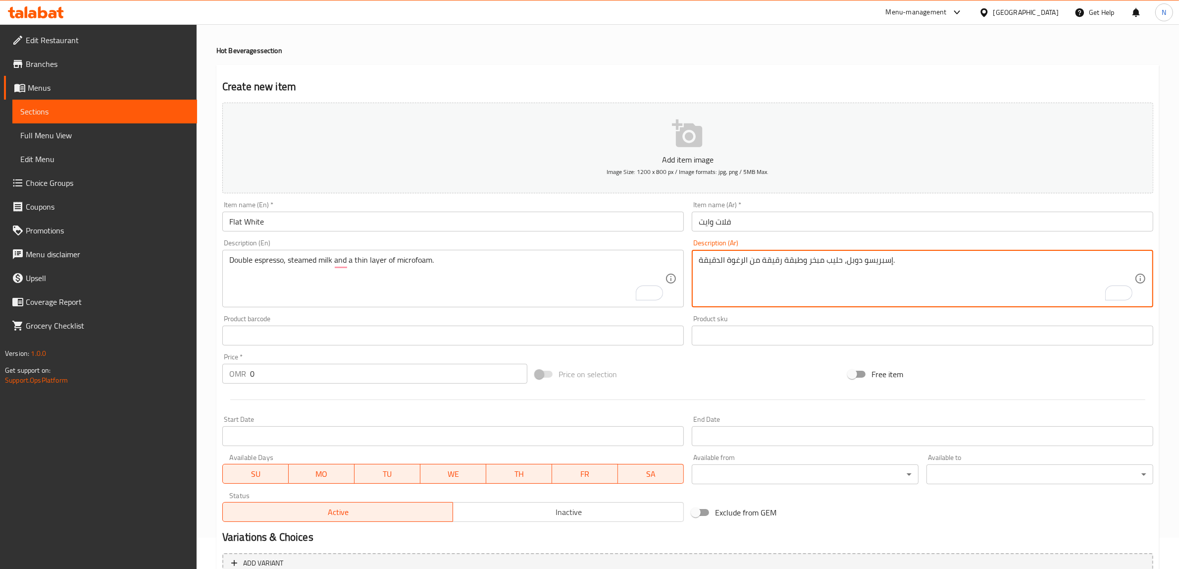
click at [699, 263] on textarea "إسبريسو دوبل، حليب مبخر وطبقة رقيقة من الرغوة الدقيقة." at bounding box center [917, 278] width 436 height 47
type textarea "إسبريسو دوبل، حليب مبخر وطبقة رقيقة من المايكروفوم."
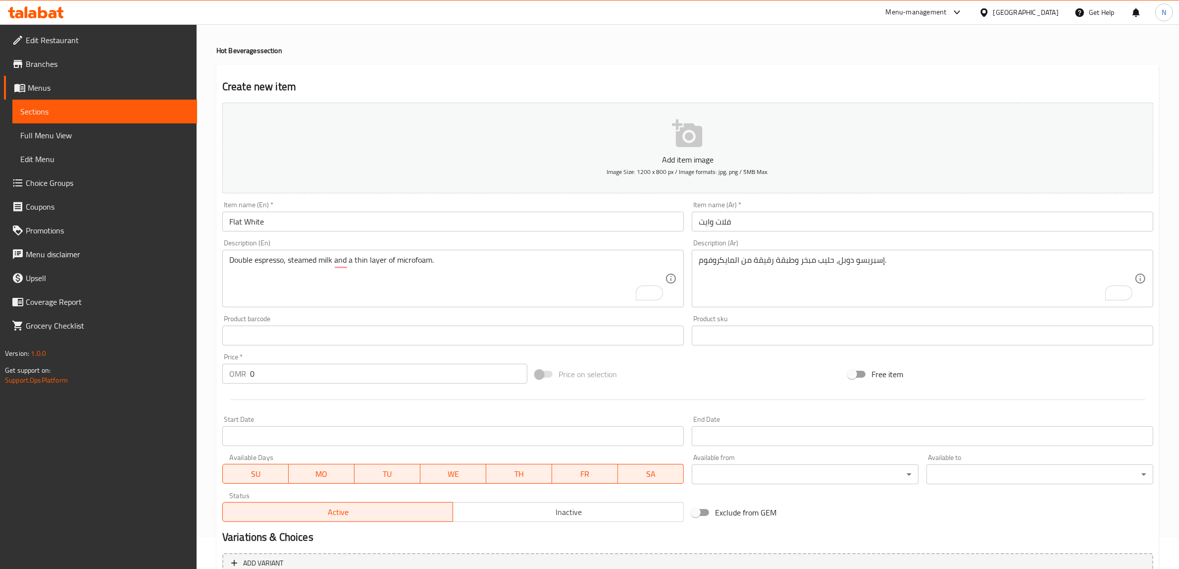
click at [390, 380] on input "0" at bounding box center [388, 374] width 277 height 20
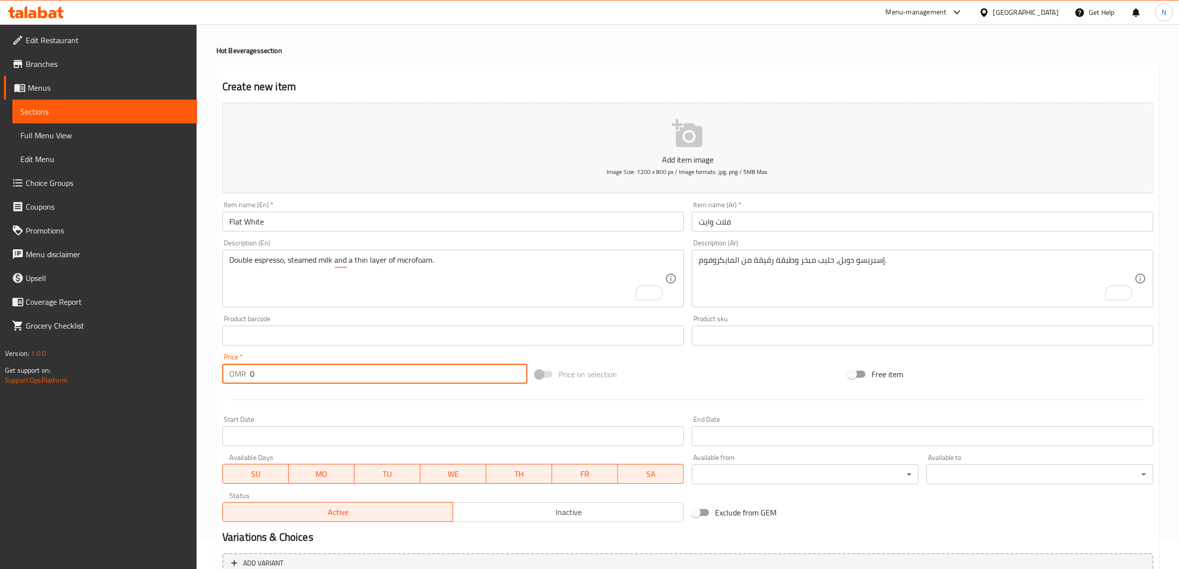
click at [390, 380] on input "0" at bounding box center [388, 374] width 277 height 20
paste input "1.8"
type input "1.8"
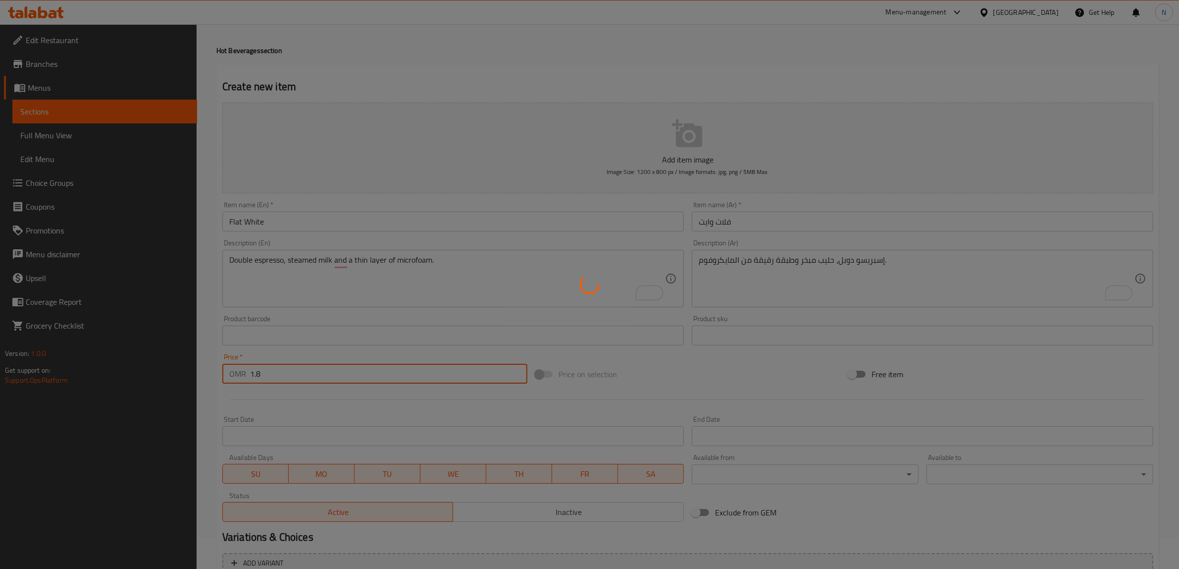
type input "0"
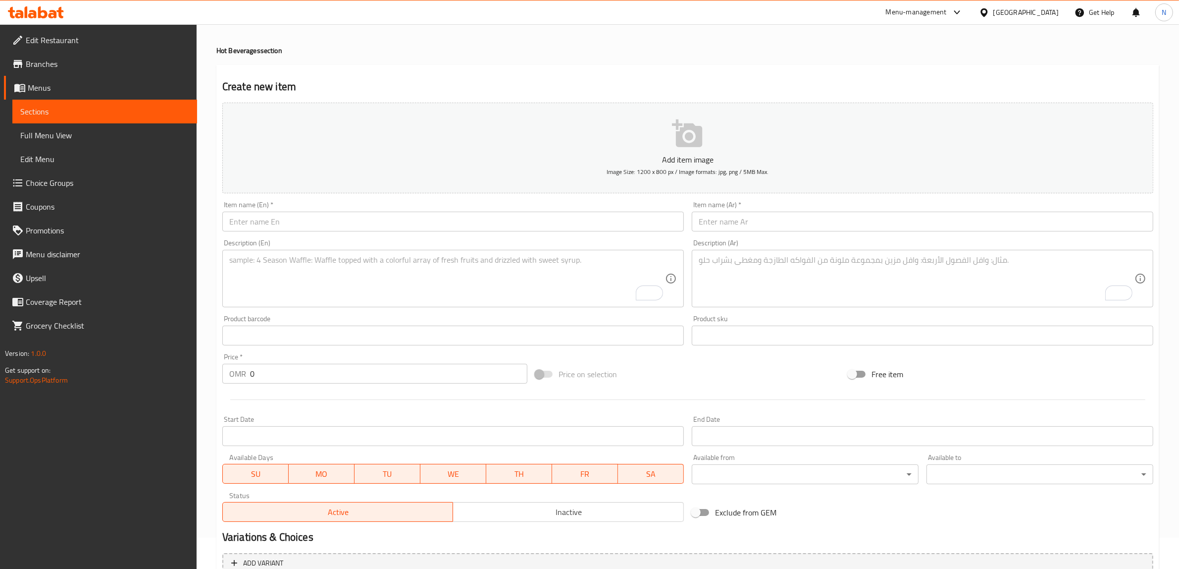
click at [550, 231] on div "Item name (En)   * Item name (En) *" at bounding box center [453, 216] width 470 height 38
click at [556, 225] on input "text" at bounding box center [453, 222] width 462 height 20
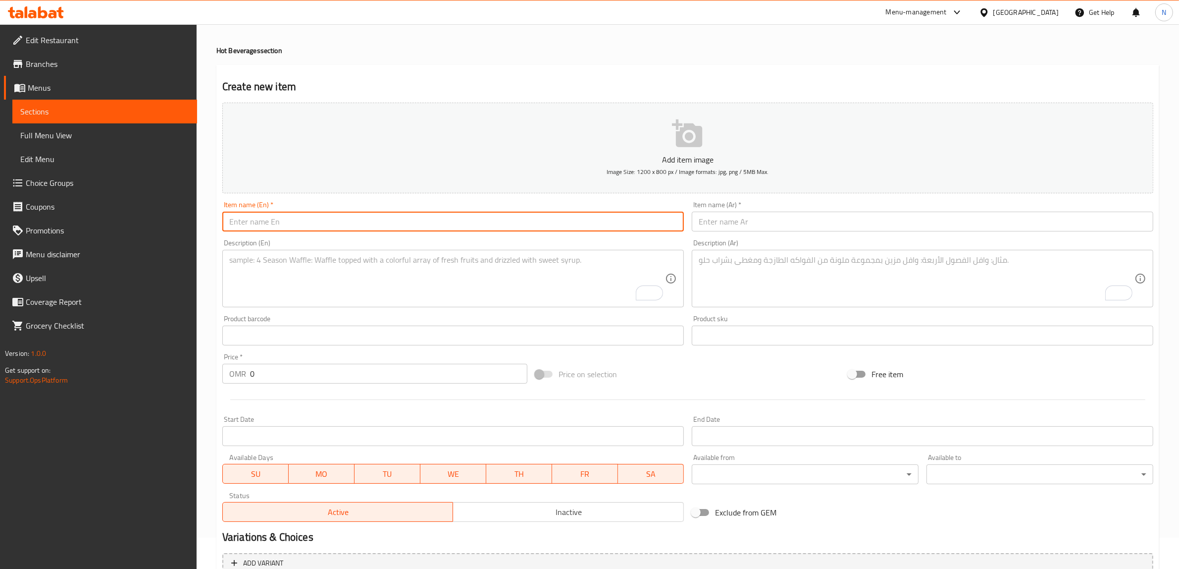
paste input "Cappucinco"
type input "Cappucinco"
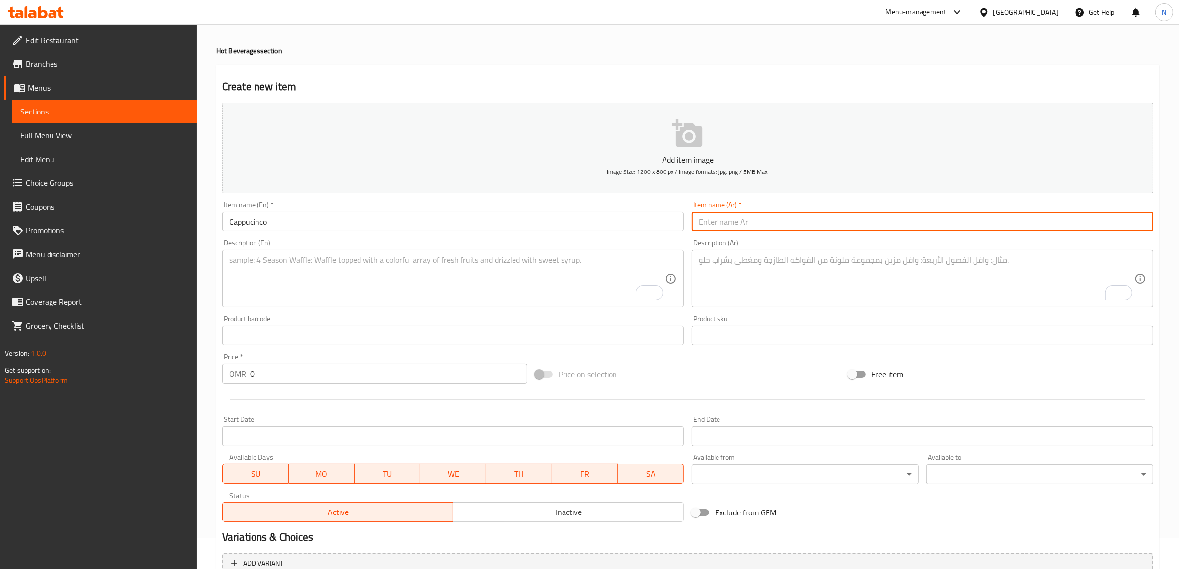
click at [890, 216] on input "text" at bounding box center [923, 222] width 462 height 20
paste input "كاباشينو"
type input "كاباشينو"
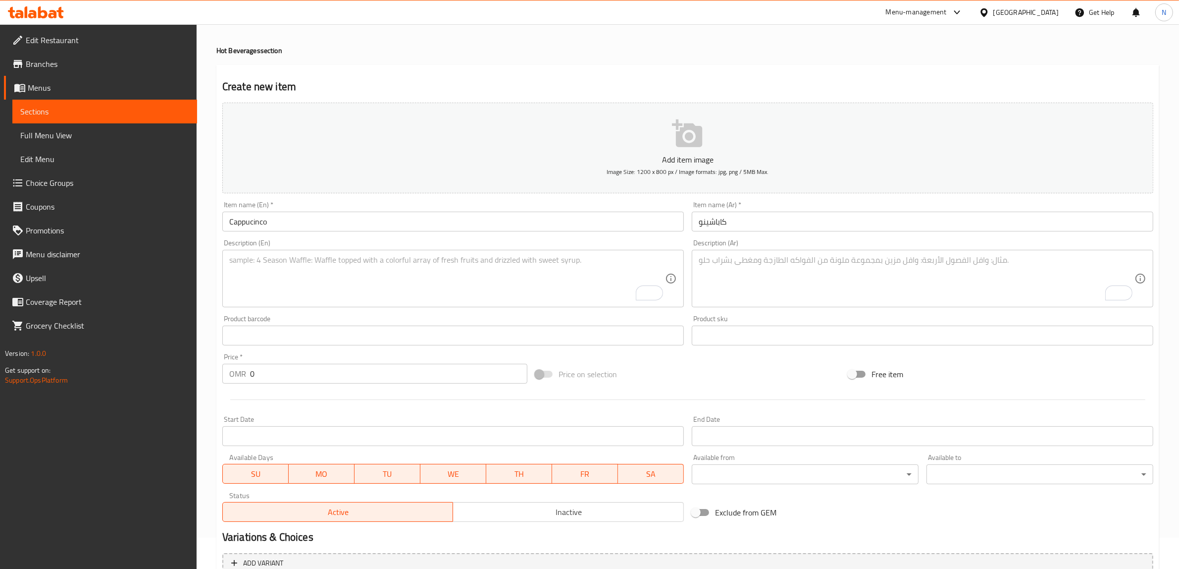
click at [627, 273] on textarea "To enrich screen reader interactions, please activate Accessibility in Grammarl…" at bounding box center [447, 278] width 436 height 47
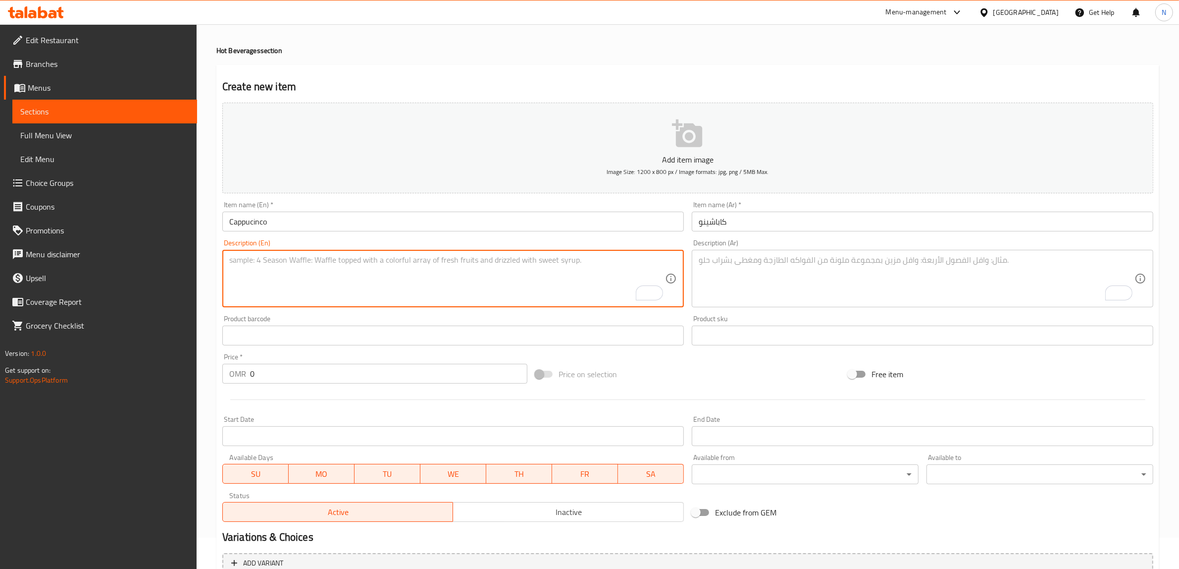
paste textarea "Double espresso, steamed milk, and a thick layer of creamy foam."
type textarea "Double espresso, steamed milk, and a thick layer of creamy foam."
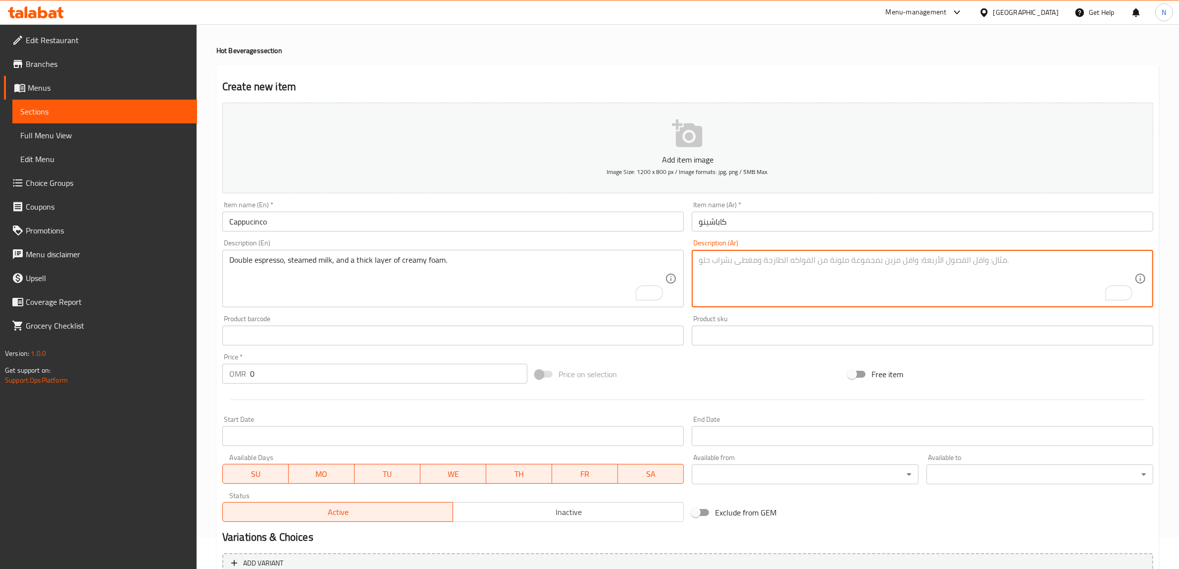
click at [855, 265] on textarea "To enrich screen reader interactions, please activate Accessibility in Grammarl…" at bounding box center [917, 278] width 436 height 47
paste textarea "إسبرسو مزدوج، حليب مبخر، وطبقة سميكة من الرغوة الكريمية."
click at [889, 256] on textarea "إسبرسو مزدوج، حليب مبخر، وطبقة سميكة من الرغوة الكريمية." at bounding box center [917, 278] width 436 height 47
click at [867, 264] on textarea "إسبريسو مزدوج، حليب مبخر، وطبقة سميكة من الرغوة الكريمية." at bounding box center [917, 278] width 436 height 47
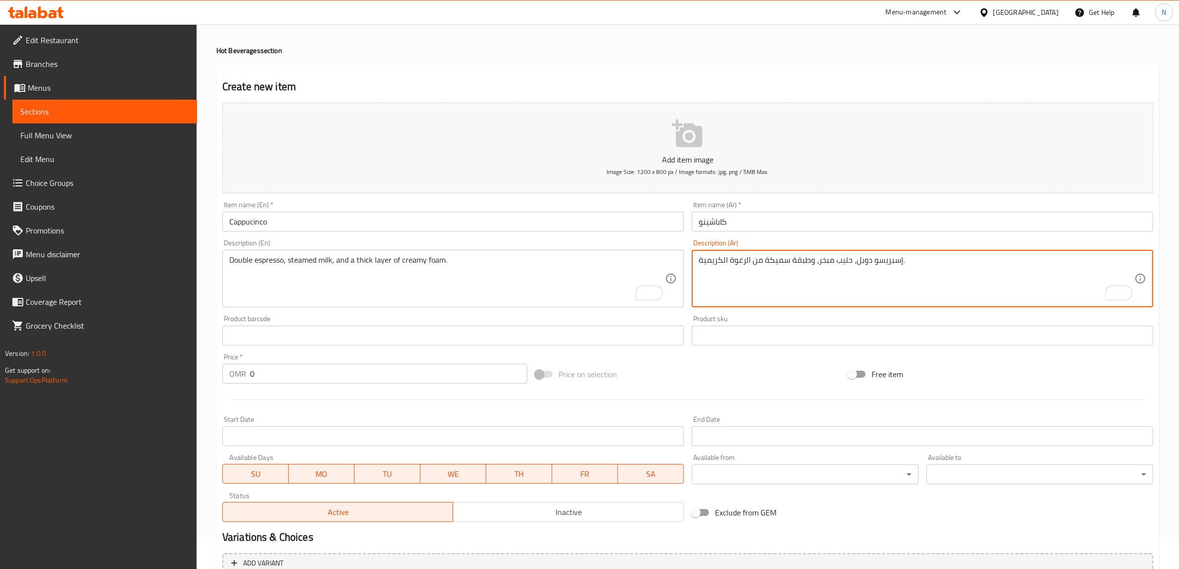
type textarea "إسبريسو دوبل، حليب مبخر، وطبقة سميكة من الرغوة الكريمية."
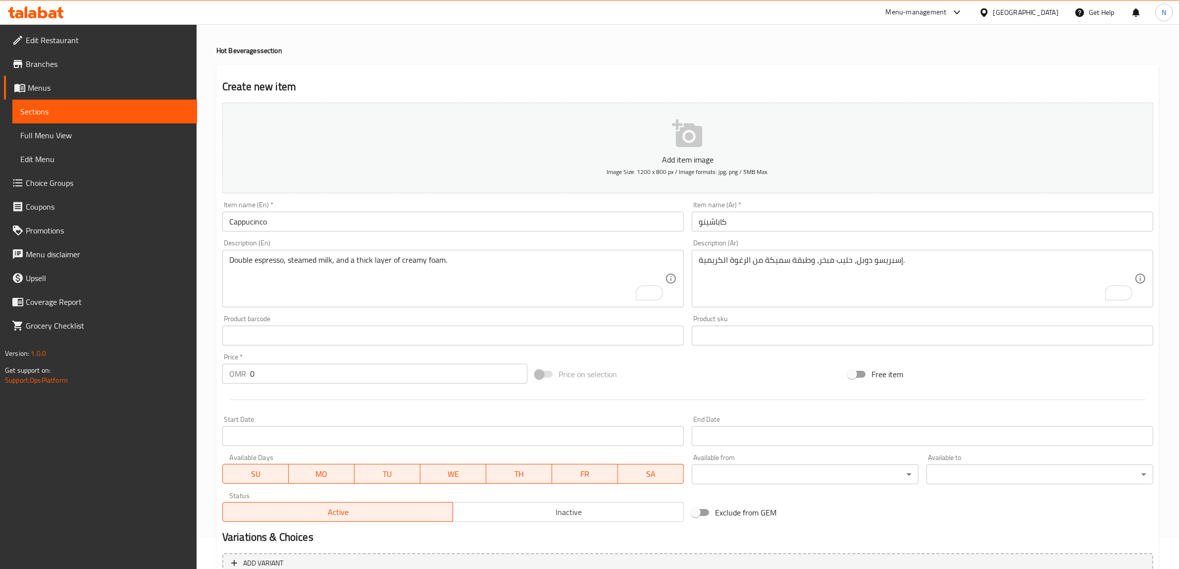
click at [480, 368] on input "0" at bounding box center [388, 374] width 277 height 20
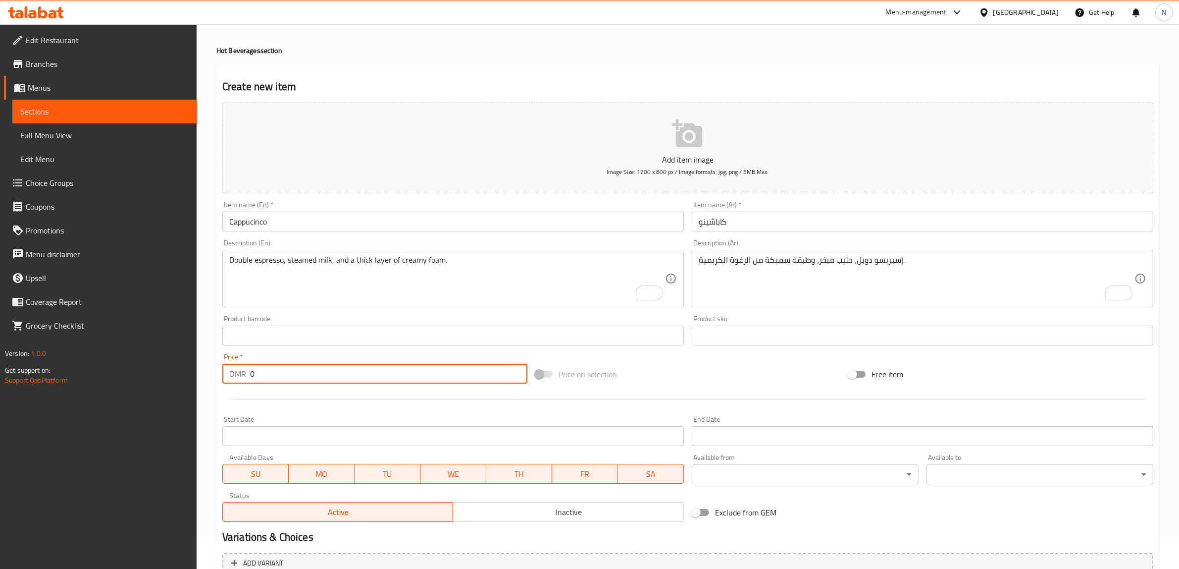
click at [480, 368] on input "0" at bounding box center [388, 374] width 277 height 20
paste input "1.8"
type input "1.8"
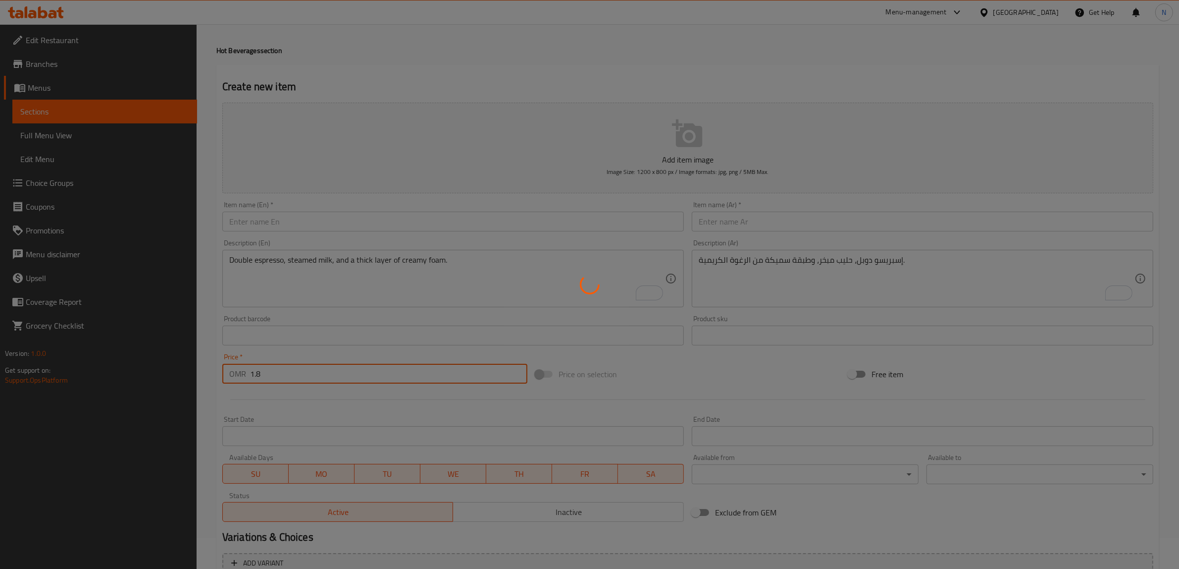
type input "0"
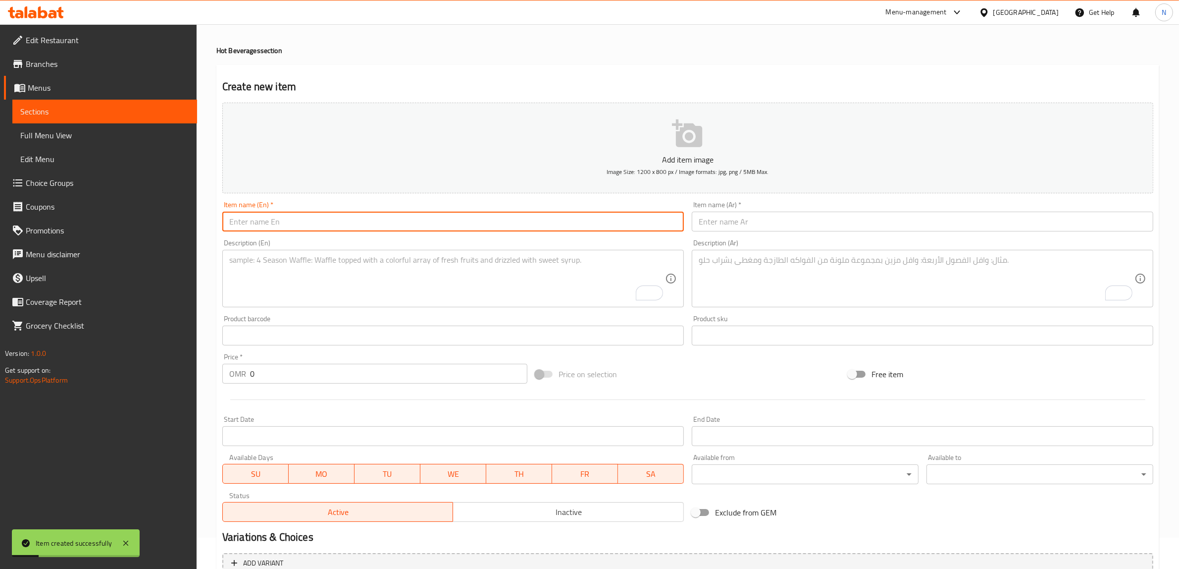
click at [595, 227] on input "text" at bounding box center [453, 222] width 462 height 20
paste input "Hot Spanish Latte"
type input "Hot Spanish Latte"
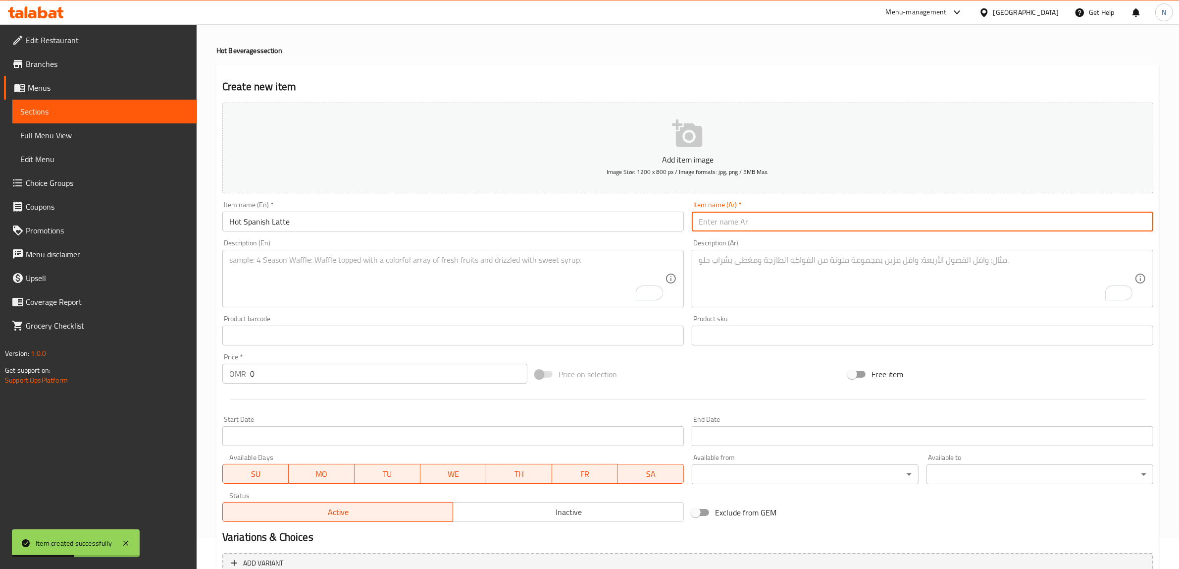
click at [921, 213] on input "text" at bounding box center [923, 222] width 462 height 20
paste input "سبانش لاتيه ساخن"
type input "سبانش لاتيه ساخن"
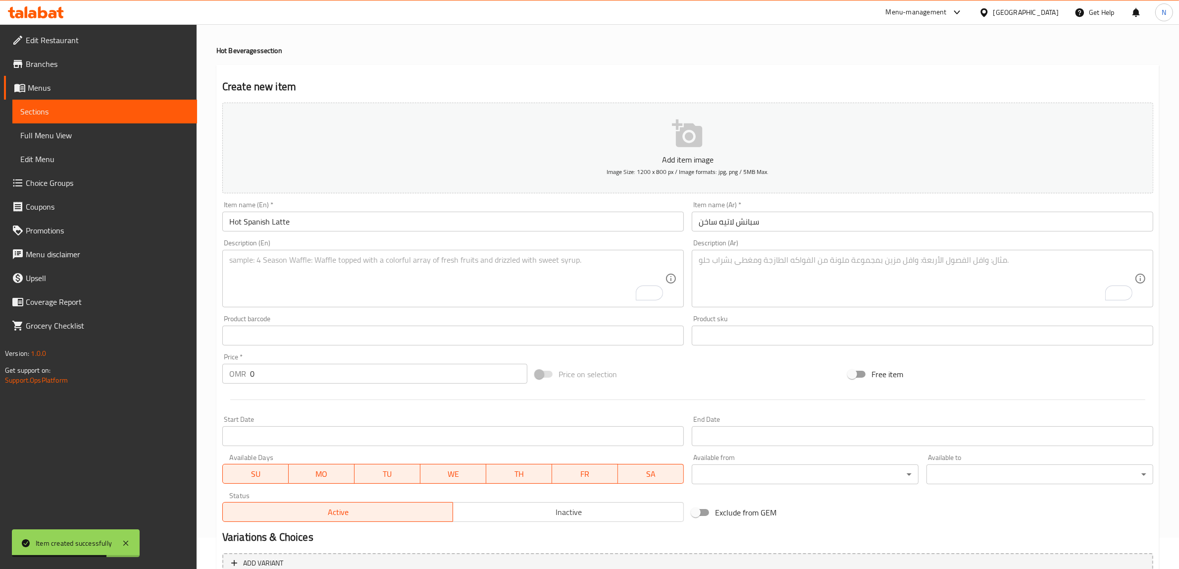
click at [513, 252] on div "Description (En)" at bounding box center [453, 278] width 462 height 57
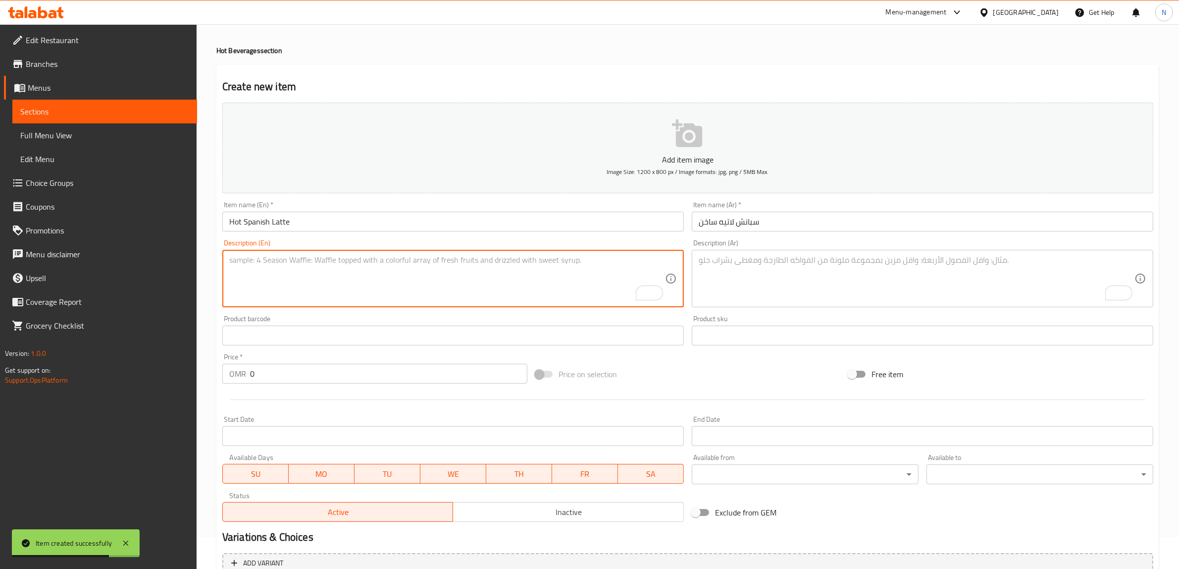
paste textarea "Double espresso with our homemade sweet milk blend."
type textarea "Double espresso with our homemade sweet milk blend."
click at [800, 283] on textarea "To enrich screen reader interactions, please activate Accessibility in Grammarl…" at bounding box center [917, 278] width 436 height 47
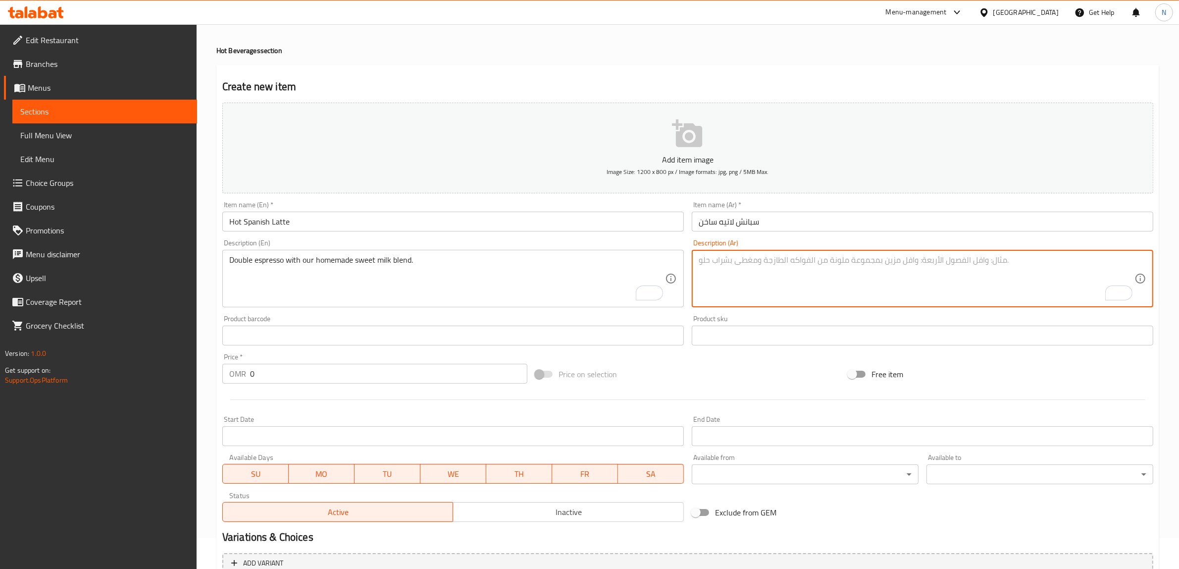
paste textarea "إسبرسو مزدوج مع مزيج الحليب الحلو محلي الصنع."
click at [803, 256] on textarea "إسبرسو مزدوج مع مزيج الحليب الحلو محلي الصنع." at bounding box center [917, 278] width 436 height 47
click at [816, 257] on textarea "إسبرسو مزدوج مع مزيج الحليب الحلو محلي الصنع." at bounding box center [917, 278] width 436 height 47
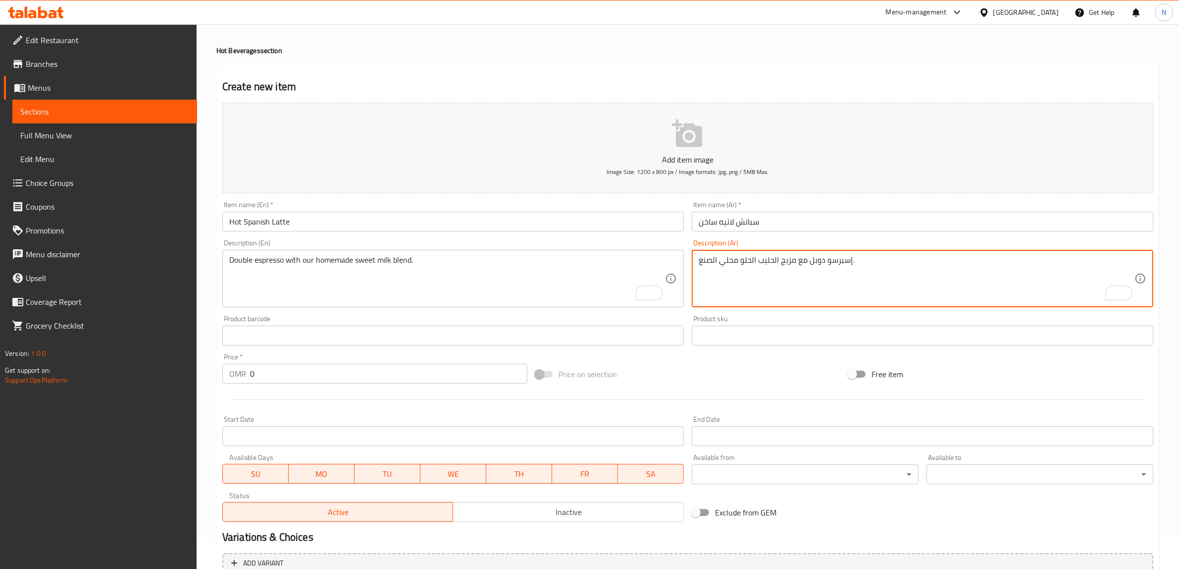
click at [734, 261] on textarea "إسبرسو دوبل مع مزيج الحليب الحلو محلي الصنع." at bounding box center [917, 278] width 436 height 47
type textarea "إسبرسو دوبل مع مزيج الحليب الحلو منزلي الصنع الخاص بنا."
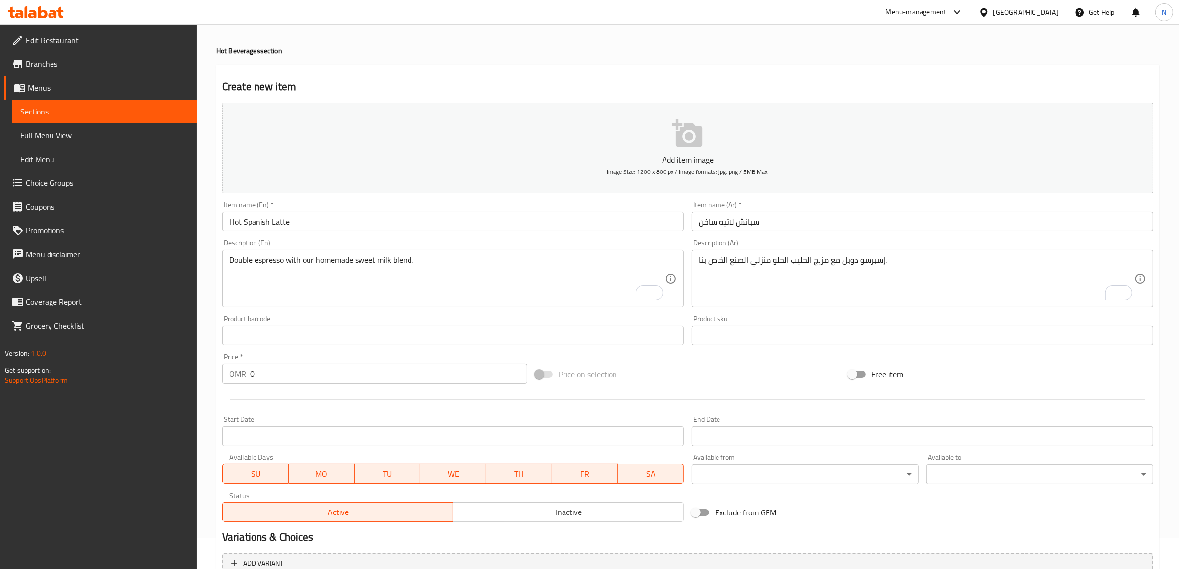
click at [329, 373] on input "0" at bounding box center [388, 374] width 277 height 20
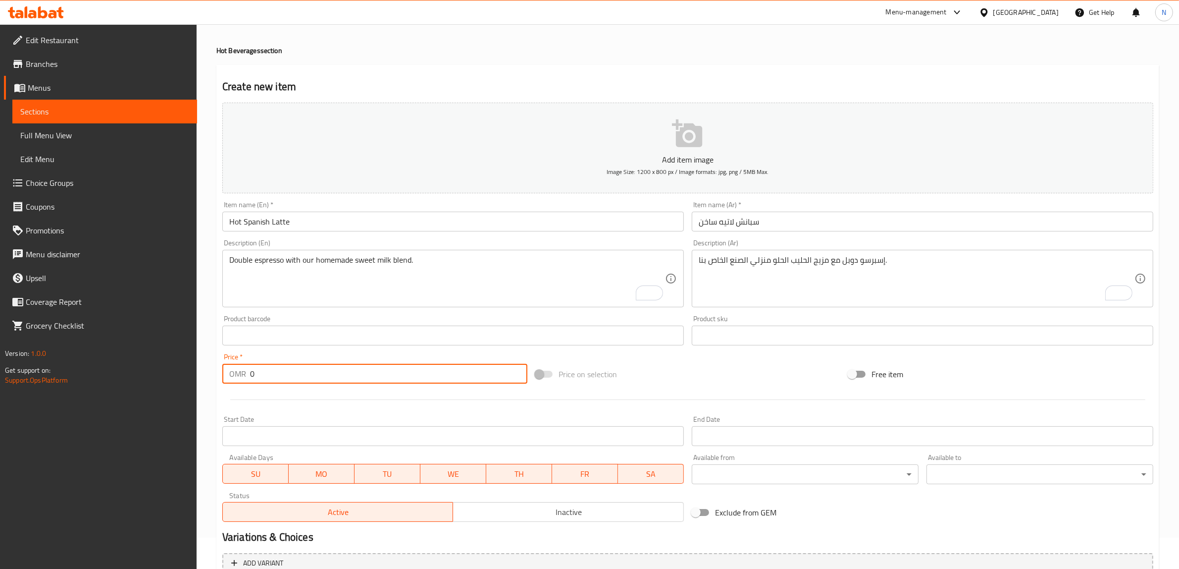
click at [329, 373] on input "0" at bounding box center [388, 374] width 277 height 20
paste input "2.3"
type input "2.3"
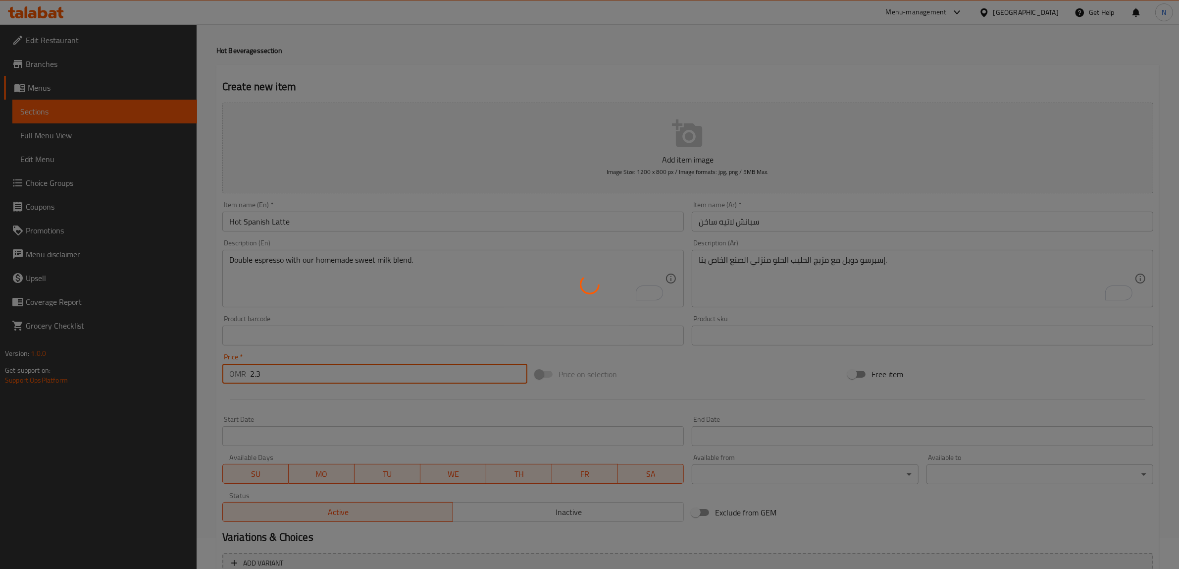
type input "0"
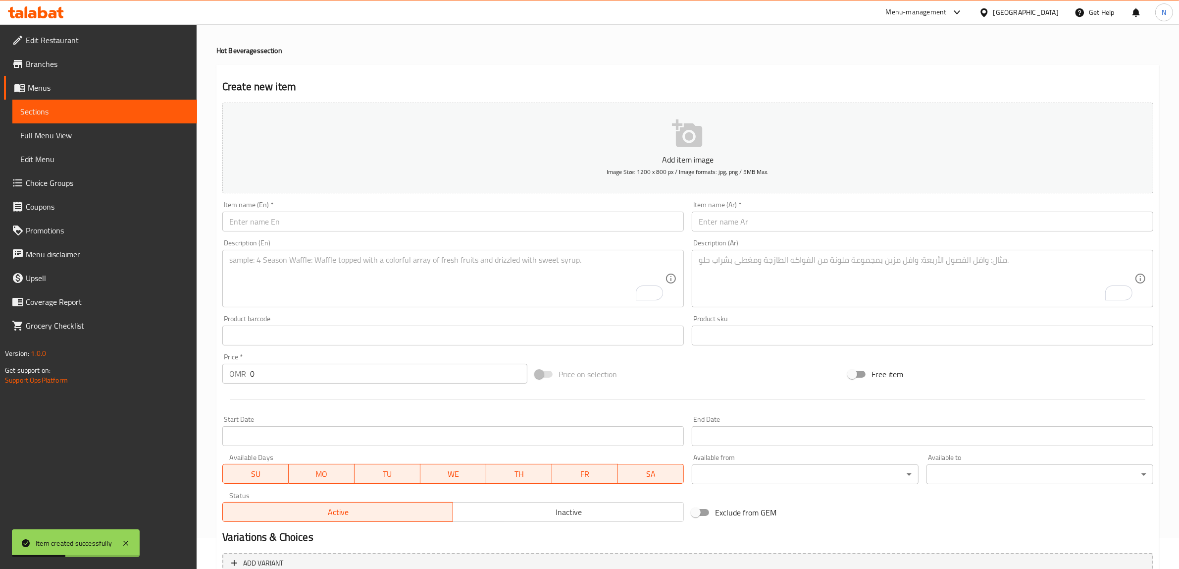
click at [568, 229] on input "text" at bounding box center [453, 222] width 462 height 20
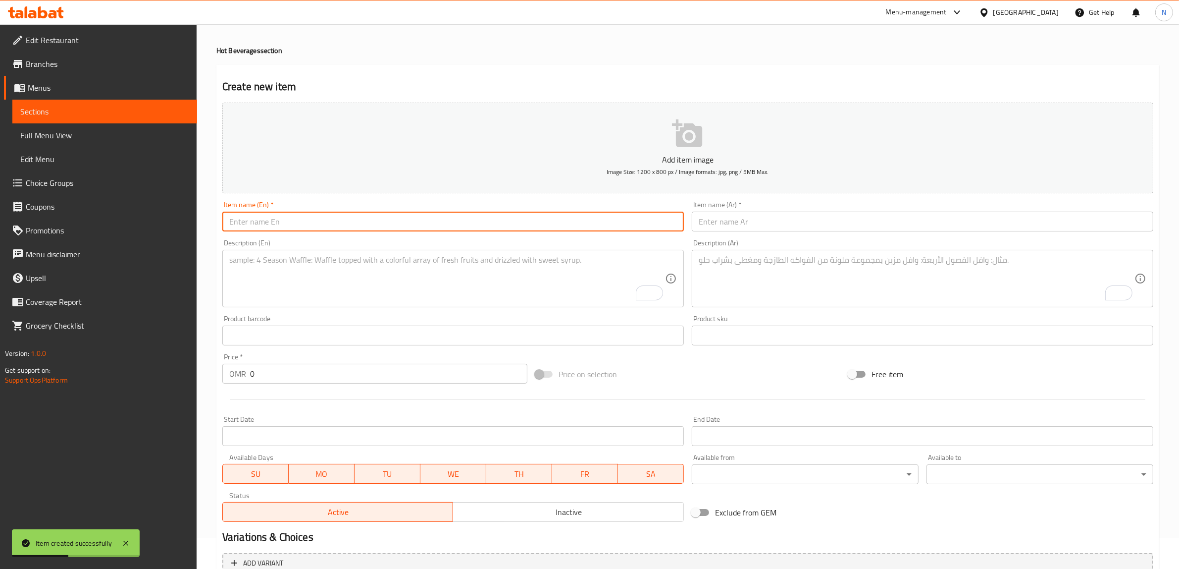
paste input "Hot Rose Latte"
type input "Hot Rose Latte"
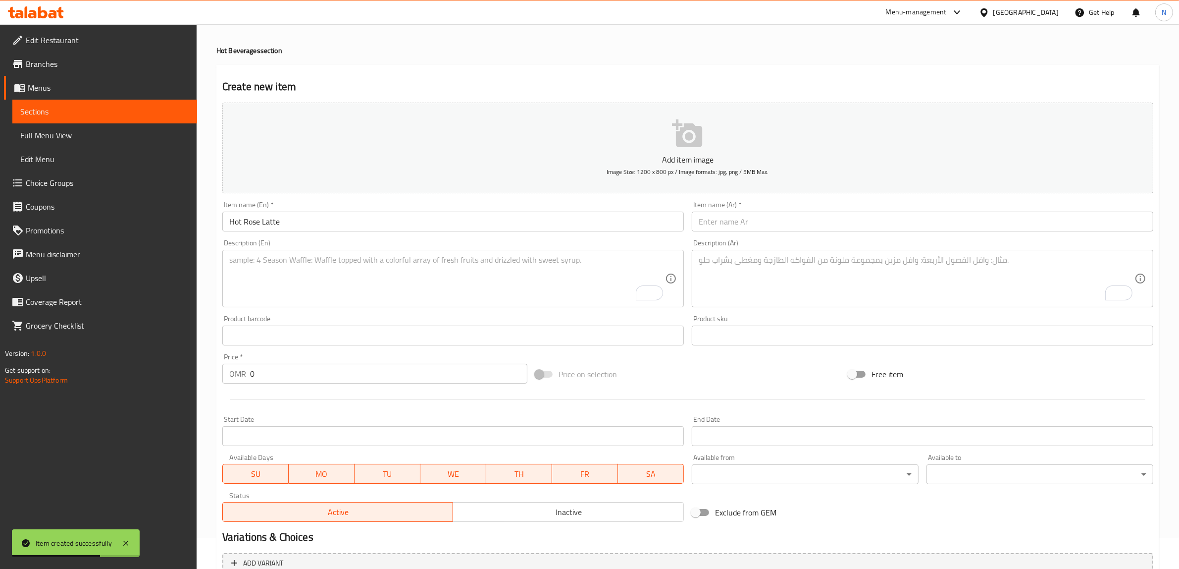
drag, startPoint x: 915, startPoint y: 225, endPoint x: 929, endPoint y: 225, distance: 13.9
click at [915, 225] on input "text" at bounding box center [923, 222] width 462 height 20
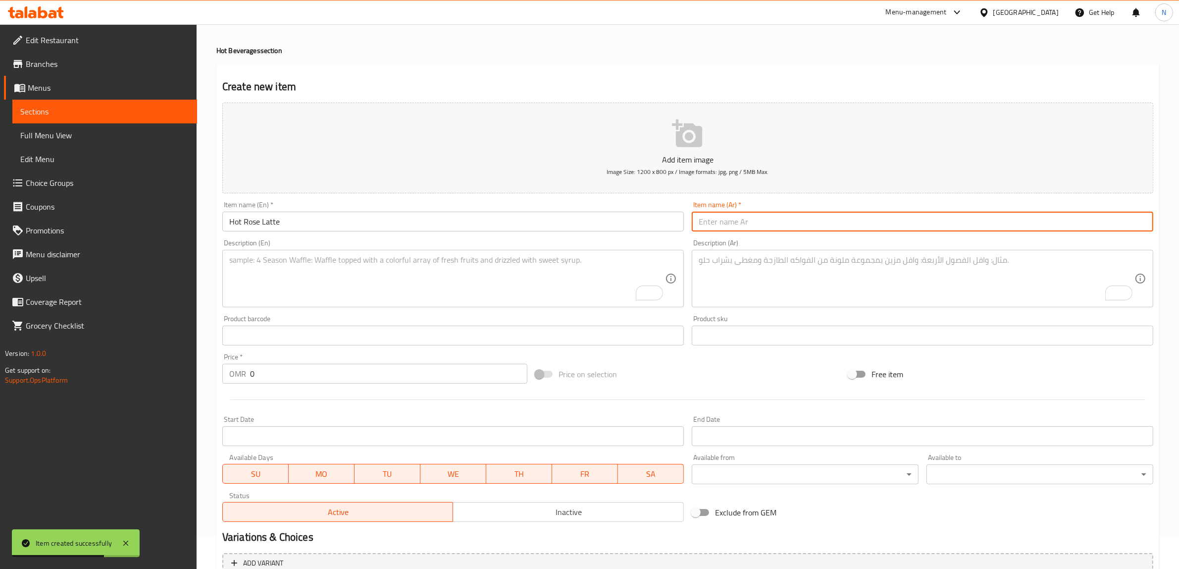
paste input "لاتيه الورد ساخن"
type input "لاتيه الورد ساخن"
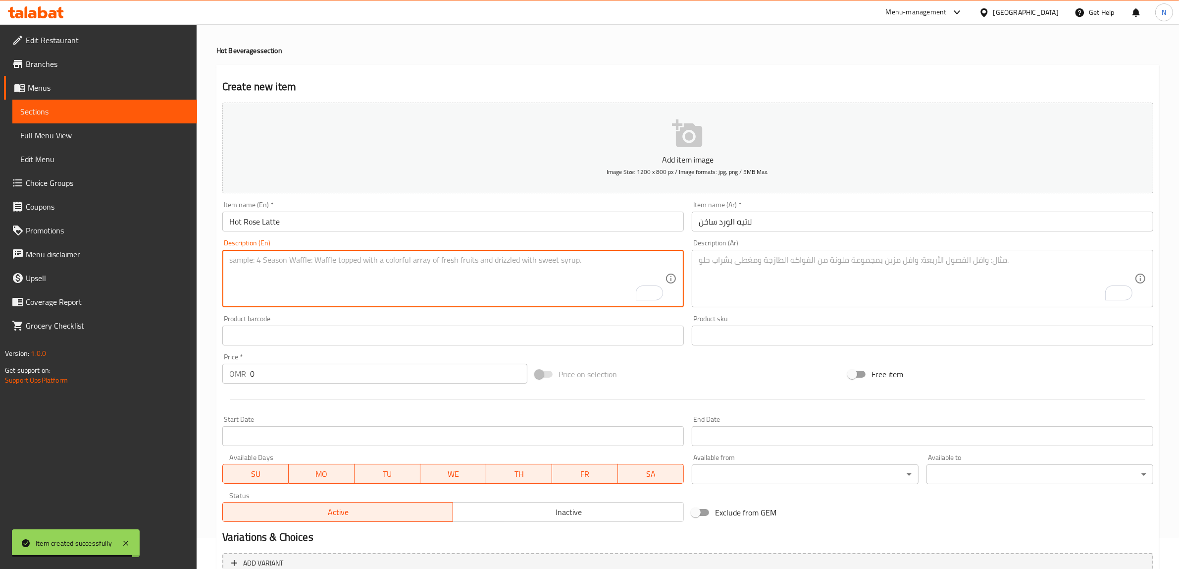
click at [558, 263] on textarea "To enrich screen reader interactions, please activate Accessibility in Grammarl…" at bounding box center [447, 278] width 436 height 47
paste textarea "Double espresso with our homemade sweet rose milk."
type textarea "Double espresso with our homemade sweet rose milk."
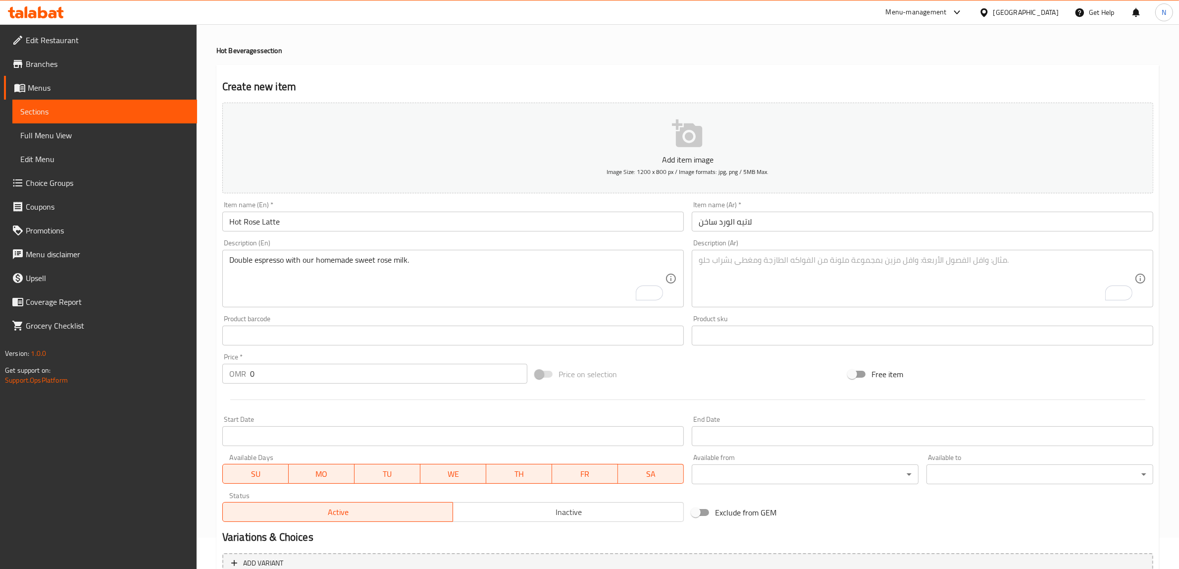
click at [786, 248] on div "Description (Ar) Description (Ar)" at bounding box center [923, 273] width 462 height 68
click at [784, 266] on textarea "To enrich screen reader interactions, please activate Accessibility in Grammarl…" at bounding box center [917, 278] width 436 height 47
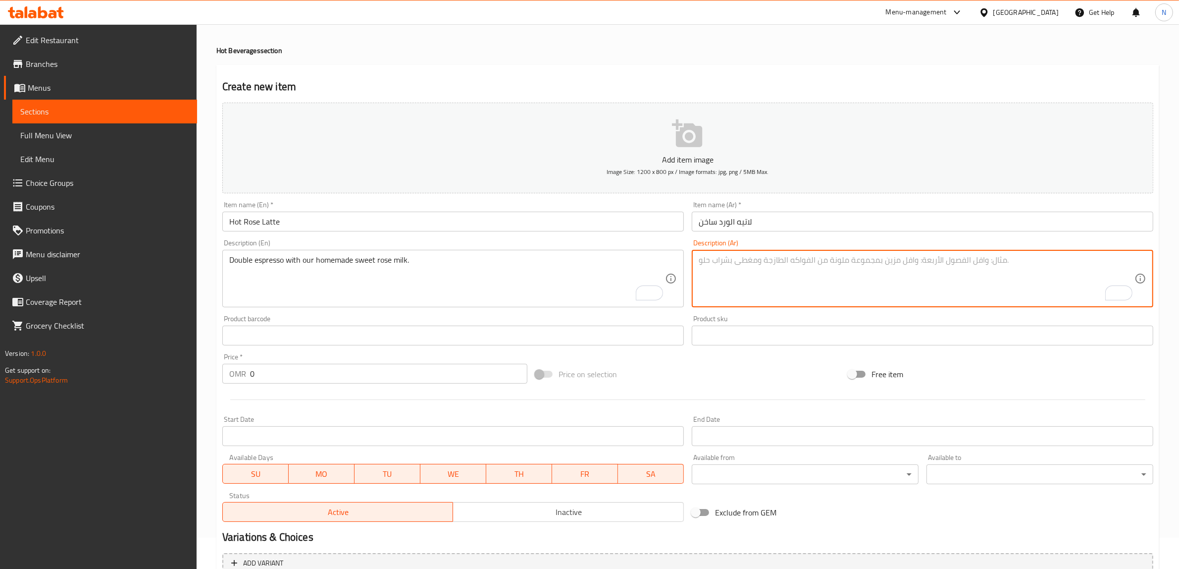
paste textarea "إسبرسو مزدوج مع حليب الورد الحلو محلي الصنع."
click at [838, 265] on textarea "إسبرسو مزدوج مع حليب الورد الحلو محلي الصنع." at bounding box center [917, 278] width 436 height 47
click at [811, 262] on textarea "إسبريسو مزدوج مع حليب الورد الحلو محلي الصنع." at bounding box center [917, 278] width 436 height 47
click at [734, 263] on textarea "إسبريسو دوبل مع حليب الورد الحلو محلي الصنع." at bounding box center [917, 278] width 436 height 47
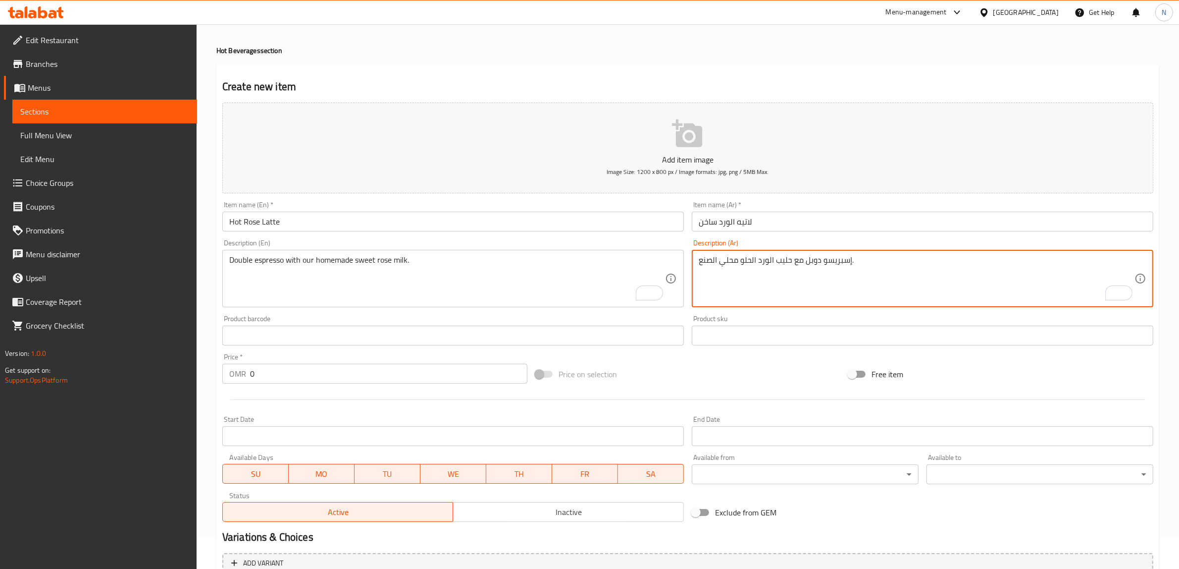
click at [734, 263] on textarea "إسبريسو دوبل مع حليب الورد الحلو محلي الصنع." at bounding box center [917, 278] width 436 height 47
type textarea "إسبريسو دوبل مع حليب الورد الحلو منزلي الصنع الخاص بنا."
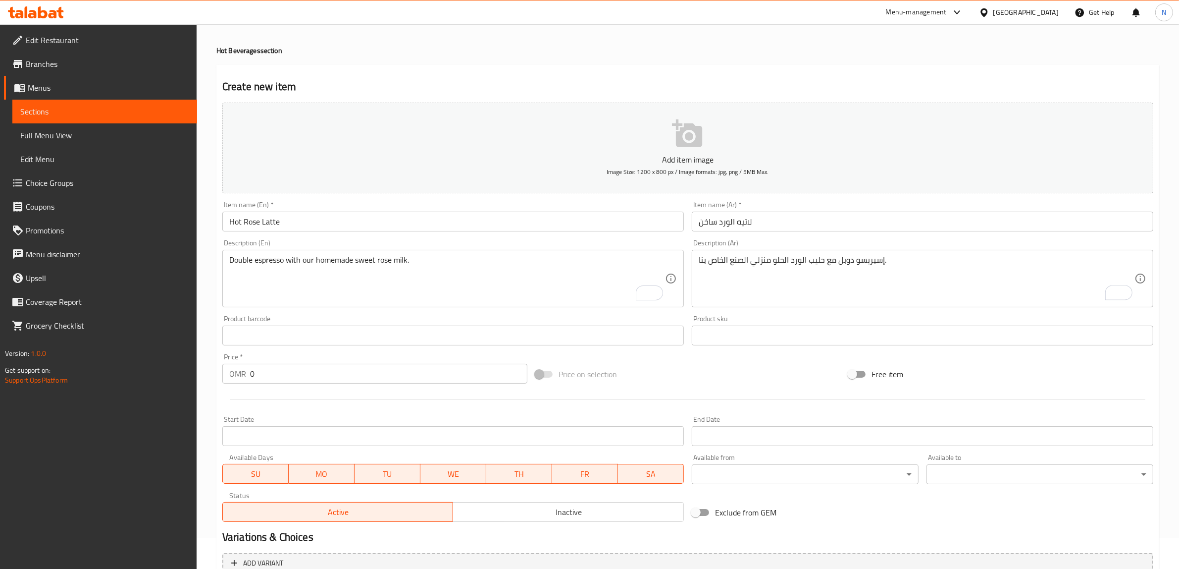
click at [386, 382] on input "0" at bounding box center [388, 374] width 277 height 20
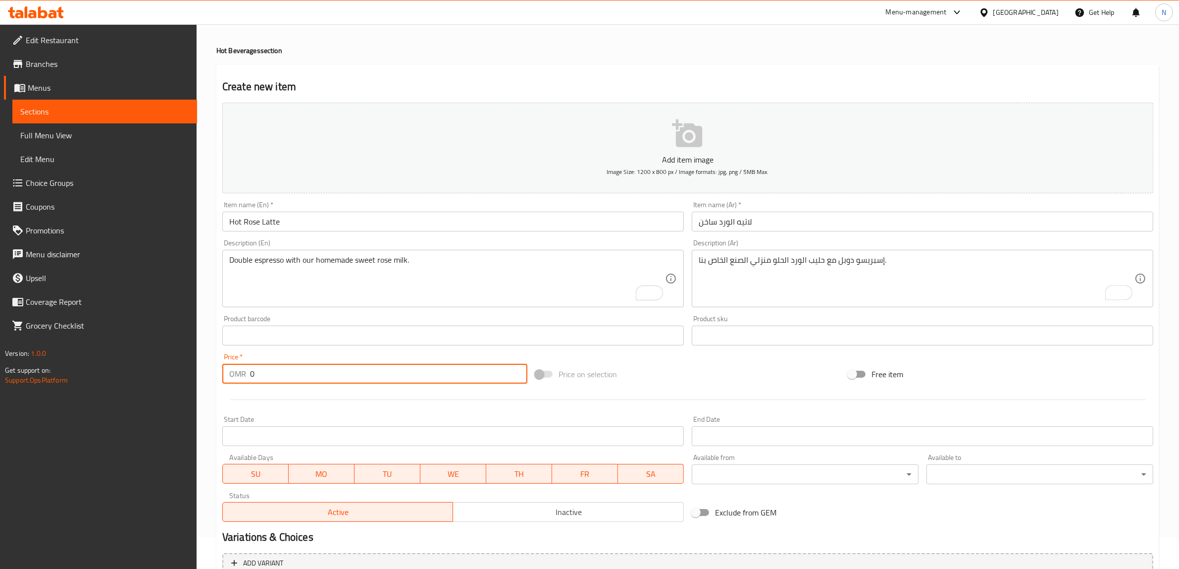
click at [386, 382] on input "0" at bounding box center [388, 374] width 277 height 20
paste input "2.4"
type input "2.4"
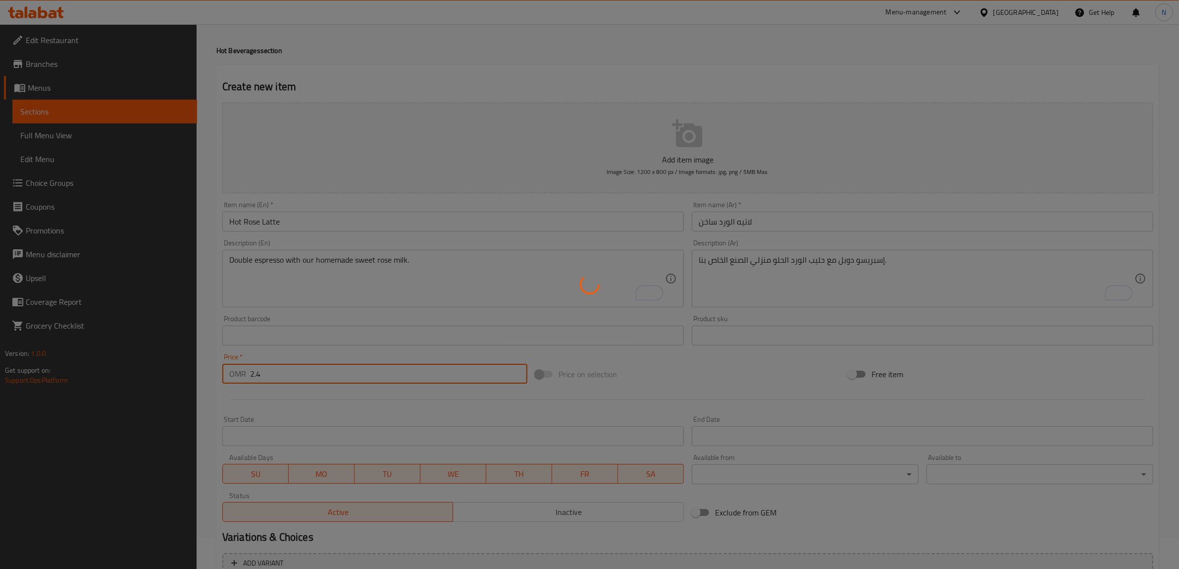
type input "0"
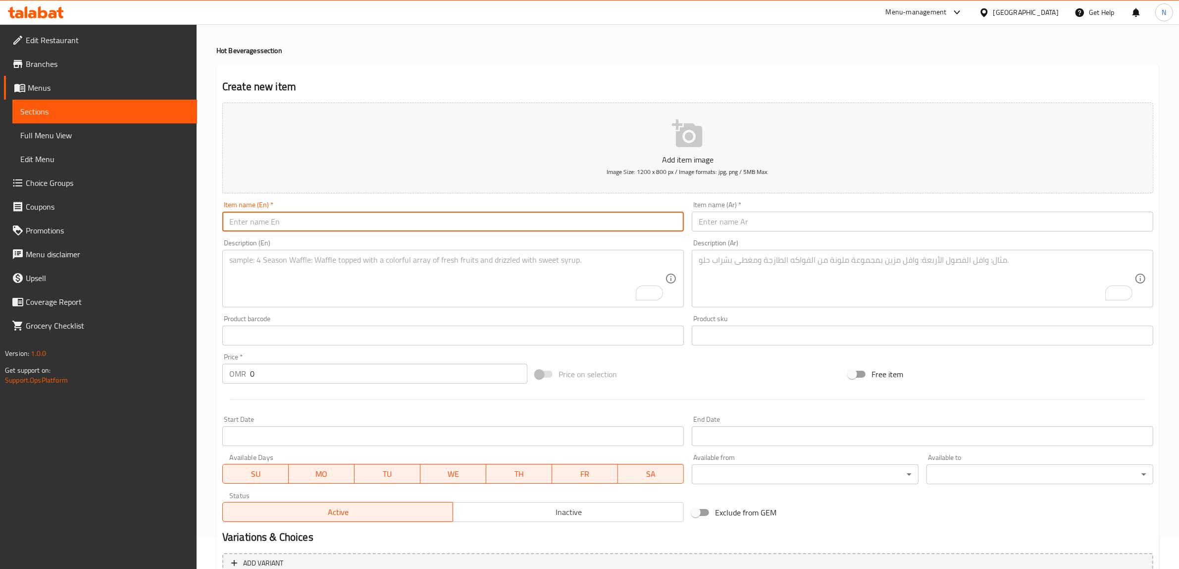
click at [530, 226] on input "text" at bounding box center [453, 222] width 462 height 20
paste input "Hot Saffron Latte"
type input "Hot Saffron Latte"
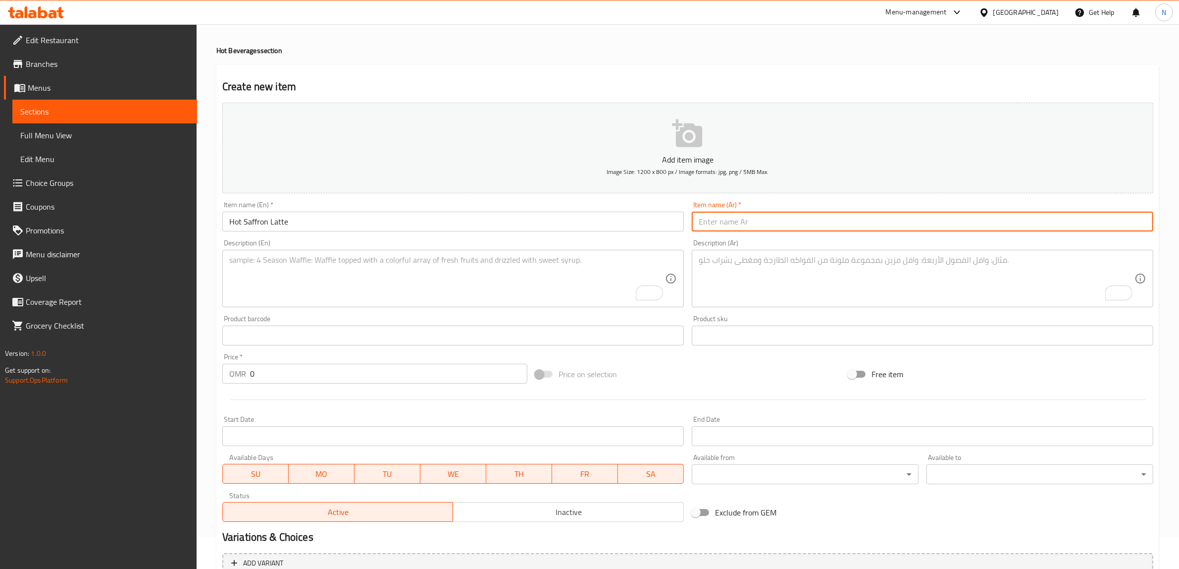
drag, startPoint x: 862, startPoint y: 227, endPoint x: 878, endPoint y: 227, distance: 15.9
click at [862, 227] on input "text" at bounding box center [923, 222] width 462 height 20
paste input "لاتيه الزعفران ساخن"
type input "لاتيه الزعفران ساخن"
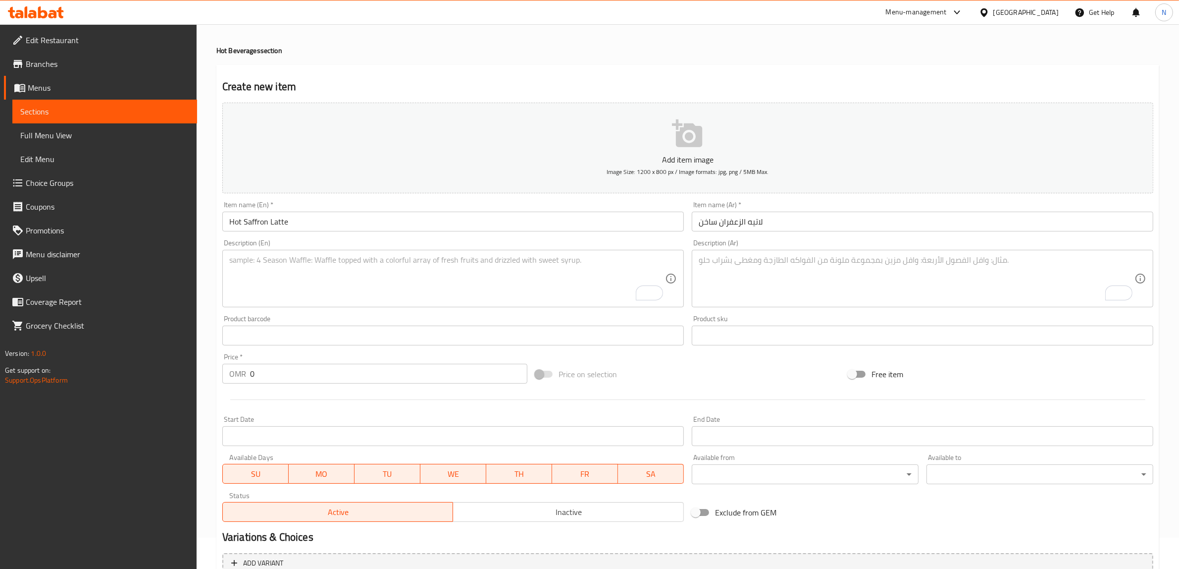
click at [615, 268] on textarea "To enrich screen reader interactions, please activate Accessibility in Grammarl…" at bounding box center [447, 278] width 436 height 47
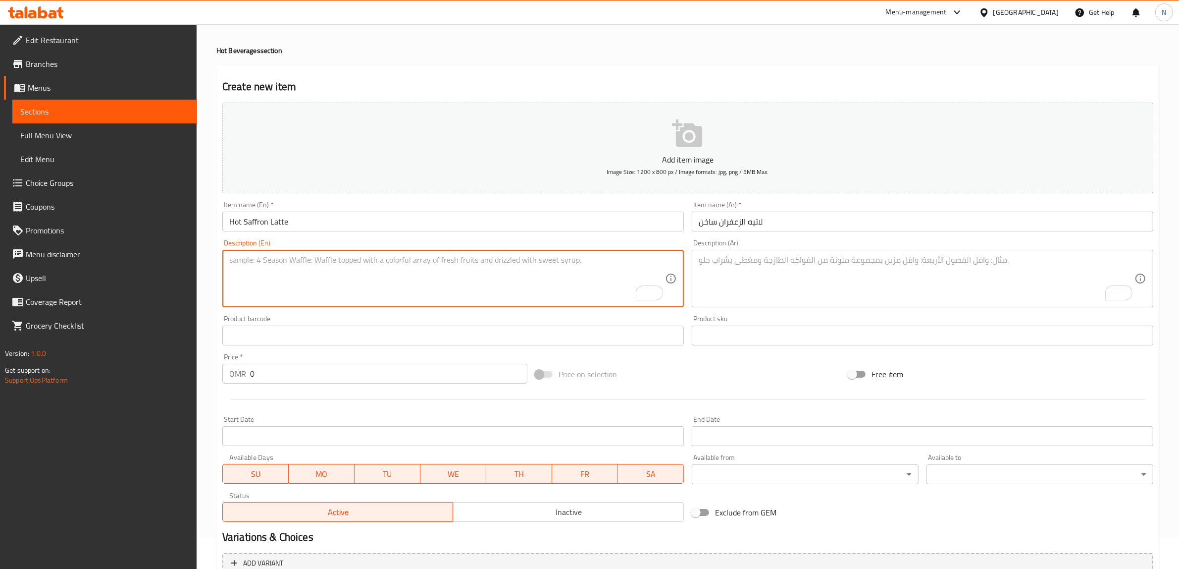
paste textarea "Double espresso with our homemade sweet saffron milk."
type textarea "Double espresso with our homemade sweet saffron milk."
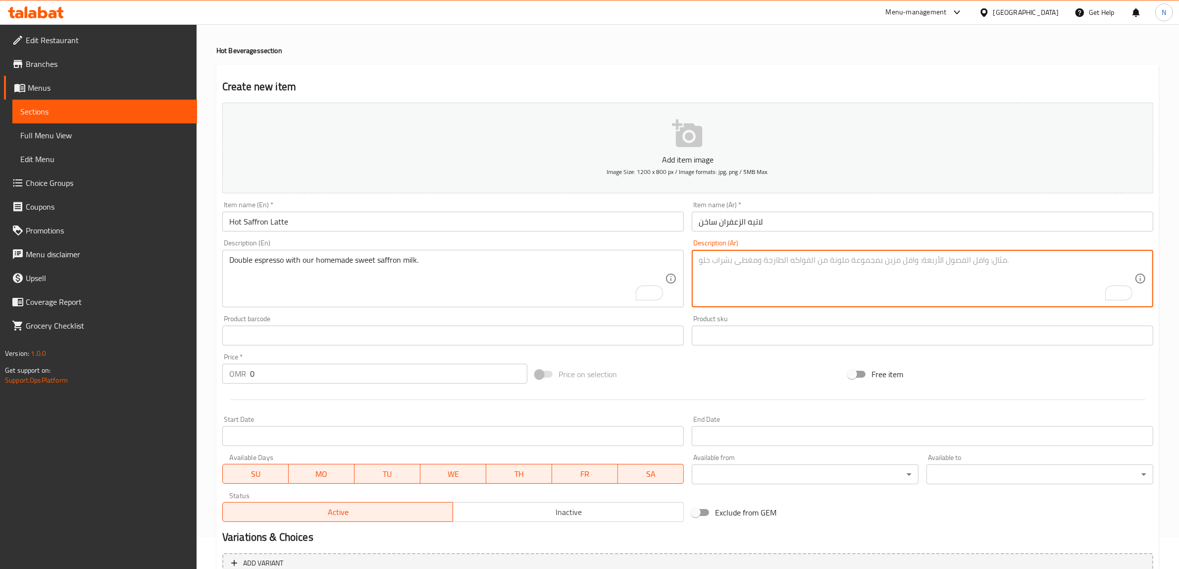
click at [872, 288] on textarea "To enrich screen reader interactions, please activate Accessibility in Grammarl…" at bounding box center [917, 278] width 436 height 47
paste textarea "إسبرسو مزدوج مع حليب الزعفران الحلو محلي الصنع."
click at [851, 264] on textarea "إسبرسو مزدوج مع حليب الزعفران الحلو محلي الصنع." at bounding box center [917, 278] width 436 height 47
click at [833, 271] on textarea "إسبريسو مزدوج مع حليب الزعفران الحلو محلي الصنع." at bounding box center [917, 278] width 436 height 47
click at [831, 268] on textarea "إسبريسو مزدوج مع حليب الزعفران الحلو محلي الصنع." at bounding box center [917, 278] width 436 height 47
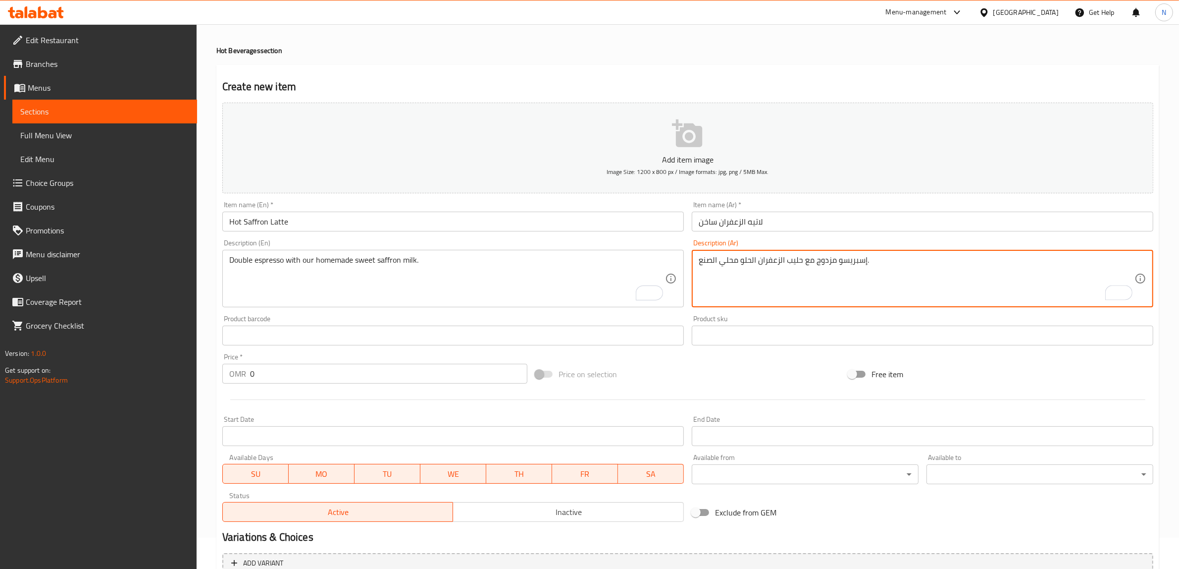
click at [831, 268] on textarea "إسبريسو مزدوج مع حليب الزعفران الحلو محلي الصنع." at bounding box center [917, 278] width 436 height 47
click at [739, 265] on textarea "إسبريسو دوبل مع حليب الزعفران الحلو محلي الصنع." at bounding box center [917, 278] width 436 height 47
click at [726, 265] on textarea "إسبريسو دوبل مع حليب الزعفران الحلو منزلي الصنع الهاص بنا." at bounding box center [917, 278] width 436 height 47
type textarea "إسبريسو دوبل مع حليب الزعفران الحلو منزلي الصنع الخاص بنا."
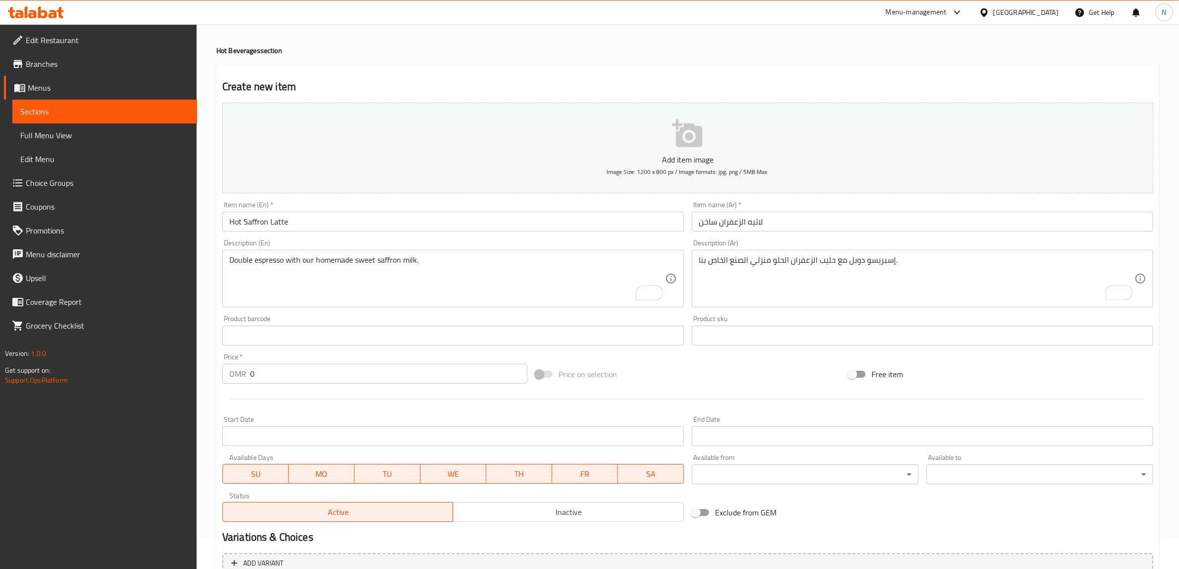
click at [408, 382] on input "0" at bounding box center [388, 374] width 277 height 20
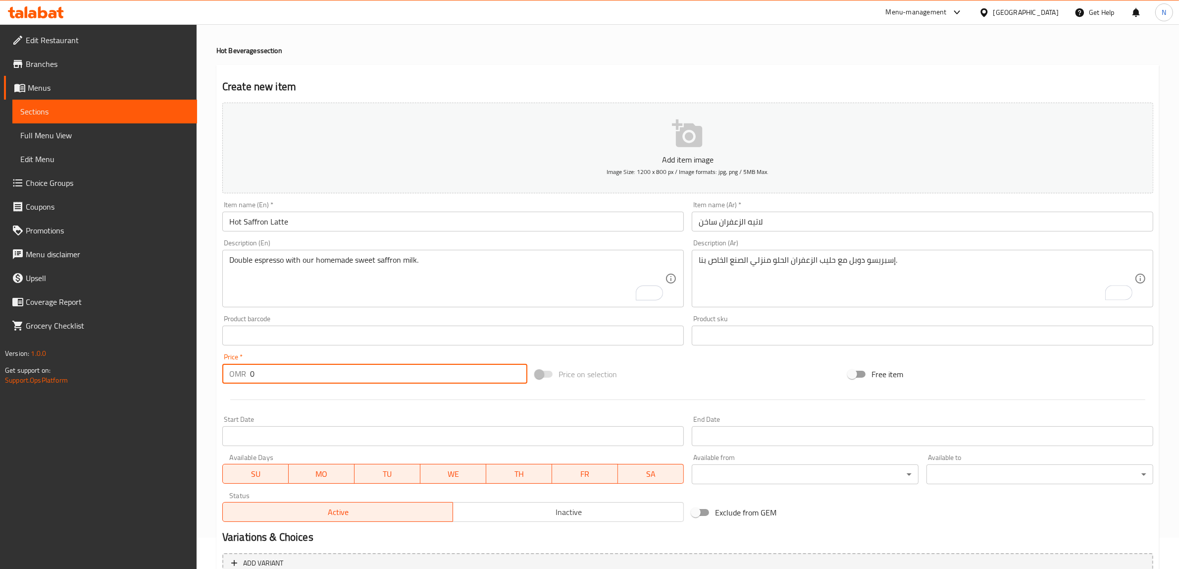
click at [408, 382] on input "0" at bounding box center [388, 374] width 277 height 20
paste input "2.5"
type input "2.5"
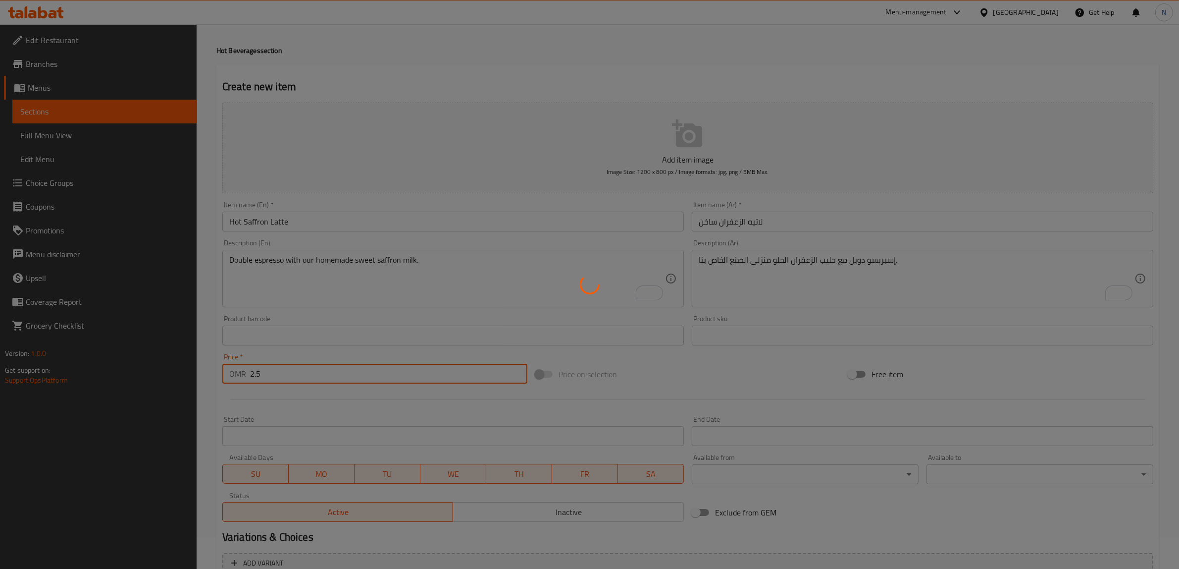
type input "0"
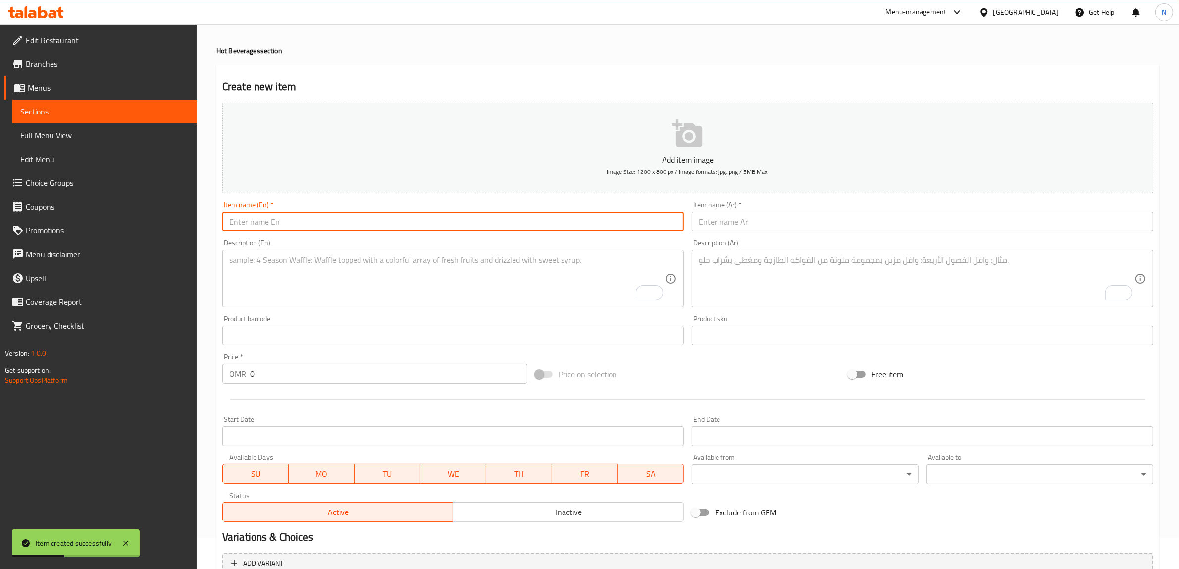
click at [493, 214] on input "text" at bounding box center [453, 222] width 462 height 20
paste input "Hot Organic Matcha Latte"
type input "Hot Organic Matcha Latte"
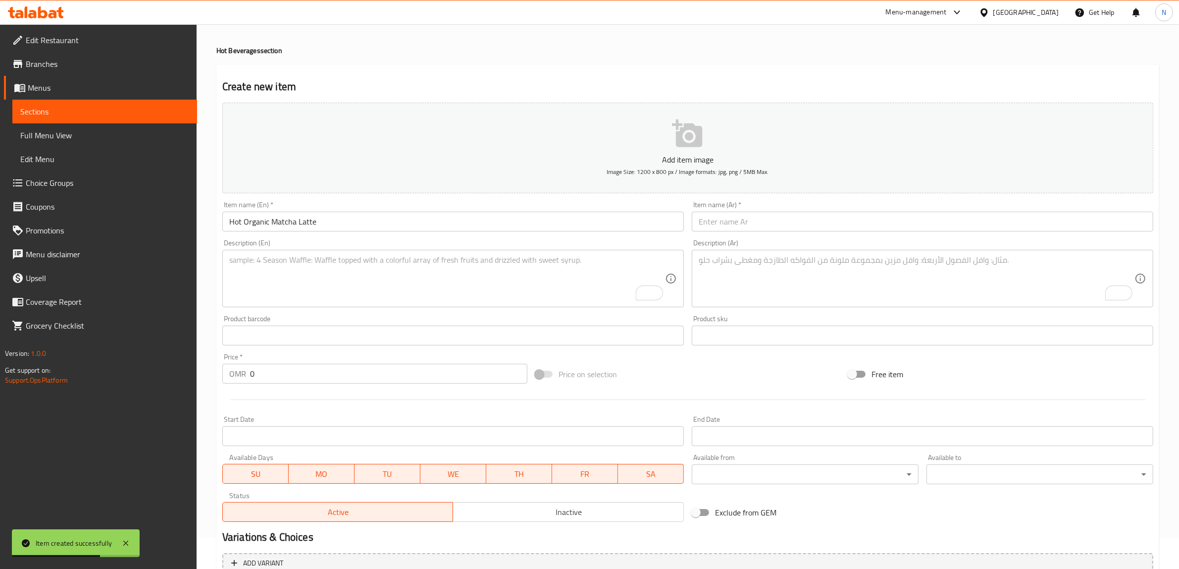
click at [898, 216] on input "text" at bounding box center [923, 222] width 462 height 20
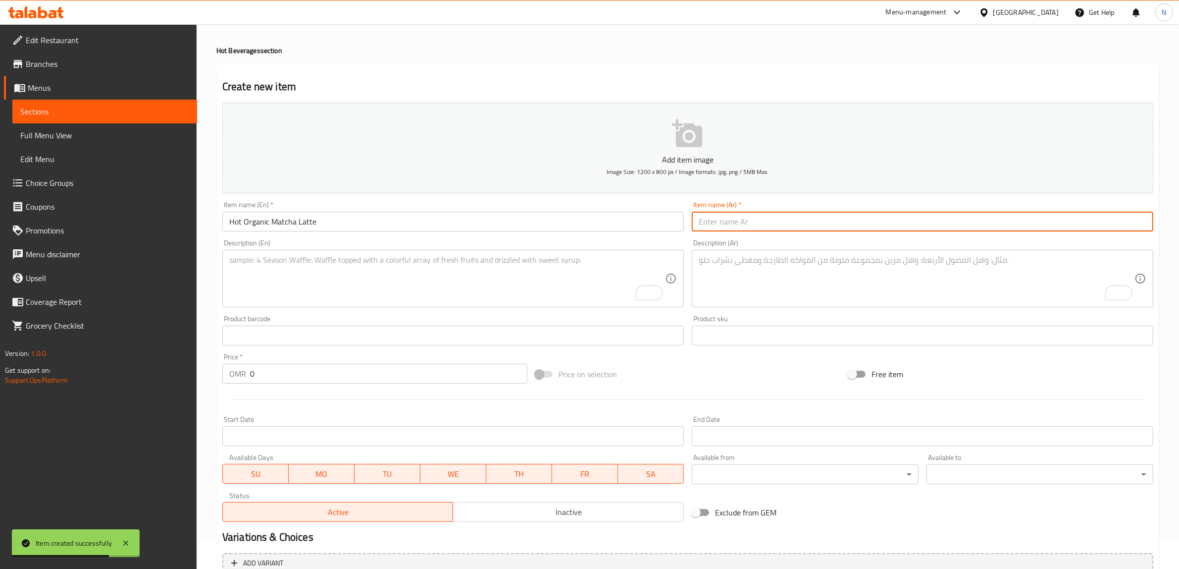
paste input "[PERSON_NAME]ه عضوي ساخن"
type input "[PERSON_NAME]ه عضوي ساخن"
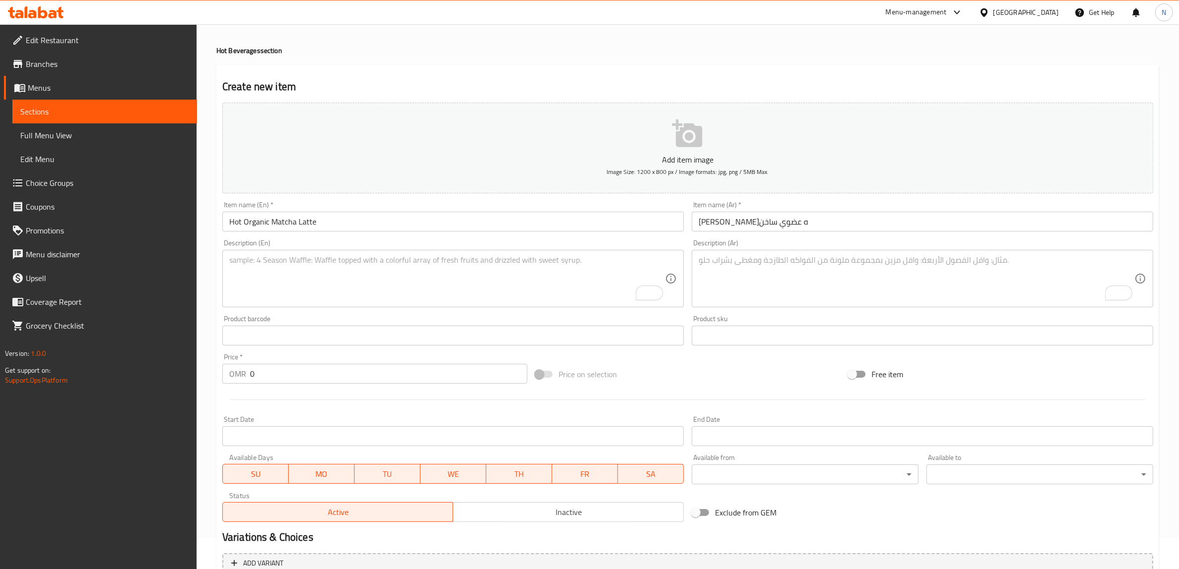
click at [605, 266] on textarea "To enrich screen reader interactions, please activate Accessibility in Grammarl…" at bounding box center [447, 278] width 436 height 47
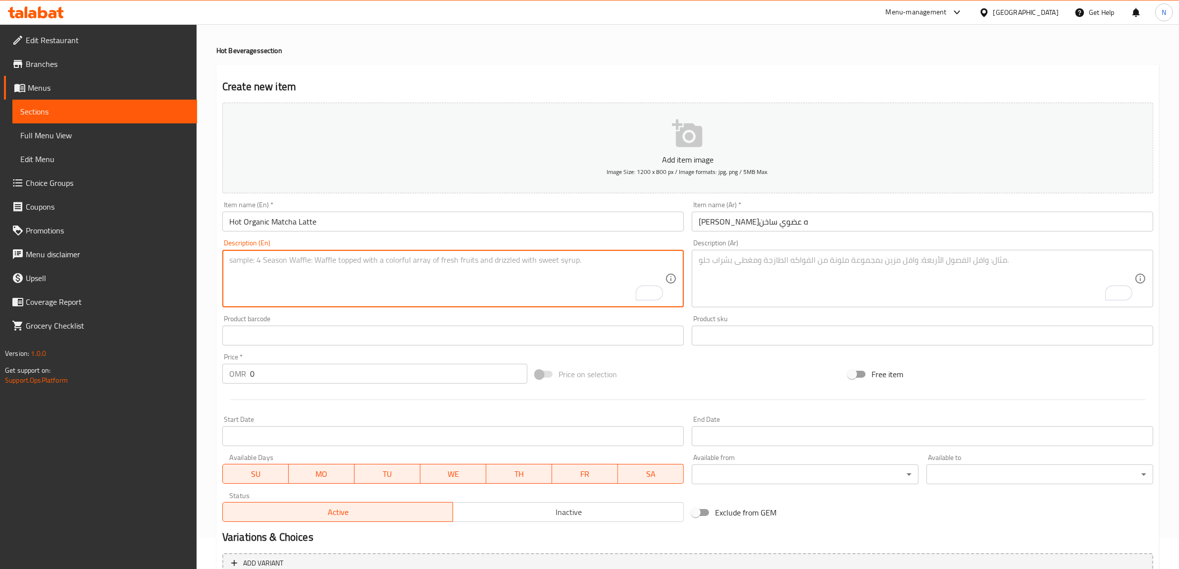
paste textarea "Premium organic Japanese matcha tea powder, steamed milk and stevia. Our organi…"
click at [414, 278] on textarea "Premium organic Japanese matcha tea powder, steamed milk and stevia. Our organi…" at bounding box center [447, 278] width 436 height 47
type textarea "Premium organic Japanese matcha tea powder, steamed milk and stevia. Our organi…"
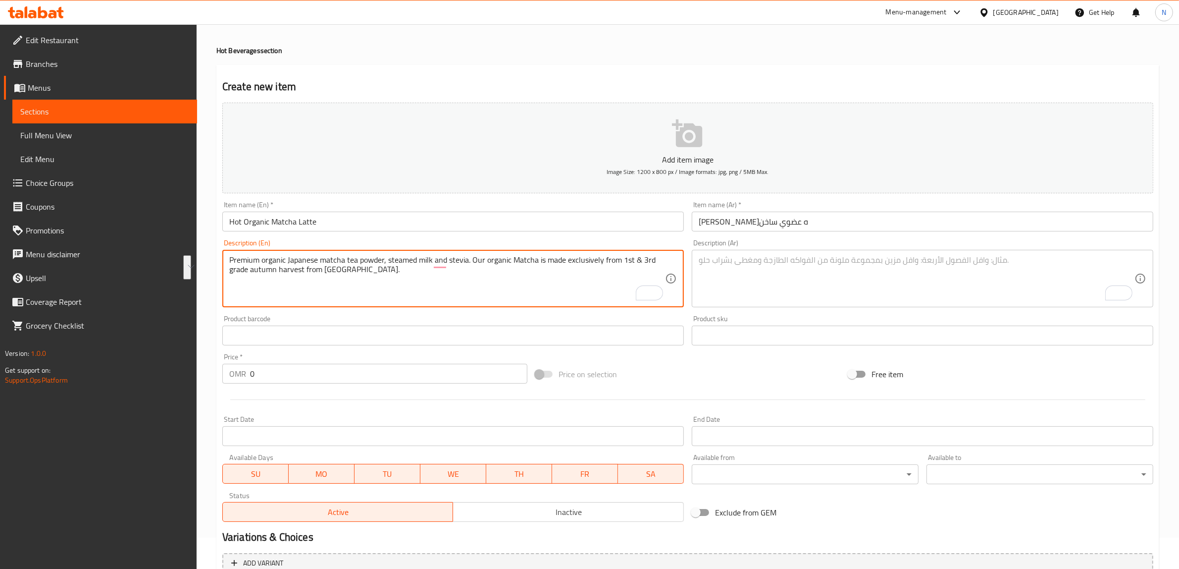
click at [887, 301] on textarea "To enrich screen reader interactions, please activate Accessibility in Grammarl…" at bounding box center [917, 278] width 436 height 47
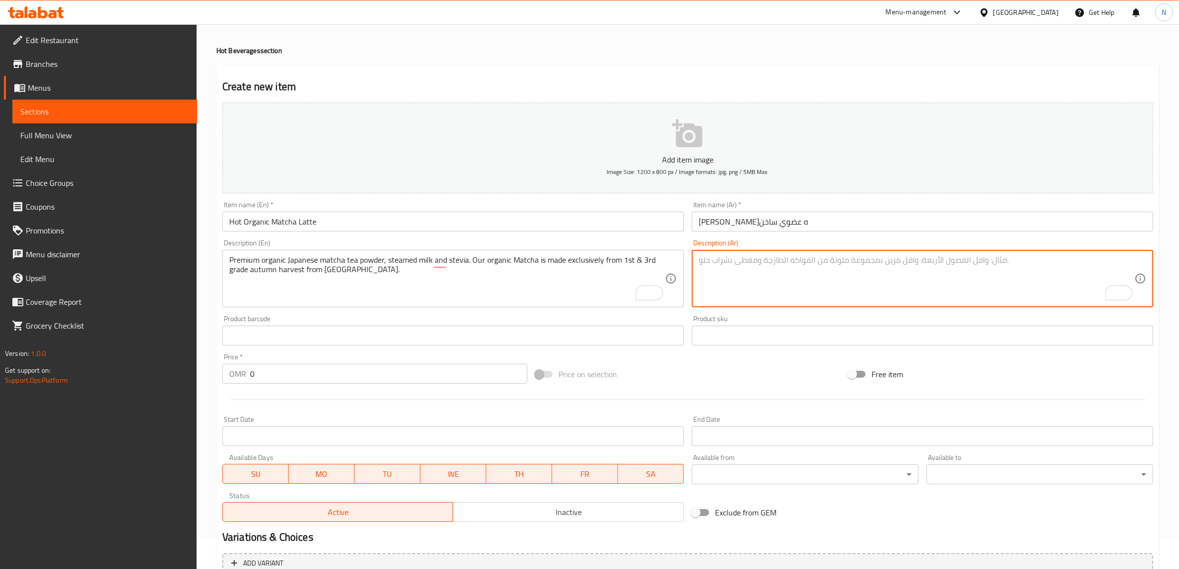
paste textarea "مسحوق شاي ماتشا ياباني عضوي فاخر، مع حليب مبخر، وستيفيا. يُصنع شاي ماتشا العضوي…"
click at [1107, 263] on textarea "مسحوق شاي ماتشا ياباني عضوي فاخر، مع حليب مبخر، وستيفيا. يُصنع شاي ماتشا العضوي…" at bounding box center [917, 278] width 436 height 47
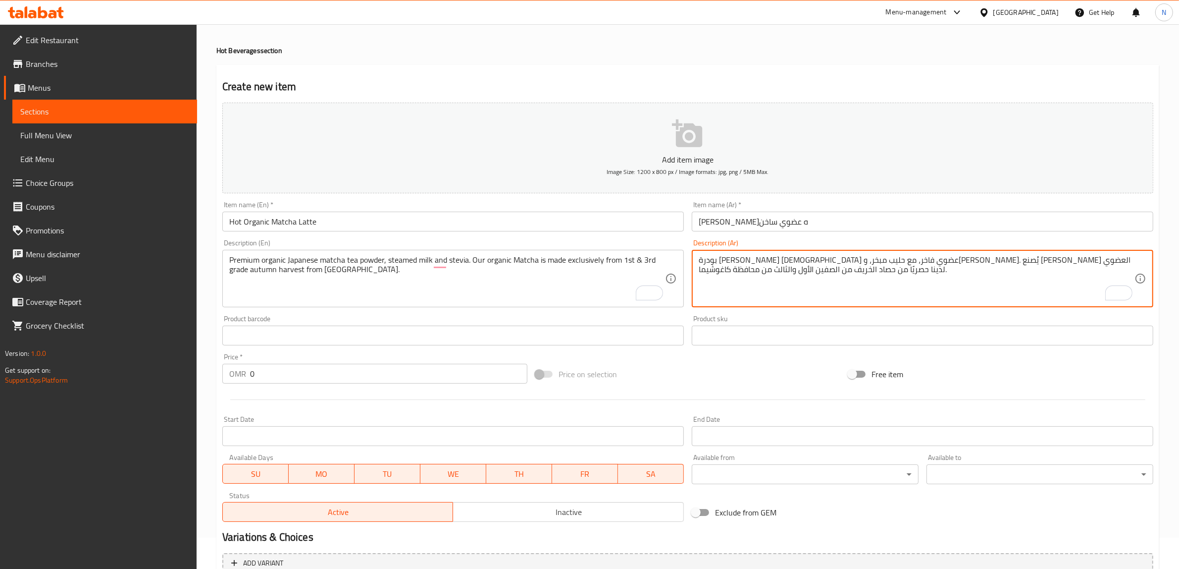
click at [1021, 265] on textarea "بودرة شاي ماتشا ياباني عضوي فاخر، مع حليب مبخر، وستيفيا. يُصنع شاي ماتشا العضوي…" at bounding box center [917, 278] width 436 height 47
click at [988, 260] on textarea "بودرة شاي ماتشا ياباني عضوي بريميوم، مع حليب مبخر، وستيفيا. يُصنع شاي ماتشا الع…" at bounding box center [917, 278] width 436 height 47
click at [837, 263] on textarea "بودرة شاي ماتشا ياباني عضوي بريميوم، حليب مبخر، وستيفيا. يُصنع شاي ماتشا العضوي…" at bounding box center [917, 278] width 436 height 47
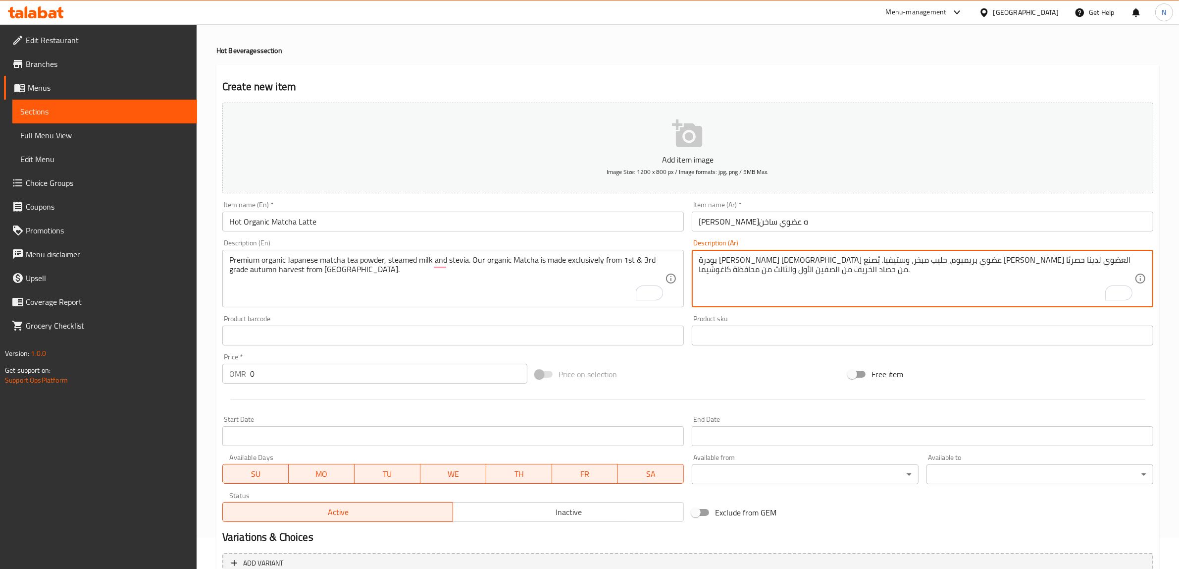
click at [837, 263] on textarea "بودرة شاي ماتشا ياباني عضوي بريميوم، حليب مبخر، وستيفيا. يُصنع شاي ماتشا العضوي…" at bounding box center [917, 278] width 436 height 47
type textarea "بودرة شاي ماتشا ياباني عضوي بريميوم، حليب مبخر، وستيفيا. يُصنع شاي ماتشا العضوي…"
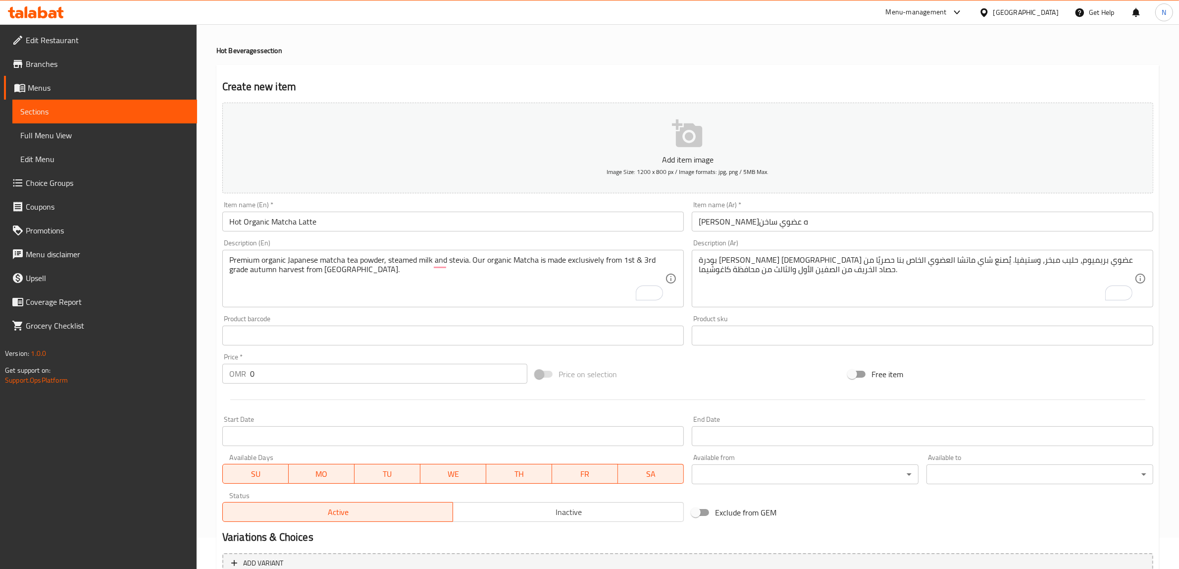
click at [353, 370] on input "0" at bounding box center [388, 374] width 277 height 20
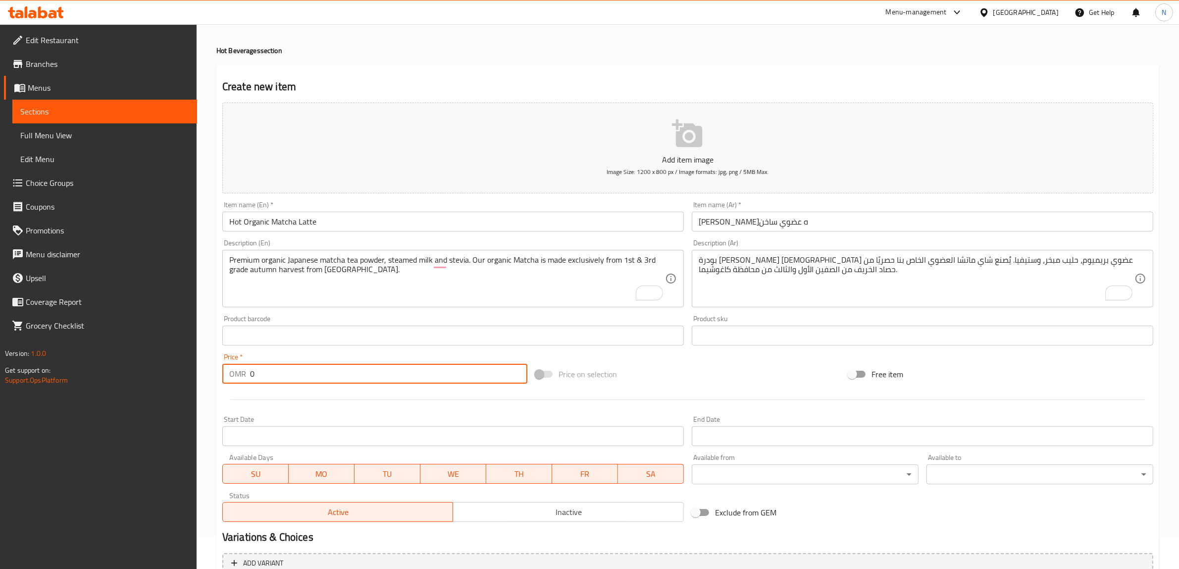
click at [353, 370] on input "0" at bounding box center [388, 374] width 277 height 20
paste input "2.51"
type input "2.51"
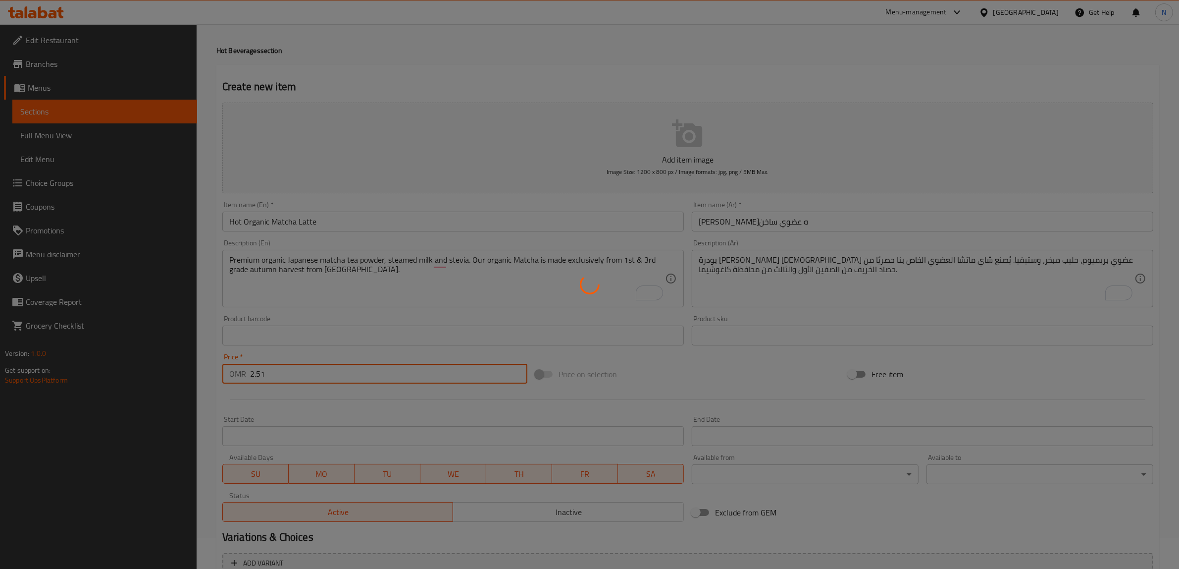
type input "0"
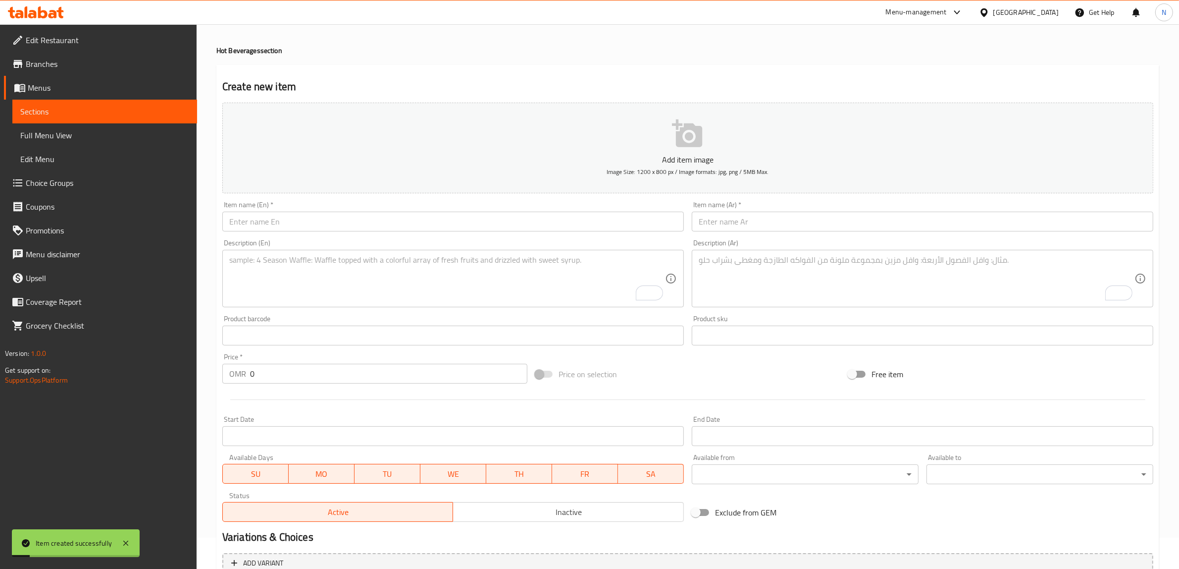
click at [517, 219] on input "text" at bounding box center [453, 222] width 462 height 20
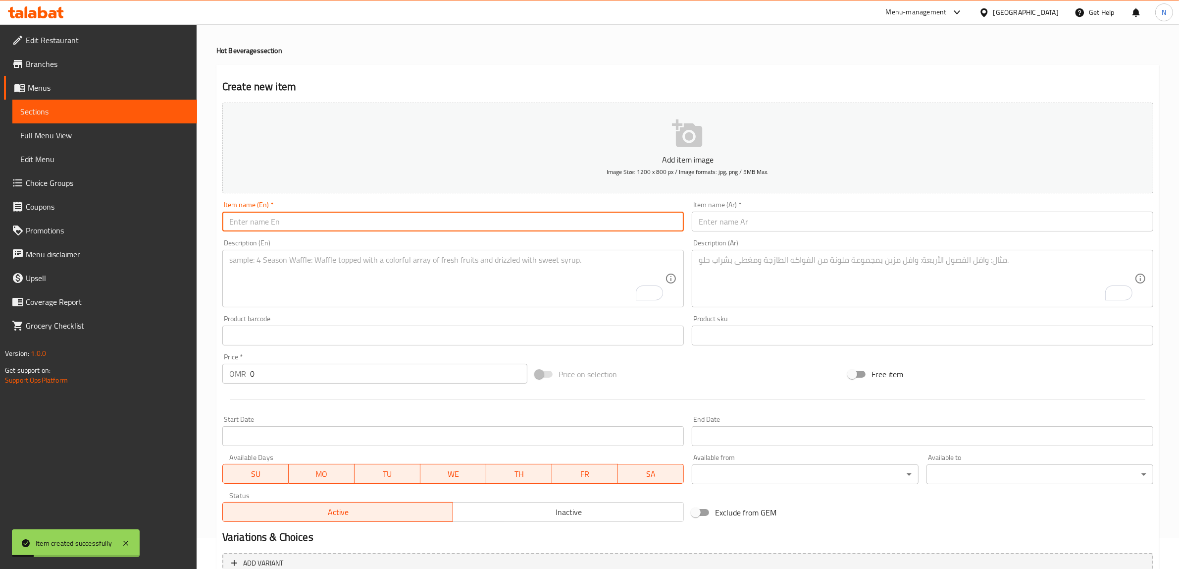
paste input "Hot Pistachio Latte"
type input "Hot Pistachio Latte"
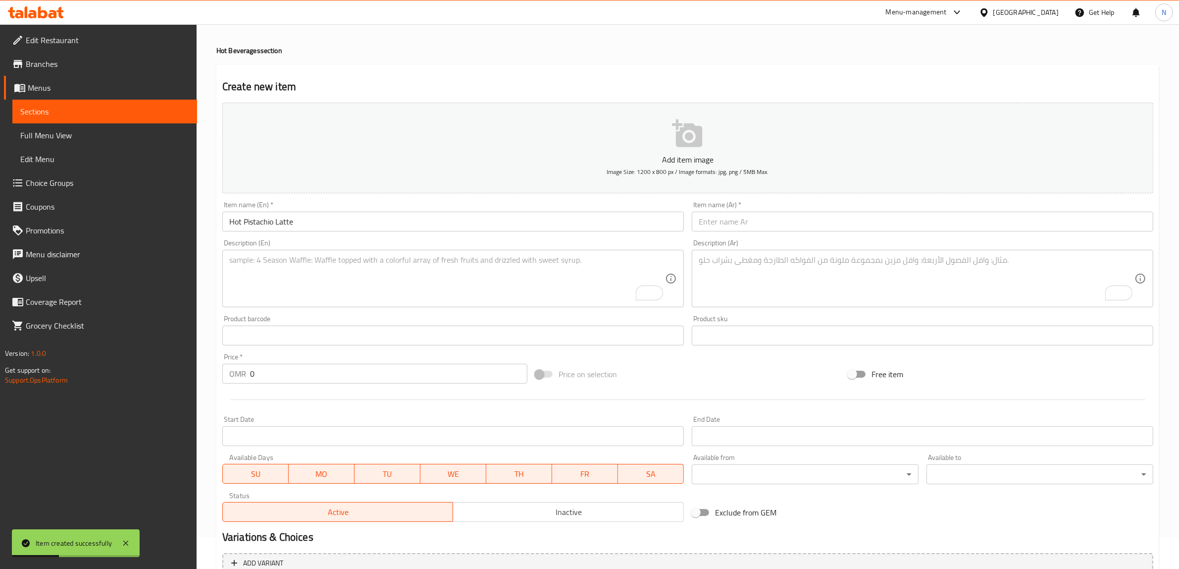
click at [914, 218] on input "text" at bounding box center [923, 222] width 462 height 20
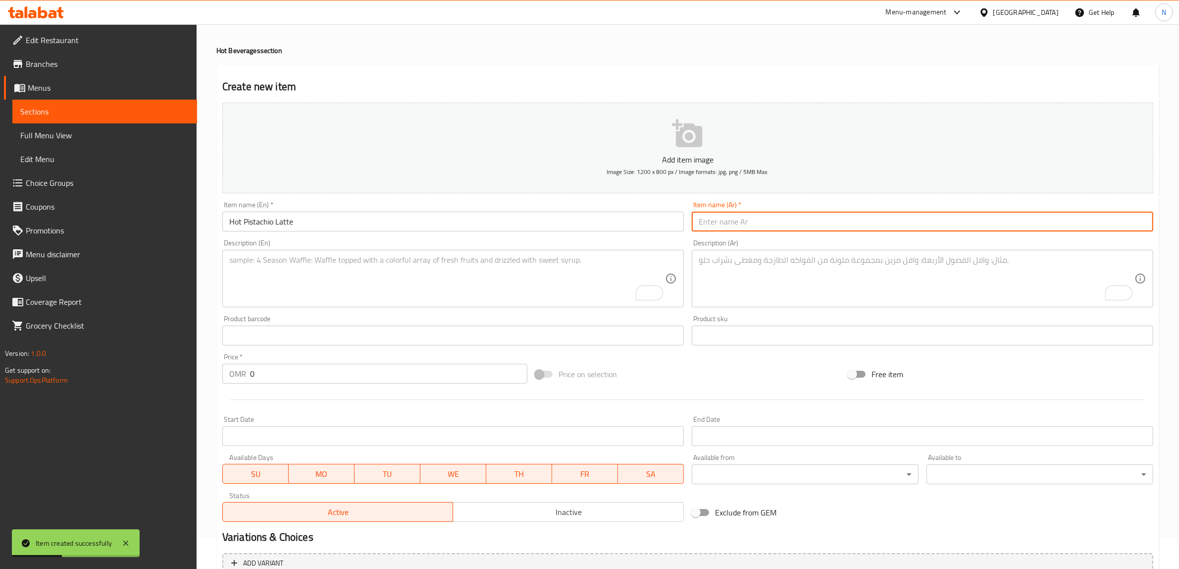
paste input "لاتيه الفستق ساخن"
type input "لاتيه الفستق ساخن"
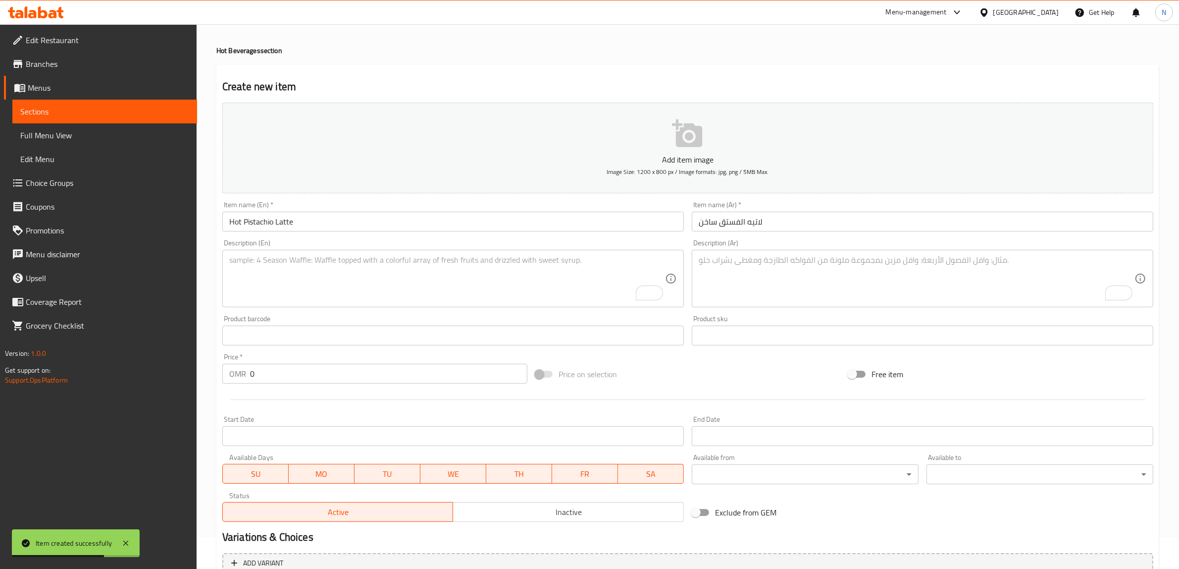
click at [532, 259] on textarea "To enrich screen reader interactions, please activate Accessibility in Grammarl…" at bounding box center [447, 278] width 436 height 47
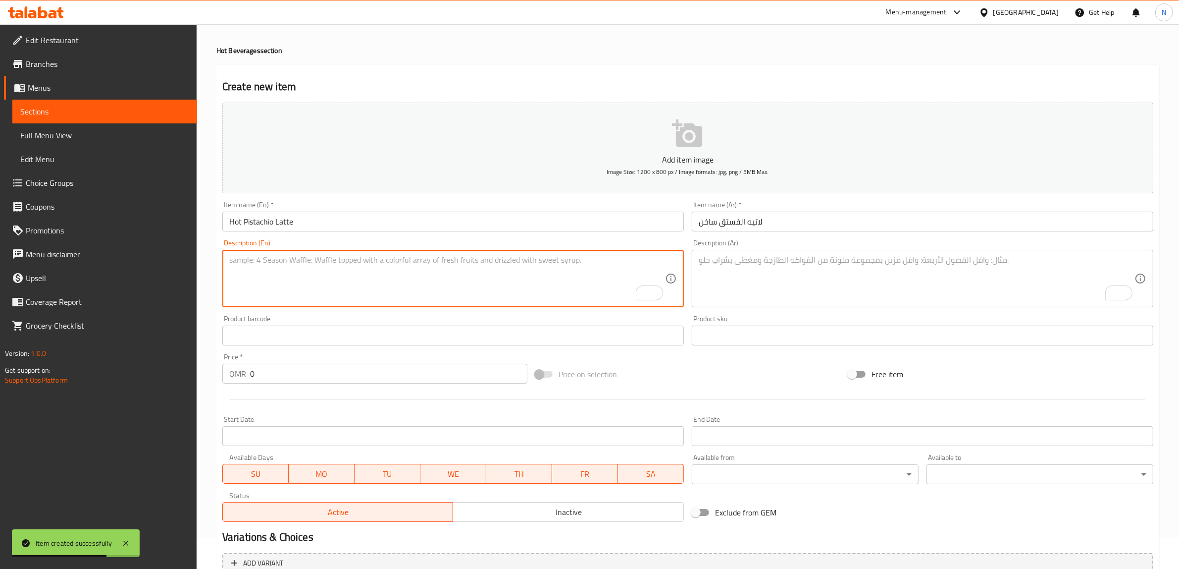
paste textarea "Double espresso with our homemade sweet pistachio milk."
type textarea "Double espresso with our homemade sweet pistachio milk."
click at [805, 264] on textarea "To enrich screen reader interactions, please activate Accessibility in Grammarl…" at bounding box center [917, 278] width 436 height 47
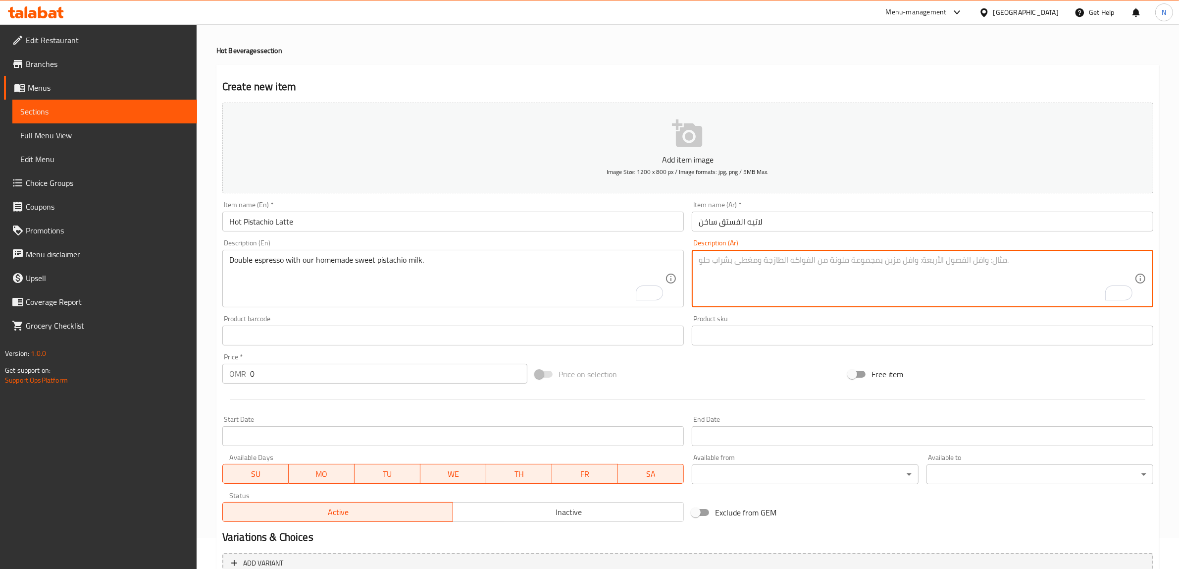
paste textarea "إسبرسو مزدوج مع حليب الفستق الحلو محلي الصنع."
click at [849, 265] on textarea "إسبرسو مزدوج مع حليب الفستق الحلو محلي الصنع." at bounding box center [917, 278] width 436 height 47
click at [824, 261] on textarea "إسبريسو مزدوج مع حليب الفستق الحلو محلي الصنع." at bounding box center [917, 278] width 436 height 47
click at [826, 261] on textarea "إسبريسو مزدوج مع حليب الفستق الحلو محلي الصنع." at bounding box center [917, 278] width 436 height 47
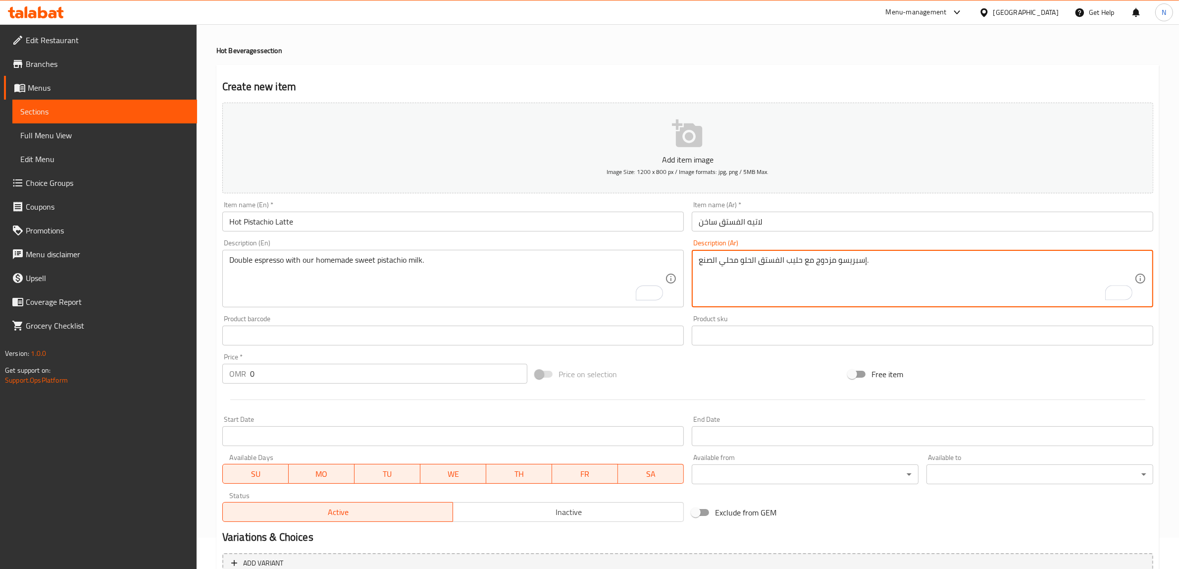
click at [826, 261] on textarea "إسبريسو مزدوج مع حليب الفستق الحلو محلي الصنع." at bounding box center [917, 278] width 436 height 47
click at [726, 264] on textarea "إسبريسو دوبل مع حليب الفستق الحلو محلي الصنع." at bounding box center [917, 278] width 436 height 47
type textarea "إسبريسو دوبل مع حليب الفستق الحلو منزلي الصنع."
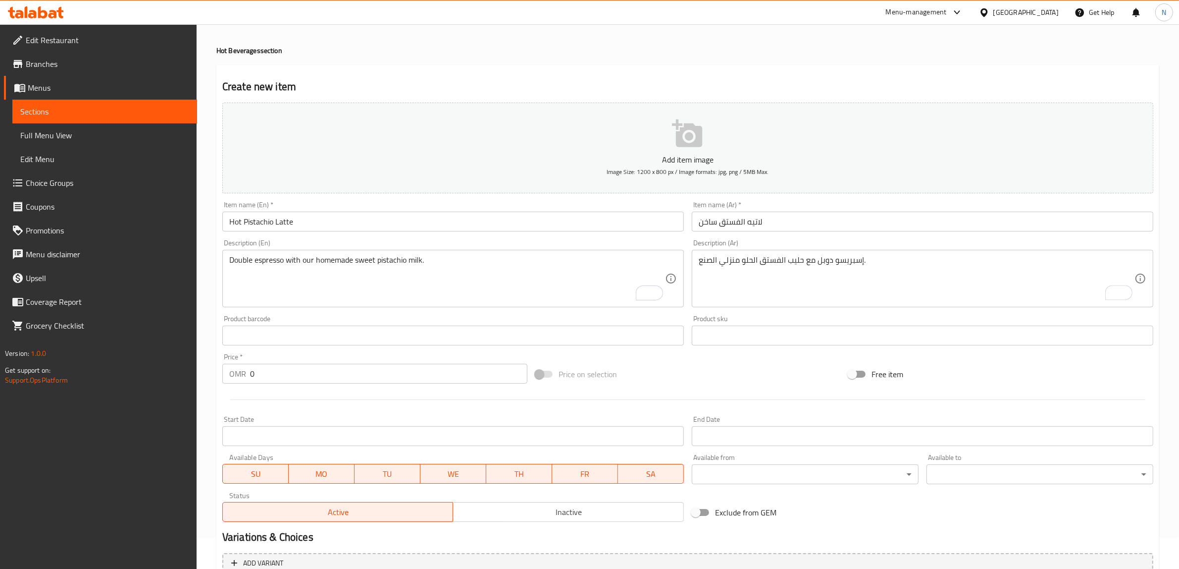
click at [321, 362] on div "Price   * OMR 0 Price *" at bounding box center [374, 368] width 305 height 30
drag, startPoint x: 321, startPoint y: 362, endPoint x: 316, endPoint y: 394, distance: 33.1
click at [309, 374] on div "Price   * OMR 0 Price *" at bounding box center [374, 368] width 305 height 30
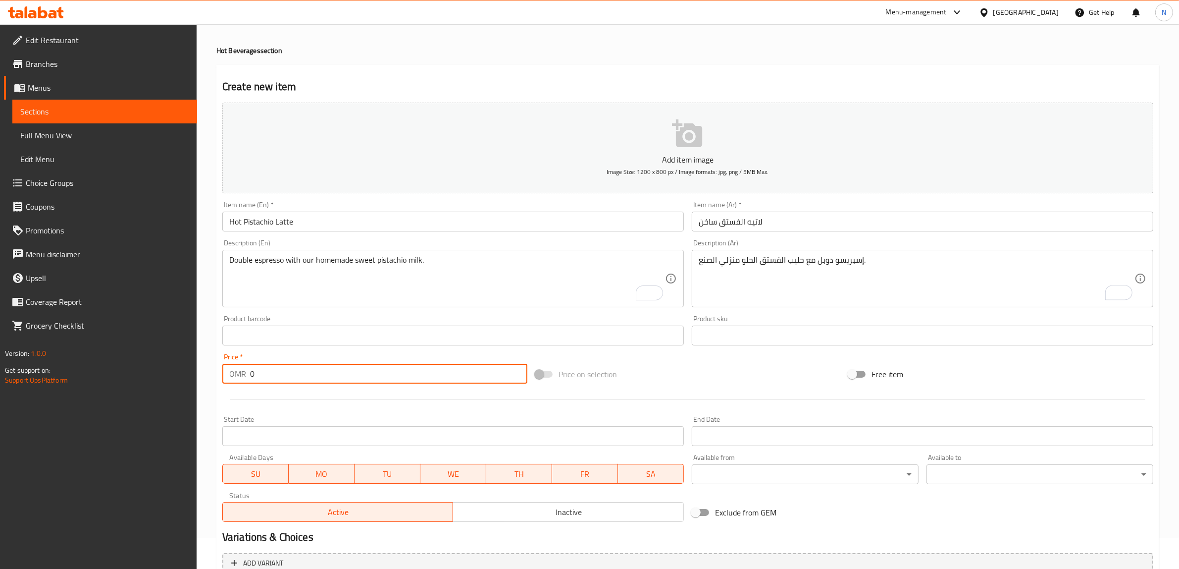
click at [323, 380] on input "0" at bounding box center [388, 374] width 277 height 20
paste input "2.75"
type input "2.75"
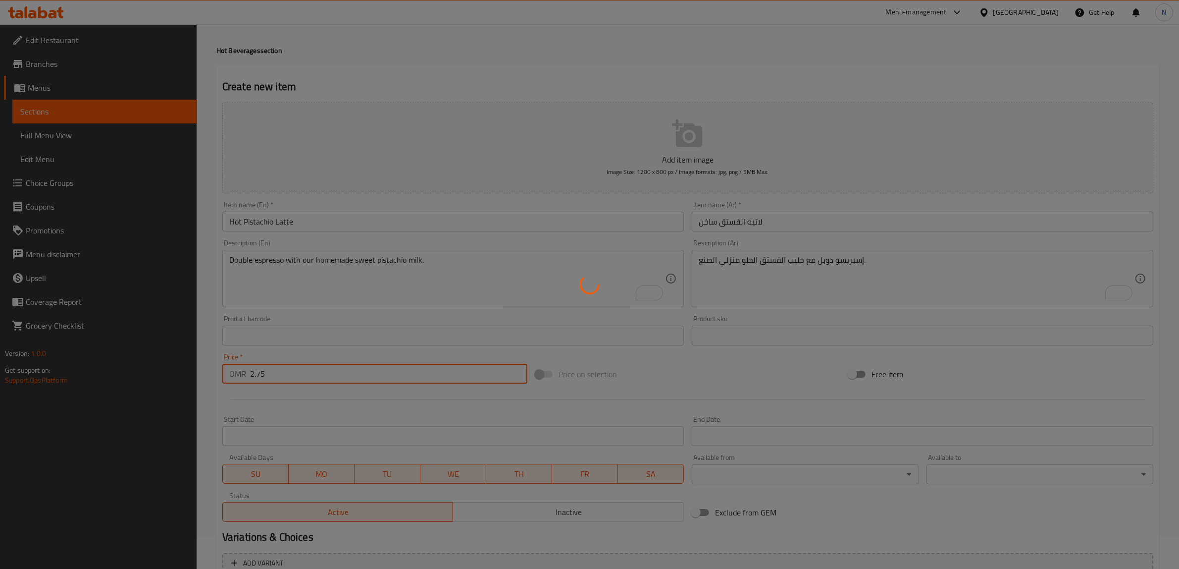
type input "0"
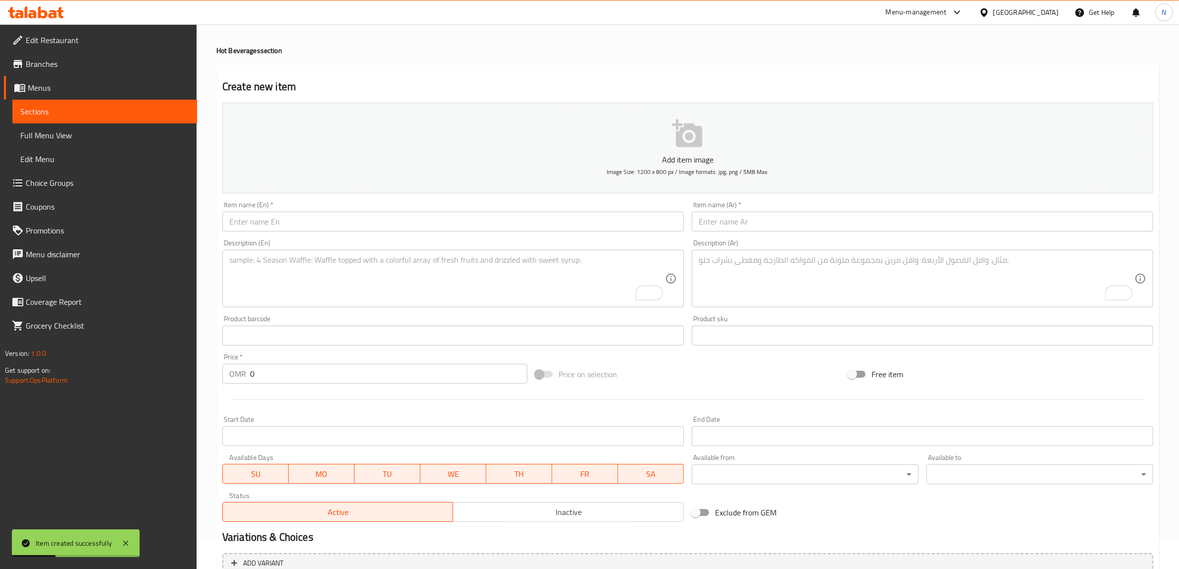
click at [557, 227] on input "text" at bounding box center [453, 222] width 462 height 20
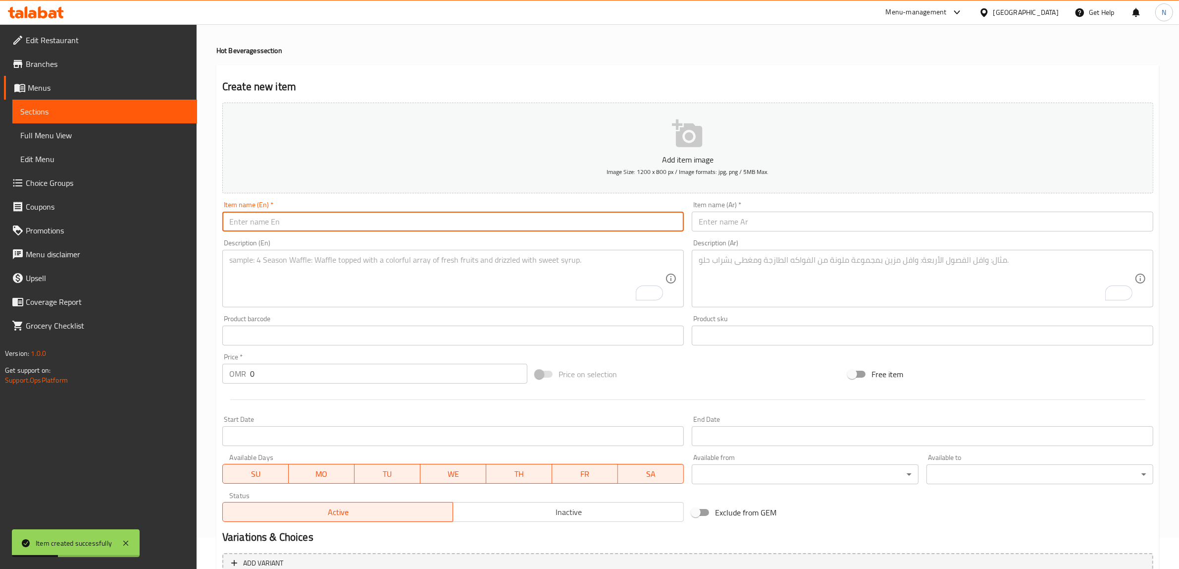
paste input "Hot Cocoa"
type input "Hot Cocoa"
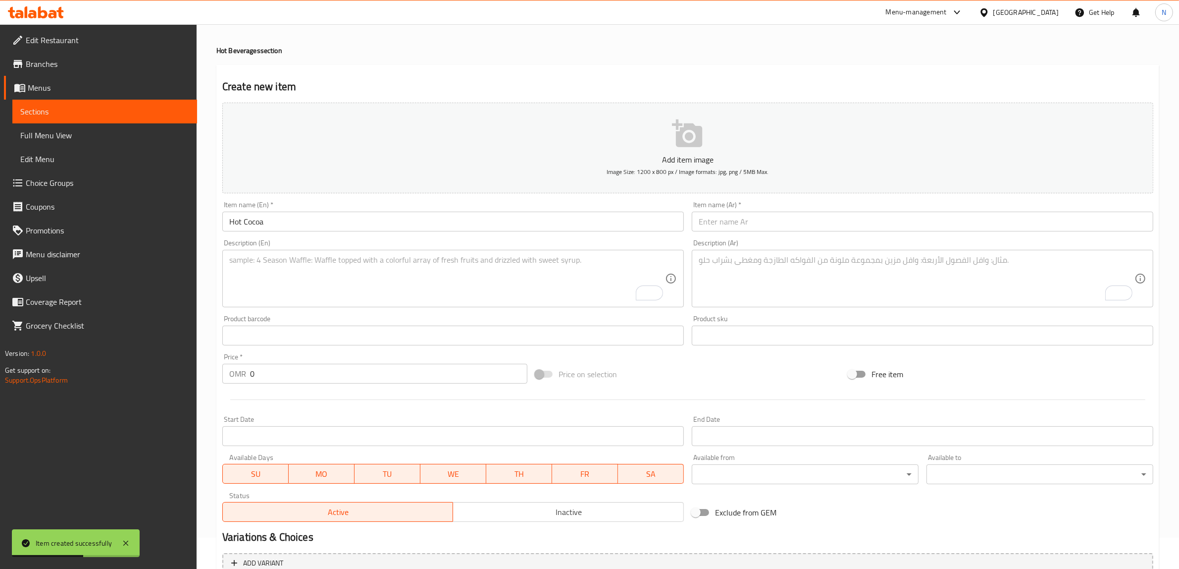
click at [828, 221] on input "text" at bounding box center [923, 222] width 462 height 20
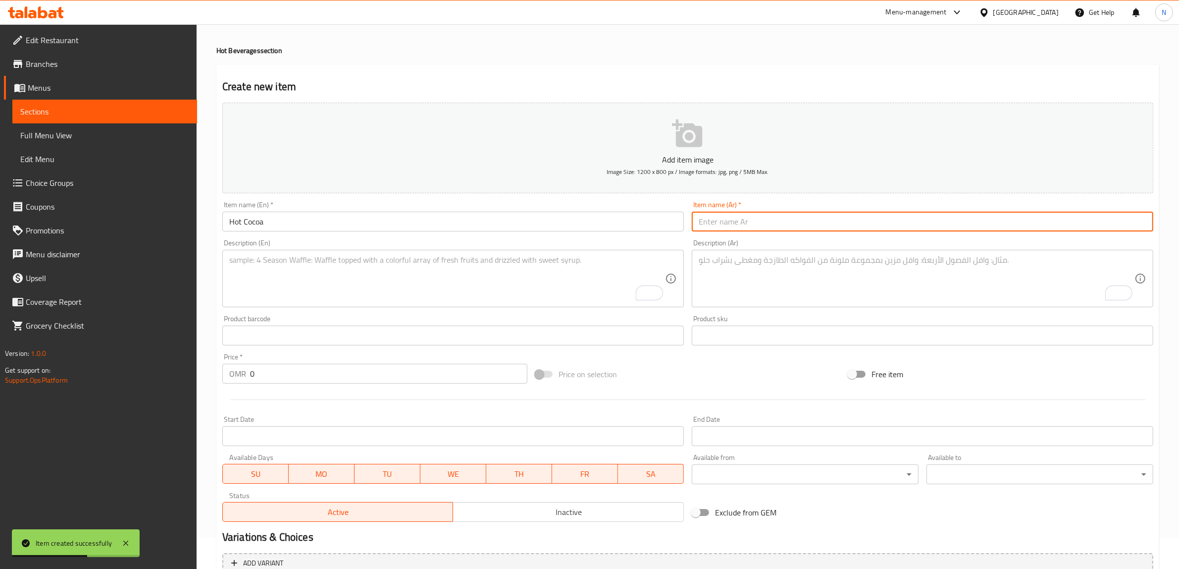
paste input "حليب شوكولاتة ساخن"
type input "حليب شوكولاتة ساخن"
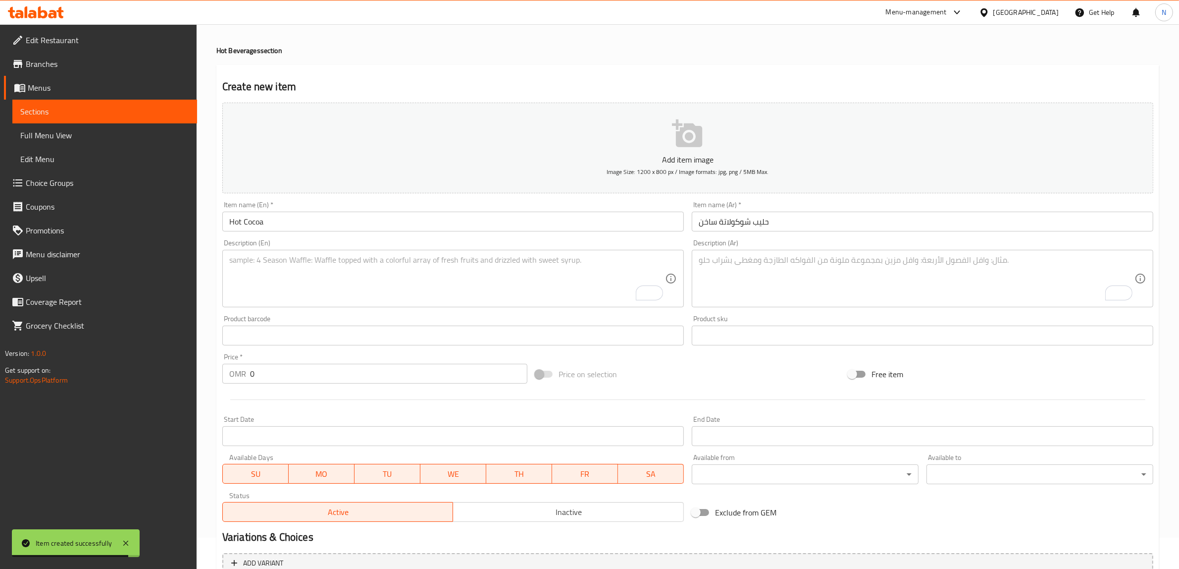
click at [506, 280] on textarea "To enrich screen reader interactions, please activate Accessibility in Grammarl…" at bounding box center [447, 278] width 436 height 47
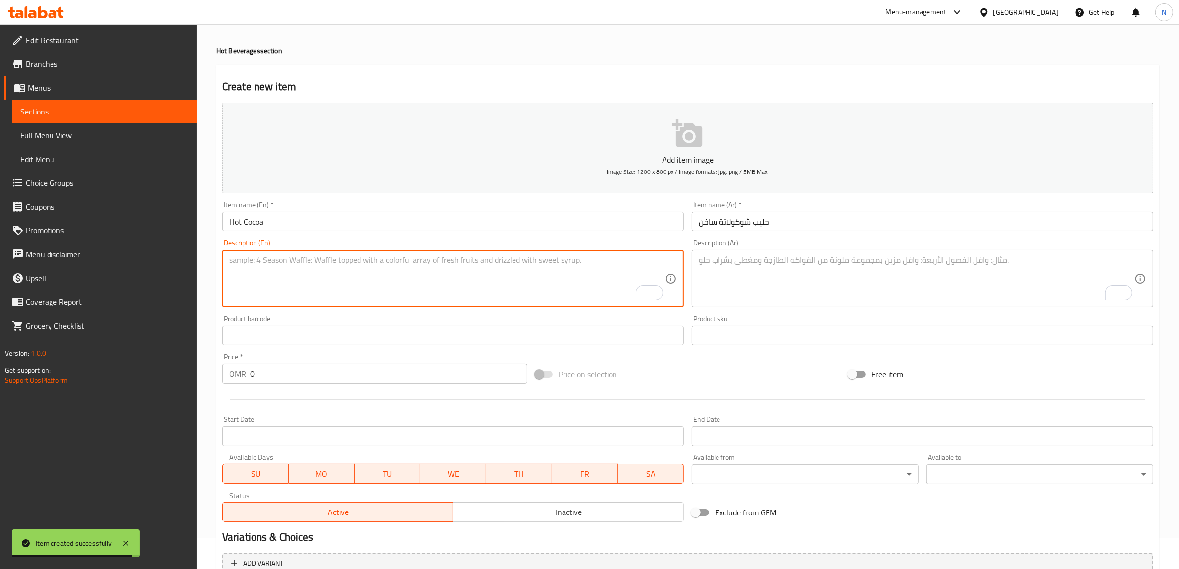
paste textarea "Rich and velvety hot chocolate, topped with a light froth for the perfect comfo…"
type textarea "Rich and velvety hot chocolate, topped with a light froth for the perfect comfo…"
click at [791, 266] on textarea "To enrich screen reader interactions, please activate Accessibility in Grammarl…" at bounding box center [917, 278] width 436 height 47
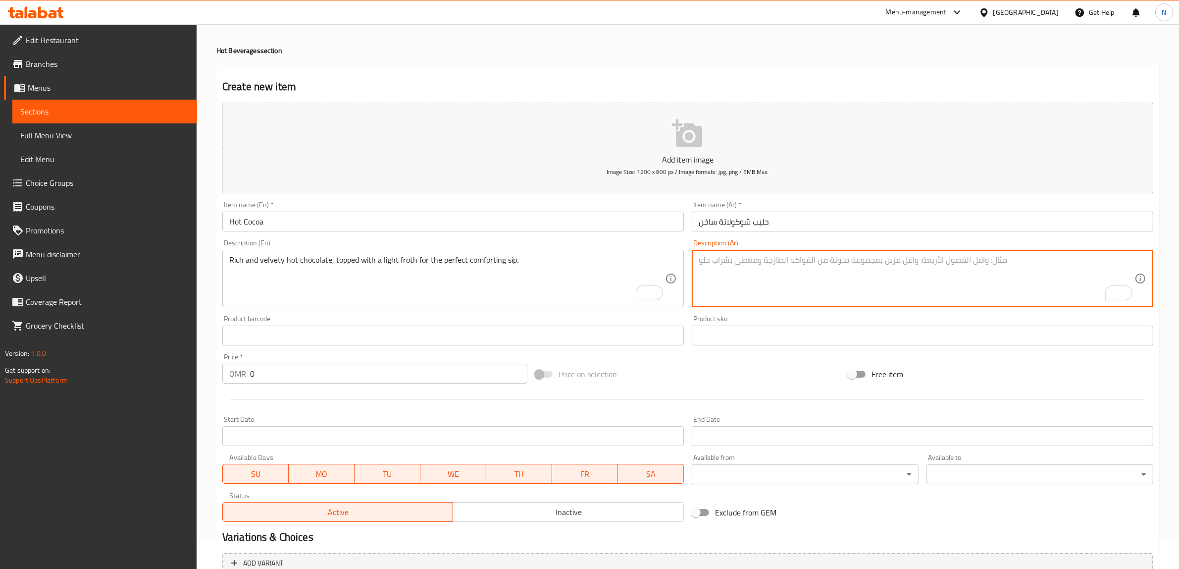
paste textarea "شوكولاتة ساخنة غنية ومخملية، مغطاة برغوة خفيفة للحصول على رشفة مريحة مثالية."
type textarea "شوكولاتة ساخنة غنية ومخملية، مغطاة برغوة خفيفة للحصول على رشفة مريحة مثالية."
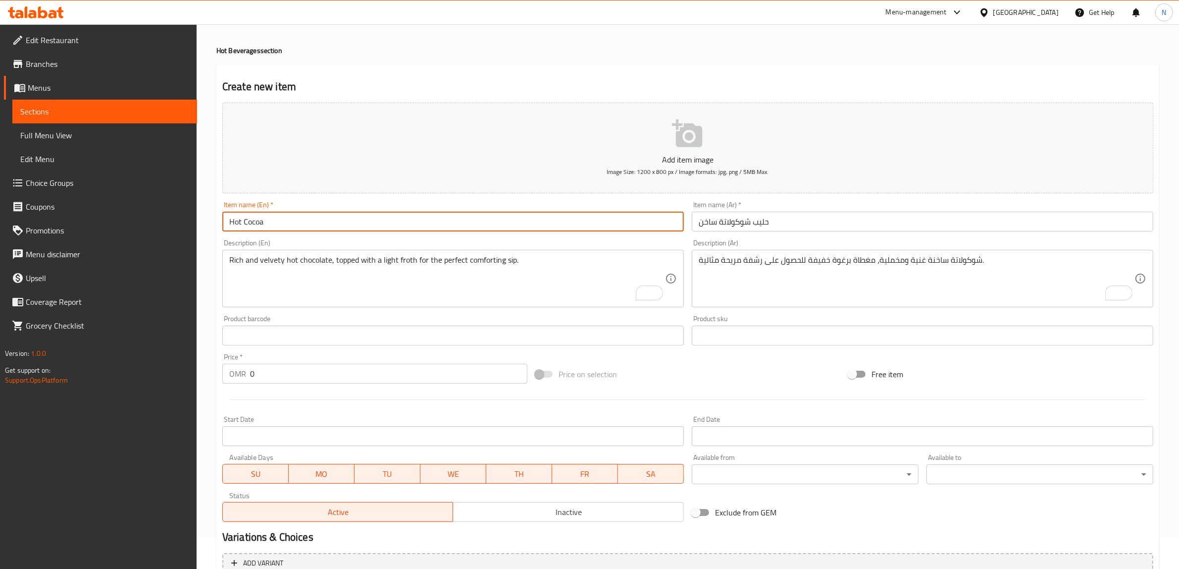
click at [390, 218] on input "Hot Cocoa" at bounding box center [453, 222] width 462 height 20
click at [240, 221] on input "Hot Cocoa" at bounding box center [453, 222] width 462 height 20
type input "Hot Milk Cocoa"
click at [742, 223] on input "حليب شوكولاتة ساخن" at bounding box center [923, 222] width 462 height 20
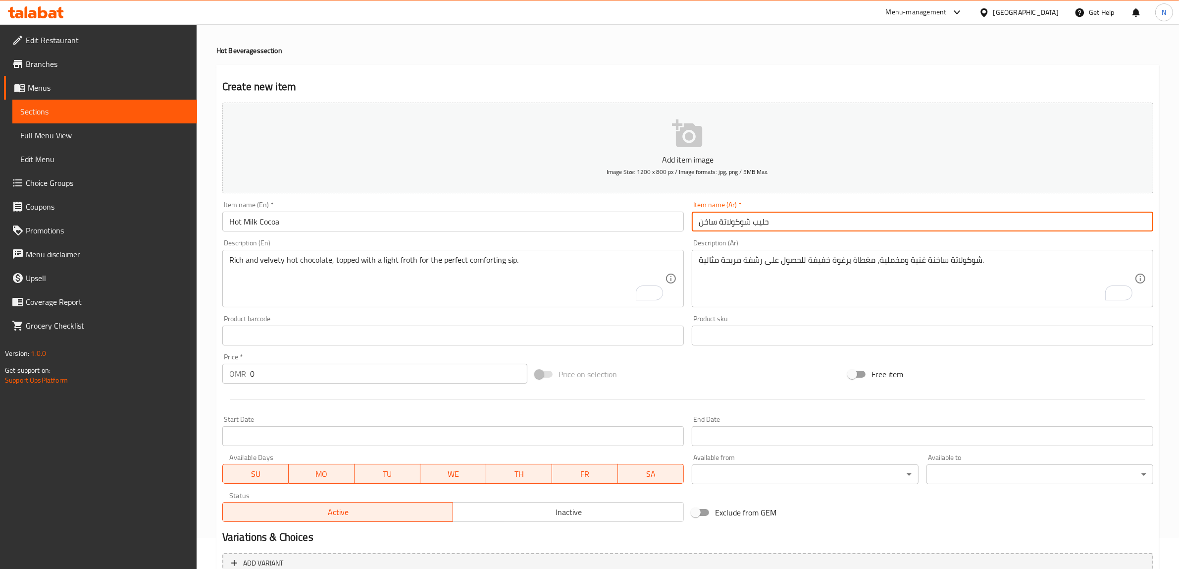
click at [741, 223] on input "حليب شوكولاتة ساخن" at bounding box center [923, 222] width 462 height 20
type input "حليب كاكاو ساخن"
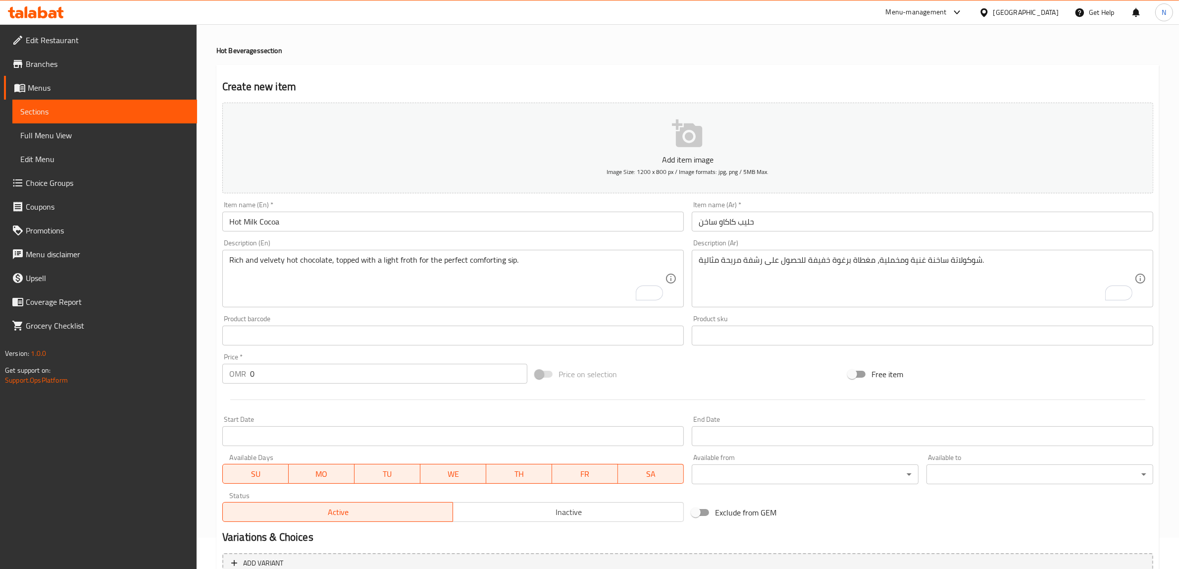
click at [407, 367] on input "0" at bounding box center [388, 374] width 277 height 20
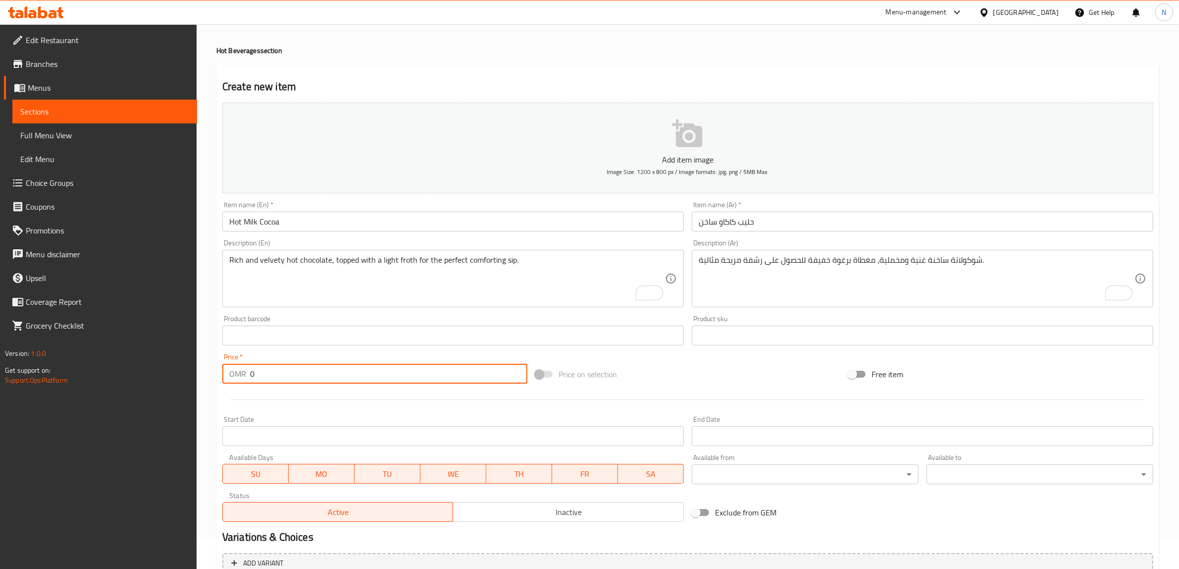
click at [407, 367] on input "0" at bounding box center [388, 374] width 277 height 20
paste input "2.5"
type input "2.5"
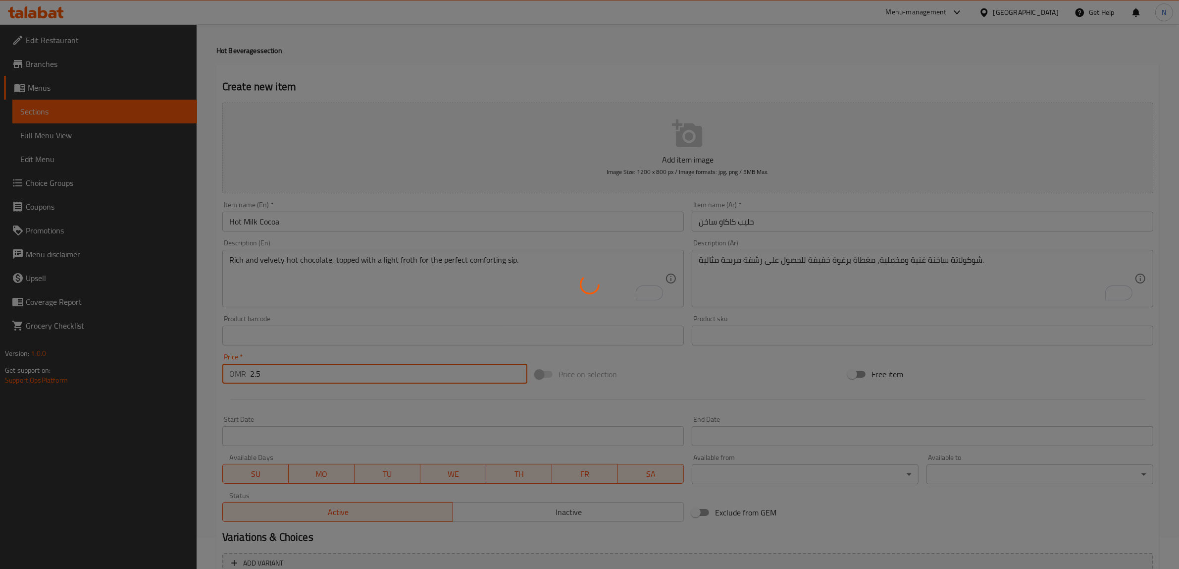
type input "0"
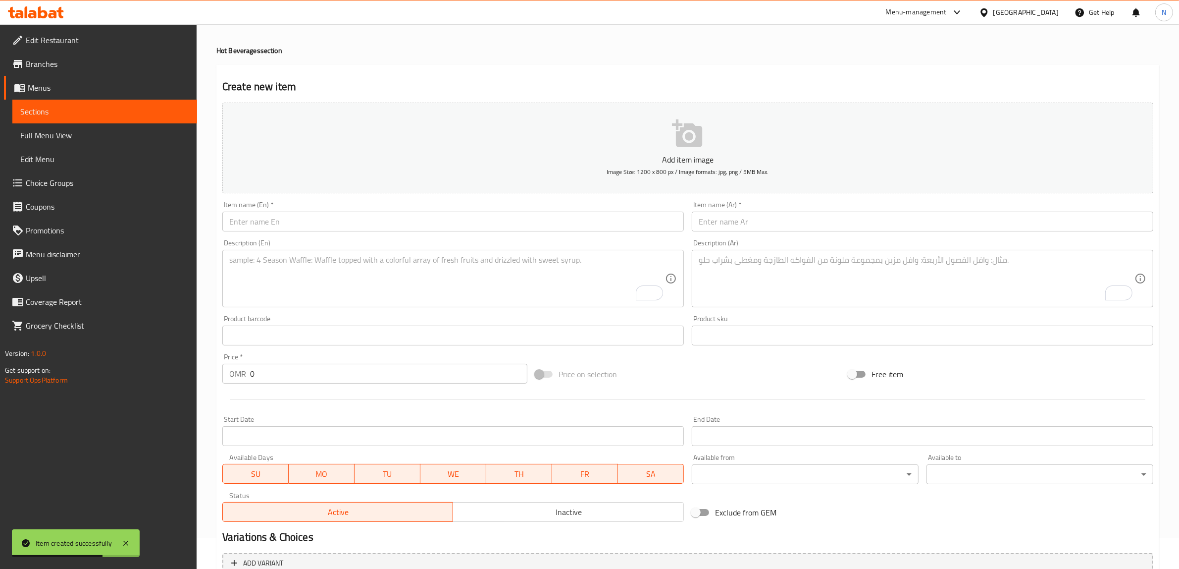
click at [625, 221] on input "text" at bounding box center [453, 222] width 462 height 20
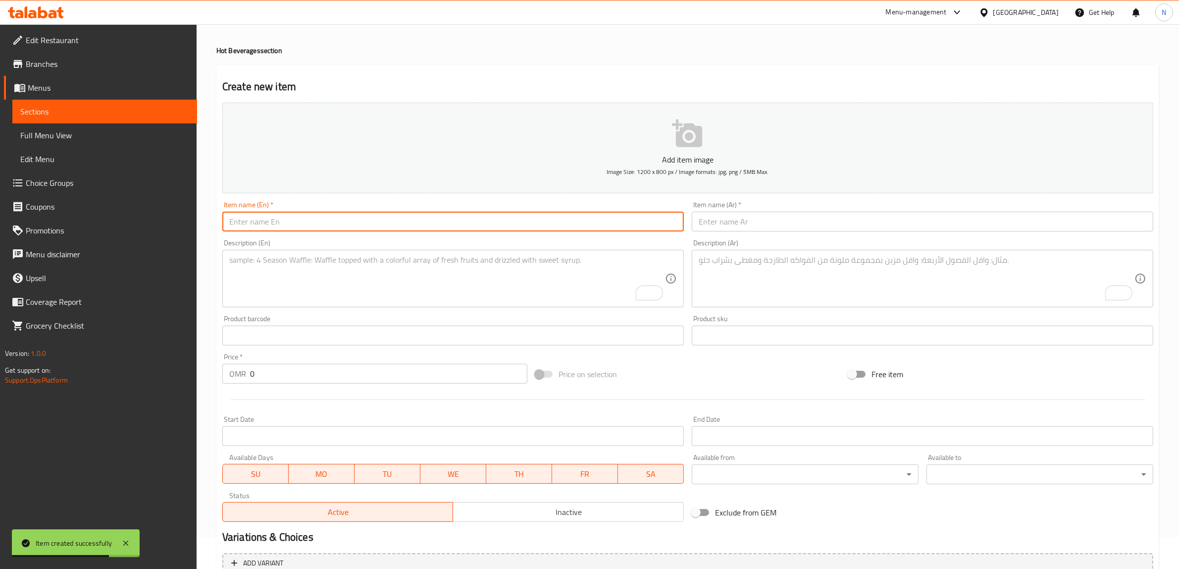
paste input "Original Hot Cocoa"
type input "Original Hot Cocoa"
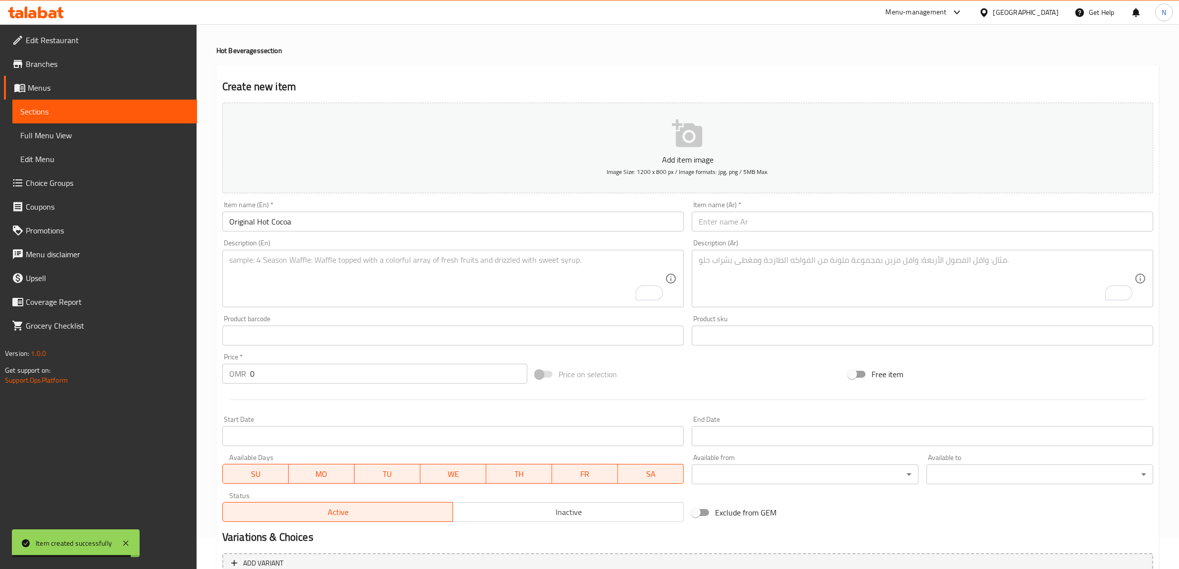
drag, startPoint x: 904, startPoint y: 221, endPoint x: 938, endPoint y: 219, distance: 33.2
click at [904, 221] on input "text" at bounding box center [923, 222] width 462 height 20
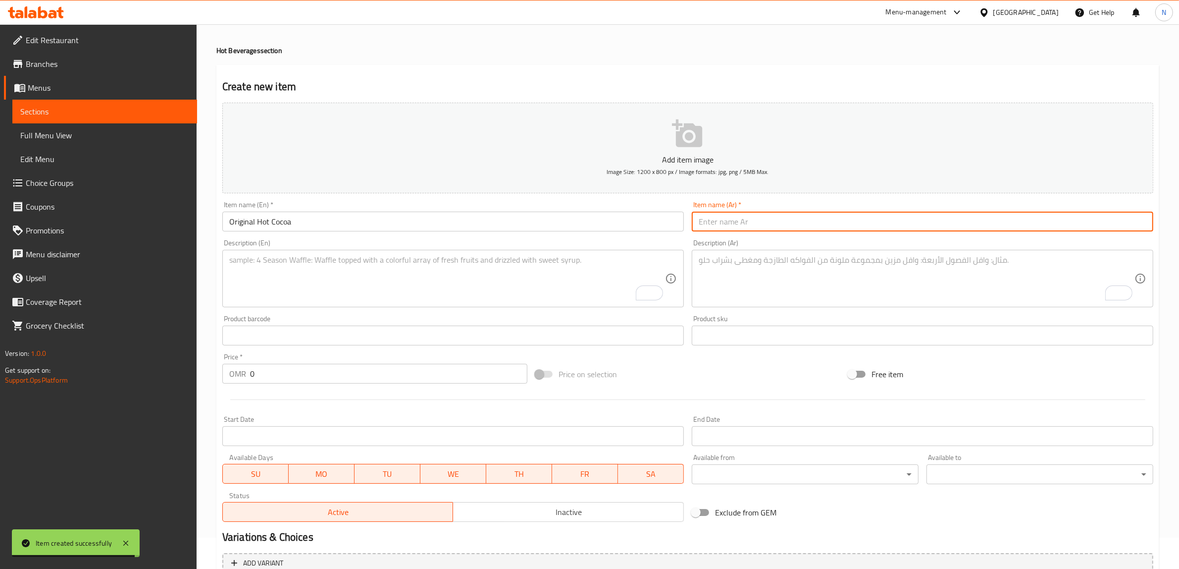
paste input "حليب شوكولاته ساخن بالكريم"
type input "حليب شوكولاته ساخن بالكريم"
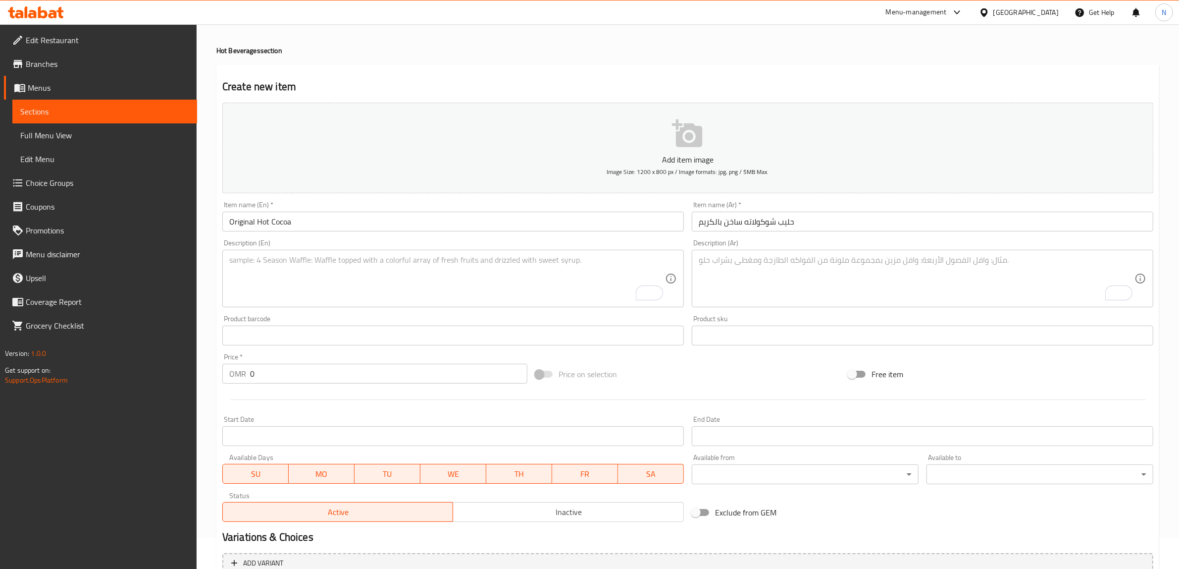
click at [535, 275] on textarea "To enrich screen reader interactions, please activate Accessibility in Grammarl…" at bounding box center [447, 278] width 436 height 47
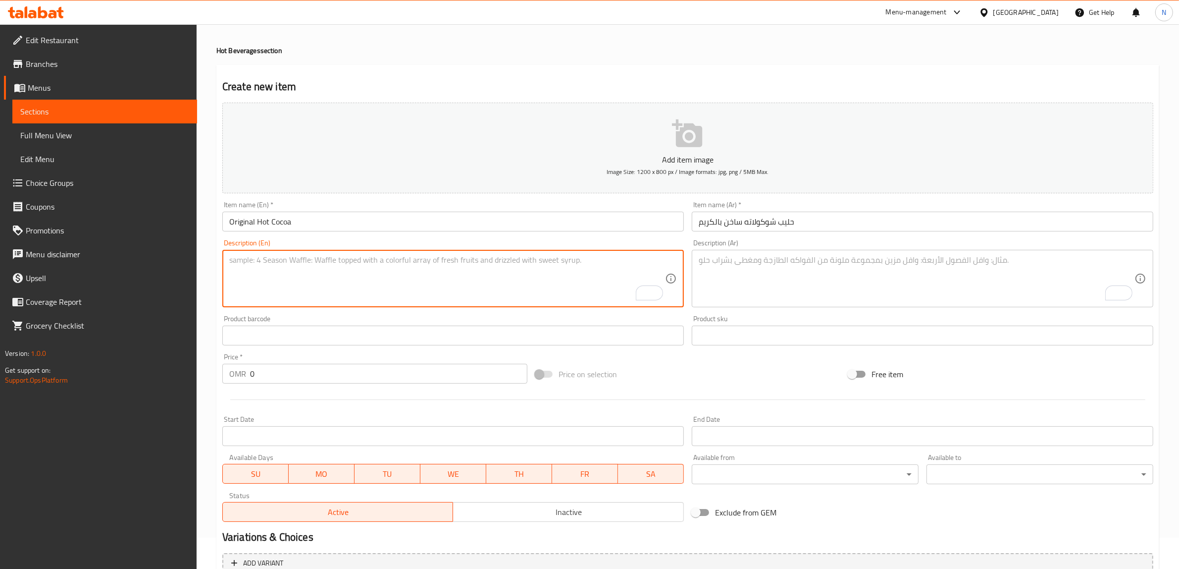
paste textarea "Rich and velvety hot chocolate, topped with a light froth for the perfect comfo…"
type textarea "Rich and velvety hot chocolate, topped with a light froth for the perfect comfo…"
click at [889, 290] on textarea "To enrich screen reader interactions, please activate Accessibility in Grammarl…" at bounding box center [917, 278] width 436 height 47
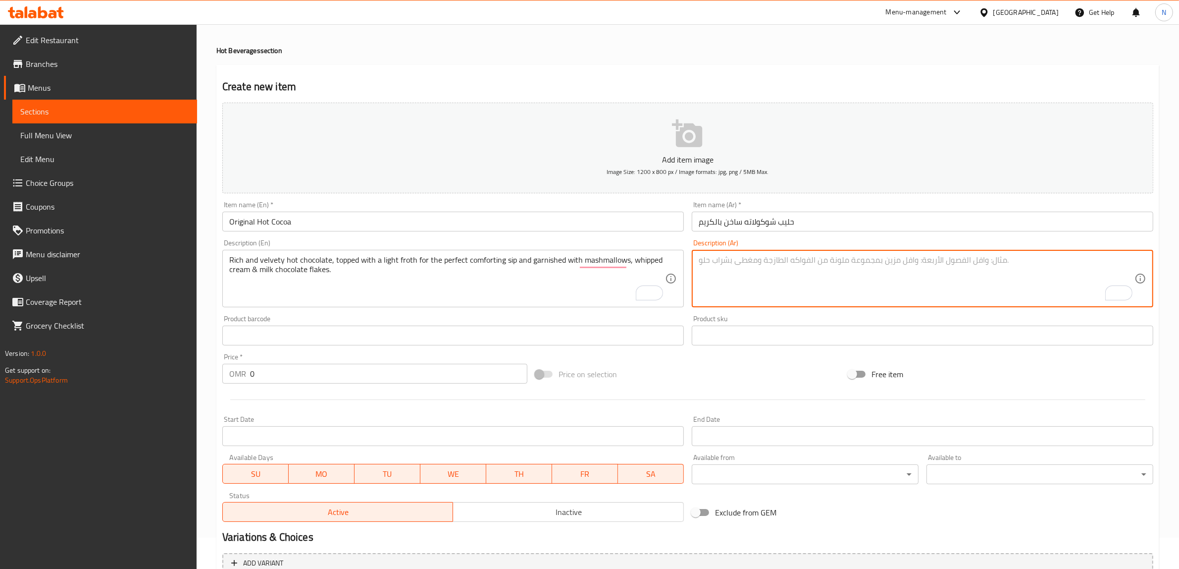
paste textarea "شوكولاتة ساخنة غنية وناعمة، مغطاة برغوة خفيفة للحصول على رشفة مريحة مثالية ومزي…"
click at [1028, 267] on textarea "شوكولاتة ساخنة غنية وناعمة، مغطاة برغوة خفيفة للحصول على رشفة مريحة مثالية ومزي…" at bounding box center [917, 278] width 436 height 47
click at [1021, 267] on textarea "شوكولاتة ساخنة غنية وناعمة، مغطاة برغوة خفيفة للحصول على رشفة مريحة مثالية ومزي…" at bounding box center [917, 278] width 436 height 47
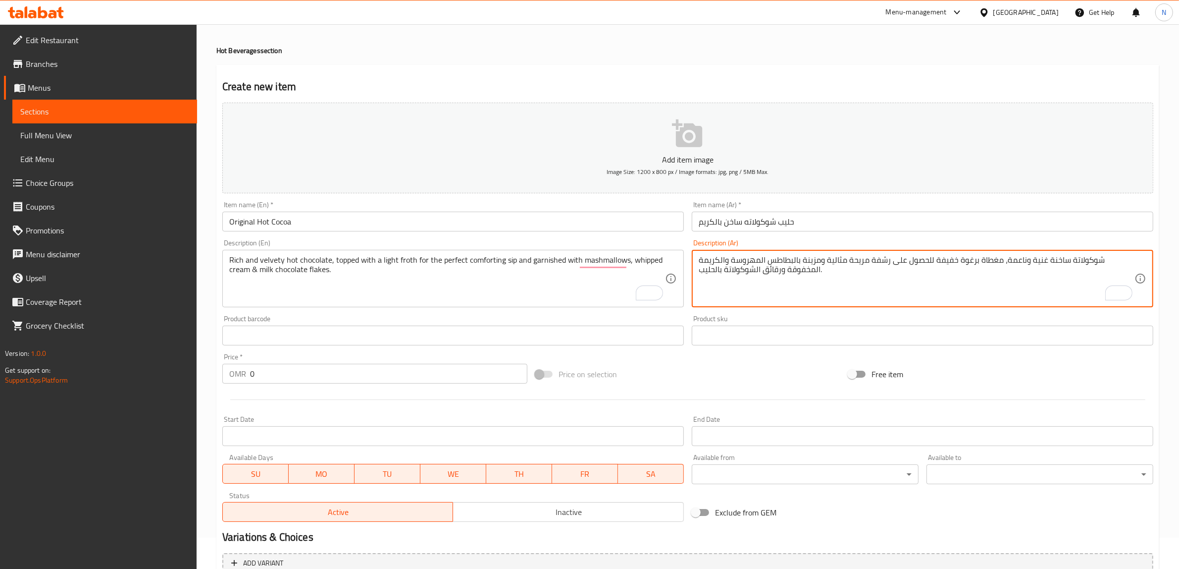
click at [1022, 259] on textarea "شوكولاتة ساخنة غنية وناعمة، مغطاة برغوة خفيفة للحصول على رشفة مريحة مثالية ومزي…" at bounding box center [917, 278] width 436 height 47
click at [793, 263] on textarea "شوكولاتة ساخنة غنية ومخملية، مغطاة برغوة خفيفة للحصول على رشفة مريحة مثالية ومز…" at bounding box center [917, 278] width 436 height 47
click at [754, 258] on textarea "شوكولاتة ساخنة غنية ومخملية، مغطاة برغوة خفيفة للحصول على رشفة مريحة مثالية ومز…" at bounding box center [917, 278] width 436 height 47
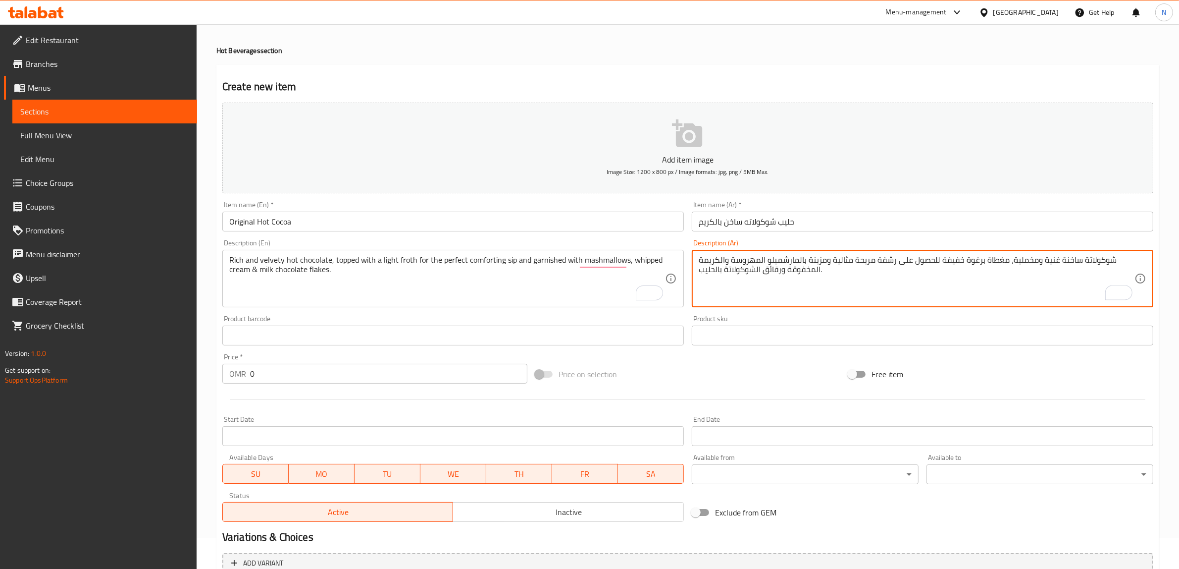
click at [754, 258] on textarea "شوكولاتة ساخنة غنية ومخملية، مغطاة برغوة خفيفة للحصول على رشفة مريحة مثالية ومز…" at bounding box center [917, 278] width 436 height 47
type textarea "شوكولاتة ساخنة غنية ومخملية، مغطاة برغوة خفيفة للحصول على رشفة مريحة مثالية ومز…"
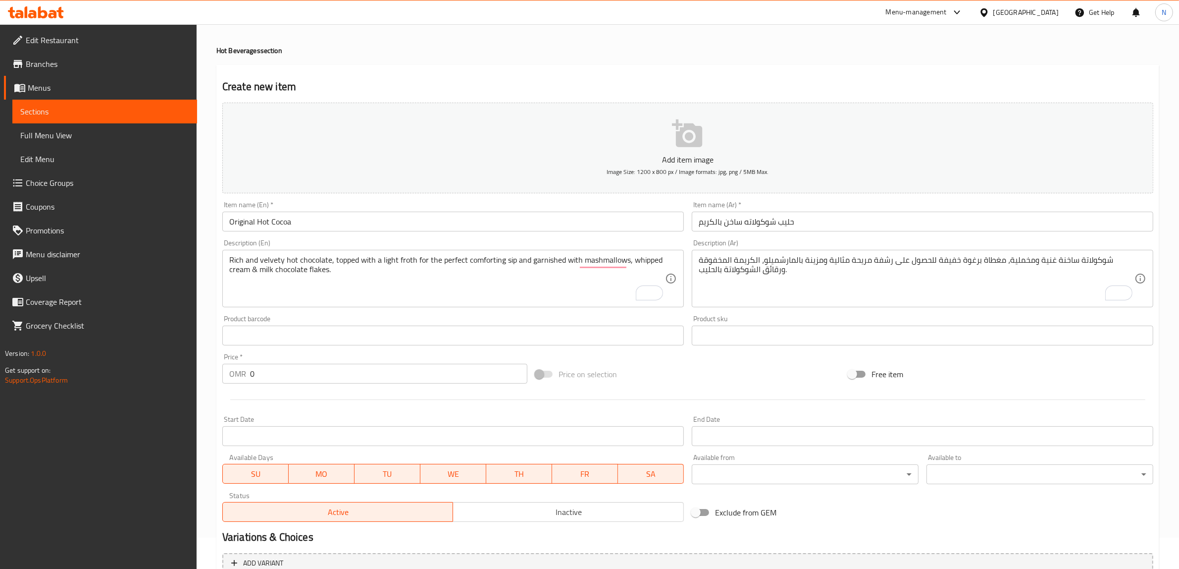
click at [372, 375] on input "0" at bounding box center [388, 374] width 277 height 20
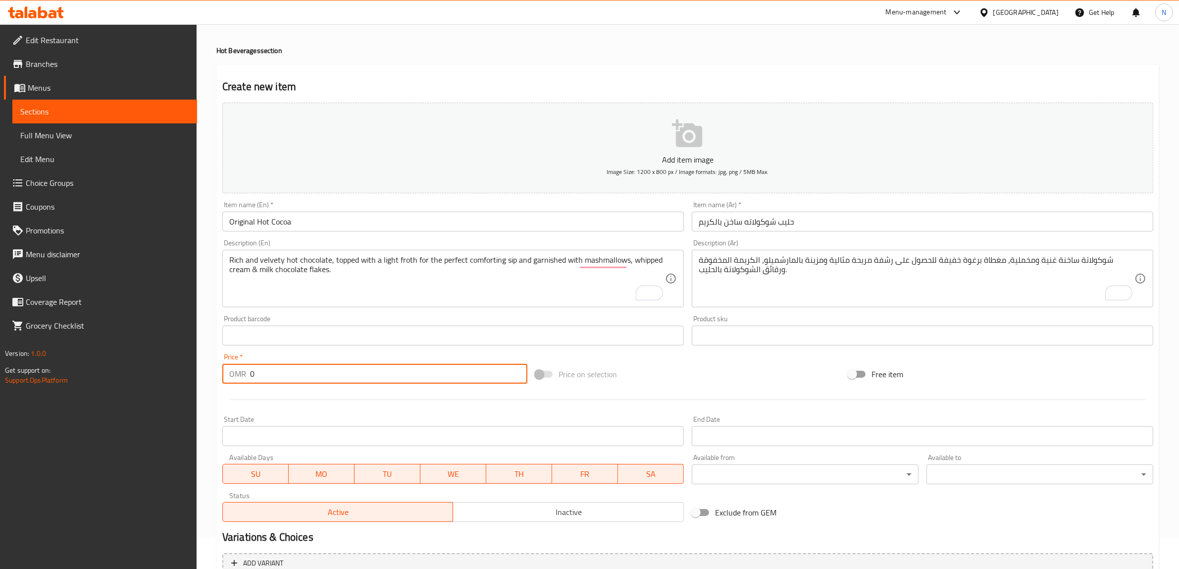
click at [372, 375] on input "0" at bounding box center [388, 374] width 277 height 20
paste input "2.55"
type input "2.55"
click at [791, 223] on input "حليب شوكولاته ساخن بالكريم" at bounding box center [923, 222] width 462 height 20
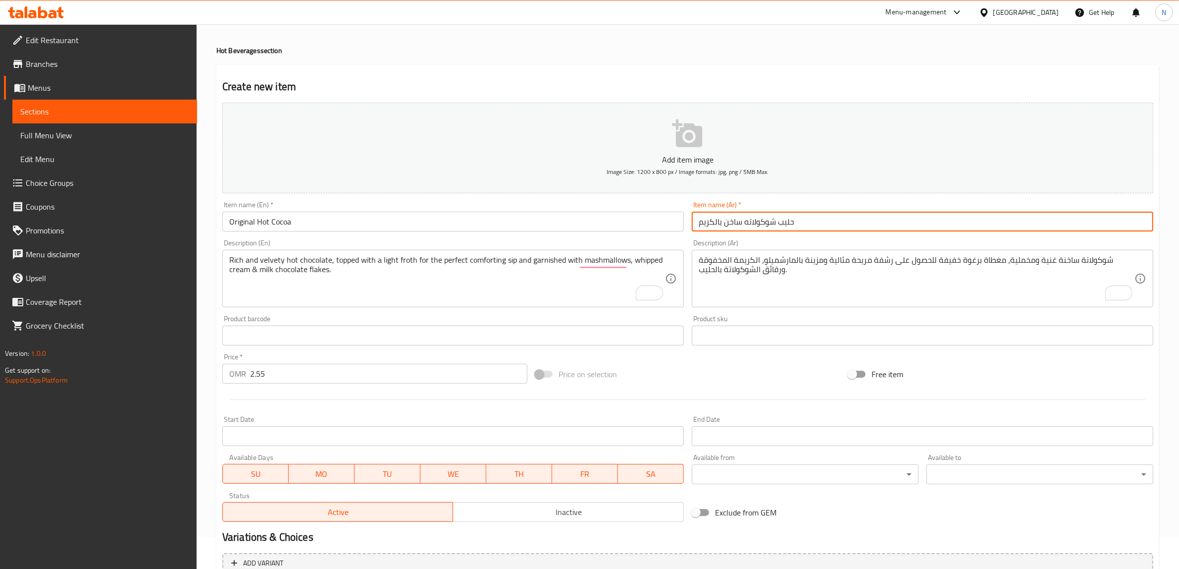
click at [791, 223] on input "حليب شوكولاته ساخن بالكريم" at bounding box center [923, 222] width 462 height 20
type input "كاكاو ساخن أورجينال"
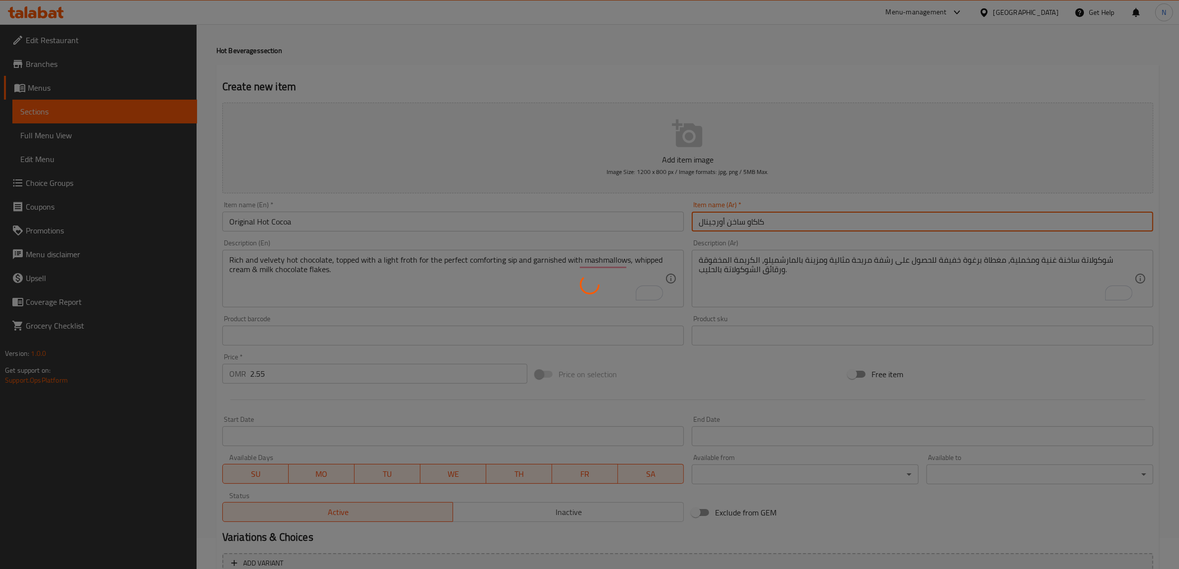
type input "0"
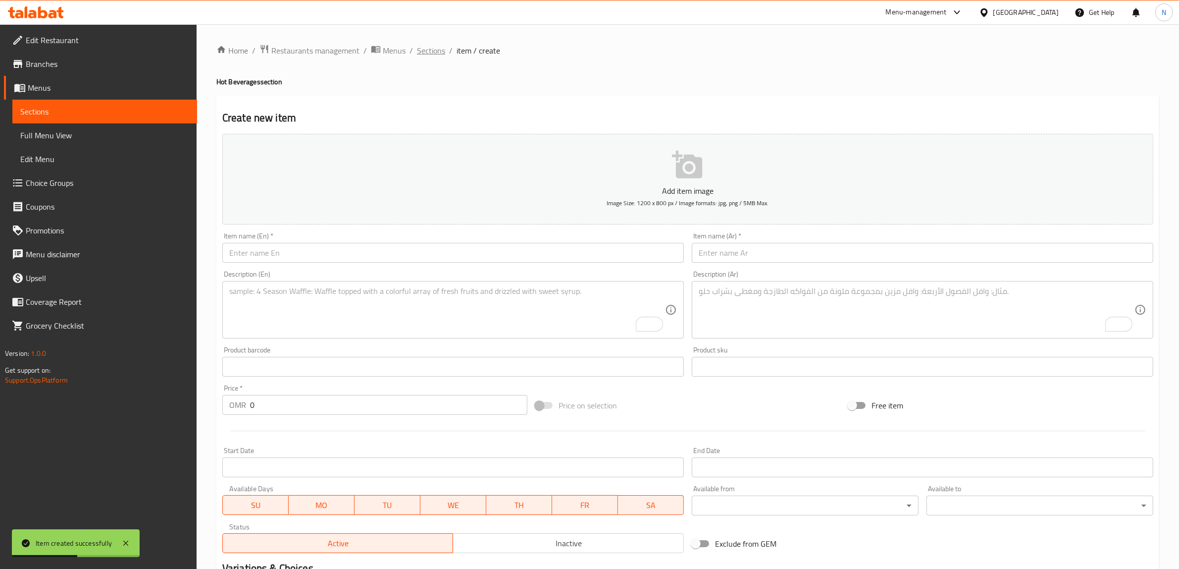
click at [427, 52] on span "Sections" at bounding box center [431, 51] width 28 height 12
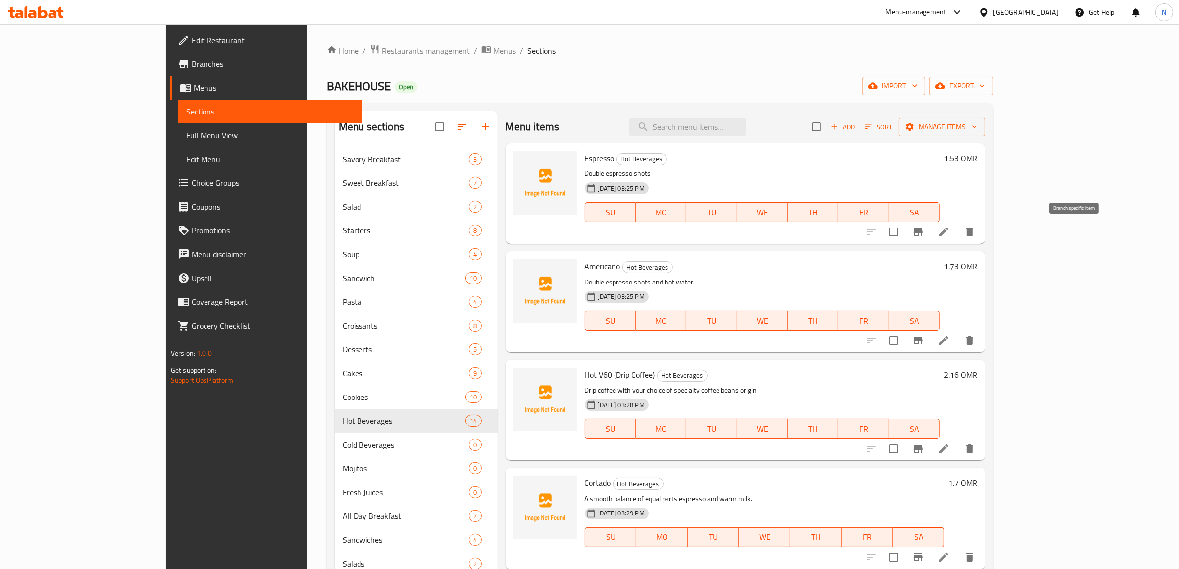
click at [924, 238] on icon "Branch-specific-item" at bounding box center [918, 232] width 12 height 12
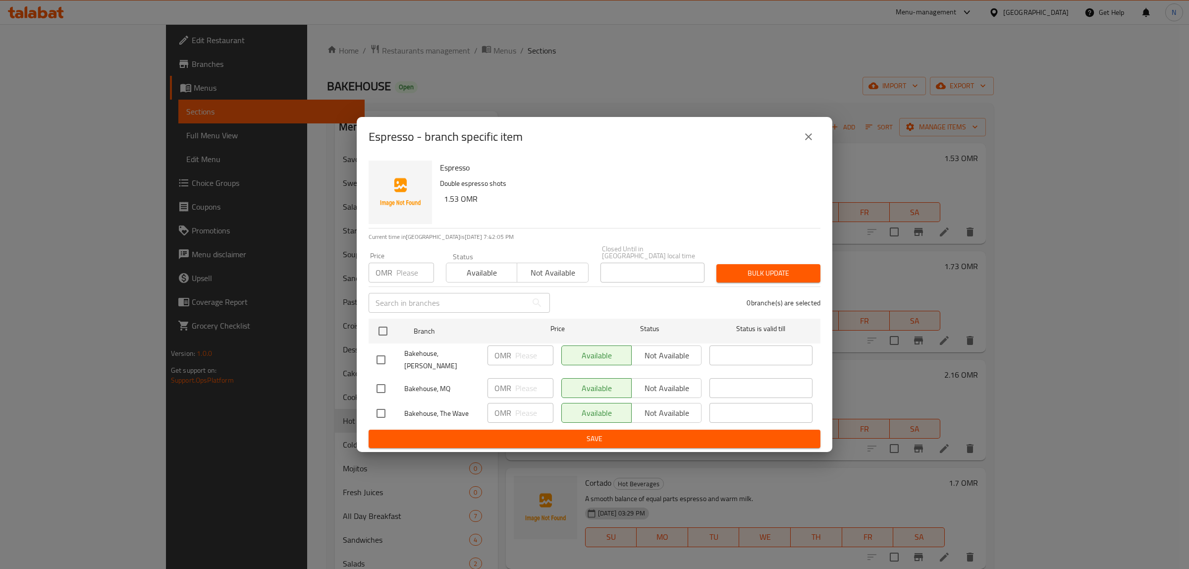
drag, startPoint x: 385, startPoint y: 357, endPoint x: 382, endPoint y: 364, distance: 8.2
click at [385, 357] on input "checkbox" at bounding box center [380, 359] width 21 height 21
checkbox input "true"
click at [376, 404] on input "checkbox" at bounding box center [380, 413] width 21 height 21
checkbox input "true"
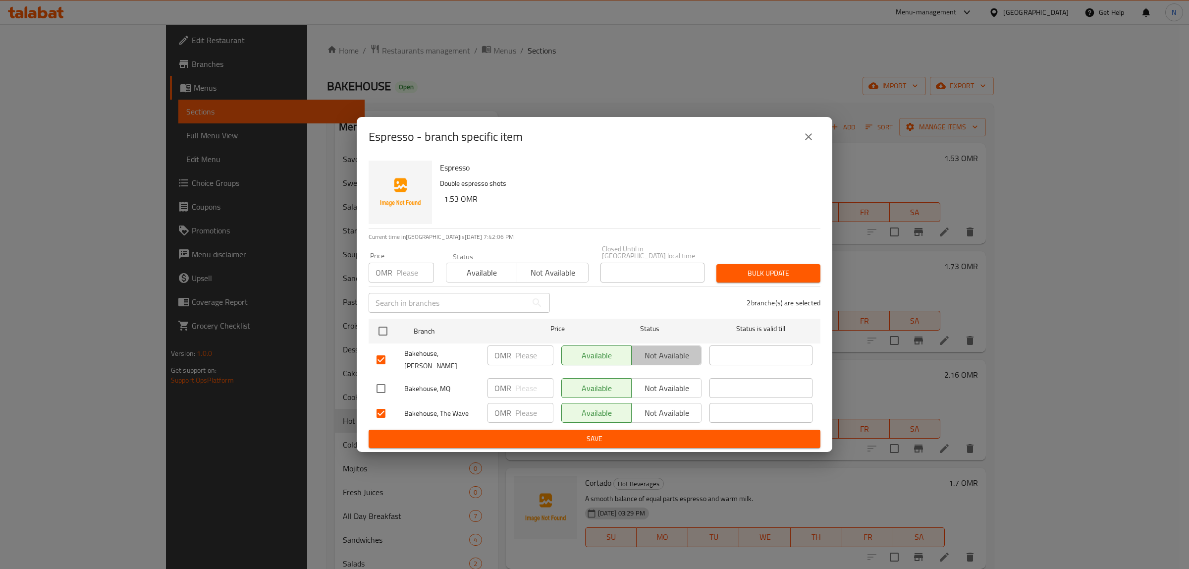
click at [654, 349] on span "Not available" at bounding box center [666, 355] width 62 height 14
click at [664, 413] on button "Not available" at bounding box center [666, 413] width 70 height 20
click at [606, 438] on button "Save" at bounding box center [595, 438] width 452 height 18
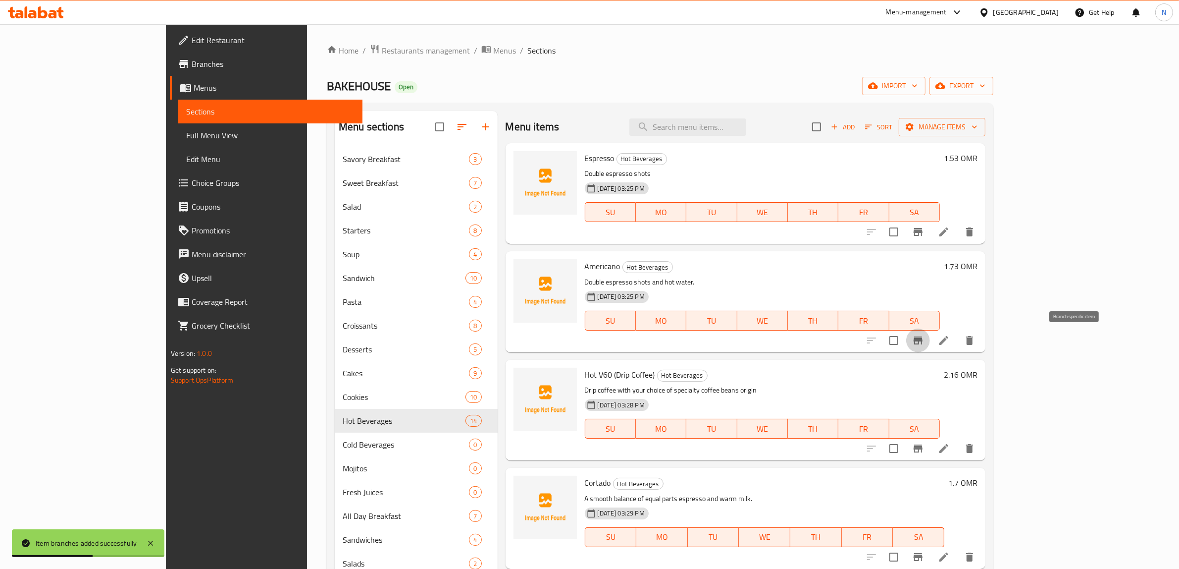
click at [923, 340] on icon "Branch-specific-item" at bounding box center [918, 340] width 9 height 8
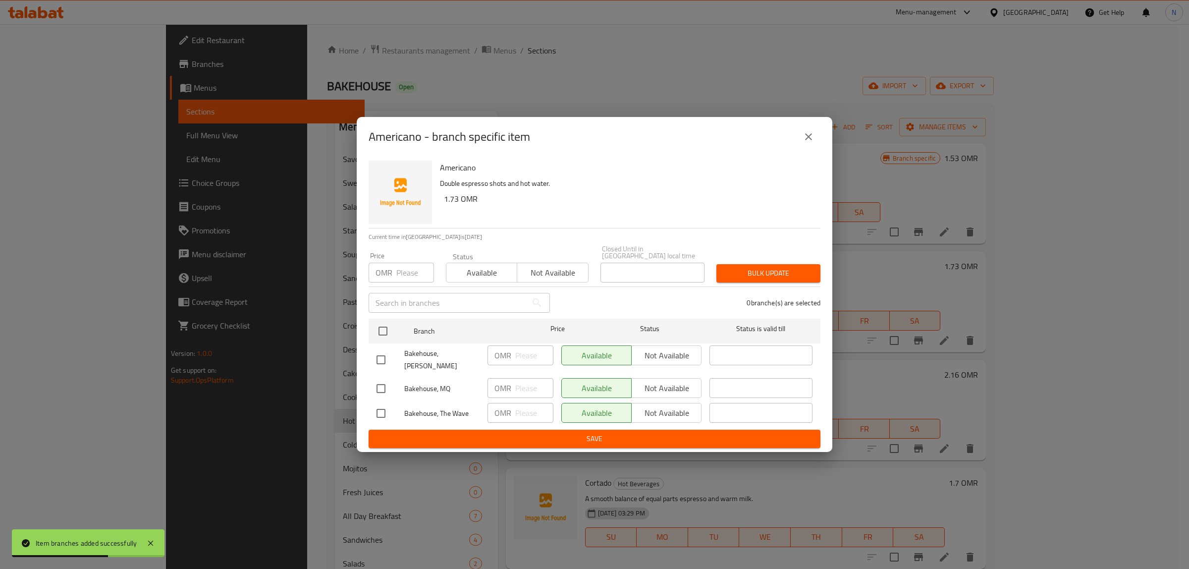
click at [380, 351] on input "checkbox" at bounding box center [380, 359] width 21 height 21
checkbox input "true"
click at [377, 403] on input "checkbox" at bounding box center [380, 413] width 21 height 21
checkbox input "true"
click at [667, 360] on span "Not available" at bounding box center [666, 355] width 62 height 14
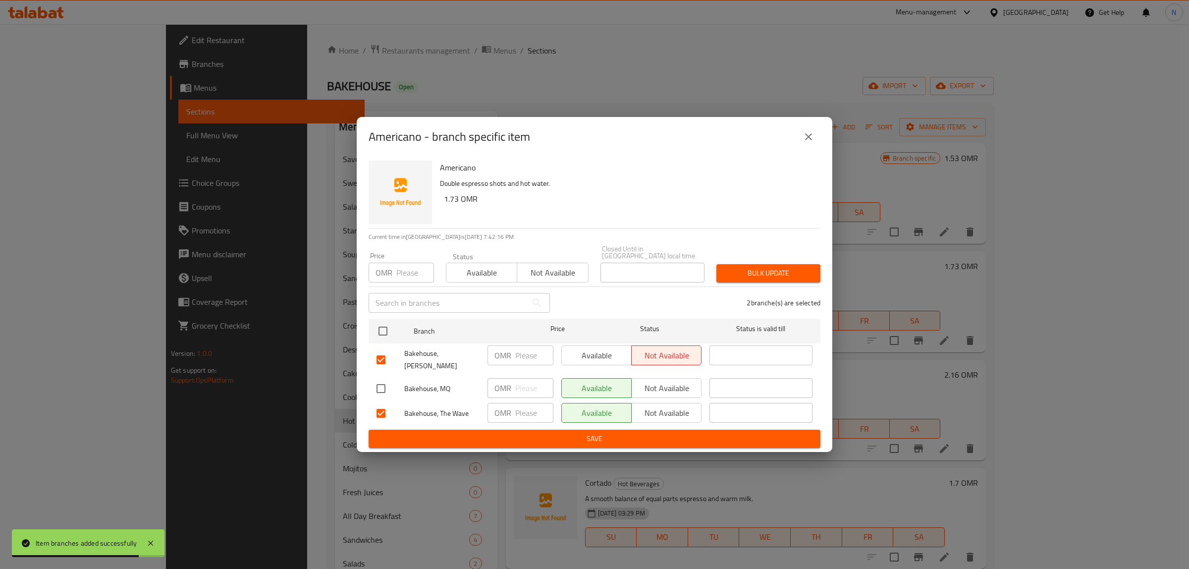
click at [665, 410] on span "Not available" at bounding box center [666, 413] width 62 height 14
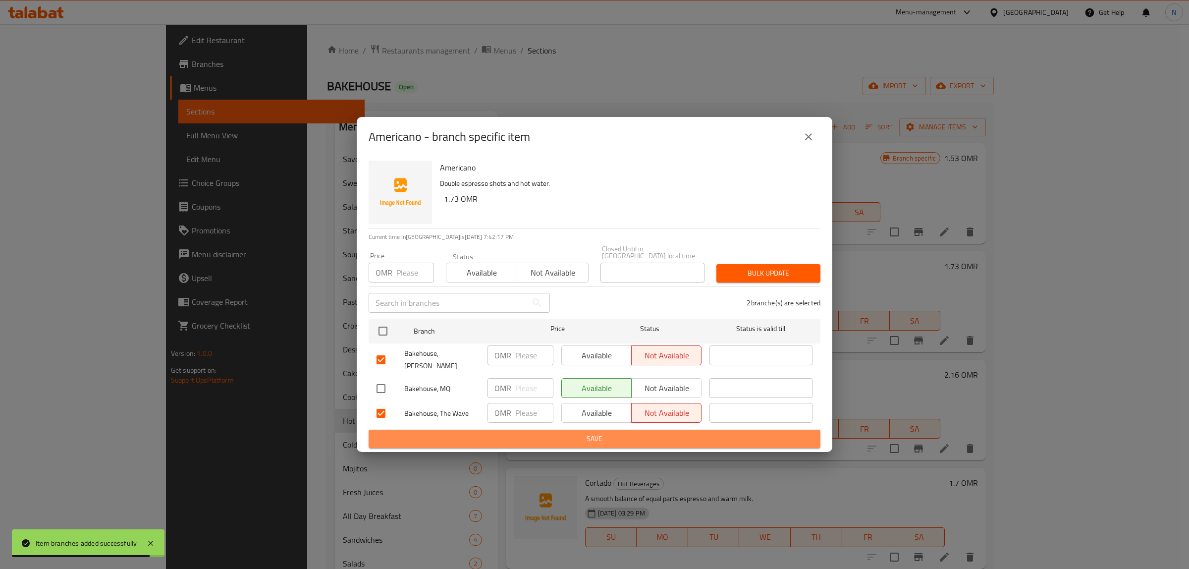
click at [640, 434] on span "Save" at bounding box center [594, 438] width 436 height 12
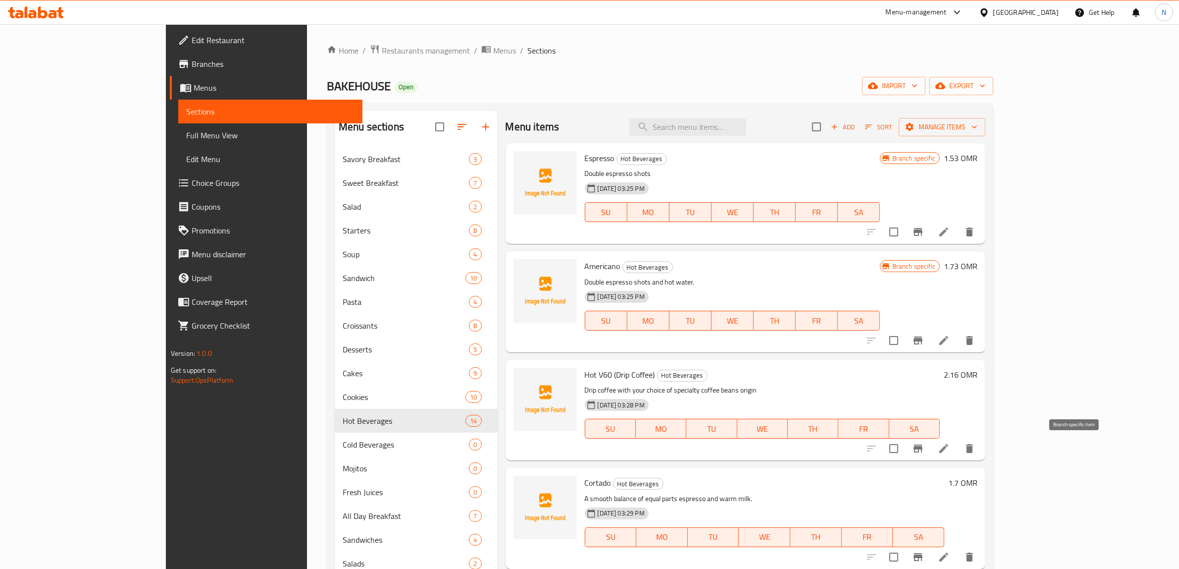
click at [924, 451] on icon "Branch-specific-item" at bounding box center [918, 448] width 12 height 12
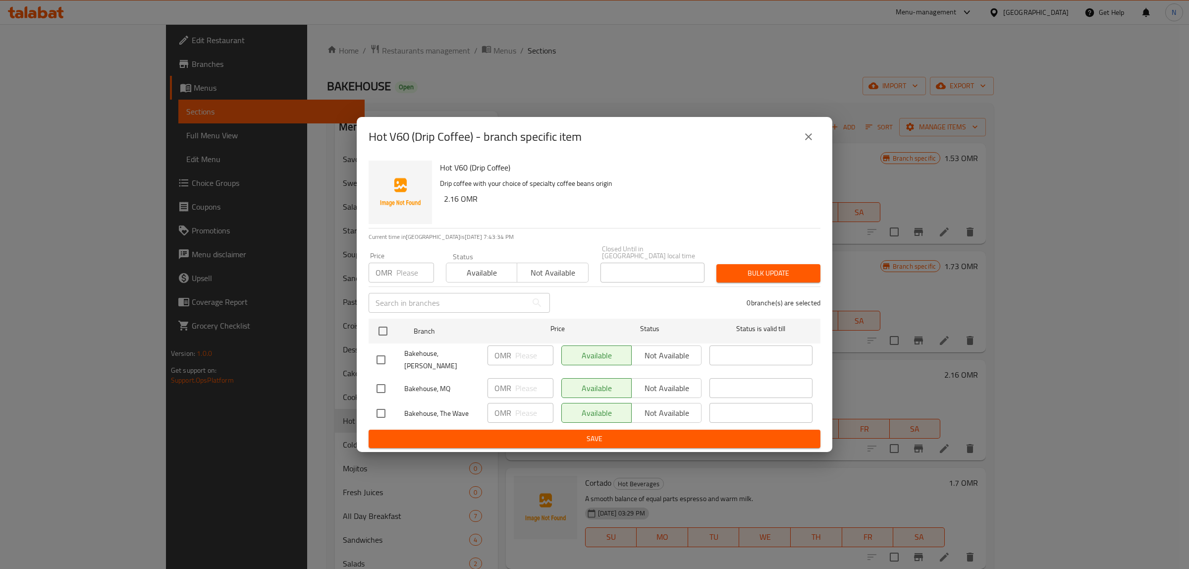
click at [387, 355] on input "checkbox" at bounding box center [380, 359] width 21 height 21
checkbox input "true"
click at [387, 405] on input "checkbox" at bounding box center [380, 413] width 21 height 21
checkbox input "true"
click at [675, 348] on span "Not available" at bounding box center [666, 355] width 62 height 14
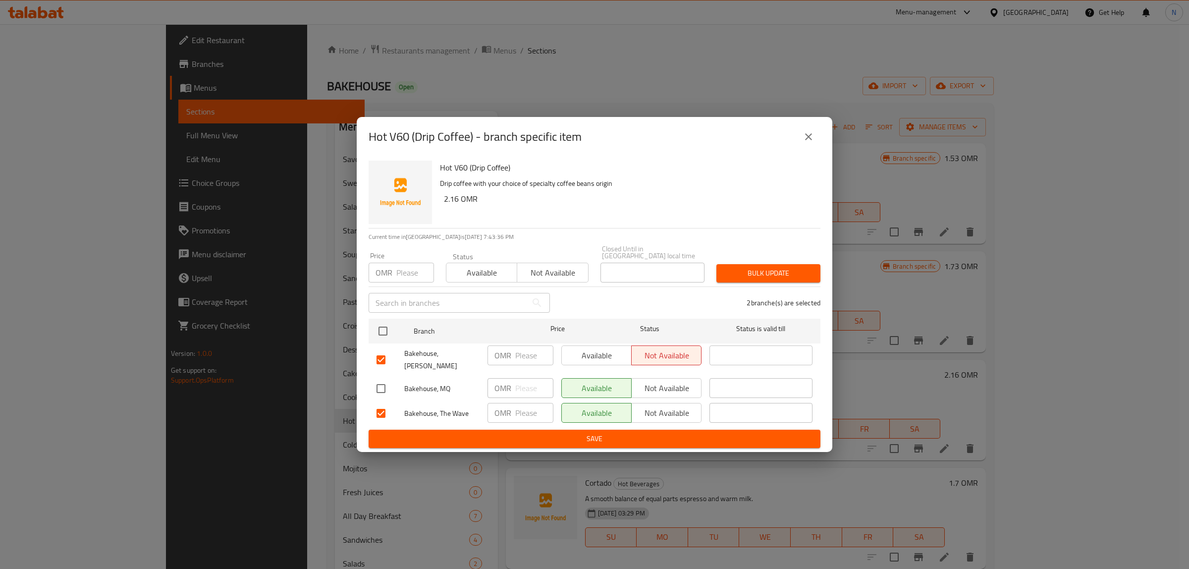
click at [656, 406] on span "Not available" at bounding box center [666, 413] width 62 height 14
click at [645, 429] on button "Save" at bounding box center [595, 438] width 452 height 18
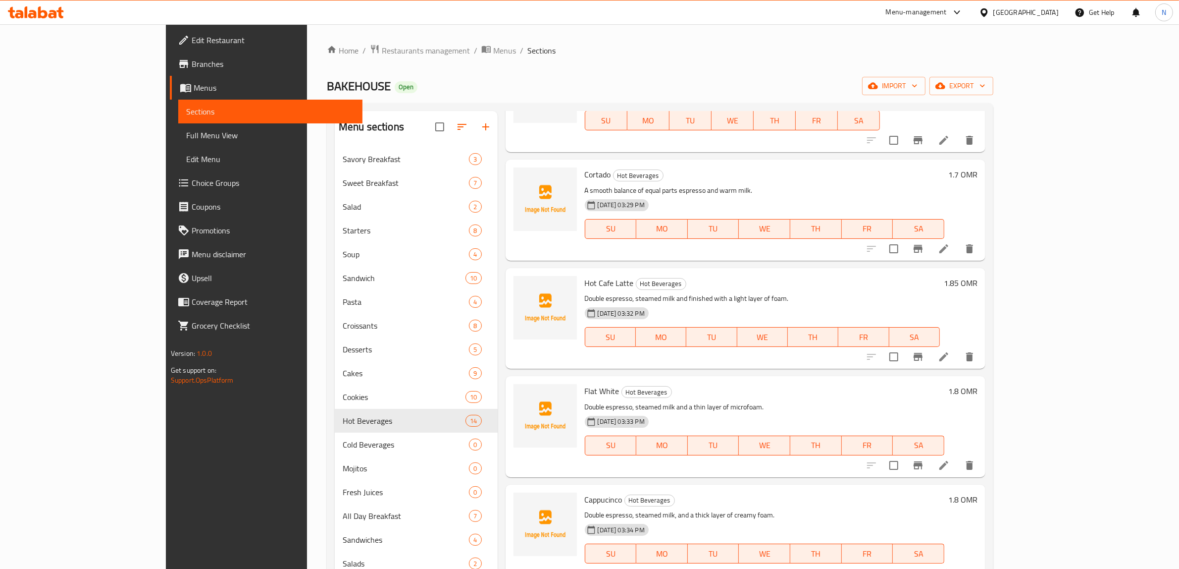
scroll to position [310, 0]
click at [923, 247] on icon "Branch-specific-item" at bounding box center [918, 247] width 9 height 8
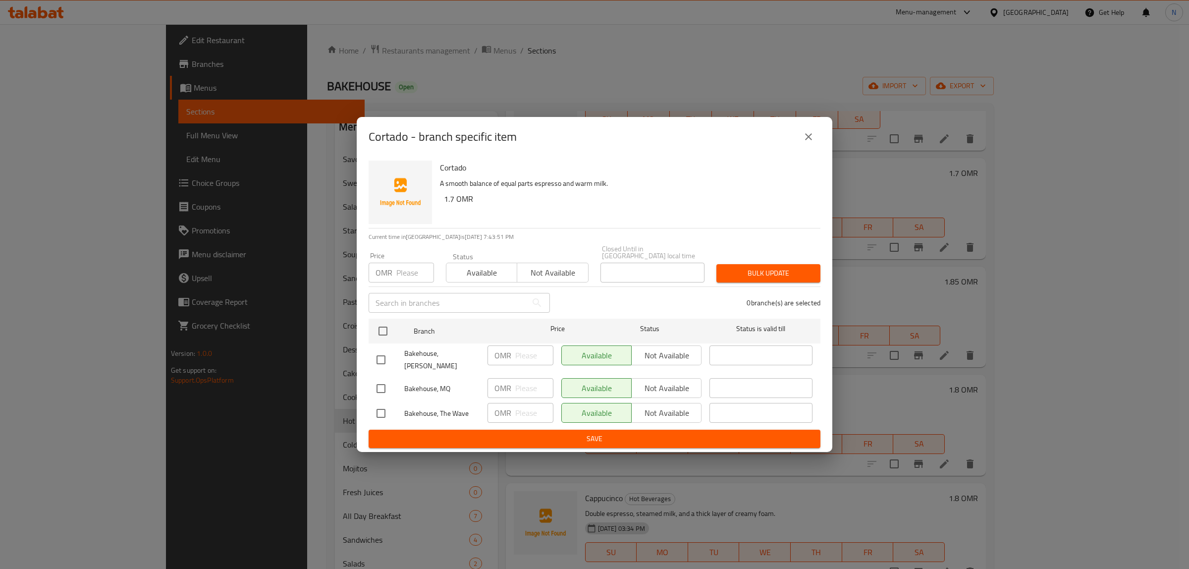
click at [387, 357] on input "checkbox" at bounding box center [380, 359] width 21 height 21
checkbox input "true"
click at [384, 409] on input "checkbox" at bounding box center [380, 413] width 21 height 21
checkbox input "true"
click at [674, 351] on span "Not available" at bounding box center [666, 355] width 62 height 14
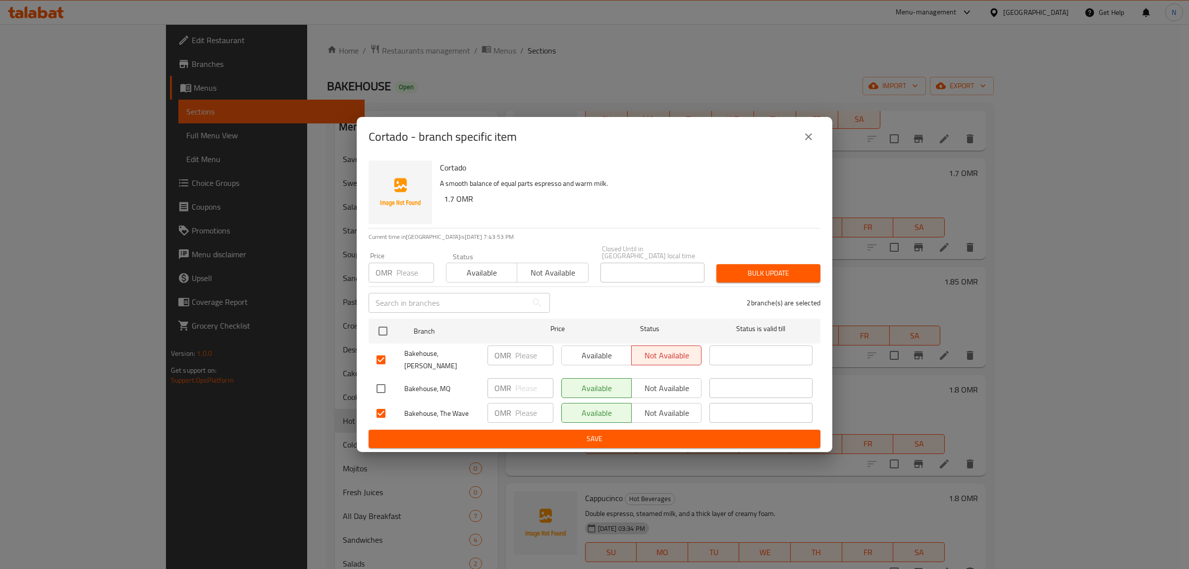
click at [655, 406] on span "Not available" at bounding box center [666, 413] width 62 height 14
click at [635, 432] on span "Save" at bounding box center [594, 438] width 436 height 12
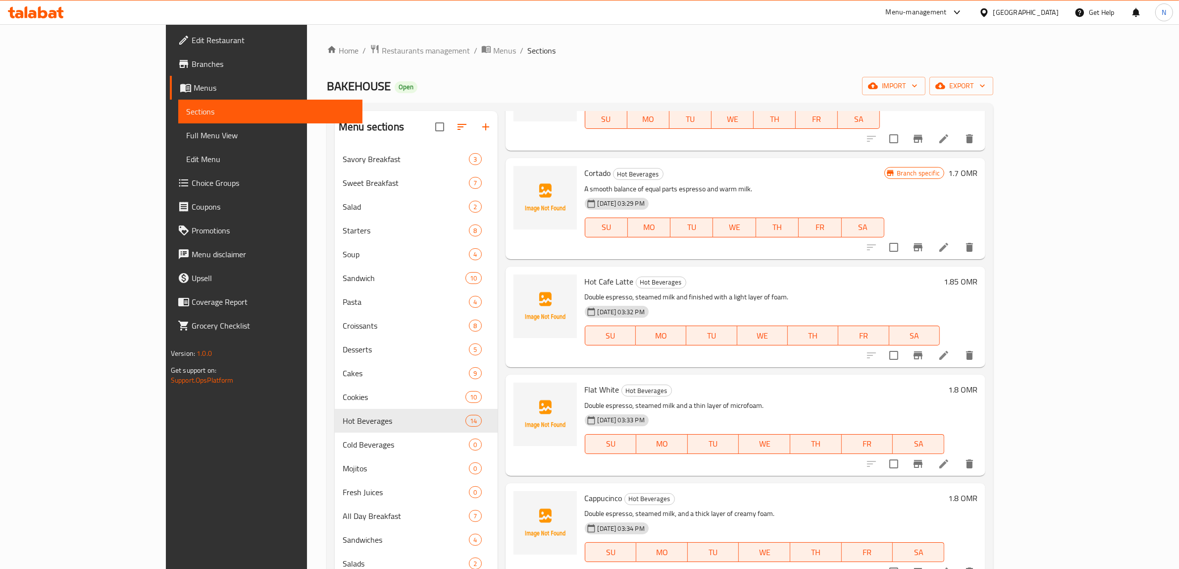
click at [930, 362] on button "Branch-specific-item" at bounding box center [918, 355] width 24 height 24
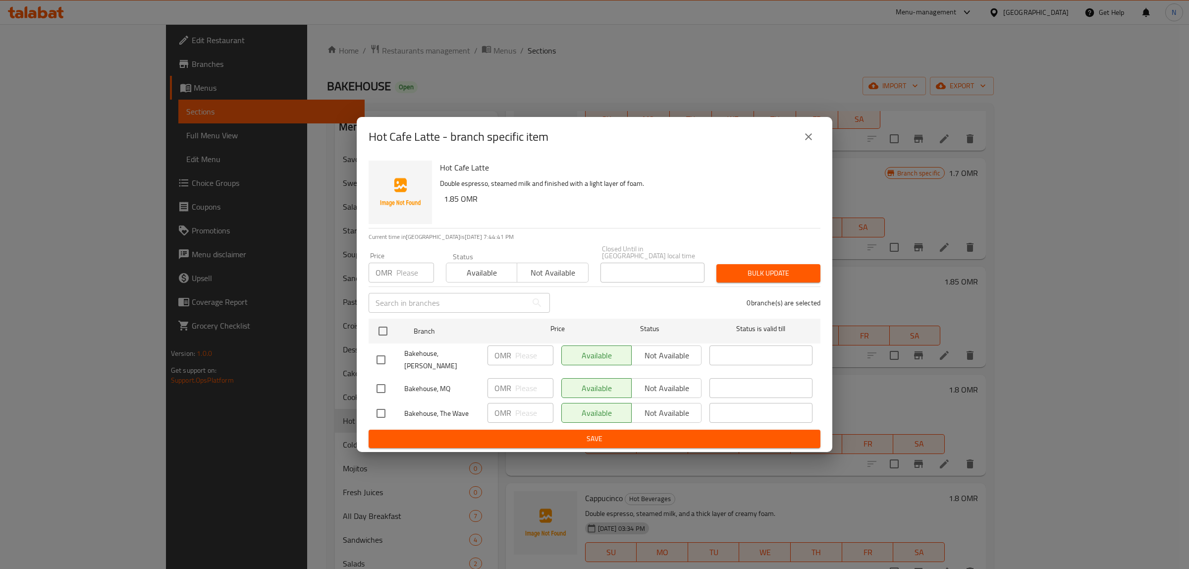
click at [378, 358] on input "checkbox" at bounding box center [380, 359] width 21 height 21
checkbox input "true"
click at [382, 413] on input "checkbox" at bounding box center [380, 413] width 21 height 21
checkbox input "true"
click at [680, 354] on span "Not available" at bounding box center [666, 355] width 62 height 14
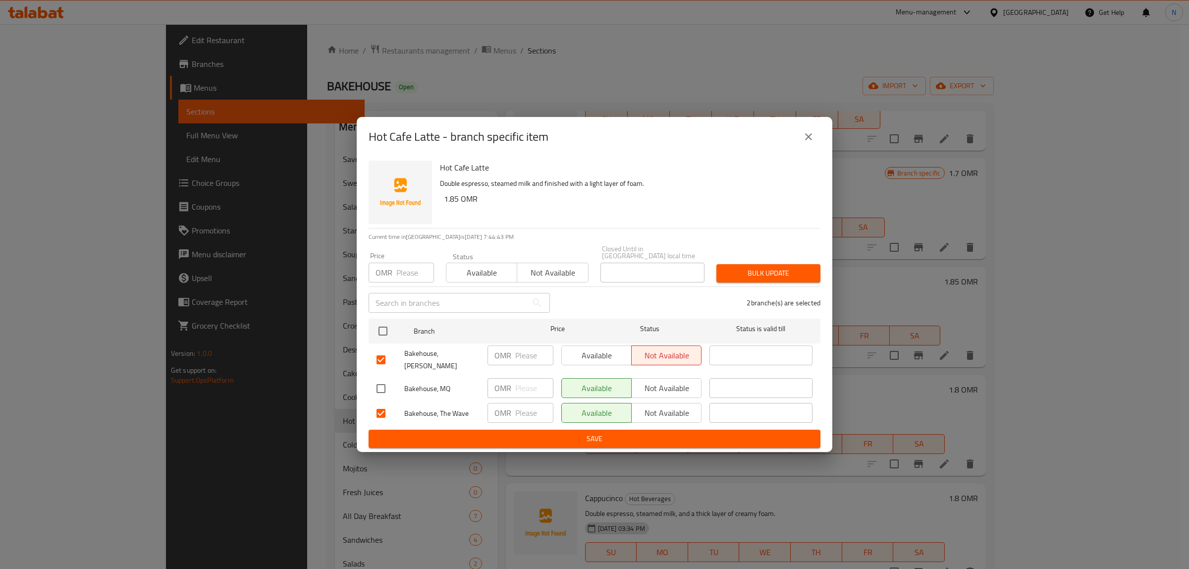
click at [662, 407] on span "Not available" at bounding box center [666, 413] width 62 height 14
click at [615, 432] on span "Save" at bounding box center [594, 438] width 436 height 12
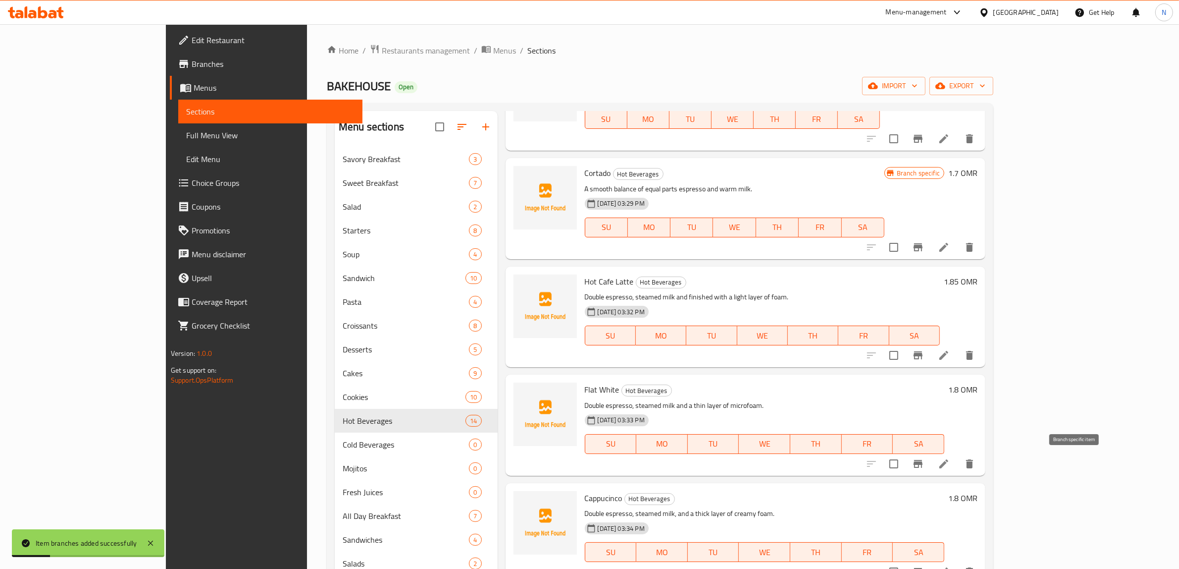
click at [923, 463] on icon "Branch-specific-item" at bounding box center [918, 464] width 9 height 8
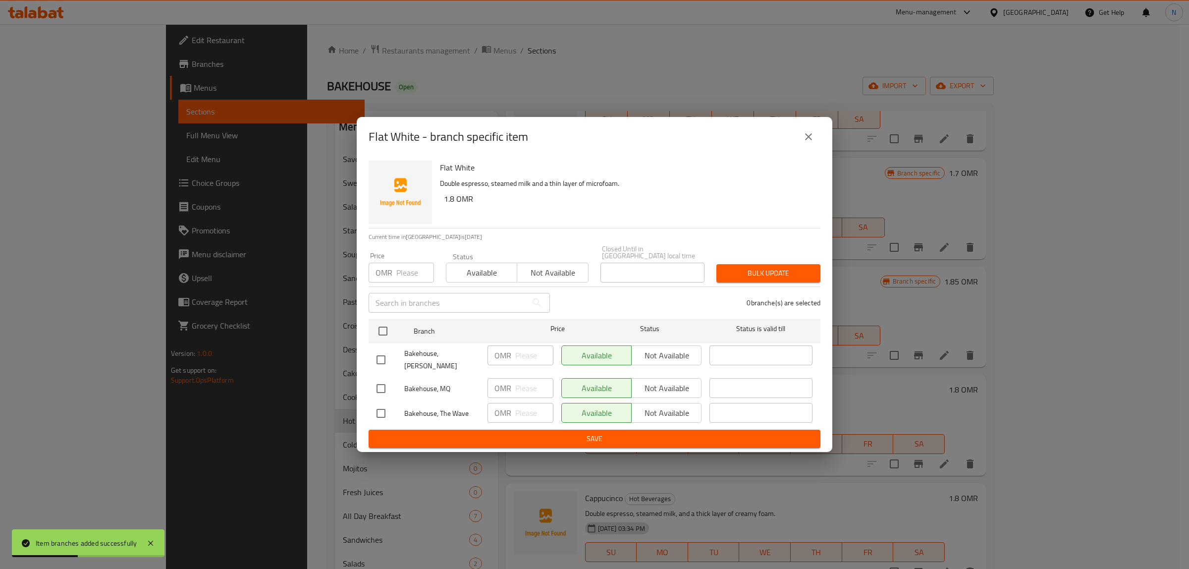
click at [387, 360] on input "checkbox" at bounding box center [380, 359] width 21 height 21
checkbox input "true"
click at [375, 407] on input "checkbox" at bounding box center [380, 413] width 21 height 21
checkbox input "true"
click at [687, 362] on span "Not available" at bounding box center [666, 355] width 62 height 14
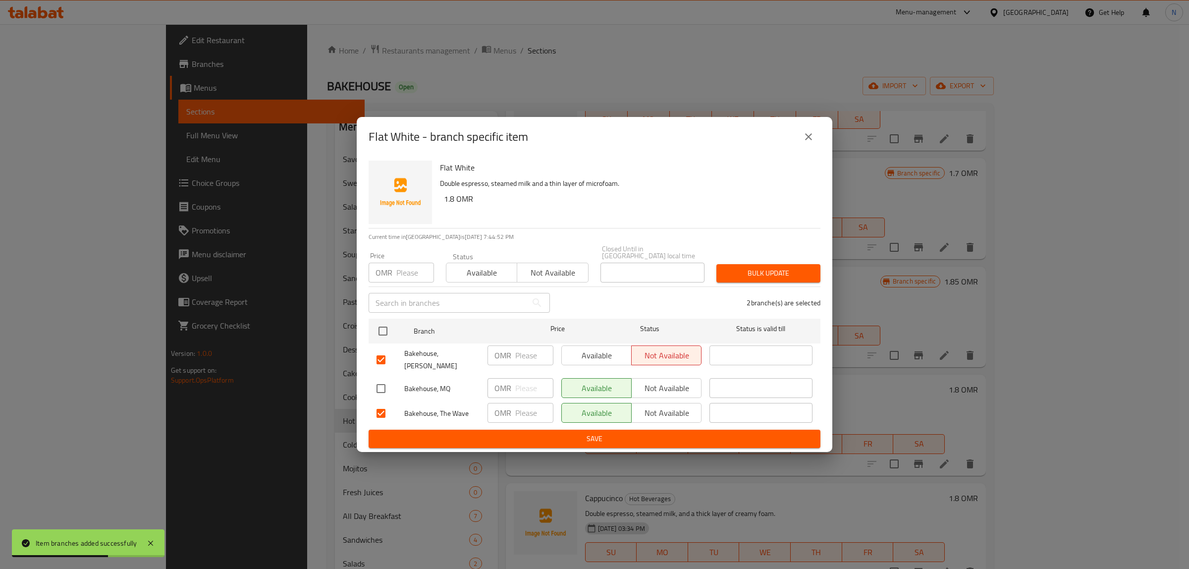
click at [670, 406] on span "Not available" at bounding box center [666, 413] width 62 height 14
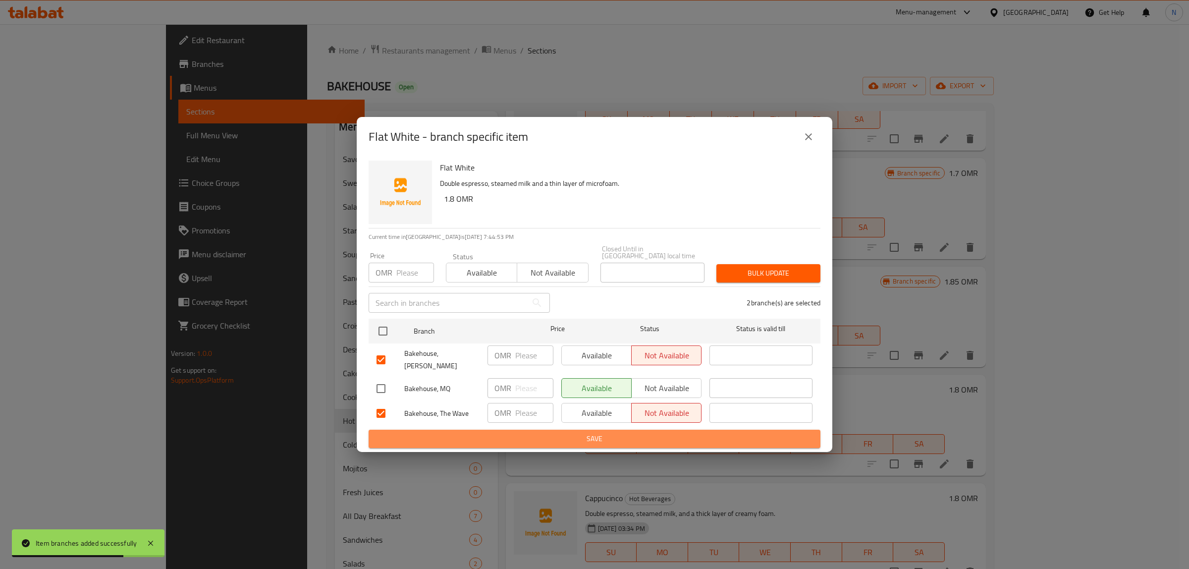
click at [638, 432] on span "Save" at bounding box center [594, 438] width 436 height 12
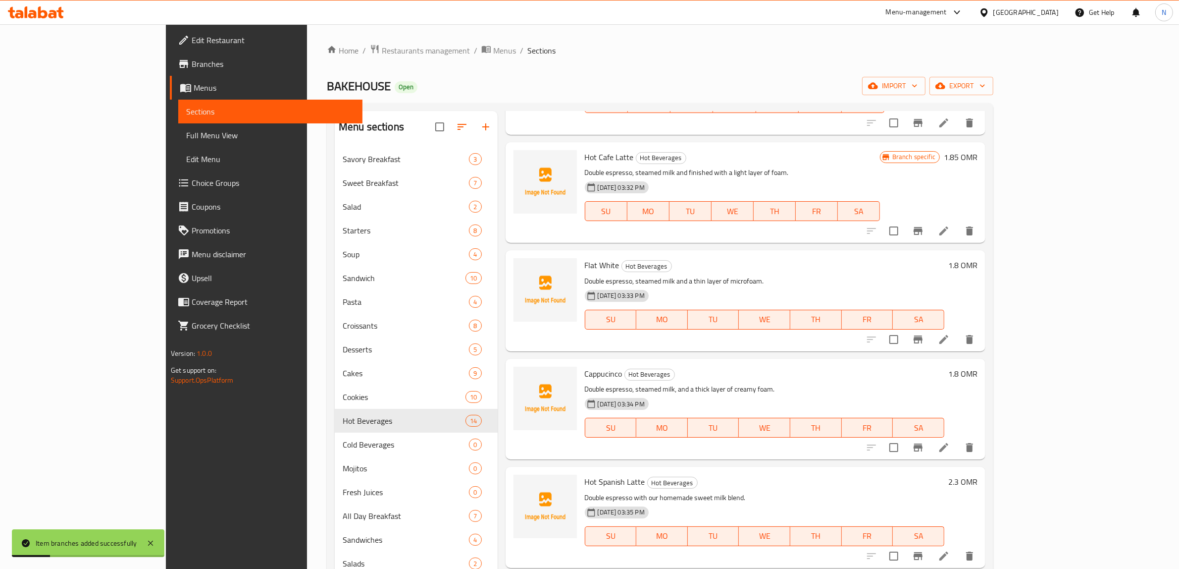
scroll to position [495, 0]
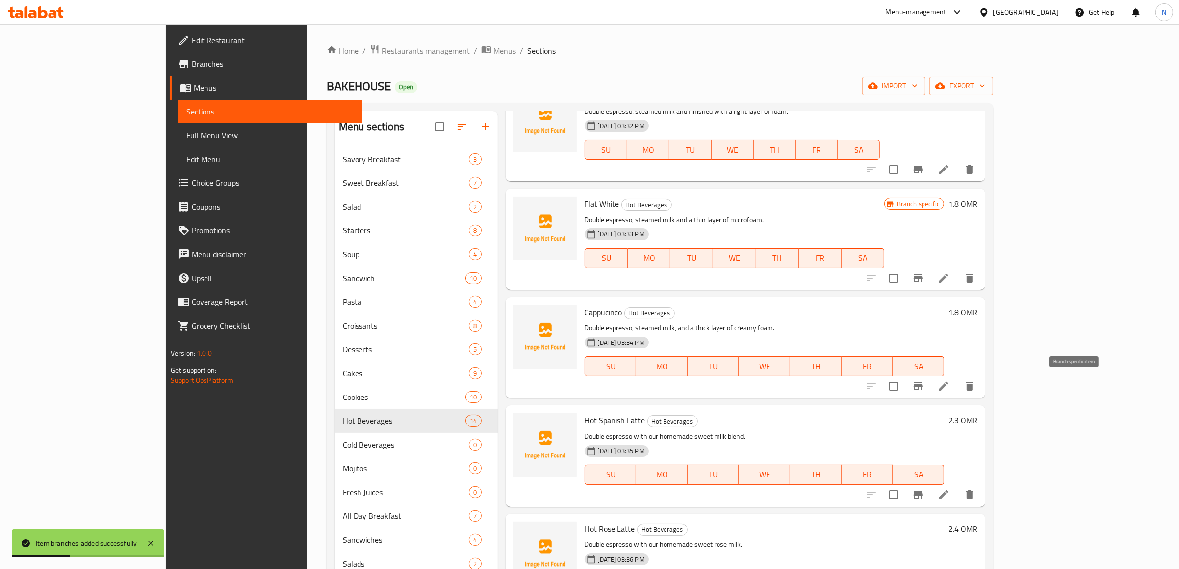
click at [923, 382] on icon "Branch-specific-item" at bounding box center [918, 386] width 9 height 8
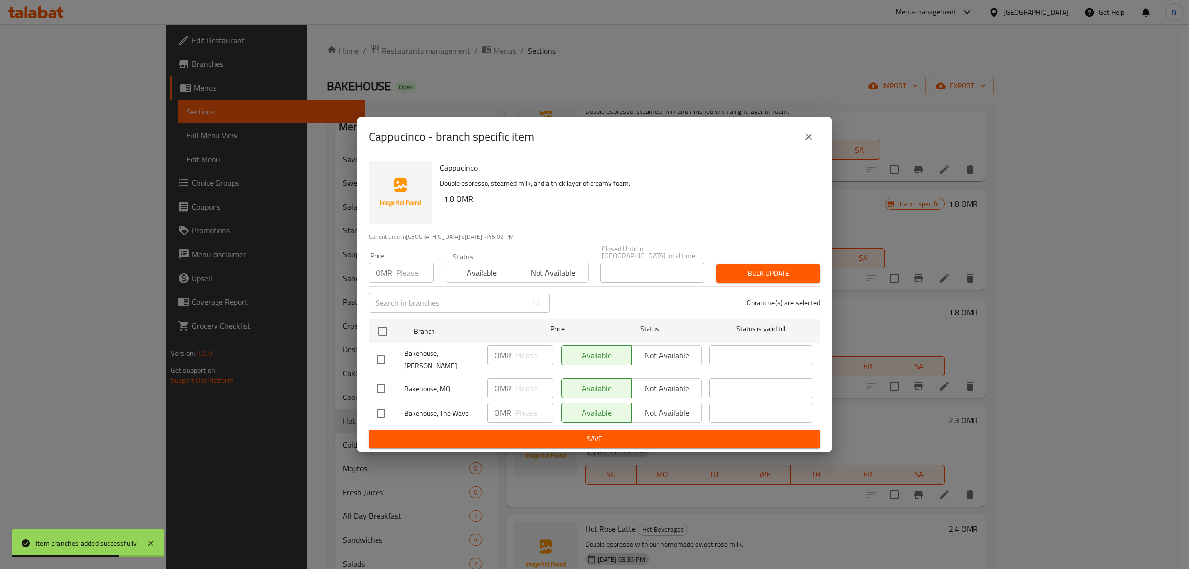
click at [382, 360] on input "checkbox" at bounding box center [380, 359] width 21 height 21
checkbox input "true"
click at [385, 403] on input "checkbox" at bounding box center [380, 413] width 21 height 21
checkbox input "true"
click at [664, 355] on span "Not available" at bounding box center [666, 355] width 62 height 14
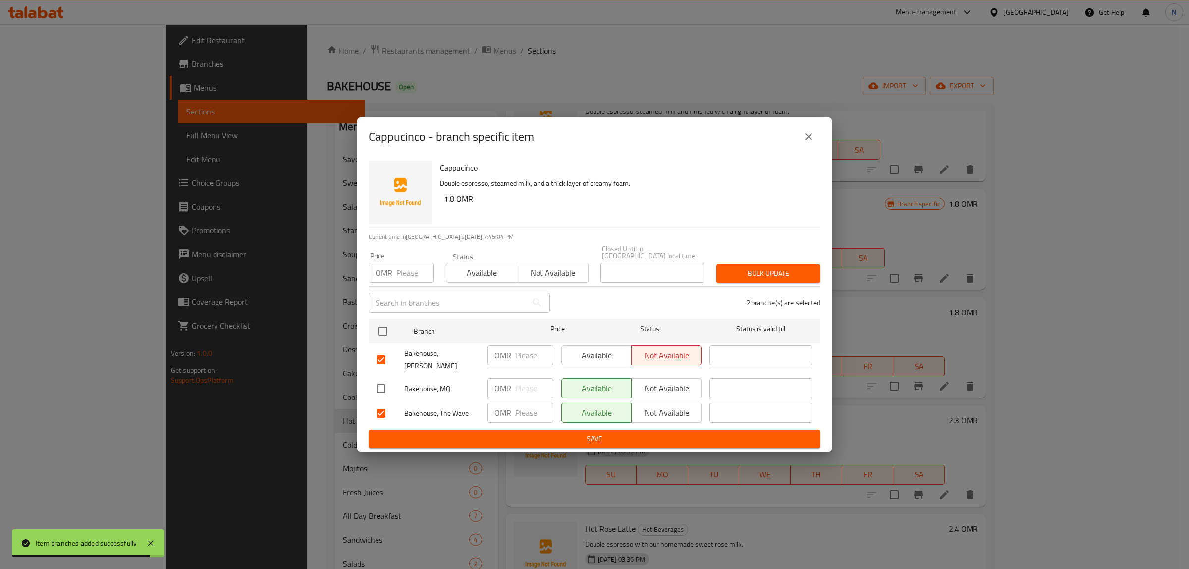
click at [656, 406] on span "Not available" at bounding box center [666, 413] width 62 height 14
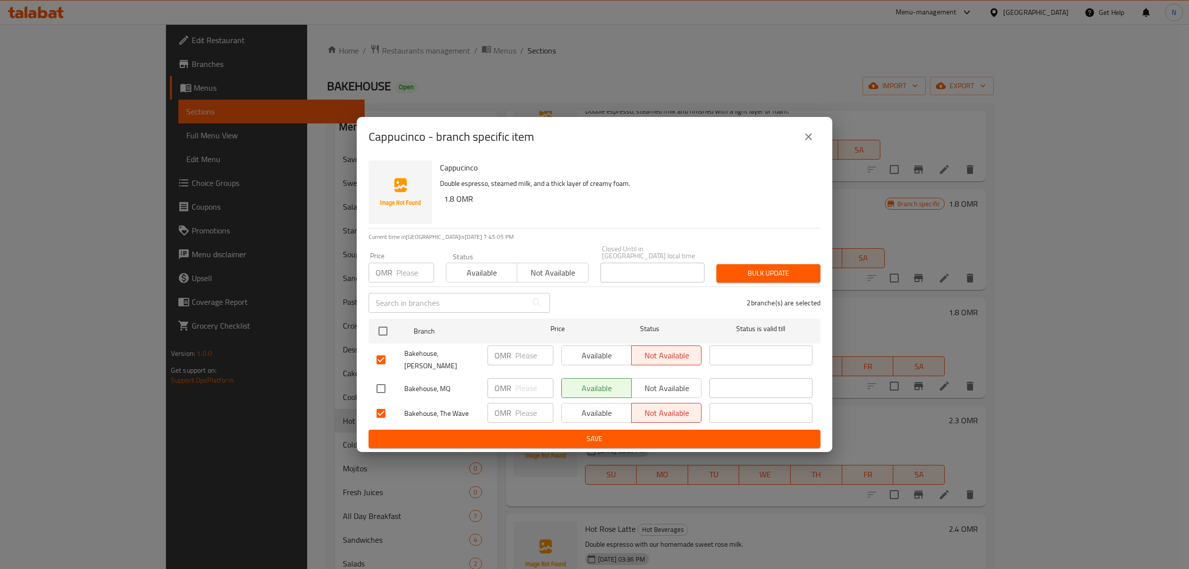
click at [652, 433] on span "Save" at bounding box center [594, 438] width 436 height 12
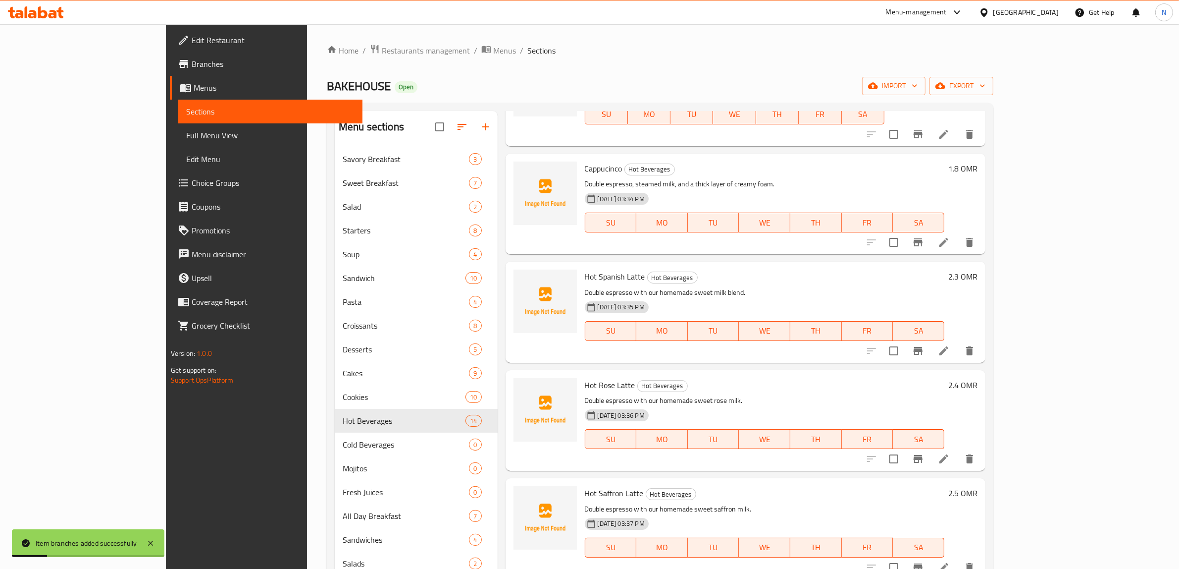
scroll to position [644, 0]
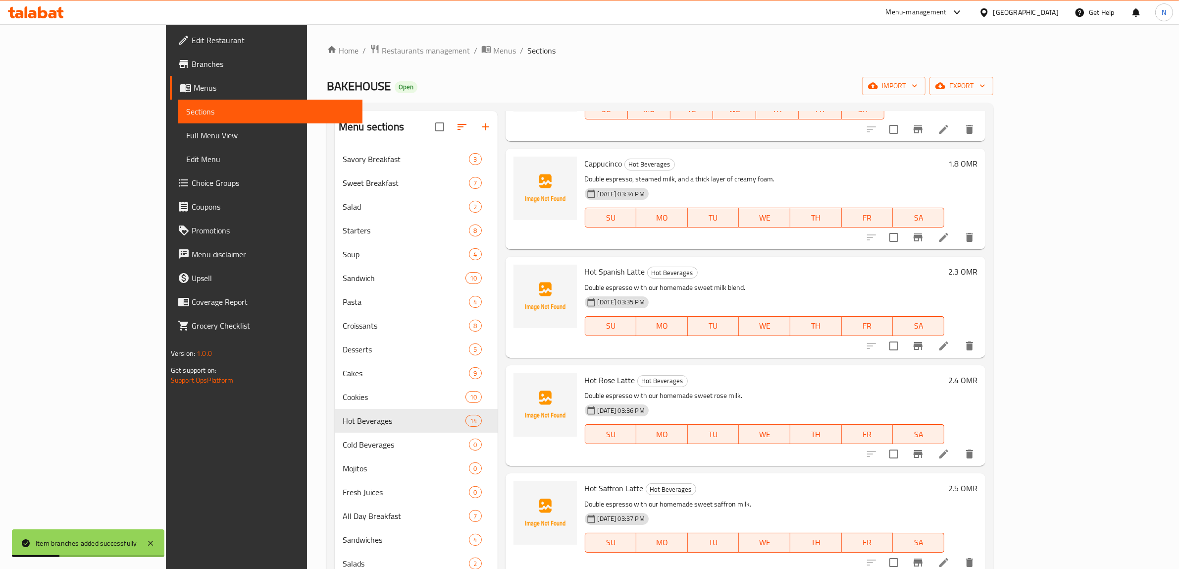
click at [924, 350] on icon "Branch-specific-item" at bounding box center [918, 346] width 12 height 12
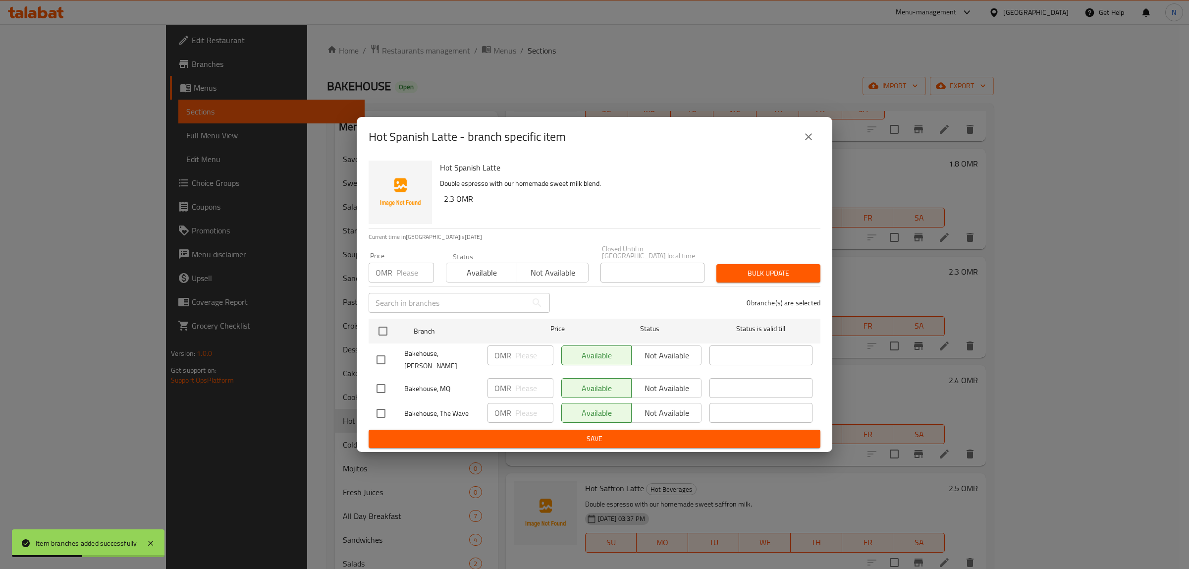
click at [387, 352] on input "checkbox" at bounding box center [380, 359] width 21 height 21
checkbox input "true"
click at [375, 403] on input "checkbox" at bounding box center [380, 413] width 21 height 21
checkbox input "true"
click at [684, 355] on span "Not available" at bounding box center [666, 355] width 62 height 14
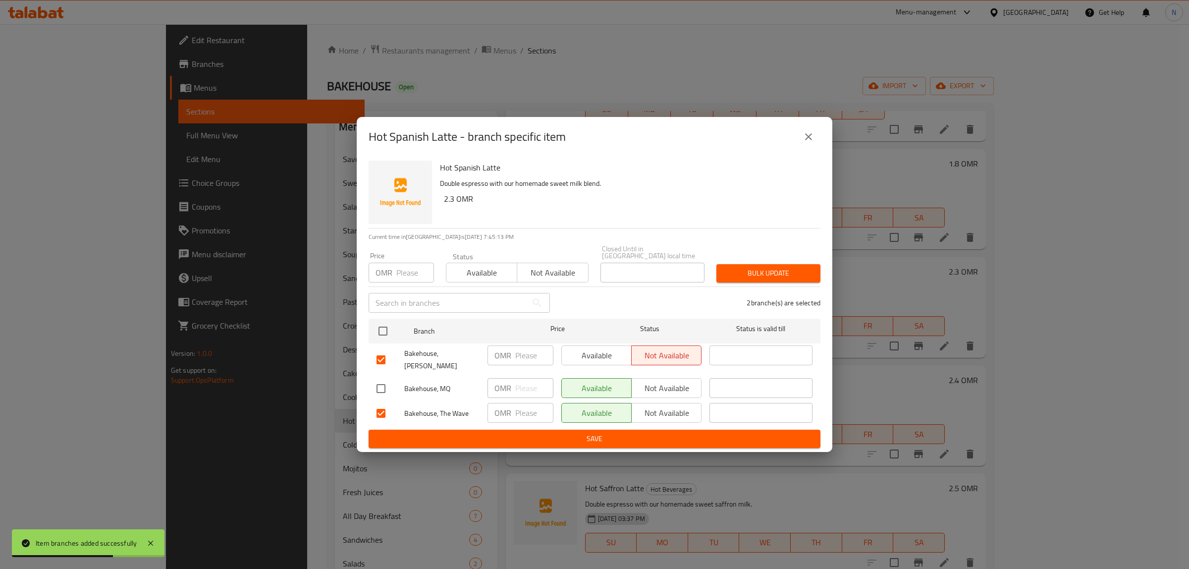
click at [671, 406] on span "Not available" at bounding box center [666, 413] width 62 height 14
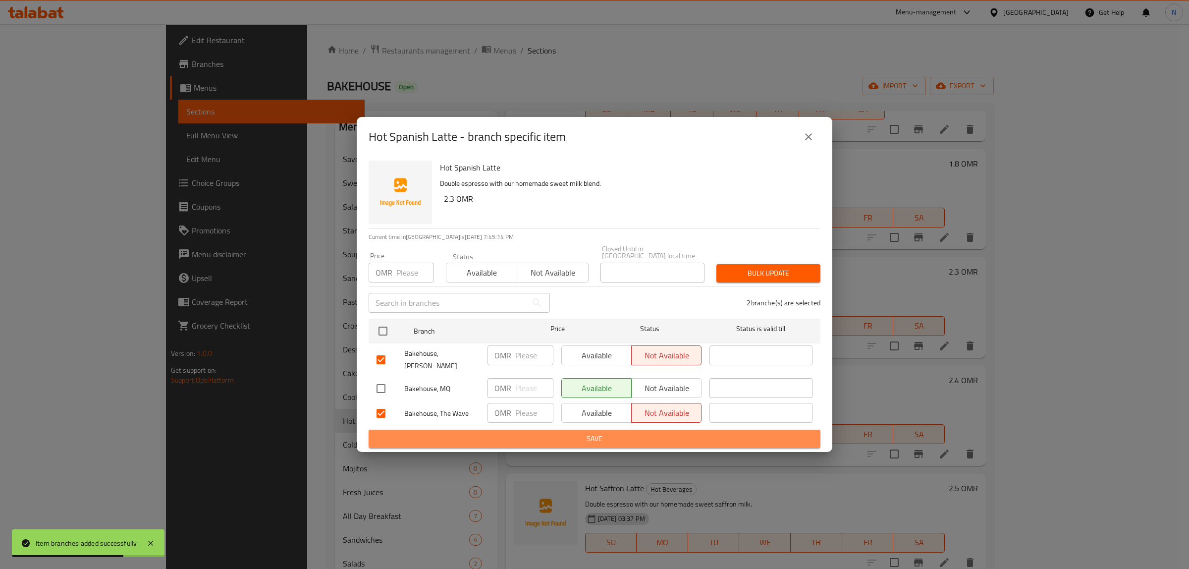
click at [655, 432] on span "Save" at bounding box center [594, 438] width 436 height 12
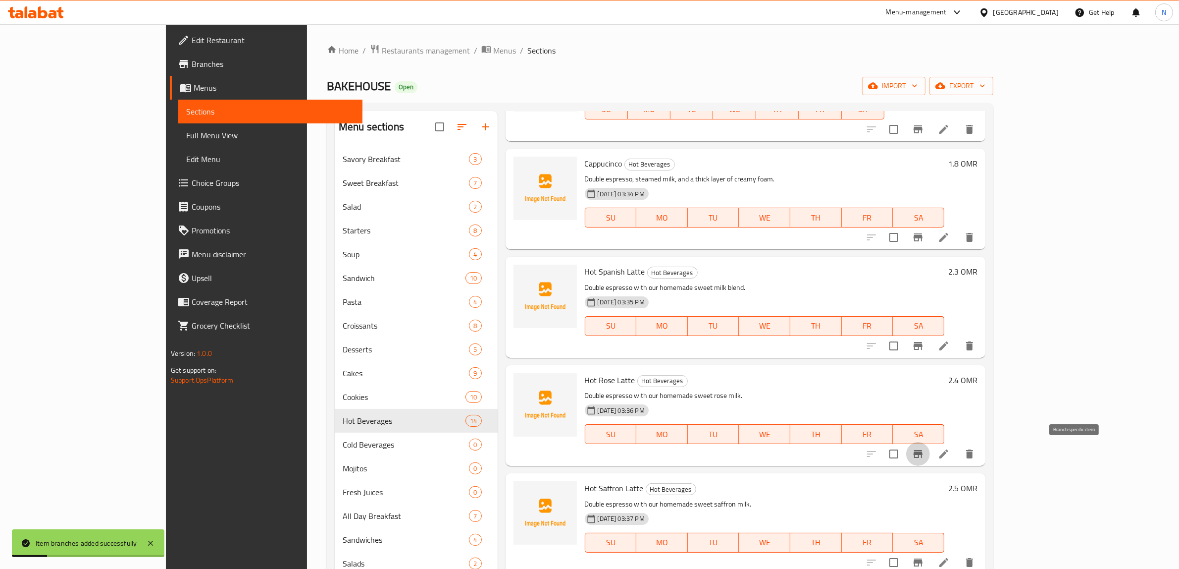
click at [924, 459] on icon "Branch-specific-item" at bounding box center [918, 454] width 12 height 12
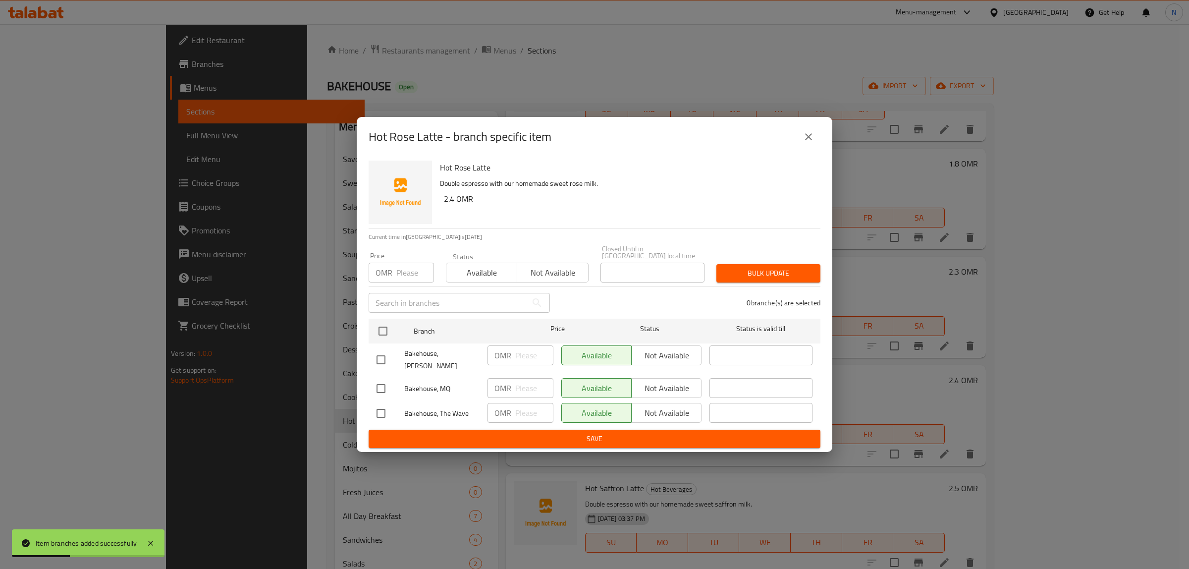
click at [371, 353] on input "checkbox" at bounding box center [380, 359] width 21 height 21
checkbox input "true"
click at [374, 405] on input "checkbox" at bounding box center [380, 413] width 21 height 21
checkbox input "true"
click at [680, 357] on span "Not available" at bounding box center [666, 355] width 62 height 14
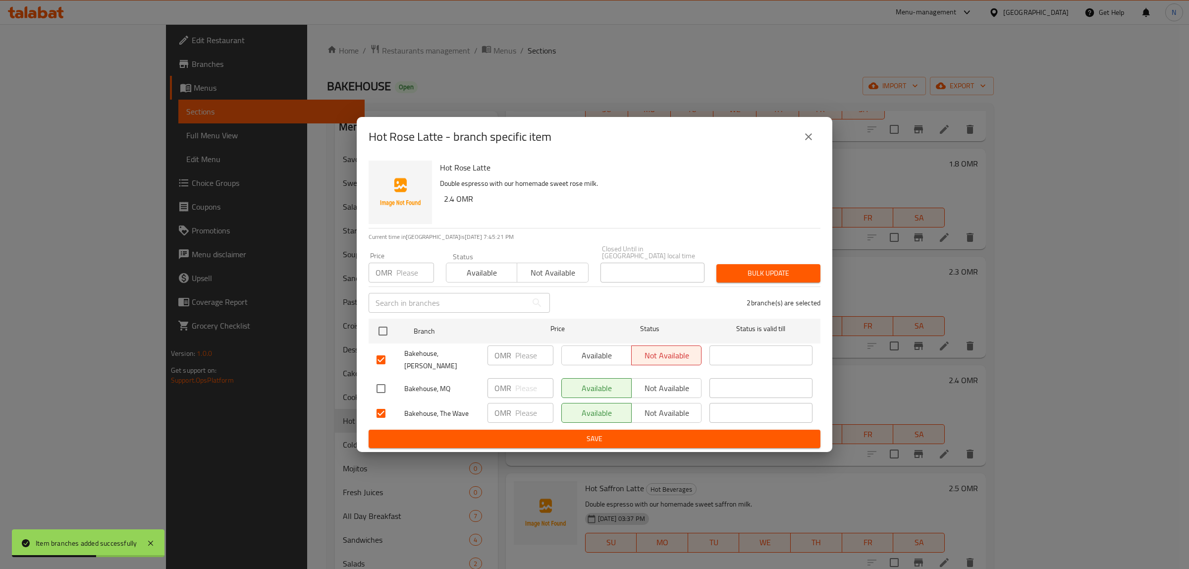
click at [666, 406] on span "Not available" at bounding box center [666, 413] width 62 height 14
click at [637, 432] on span "Save" at bounding box center [594, 438] width 436 height 12
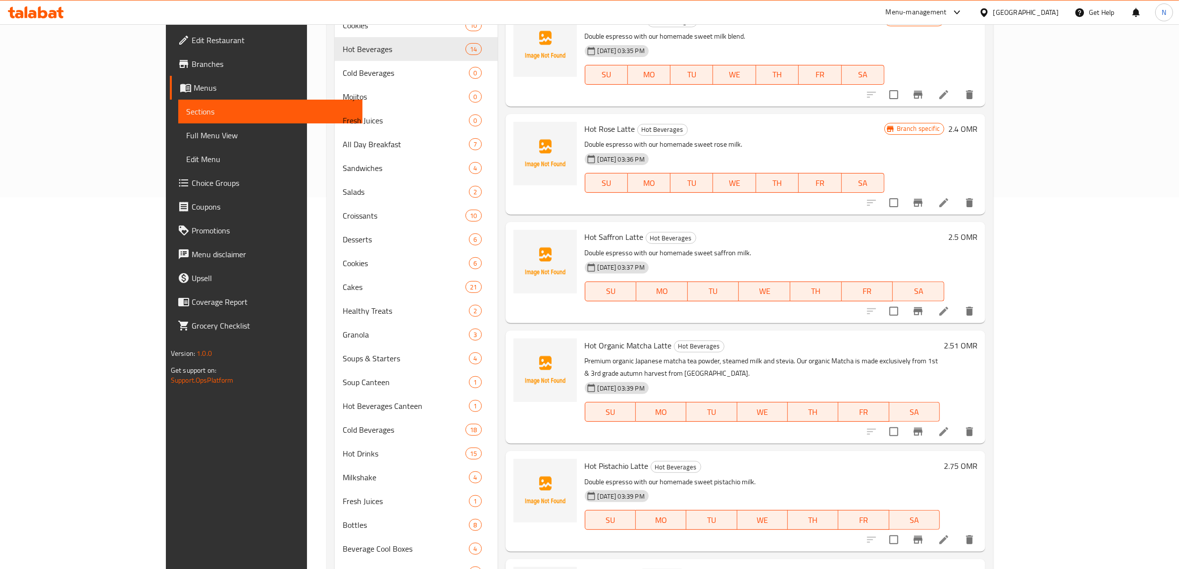
scroll to position [520, 0]
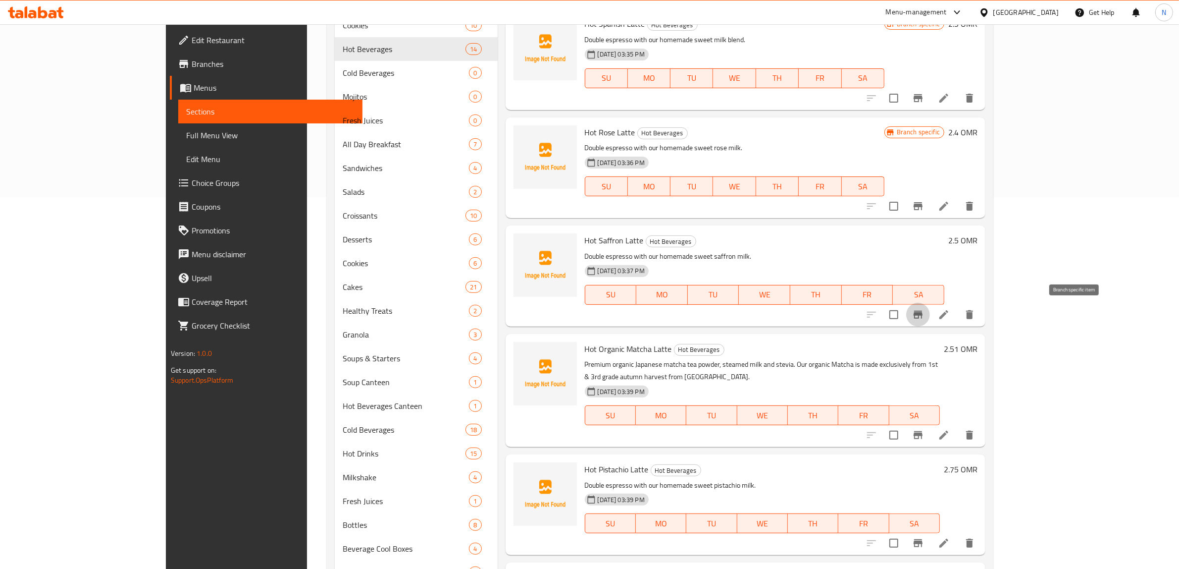
click at [924, 319] on icon "Branch-specific-item" at bounding box center [918, 315] width 12 height 12
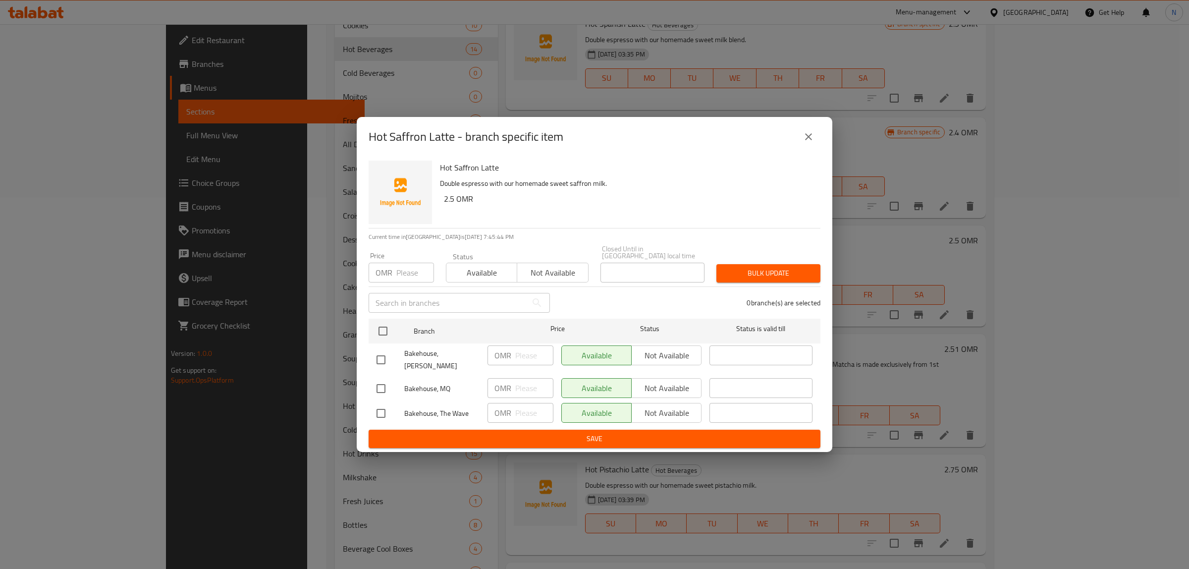
click at [382, 357] on input "checkbox" at bounding box center [380, 359] width 21 height 21
checkbox input "true"
click at [380, 404] on input "checkbox" at bounding box center [380, 413] width 21 height 21
checkbox input "true"
click at [686, 360] on span "Not available" at bounding box center [666, 355] width 62 height 14
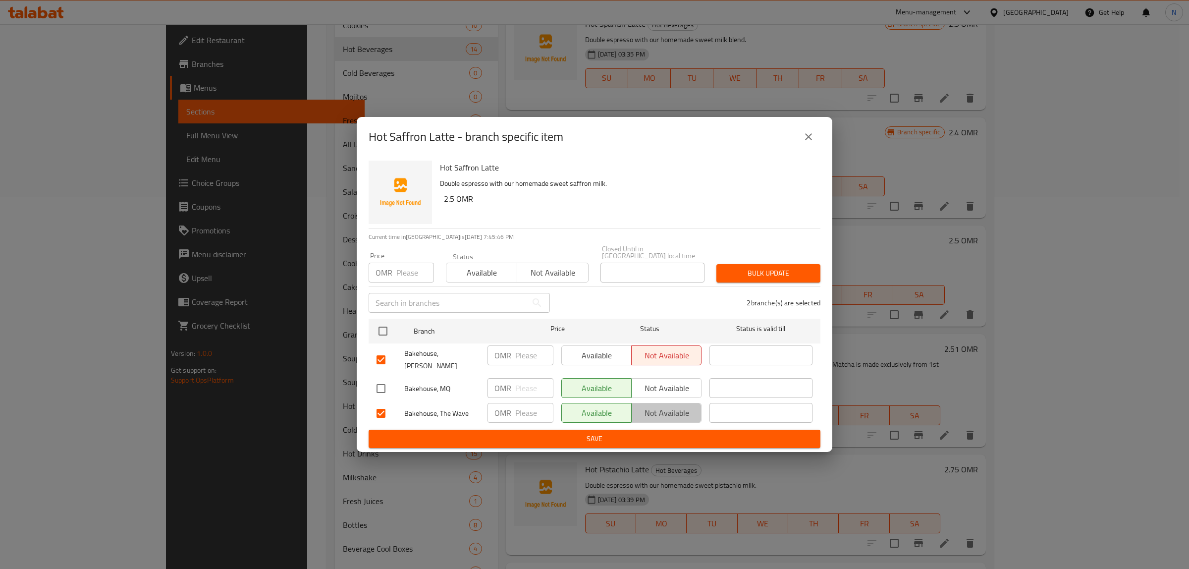
click at [675, 410] on span "Not available" at bounding box center [666, 413] width 62 height 14
click at [622, 429] on button "Save" at bounding box center [595, 438] width 452 height 18
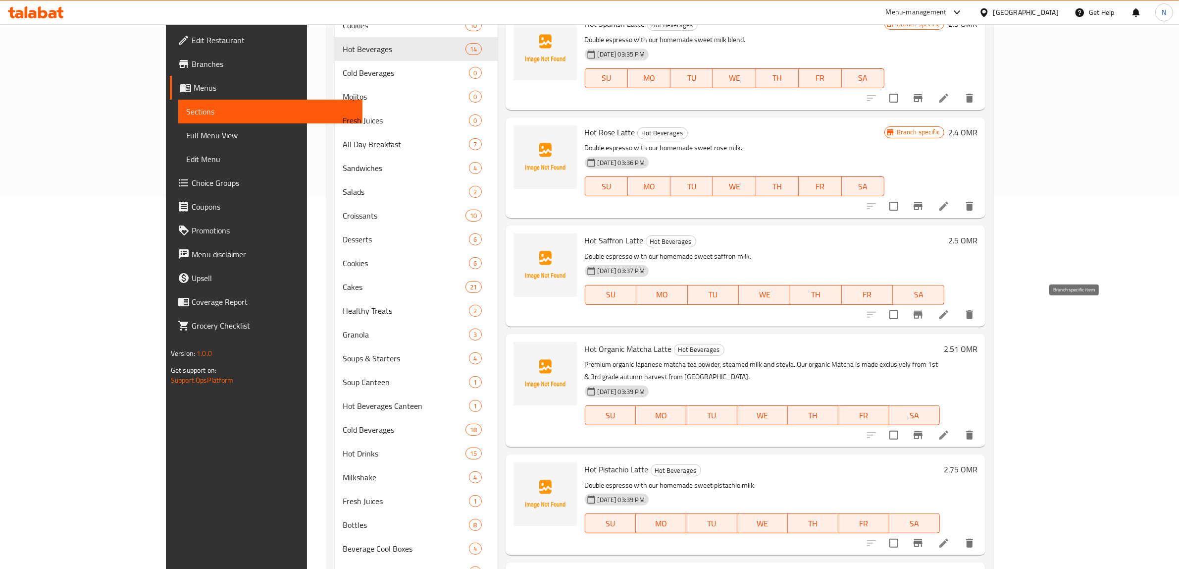
click at [924, 310] on icon "Branch-specific-item" at bounding box center [918, 315] width 12 height 12
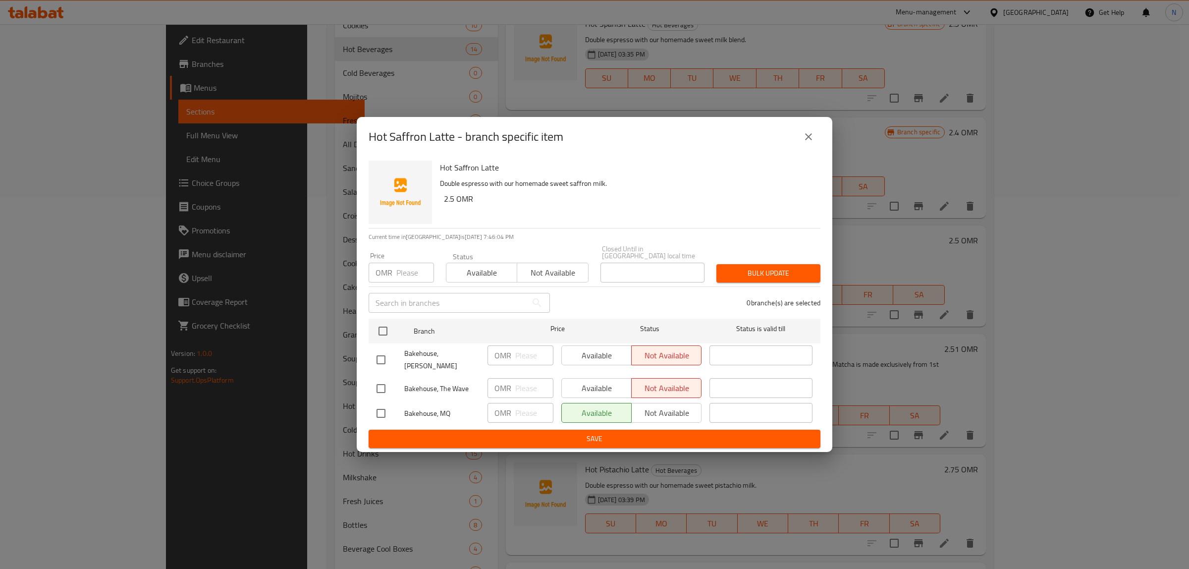
click at [810, 141] on icon "close" at bounding box center [808, 137] width 12 height 12
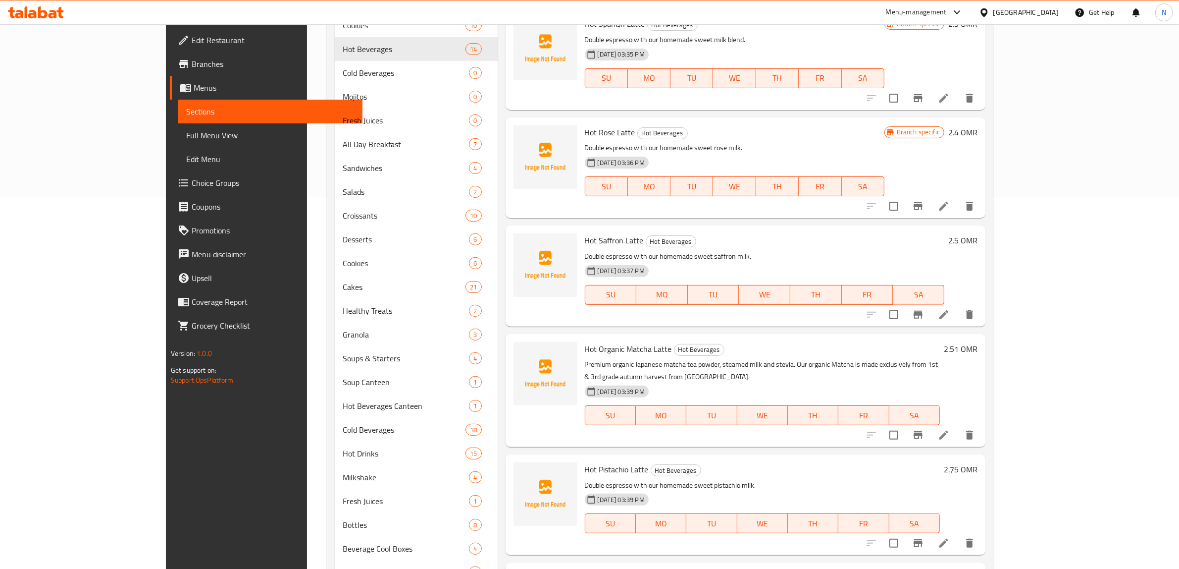
click at [930, 433] on button "Branch-specific-item" at bounding box center [918, 435] width 24 height 24
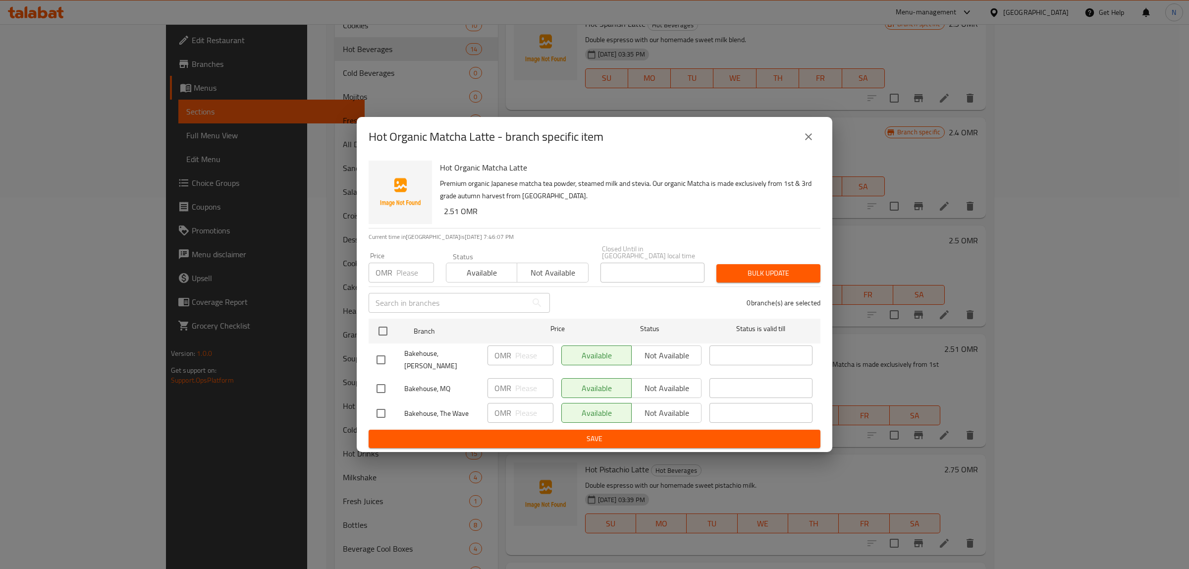
click at [385, 360] on input "checkbox" at bounding box center [380, 359] width 21 height 21
checkbox input "true"
click at [375, 403] on input "checkbox" at bounding box center [380, 413] width 21 height 21
checkbox input "true"
click at [659, 352] on span "Not available" at bounding box center [666, 355] width 62 height 14
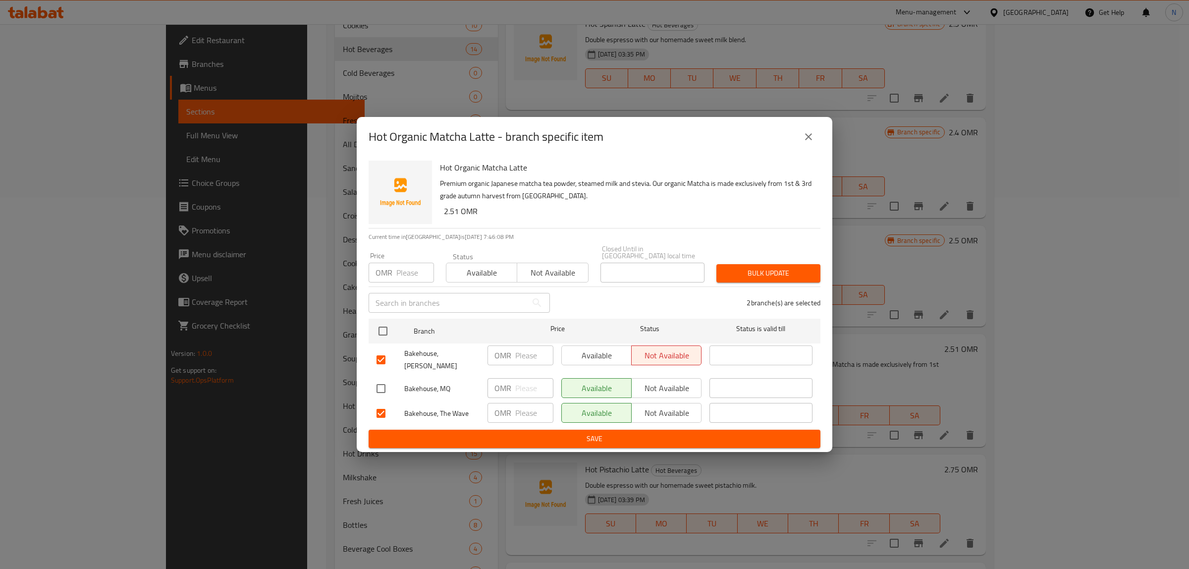
click at [656, 410] on span "Not available" at bounding box center [666, 413] width 62 height 14
click at [616, 437] on span "Save" at bounding box center [594, 438] width 436 height 12
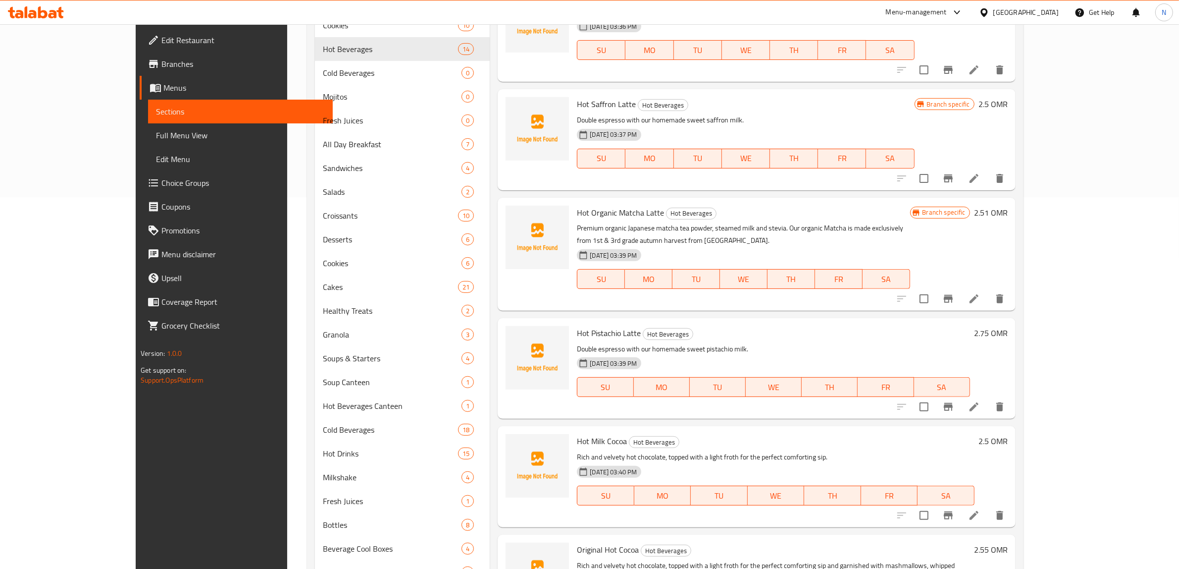
scroll to position [465, 0]
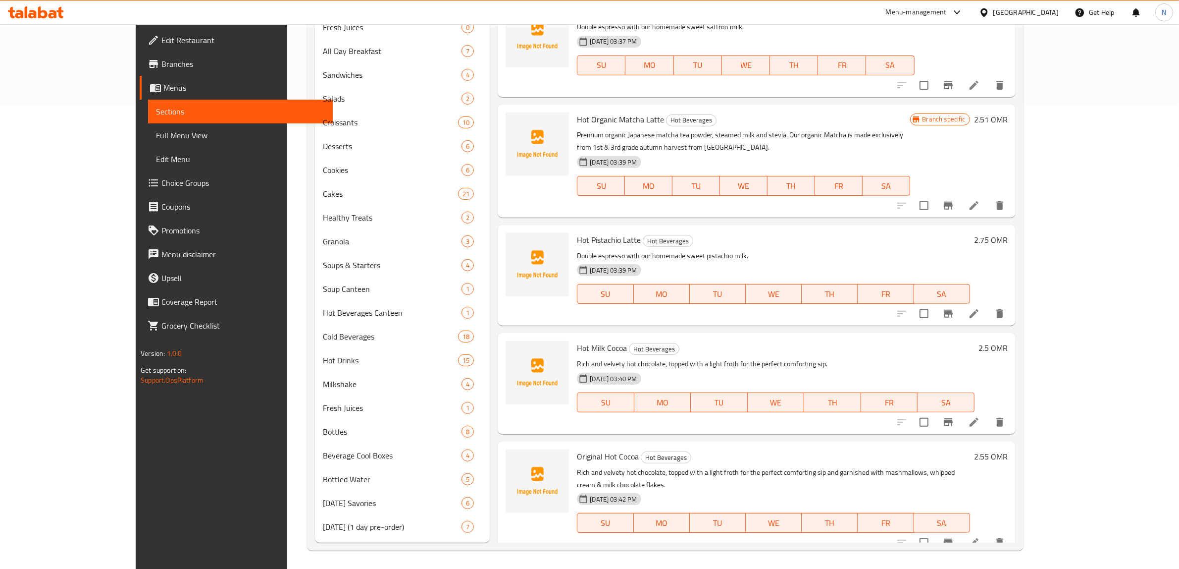
click at [953, 314] on icon "Branch-specific-item" at bounding box center [948, 314] width 9 height 8
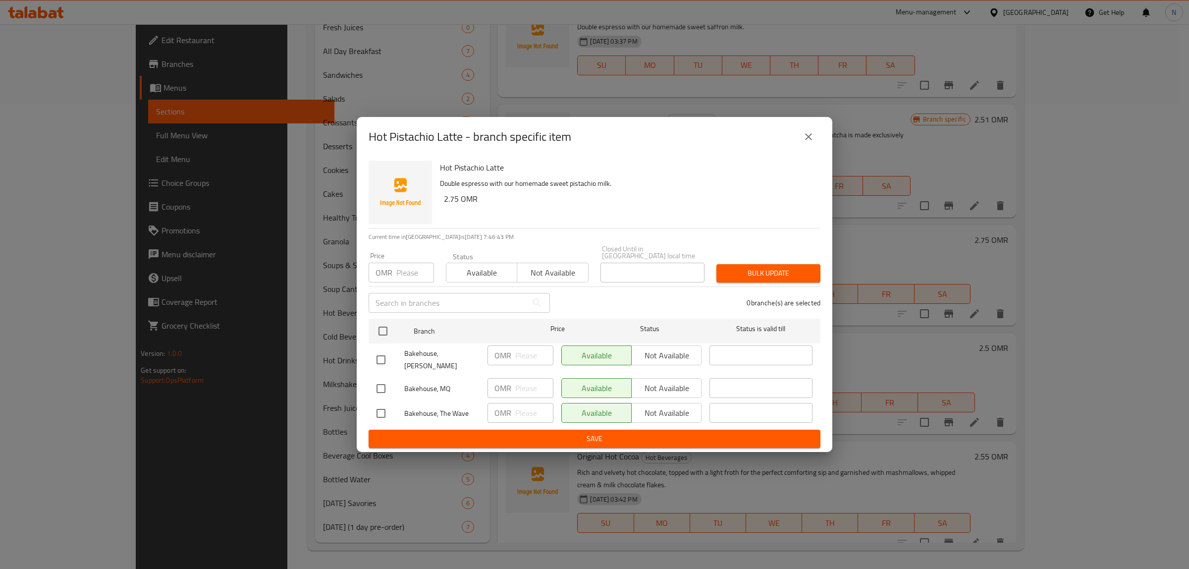
click at [379, 360] on input "checkbox" at bounding box center [380, 359] width 21 height 21
checkbox input "true"
click at [379, 409] on input "checkbox" at bounding box center [380, 413] width 21 height 21
checkbox input "true"
click at [675, 356] on span "Not available" at bounding box center [666, 355] width 62 height 14
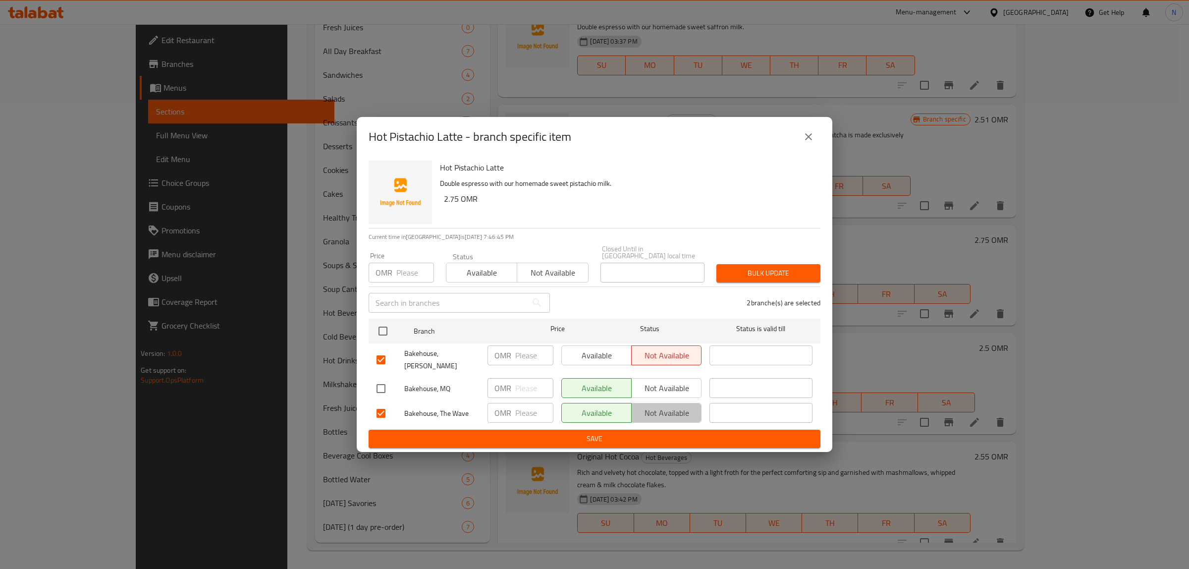
click at [664, 406] on span "Not available" at bounding box center [666, 413] width 62 height 14
click at [647, 429] on button "Save" at bounding box center [595, 438] width 452 height 18
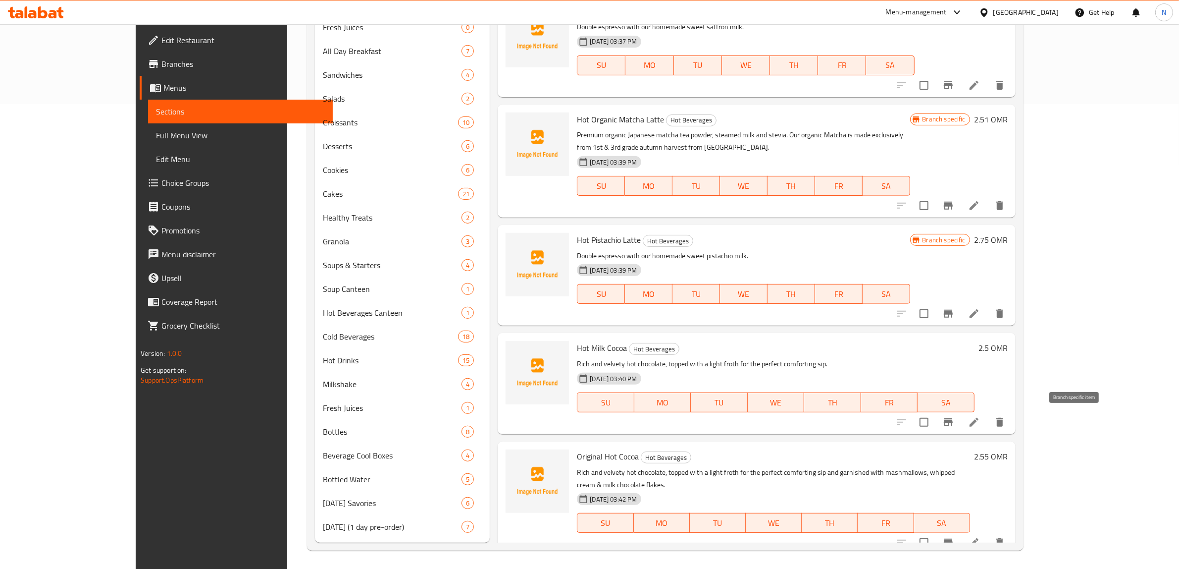
click at [954, 424] on icon "Branch-specific-item" at bounding box center [949, 422] width 12 height 12
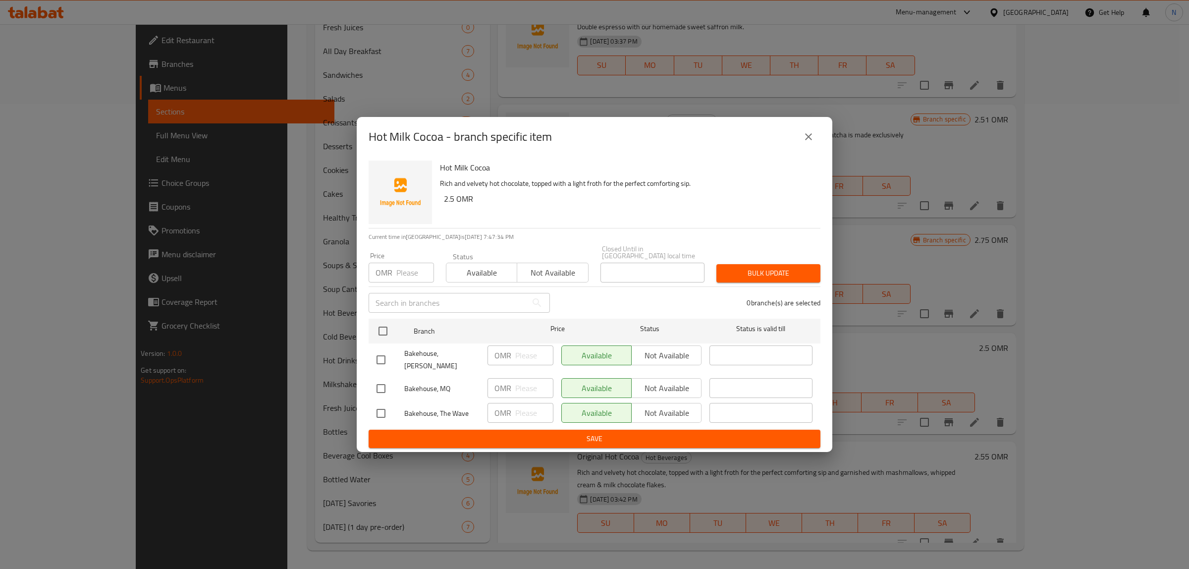
drag, startPoint x: 392, startPoint y: 361, endPoint x: 383, endPoint y: 358, distance: 9.7
click at [389, 361] on div at bounding box center [390, 359] width 28 height 21
drag, startPoint x: 377, startPoint y: 355, endPoint x: 382, endPoint y: 362, distance: 8.9
click at [378, 356] on input "checkbox" at bounding box center [380, 359] width 21 height 21
checkbox input "true"
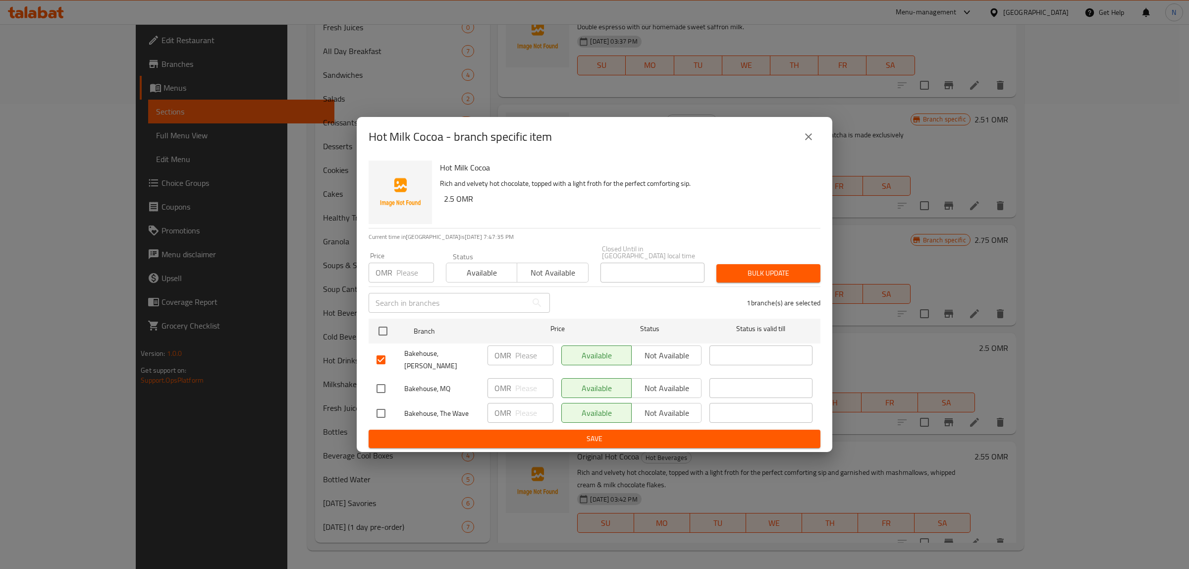
click at [376, 407] on input "checkbox" at bounding box center [380, 413] width 21 height 21
checkbox input "true"
click at [682, 353] on span "Not available" at bounding box center [666, 355] width 62 height 14
click at [661, 406] on span "Not available" at bounding box center [666, 413] width 62 height 14
click at [659, 432] on span "Save" at bounding box center [594, 438] width 436 height 12
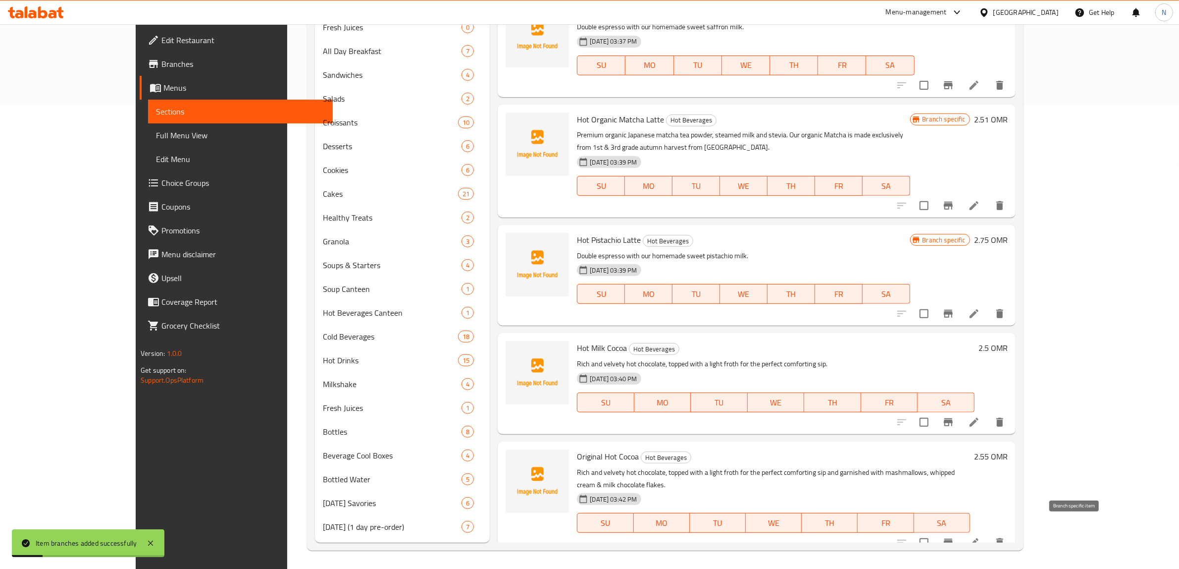
click at [954, 536] on icon "Branch-specific-item" at bounding box center [949, 542] width 12 height 12
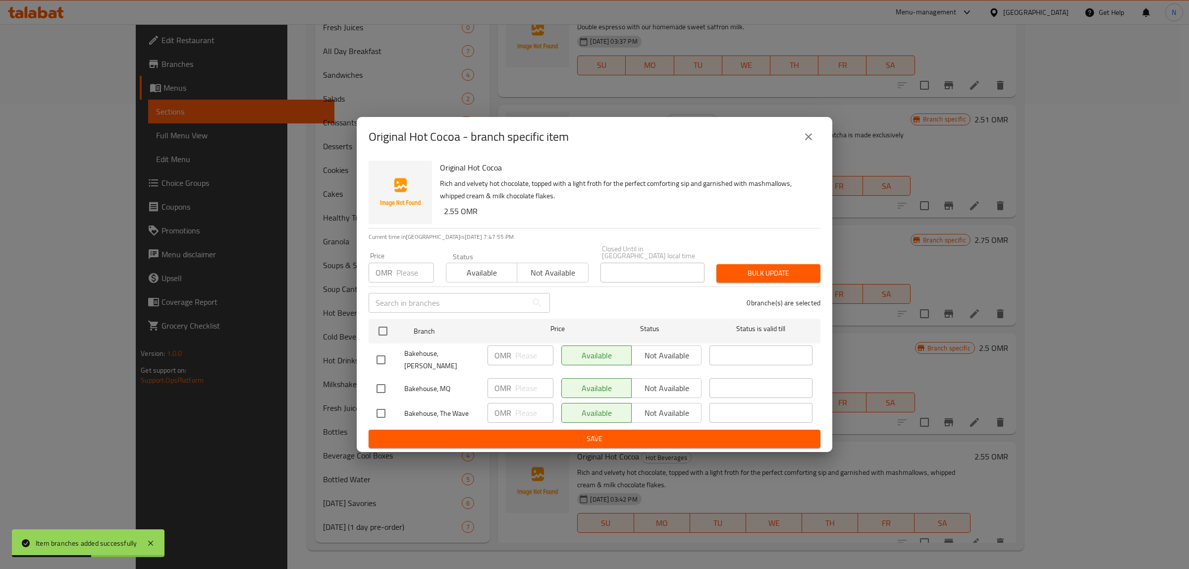
click at [376, 357] on input "checkbox" at bounding box center [380, 359] width 21 height 21
checkbox input "true"
click at [379, 410] on input "checkbox" at bounding box center [380, 413] width 21 height 21
checkbox input "true"
click at [670, 354] on span "Not available" at bounding box center [666, 355] width 62 height 14
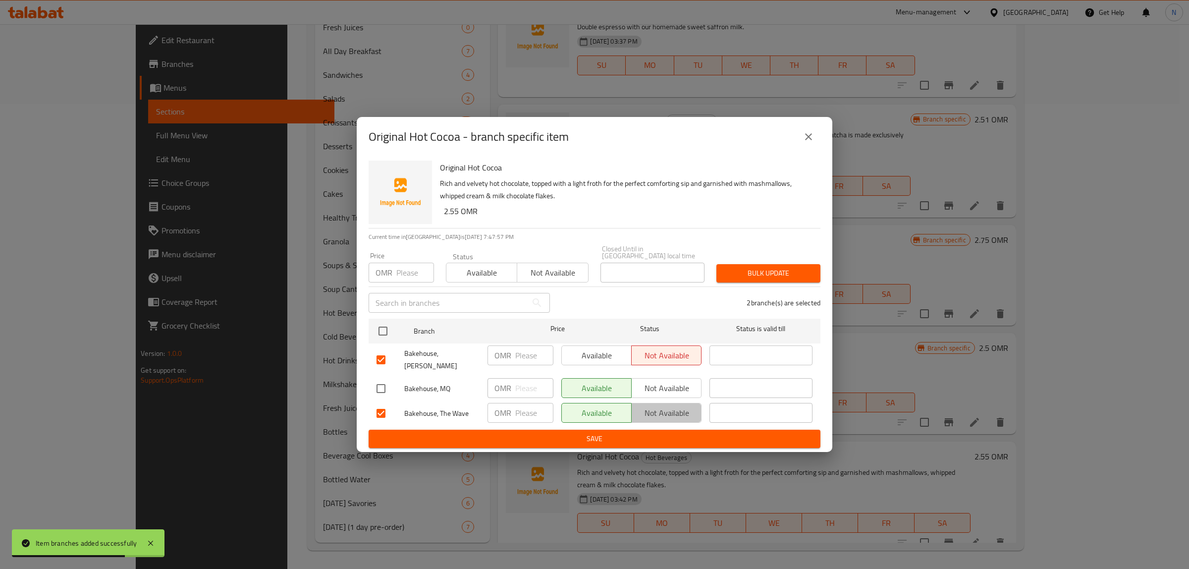
click at [674, 406] on span "Not available" at bounding box center [666, 413] width 62 height 14
click at [670, 429] on button "Save" at bounding box center [595, 438] width 452 height 18
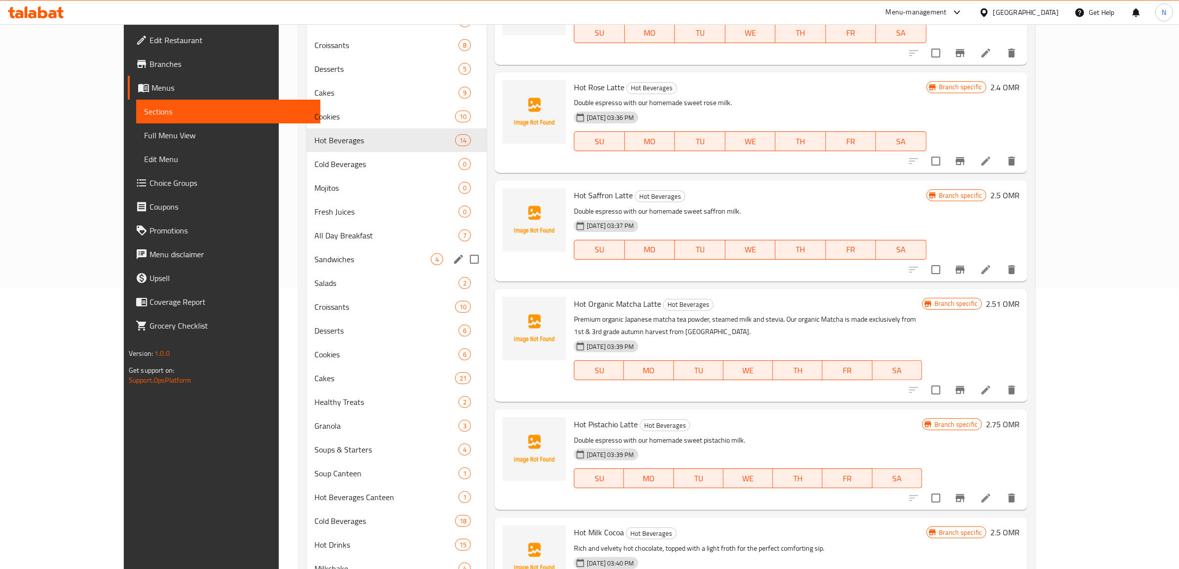
scroll to position [279, 0]
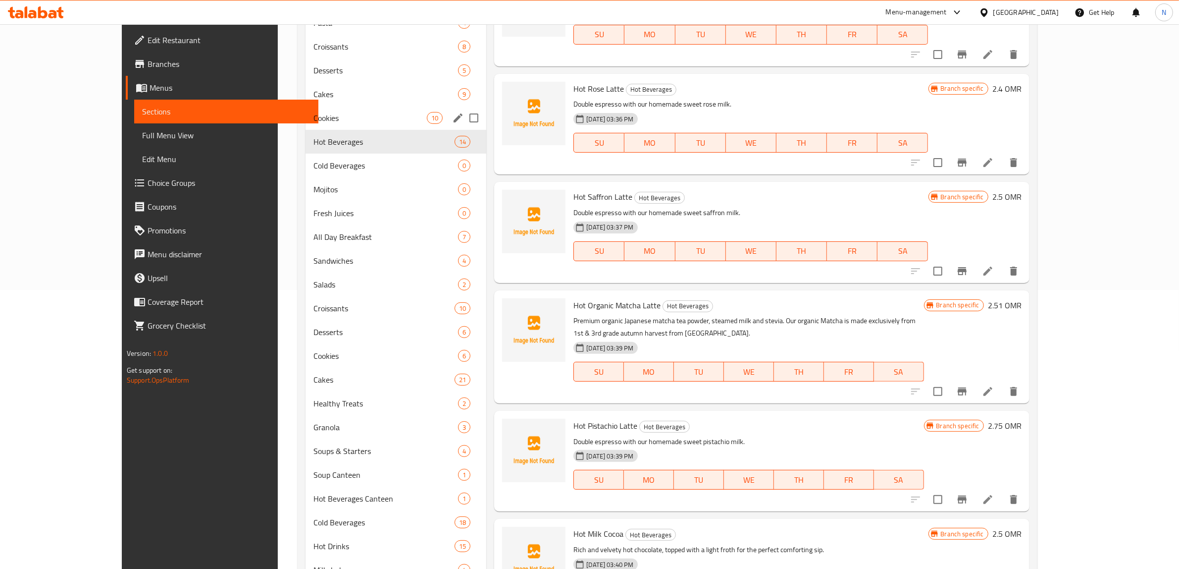
click at [345, 128] on div "Cookies 10" at bounding box center [396, 118] width 181 height 24
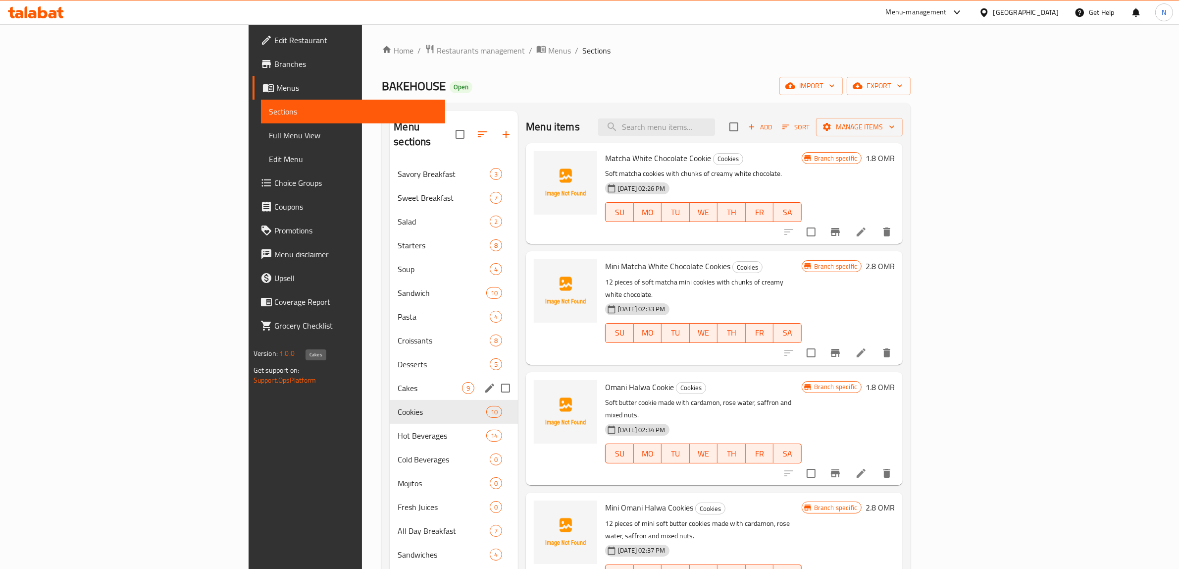
click at [398, 382] on span "Cakes" at bounding box center [430, 388] width 64 height 12
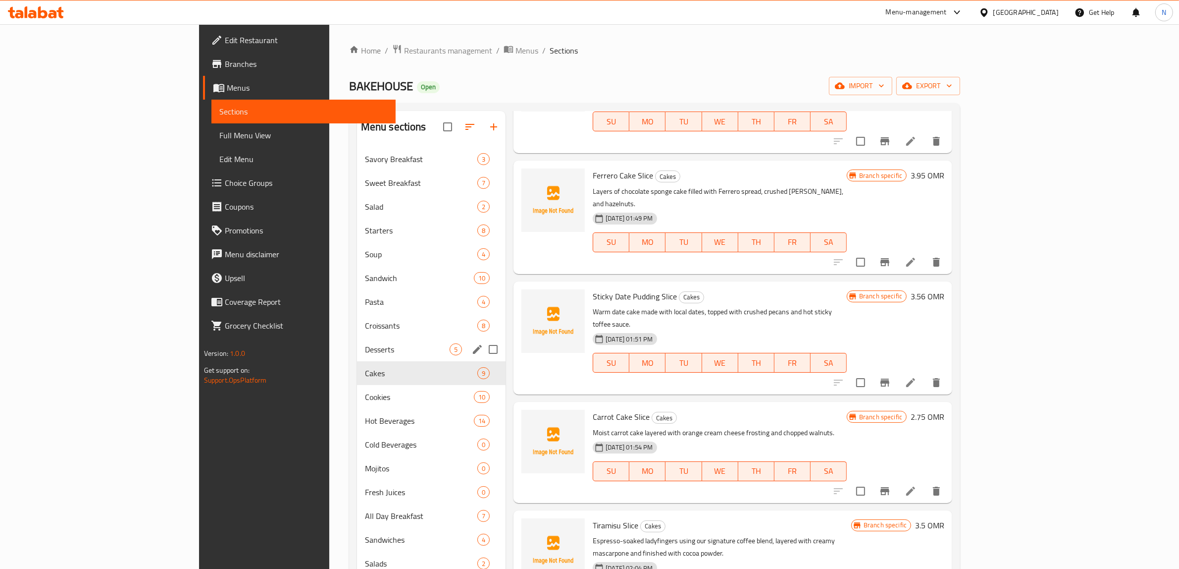
click at [357, 341] on div "Desserts 5" at bounding box center [431, 349] width 149 height 24
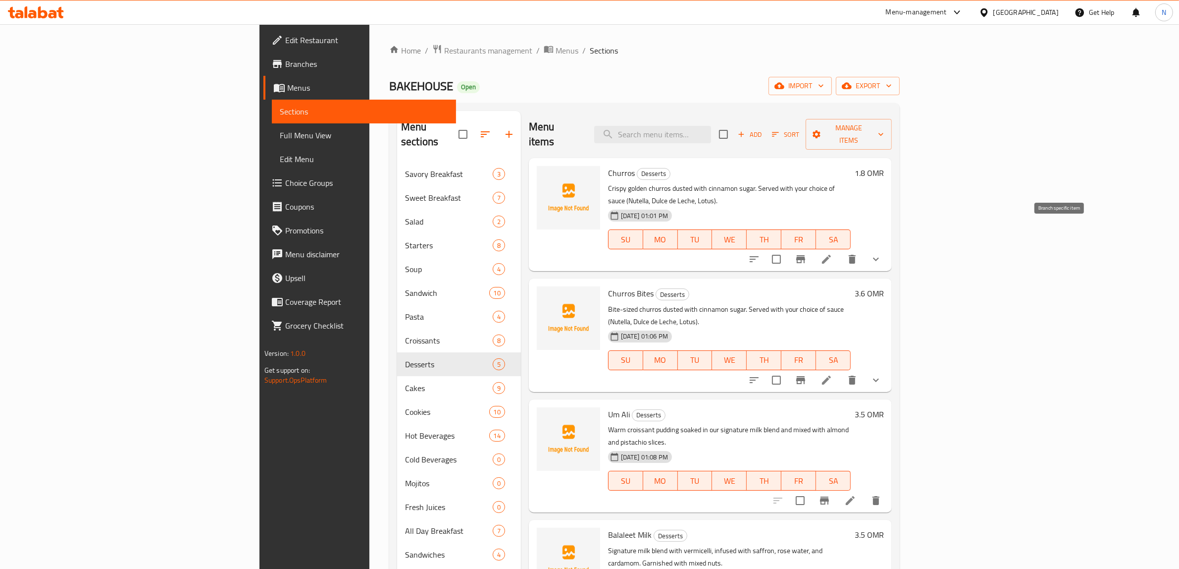
click at [807, 253] on icon "Branch-specific-item" at bounding box center [801, 259] width 12 height 12
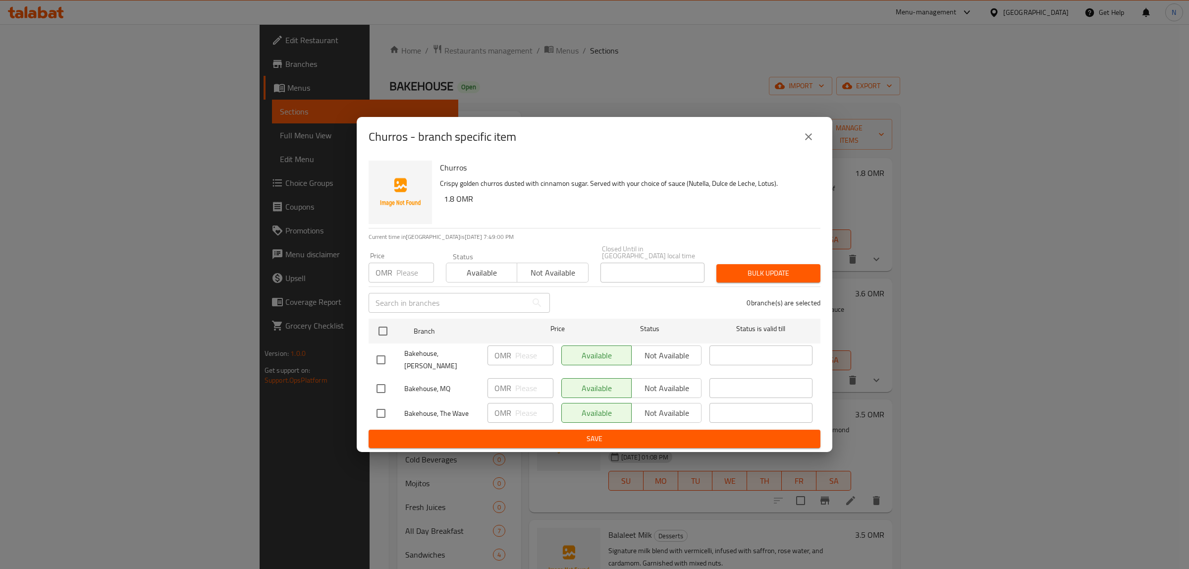
click at [389, 360] on input "checkbox" at bounding box center [380, 359] width 21 height 21
checkbox input "true"
click at [380, 403] on input "checkbox" at bounding box center [380, 413] width 21 height 21
checkbox input "true"
click at [654, 360] on span "Not available" at bounding box center [666, 355] width 62 height 14
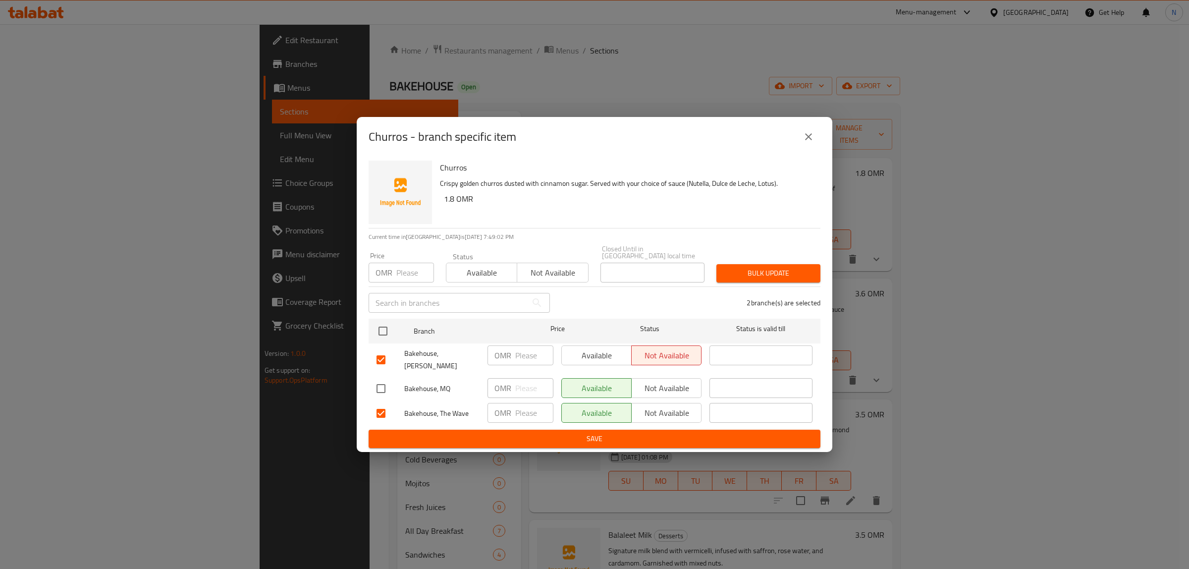
click at [660, 406] on span "Not available" at bounding box center [666, 413] width 62 height 14
click at [624, 432] on span "Save" at bounding box center [594, 438] width 436 height 12
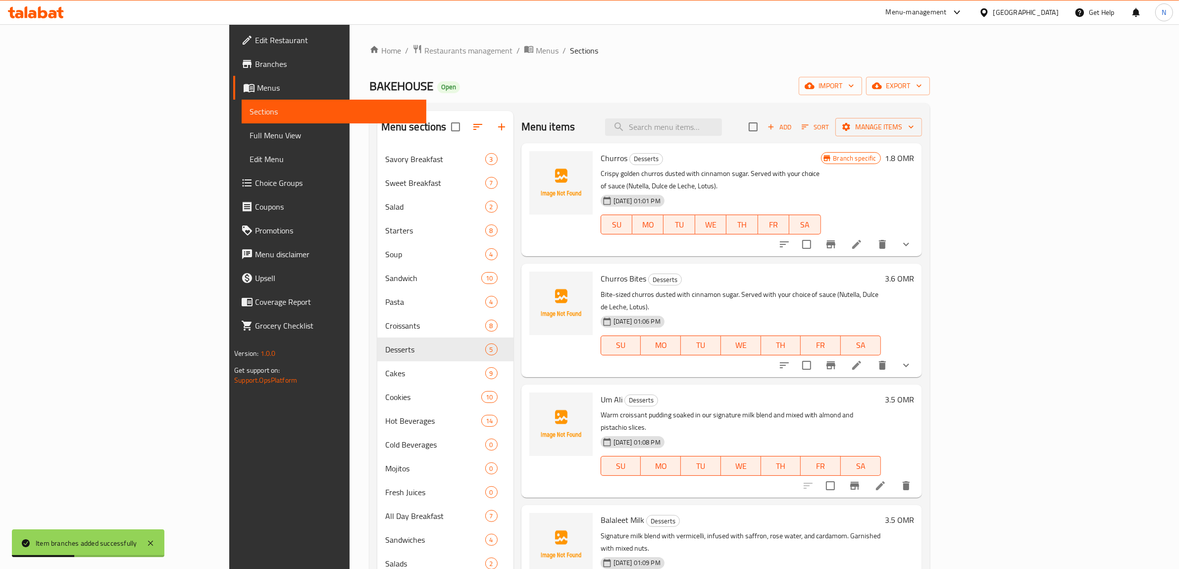
click at [836, 361] on icon "Branch-specific-item" at bounding box center [831, 365] width 9 height 8
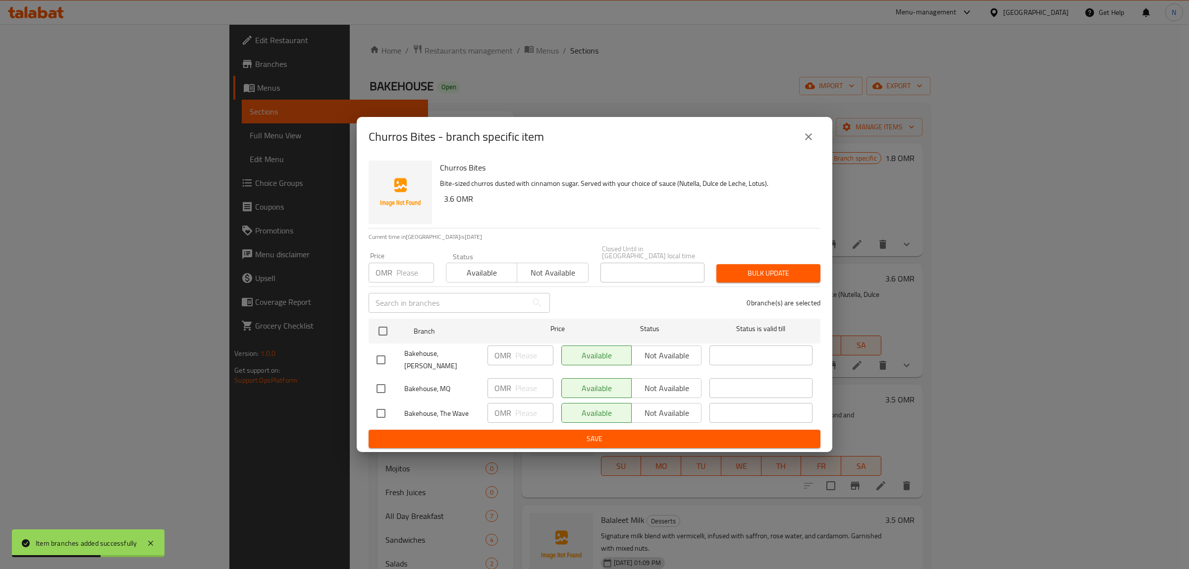
click at [384, 349] on input "checkbox" at bounding box center [380, 359] width 21 height 21
checkbox input "true"
click at [382, 405] on input "checkbox" at bounding box center [380, 413] width 21 height 21
checkbox input "true"
click at [685, 361] on span "Not available" at bounding box center [666, 355] width 62 height 14
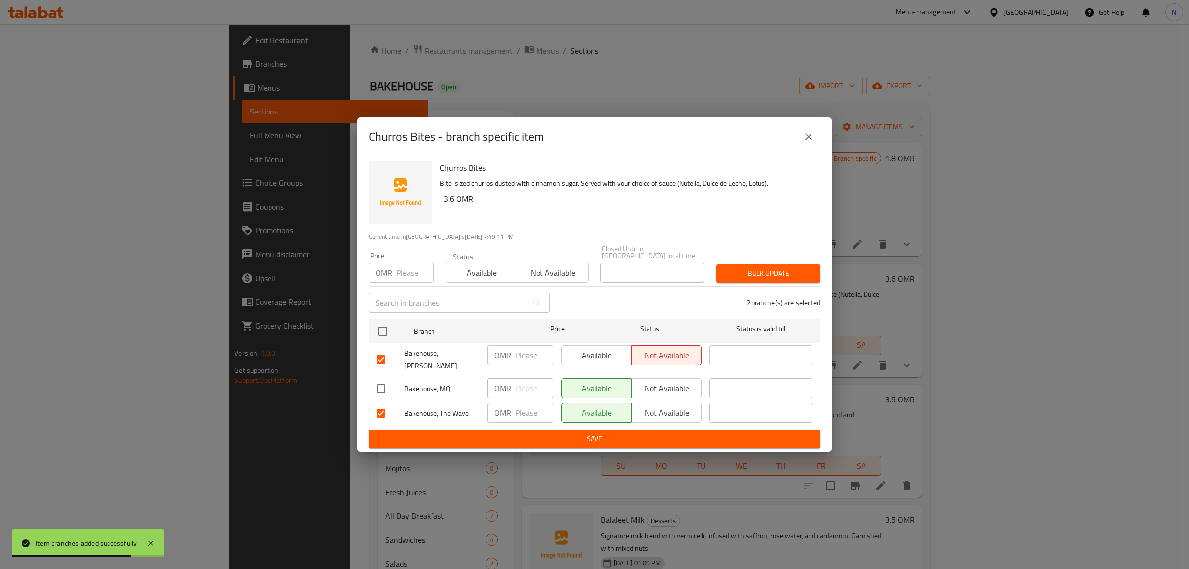
click at [669, 410] on span "Not available" at bounding box center [666, 413] width 62 height 14
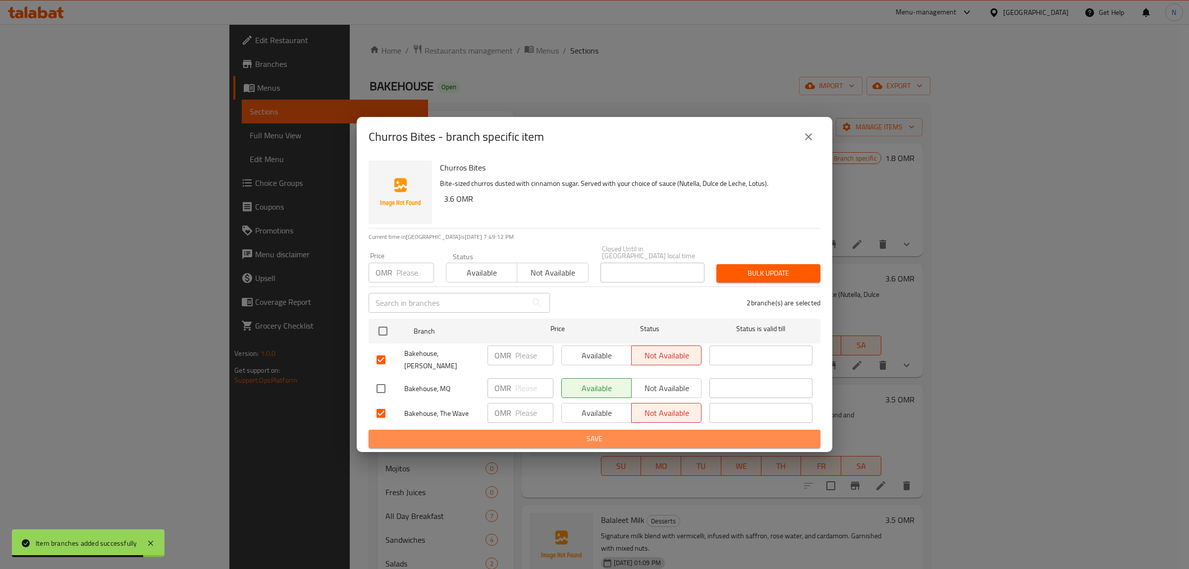
click at [644, 433] on span "Save" at bounding box center [594, 438] width 436 height 12
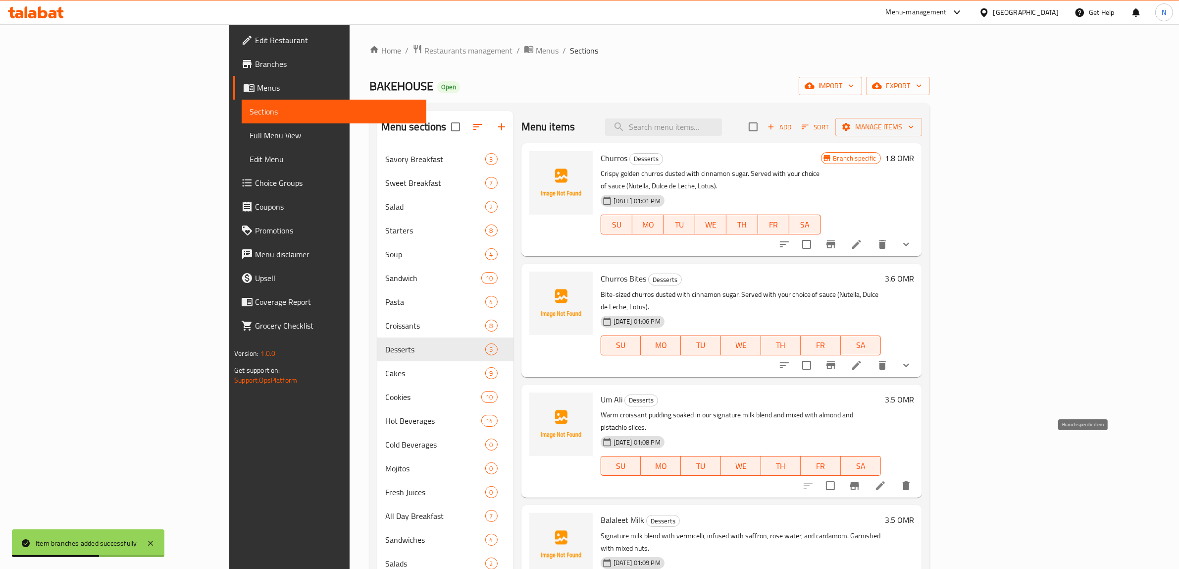
click at [861, 479] on icon "Branch-specific-item" at bounding box center [855, 485] width 12 height 12
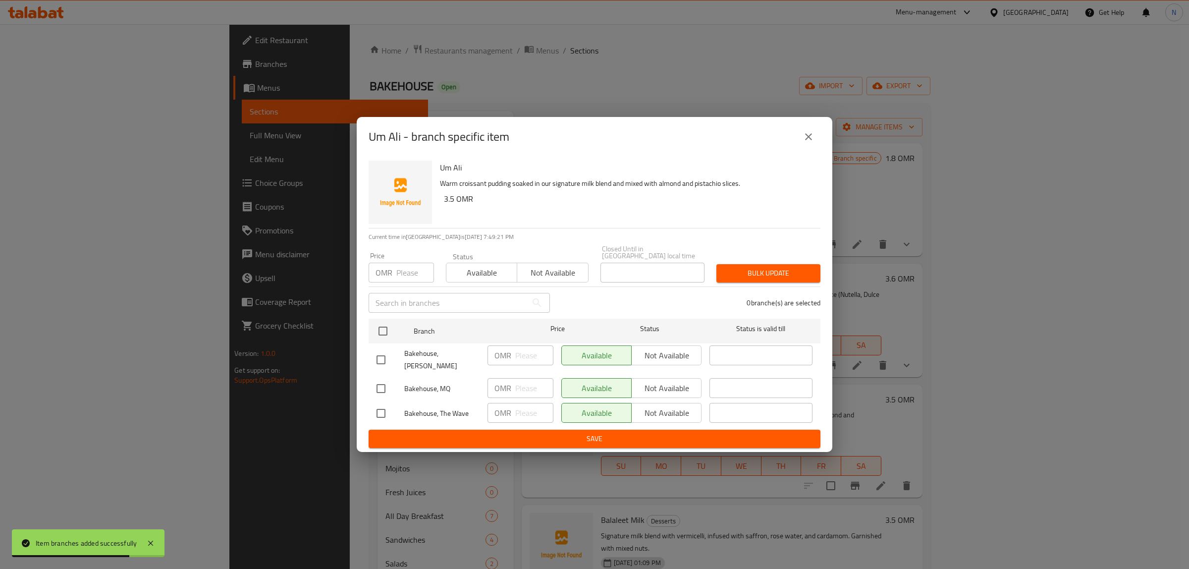
click at [383, 358] on input "checkbox" at bounding box center [380, 359] width 21 height 21
checkbox input "true"
click at [382, 410] on input "checkbox" at bounding box center [380, 413] width 21 height 21
checkbox input "true"
click at [659, 360] on span "Not available" at bounding box center [666, 355] width 62 height 14
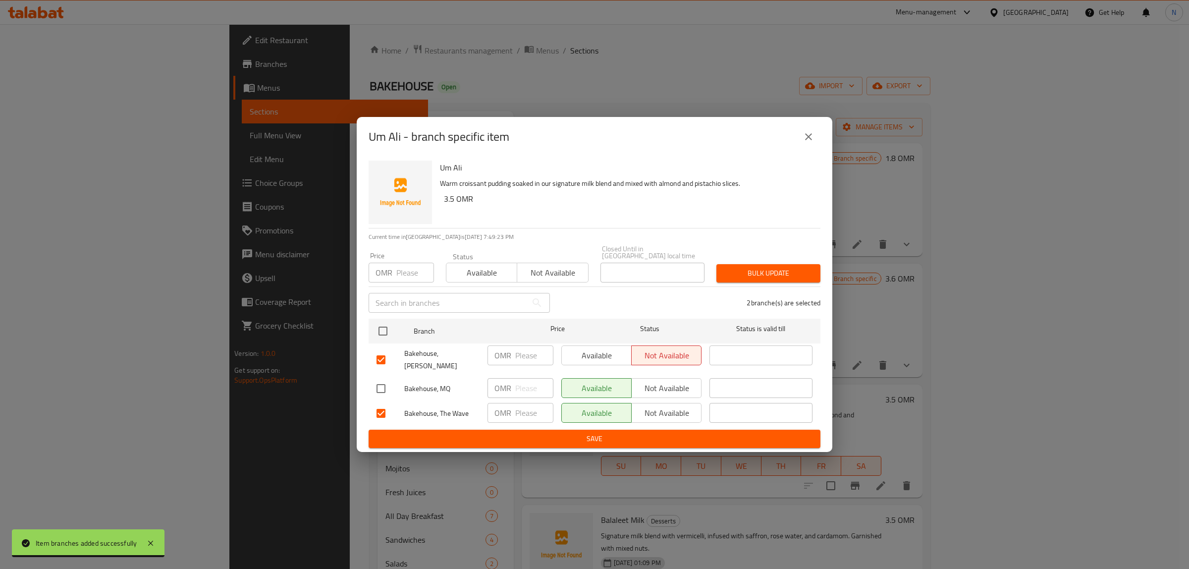
click at [655, 406] on span "Not available" at bounding box center [666, 413] width 62 height 14
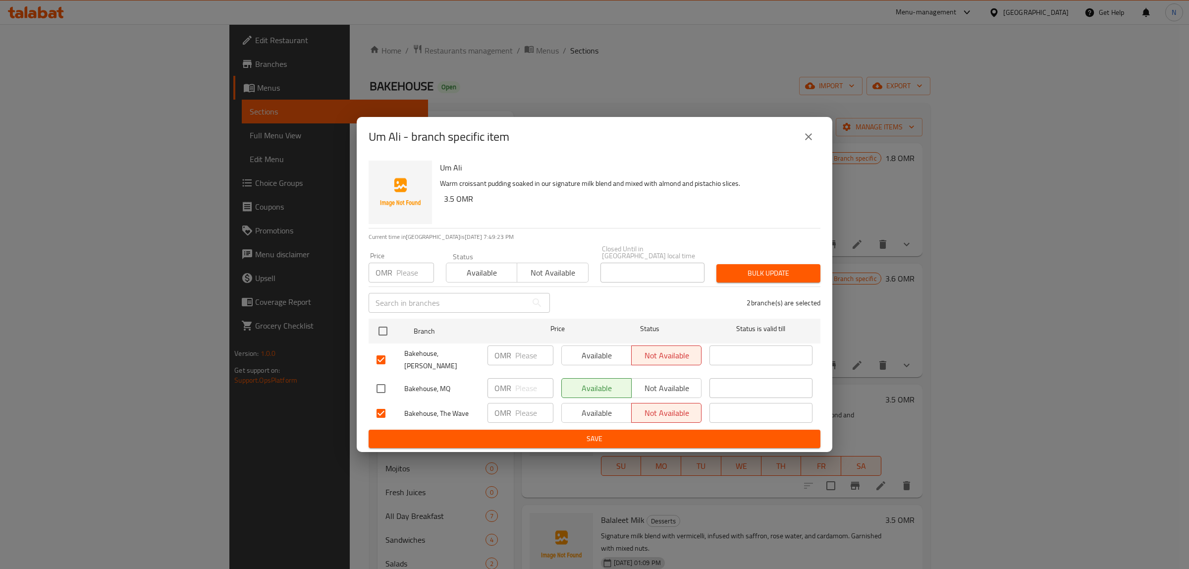
click at [649, 432] on span "Save" at bounding box center [594, 438] width 436 height 12
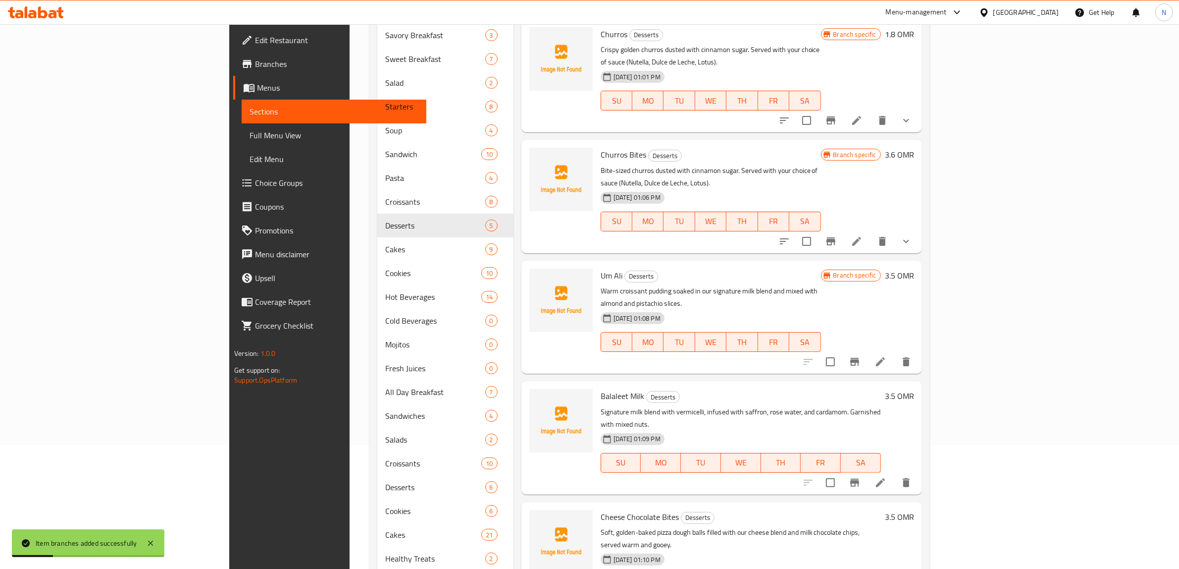
scroll to position [248, 0]
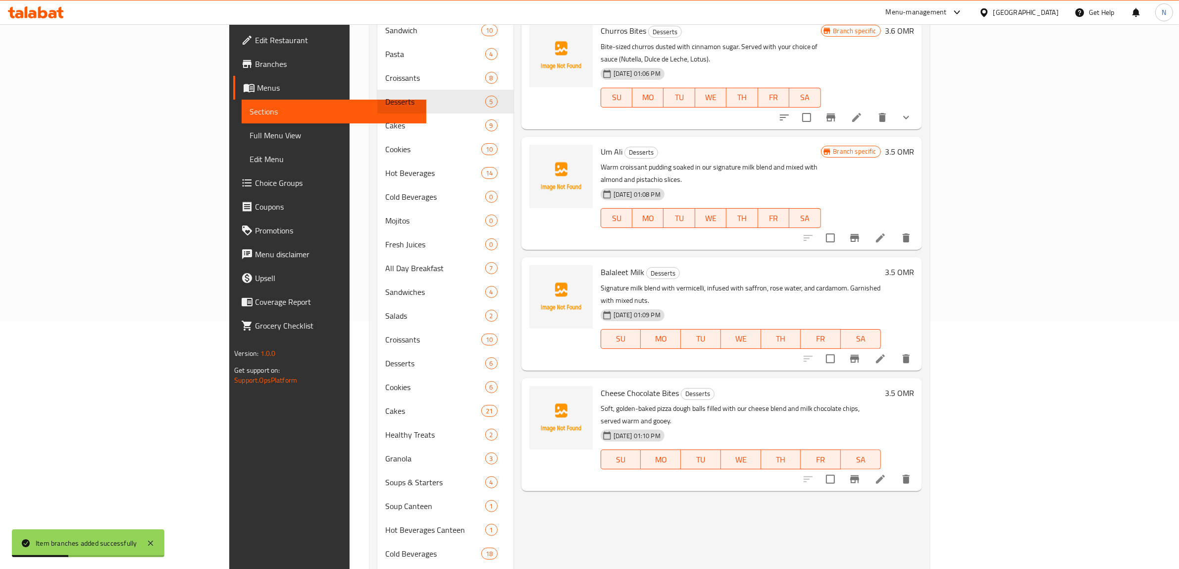
click at [861, 353] on icon "Branch-specific-item" at bounding box center [855, 359] width 12 height 12
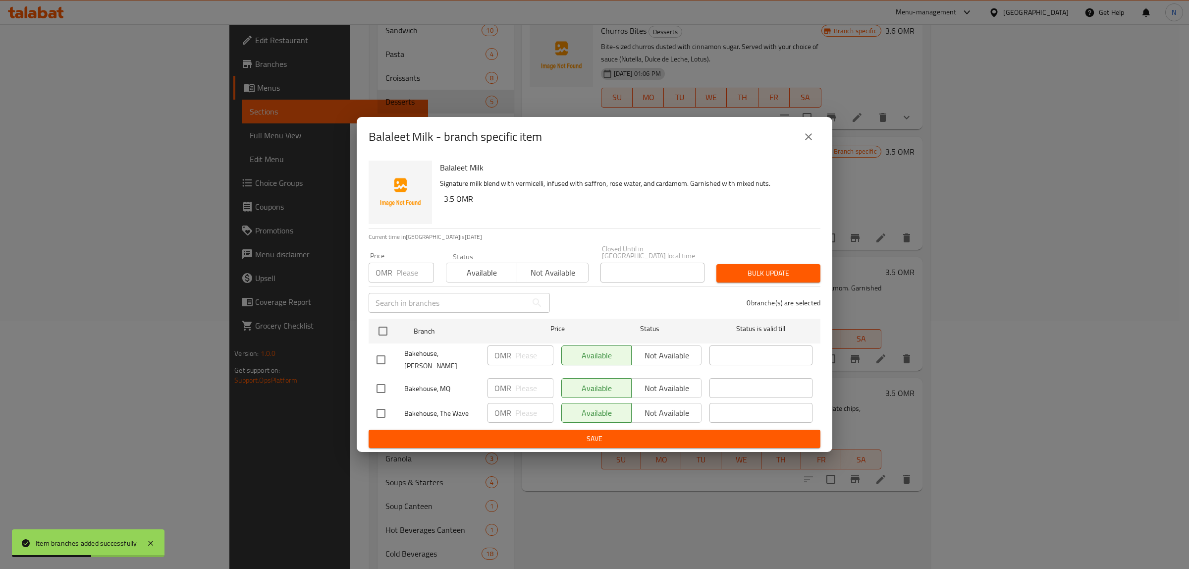
click at [382, 362] on input "checkbox" at bounding box center [380, 359] width 21 height 21
checkbox input "true"
click at [373, 409] on input "checkbox" at bounding box center [380, 413] width 21 height 21
checkbox input "true"
click at [669, 350] on span "Not available" at bounding box center [666, 355] width 62 height 14
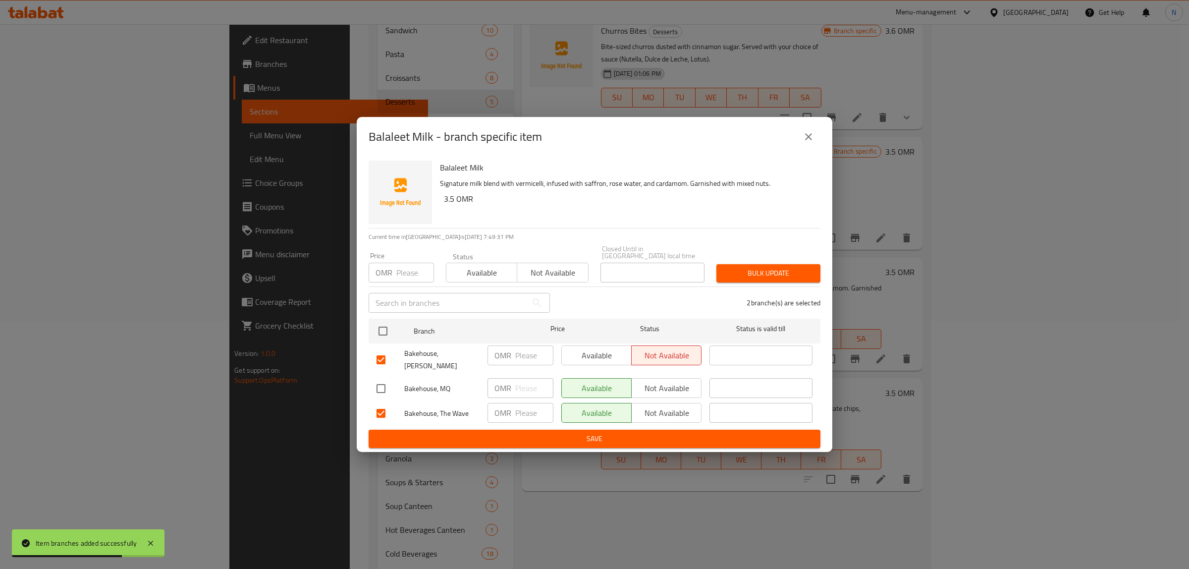
click at [659, 406] on span "Not available" at bounding box center [666, 413] width 62 height 14
click at [622, 429] on button "Save" at bounding box center [595, 438] width 452 height 18
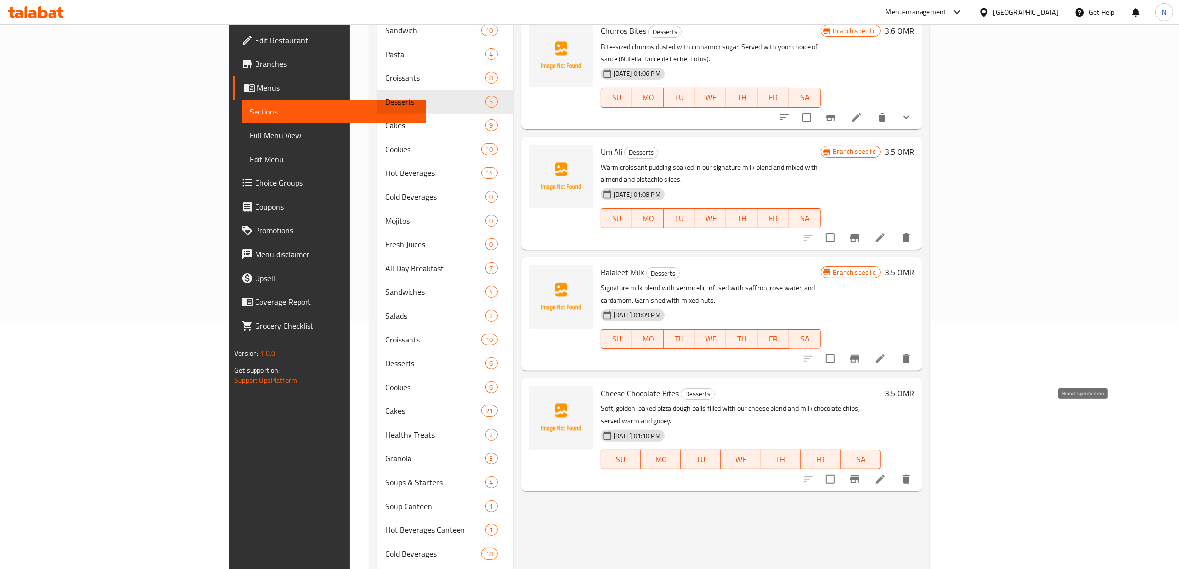
click at [867, 467] on button "Branch-specific-item" at bounding box center [855, 479] width 24 height 24
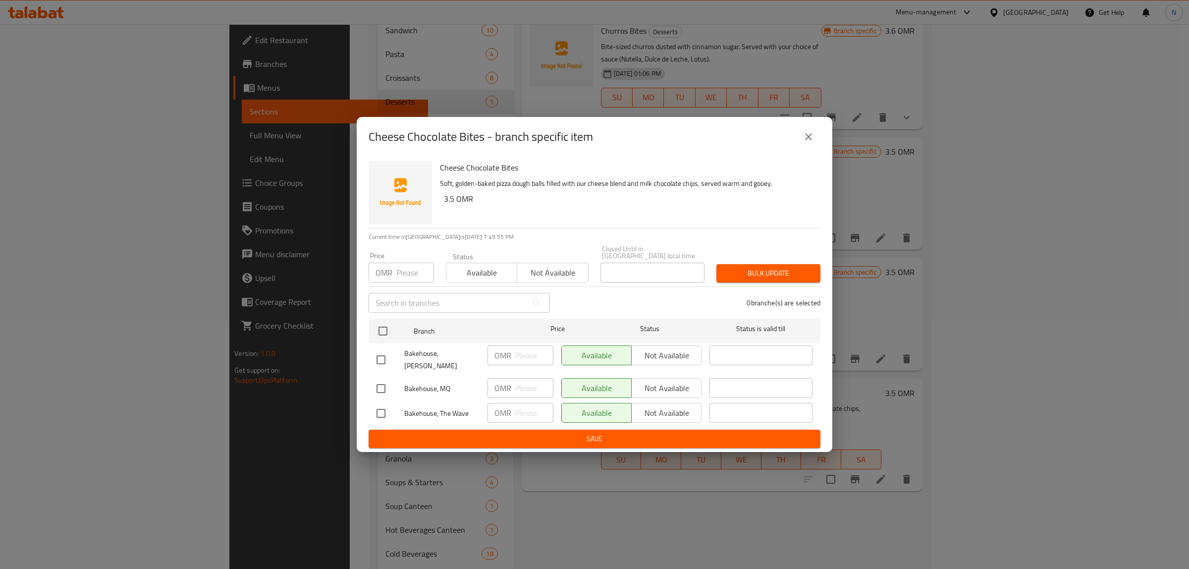
click at [375, 356] on input "checkbox" at bounding box center [380, 359] width 21 height 21
checkbox input "true"
click at [384, 404] on input "checkbox" at bounding box center [380, 413] width 21 height 21
checkbox input "true"
click at [667, 363] on button "Not available" at bounding box center [666, 355] width 70 height 20
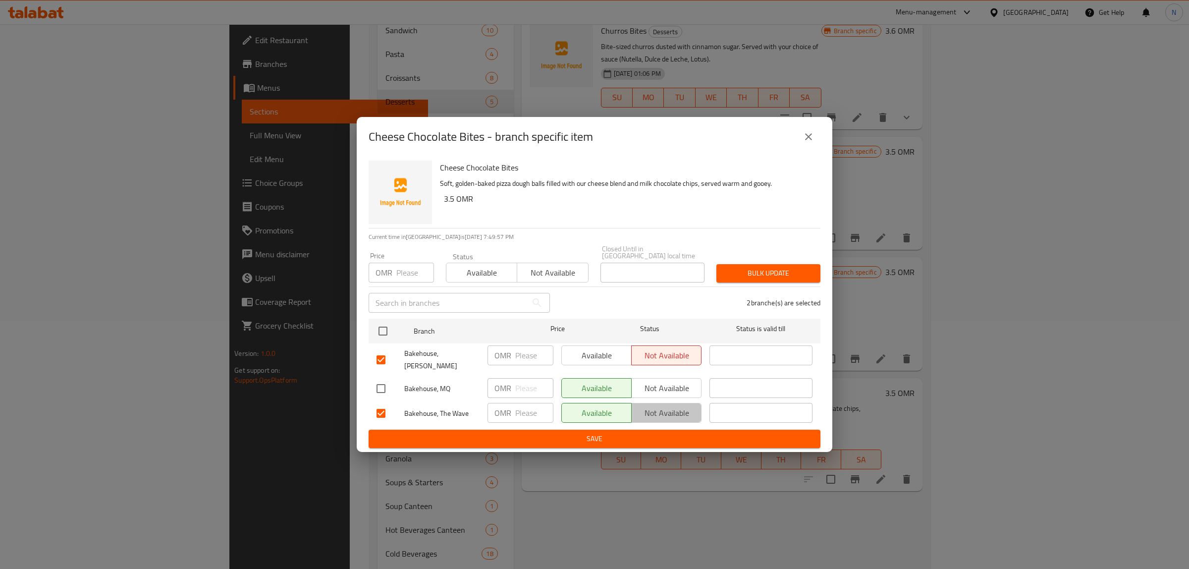
click at [663, 406] on span "Not available" at bounding box center [666, 413] width 62 height 14
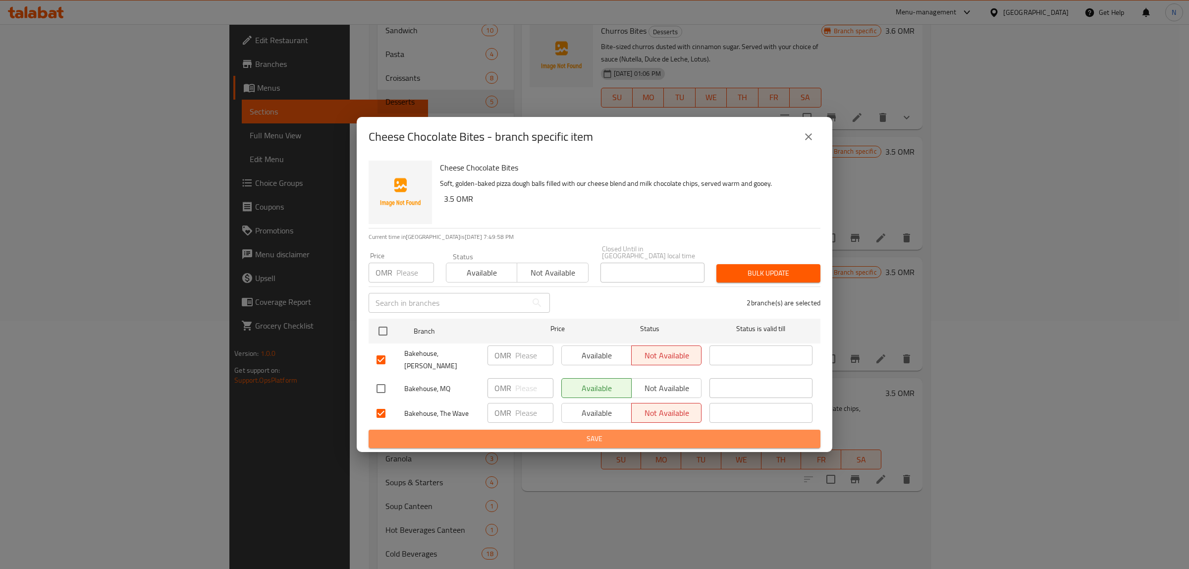
click at [632, 432] on span "Save" at bounding box center [594, 438] width 436 height 12
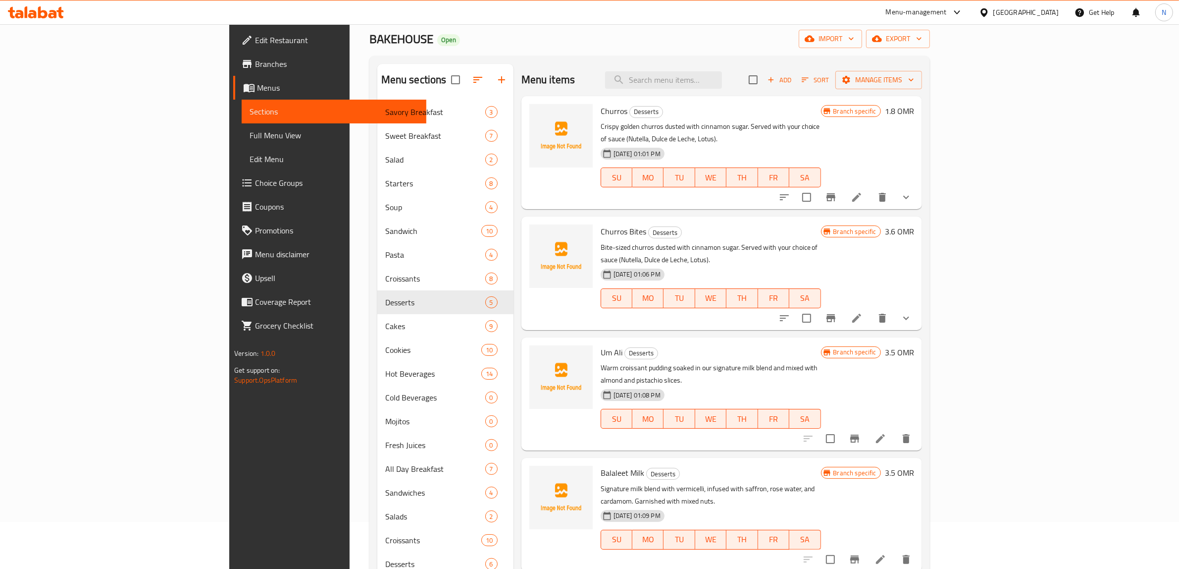
scroll to position [0, 0]
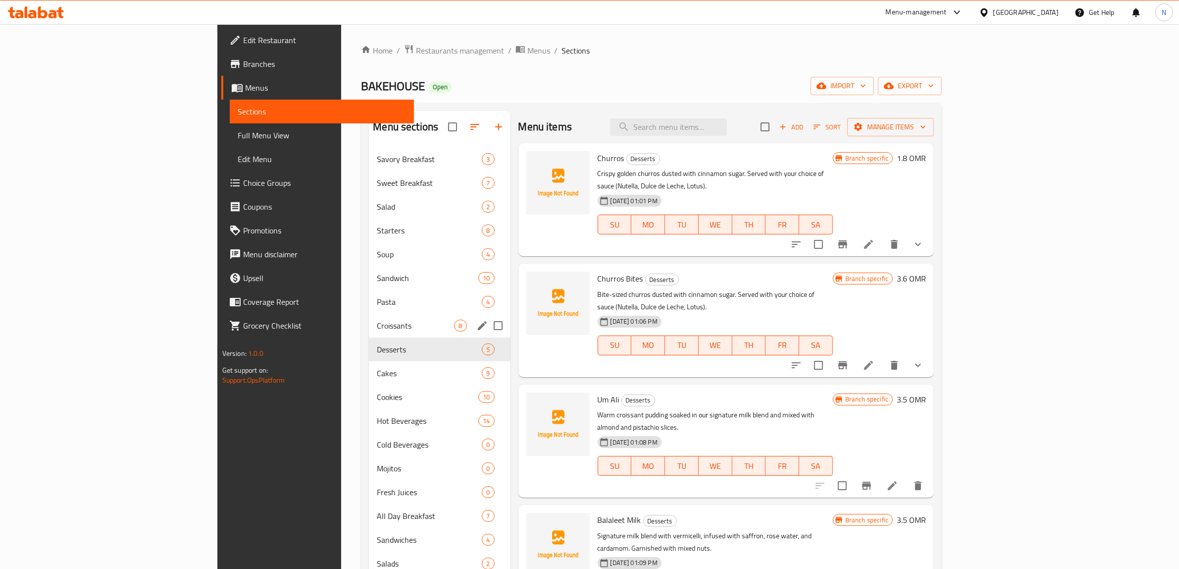
click at [387, 322] on span "Croissants" at bounding box center [415, 325] width 77 height 12
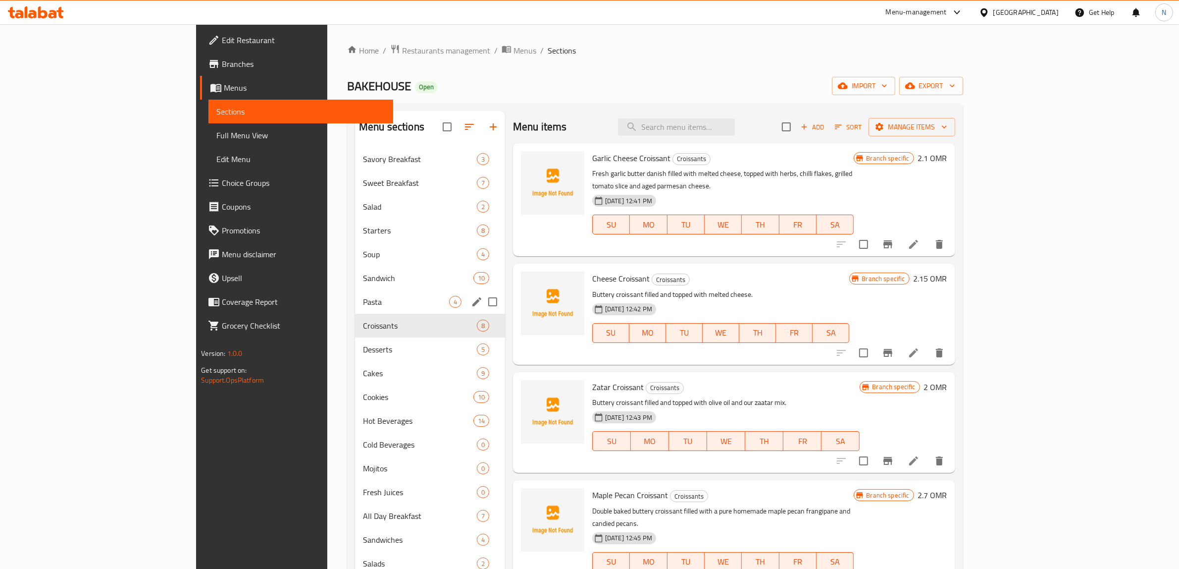
click at [363, 306] on span "Pasta" at bounding box center [406, 302] width 86 height 12
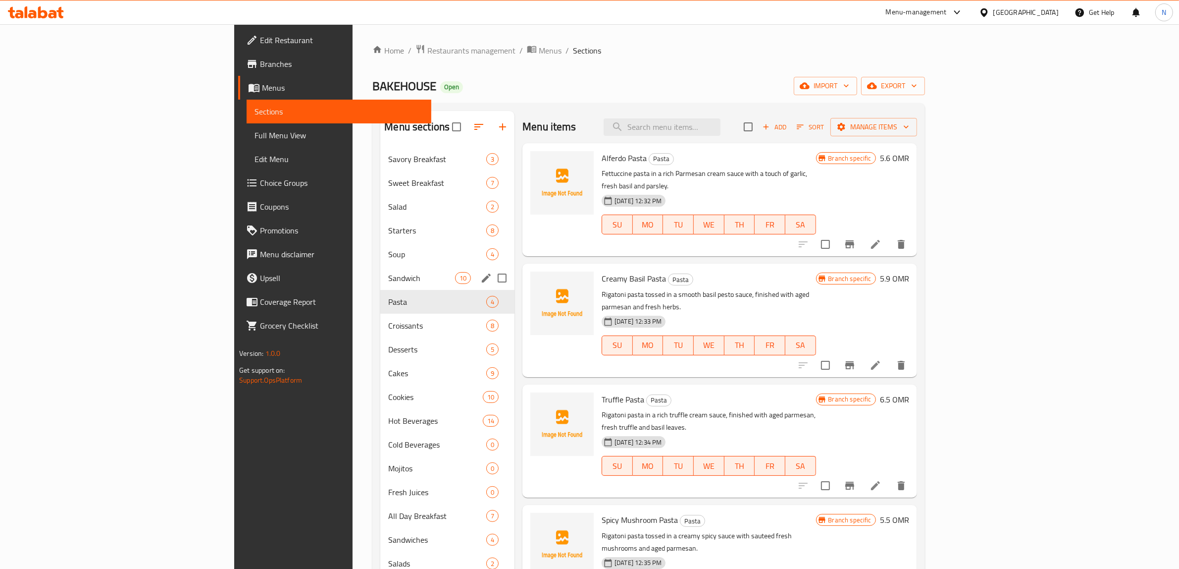
click at [388, 279] on span "Sandwich" at bounding box center [421, 278] width 67 height 12
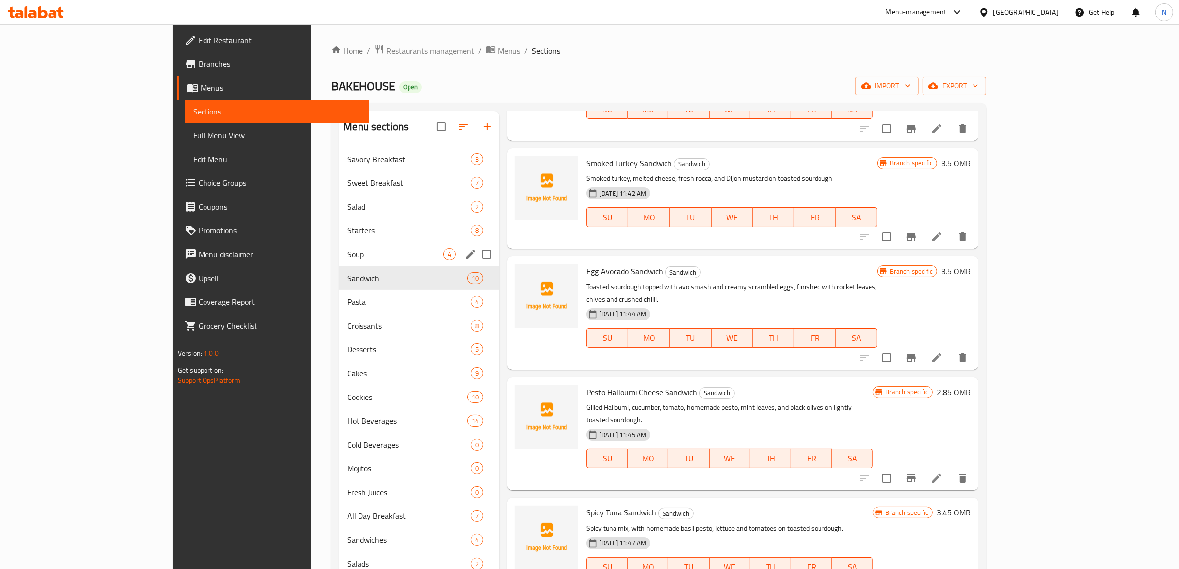
click at [339, 248] on div "Soup 4" at bounding box center [419, 254] width 160 height 24
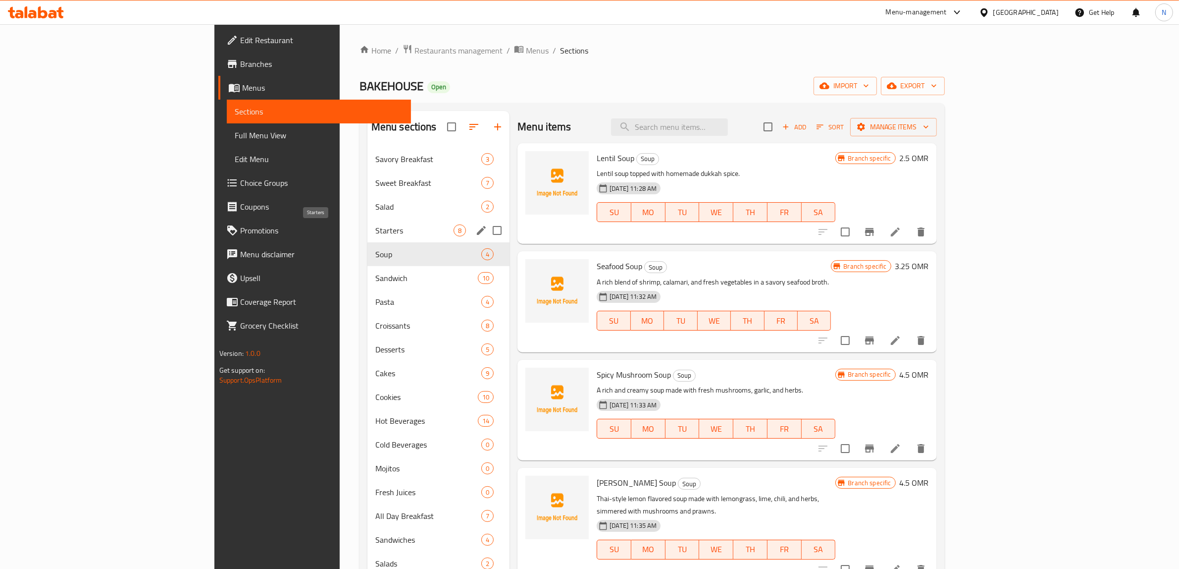
click at [375, 232] on span "Starters" at bounding box center [414, 230] width 78 height 12
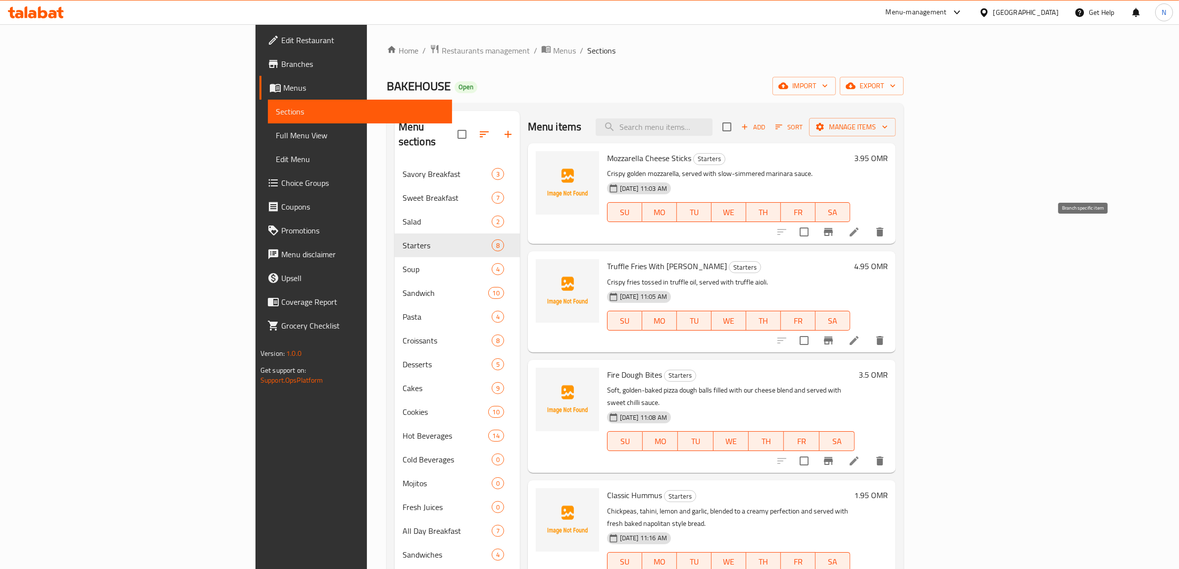
click at [841, 238] on button "Branch-specific-item" at bounding box center [829, 232] width 24 height 24
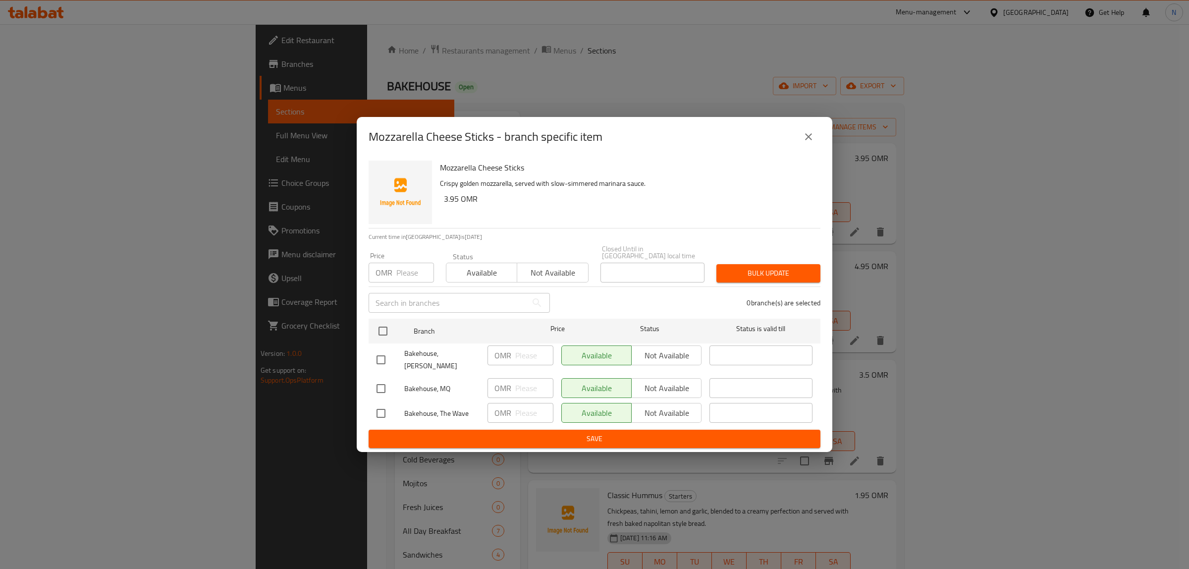
click at [382, 355] on input "checkbox" at bounding box center [380, 359] width 21 height 21
checkbox input "true"
click at [374, 404] on input "checkbox" at bounding box center [380, 413] width 21 height 21
checkbox input "true"
click at [680, 359] on span "Not available" at bounding box center [666, 355] width 62 height 14
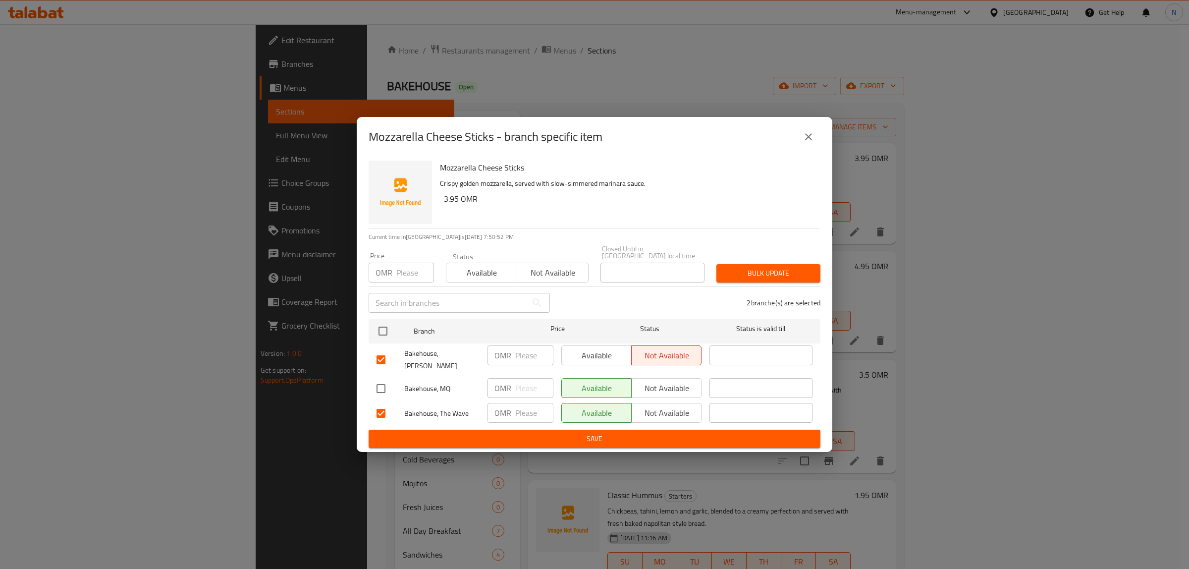
click at [660, 406] on span "Not available" at bounding box center [666, 413] width 62 height 14
click at [632, 432] on span "Save" at bounding box center [594, 438] width 436 height 12
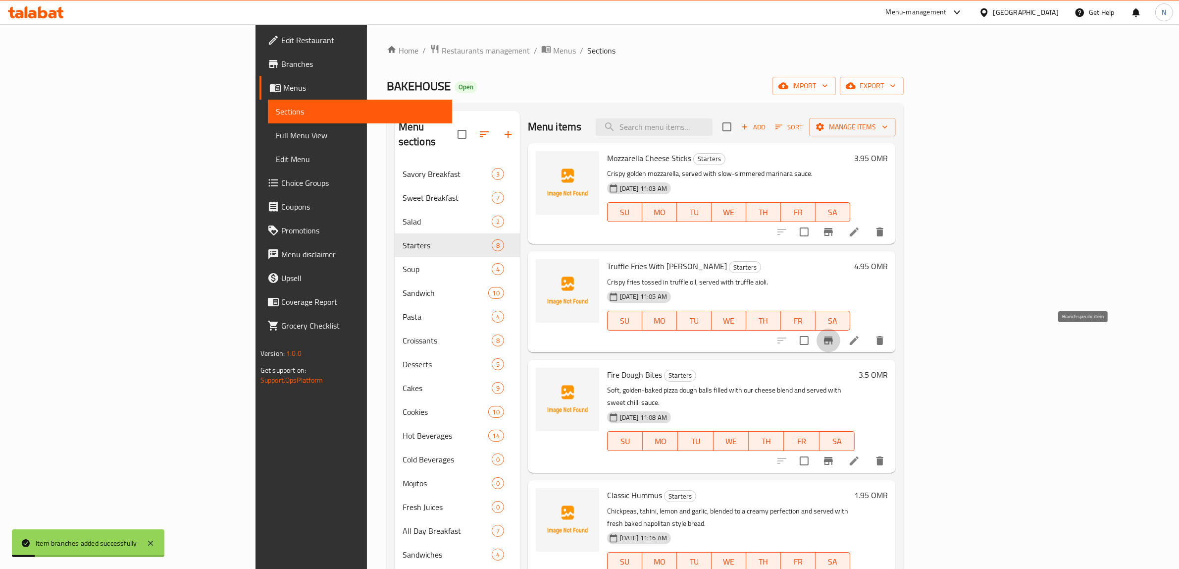
click at [841, 347] on button "Branch-specific-item" at bounding box center [829, 340] width 24 height 24
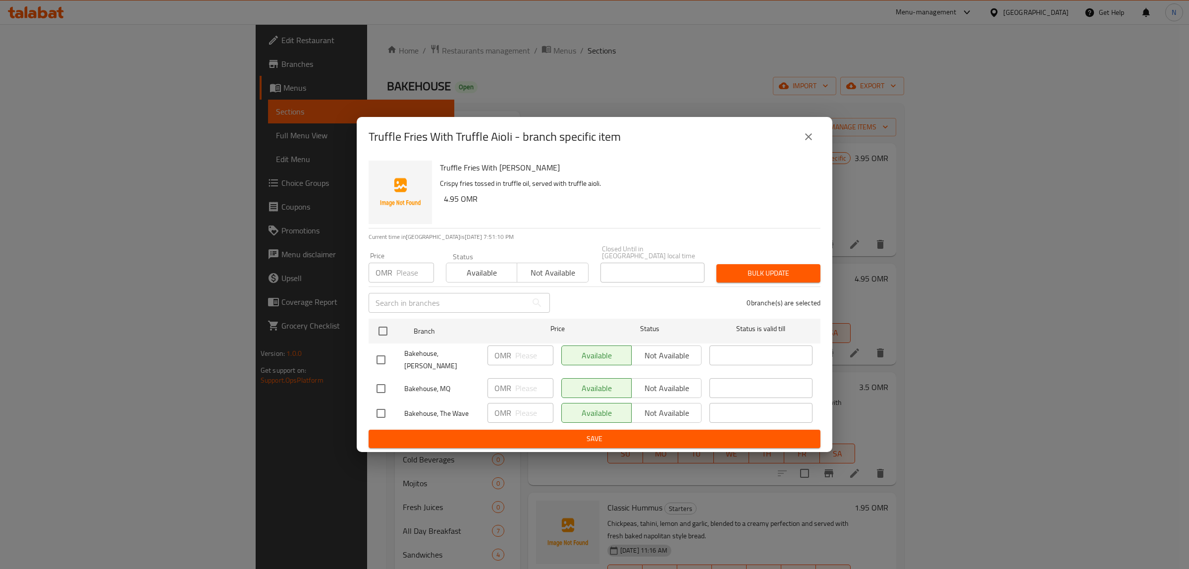
click at [378, 360] on input "checkbox" at bounding box center [380, 359] width 21 height 21
checkbox input "true"
click at [385, 407] on input "checkbox" at bounding box center [380, 413] width 21 height 21
checkbox input "true"
click at [652, 354] on span "Not available" at bounding box center [666, 355] width 62 height 14
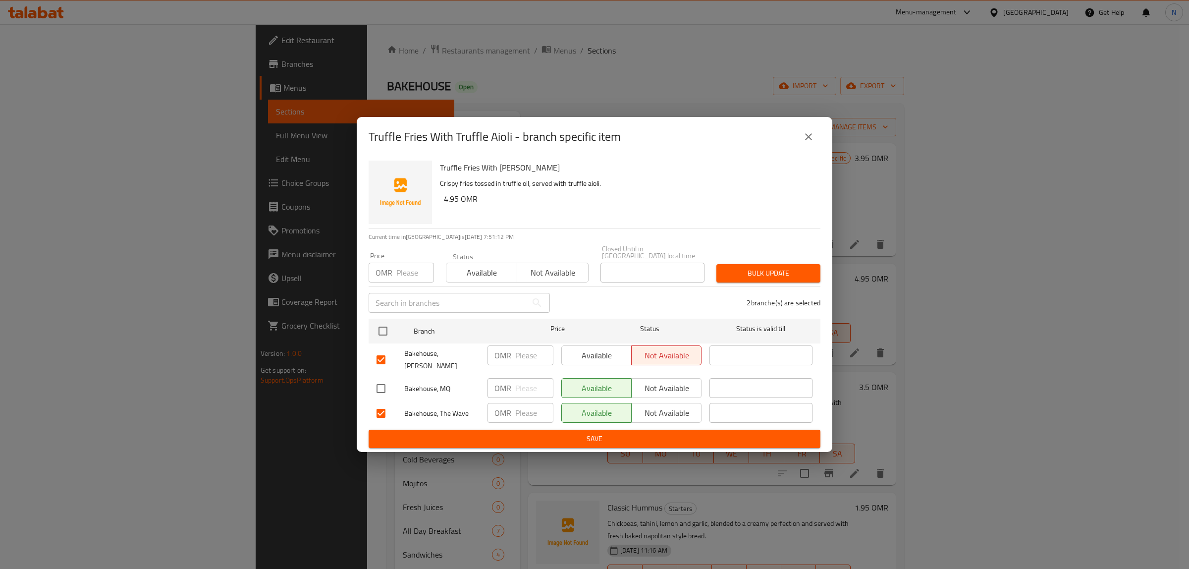
click at [667, 406] on span "Not available" at bounding box center [666, 413] width 62 height 14
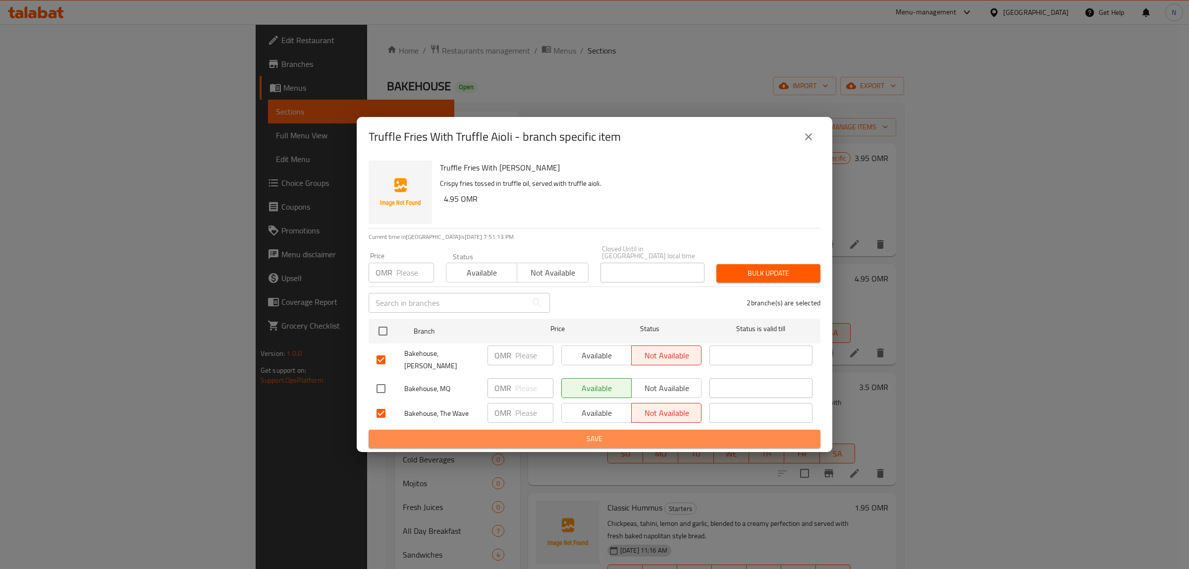
click at [633, 432] on span "Save" at bounding box center [594, 438] width 436 height 12
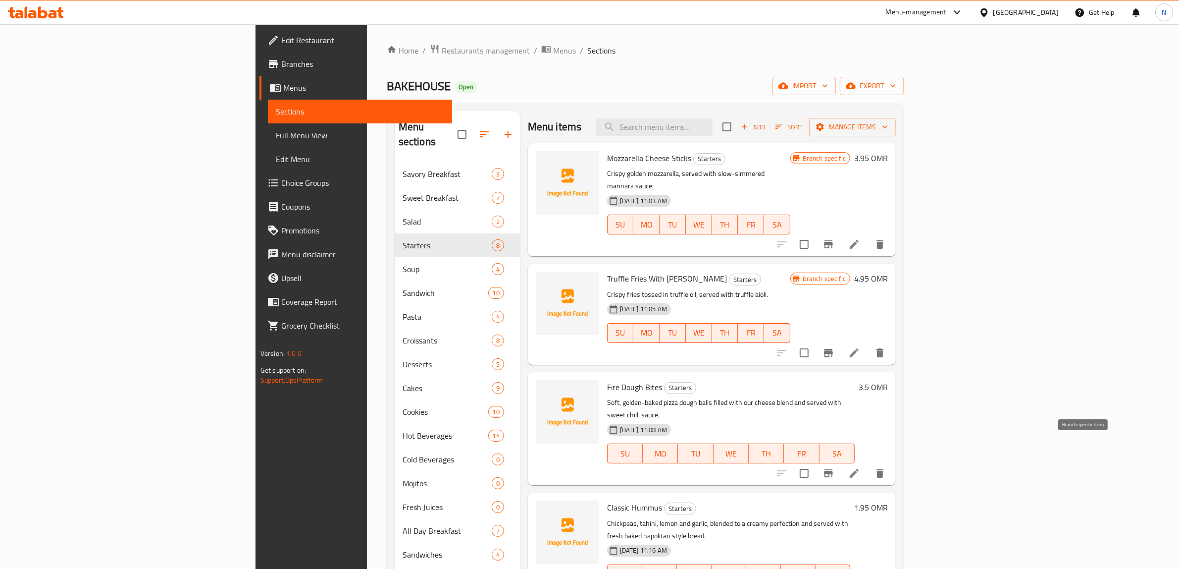
click at [833, 469] on icon "Branch-specific-item" at bounding box center [828, 473] width 9 height 8
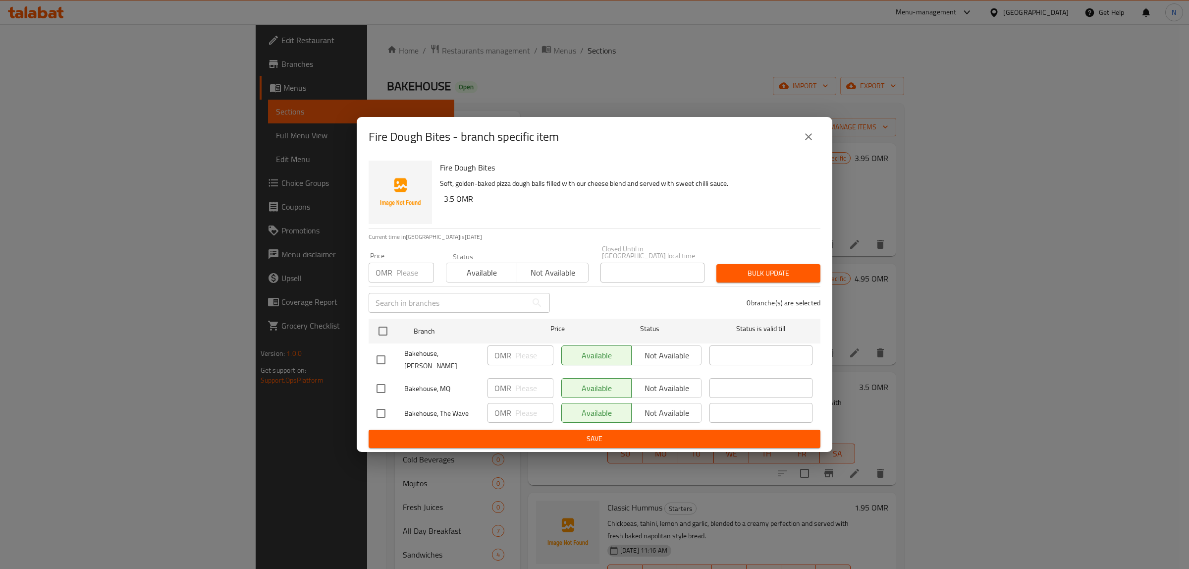
click at [392, 356] on div at bounding box center [390, 359] width 28 height 21
click at [379, 357] on input "checkbox" at bounding box center [380, 359] width 21 height 21
checkbox input "true"
click at [385, 407] on input "checkbox" at bounding box center [380, 413] width 21 height 21
checkbox input "true"
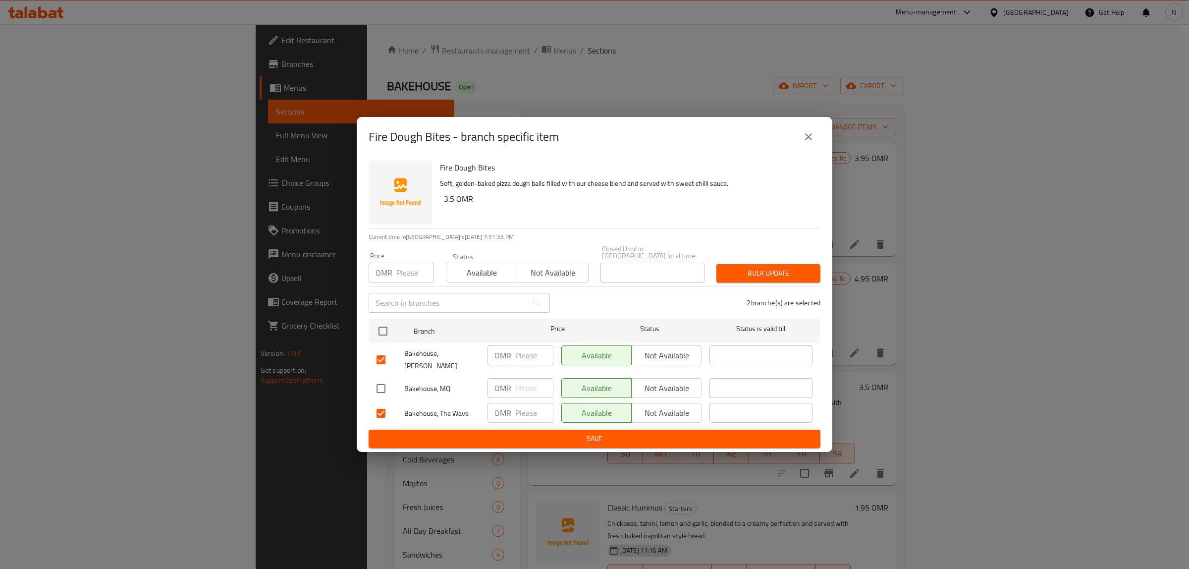
click at [665, 362] on span "Not available" at bounding box center [666, 355] width 62 height 14
click at [665, 406] on span "Not available" at bounding box center [666, 413] width 62 height 14
click at [569, 429] on button "Save" at bounding box center [595, 438] width 452 height 18
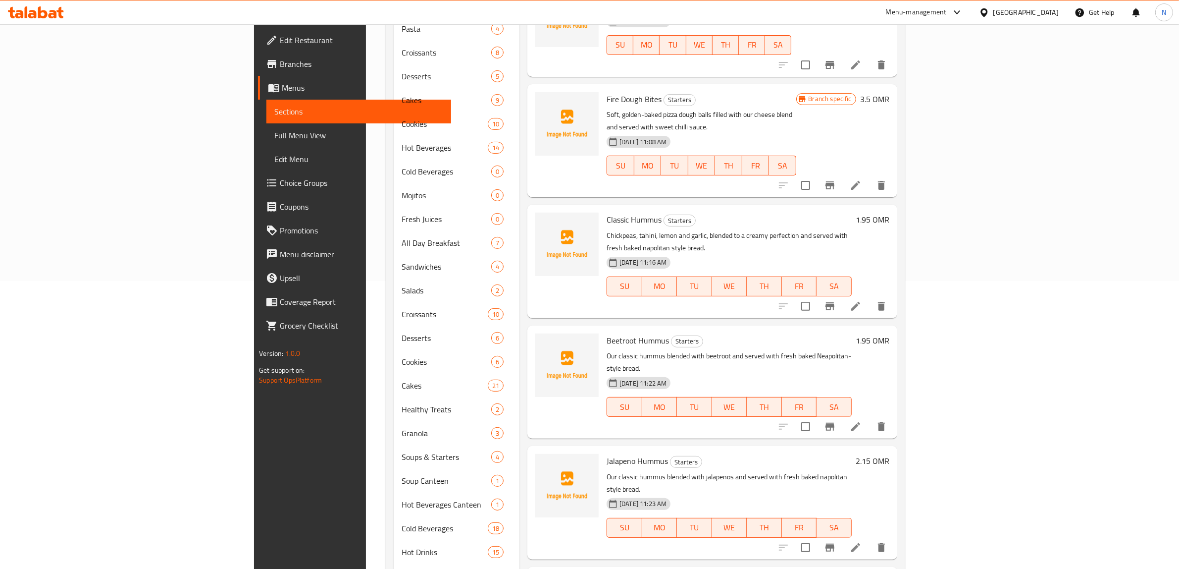
scroll to position [310, 0]
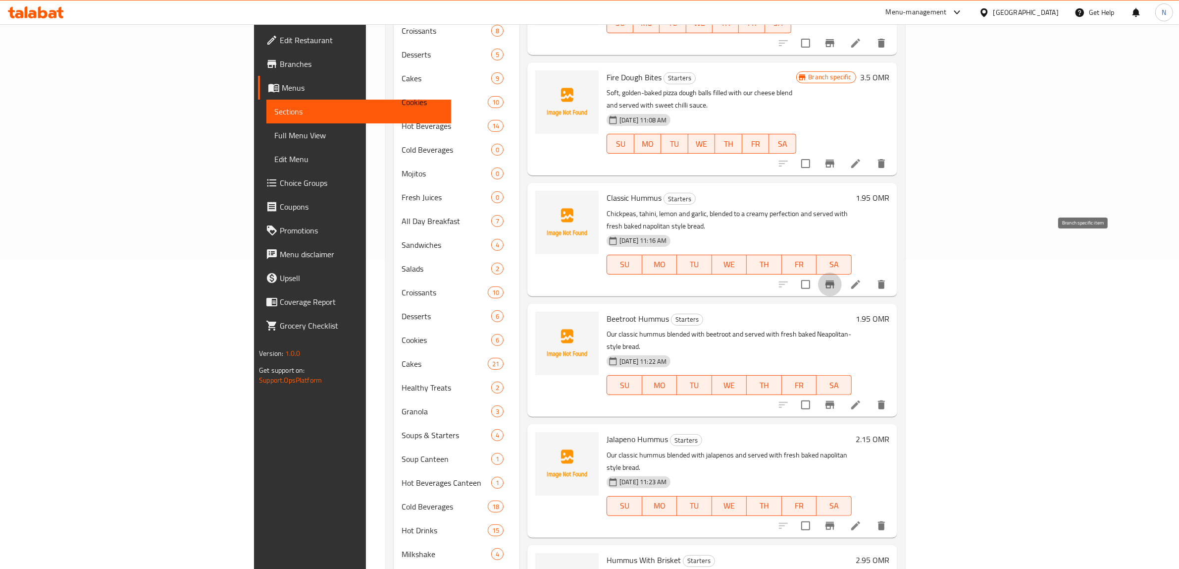
click at [836, 278] on icon "Branch-specific-item" at bounding box center [830, 284] width 12 height 12
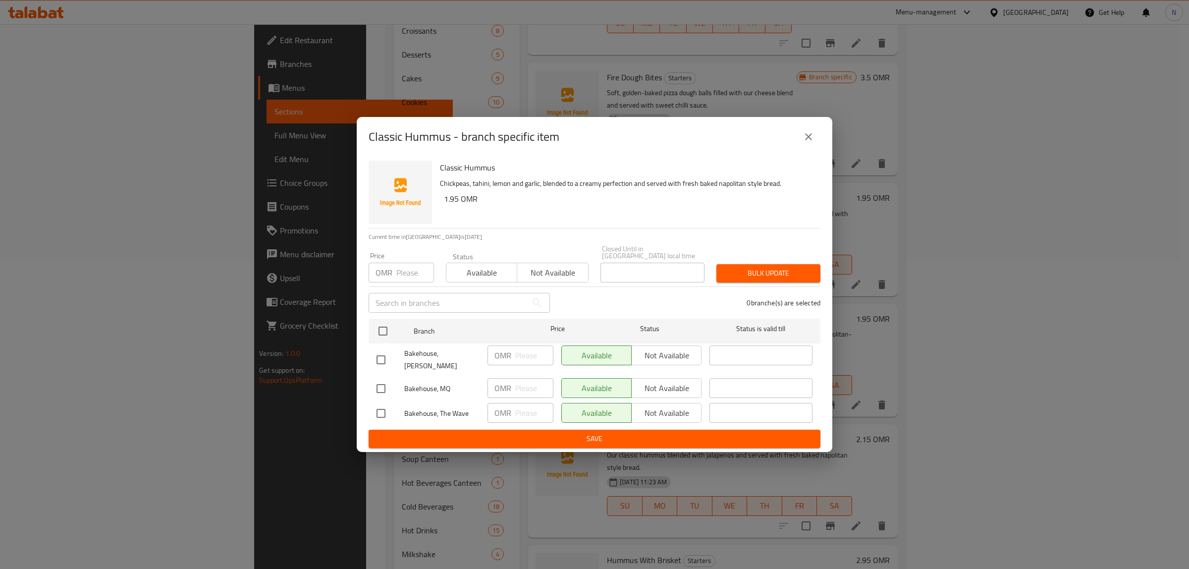
click at [390, 358] on input "checkbox" at bounding box center [380, 359] width 21 height 21
checkbox input "true"
click at [376, 406] on input "checkbox" at bounding box center [380, 413] width 21 height 21
checkbox input "true"
click at [685, 357] on span "Not available" at bounding box center [666, 355] width 62 height 14
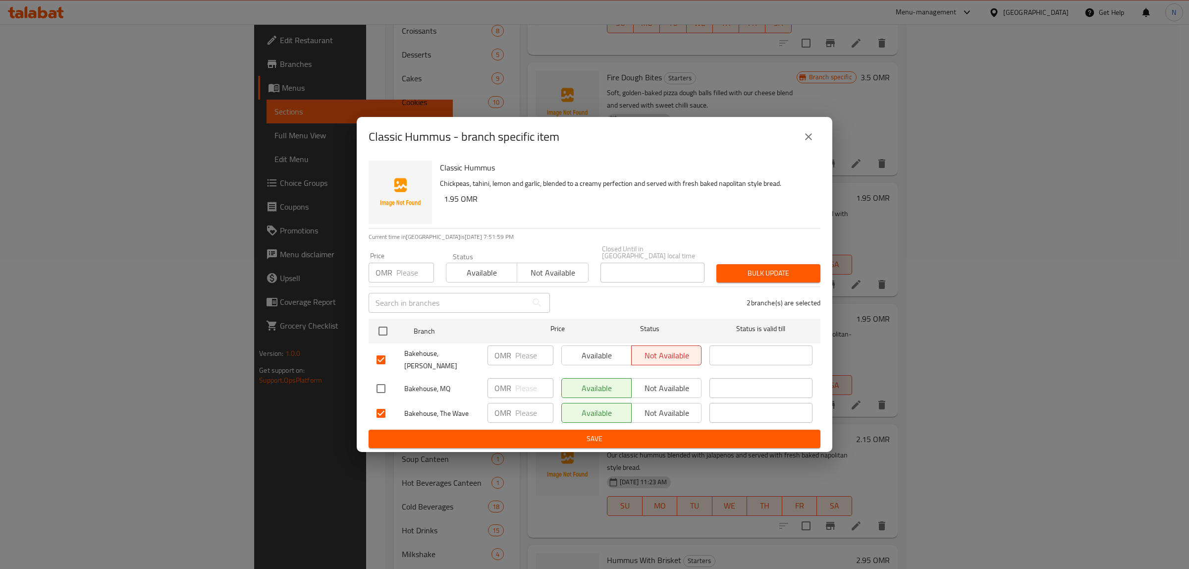
click at [664, 406] on span "Not available" at bounding box center [666, 413] width 62 height 14
click at [642, 432] on span "Save" at bounding box center [594, 438] width 436 height 12
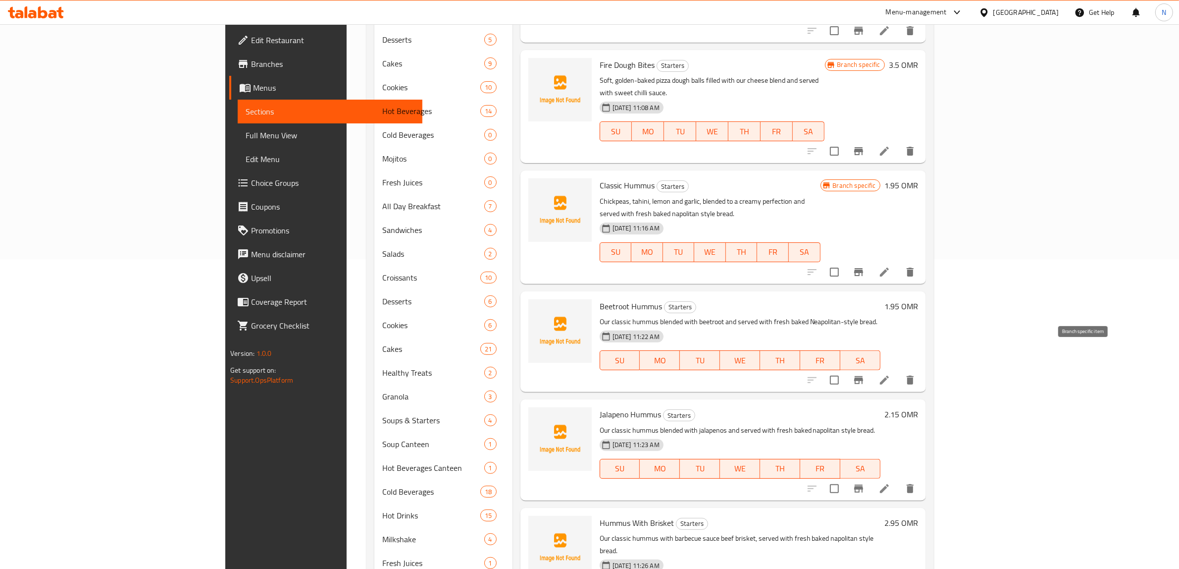
click at [863, 376] on icon "Branch-specific-item" at bounding box center [858, 380] width 9 height 8
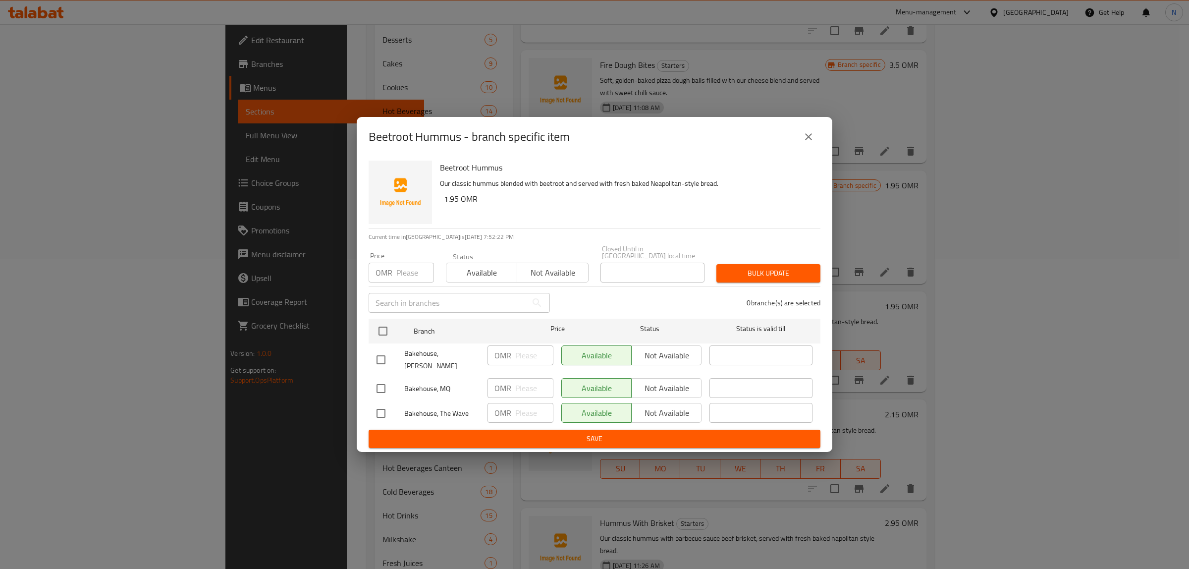
click at [388, 357] on input "checkbox" at bounding box center [380, 359] width 21 height 21
checkbox input "true"
click at [382, 403] on input "checkbox" at bounding box center [380, 413] width 21 height 21
checkbox input "true"
click at [665, 352] on span "Not available" at bounding box center [666, 355] width 62 height 14
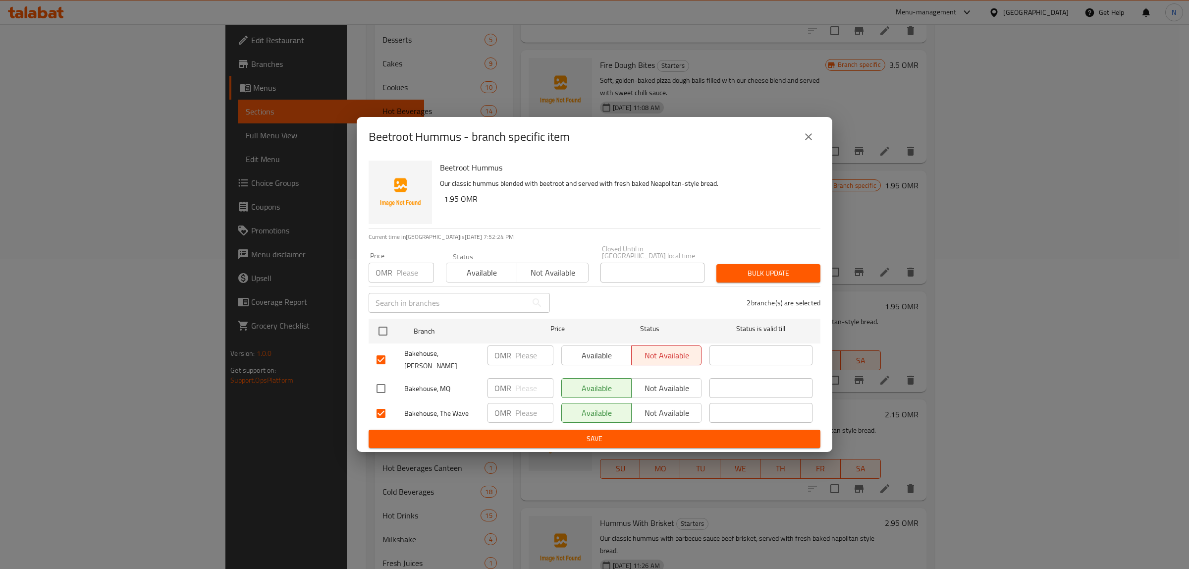
click at [676, 406] on span "Not available" at bounding box center [666, 413] width 62 height 14
click at [657, 432] on span "Save" at bounding box center [594, 438] width 436 height 12
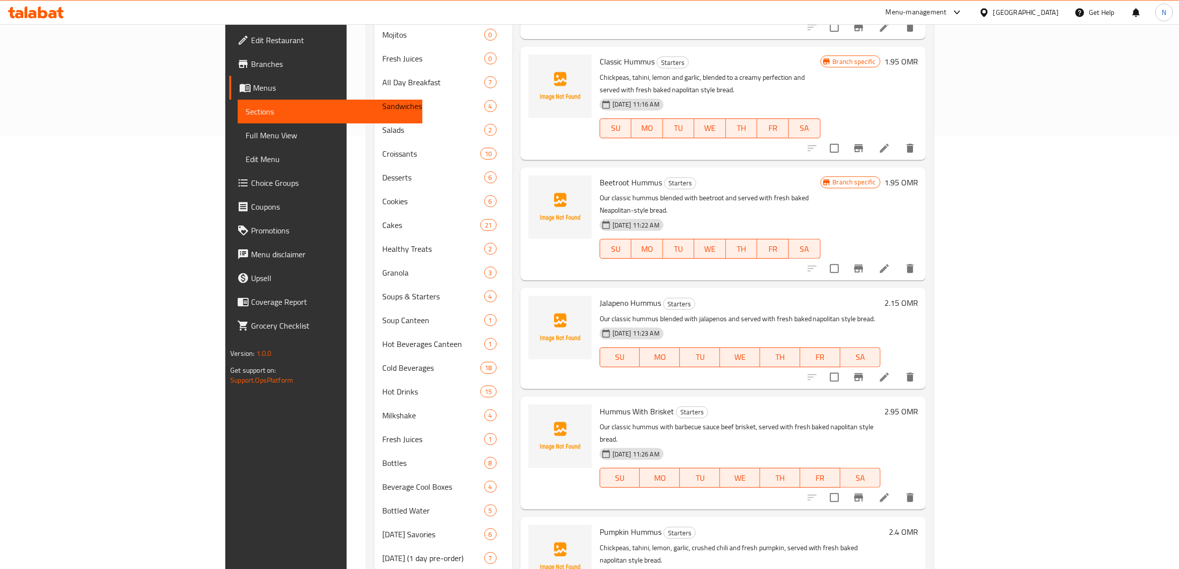
scroll to position [465, 0]
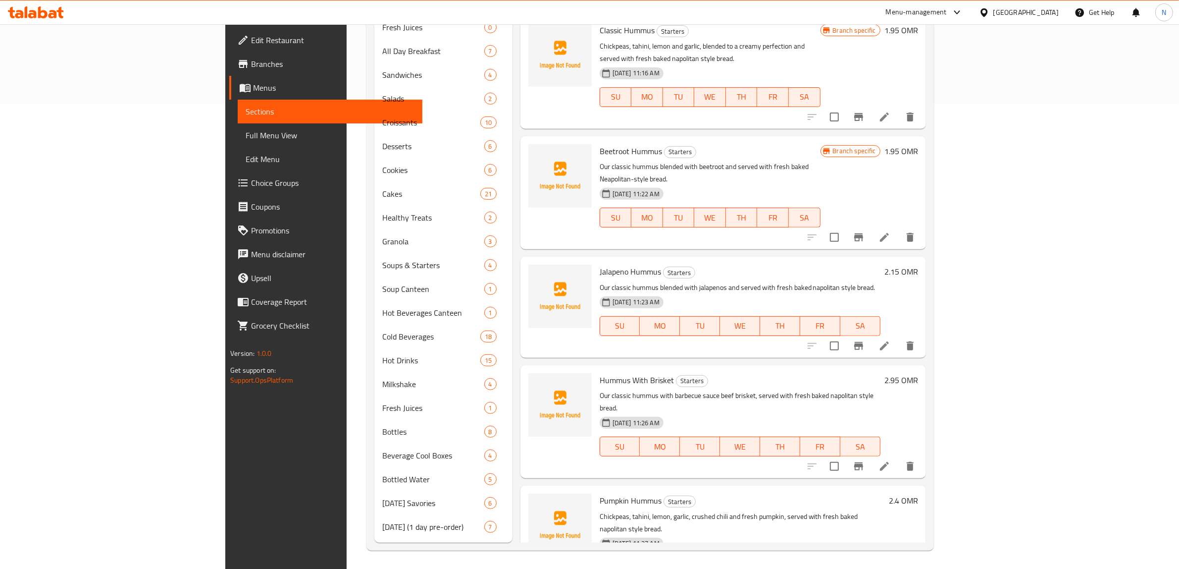
click at [871, 334] on button "Branch-specific-item" at bounding box center [859, 346] width 24 height 24
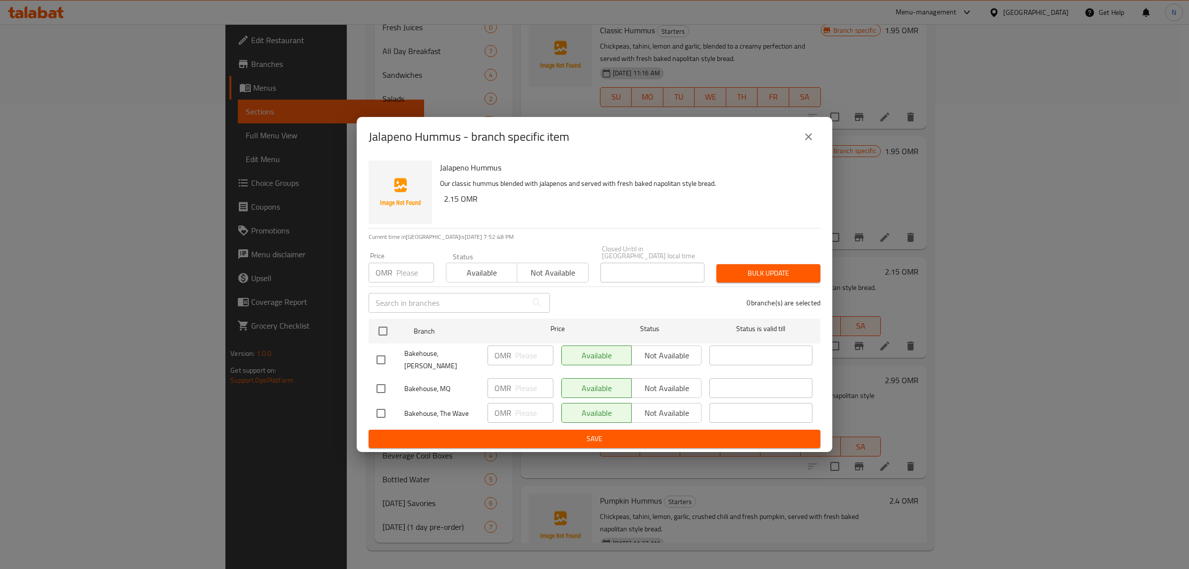
click at [383, 355] on input "checkbox" at bounding box center [380, 359] width 21 height 21
checkbox input "true"
click at [379, 410] on input "checkbox" at bounding box center [380, 413] width 21 height 21
checkbox input "true"
click at [679, 350] on span "Not available" at bounding box center [666, 355] width 62 height 14
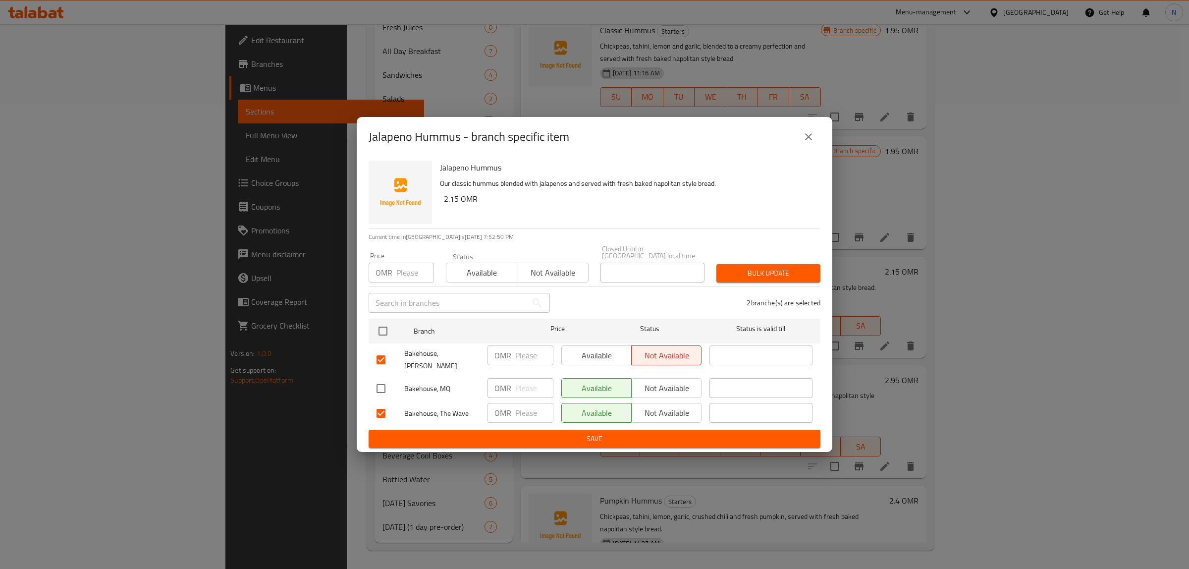
click at [675, 406] on span "Not available" at bounding box center [666, 413] width 62 height 14
click at [595, 434] on span "Save" at bounding box center [594, 438] width 436 height 12
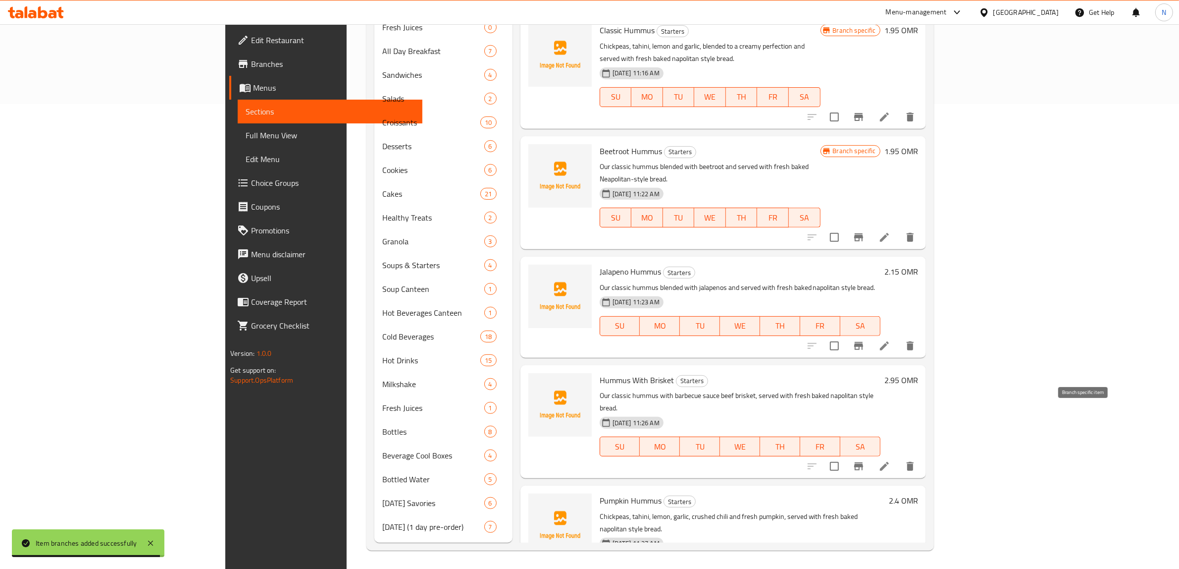
click at [871, 454] on button "Branch-specific-item" at bounding box center [859, 466] width 24 height 24
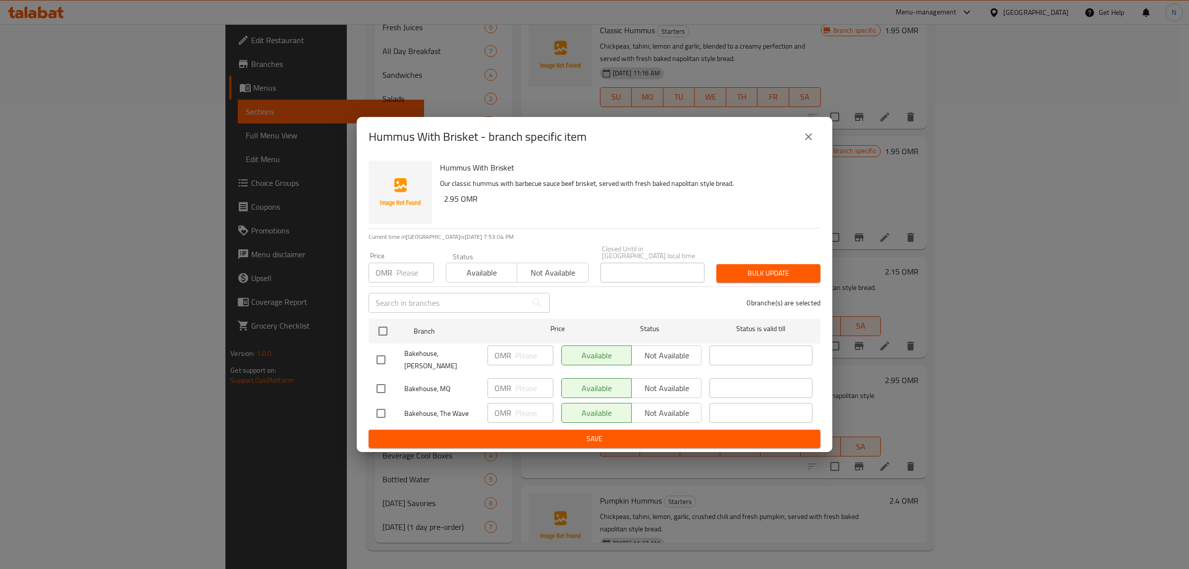
click at [384, 362] on input "checkbox" at bounding box center [380, 359] width 21 height 21
checkbox input "true"
click at [380, 404] on input "checkbox" at bounding box center [380, 413] width 21 height 21
checkbox input "true"
click at [691, 362] on span "Not available" at bounding box center [666, 355] width 62 height 14
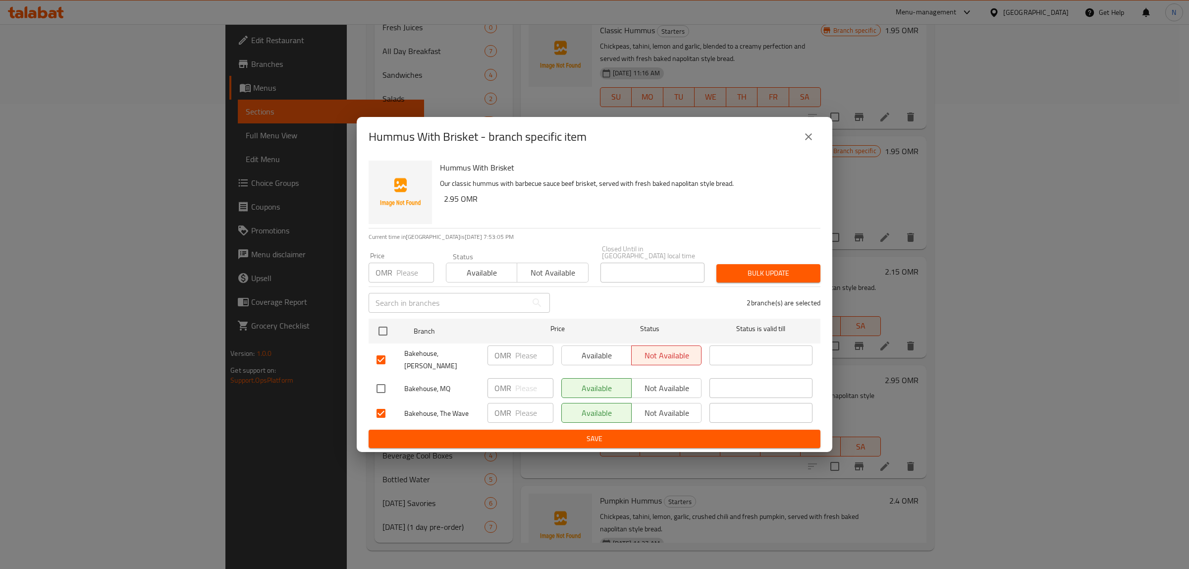
click at [675, 406] on span "Not available" at bounding box center [666, 413] width 62 height 14
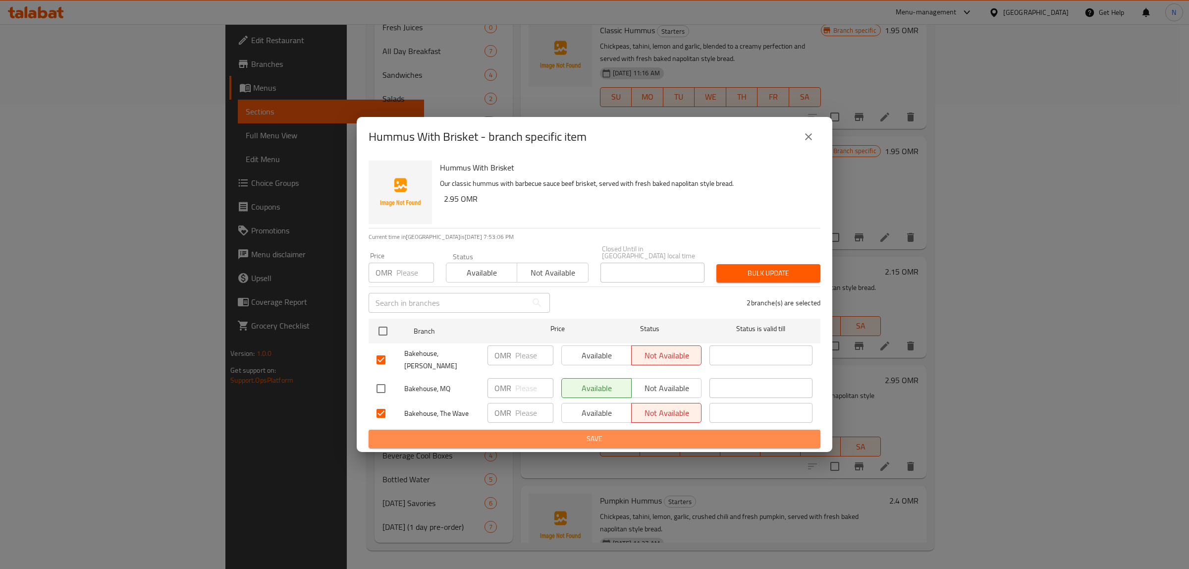
click at [635, 432] on span "Save" at bounding box center [594, 438] width 436 height 12
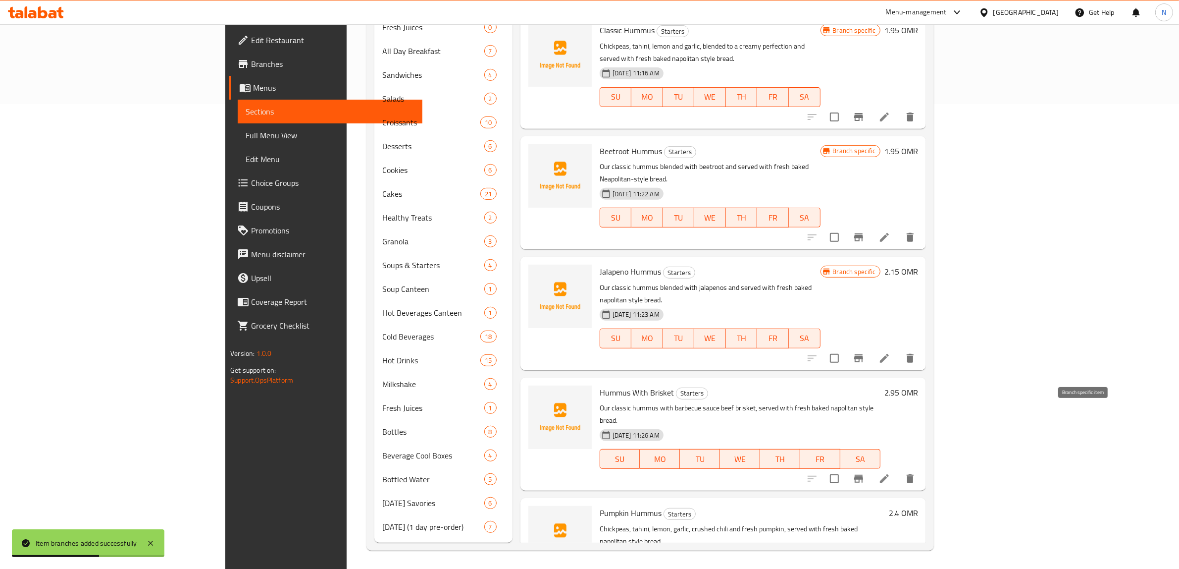
click at [863, 475] on icon "Branch-specific-item" at bounding box center [858, 479] width 9 height 8
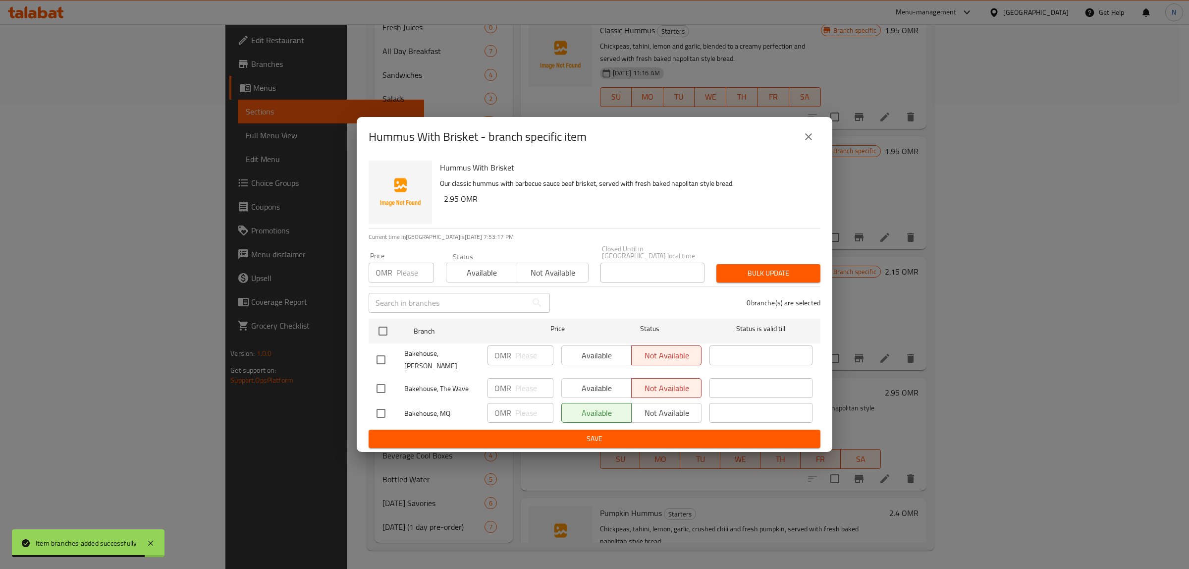
click at [810, 140] on icon "close" at bounding box center [808, 137] width 12 height 12
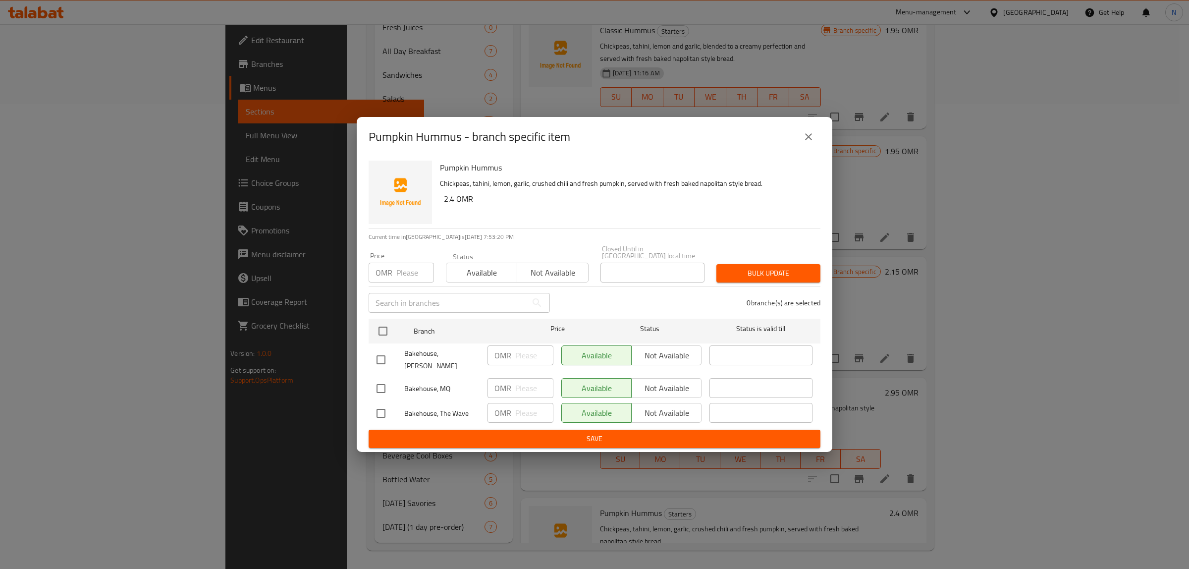
click at [382, 355] on input "checkbox" at bounding box center [380, 359] width 21 height 21
drag, startPoint x: 378, startPoint y: 405, endPoint x: 402, endPoint y: 412, distance: 24.9
click at [379, 405] on input "checkbox" at bounding box center [380, 413] width 21 height 21
click at [665, 360] on span "Not available" at bounding box center [666, 355] width 62 height 14
click at [674, 407] on span "Not available" at bounding box center [666, 413] width 62 height 14
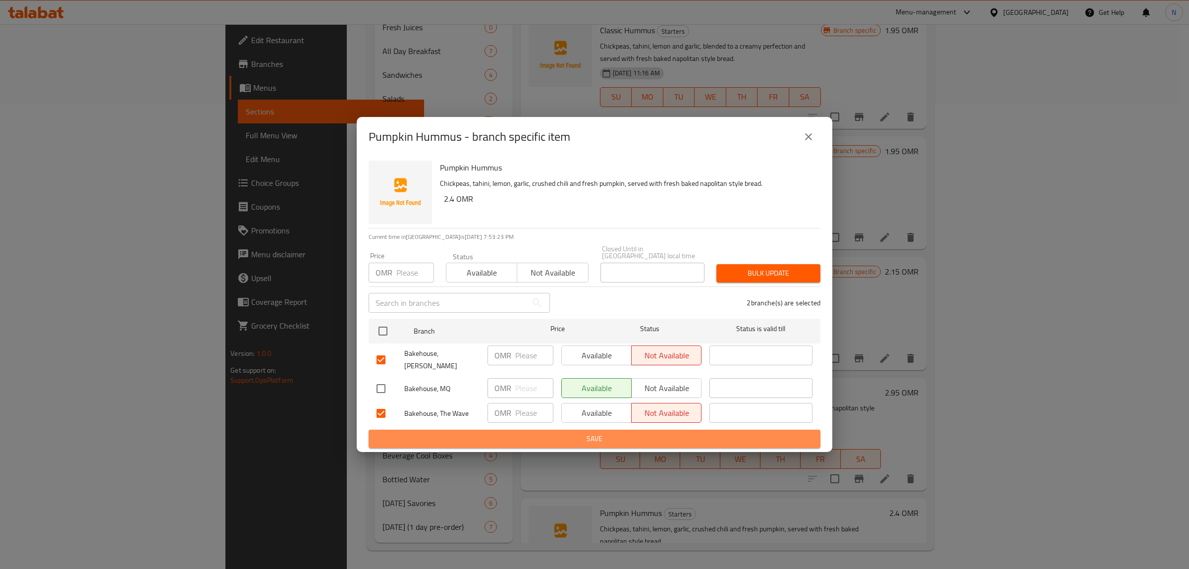
click at [624, 432] on span "Save" at bounding box center [594, 438] width 436 height 12
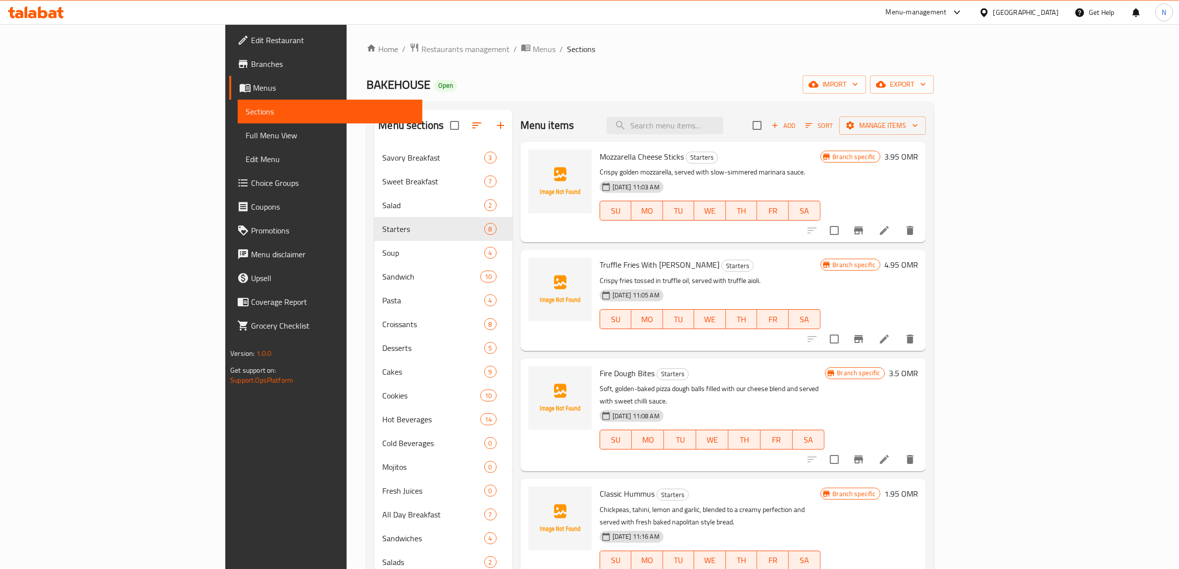
scroll to position [0, 0]
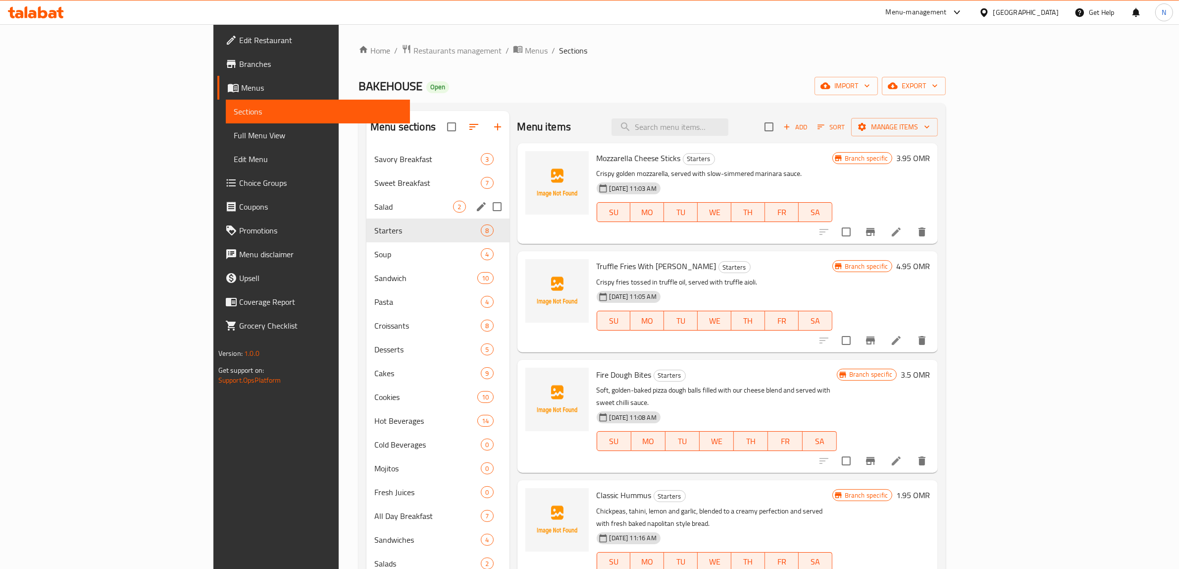
click at [367, 199] on div "Salad 2" at bounding box center [438, 207] width 143 height 24
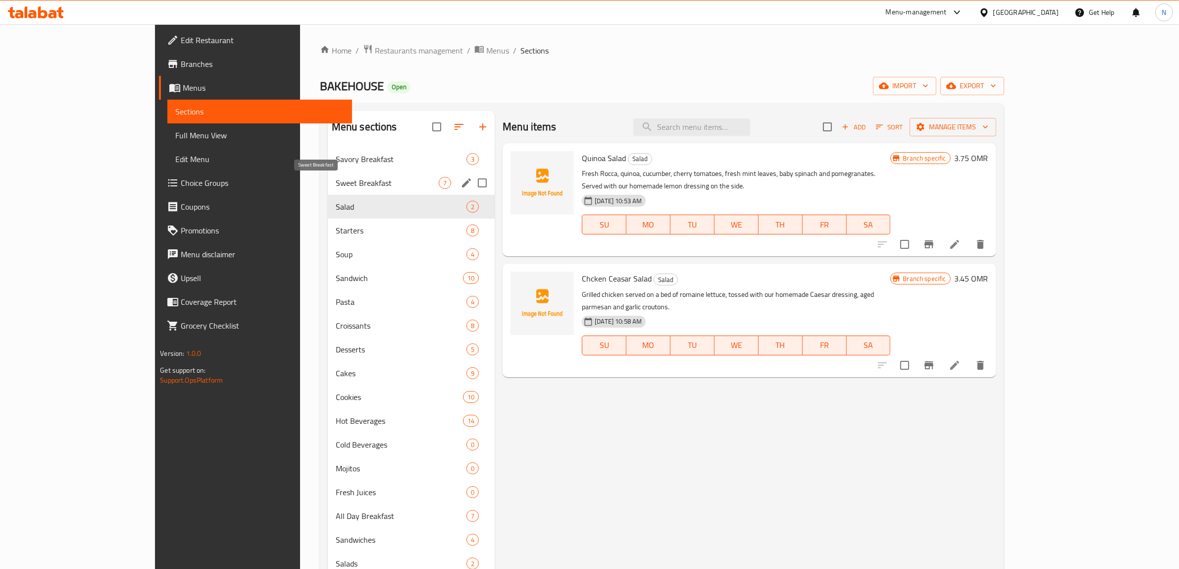
click at [344, 180] on span "Sweet Breakfast" at bounding box center [387, 183] width 103 height 12
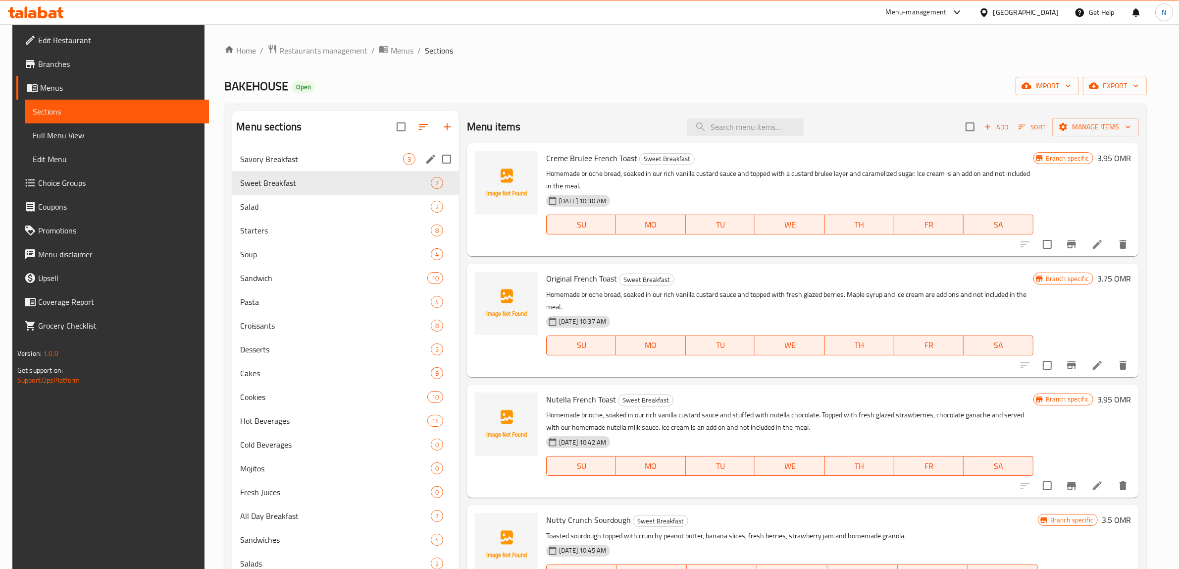
click at [333, 154] on span "Savory Breakfast" at bounding box center [321, 159] width 163 height 12
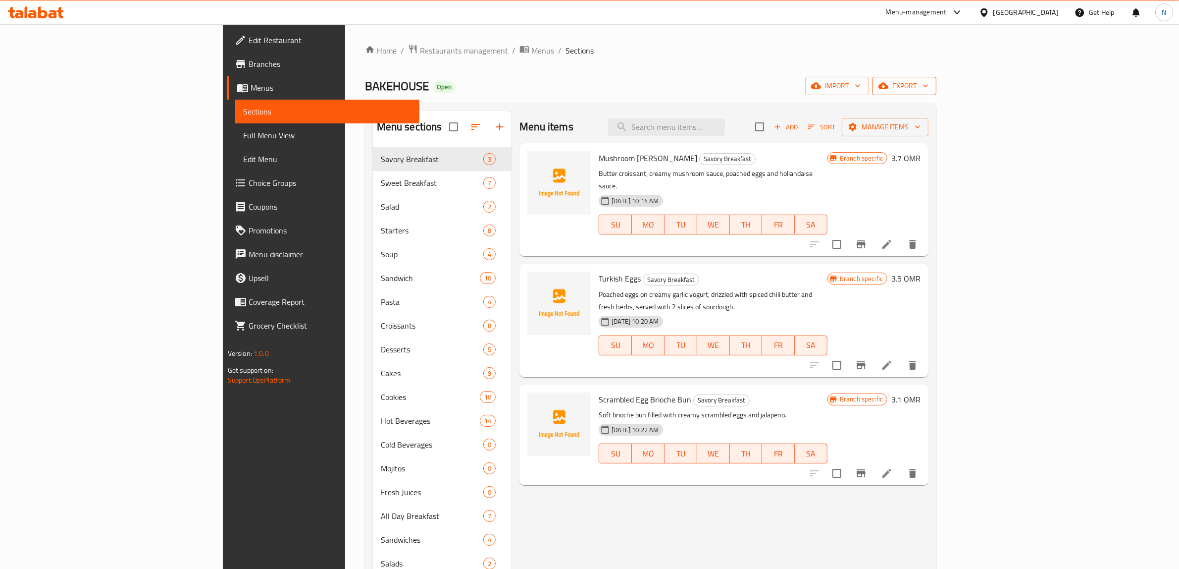
click at [929, 90] on span "export" at bounding box center [905, 86] width 48 height 12
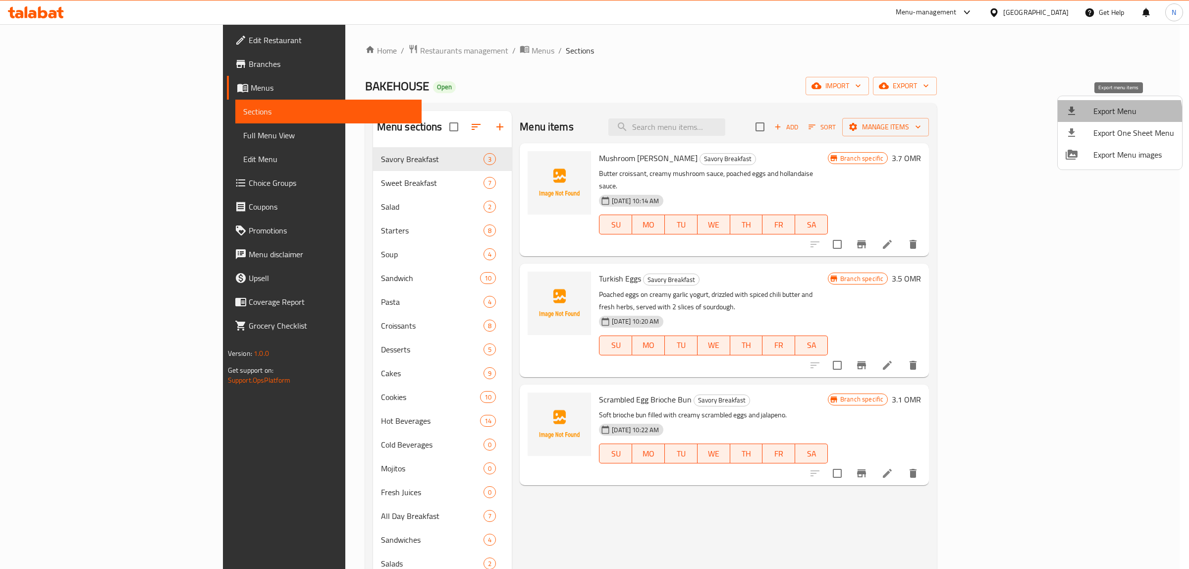
click at [1118, 115] on span "Export Menu" at bounding box center [1133, 111] width 81 height 12
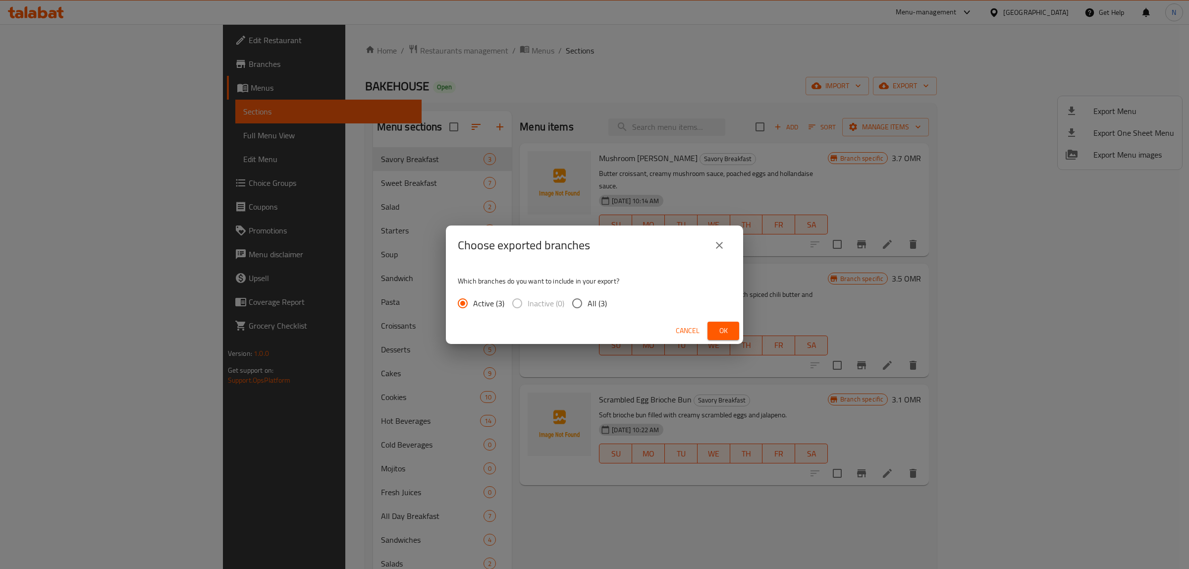
click at [607, 305] on div "Active (3) Inactive (0) All (3)" at bounding box center [536, 303] width 157 height 21
click at [590, 305] on span "All (3)" at bounding box center [596, 303] width 19 height 12
click at [587, 305] on input "All (3)" at bounding box center [577, 303] width 21 height 21
click at [712, 329] on button "Ok" at bounding box center [723, 330] width 32 height 18
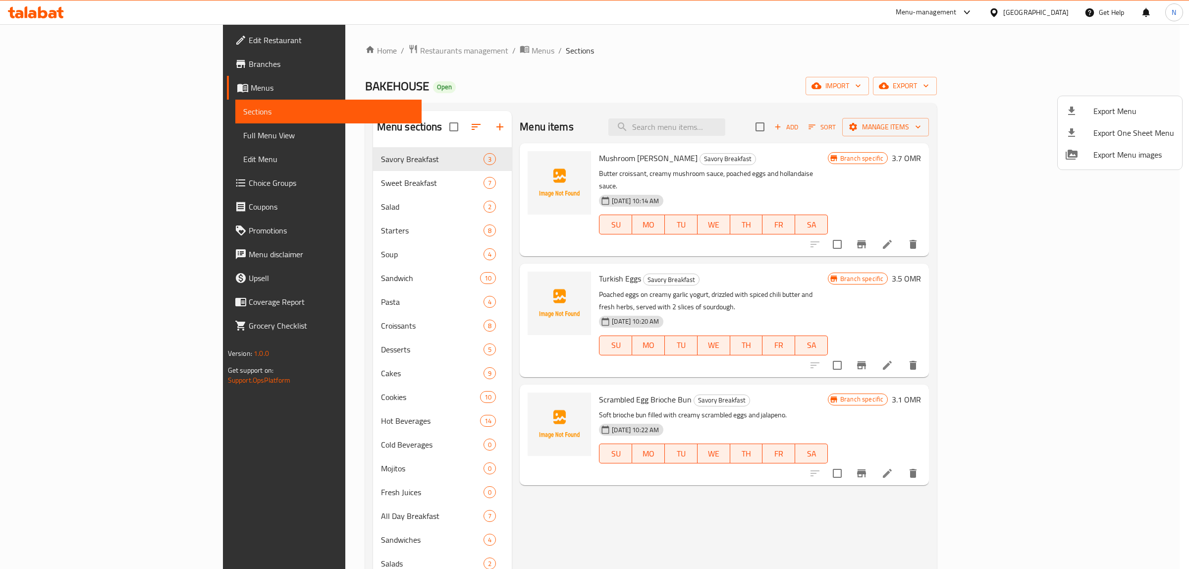
click at [101, 83] on div at bounding box center [594, 284] width 1189 height 569
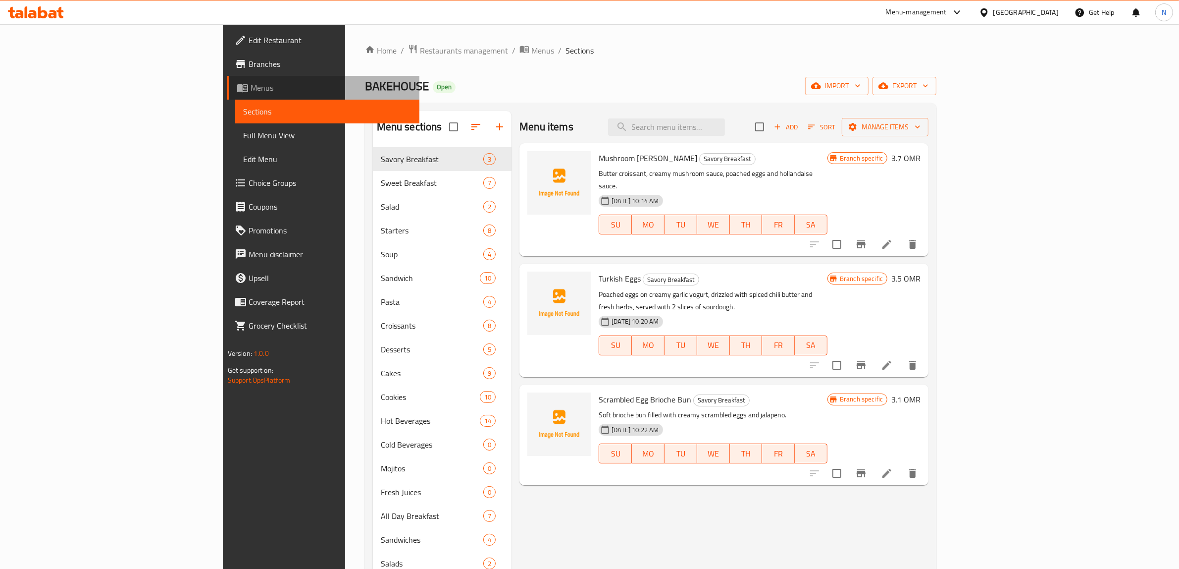
click at [251, 87] on span "Menus" at bounding box center [331, 88] width 161 height 12
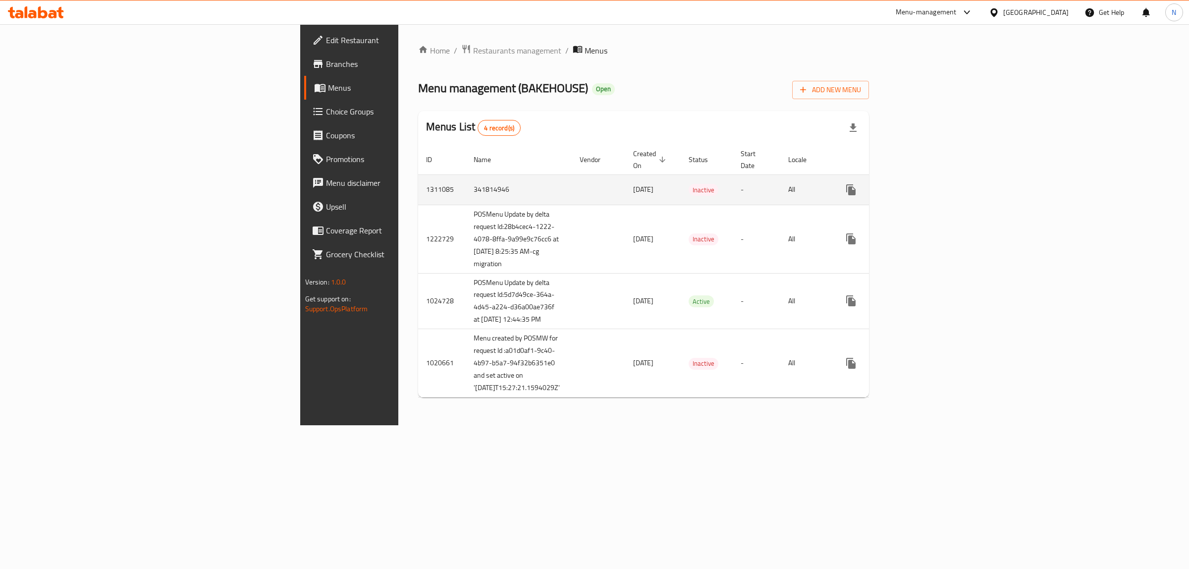
click at [418, 178] on td "1311085" at bounding box center [442, 189] width 48 height 30
copy td "1311085"
click at [934, 178] on link "enhanced table" at bounding box center [922, 190] width 24 height 24
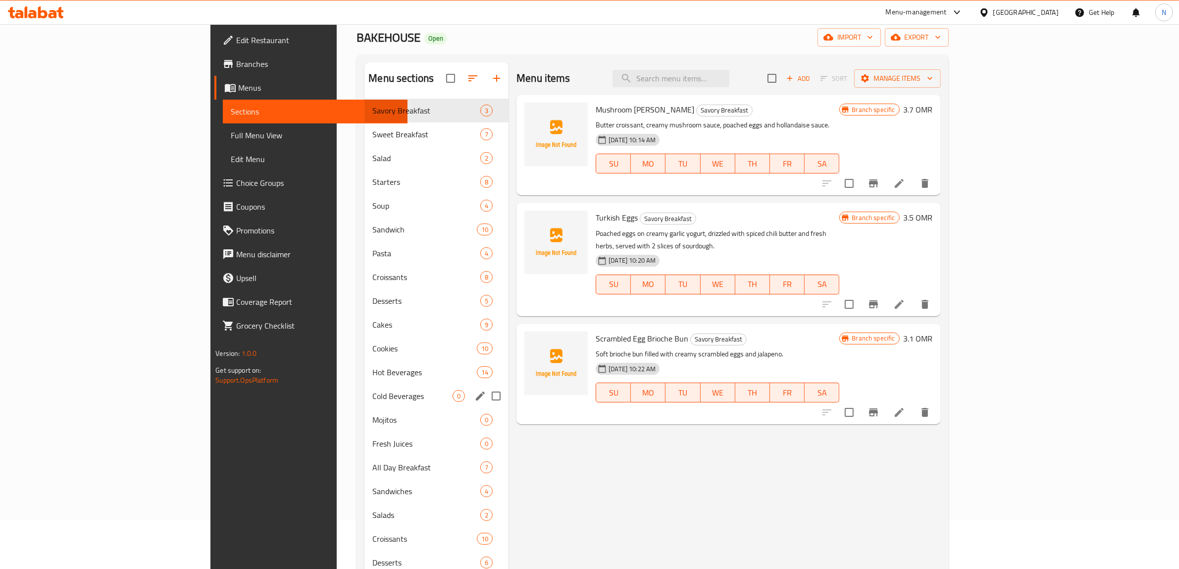
scroll to position [186, 0]
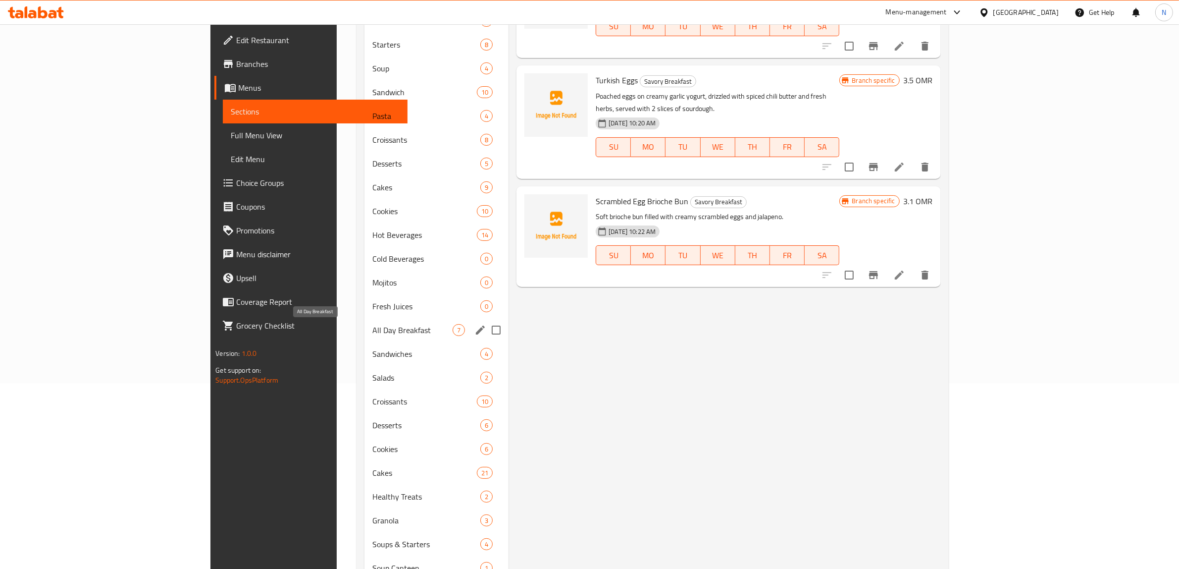
click at [372, 327] on span "All Day Breakfast" at bounding box center [412, 330] width 80 height 12
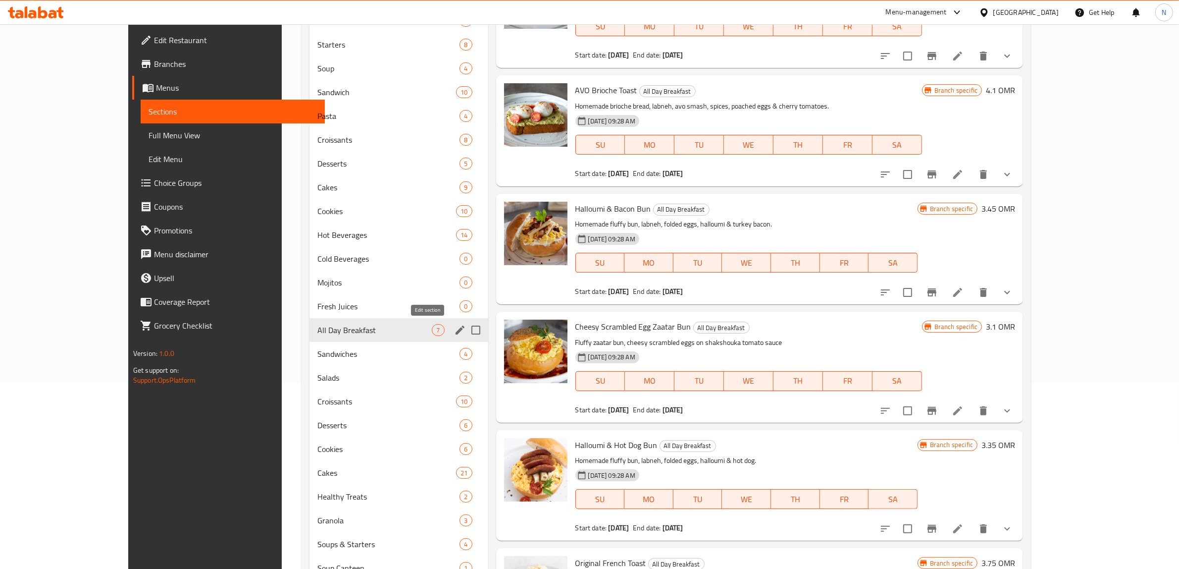
click at [456, 331] on icon "edit" at bounding box center [460, 329] width 9 height 9
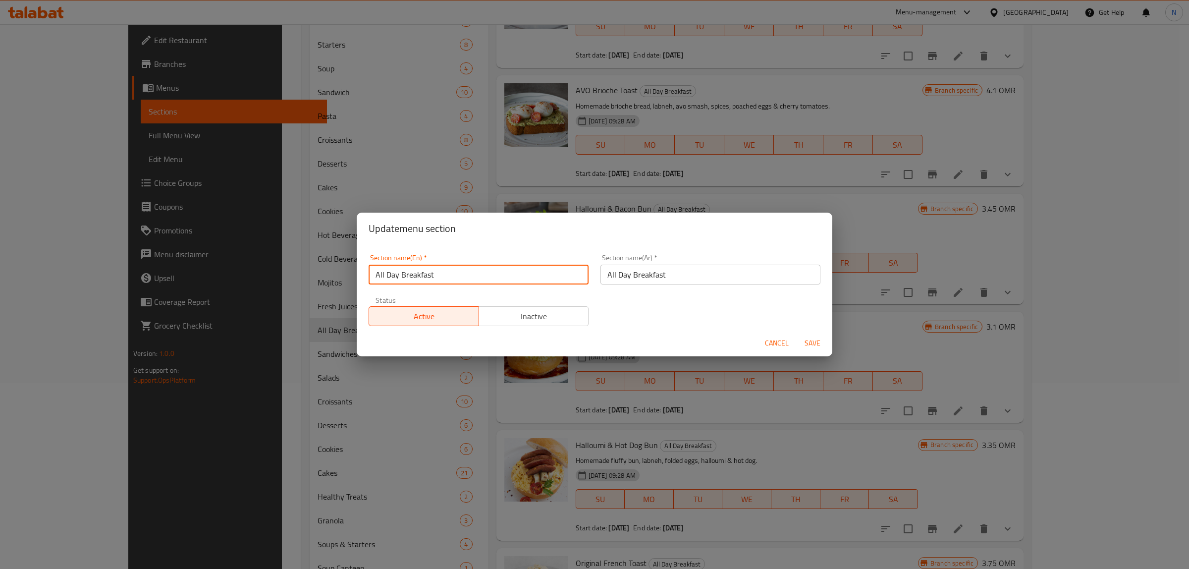
click at [461, 277] on input "All Day Breakfast" at bounding box center [479, 274] width 220 height 20
click at [772, 343] on span "Cancel" at bounding box center [777, 343] width 24 height 12
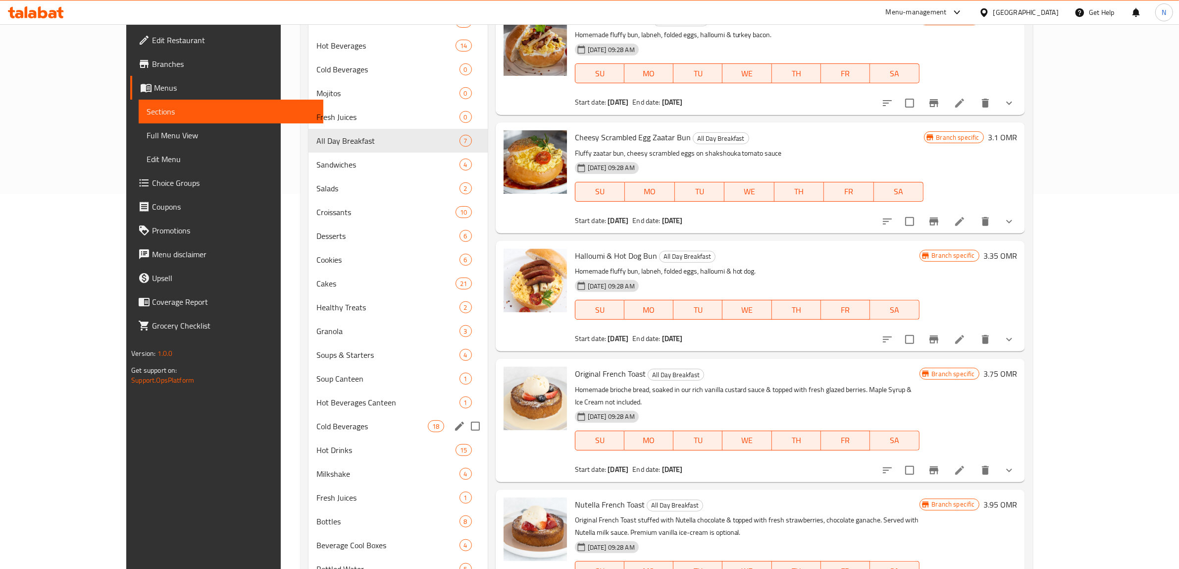
scroll to position [465, 0]
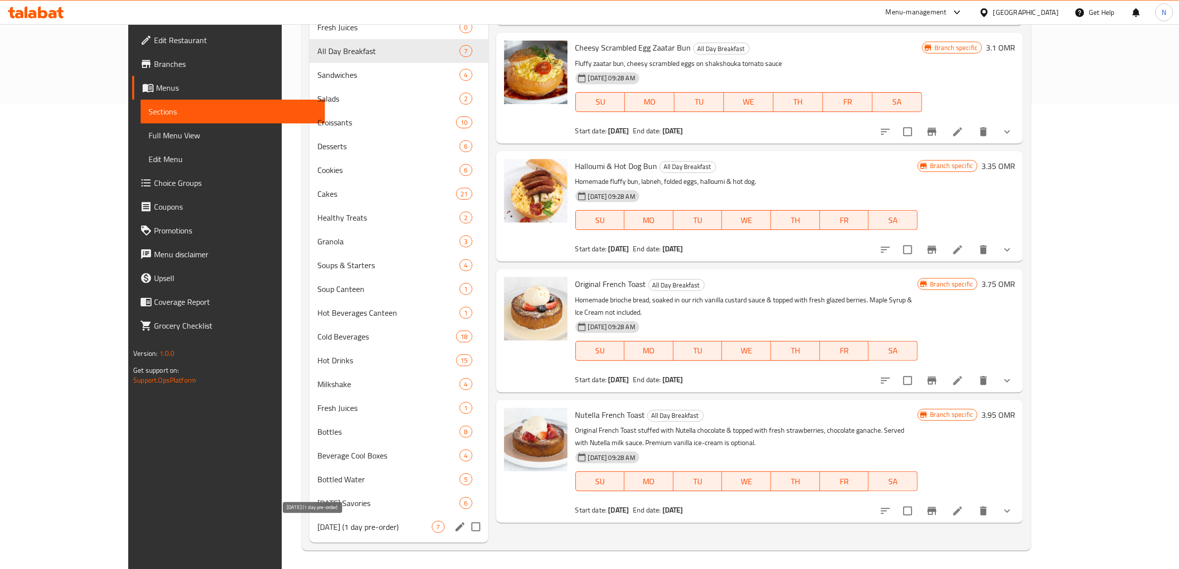
click at [339, 521] on span "[DATE] (1 day pre-order)" at bounding box center [374, 527] width 114 height 12
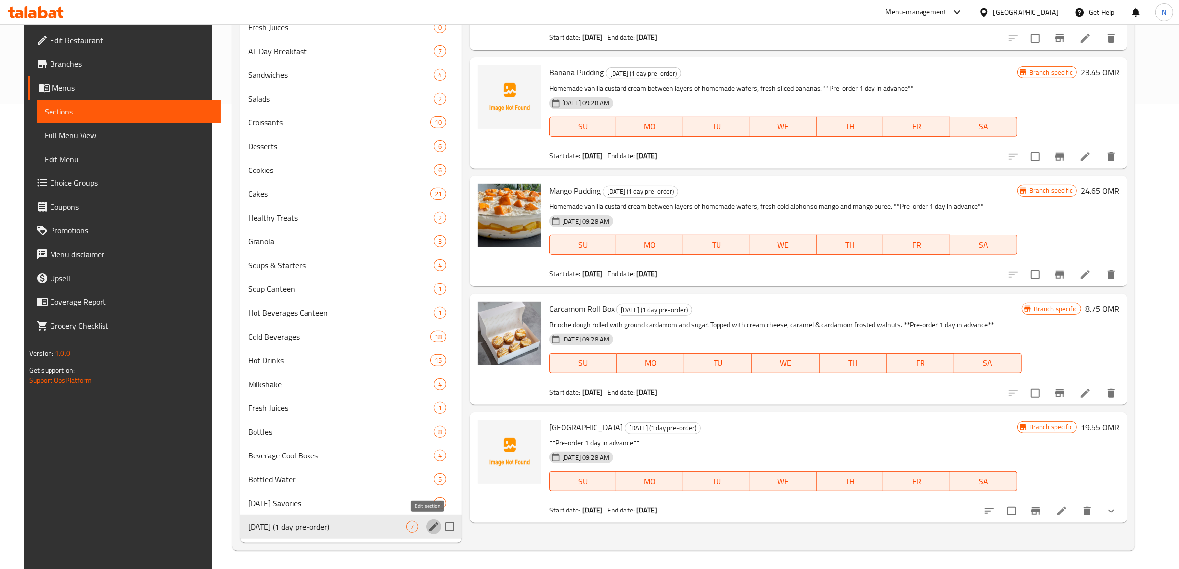
click at [428, 529] on icon "edit" at bounding box center [434, 527] width 12 height 12
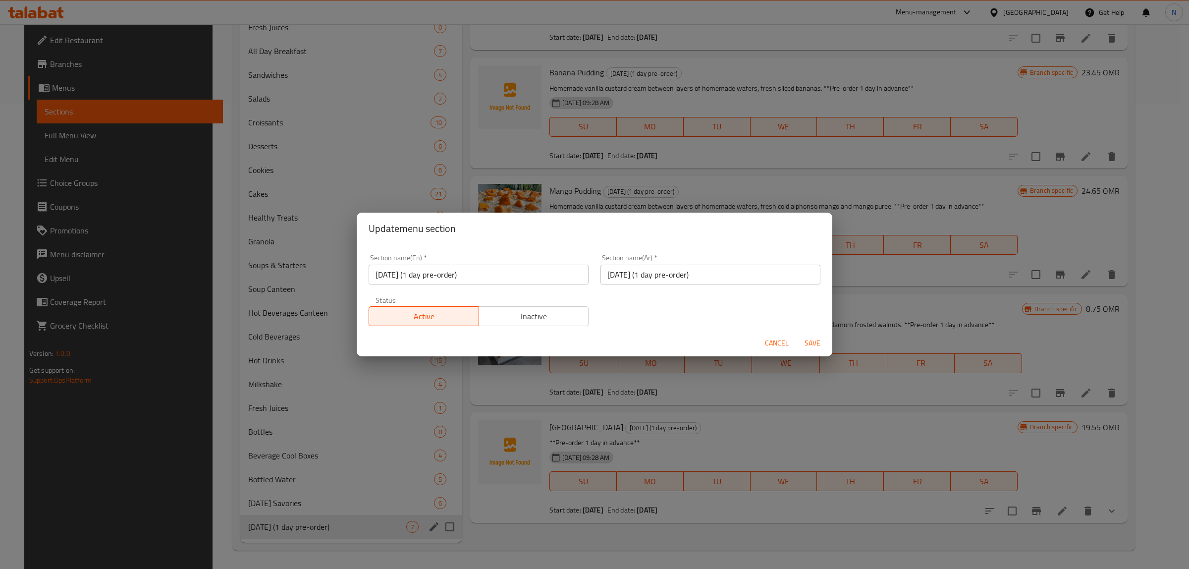
click at [506, 273] on input "[DATE] (1 day pre-order)" at bounding box center [479, 274] width 220 height 20
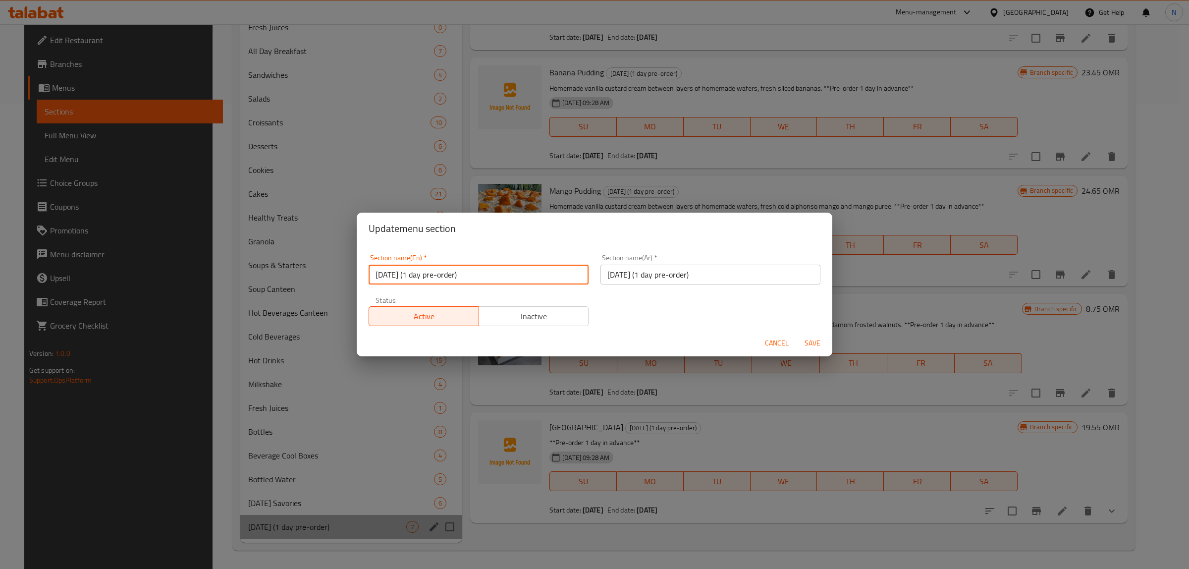
click at [506, 273] on input "[DATE] (1 day pre-order)" at bounding box center [479, 274] width 220 height 20
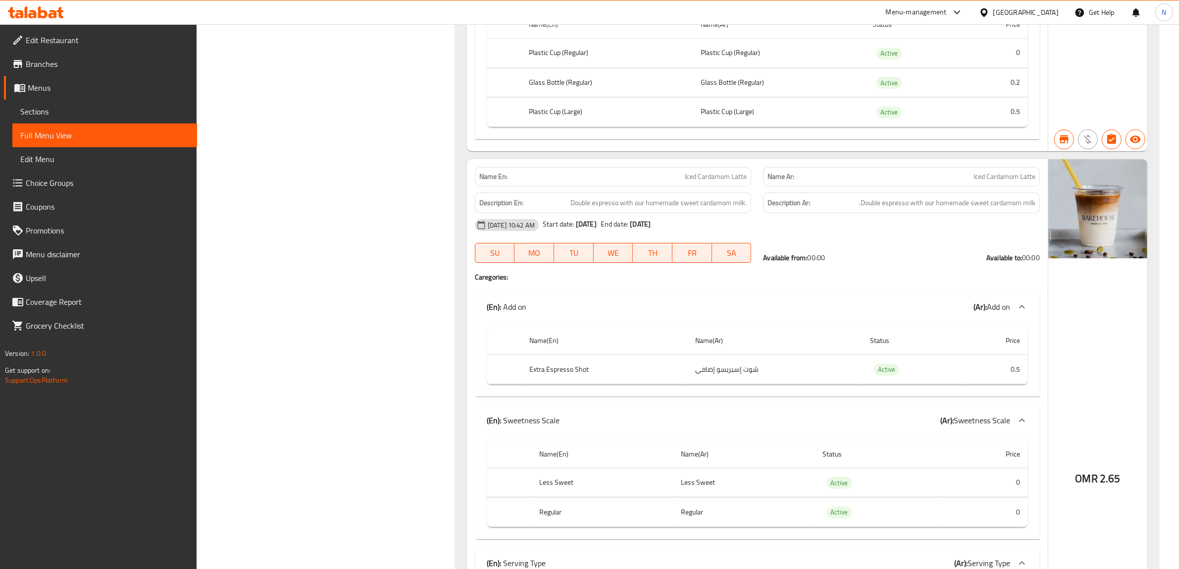
scroll to position [19556, 0]
